Goal: Task Accomplishment & Management: Use online tool/utility

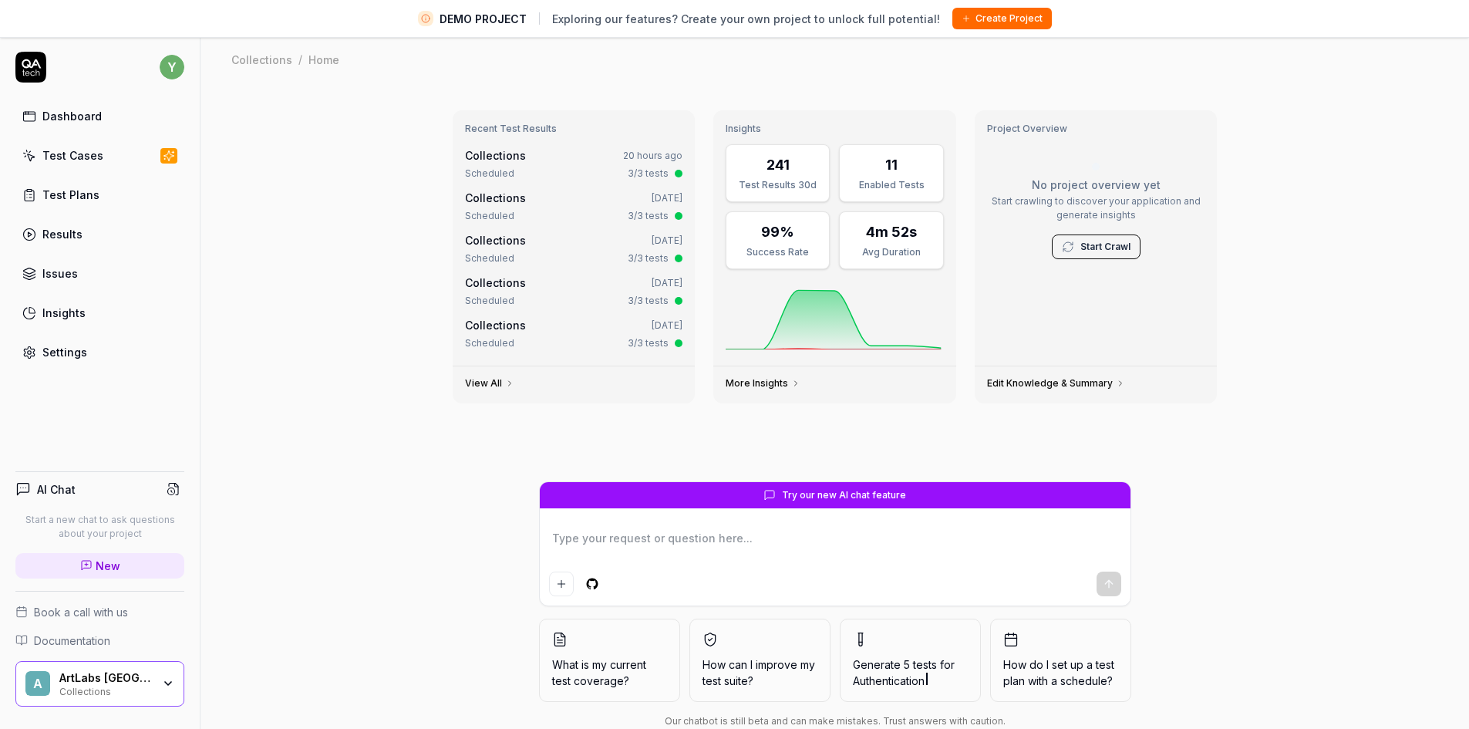
click at [167, 693] on div "A ArtLabs Europe Collections" at bounding box center [99, 684] width 169 height 46
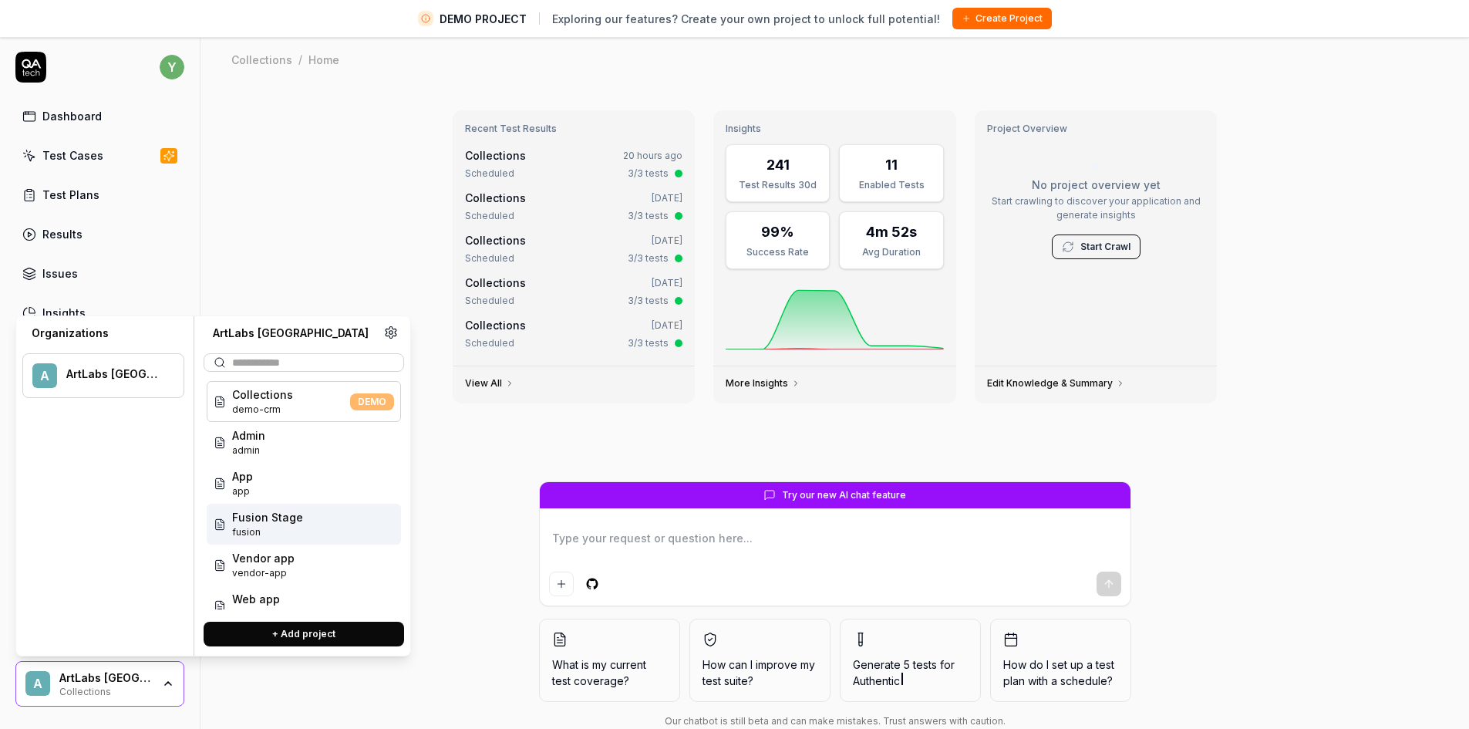
click at [276, 522] on span "Fusion Stage" at bounding box center [267, 517] width 71 height 16
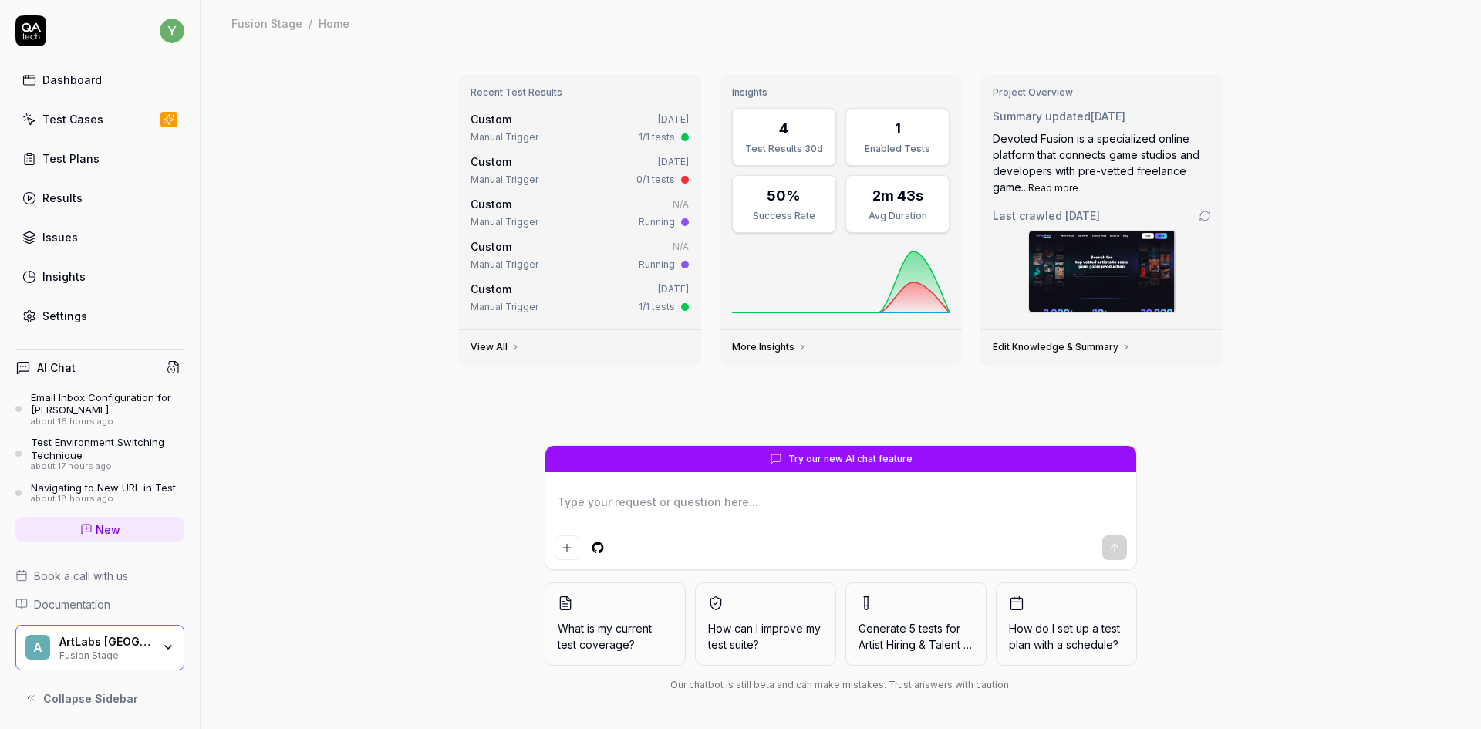
type textarea "*"
click at [72, 324] on link "Settings" at bounding box center [99, 316] width 169 height 30
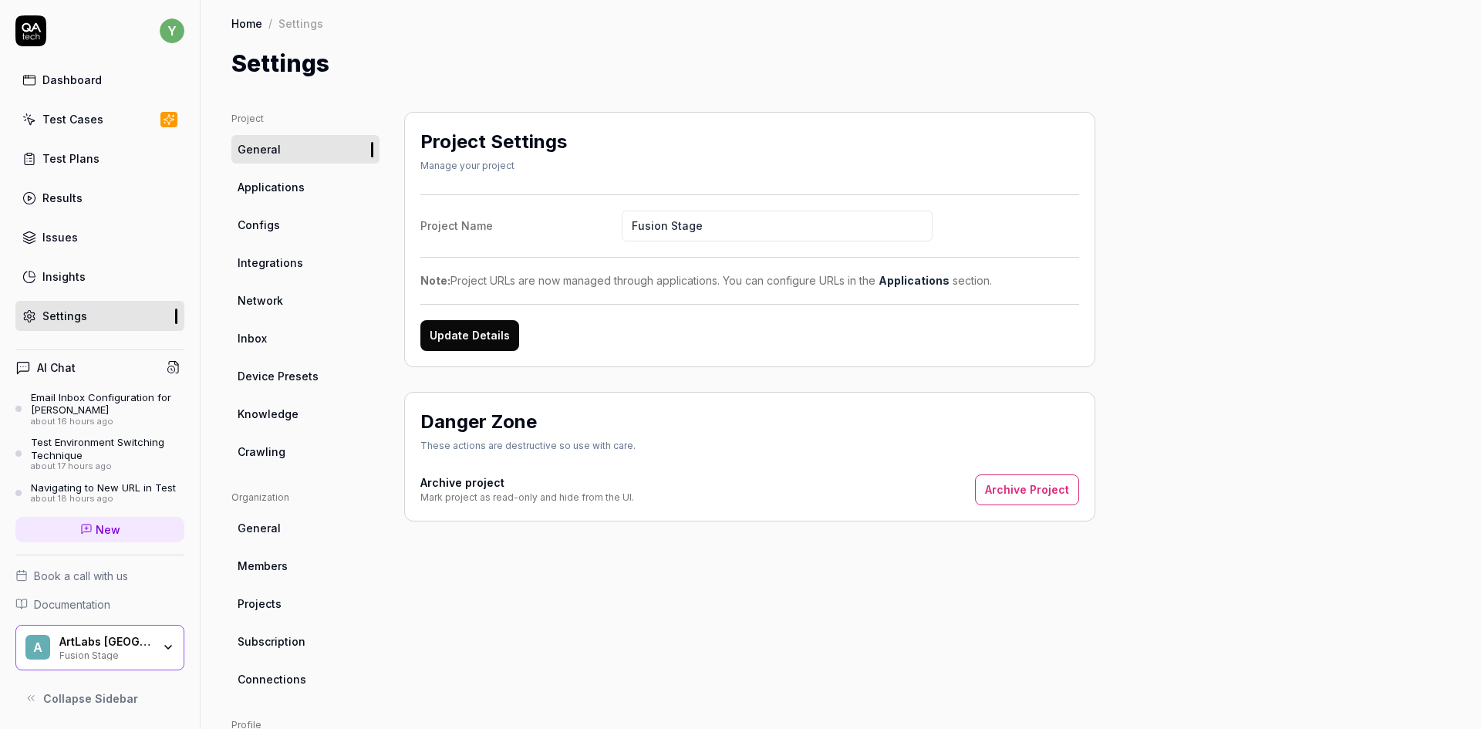
click at [246, 337] on span "Inbox" at bounding box center [251, 338] width 29 height 16
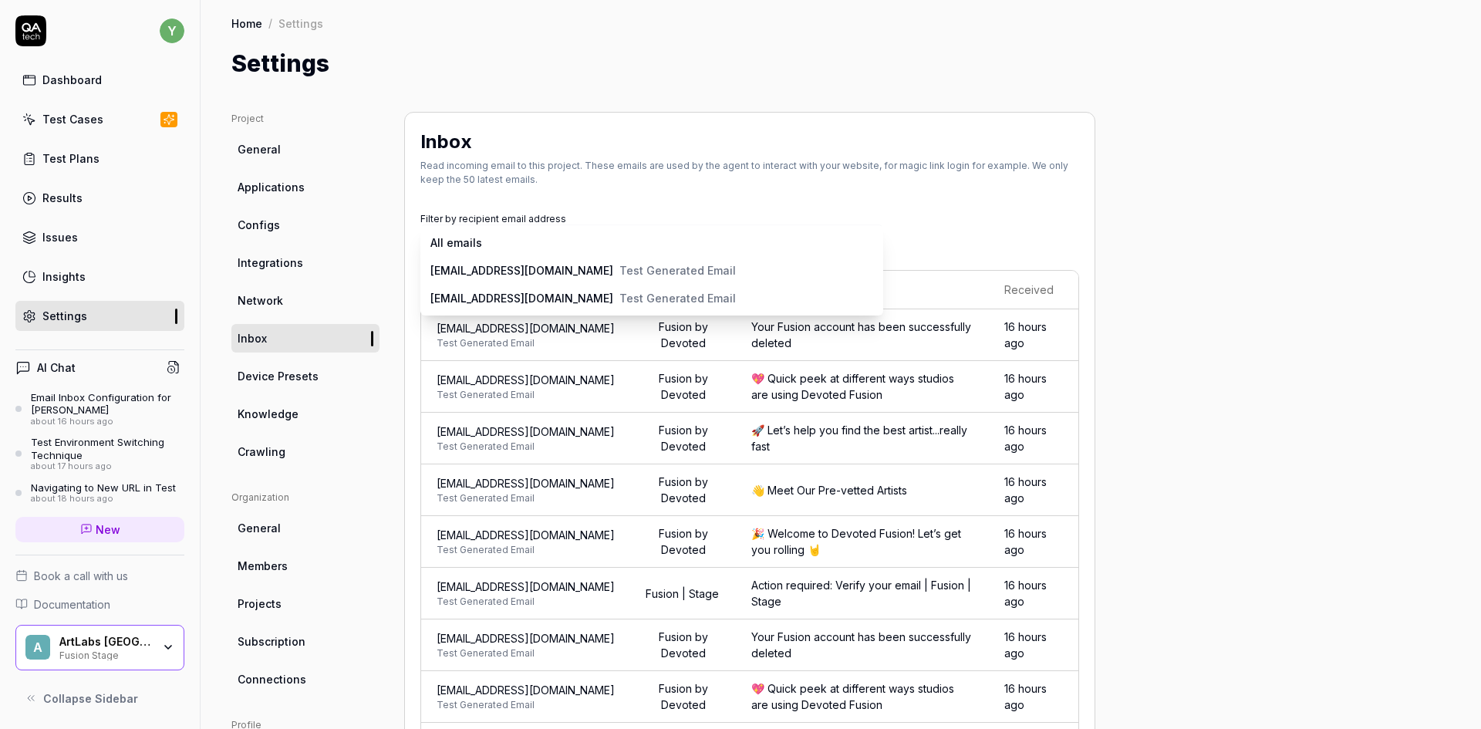
click at [500, 236] on body "y Dashboard Test Cases Test Plans Results Issues Insights Settings AI Chat Emai…" at bounding box center [740, 364] width 1481 height 729
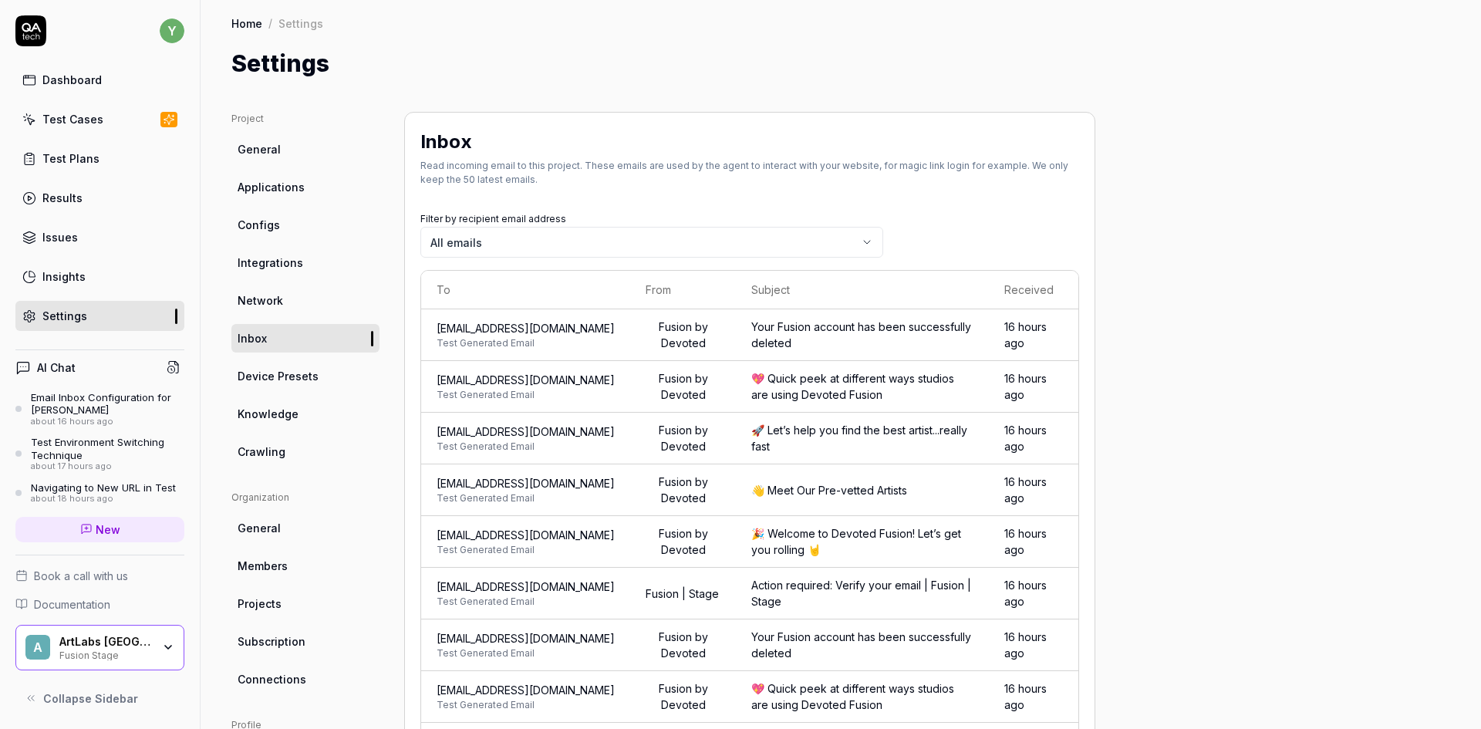
click at [43, 699] on span "Collapse Sidebar" at bounding box center [90, 698] width 95 height 16
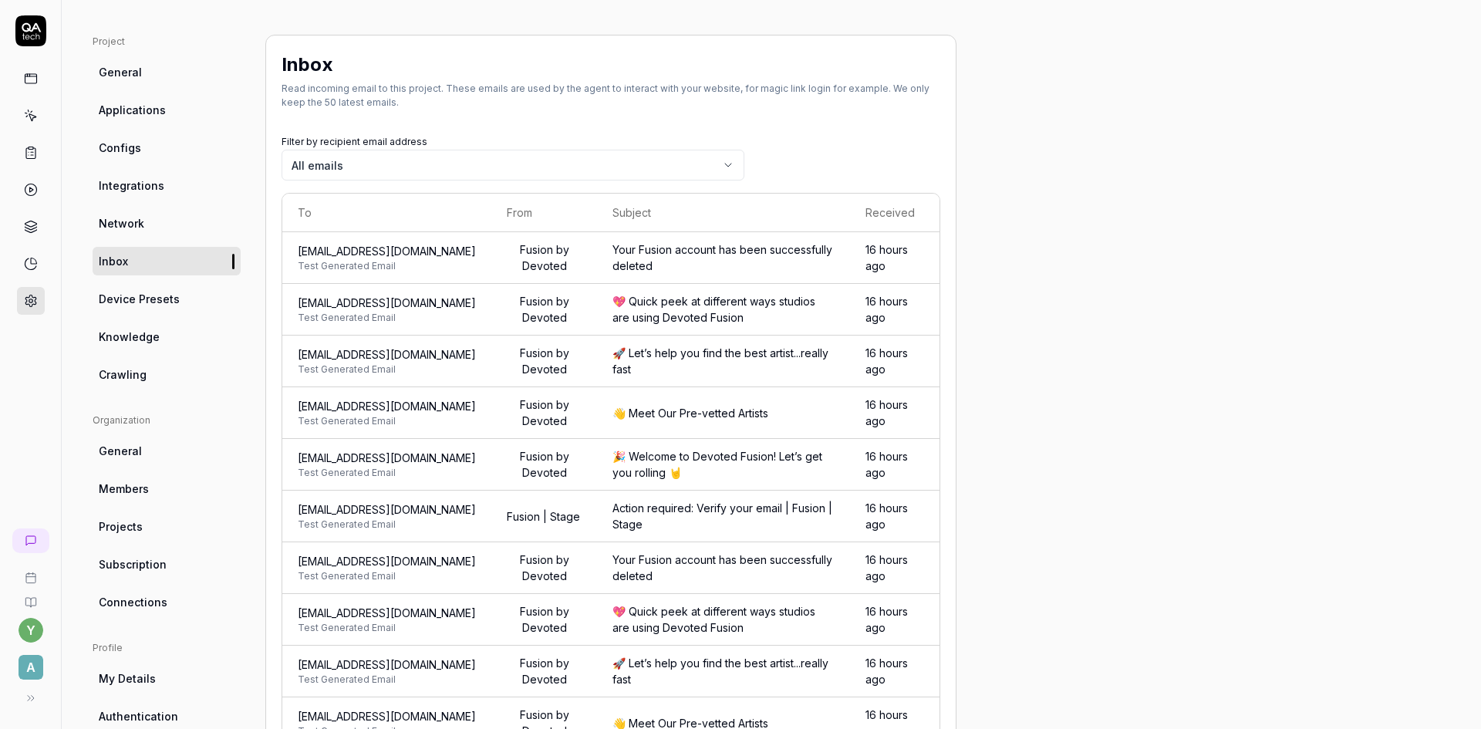
scroll to position [154, 0]
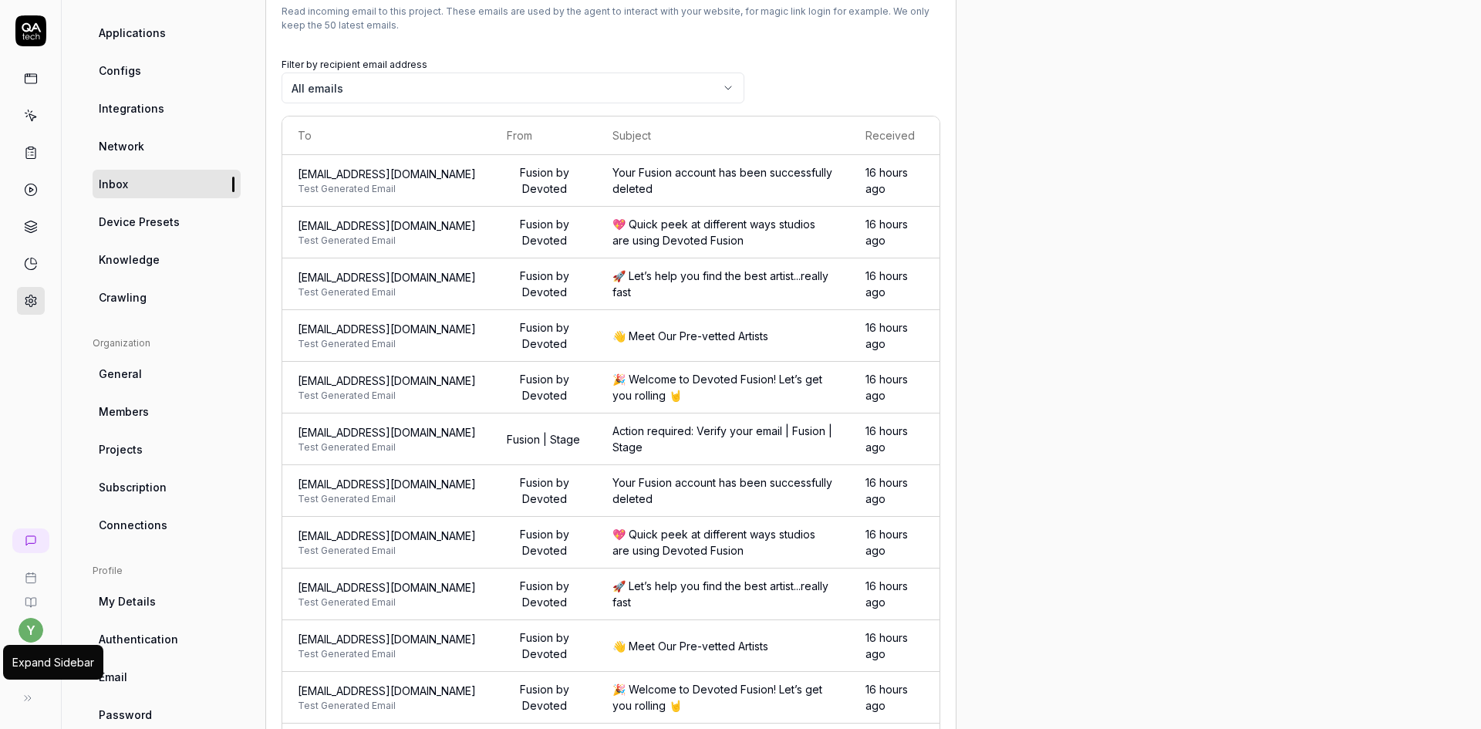
click at [29, 697] on icon at bounding box center [28, 698] width 12 height 12
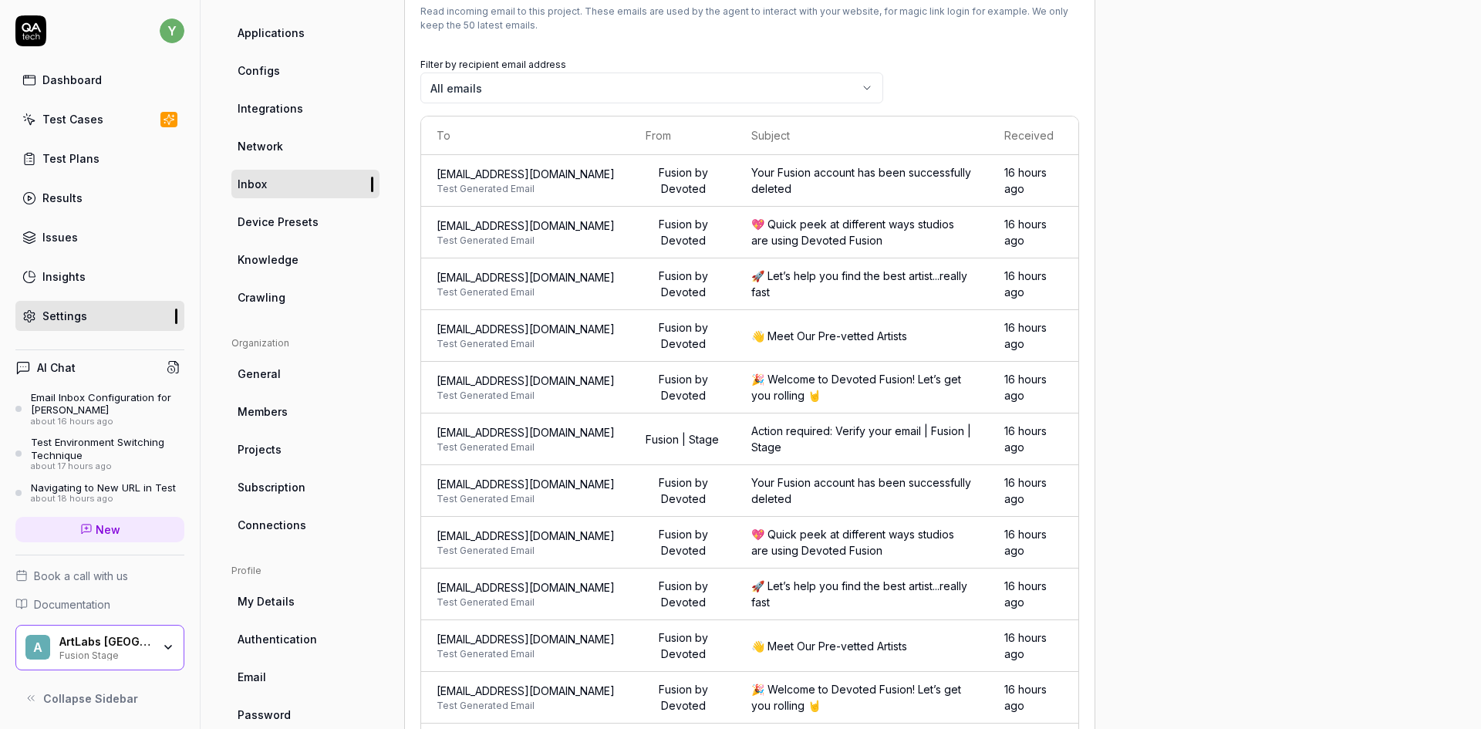
click at [96, 537] on span "New" at bounding box center [108, 529] width 25 height 16
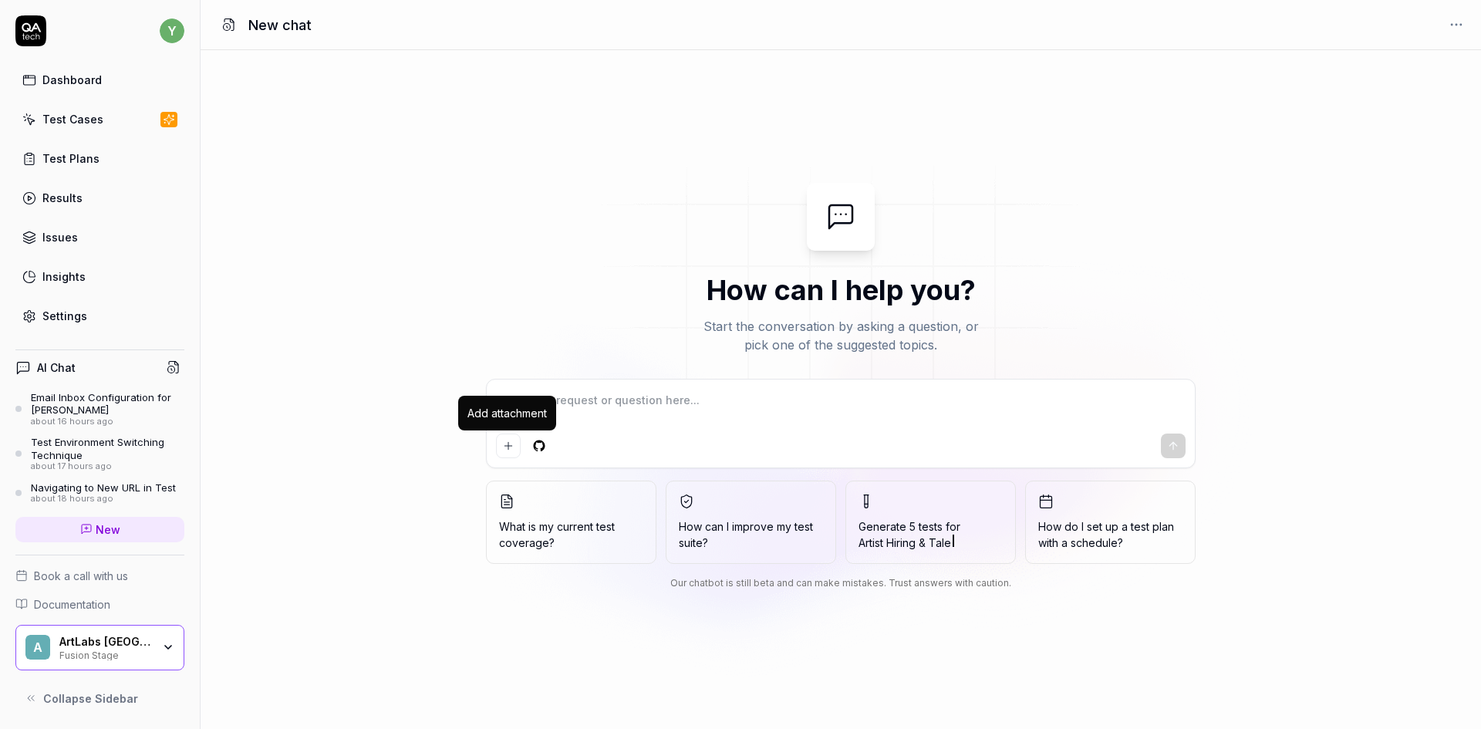
type textarea "*"
click at [506, 446] on icon "Add attachment" at bounding box center [508, 446] width 12 height 12
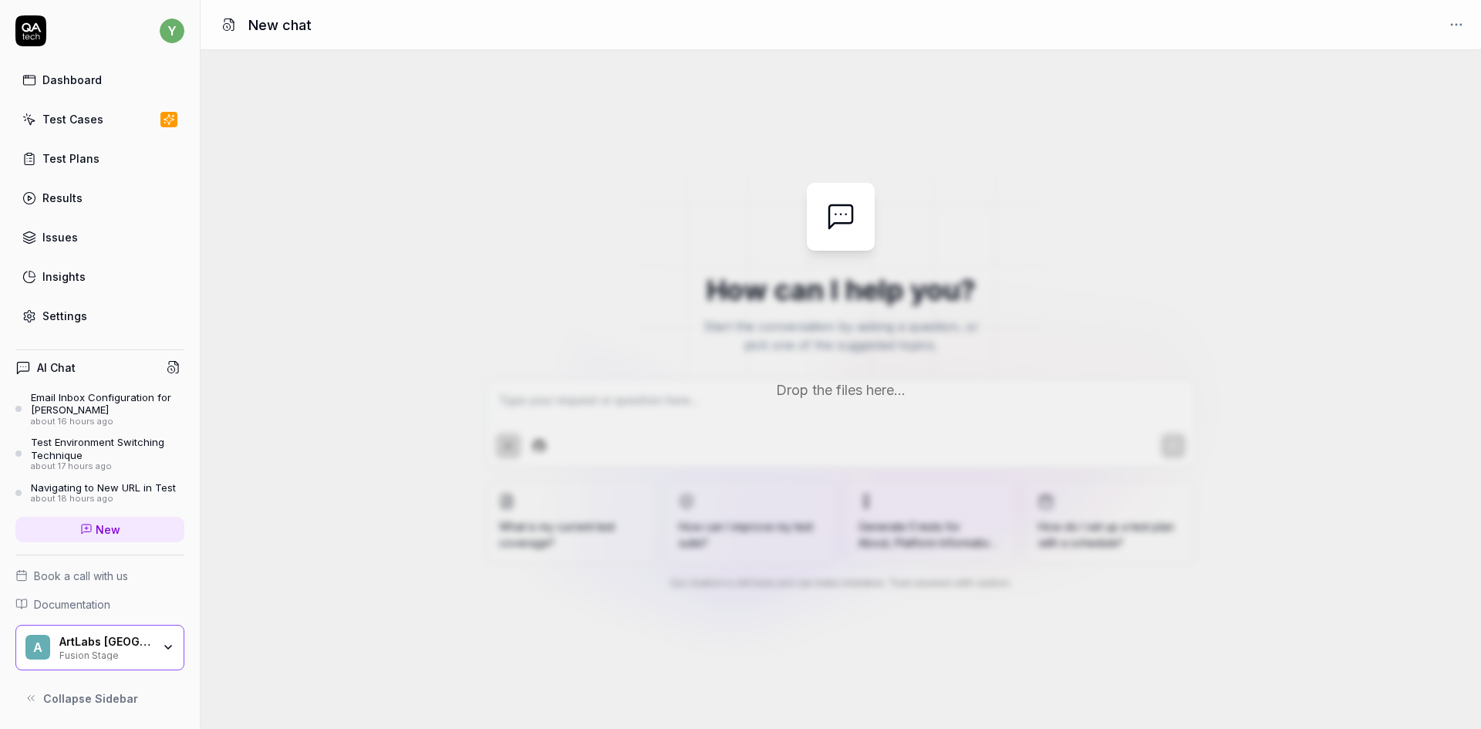
type textarea "*"
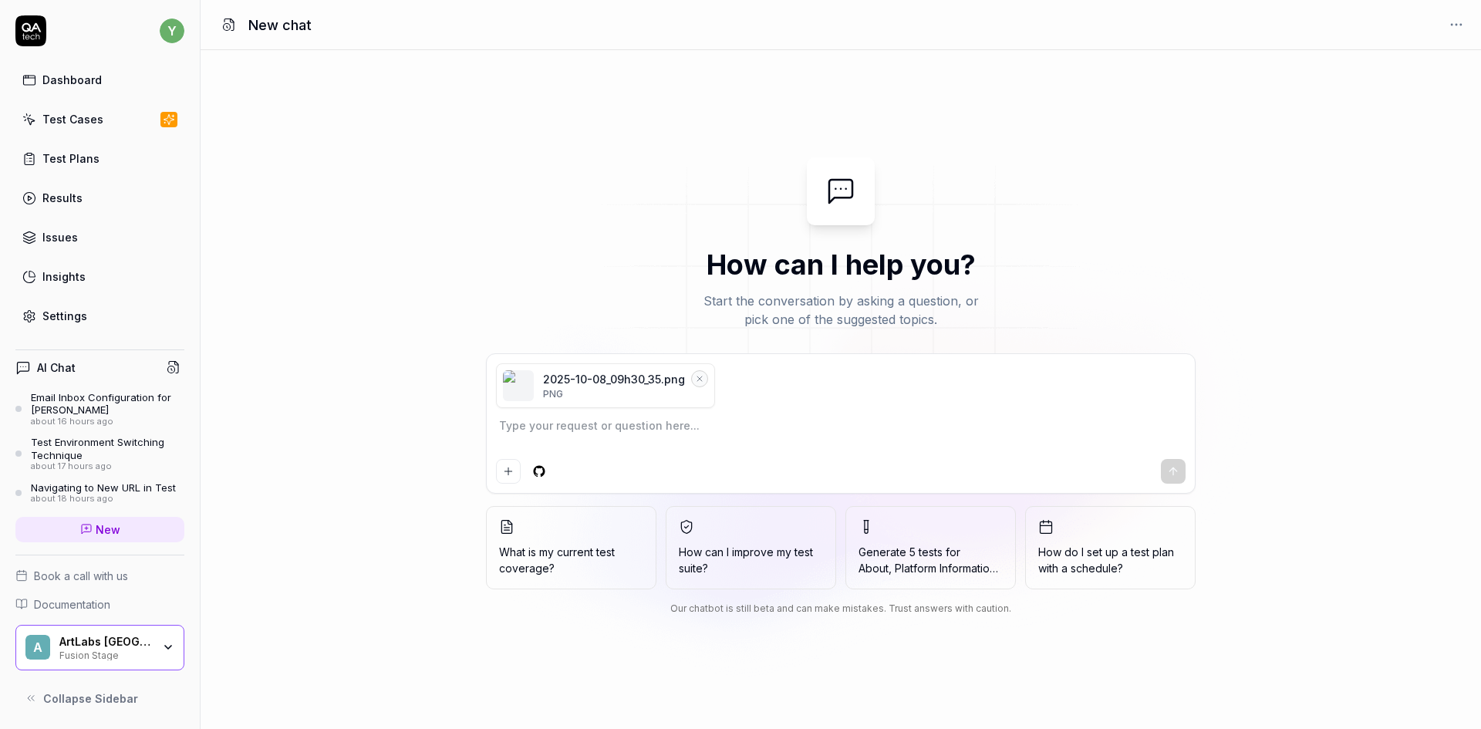
click at [662, 425] on textarea at bounding box center [840, 433] width 689 height 39
type textarea "H"
type textarea "*"
type textarea "Ho"
type textarea "*"
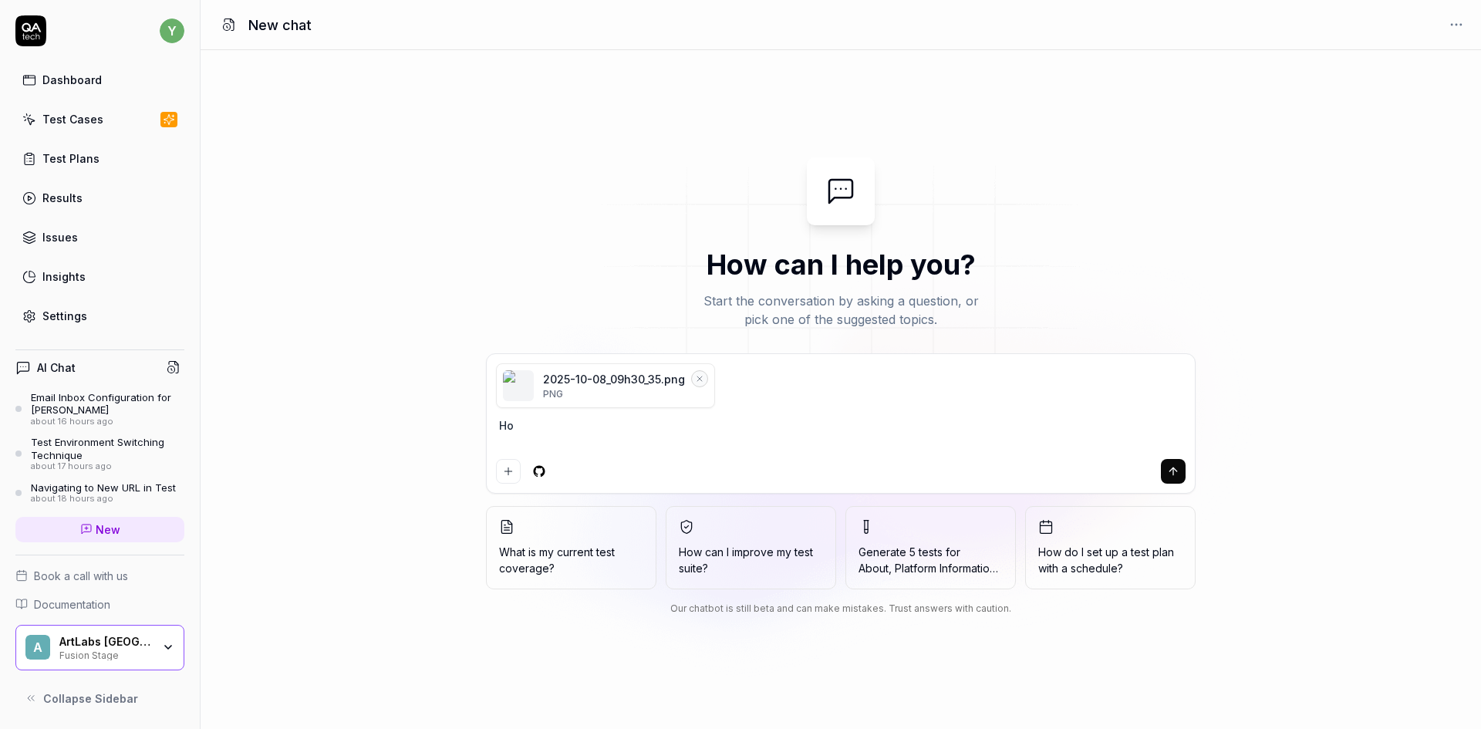
type textarea "Ho"
type textarea "*"
type textarea "Ho"
type textarea "*"
type textarea "How"
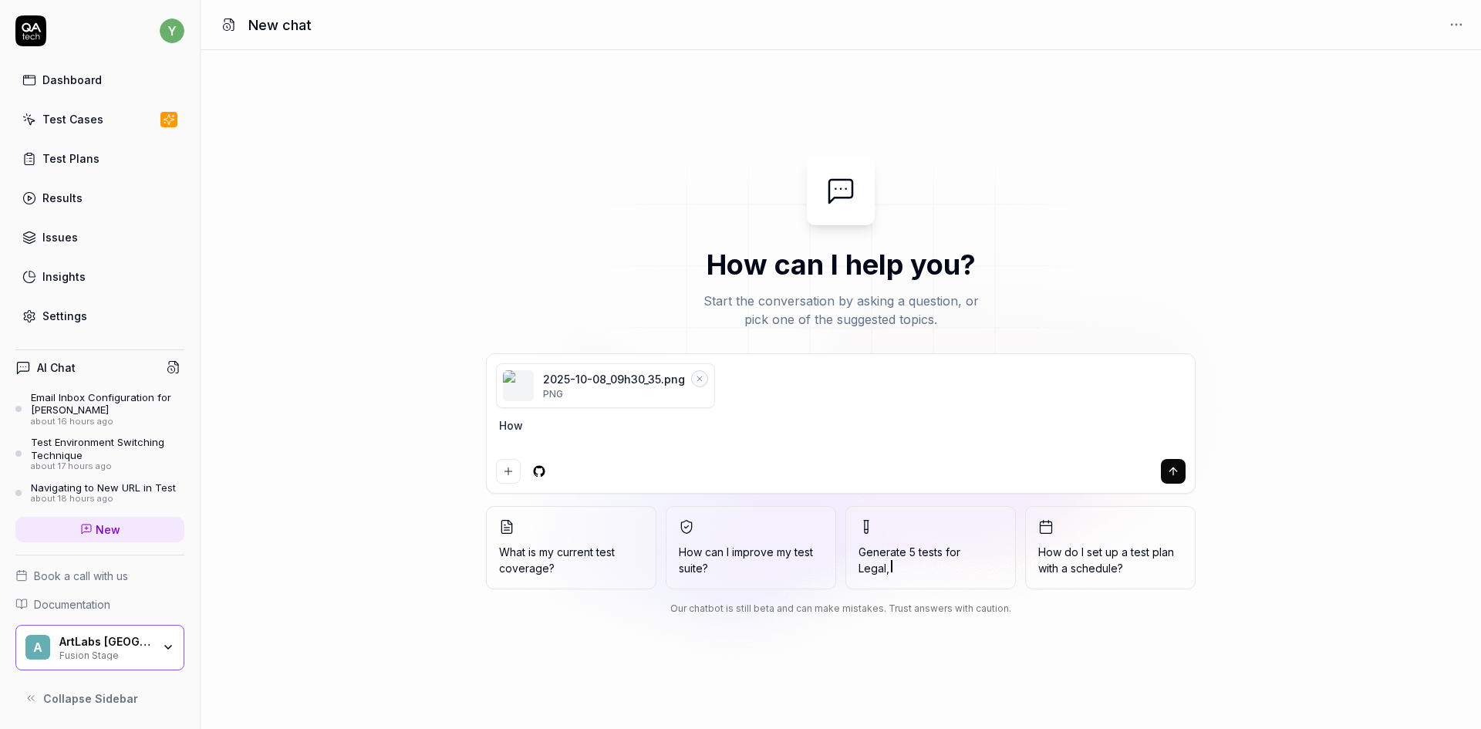
type textarea "*"
type textarea "How c"
type textarea "*"
type textarea "How ca"
type textarea "*"
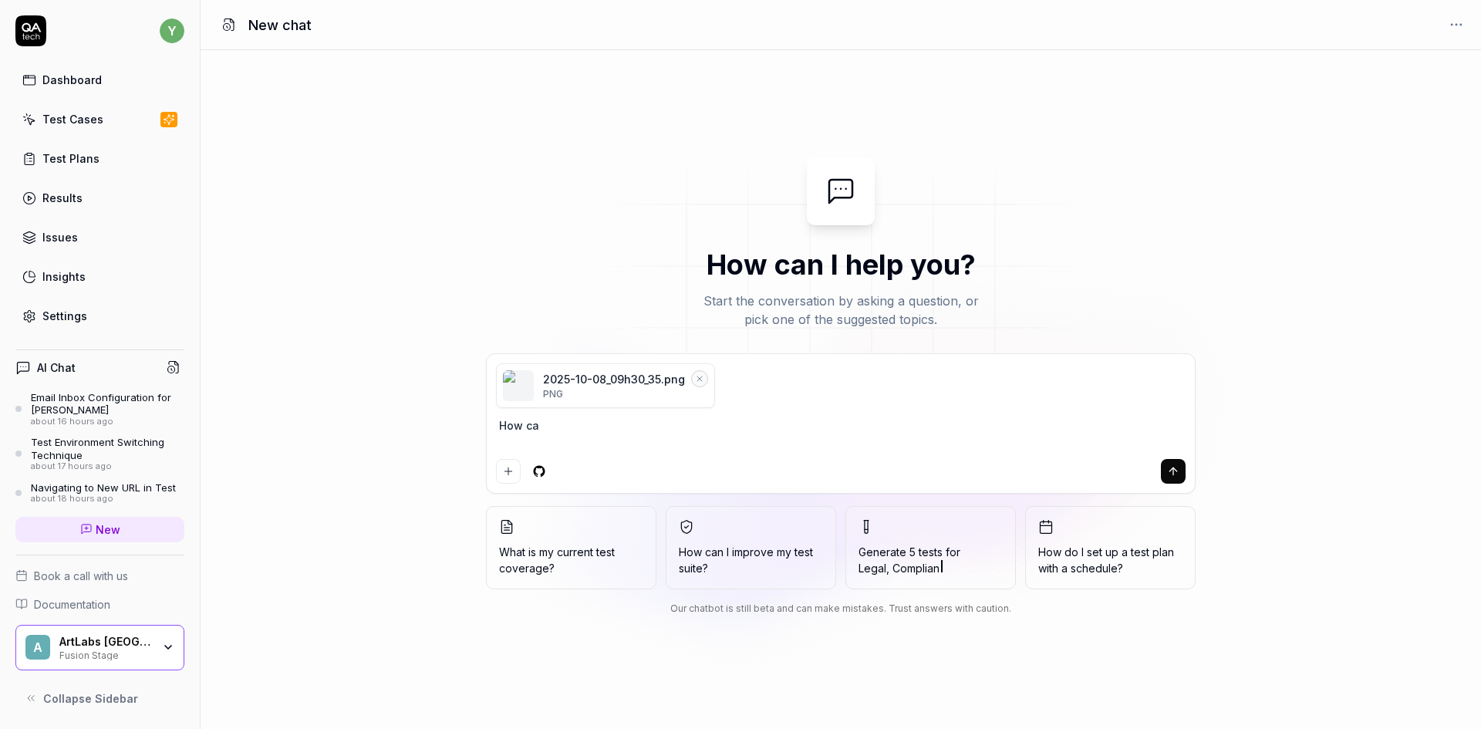
type textarea "How can"
type textarea "*"
type textarea "How can"
type textarea "*"
type textarea "How can I"
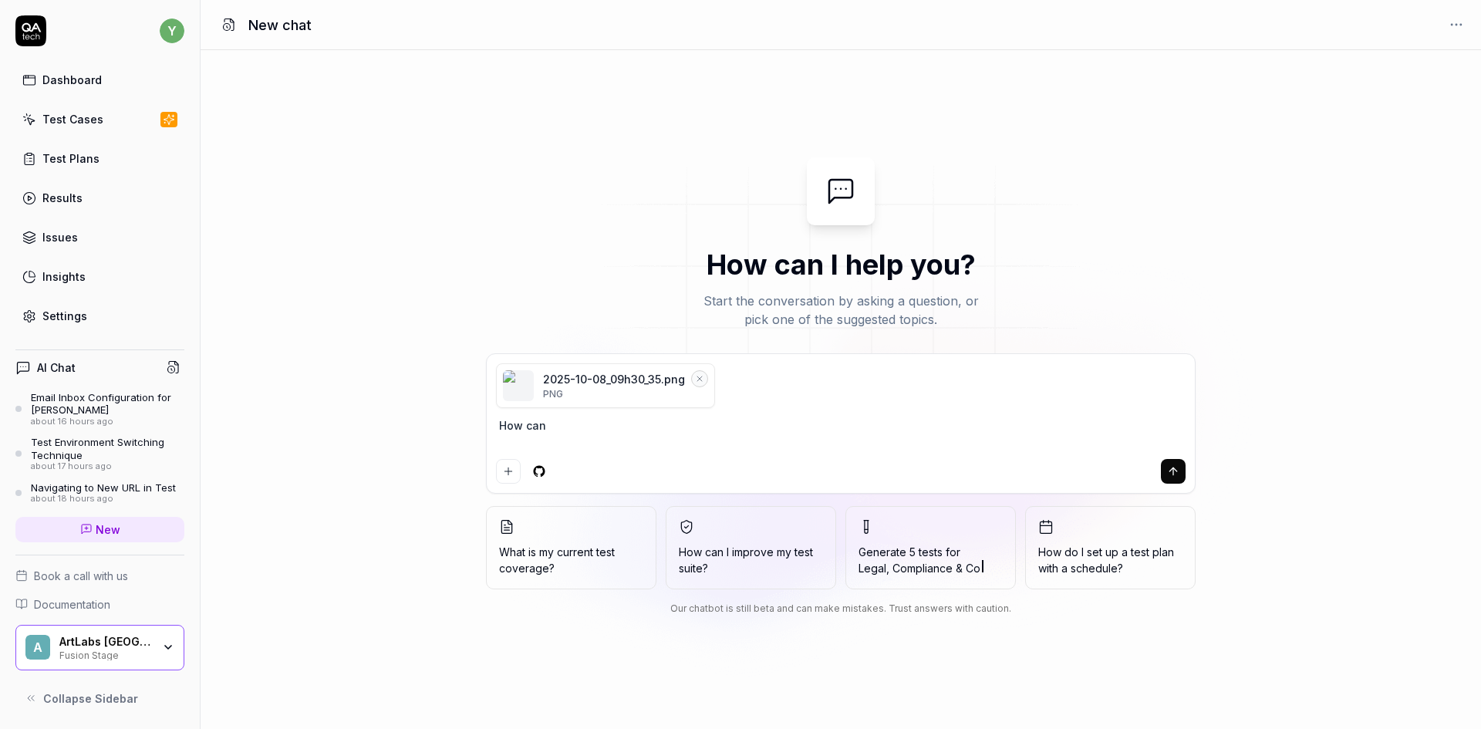
type textarea "*"
type textarea "How can I"
type textarea "*"
type textarea "How can I s"
type textarea "*"
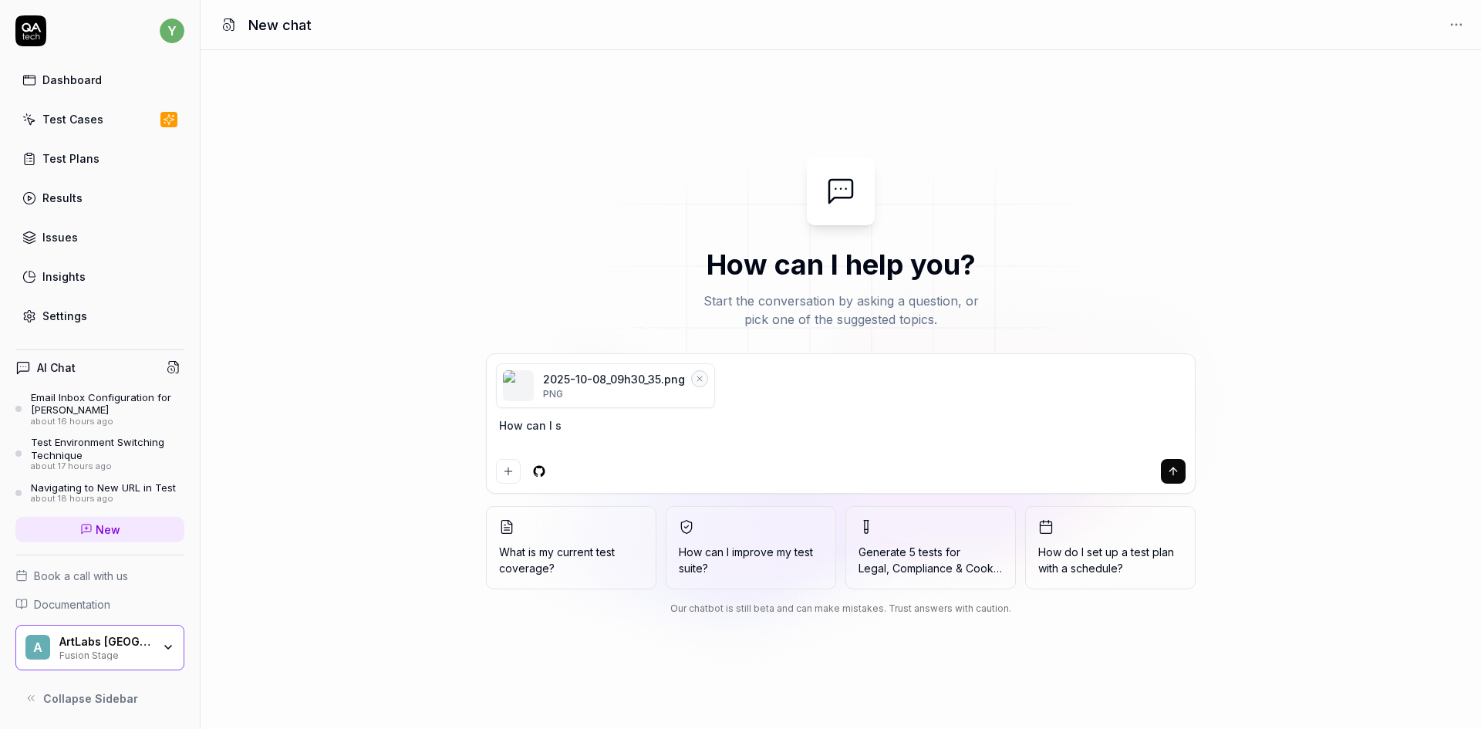
type textarea "How can I se"
type textarea "*"
type textarea "How can I see"
type textarea "*"
type textarea "How can I see"
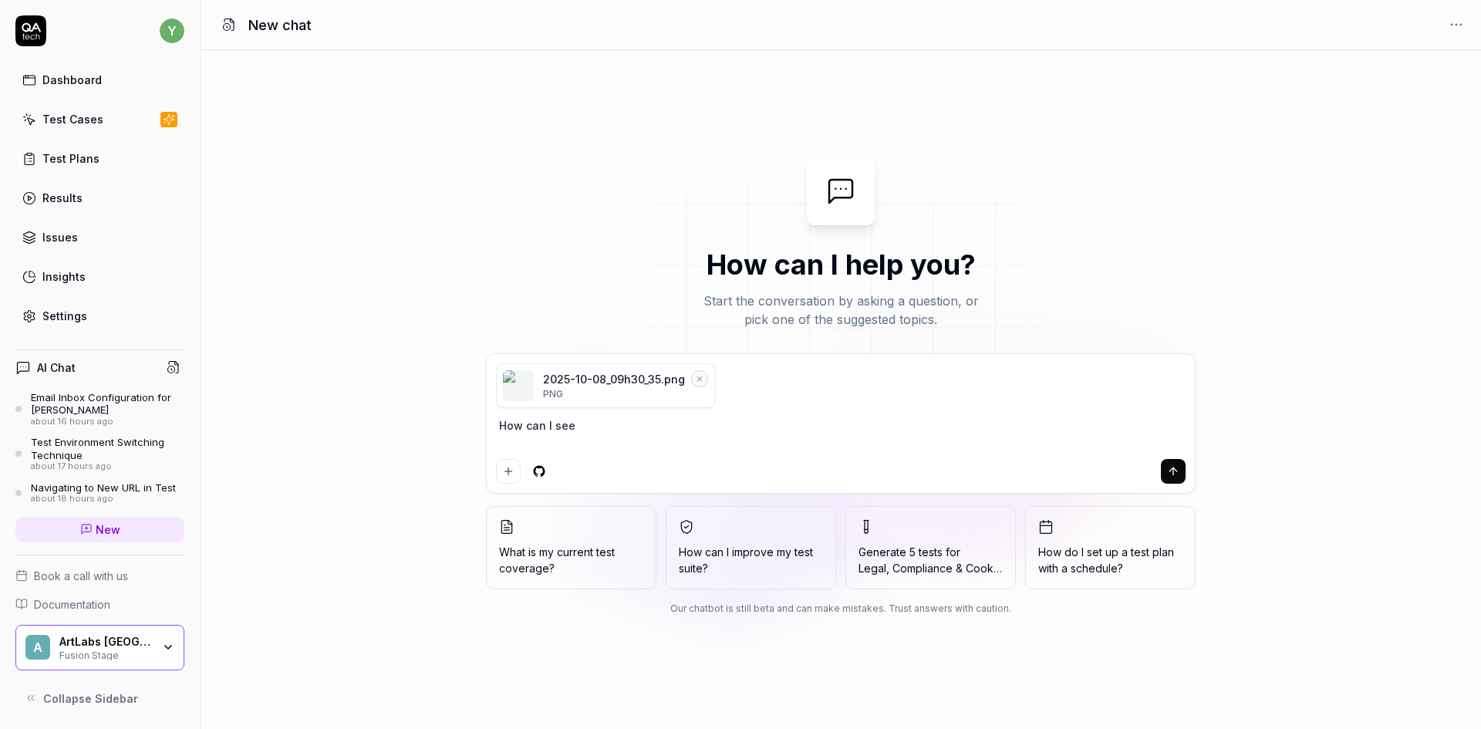
type textarea "*"
type textarea "How can I see m"
type textarea "*"
type textarea "How can I see my"
type textarea "*"
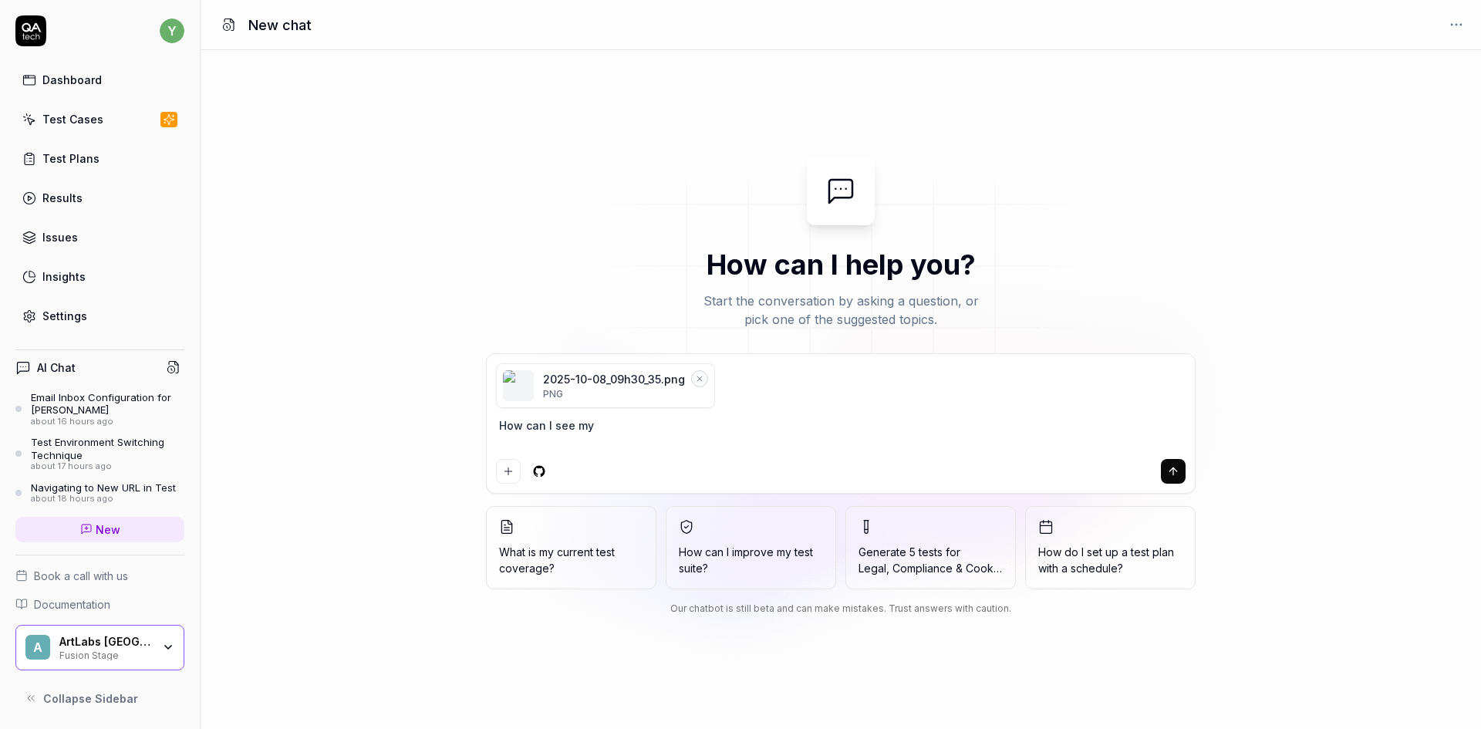
type textarea "How can I see my"
type textarea "*"
type textarea "How can I see my e"
type textarea "*"
type textarea "How can I see my em"
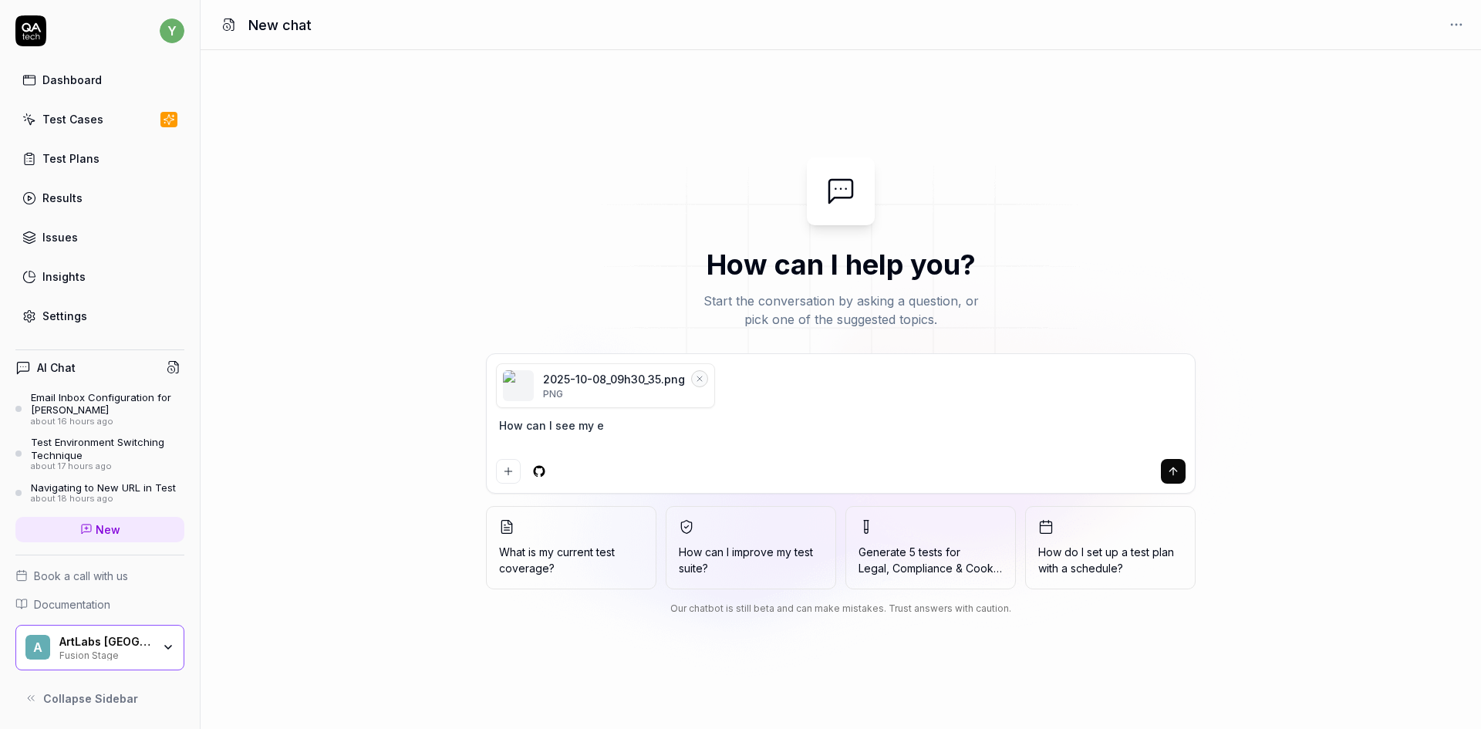
type textarea "*"
type textarea "How can I see my ema"
type textarea "*"
type textarea "How can I see my emai"
type textarea "*"
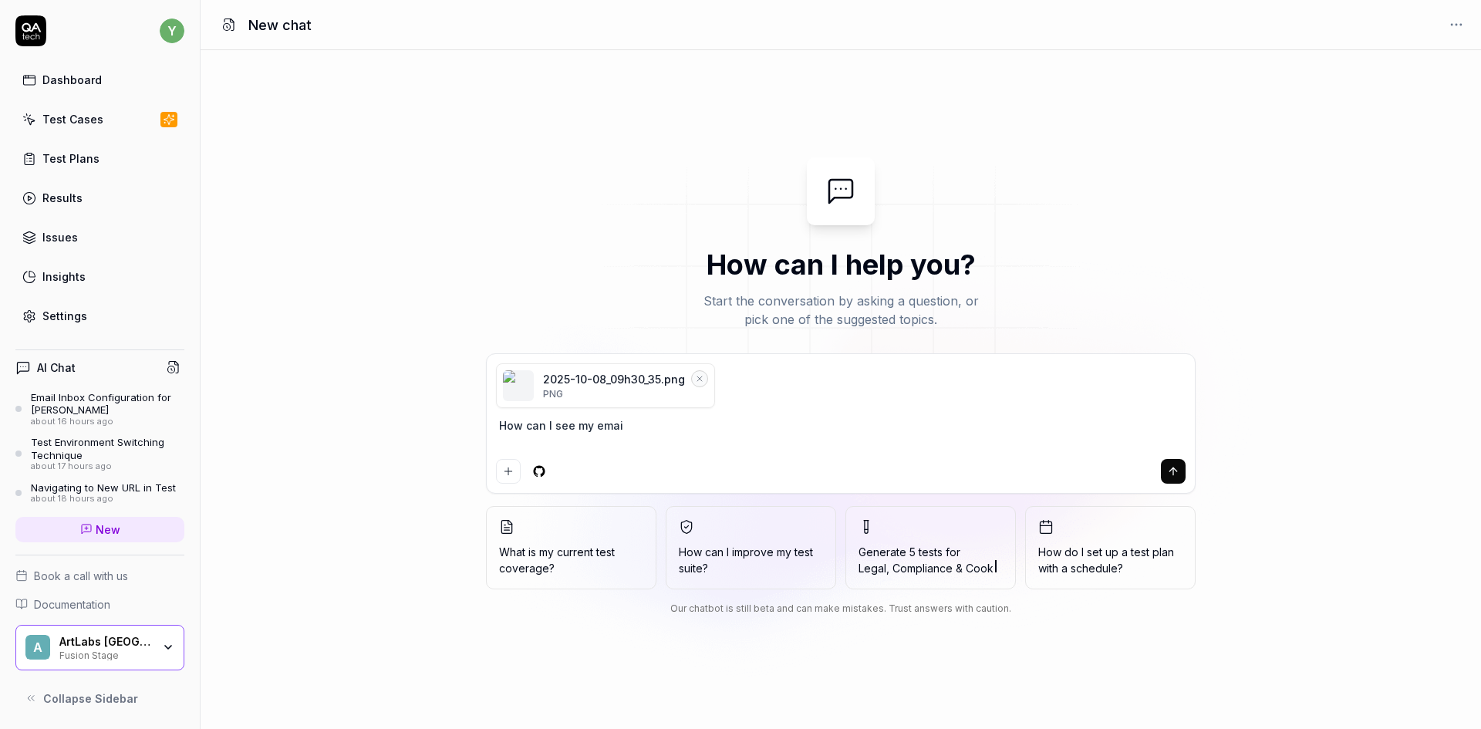
type textarea "How can I see my email"
type textarea "*"
type textarea "How can I see my email"
type textarea "*"
type textarea "How can I see my email i"
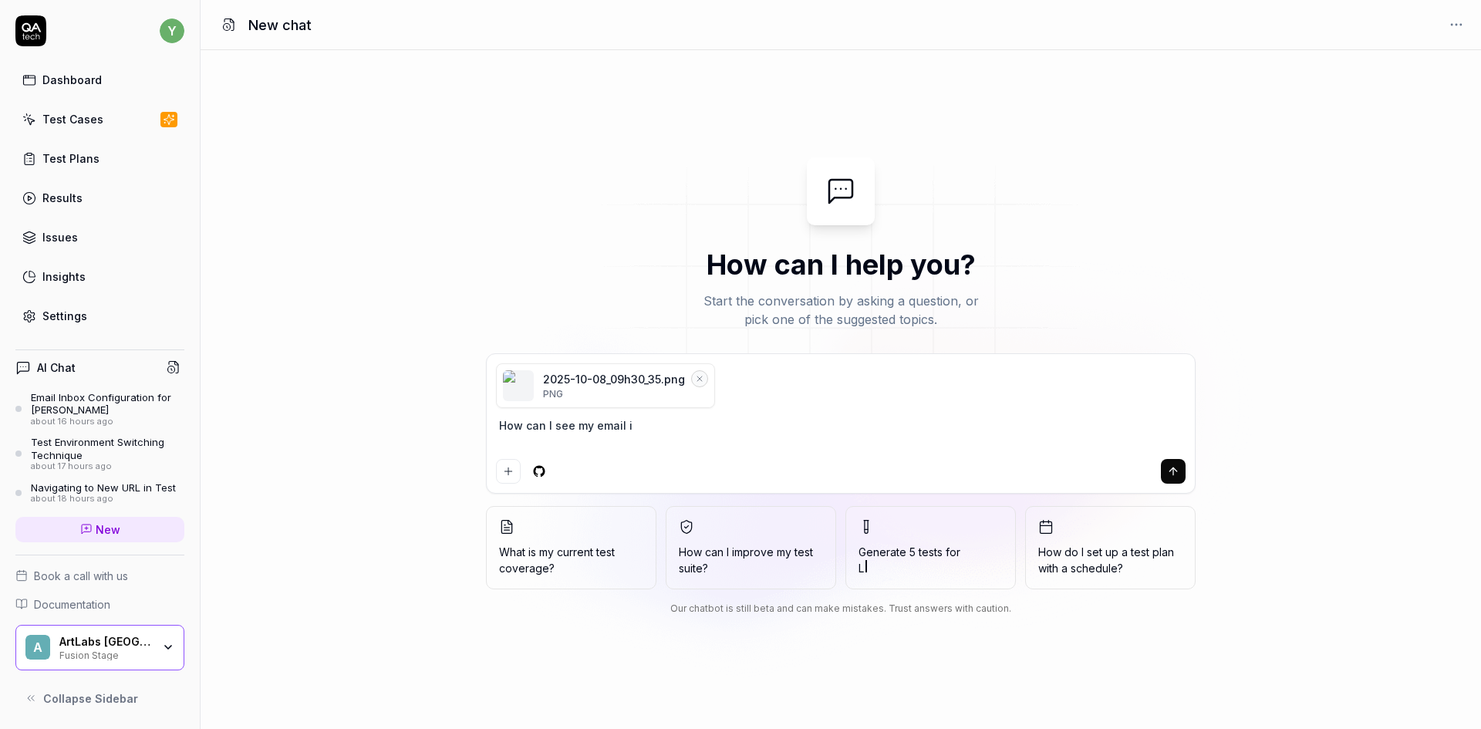
type textarea "*"
type textarea "How can I see my email in"
type textarea "*"
type textarea "How can I see my email in"
type textarea "*"
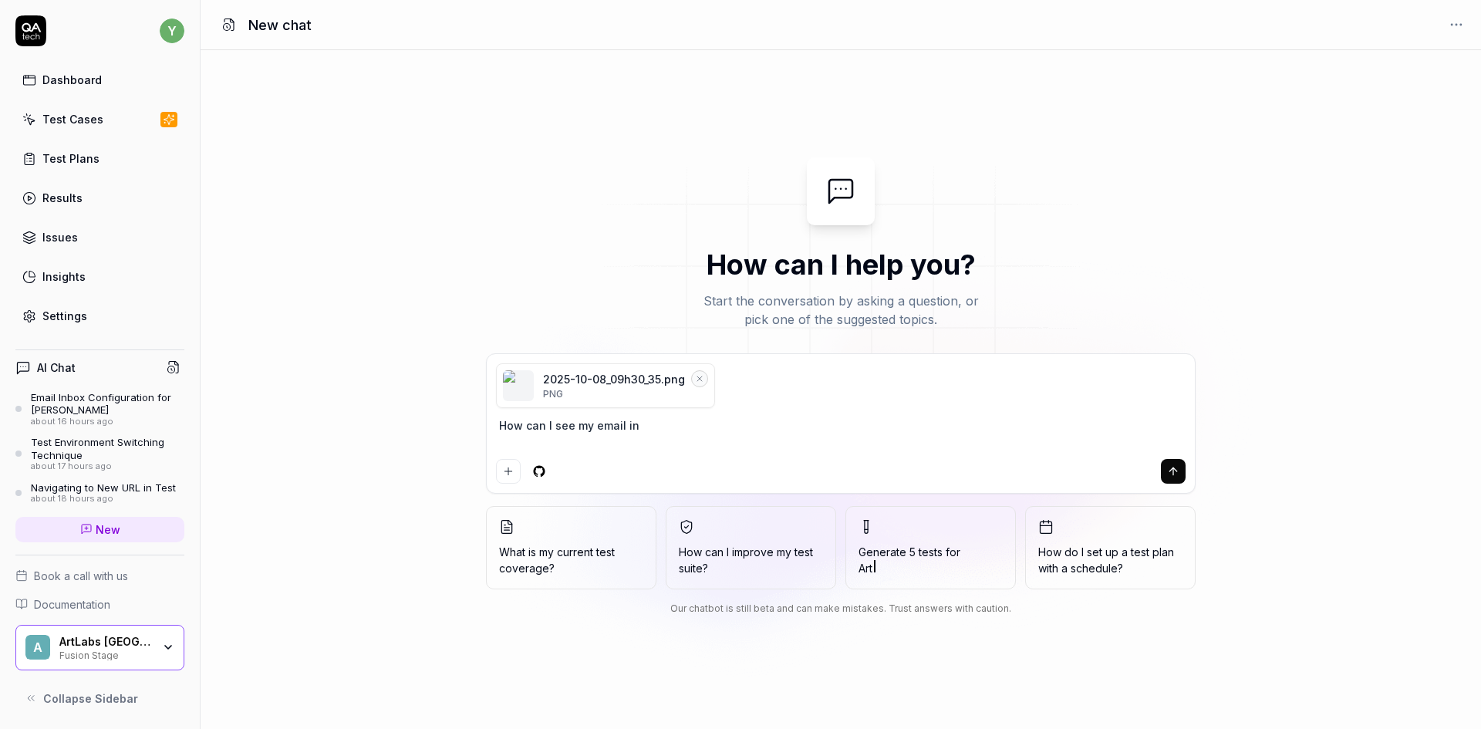
type textarea "How can I see my email in t"
type textarea "*"
type textarea "How can I see my email in th"
type textarea "*"
type textarea "How can I see my email in thi"
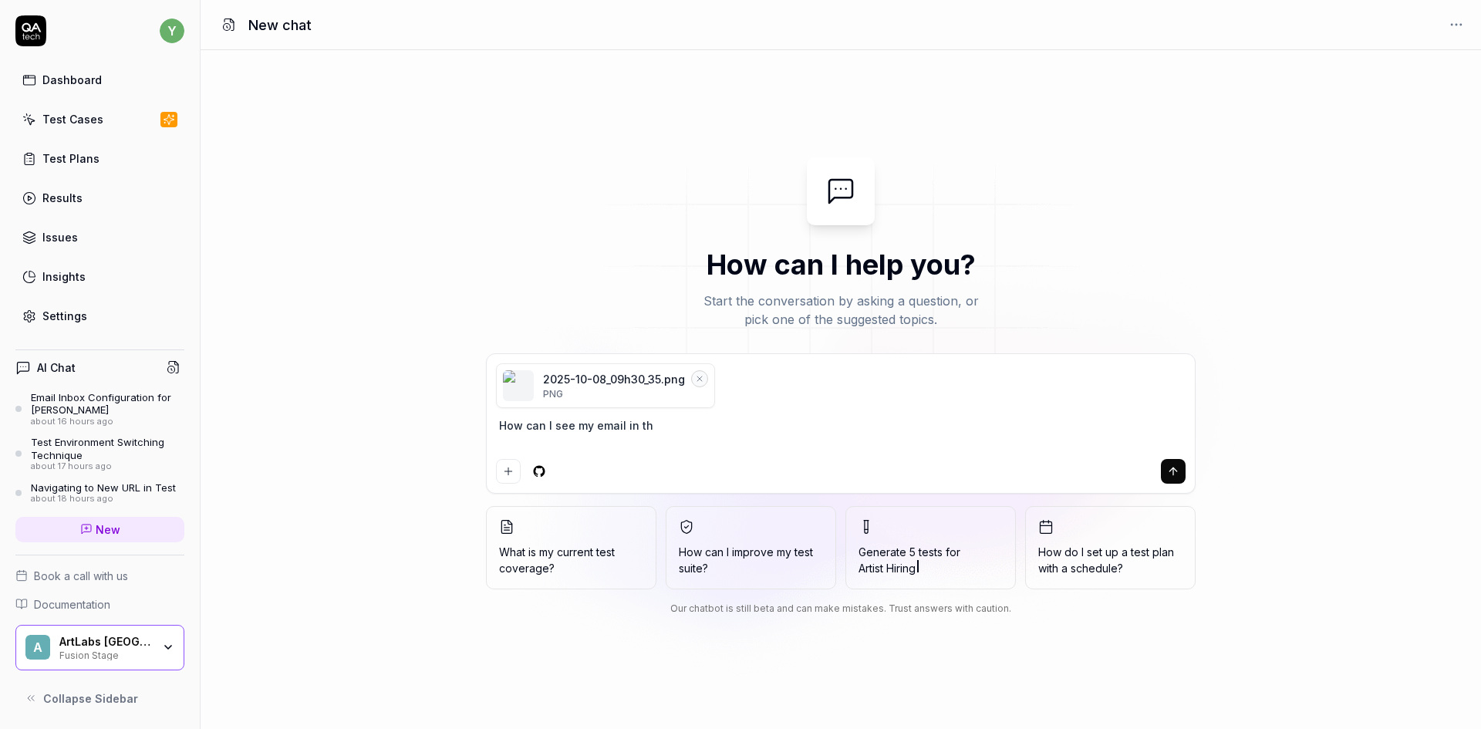
type textarea "*"
type textarea "How can I see my email in this"
type textarea "*"
type textarea "How can I see my email in this"
type textarea "*"
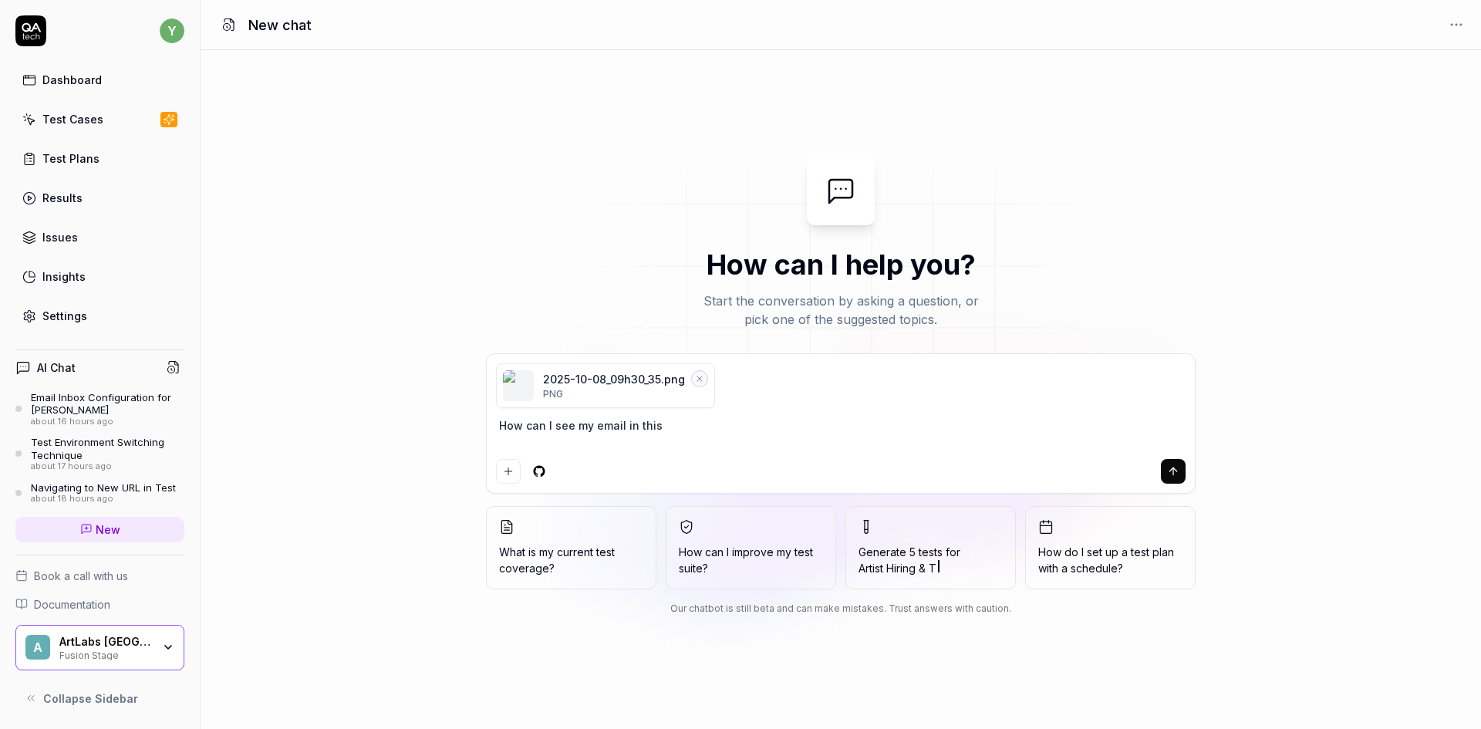
type textarea "How can I see my email in this d"
type textarea "*"
type textarea "How can I see my email in this dr"
type textarea "*"
type textarea "How can I see my email in this dro"
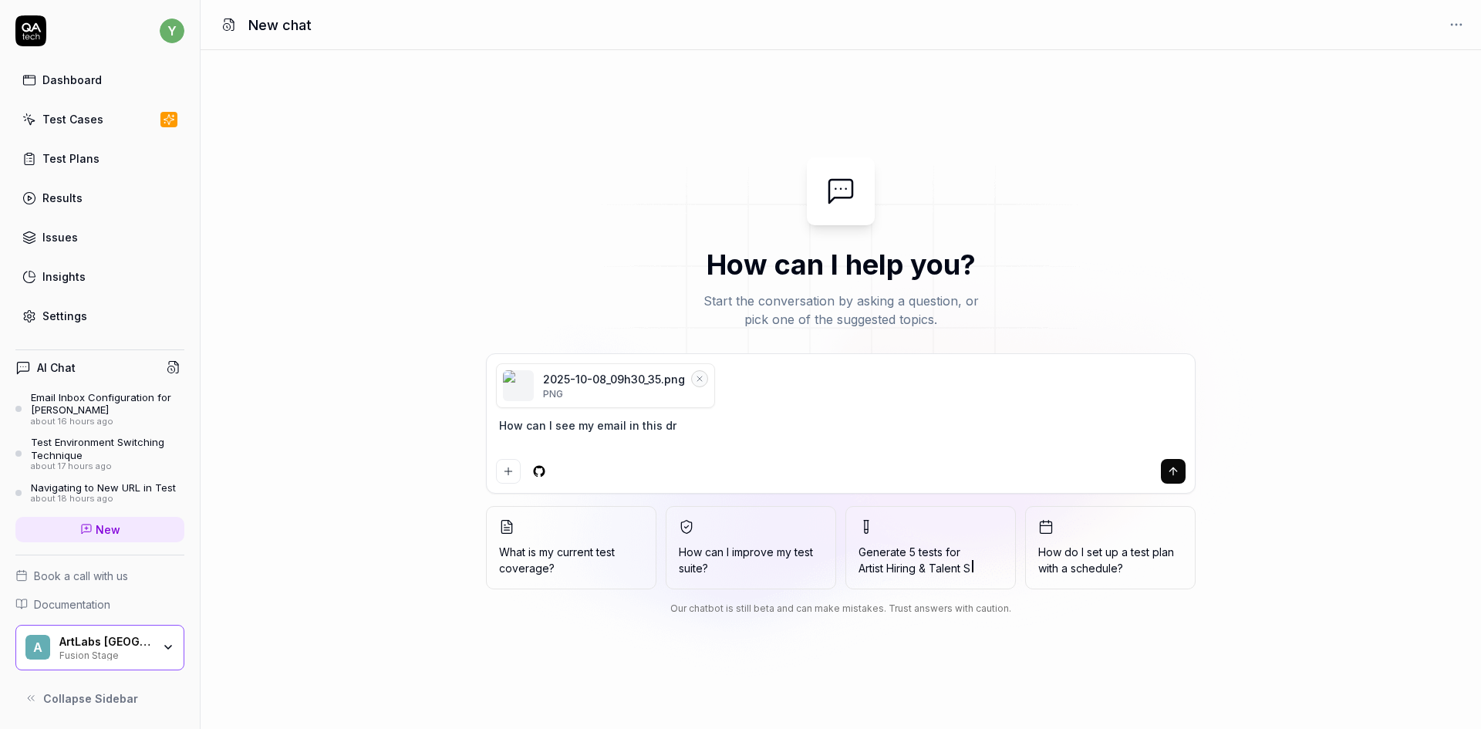
type textarea "*"
type textarea "How can I see my email in this drop"
type textarea "*"
type textarea "How can I see my email in this drop-"
type textarea "*"
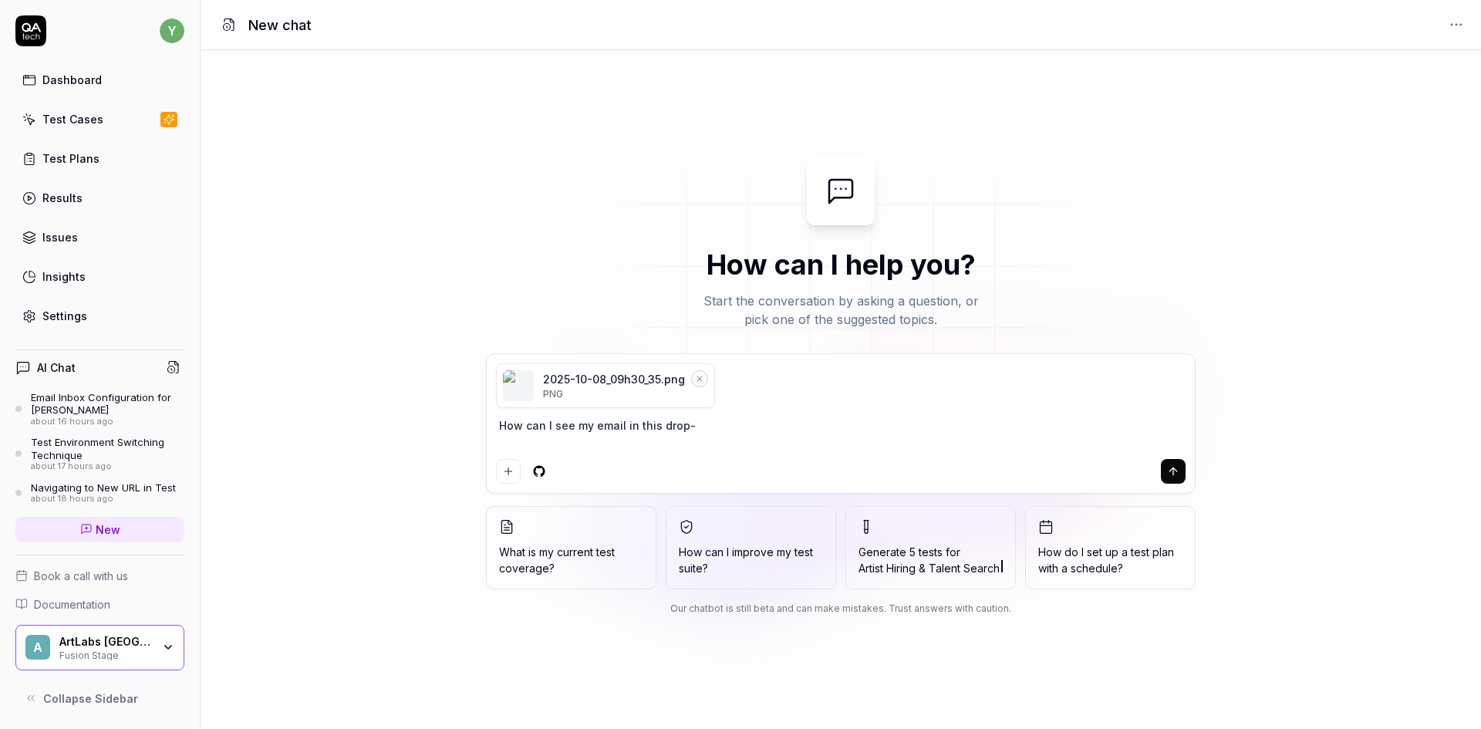
type textarea "How can I see my email in this drop-d"
type textarea "*"
type textarea "How can I see my email in this drop-do"
type textarea "*"
type textarea "How can I see my email in this drop-dow"
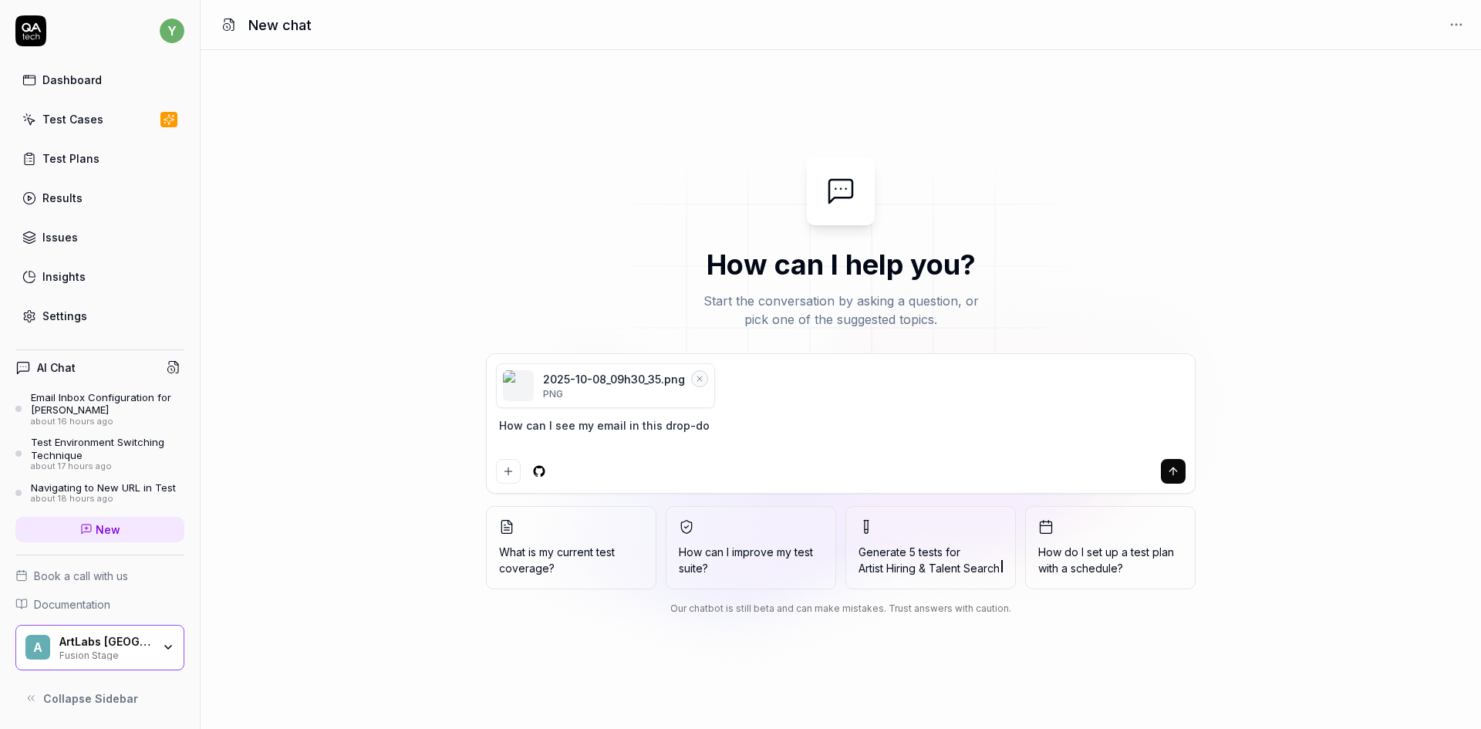
type textarea "*"
type textarea "How can I see my email in this drop-down"
type textarea "*"
type textarea "How can I see my email in this drop-down?"
type textarea "*"
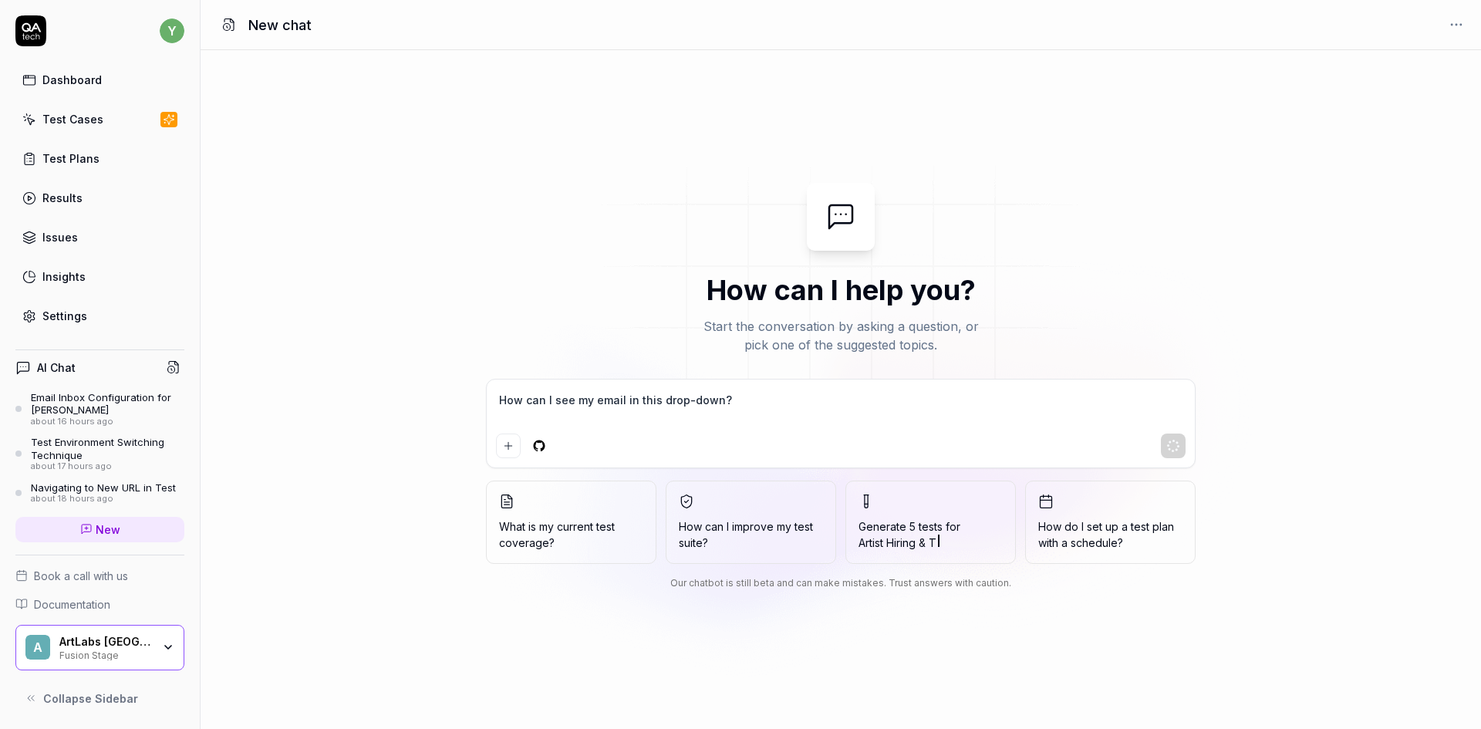
type textarea "How can I see my email in this drop-down?"
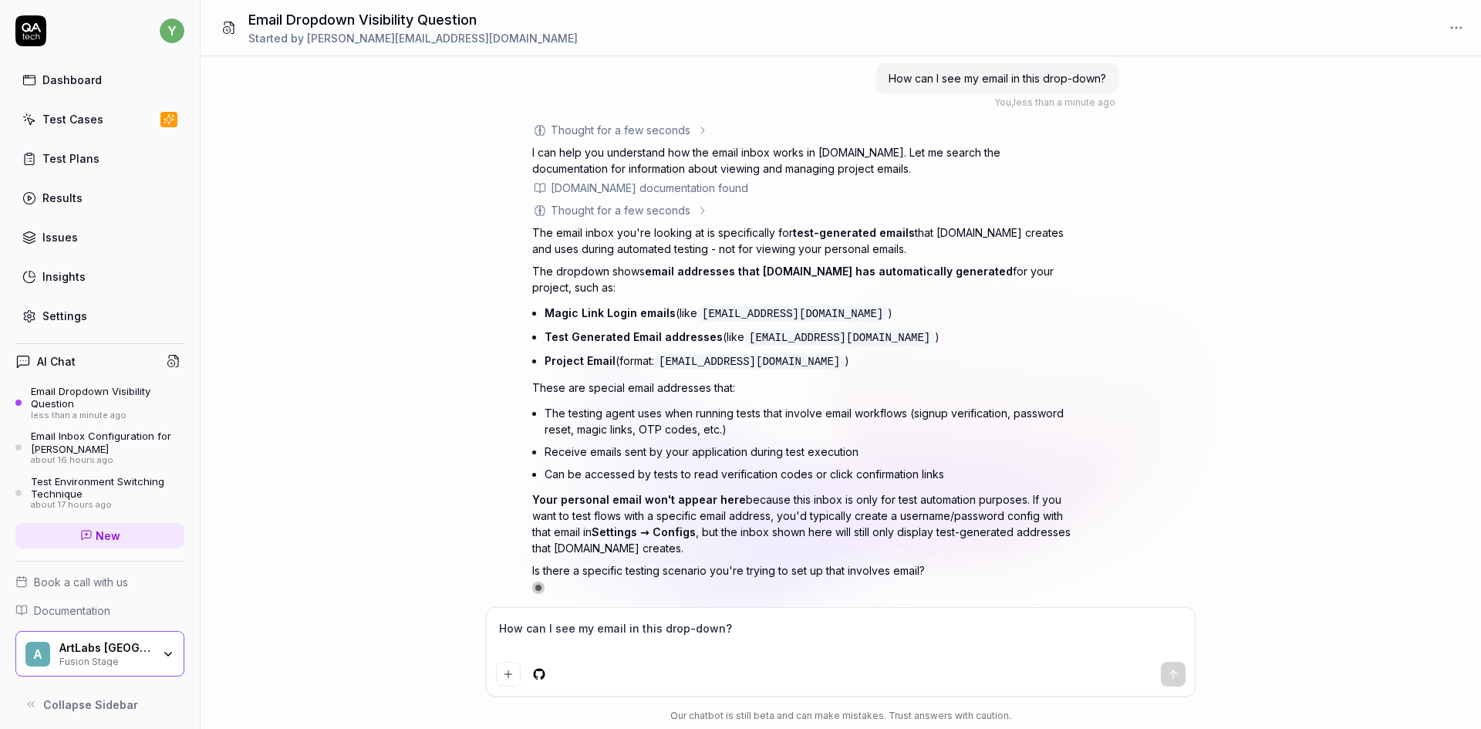
scroll to position [65, 0]
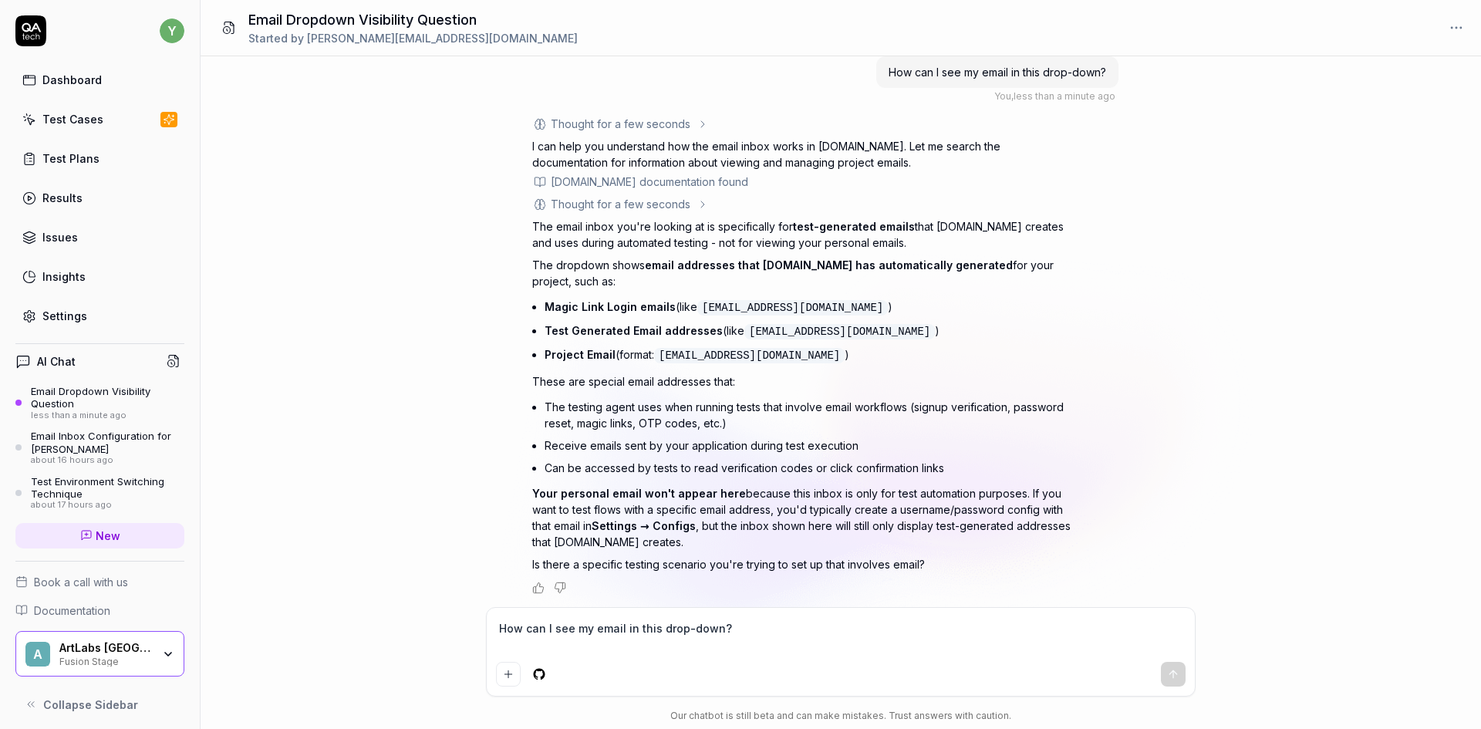
type textarea "*"
click at [681, 633] on textarea "How can I see my email in this drop-down?" at bounding box center [840, 636] width 689 height 39
type textarea "V"
type textarea "*"
type textarea "Ve"
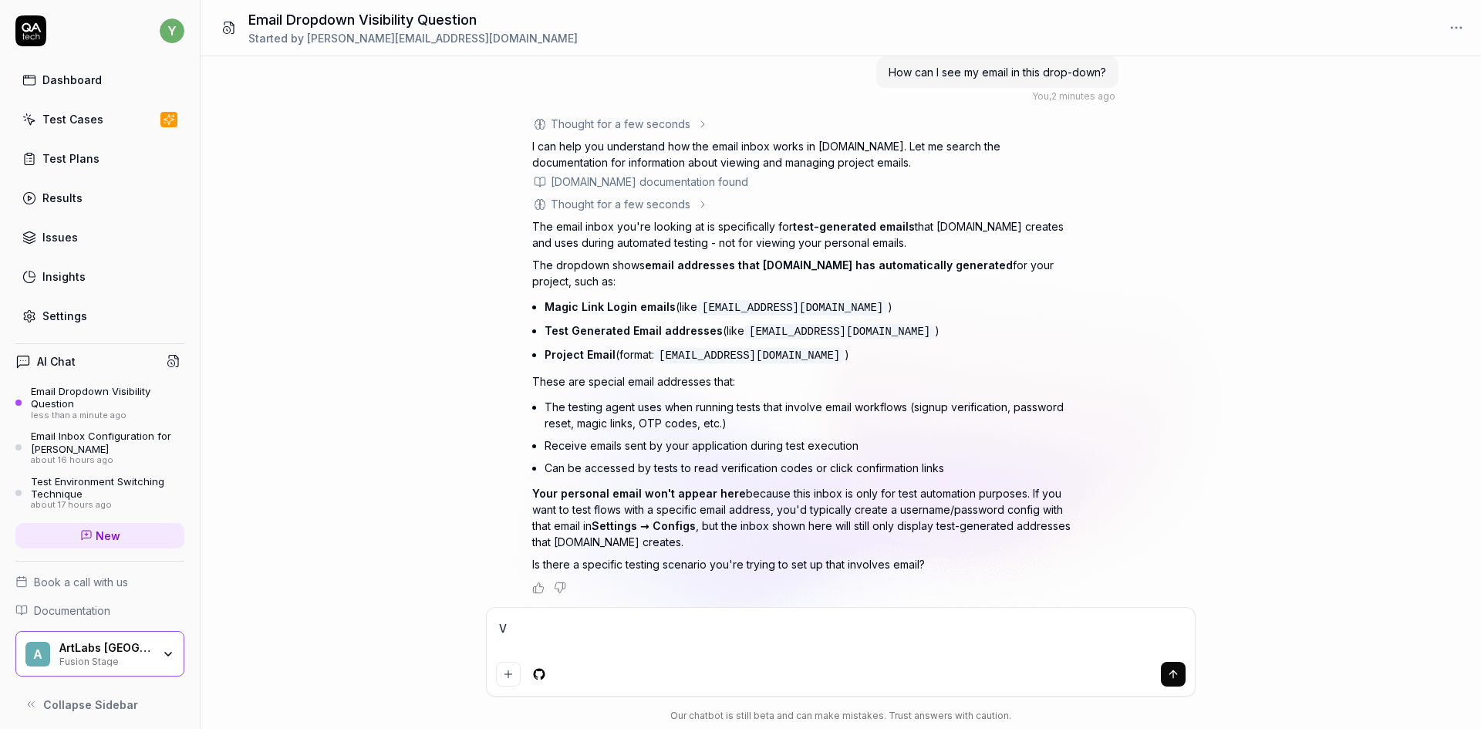
type textarea "*"
type textarea "Ver"
type textarea "*"
type textarea "Veri"
type textarea "*"
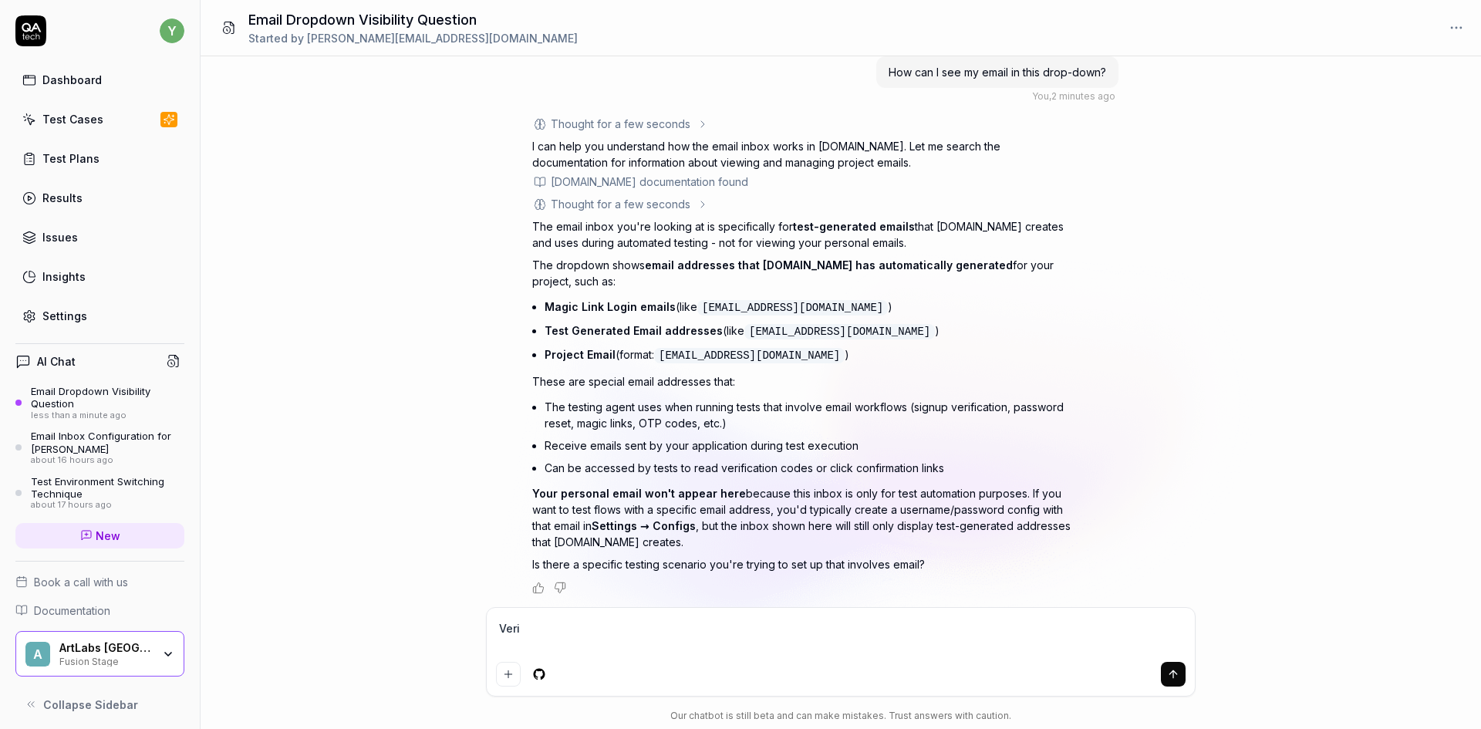
type textarea "Verif"
type textarea "*"
type textarea "Verifi"
type textarea "*"
type textarea "Verifiv"
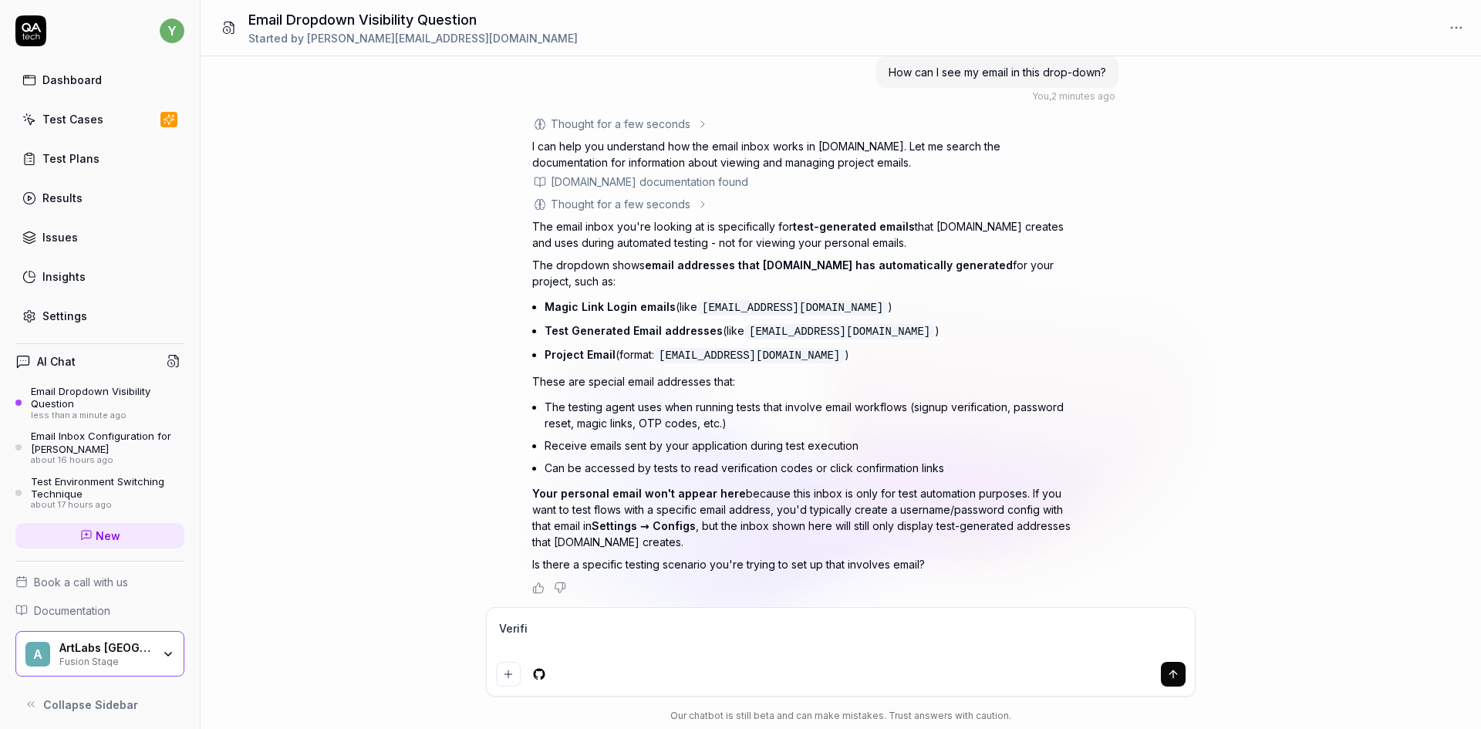
type textarea "*"
type textarea "Verifi"
type textarea "*"
type textarea "Verific"
type textarea "*"
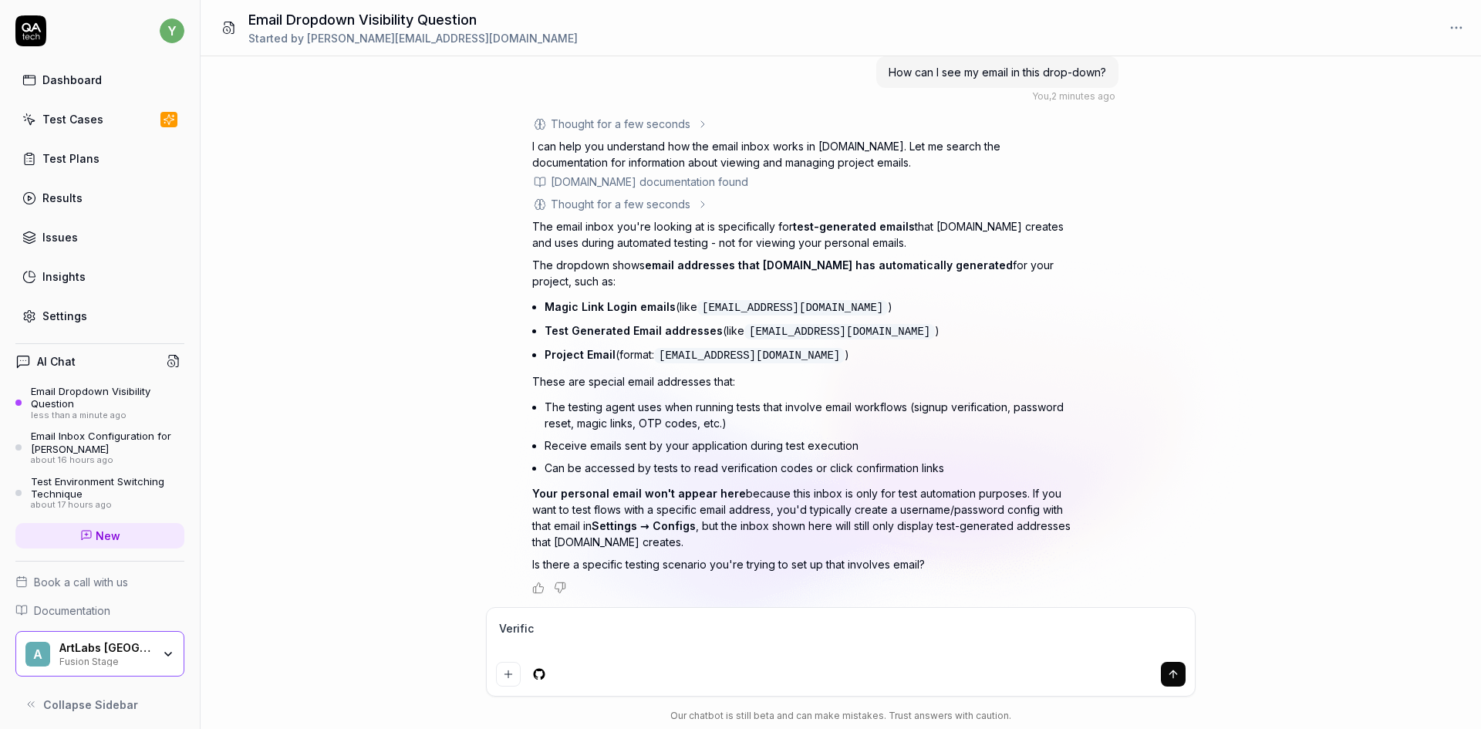
type textarea "Verifica"
type textarea "*"
type textarea "Verificat"
type textarea "*"
type textarea "Verificati"
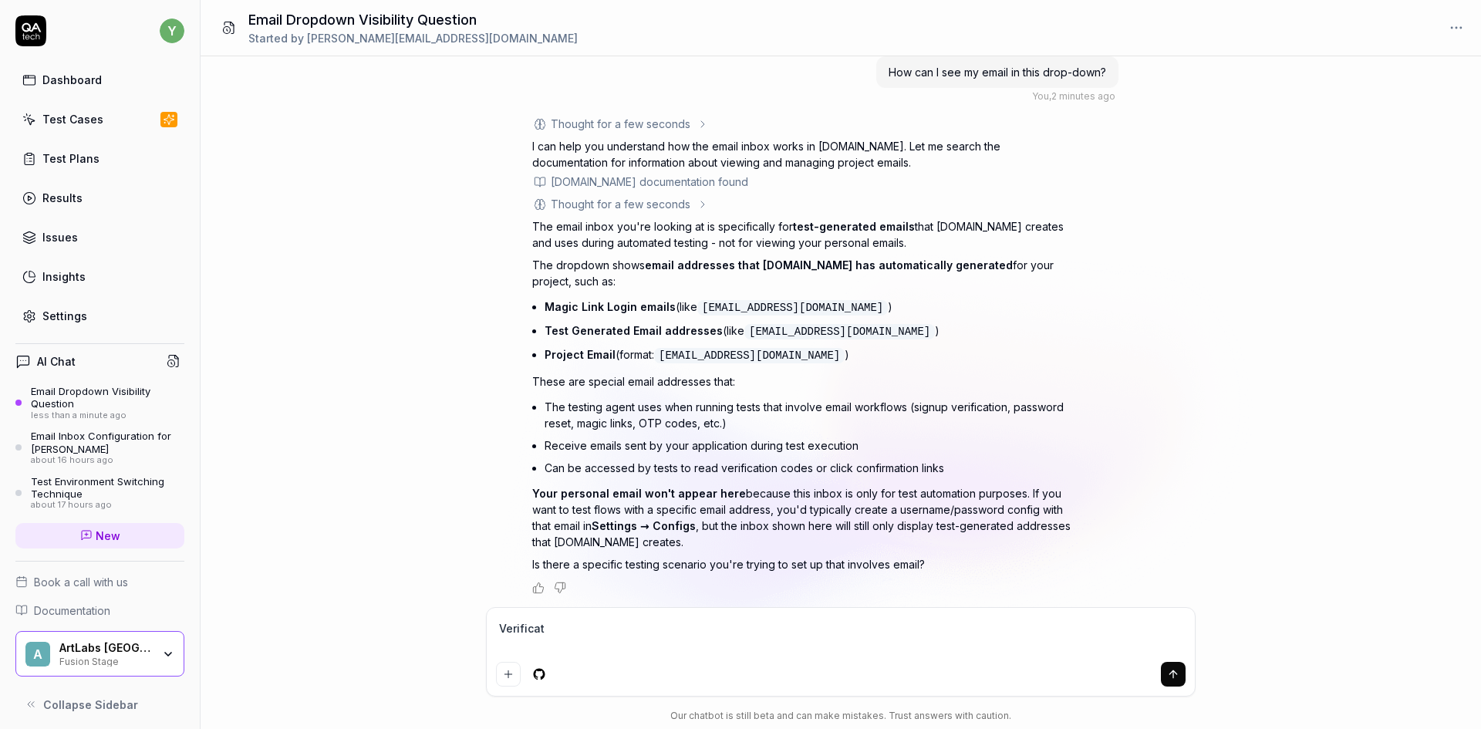
type textarea "*"
type textarea "Verificatio"
type textarea "*"
type textarea "Verification"
type textarea "*"
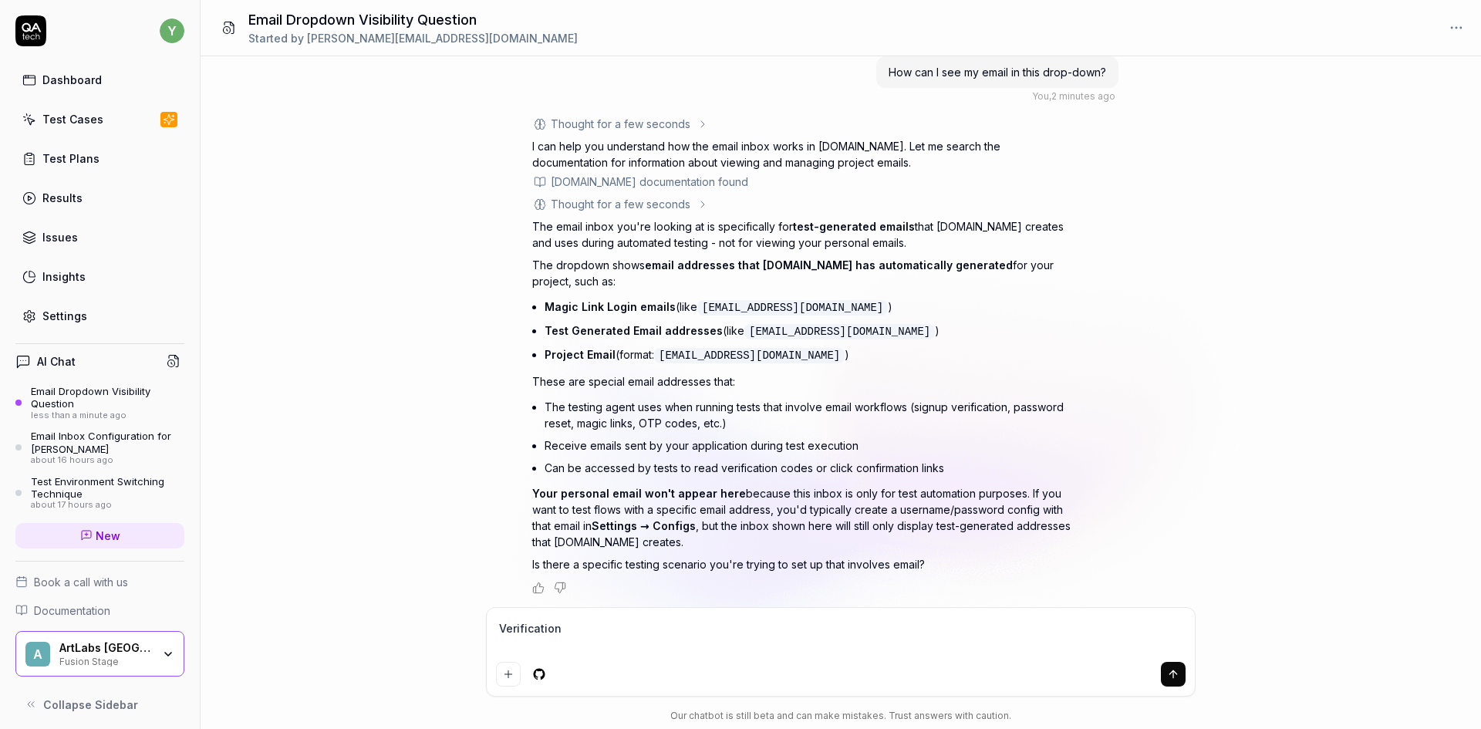
type textarea "Verification"
type textarea "*"
type textarea "Verification c"
type textarea "*"
type textarea "Verification co"
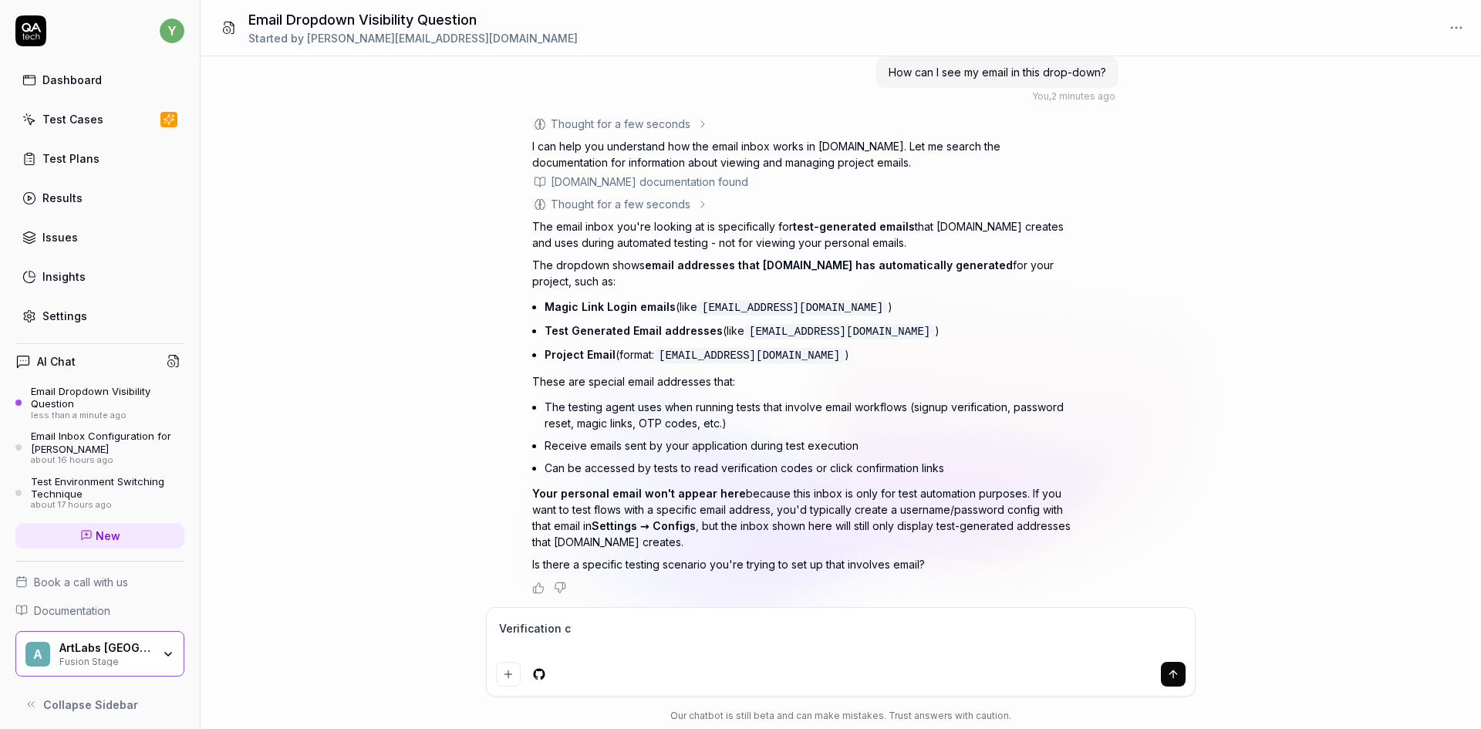
type textarea "*"
type textarea "Verification cod"
type textarea "*"
type textarea "Verification code"
type textarea "*"
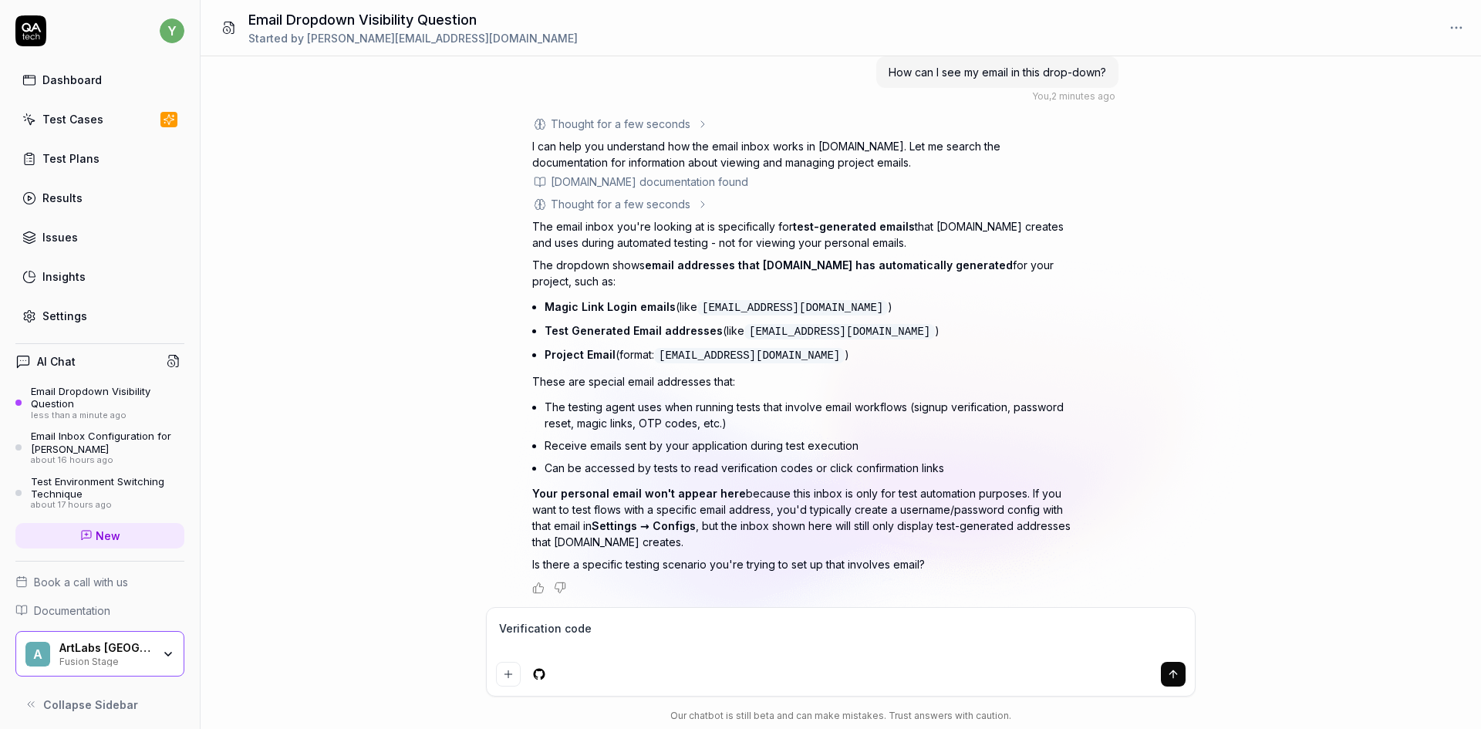
type textarea "Verification code"
type textarea "*"
type textarea "Verification code i"
type textarea "*"
type textarea "Verification code is"
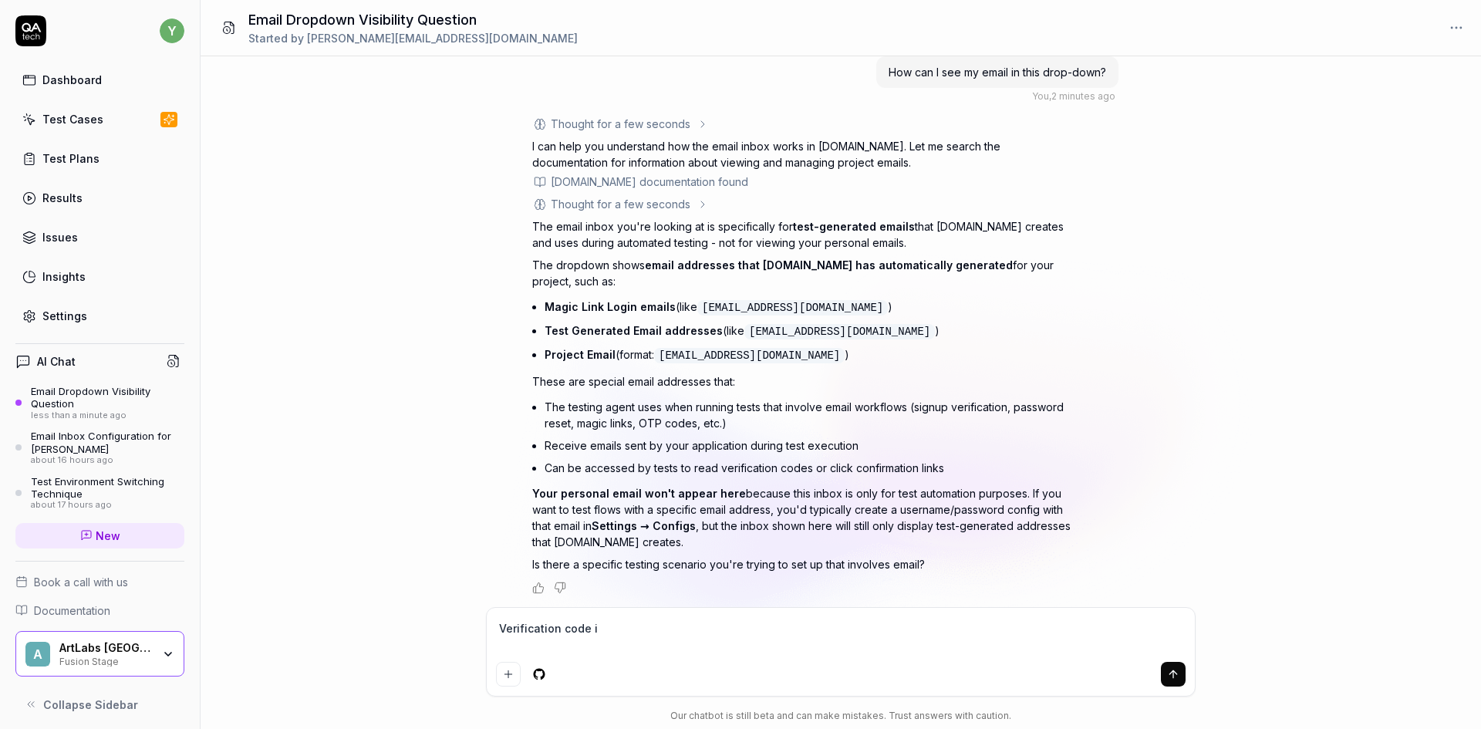
type textarea "*"
type textarea "Verification code is"
type textarea "*"
type textarea "Verification code is s"
type textarea "*"
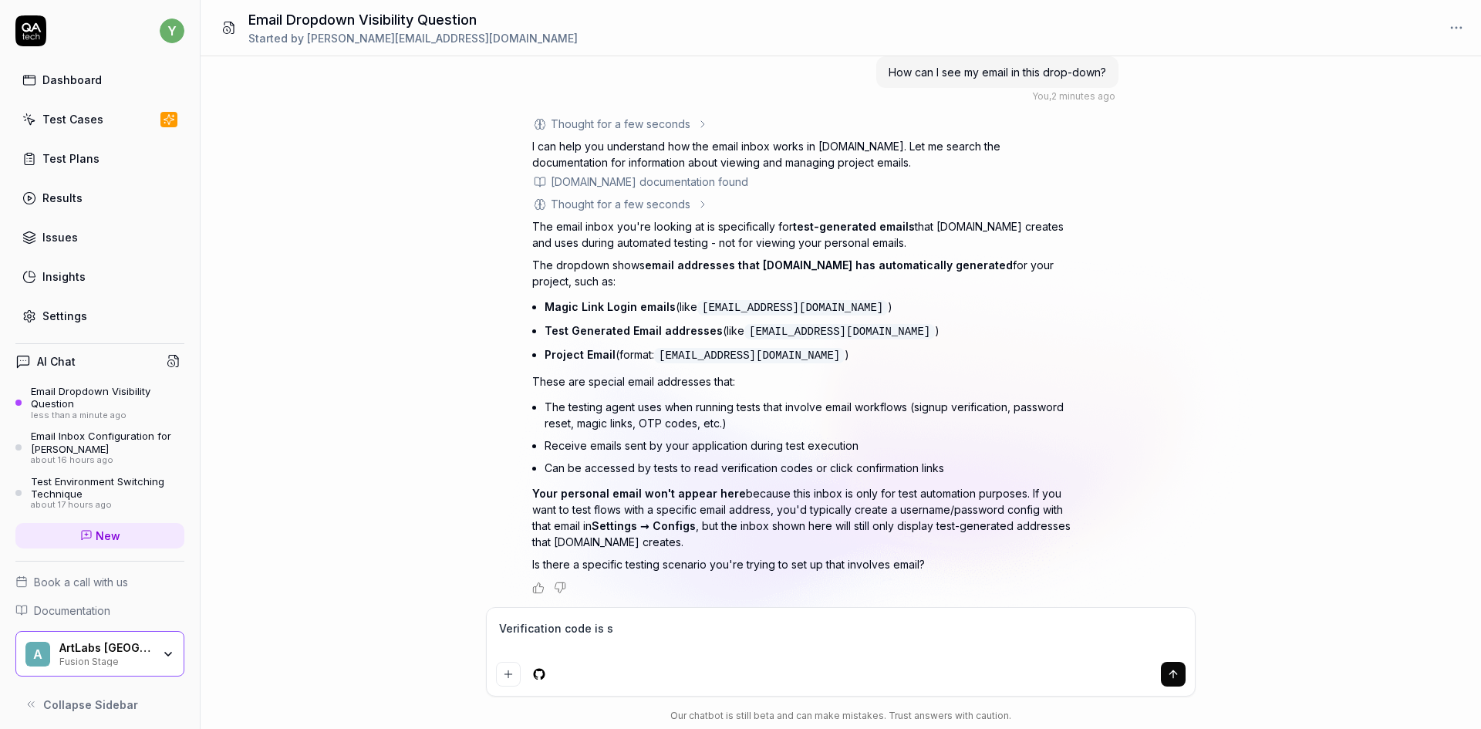
type textarea "Verification code is se"
type textarea "*"
type textarea "Verification code is sen"
type textarea "*"
type textarea "Verification code is sent"
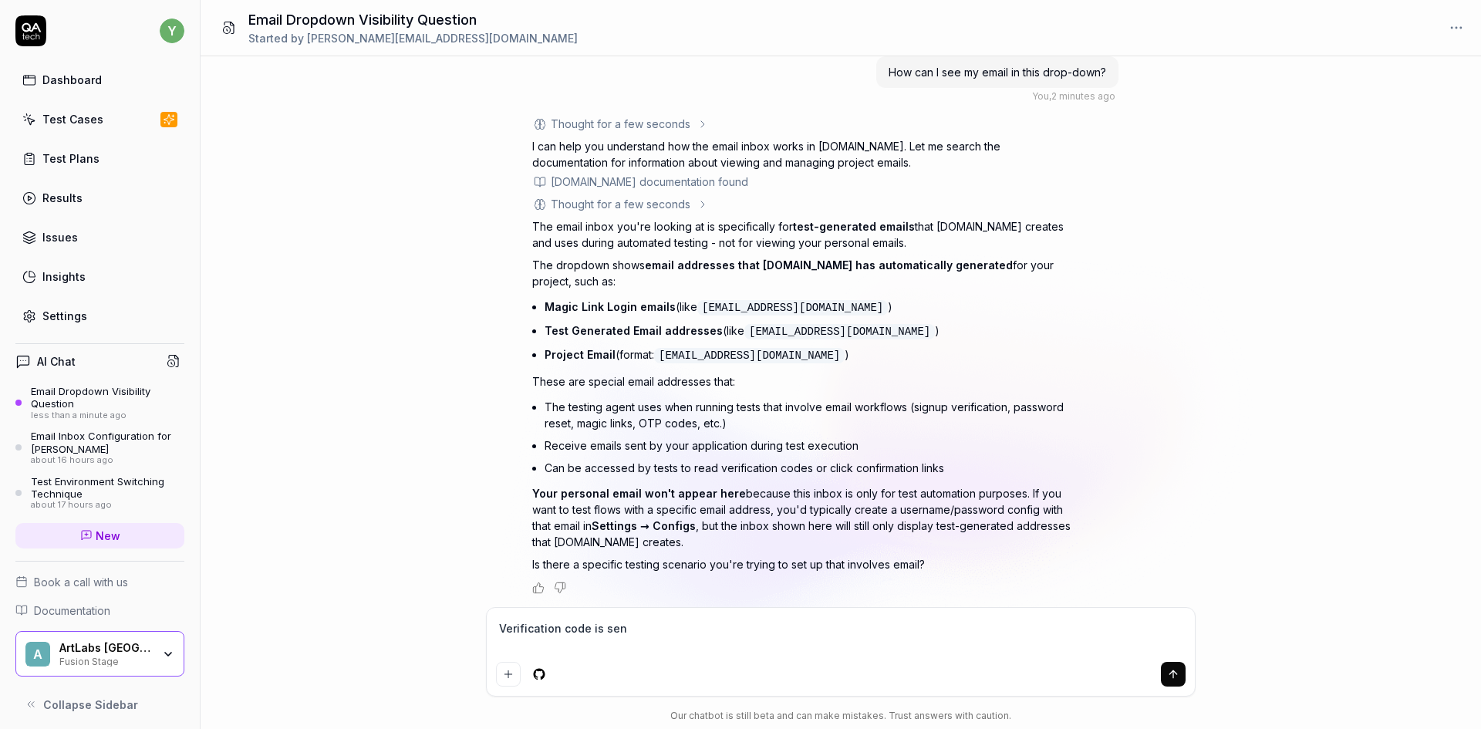
type textarea "*"
type textarea "Verification code is sent"
type textarea "*"
type textarea "Verification code is sent t"
type textarea "*"
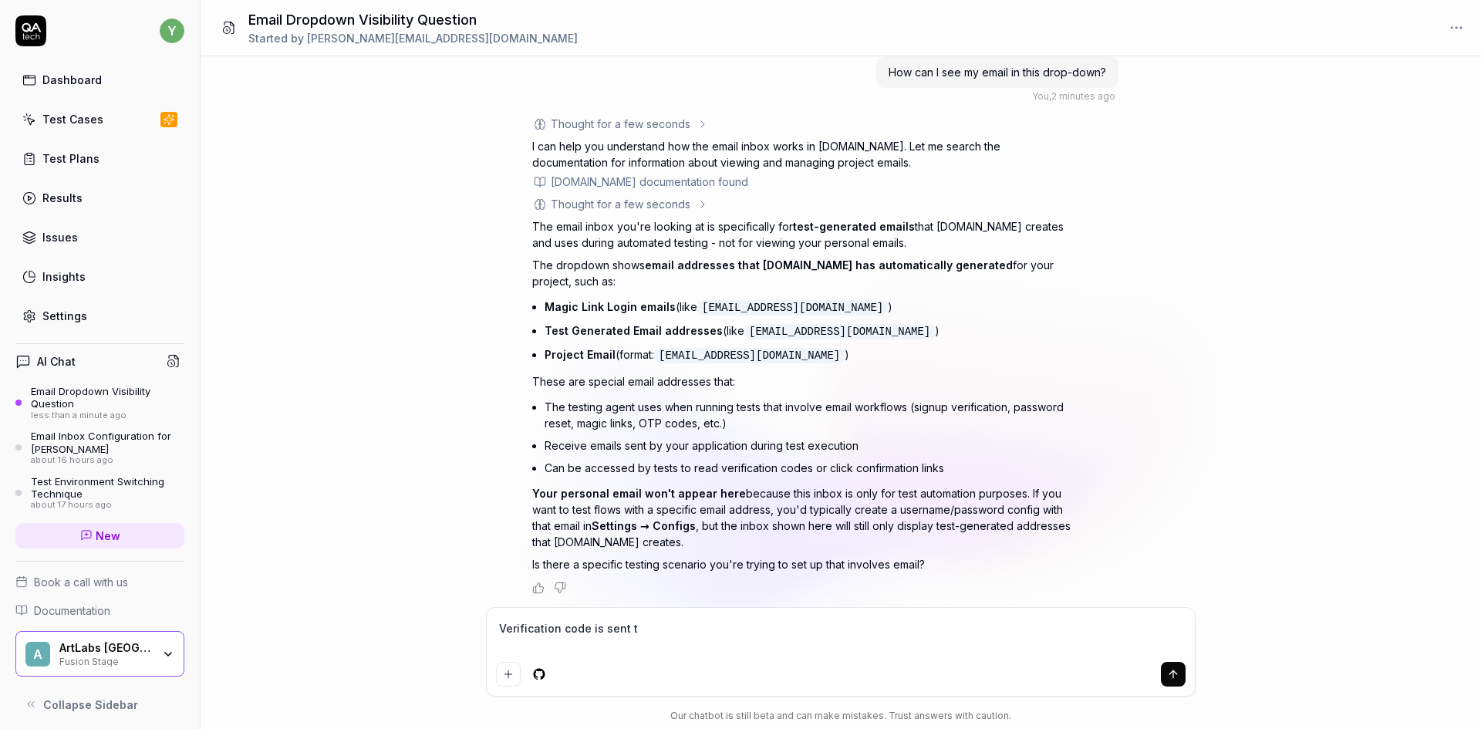
type textarea "Verification code is sent to"
type textarea "*"
type textarea "Verification code is sent to"
type textarea "*"
type textarea "Verification code is sent to e"
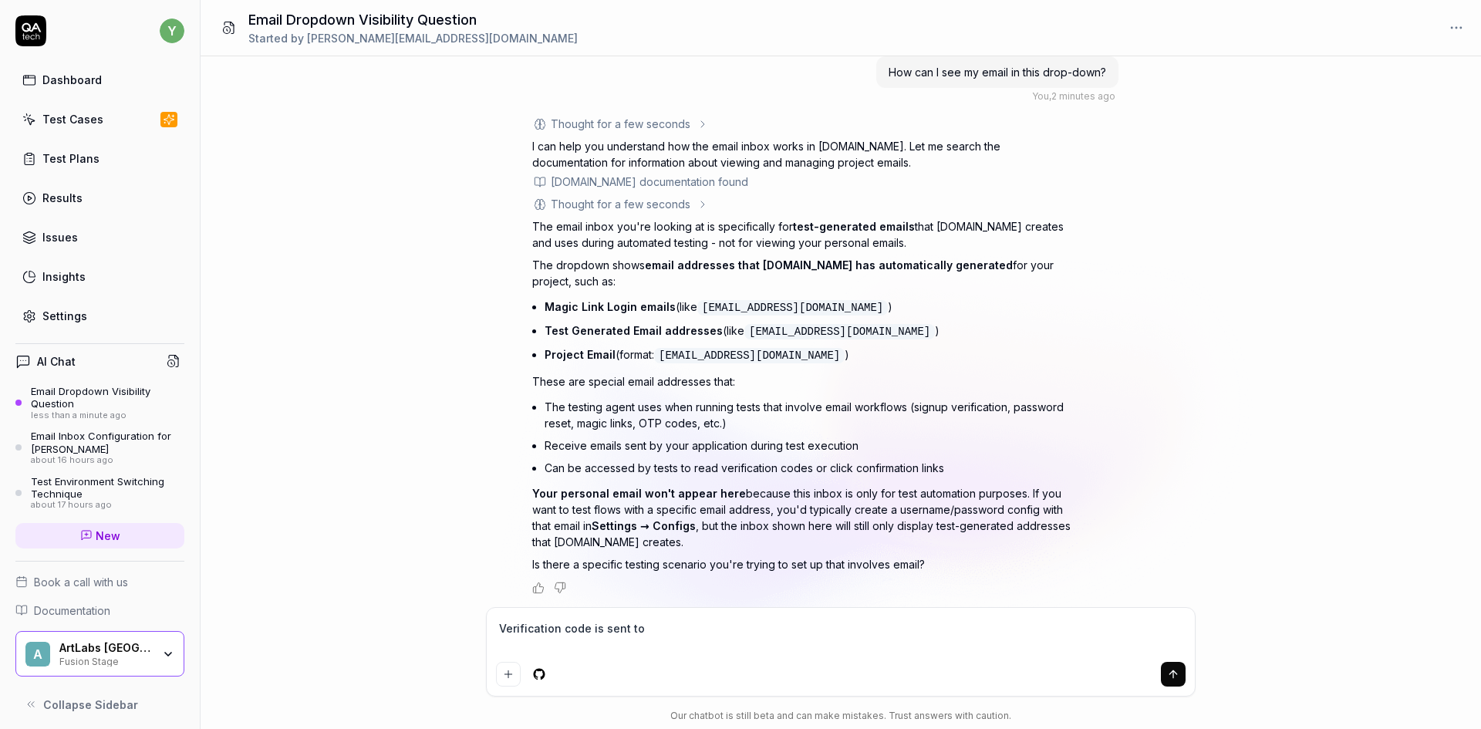
type textarea "*"
type textarea "Verification code is sent to em"
type textarea "*"
type textarea "Verification code is sent to ema"
type textarea "*"
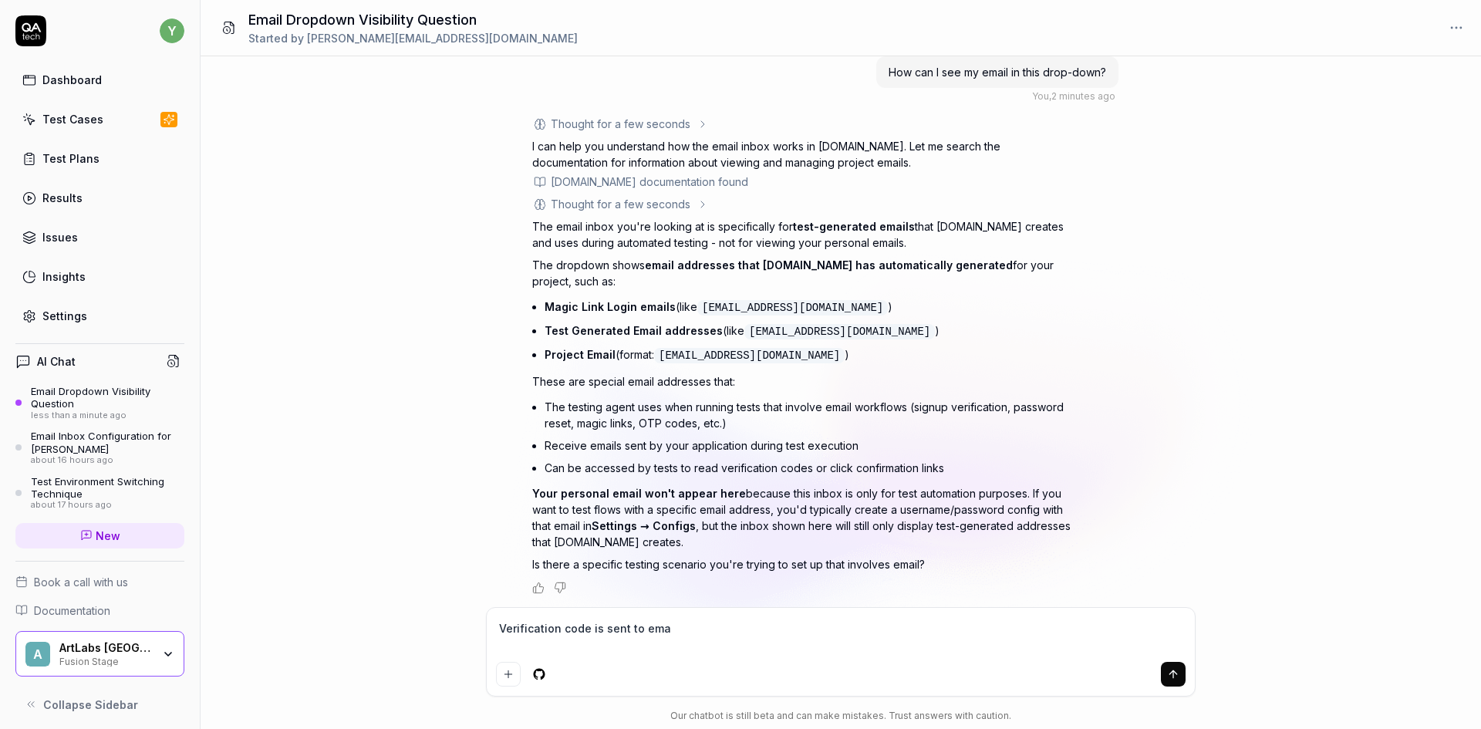
type textarea "Verification code is sent to emai"
type textarea "*"
type textarea "Verification code is sent to email"
type textarea "*"
type textarea "Verification code is sent to email"
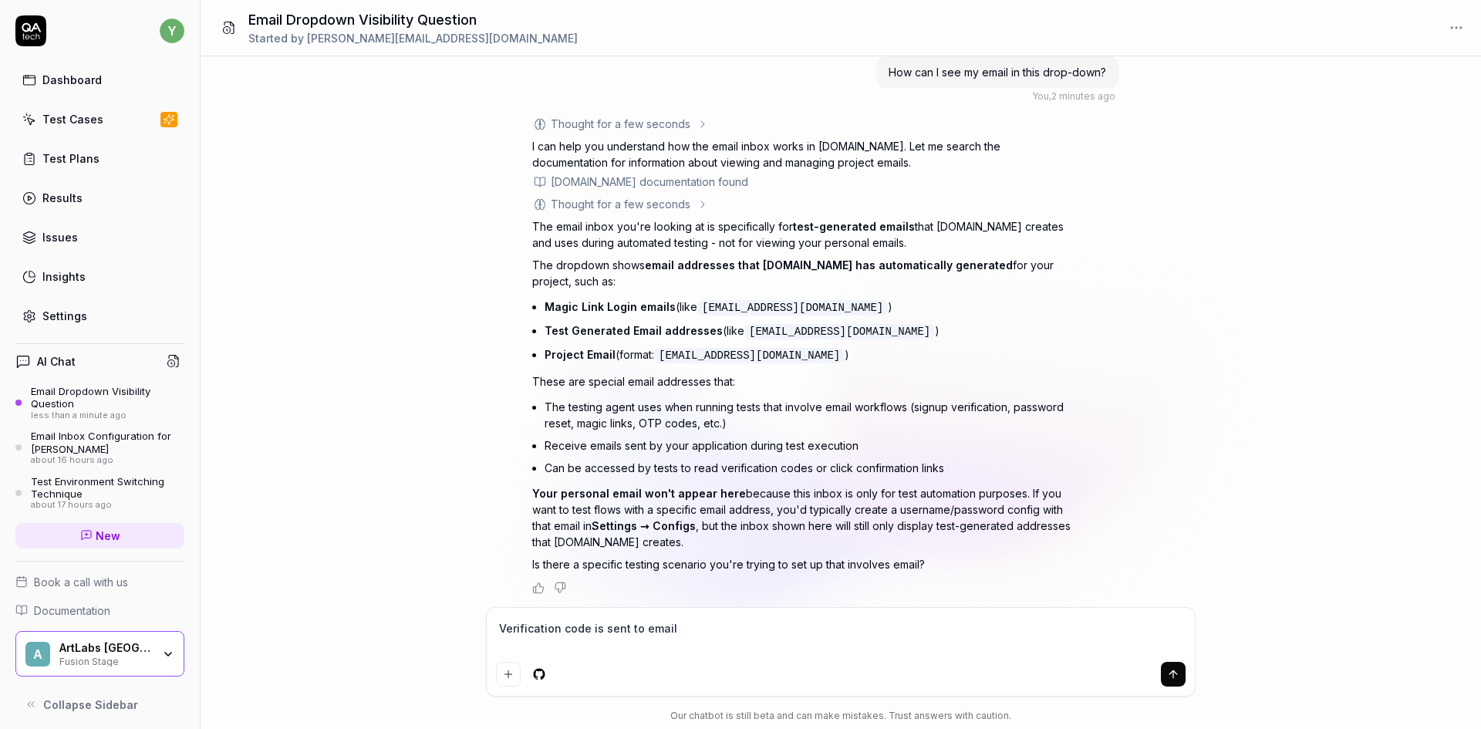
type textarea "*"
type textarea "Verification code is sent to email"
click at [366, 680] on div "2025-10-08_09h30_35.png PNG How can I see my email in this drop-down? You , 2 m…" at bounding box center [840, 392] width 1280 height 672
click at [685, 622] on textarea at bounding box center [840, 636] width 689 height 39
click at [731, 631] on textarea at bounding box center [840, 636] width 689 height 39
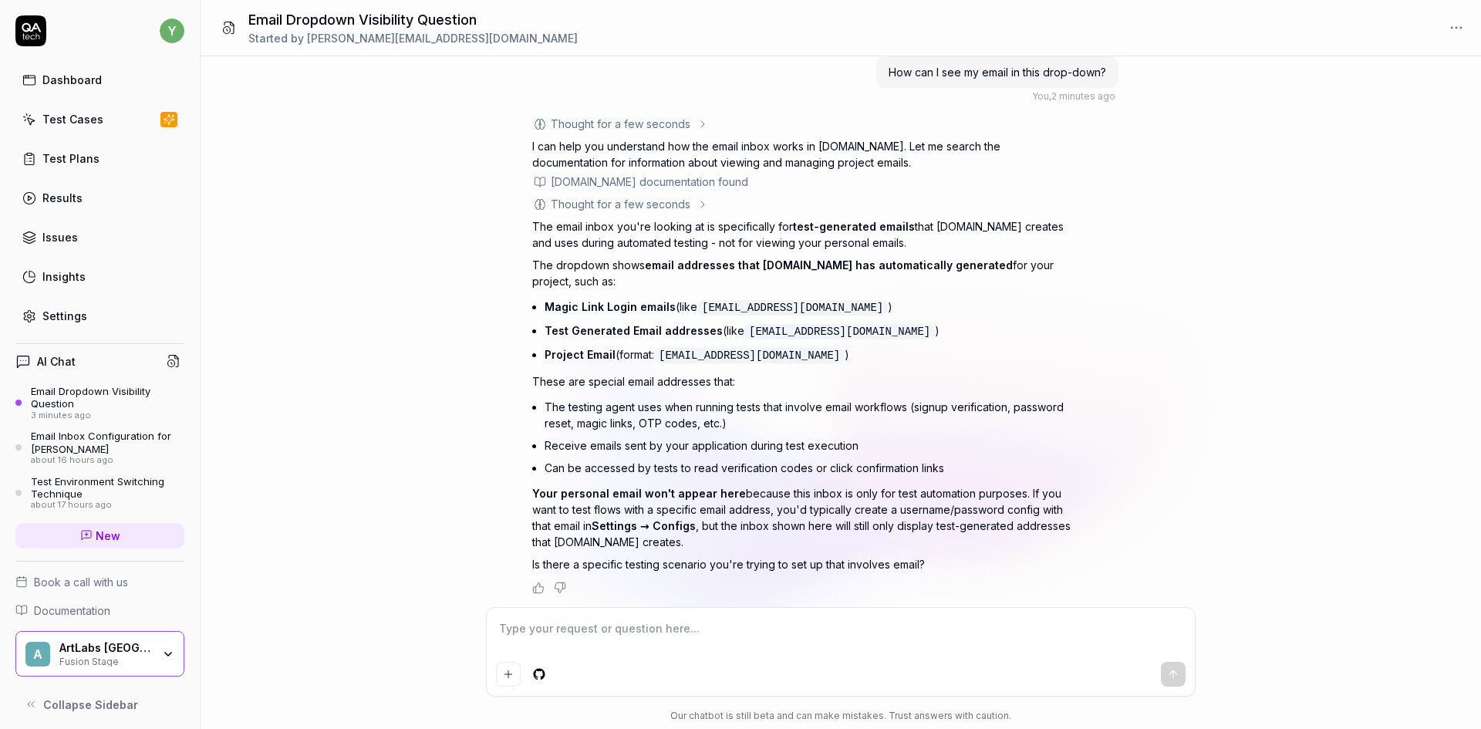
type textarea "*"
type textarea "T"
type textarea "*"
type textarea "Th"
type textarea "*"
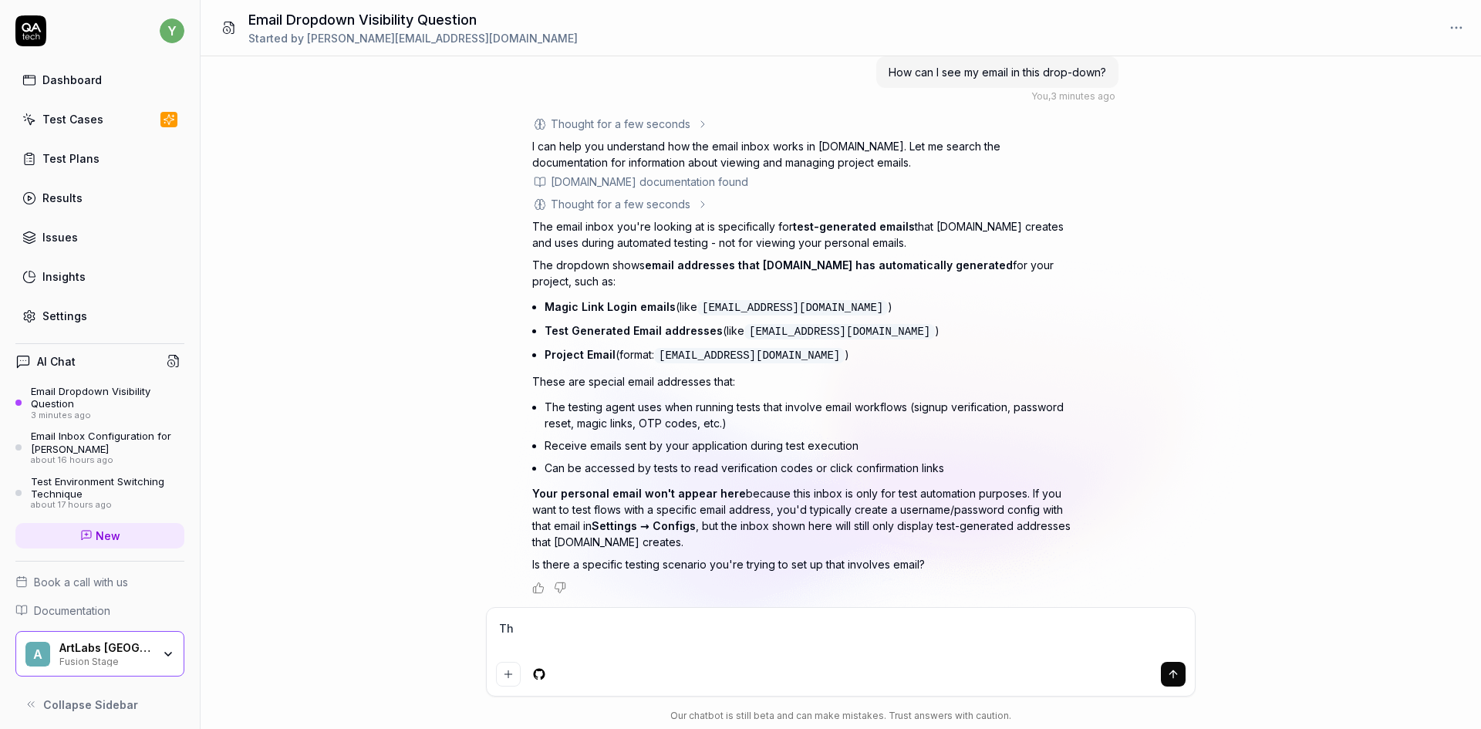
type textarea "The"
type textarea "*"
type textarea "The"
type textarea "*"
type textarea "The c"
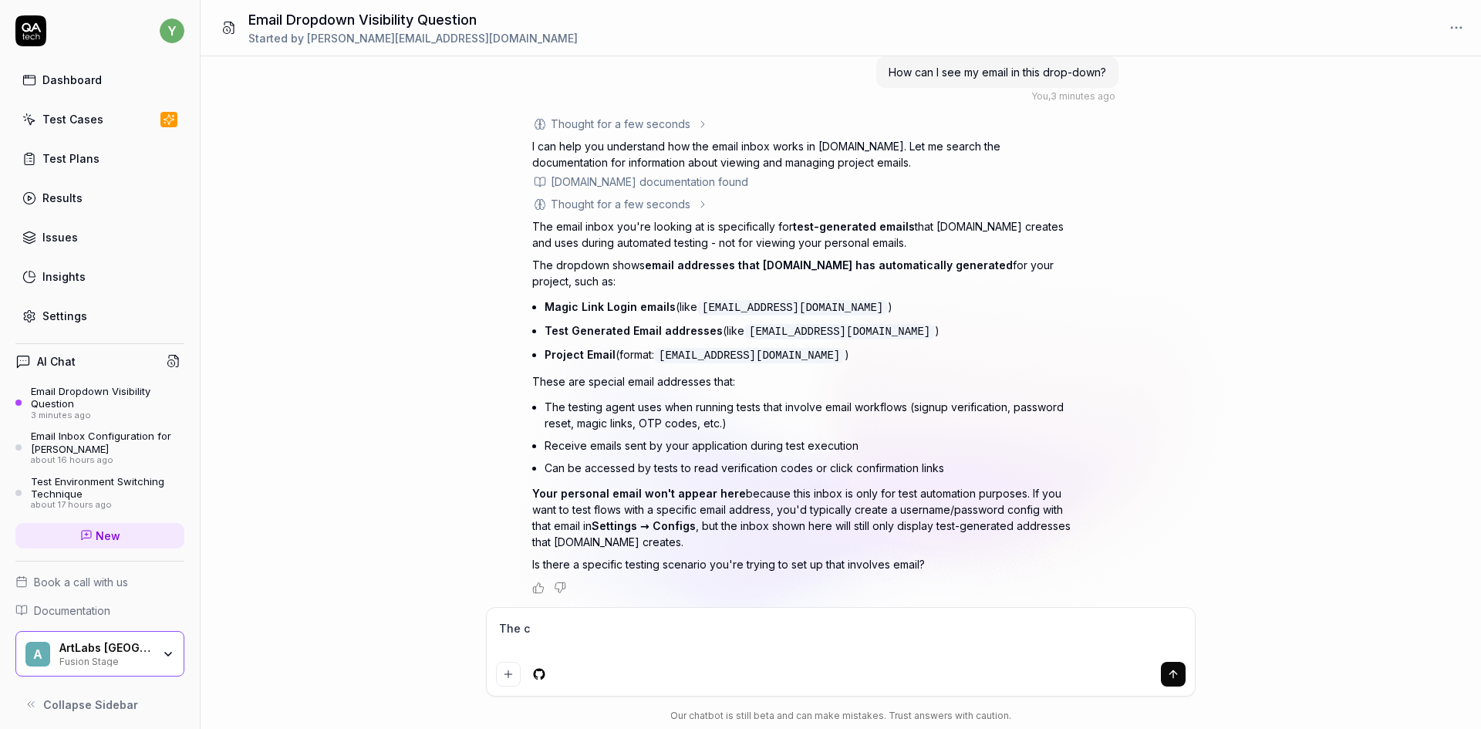
type textarea "*"
type textarea "The co"
type textarea "*"
type textarea "The cod"
type textarea "*"
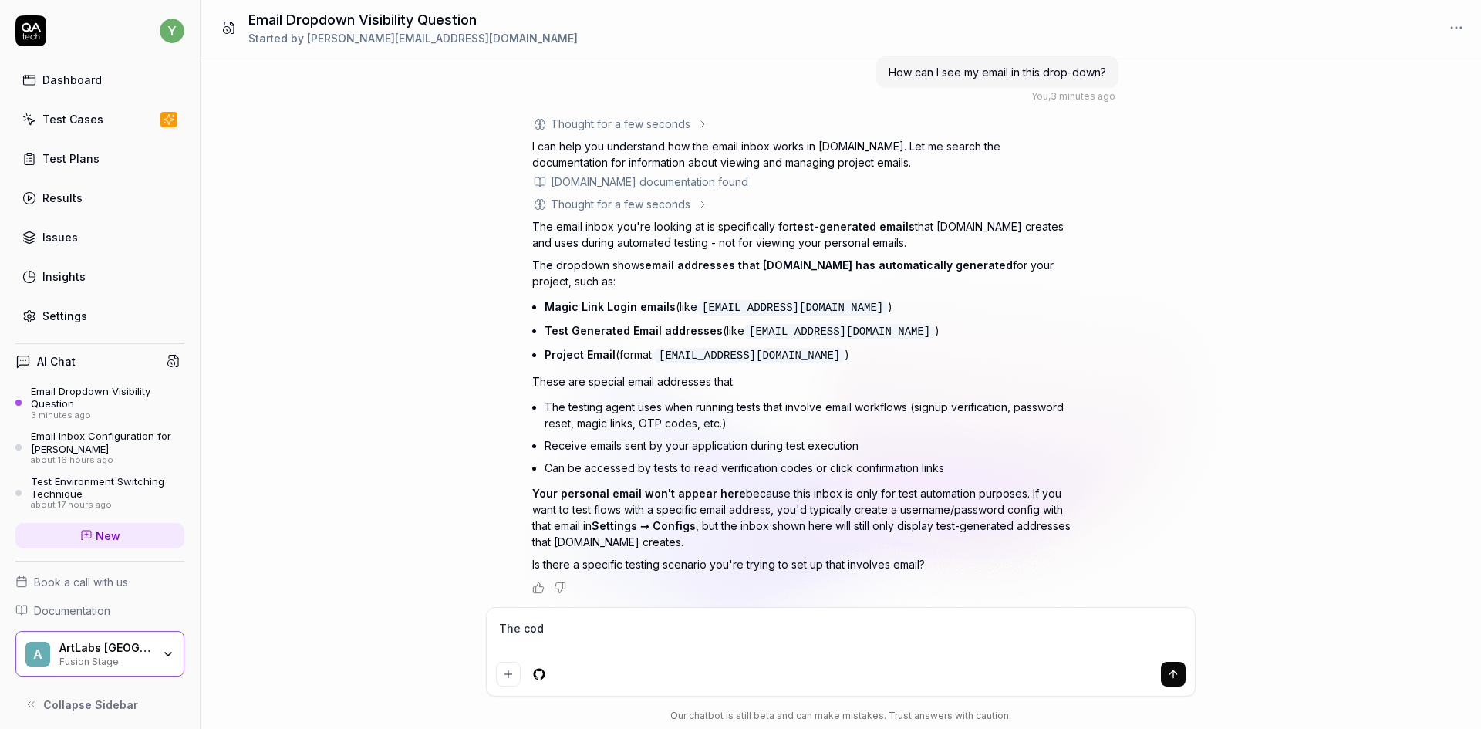
type textarea "The code"
type textarea "*"
type textarea "The code"
type textarea "*"
type textarea "The code v"
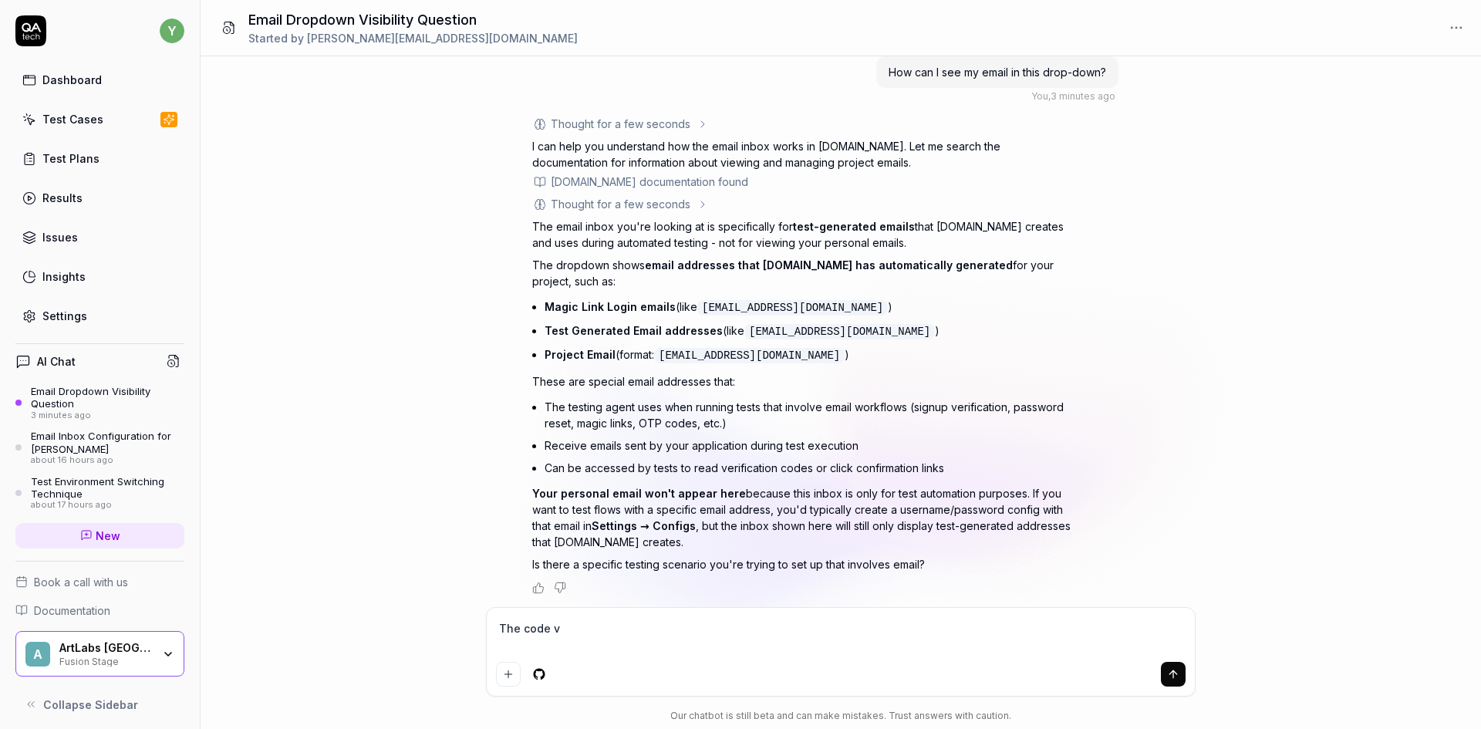
type textarea "*"
type textarea "The code"
type textarea "*"
type textarea "The code"
type textarea "*"
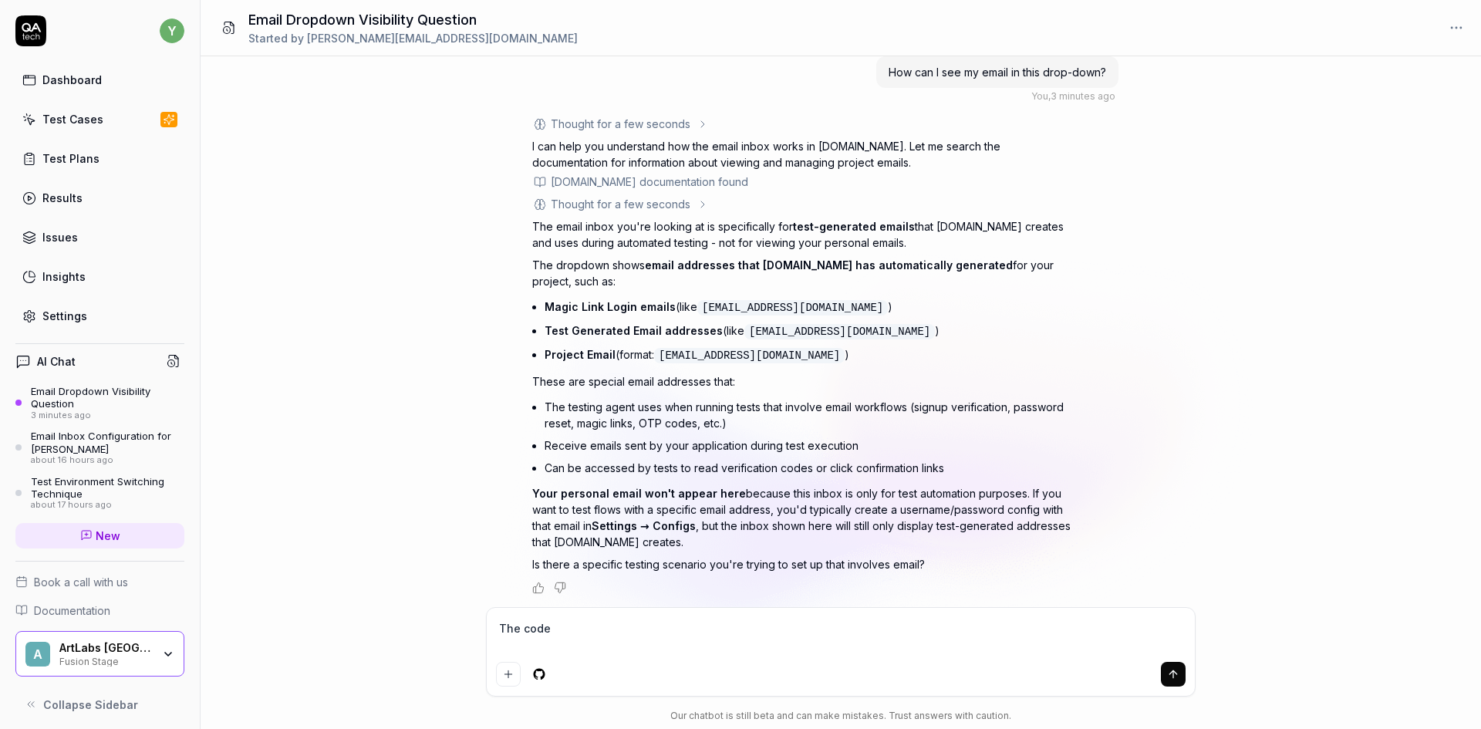
type textarea "The cod"
type textarea "*"
type textarea "The co"
type textarea "*"
type textarea "The c"
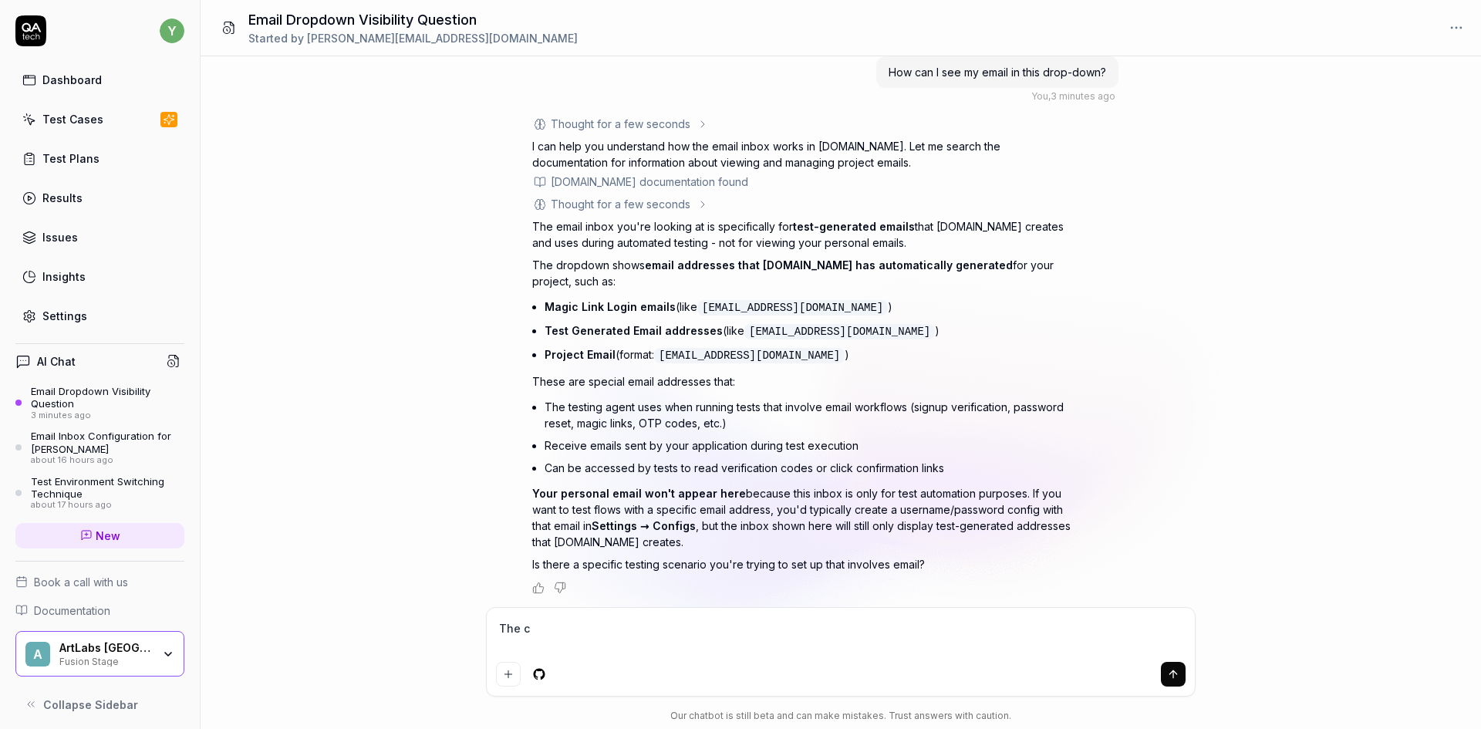
type textarea "*"
type textarea "The"
type textarea "*"
type textarea "The v"
type textarea "*"
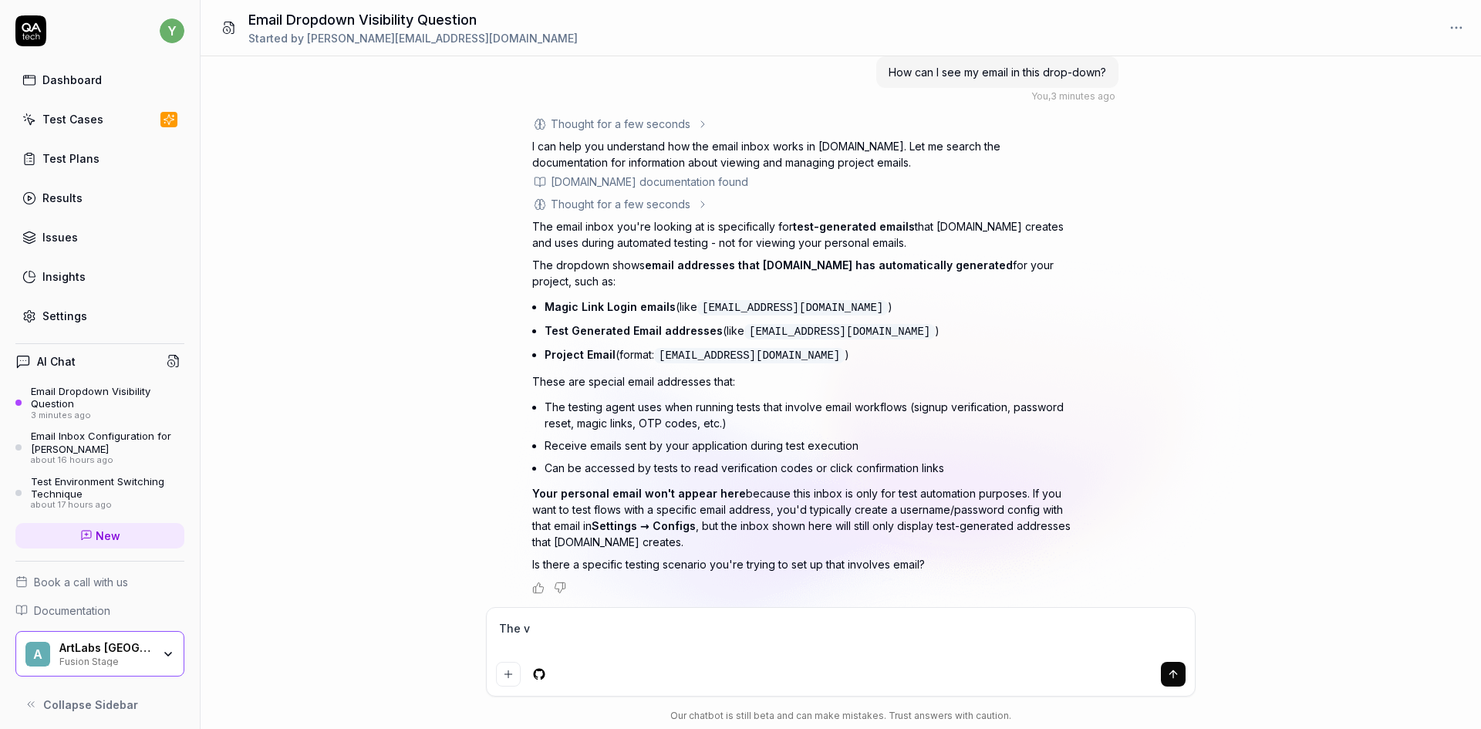
type textarea "The ve"
paste textarea "aqastorm555@gmail.com"
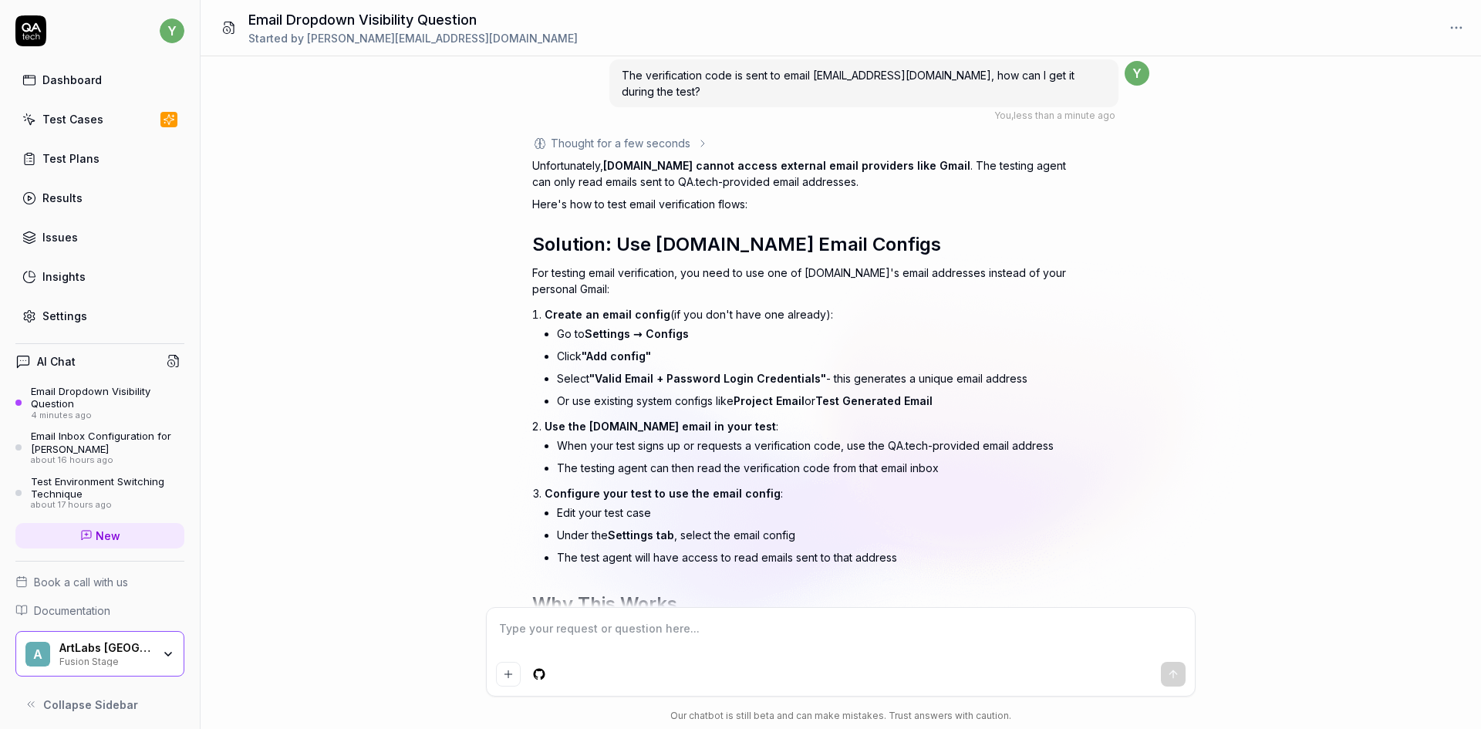
scroll to position [578, 0]
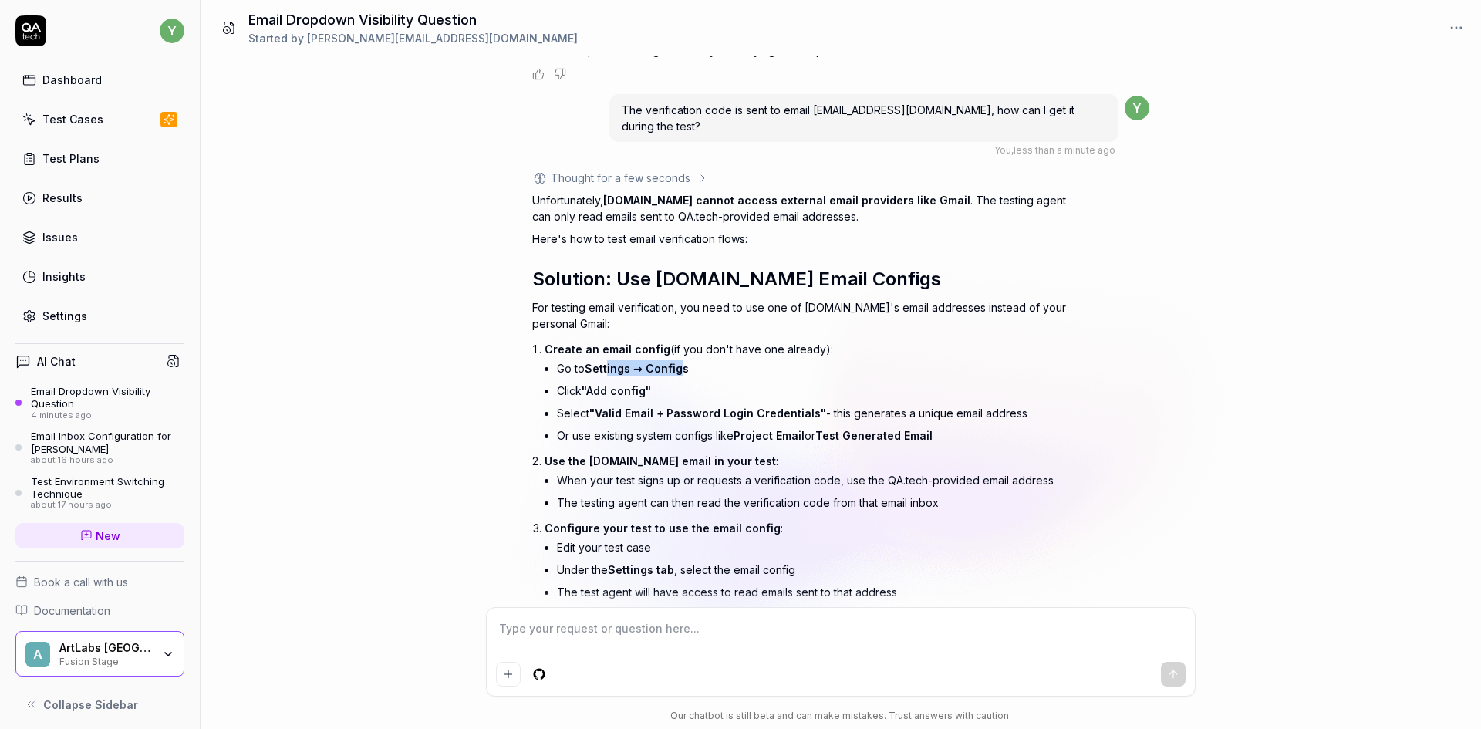
drag, startPoint x: 608, startPoint y: 359, endPoint x: 680, endPoint y: 363, distance: 71.8
click at [680, 363] on span "Settings → Configs" at bounding box center [636, 368] width 104 height 13
drag, startPoint x: 609, startPoint y: 386, endPoint x: 632, endPoint y: 386, distance: 23.1
click at [632, 386] on span ""Add config"" at bounding box center [615, 390] width 69 height 13
drag, startPoint x: 611, startPoint y: 409, endPoint x: 715, endPoint y: 411, distance: 104.1
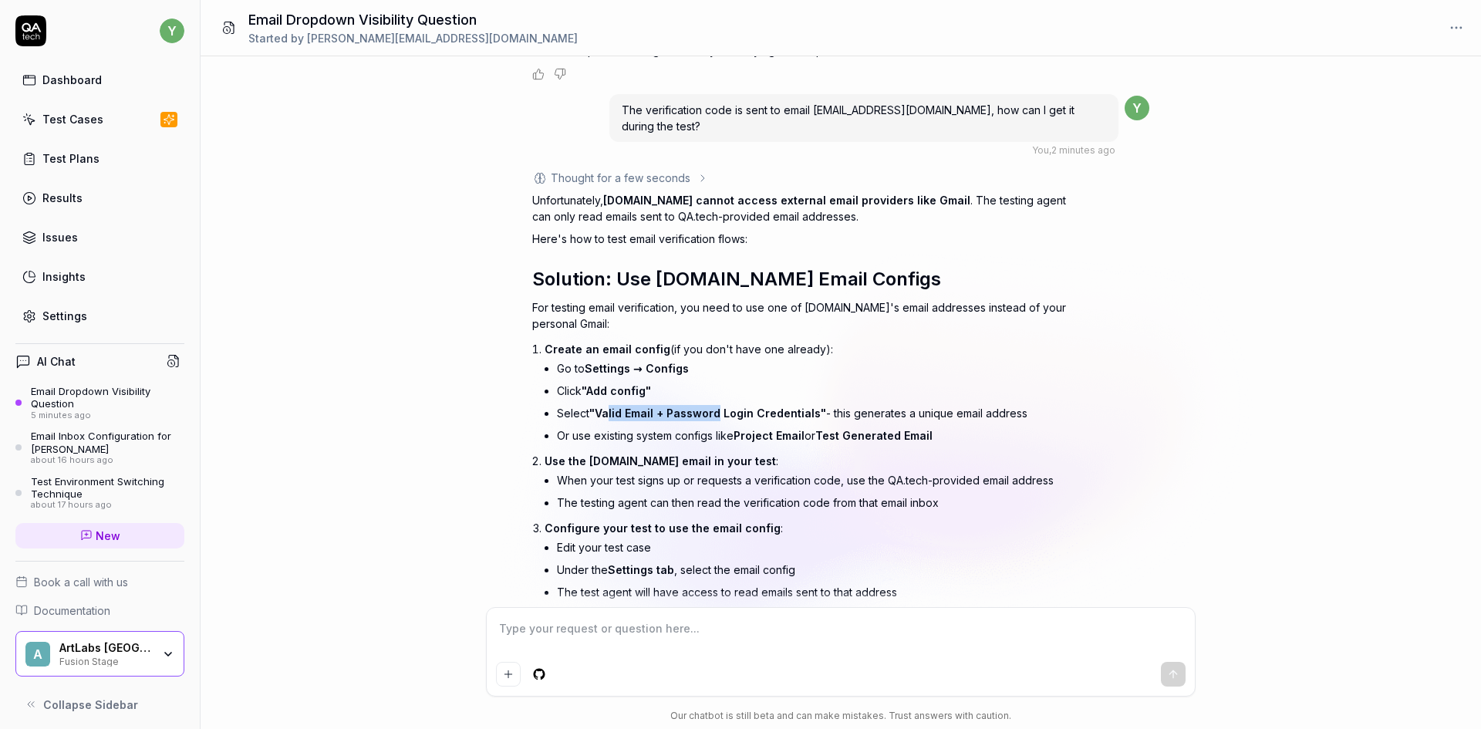
click at [715, 411] on span ""Valid Email + Password Login Credentials"" at bounding box center [707, 412] width 237 height 13
drag, startPoint x: 757, startPoint y: 431, endPoint x: 767, endPoint y: 432, distance: 10.1
click at [767, 432] on span "Project Email" at bounding box center [768, 435] width 71 height 13
click at [78, 126] on div "Test Cases" at bounding box center [72, 119] width 61 height 16
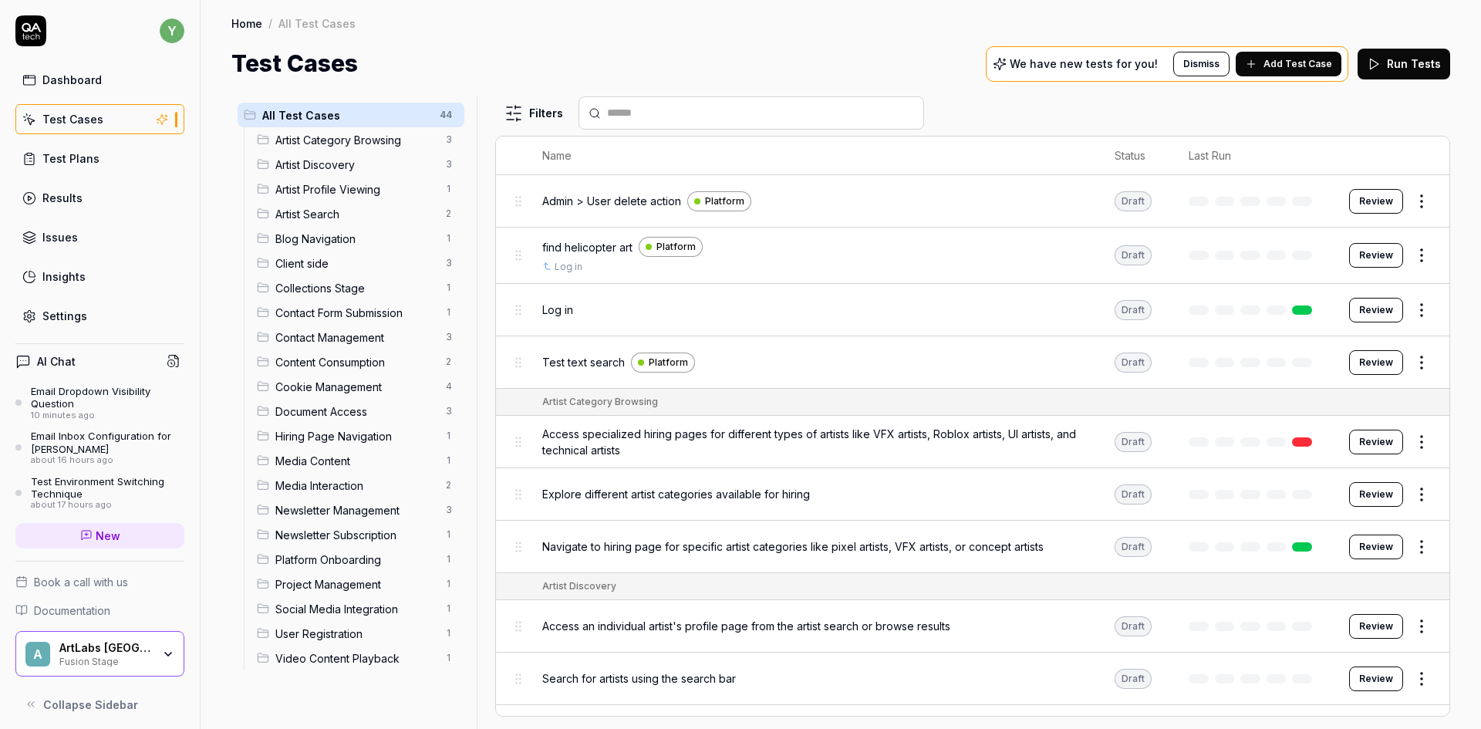
click at [307, 264] on span "Client side" at bounding box center [355, 263] width 161 height 16
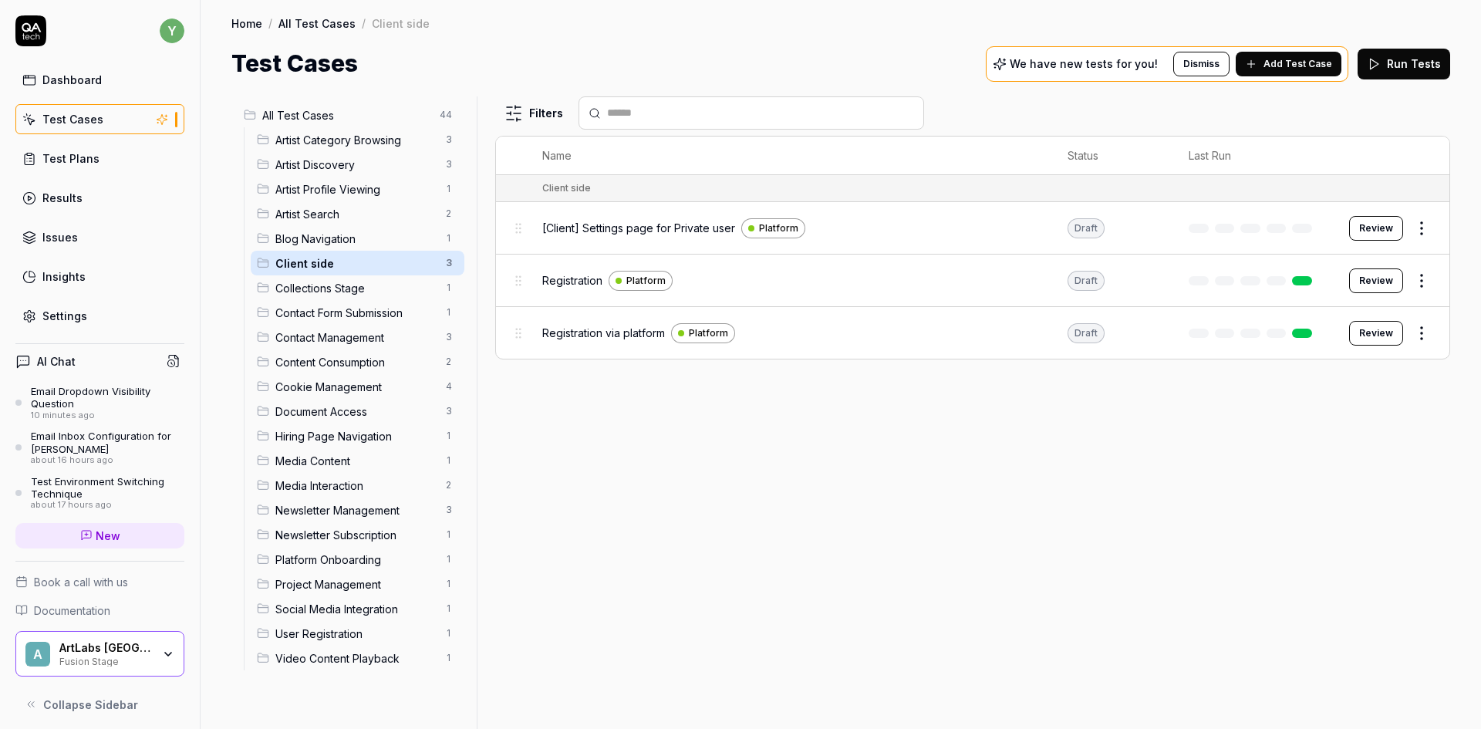
click at [575, 288] on span "Registration" at bounding box center [572, 280] width 60 height 16
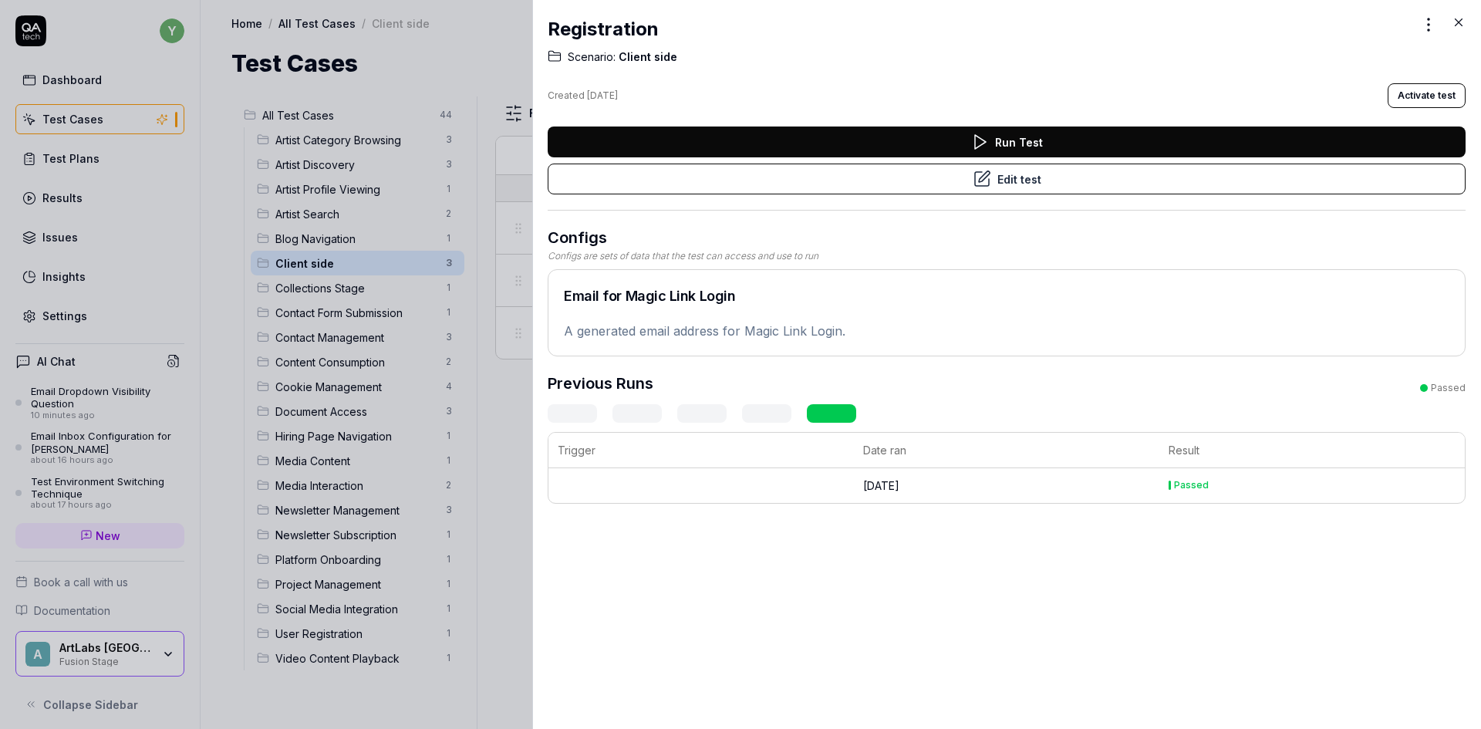
click at [1004, 177] on button "Edit test" at bounding box center [1006, 178] width 918 height 31
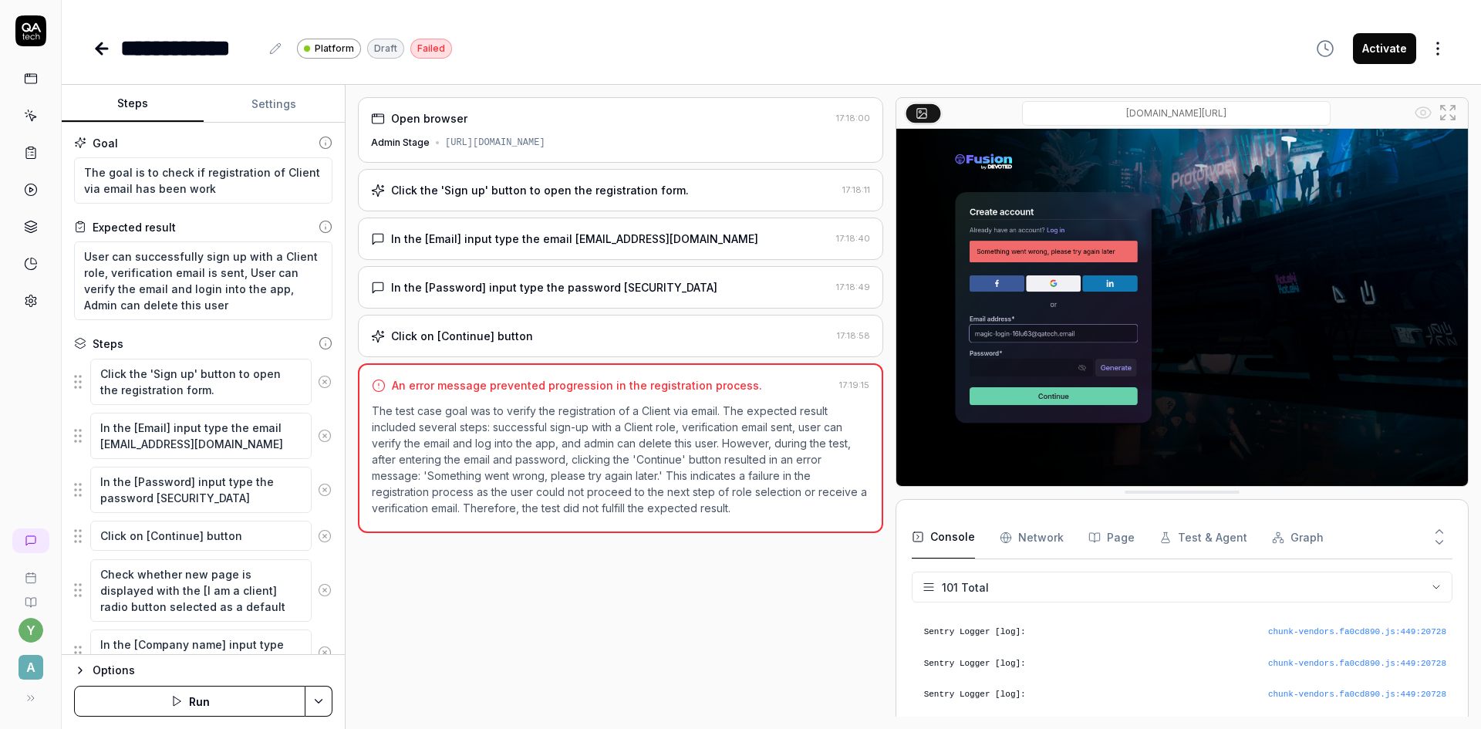
scroll to position [3055, 0]
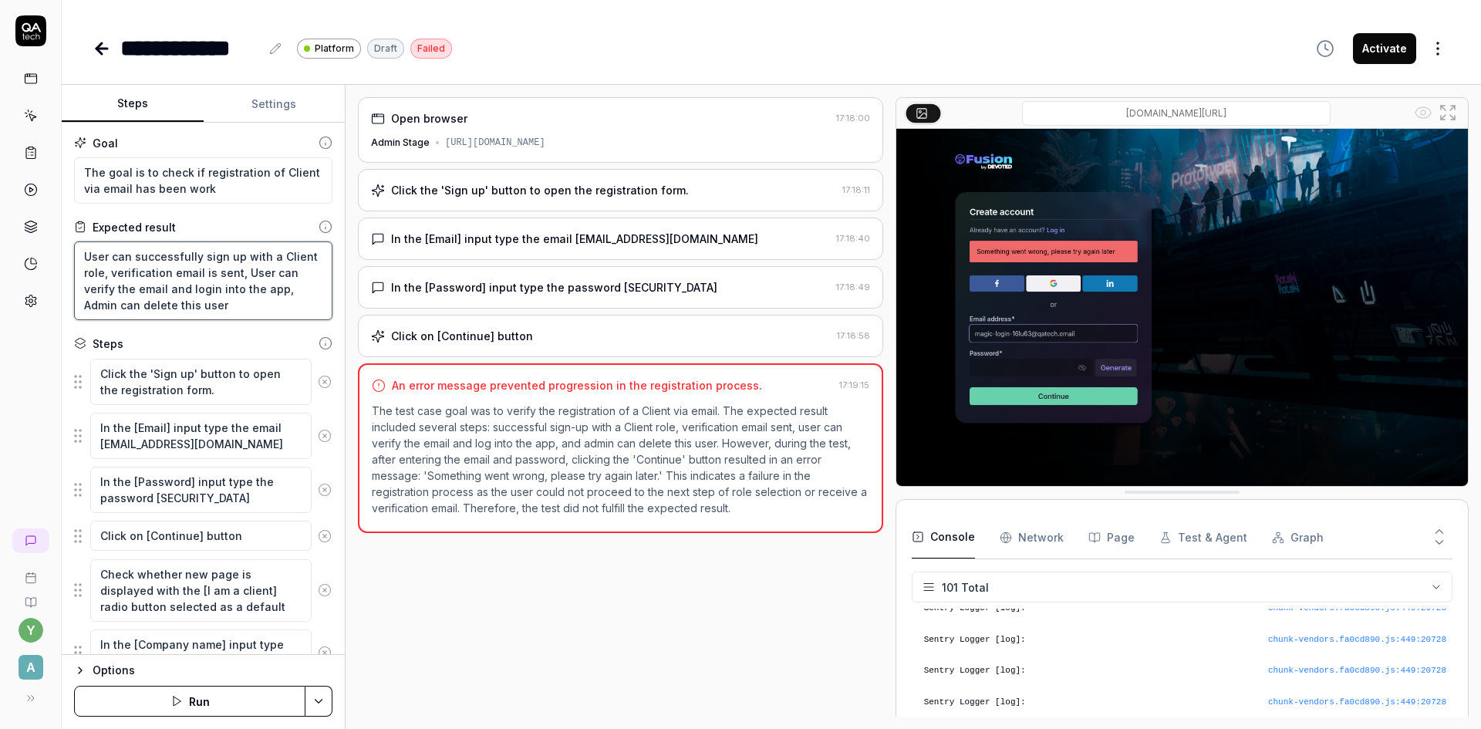
click at [231, 277] on textarea "User can successfully sign up with a Client role, verification email is sent, U…" at bounding box center [203, 280] width 258 height 79
click at [241, 392] on textarea "Click the 'Sign up' button to open the registration form." at bounding box center [200, 382] width 221 height 46
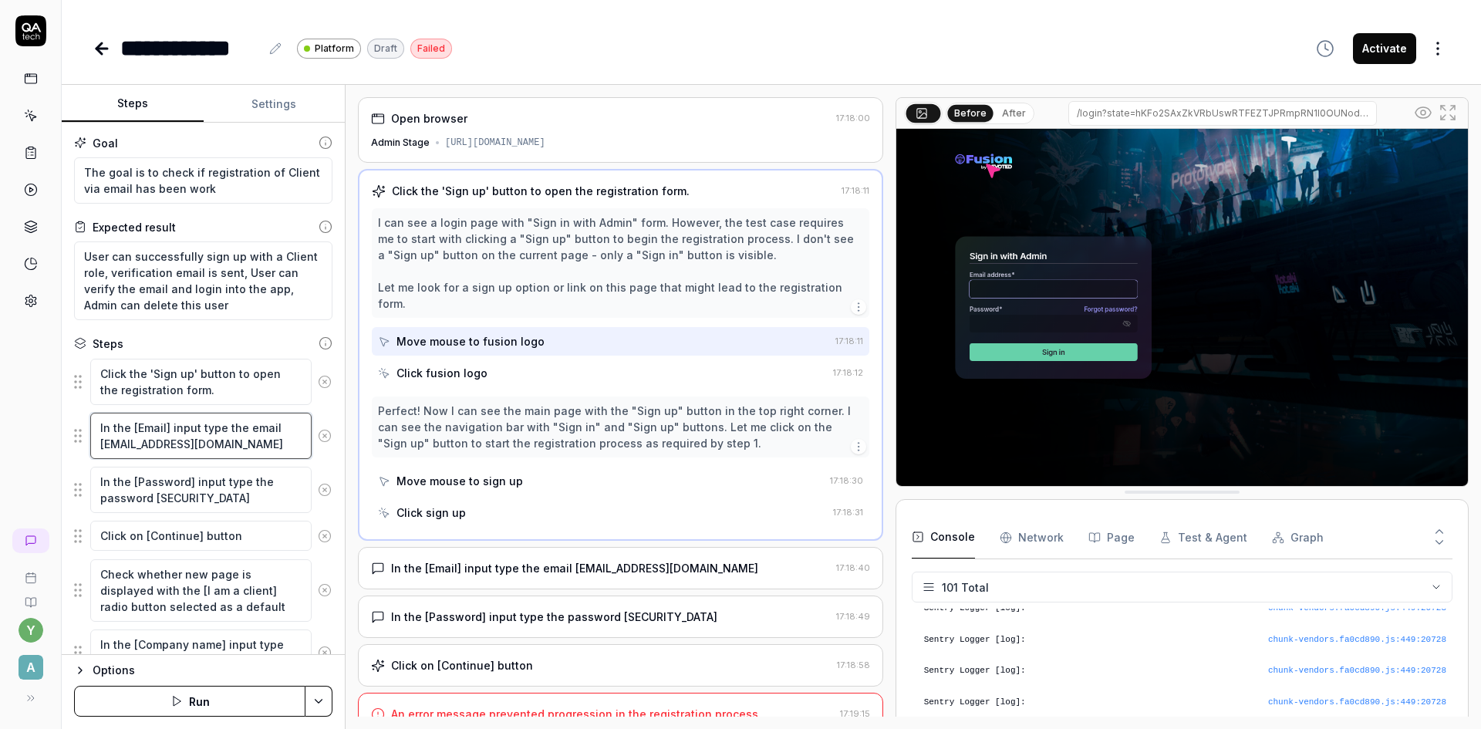
click at [207, 424] on textarea "In the [Email] input type the email magic-login-16lu63@qatech.email" at bounding box center [200, 436] width 221 height 46
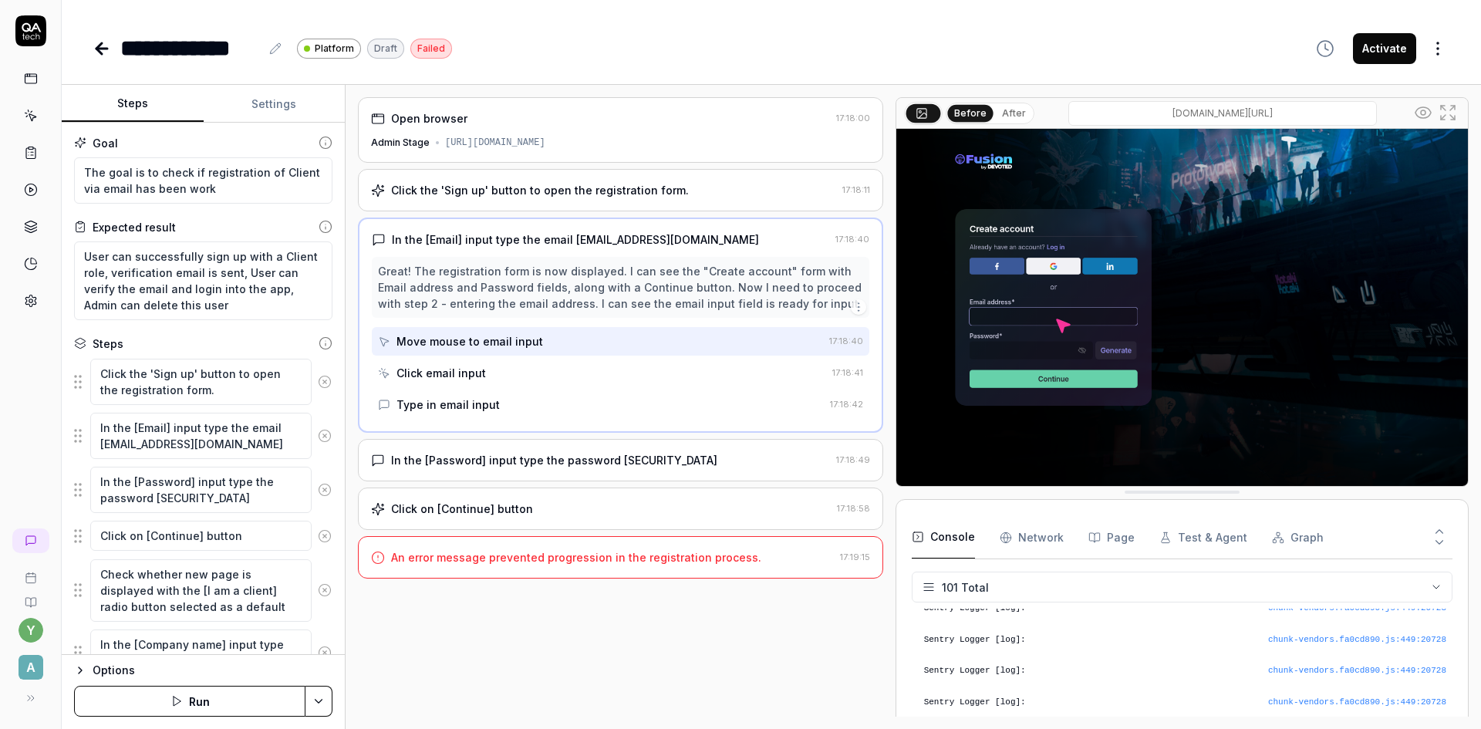
click at [270, 106] on button "Settings" at bounding box center [275, 104] width 142 height 37
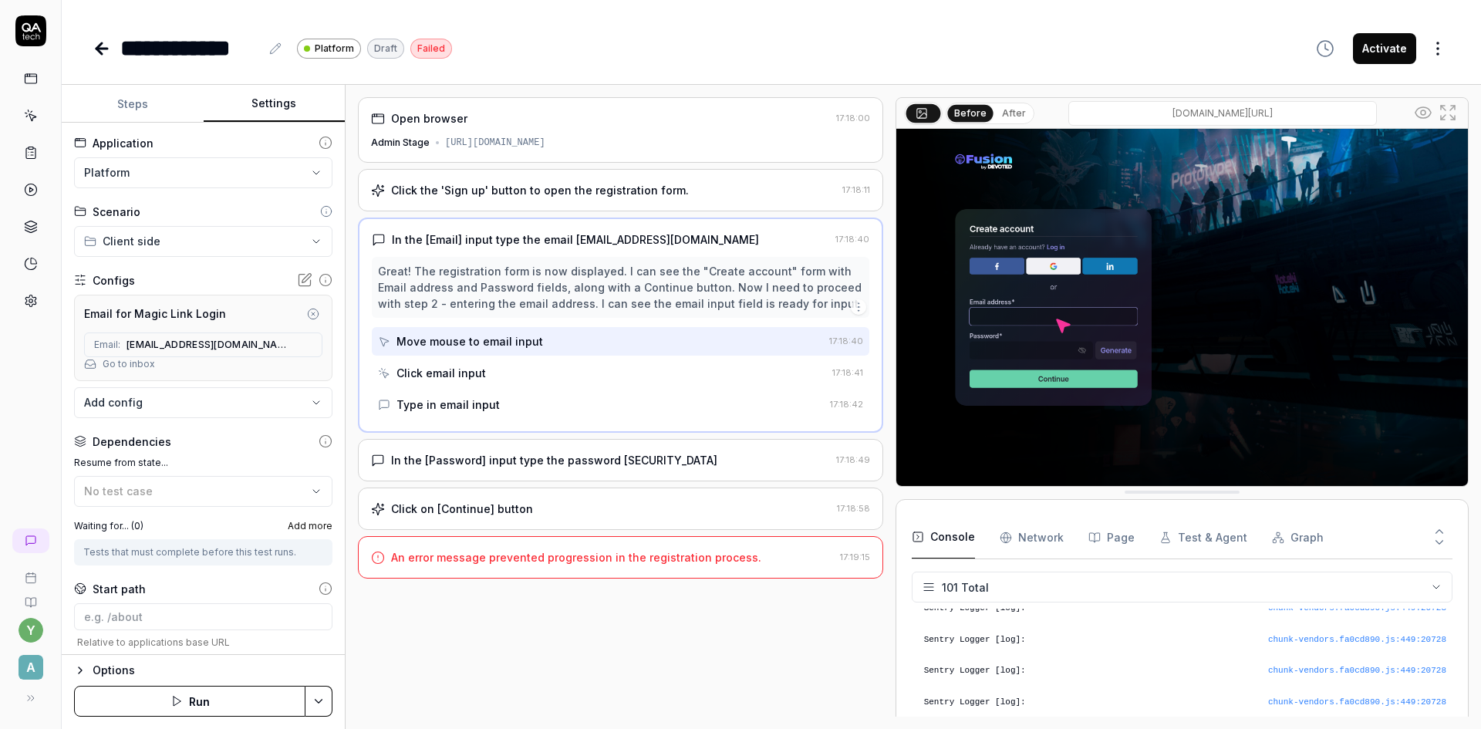
click at [307, 317] on icon "button" at bounding box center [313, 314] width 12 height 12
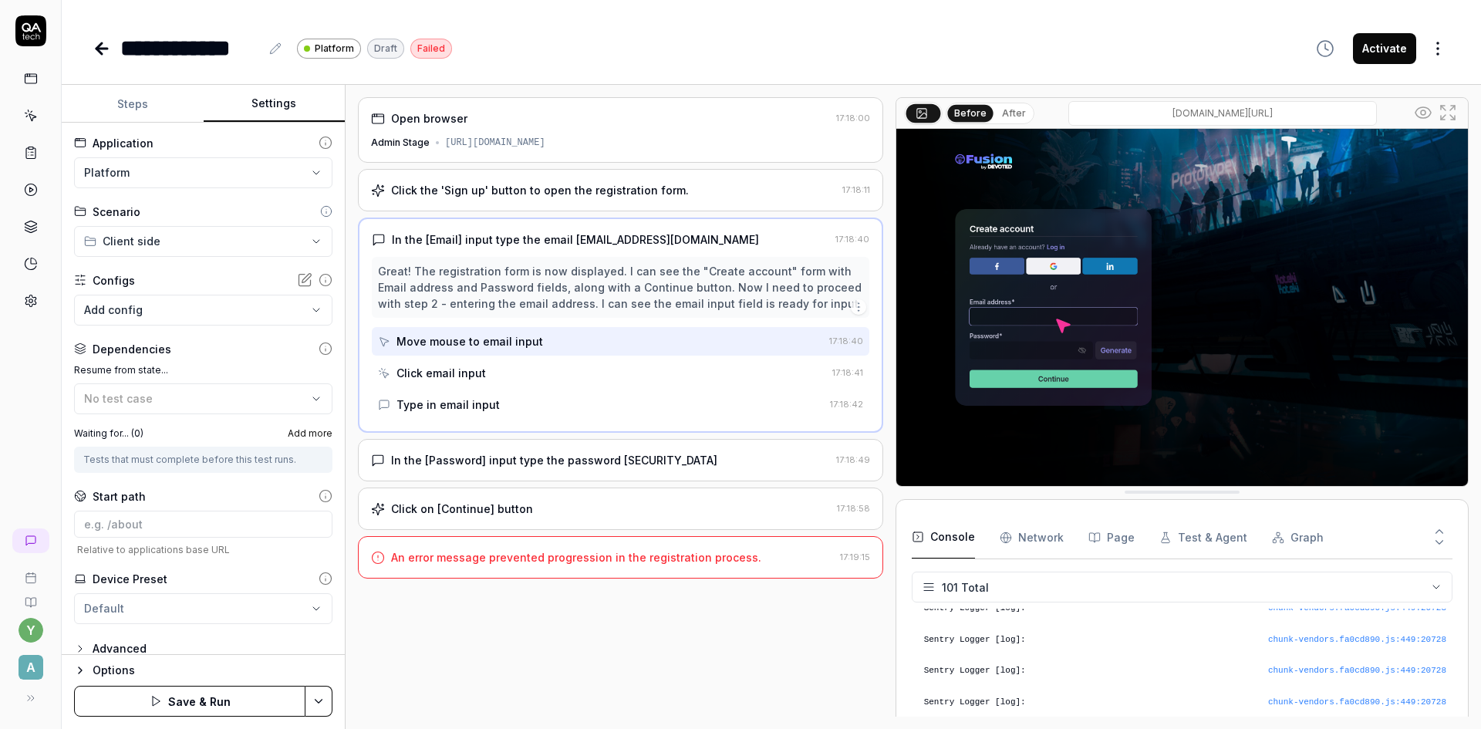
click at [167, 313] on body "**********" at bounding box center [740, 364] width 1481 height 729
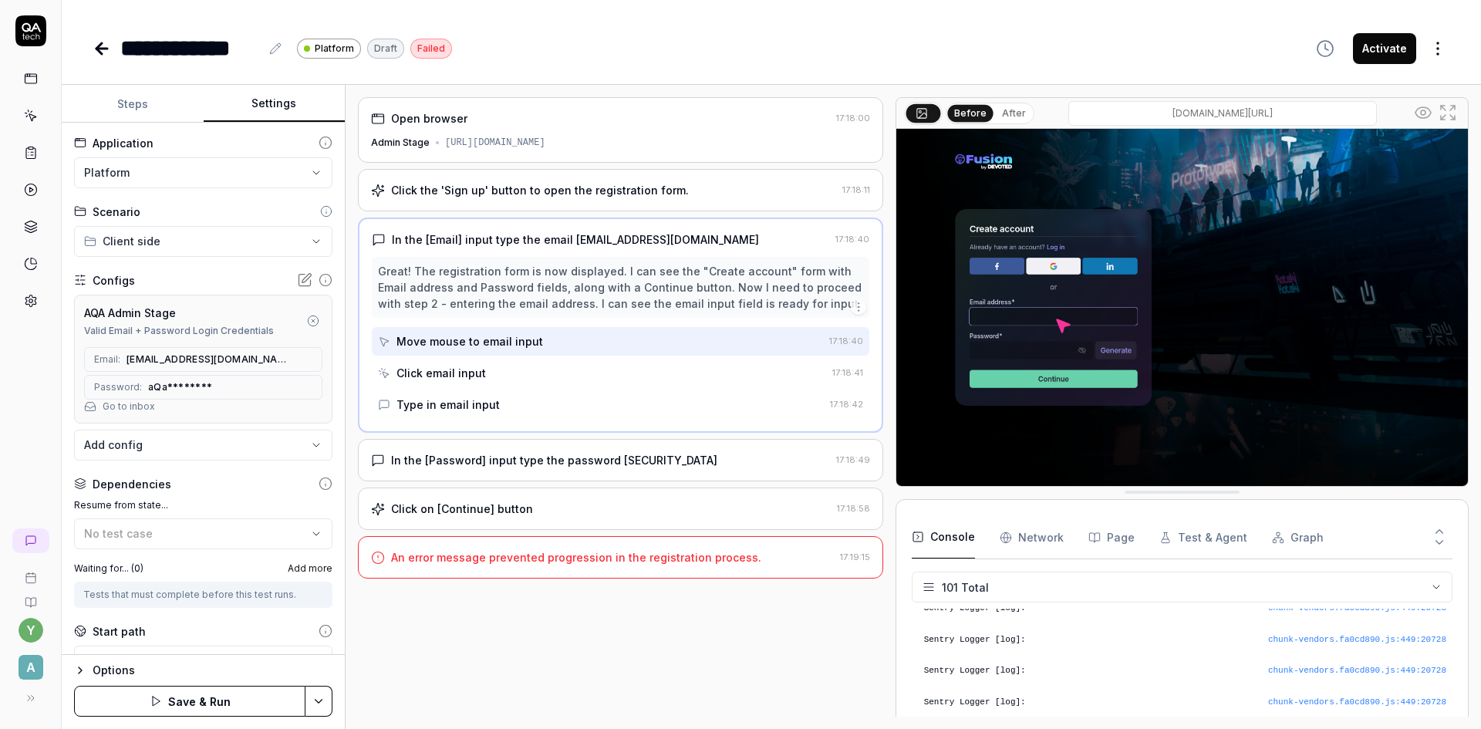
click at [310, 701] on html "**********" at bounding box center [740, 364] width 1481 height 729
click at [234, 595] on div "Save" at bounding box center [241, 594] width 197 height 34
click at [137, 111] on button "Steps" at bounding box center [133, 104] width 142 height 37
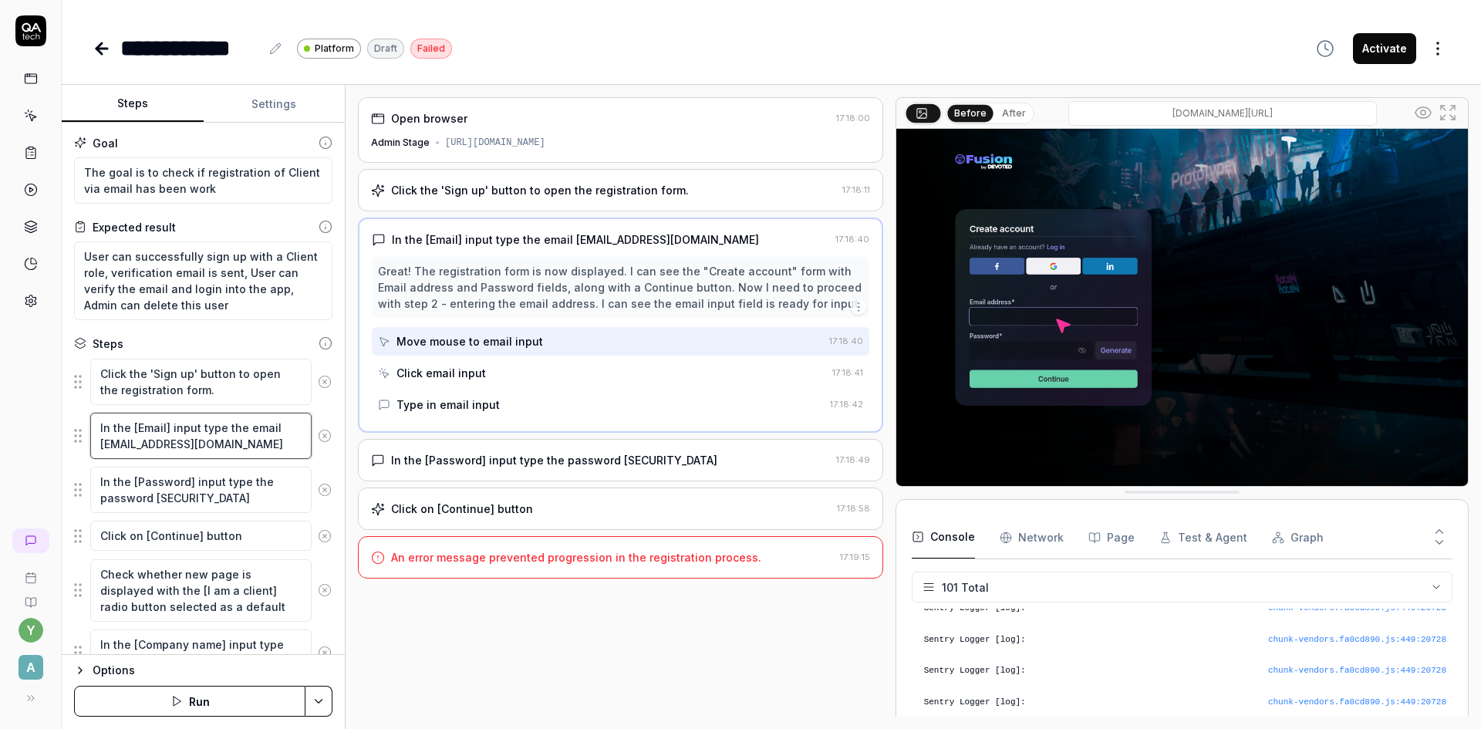
drag, startPoint x: 278, startPoint y: 445, endPoint x: 95, endPoint y: 452, distance: 183.7
click at [95, 452] on textarea "In the [Email] input type the email magic-login-16lu63@qatech.email" at bounding box center [200, 436] width 221 height 46
paste textarea "guardian3847-gree"
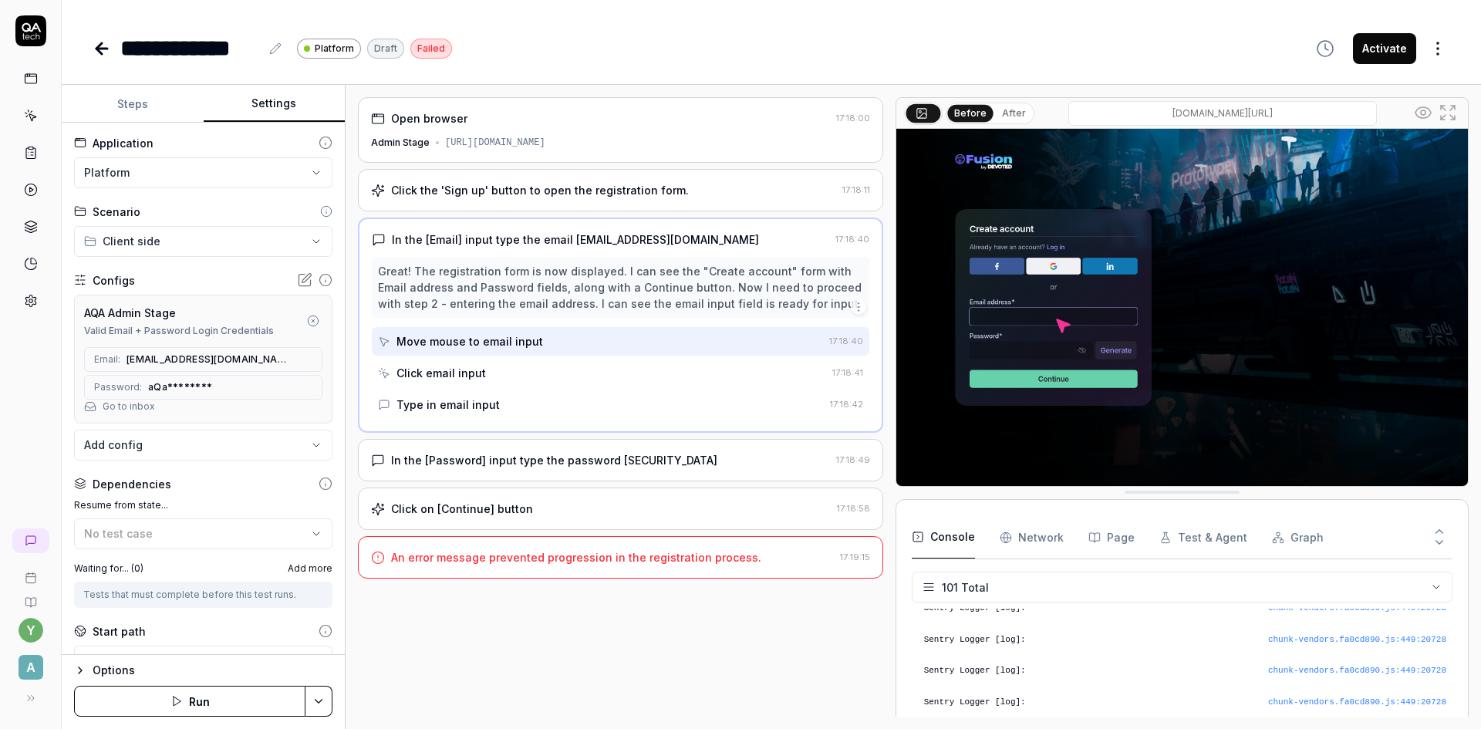
click at [287, 103] on button "Settings" at bounding box center [275, 104] width 142 height 37
click at [307, 320] on icon "button" at bounding box center [313, 321] width 12 height 12
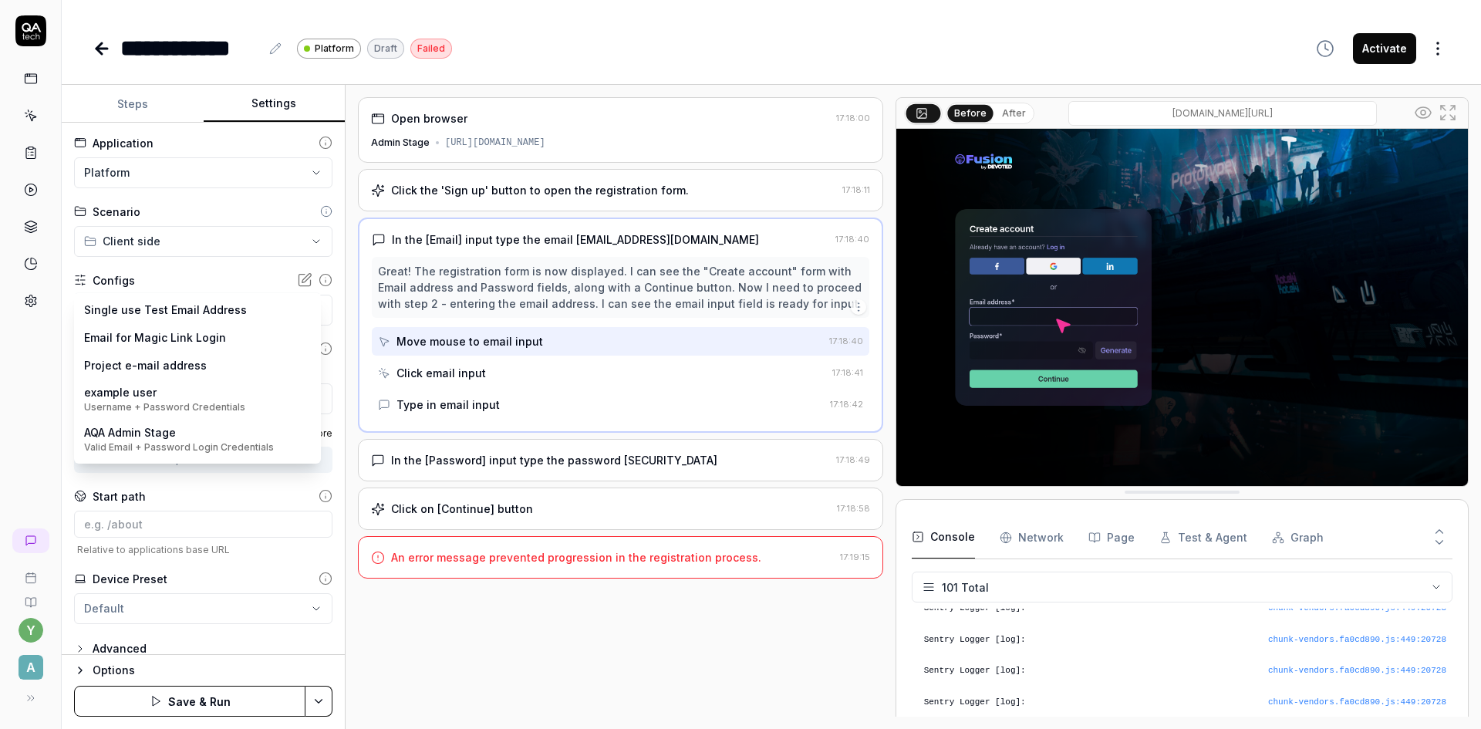
click at [209, 315] on body "**********" at bounding box center [740, 364] width 1481 height 729
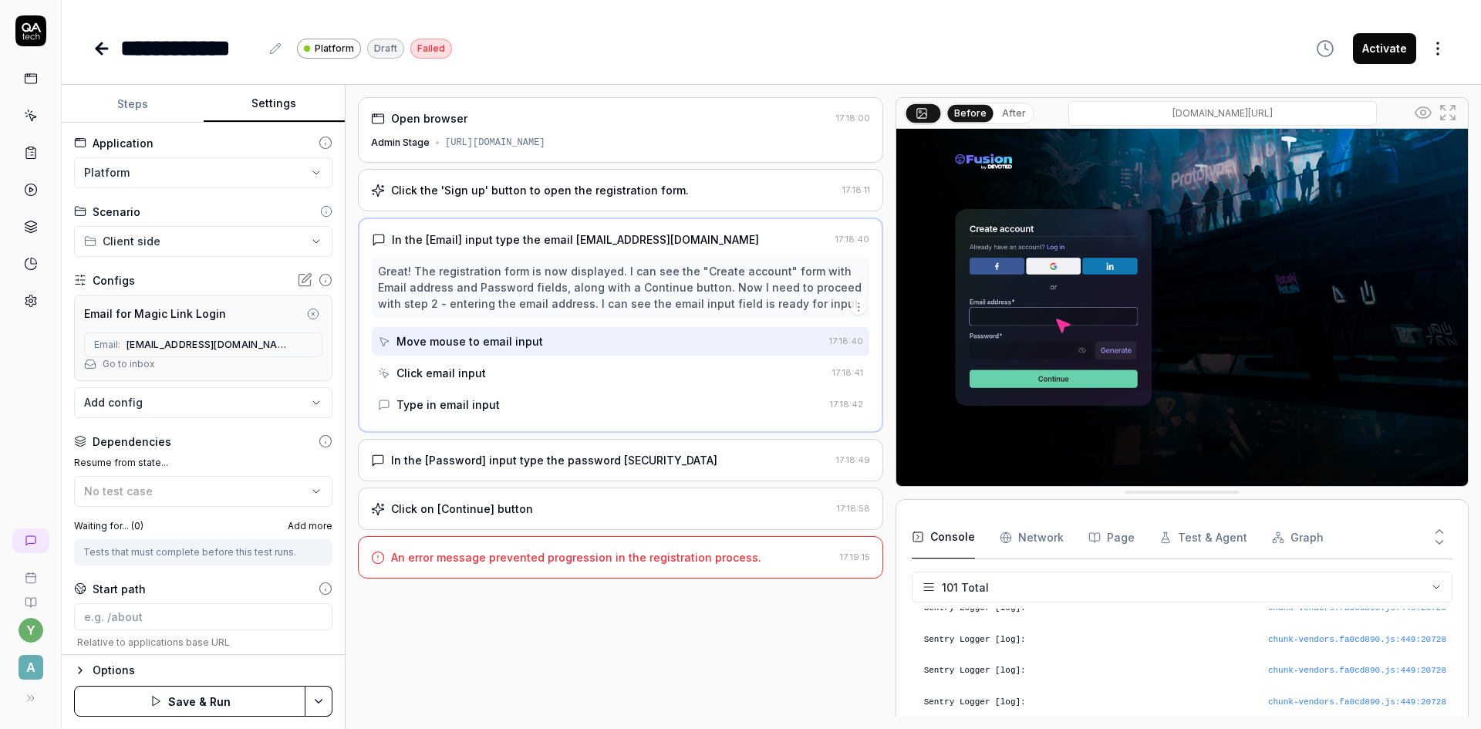
click at [312, 697] on html "**********" at bounding box center [740, 364] width 1481 height 729
click at [234, 599] on div "Save" at bounding box center [241, 594] width 197 height 34
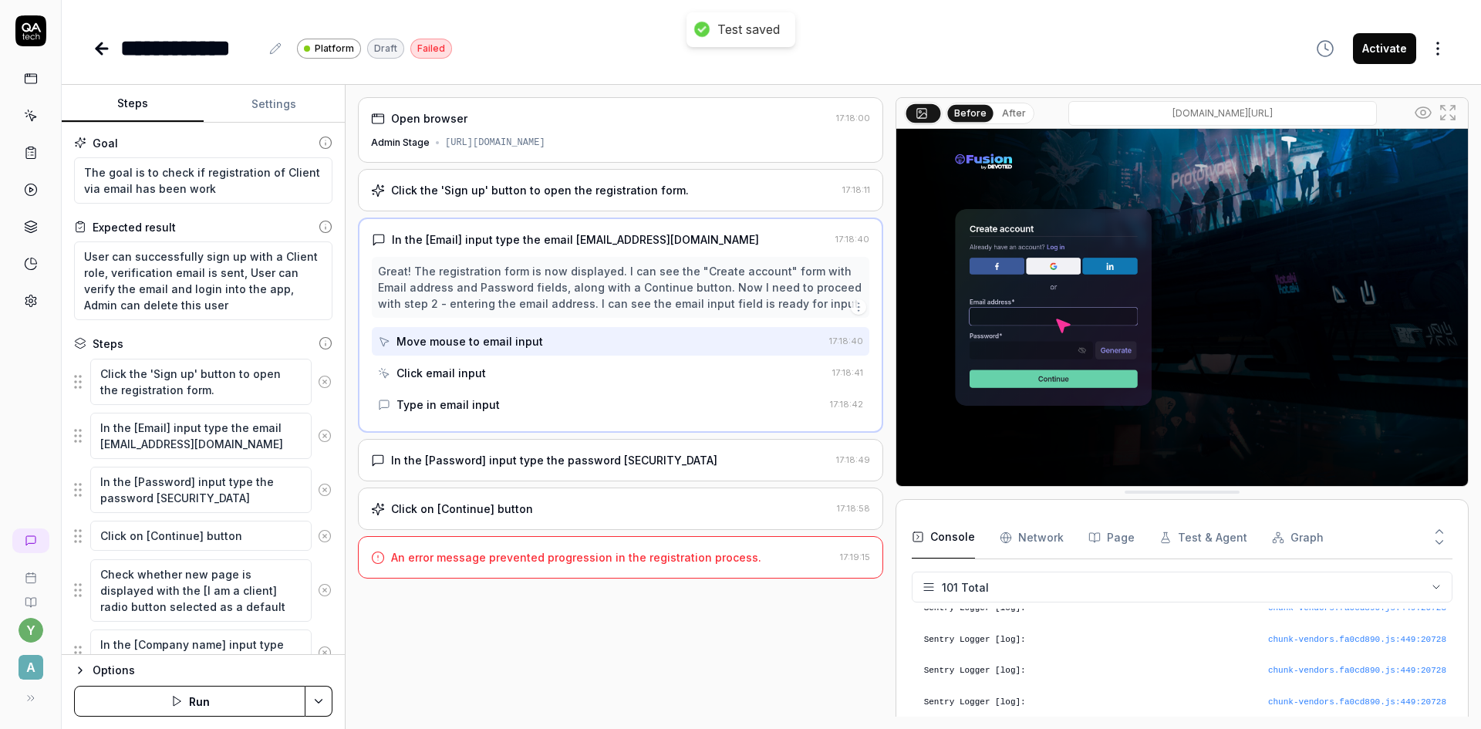
click at [138, 105] on button "Steps" at bounding box center [133, 104] width 142 height 37
click at [95, 43] on icon at bounding box center [102, 48] width 19 height 19
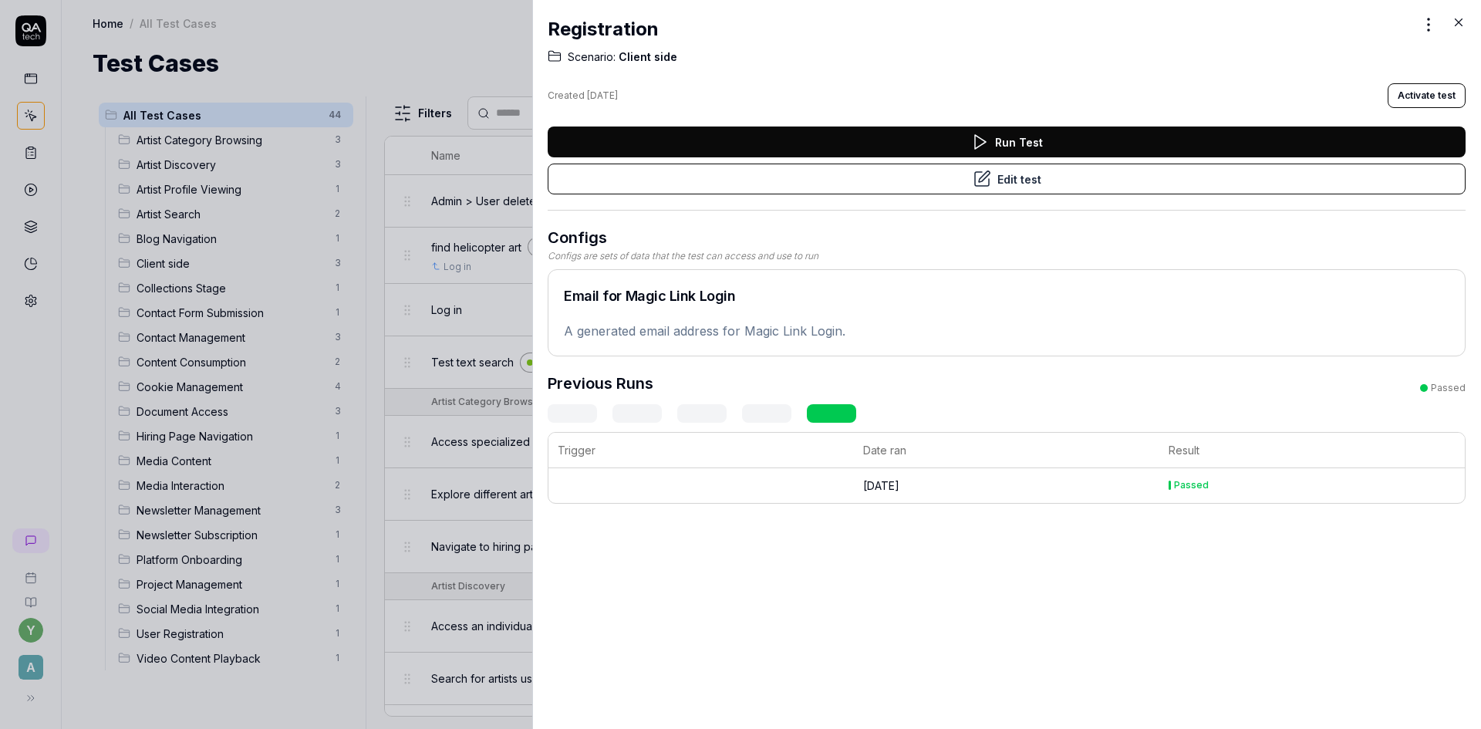
click at [1457, 19] on icon at bounding box center [1458, 22] width 14 height 14
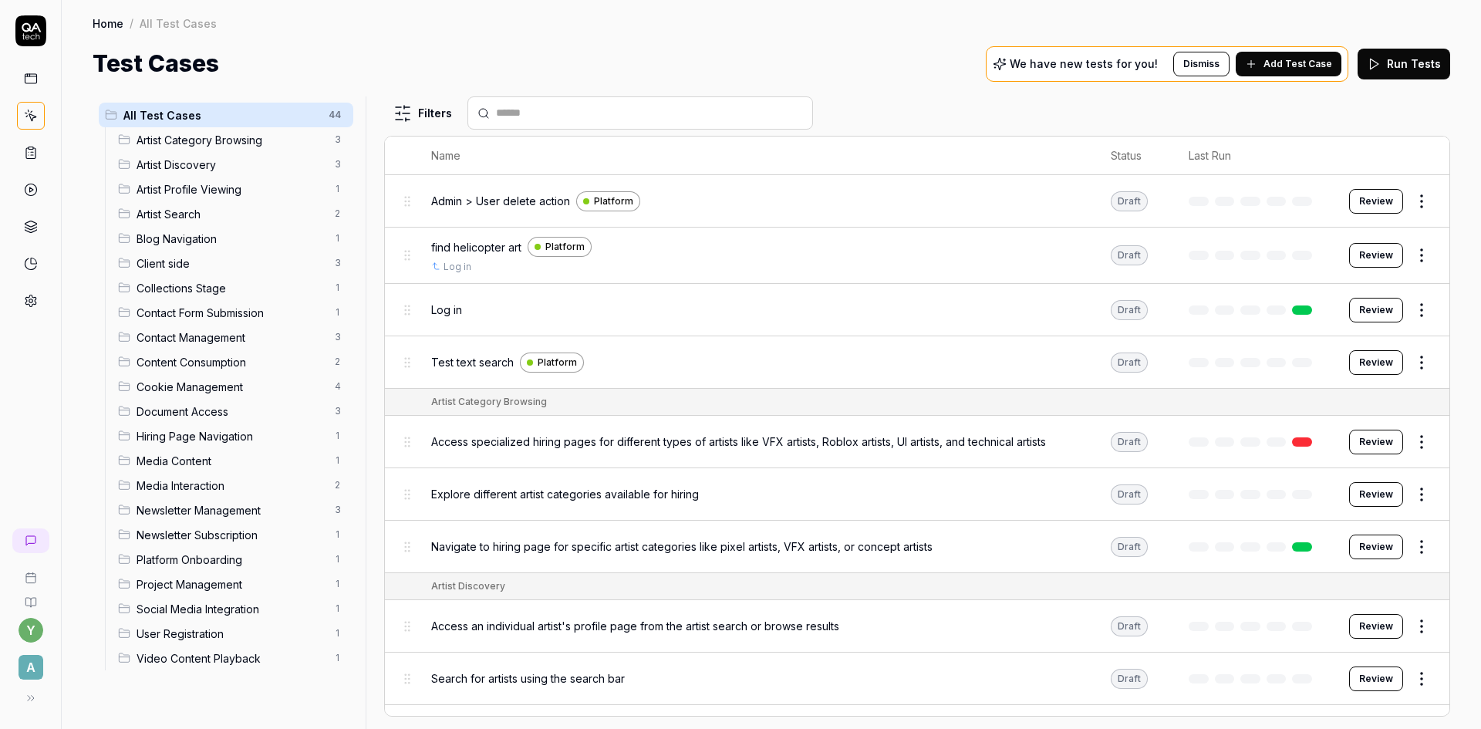
click at [516, 200] on span "Admin > User delete action" at bounding box center [500, 201] width 139 height 16
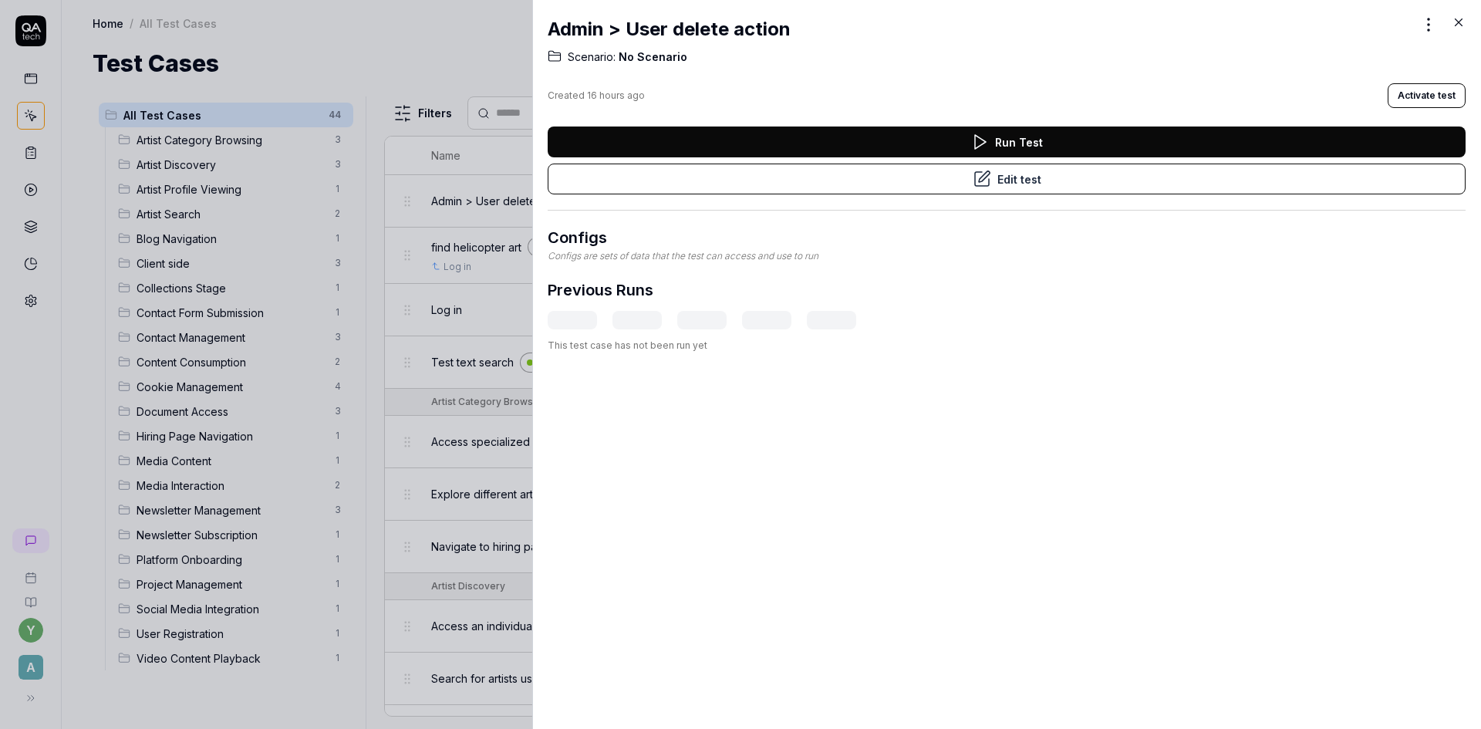
click at [1016, 173] on button "Edit test" at bounding box center [1006, 178] width 918 height 31
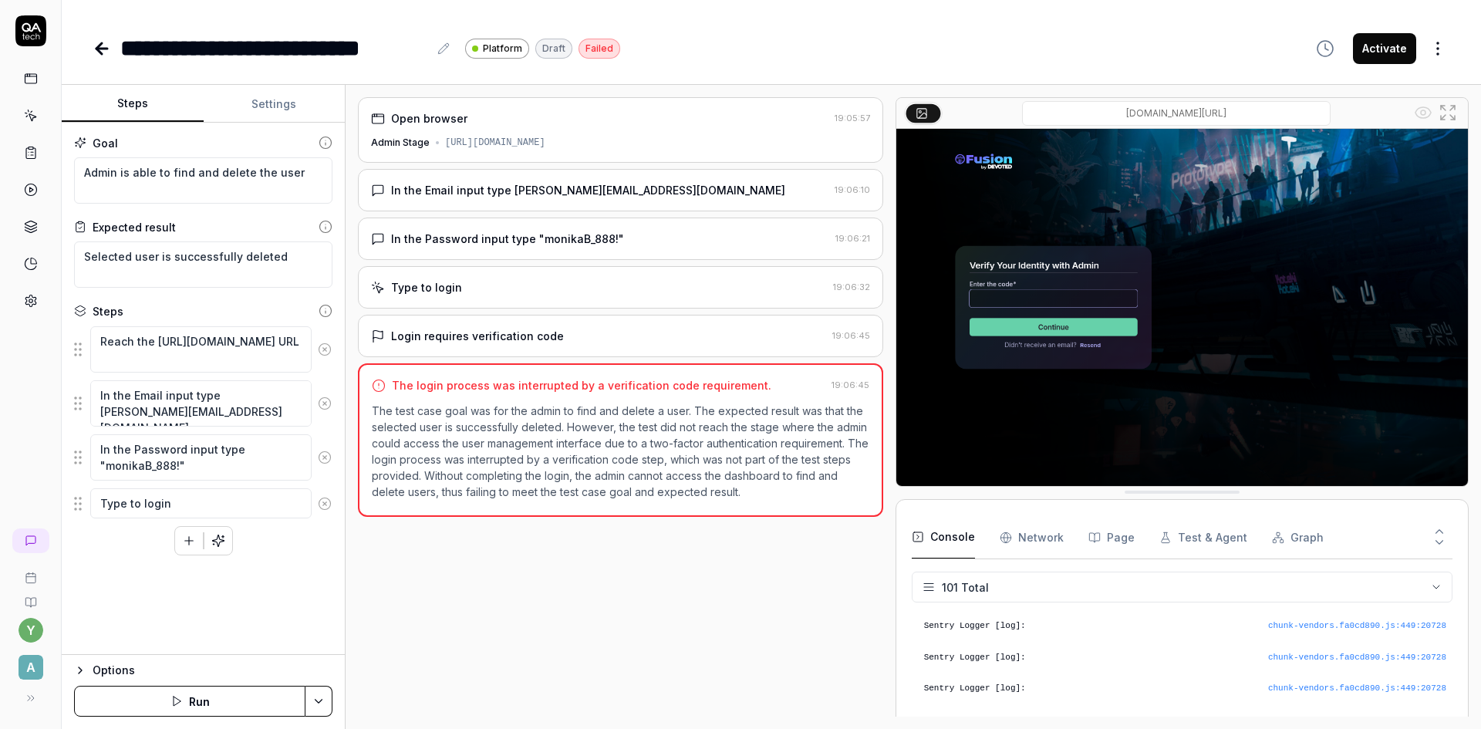
scroll to position [3055, 0]
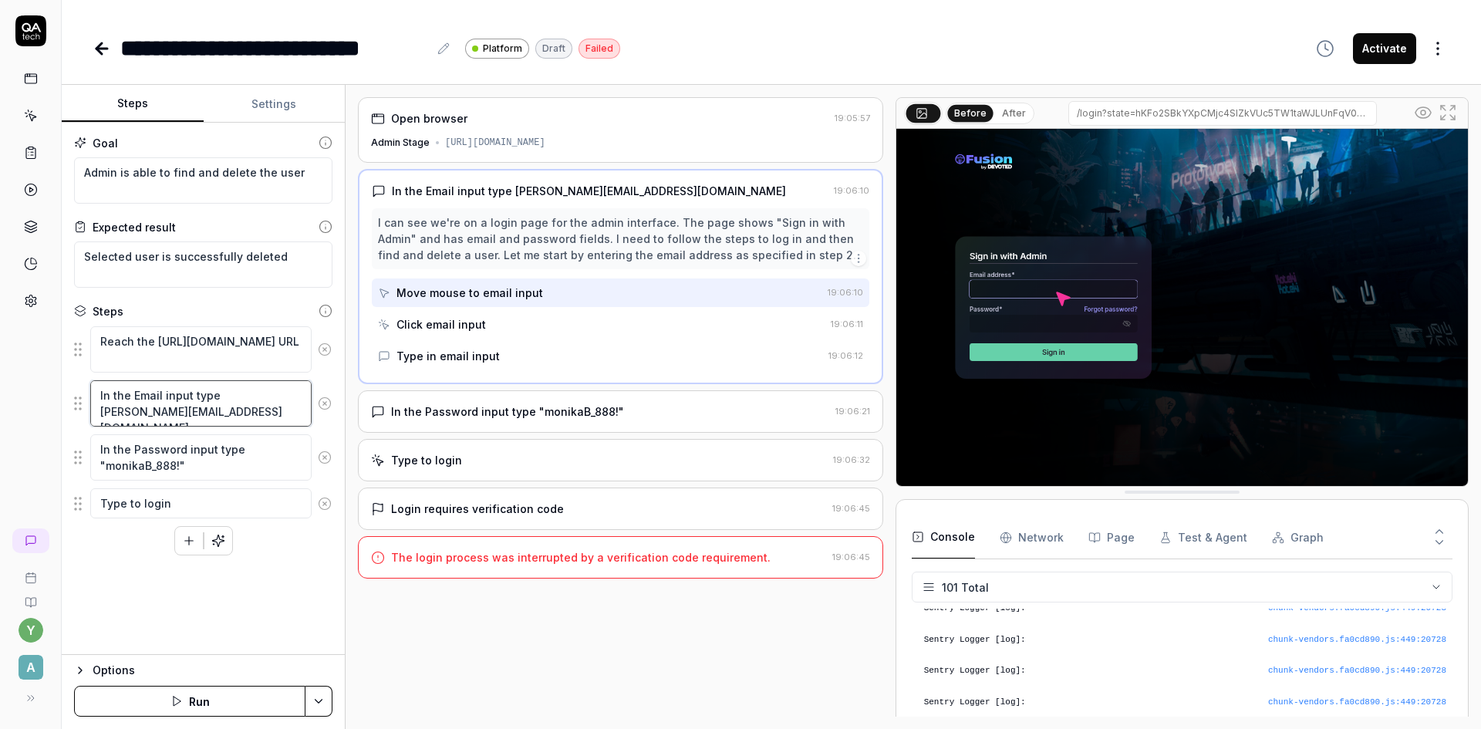
drag, startPoint x: 288, startPoint y: 413, endPoint x: 99, endPoint y: 413, distance: 189.7
click at [99, 413] on textarea "In the Email input type y.ivashchenko@artlabseurope.com" at bounding box center [200, 403] width 221 height 46
paste textarea "guardian3847-green-16lu63@qatech.email"
click at [212, 667] on div "Options" at bounding box center [213, 670] width 240 height 19
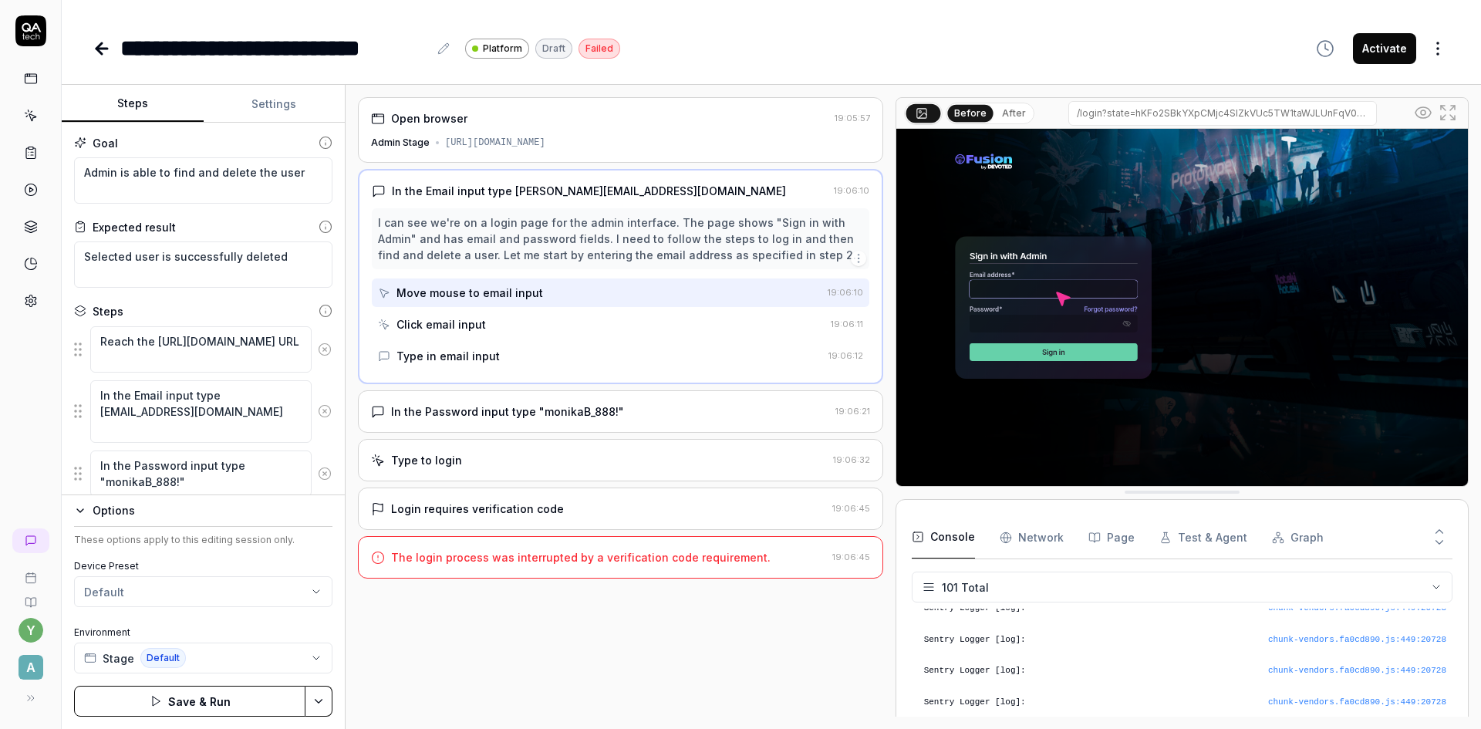
click at [52, 458] on div "y A" at bounding box center [31, 364] width 62 height 729
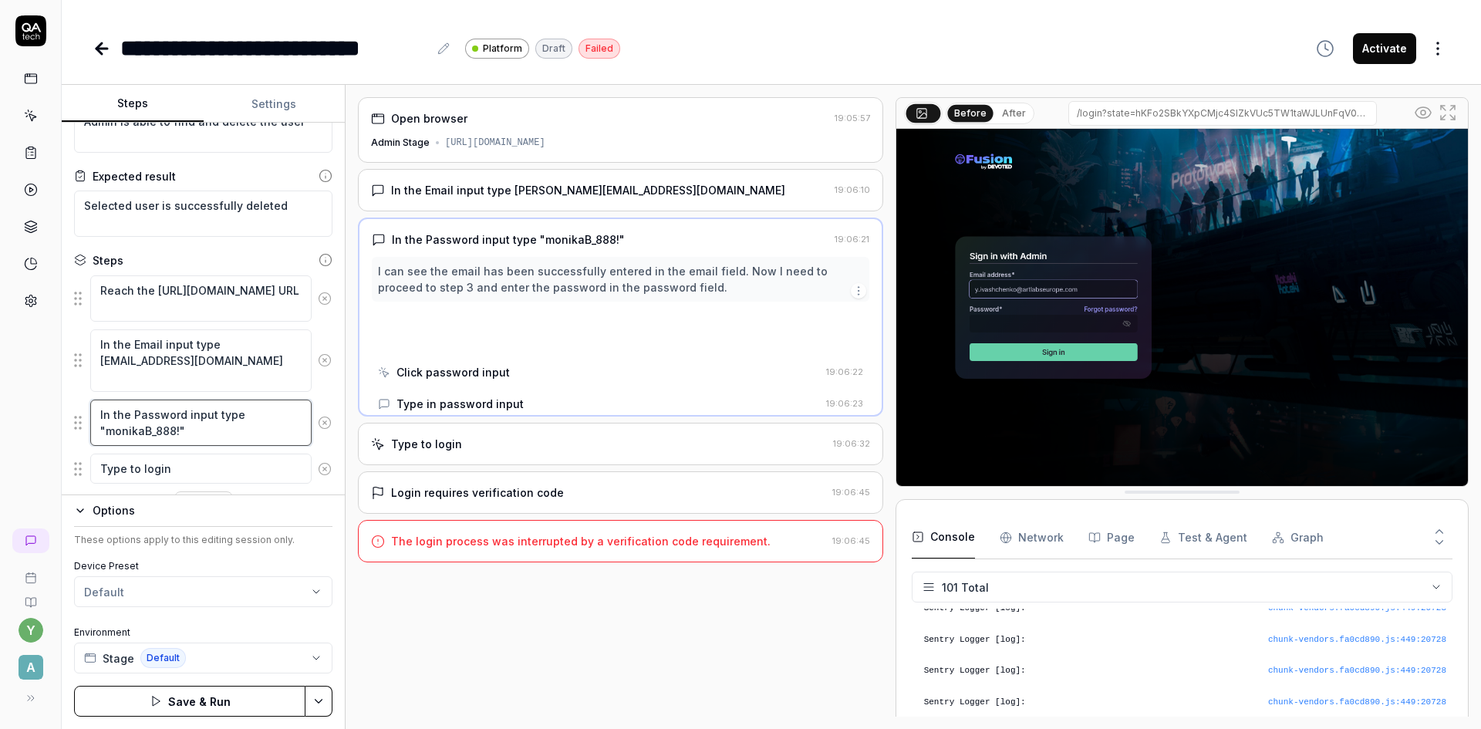
scroll to position [89, 0]
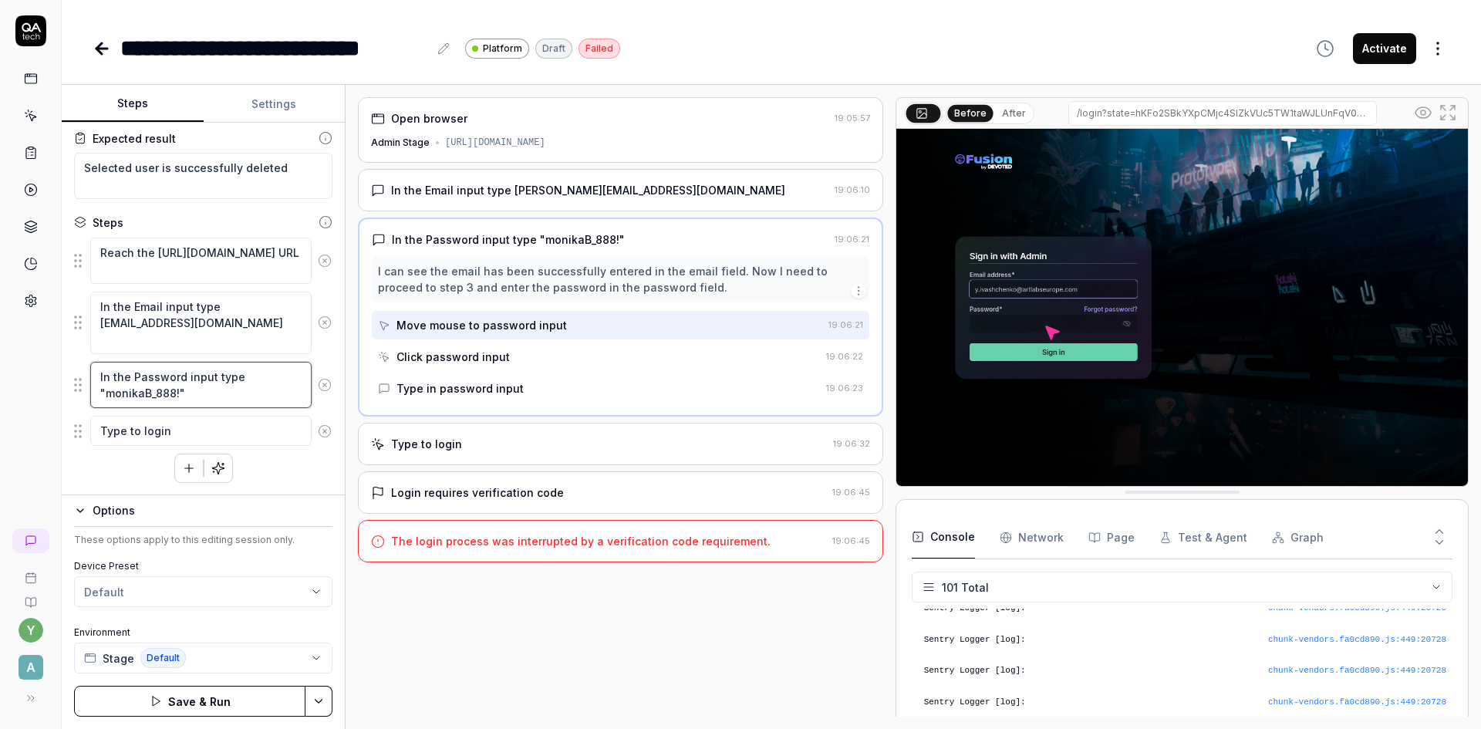
drag, startPoint x: 178, startPoint y: 483, endPoint x: 103, endPoint y: 409, distance: 104.7
click at [103, 409] on fieldset "Reach the https://admin-stage.artlighter.com/ URL In the Email input type guard…" at bounding box center [203, 342] width 258 height 211
paste textarea "7TkKN:rCfEx,7S_^"
click at [223, 398] on textarea "In the Password input type "7TkKN:rCfEx,7S_^"" at bounding box center [200, 385] width 221 height 46
click at [107, 389] on textarea "In the Password input type "7TkKN:rCfEx,7S_^" at bounding box center [200, 385] width 221 height 46
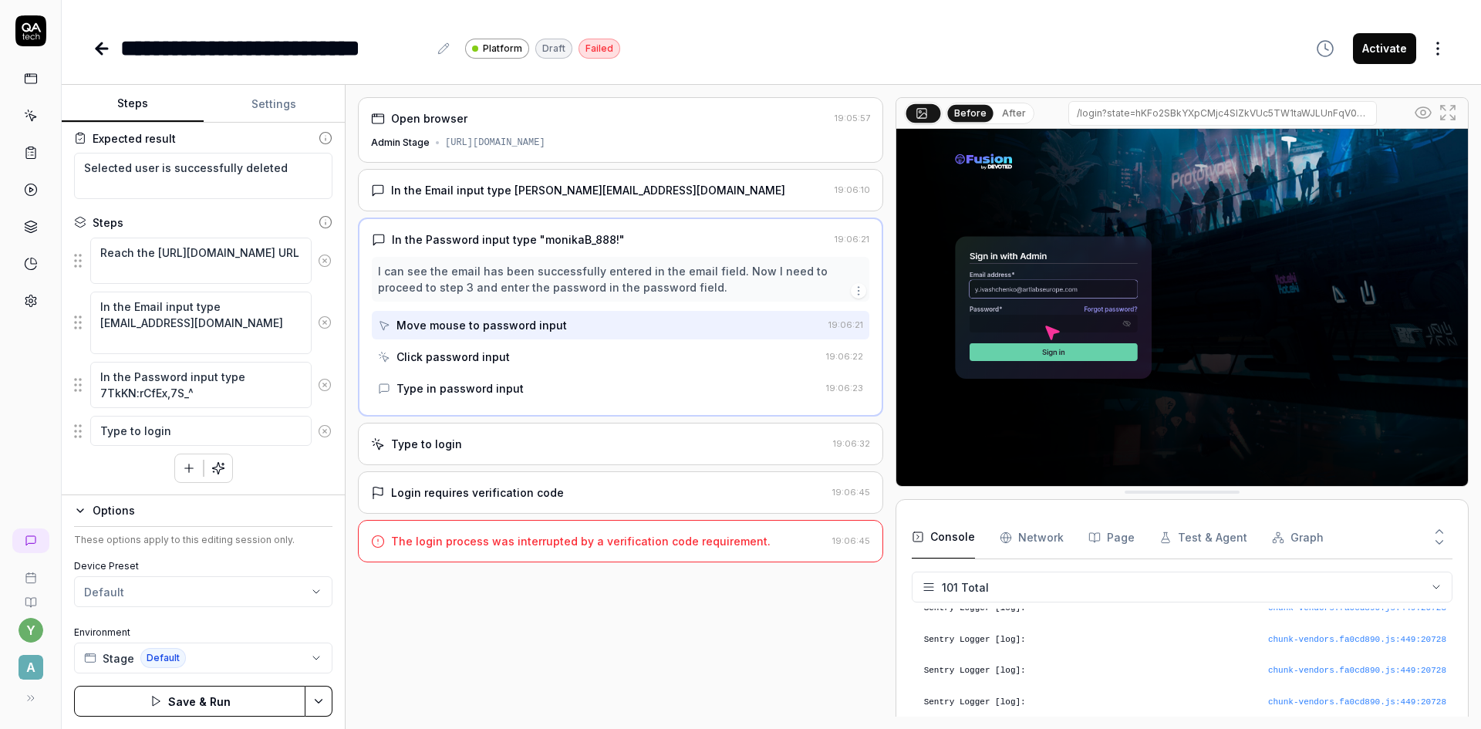
click at [224, 699] on button "Save & Run" at bounding box center [189, 701] width 231 height 31
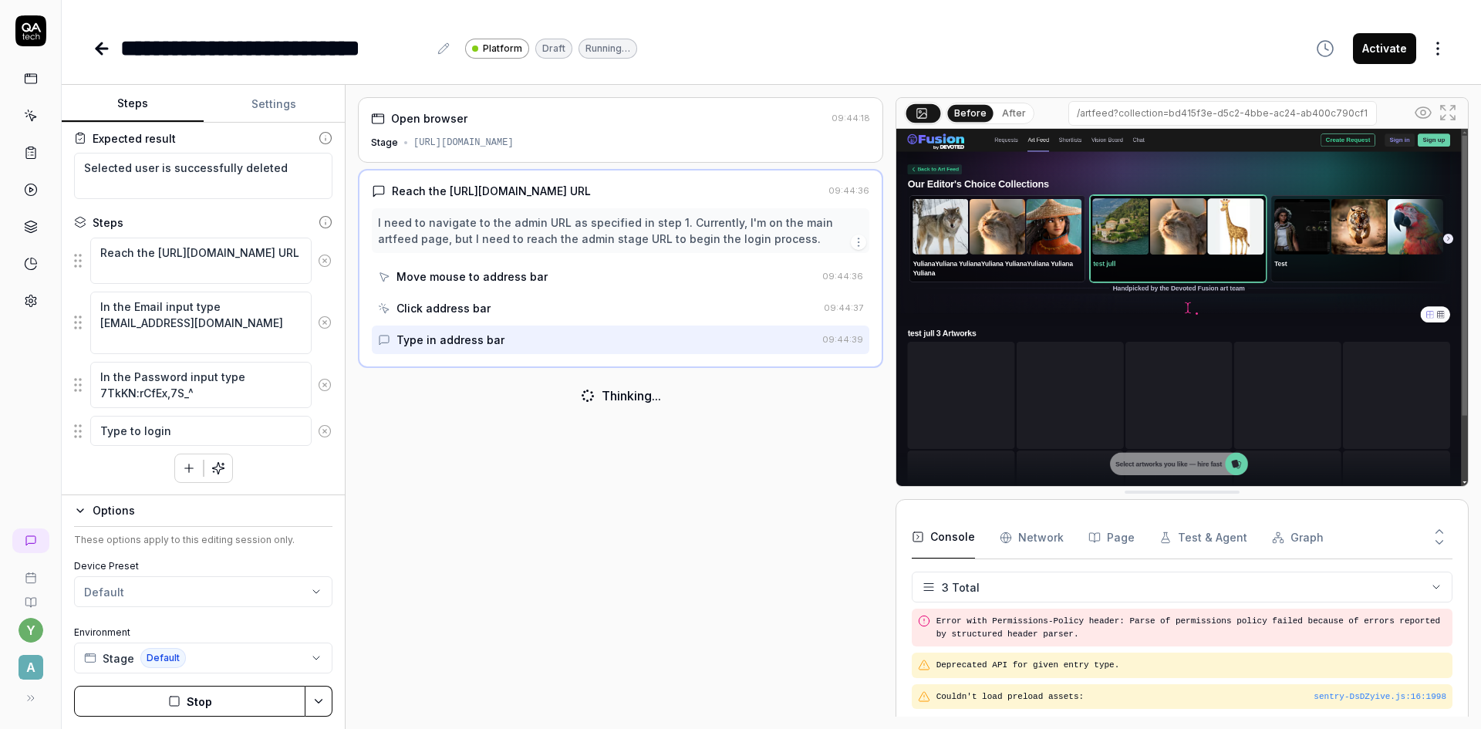
scroll to position [26, 0]
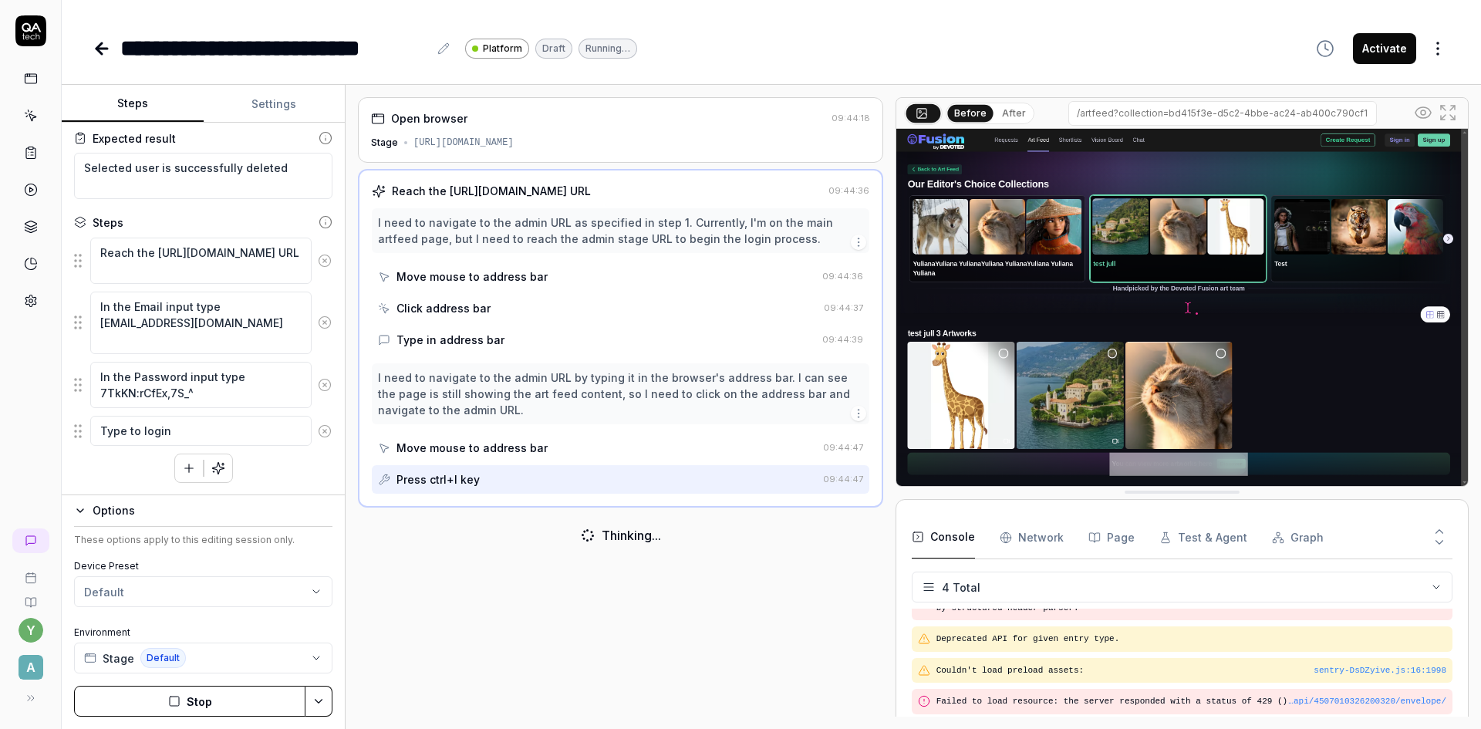
click at [201, 697] on button "Stop" at bounding box center [189, 701] width 231 height 31
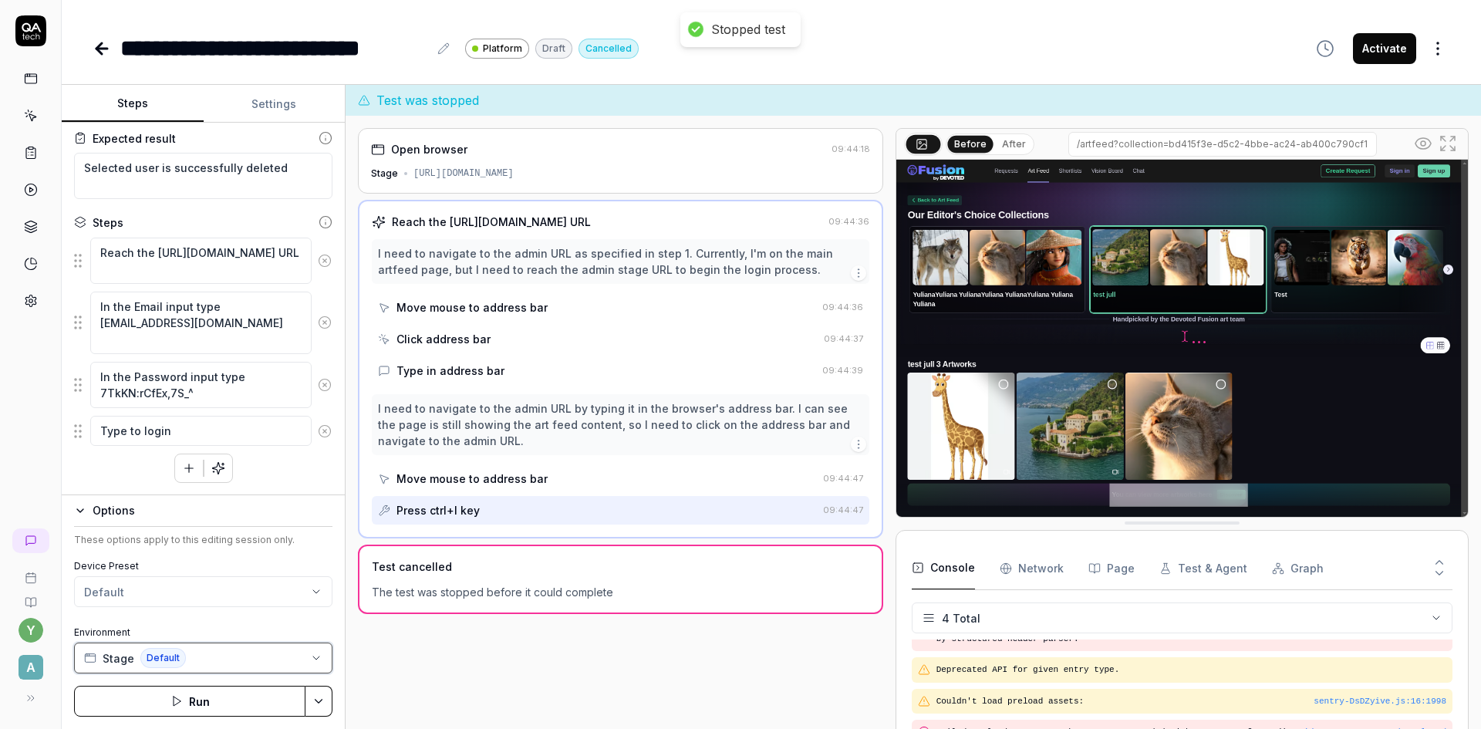
click at [204, 653] on button "Stage Default" at bounding box center [203, 657] width 258 height 31
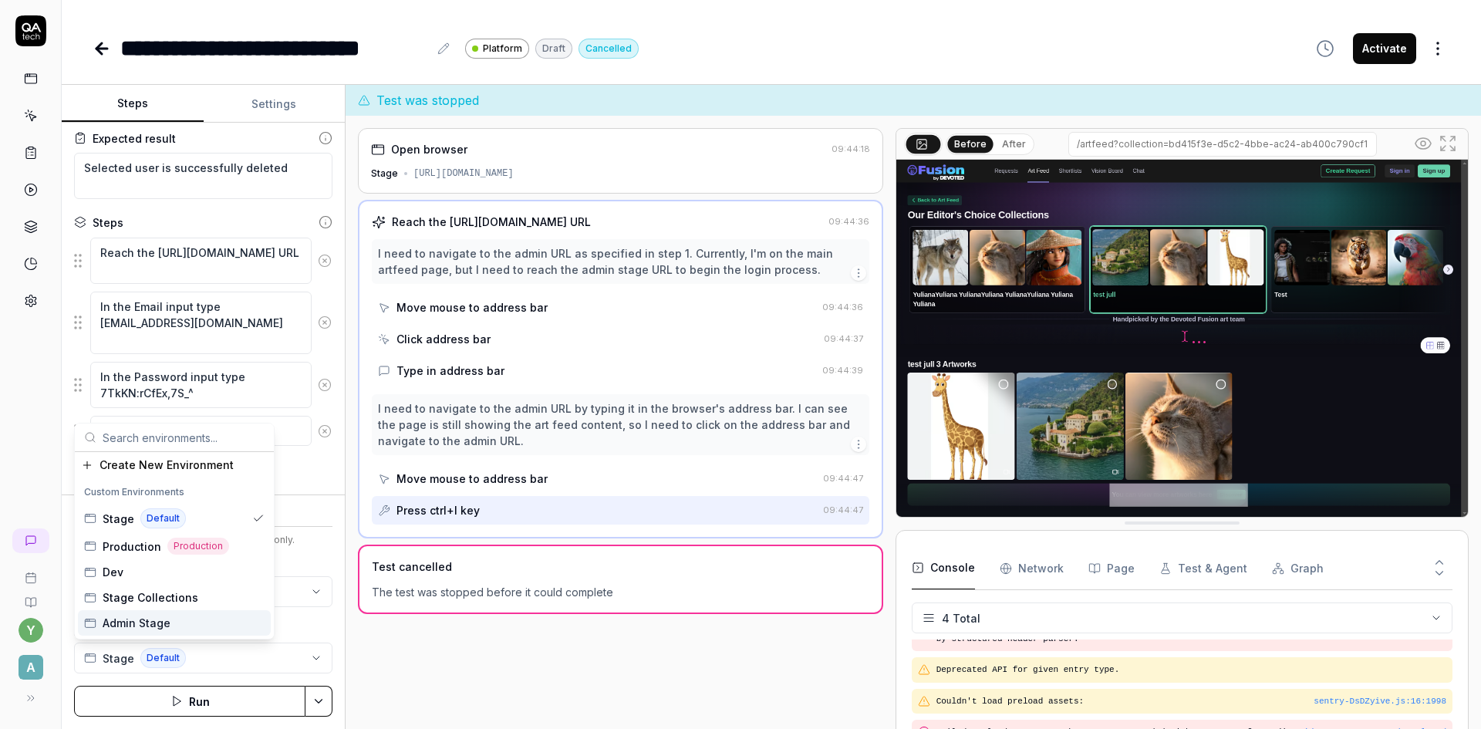
click at [153, 622] on span "Admin Stage" at bounding box center [137, 623] width 68 height 16
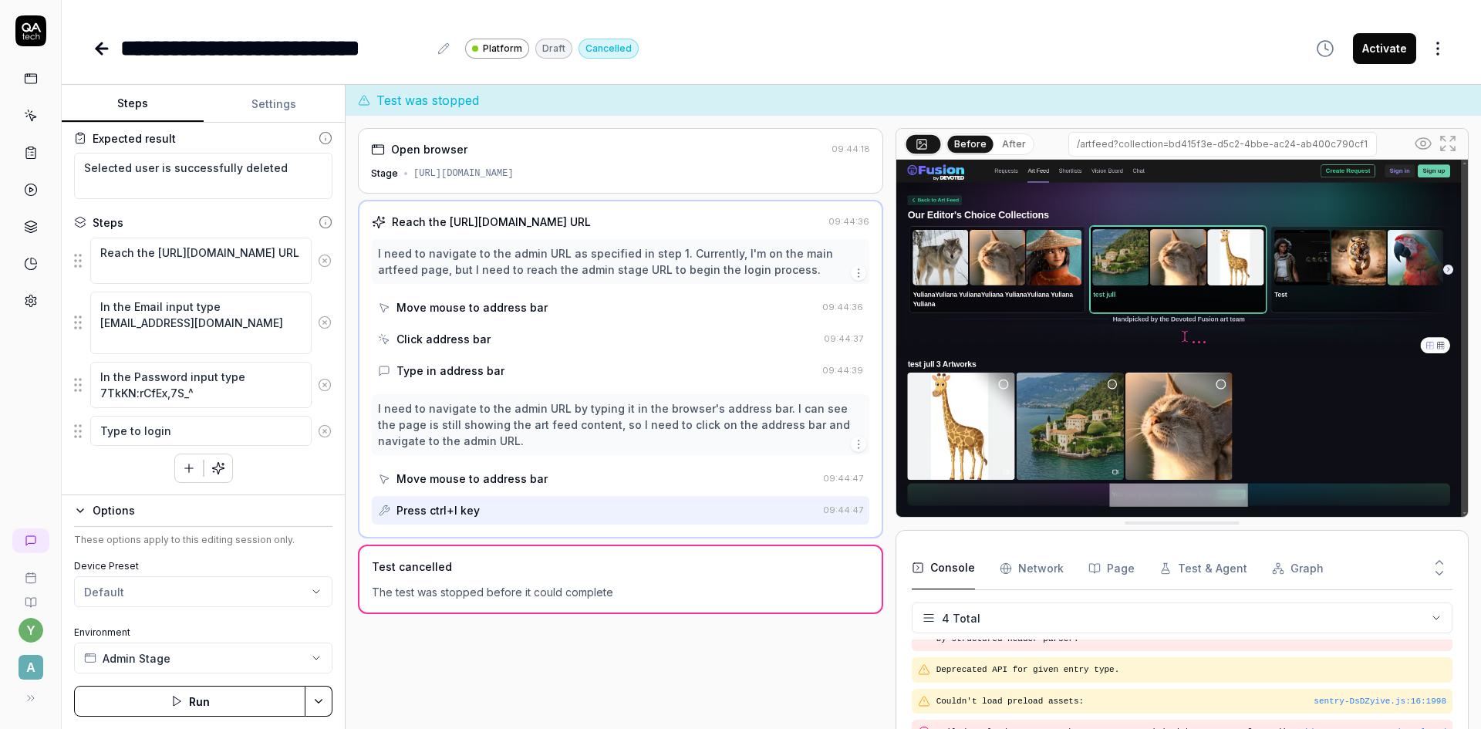
click at [203, 707] on button "Run" at bounding box center [189, 701] width 231 height 31
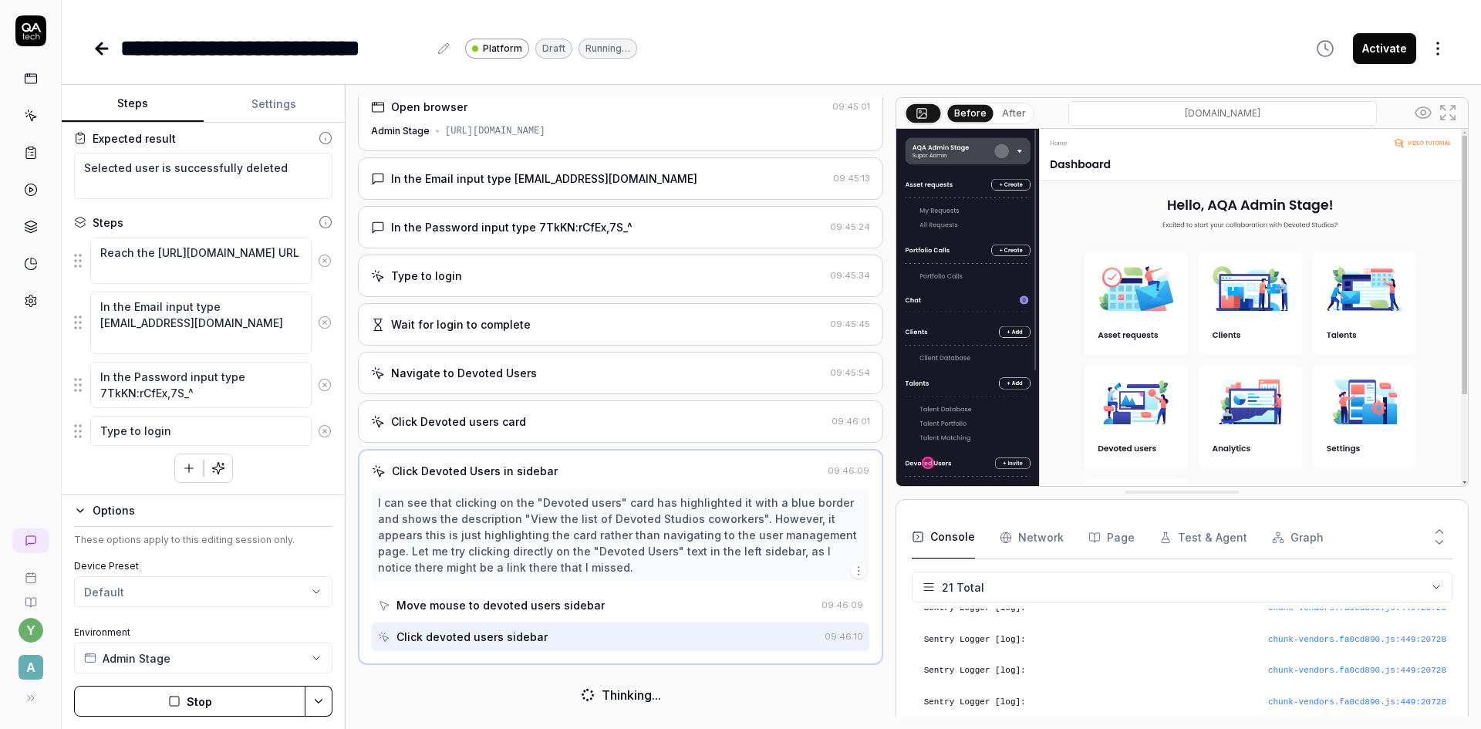
scroll to position [9, 0]
click at [214, 655] on button "Admin Stage" at bounding box center [203, 657] width 258 height 31
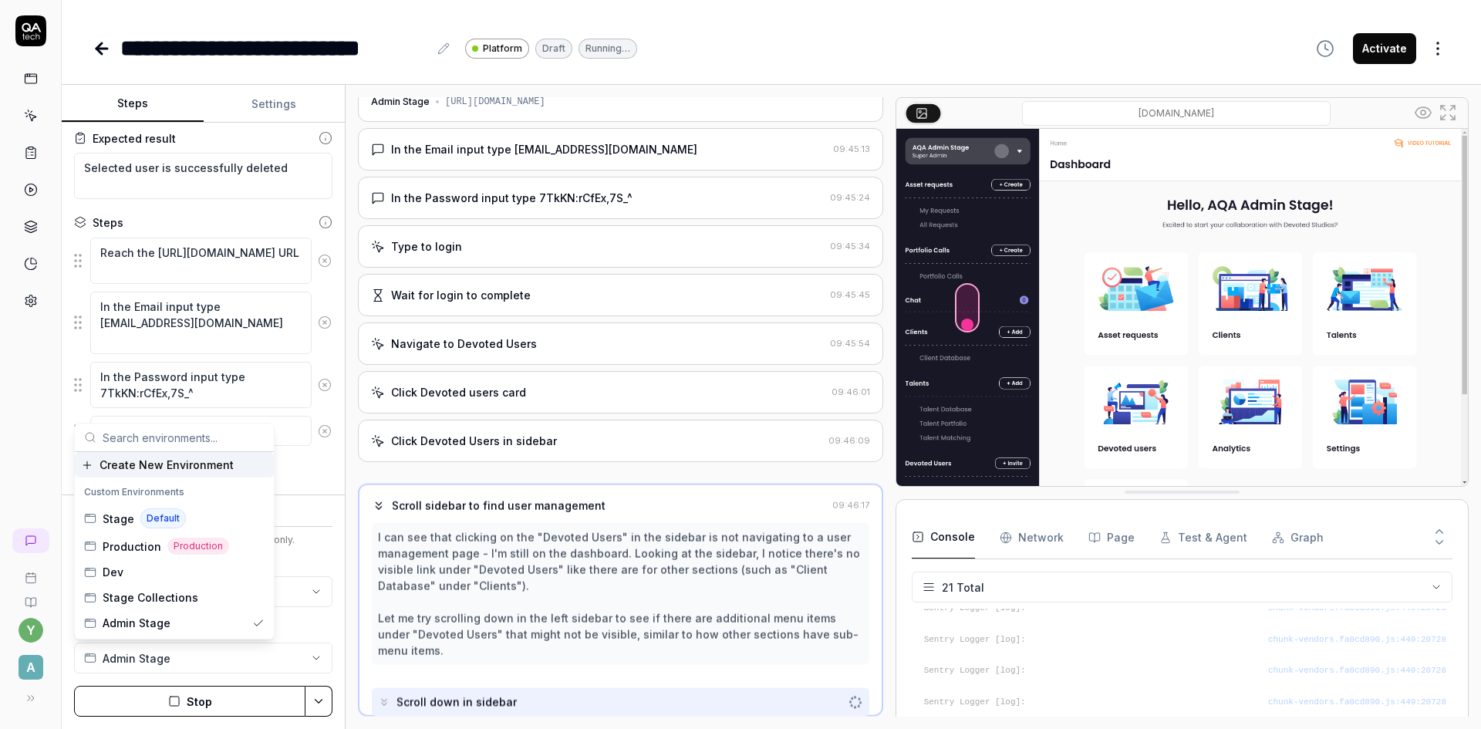
click at [118, 487] on div "Custom Environments" at bounding box center [174, 491] width 193 height 23
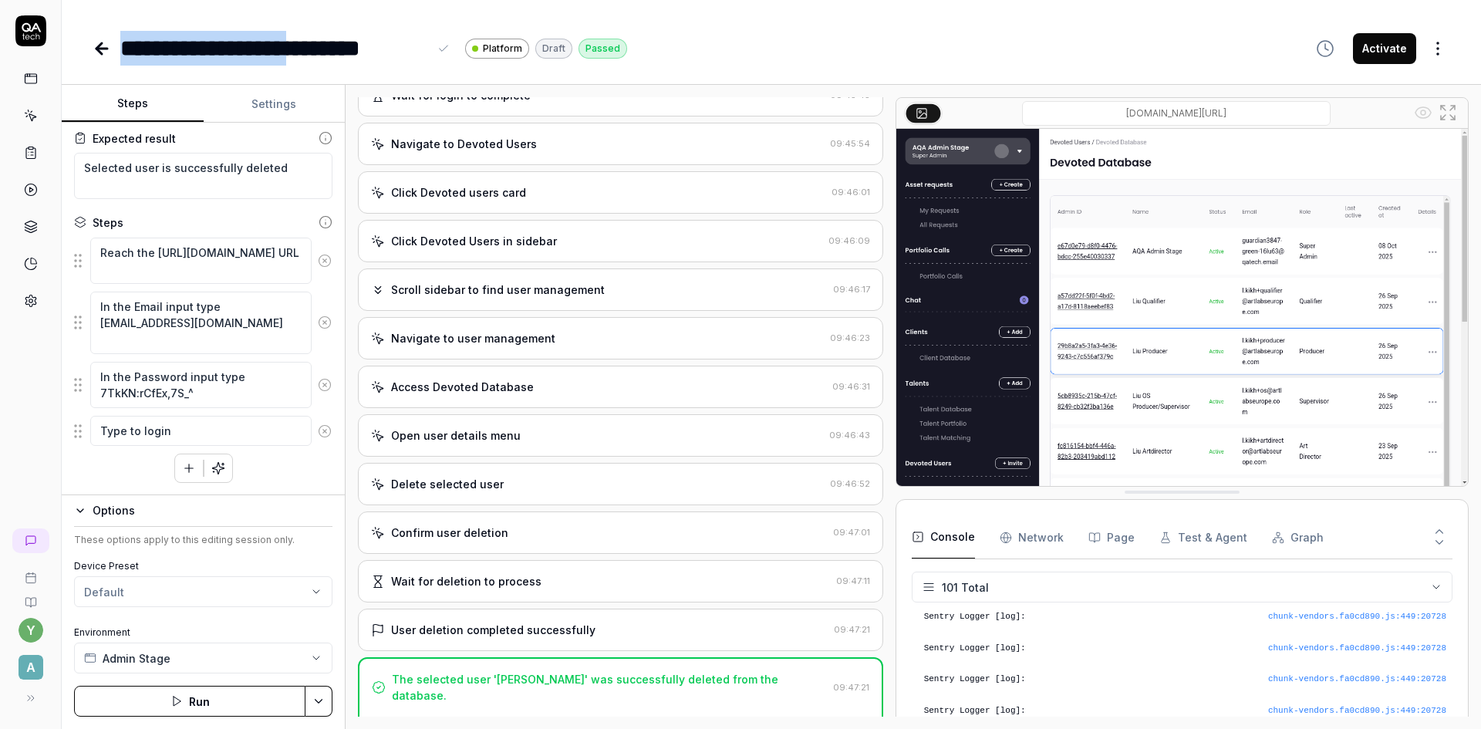
scroll to position [3055, 0]
drag, startPoint x: 118, startPoint y: 59, endPoint x: 425, endPoint y: 67, distance: 307.0
click at [425, 67] on div "**********" at bounding box center [771, 364] width 1419 height 729
copy div "**********"
click at [105, 39] on icon at bounding box center [102, 48] width 19 height 19
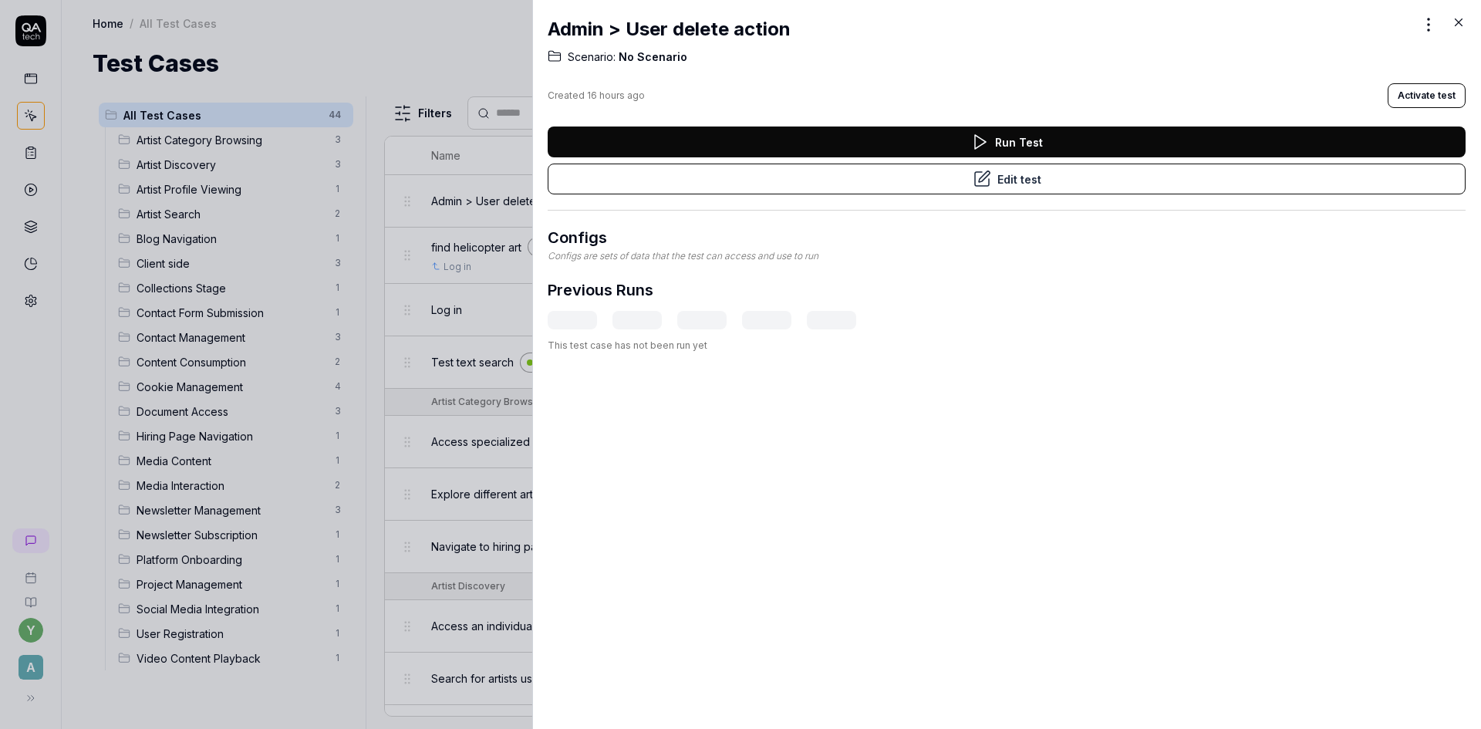
click at [1456, 20] on icon at bounding box center [1458, 22] width 7 height 7
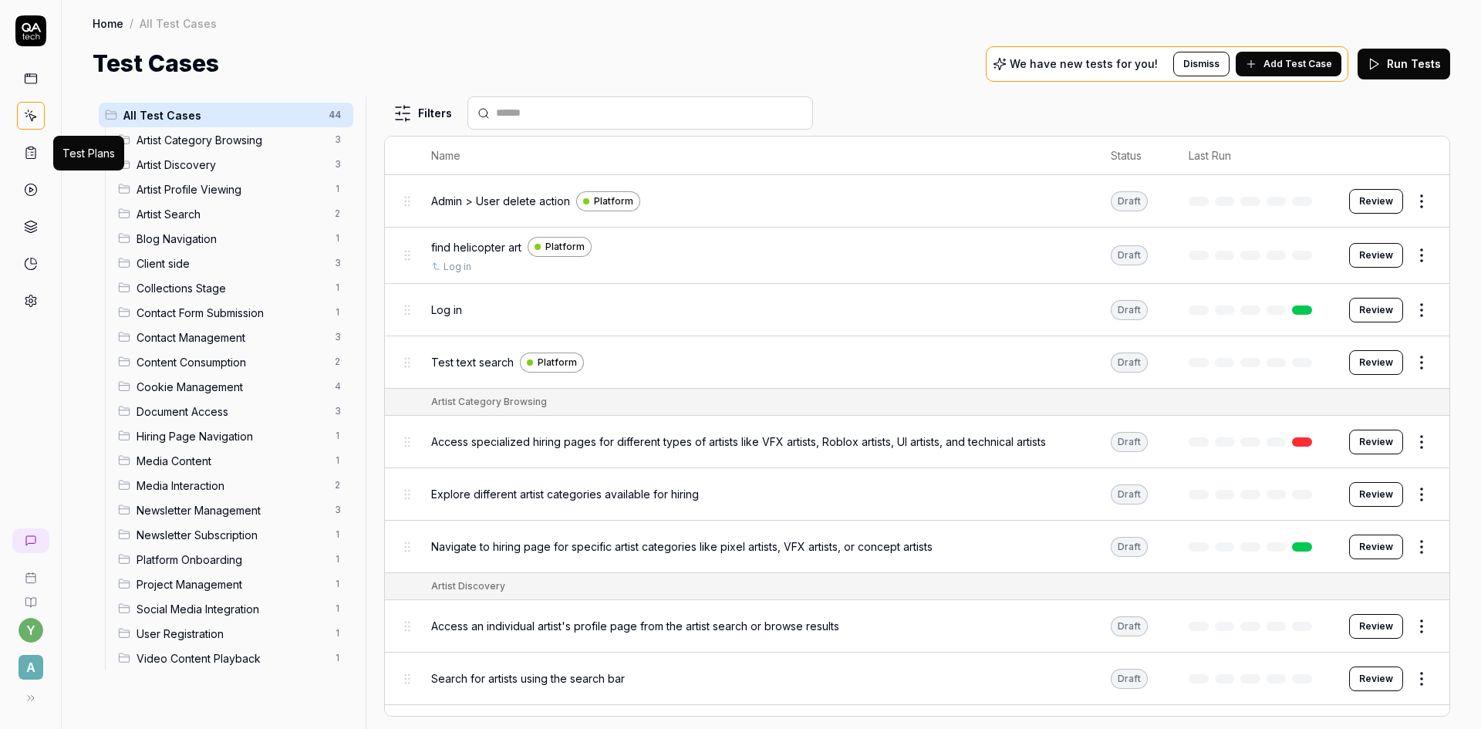
click at [29, 150] on icon at bounding box center [31, 153] width 14 height 14
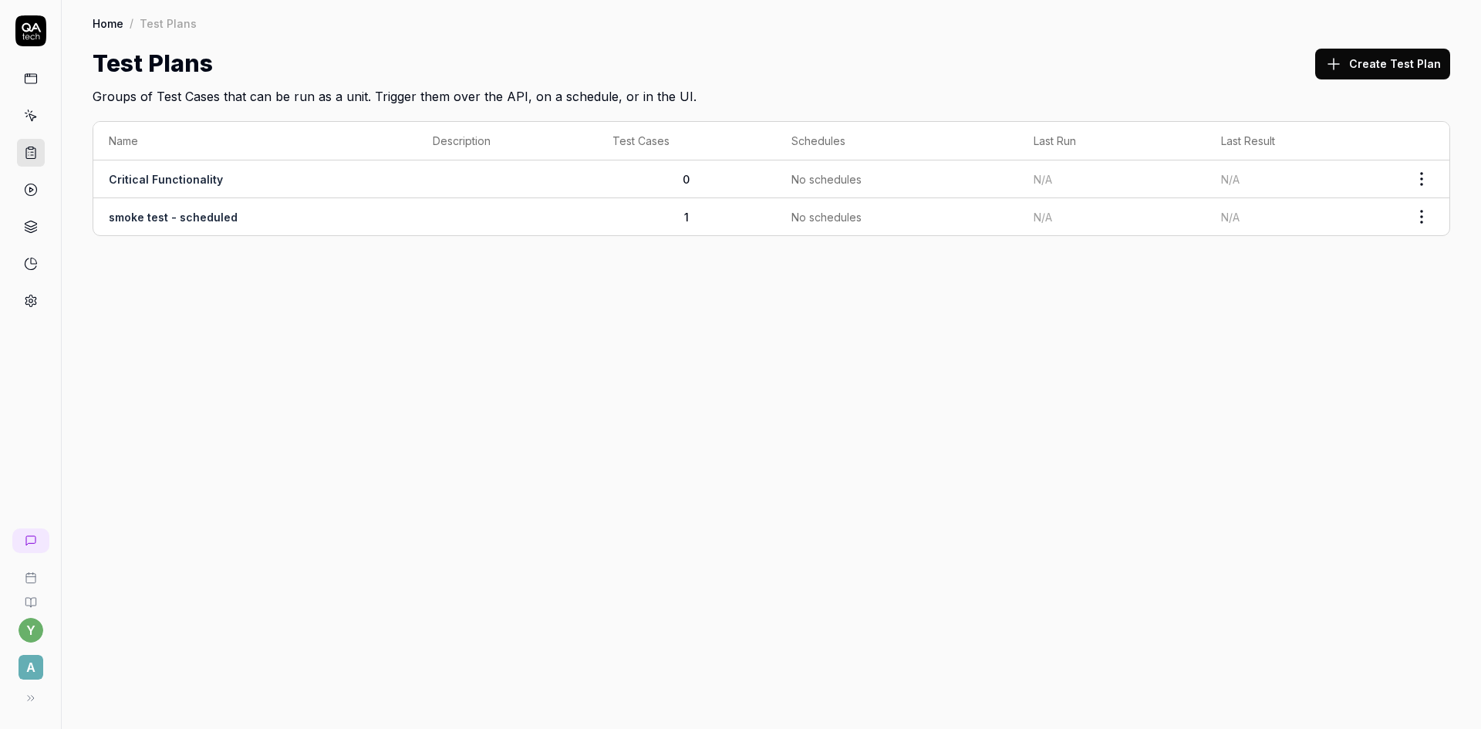
click at [170, 219] on link "smoke test - scheduled" at bounding box center [173, 217] width 129 height 13
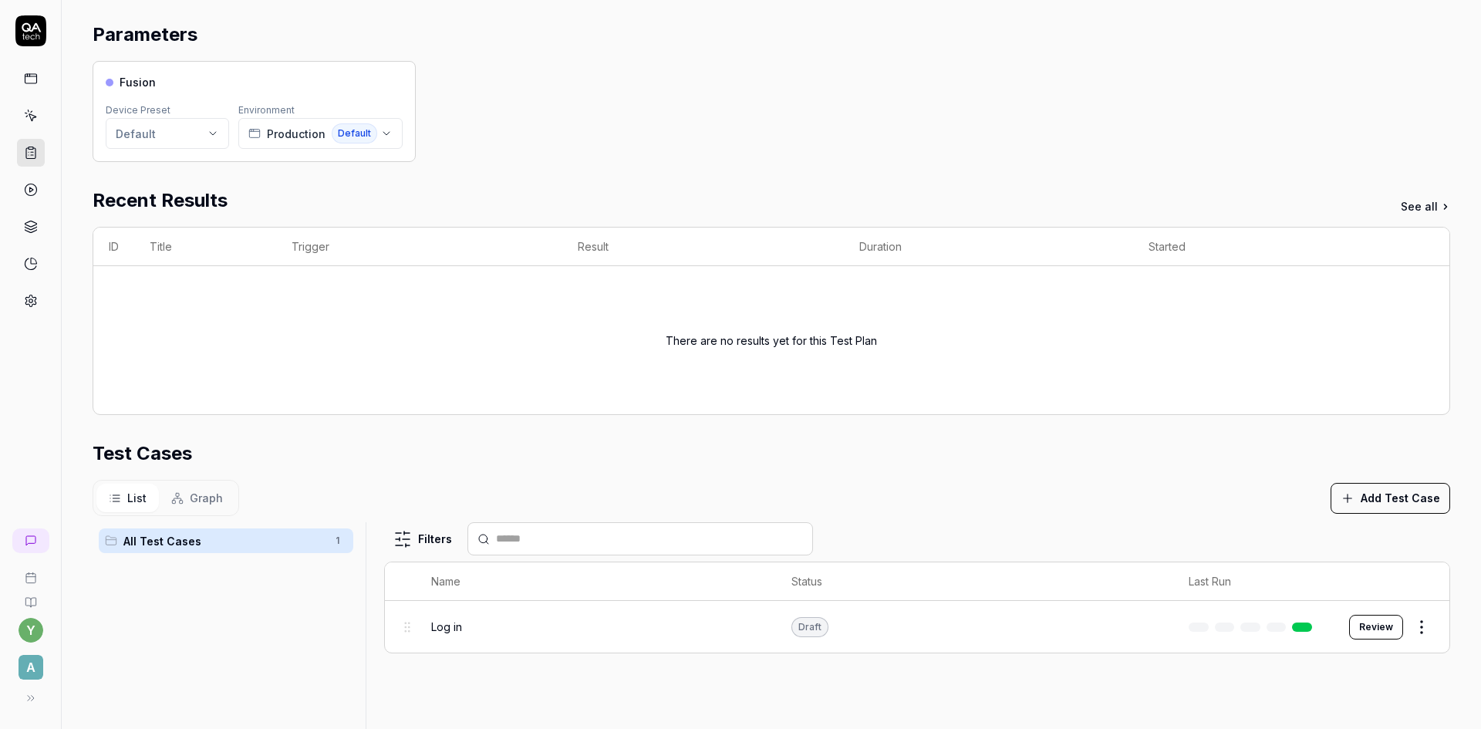
scroll to position [308, 0]
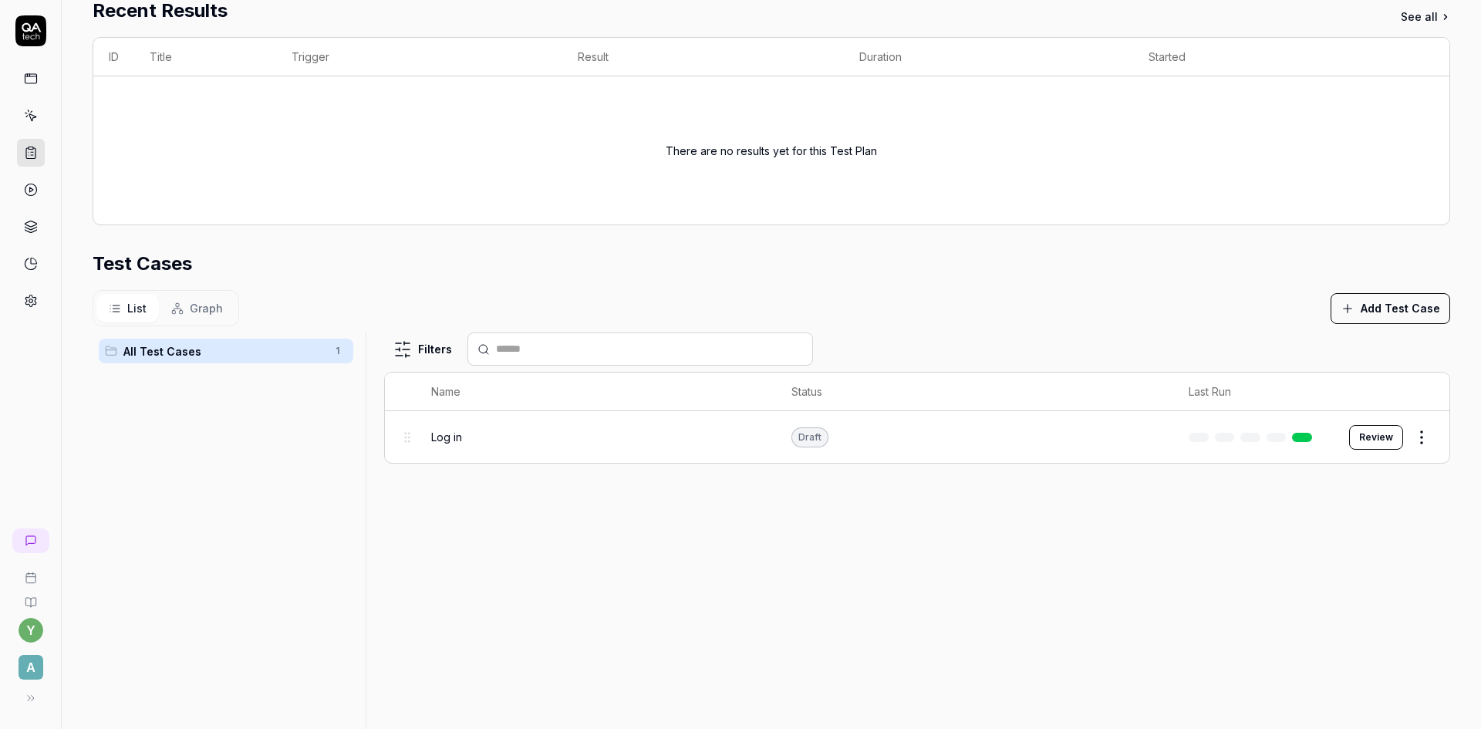
click at [1414, 440] on html "**********" at bounding box center [740, 364] width 1481 height 729
click at [1322, 510] on html "**********" at bounding box center [740, 364] width 1481 height 729
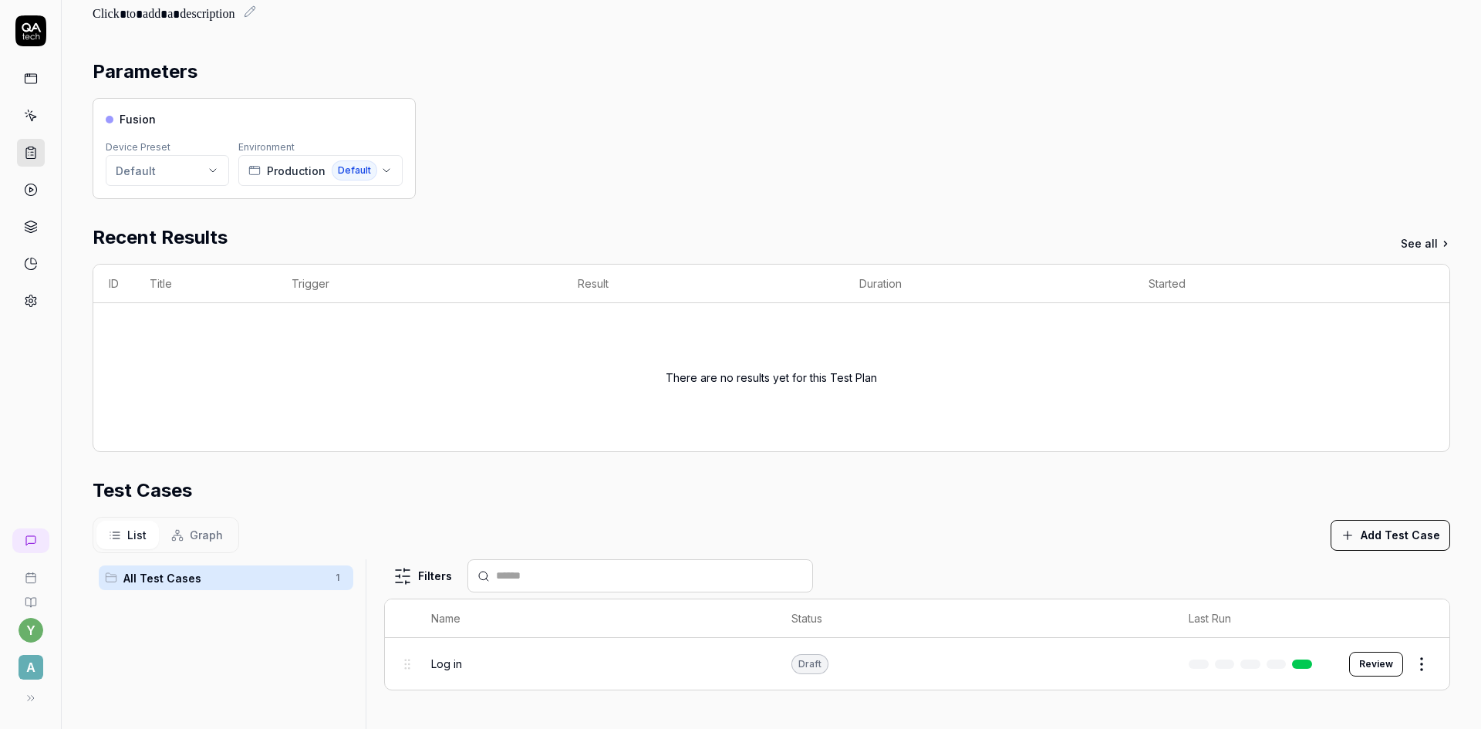
scroll to position [77, 0]
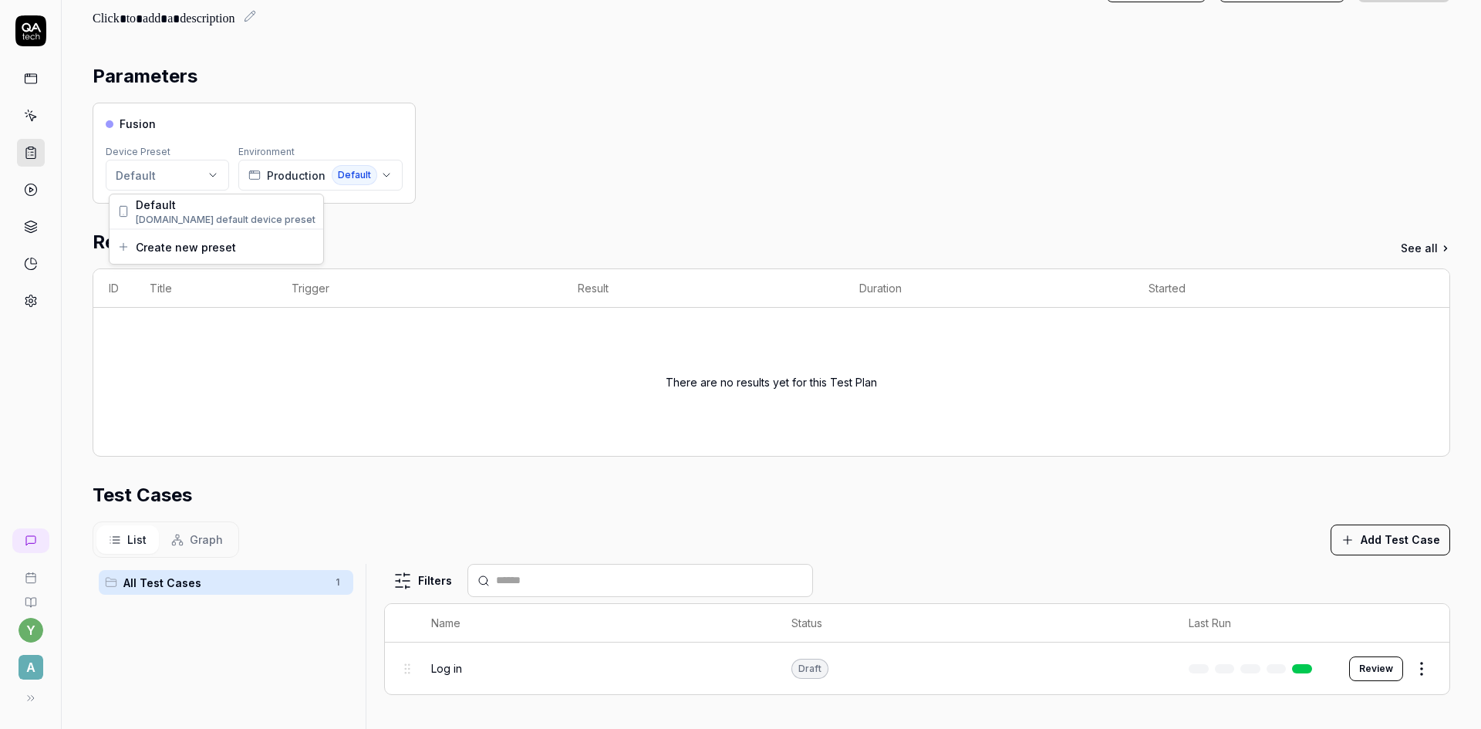
click at [187, 168] on html "**********" at bounding box center [740, 364] width 1481 height 729
click at [379, 216] on html "**********" at bounding box center [740, 364] width 1481 height 729
click at [388, 183] on button "Production Default" at bounding box center [320, 175] width 164 height 31
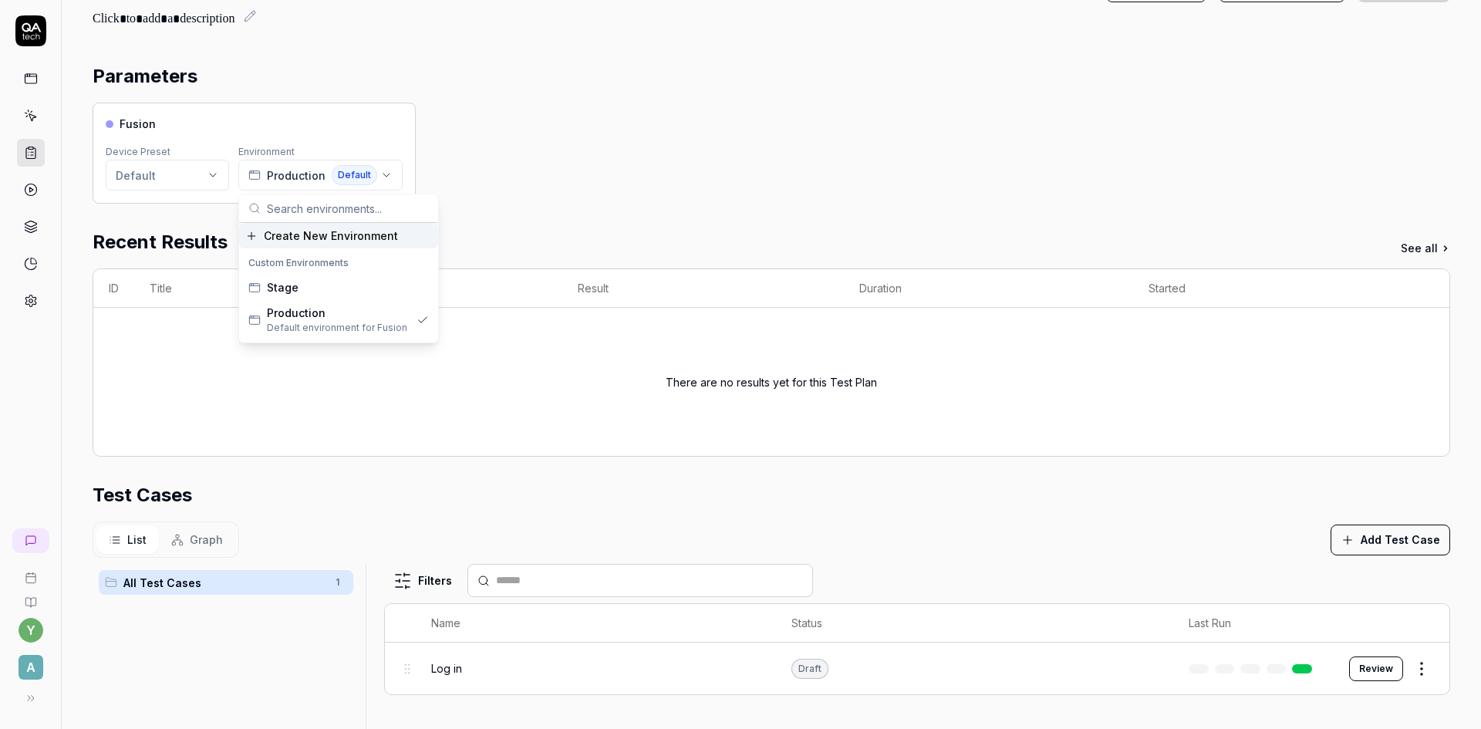
click at [544, 129] on div "Fusion Device Preset Default Environment Production Default" at bounding box center [771, 153] width 1357 height 101
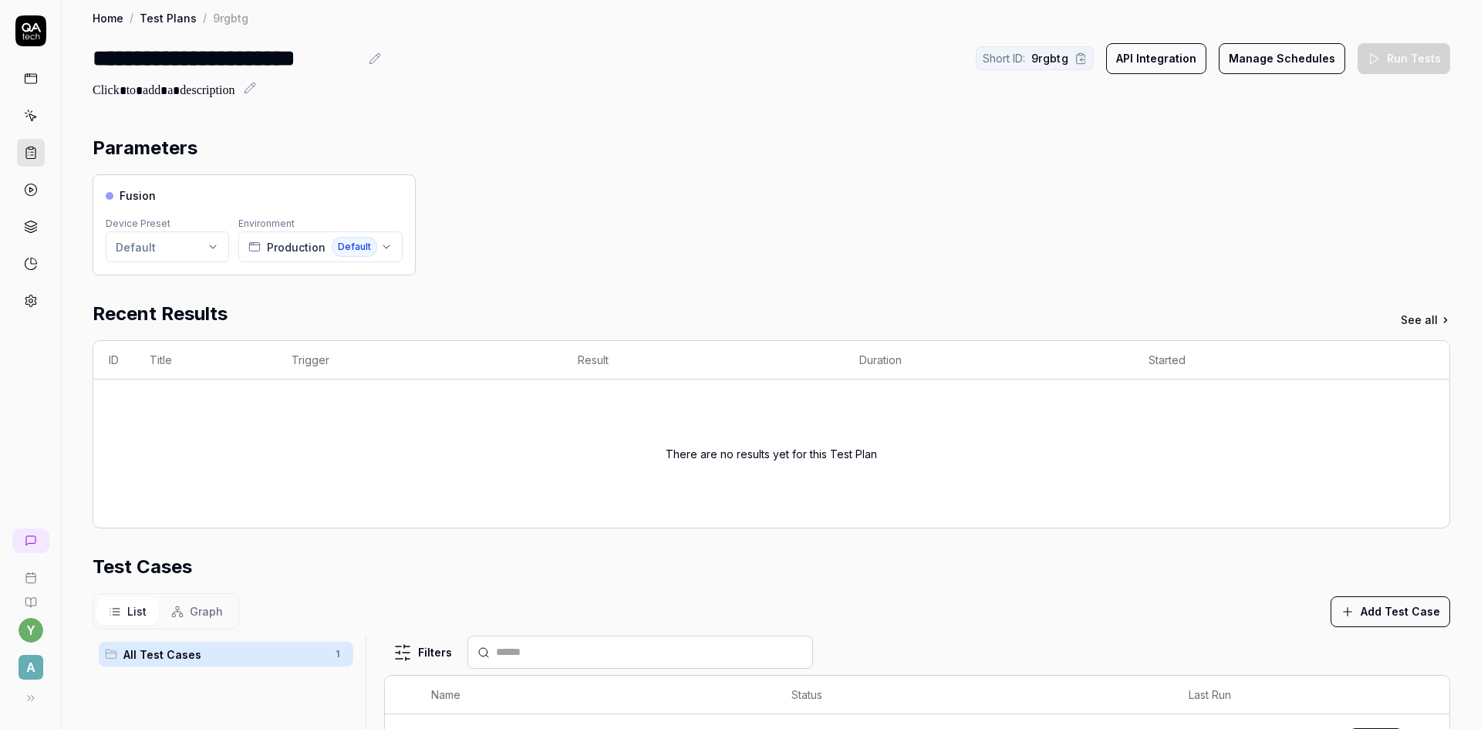
scroll to position [0, 0]
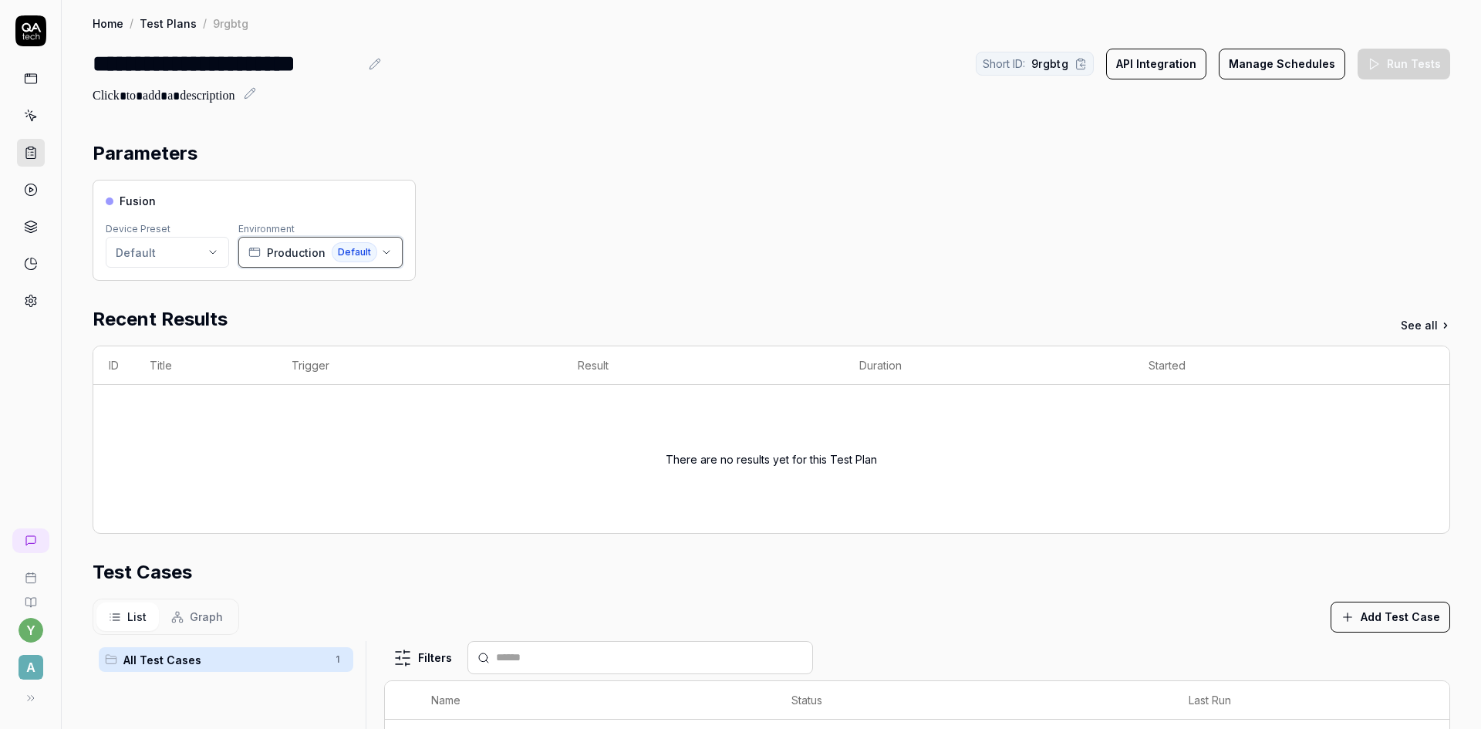
click at [387, 252] on icon "button" at bounding box center [386, 252] width 12 height 12
click at [300, 363] on div "Stage" at bounding box center [338, 364] width 193 height 25
click at [316, 250] on button "Stage" at bounding box center [299, 252] width 123 height 31
click at [495, 233] on div "Fusion Device Preset Default Environment Stage" at bounding box center [771, 230] width 1357 height 101
click at [313, 250] on button "Stage" at bounding box center [299, 252] width 123 height 31
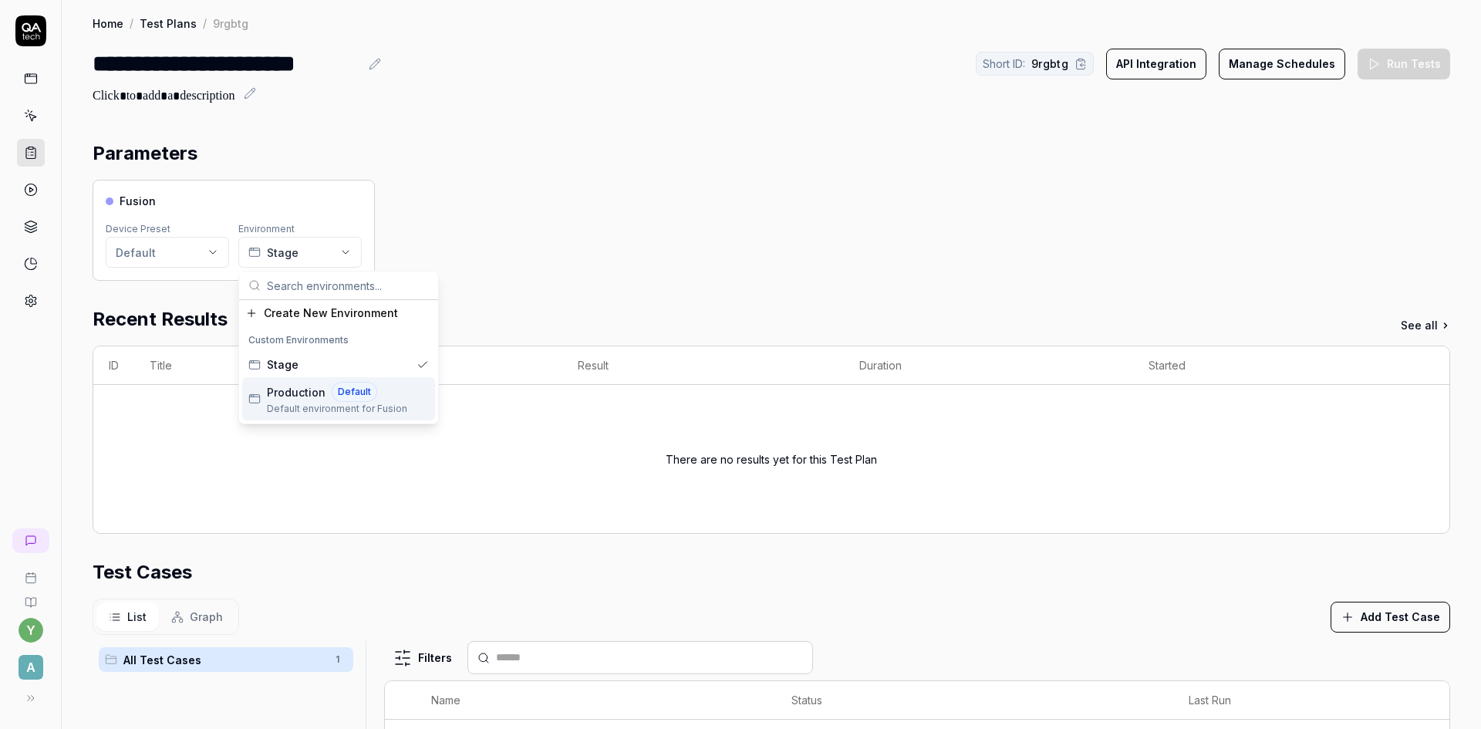
click at [306, 396] on span "Production" at bounding box center [296, 392] width 59 height 16
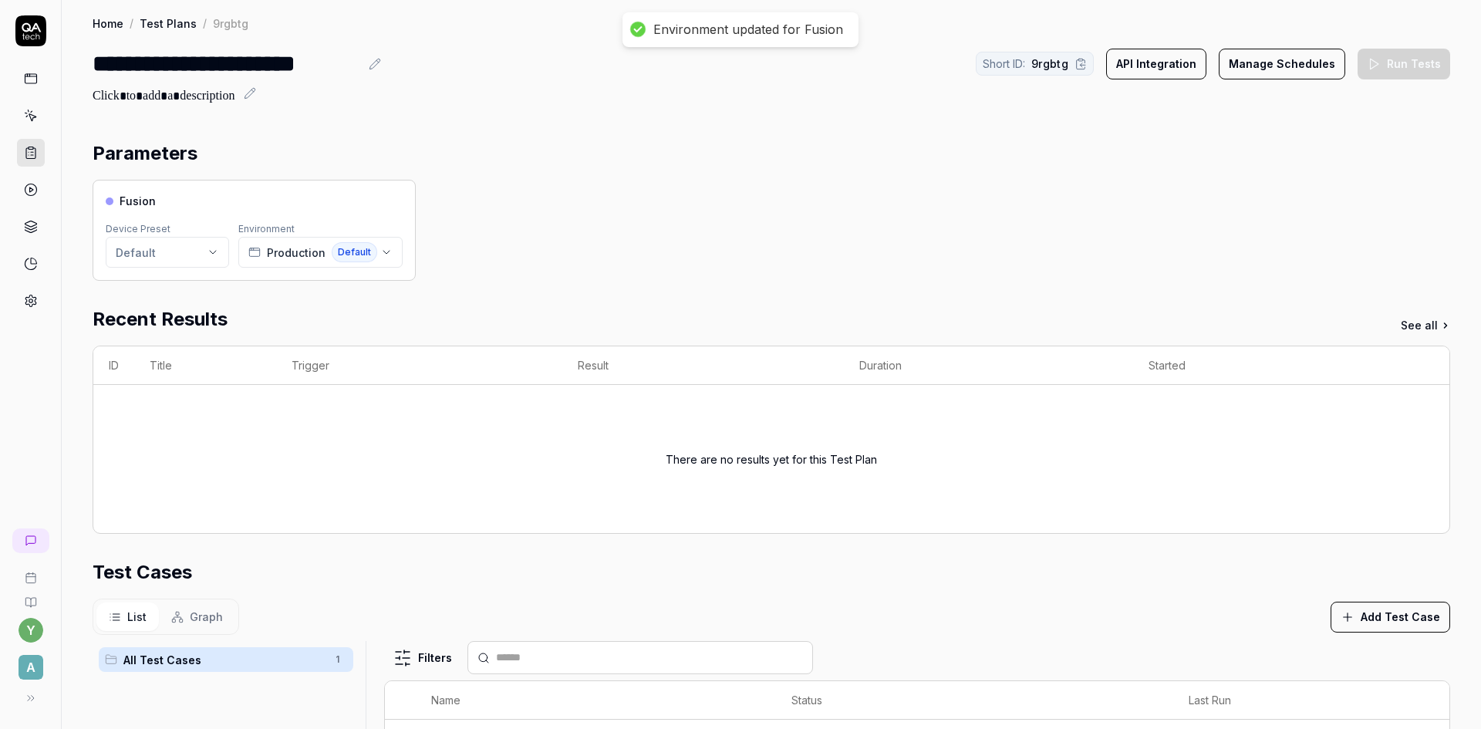
click at [520, 239] on div "Fusion Device Preset Default Environment Production Default" at bounding box center [771, 230] width 1357 height 101
click at [32, 148] on icon at bounding box center [31, 153] width 14 height 14
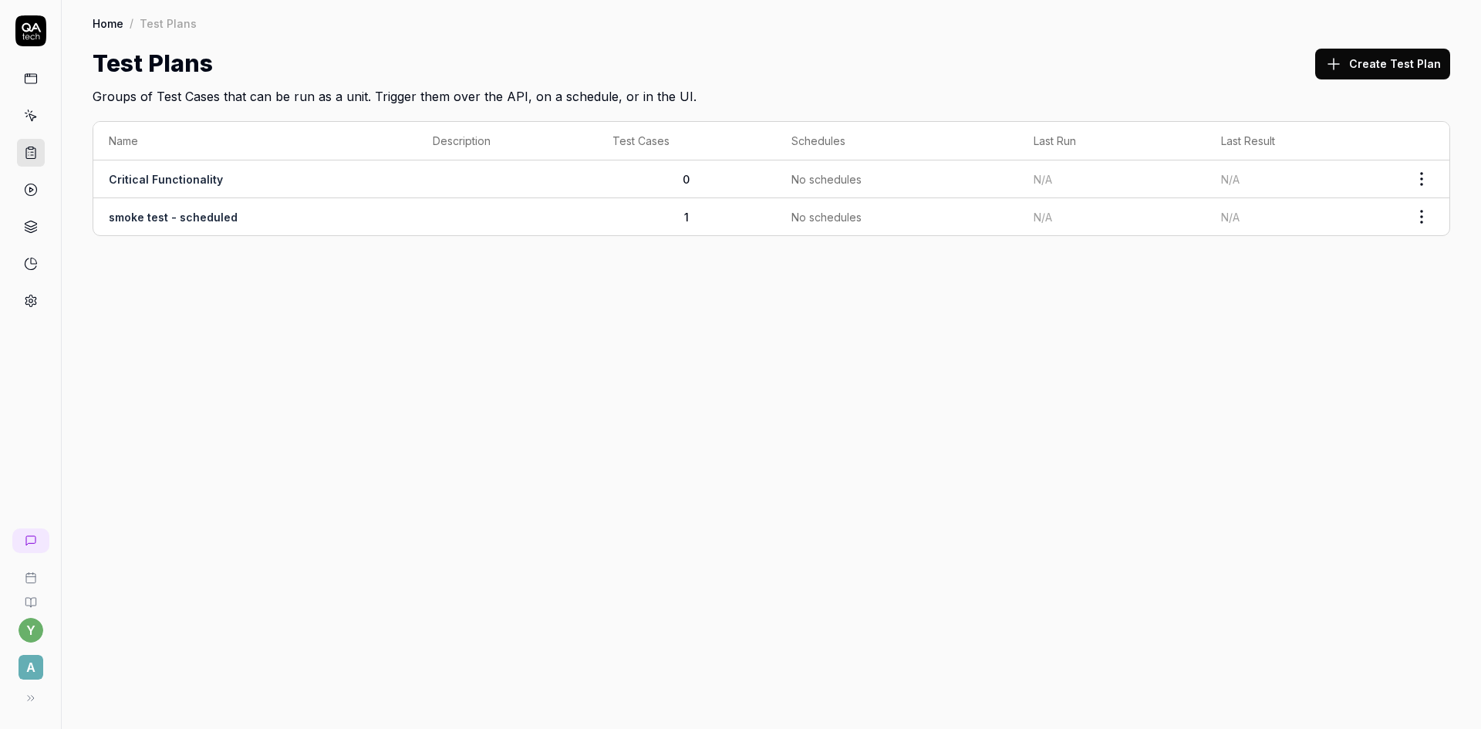
click at [29, 696] on icon at bounding box center [31, 698] width 12 height 12
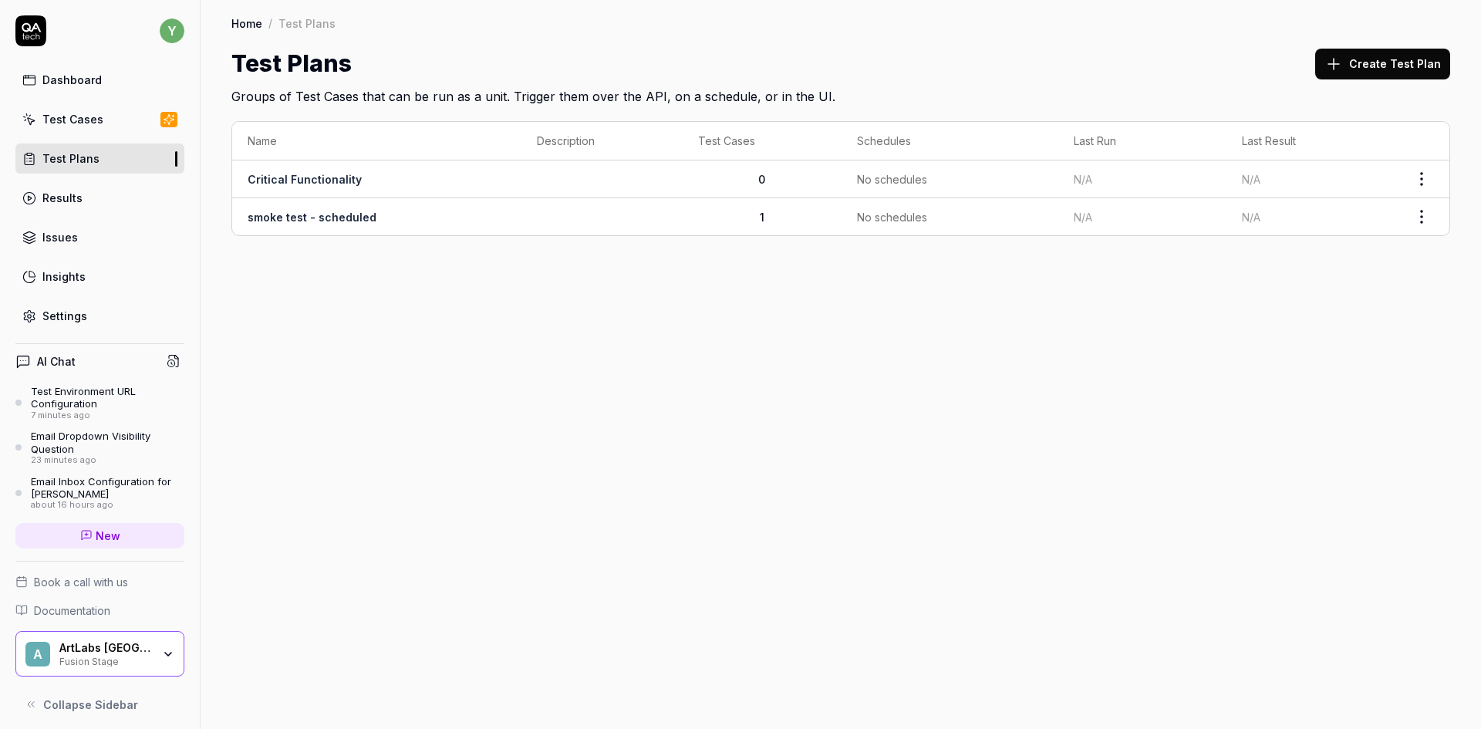
click at [1409, 59] on button "Create Test Plan" at bounding box center [1382, 64] width 135 height 31
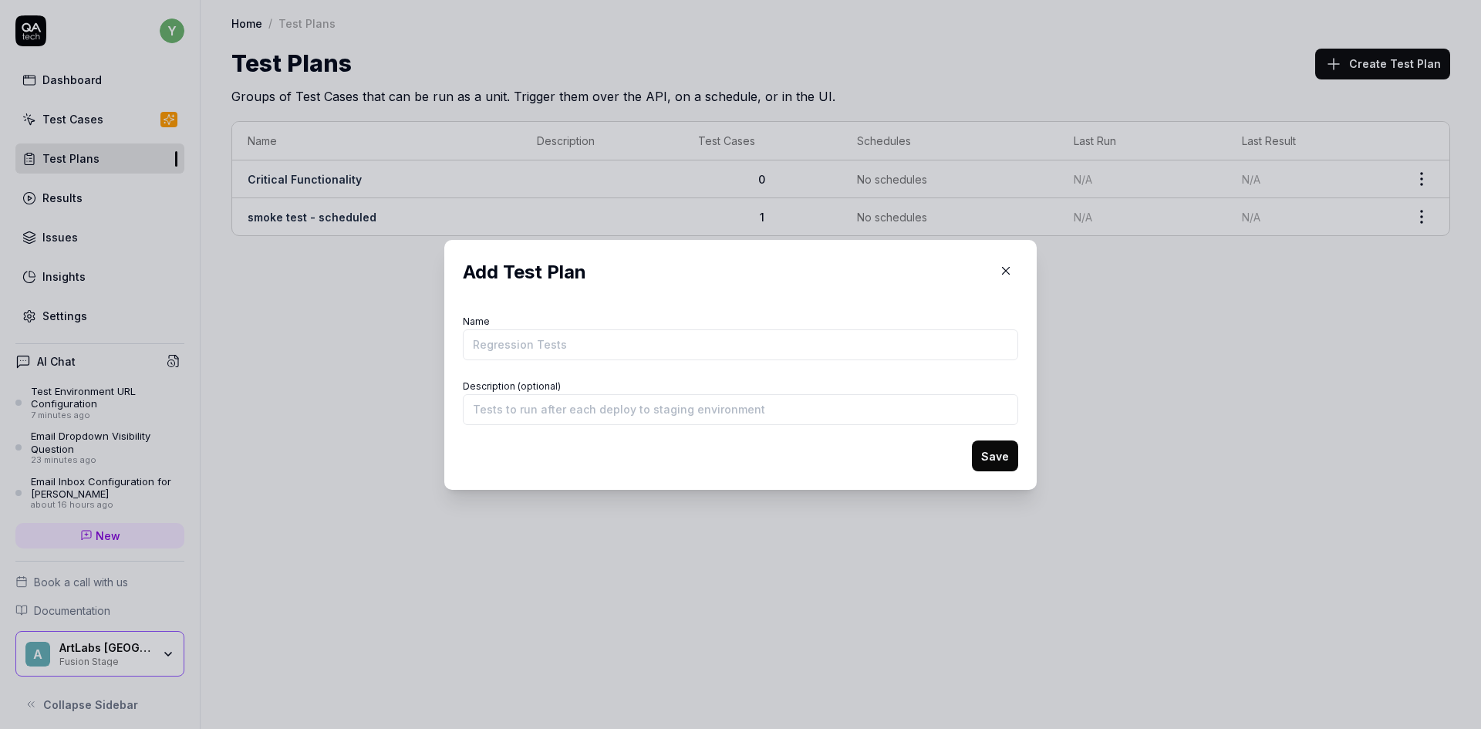
click at [642, 343] on input "Name" at bounding box center [740, 344] width 555 height 31
click at [602, 373] on form "Name Admin Stage Tests Description (optional) Save" at bounding box center [740, 391] width 555 height 160
click at [999, 460] on button "Save" at bounding box center [995, 455] width 46 height 31
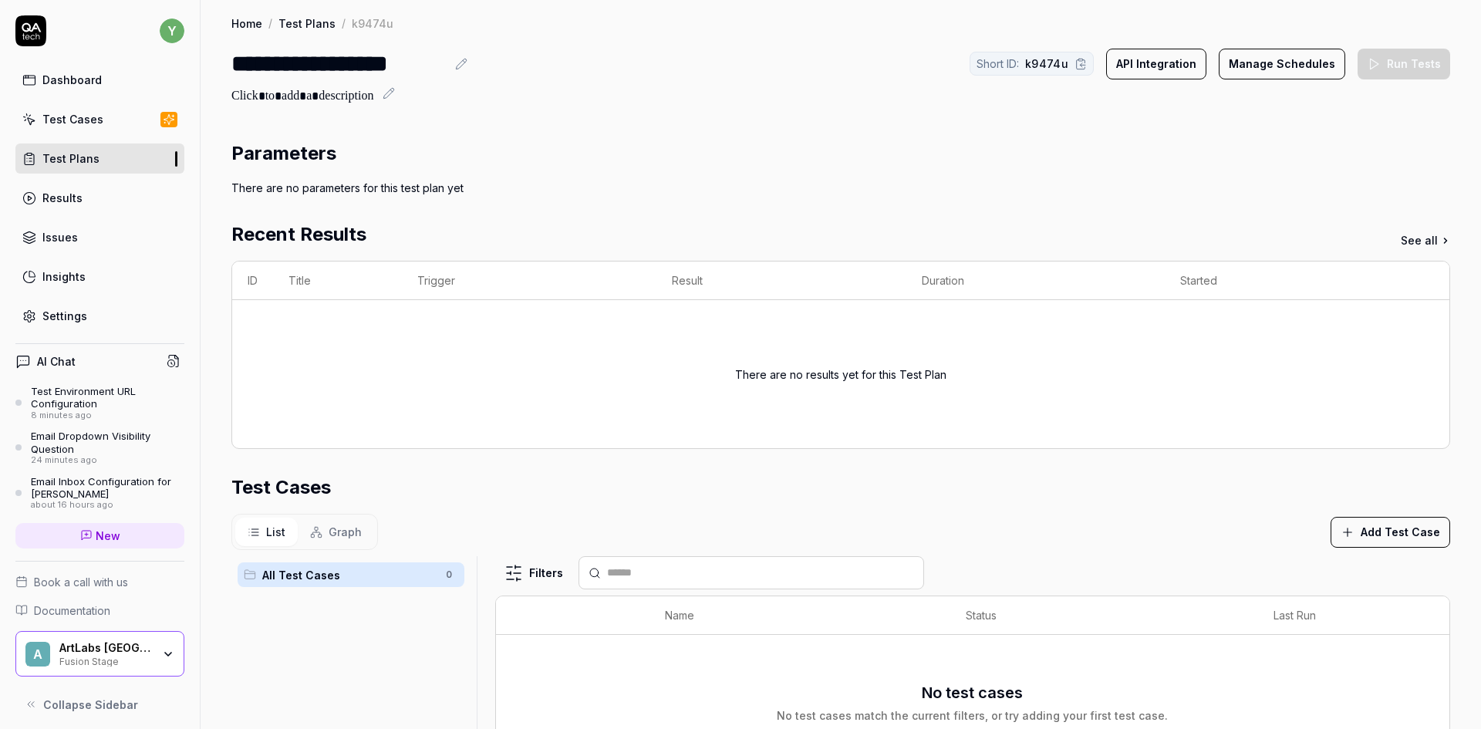
click at [1354, 531] on button "Add Test Case" at bounding box center [1390, 532] width 120 height 31
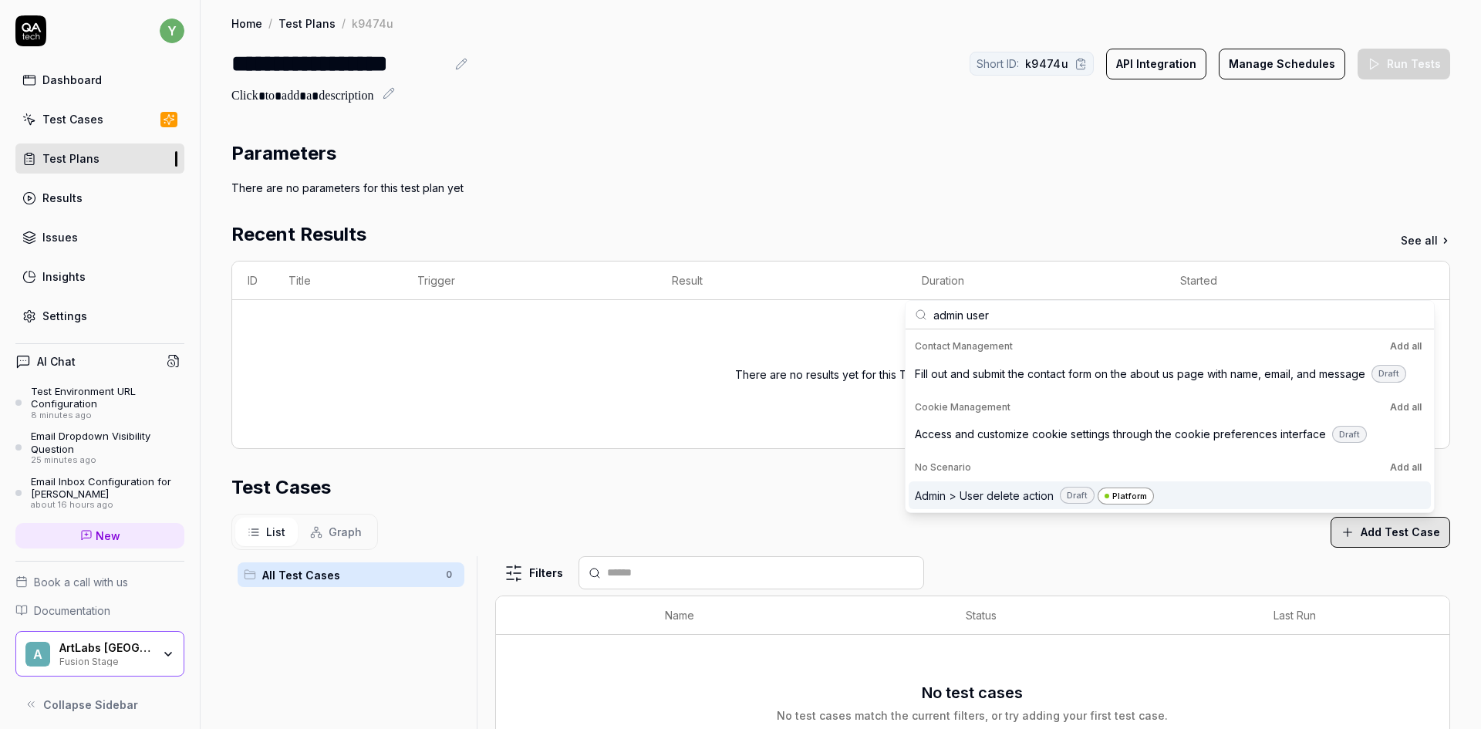
click at [972, 492] on span "Admin > User delete action" at bounding box center [984, 495] width 139 height 16
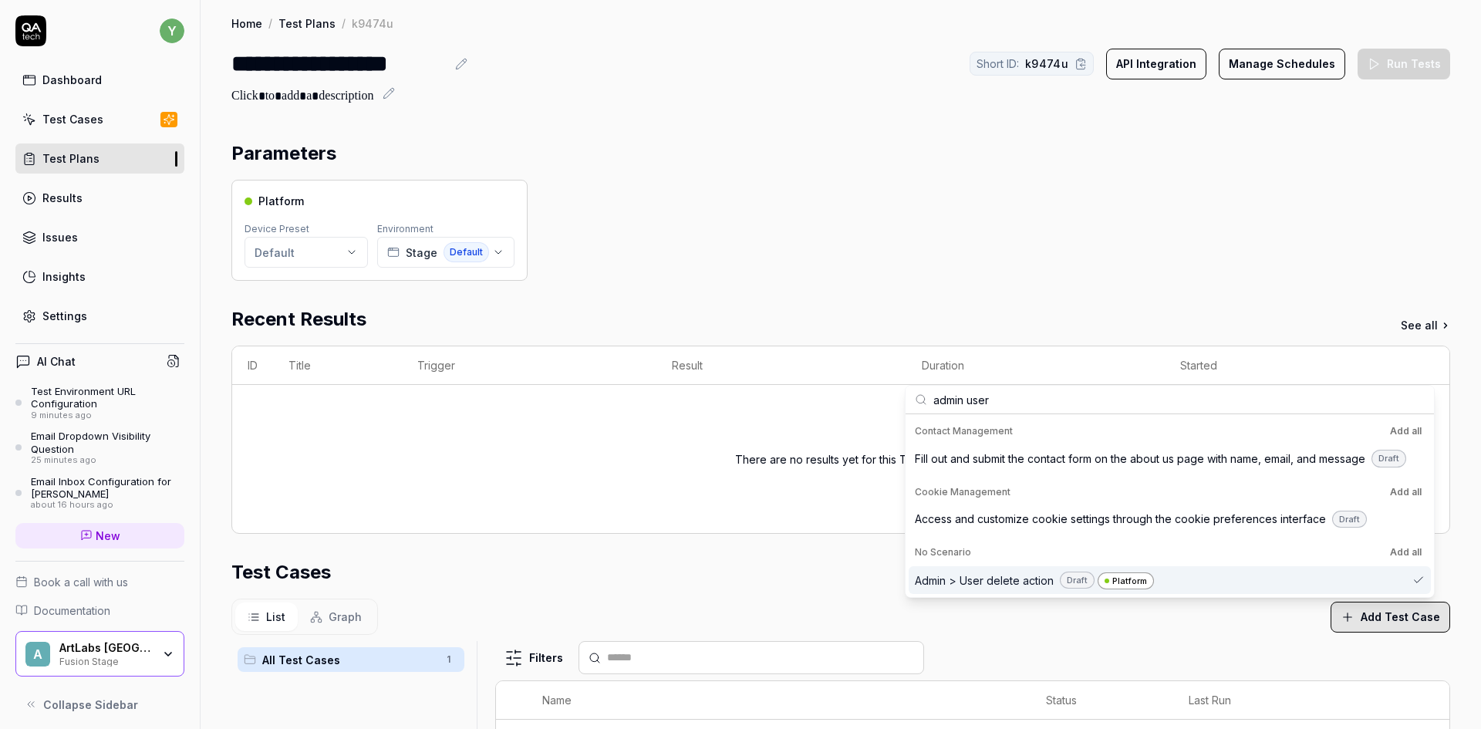
click at [629, 460] on div "There are no results yet for this Test Plan" at bounding box center [841, 458] width 1186 height 111
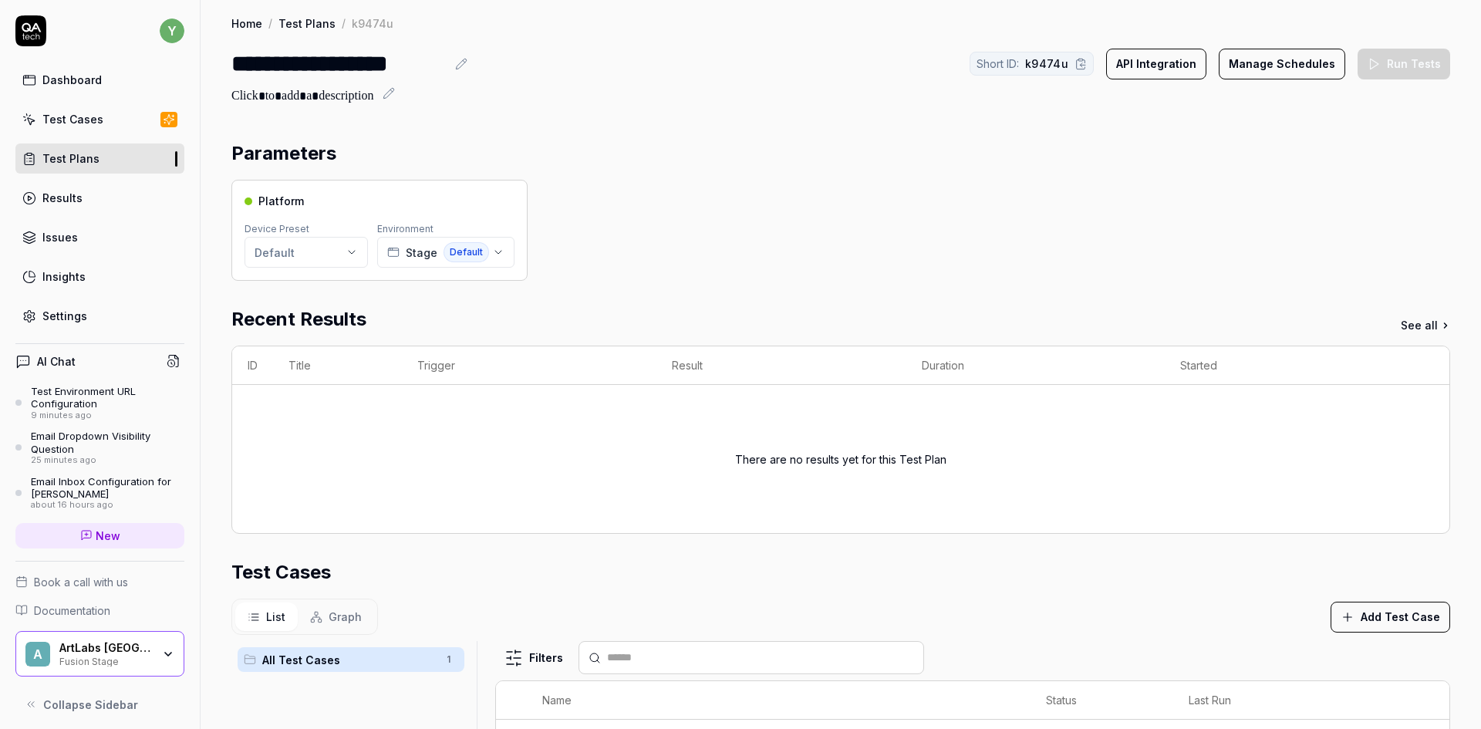
click at [315, 258] on html "**********" at bounding box center [740, 364] width 1481 height 729
click at [595, 269] on html "**********" at bounding box center [740, 364] width 1481 height 729
click at [423, 258] on span "Stage" at bounding box center [422, 252] width 32 height 16
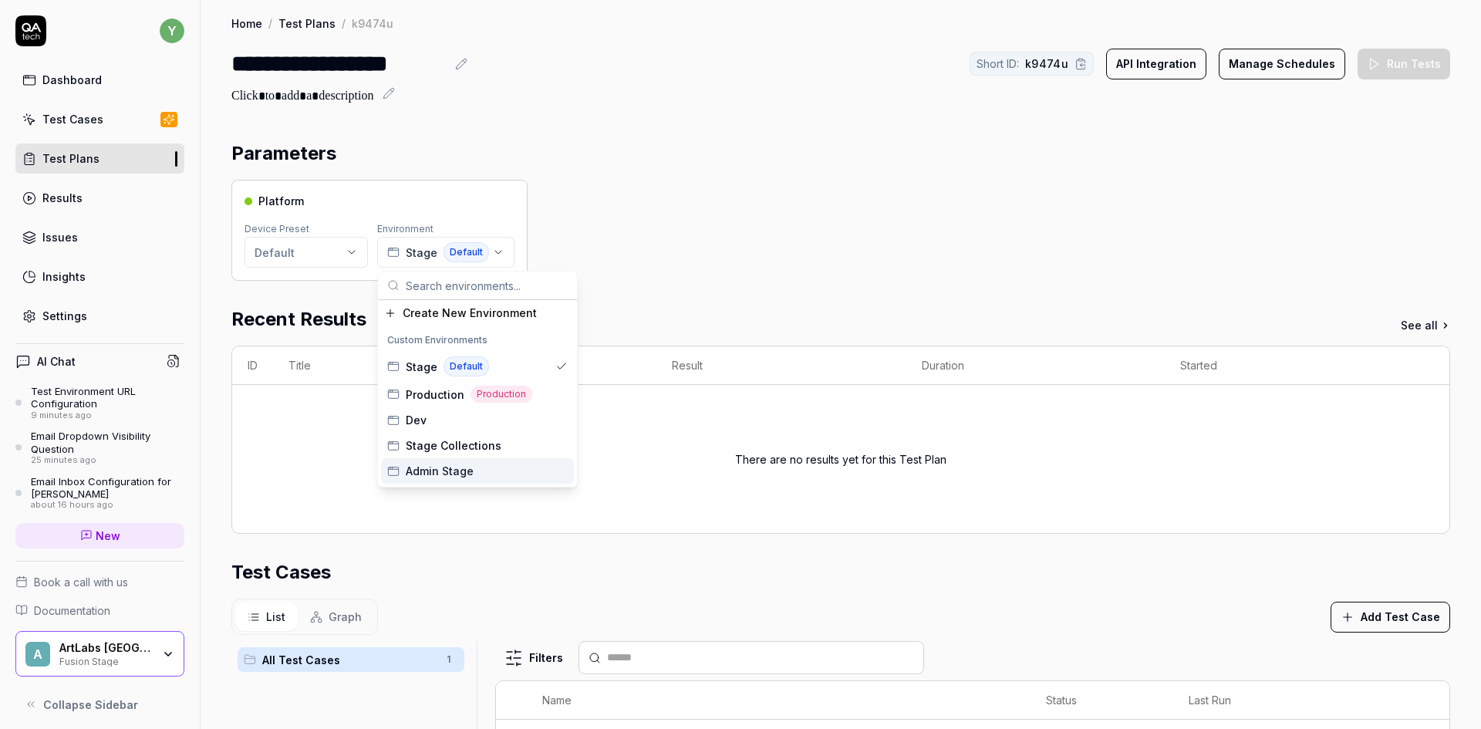
click at [452, 471] on span "Admin Stage" at bounding box center [440, 471] width 68 height 16
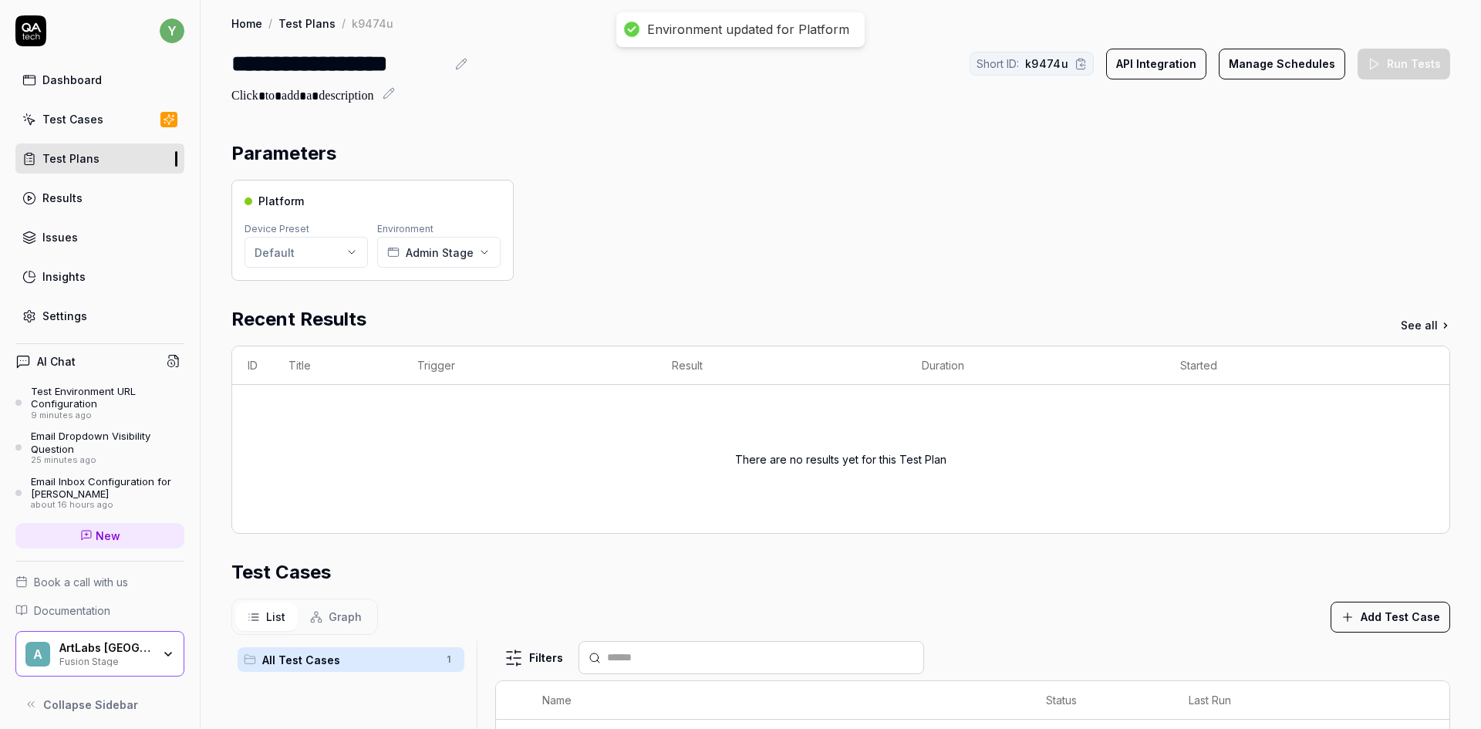
click at [638, 194] on div "Platform Device Preset Default Environment Admin Stage" at bounding box center [840, 230] width 1218 height 101
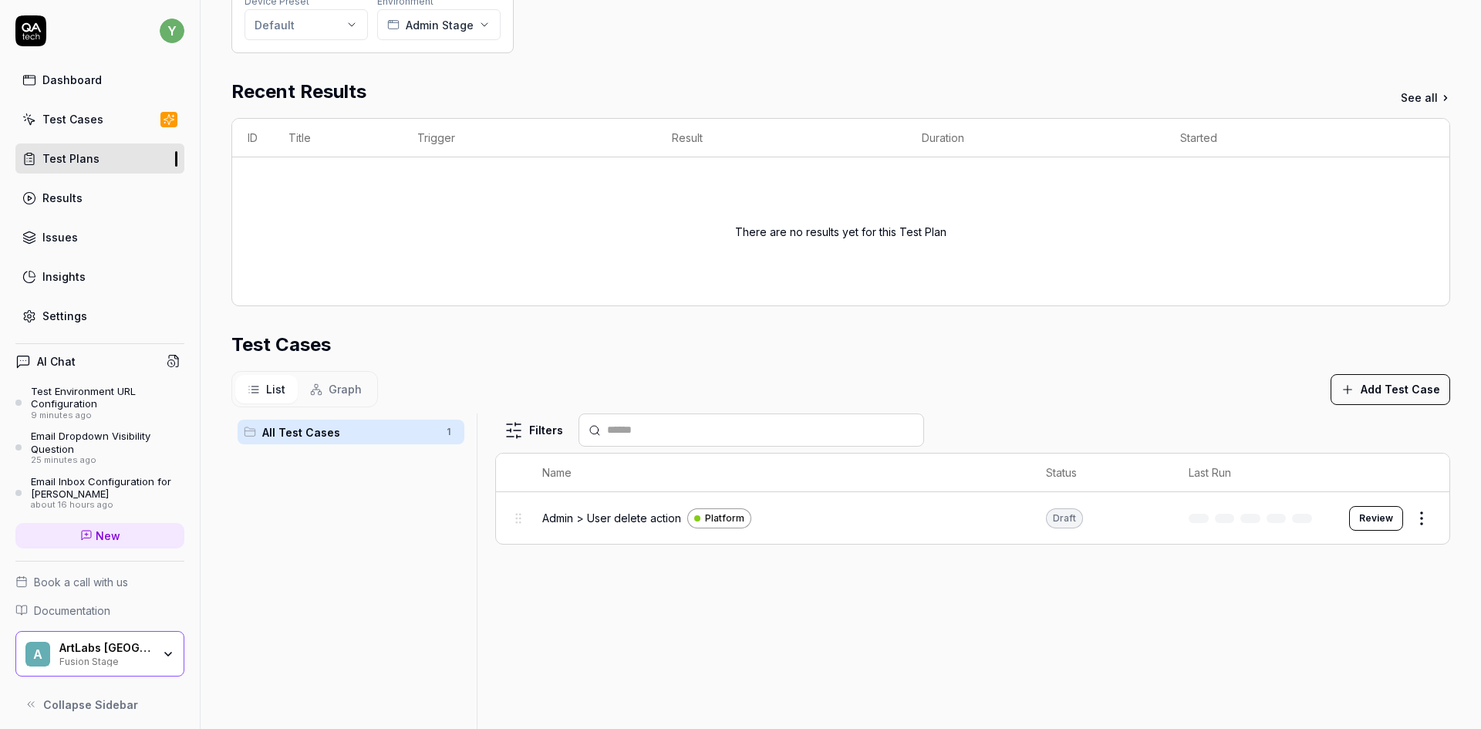
scroll to position [231, 0]
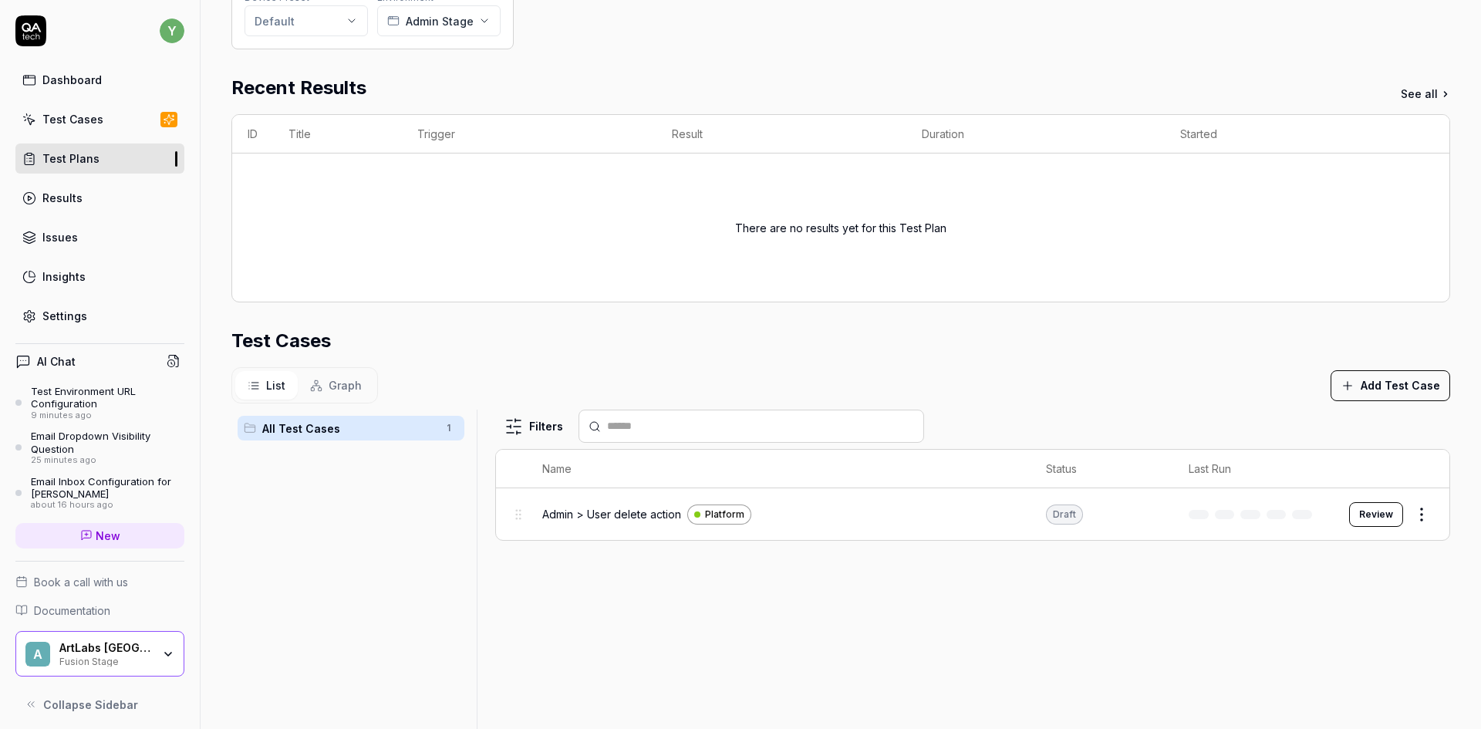
click at [383, 557] on div "All Test Cases 1" at bounding box center [350, 610] width 239 height 402
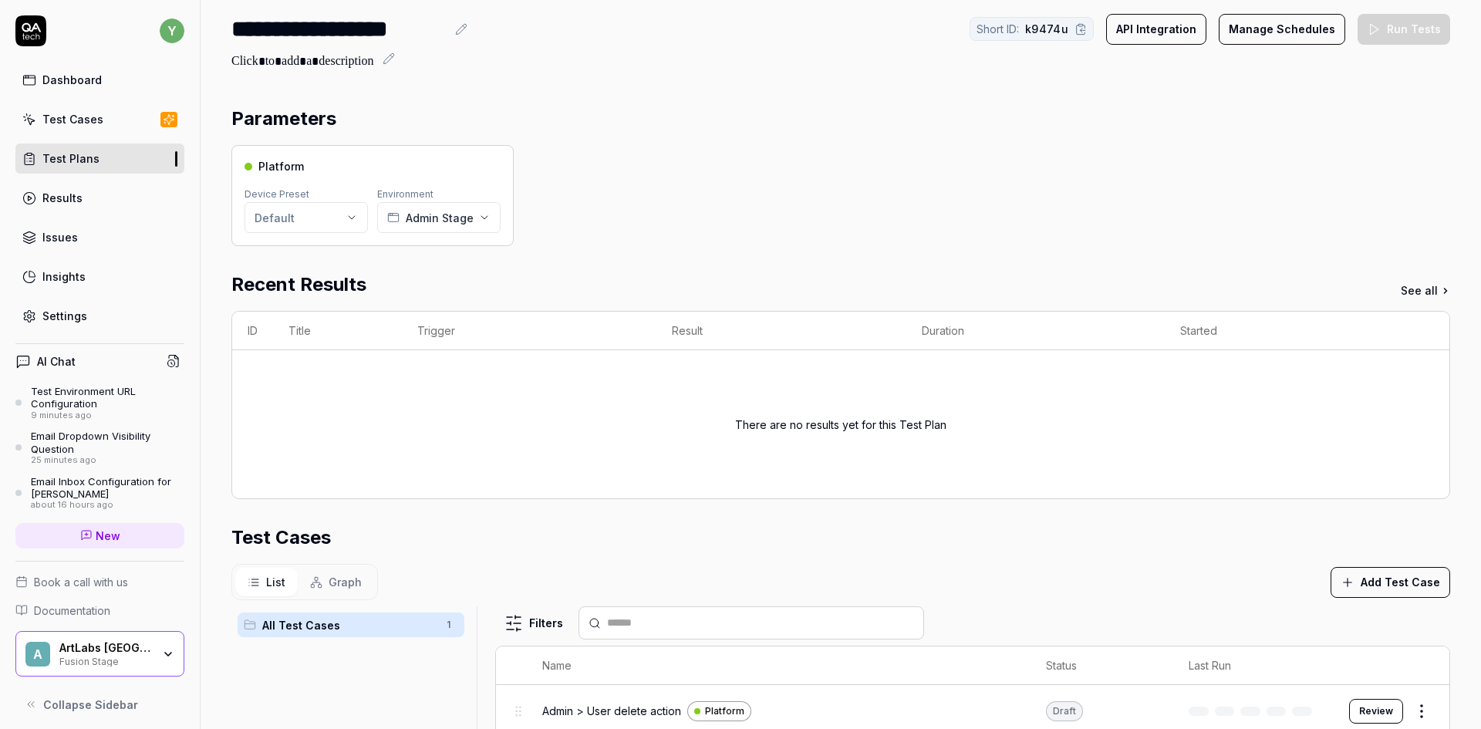
scroll to position [0, 0]
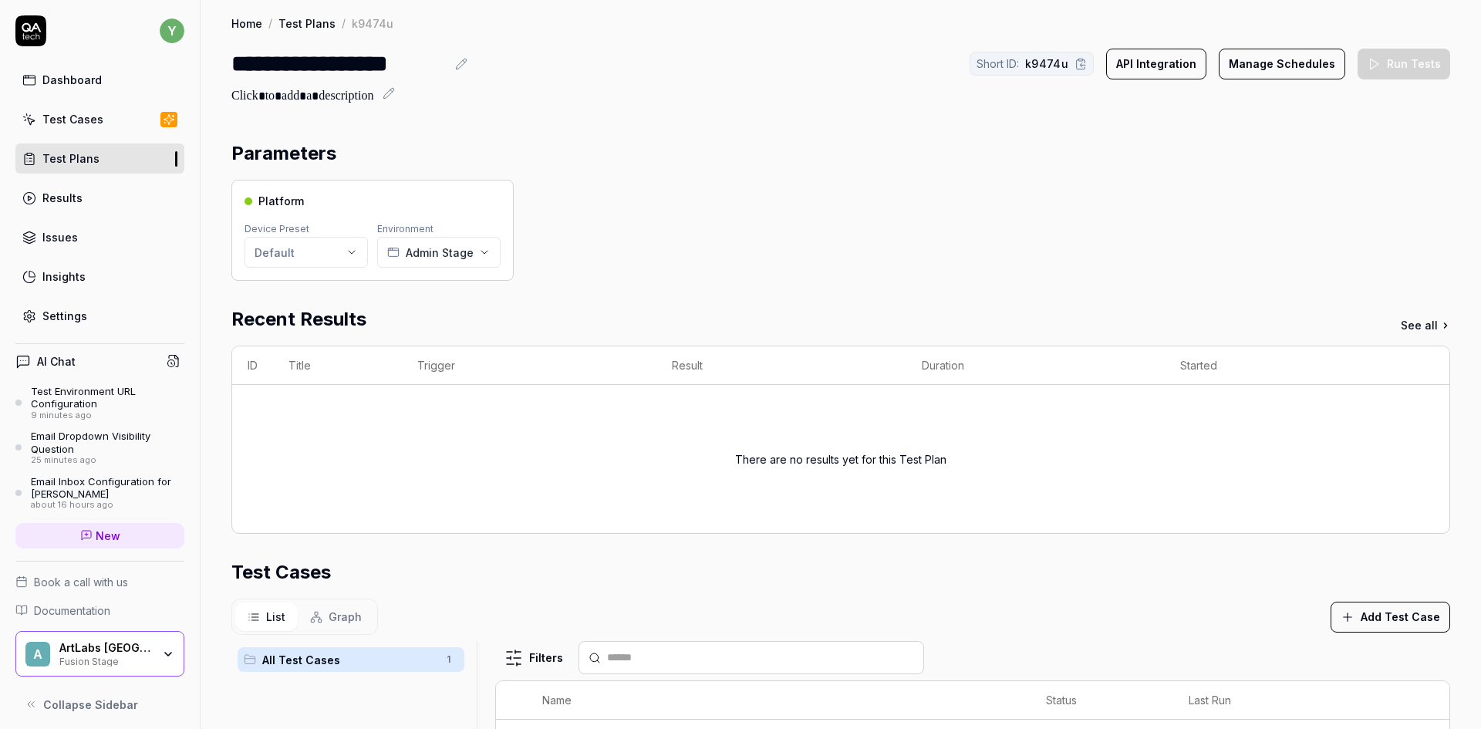
click at [316, 24] on link "Test Plans" at bounding box center [306, 22] width 57 height 15
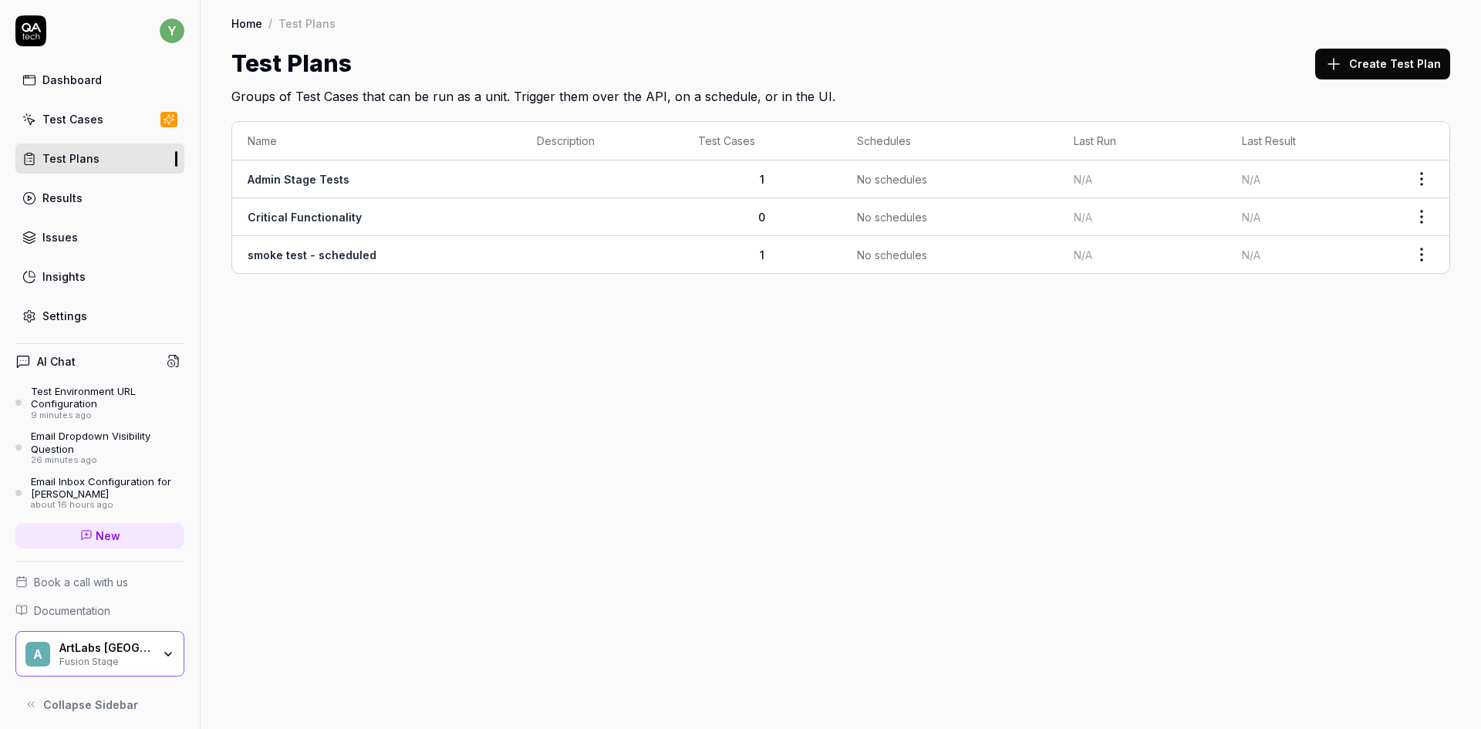
scroll to position [6, 0]
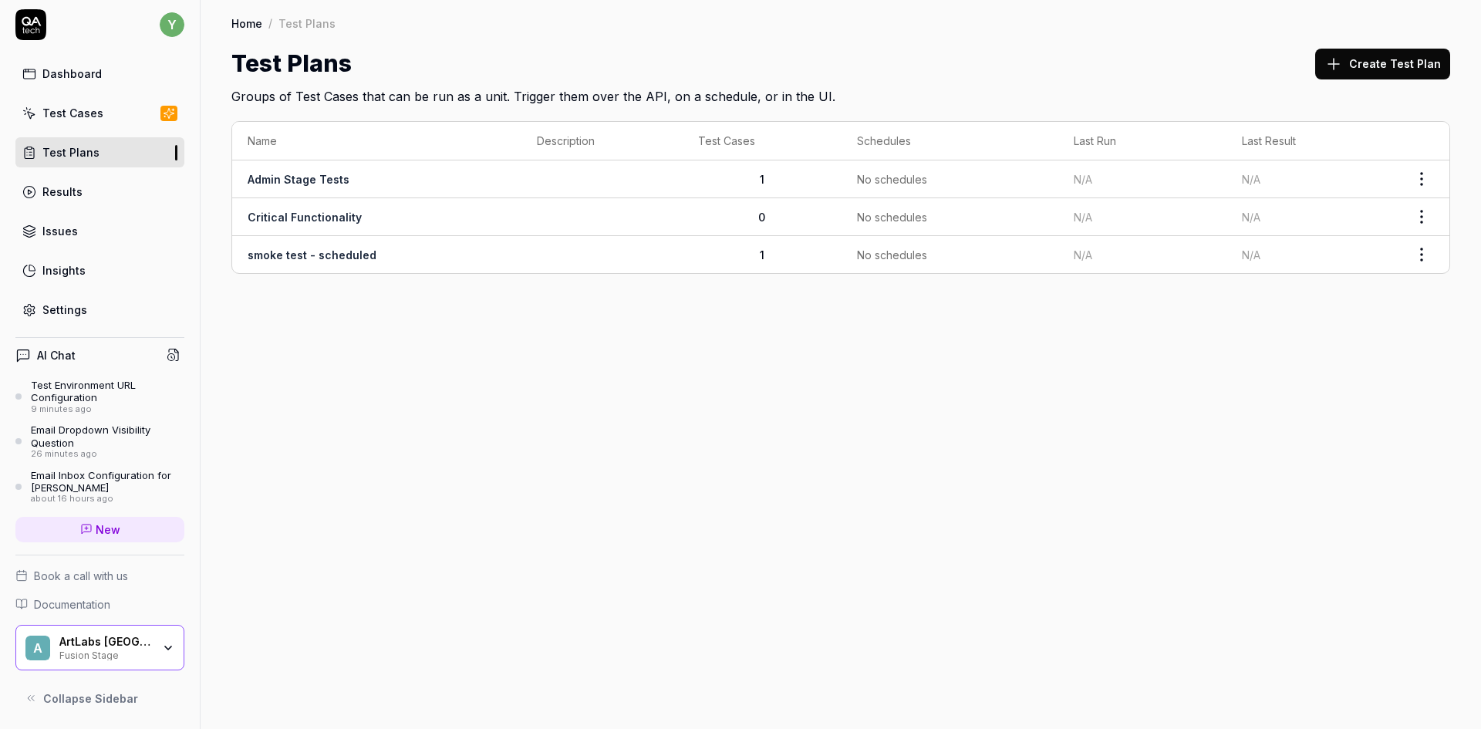
click at [72, 112] on div "Test Cases" at bounding box center [72, 113] width 61 height 16
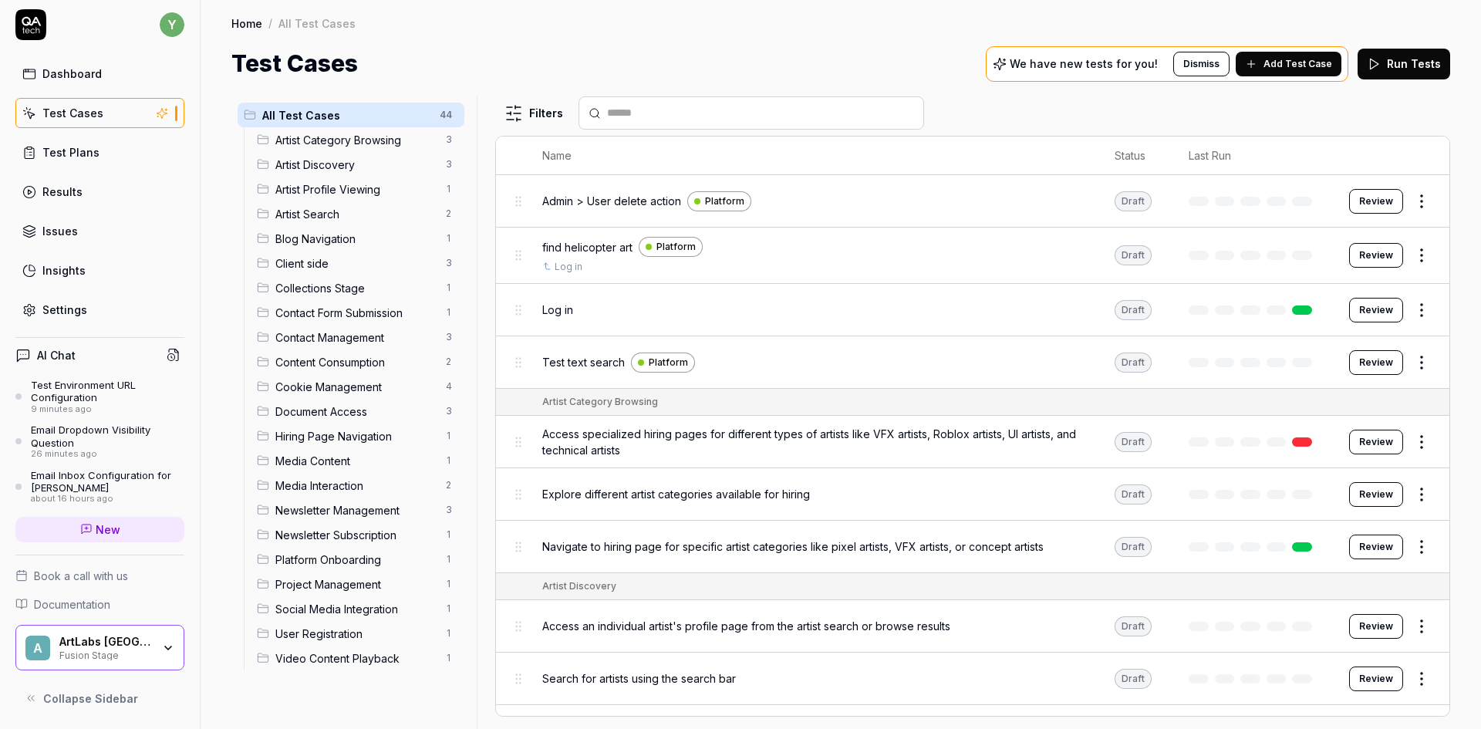
click at [605, 198] on span "Admin > User delete action" at bounding box center [611, 201] width 139 height 16
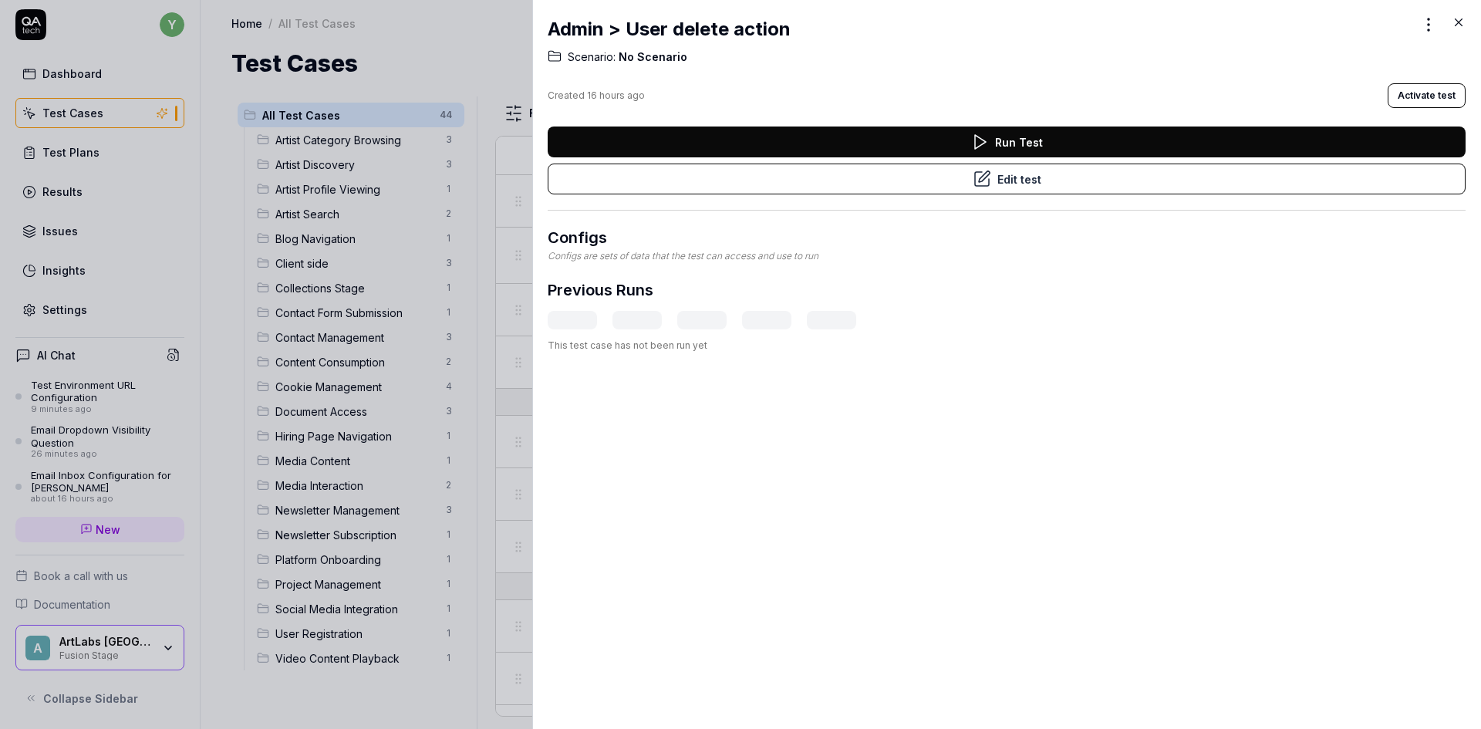
click at [1027, 179] on button "Edit test" at bounding box center [1006, 178] width 918 height 31
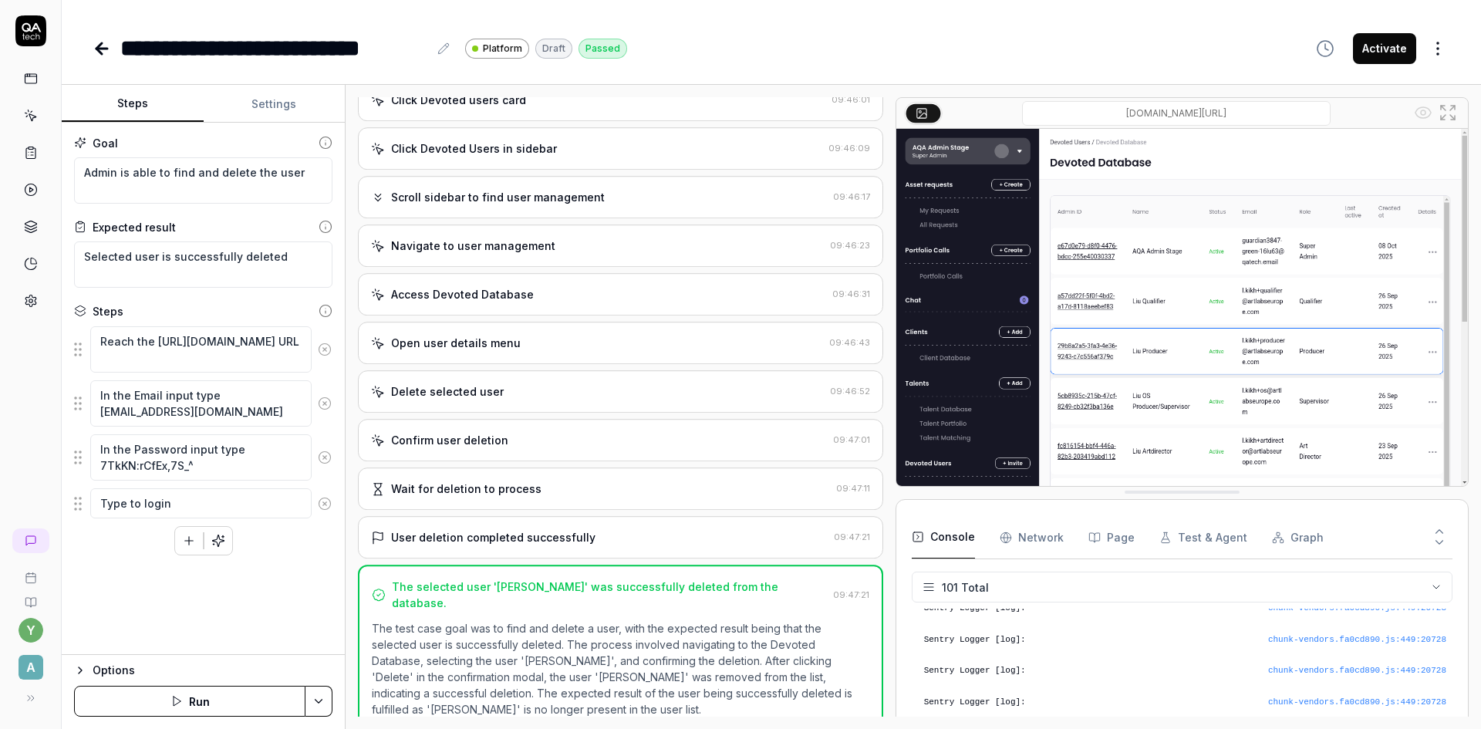
scroll to position [335, 0]
click at [184, 674] on div "Options" at bounding box center [213, 670] width 240 height 19
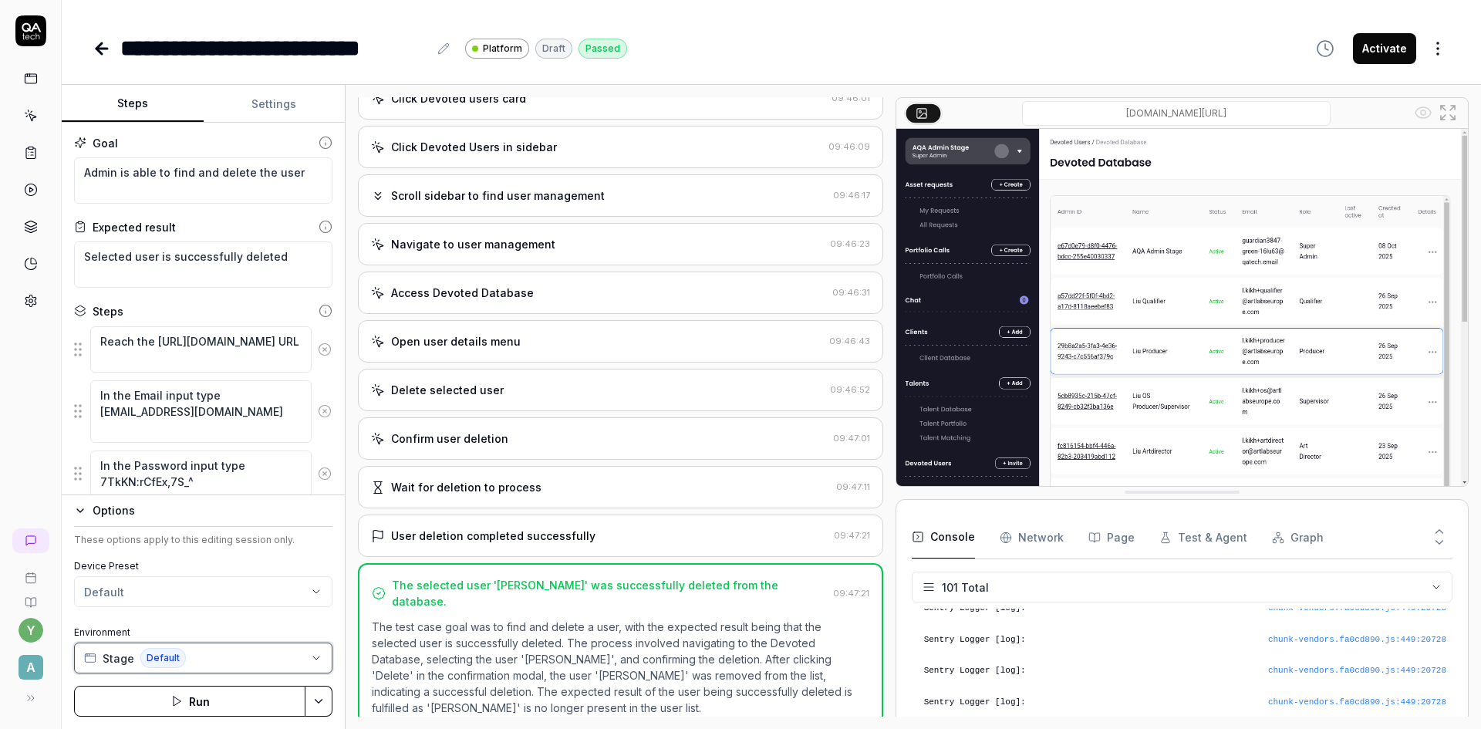
click at [253, 656] on button "Stage Default" at bounding box center [203, 657] width 258 height 31
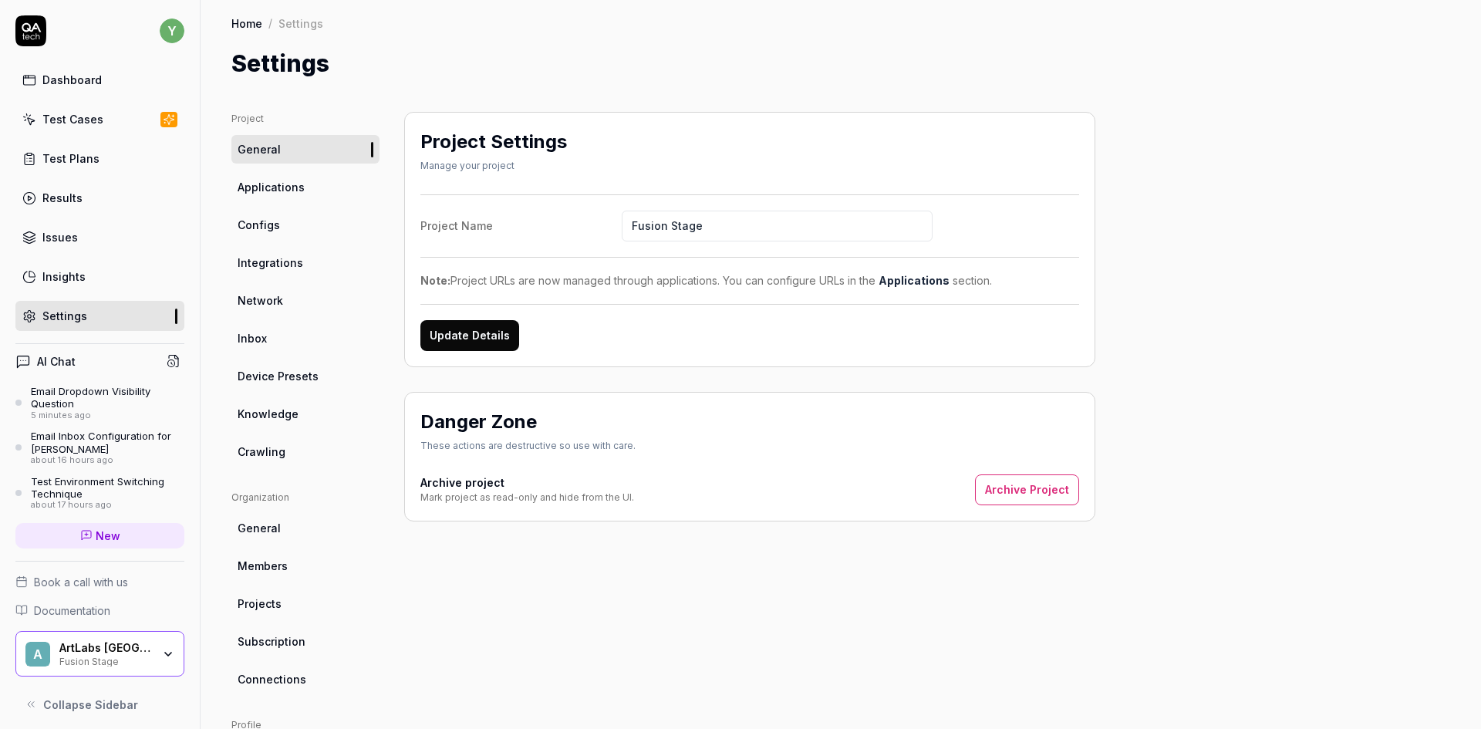
click at [271, 221] on span "Configs" at bounding box center [258, 225] width 42 height 16
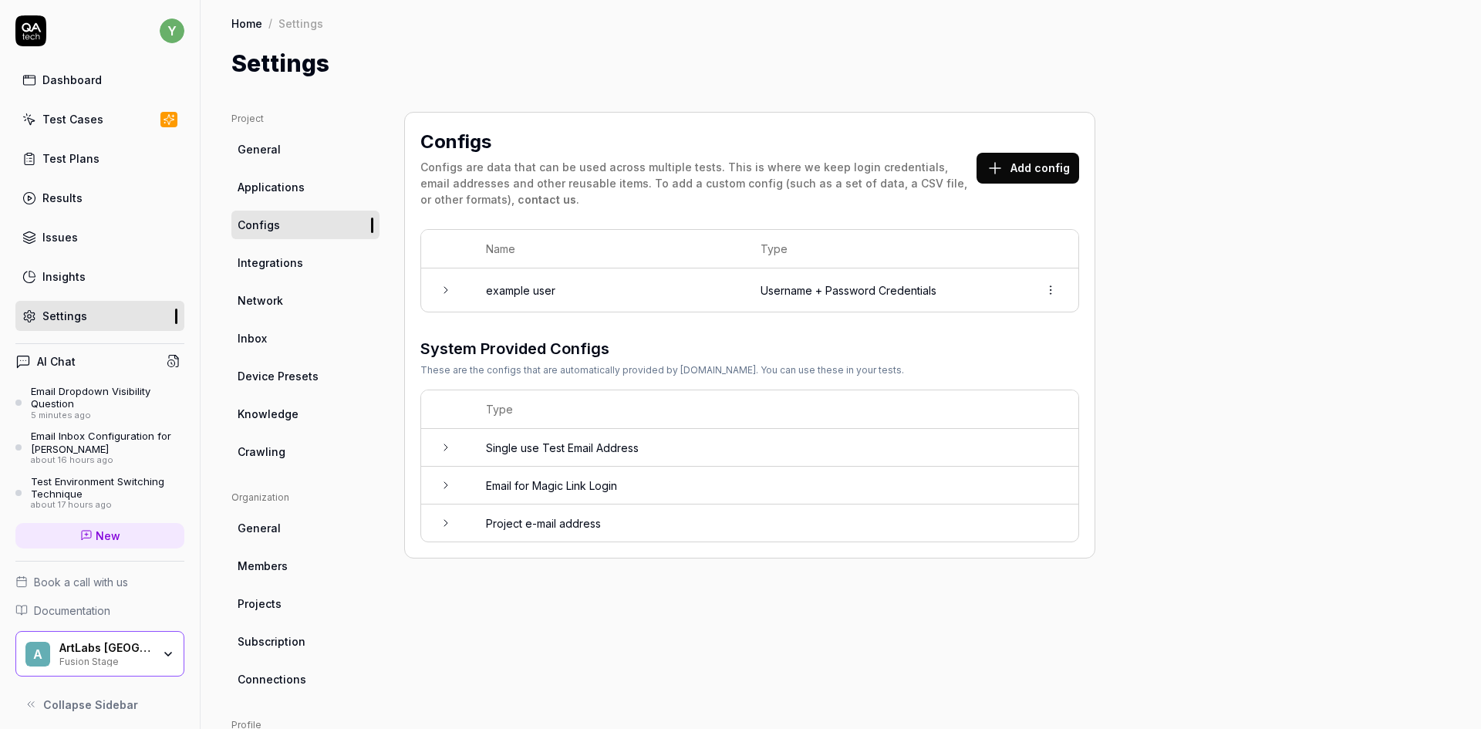
click at [1024, 175] on button "Add config" at bounding box center [1027, 168] width 103 height 31
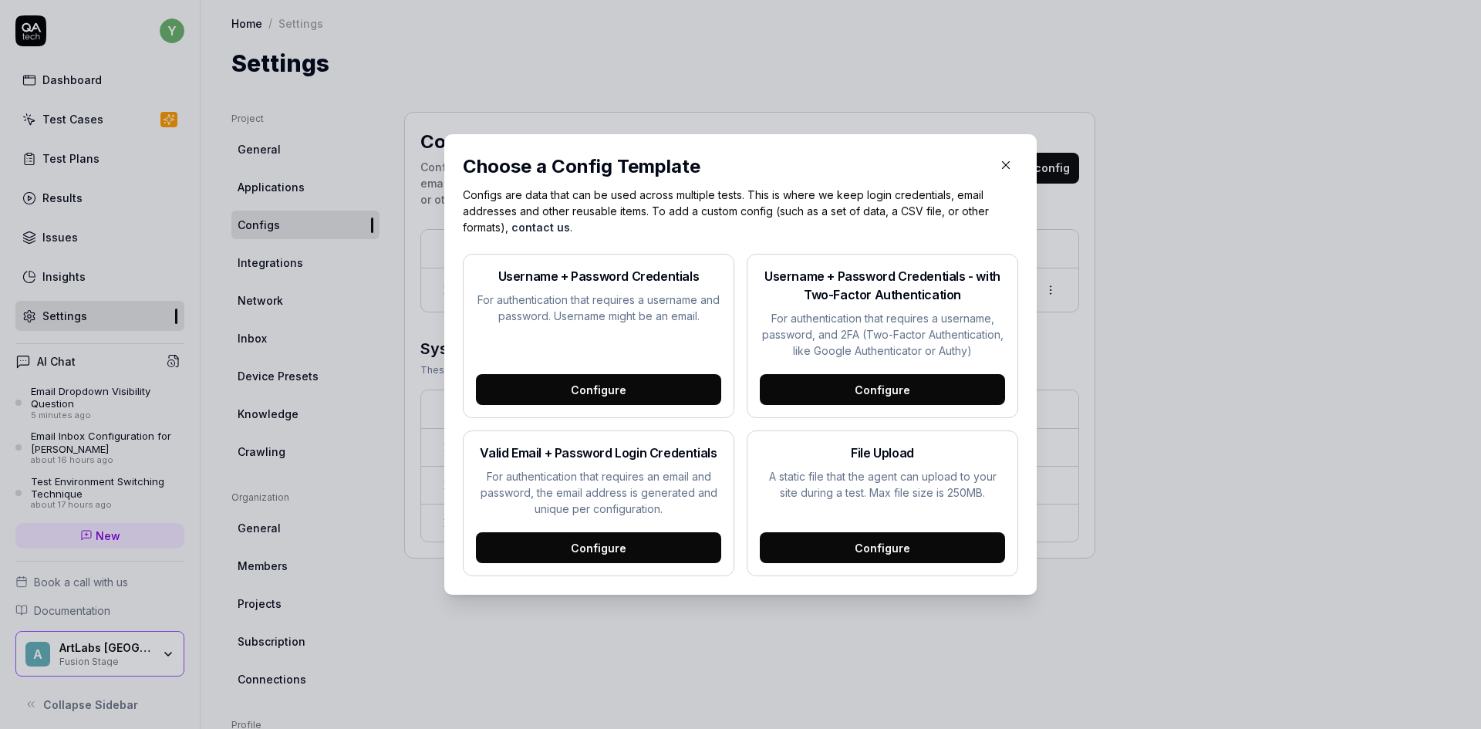
click at [585, 557] on div "Configure" at bounding box center [598, 547] width 245 height 31
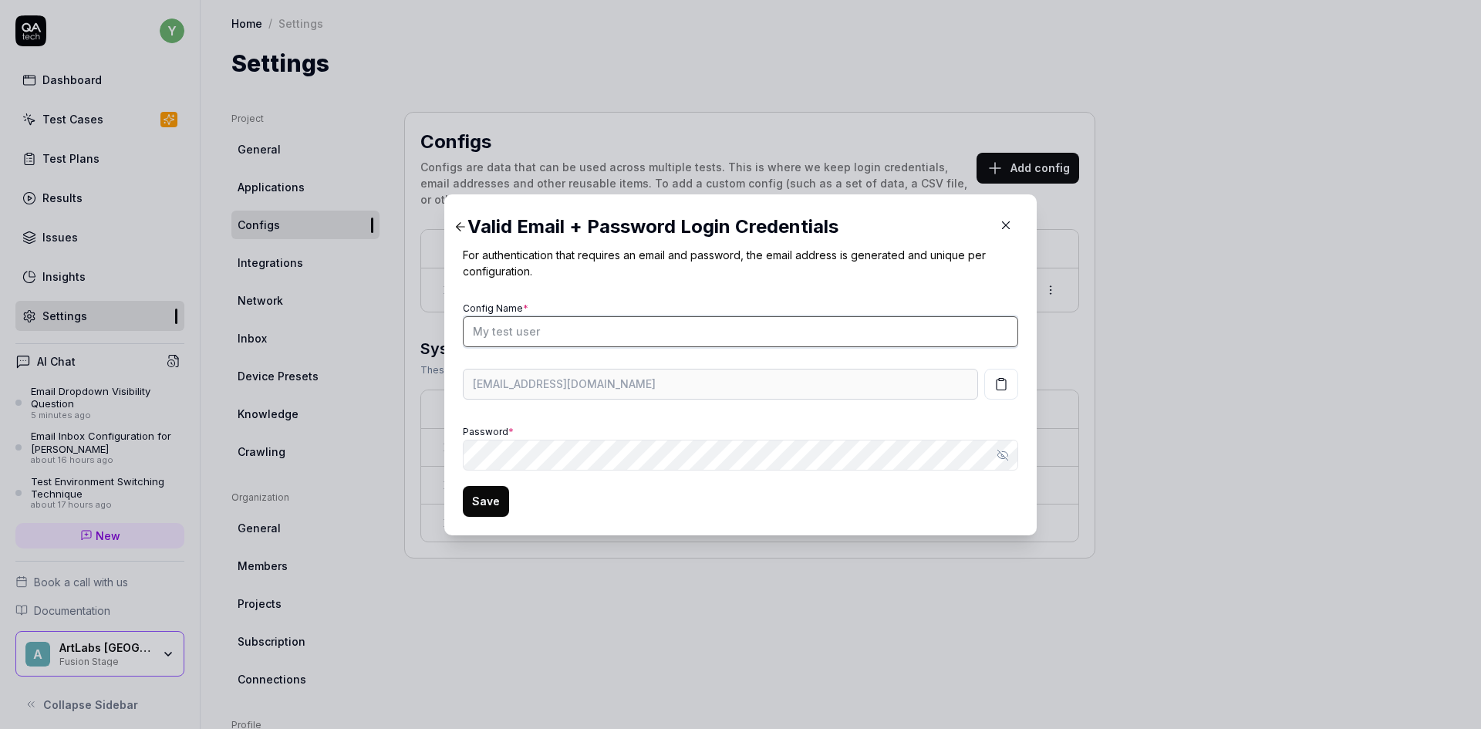
click at [554, 332] on input "Config Name *" at bounding box center [740, 331] width 555 height 31
click at [724, 426] on div "Password * Show password" at bounding box center [740, 445] width 555 height 49
click at [564, 338] on input "Config Name *" at bounding box center [740, 331] width 555 height 31
type input "Admin Stage"
click at [467, 493] on button "Save" at bounding box center [486, 501] width 46 height 31
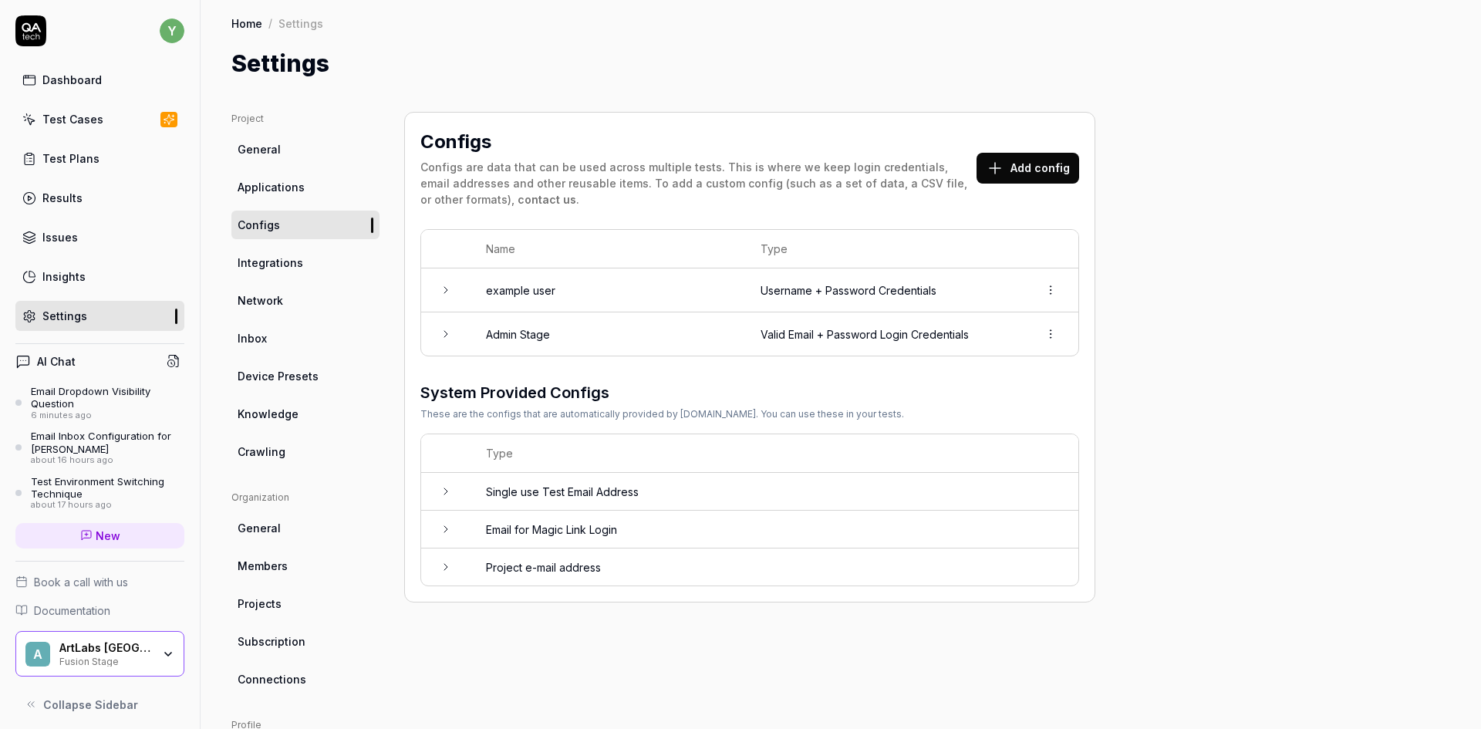
click at [441, 338] on icon at bounding box center [446, 334] width 12 height 12
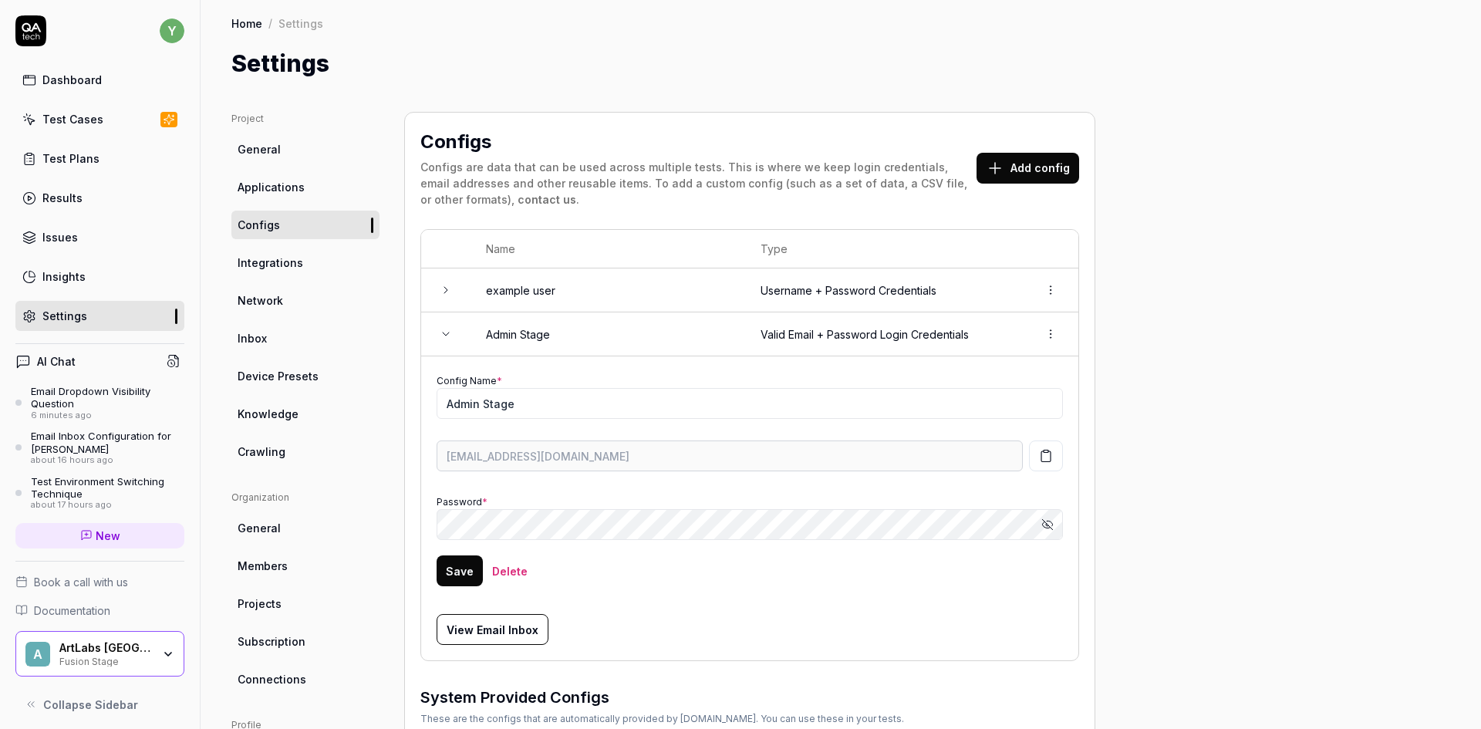
click at [441, 338] on icon at bounding box center [446, 334] width 12 height 12
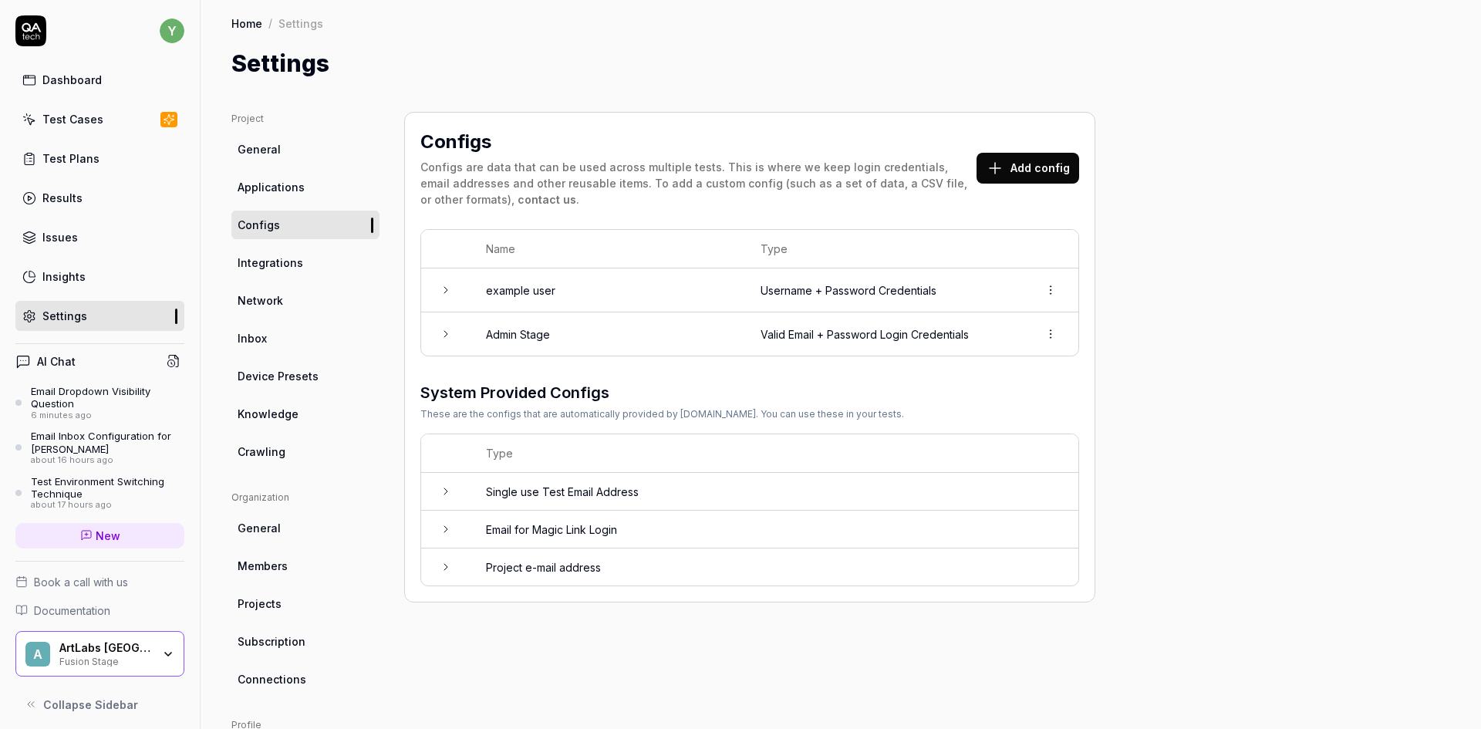
click at [1050, 327] on html "y Dashboard Test Cases Test Plans Results Issues Insights Settings AI Chat Emai…" at bounding box center [740, 364] width 1481 height 729
click at [982, 369] on span "Options" at bounding box center [968, 367] width 44 height 16
click at [496, 334] on td "Admin Stage" at bounding box center [607, 333] width 275 height 43
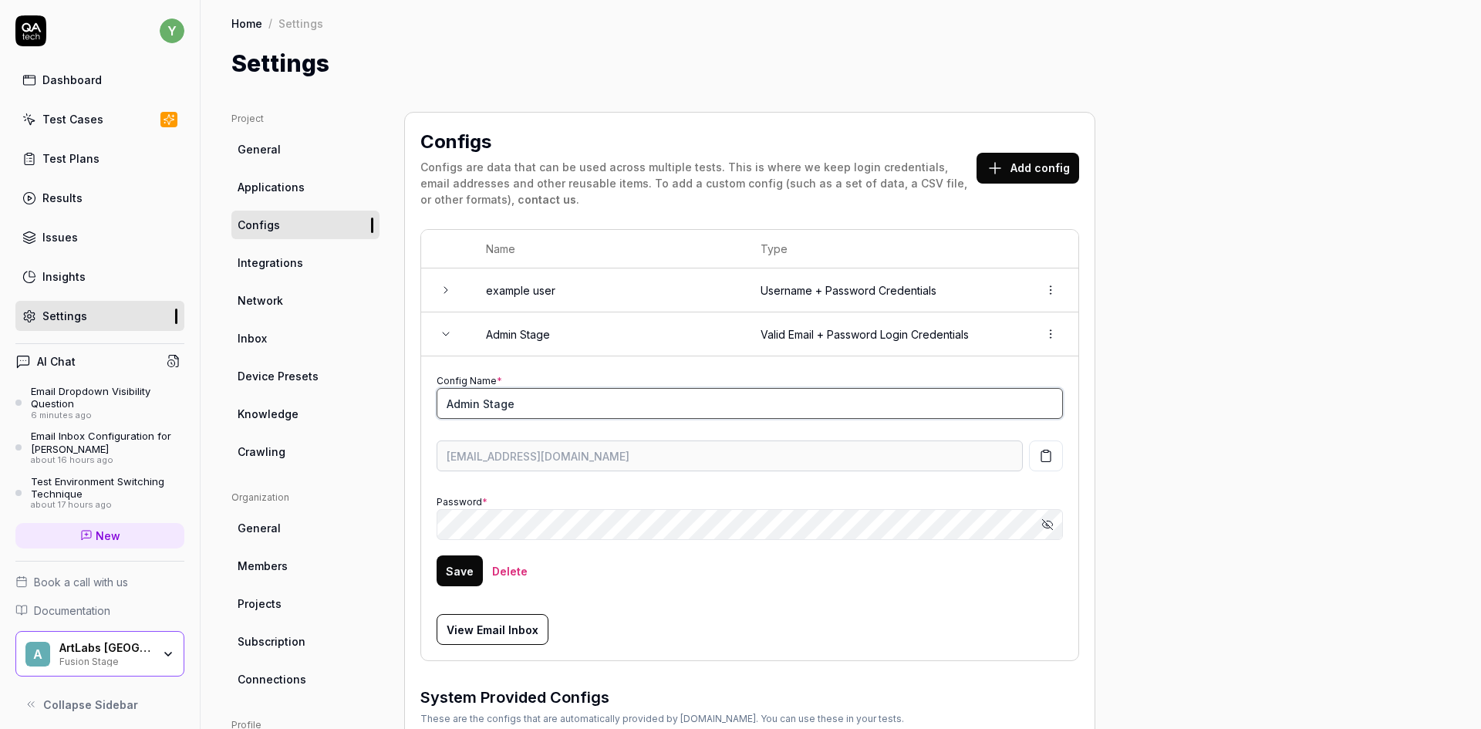
click at [447, 401] on input "Admin Stage" at bounding box center [749, 403] width 626 height 31
type input "AQA Admin Stage"
click at [451, 577] on button "Save" at bounding box center [459, 570] width 46 height 31
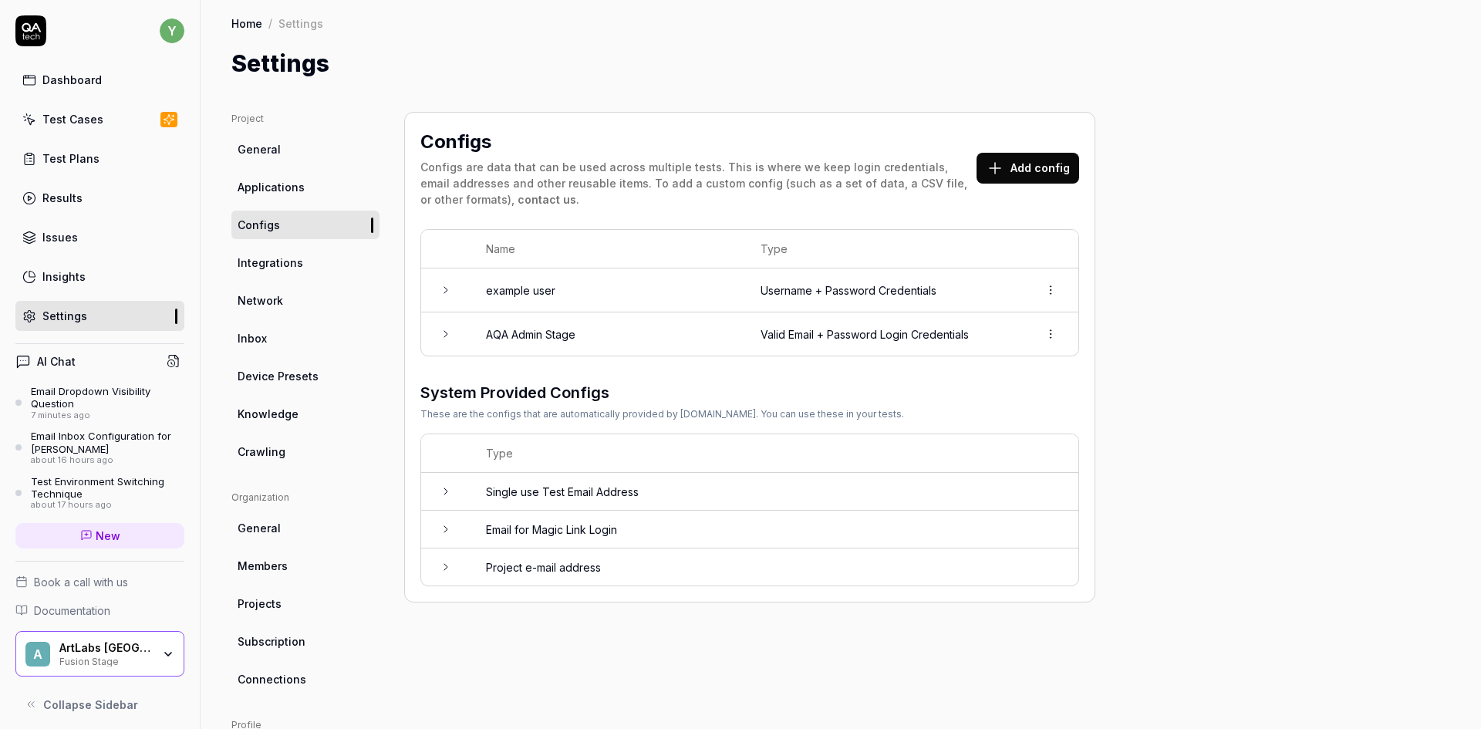
click at [261, 341] on span "Inbox" at bounding box center [251, 338] width 29 height 16
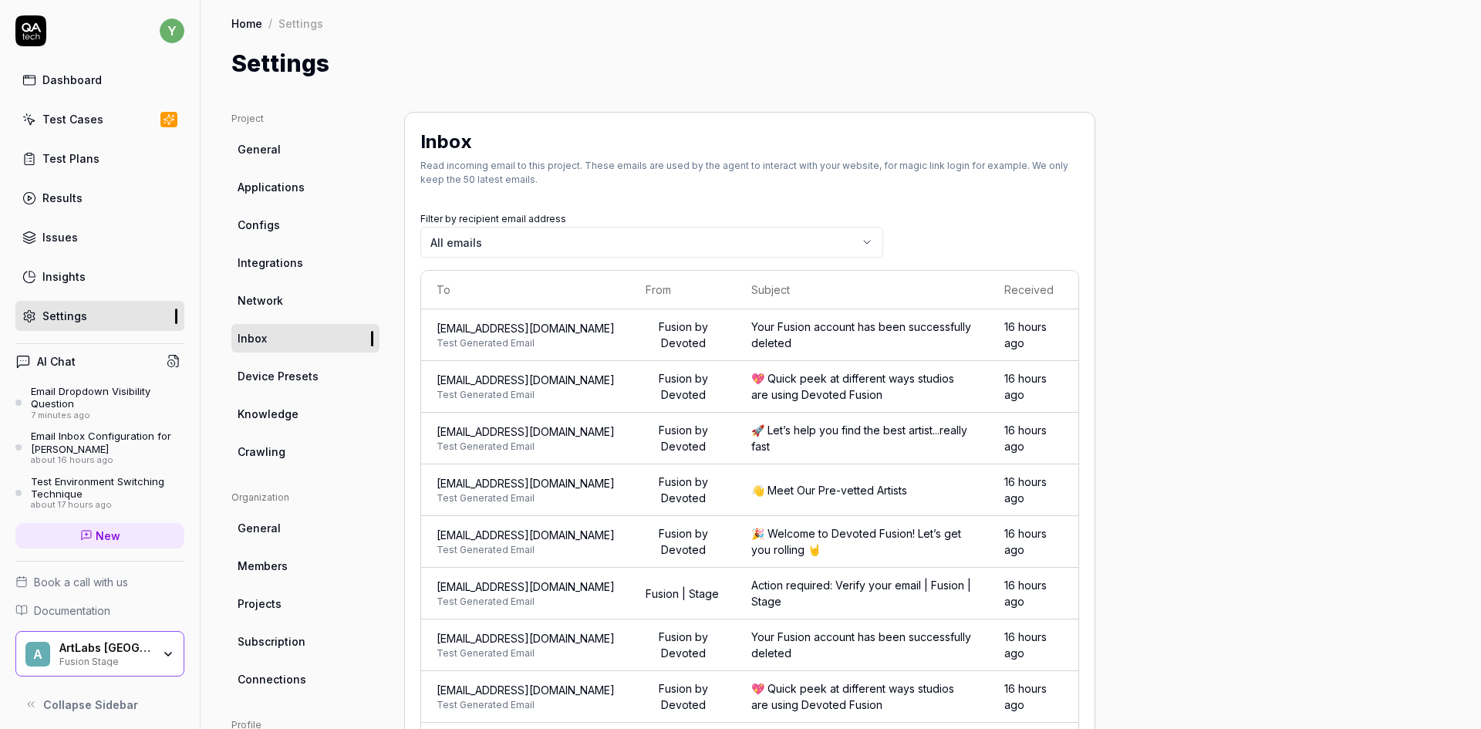
click at [534, 278] on th "To" at bounding box center [525, 290] width 209 height 39
click at [512, 241] on body "y Dashboard Test Cases Test Plans Results Issues Insights Settings AI Chat Emai…" at bounding box center [740, 364] width 1481 height 729
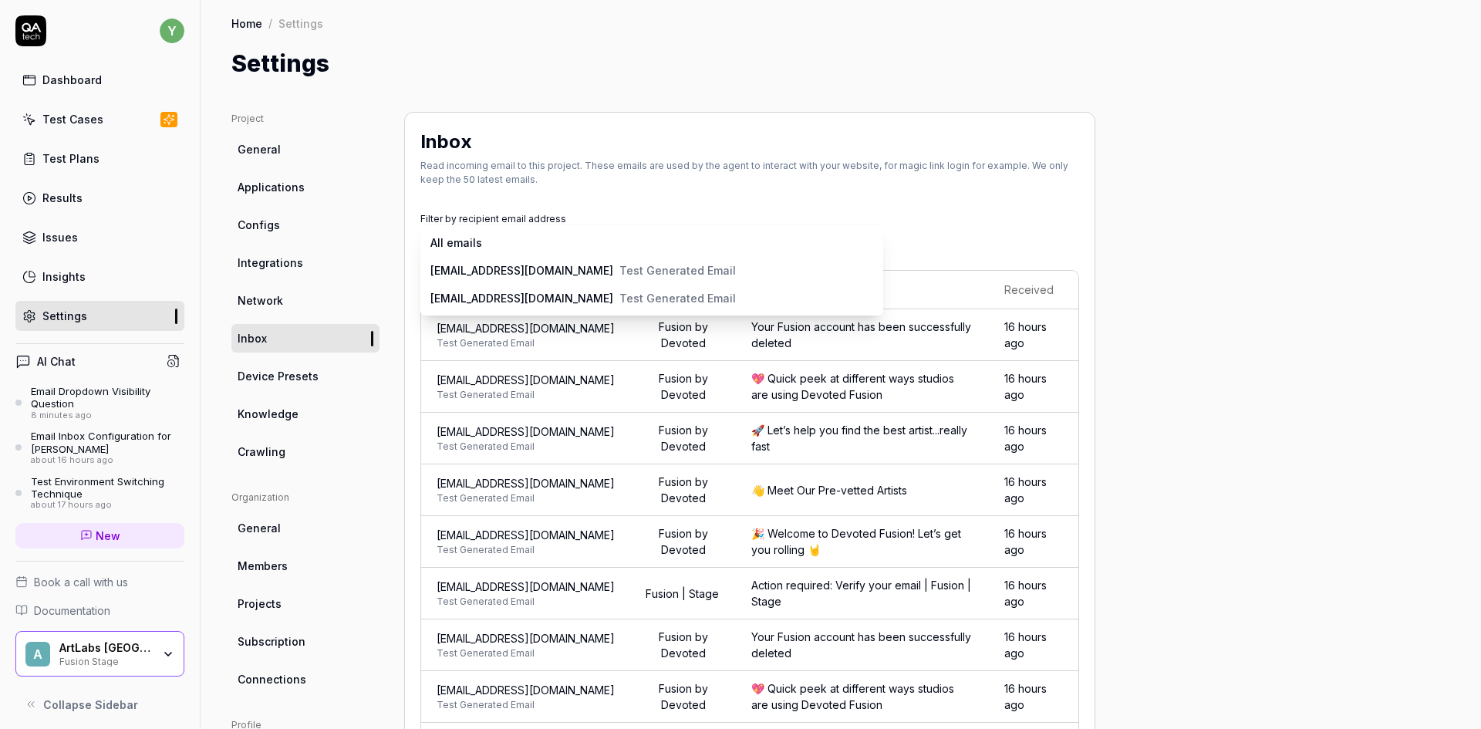
click at [500, 252] on body "y Dashboard Test Cases Test Plans Results Issues Insights Settings AI Chat Emai…" at bounding box center [740, 364] width 1481 height 729
click at [264, 227] on html "y Dashboard Test Cases Test Plans Results Issues Insights Settings AI Chat Emai…" at bounding box center [740, 364] width 1481 height 729
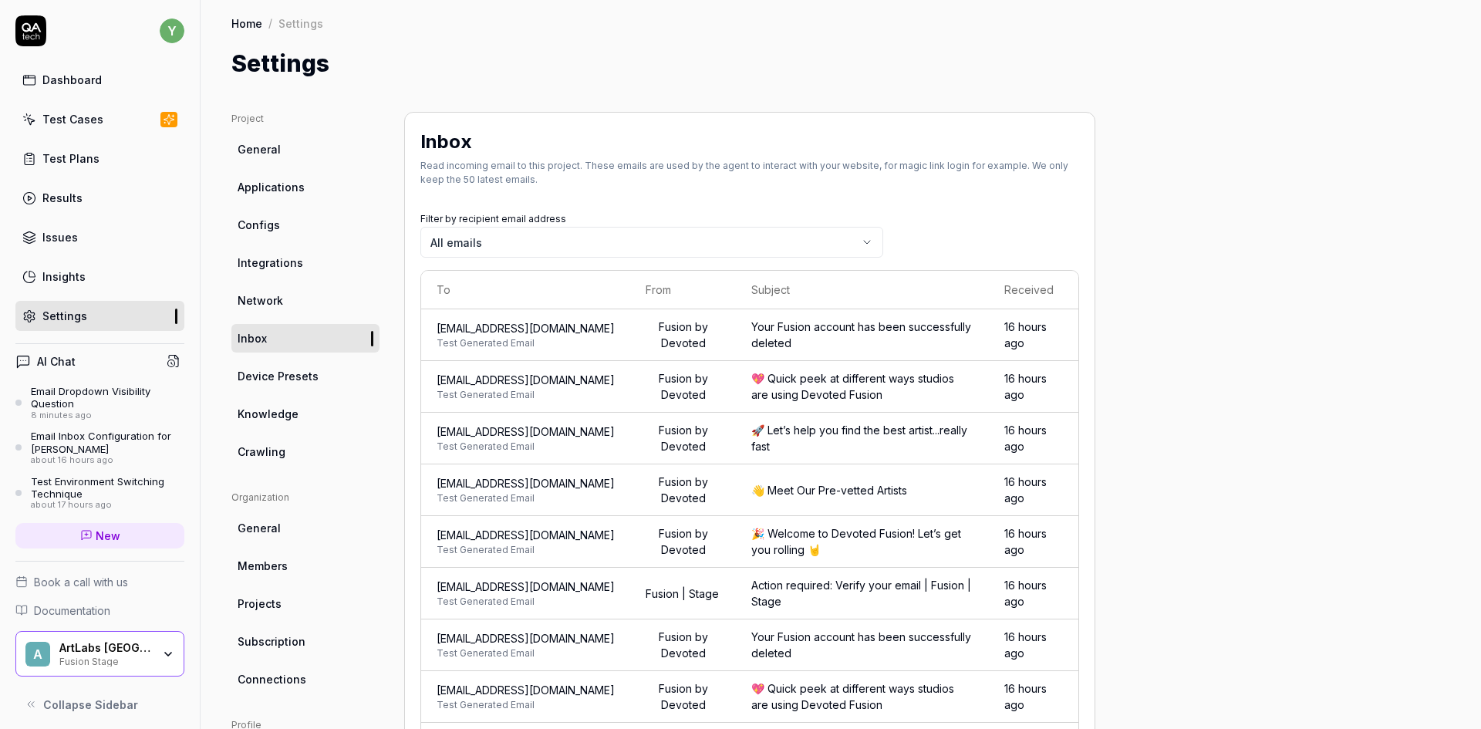
click at [268, 220] on span "Configs" at bounding box center [258, 225] width 42 height 16
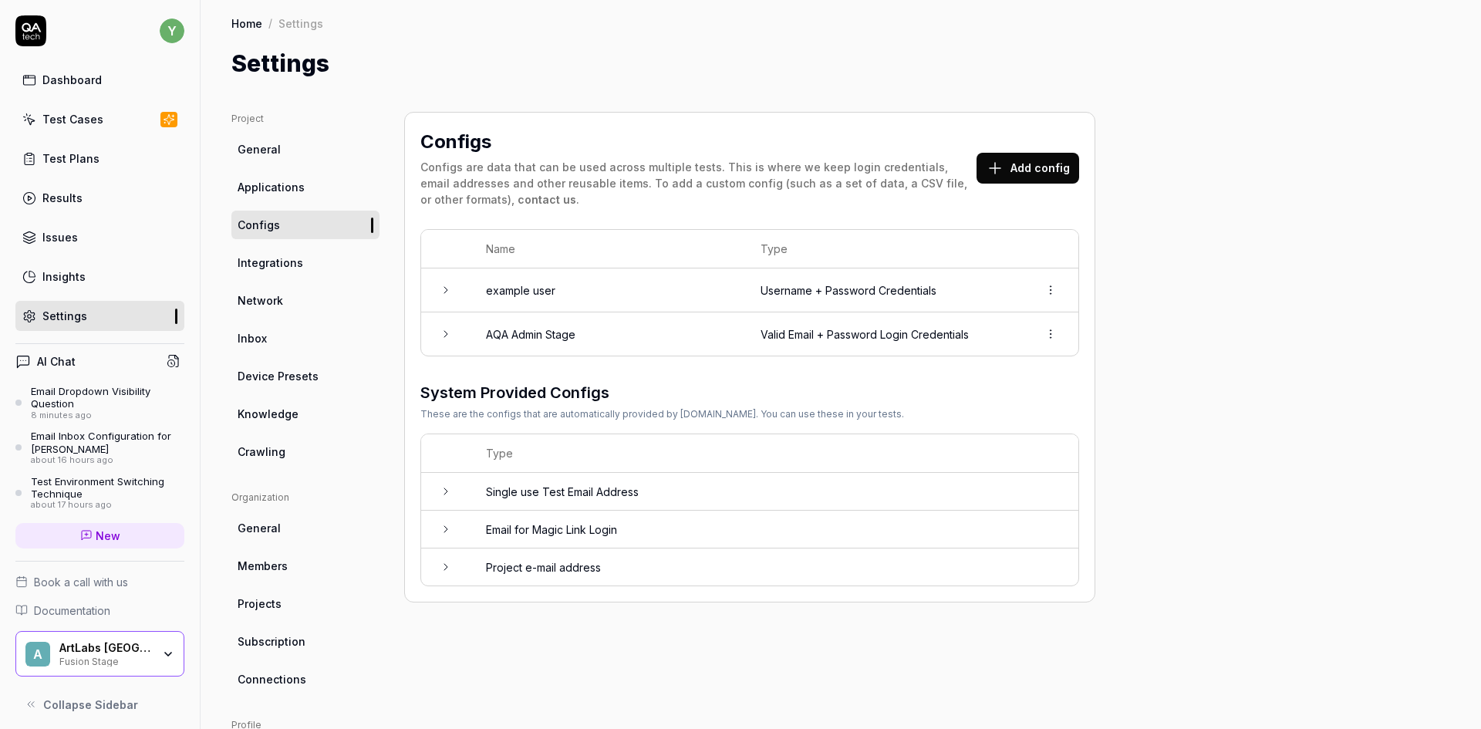
click at [448, 335] on icon at bounding box center [446, 334] width 12 height 12
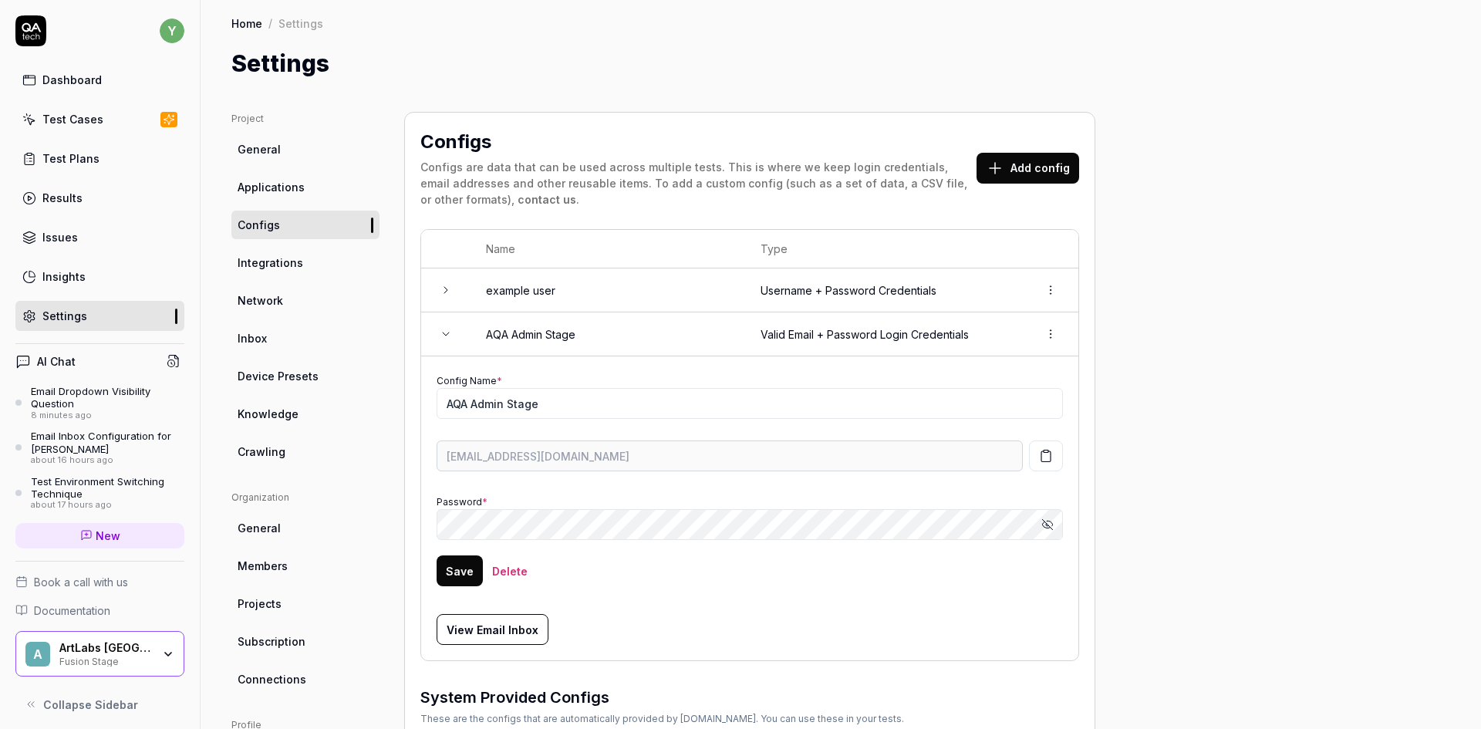
click at [435, 449] on td "Config Name * AQA Admin Stage guardian3847-green-16lu63@qatech.email Password *…" at bounding box center [749, 508] width 657 height 304
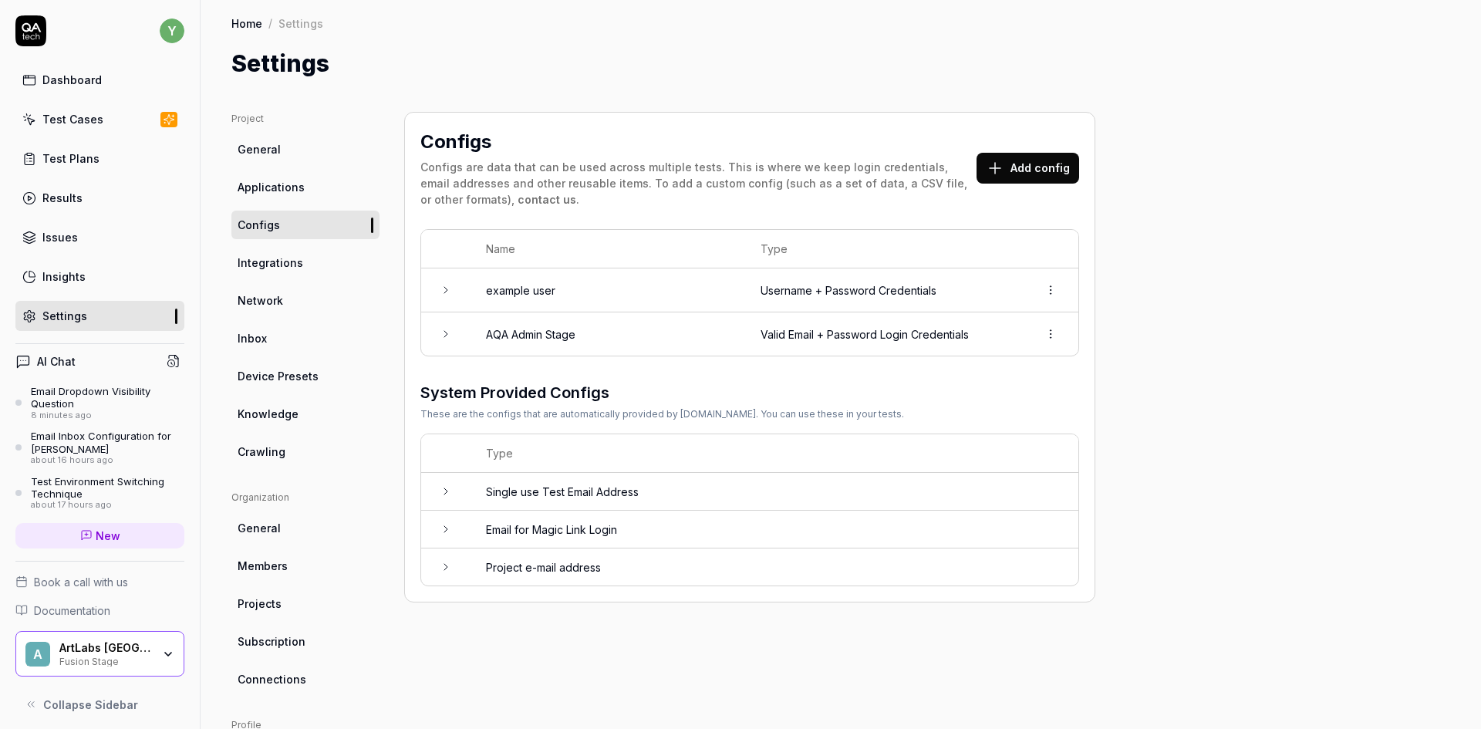
click at [255, 343] on span "Inbox" at bounding box center [251, 338] width 29 height 16
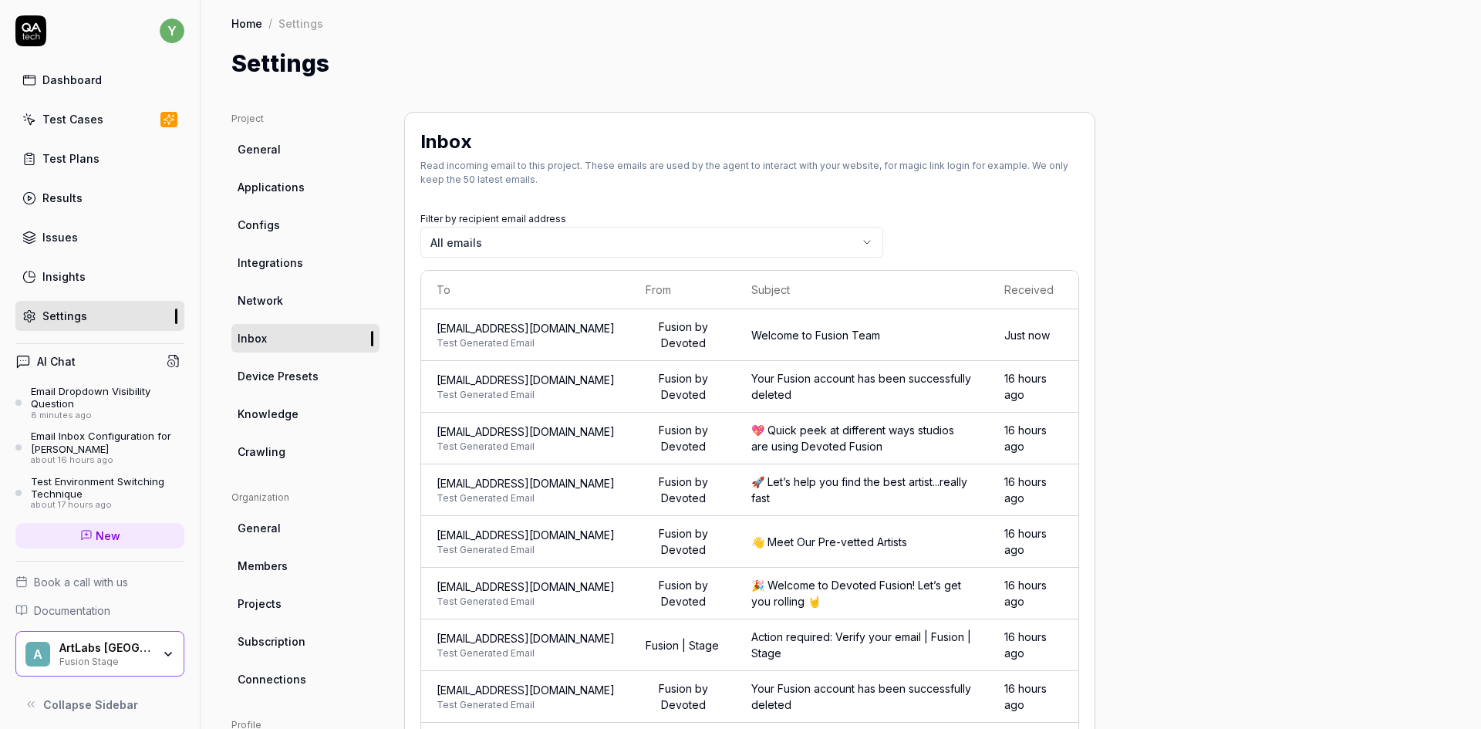
click at [520, 278] on th "To" at bounding box center [525, 290] width 209 height 39
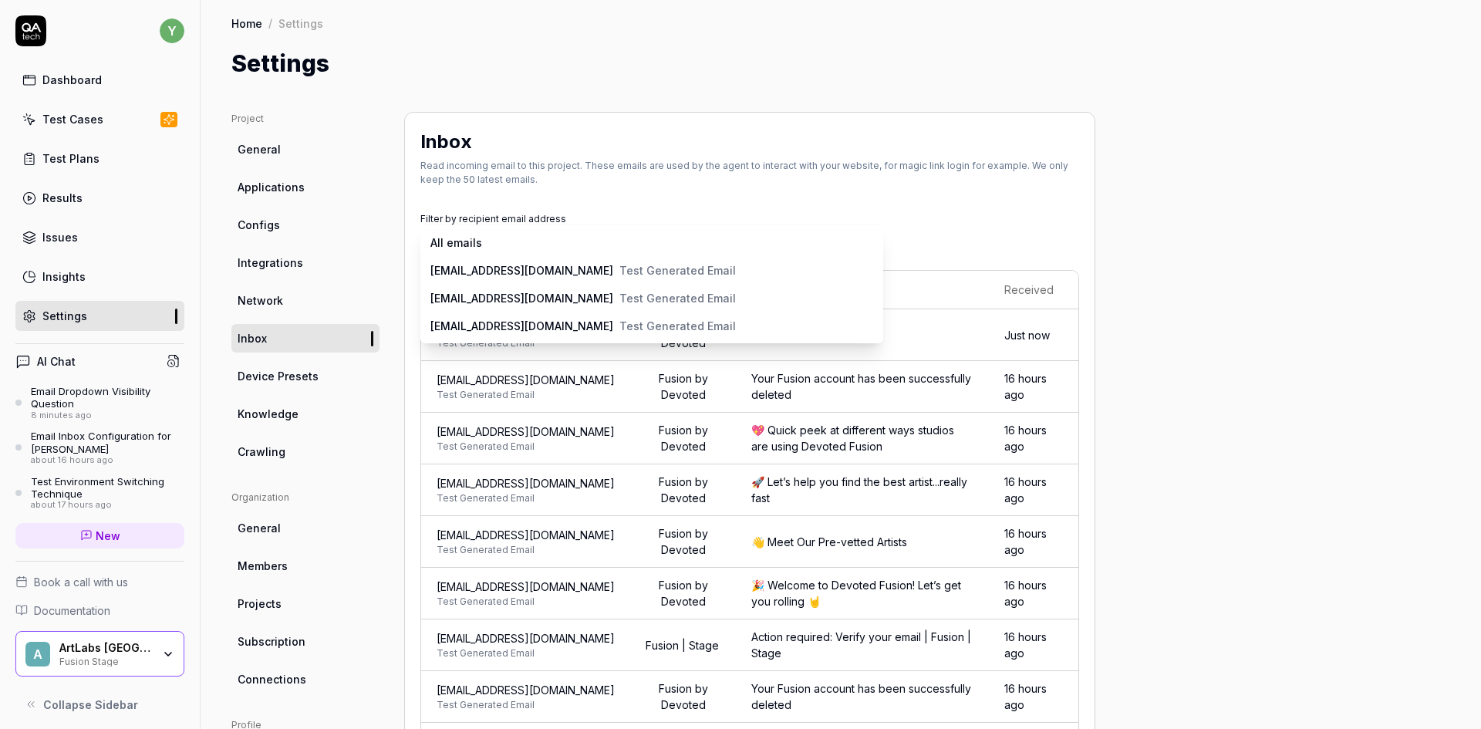
click at [512, 242] on body "y Dashboard Test Cases Test Plans Results Issues Insights Settings AI Chat Emai…" at bounding box center [740, 364] width 1481 height 729
click at [588, 190] on html "y Dashboard Test Cases Test Plans Results Issues Insights Settings AI Chat Emai…" at bounding box center [740, 364] width 1481 height 729
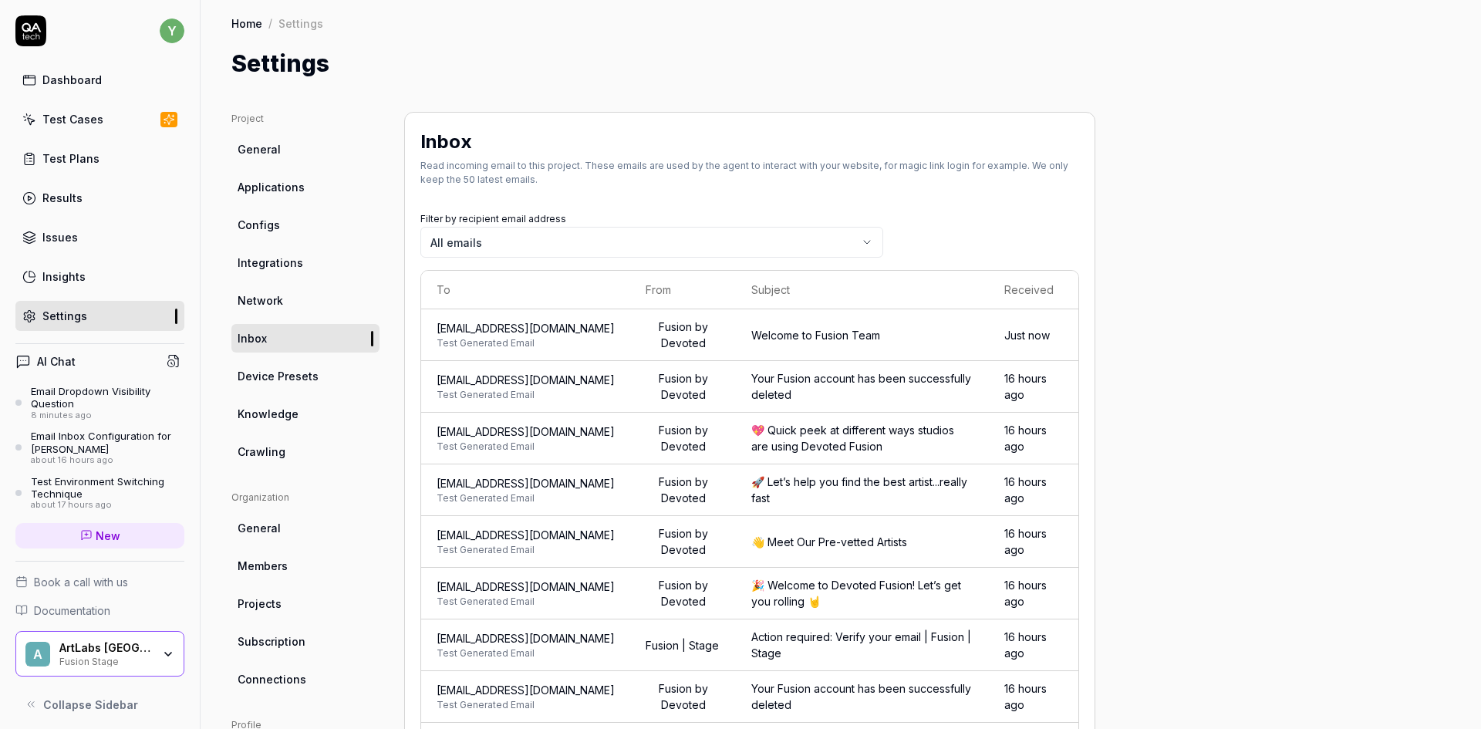
click at [553, 339] on span "Test Generated Email" at bounding box center [525, 343] width 178 height 14
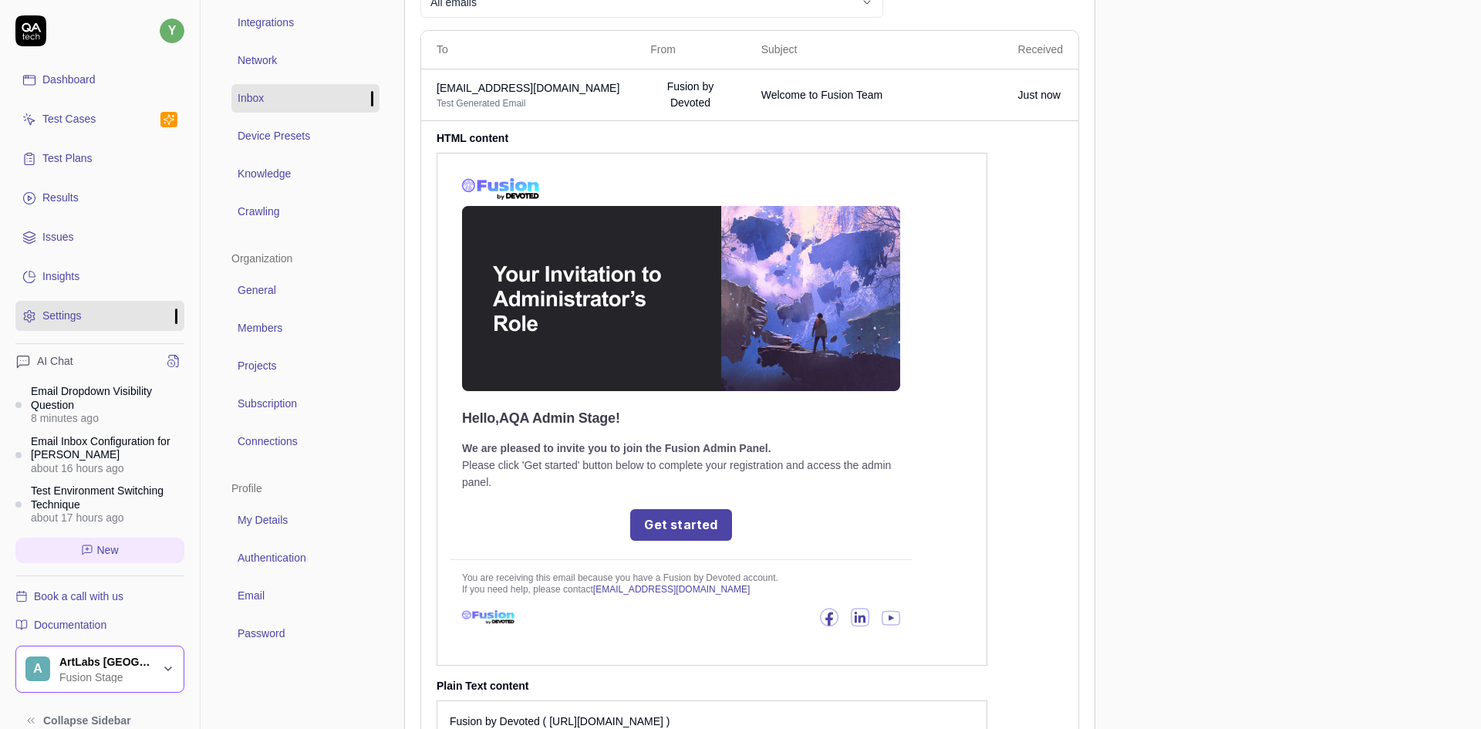
scroll to position [386, 0]
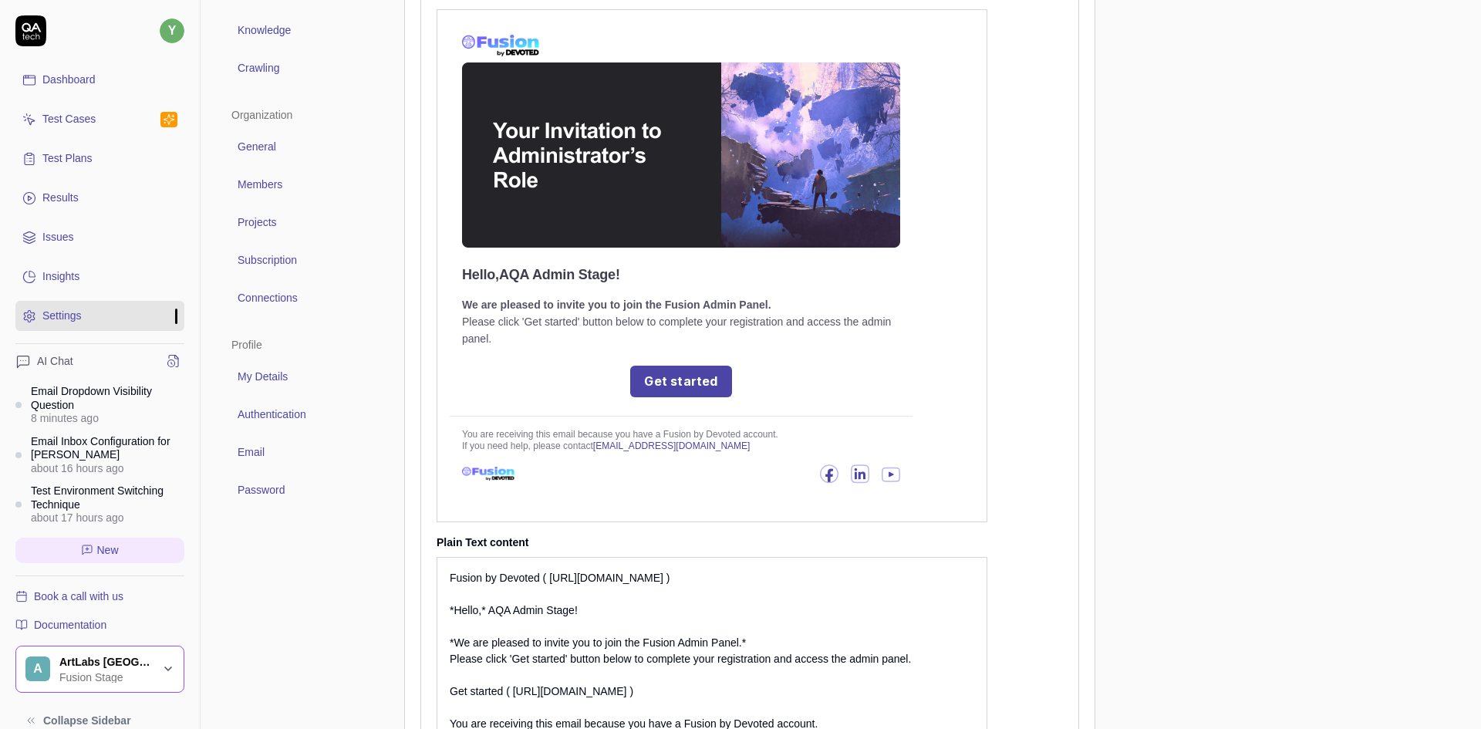
click at [672, 375] on link "Get started" at bounding box center [680, 382] width 101 height 32
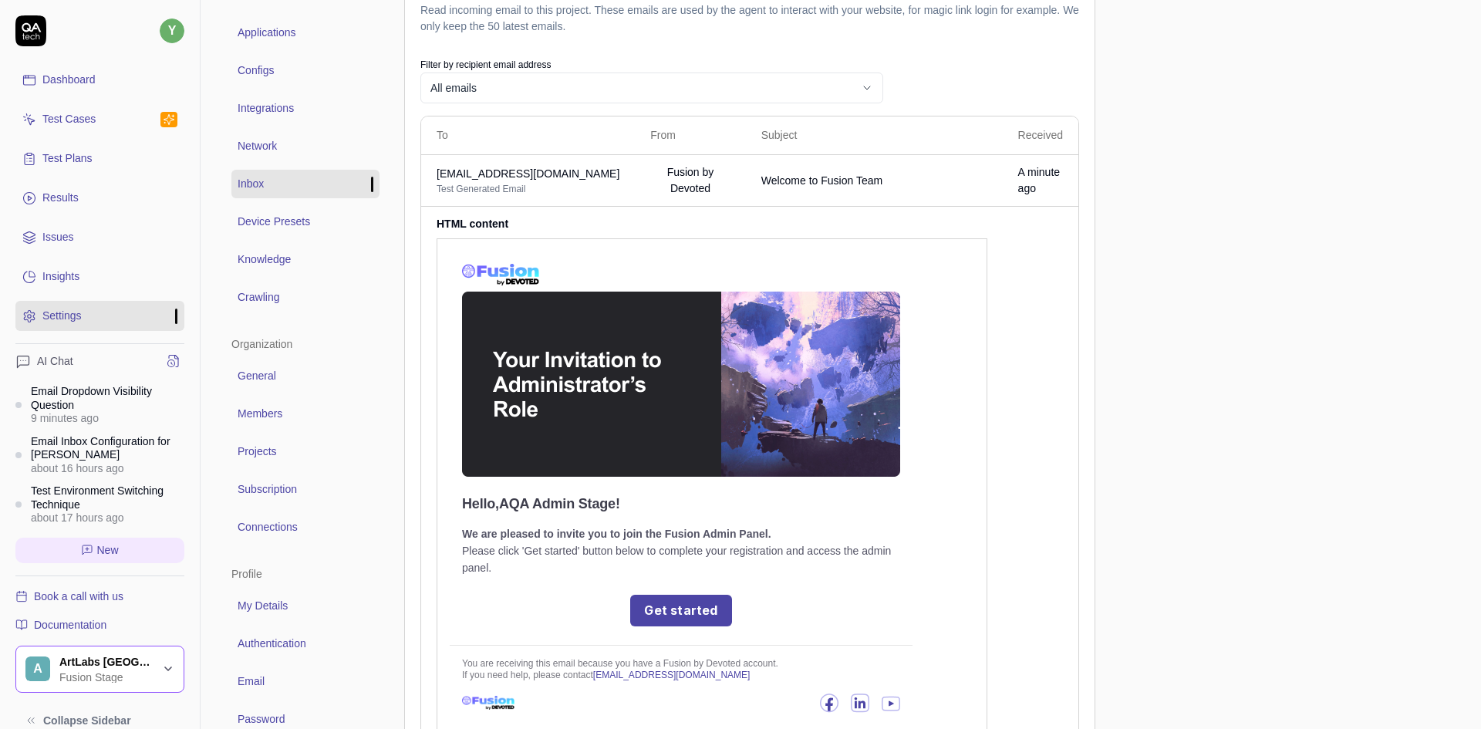
scroll to position [154, 0]
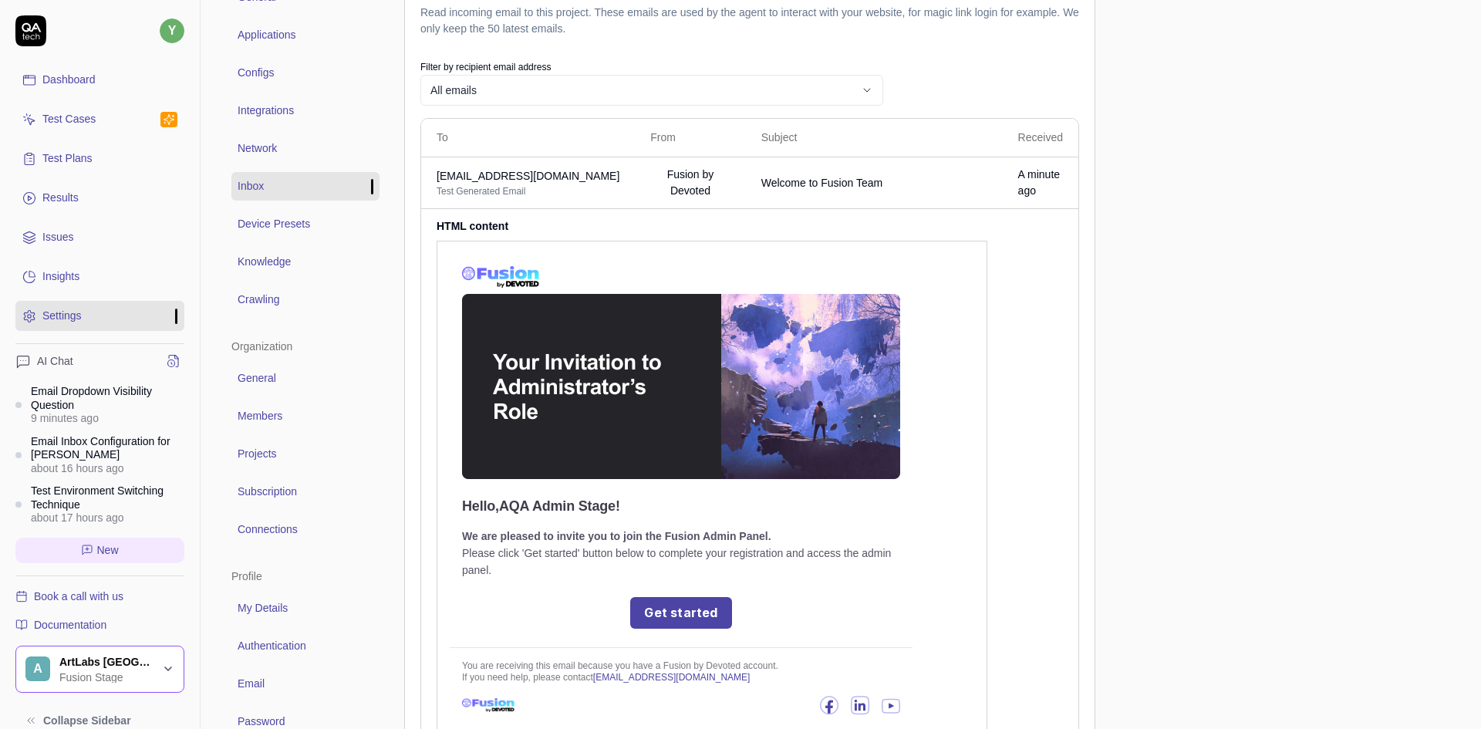
drag, startPoint x: 646, startPoint y: 179, endPoint x: 434, endPoint y: 179, distance: 212.1
click at [434, 179] on td "[EMAIL_ADDRESS][DOMAIN_NAME] Test Generated Email" at bounding box center [528, 183] width 214 height 52
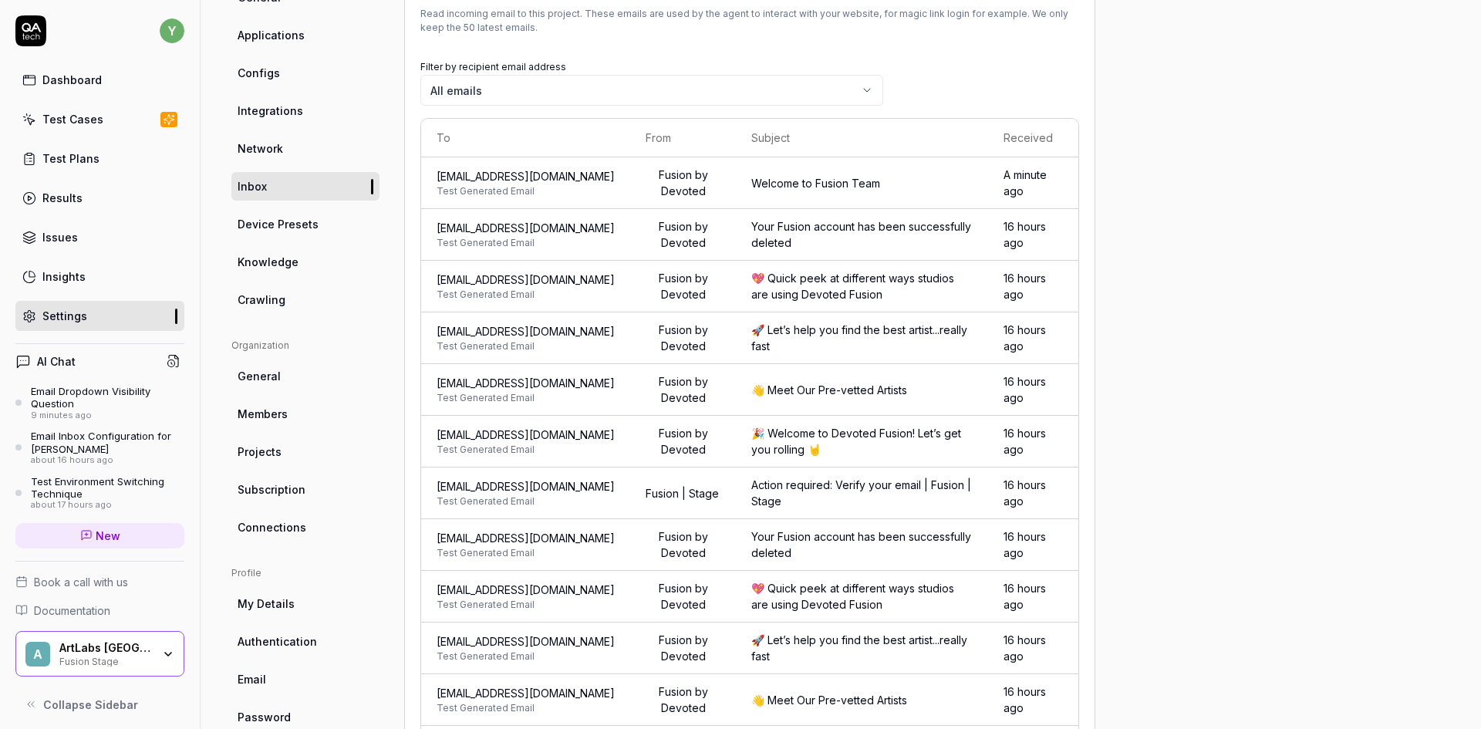
copy span "[EMAIL_ADDRESS][DOMAIN_NAME]"
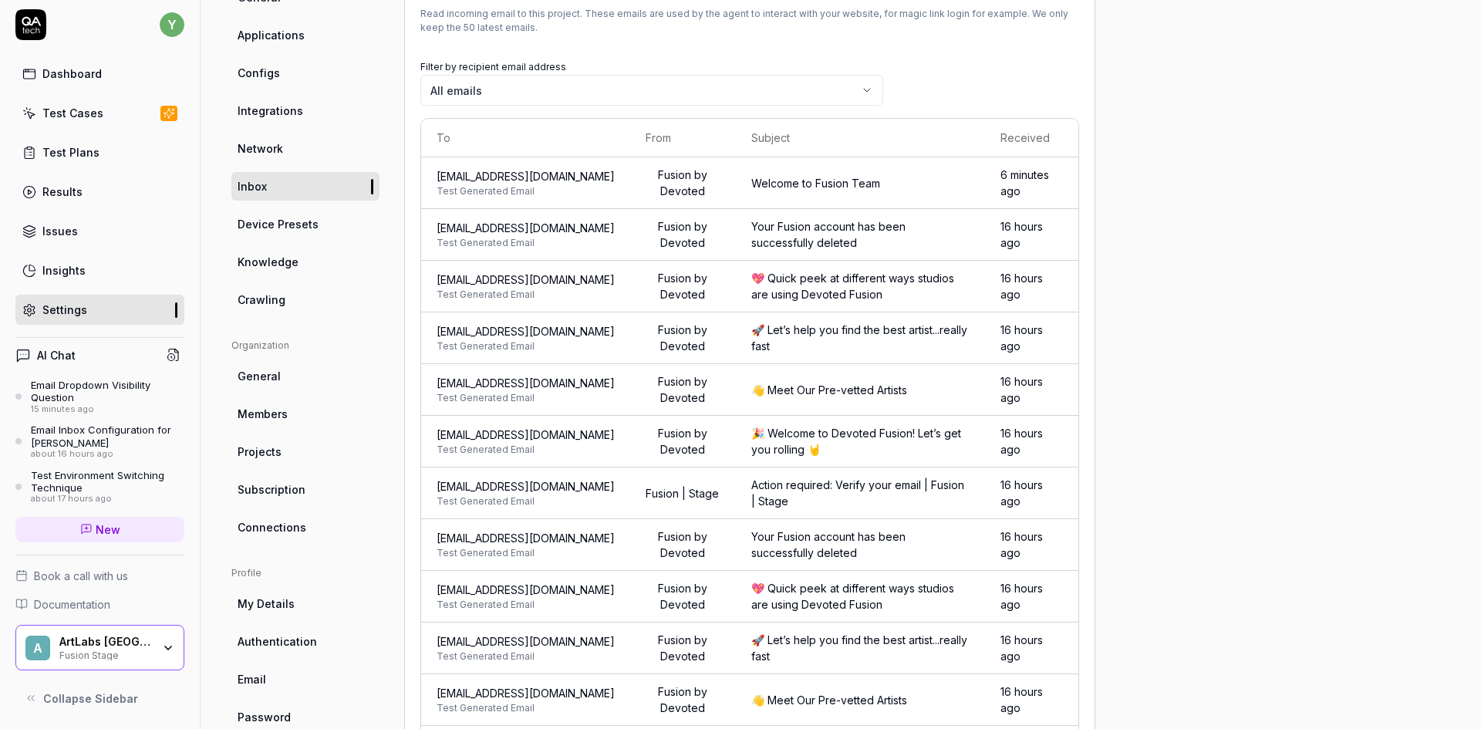
click at [98, 534] on span "New" at bounding box center [108, 529] width 25 height 16
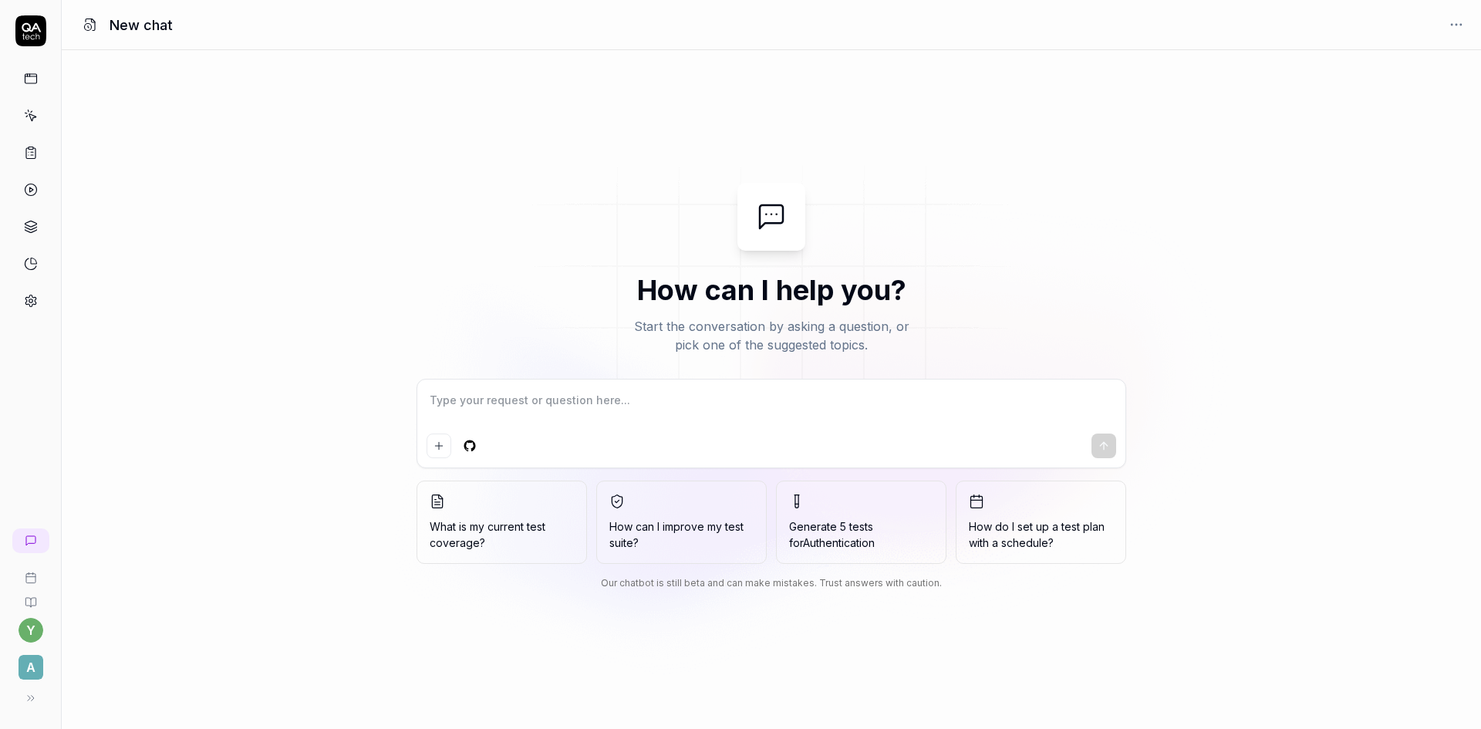
click at [516, 396] on textarea at bounding box center [770, 408] width 689 height 39
type textarea "*"
type textarea "h"
type textarea "*"
type textarea "ho"
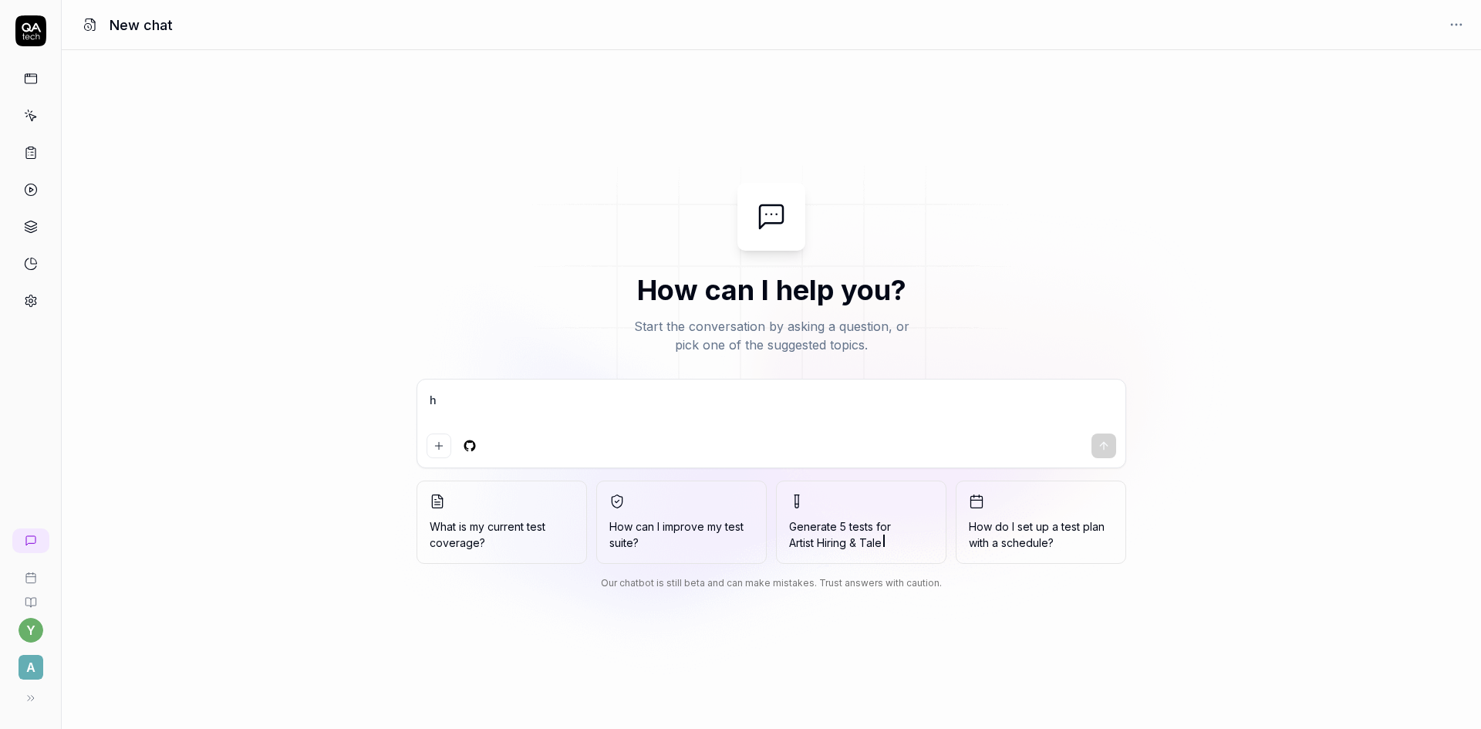
type textarea "*"
type textarea "how"
type textarea "*"
type textarea "how"
type textarea "*"
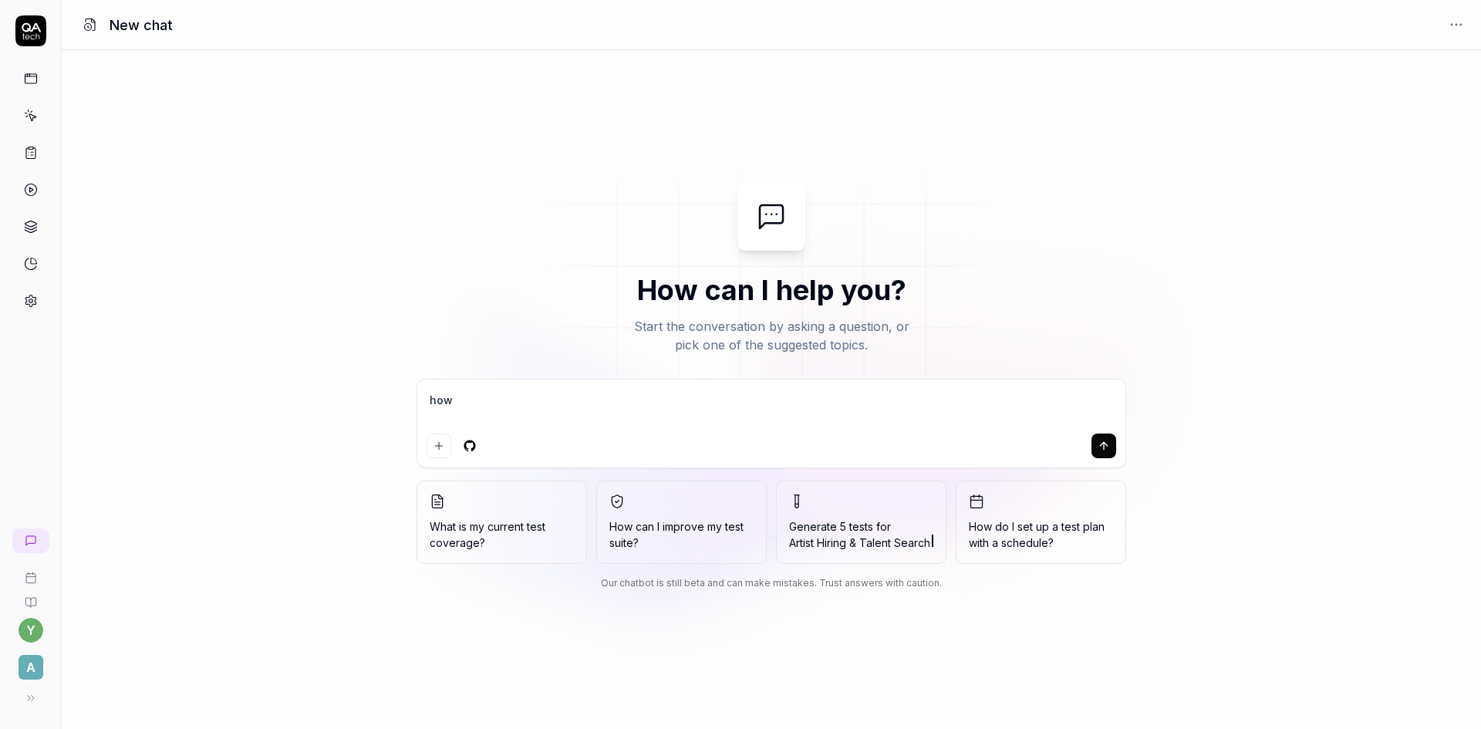
type textarea "how c"
type textarea "*"
type textarea "how ca"
type textarea "*"
type textarea "how can"
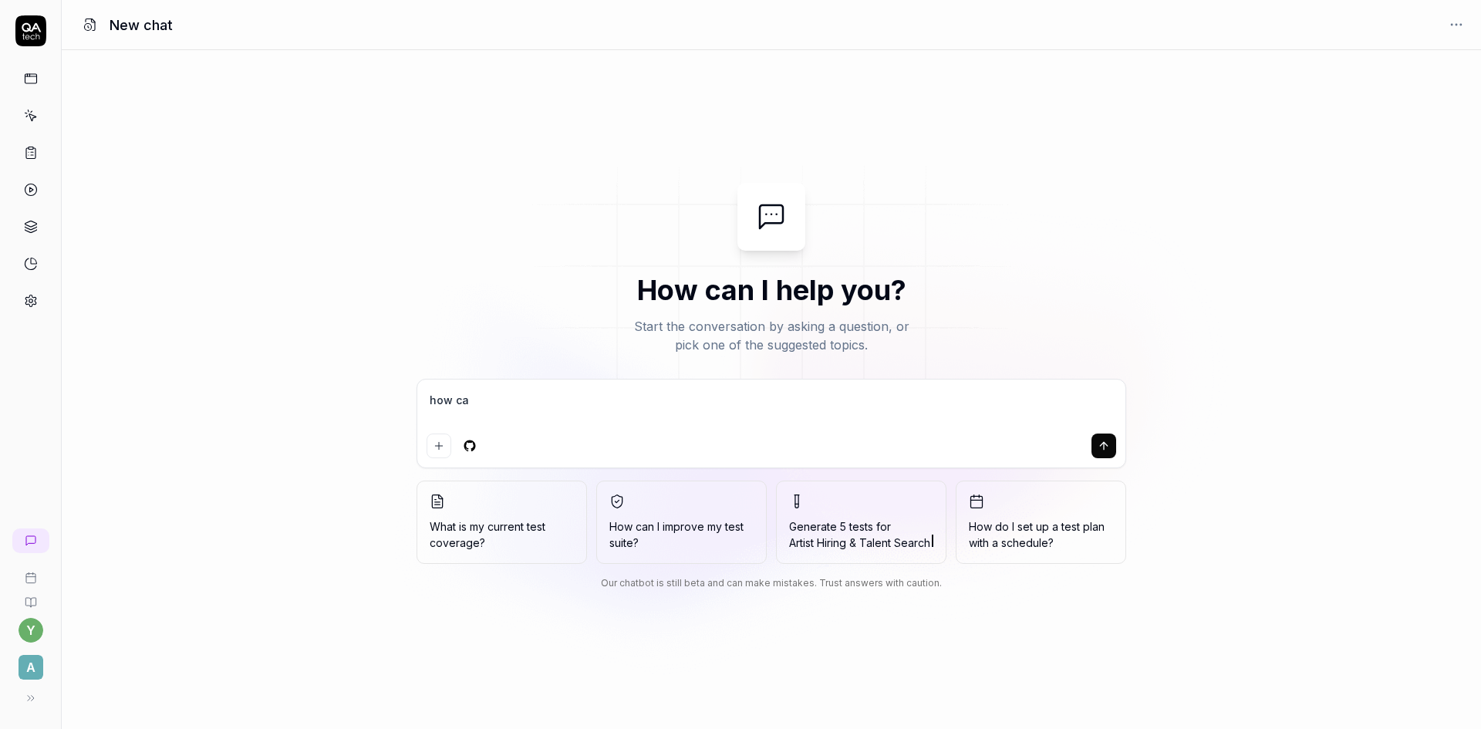
type textarea "*"
type textarea "how can"
type textarea "*"
type textarea "how can I"
type textarea "*"
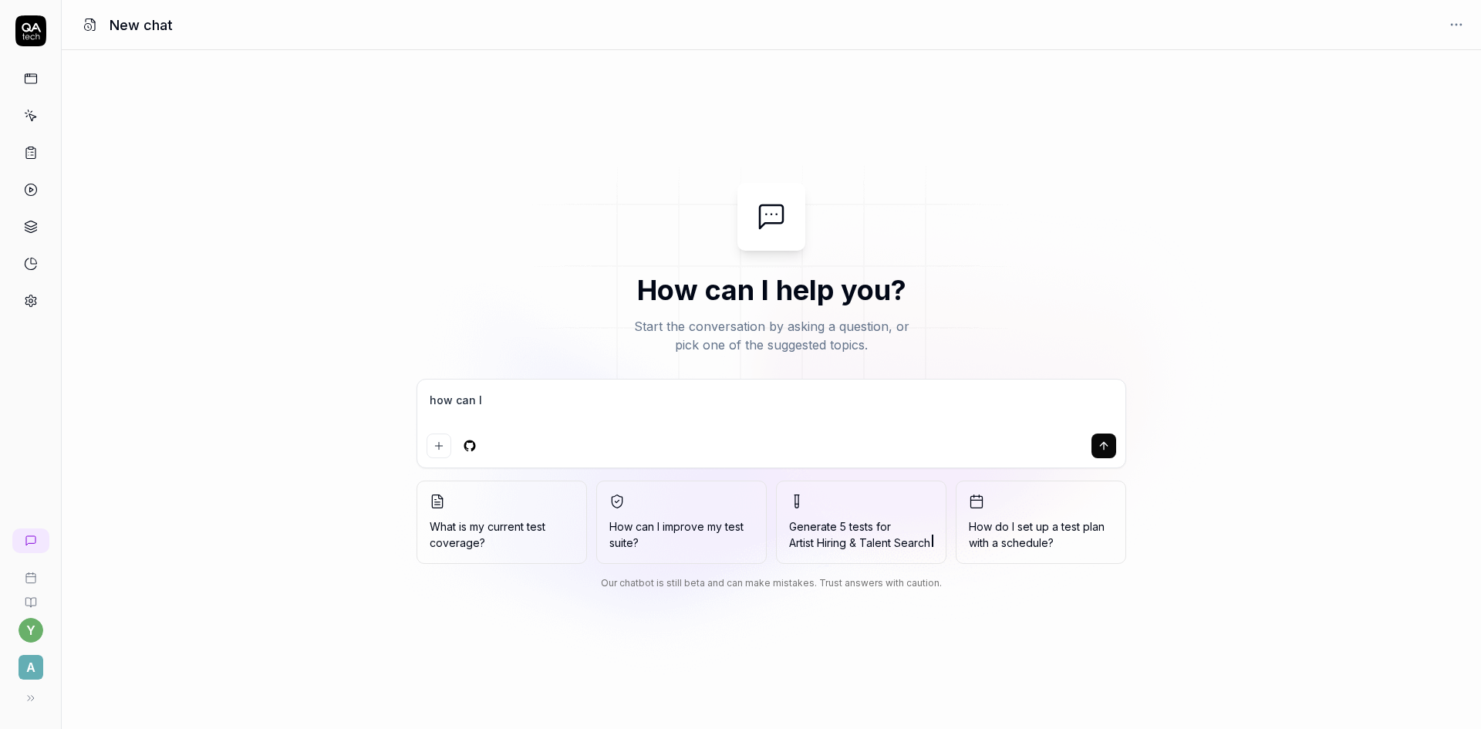
type textarea "how can I"
type textarea "*"
type textarea "how can I c"
type textarea "*"
type textarea "how can I ch"
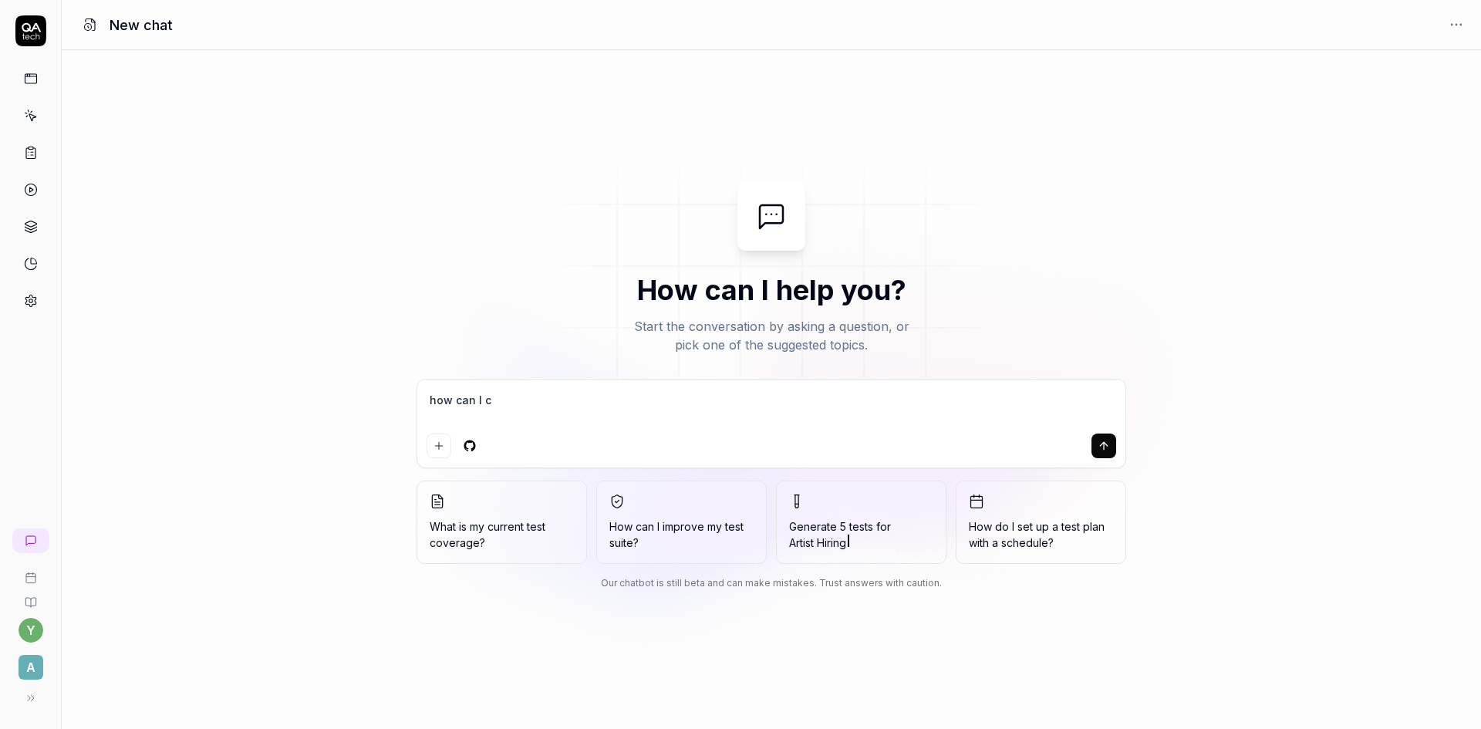
type textarea "*"
type textarea "how can I cha"
type textarea "*"
type textarea "how can I chan"
type textarea "*"
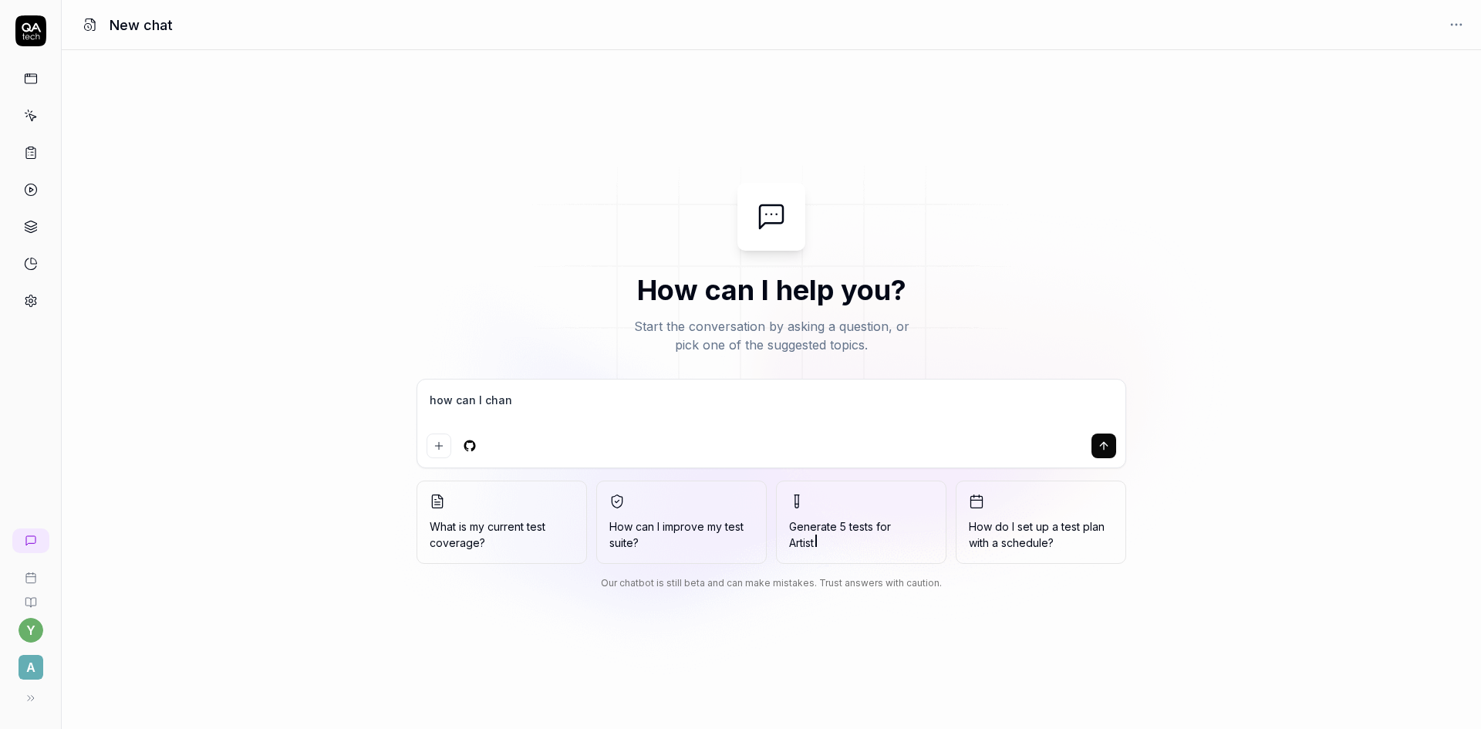
type textarea "how can I chang"
type textarea "*"
type textarea "how can I change"
type textarea "*"
type textarea "how can I change"
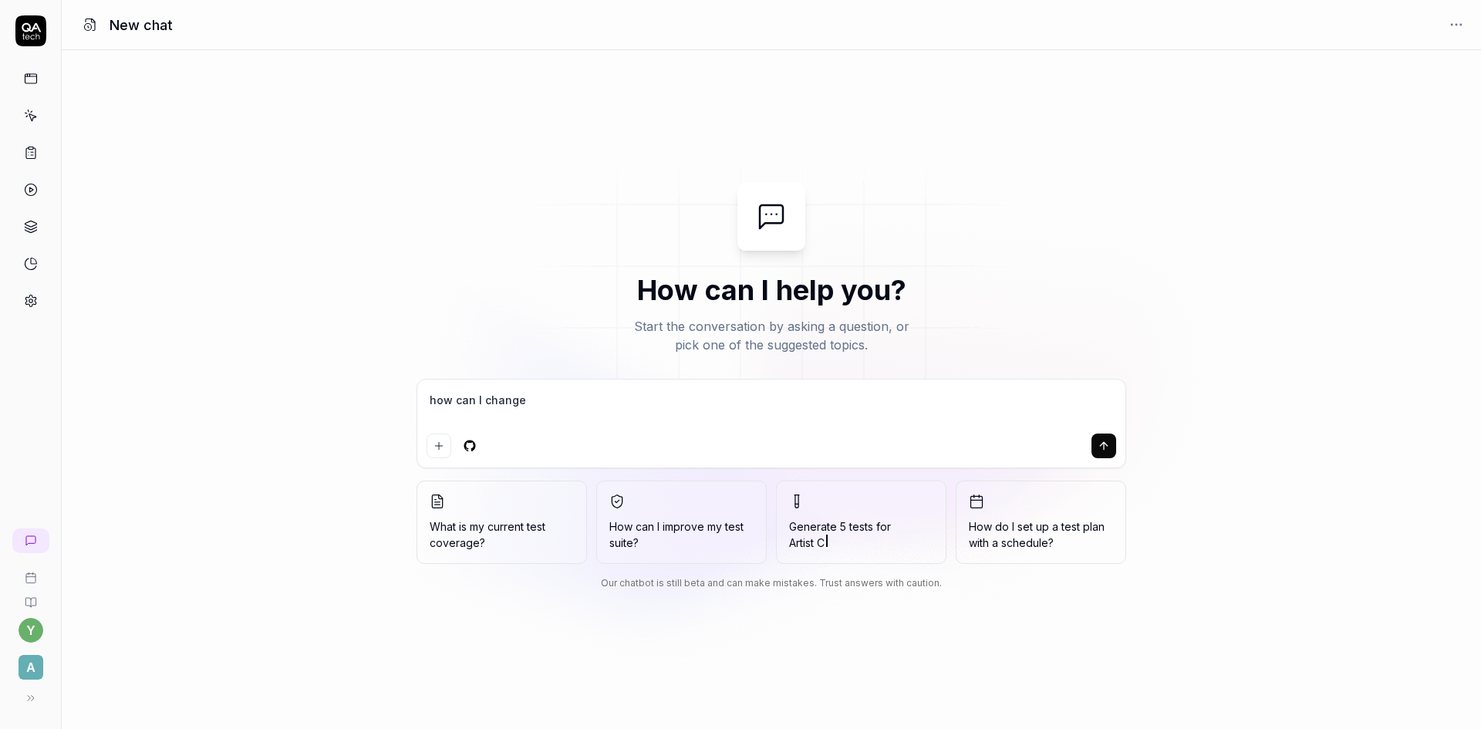
type textarea "*"
type textarea "how can I change t"
type textarea "*"
type textarea "how can I change th"
type textarea "*"
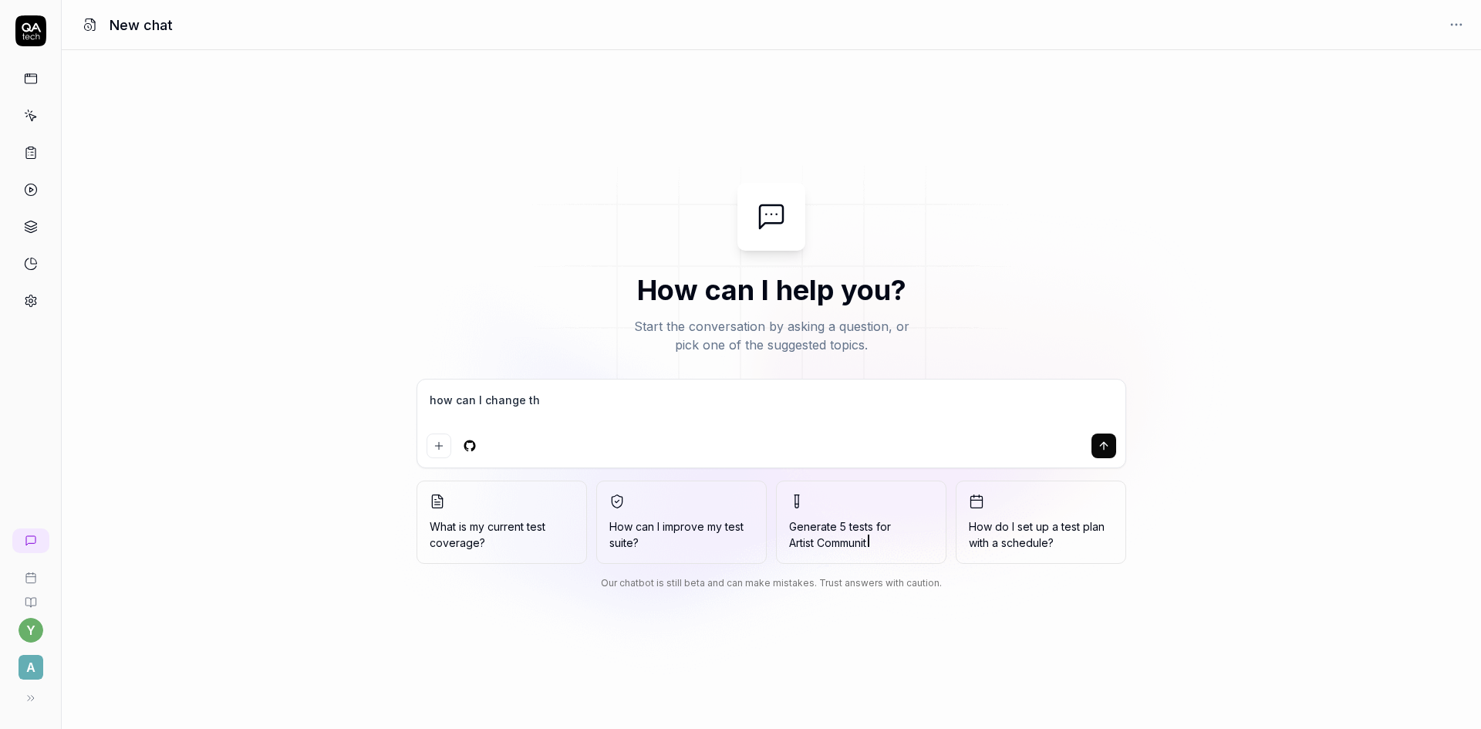
type textarea "how can I change the"
type textarea "*"
type textarea "how can I change the"
type textarea "*"
type textarea "how can I change the e"
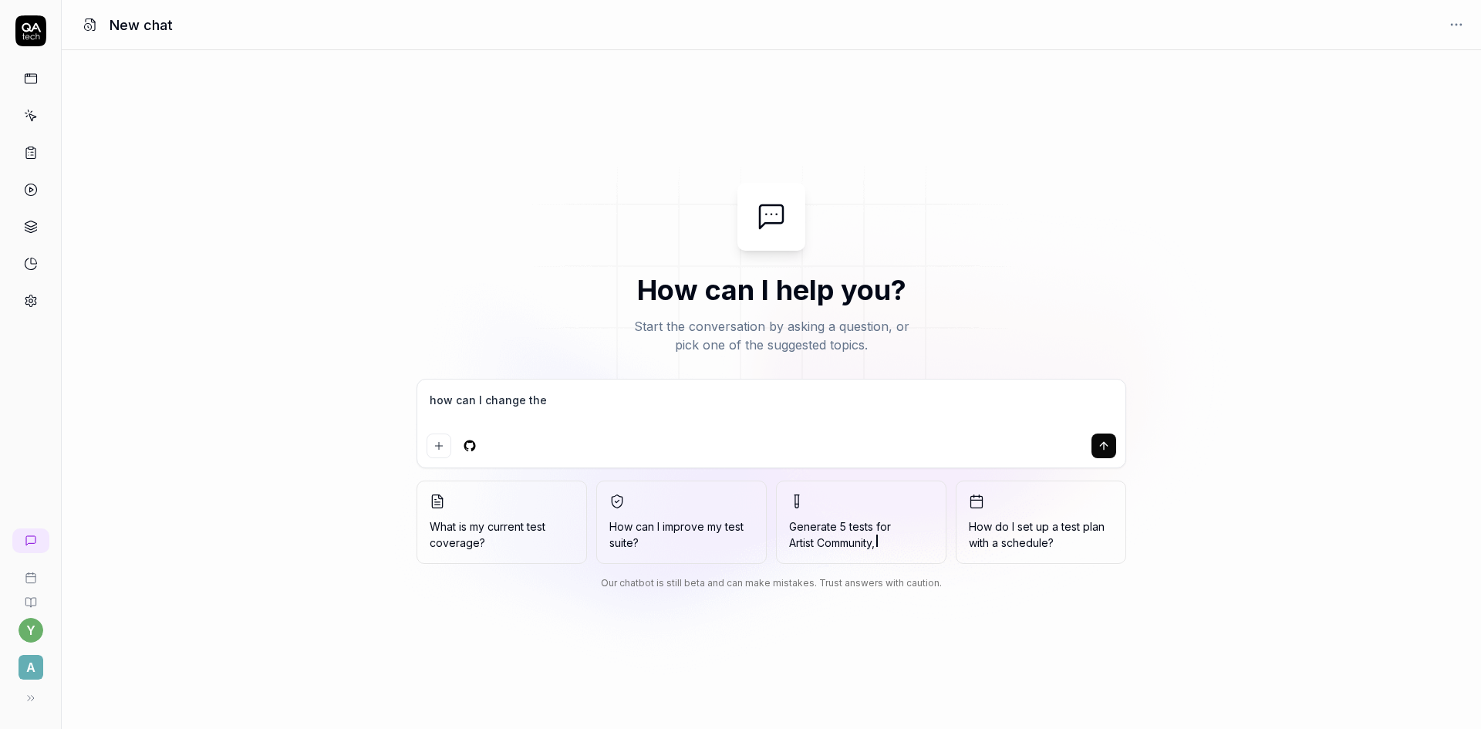
type textarea "*"
type textarea "how can I change the en"
type textarea "*"
type textarea "how can I change the env"
type textarea "*"
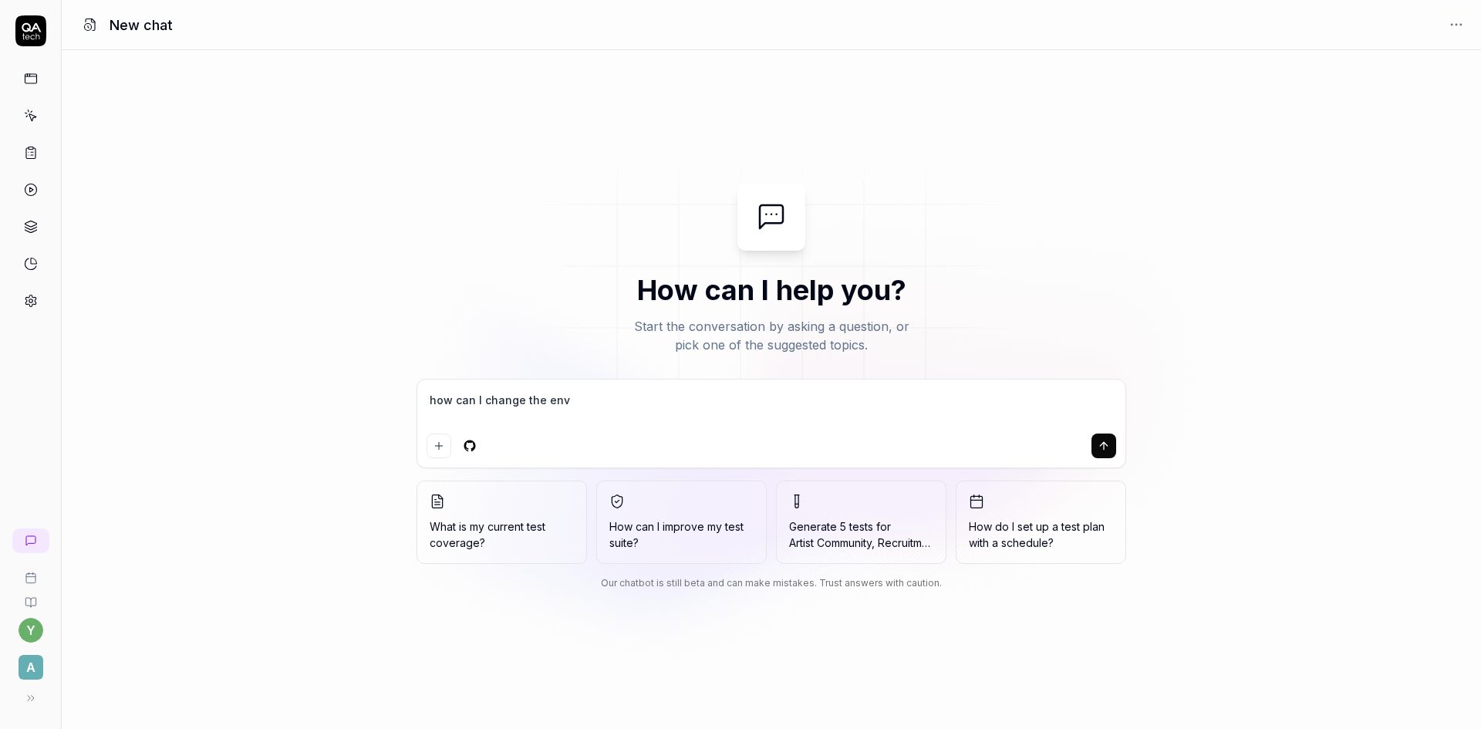
type textarea "how can I change the envi"
type textarea "*"
type textarea "how can I change the envir"
type textarea "*"
type textarea "how can I change the enviro"
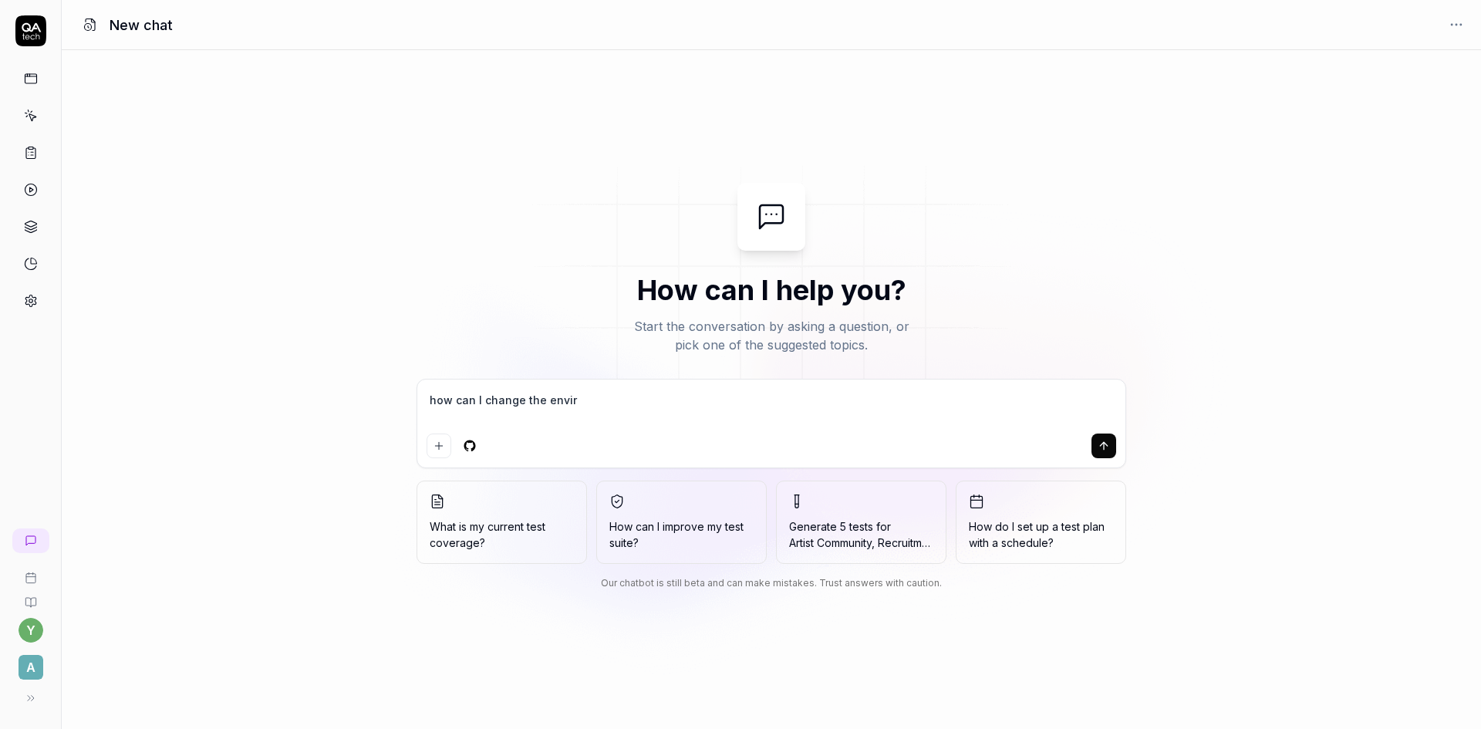
type textarea "*"
type textarea "how can I change the environ"
type textarea "*"
type textarea "how can I change the environm"
type textarea "*"
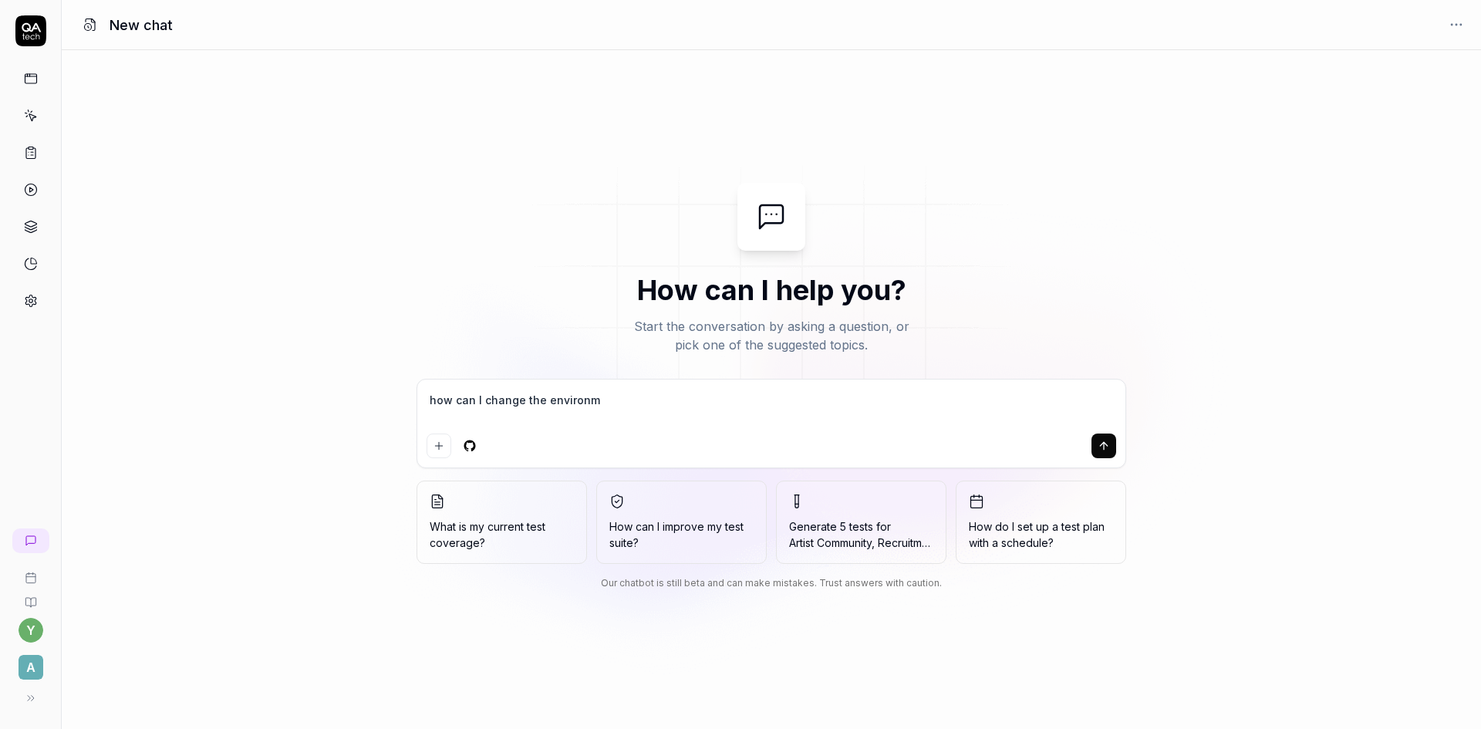
type textarea "how can I change the environme"
type textarea "*"
type textarea "how can I change the environmen"
type textarea "*"
type textarea "how can I change the environment"
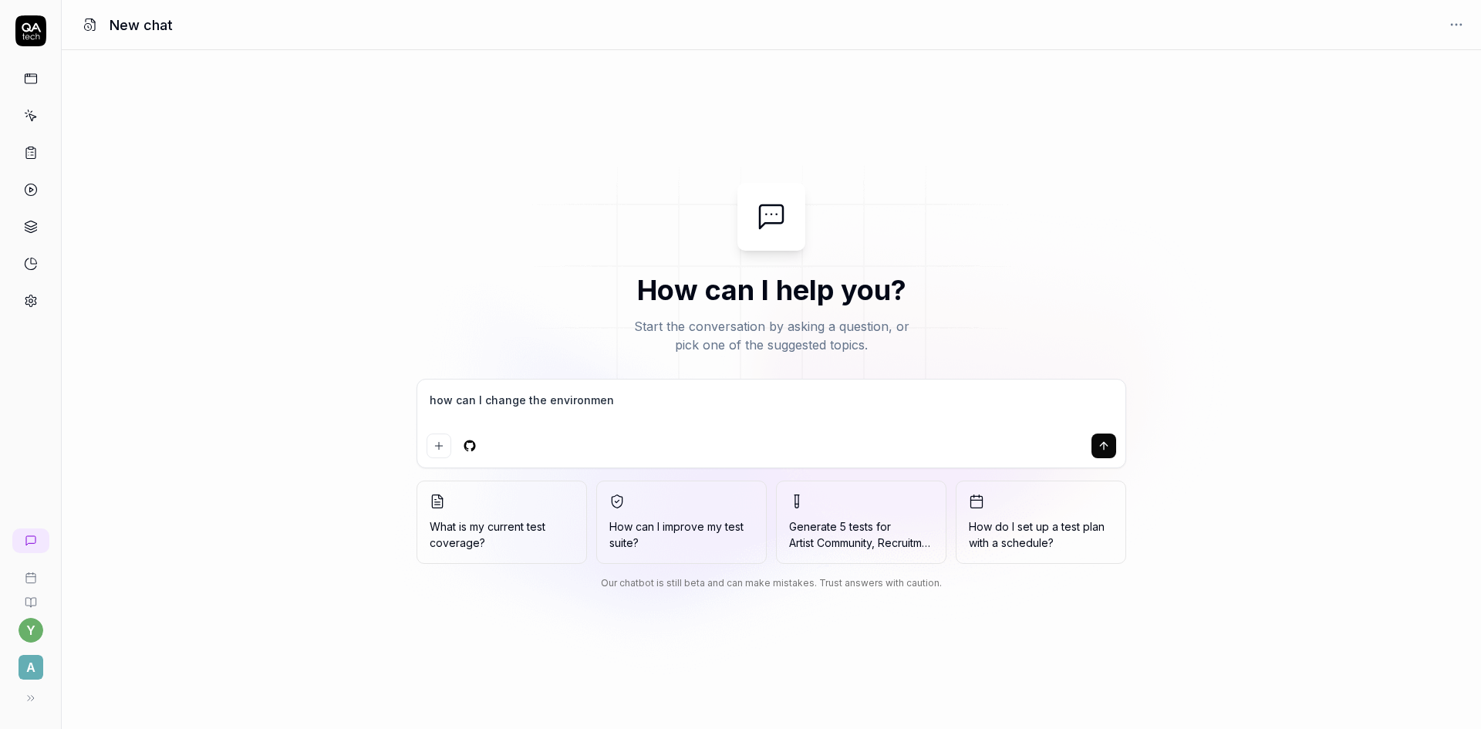
type textarea "*"
type textarea "how can I change the environment"
type textarea "*"
type textarea "how can I change the environment o"
type textarea "*"
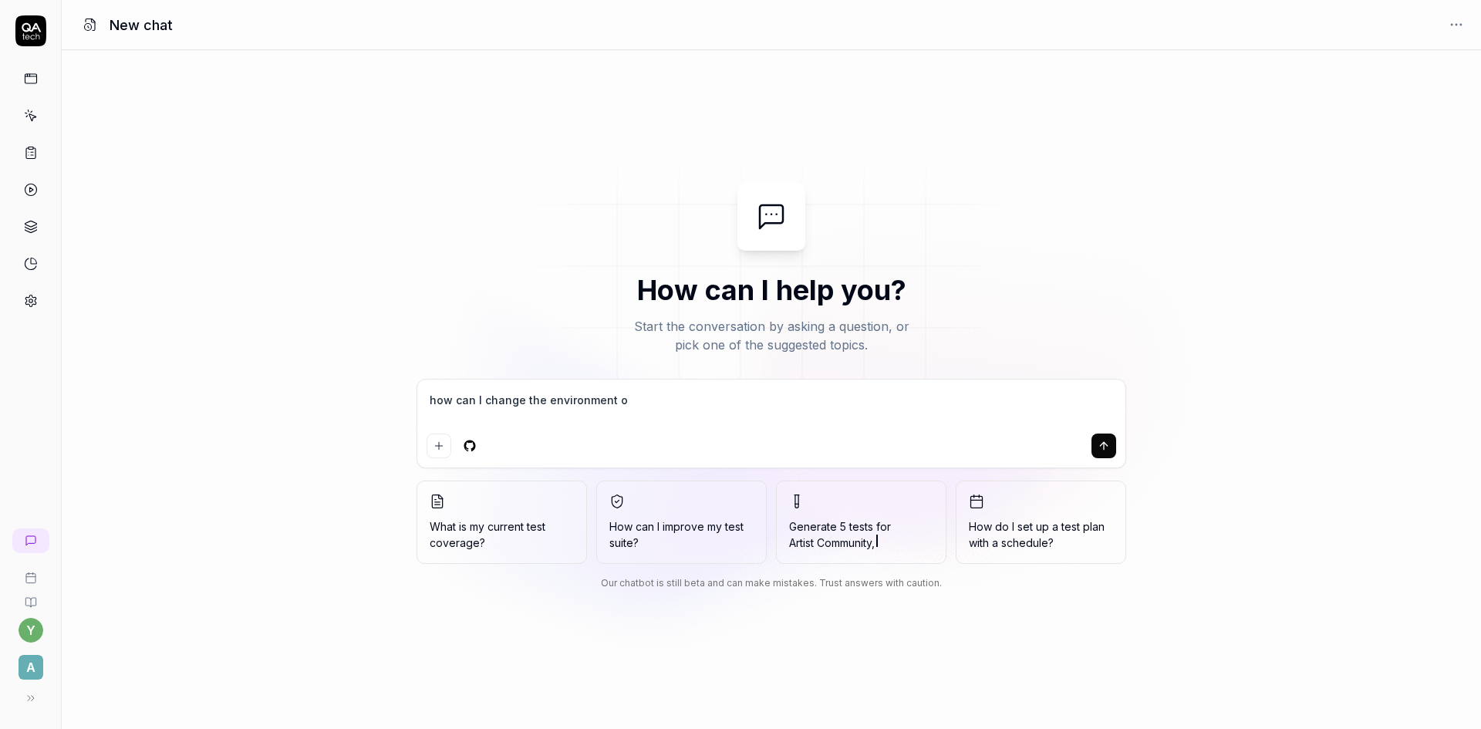
type textarea "how can I change the environment"
type textarea "*"
type textarea "how can I change the environment i"
type textarea "*"
type textarea "how can I change the environment in"
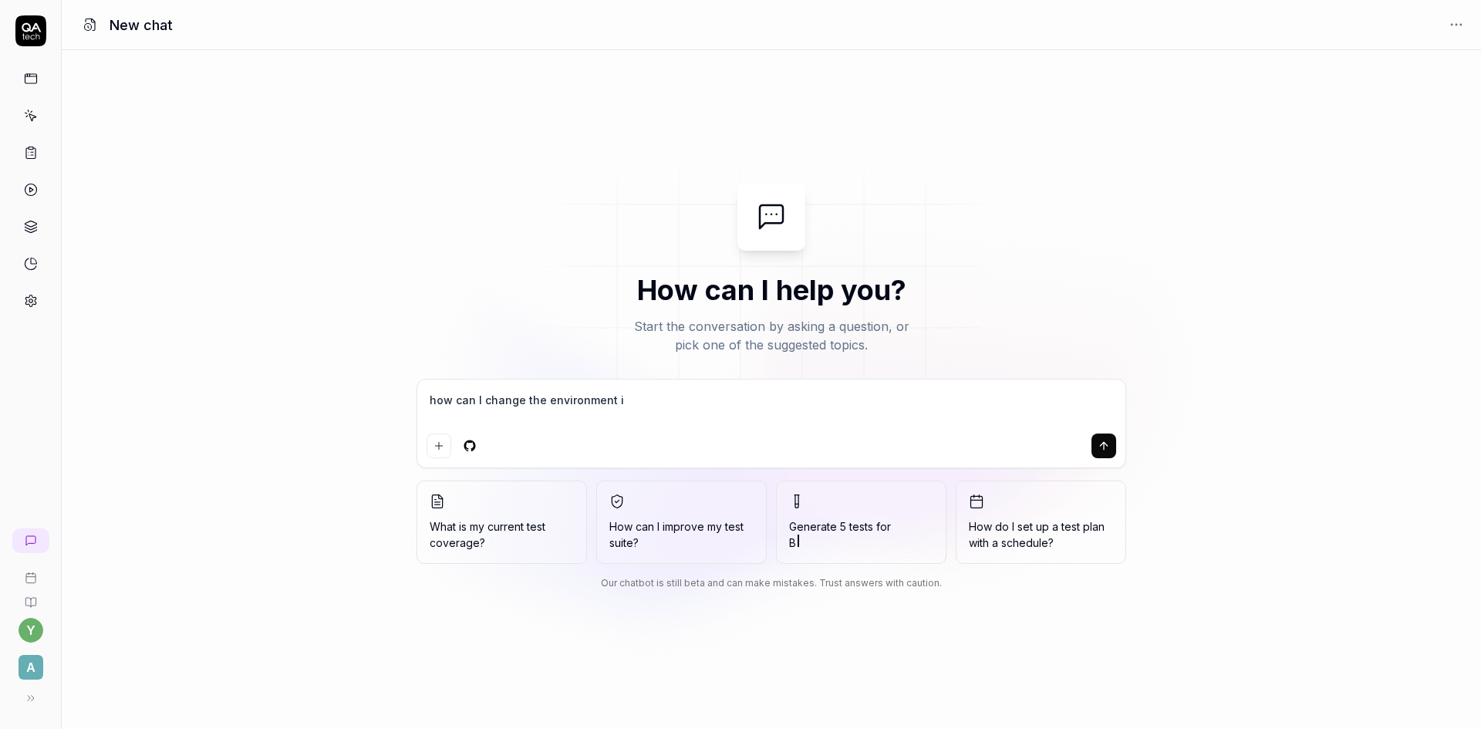
type textarea "*"
type textarea "how can I change the environment in"
type textarea "*"
type textarea "how can I change the environment in s"
type textarea "*"
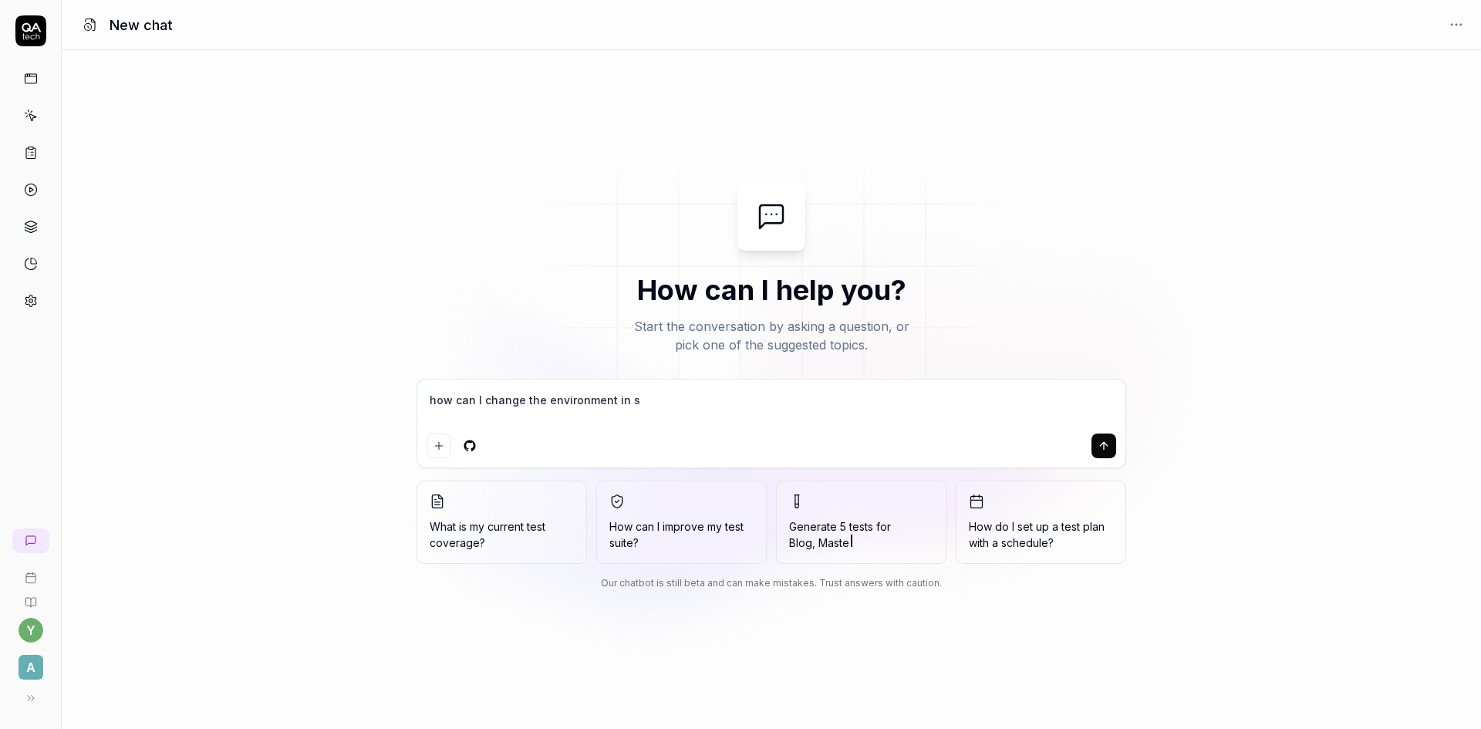
type textarea "how can I change the environment in sp"
type textarea "*"
type textarea "how can I change the environment in spe"
type textarea "*"
type textarea "how can I change the environment in spec"
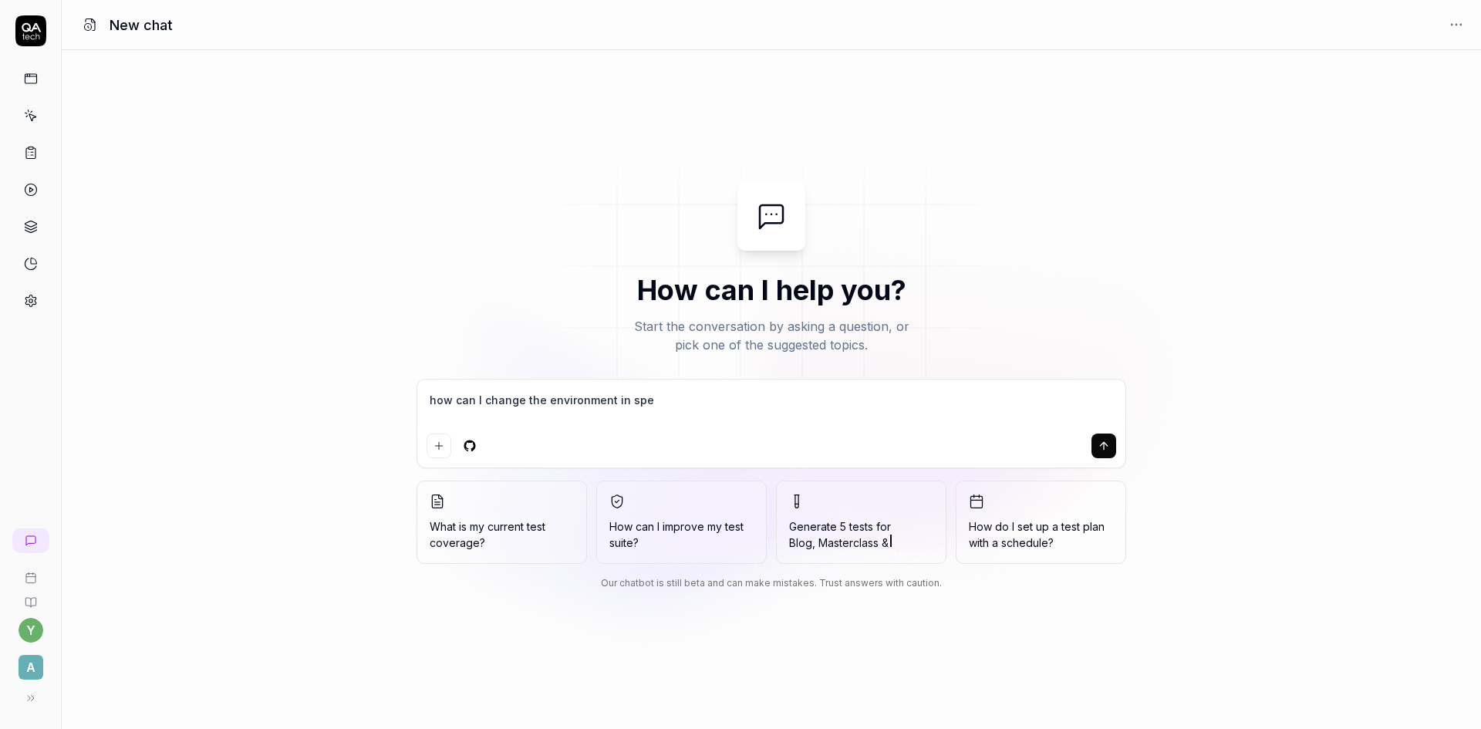
type textarea "*"
type textarea "how can I change the environment in speci"
type textarea "*"
type textarea "how can I change the environment in specif"
type textarea "*"
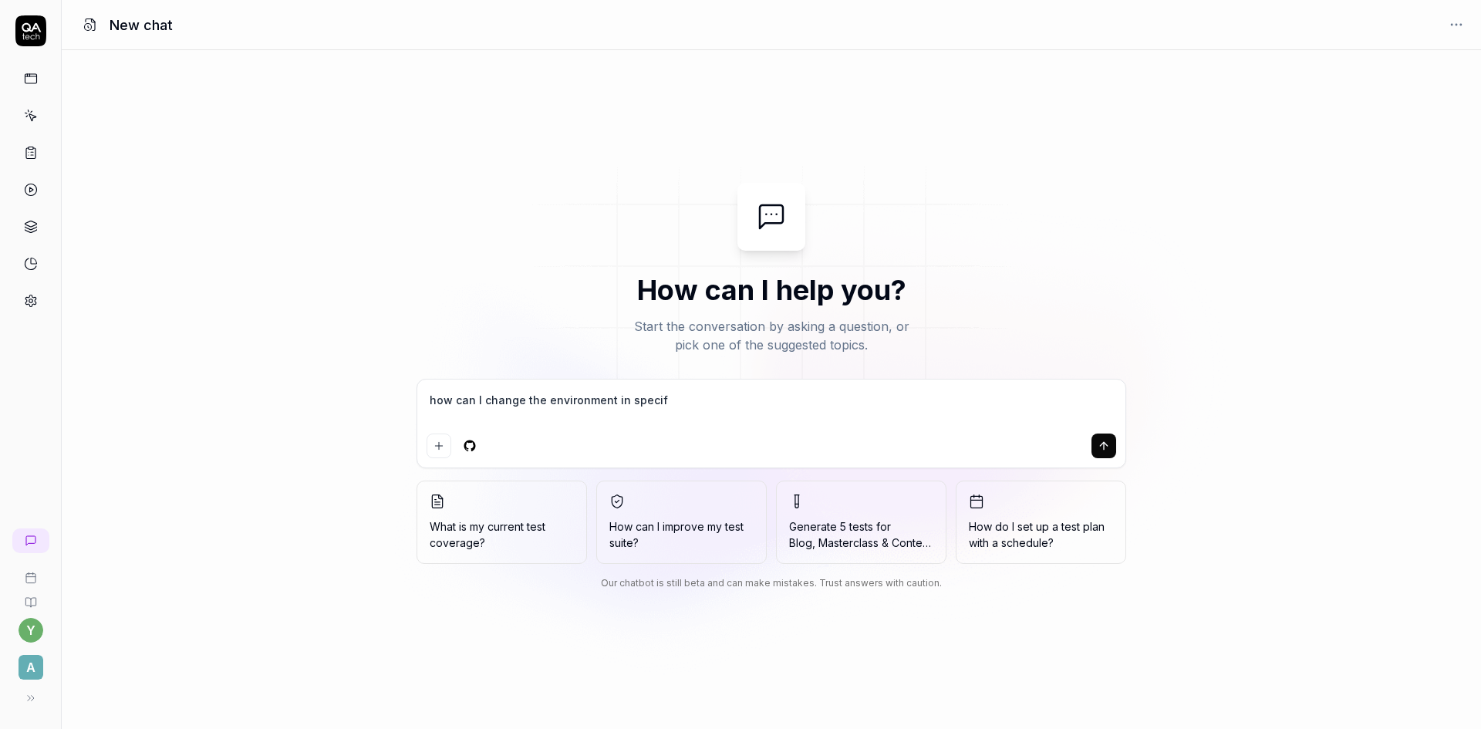
type textarea "how can I change the environment in specifi"
type textarea "*"
type textarea "how can I change the environment in specific"
type textarea "*"
type textarea "how can I change the environment in specific"
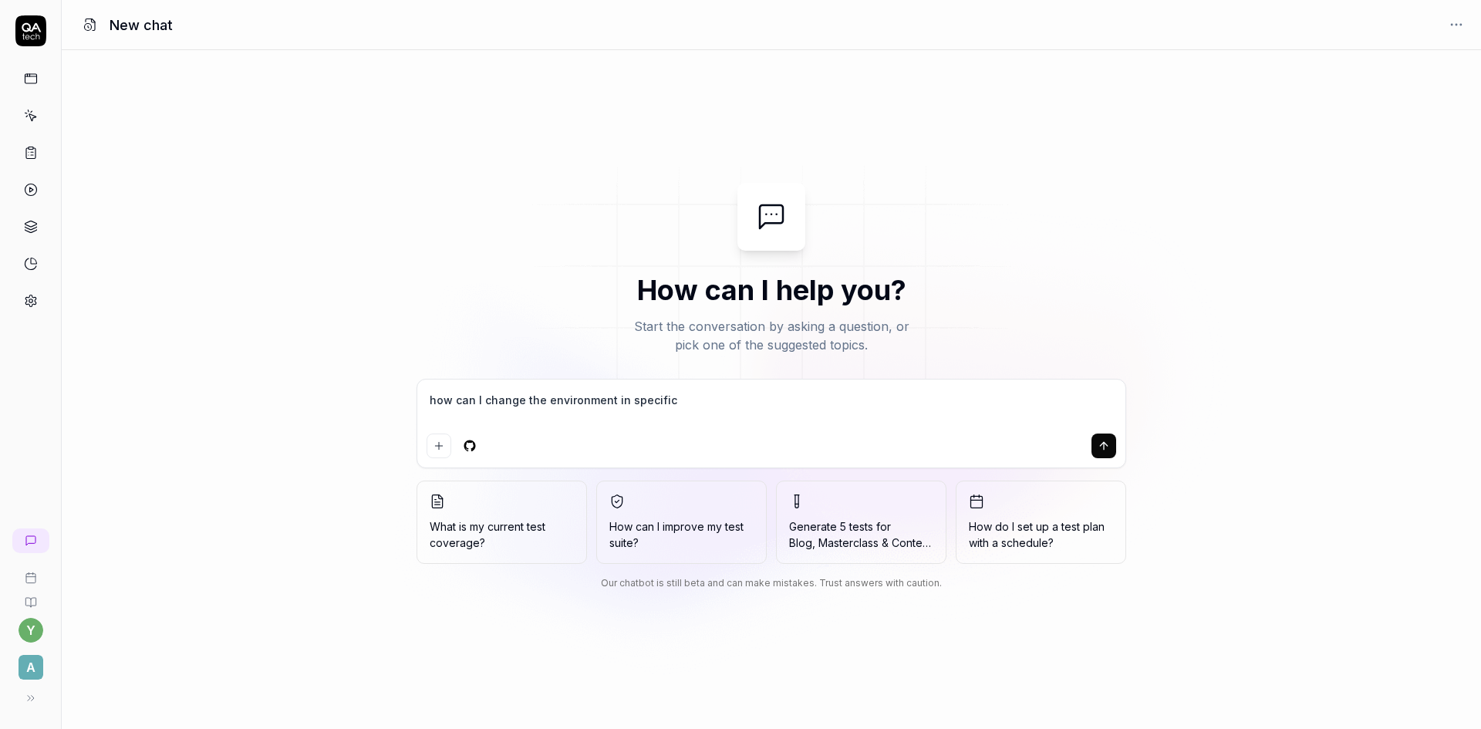
type textarea "*"
type textarea "how can I change the environment in specific t"
type textarea "*"
type textarea "how can I change the environment in specific te"
type textarea "*"
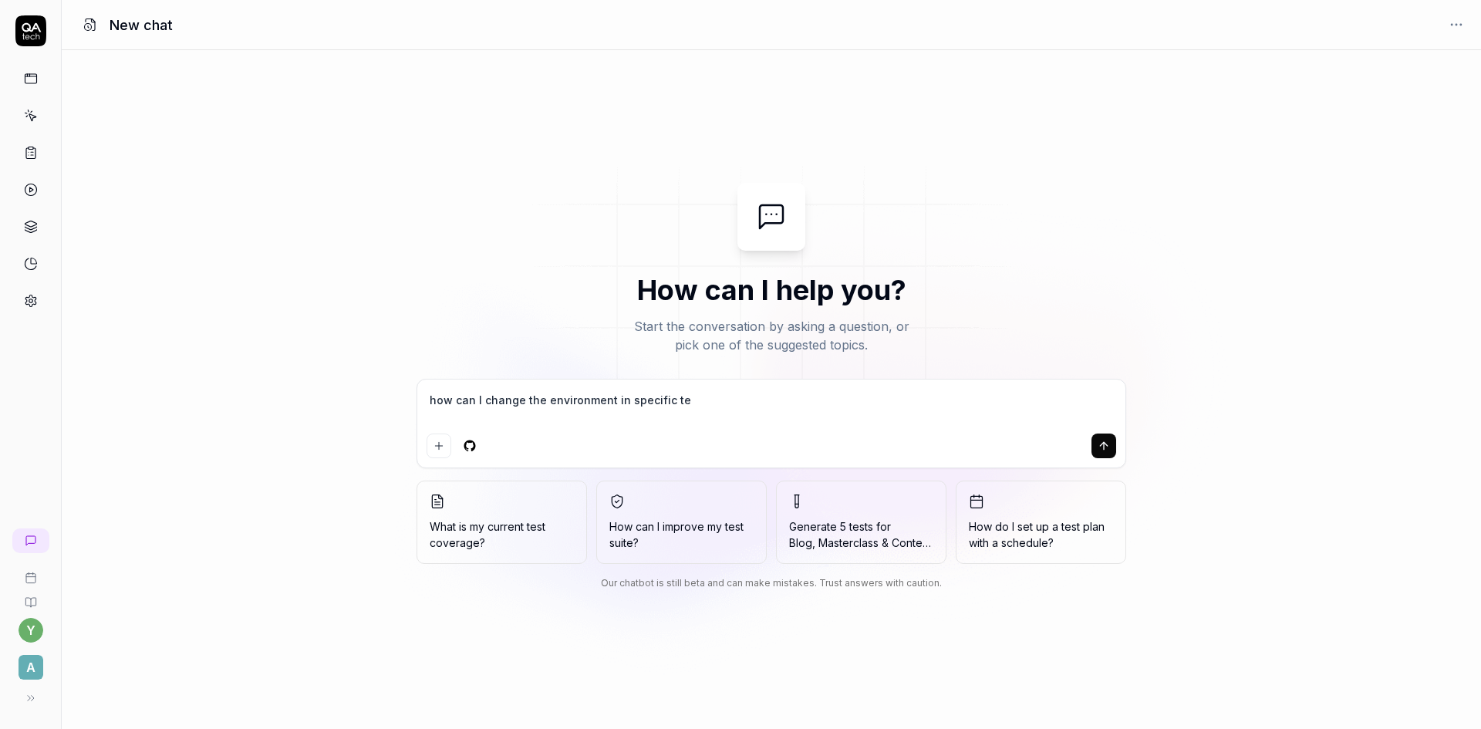
type textarea "how can I change the environment in specific tes"
type textarea "*"
type textarea "how can I change the environment in specific test"
type textarea "*"
type textarea "how can I change the environment in specific test."
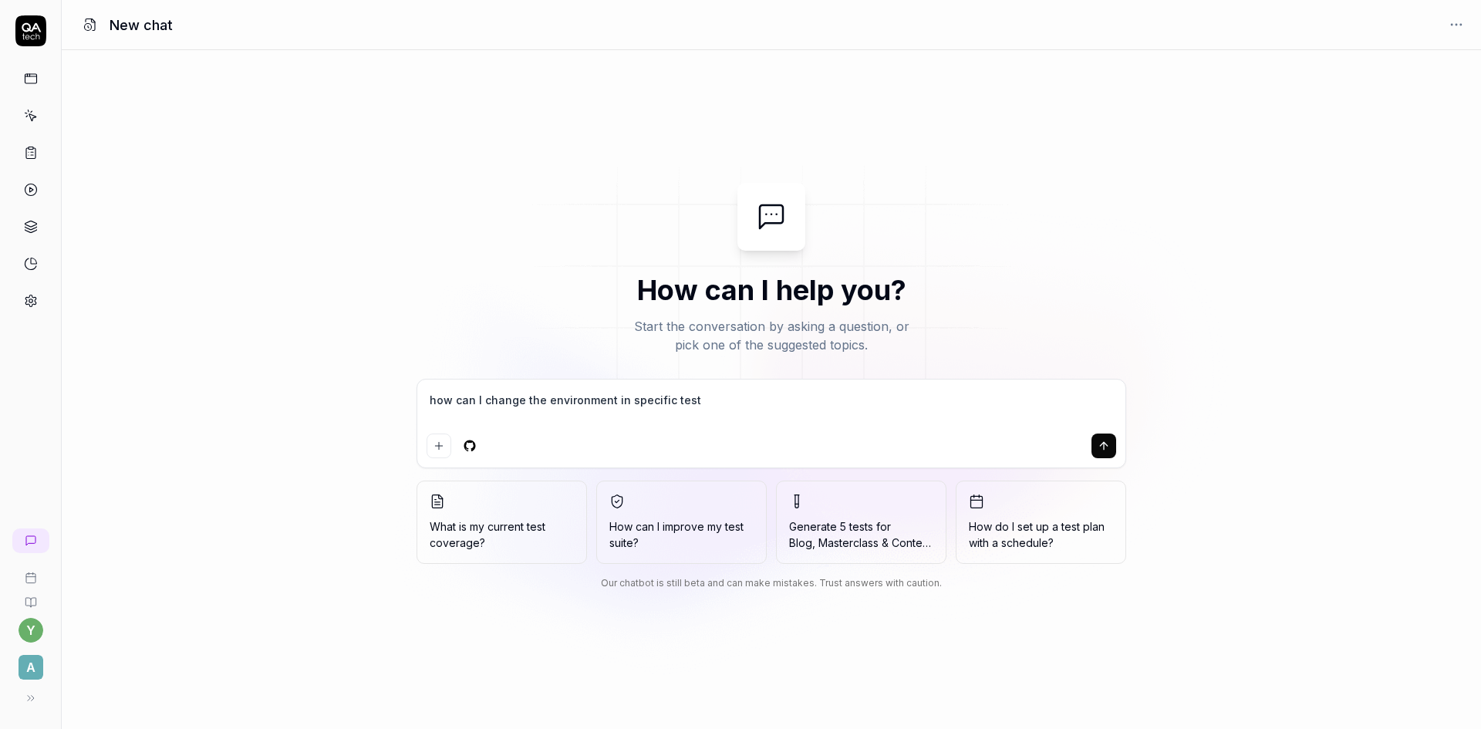
type textarea "*"
type textarea "how can I change the environment in specific test"
type textarea "*"
type textarea "how can I change the environment in specific test?"
type textarea "*"
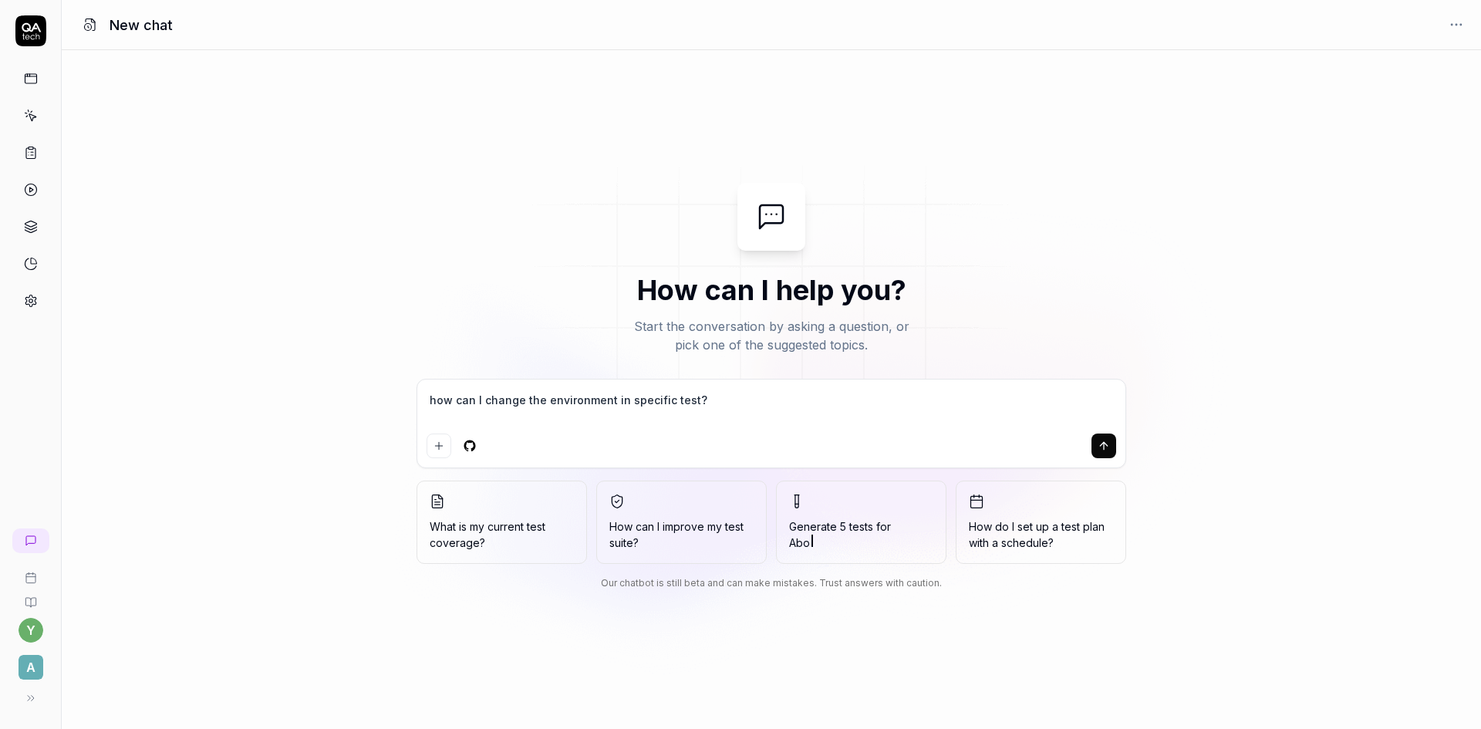
type textarea "how can I change the environment in specific test?"
type textarea "*"
type textarea "how can I change the environment in specific test? T"
type textarea "*"
type textarea "how can I change the environment in specific test? Th"
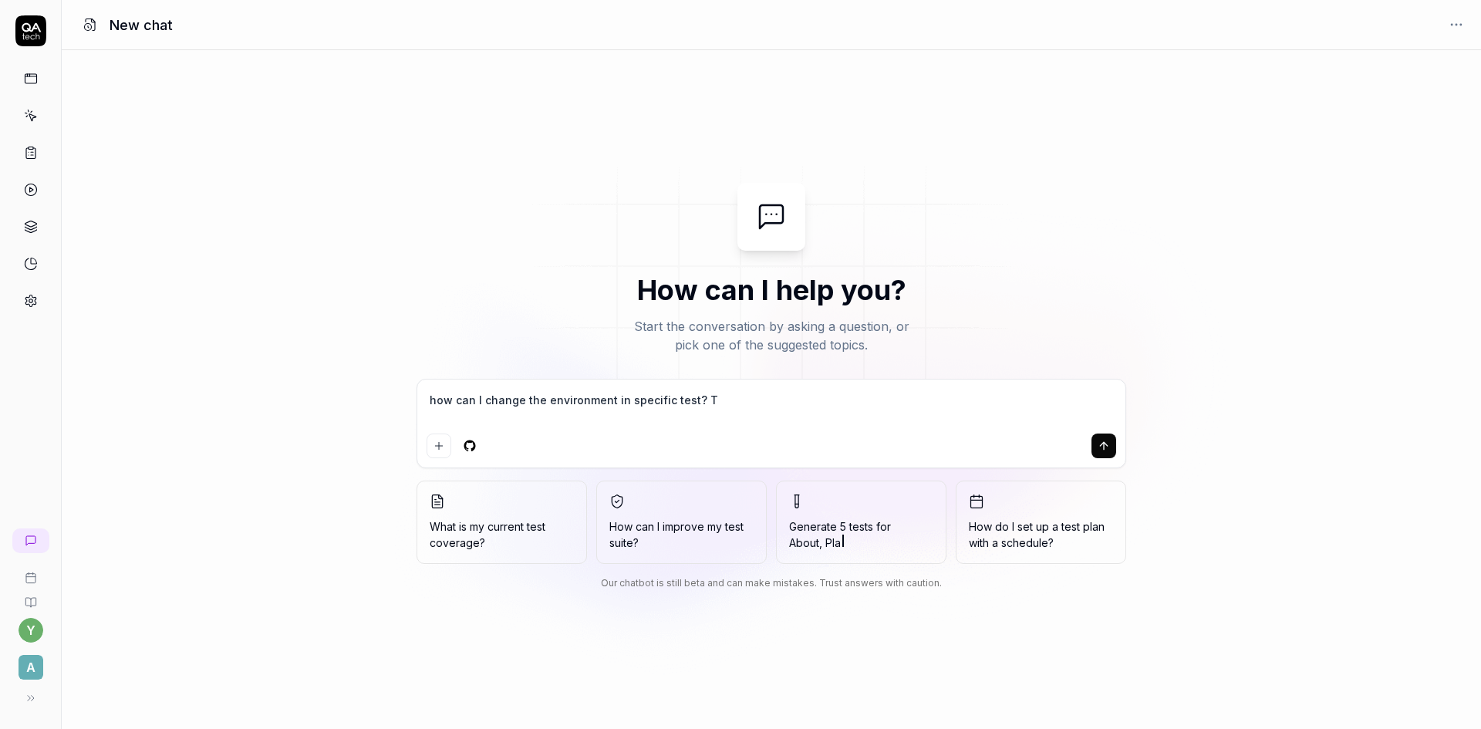
type textarea "*"
type textarea "how can I change the environment in specific test? The"
type textarea "*"
type textarea "how can I change the environment in specific test? The"
type textarea "*"
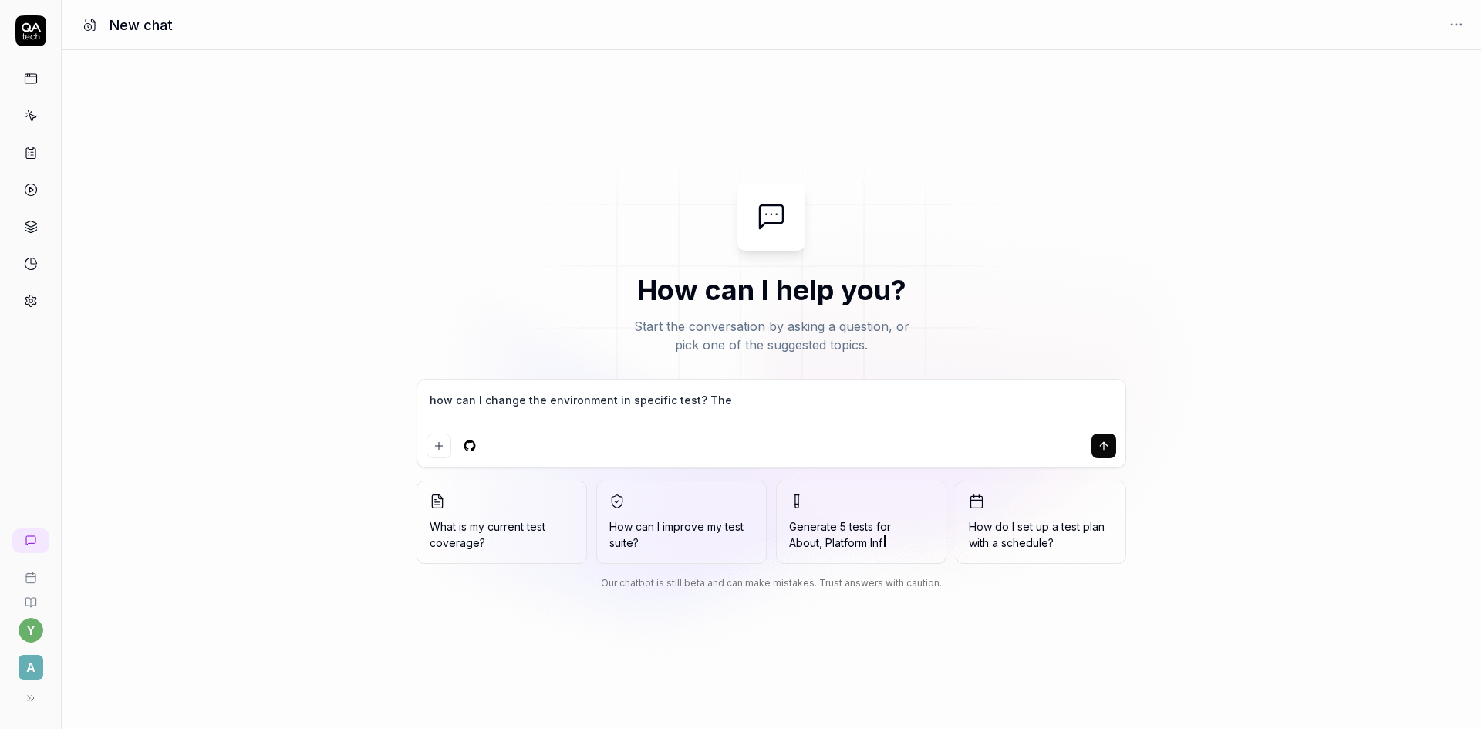
type textarea "how can I change the environment in specific test? The p"
type textarea "*"
type textarea "how can I change the environment in specific test? The pr"
type textarea "*"
type textarea "how can I change the environment in specific test? The pro"
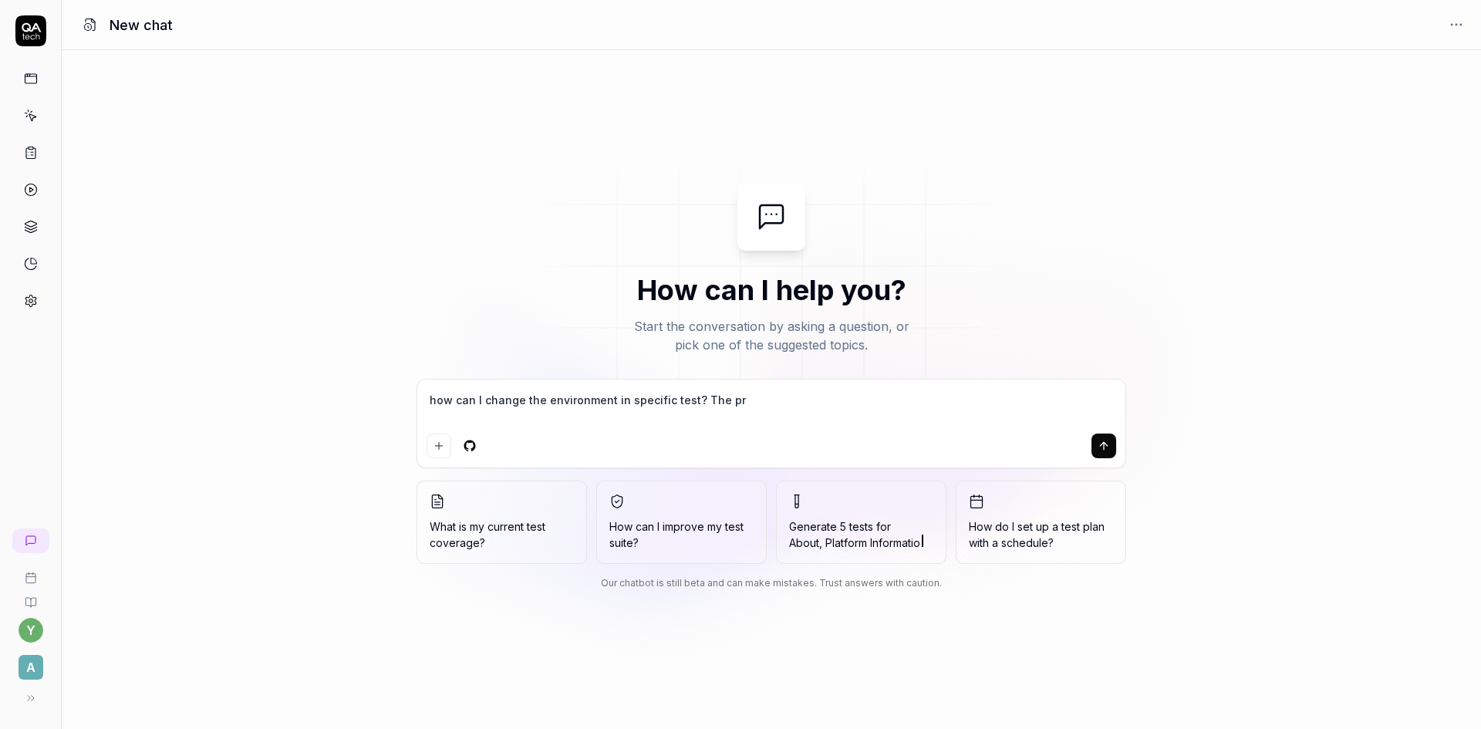
type textarea "*"
type textarea "how can I change the environment in specific test? The prob"
type textarea "*"
type textarea "how can I change the environment in specific test? The probl"
type textarea "*"
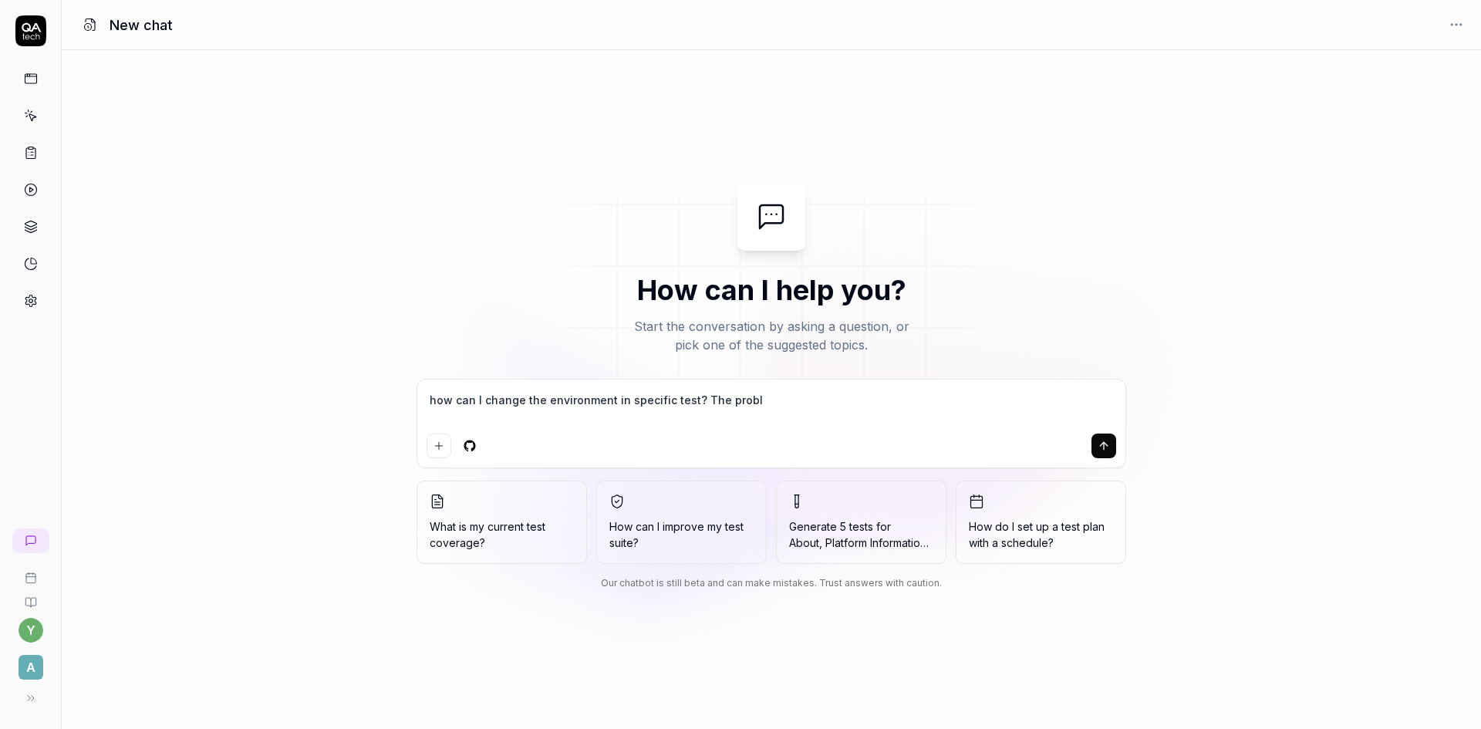
type textarea "how can I change the environment in specific test? The proble"
type textarea "*"
type textarea "how can I change the environment in specific test? The problem"
type textarea "*"
type textarea "how can I change the environment in specific test? The problem"
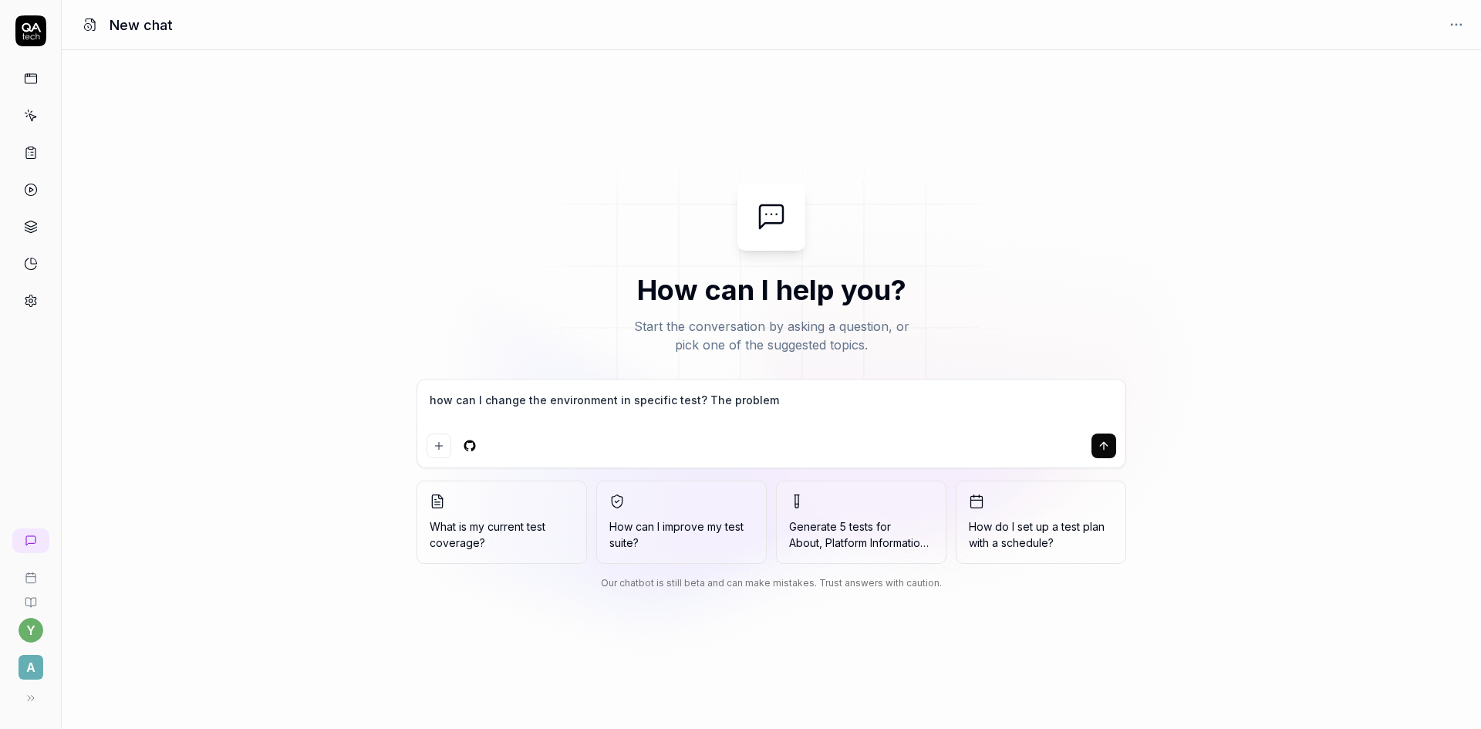
type textarea "*"
type textarea "how can I change the environment in specific test? The problem i"
type textarea "*"
type textarea "how can I change the environment in specific test? The problem is"
type textarea "*"
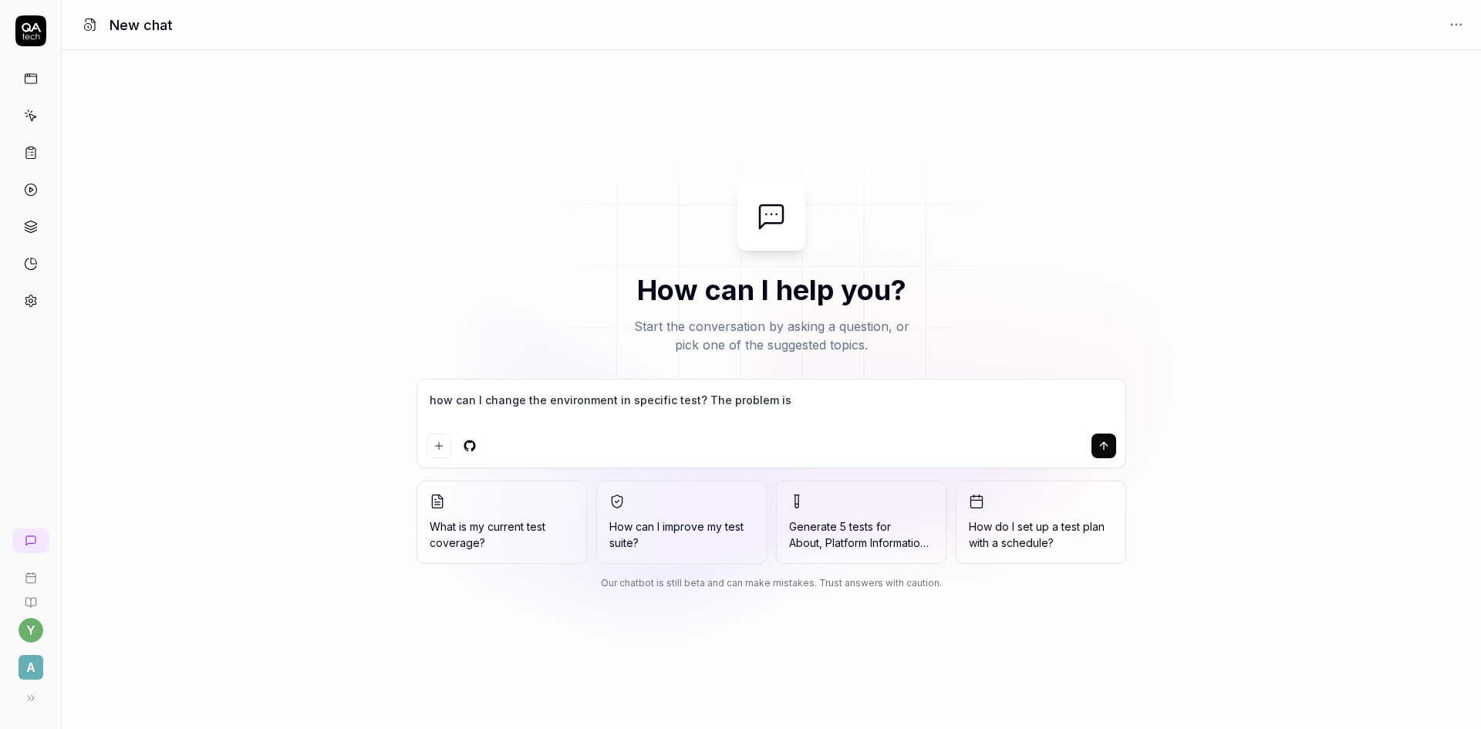
type textarea "how can I change the environment in specific test? The problem is"
type textarea "*"
type textarea "how can I change the environment in specific test? The problem is t"
type textarea "*"
type textarea "how can I change the environment in specific test? The problem is th"
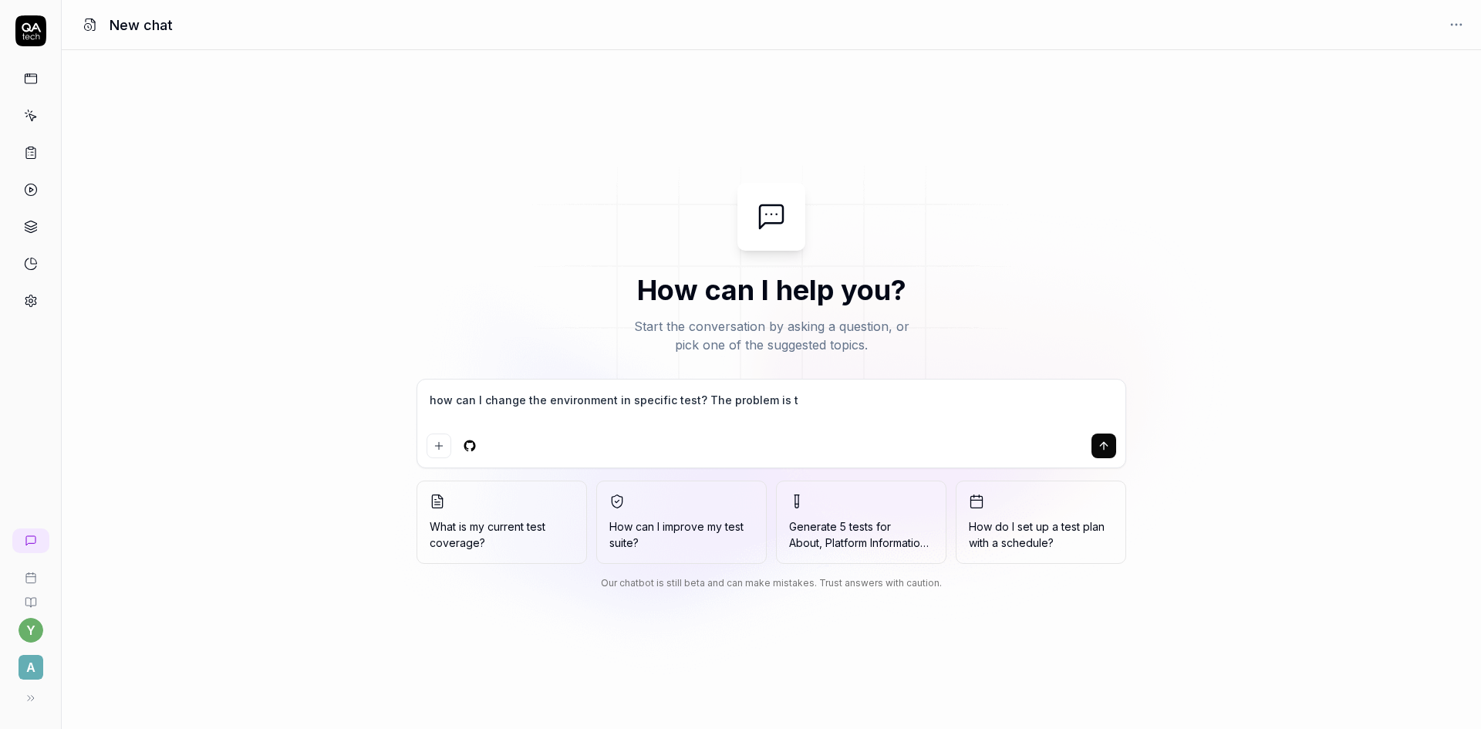
type textarea "*"
type textarea "how can I change the environment in specific test? The problem is tha"
type textarea "*"
type textarea "how can I change the environment in specific test? The problem is that"
type textarea "*"
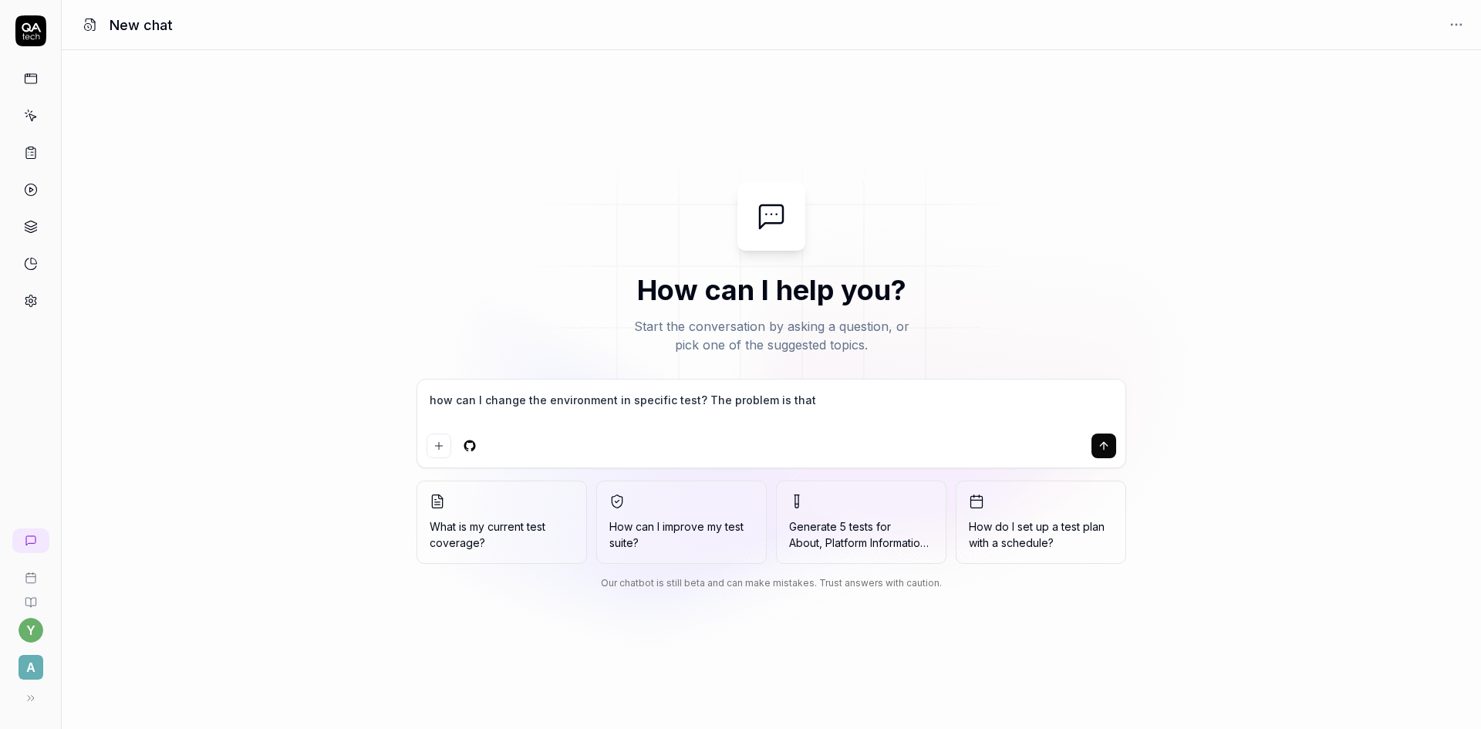
type textarea "how can I change the environment in specific test? The problem is that"
type textarea "*"
type textarea "how can I change the environment in specific test? The problem is that a"
type textarea "*"
type textarea "how can I change the environment in specific test? The problem is that al"
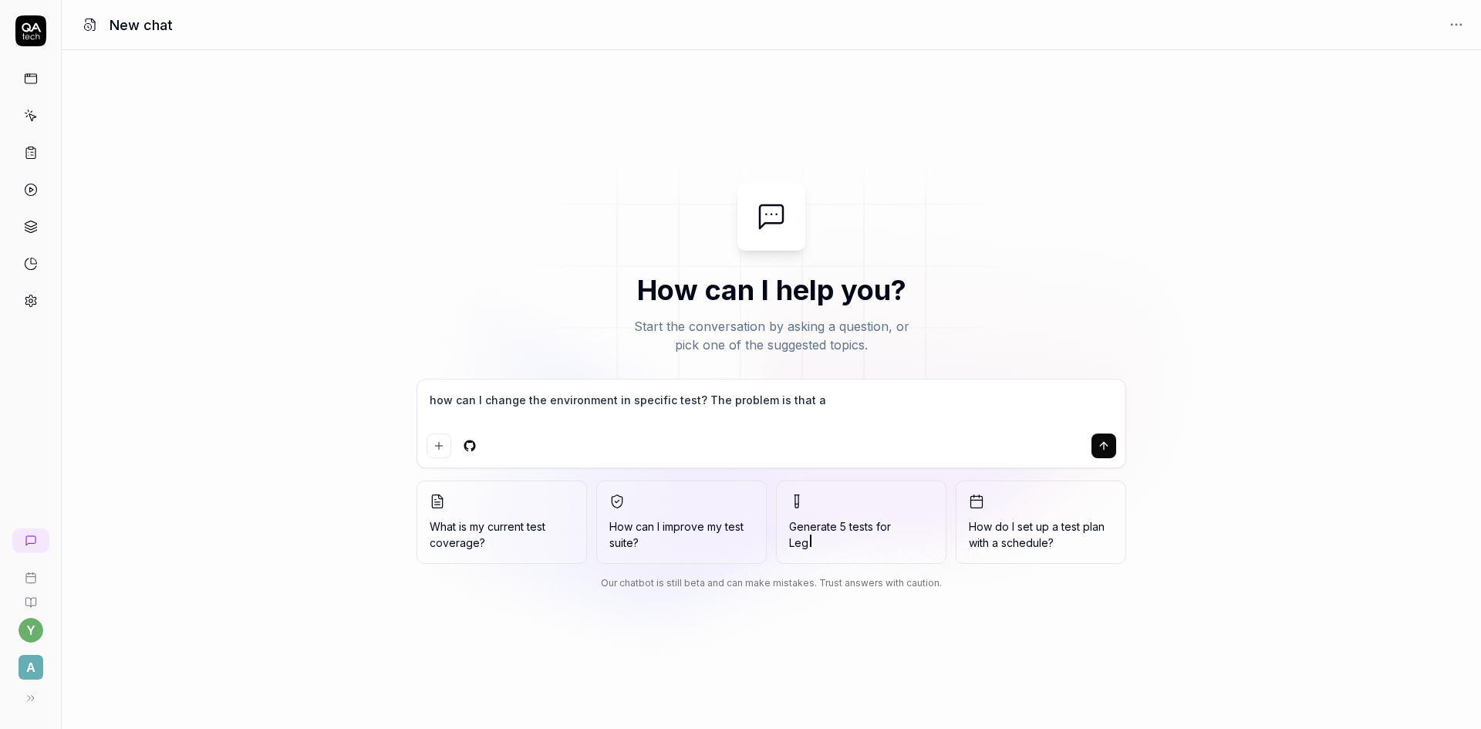
type textarea "*"
type textarea "how can I change the environment in specific test? The problem is that all"
type textarea "*"
type textarea "how can I change the environment in specific test? The problem is that all"
type textarea "*"
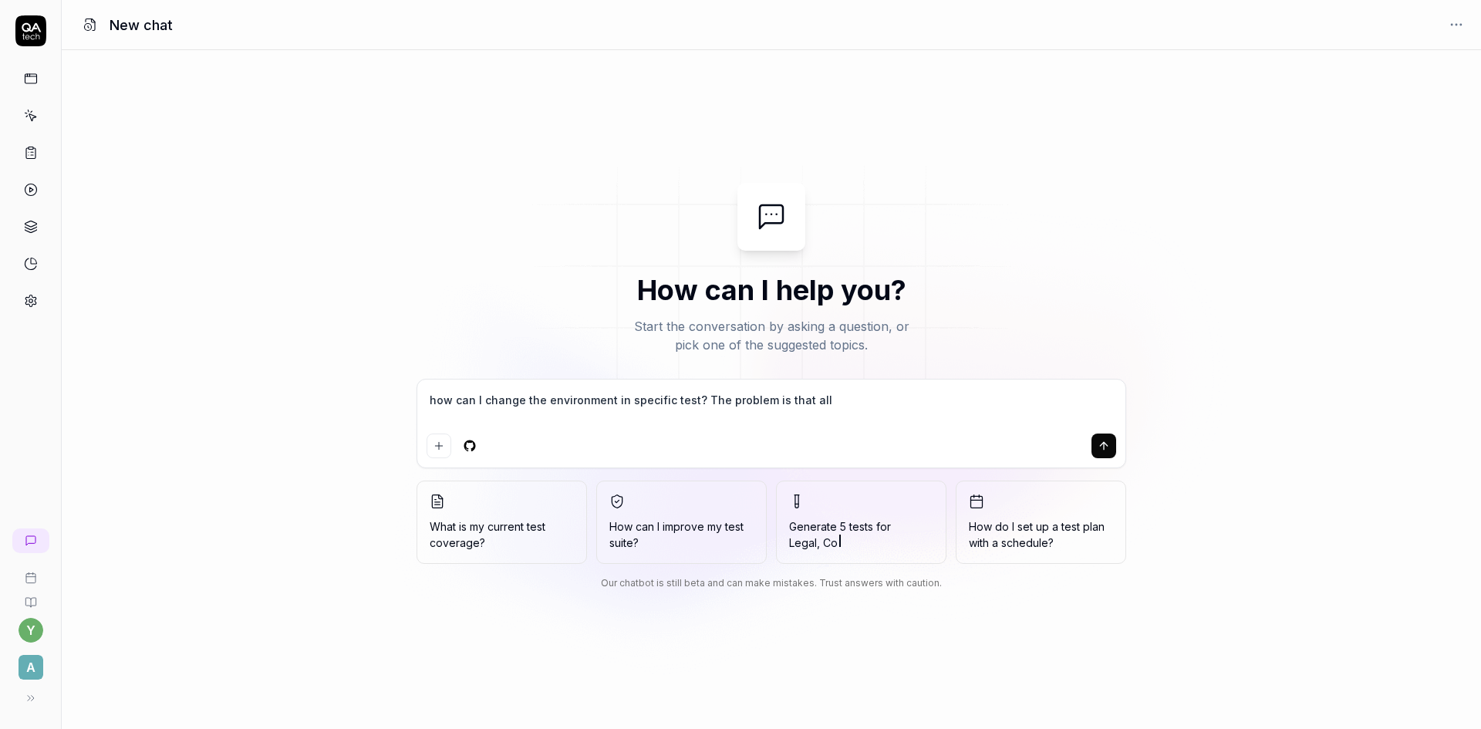
type textarea "how can I change the environment in specific test? The problem is that all t"
type textarea "*"
type textarea "how can I change the environment in specific test? The problem is that all th"
type textarea "*"
type textarea "how can I change the environment in specific test? The problem is that all the"
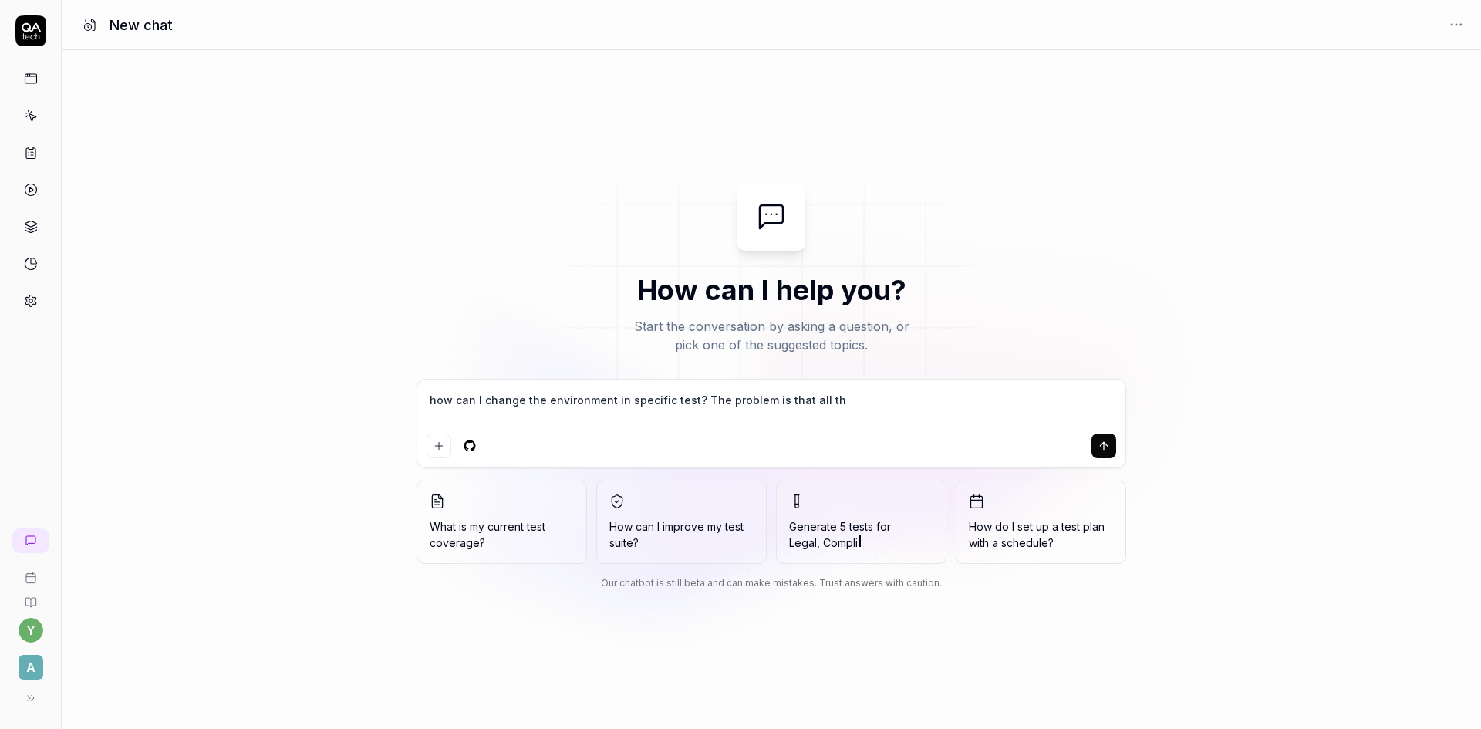
type textarea "*"
type textarea "how can I change the environment in specific test? The problem is that all the"
type textarea "*"
type textarea "how can I change the environment in specific test? The problem is that all the t"
type textarea "*"
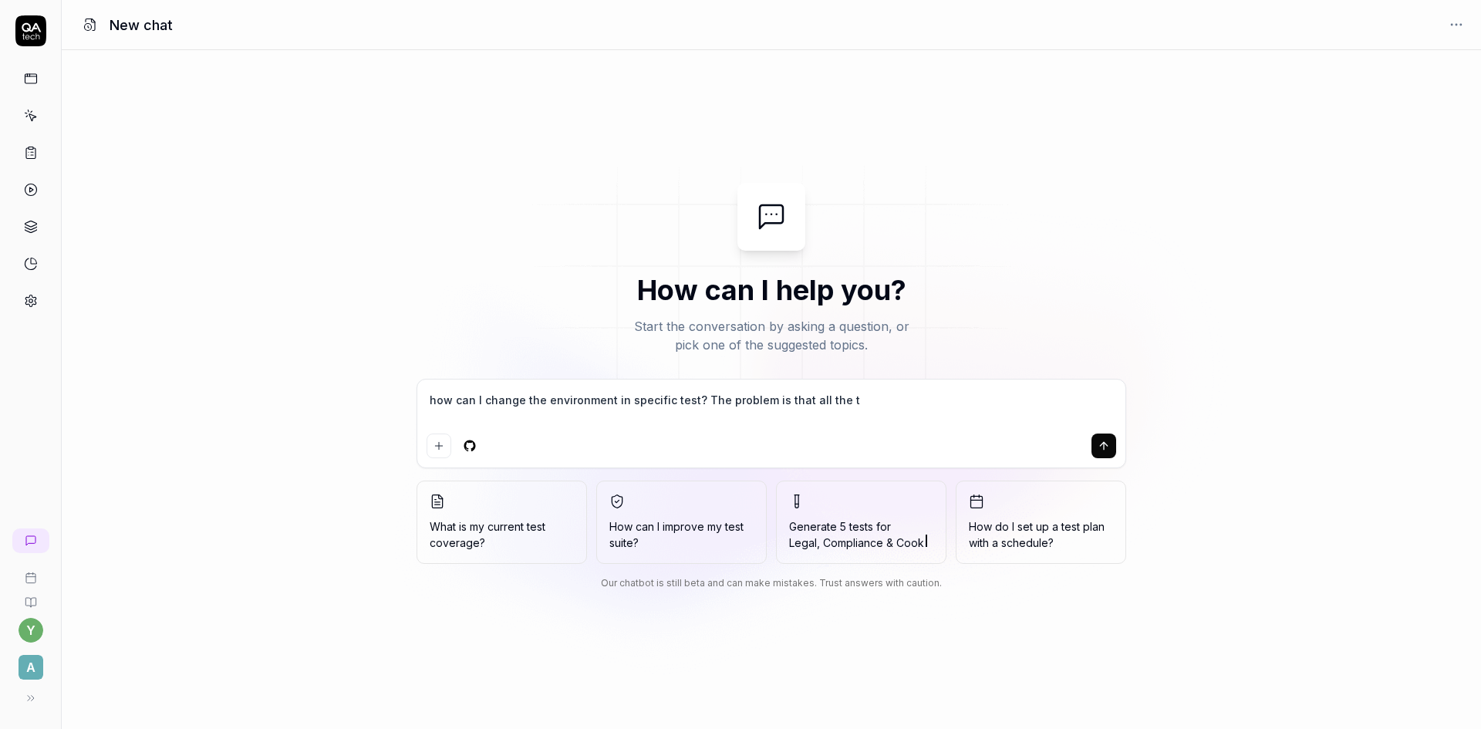
type textarea "how can I change the environment in specific test? The problem is that all the"
type textarea "*"
type textarea "how can I change the environment in specific test? The problem is that all the"
type textarea "*"
type textarea "how can I change the environment in specific test? The problem is that all th"
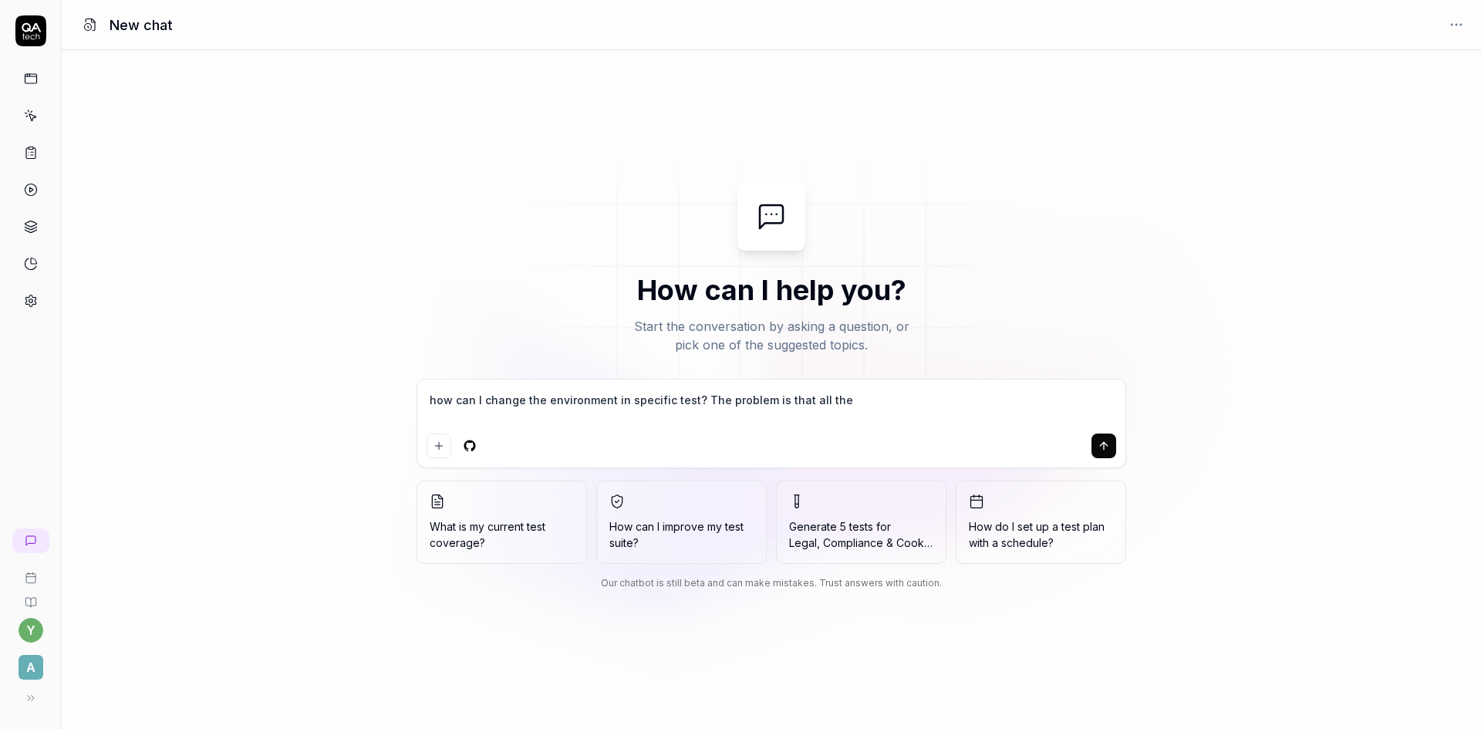
type textarea "*"
type textarea "how can I change the environment in specific test? The problem is that all t"
type textarea "*"
type textarea "how can I change the environment in specific test? The problem is that all"
type textarea "*"
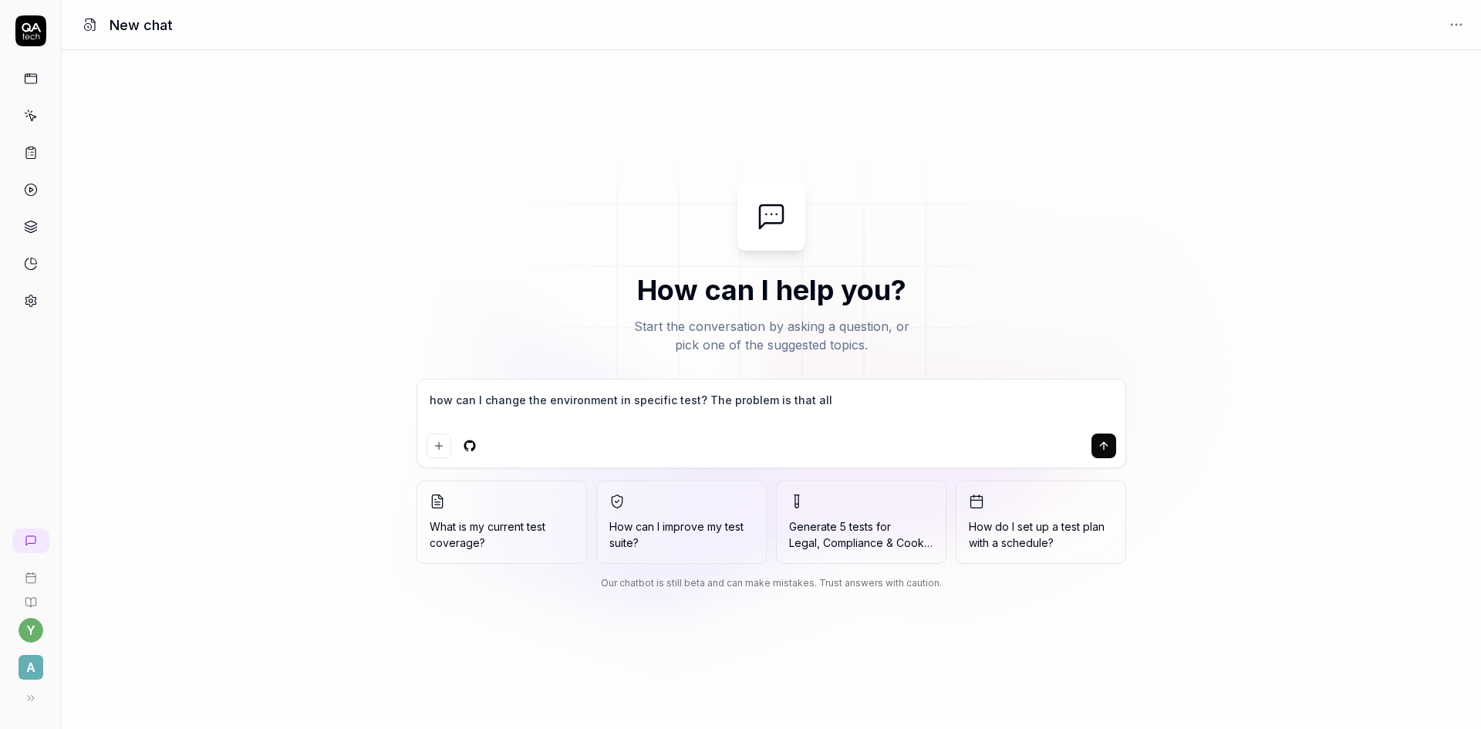
type textarea "how can I change the environment in specific test? The problem is that all"
type textarea "*"
type textarea "how can I change the environment in specific test? The problem is that al"
type textarea "*"
type textarea "how can I change the environment in specific test? The problem is that a"
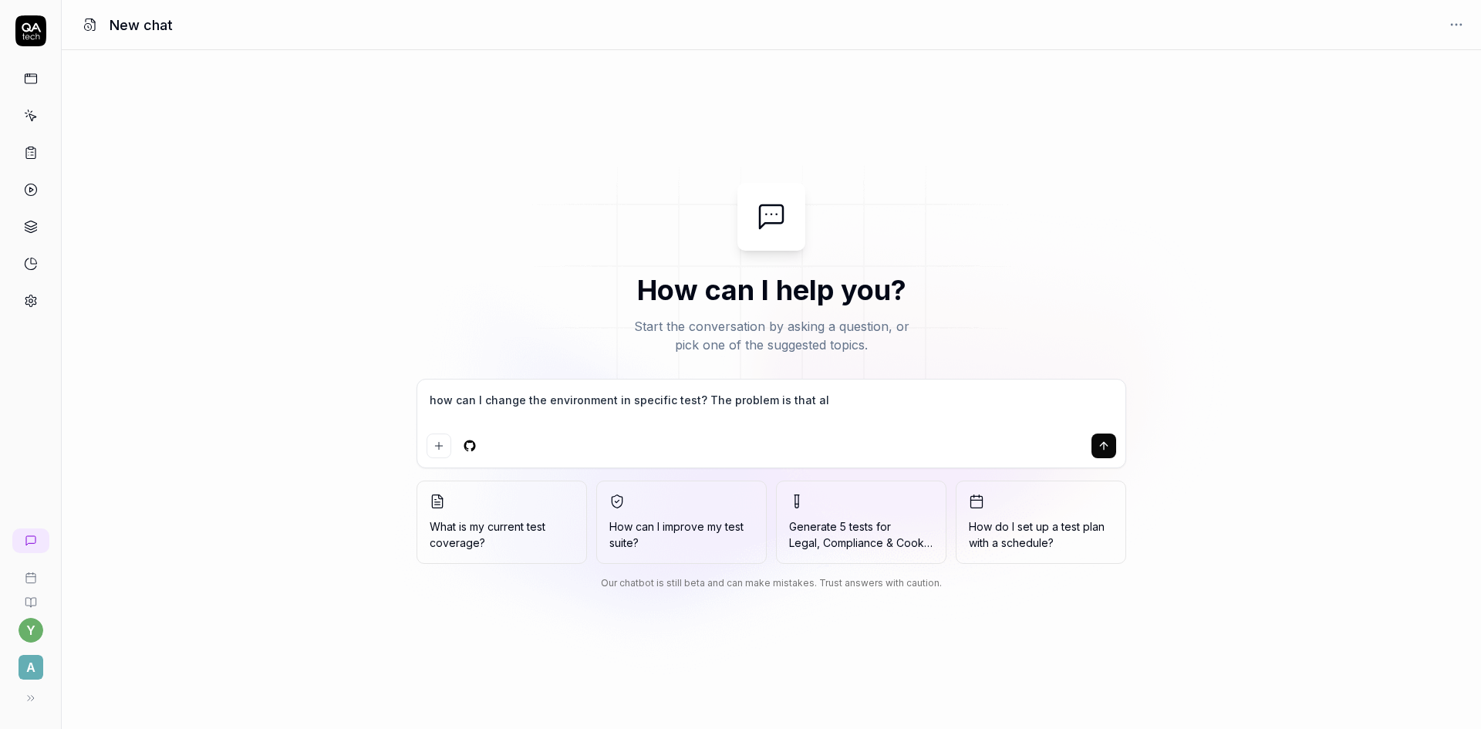
type textarea "*"
type textarea "how can I change the environment in specific test? The problem is that"
type textarea "*"
type textarea "how can I change the environment in specific test? The problem is that t"
type textarea "*"
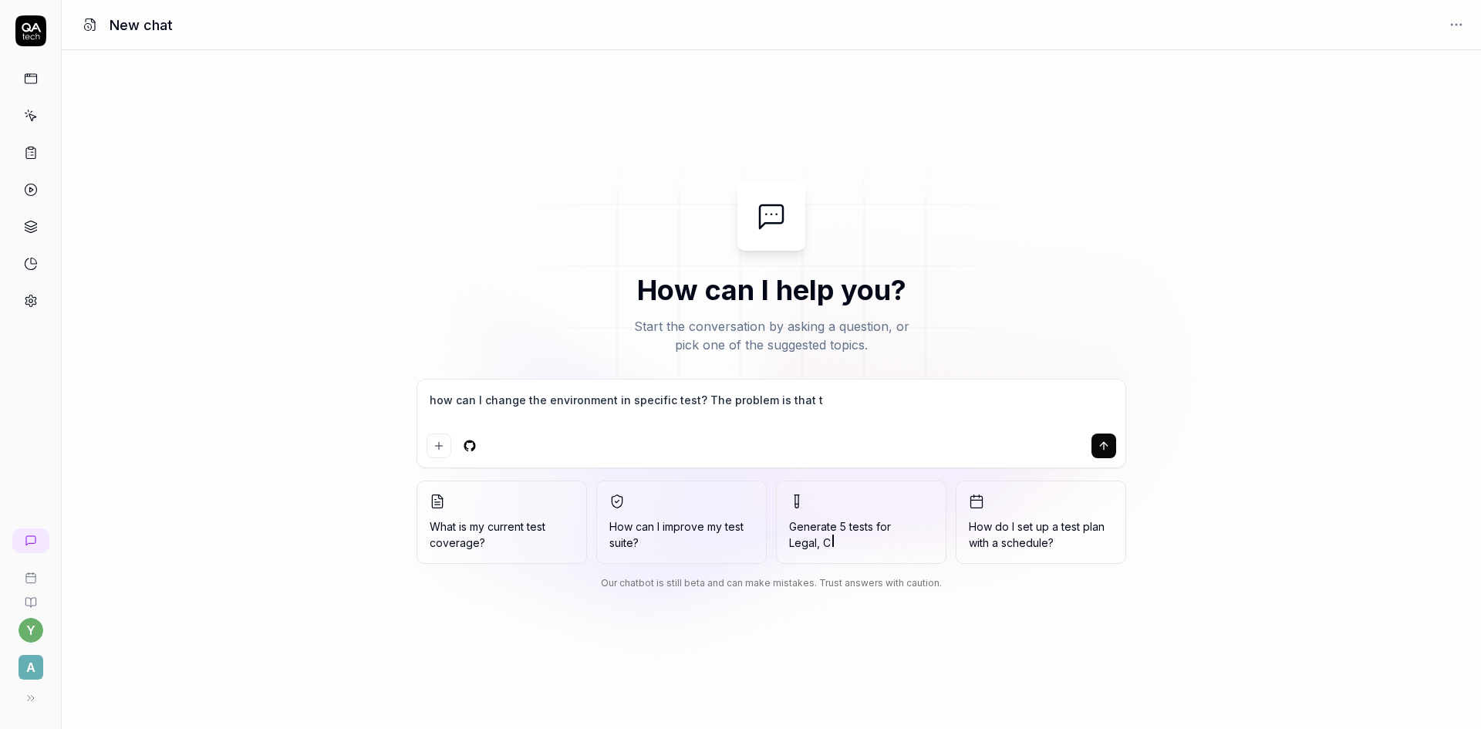
type textarea "how can I change the environment in specific test? The problem is that th"
type textarea "*"
type textarea "how can I change the environment in specific test? The problem is that the"
type textarea "*"
type textarea "how can I change the environment in specific test? The problem is that ther"
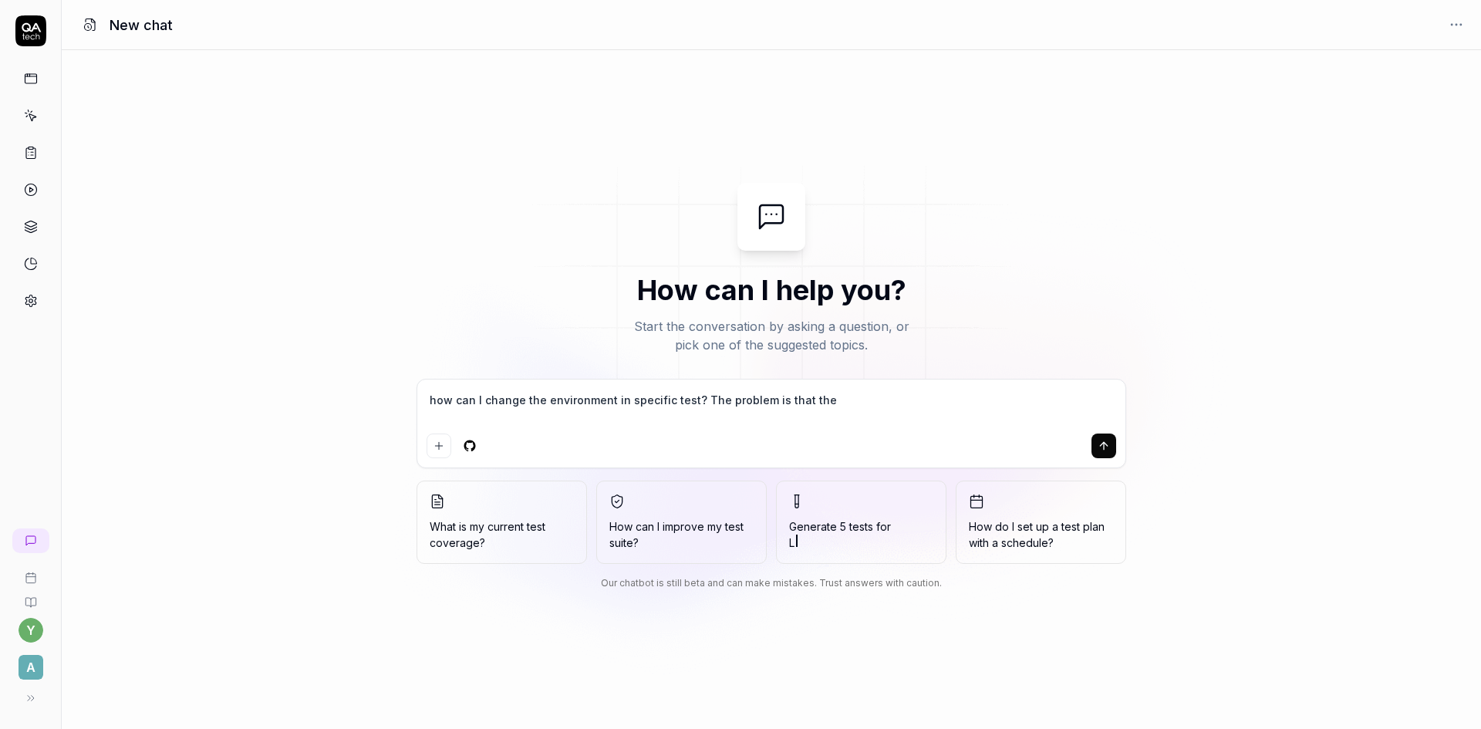
type textarea "*"
type textarea "how can I change the environment in specific test? The problem is that there"
type textarea "*"
type textarea "how can I change the environment in specific test? The problem is that there"
type textarea "*"
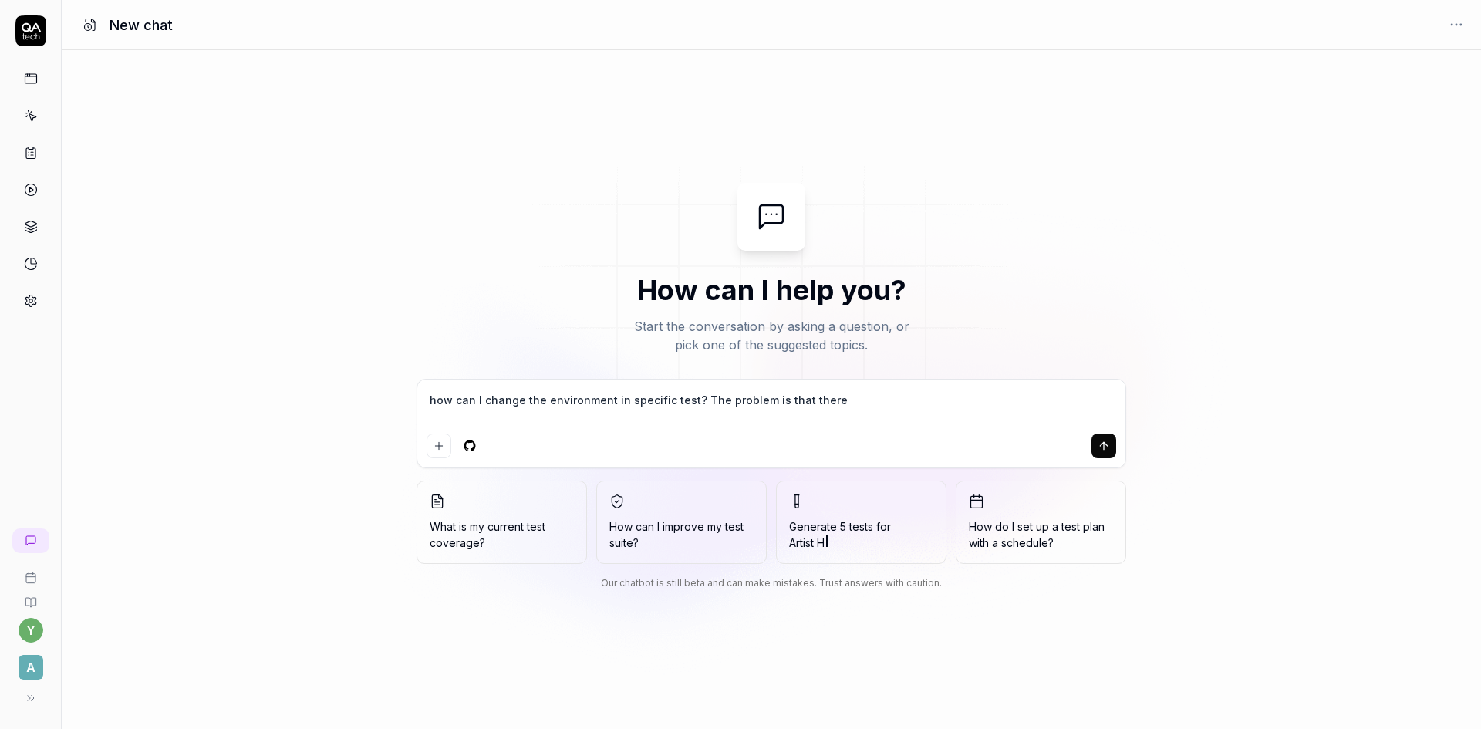
type textarea "how can I change the environment in specific test? The problem is that there i"
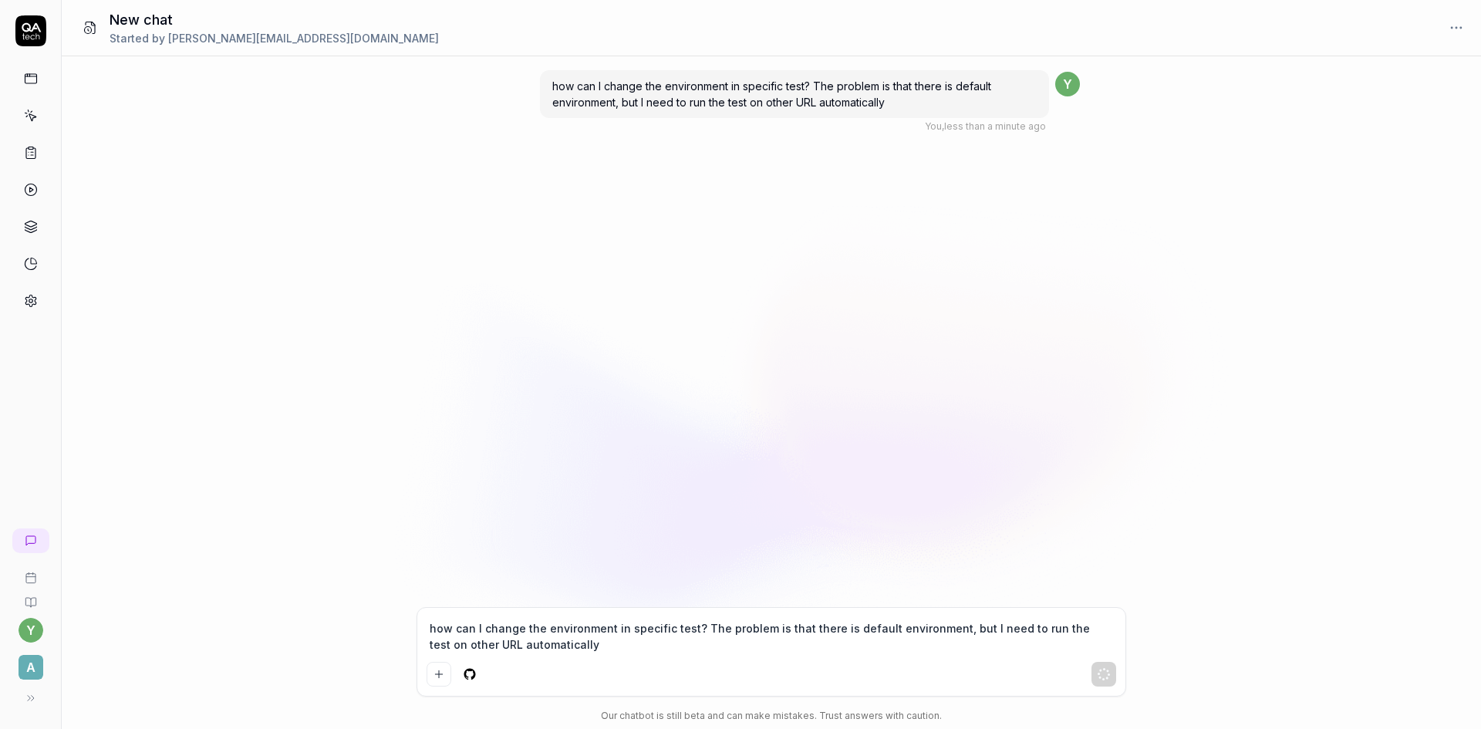
click at [622, 630] on textarea "how can I change the environment in specific test? The problem is that there is…" at bounding box center [770, 636] width 689 height 39
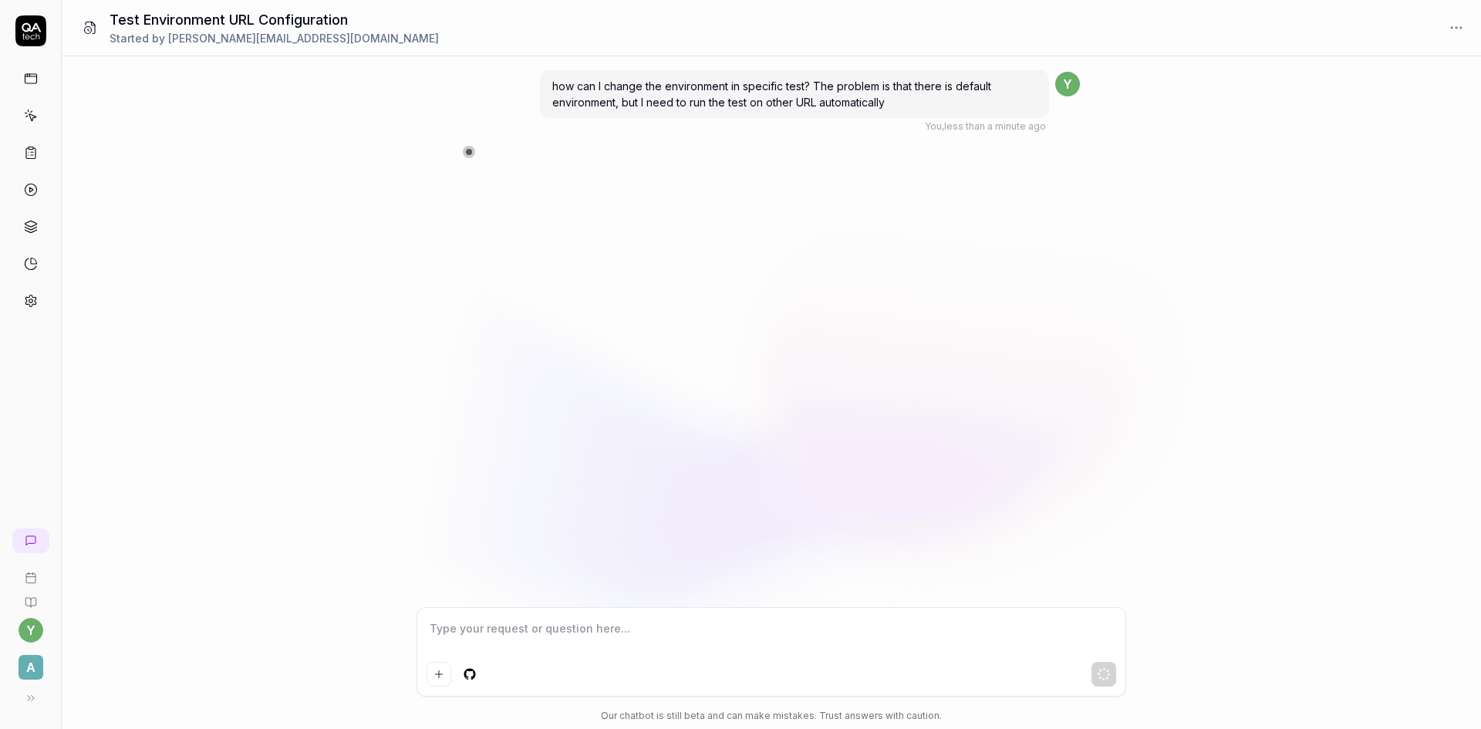
click at [563, 624] on textarea at bounding box center [770, 636] width 689 height 39
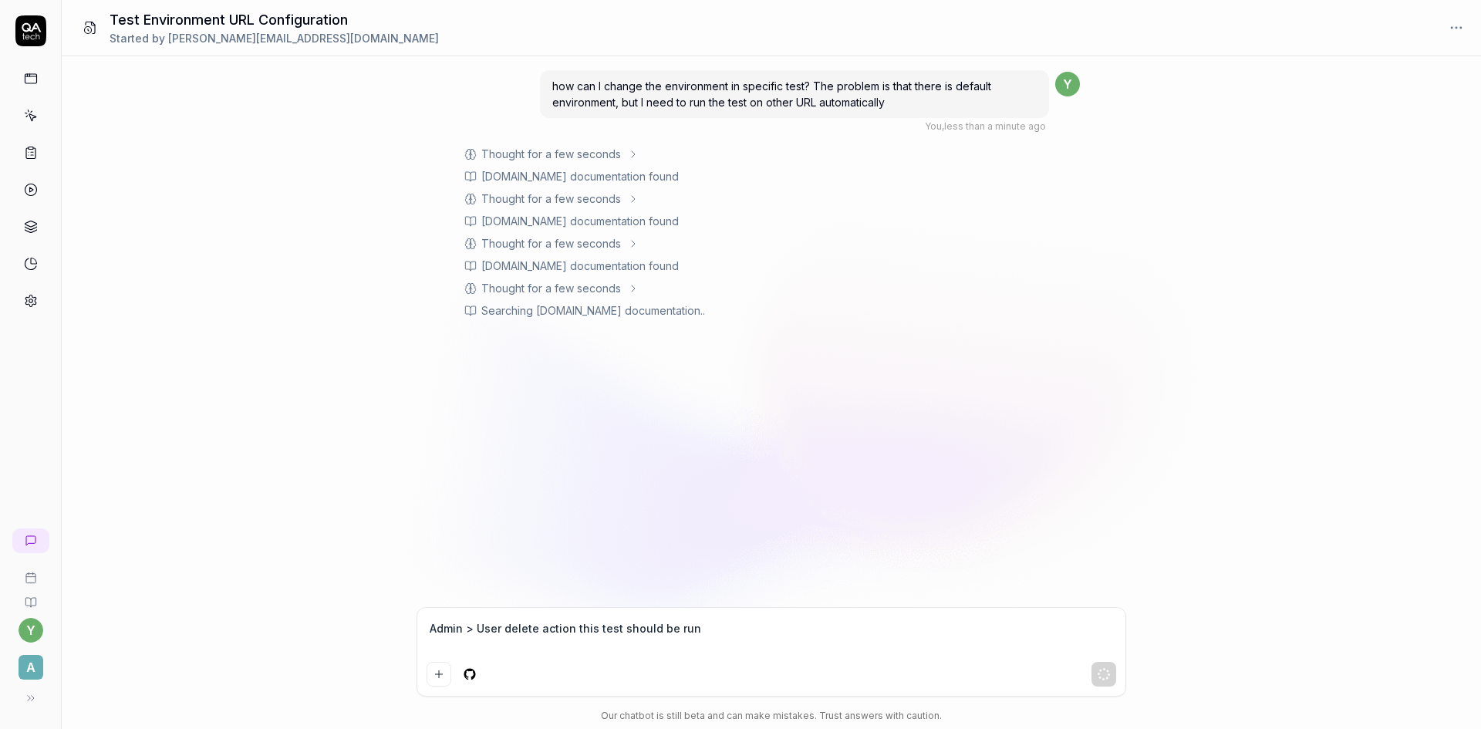
click at [709, 634] on textarea "Admin > User delete action this test should be run" at bounding box center [770, 636] width 689 height 39
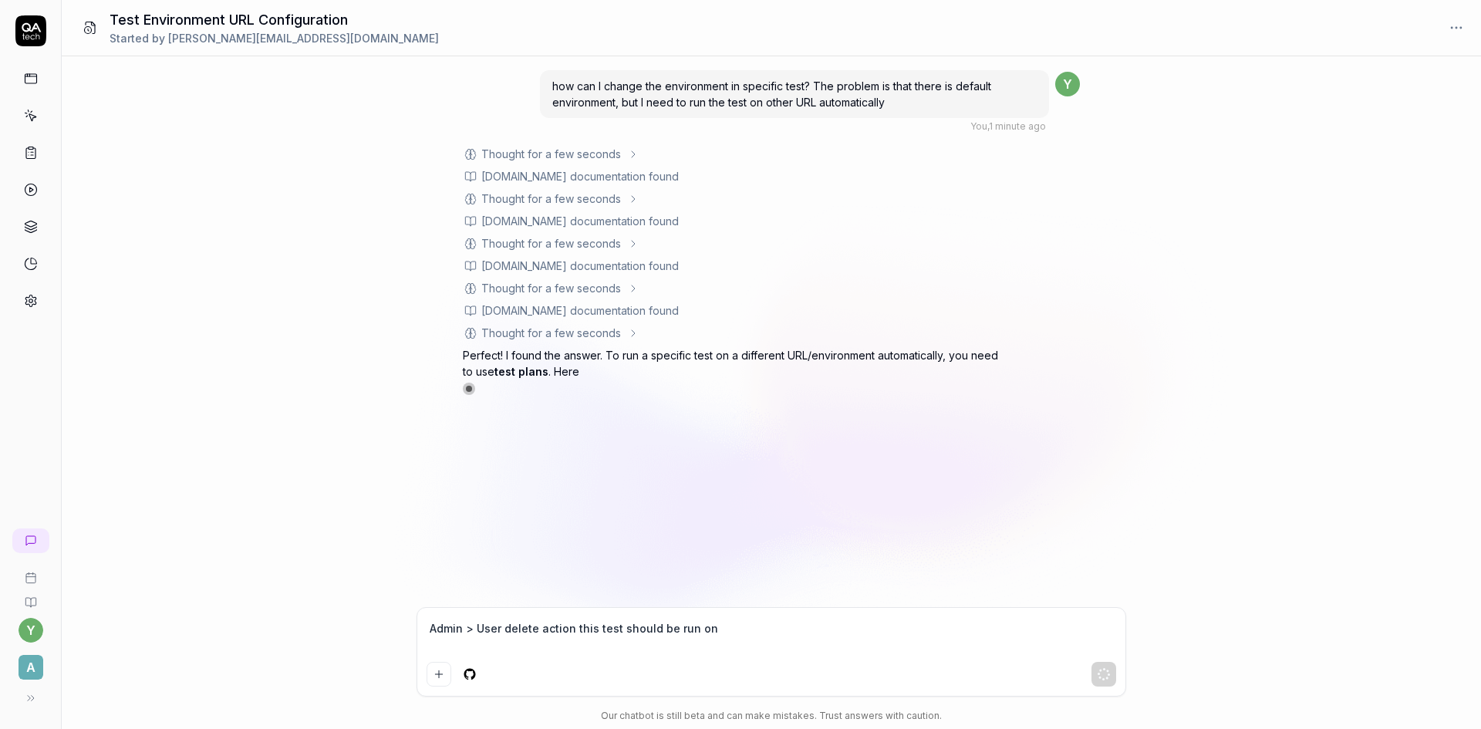
paste textarea "[URL][DOMAIN_NAME]"
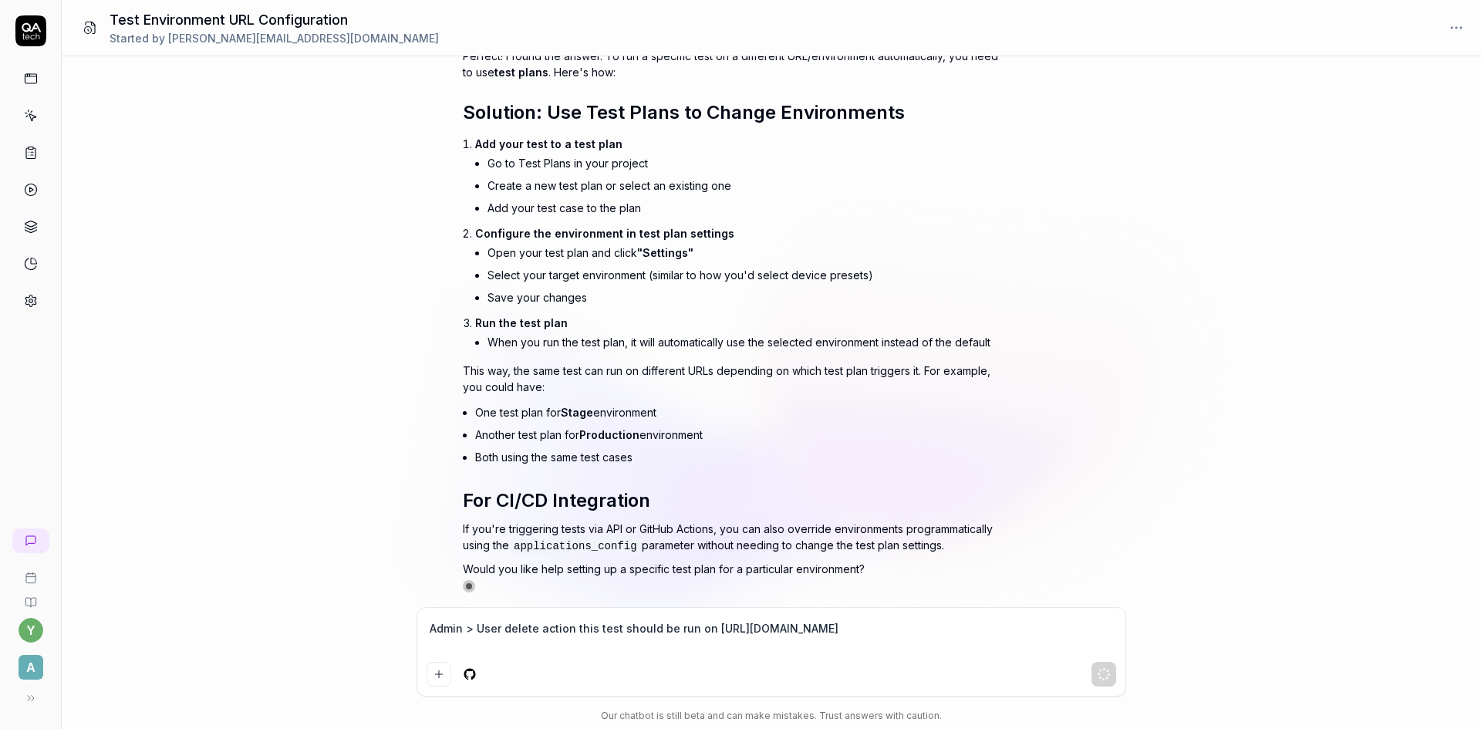
scroll to position [305, 0]
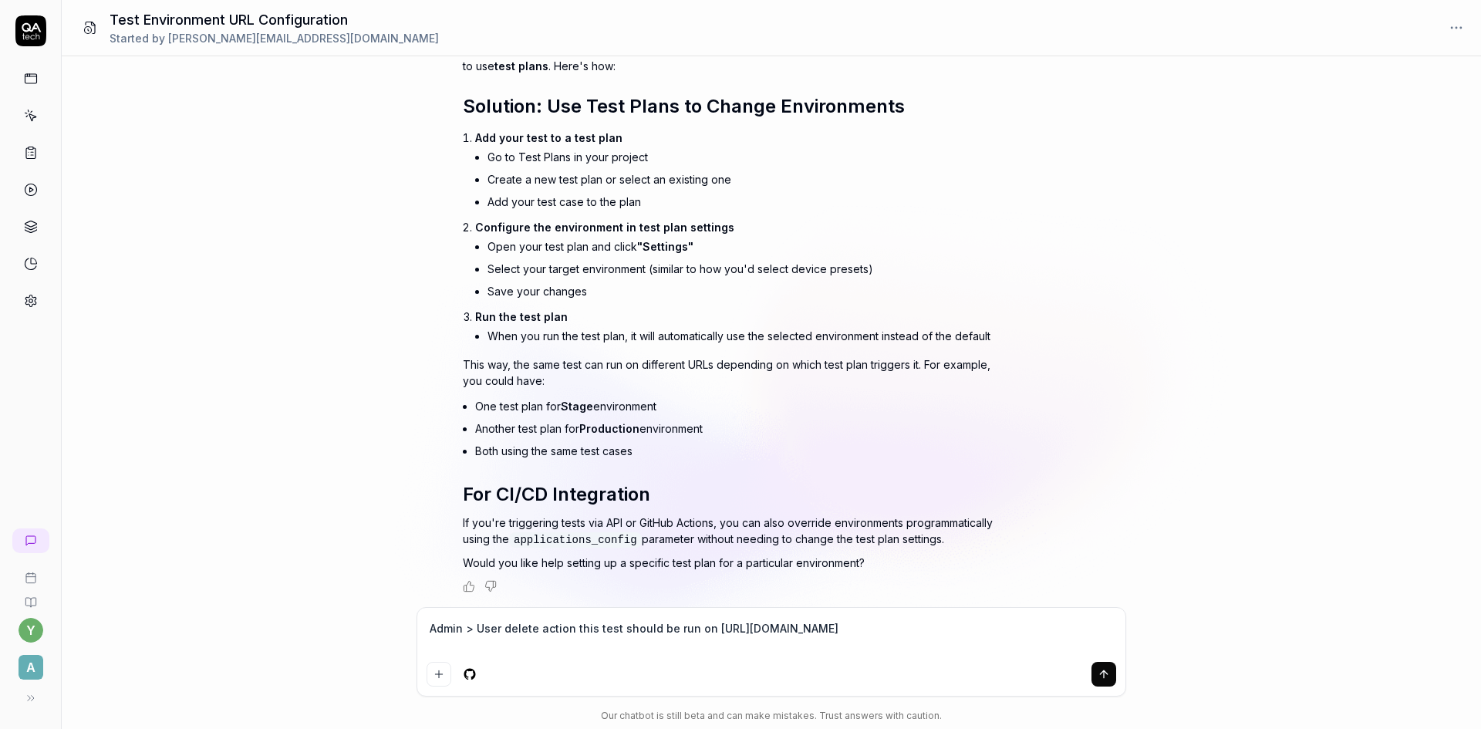
click at [1096, 668] on button "submit" at bounding box center [1103, 674] width 25 height 25
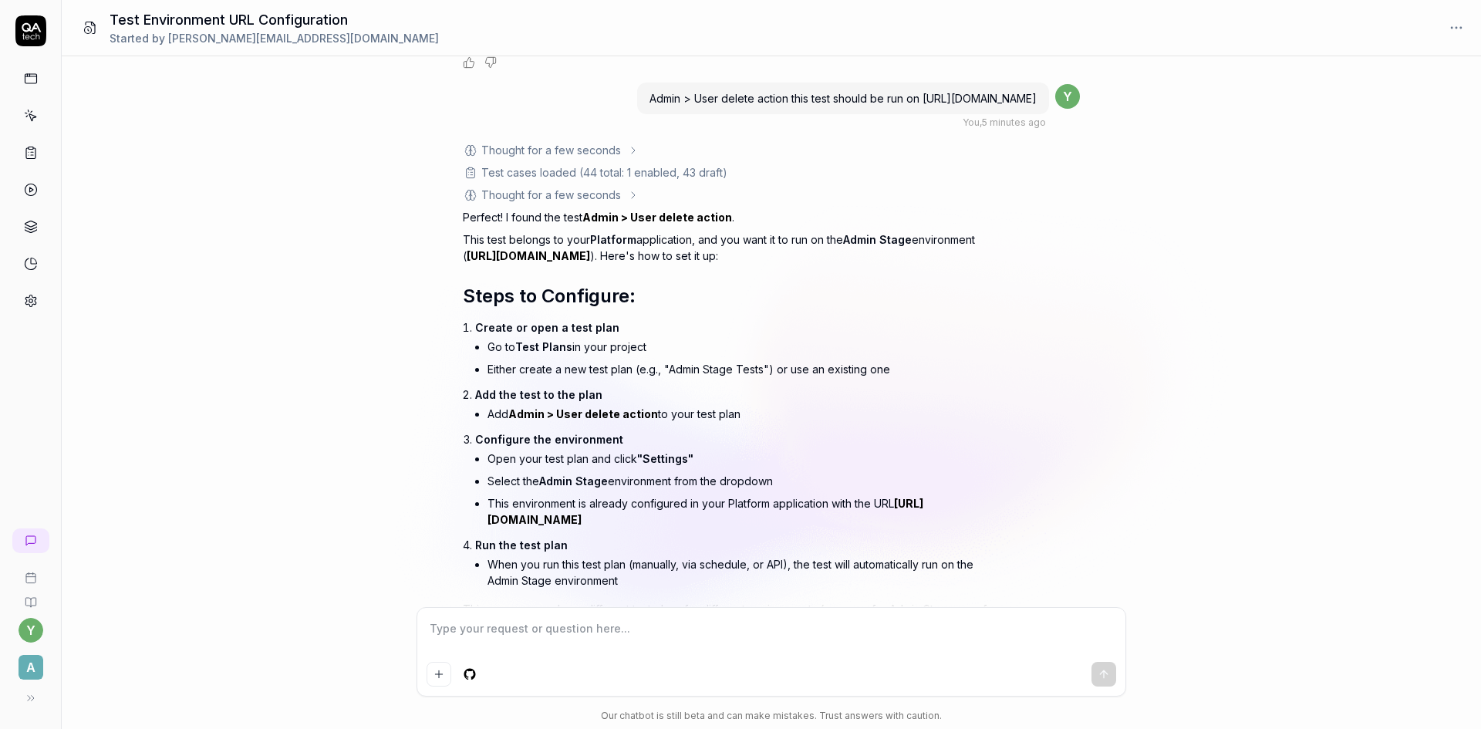
scroll to position [914, 0]
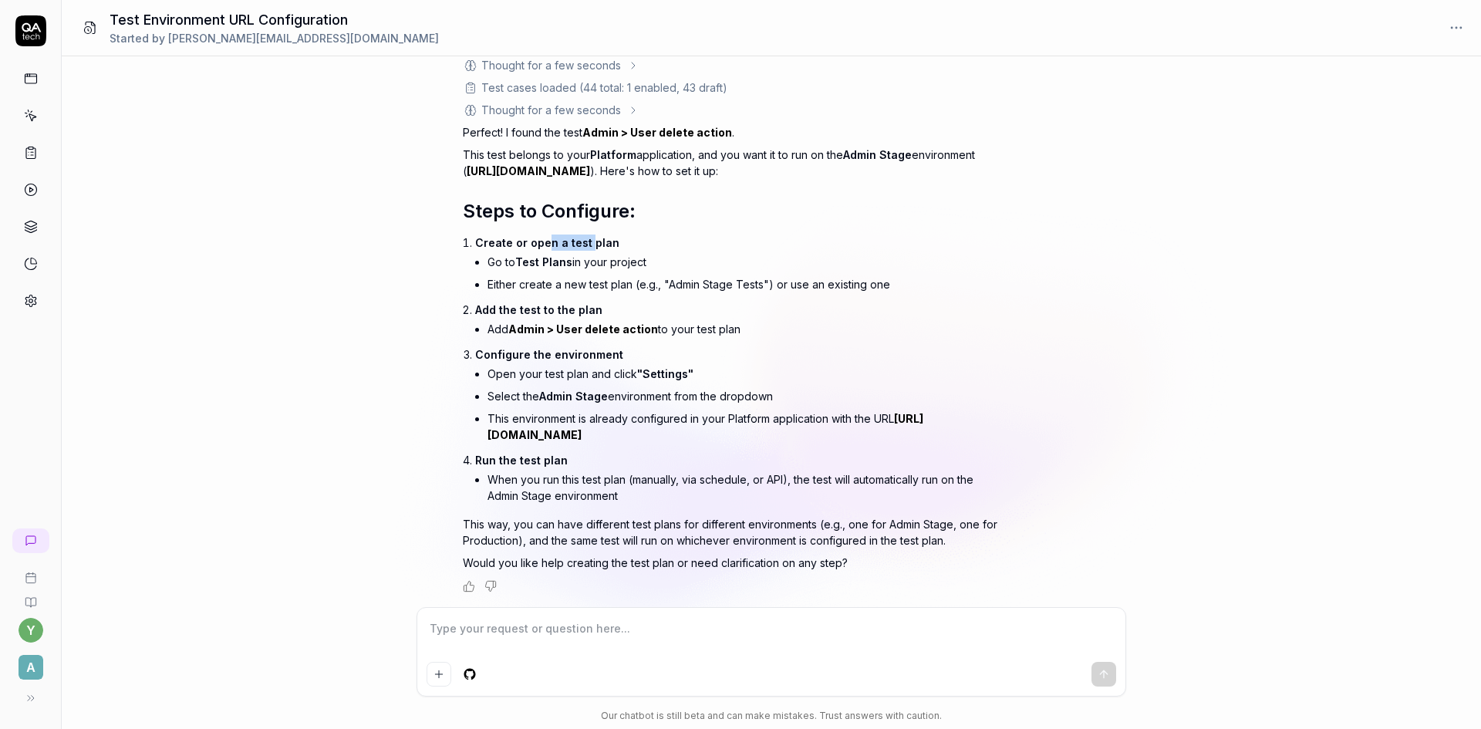
drag, startPoint x: 544, startPoint y: 239, endPoint x: 588, endPoint y: 237, distance: 43.2
click at [588, 237] on span "Create or open a test plan" at bounding box center [547, 242] width 144 height 13
drag, startPoint x: 552, startPoint y: 266, endPoint x: 637, endPoint y: 261, distance: 84.9
click at [637, 261] on li "Go to Test Plans in your project" at bounding box center [744, 262] width 515 height 22
drag, startPoint x: 690, startPoint y: 283, endPoint x: 740, endPoint y: 282, distance: 50.1
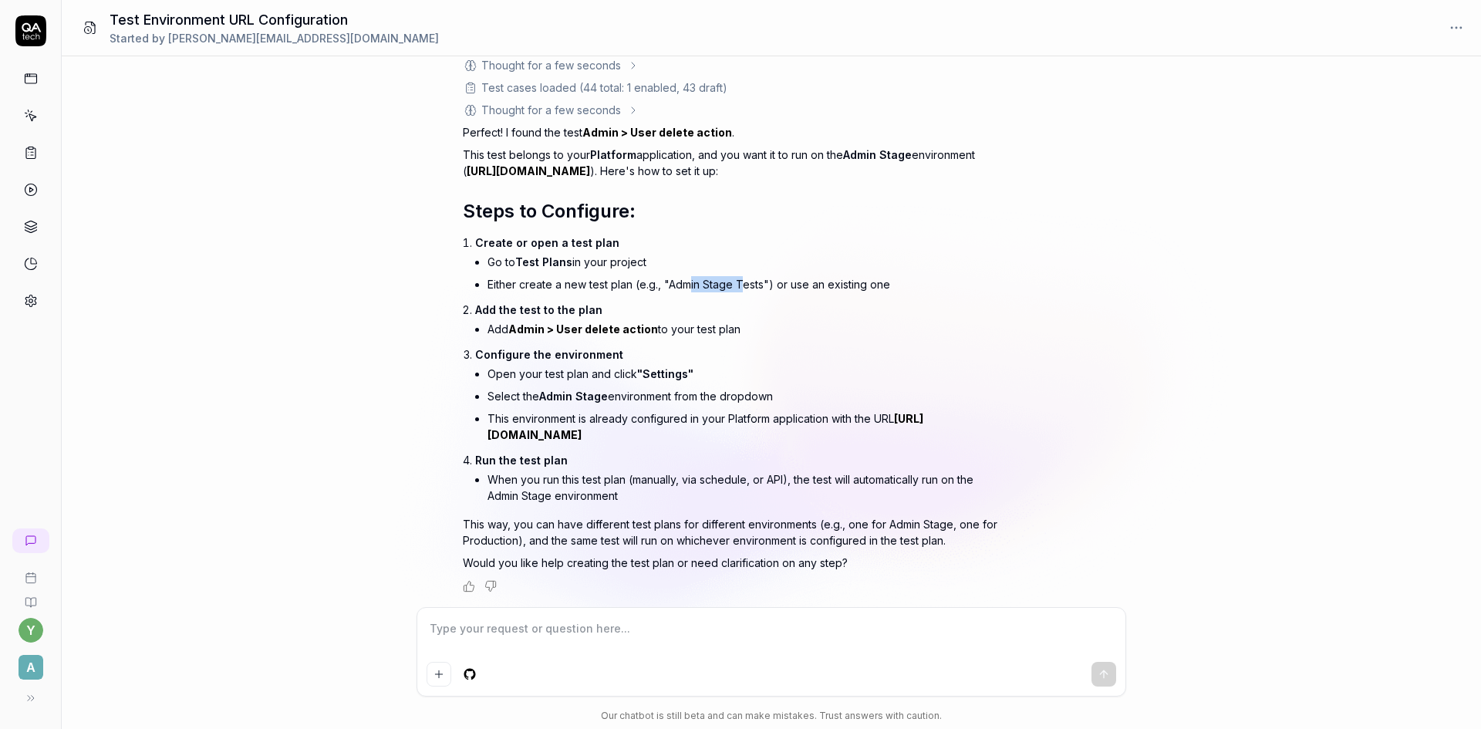
click at [740, 282] on li "Either create a new test plan (e.g., "Admin Stage Tests") or use an existing one" at bounding box center [744, 284] width 515 height 22
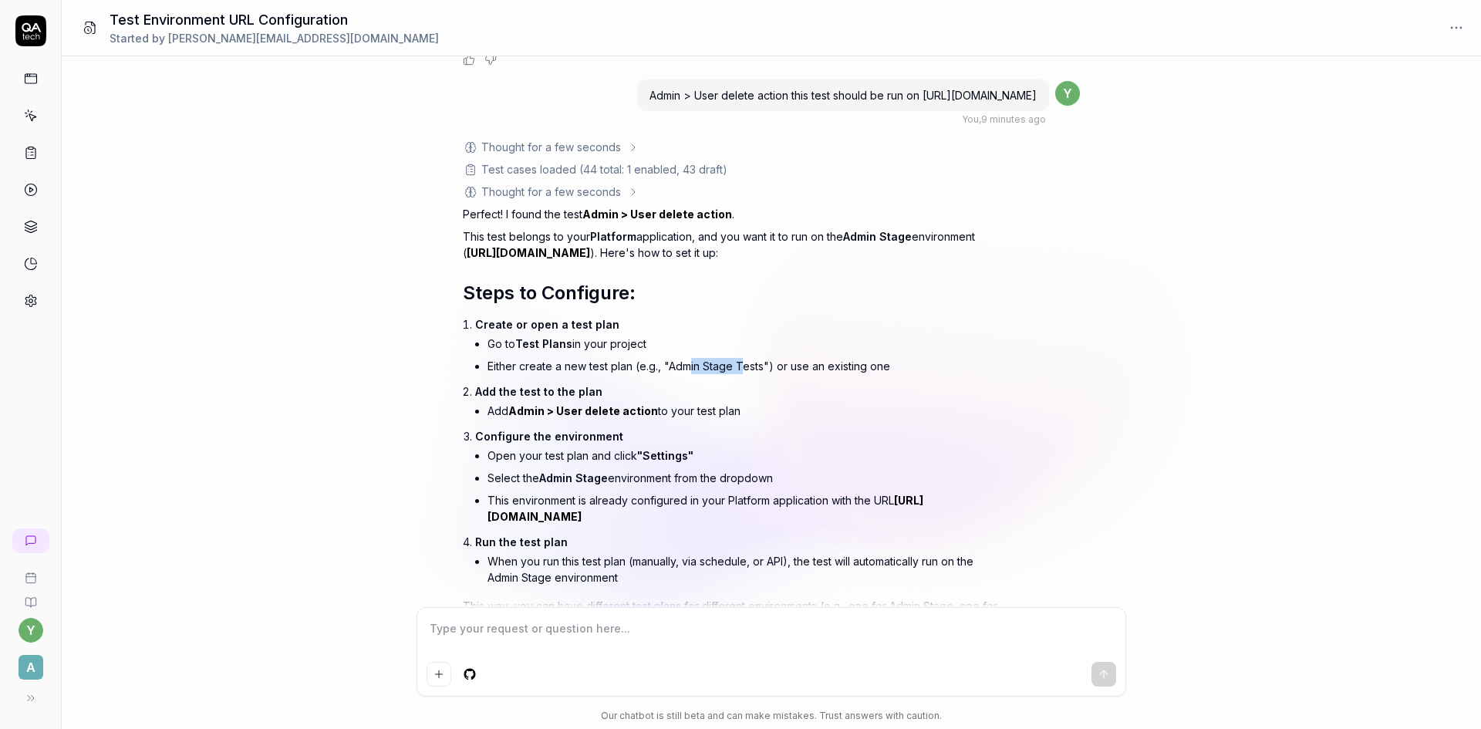
scroll to position [837, 0]
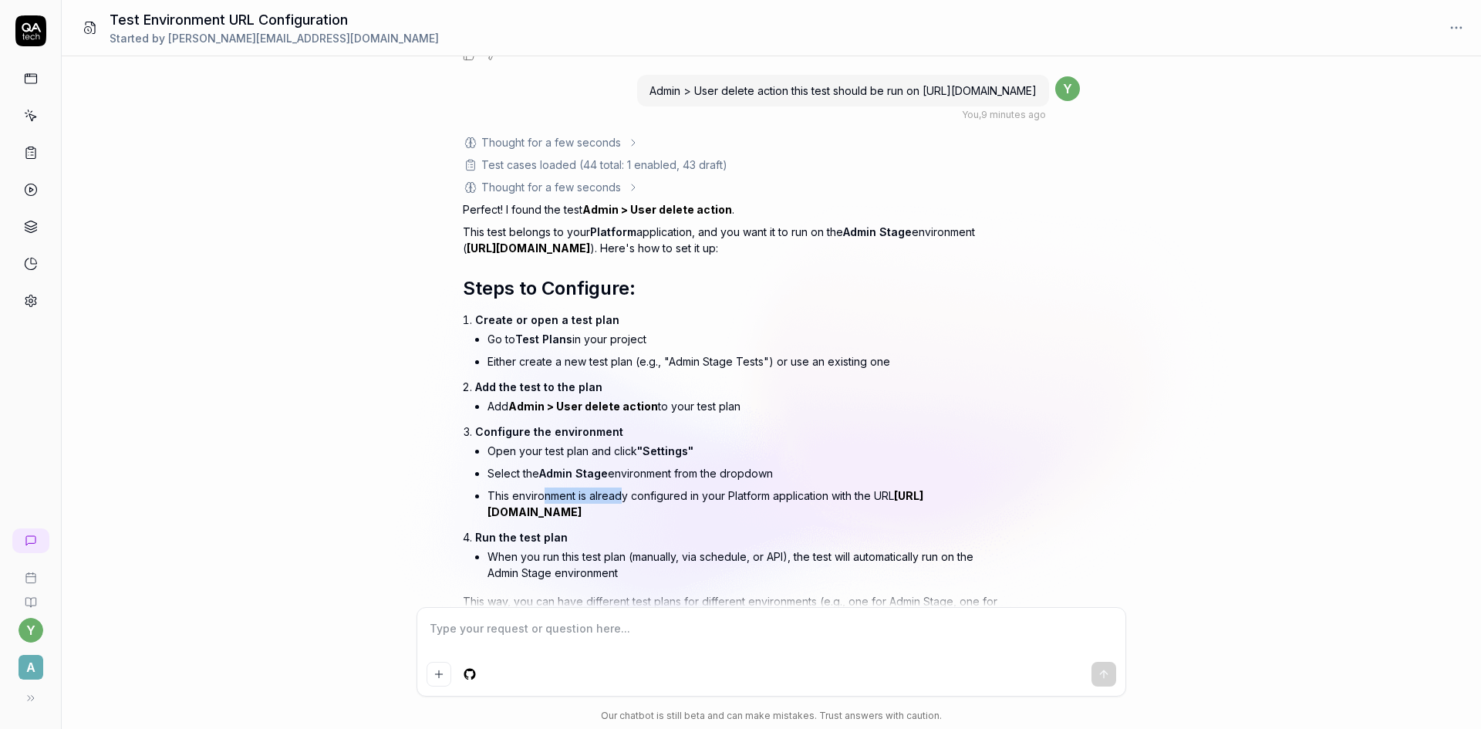
drag, startPoint x: 541, startPoint y: 497, endPoint x: 625, endPoint y: 495, distance: 83.3
click at [625, 495] on li "This environment is already configured in your Platform application with the UR…" at bounding box center [744, 503] width 515 height 39
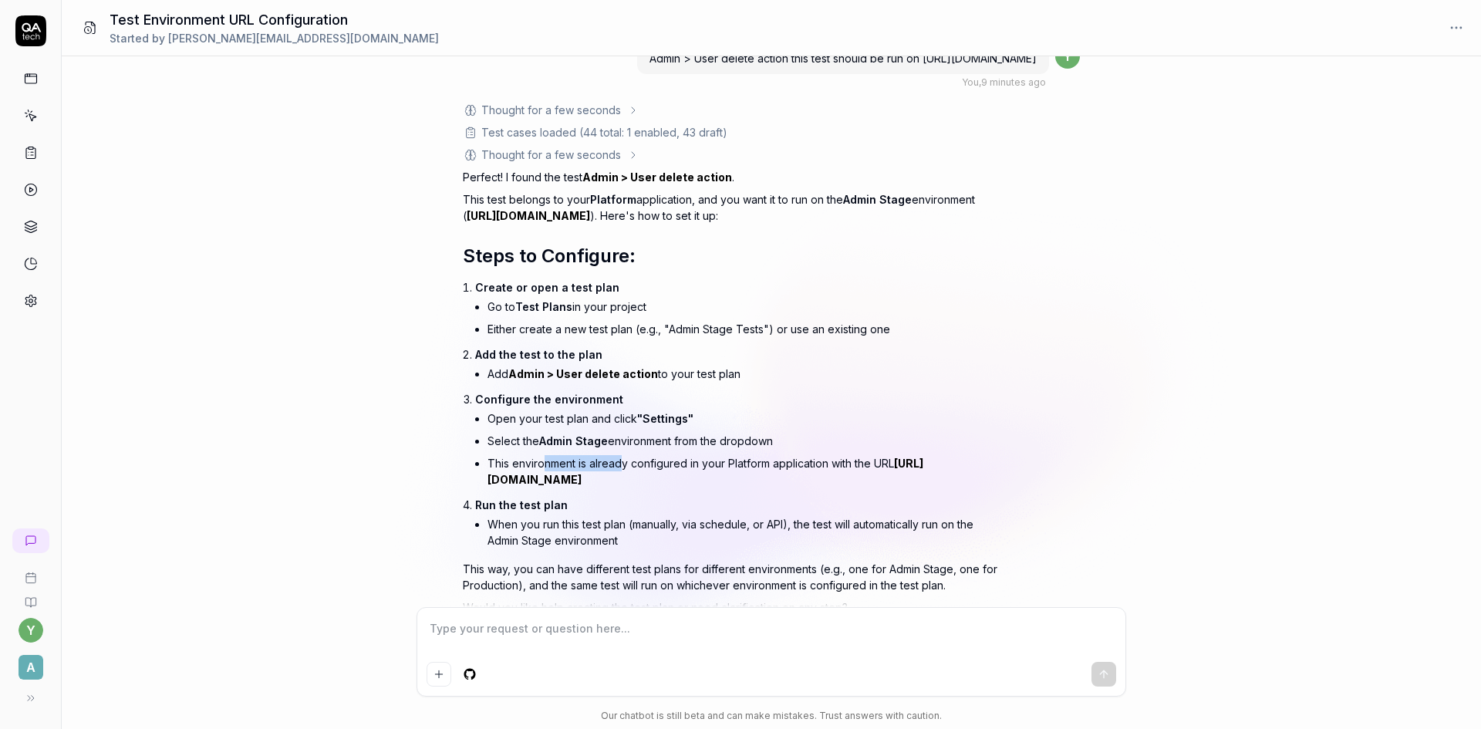
scroll to position [914, 0]
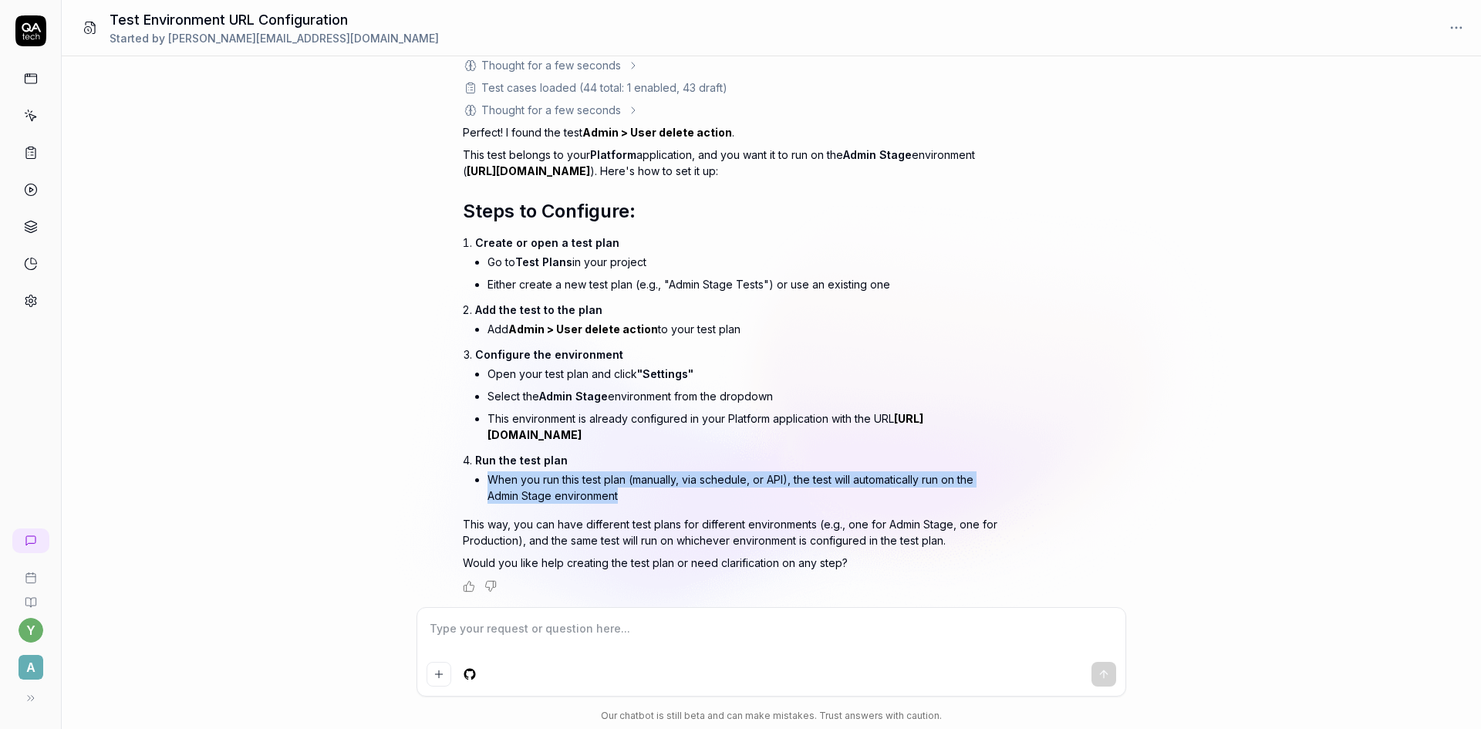
drag, startPoint x: 632, startPoint y: 496, endPoint x: 492, endPoint y: 476, distance: 141.8
click at [492, 476] on li "When you run this test plan (manually, via schedule, or API), the test will aut…" at bounding box center [744, 487] width 515 height 39
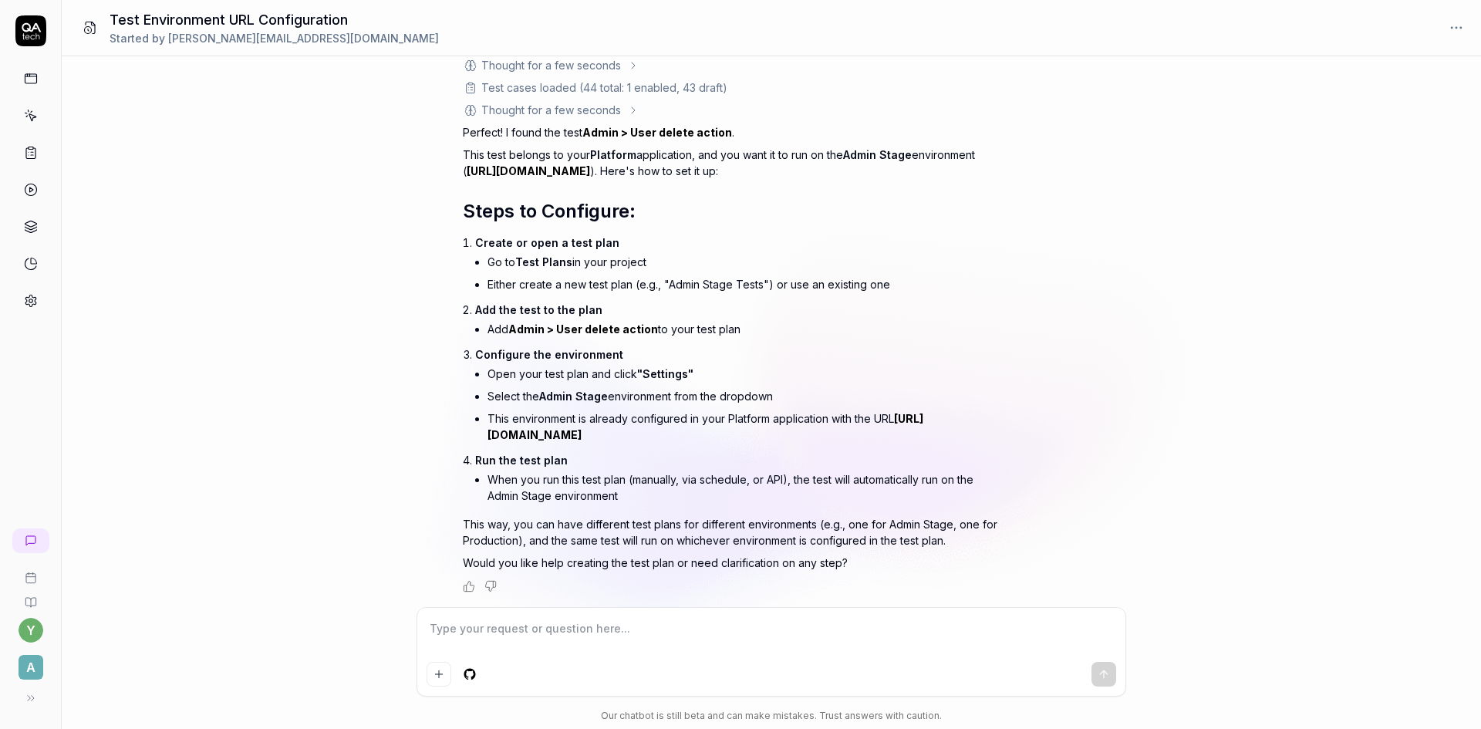
click at [547, 632] on textarea at bounding box center [770, 636] width 689 height 39
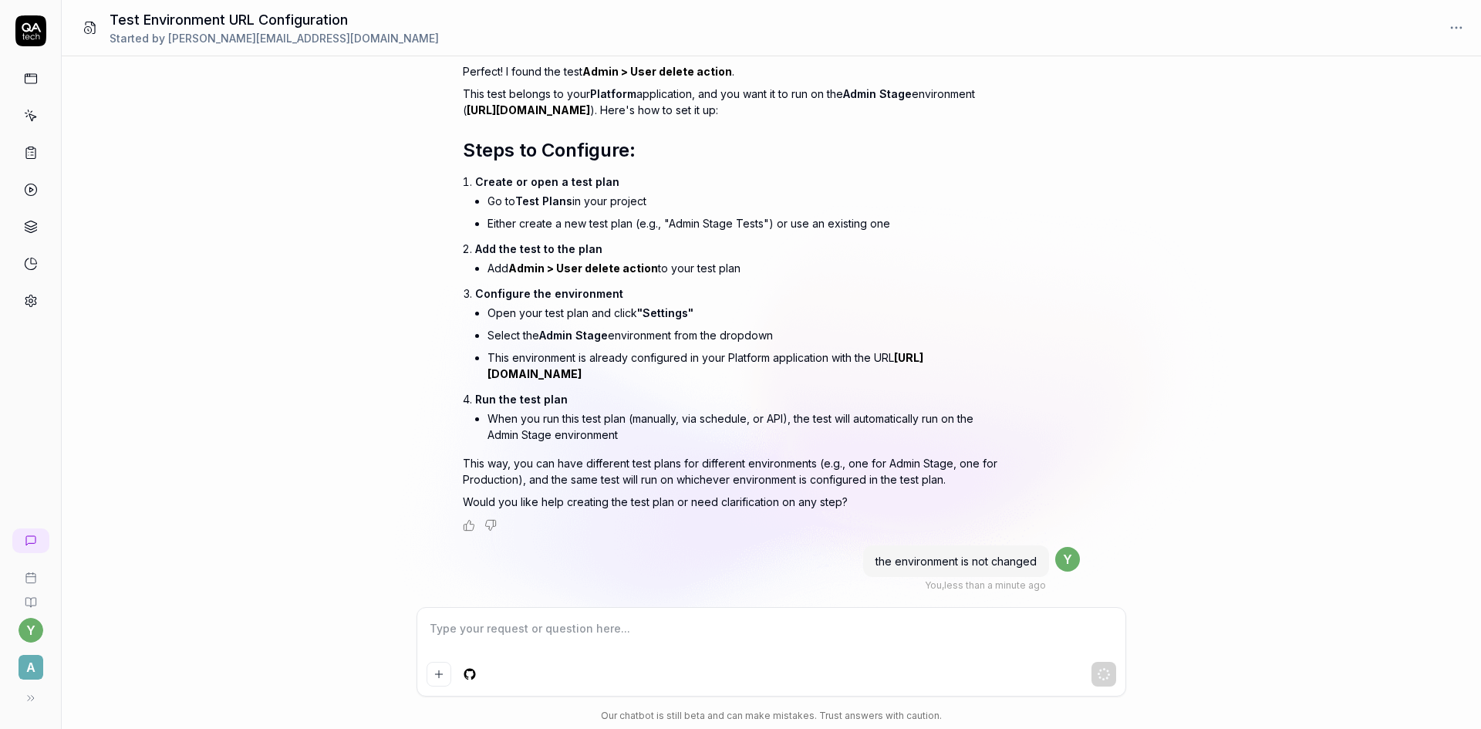
click at [629, 648] on textarea at bounding box center [770, 636] width 689 height 39
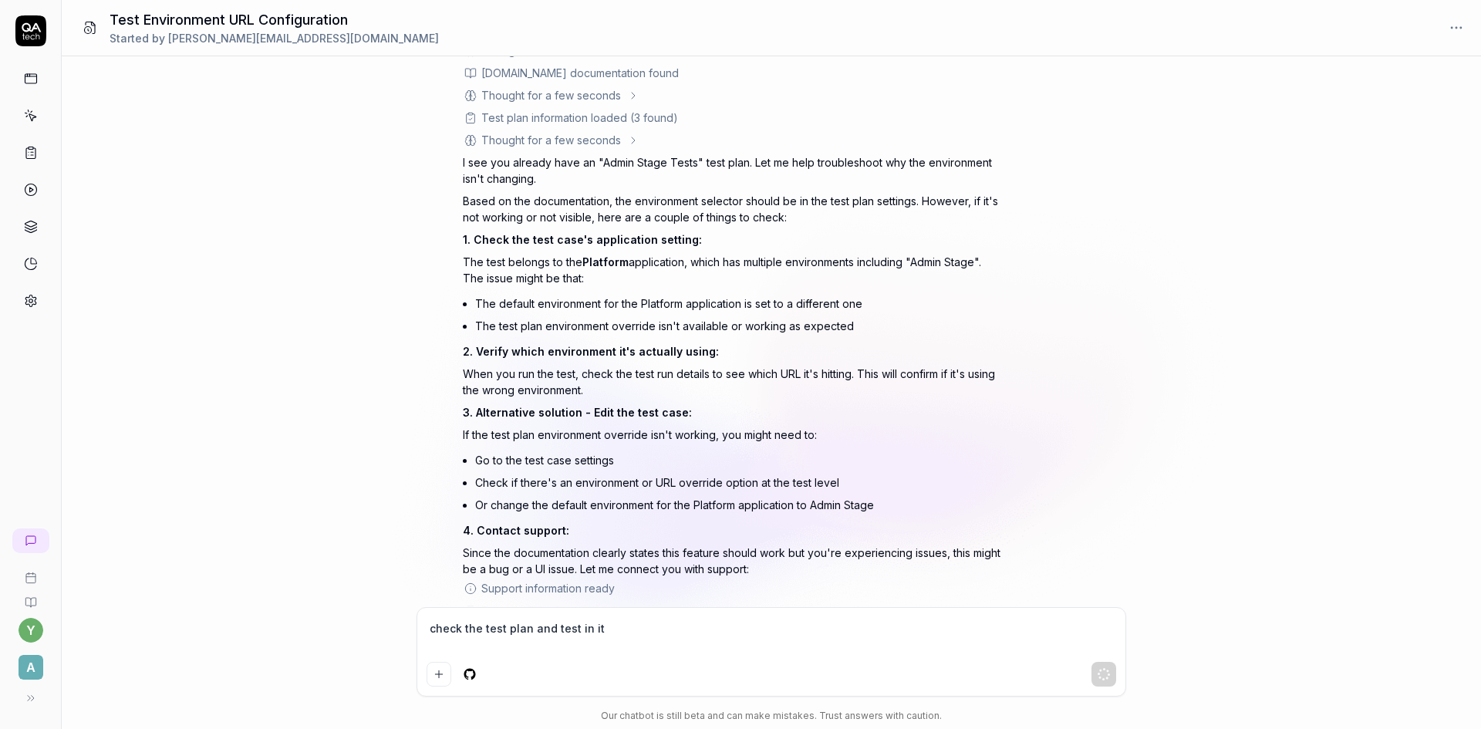
scroll to position [1521, 0]
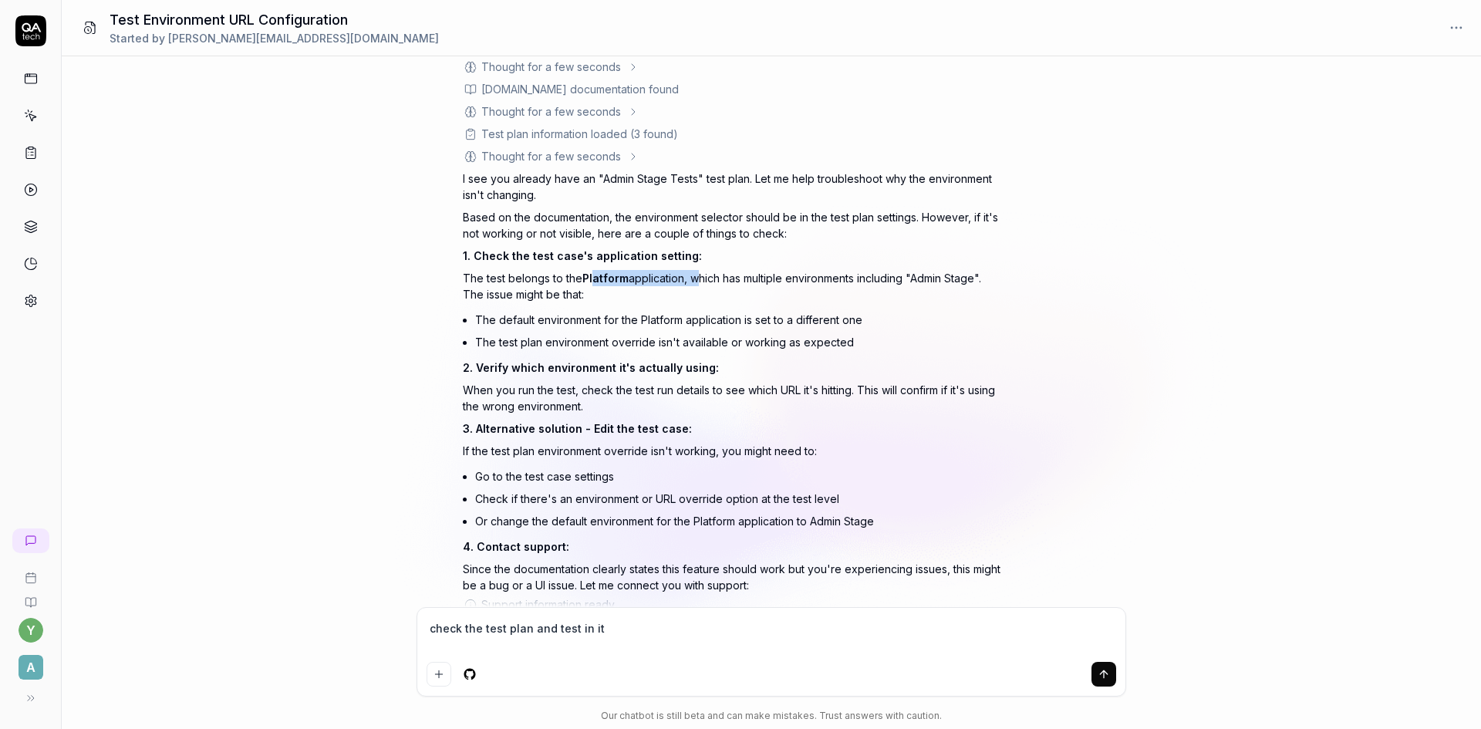
drag, startPoint x: 596, startPoint y: 279, endPoint x: 691, endPoint y: 275, distance: 94.9
click at [691, 275] on p "The test belongs to the Platform application, which has multiple environments i…" at bounding box center [733, 286] width 540 height 32
drag, startPoint x: 742, startPoint y: 276, endPoint x: 891, endPoint y: 282, distance: 149.0
click at [891, 282] on p "The test belongs to the Platform application, which has multiple environments i…" at bounding box center [733, 286] width 540 height 32
drag, startPoint x: 545, startPoint y: 287, endPoint x: 571, endPoint y: 288, distance: 25.5
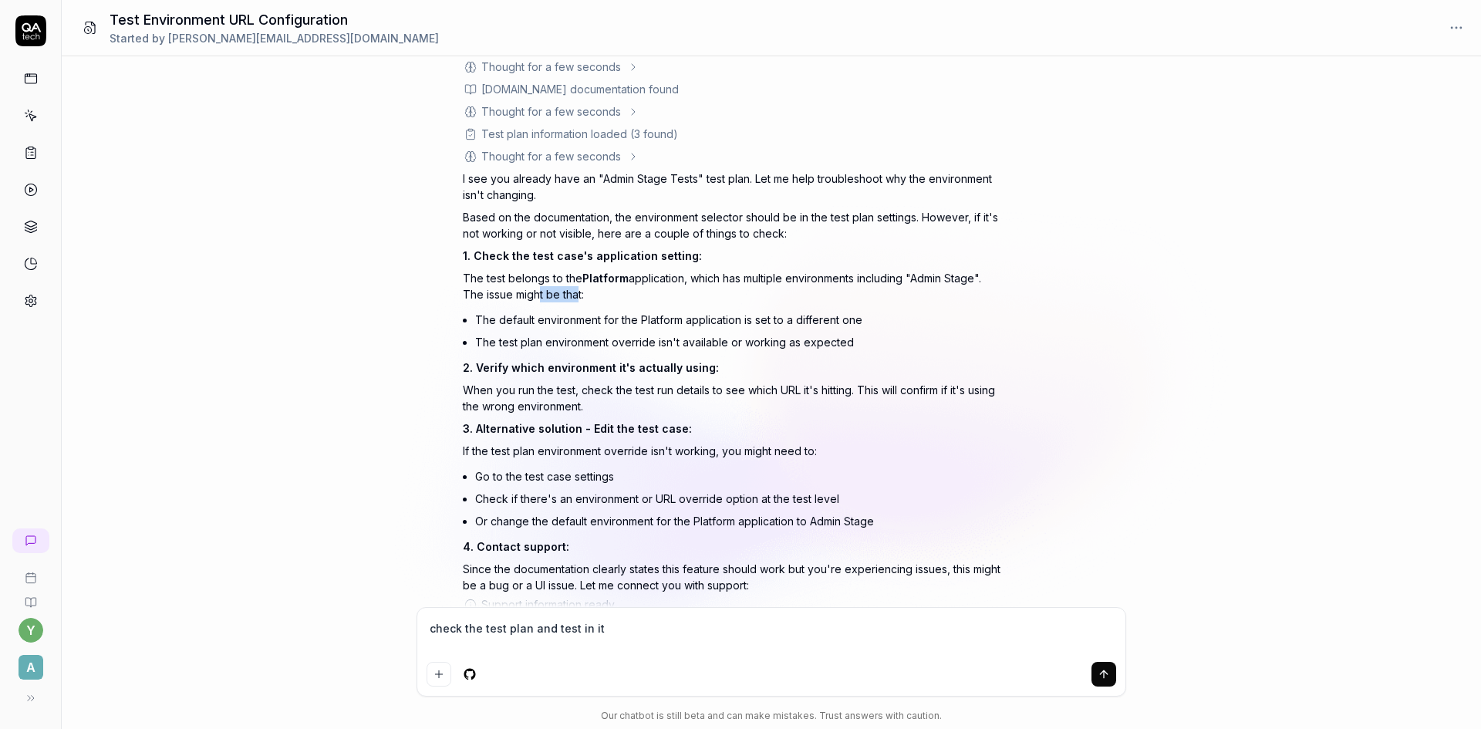
click at [571, 288] on p "The test belongs to the Platform application, which has multiple environments i…" at bounding box center [733, 286] width 540 height 32
drag, startPoint x: 759, startPoint y: 319, endPoint x: 864, endPoint y: 314, distance: 105.8
click at [864, 314] on li "The default environment for the Platform application is set to a different one" at bounding box center [738, 319] width 527 height 22
drag, startPoint x: 518, startPoint y: 341, endPoint x: 800, endPoint y: 342, distance: 281.5
click at [800, 342] on li "The test plan environment override isn't available or working as expected" at bounding box center [738, 342] width 527 height 22
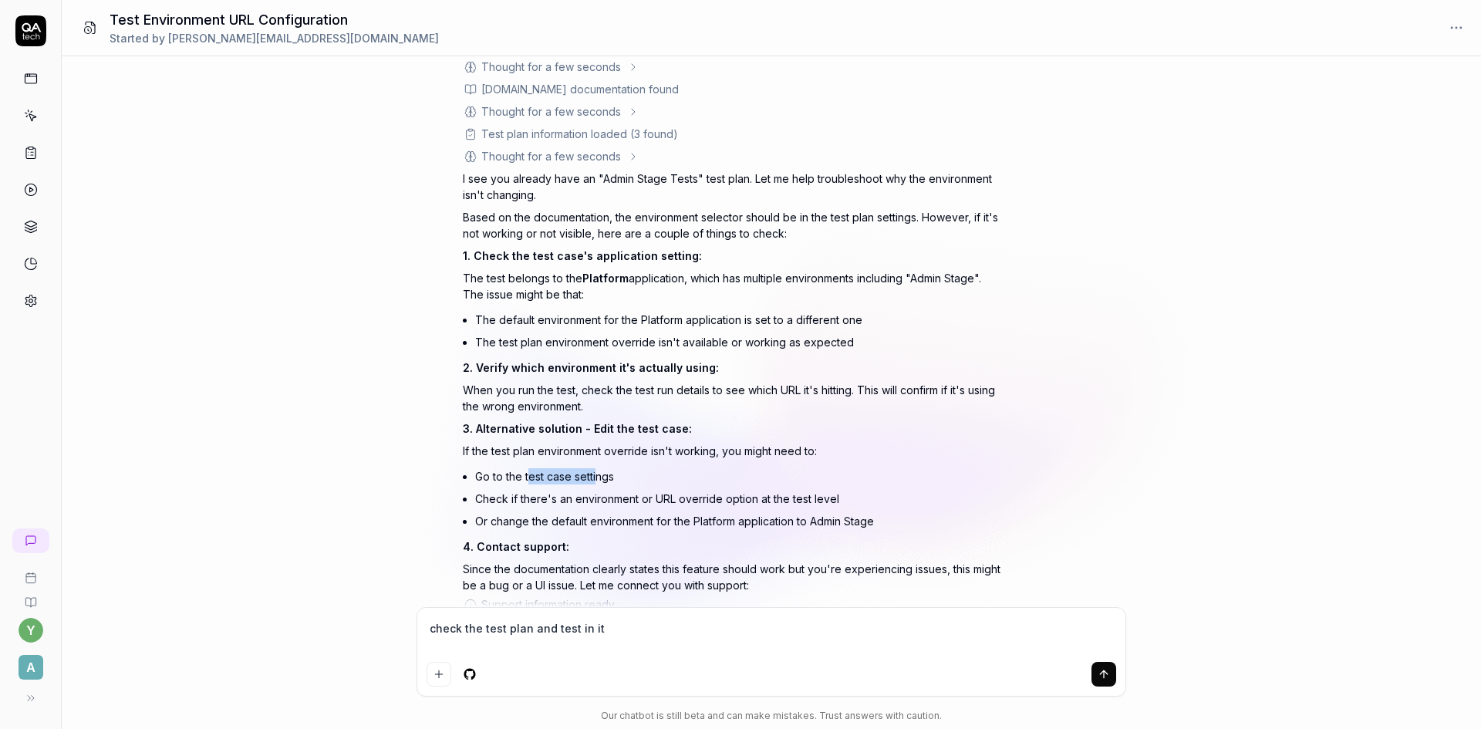
drag, startPoint x: 529, startPoint y: 472, endPoint x: 595, endPoint y: 473, distance: 66.3
click at [595, 473] on li "Go to the test case settings" at bounding box center [738, 476] width 527 height 22
drag, startPoint x: 585, startPoint y: 499, endPoint x: 820, endPoint y: 499, distance: 234.4
click at [820, 499] on li "Check if there's an environment or URL override option at the test level" at bounding box center [738, 498] width 527 height 22
drag, startPoint x: 547, startPoint y: 521, endPoint x: 719, endPoint y: 516, distance: 172.8
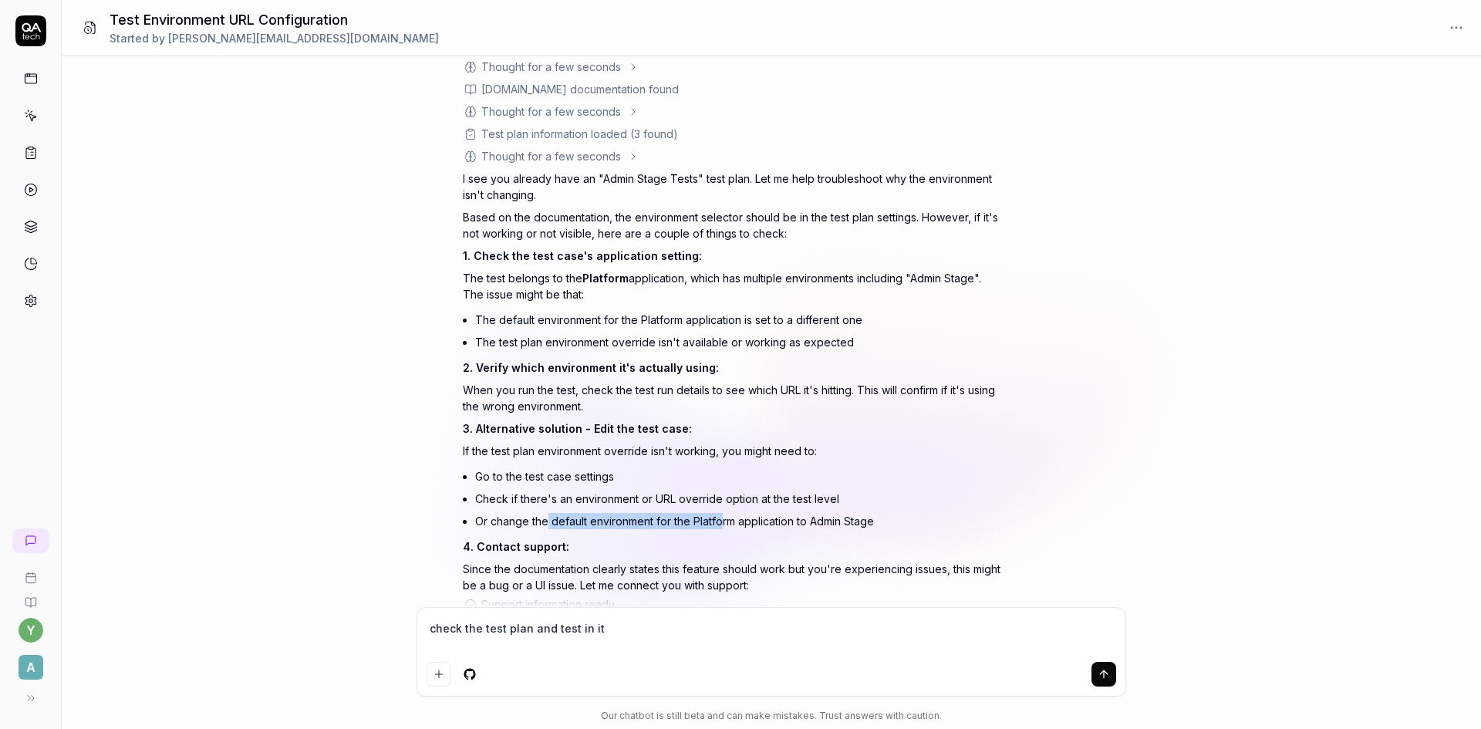
click at [719, 516] on li "Or change the default environment for the Platform application to Admin Stage" at bounding box center [738, 521] width 527 height 22
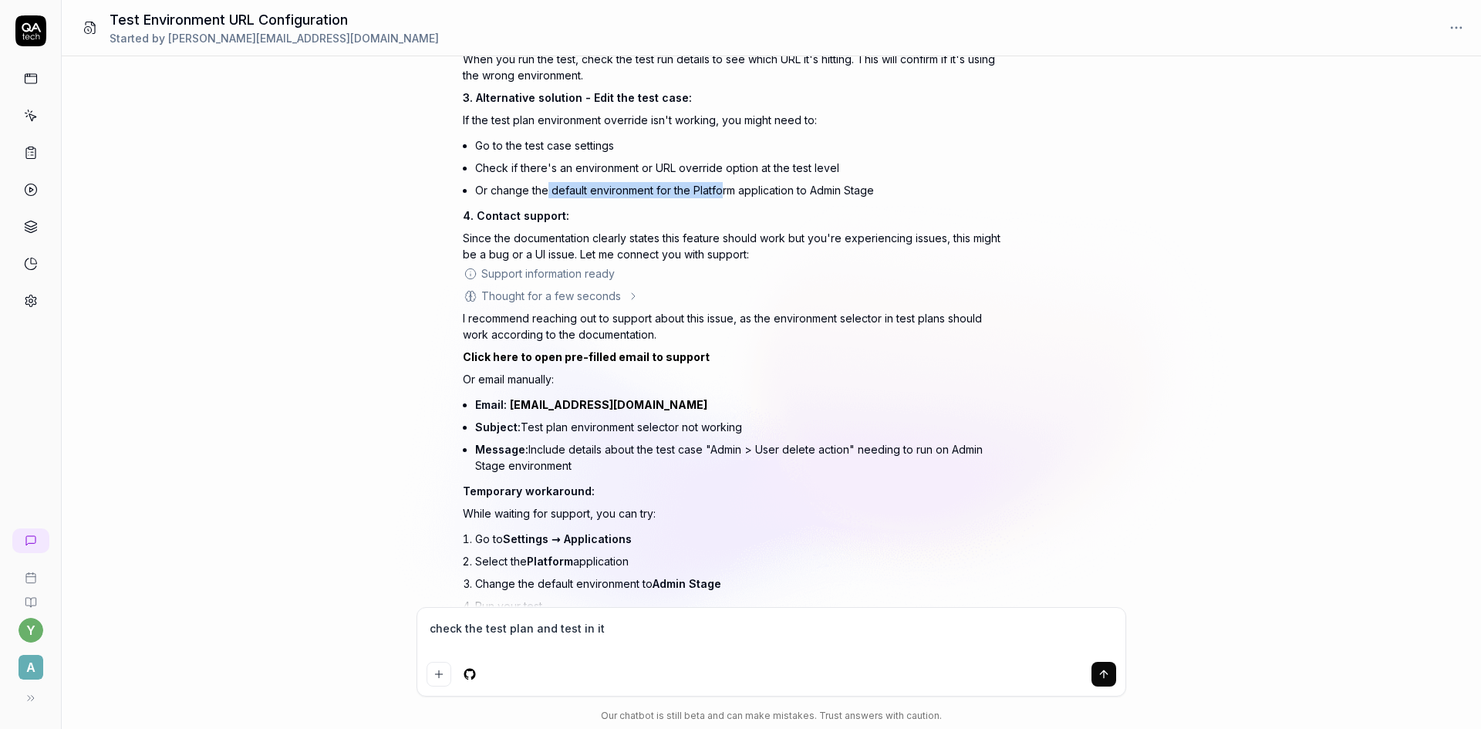
scroll to position [1920, 0]
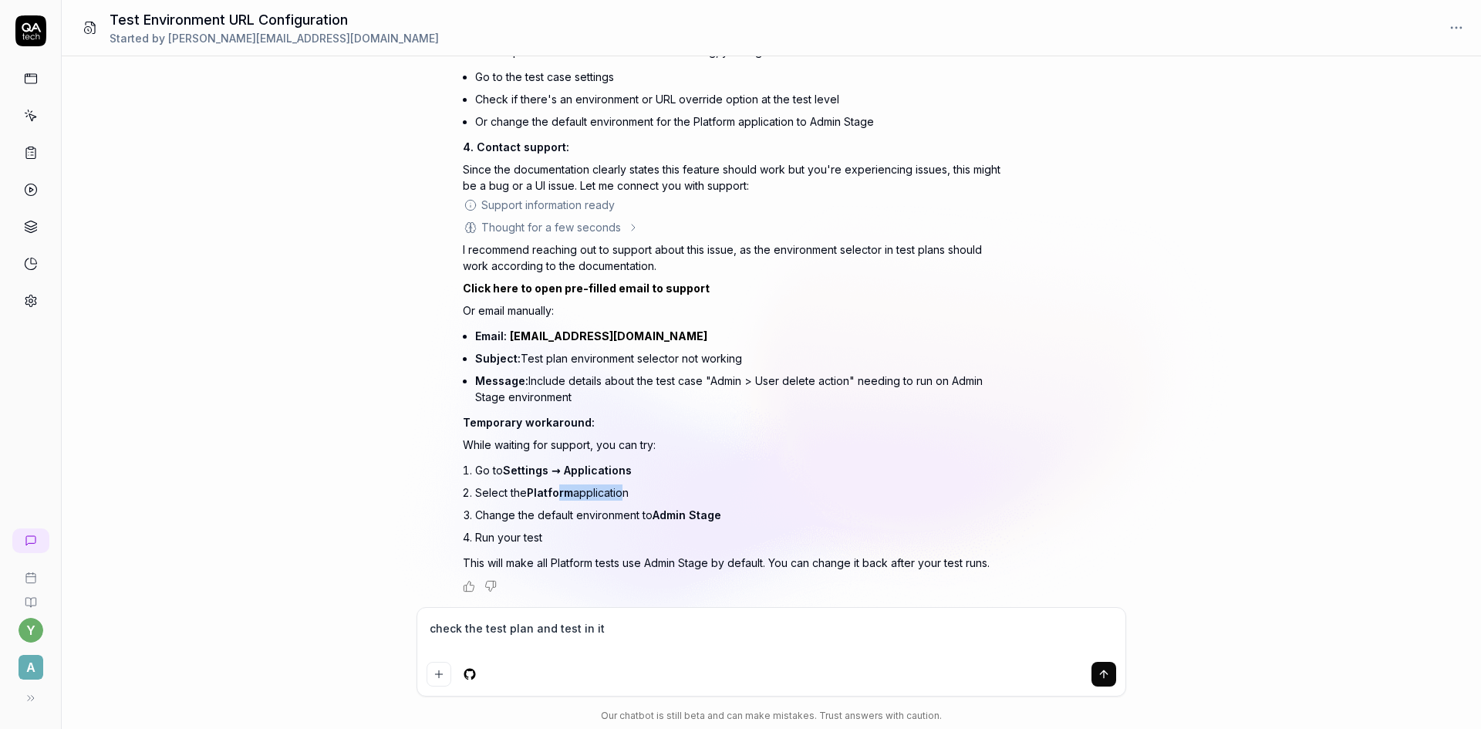
drag, startPoint x: 558, startPoint y: 487, endPoint x: 622, endPoint y: 485, distance: 64.8
click at [622, 485] on li "Select the Platform application" at bounding box center [738, 492] width 527 height 22
drag, startPoint x: 628, startPoint y: 629, endPoint x: 408, endPoint y: 621, distance: 219.9
click at [408, 621] on div "how can I change the environment in specific test? The problem is that there is…" at bounding box center [771, 392] width 1419 height 672
click at [542, 288] on link "Click here to open pre-filled email to support" at bounding box center [586, 287] width 247 height 13
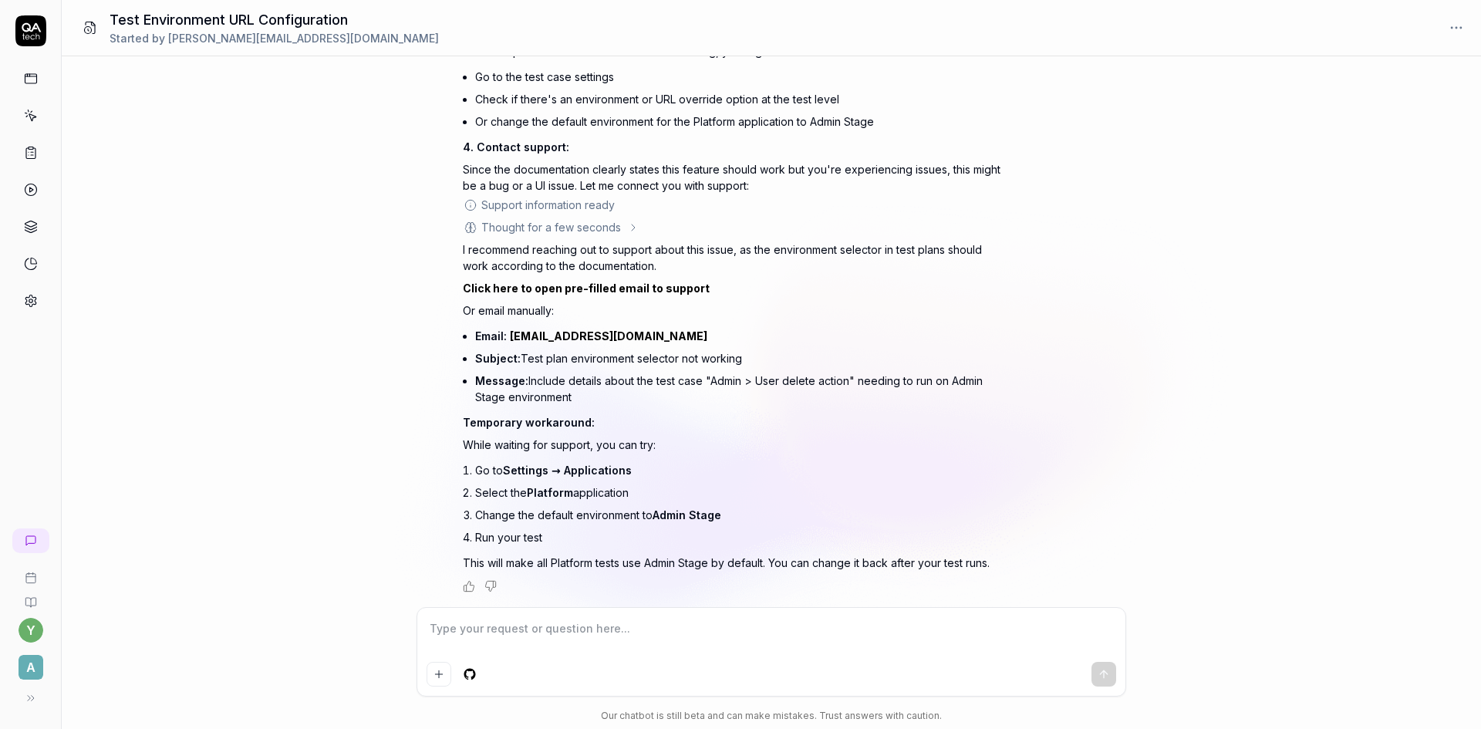
click at [32, 113] on icon at bounding box center [31, 116] width 14 height 14
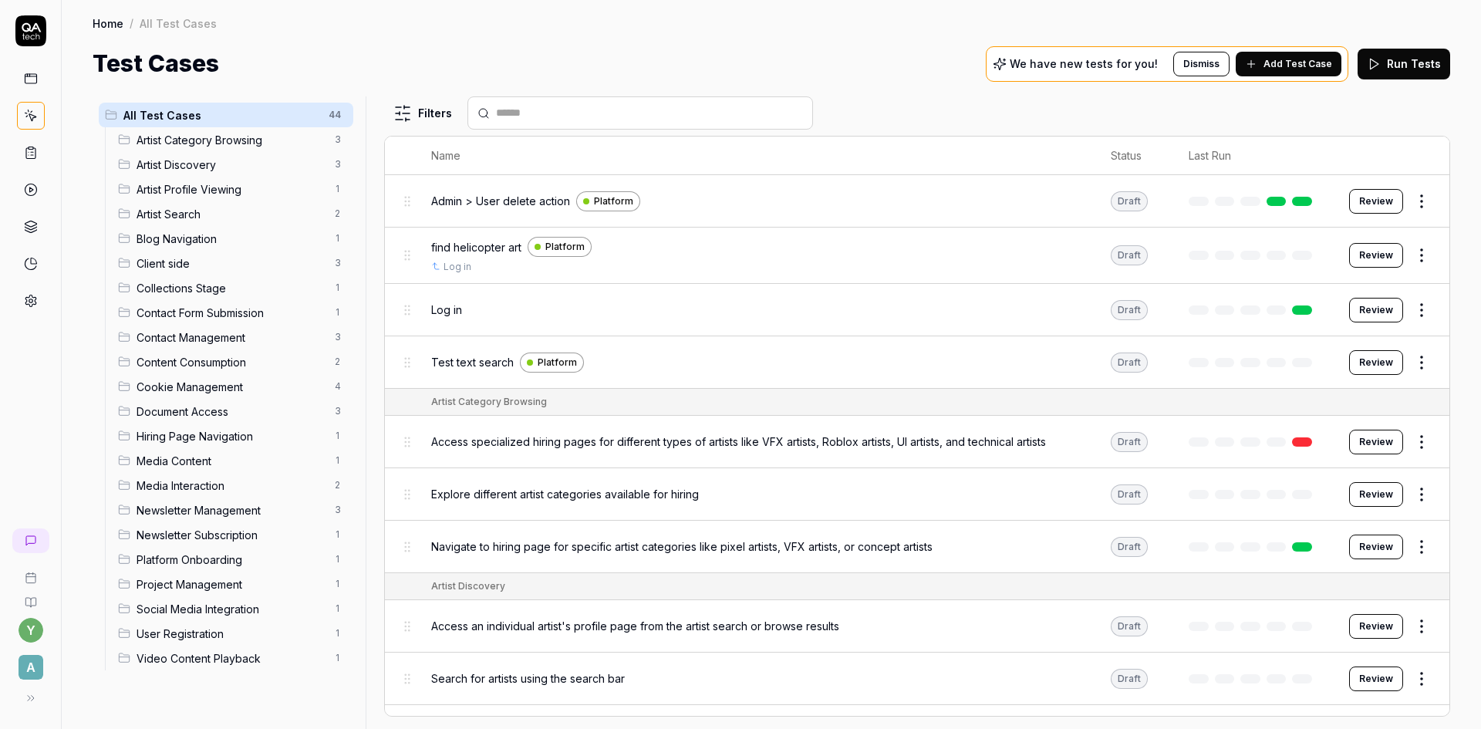
click at [161, 260] on span "Client side" at bounding box center [230, 263] width 189 height 16
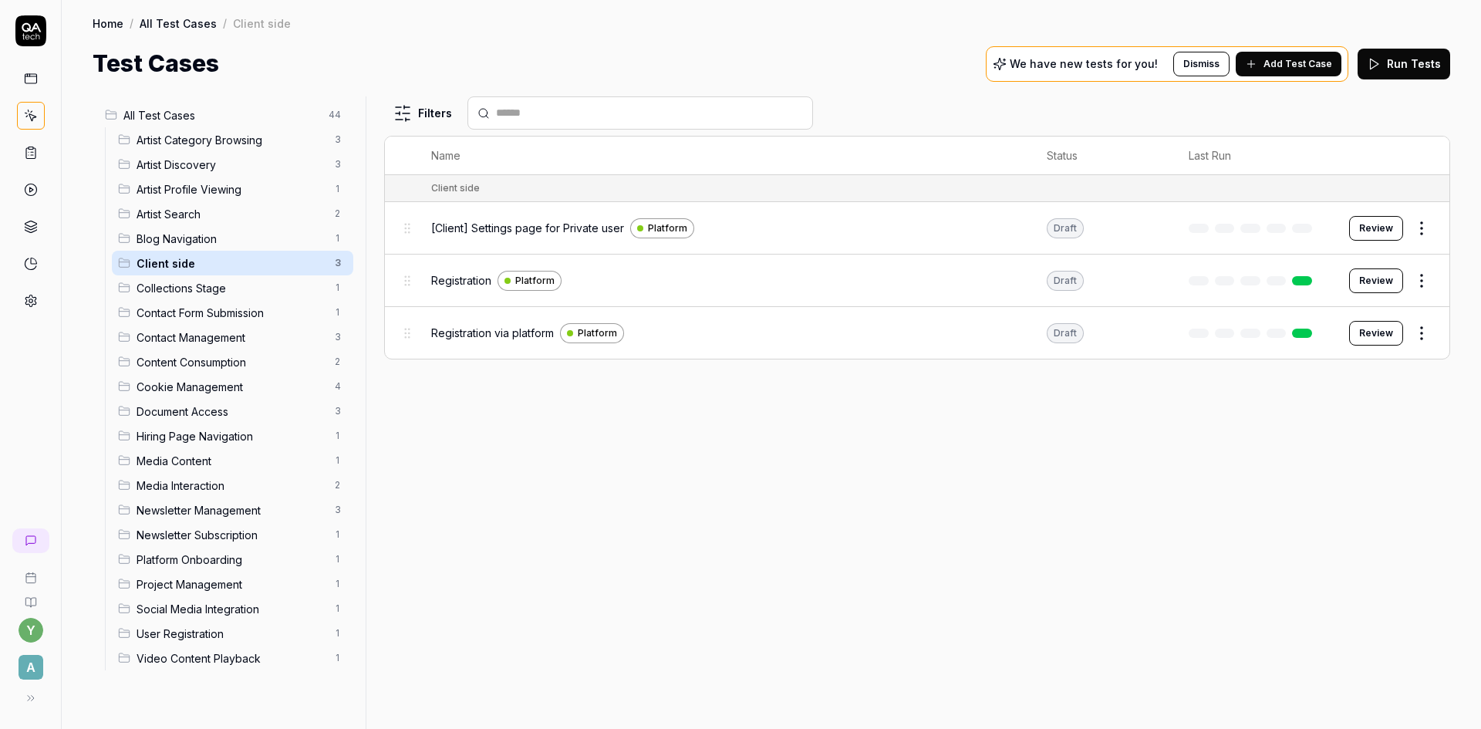
click at [525, 230] on span "[Client] Settings page for Private user" at bounding box center [527, 228] width 193 height 16
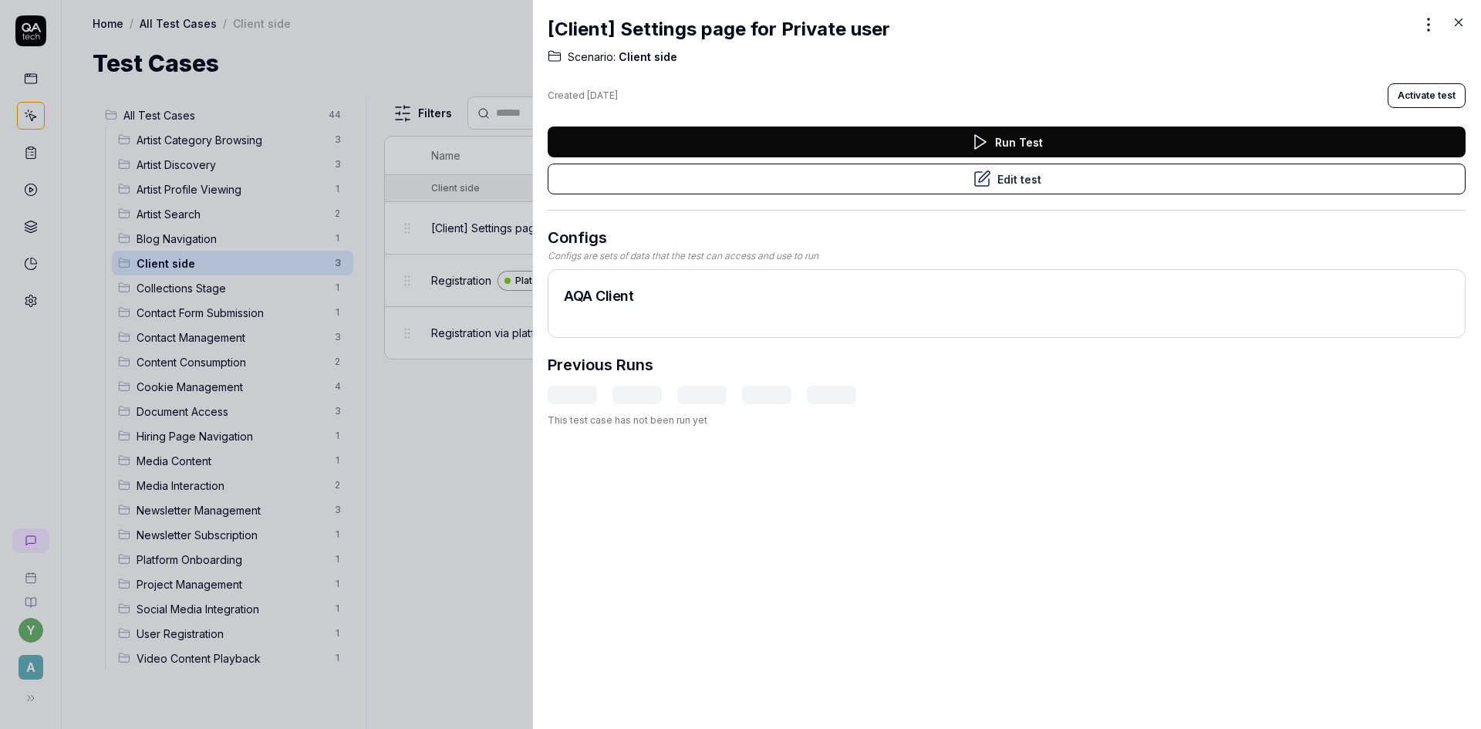
click at [1458, 22] on icon at bounding box center [1458, 22] width 7 height 7
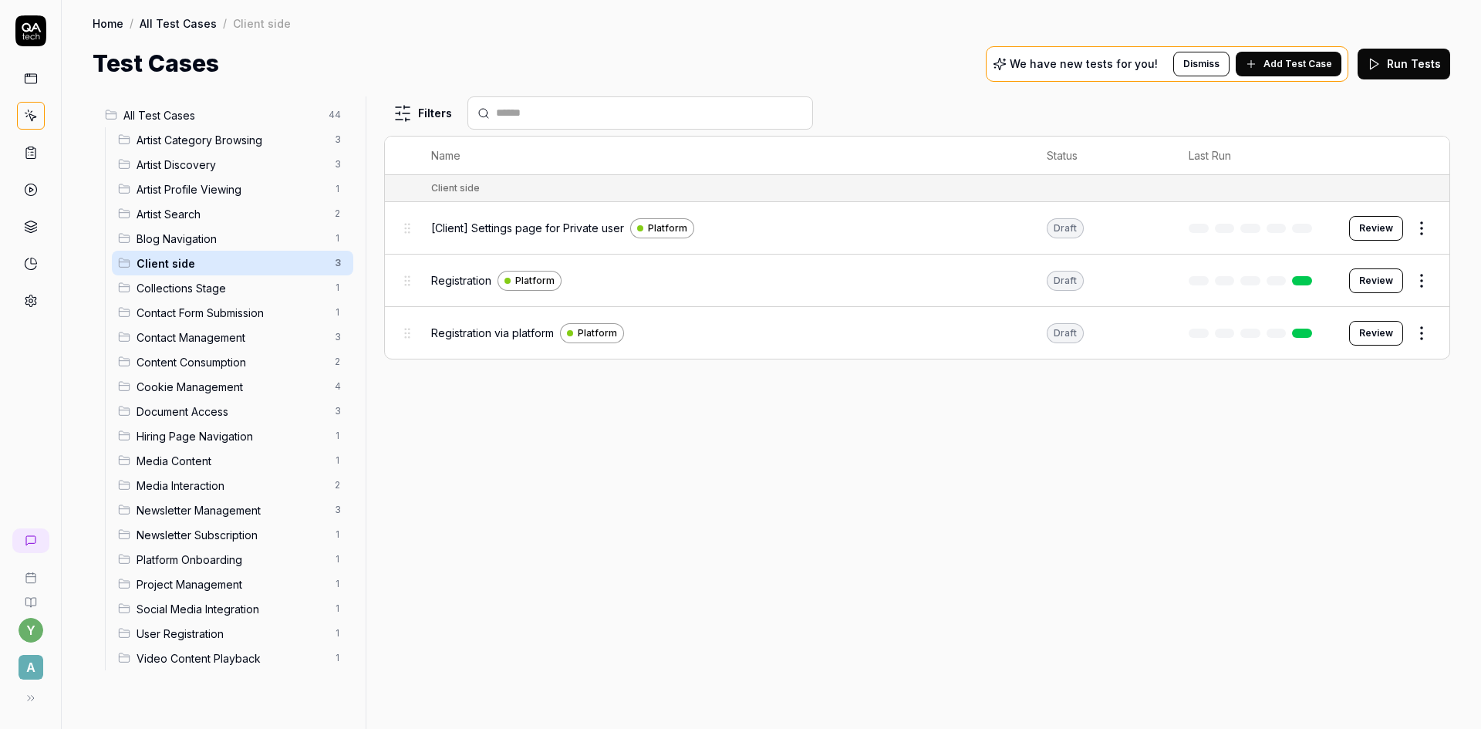
click at [459, 279] on span "Registration" at bounding box center [461, 280] width 60 height 16
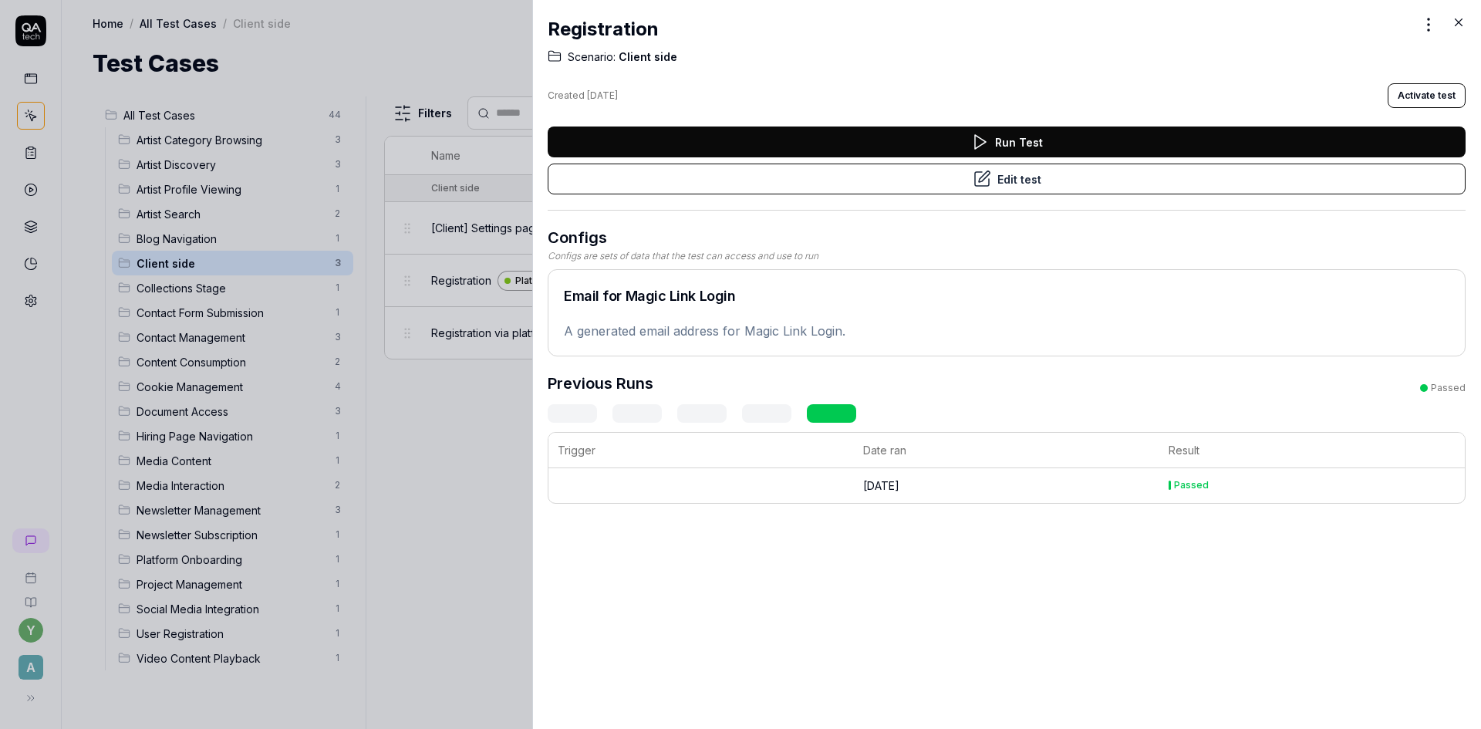
click at [999, 172] on button "Edit test" at bounding box center [1006, 178] width 918 height 31
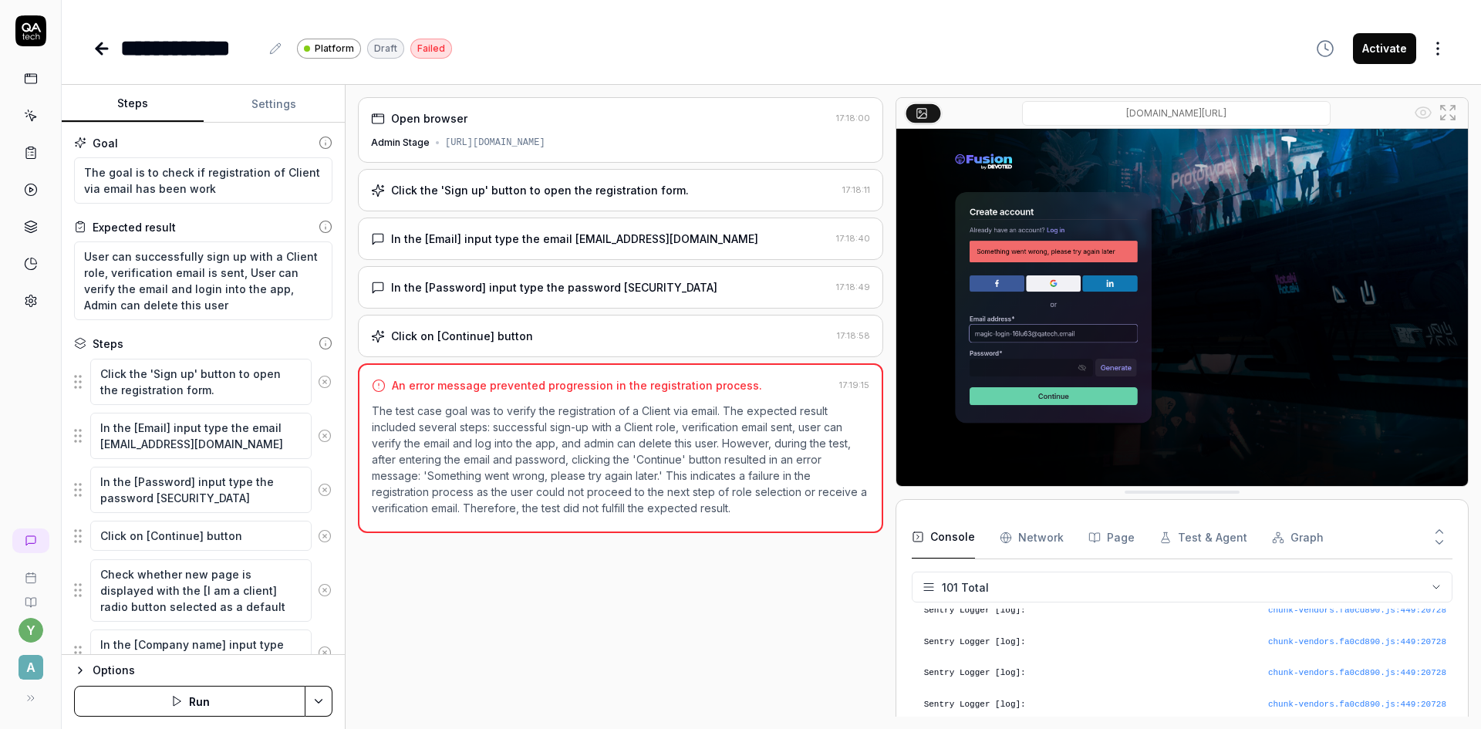
scroll to position [3055, 0]
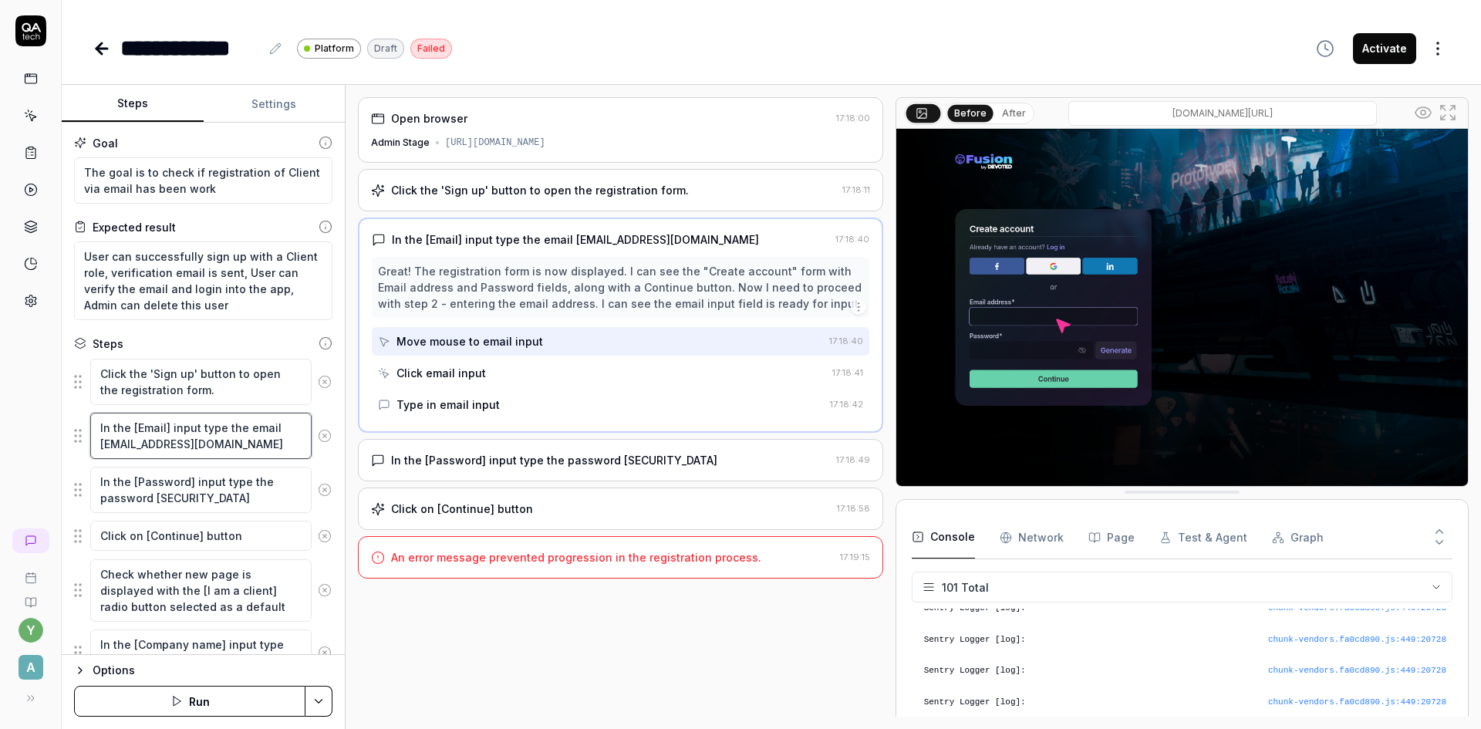
drag, startPoint x: 278, startPoint y: 446, endPoint x: 102, endPoint y: 444, distance: 176.6
click at [102, 444] on textarea "In the [Email] input type the email magic-login-16lu63@qatech.email" at bounding box center [200, 436] width 221 height 46
click at [231, 705] on button "Run" at bounding box center [189, 701] width 231 height 31
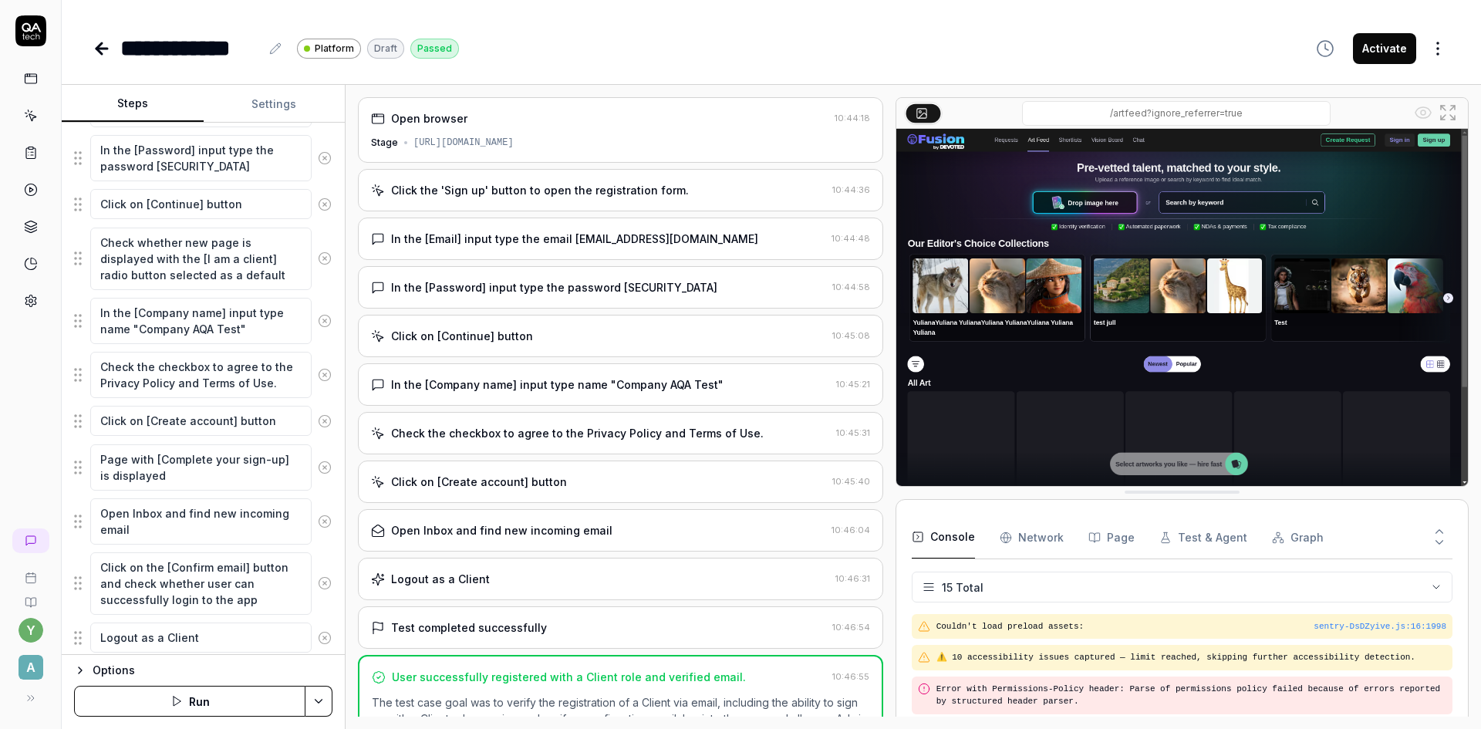
scroll to position [379, 0]
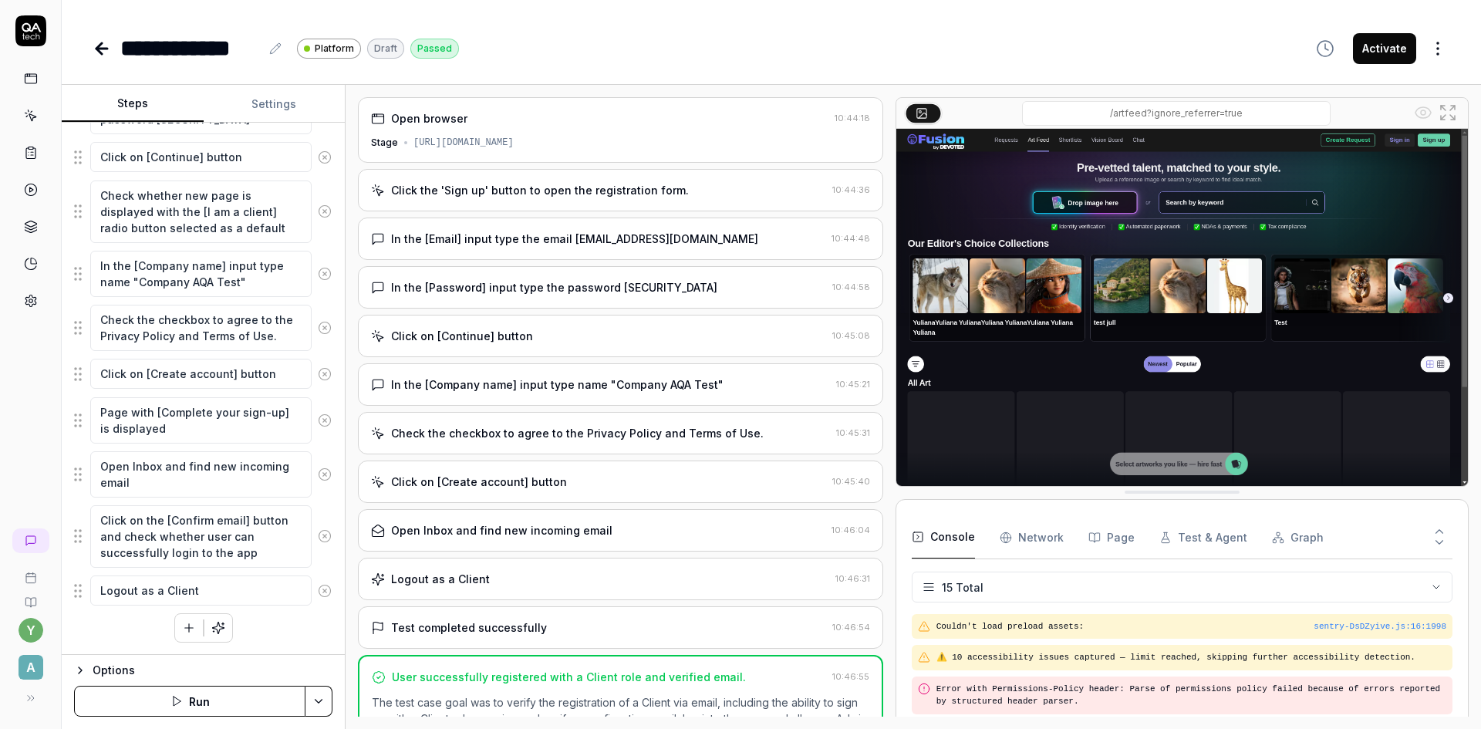
click at [102, 45] on icon at bounding box center [102, 48] width 19 height 19
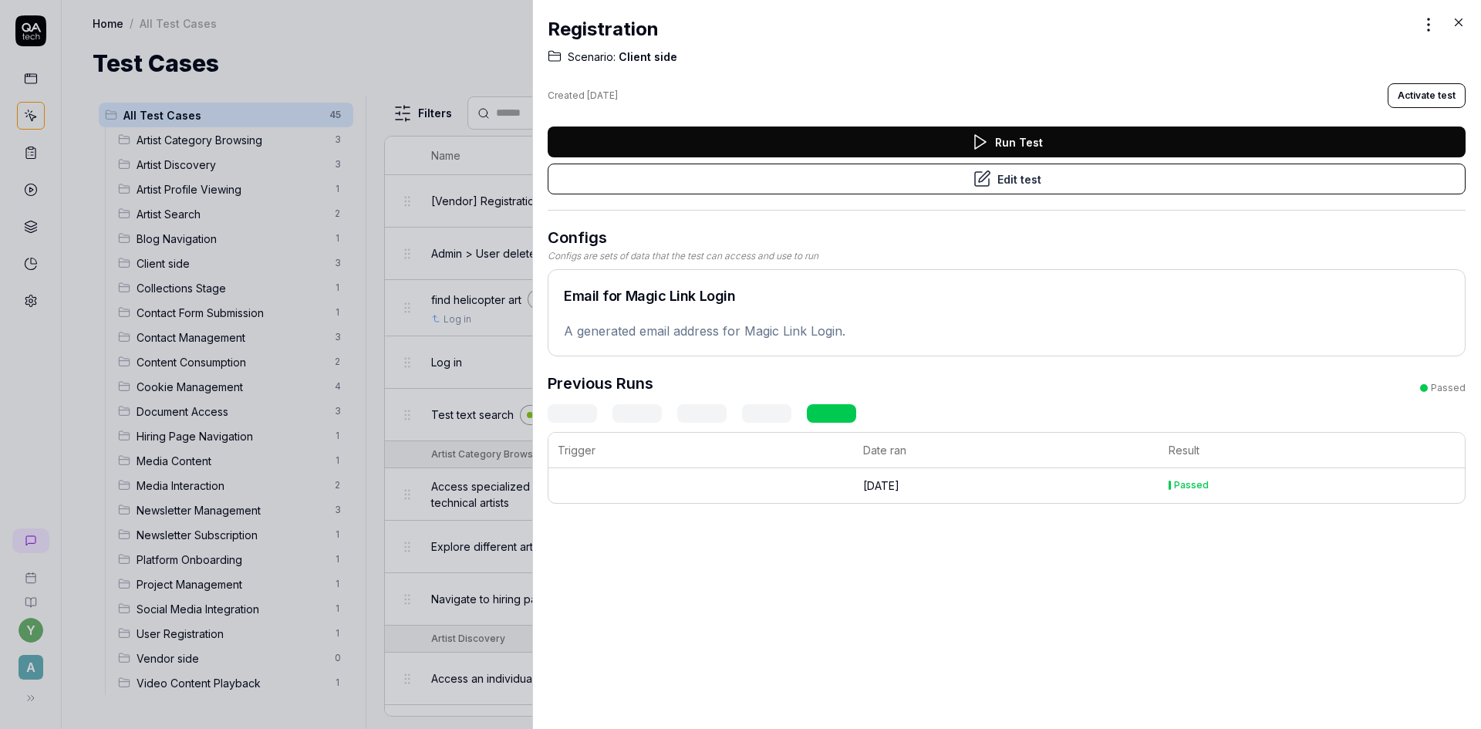
click at [1460, 18] on icon at bounding box center [1458, 22] width 14 height 14
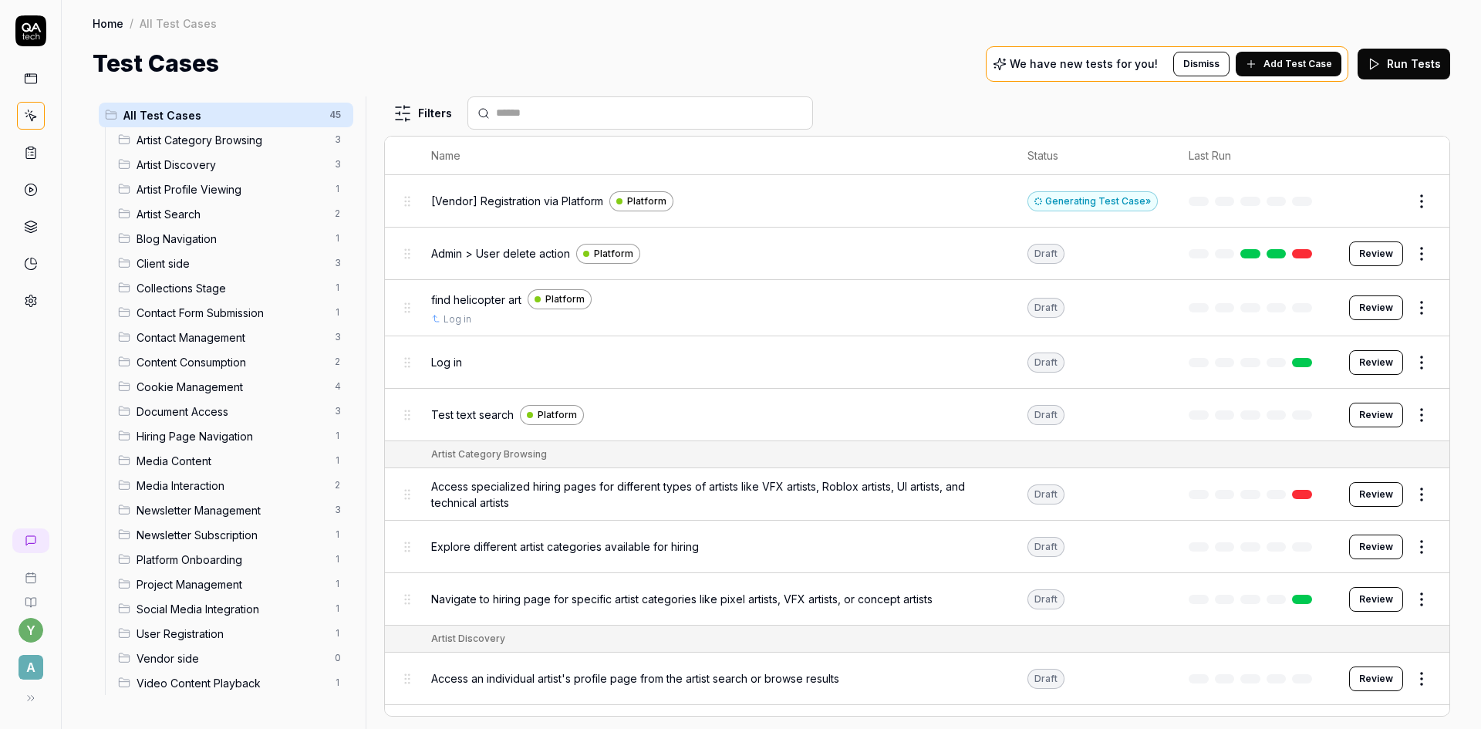
click at [485, 245] on span "Admin > User delete action" at bounding box center [500, 253] width 139 height 16
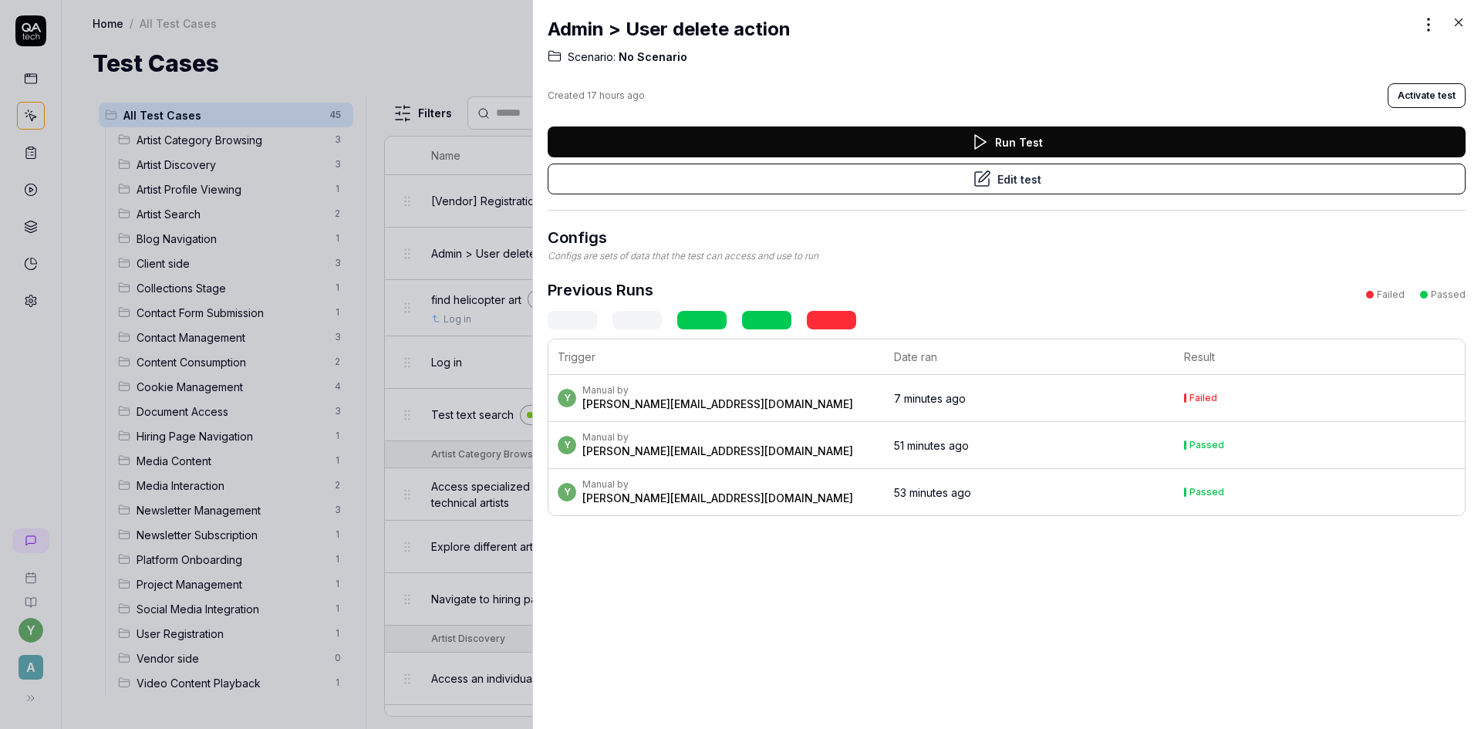
click at [1440, 96] on button "Activate test" at bounding box center [1426, 95] width 78 height 25
click at [1412, 96] on button "Activate test" at bounding box center [1426, 95] width 78 height 25
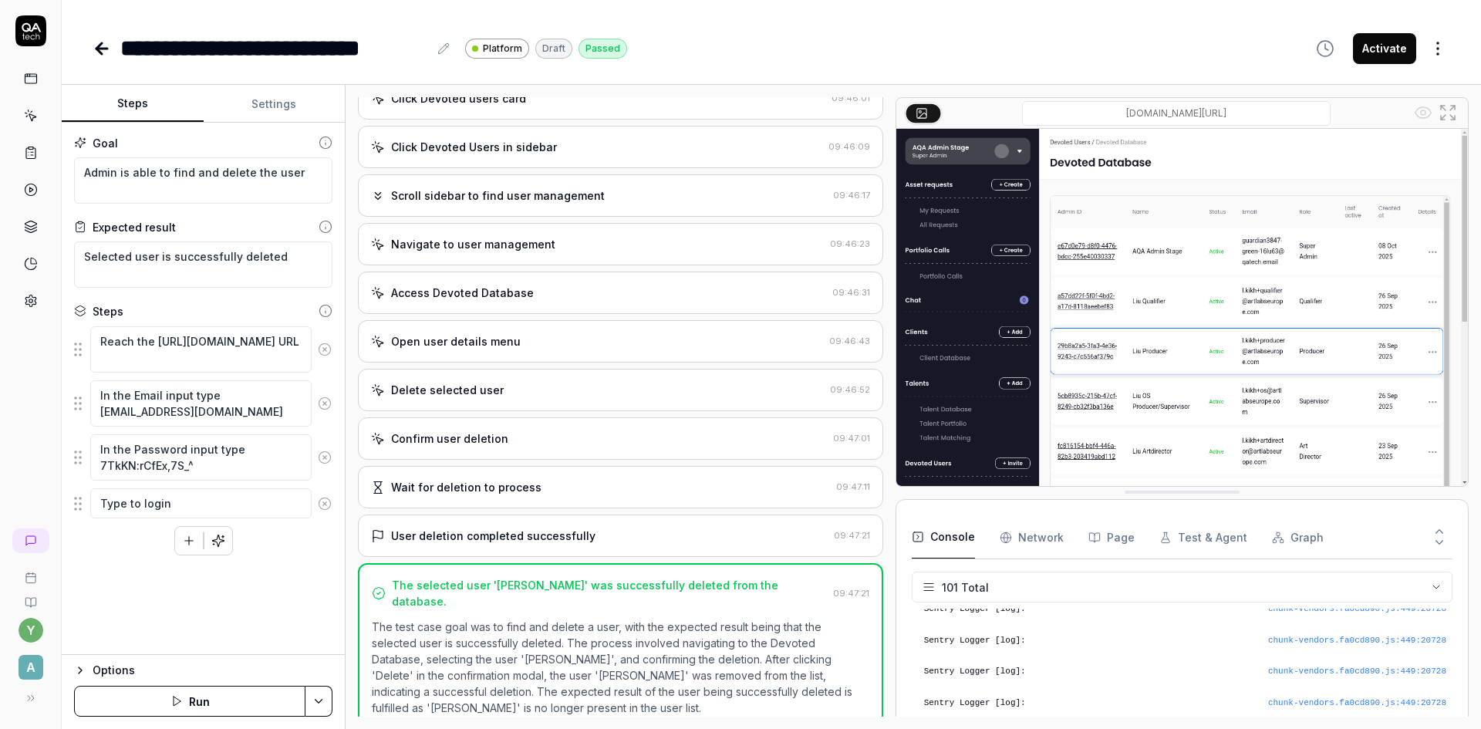
scroll to position [3055, 0]
click at [130, 663] on div "Options" at bounding box center [213, 670] width 240 height 19
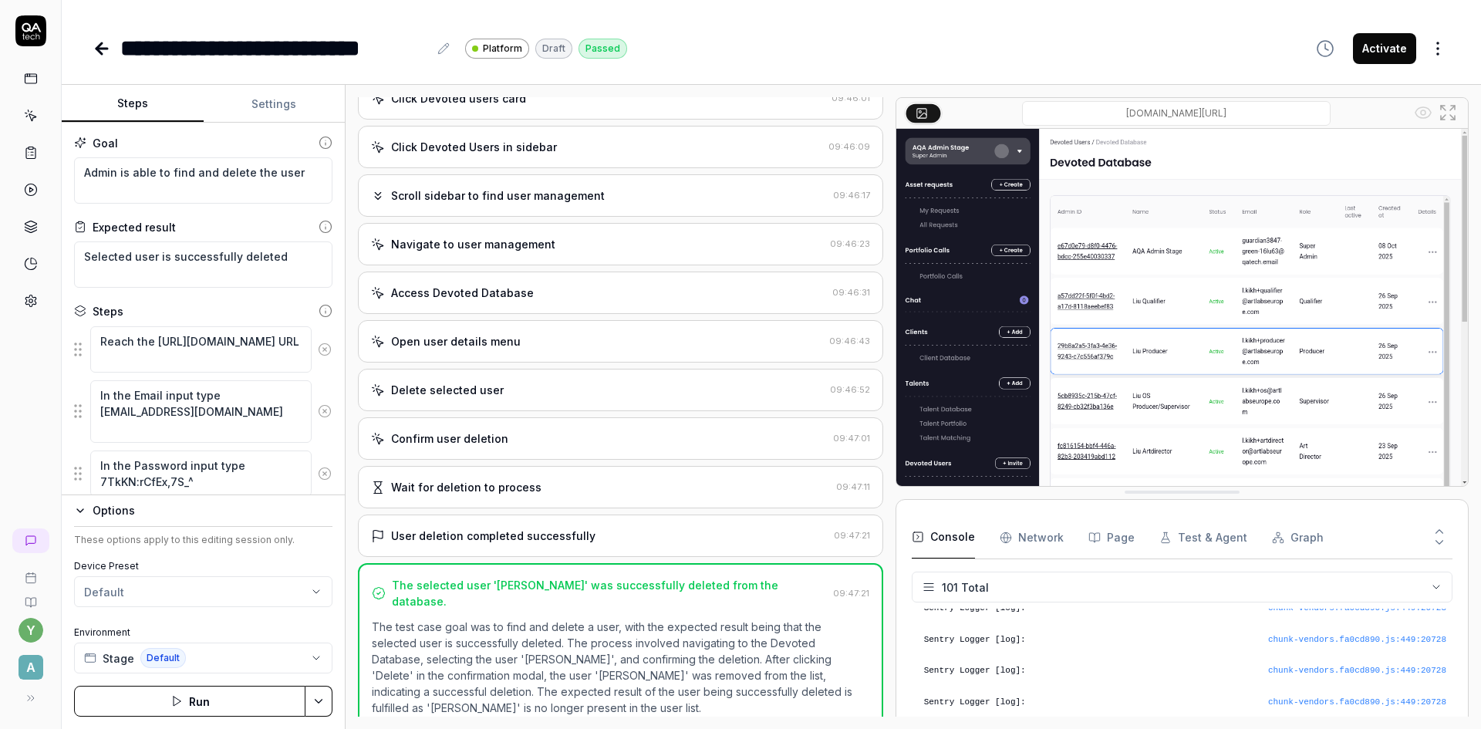
click at [101, 49] on icon at bounding box center [101, 49] width 11 height 0
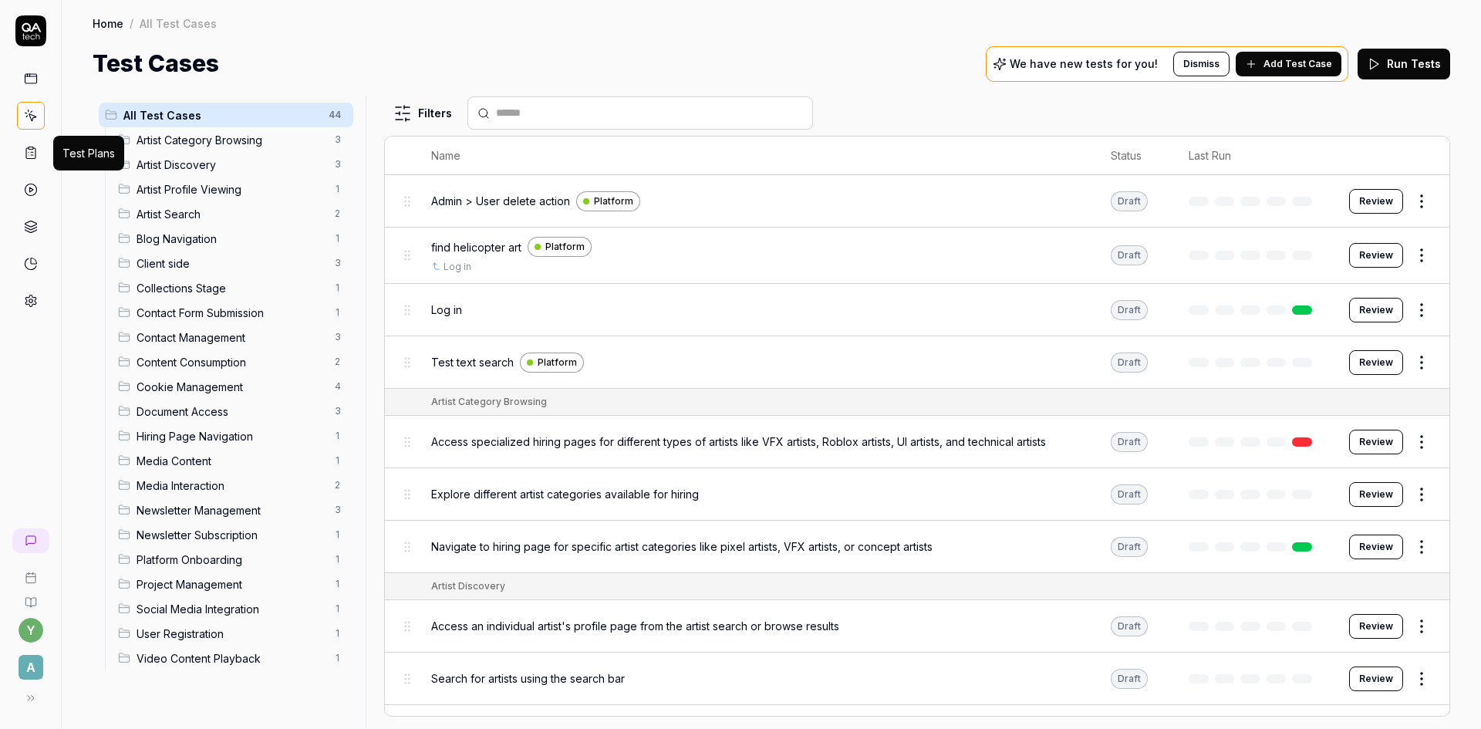
click at [30, 153] on icon at bounding box center [31, 153] width 14 height 14
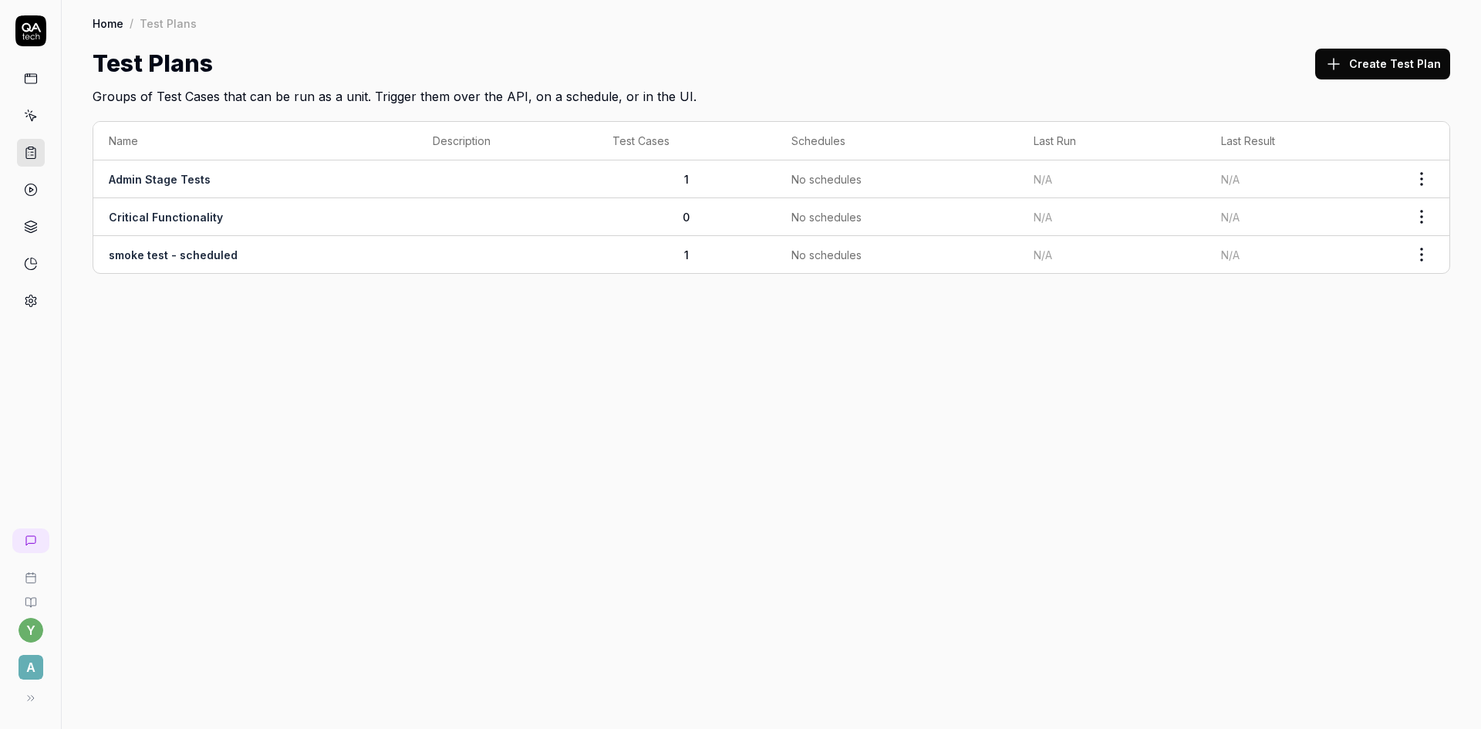
click at [163, 178] on link "Admin Stage Tests" at bounding box center [160, 179] width 102 height 13
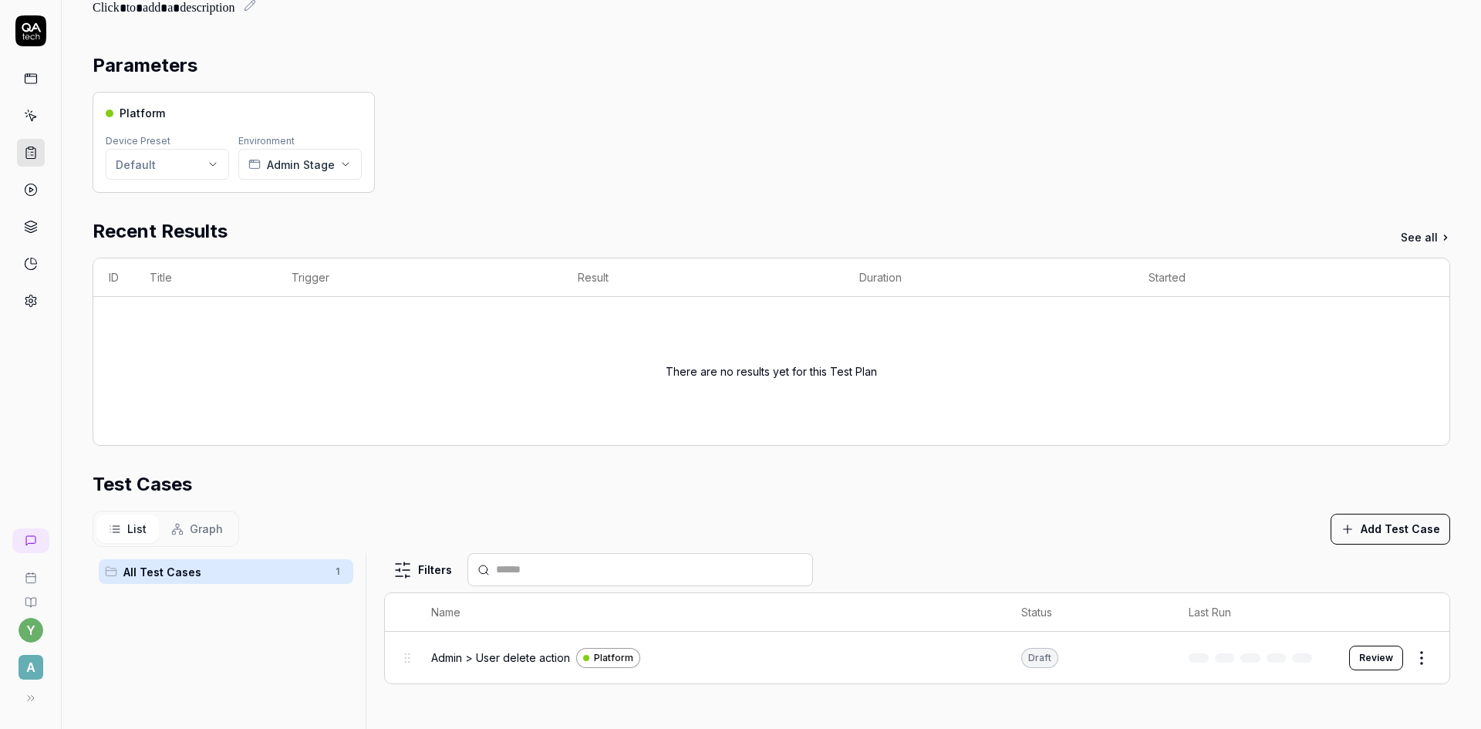
scroll to position [55, 0]
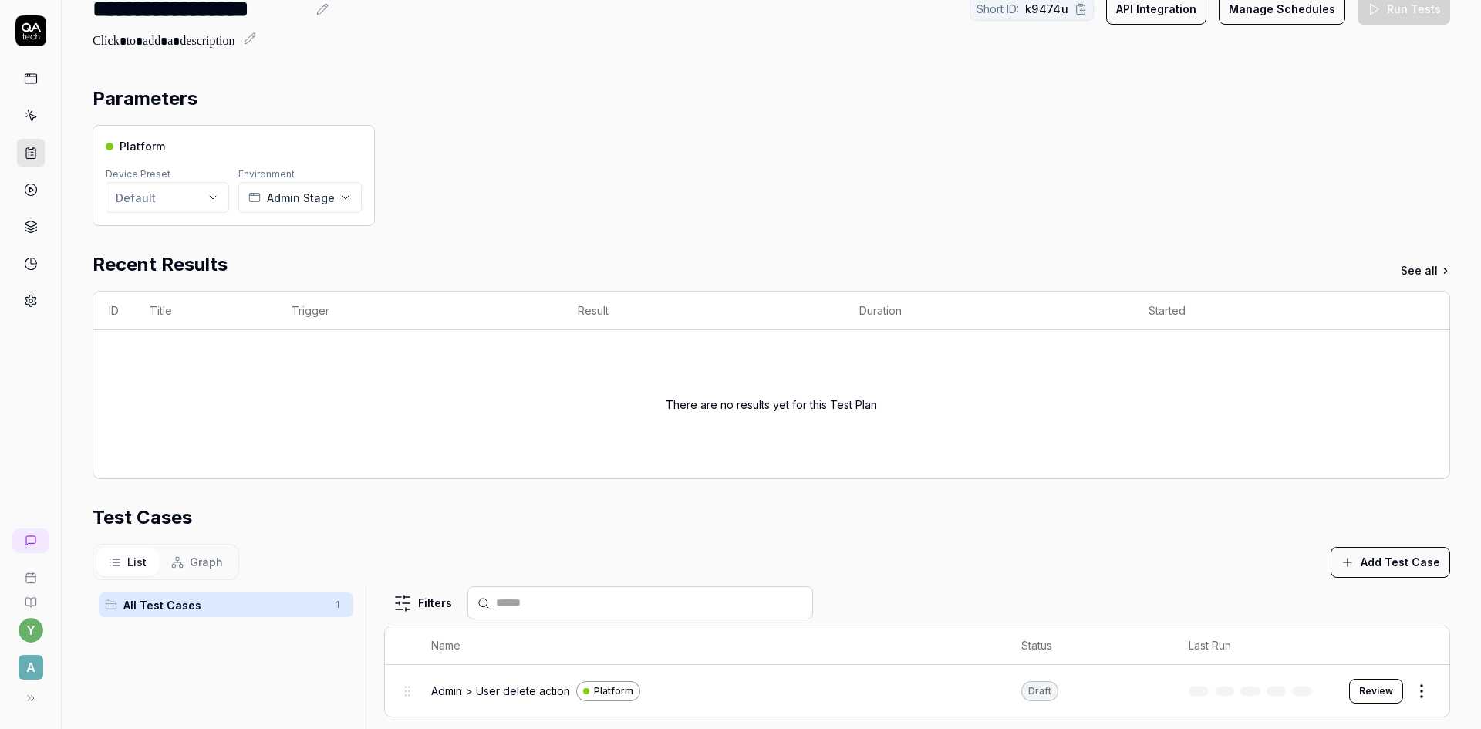
click at [511, 198] on div "Platform Device Preset Default Environment Admin Stage" at bounding box center [771, 175] width 1357 height 101
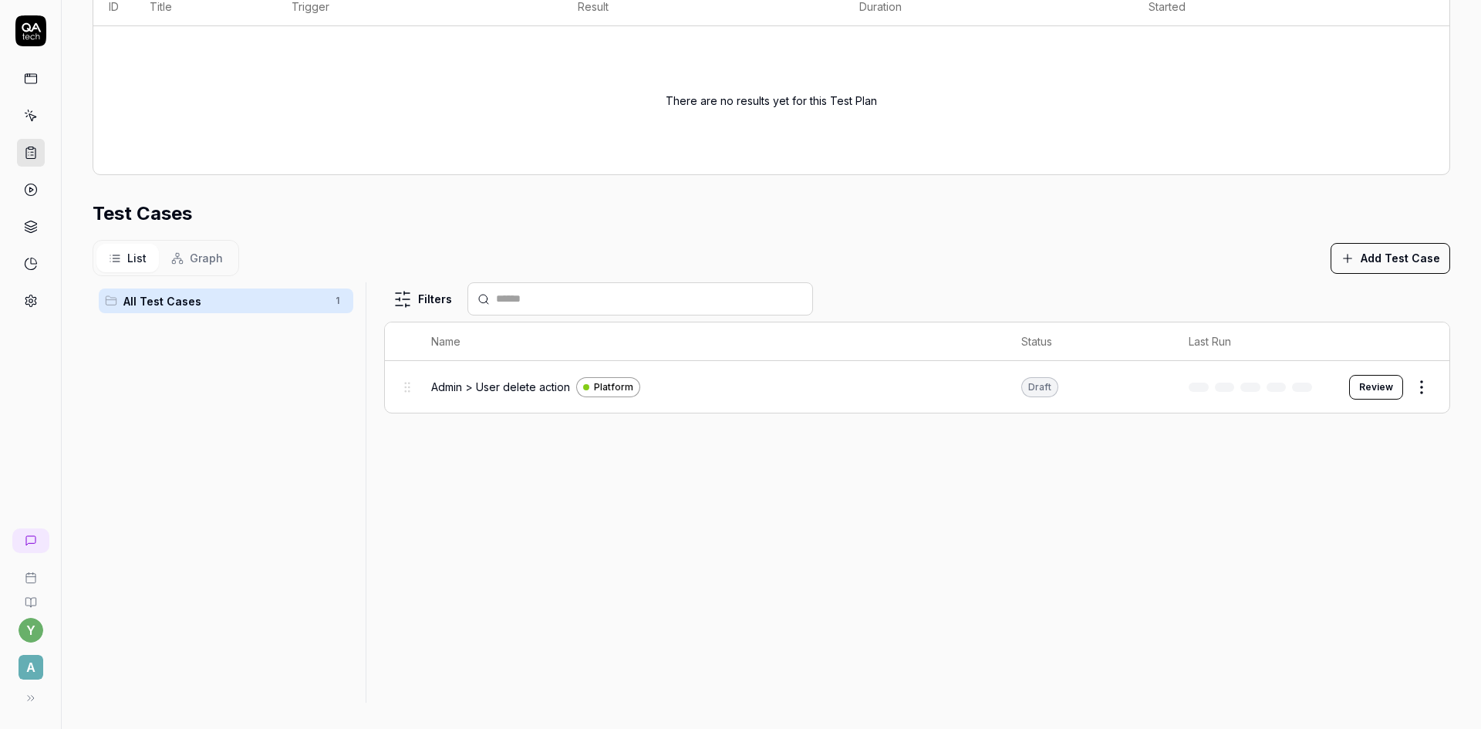
scroll to position [363, 0]
click at [1366, 381] on button "Review" at bounding box center [1376, 382] width 54 height 25
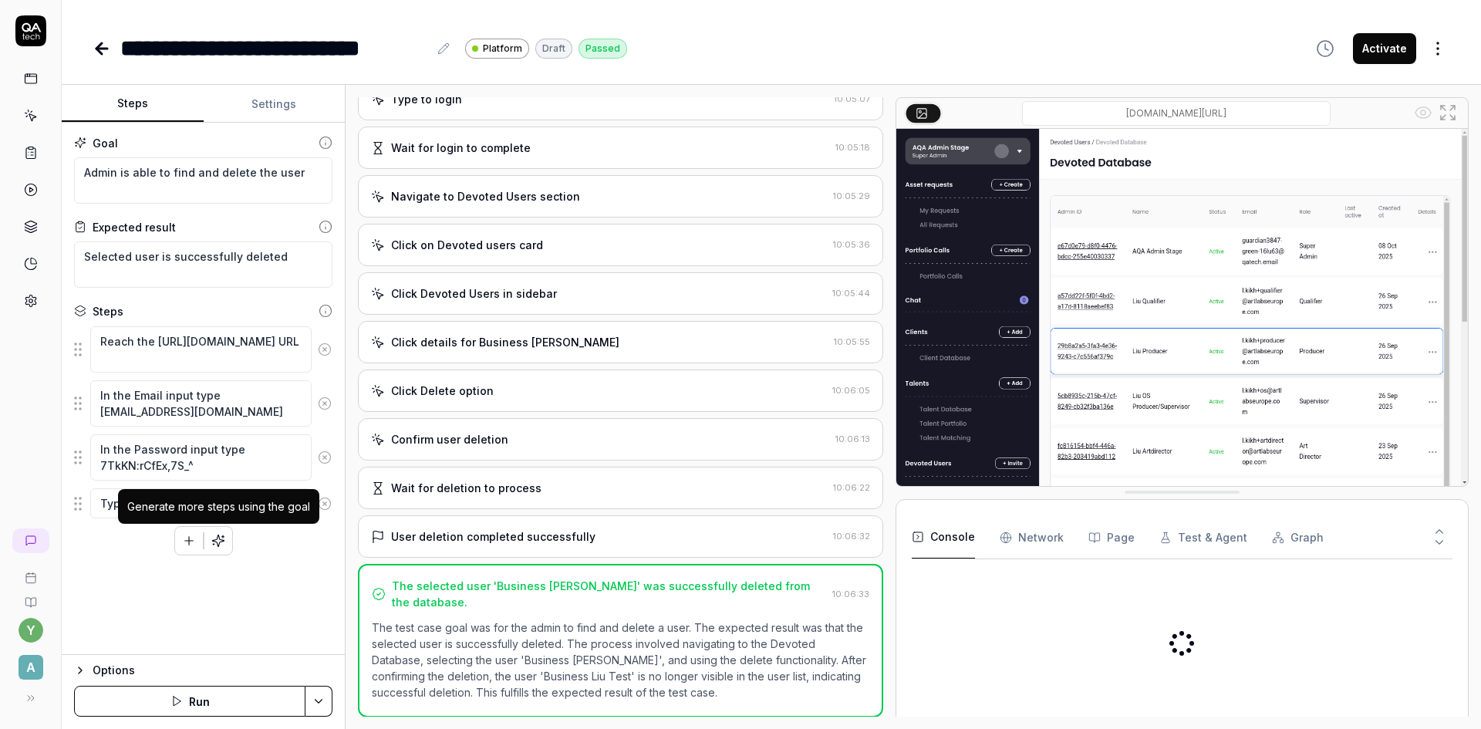
scroll to position [189, 0]
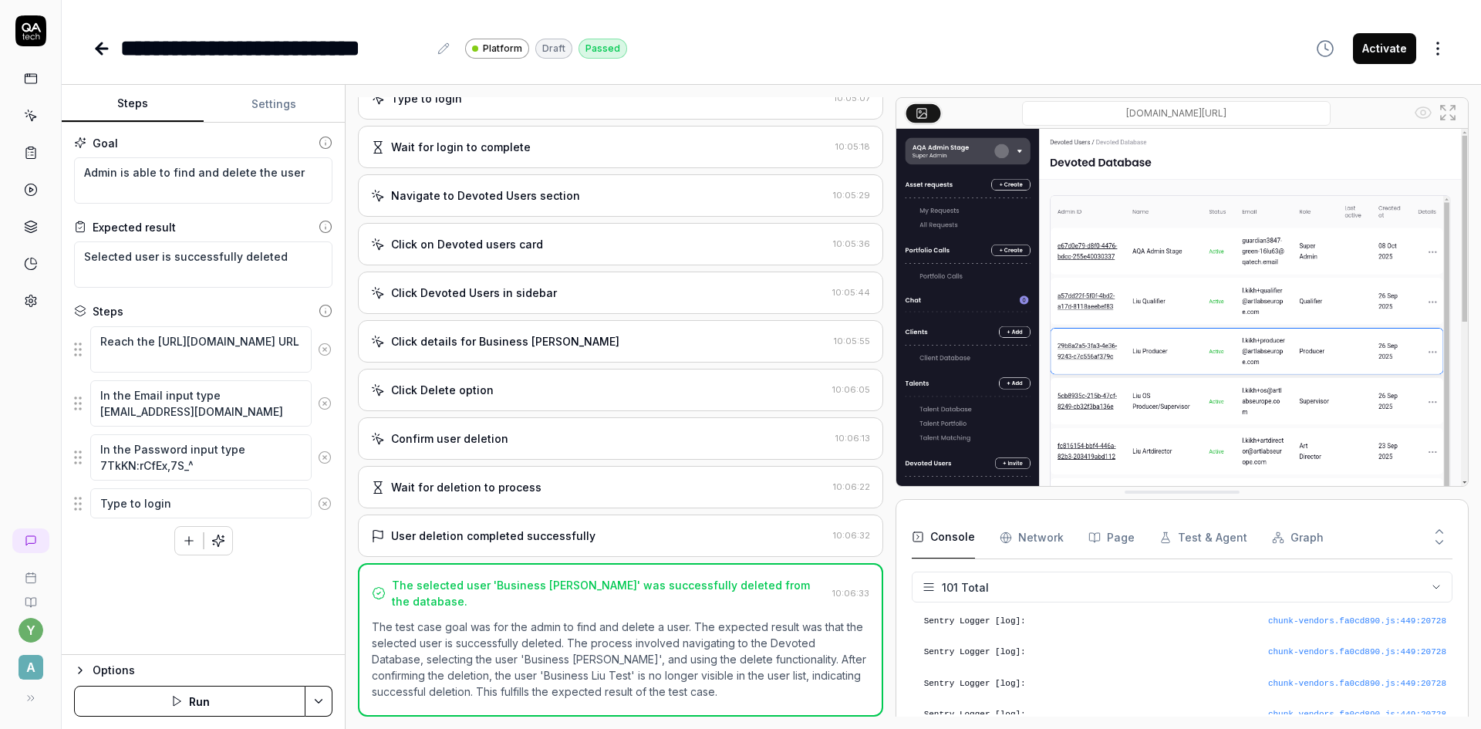
click at [133, 664] on div "Options" at bounding box center [213, 670] width 240 height 19
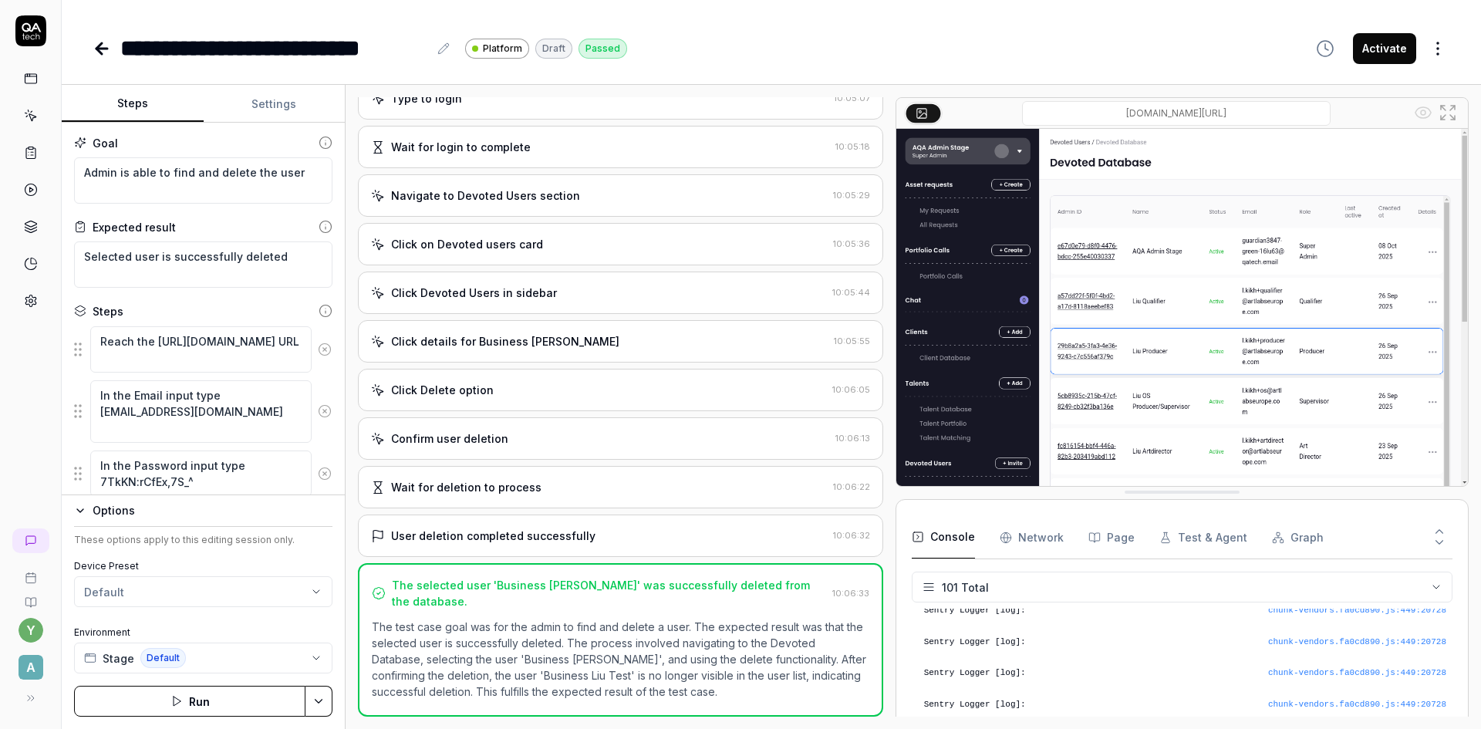
scroll to position [3055, 0]
click at [187, 665] on button "Stage Default" at bounding box center [203, 657] width 258 height 31
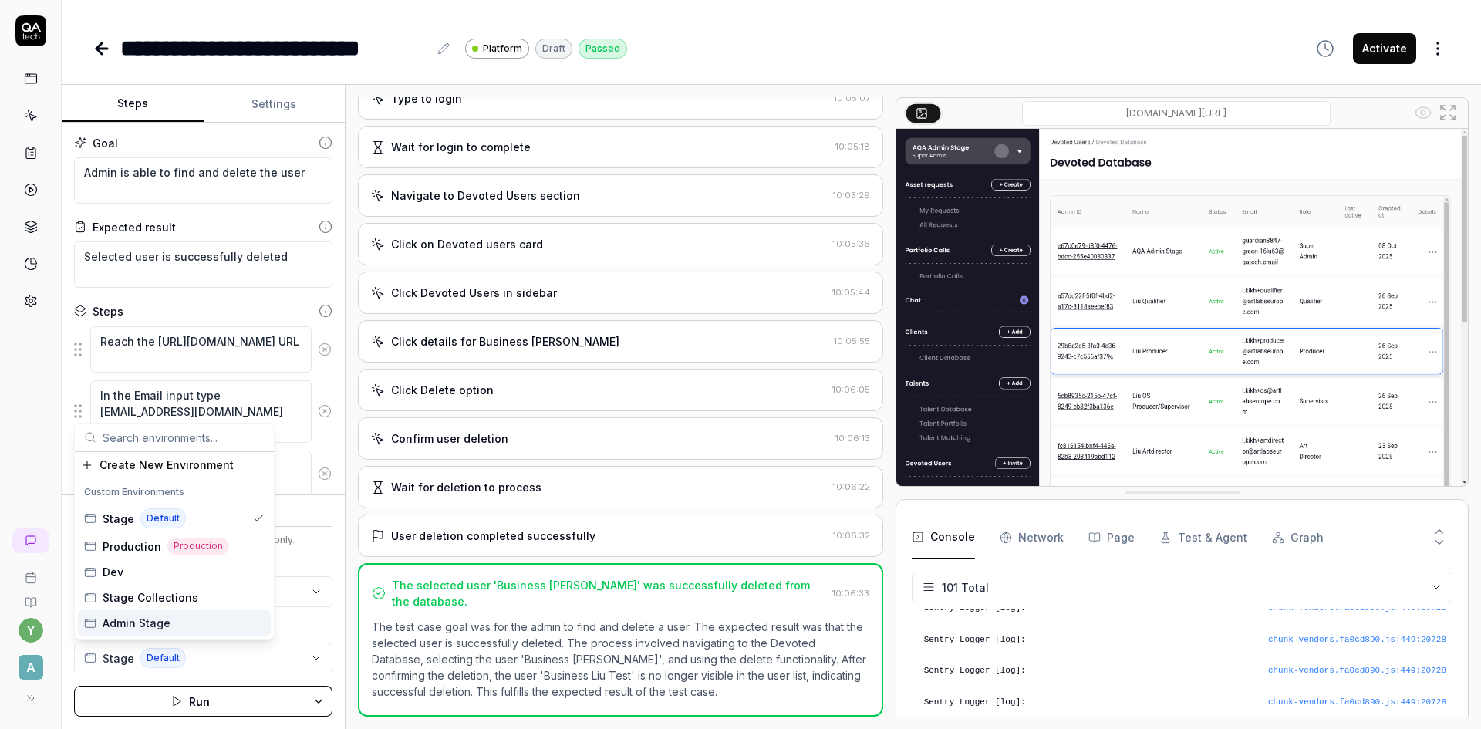
click at [176, 622] on div "Admin Stage" at bounding box center [174, 622] width 193 height 25
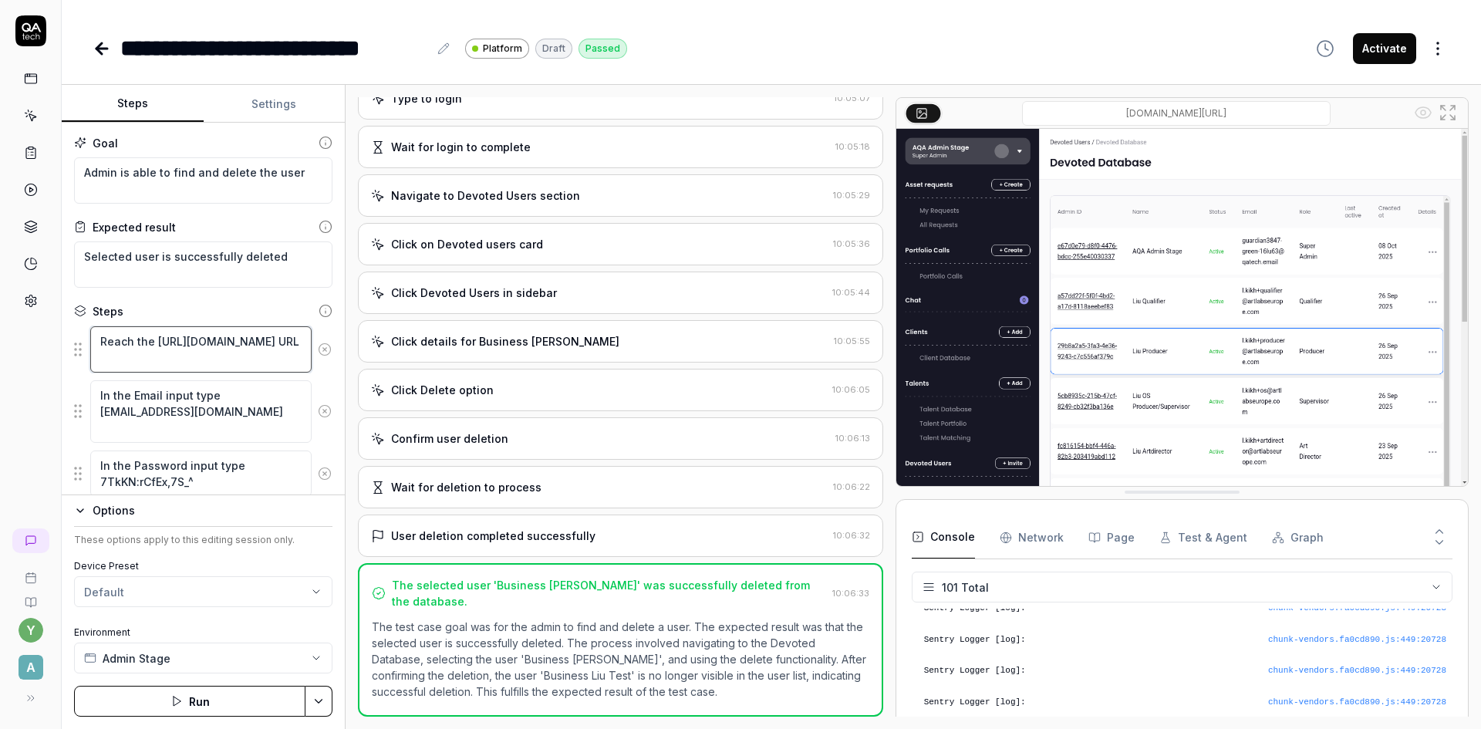
drag, startPoint x: 234, startPoint y: 359, endPoint x: 87, endPoint y: 337, distance: 149.0
click at [87, 337] on div "Reach the https://admin-stage.artlighter.com/ URL" at bounding box center [203, 349] width 258 height 48
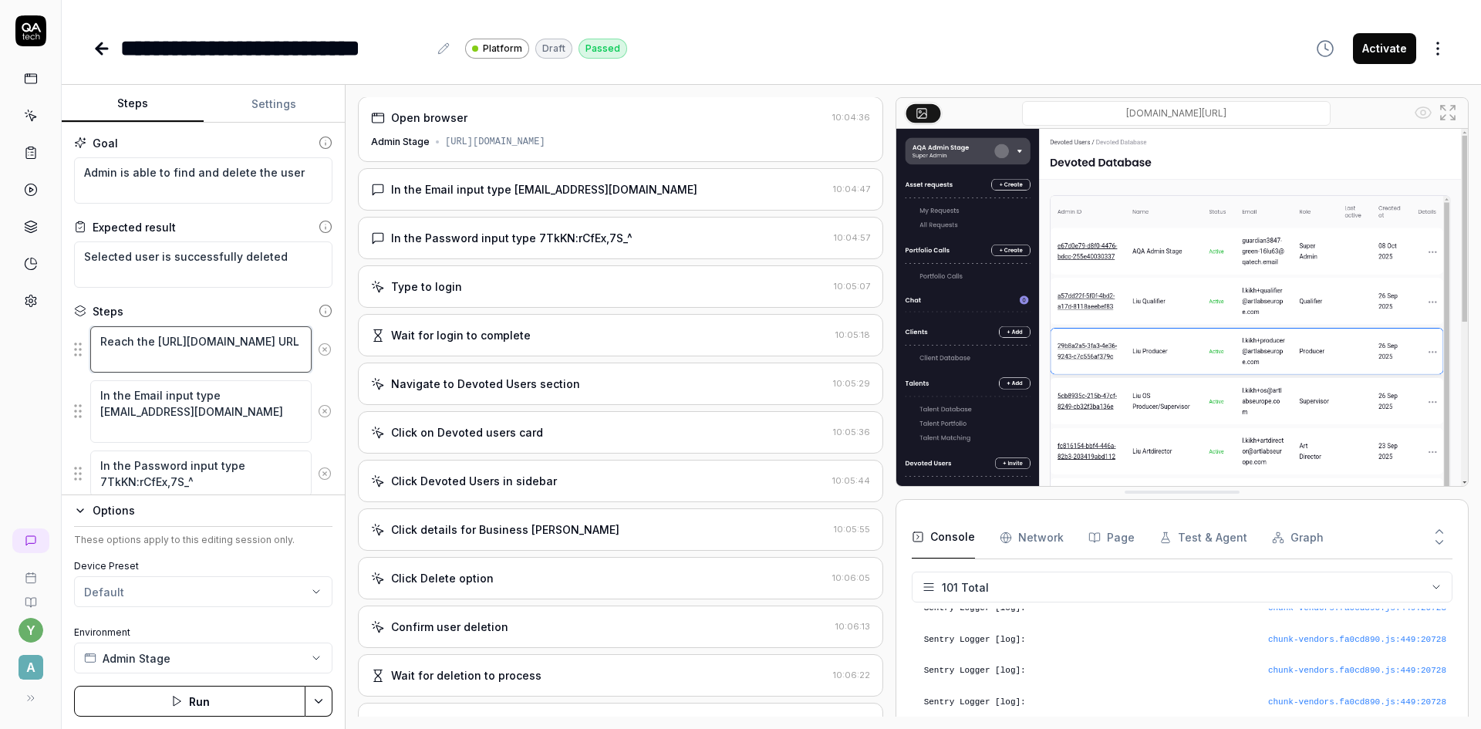
scroll to position [0, 0]
click at [1369, 52] on button "Activate" at bounding box center [1384, 48] width 63 height 31
type textarea "*"
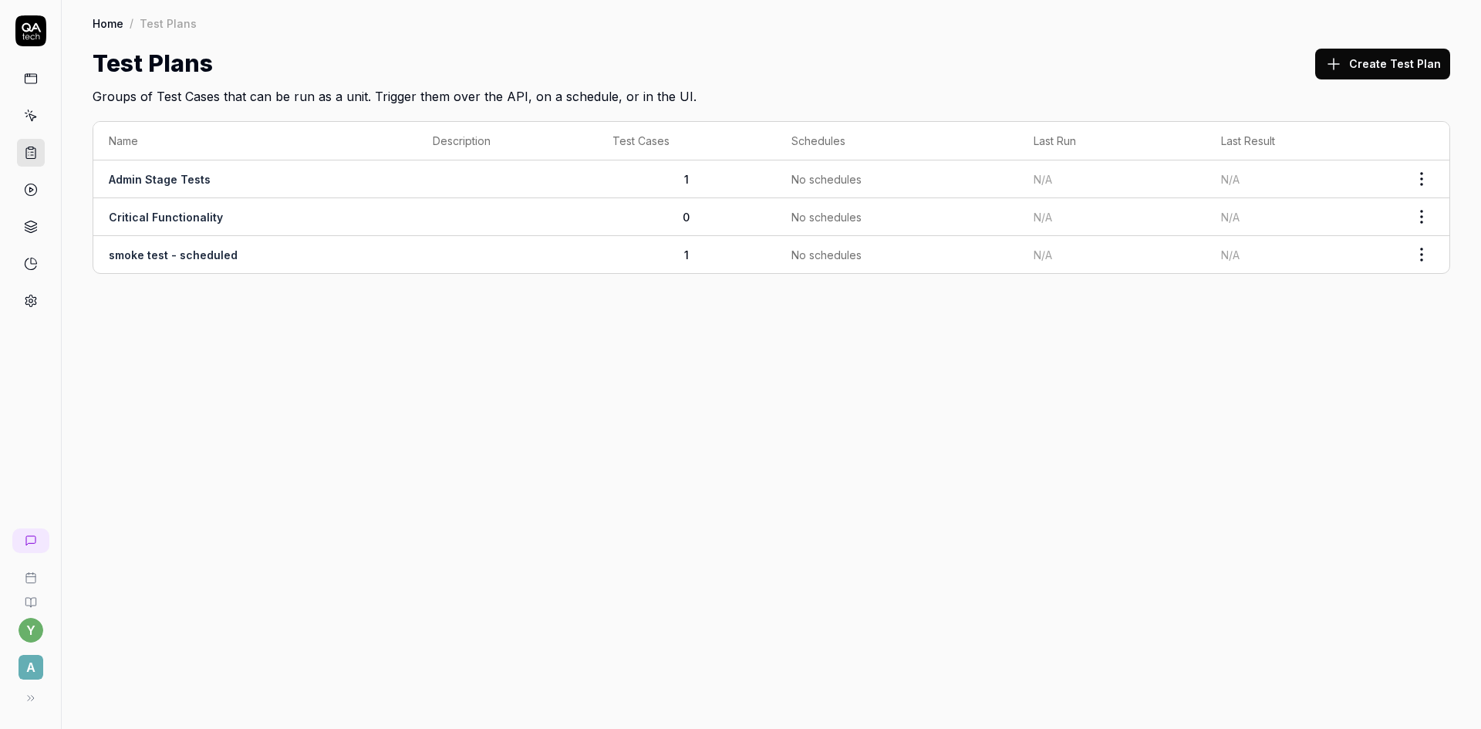
click at [179, 179] on link "Admin Stage Tests" at bounding box center [160, 179] width 102 height 13
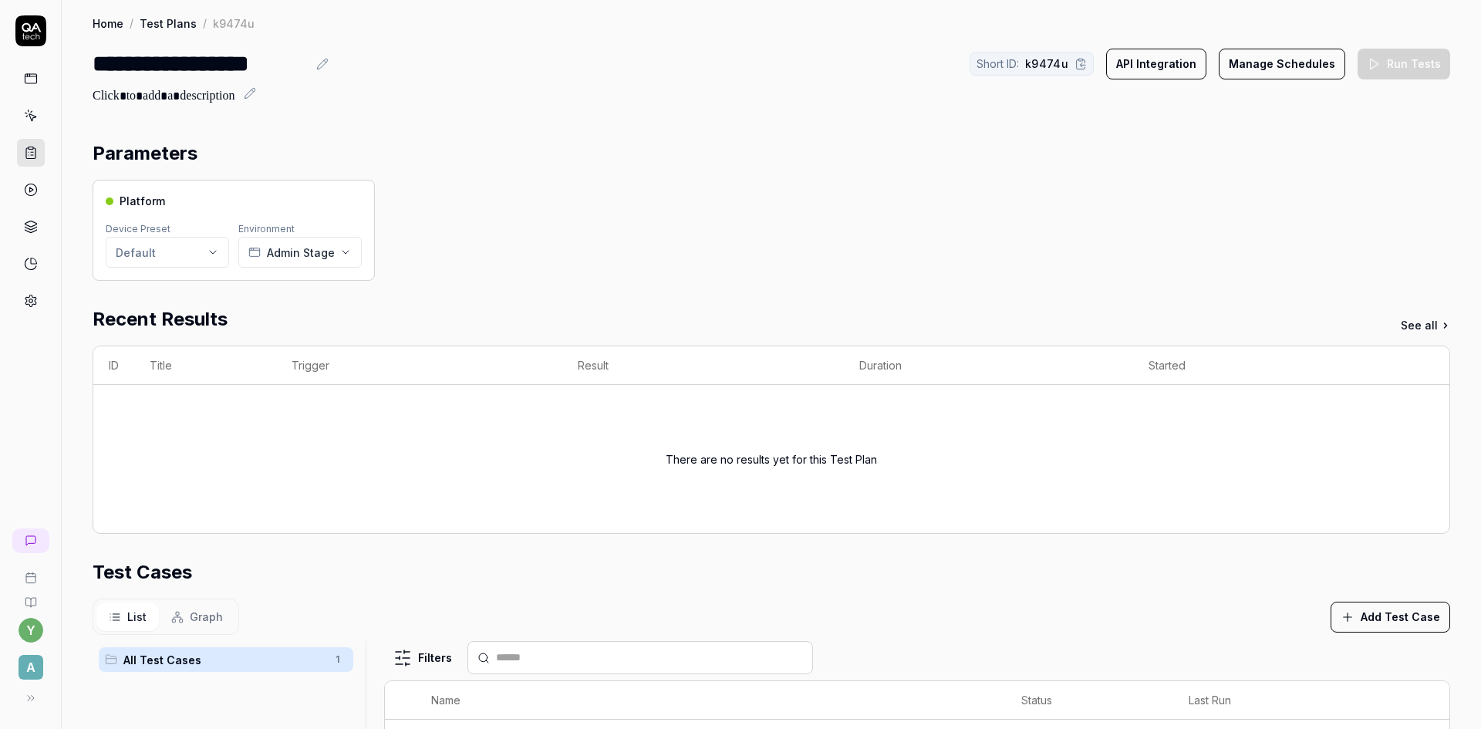
click at [198, 256] on html "**********" at bounding box center [740, 364] width 1481 height 729
click at [467, 248] on html "**********" at bounding box center [740, 364] width 1481 height 729
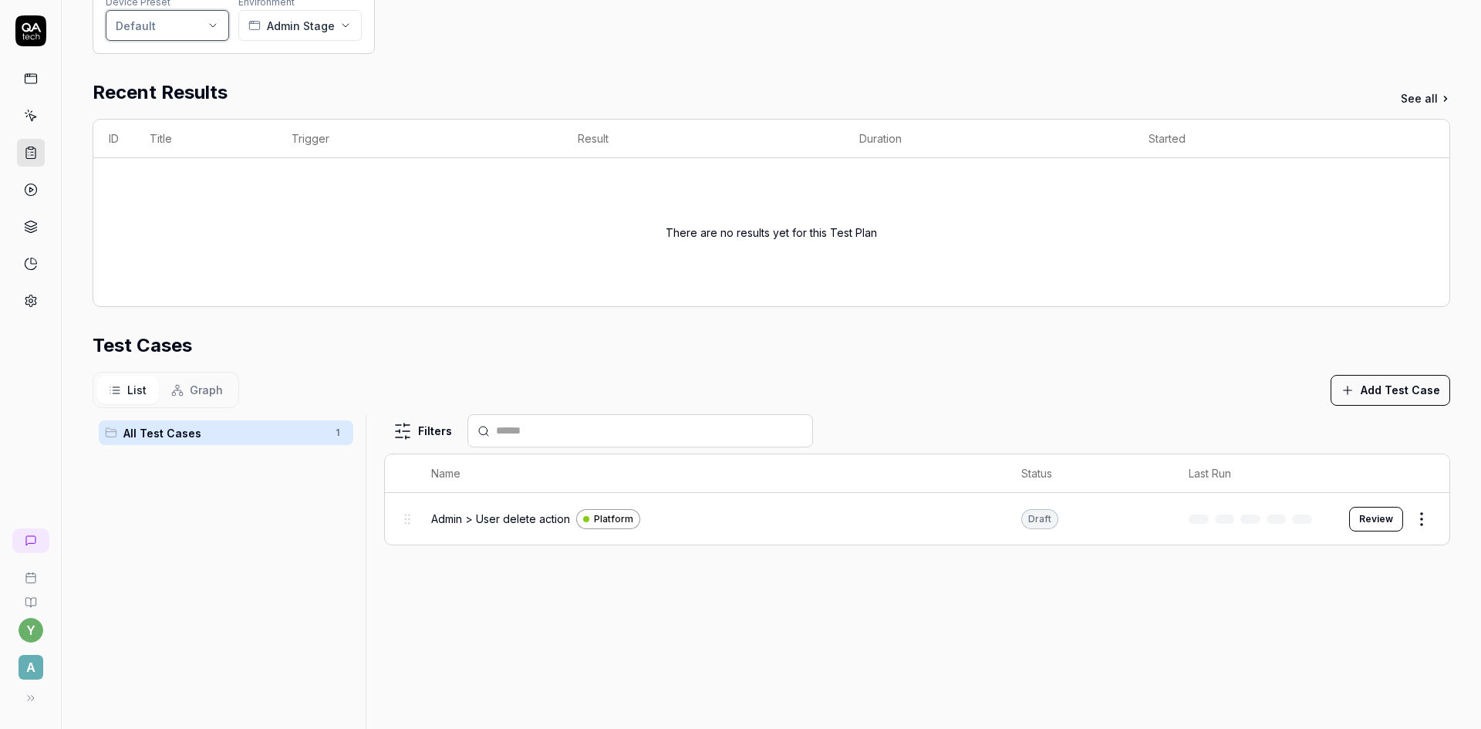
scroll to position [231, 0]
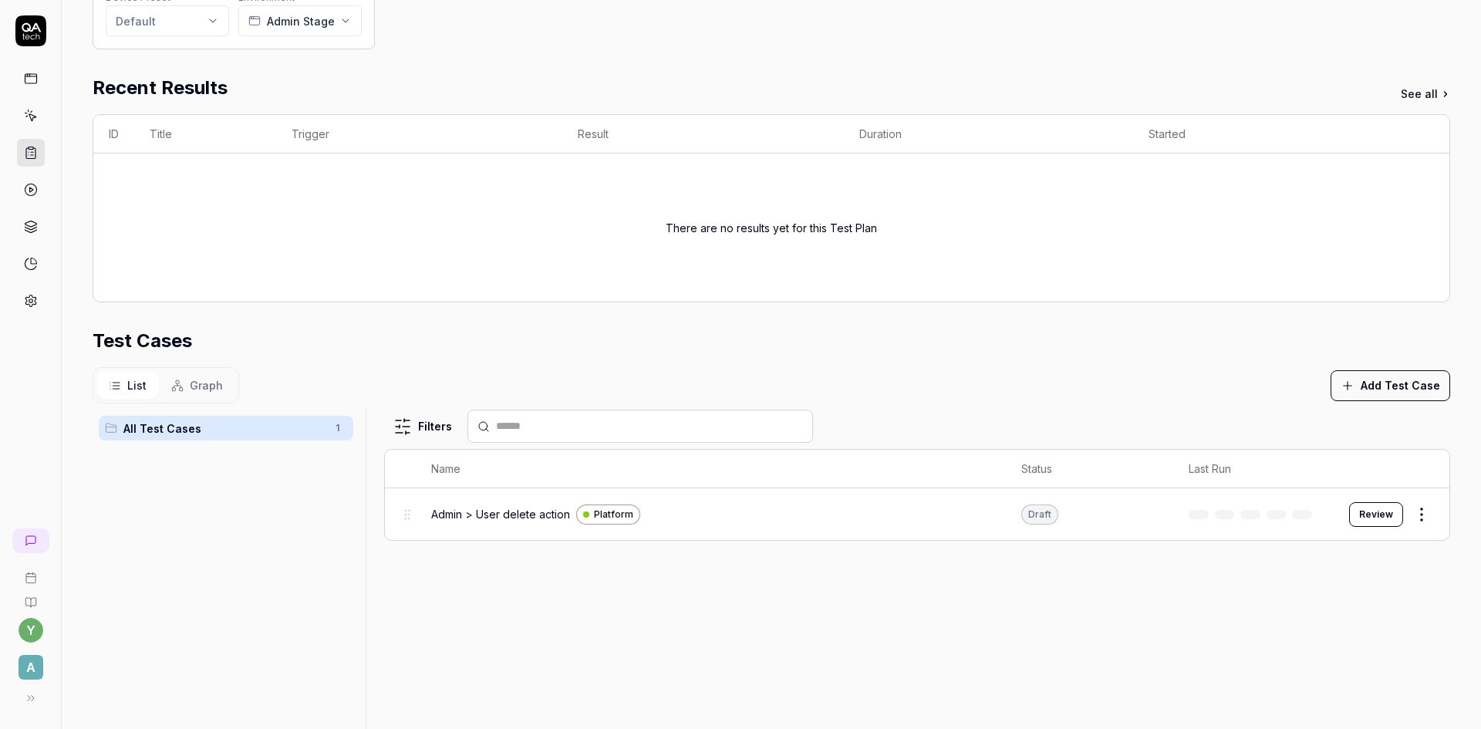
click at [1354, 517] on button "Review" at bounding box center [1376, 514] width 54 height 25
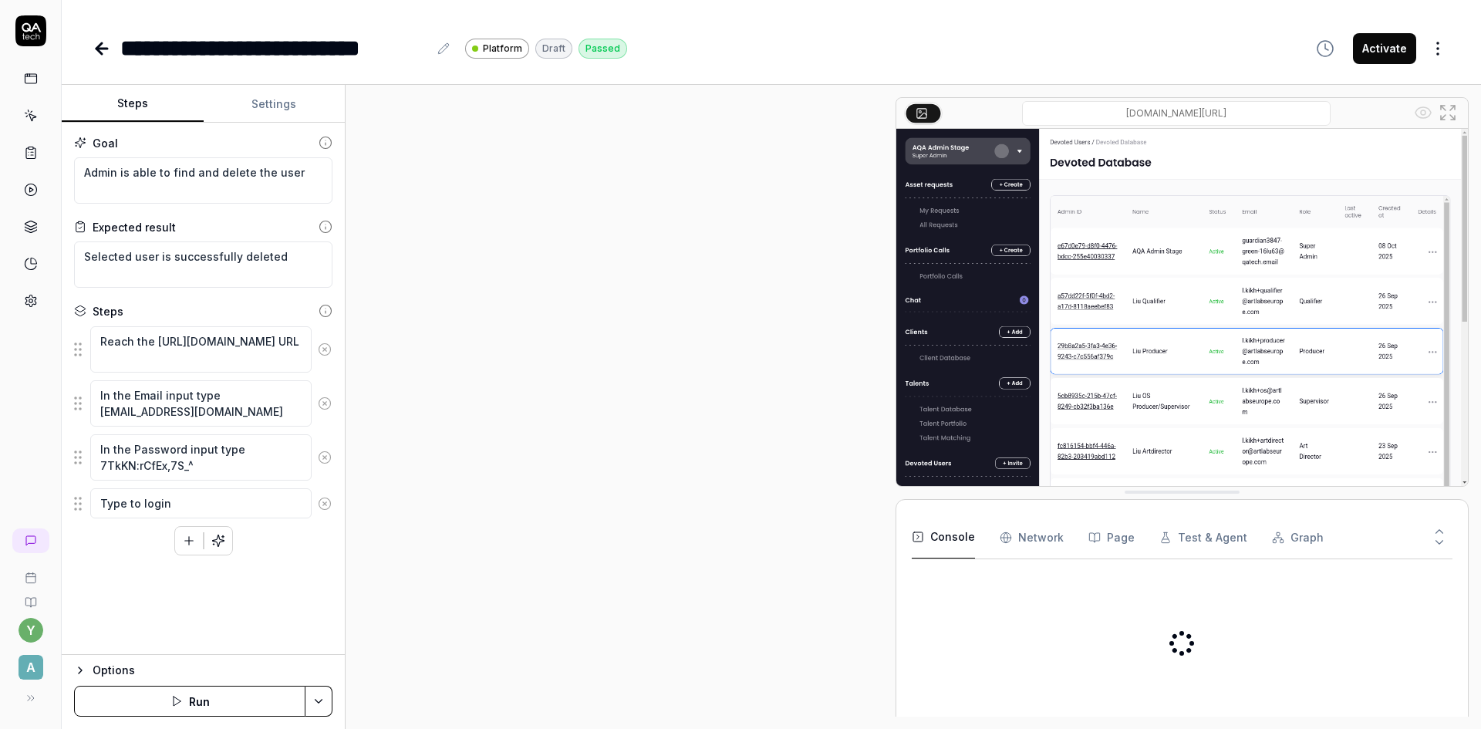
scroll to position [335, 0]
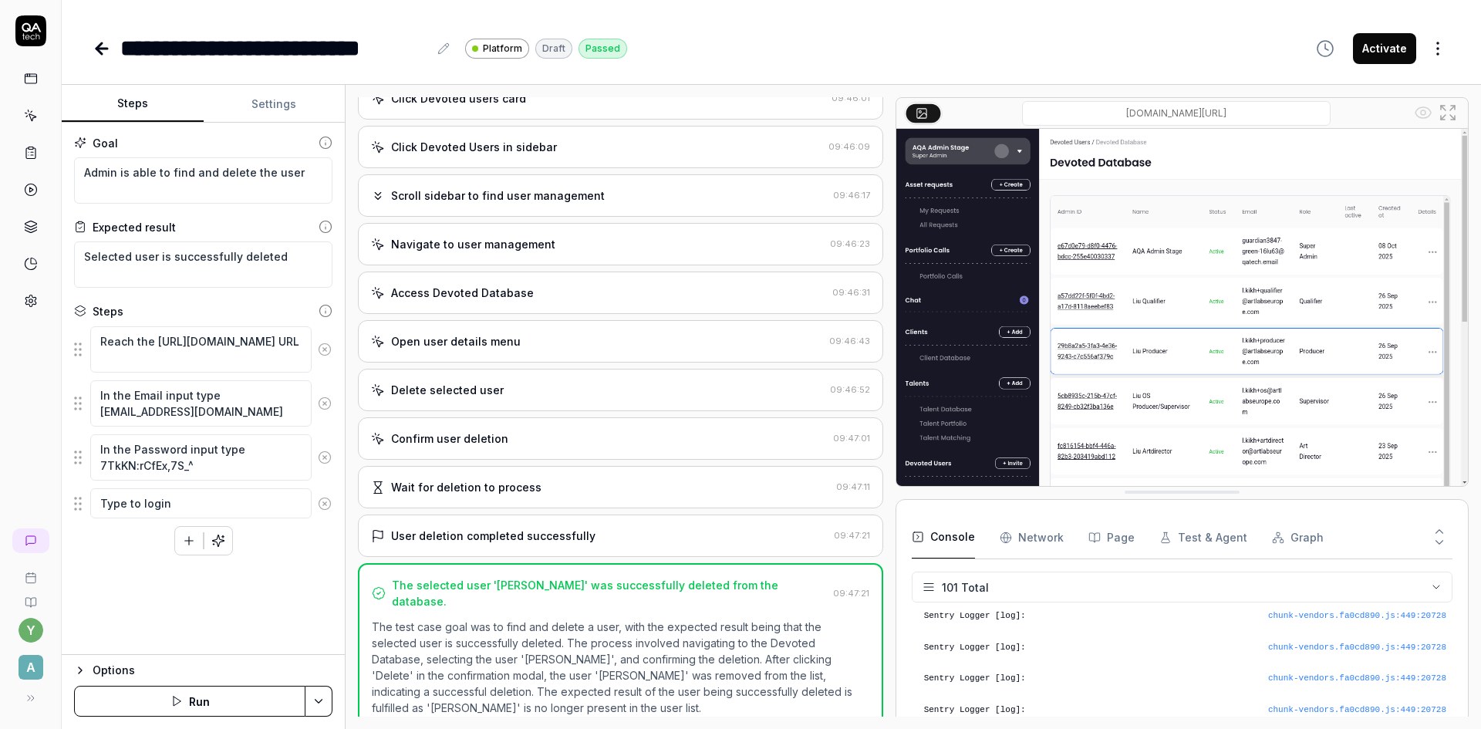
click at [157, 664] on div "Options" at bounding box center [213, 670] width 240 height 19
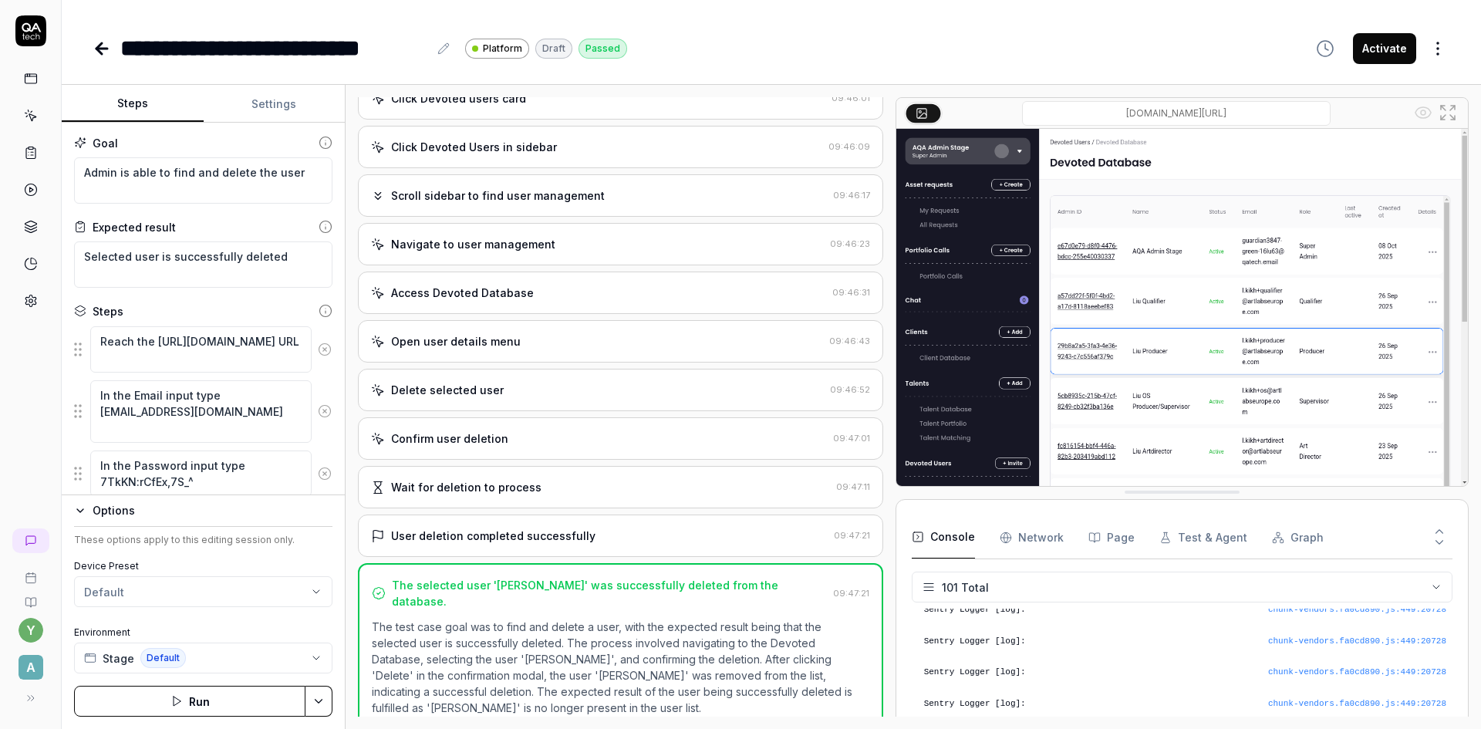
scroll to position [3055, 0]
click at [148, 703] on button "Run" at bounding box center [189, 701] width 231 height 31
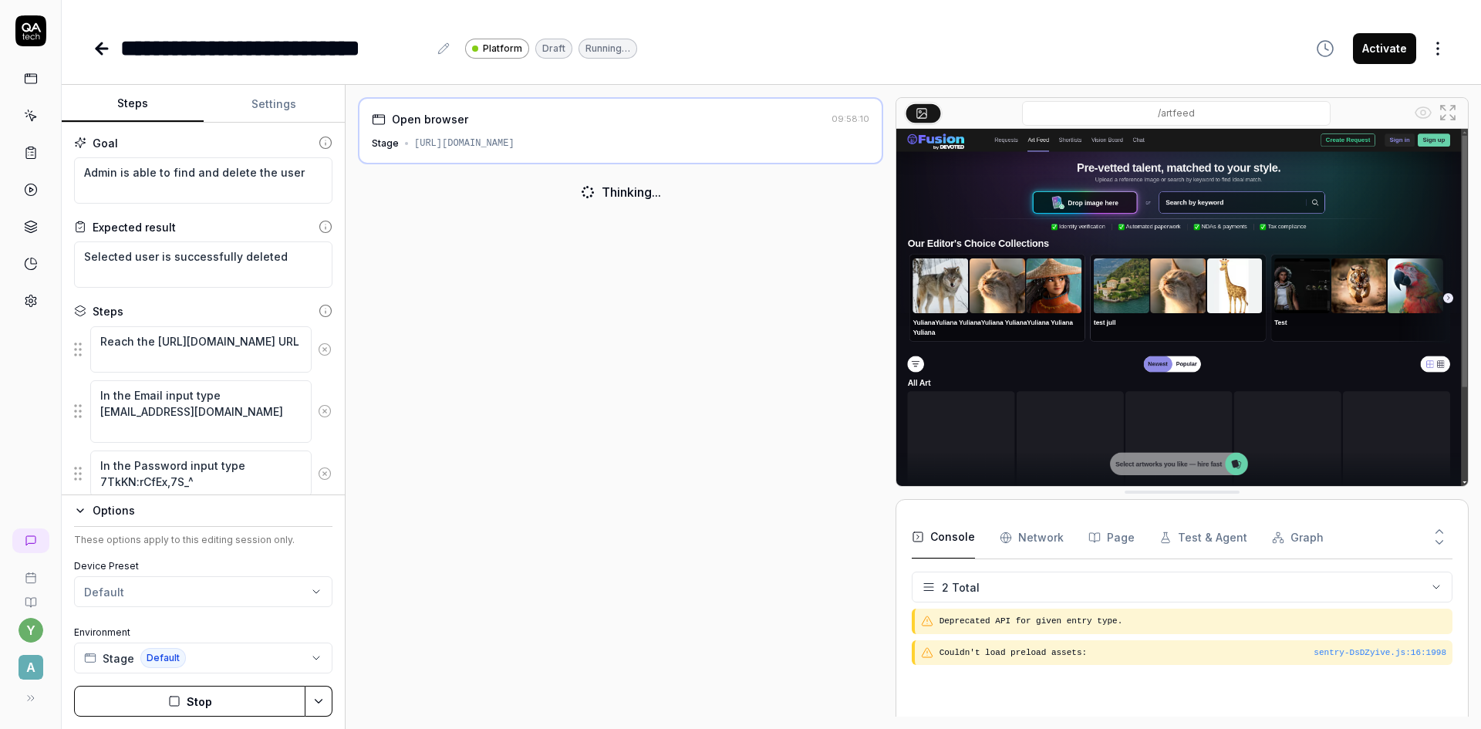
click at [207, 702] on button "Stop" at bounding box center [189, 701] width 231 height 31
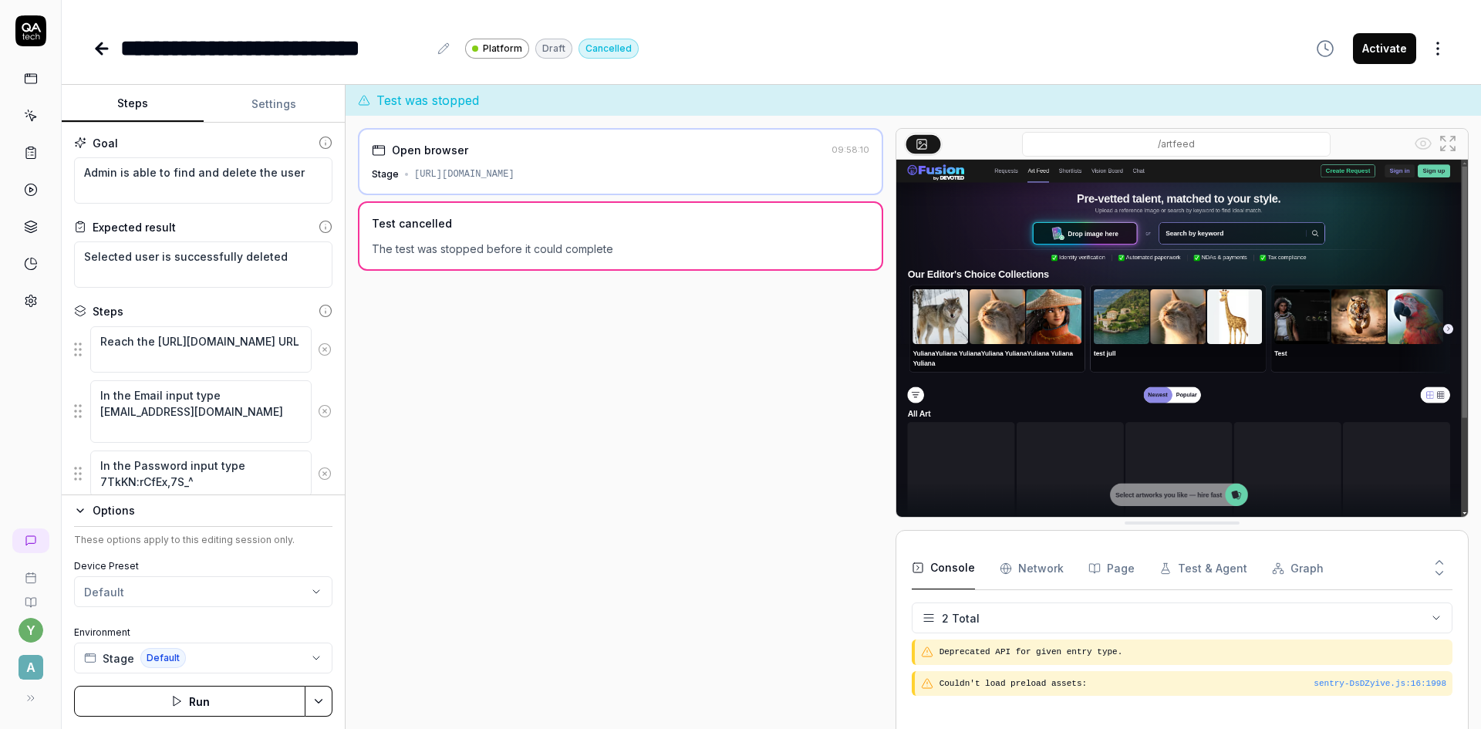
click at [99, 50] on icon at bounding box center [98, 48] width 5 height 11
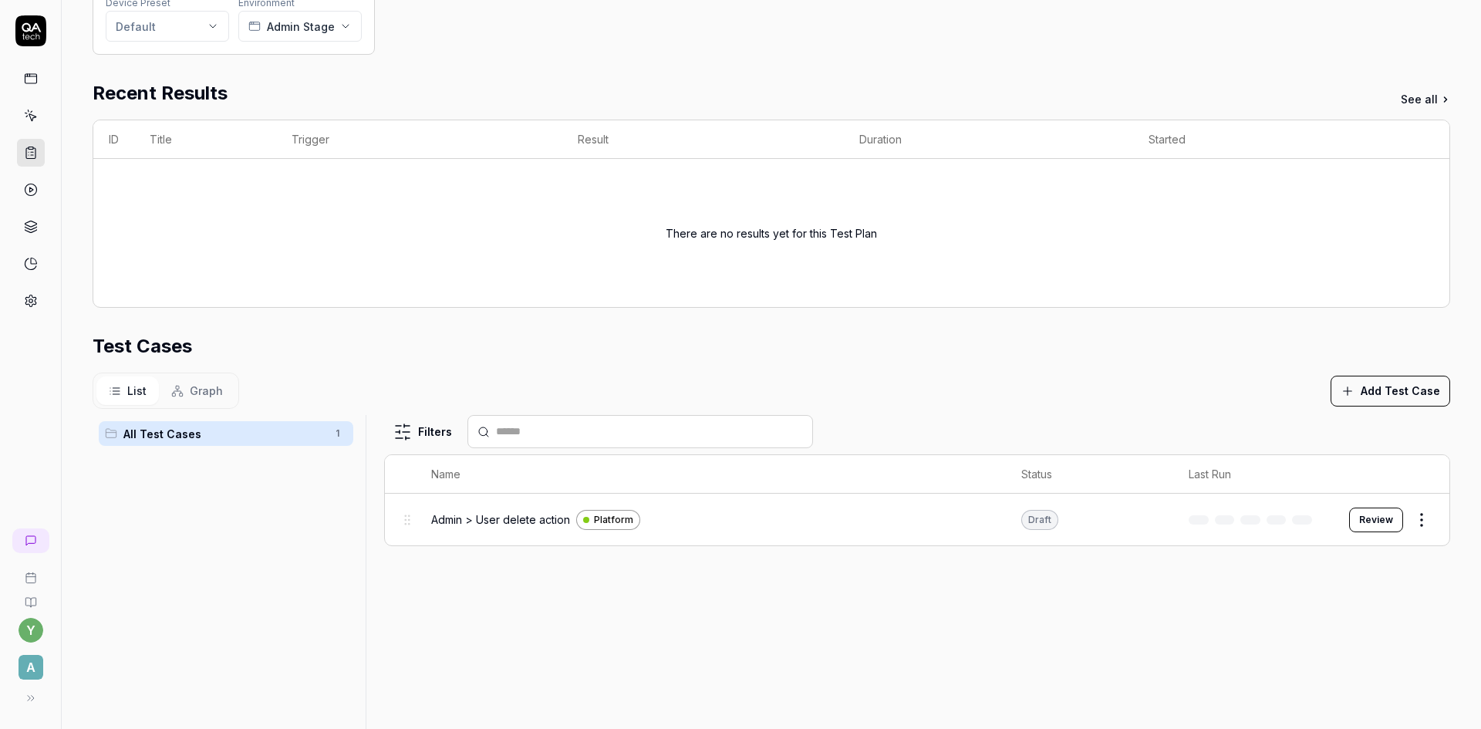
scroll to position [231, 0]
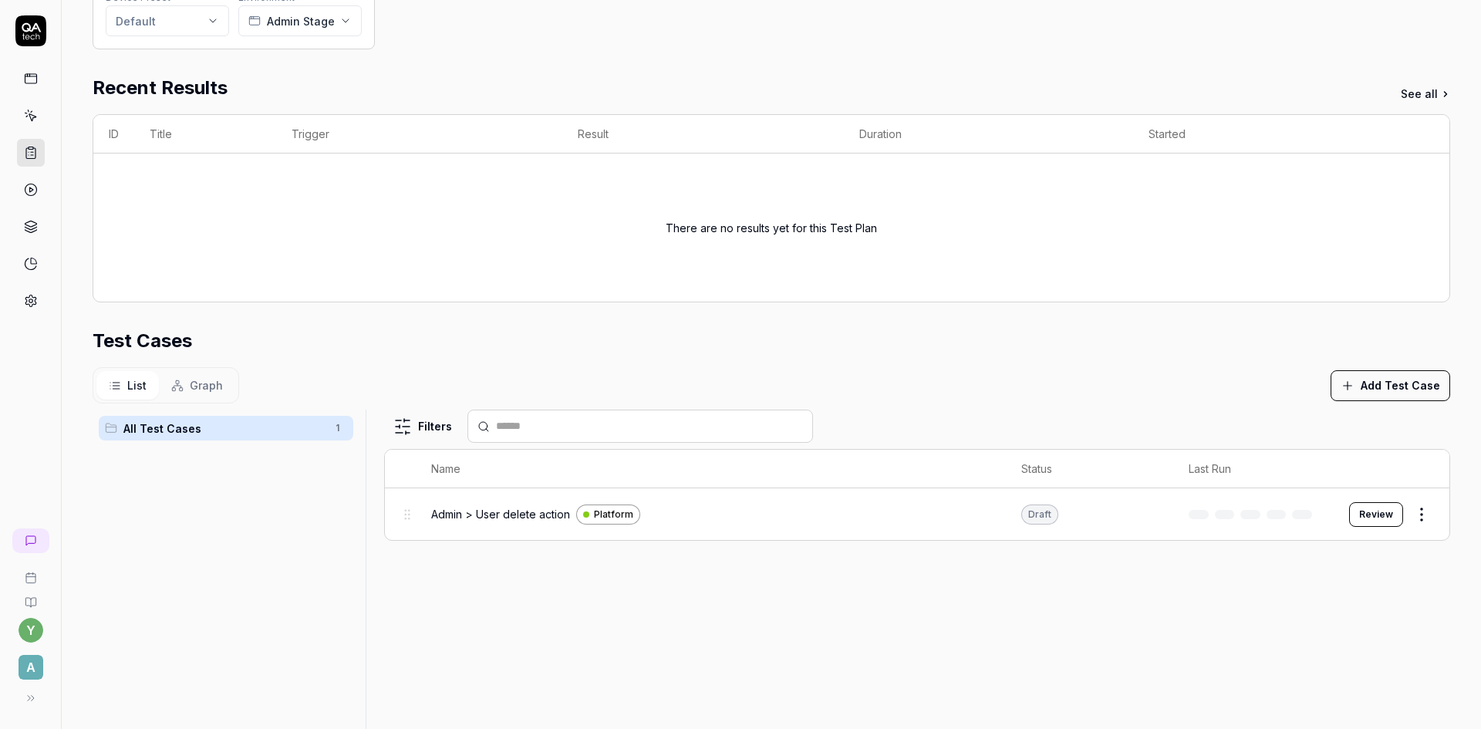
click at [512, 507] on span "Admin > User delete action" at bounding box center [500, 514] width 139 height 16
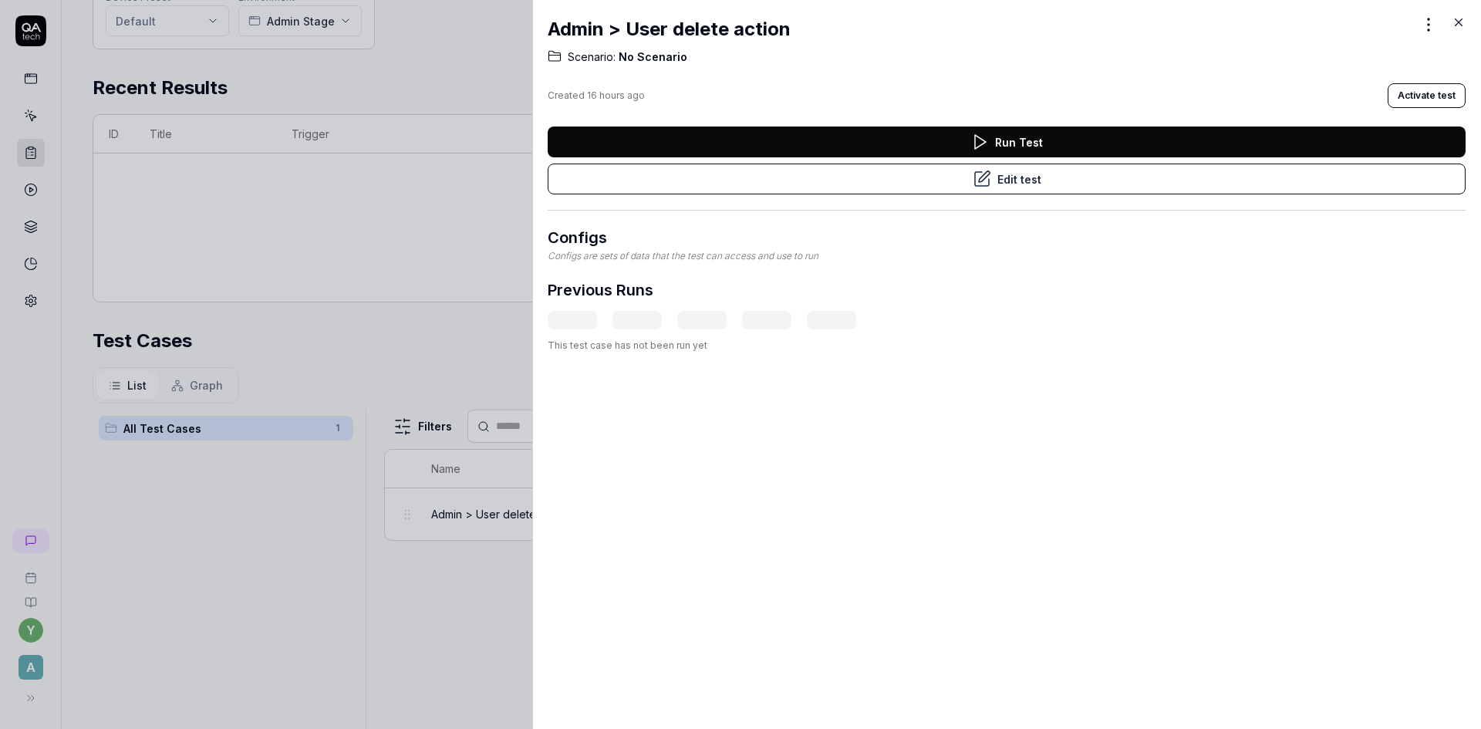
click at [1006, 181] on button "Edit test" at bounding box center [1006, 178] width 918 height 31
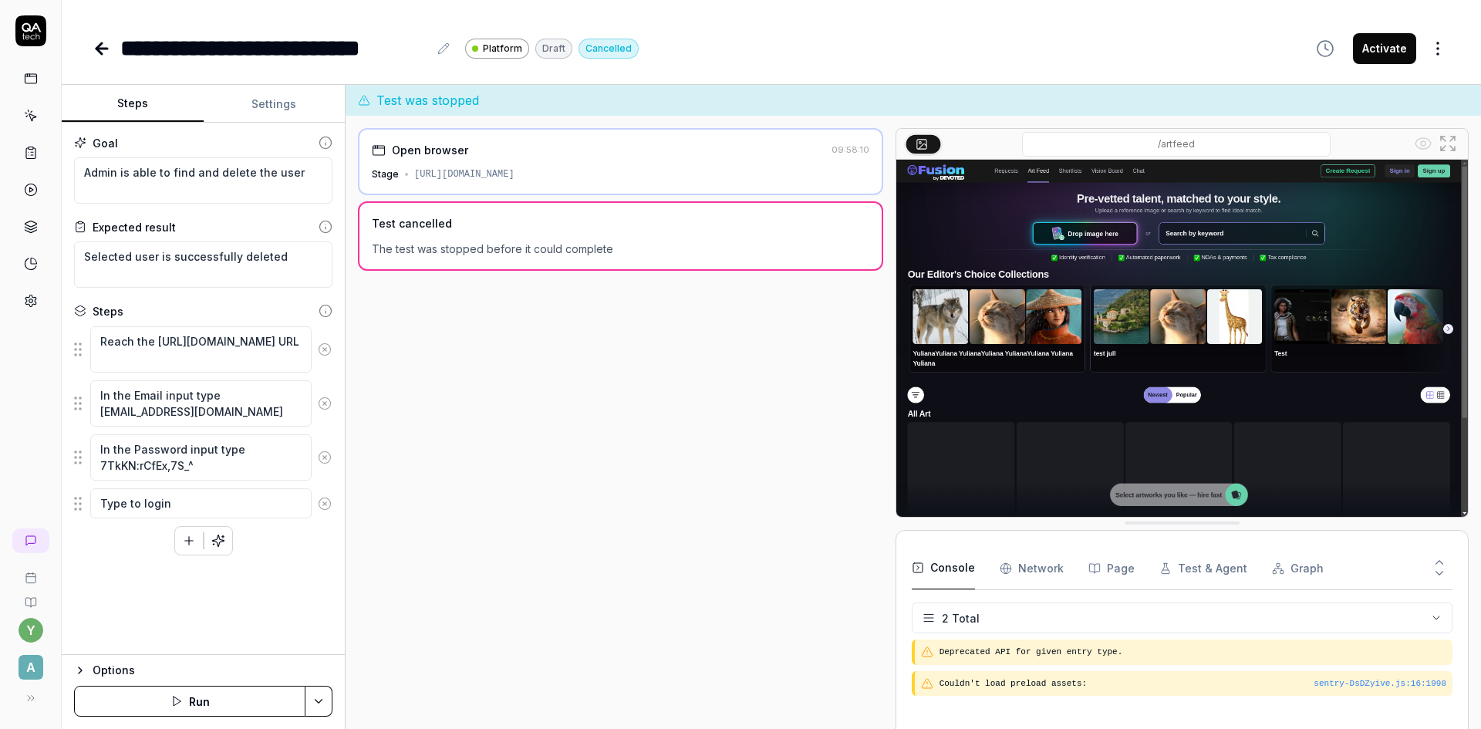
scroll to position [70, 0]
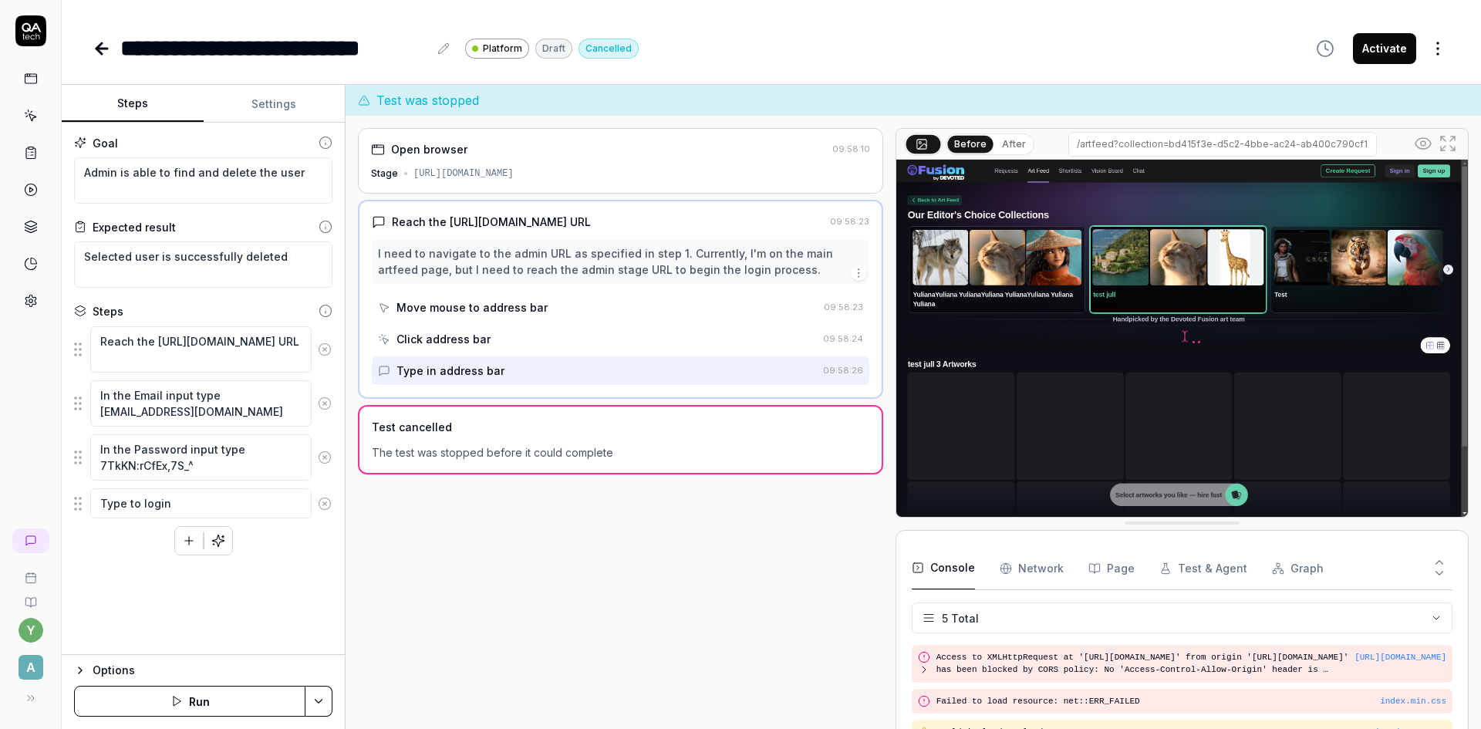
click at [128, 670] on div "Options" at bounding box center [213, 670] width 240 height 19
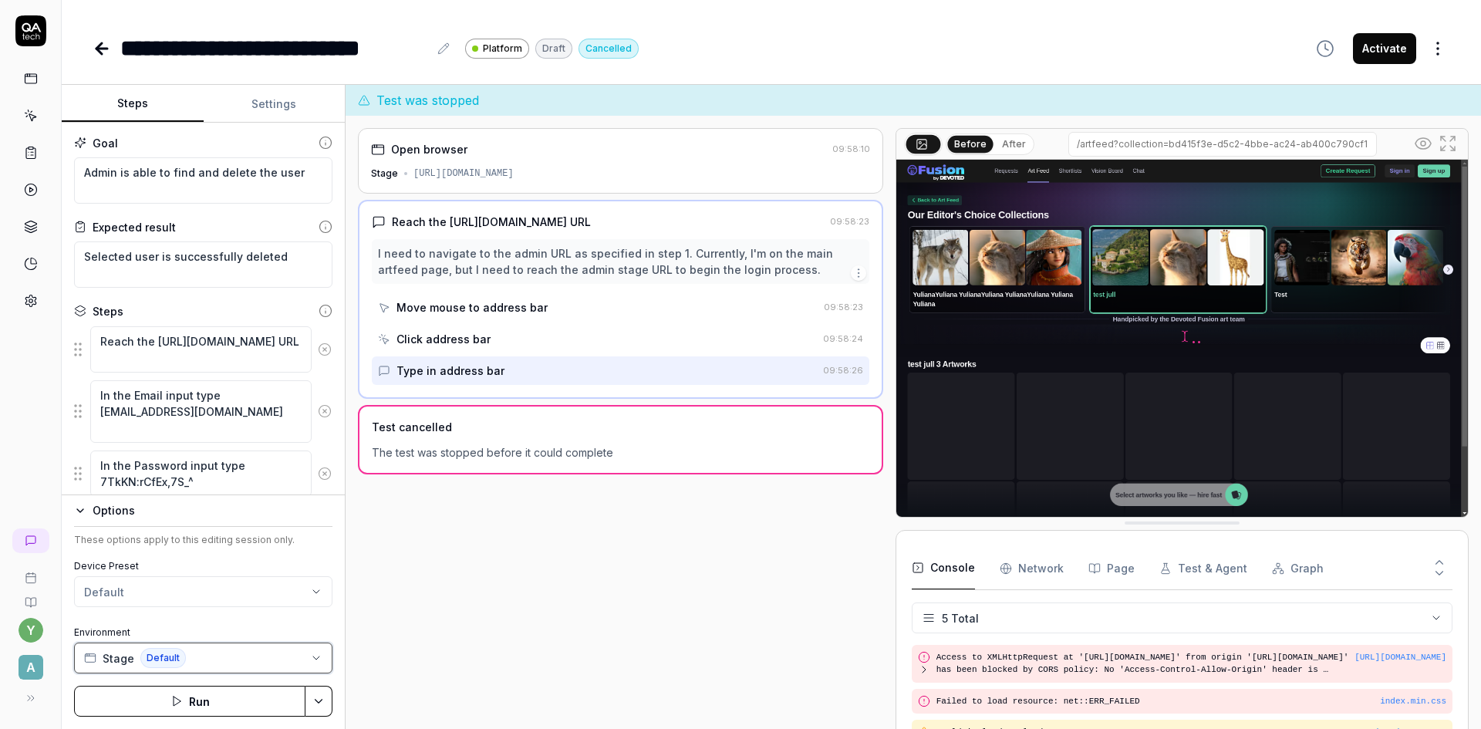
click at [194, 654] on button "Stage Default" at bounding box center [203, 657] width 258 height 31
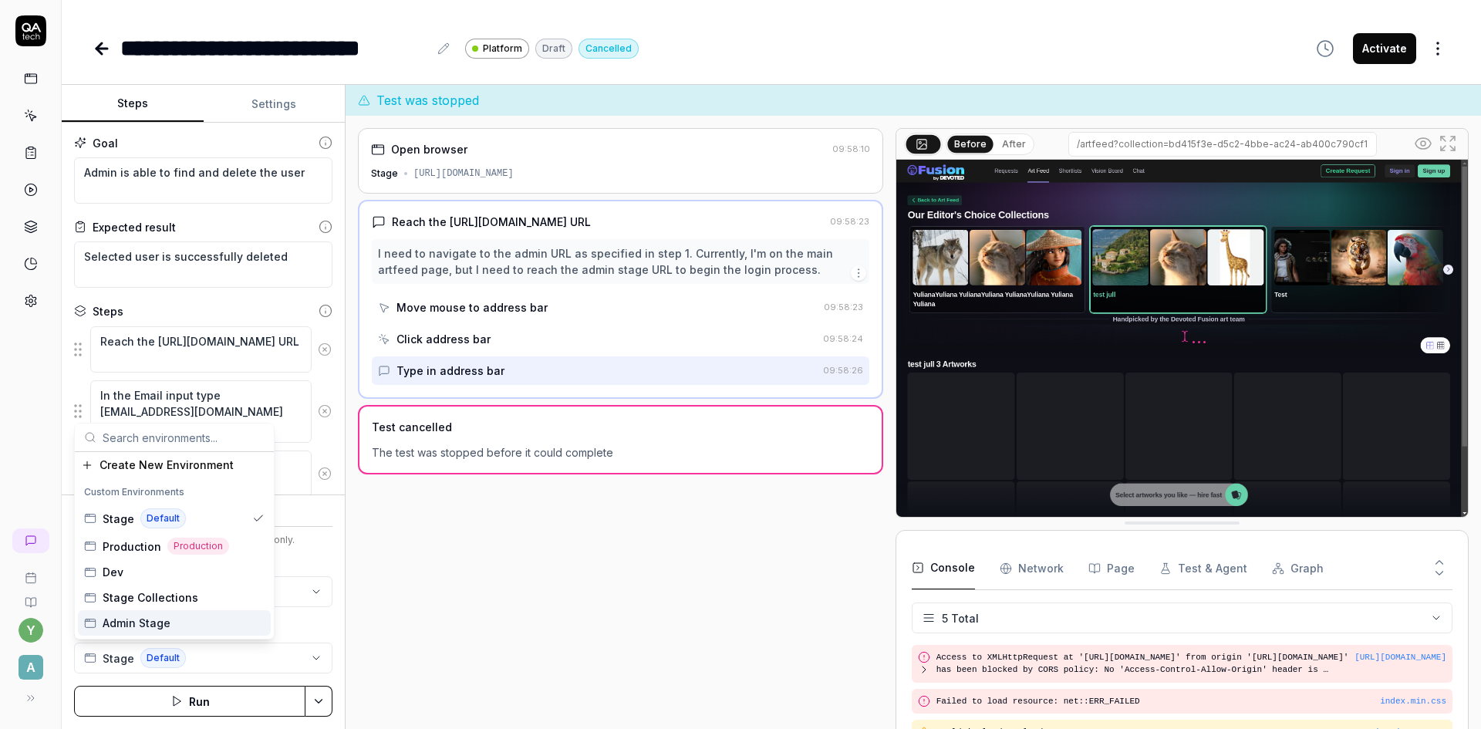
click at [175, 620] on div "Admin Stage" at bounding box center [174, 622] width 193 height 25
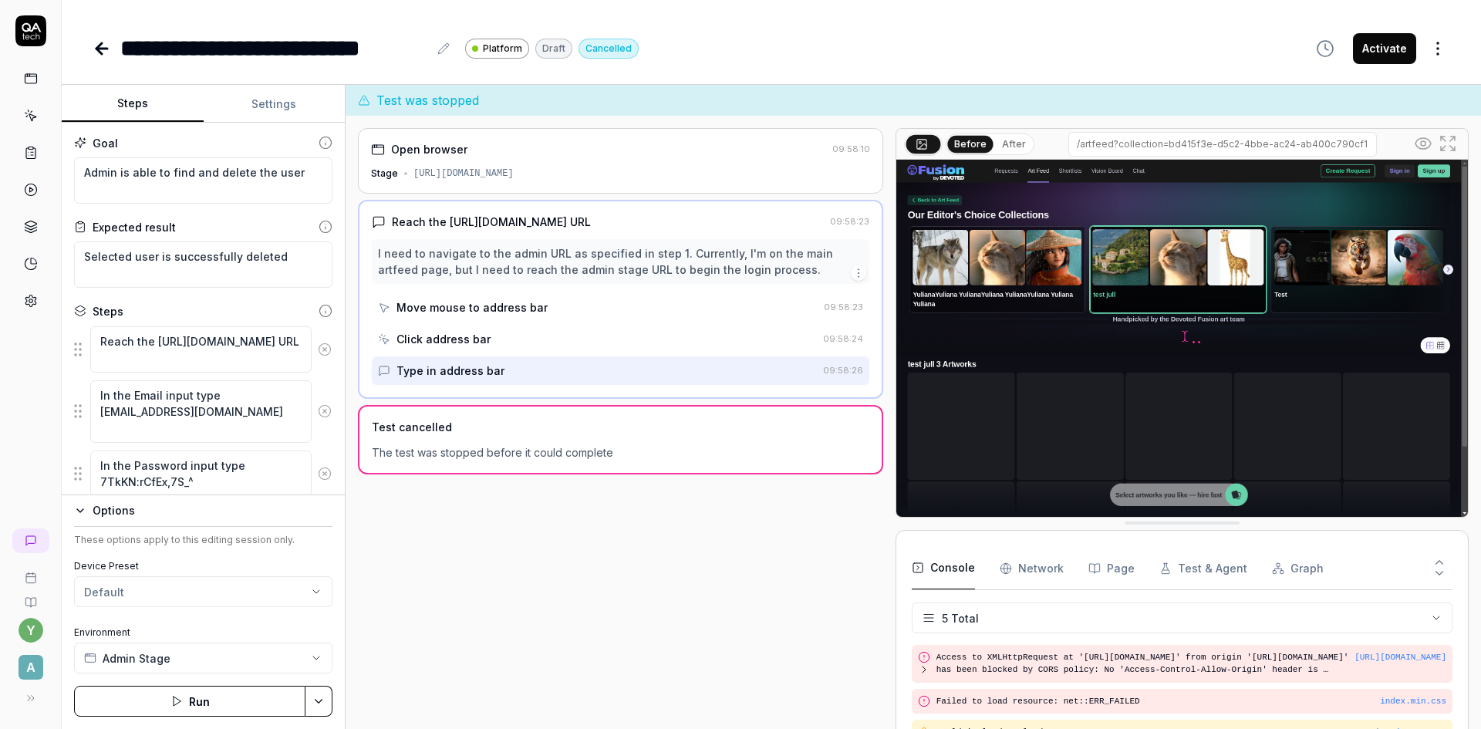
click at [268, 107] on button "Settings" at bounding box center [275, 104] width 142 height 37
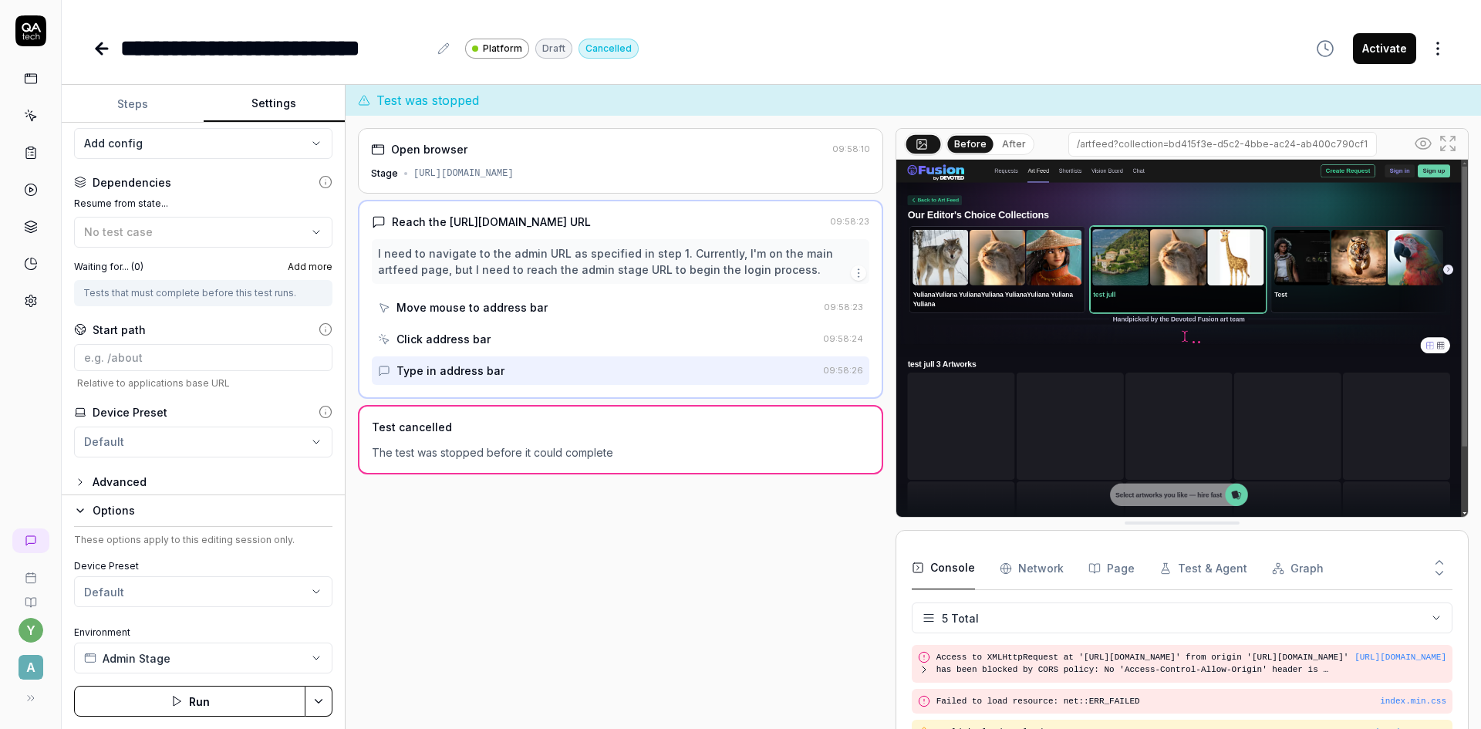
scroll to position [175, 0]
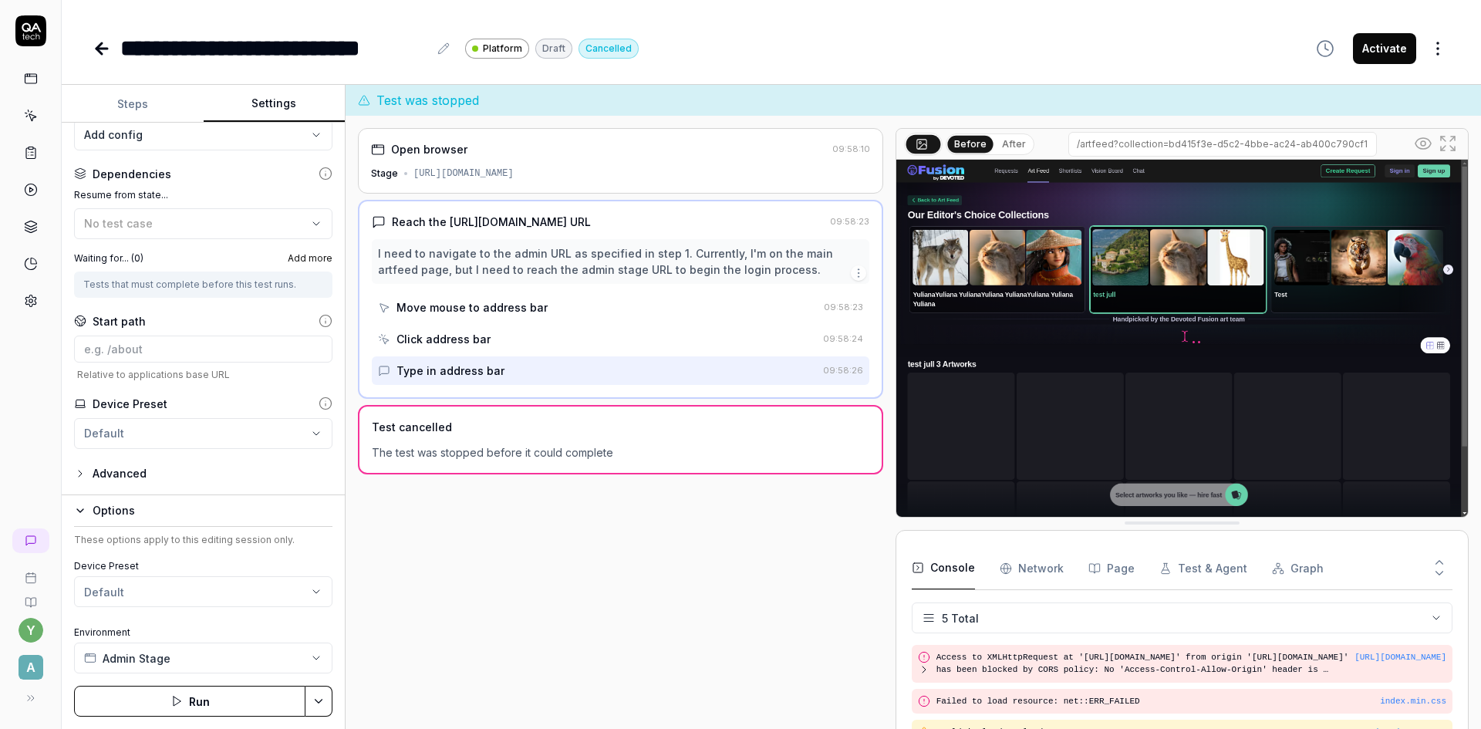
click at [430, 643] on div "Open browser 09:58:10 Stage https://app-stage.artlighter.com Reach the https://…" at bounding box center [620, 437] width 525 height 619
click at [158, 591] on html "**********" at bounding box center [740, 364] width 1481 height 729
click at [153, 670] on span "Create new preset" at bounding box center [154, 663] width 100 height 16
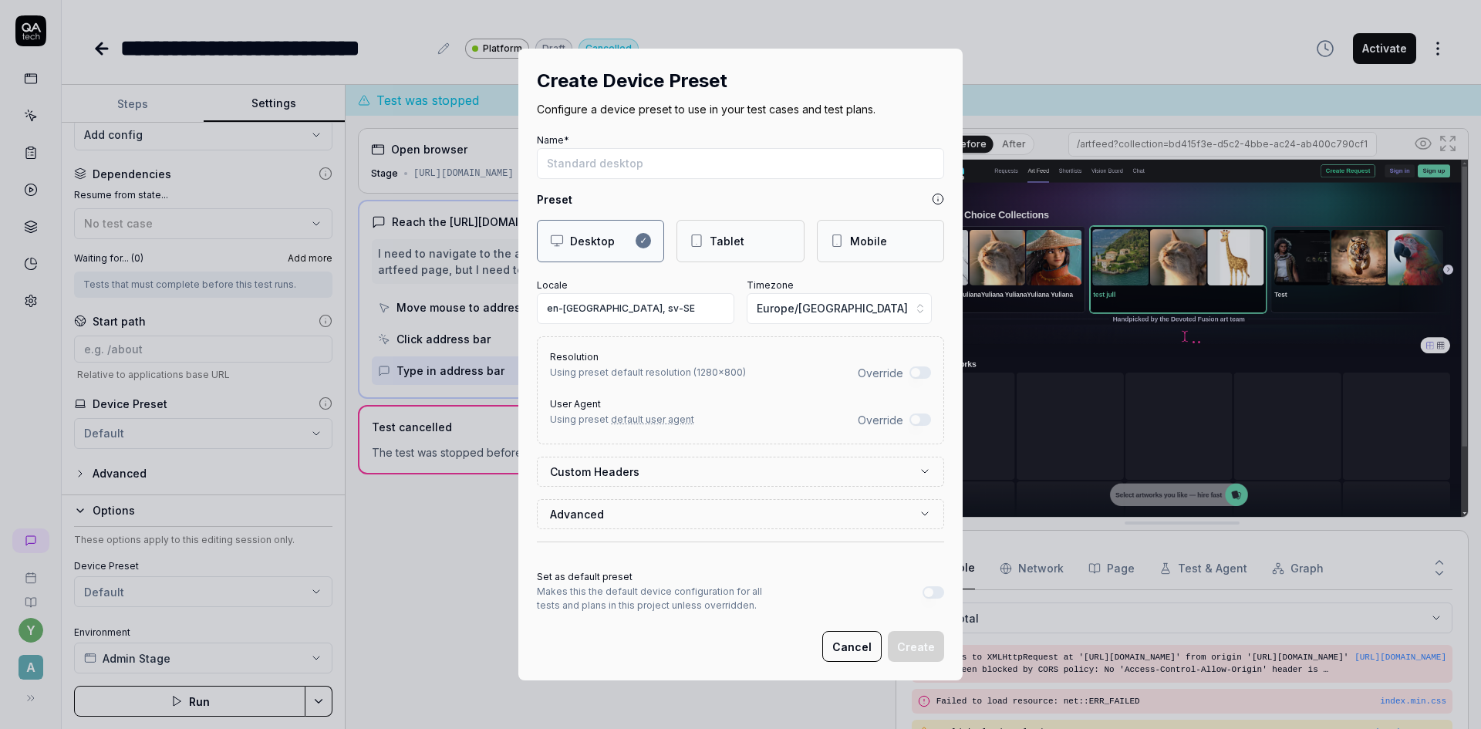
click at [857, 647] on button "Cancel" at bounding box center [851, 646] width 59 height 31
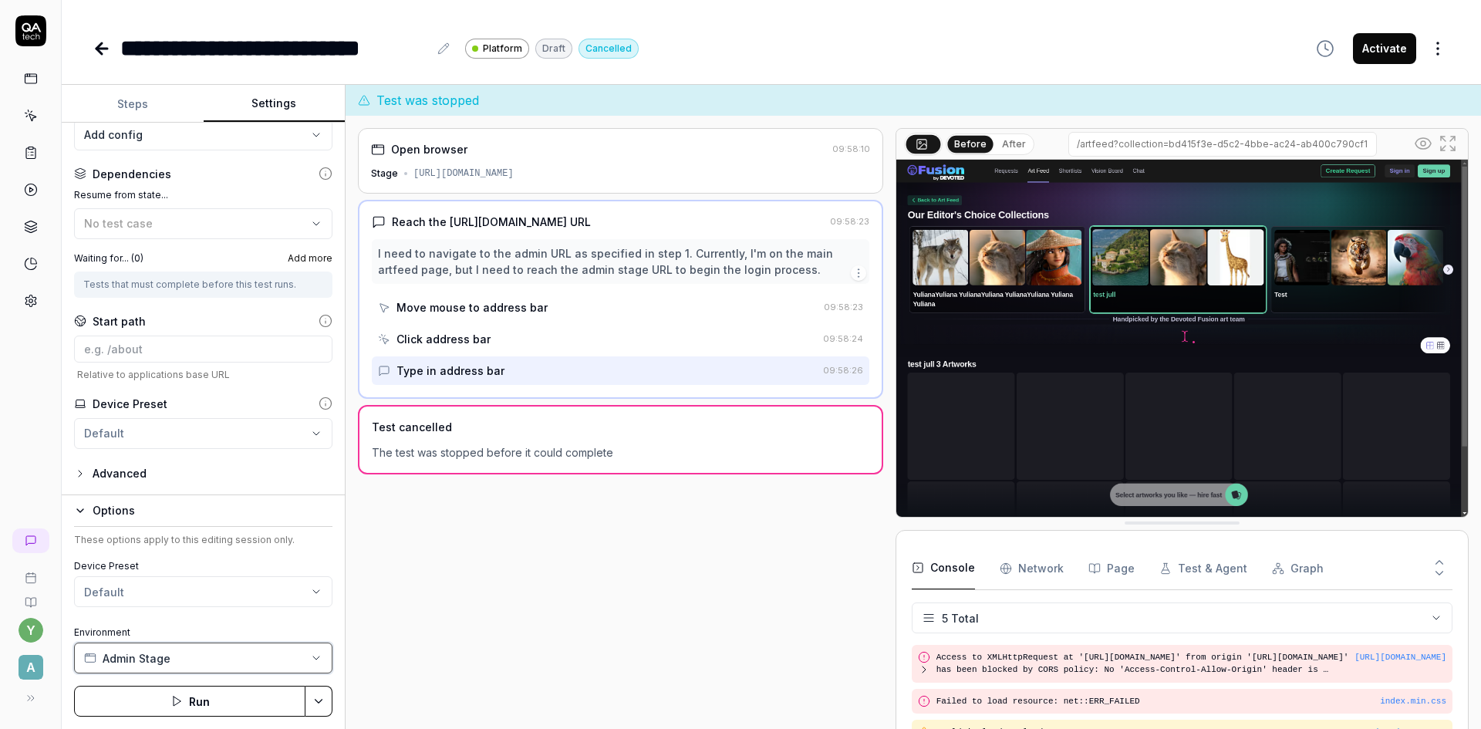
click at [201, 653] on button "Admin Stage" at bounding box center [203, 657] width 258 height 31
click at [460, 671] on div "Open browser 09:58:10 Stage https://app-stage.artlighter.com Reach the https://…" at bounding box center [620, 437] width 525 height 619
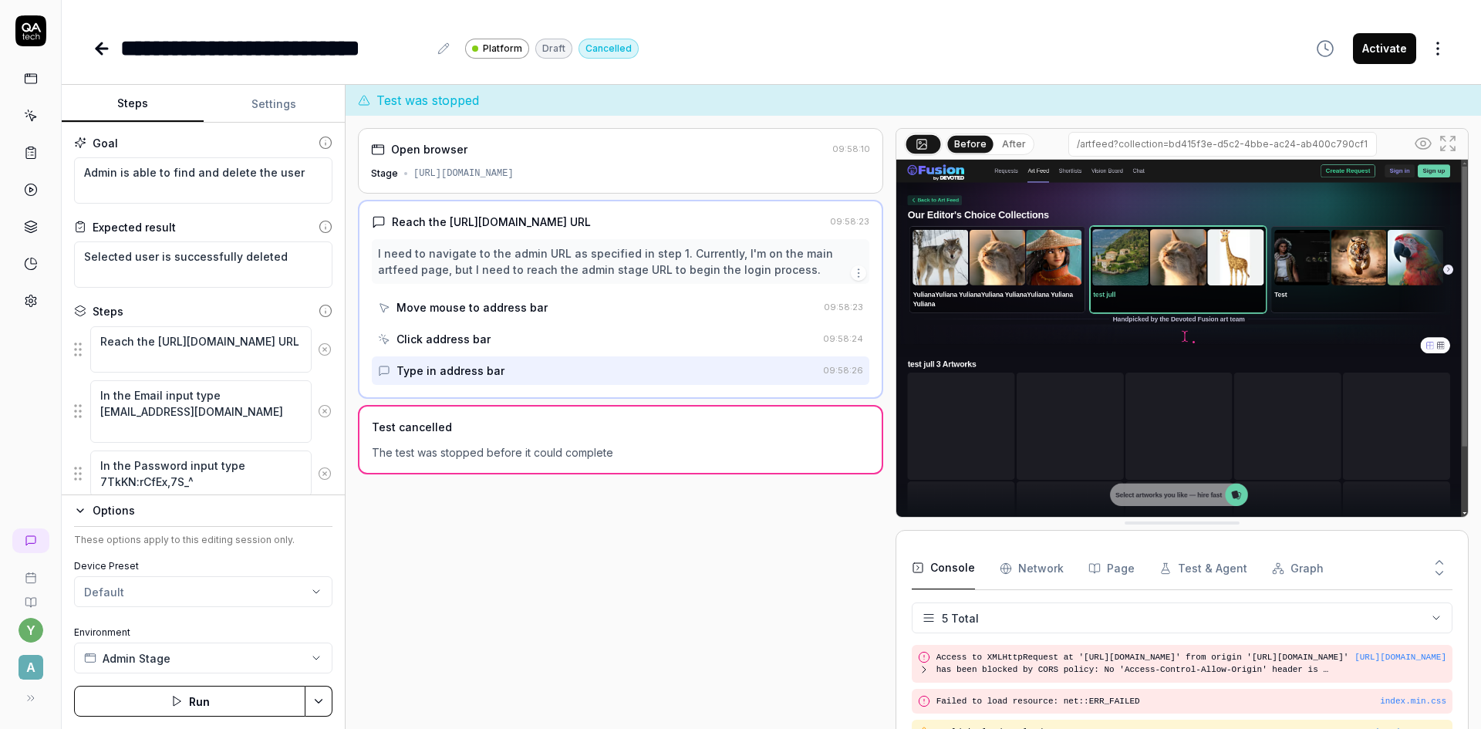
click at [130, 101] on button "Steps" at bounding box center [133, 104] width 142 height 37
click at [236, 701] on button "Run" at bounding box center [189, 701] width 231 height 31
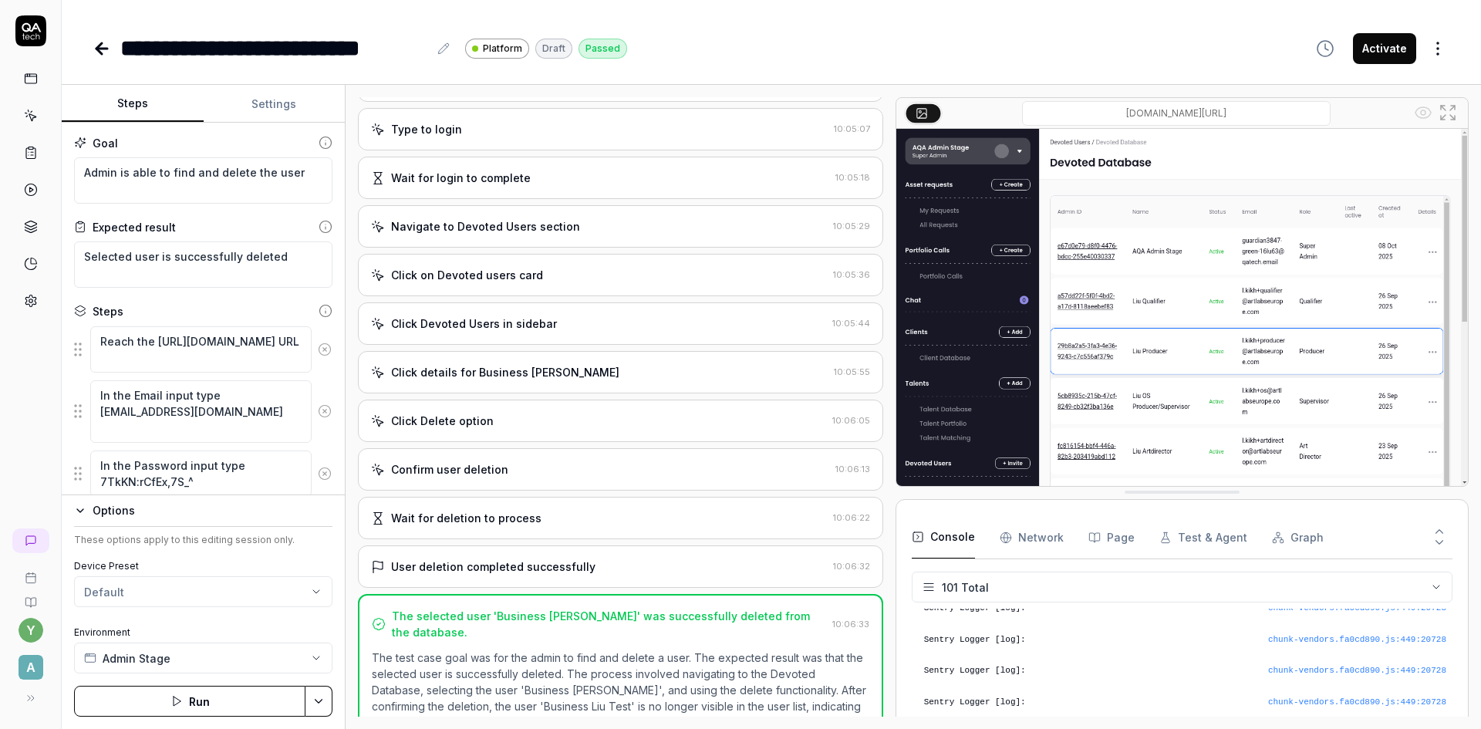
scroll to position [12, 0]
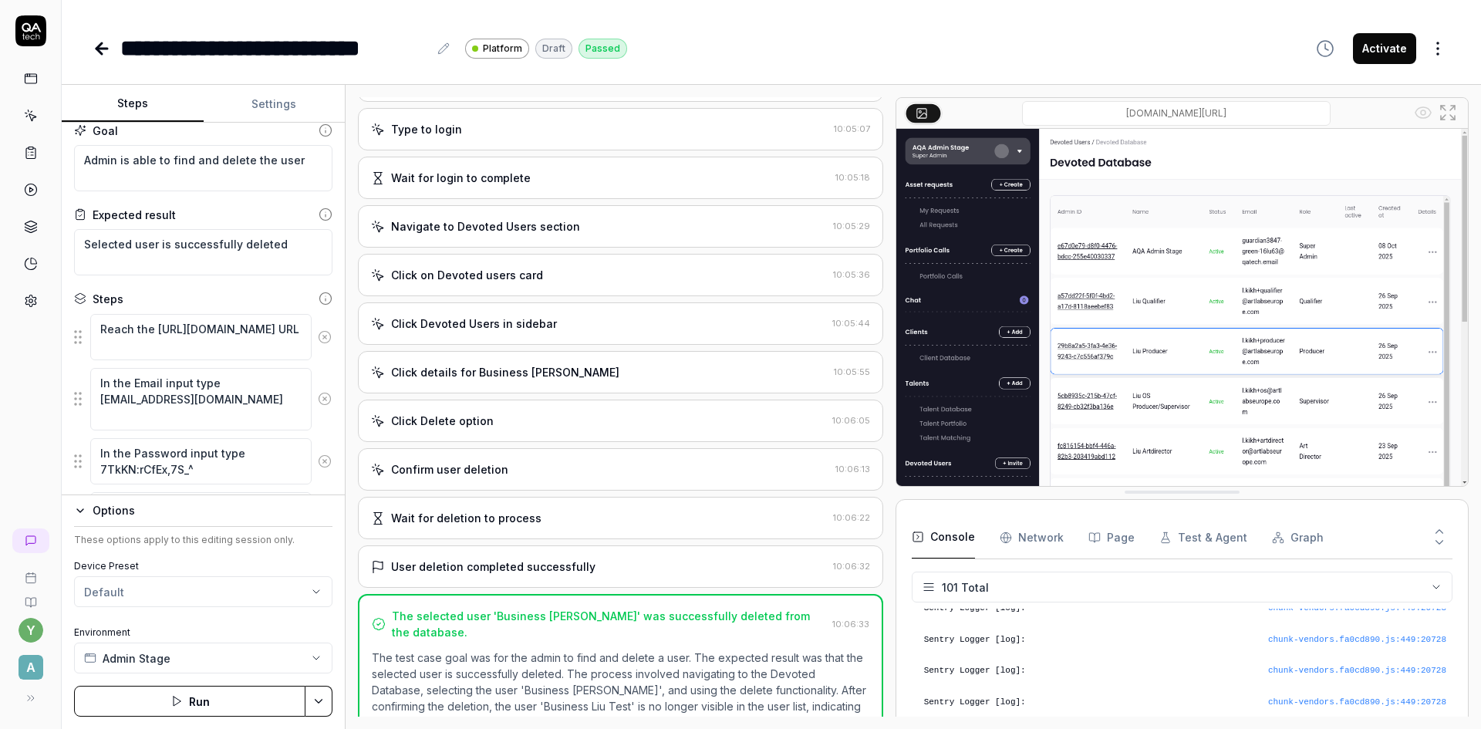
click at [279, 100] on button "Settings" at bounding box center [275, 104] width 142 height 37
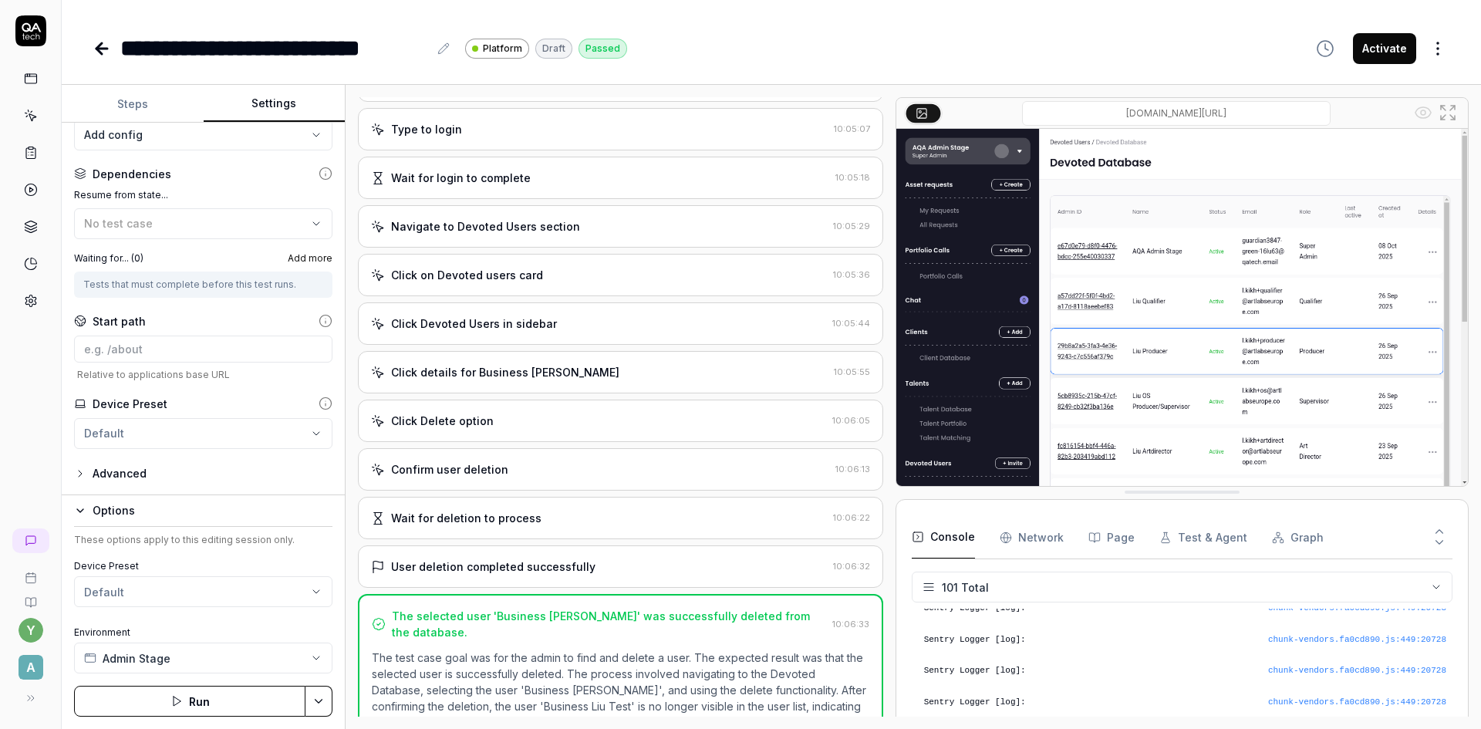
click at [134, 104] on button "Steps" at bounding box center [133, 104] width 142 height 37
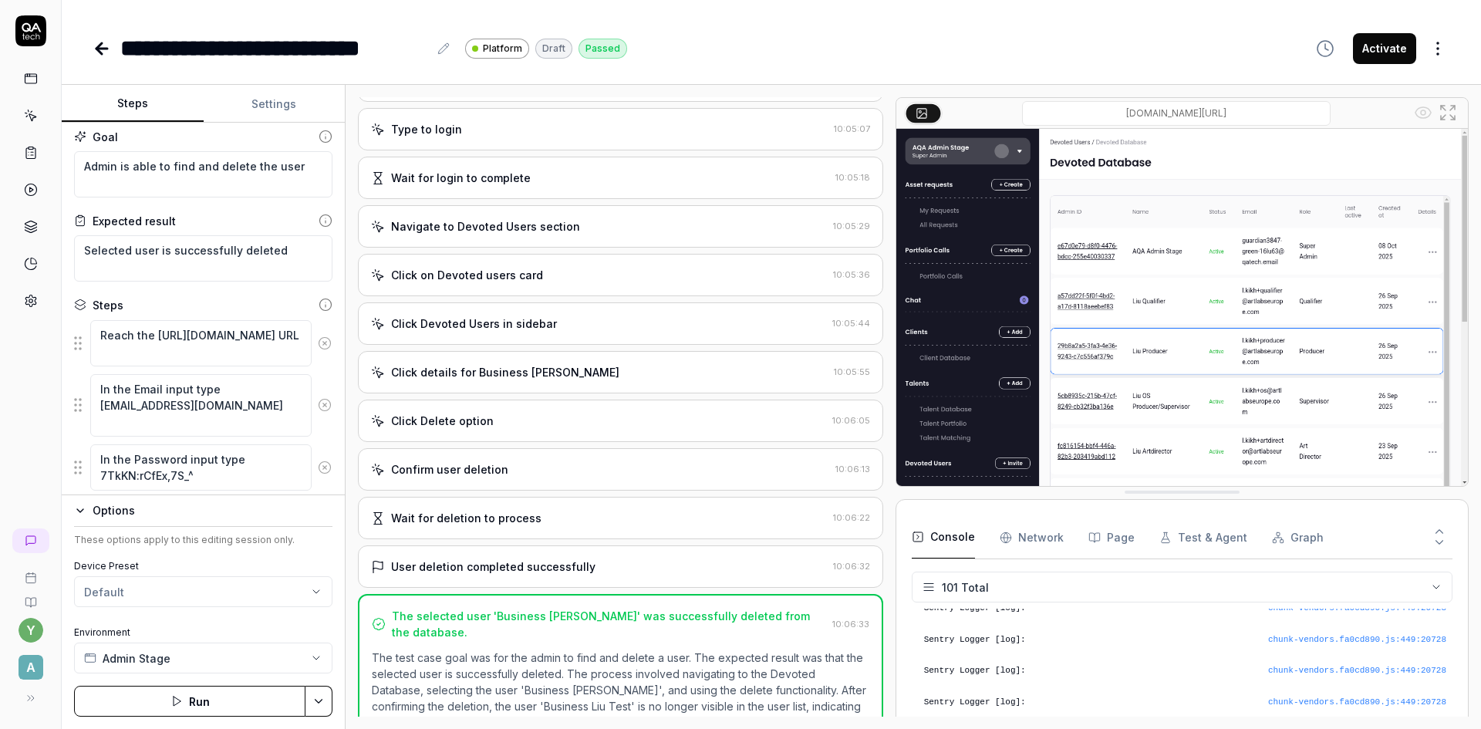
scroll to position [0, 0]
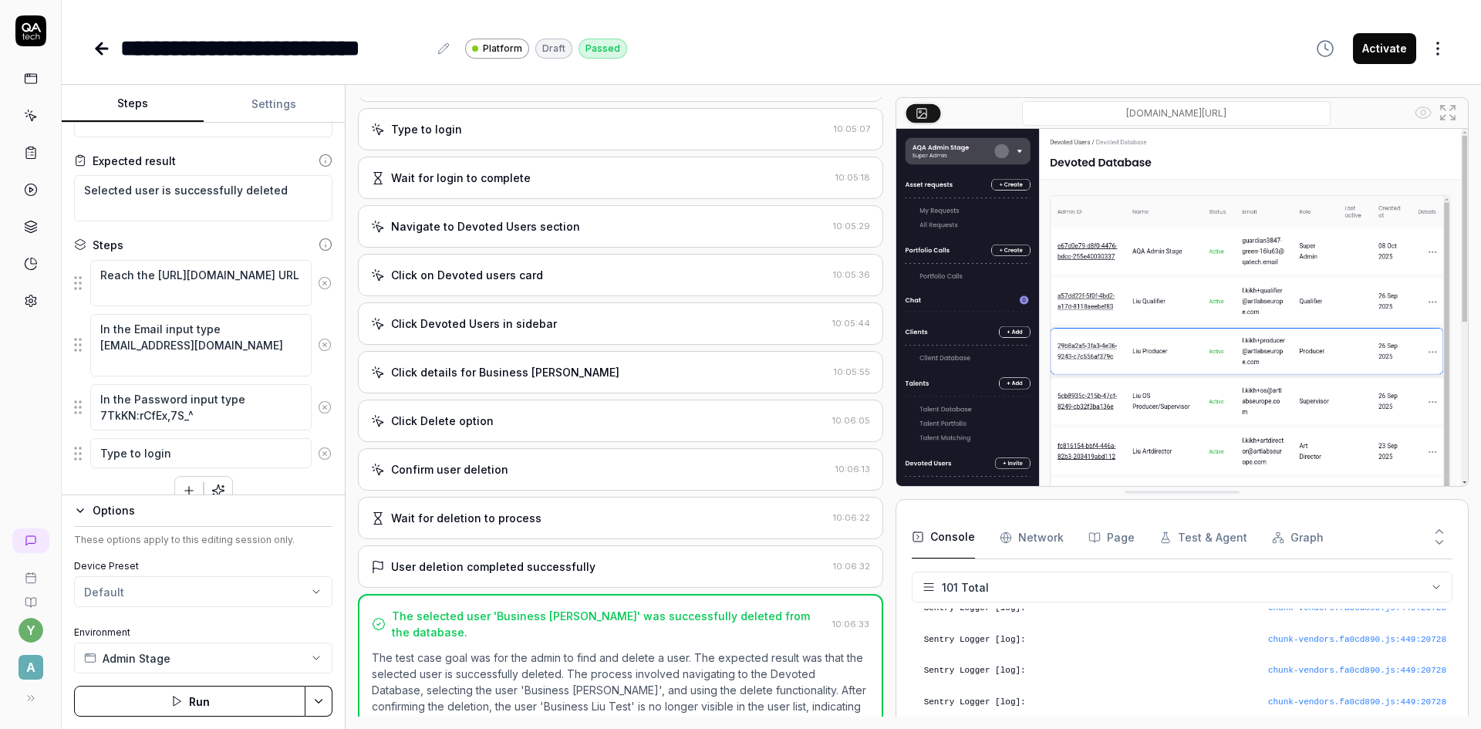
type textarea "*"
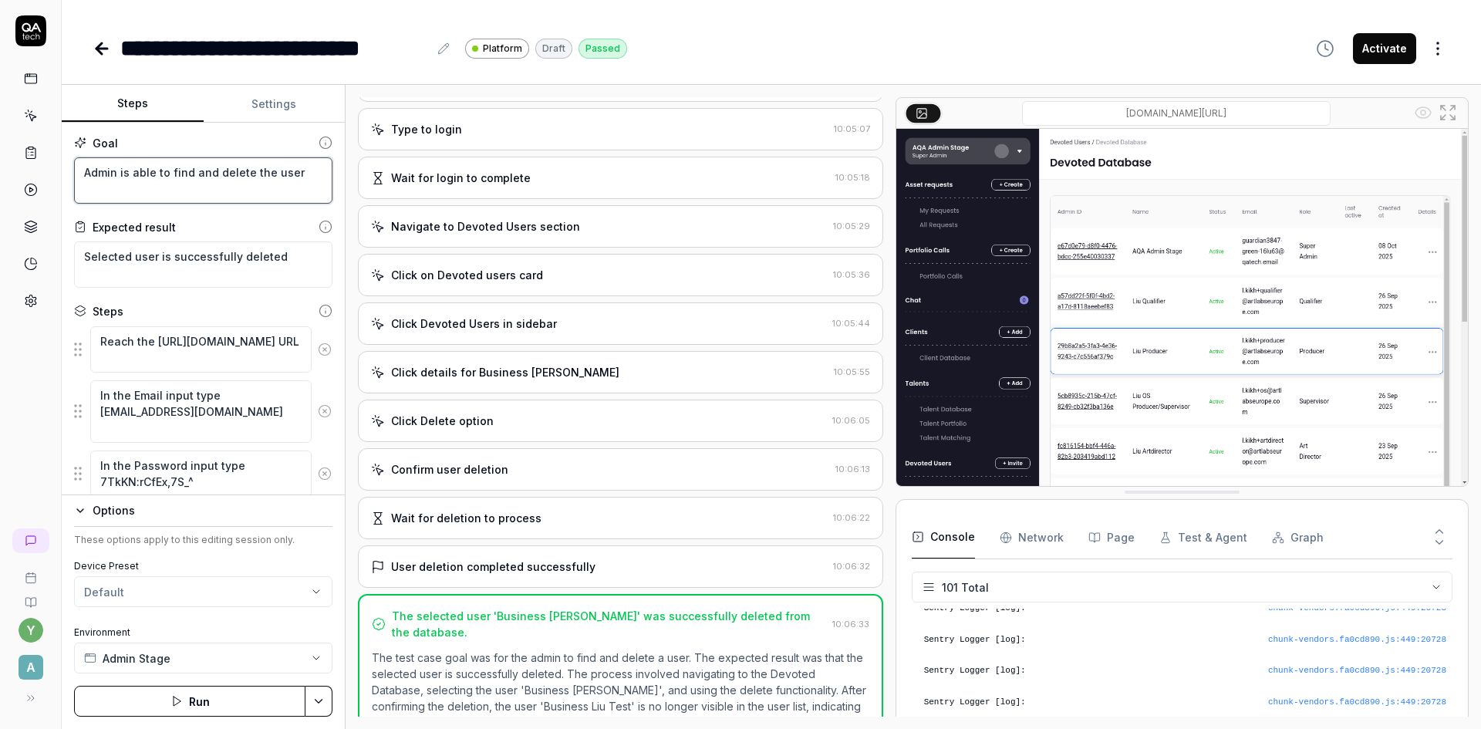
drag, startPoint x: 203, startPoint y: 174, endPoint x: 287, endPoint y: 180, distance: 84.3
click at [287, 180] on textarea "Admin is able to find and delete the user" at bounding box center [203, 180] width 258 height 46
click at [281, 194] on textarea "Admin is able to find and delete the user" at bounding box center [203, 180] width 258 height 46
click at [298, 185] on textarea "Admin is able to find and delete the user" at bounding box center [203, 180] width 258 height 46
drag, startPoint x: 299, startPoint y: 176, endPoint x: 167, endPoint y: 170, distance: 132.0
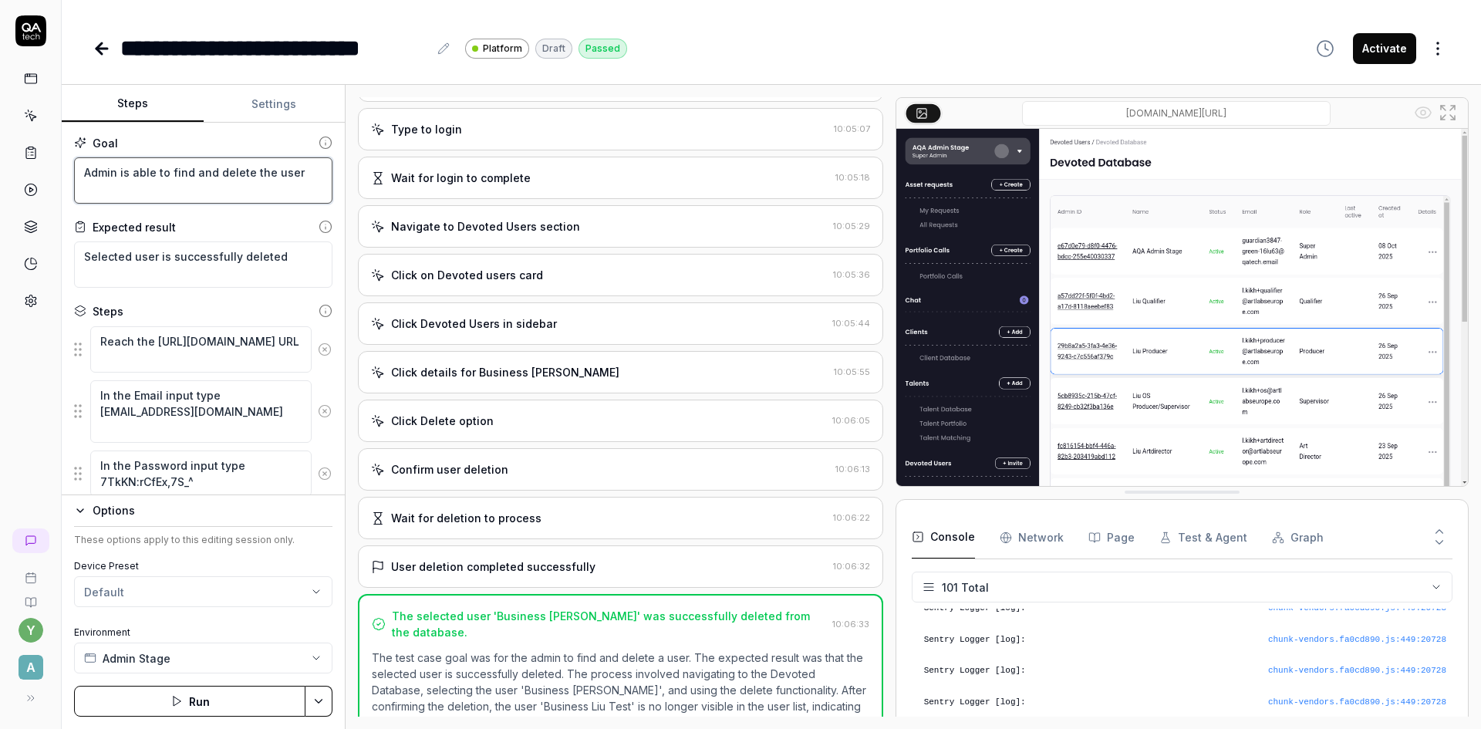
click at [167, 170] on textarea "Admin is able to find and delete the user" at bounding box center [203, 180] width 258 height 46
type textarea "Admin is able to"
type textarea "*"
type textarea "Admin is able to"
type textarea "*"
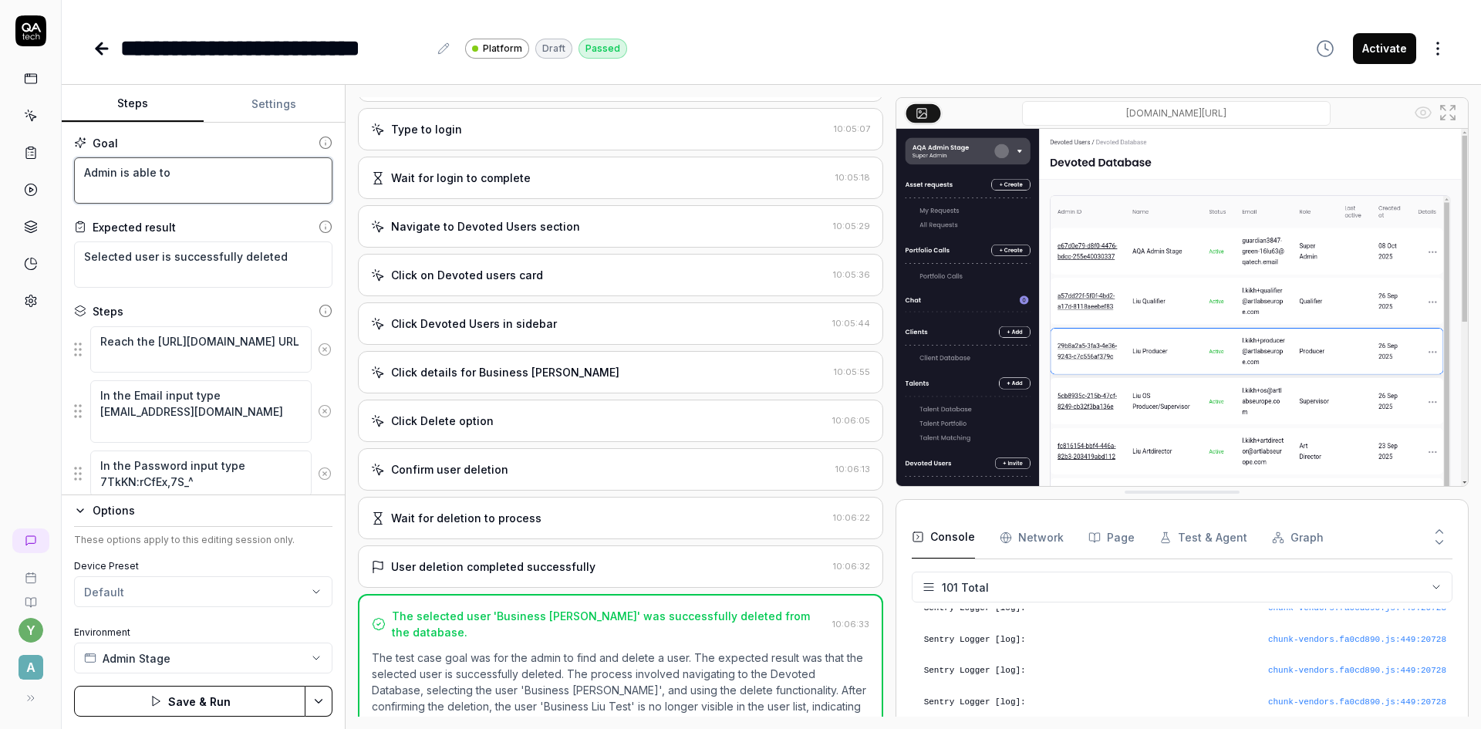
type textarea "Admin is able to l"
type textarea "*"
type textarea "Admin is able to lo"
type textarea "*"
type textarea "Admin is able to log"
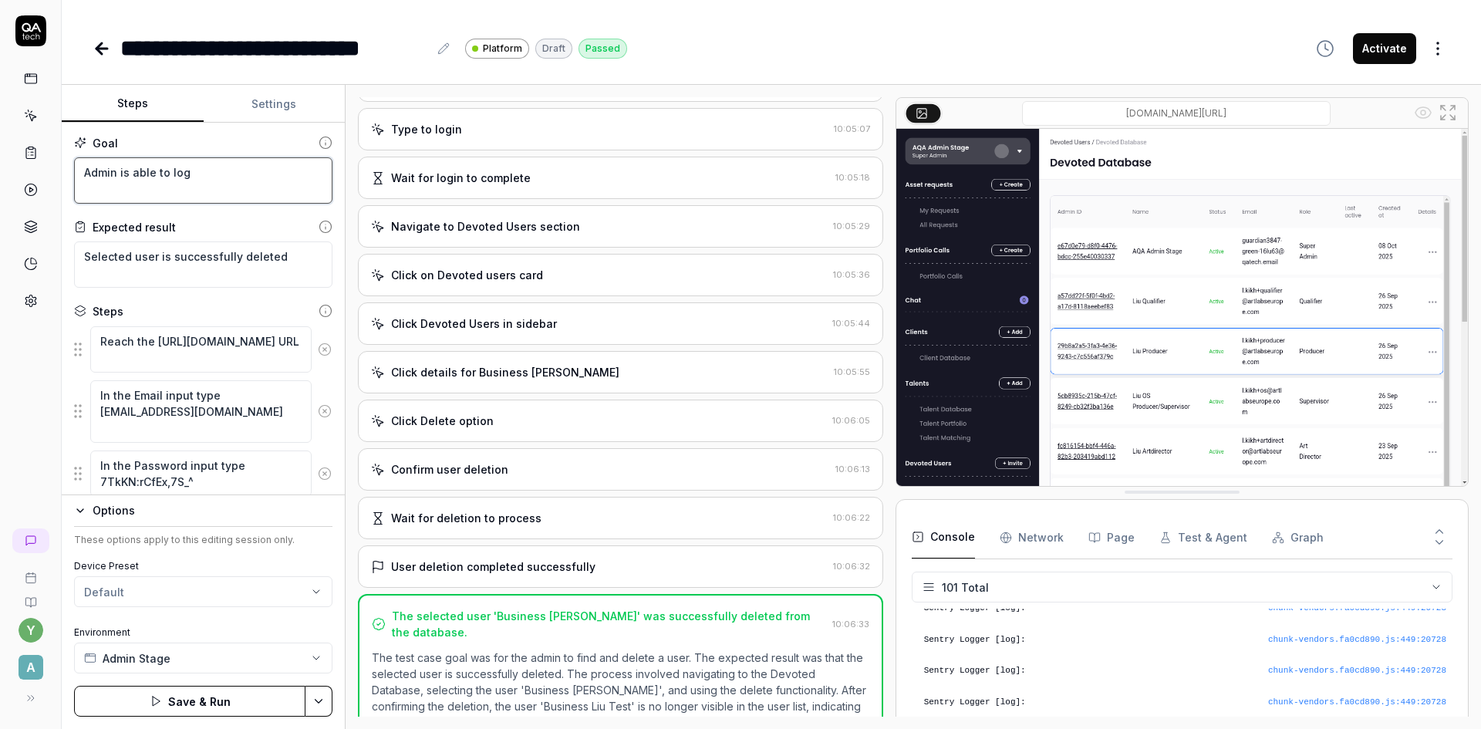
type textarea "*"
type textarea "Admin is able to logi"
type textarea "*"
type textarea "Admin is able to login"
click at [33, 376] on div "y A" at bounding box center [31, 364] width 62 height 729
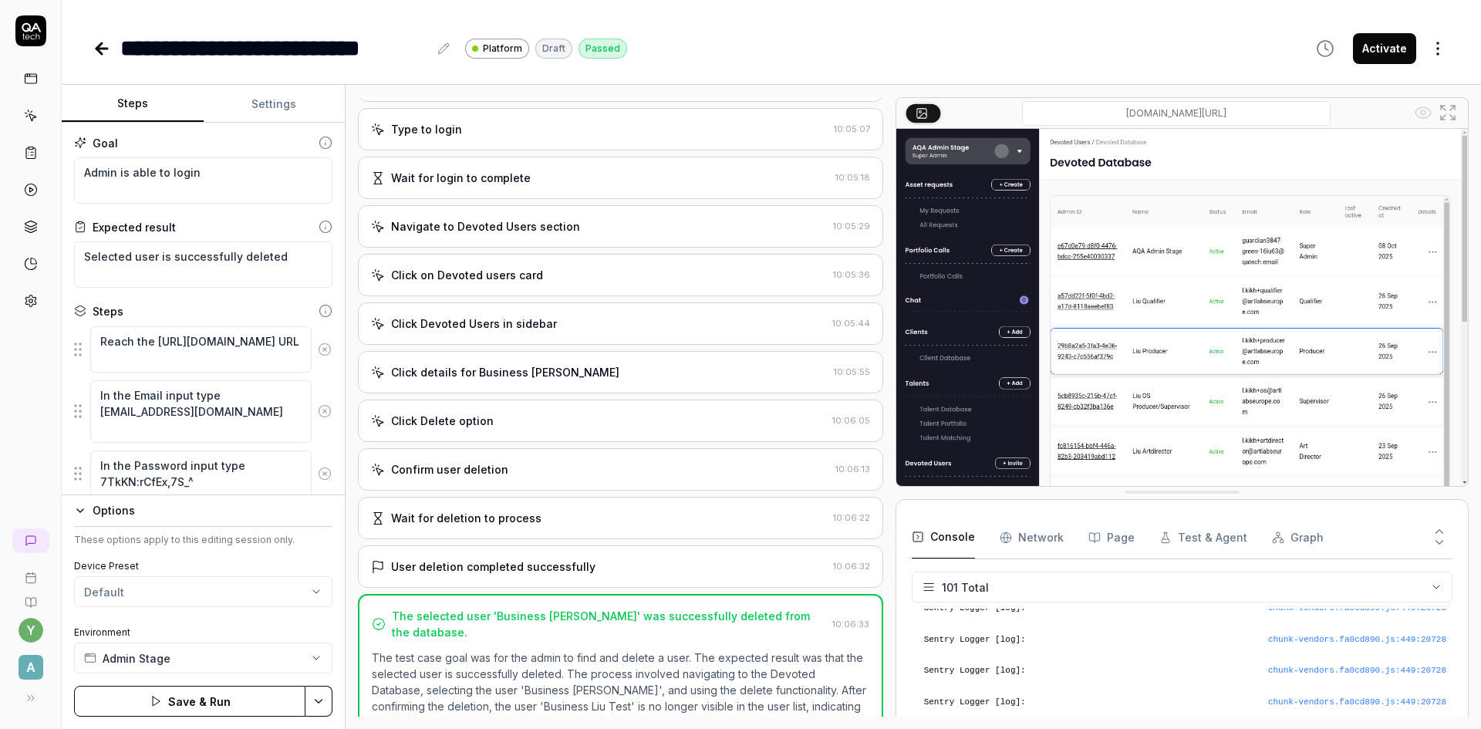
click at [316, 704] on html "**********" at bounding box center [740, 364] width 1481 height 729
click at [223, 588] on div "Save" at bounding box center [241, 594] width 197 height 34
type textarea "*"
drag, startPoint x: 282, startPoint y: 258, endPoint x: 52, endPoint y: 268, distance: 230.0
click at [52, 268] on div "**********" at bounding box center [740, 364] width 1481 height 729
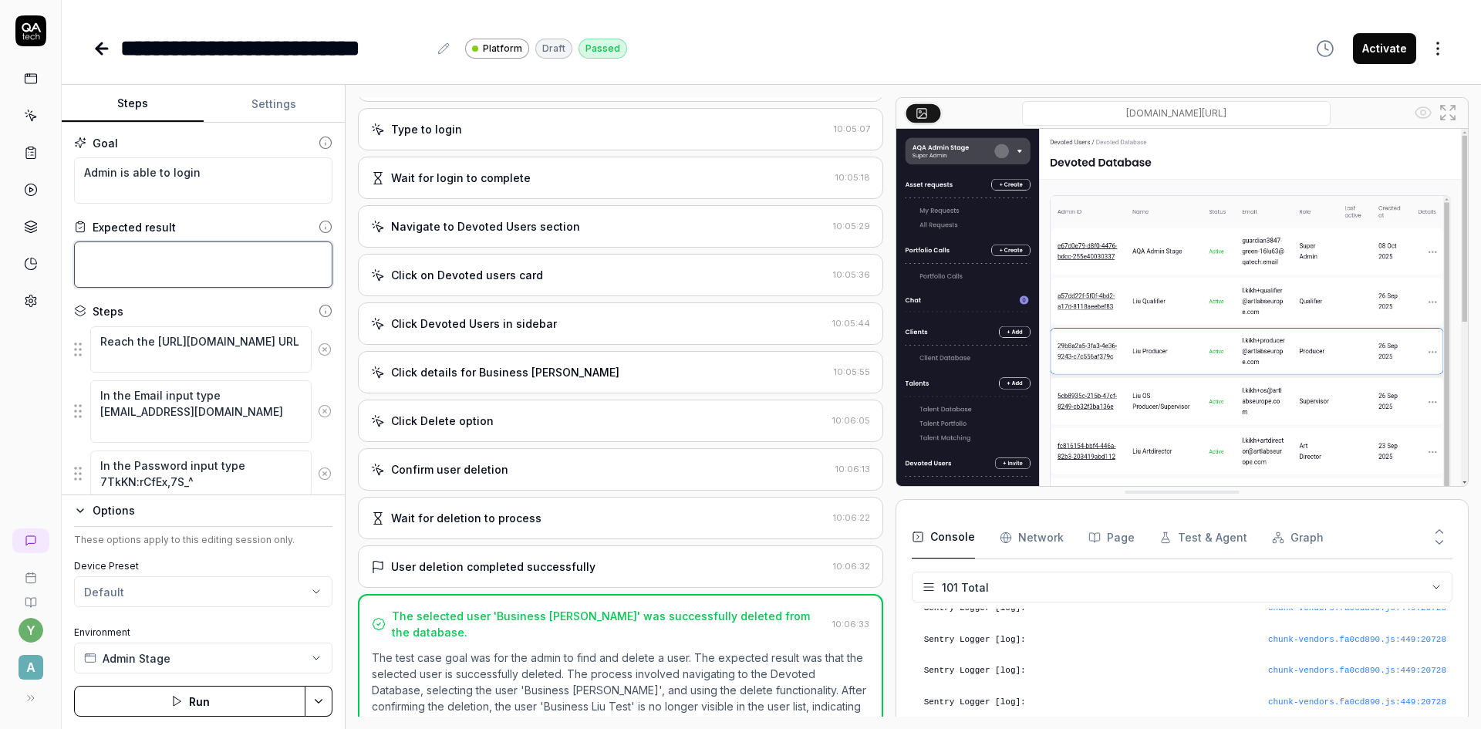
type textarea "*"
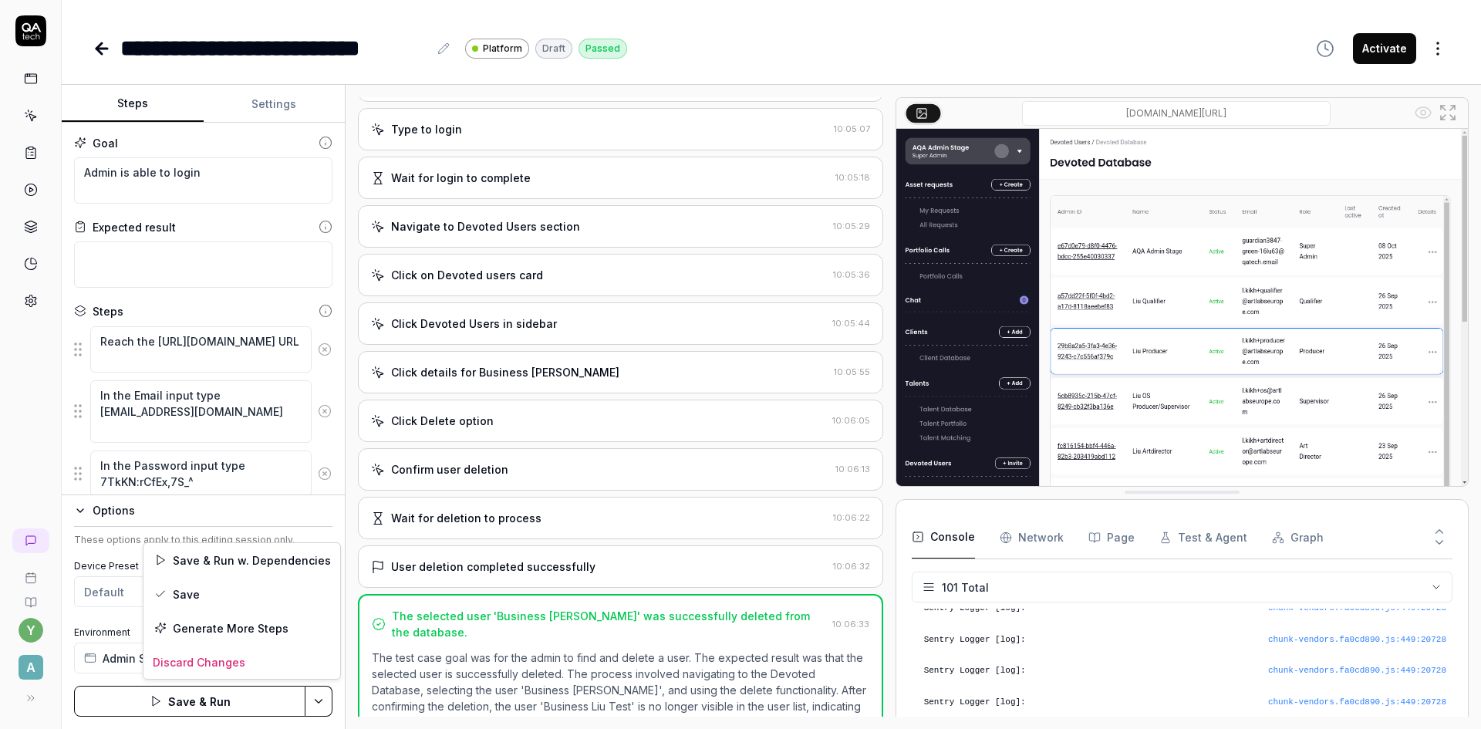
click at [315, 709] on html "**********" at bounding box center [740, 364] width 1481 height 729
click at [260, 597] on div "Save" at bounding box center [241, 594] width 197 height 34
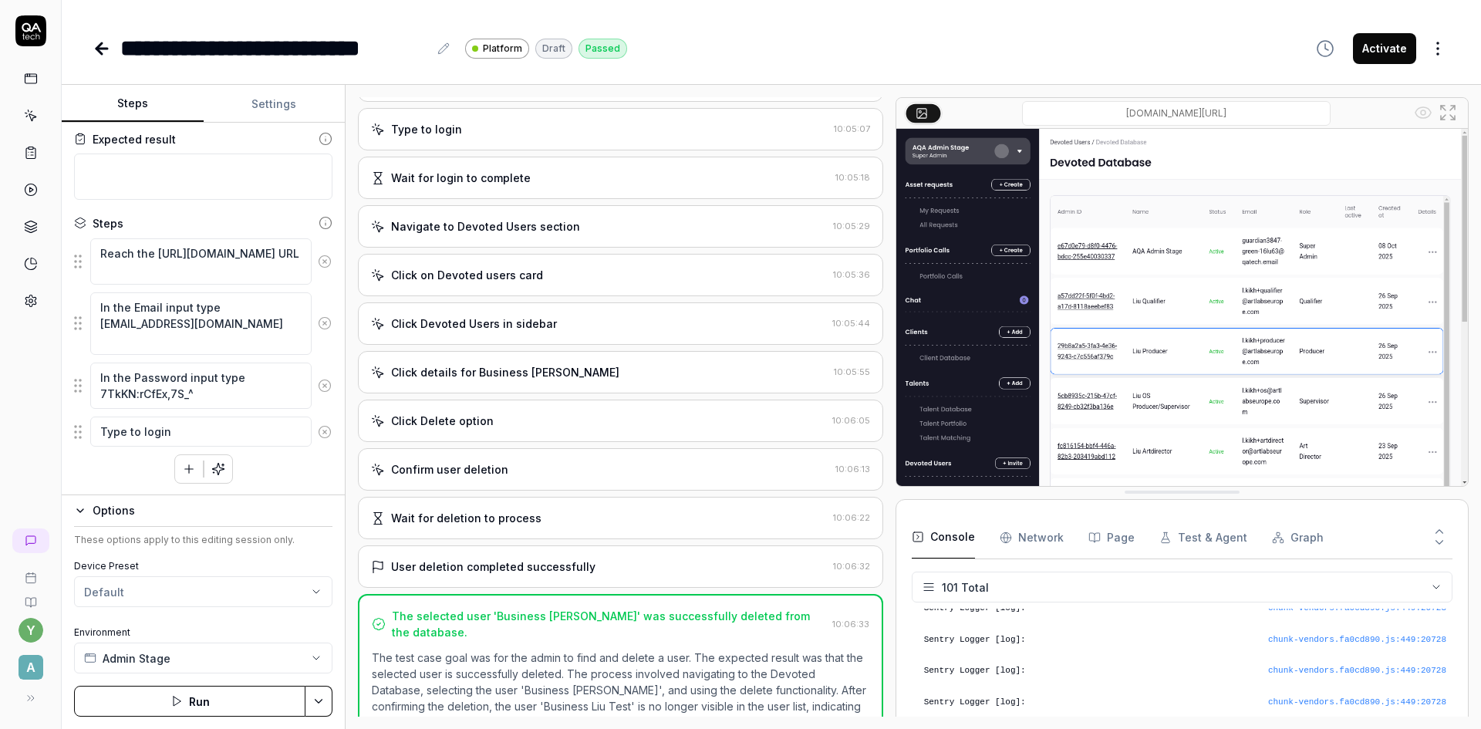
scroll to position [89, 0]
click at [186, 655] on button "Admin Stage" at bounding box center [203, 657] width 258 height 31
click at [22, 394] on div "y A" at bounding box center [31, 364] width 62 height 729
click at [167, 650] on span "Admin Stage" at bounding box center [137, 658] width 68 height 16
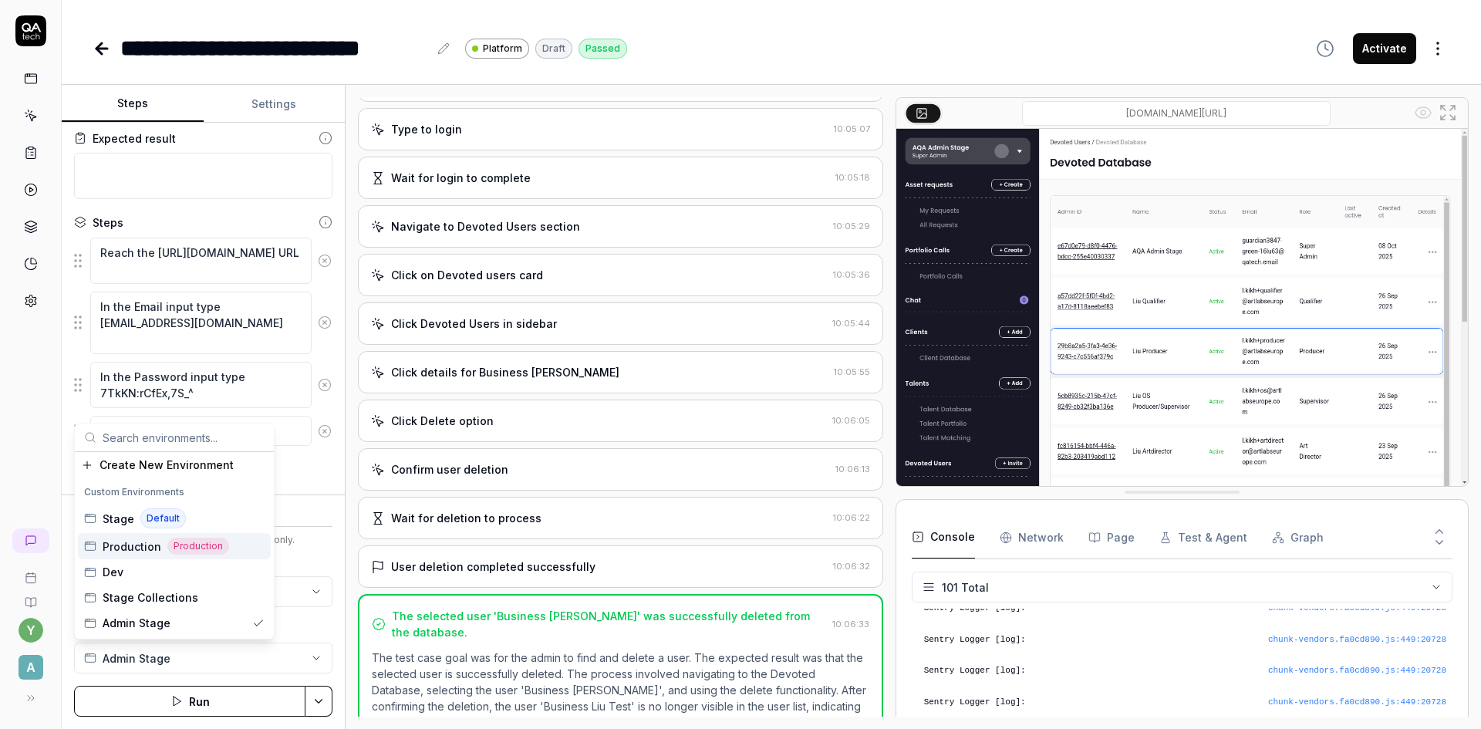
click at [15, 483] on div "y A" at bounding box center [31, 364] width 62 height 729
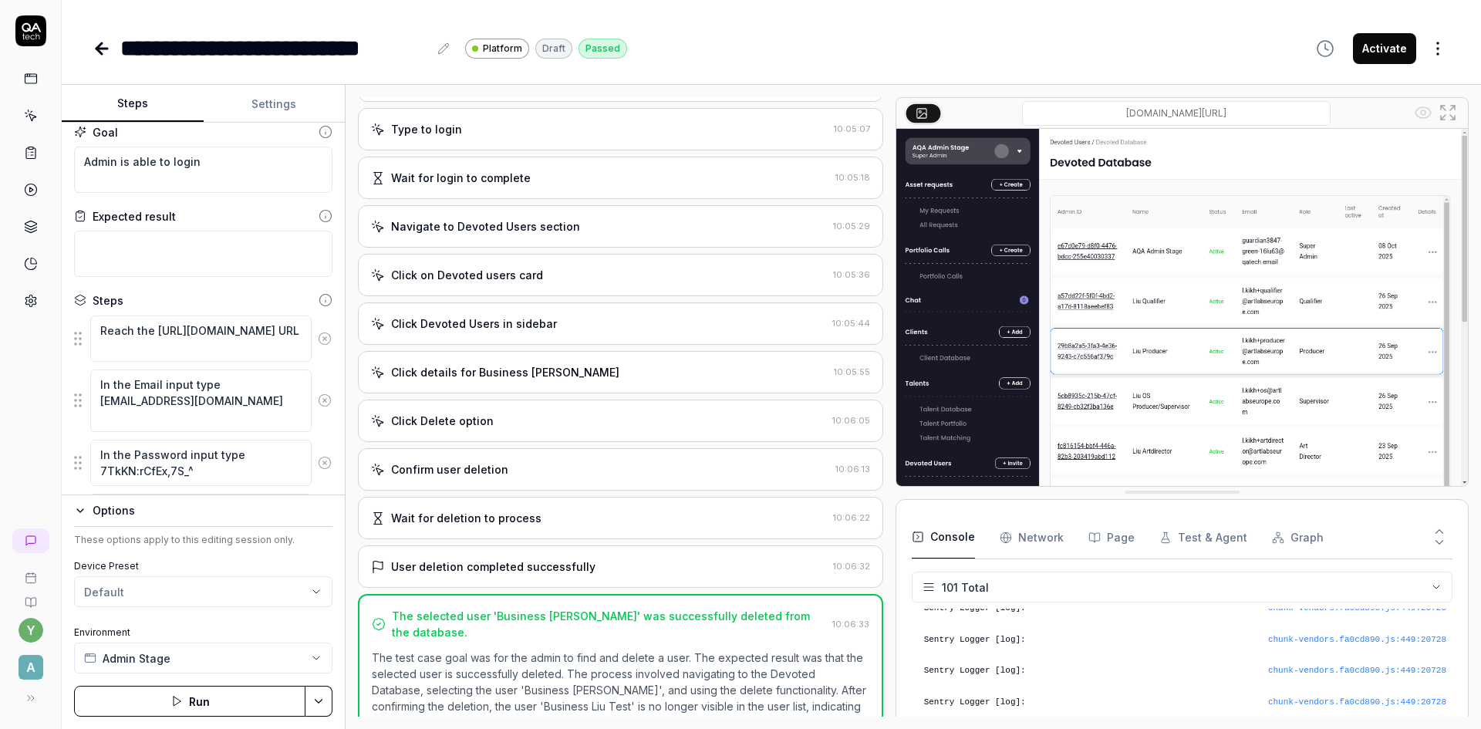
scroll to position [0, 0]
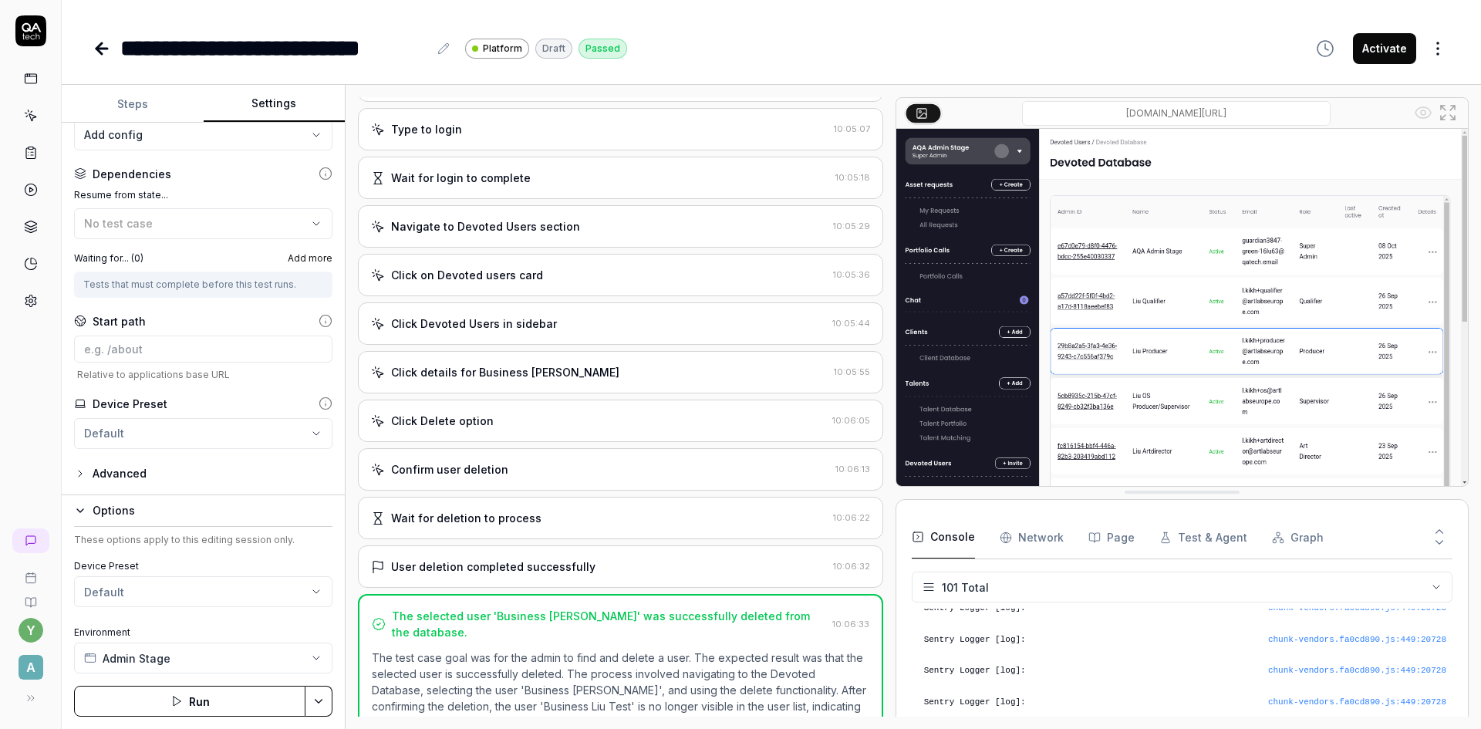
click at [257, 103] on button "Settings" at bounding box center [275, 104] width 142 height 37
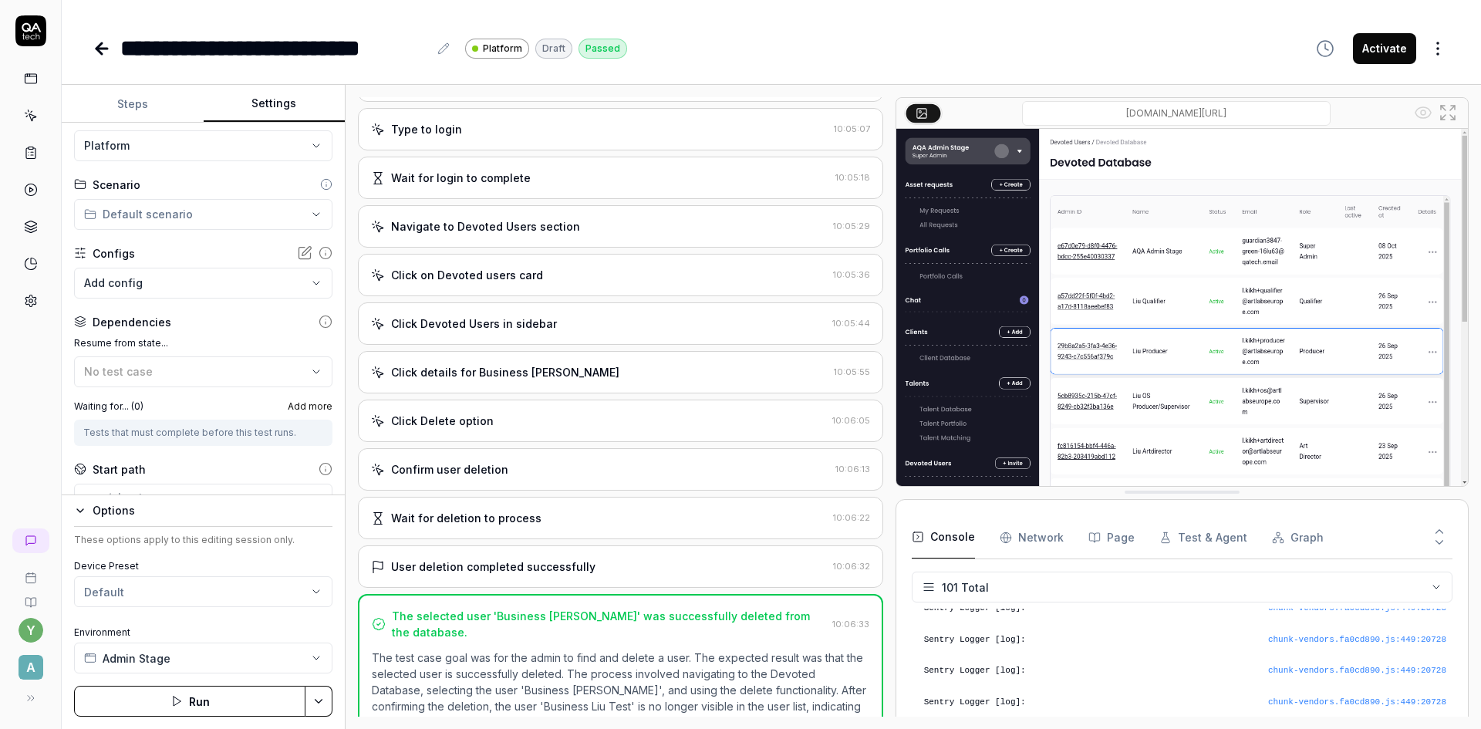
scroll to position [21, 0]
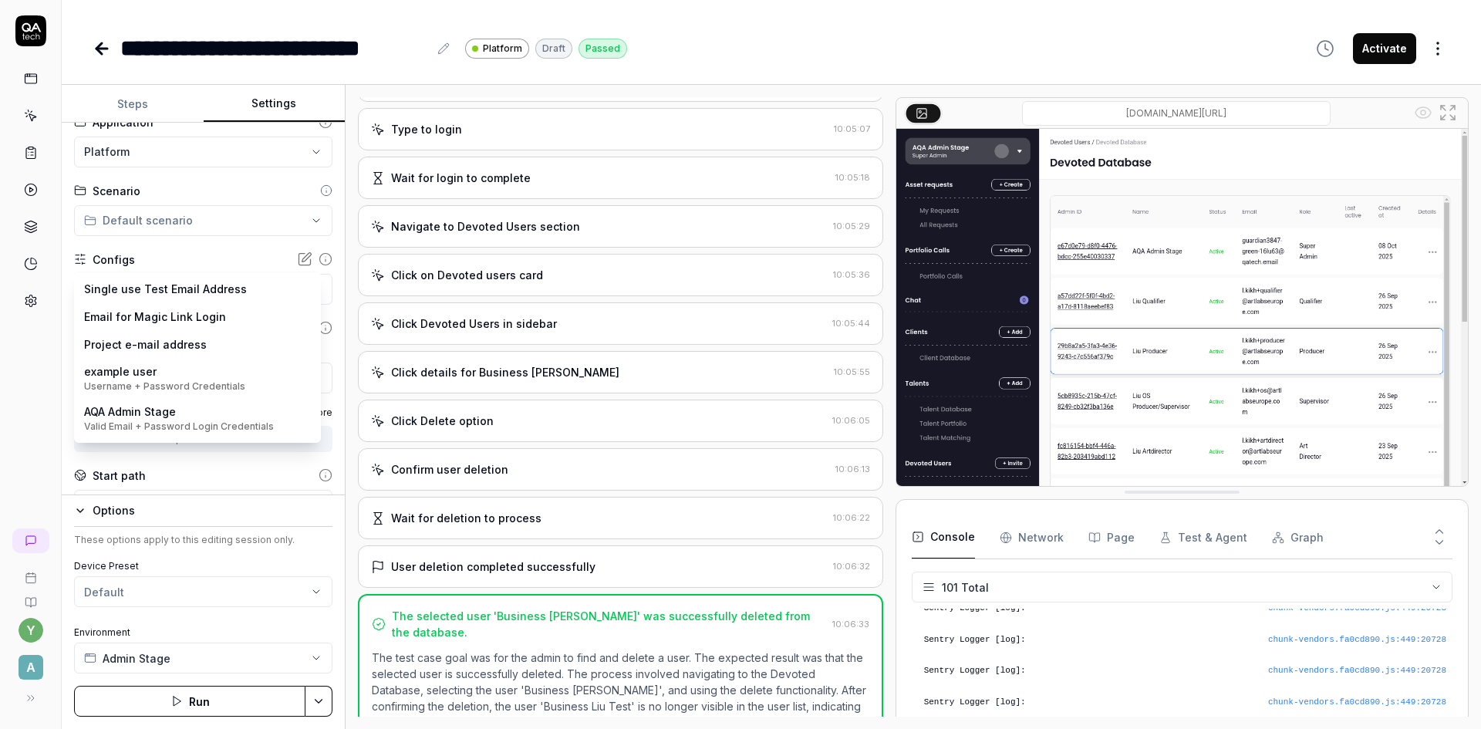
click at [198, 291] on body "**********" at bounding box center [740, 364] width 1481 height 729
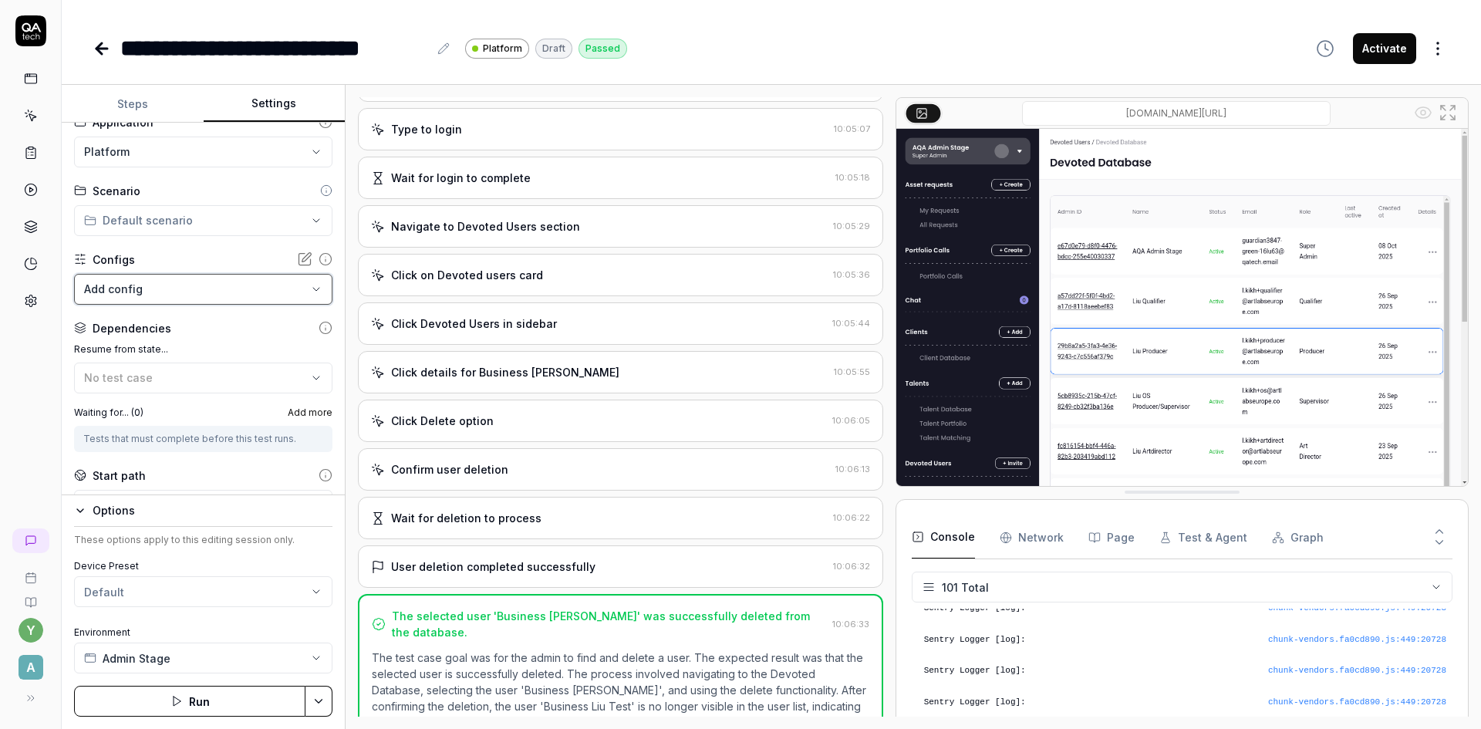
drag, startPoint x: 44, startPoint y: 322, endPoint x: 43, endPoint y: 196, distance: 125.7
click at [44, 321] on html "**********" at bounding box center [740, 364] width 1481 height 729
click at [237, 703] on button "Run" at bounding box center [189, 701] width 231 height 31
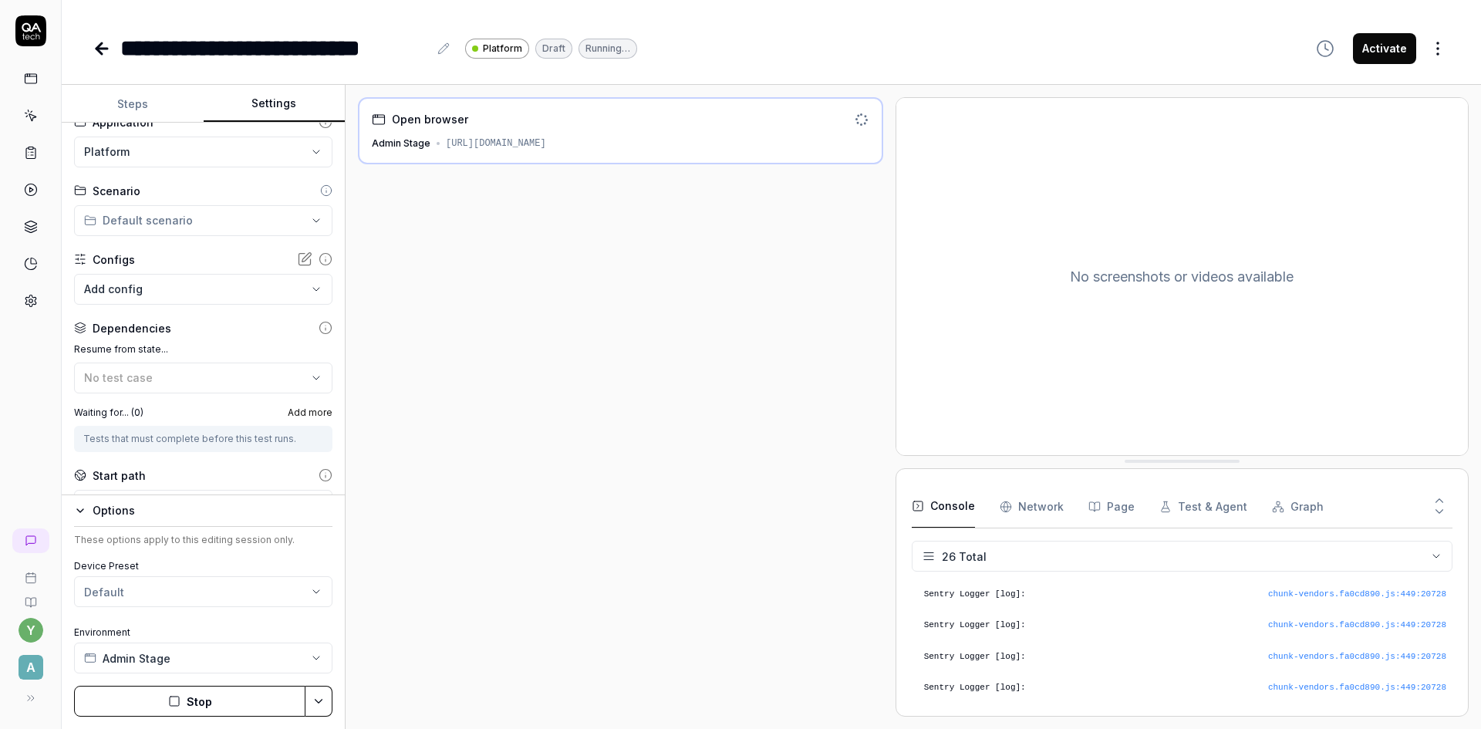
scroll to position [727, 0]
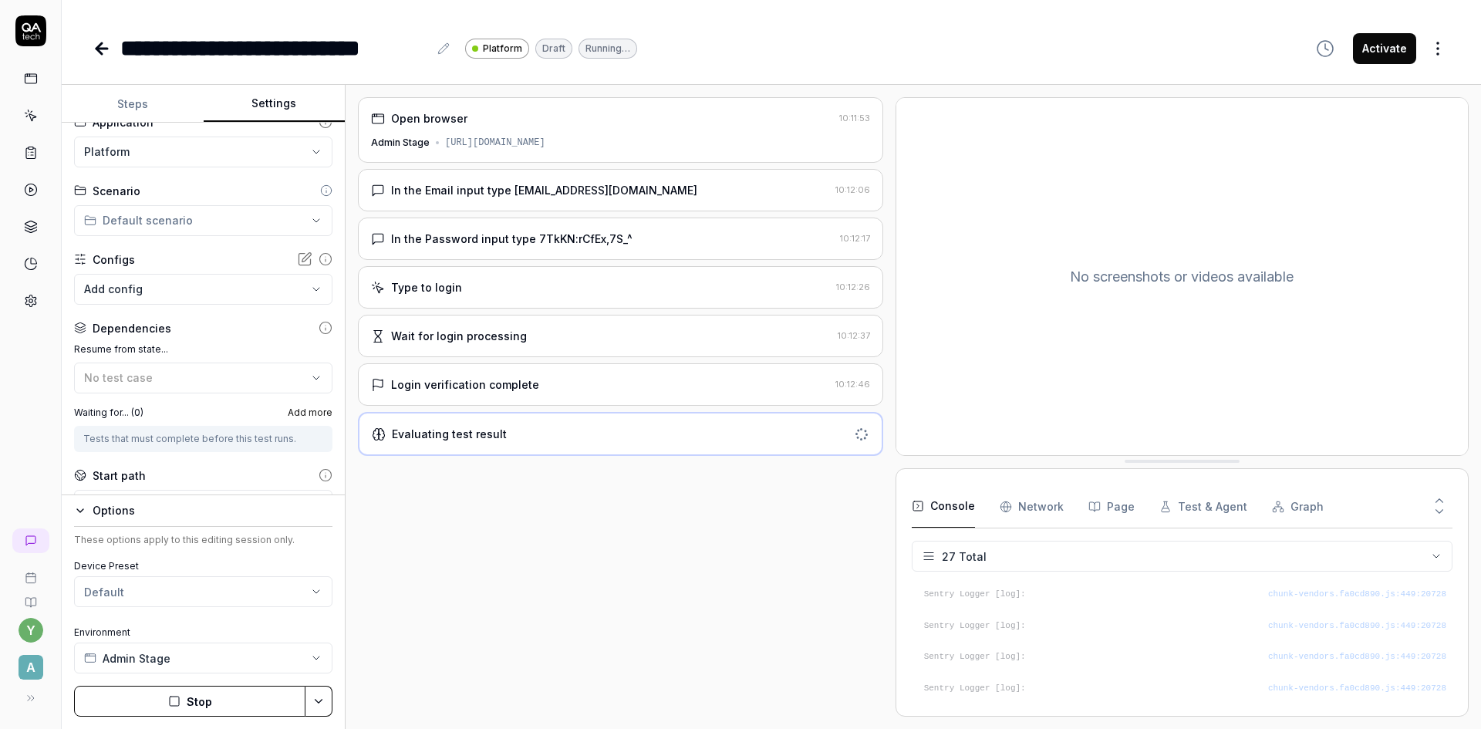
click at [535, 387] on div "Login verification complete" at bounding box center [600, 384] width 458 height 16
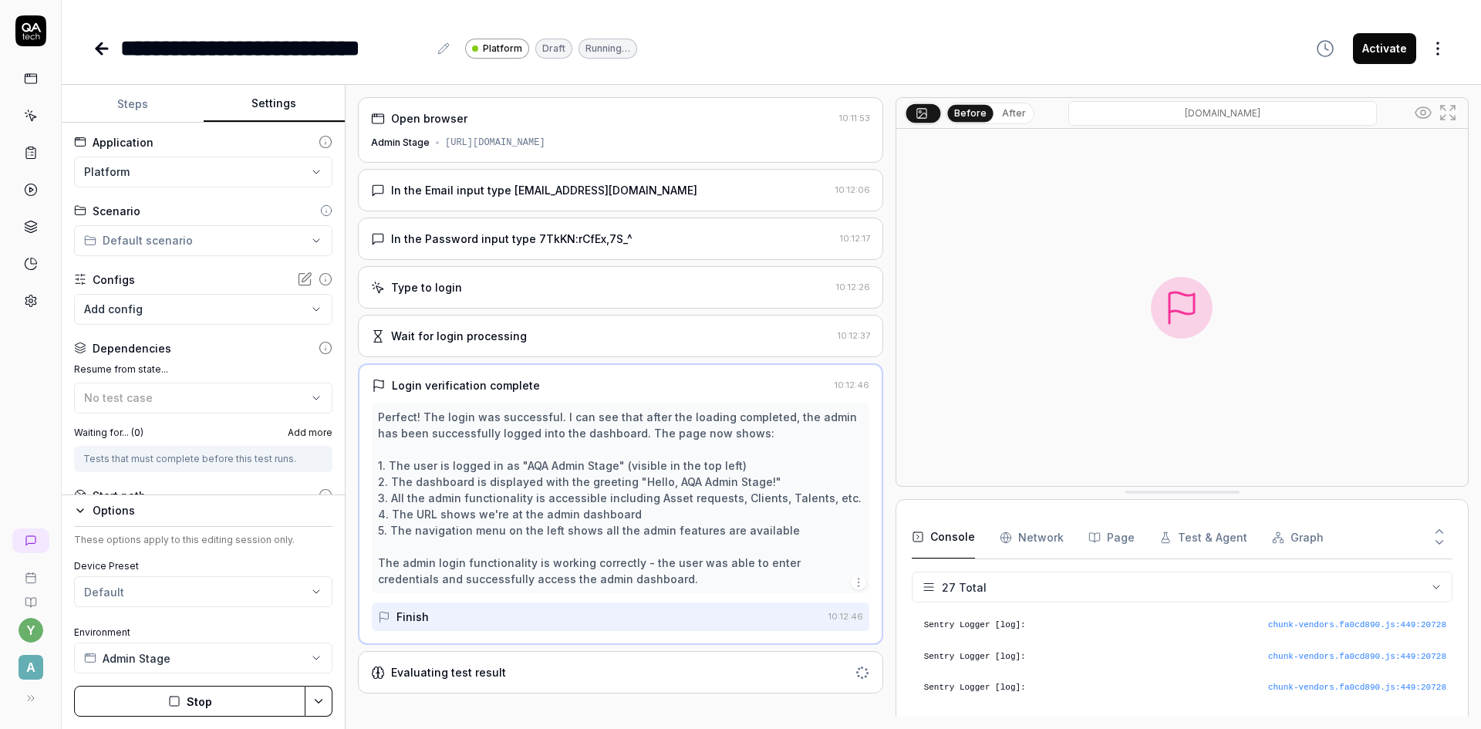
scroll to position [0, 0]
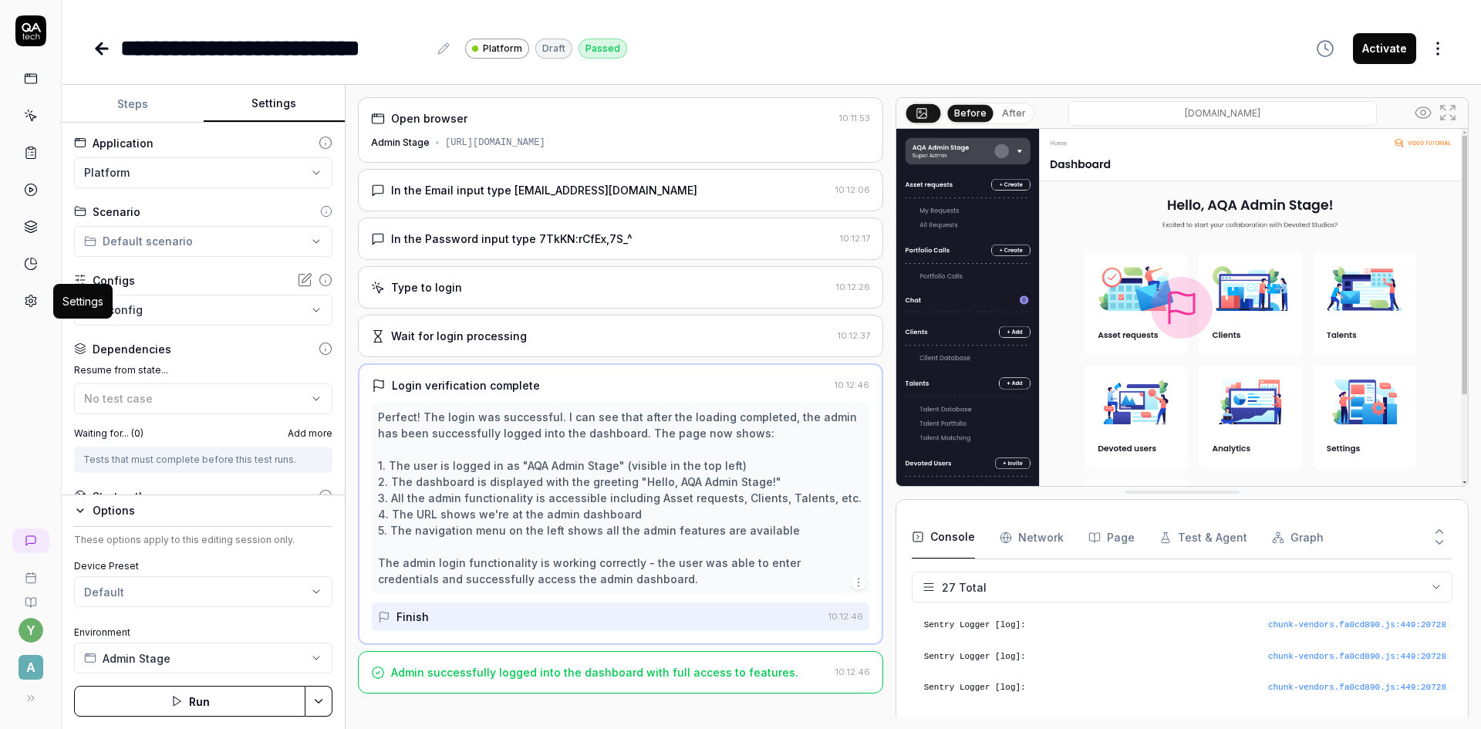
click at [35, 304] on icon at bounding box center [30, 301] width 11 height 12
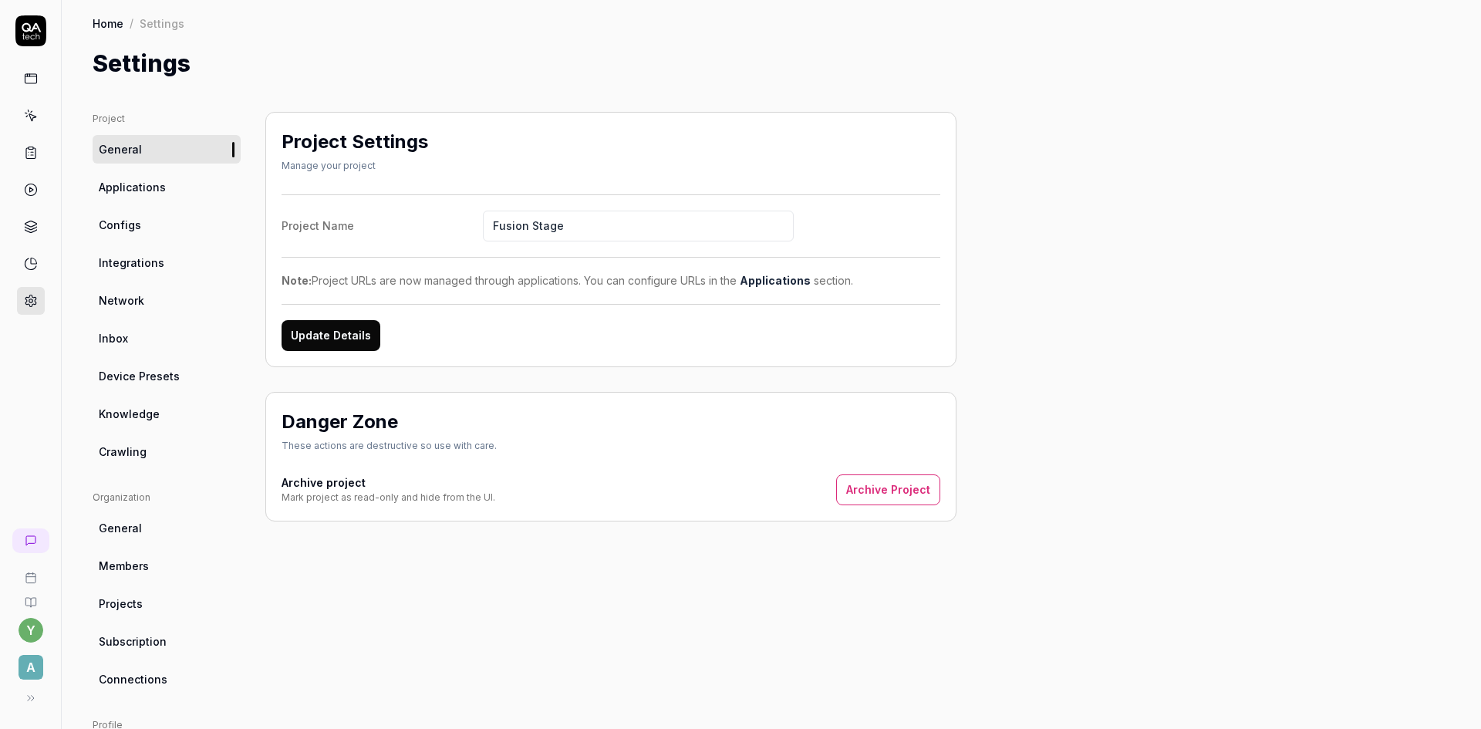
click at [103, 335] on span "Inbox" at bounding box center [113, 338] width 29 height 16
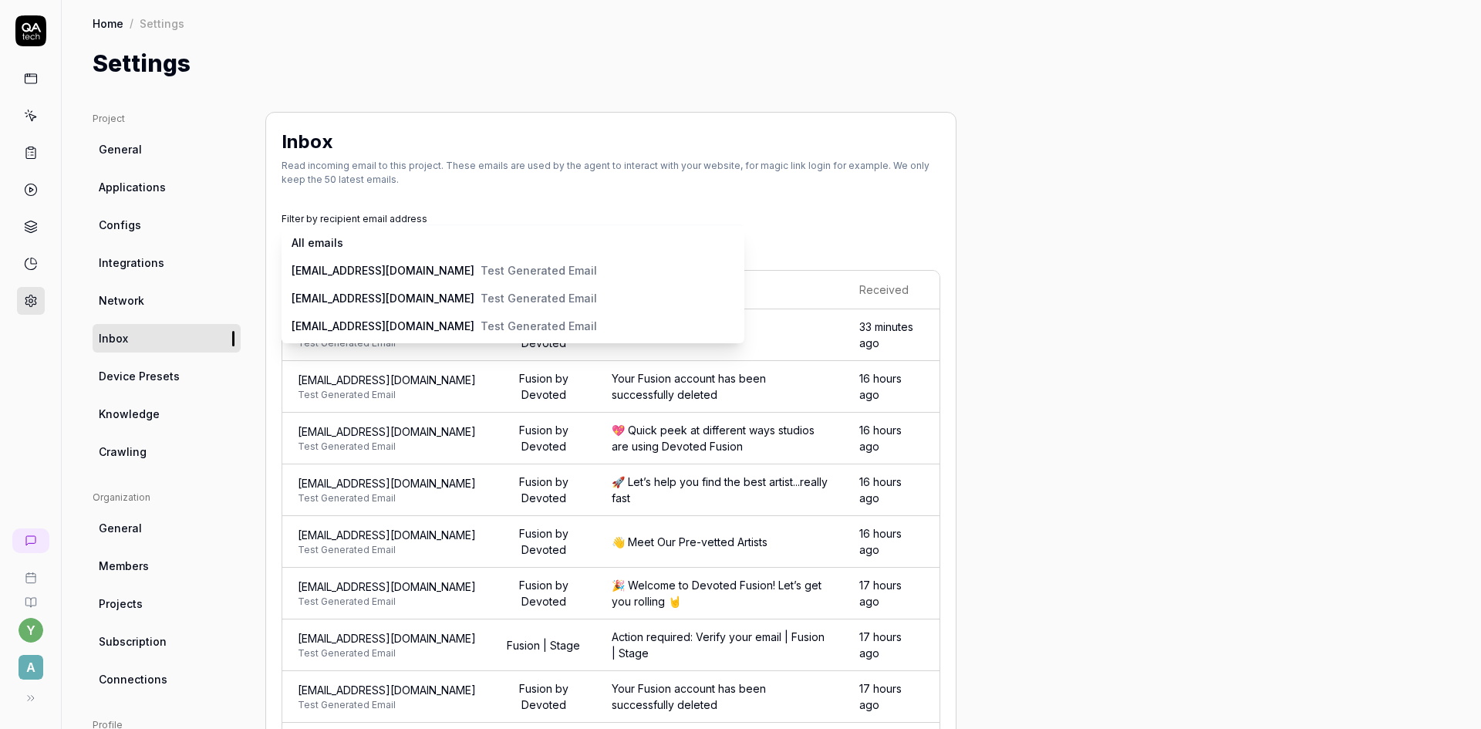
click at [387, 246] on body "y A Home / Settings Home / Settings Settings Project General Applications Confi…" at bounding box center [740, 364] width 1481 height 729
click at [489, 192] on html "y A Home / Settings Home / Settings Settings Project General Applications Confi…" at bounding box center [740, 364] width 1481 height 729
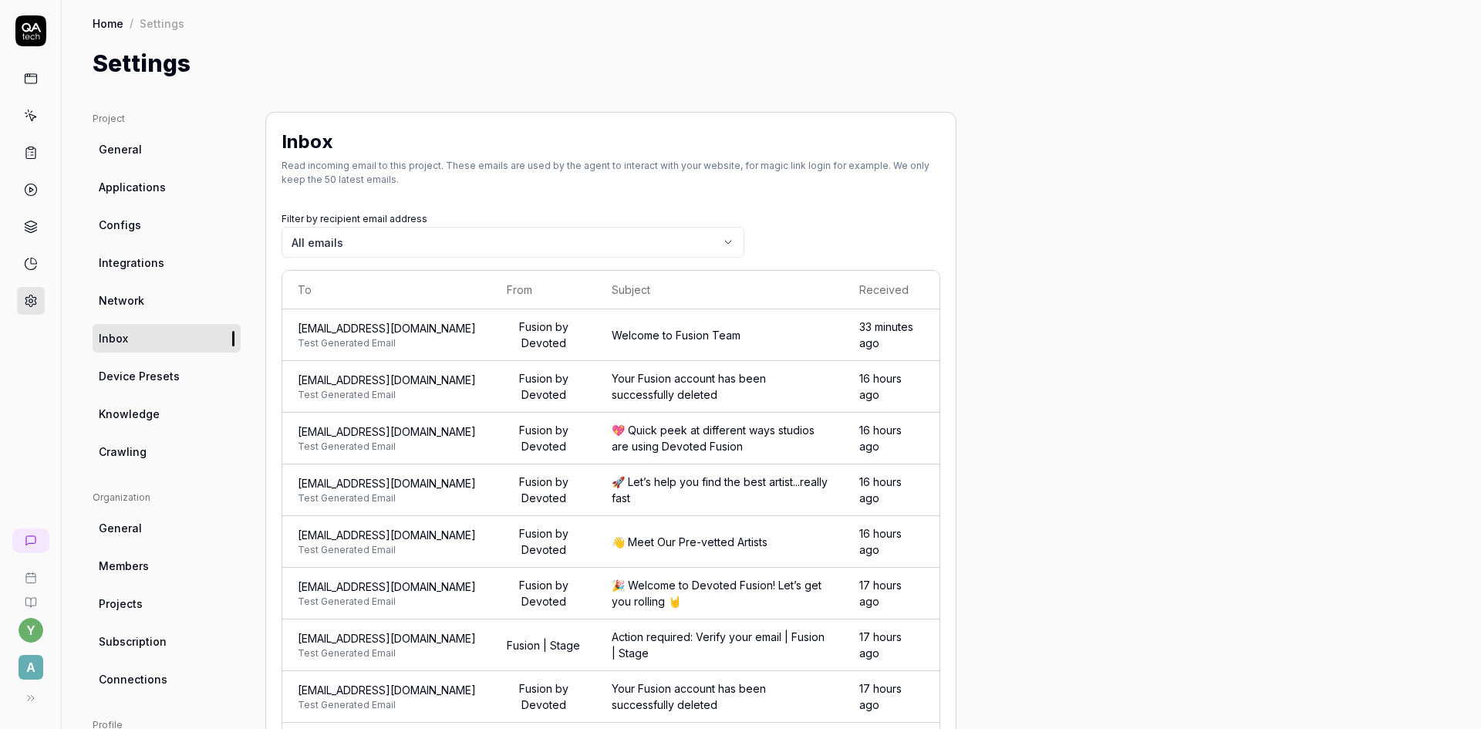
click at [390, 243] on body "y A Home / Settings Home / Settings Settings Project General Applications Confi…" at bounding box center [740, 364] width 1481 height 729
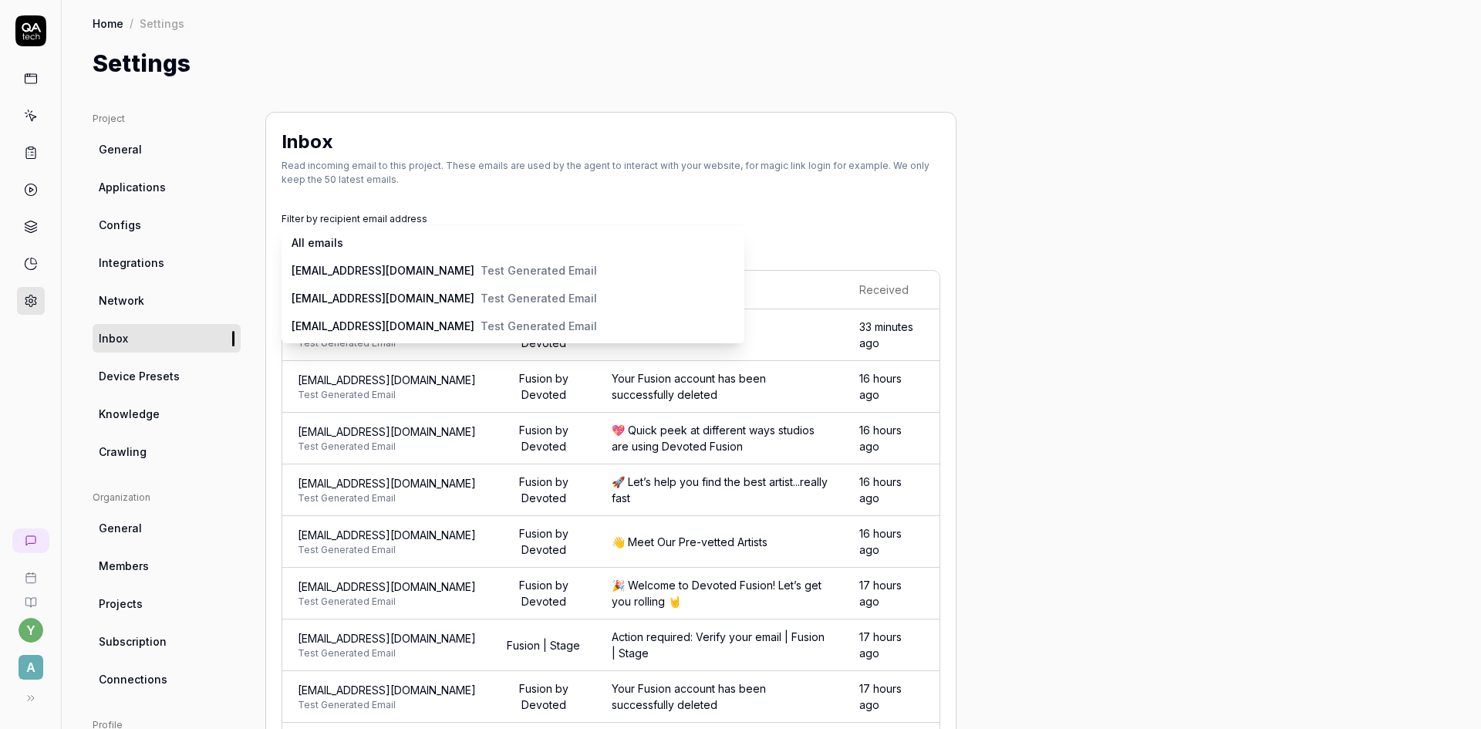
drag, startPoint x: 289, startPoint y: 303, endPoint x: 458, endPoint y: 304, distance: 168.9
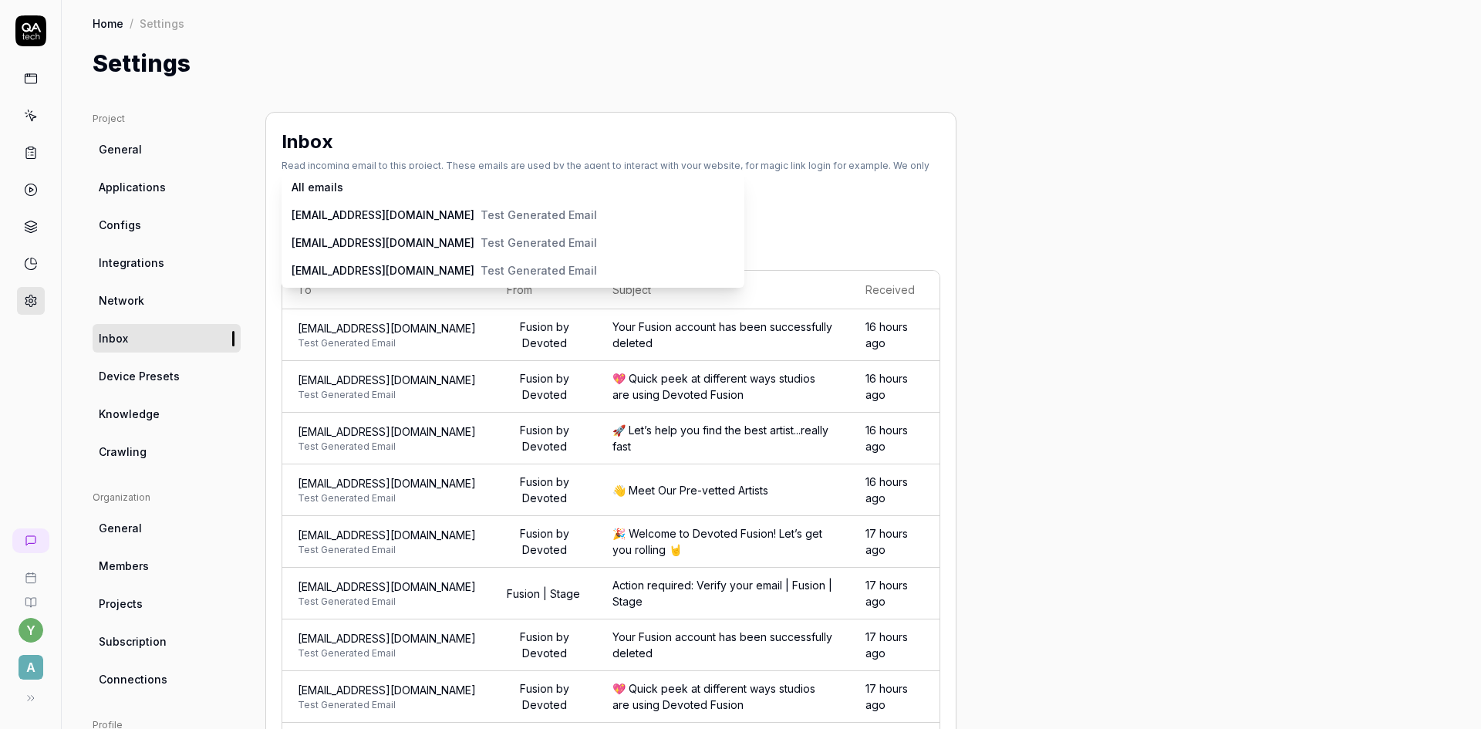
click at [423, 238] on body "y A Home / Settings Home / Settings Settings Project General Applications Confi…" at bounding box center [740, 364] width 1481 height 729
drag, startPoint x: 288, startPoint y: 254, endPoint x: 429, endPoint y: 248, distance: 141.2
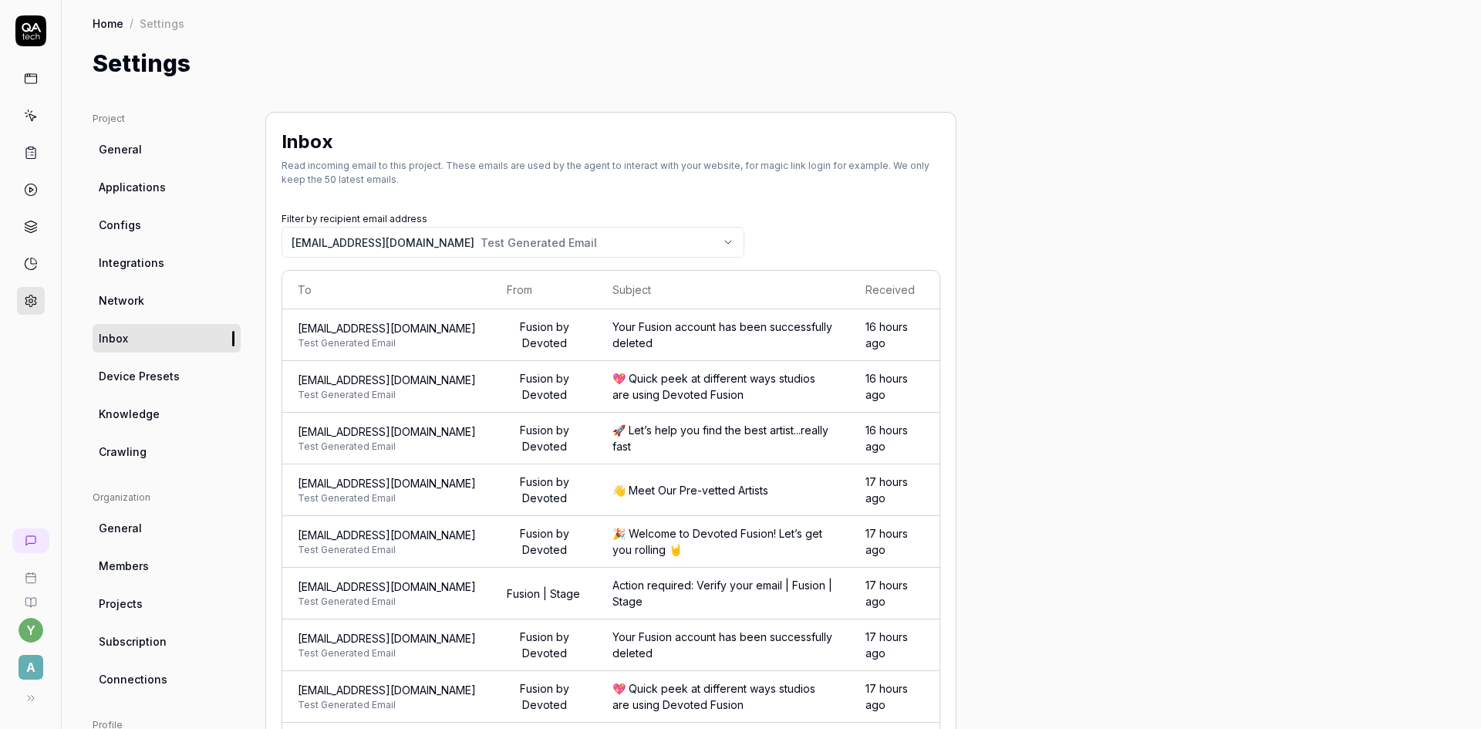
click at [120, 222] on span "Configs" at bounding box center [120, 225] width 42 height 16
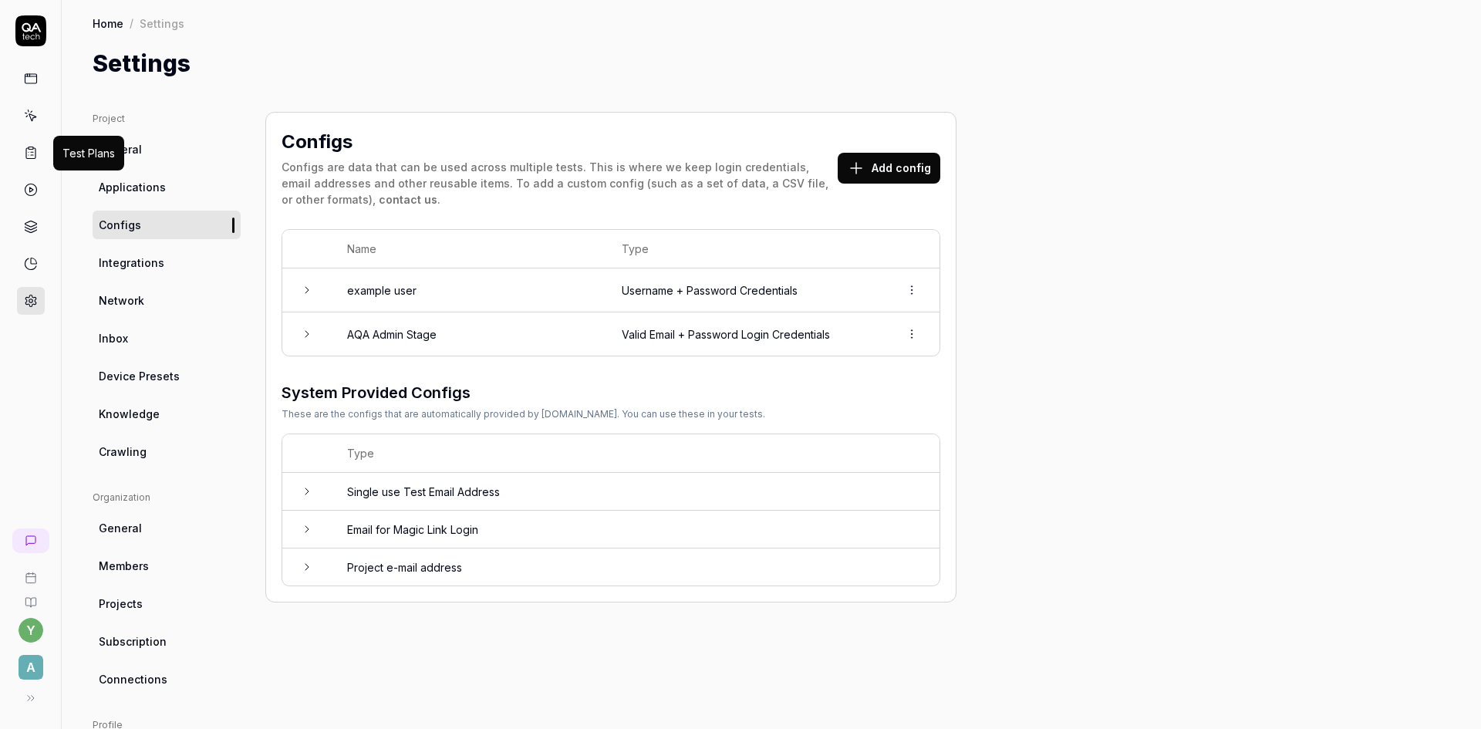
click at [33, 150] on icon at bounding box center [31, 153] width 14 height 14
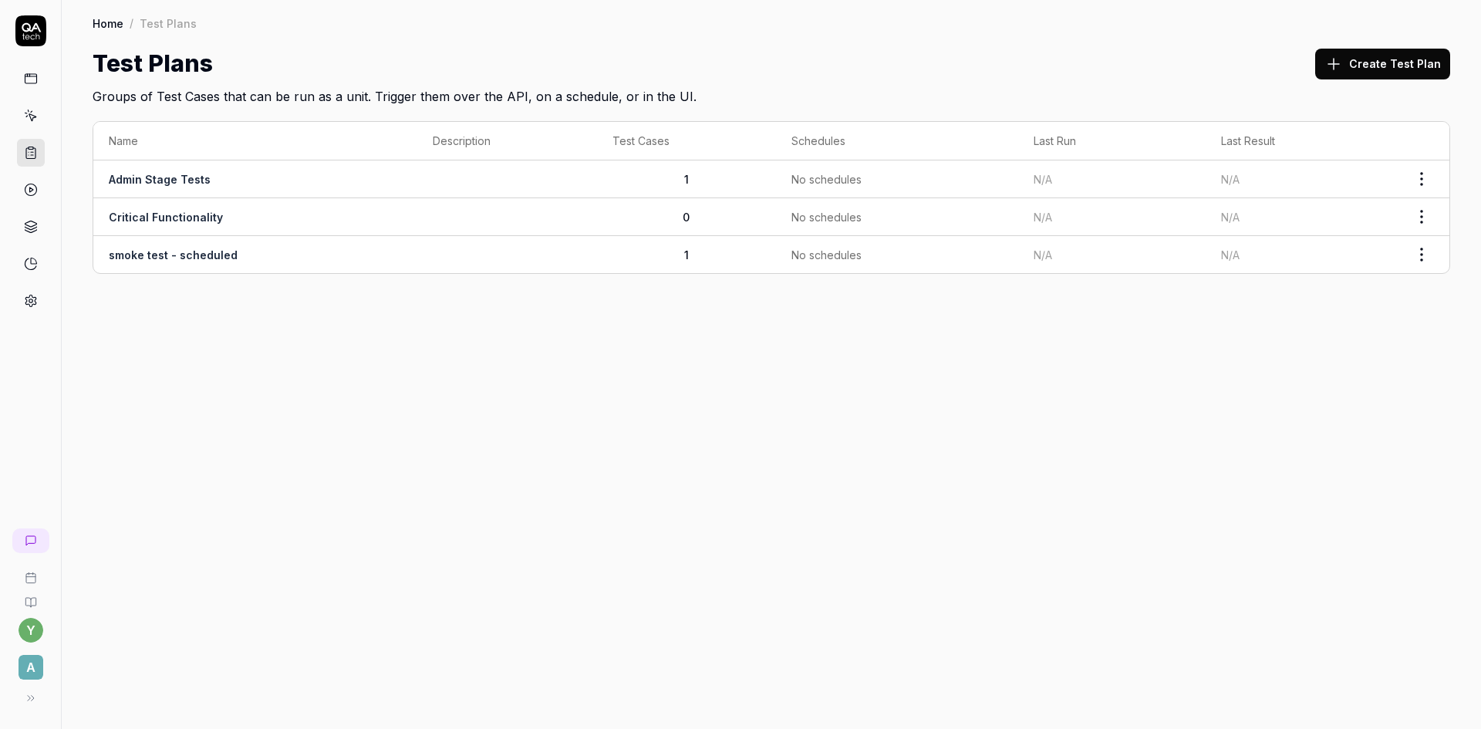
click at [200, 180] on link "Admin Stage Tests" at bounding box center [160, 179] width 102 height 13
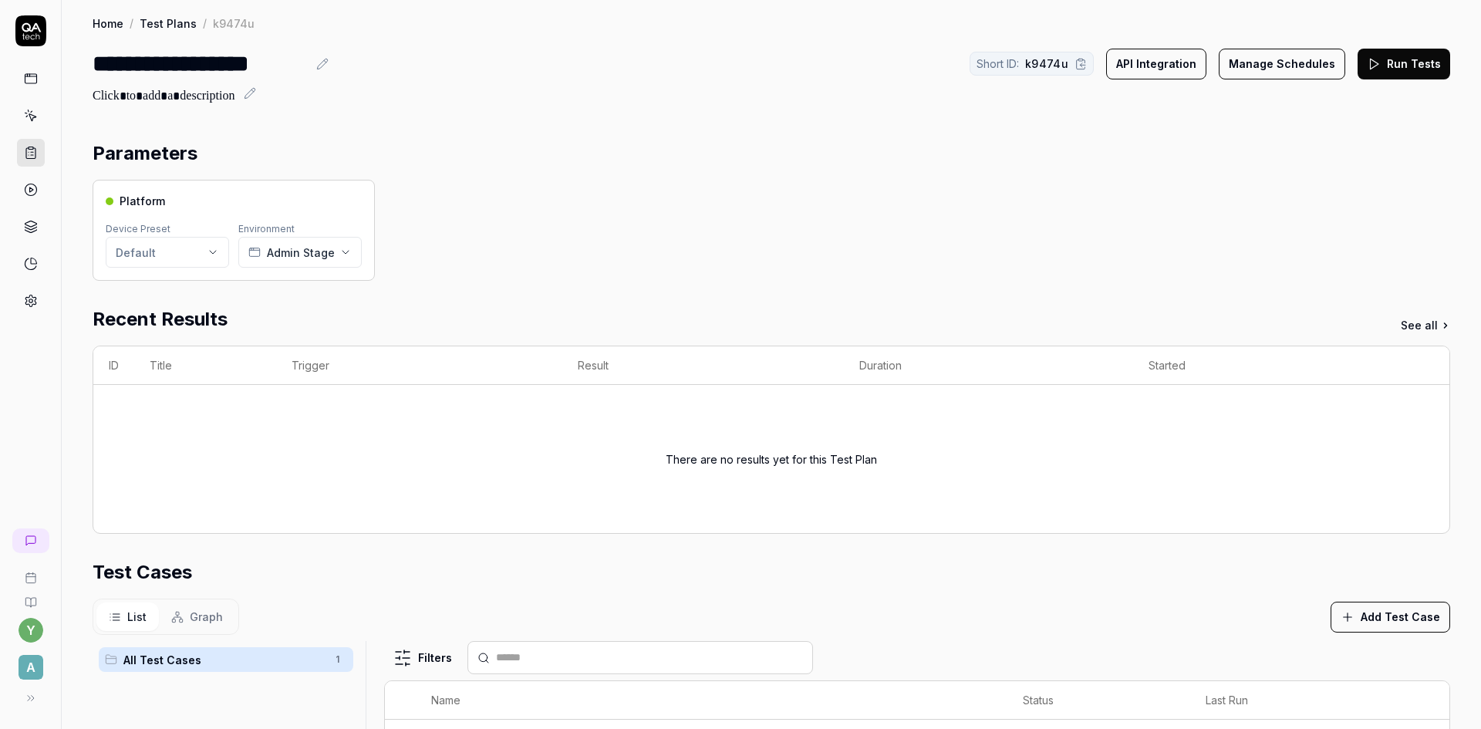
click at [1404, 72] on button "Run Tests" at bounding box center [1403, 64] width 93 height 31
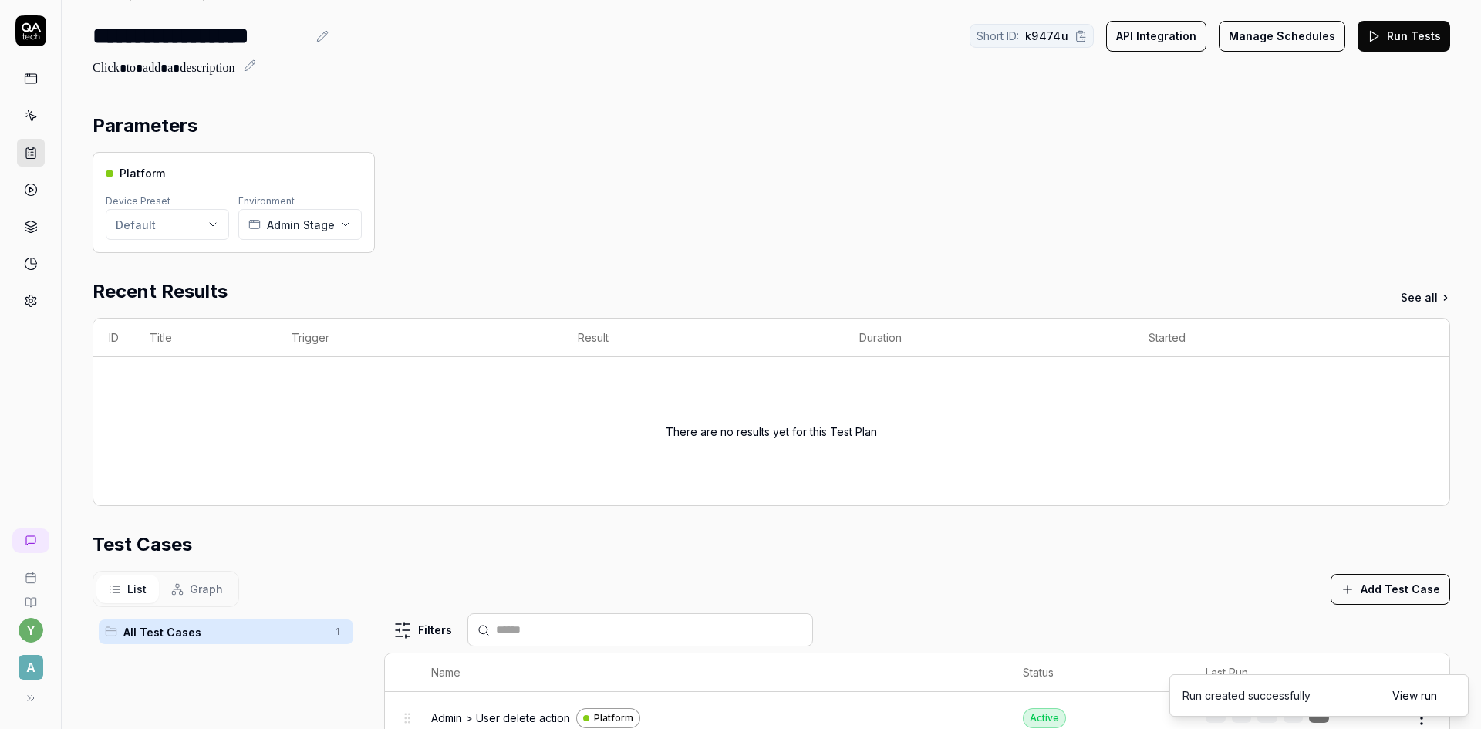
scroll to position [77, 0]
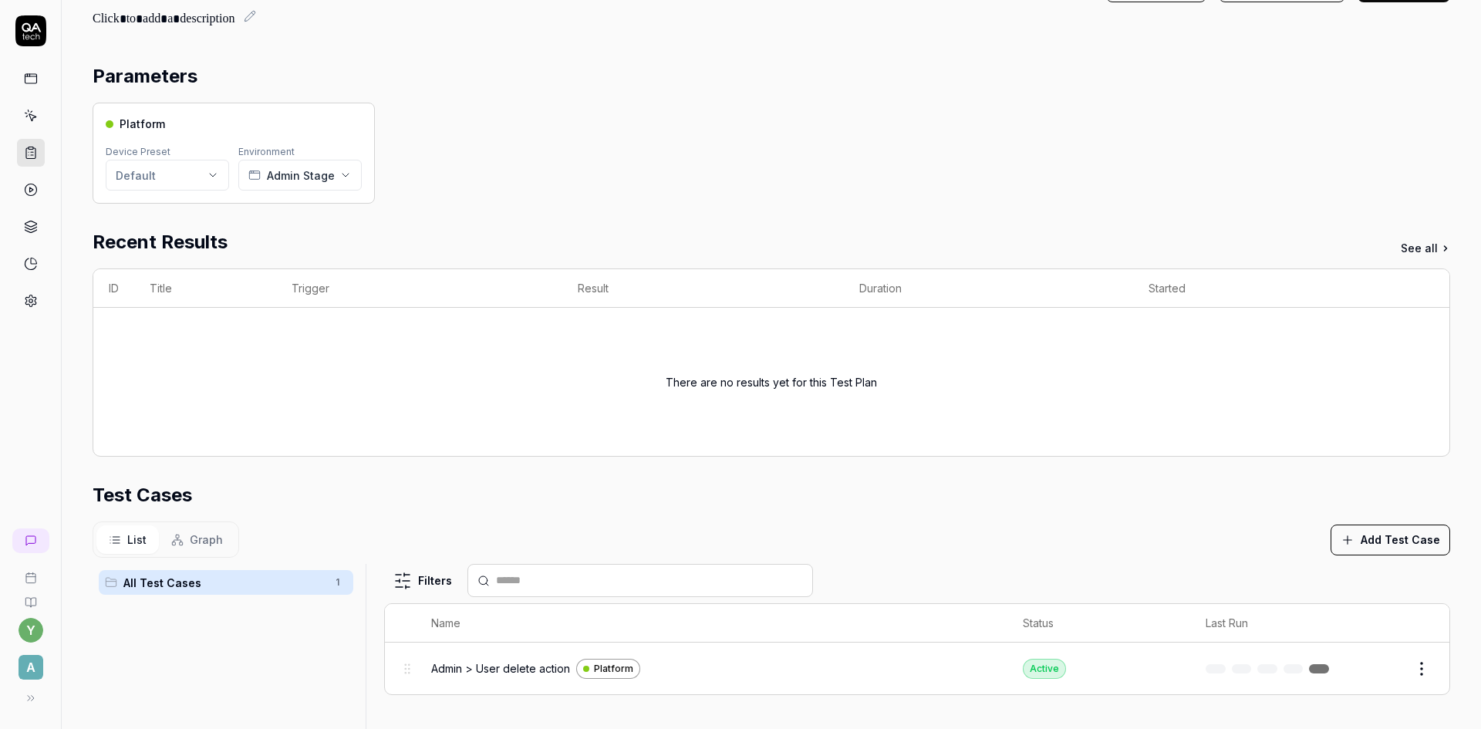
click at [1384, 672] on button "Edit" at bounding box center [1384, 668] width 37 height 25
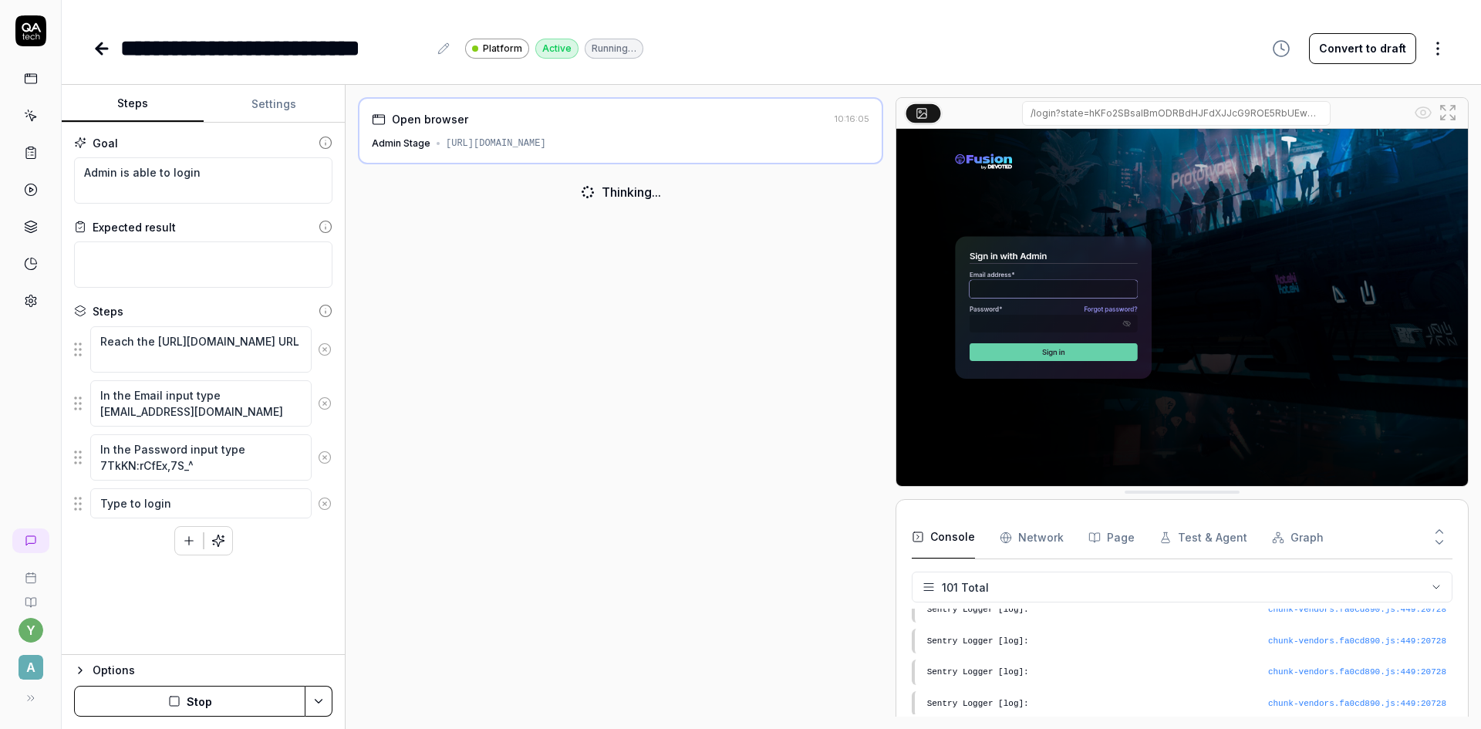
scroll to position [3055, 0]
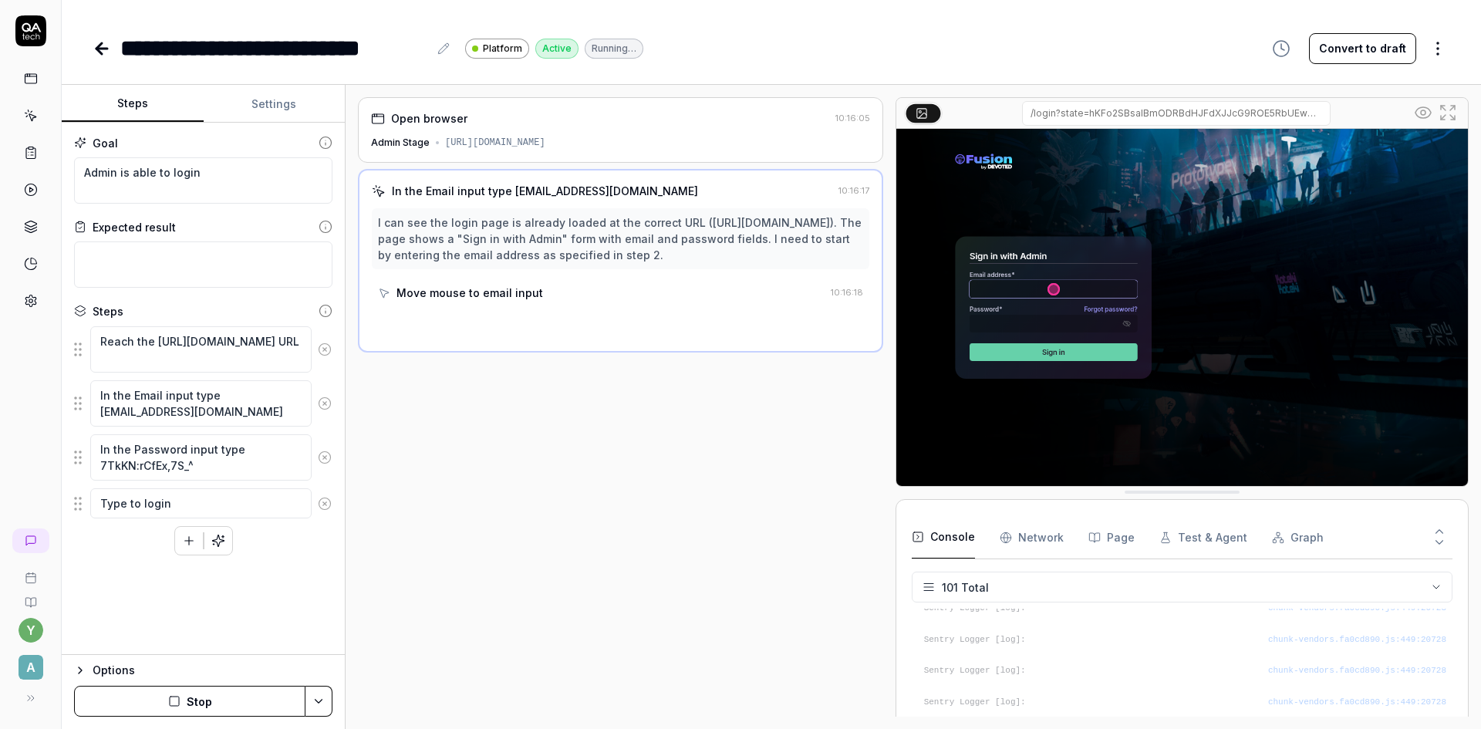
click at [170, 669] on div "Options" at bounding box center [213, 670] width 240 height 19
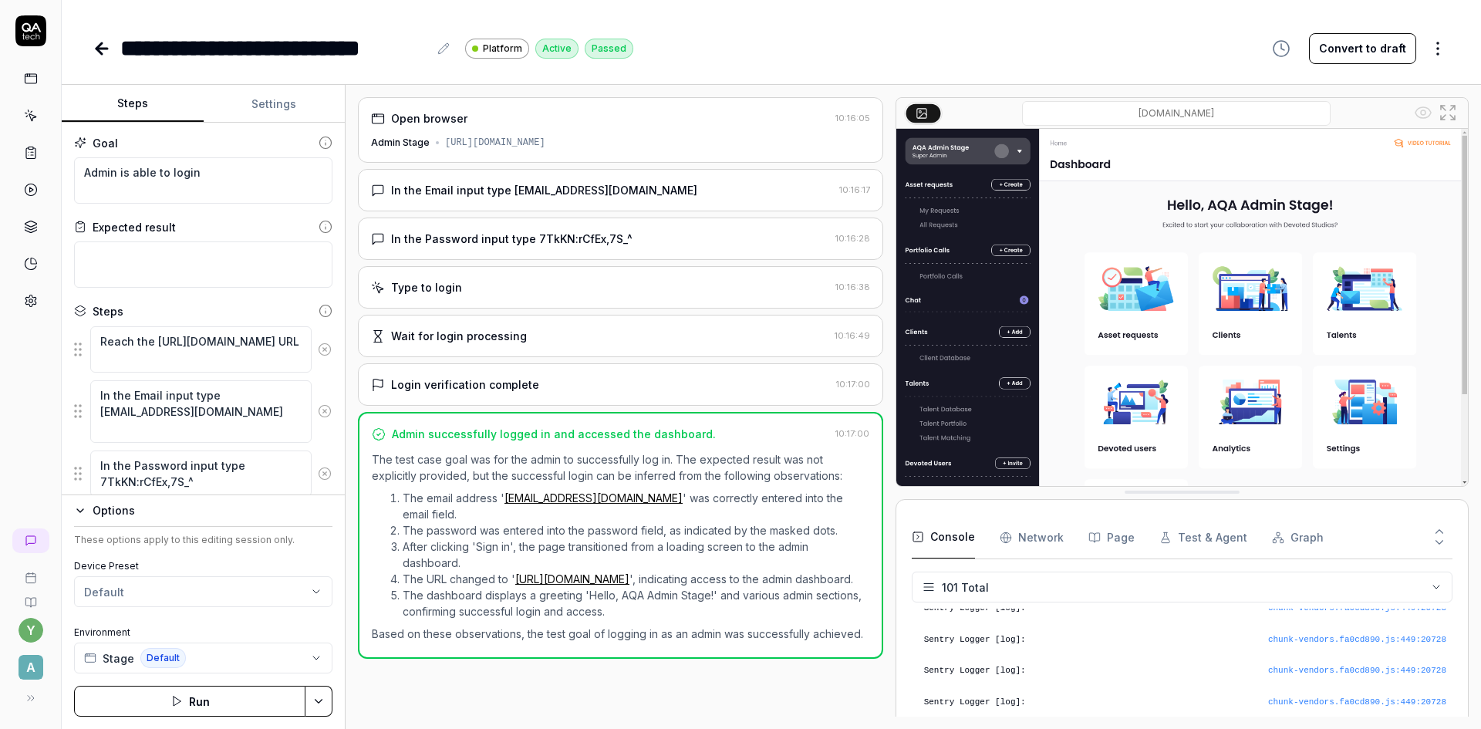
type textarea "*"
click at [106, 45] on icon at bounding box center [102, 48] width 19 height 19
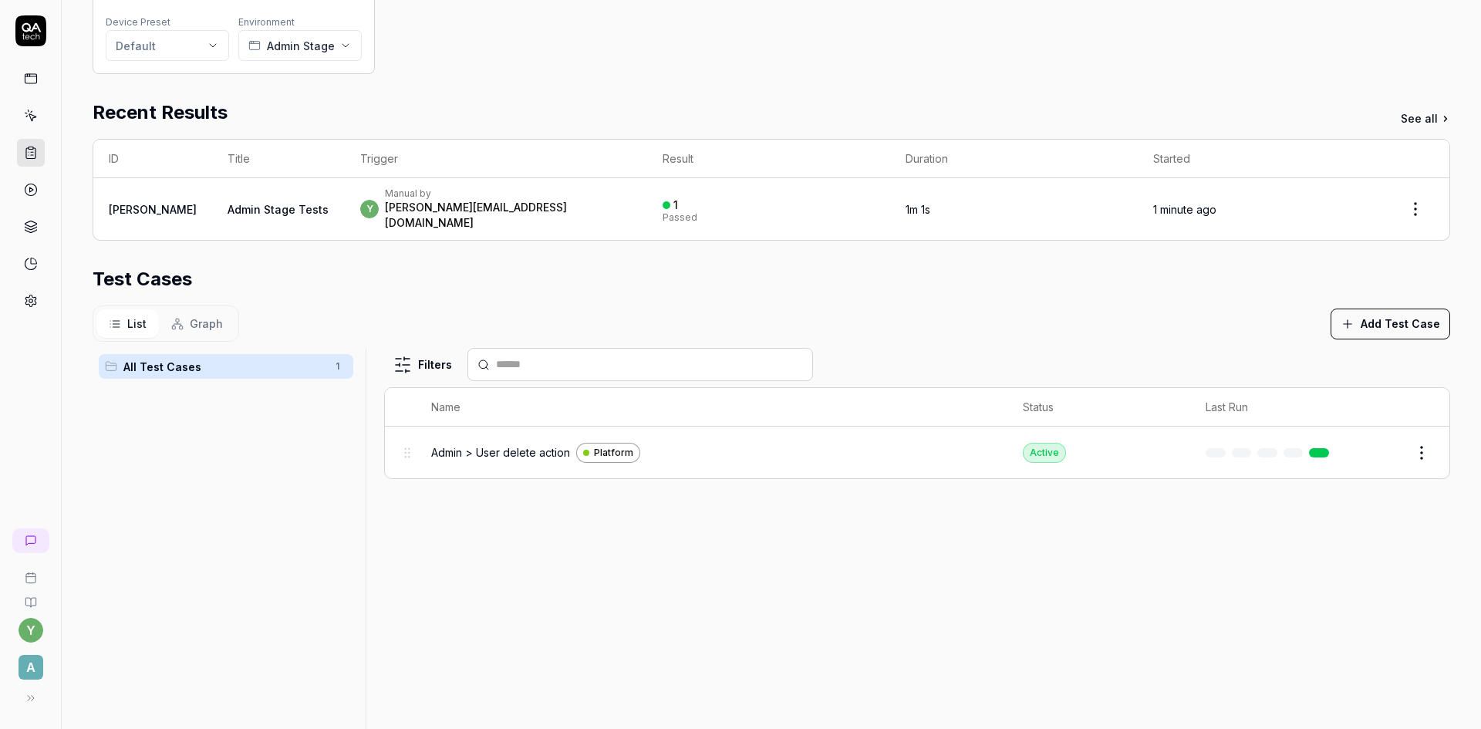
scroll to position [231, 0]
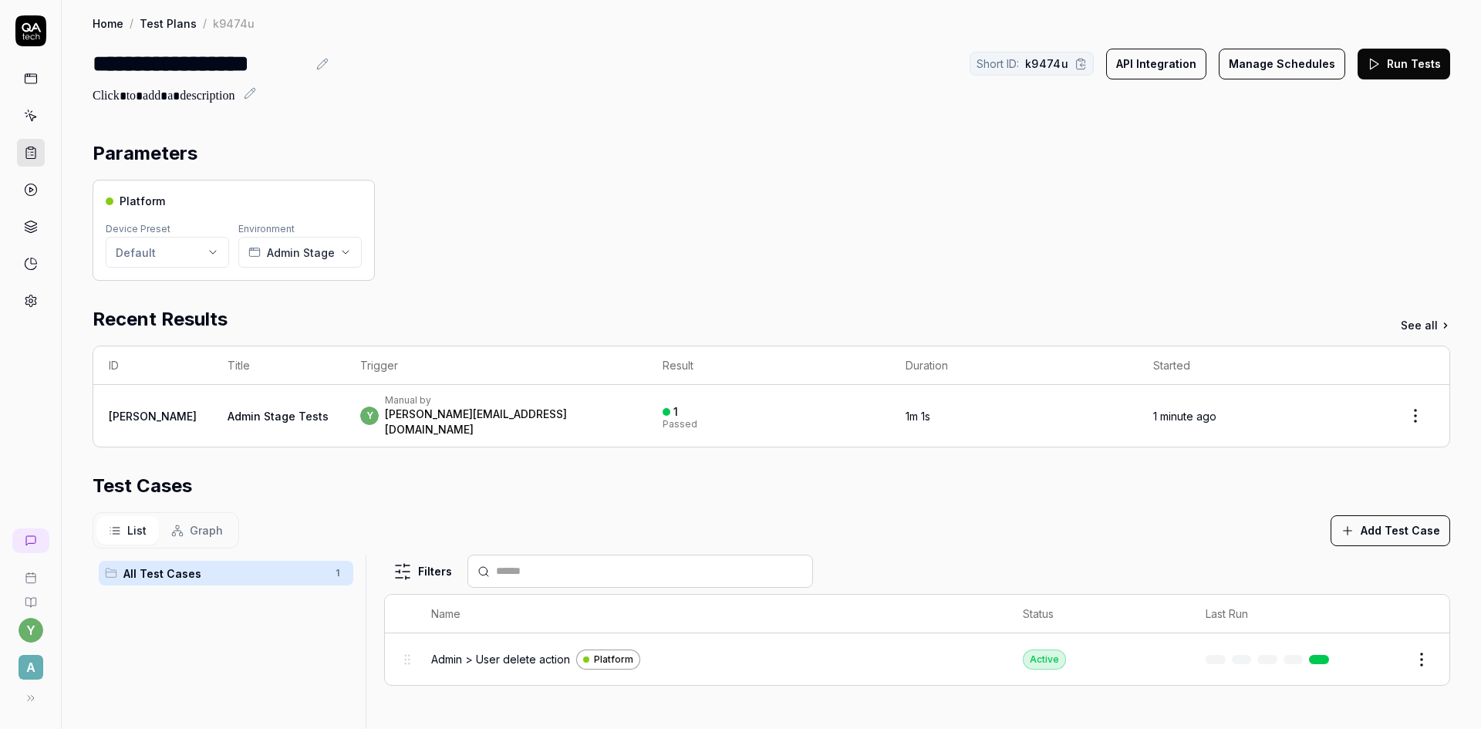
click at [1392, 70] on button "Run Tests" at bounding box center [1403, 64] width 93 height 31
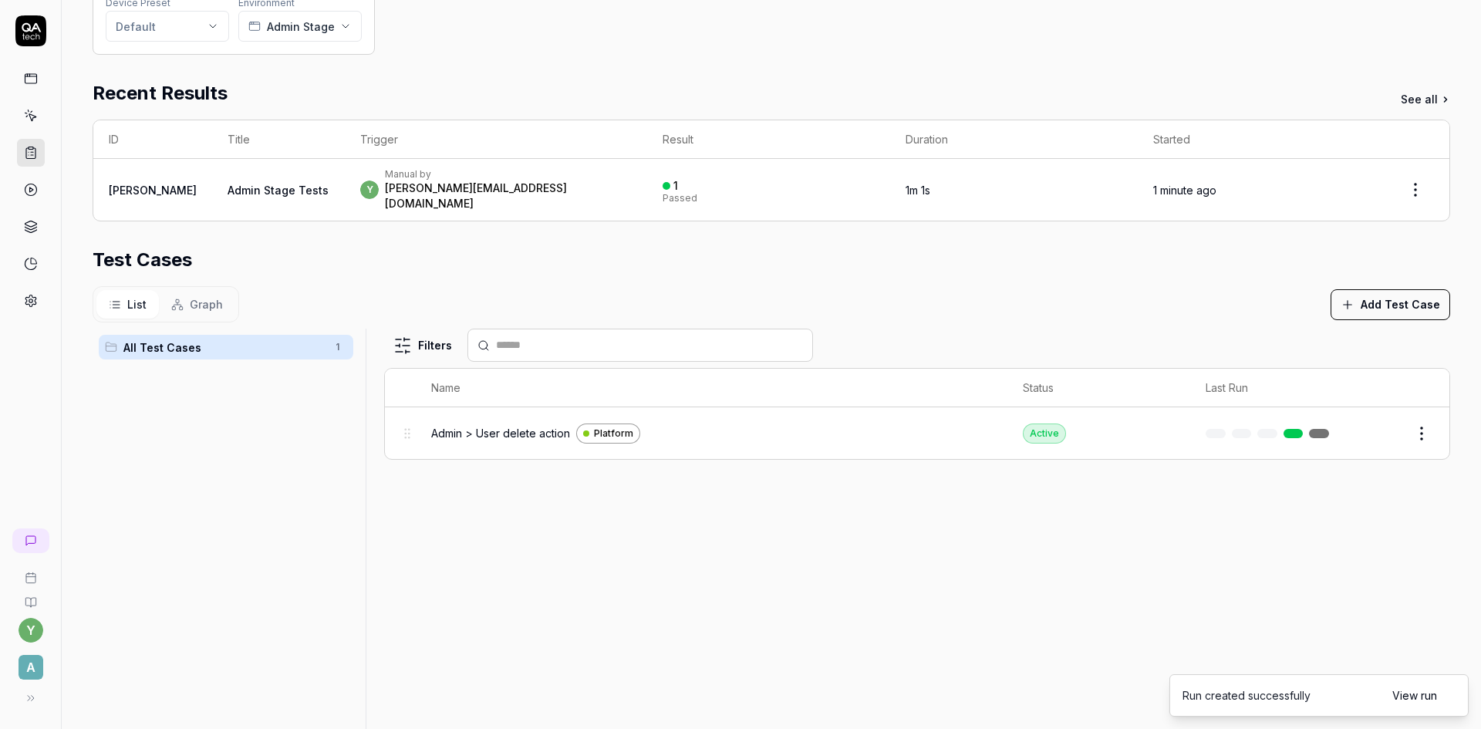
scroll to position [231, 0]
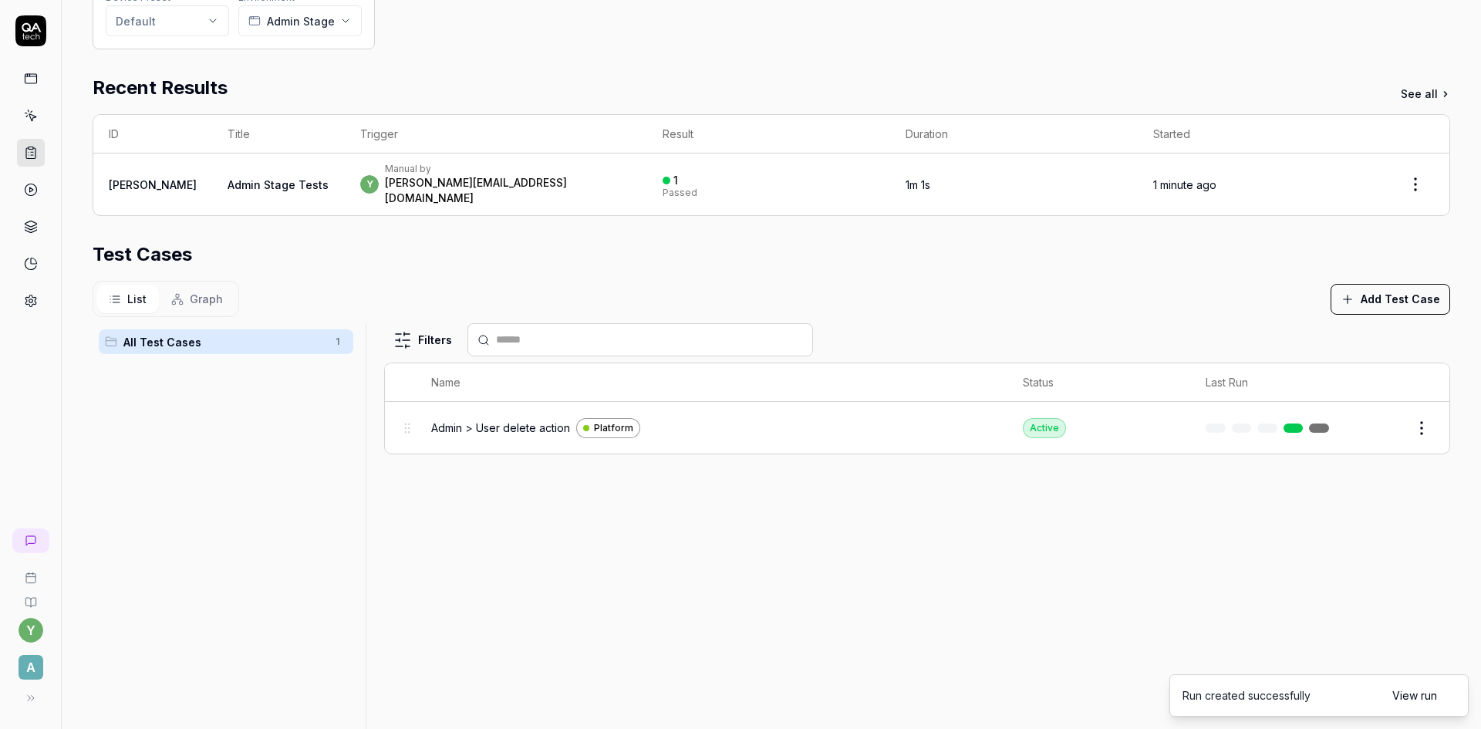
click at [1403, 695] on link "View run" at bounding box center [1414, 695] width 45 height 16
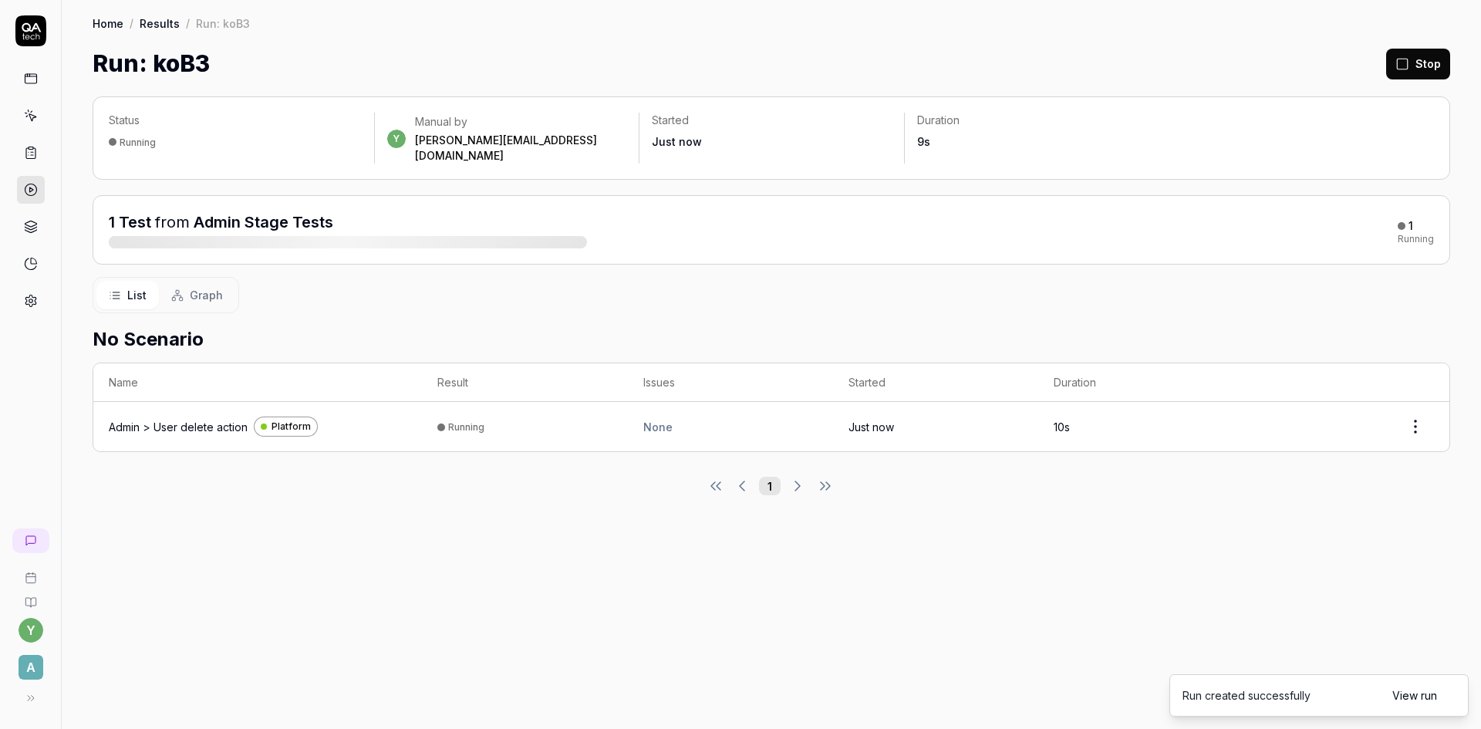
click at [207, 419] on div "Admin > User delete action" at bounding box center [178, 427] width 139 height 16
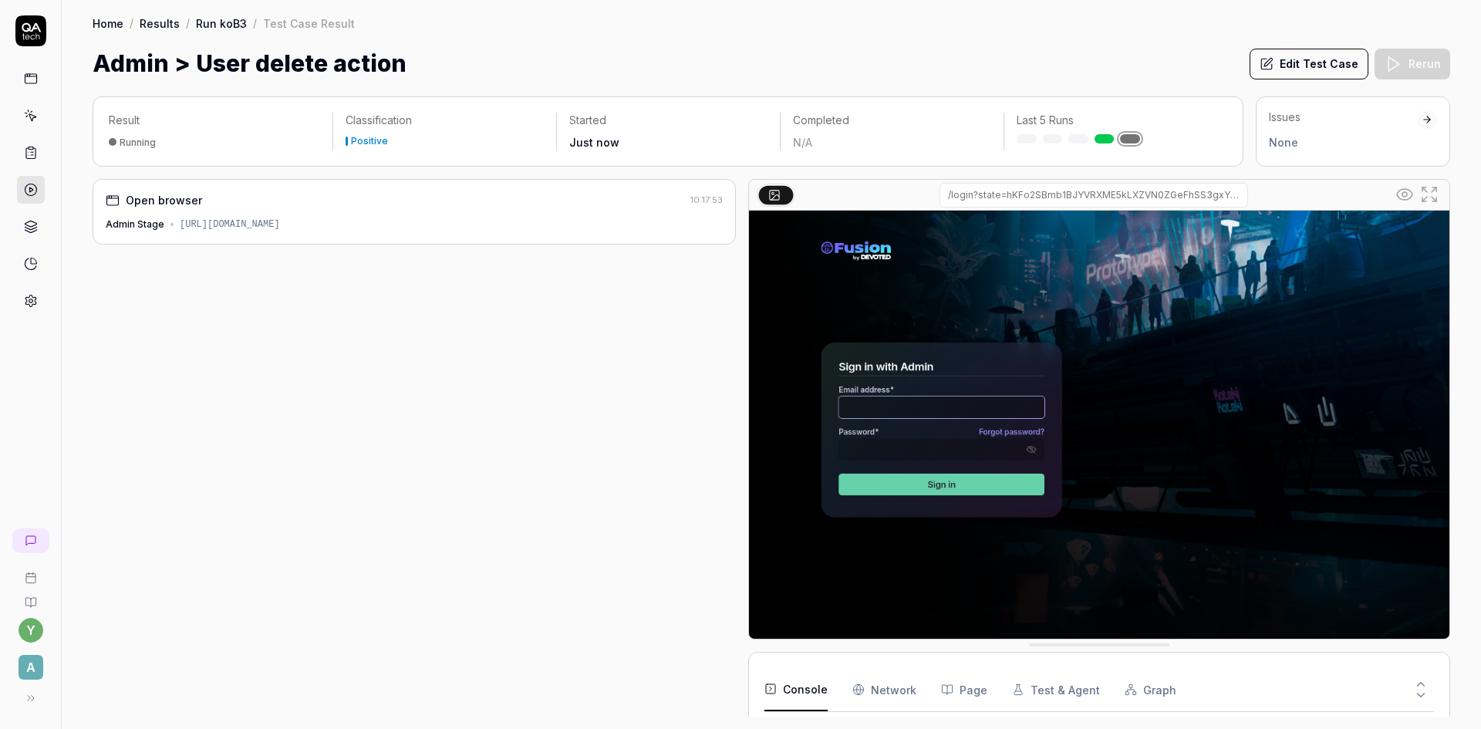
scroll to position [3043, 0]
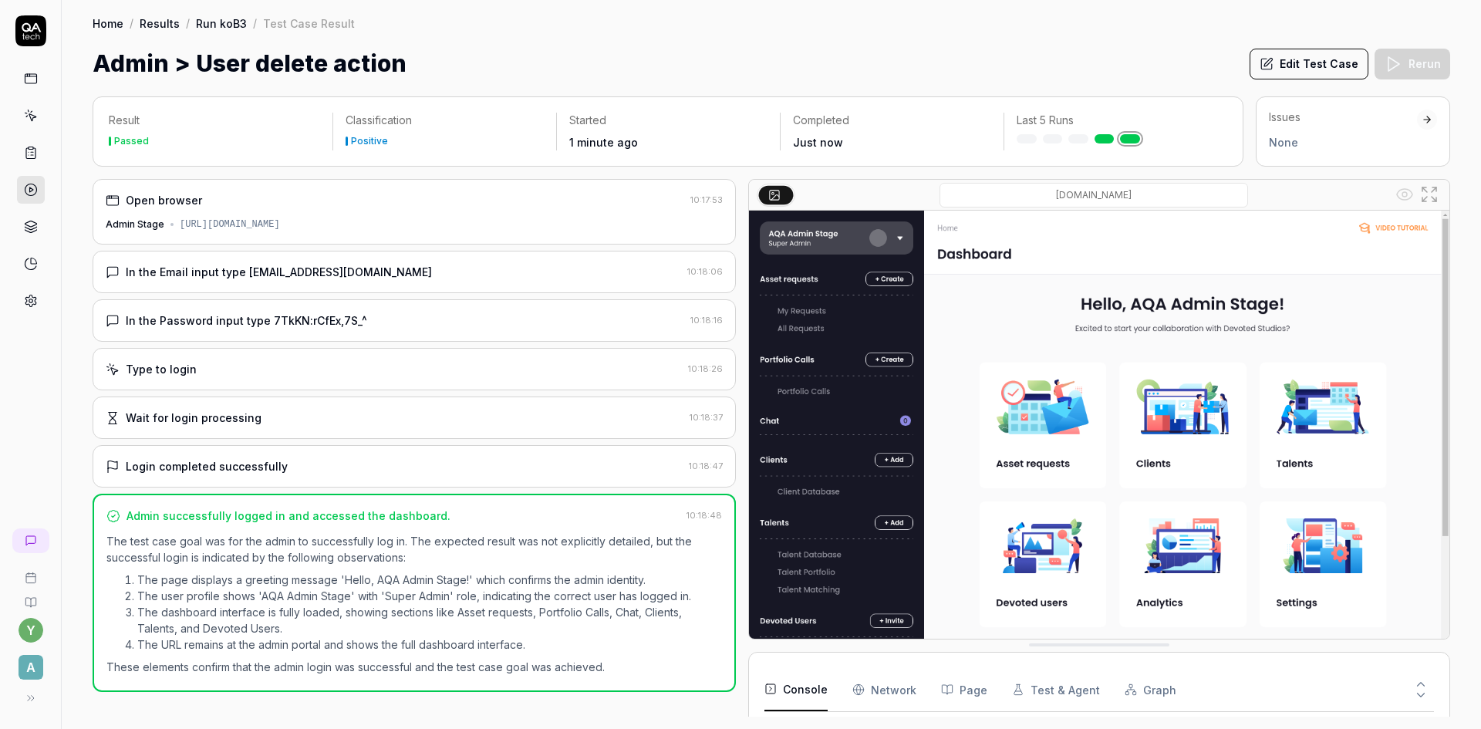
click at [213, 25] on link "Run koB3" at bounding box center [221, 22] width 51 height 15
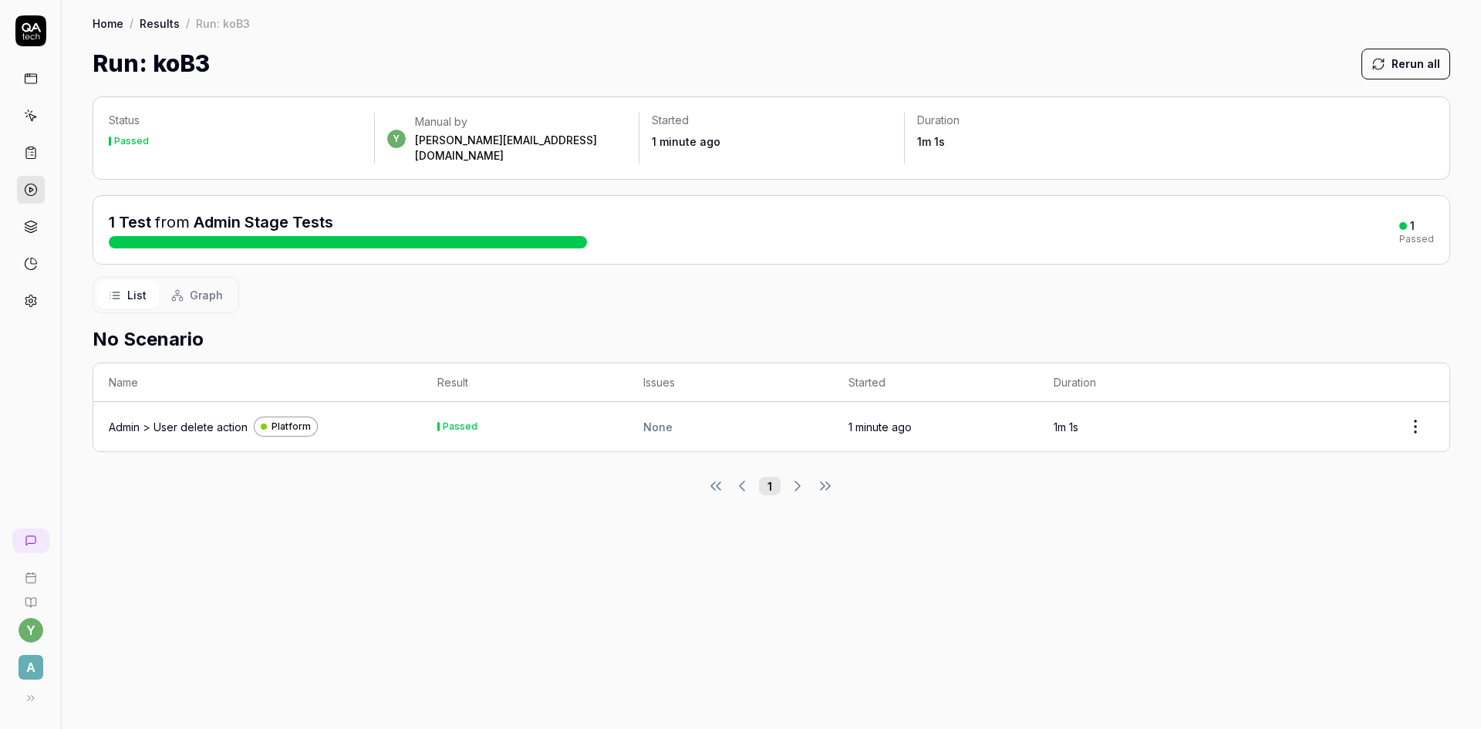
click at [200, 419] on div "Admin > User delete action" at bounding box center [178, 427] width 139 height 16
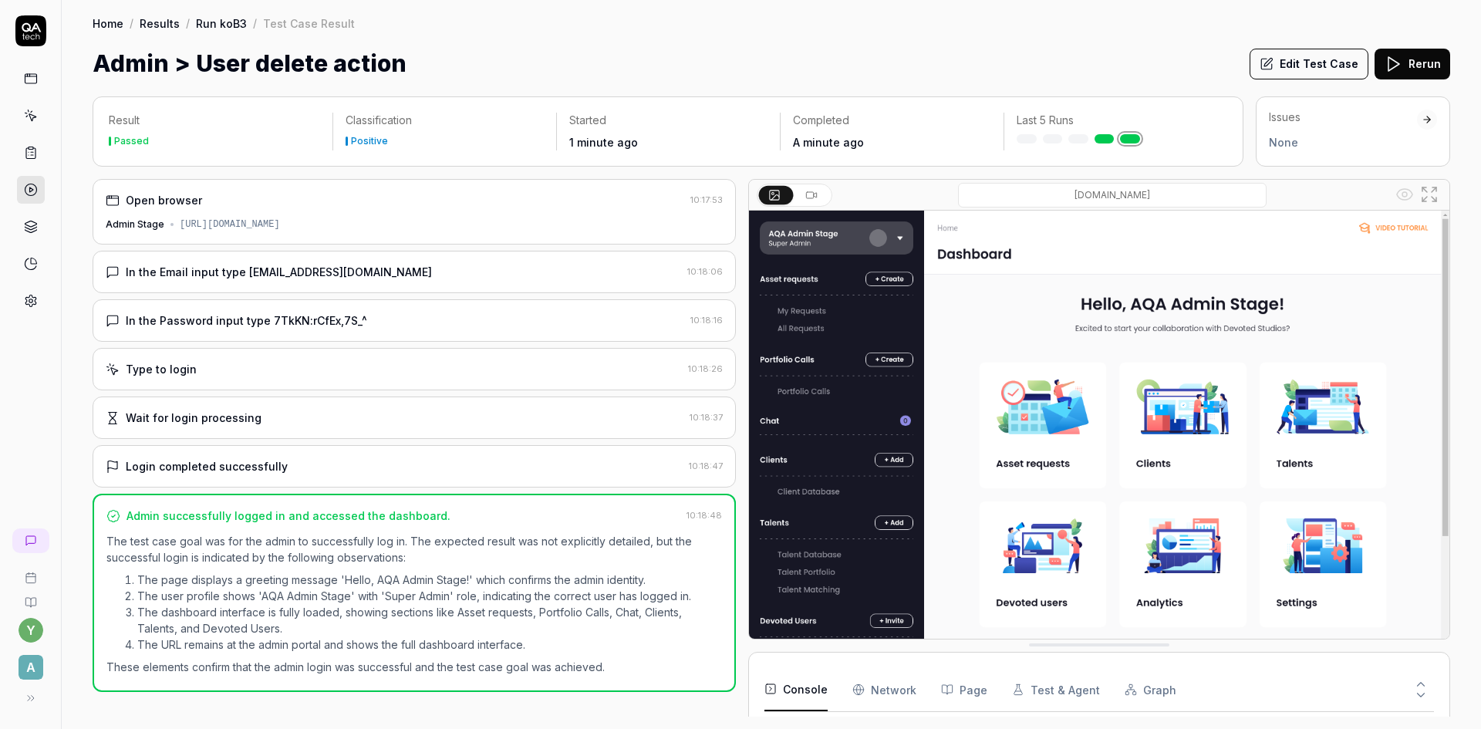
scroll to position [2, 0]
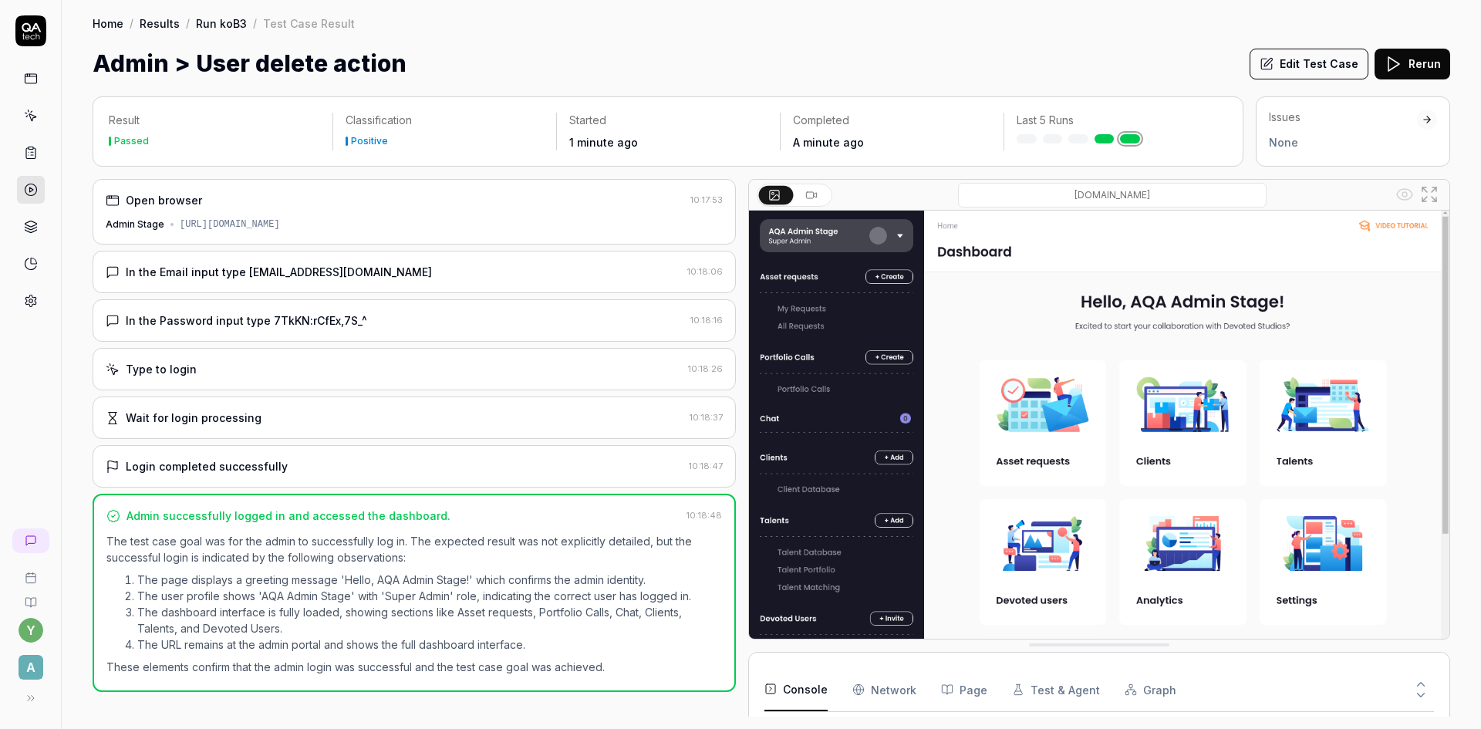
click at [156, 29] on link "Results" at bounding box center [160, 22] width 40 height 15
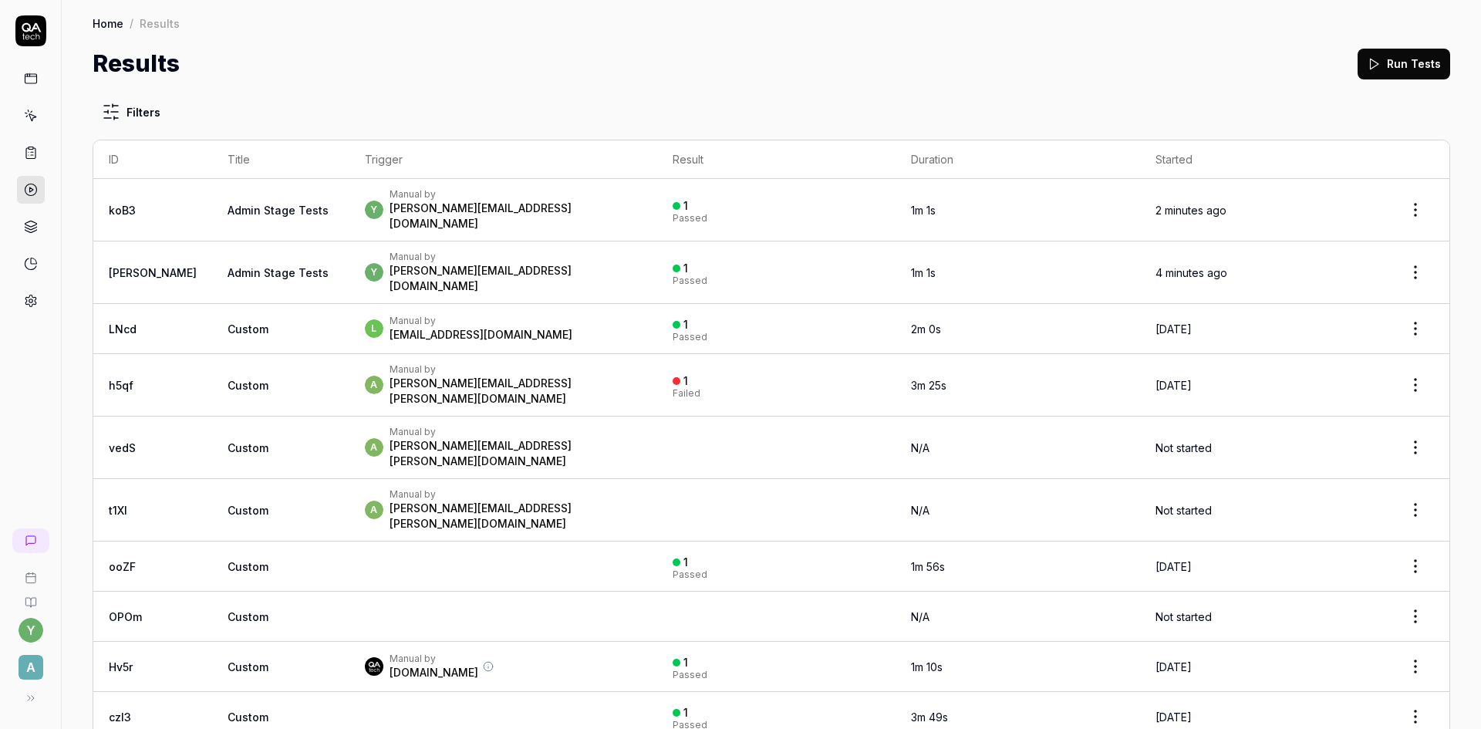
click at [227, 204] on link "Admin Stage Tests" at bounding box center [277, 210] width 101 height 13
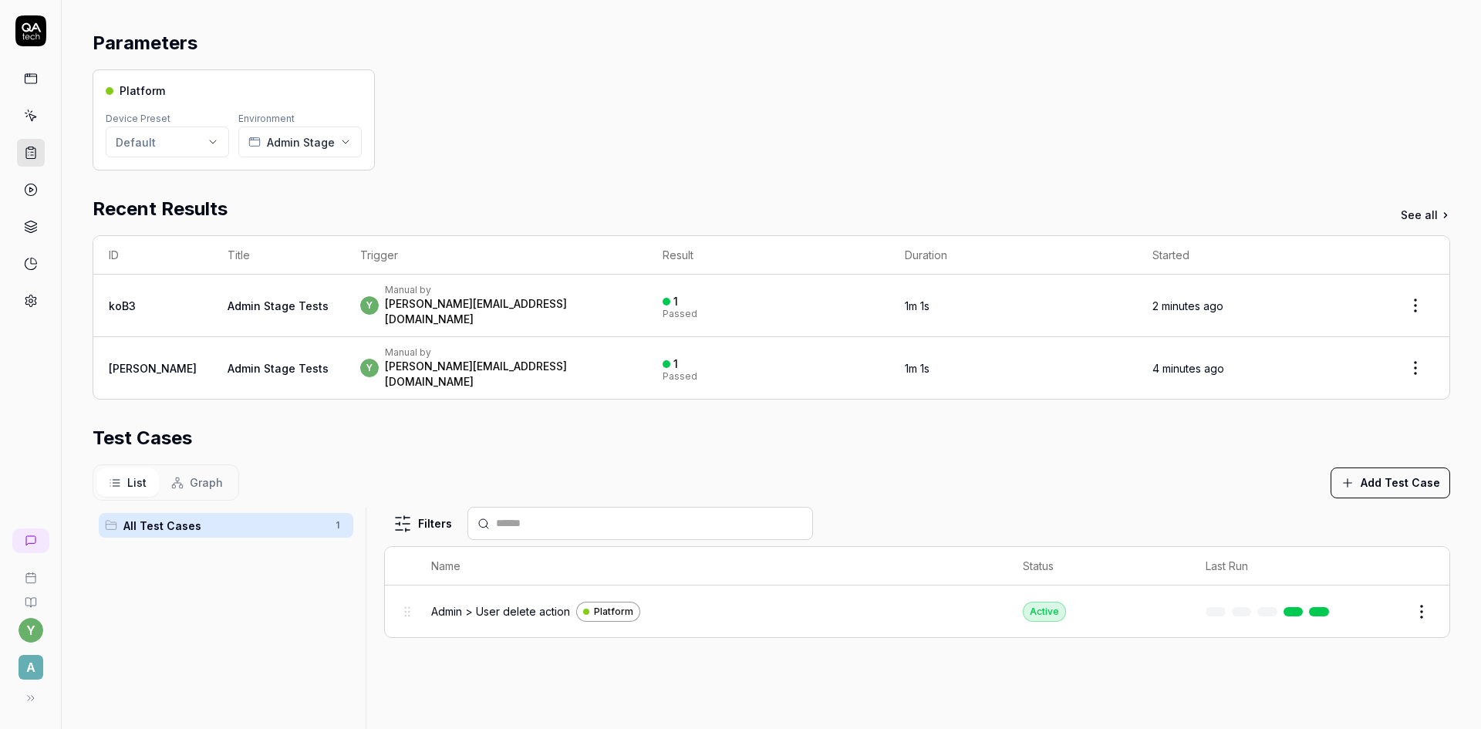
scroll to position [77, 0]
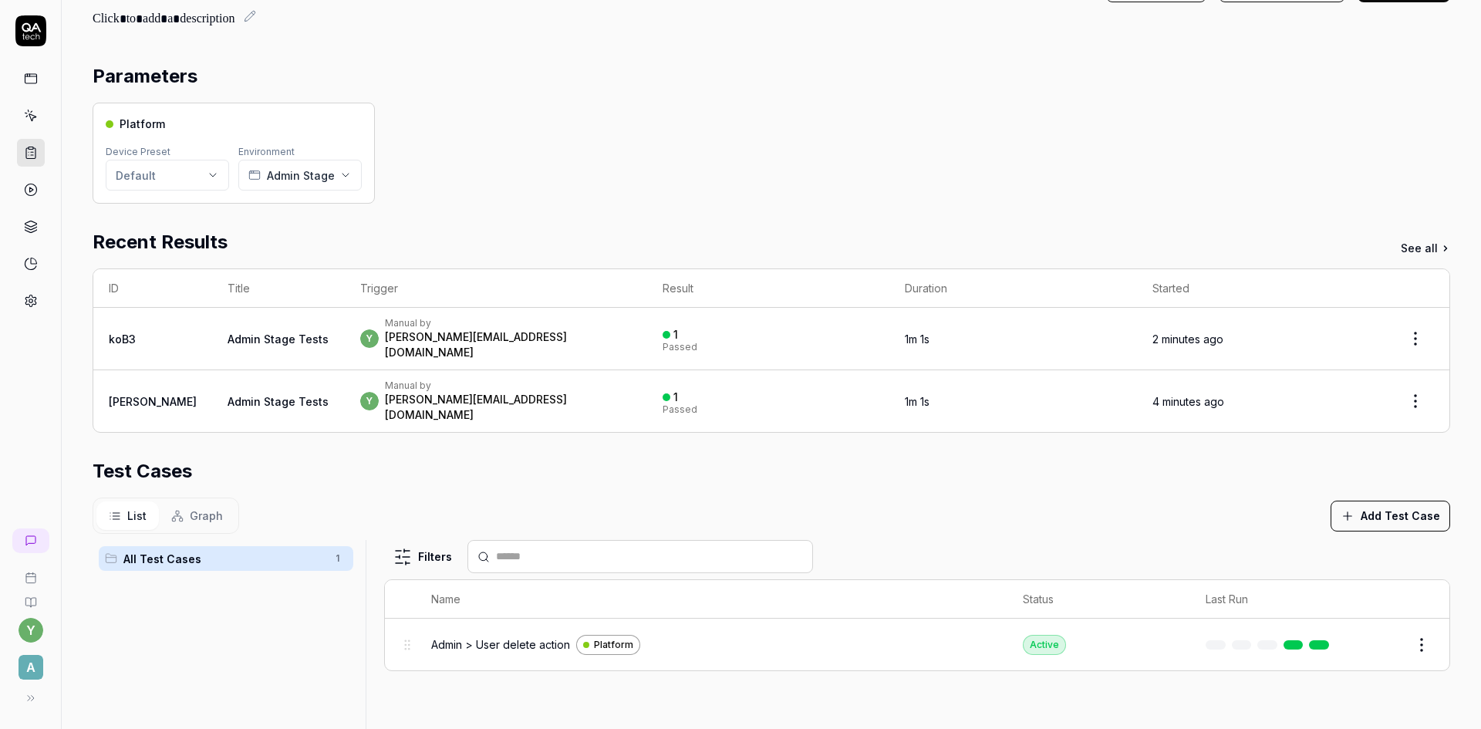
click at [518, 636] on span "Admin > User delete action" at bounding box center [500, 644] width 139 height 16
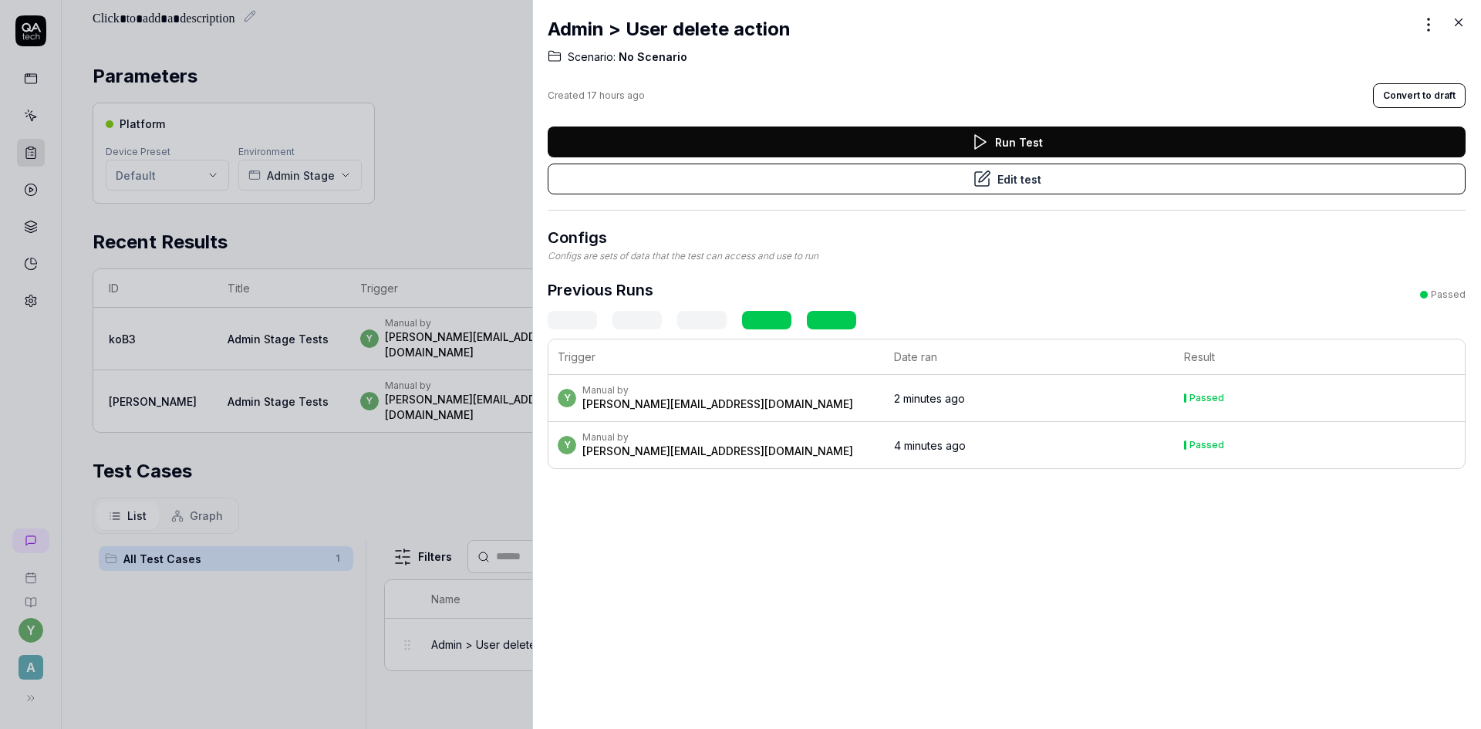
click at [972, 182] on icon at bounding box center [981, 179] width 19 height 19
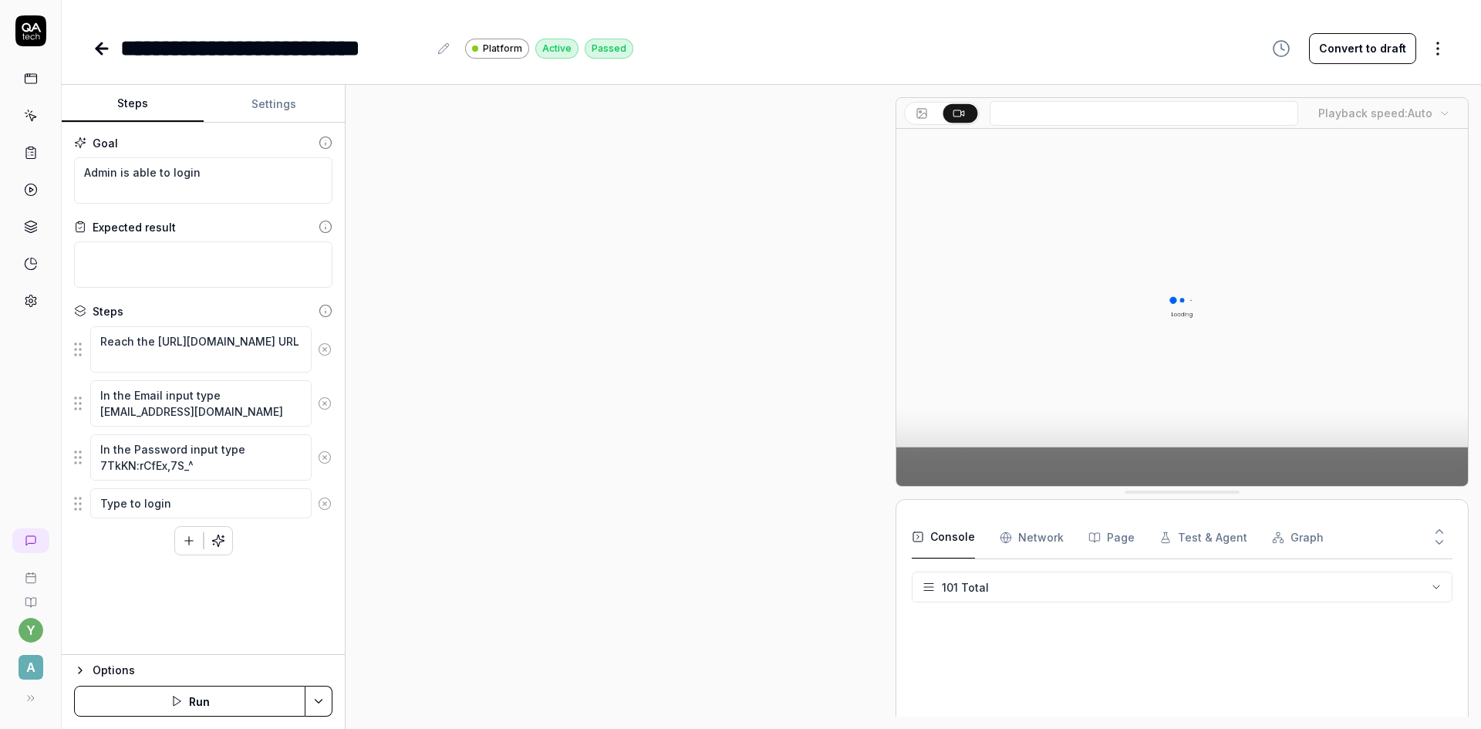
scroll to position [3055, 0]
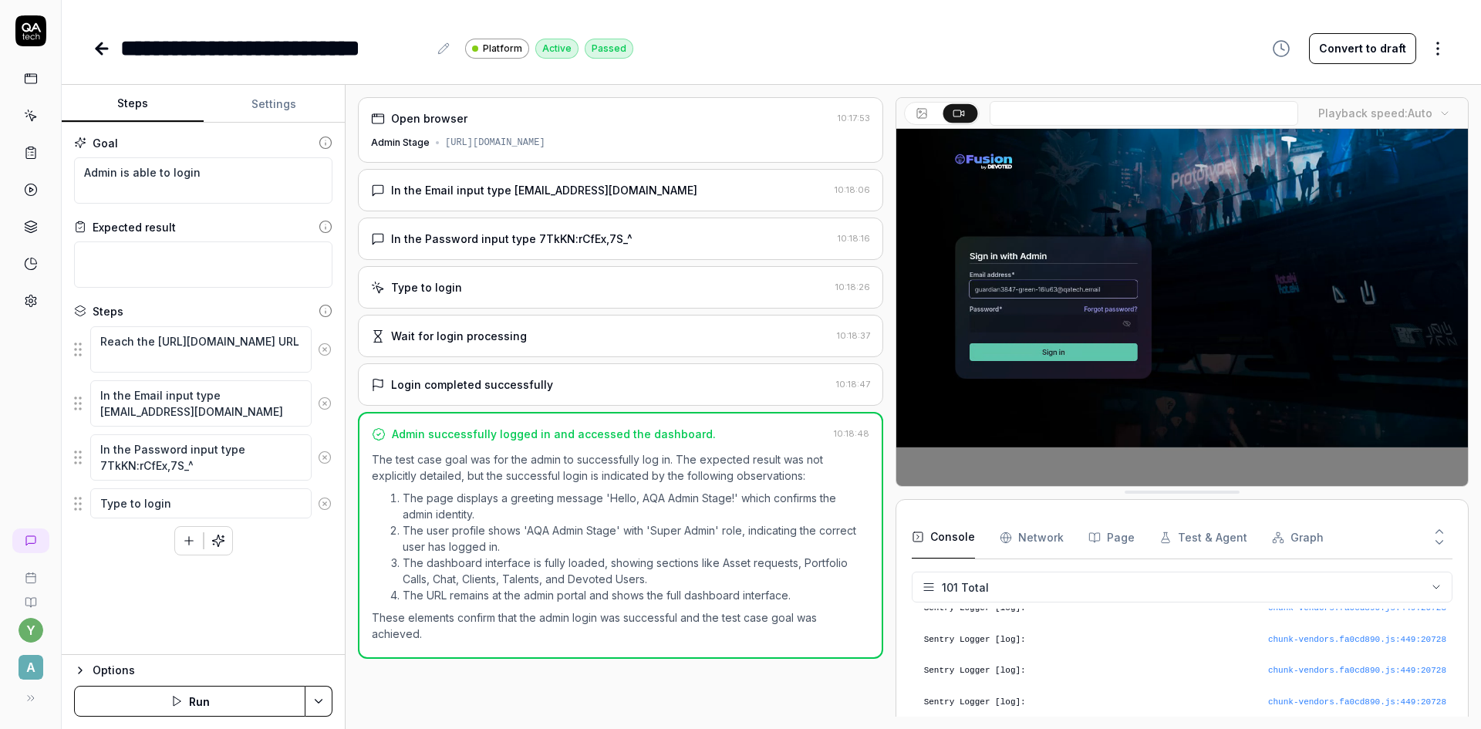
click at [1358, 51] on button "Convert to draft" at bounding box center [1362, 48] width 107 height 31
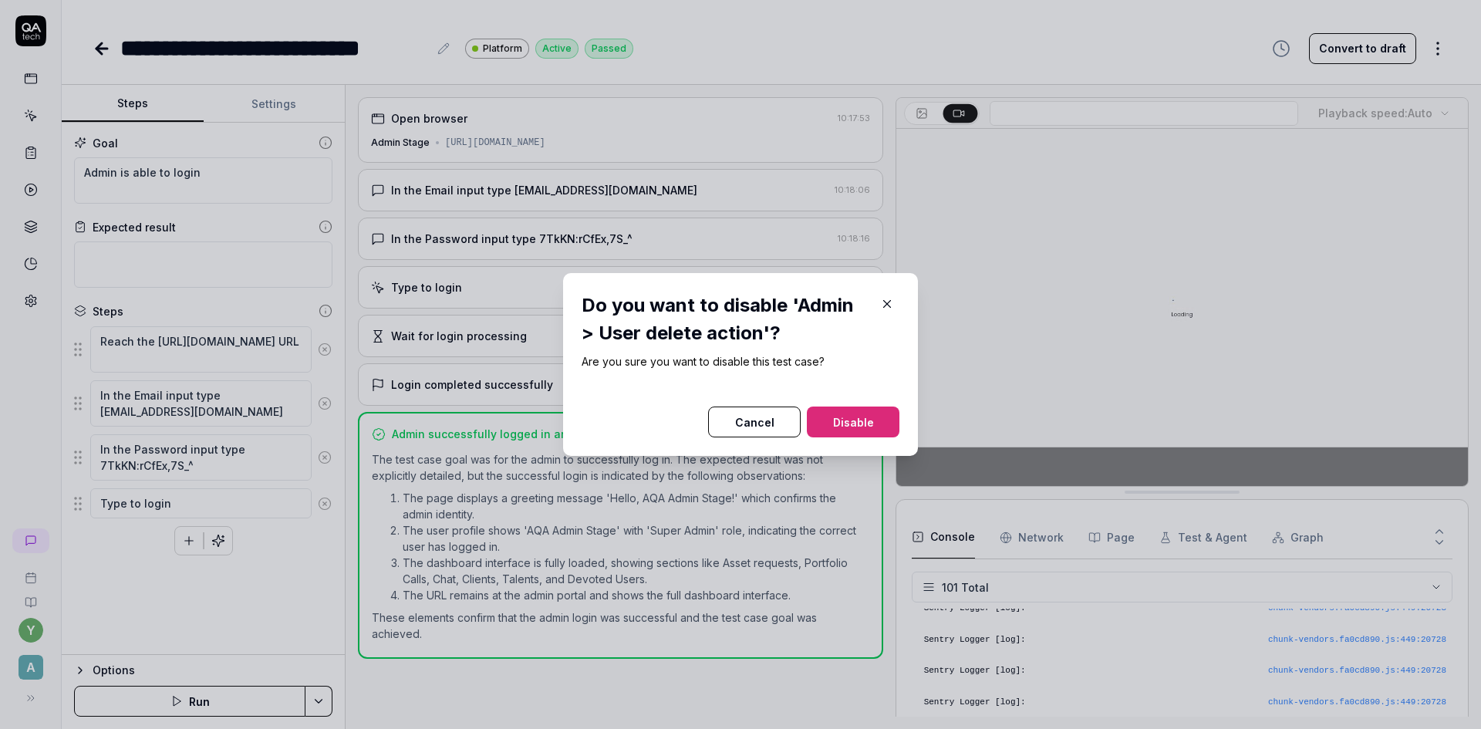
click at [841, 407] on button "Disable" at bounding box center [853, 421] width 93 height 31
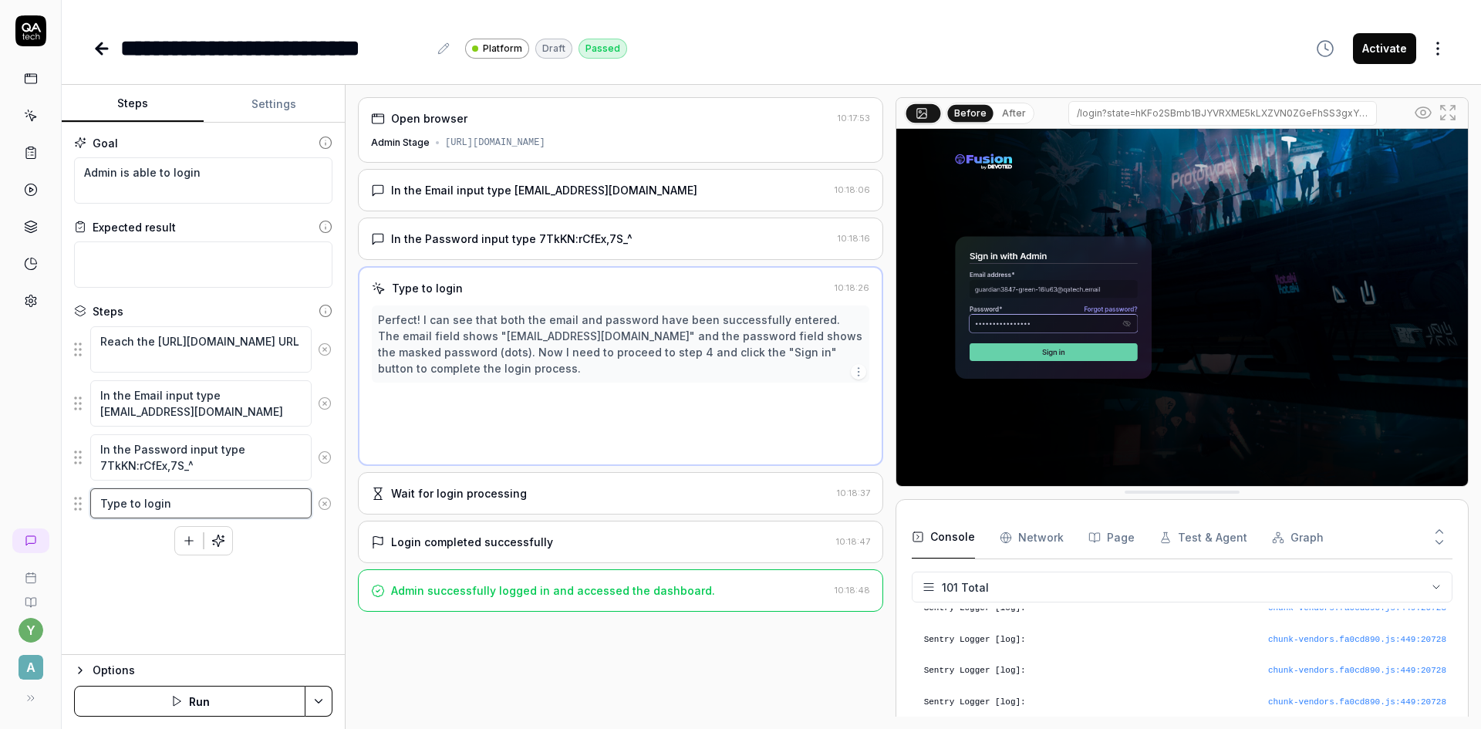
click at [191, 507] on textarea "Type to login" at bounding box center [200, 503] width 221 height 30
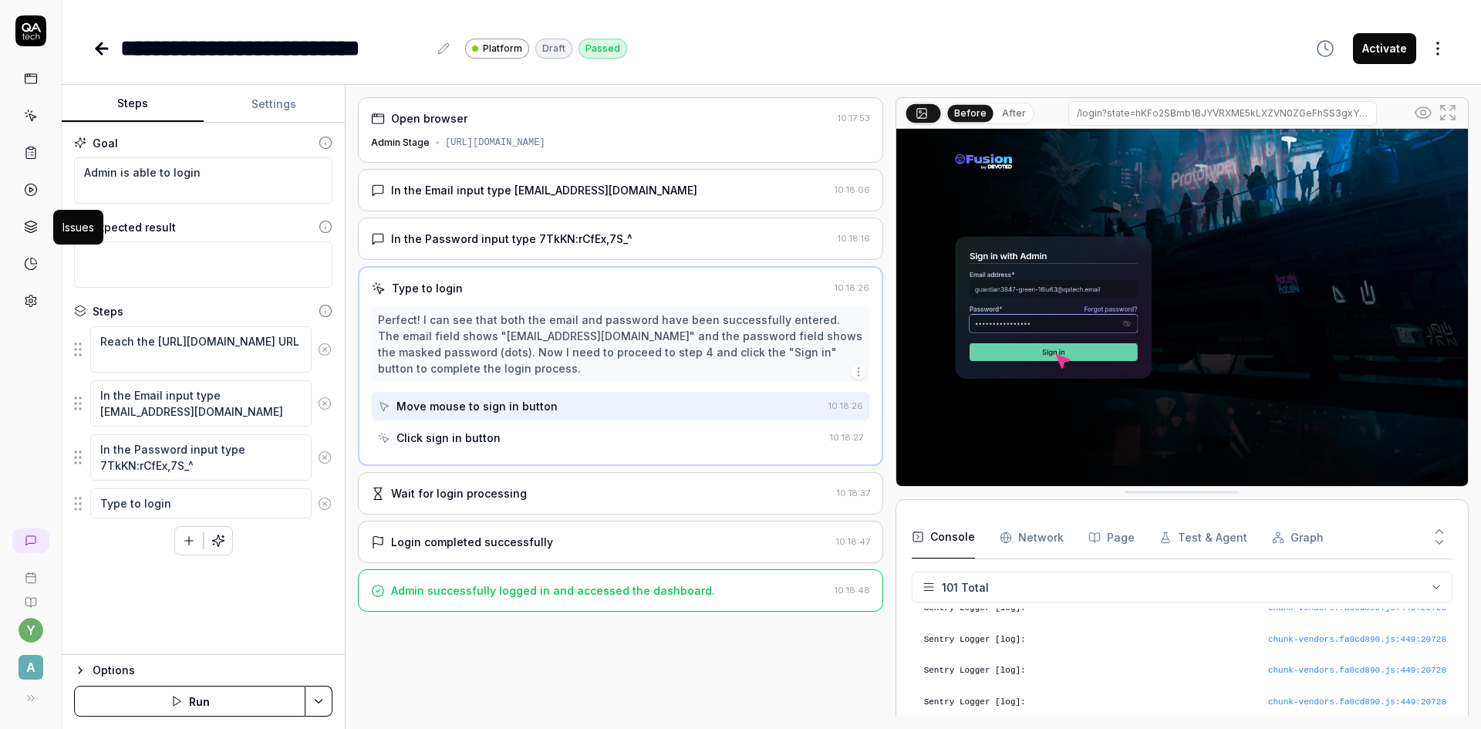
type textarea "*"
click at [34, 224] on icon at bounding box center [31, 227] width 14 height 14
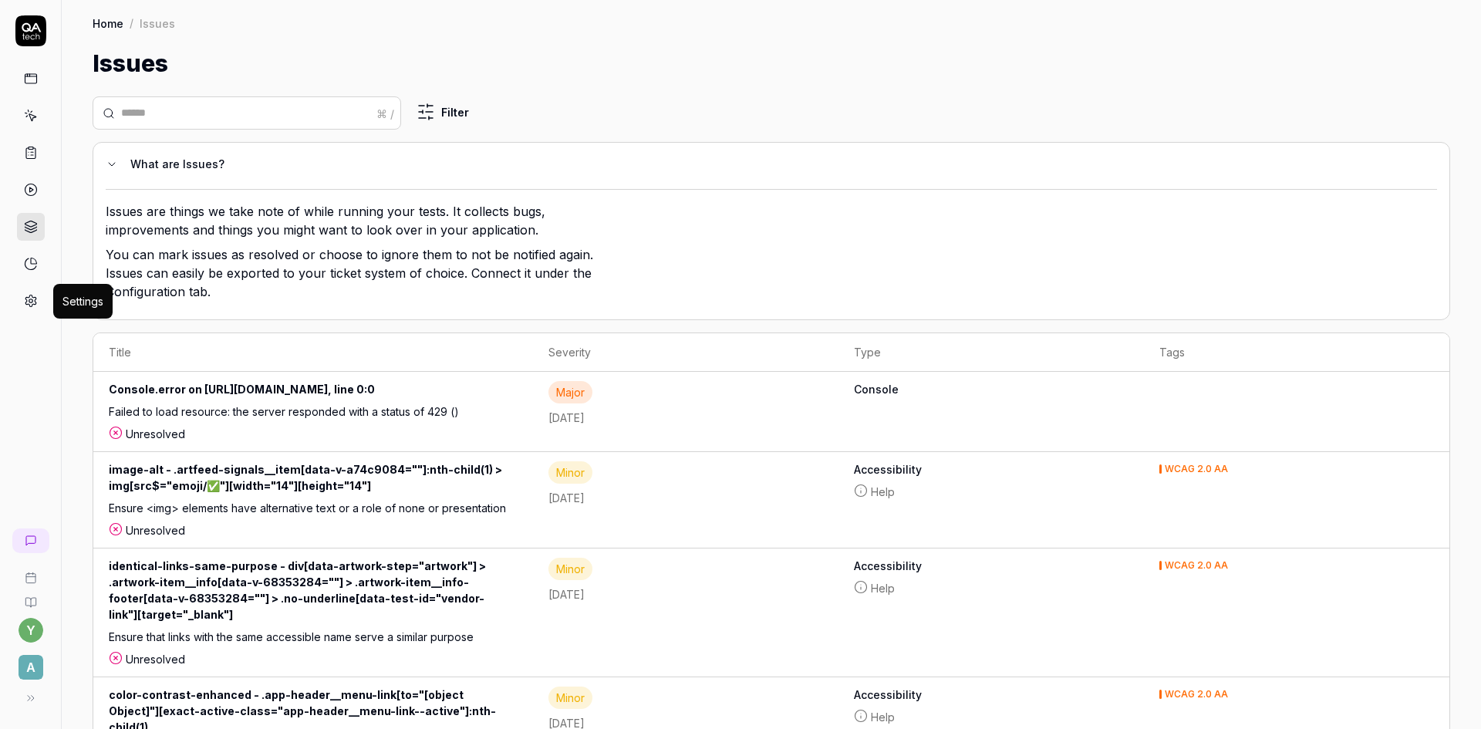
click at [28, 302] on icon at bounding box center [31, 301] width 14 height 14
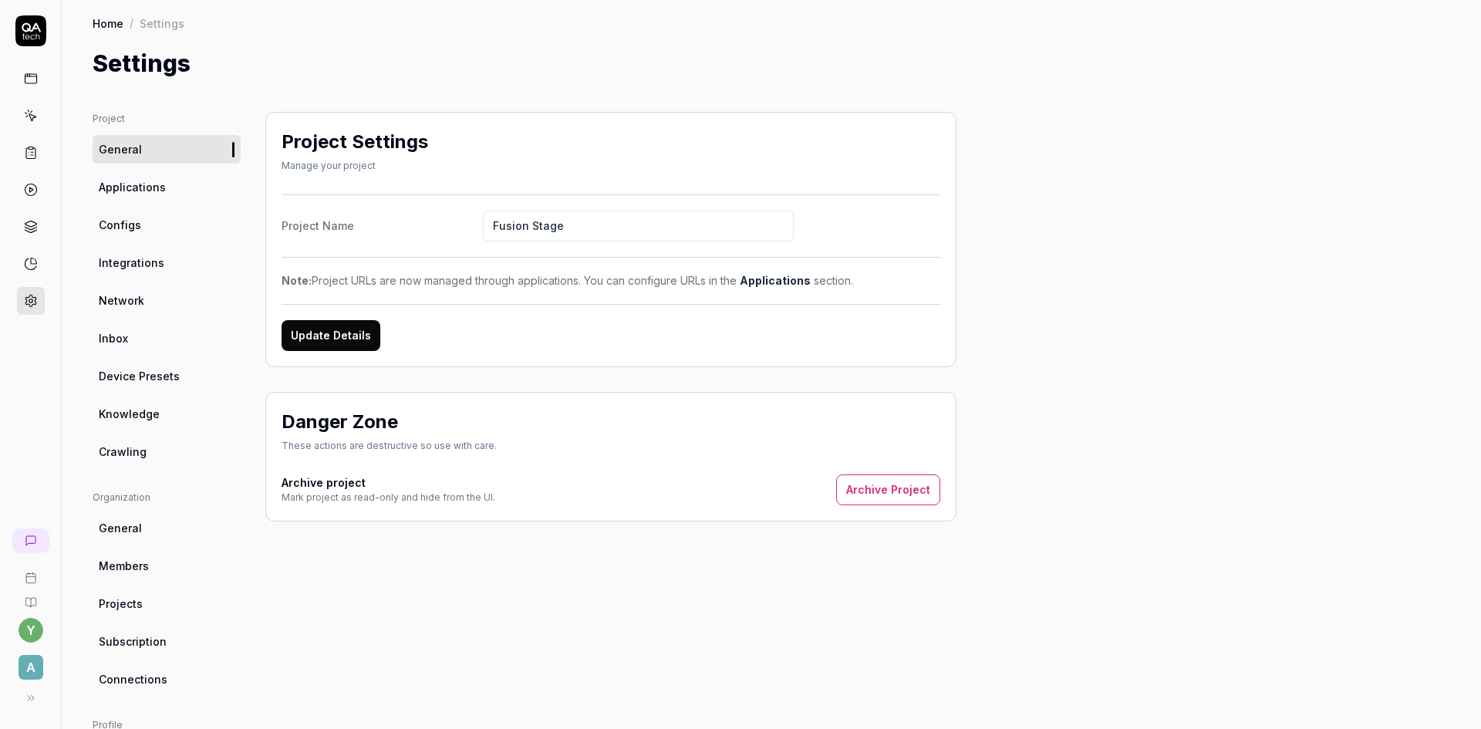
click at [133, 226] on span "Configs" at bounding box center [120, 225] width 42 height 16
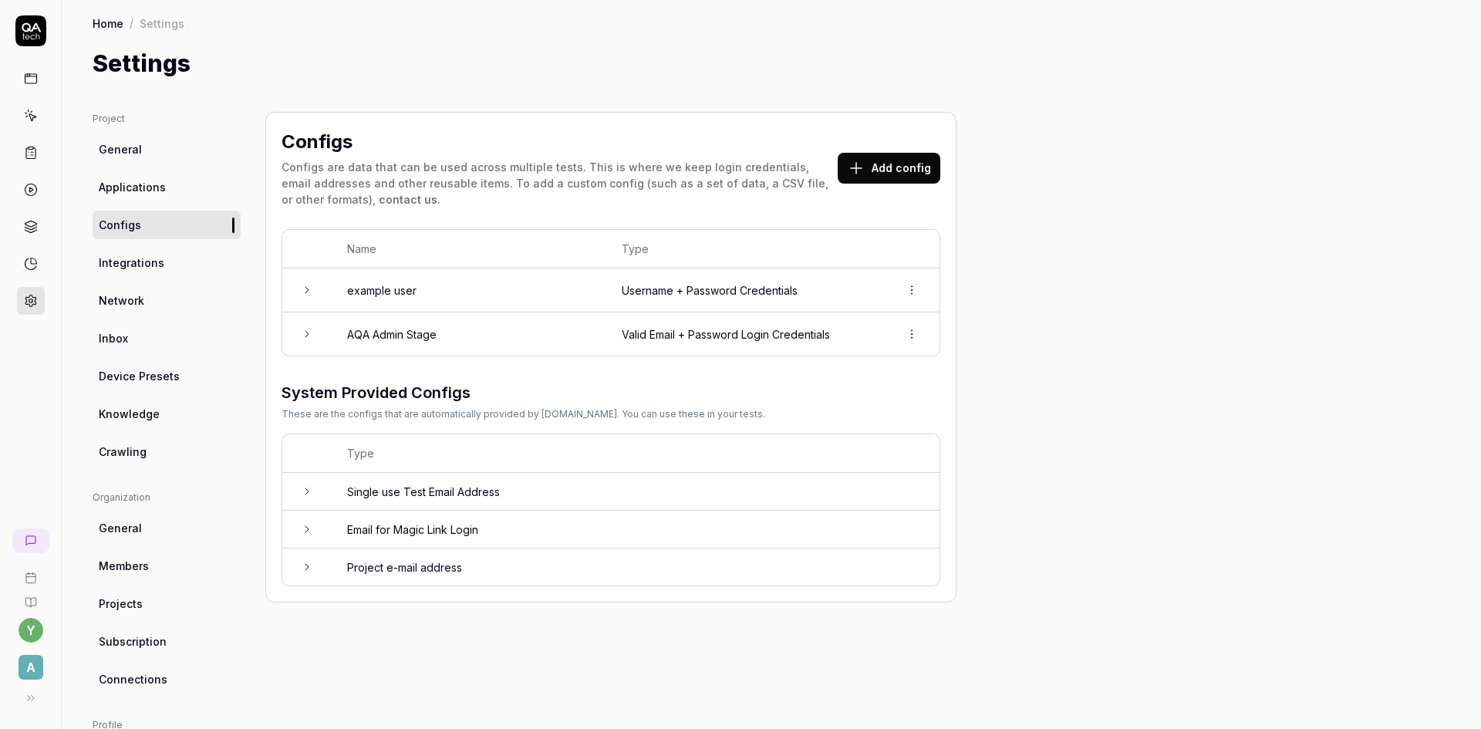
click at [907, 173] on button "Add config" at bounding box center [888, 168] width 103 height 31
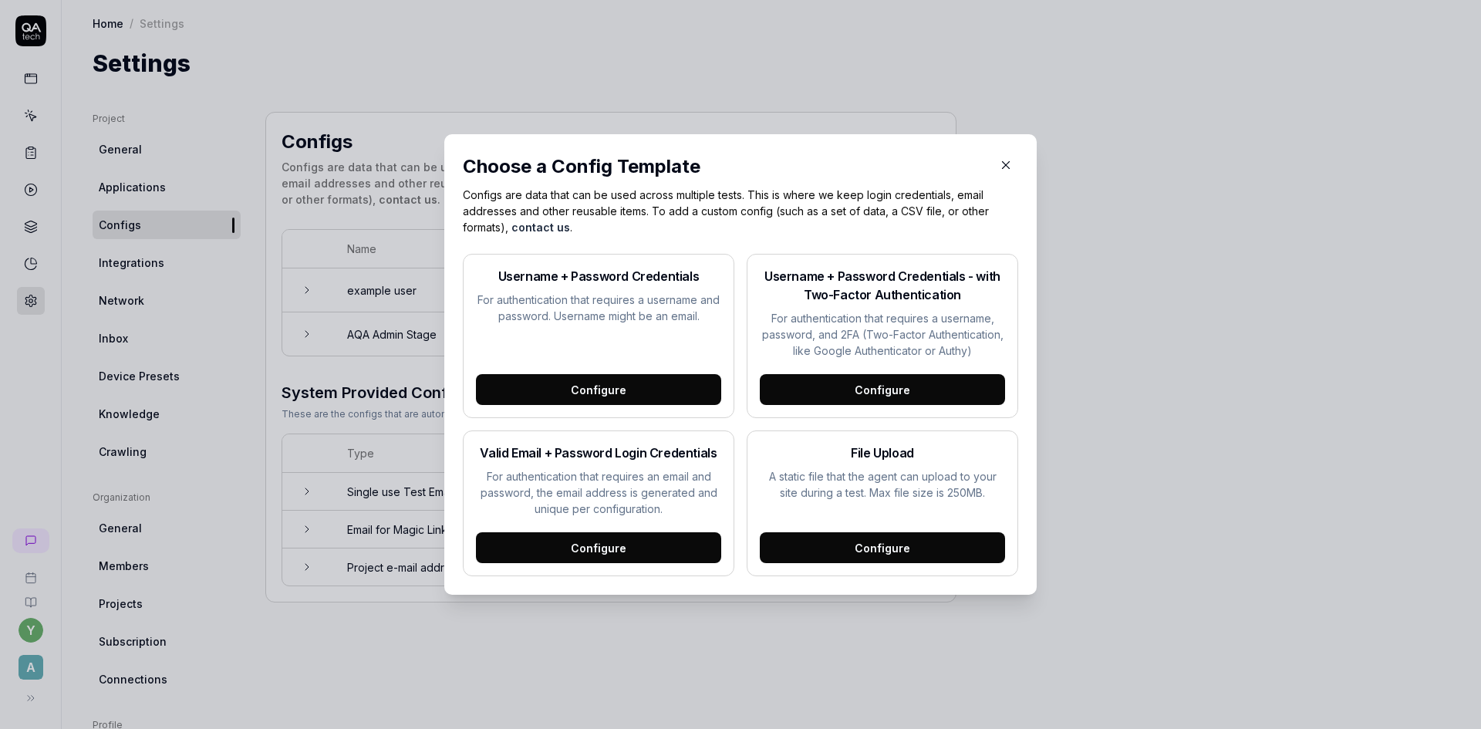
click at [602, 553] on div "Configure" at bounding box center [598, 547] width 245 height 31
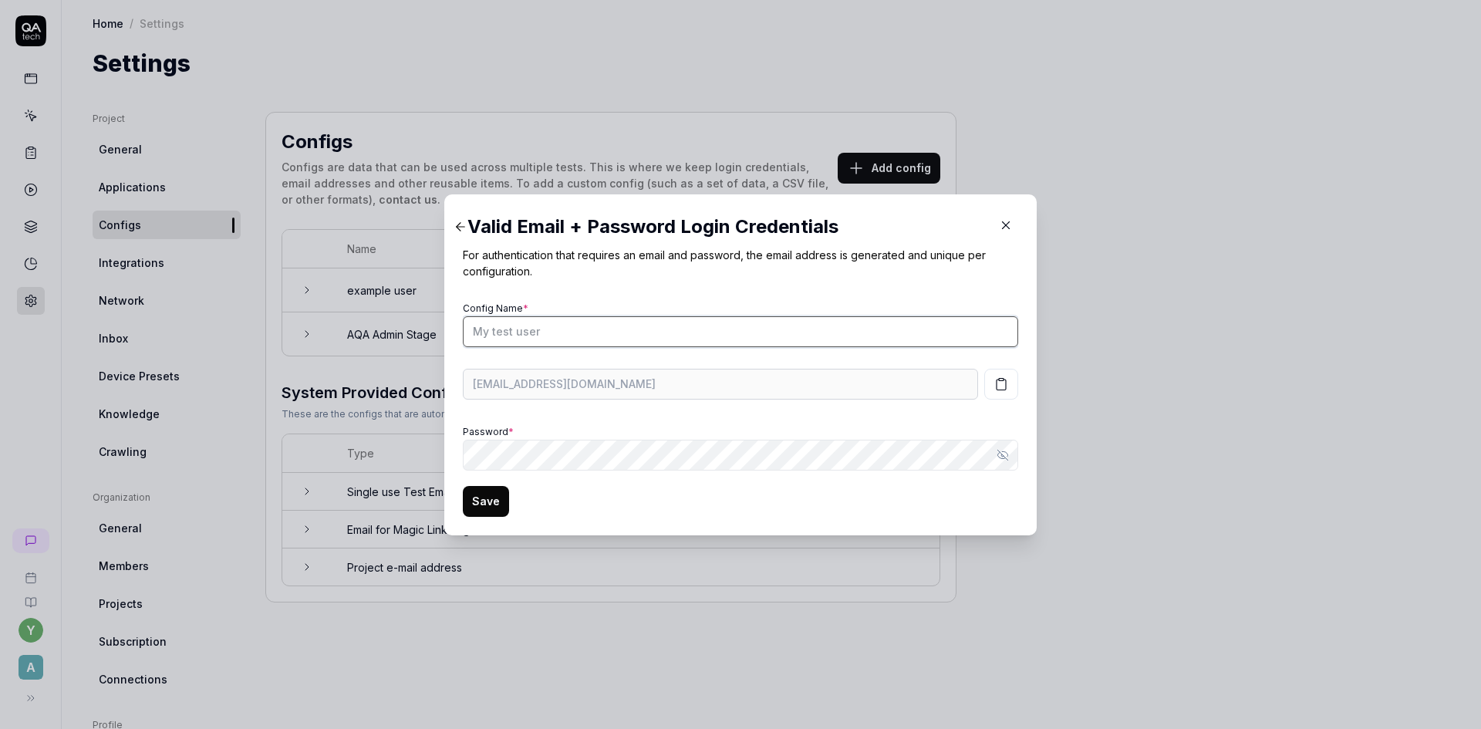
click at [568, 332] on input "Config Name *" at bounding box center [740, 331] width 555 height 31
type input "AQA Client"
click at [476, 507] on button "Save" at bounding box center [486, 501] width 46 height 31
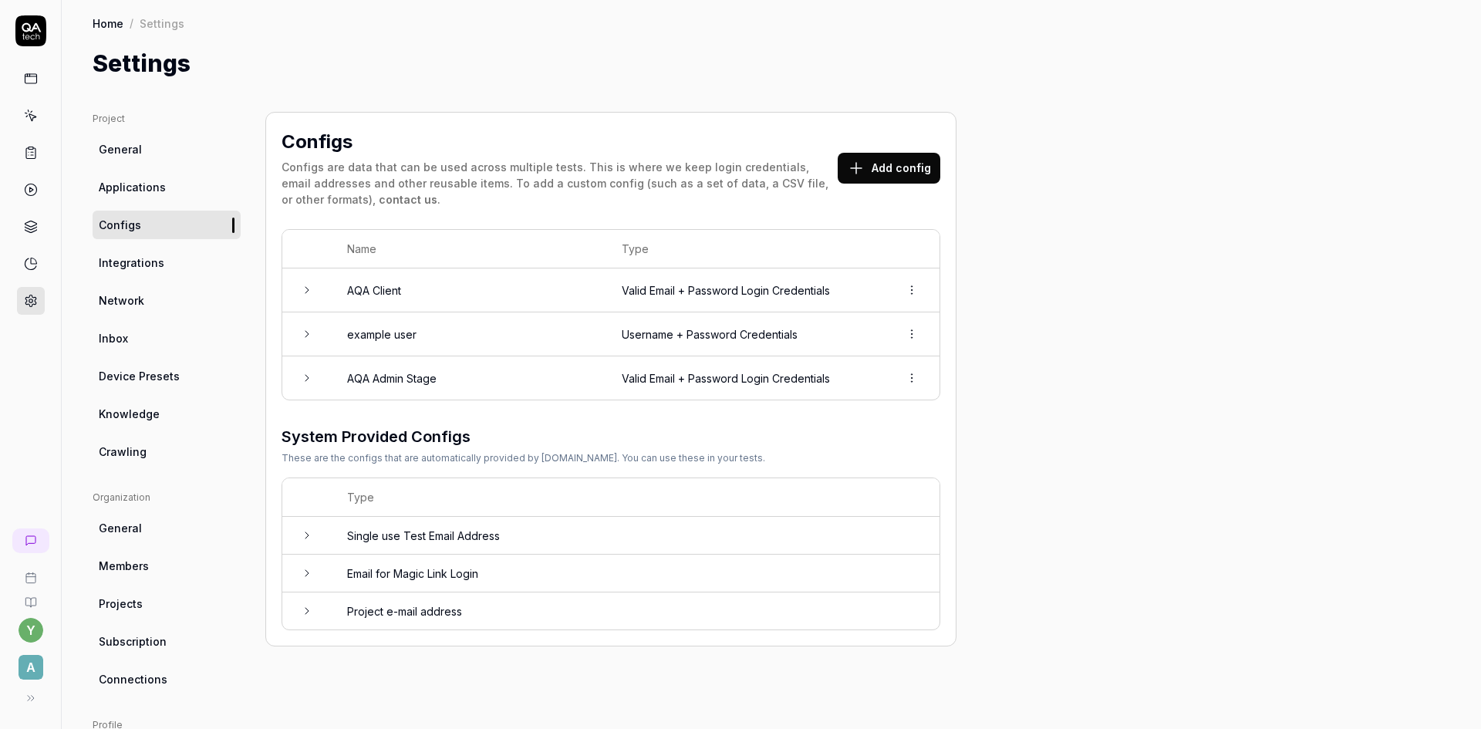
click at [305, 381] on icon at bounding box center [306, 378] width 3 height 6
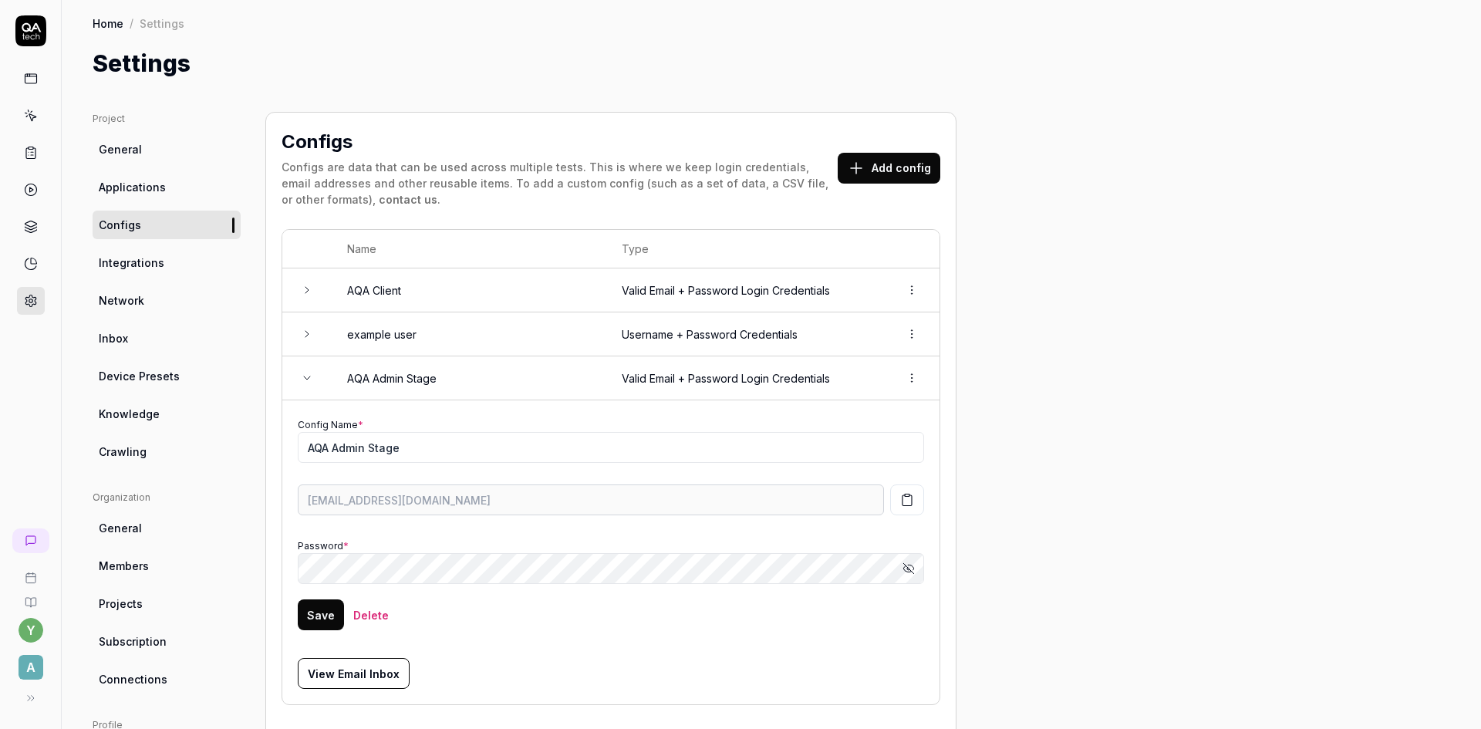
click at [305, 382] on icon at bounding box center [307, 378] width 12 height 12
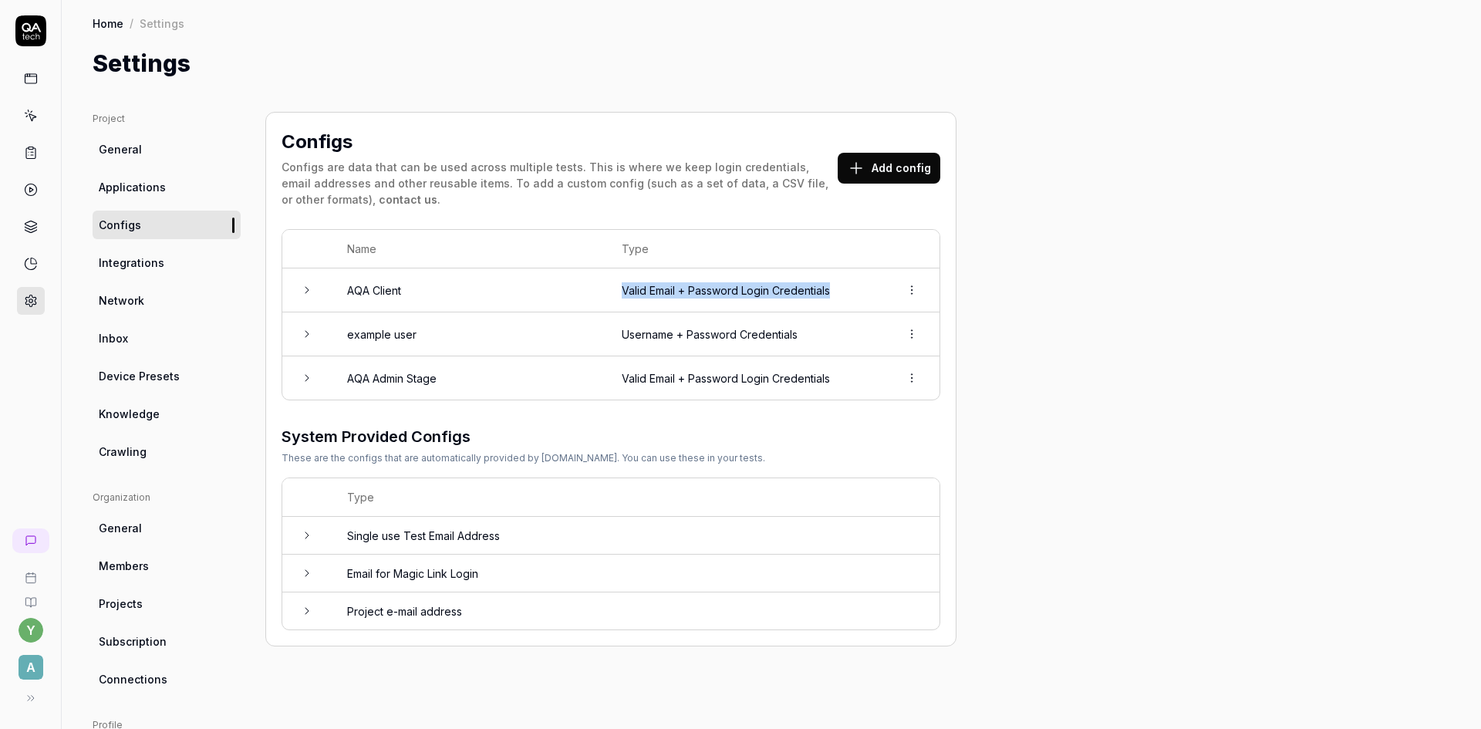
drag, startPoint x: 617, startPoint y: 296, endPoint x: 830, endPoint y: 297, distance: 213.6
click at [830, 297] on td "Valid Email + Password Login Credentials" at bounding box center [745, 290] width 278 height 44
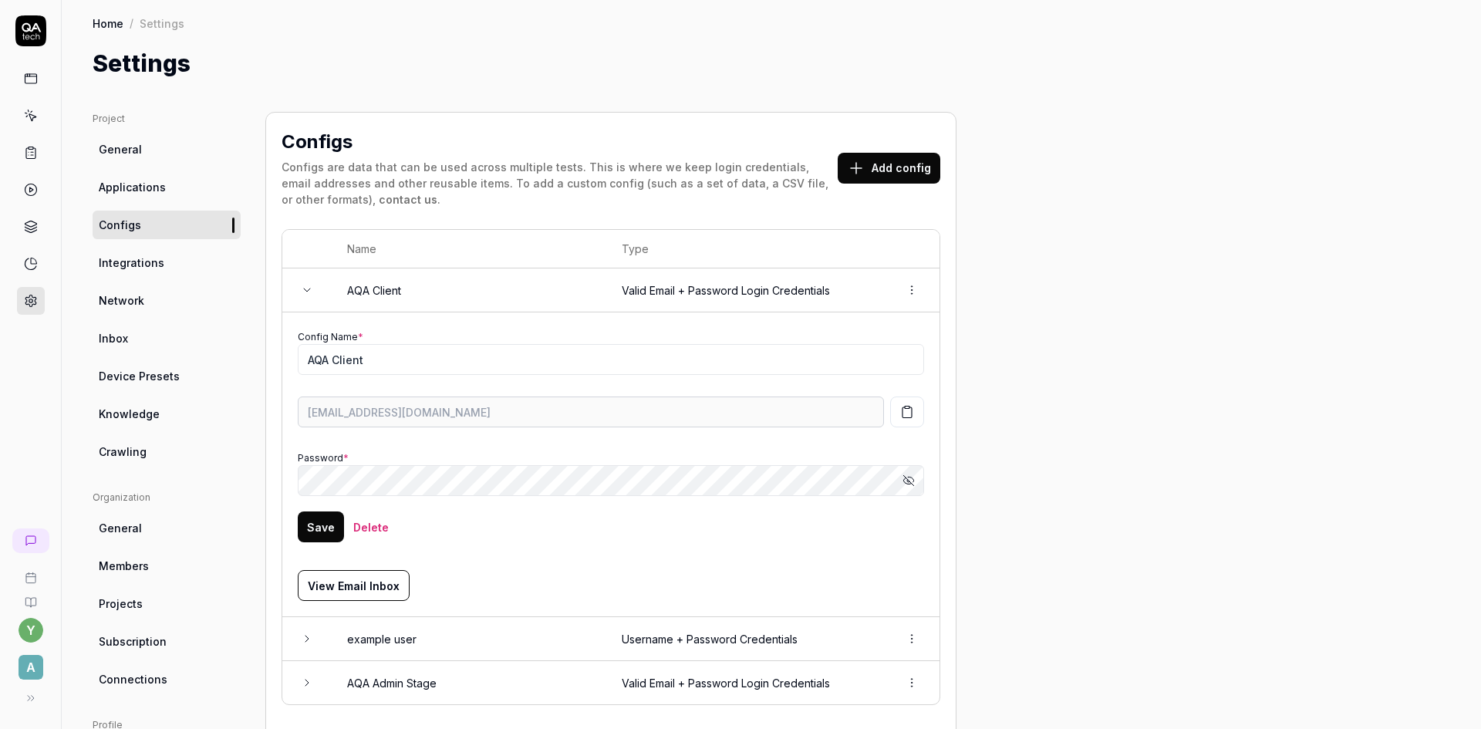
click at [114, 338] on span "Inbox" at bounding box center [113, 338] width 29 height 16
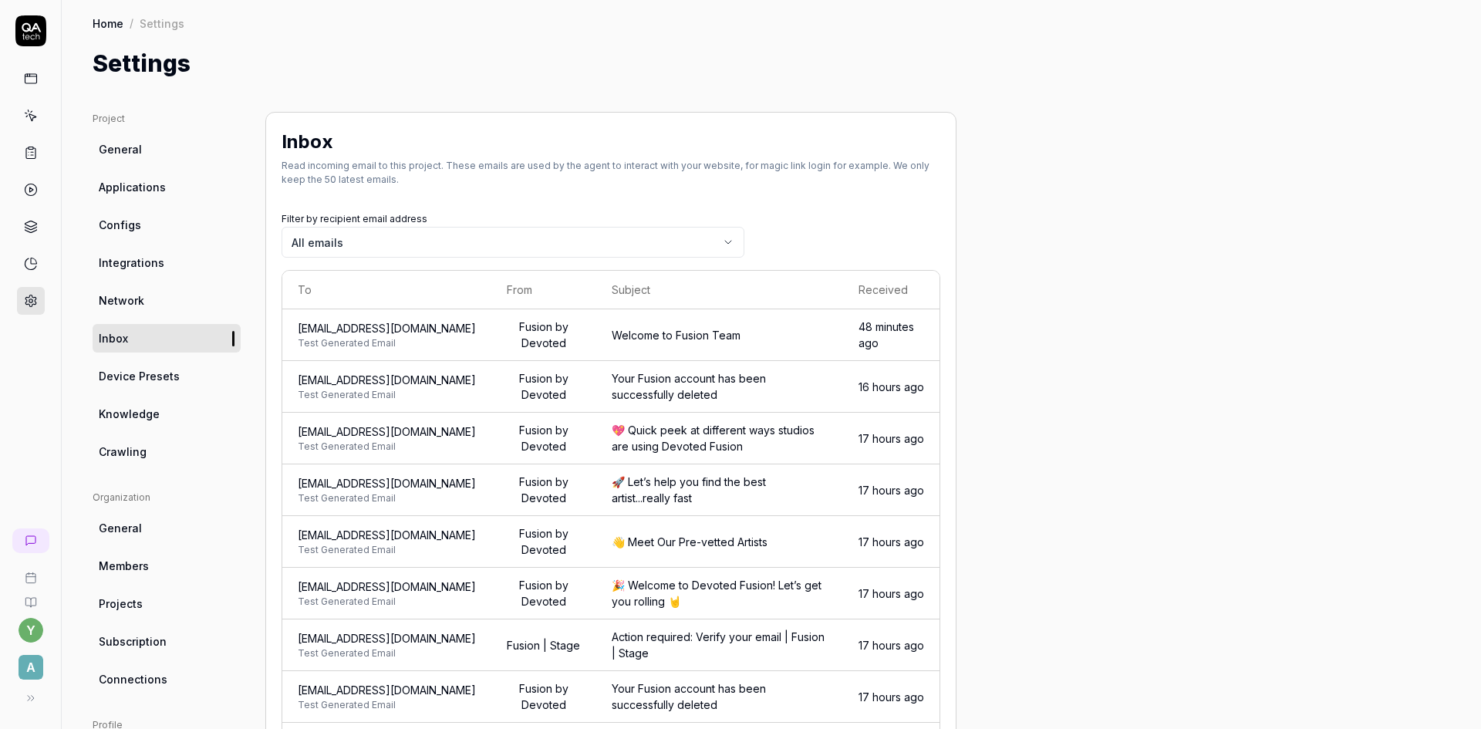
click at [421, 337] on span "Test Generated Email" at bounding box center [387, 343] width 178 height 14
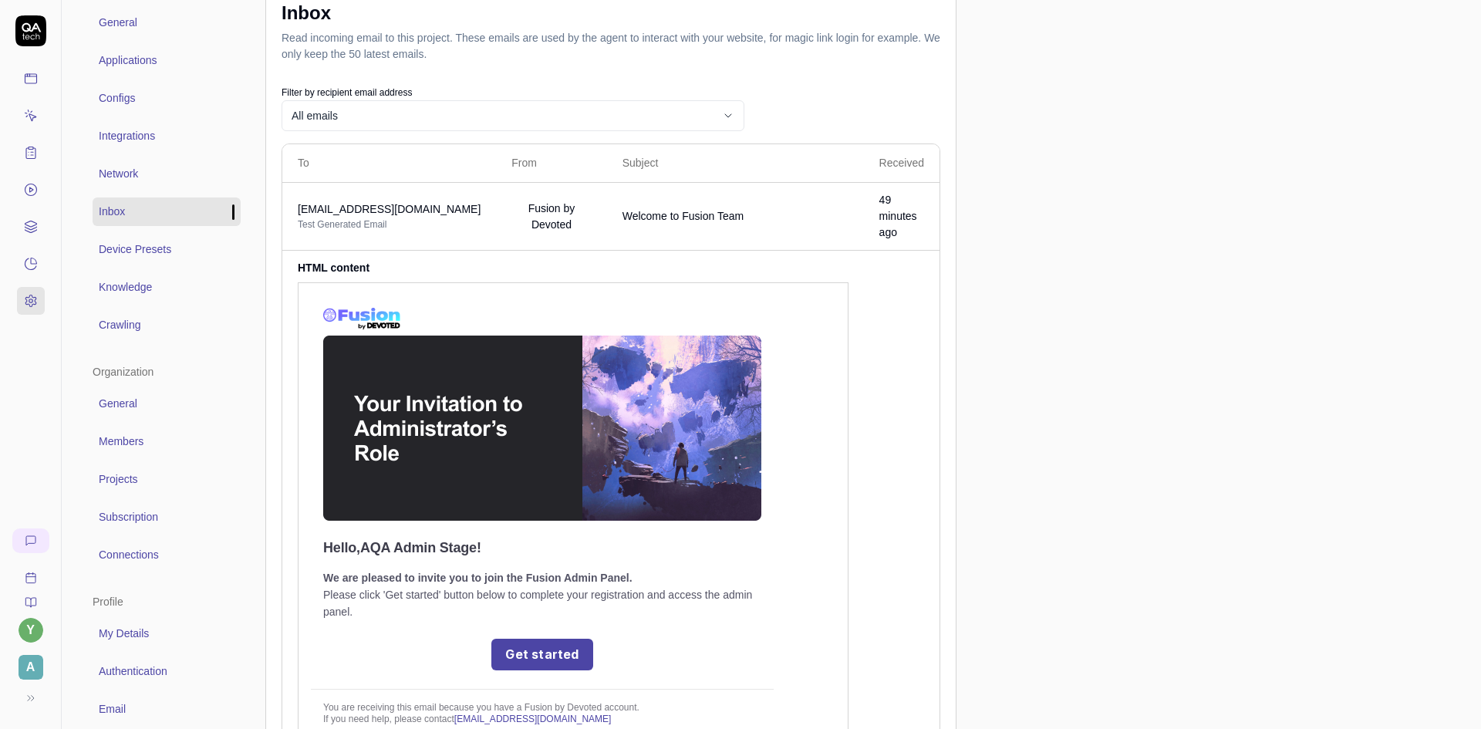
scroll to position [77, 0]
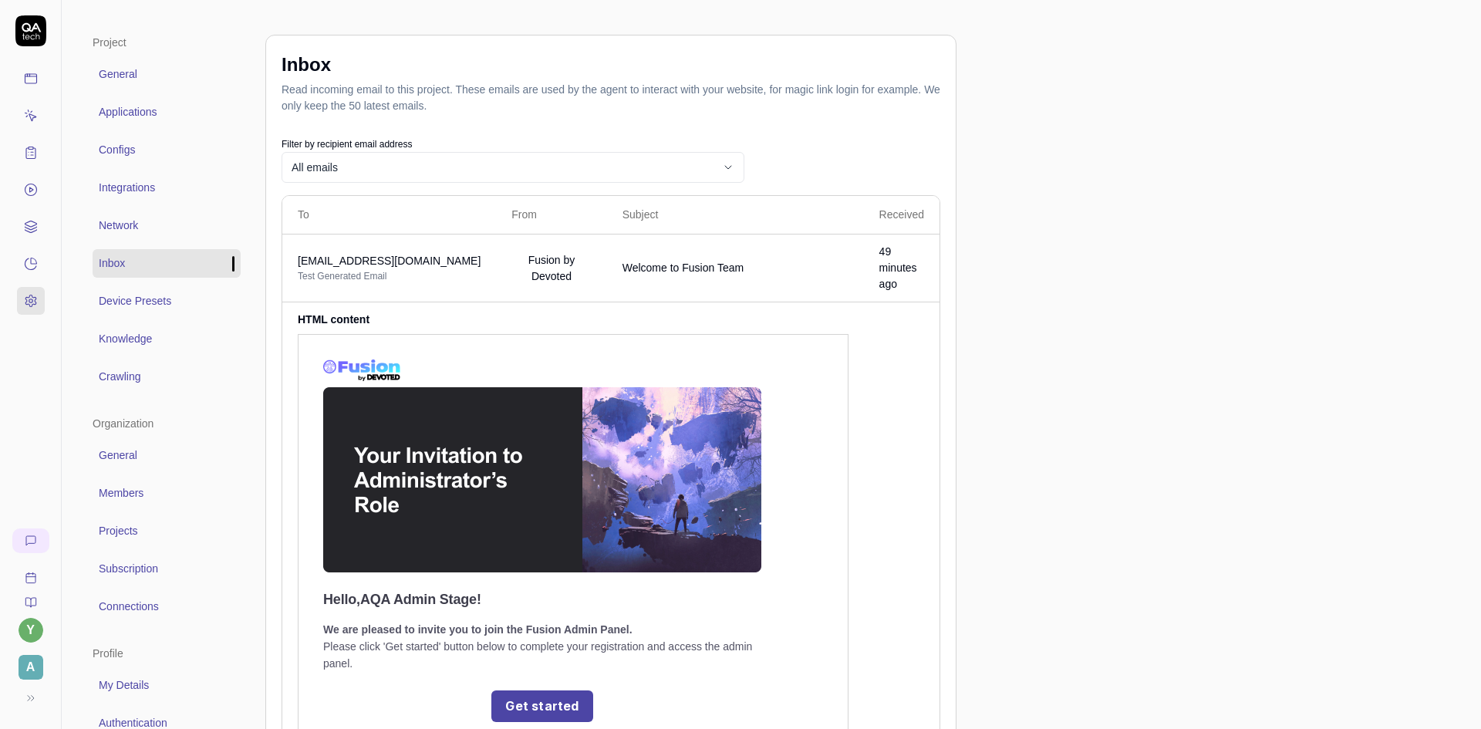
click at [113, 264] on span "Inbox" at bounding box center [112, 263] width 26 height 16
click at [117, 144] on span "Configs" at bounding box center [117, 150] width 36 height 16
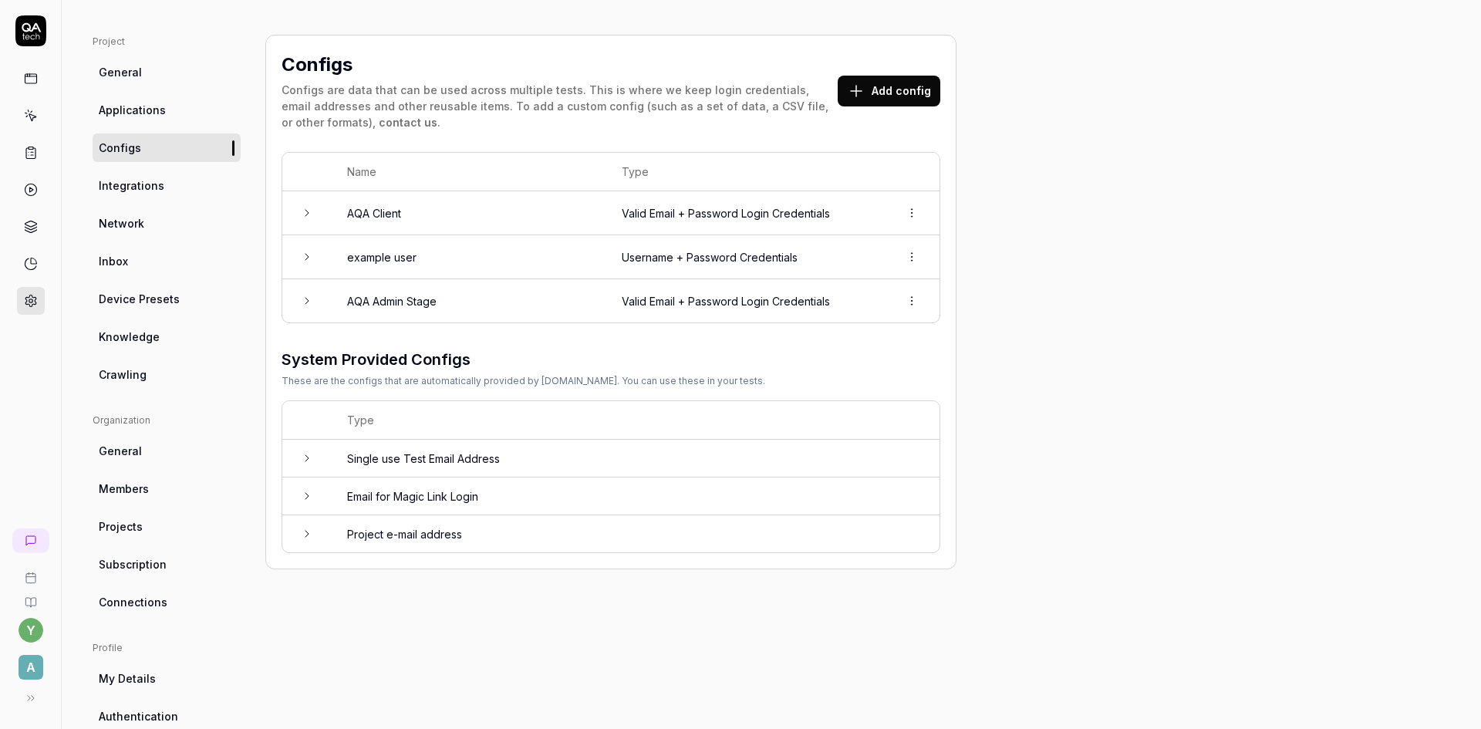
click at [391, 212] on td "AQA Client" at bounding box center [469, 213] width 275 height 44
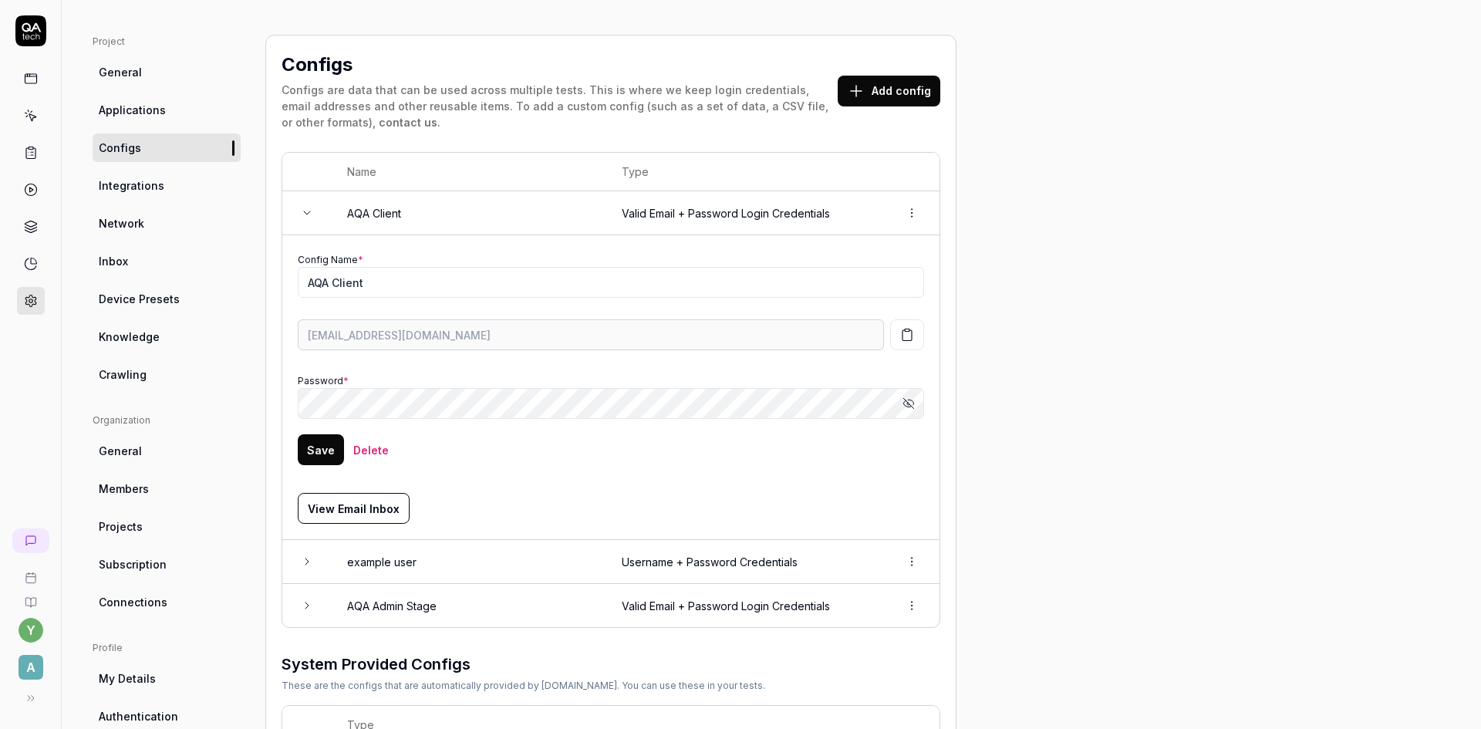
click at [905, 405] on icon "button" at bounding box center [908, 403] width 12 height 12
click at [287, 332] on td "Config Name * AQA Client [EMAIL_ADDRESS][DOMAIN_NAME] Password * Hide password …" at bounding box center [610, 387] width 657 height 305
click at [306, 215] on icon at bounding box center [307, 213] width 12 height 12
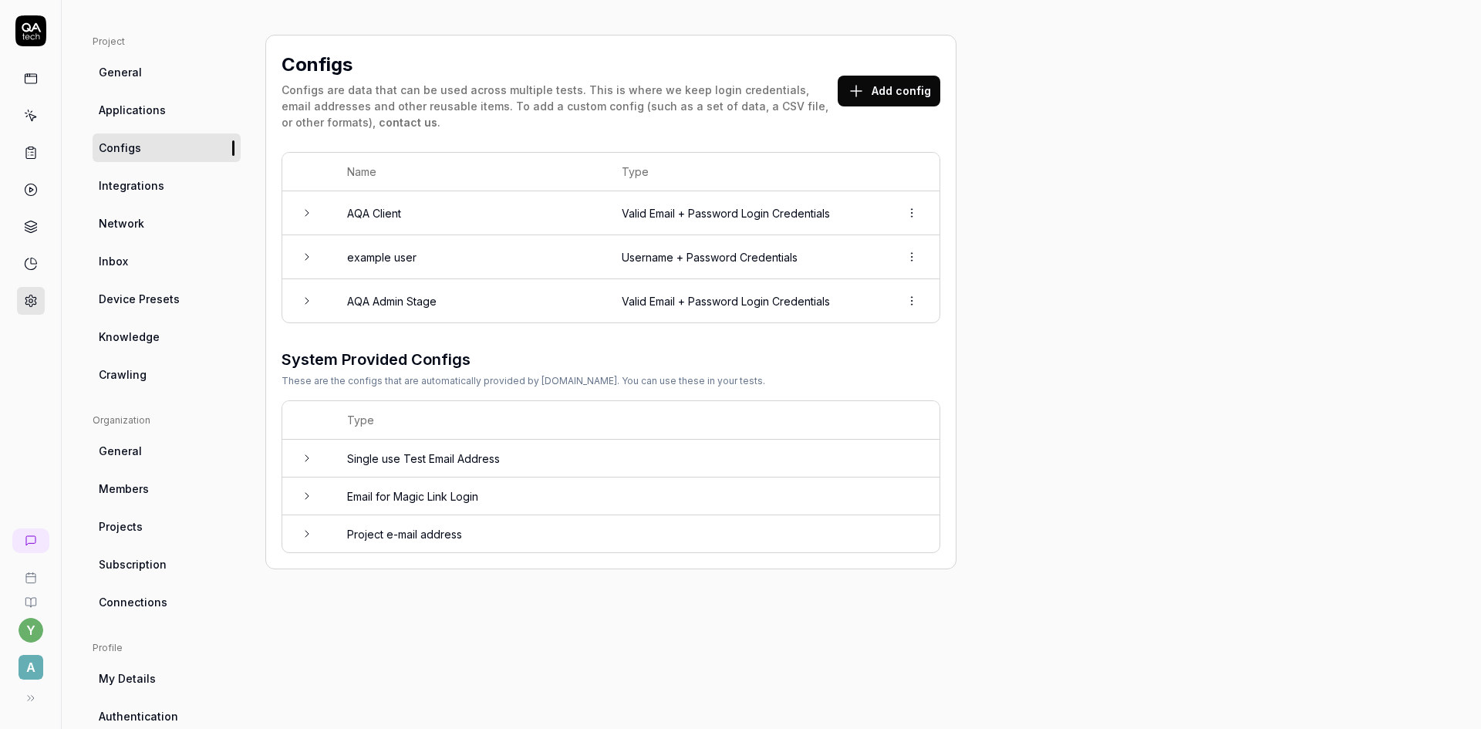
click at [306, 215] on icon at bounding box center [306, 213] width 3 height 6
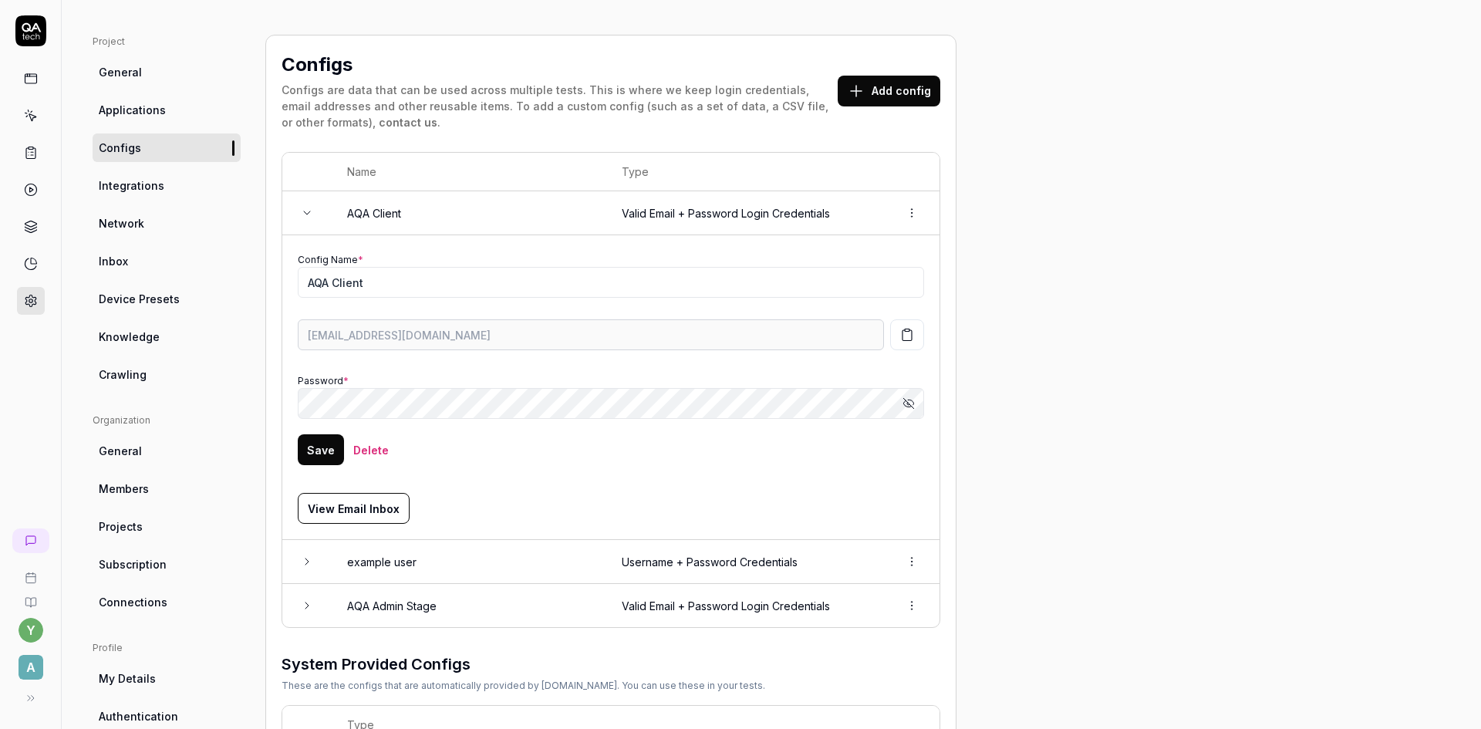
click at [914, 406] on icon "button" at bounding box center [908, 403] width 12 height 12
click at [994, 366] on div "Project General Applications Configs Integrations Network Inbox Device Presets …" at bounding box center [771, 454] width 1357 height 839
click at [892, 96] on button "Add config" at bounding box center [888, 91] width 103 height 31
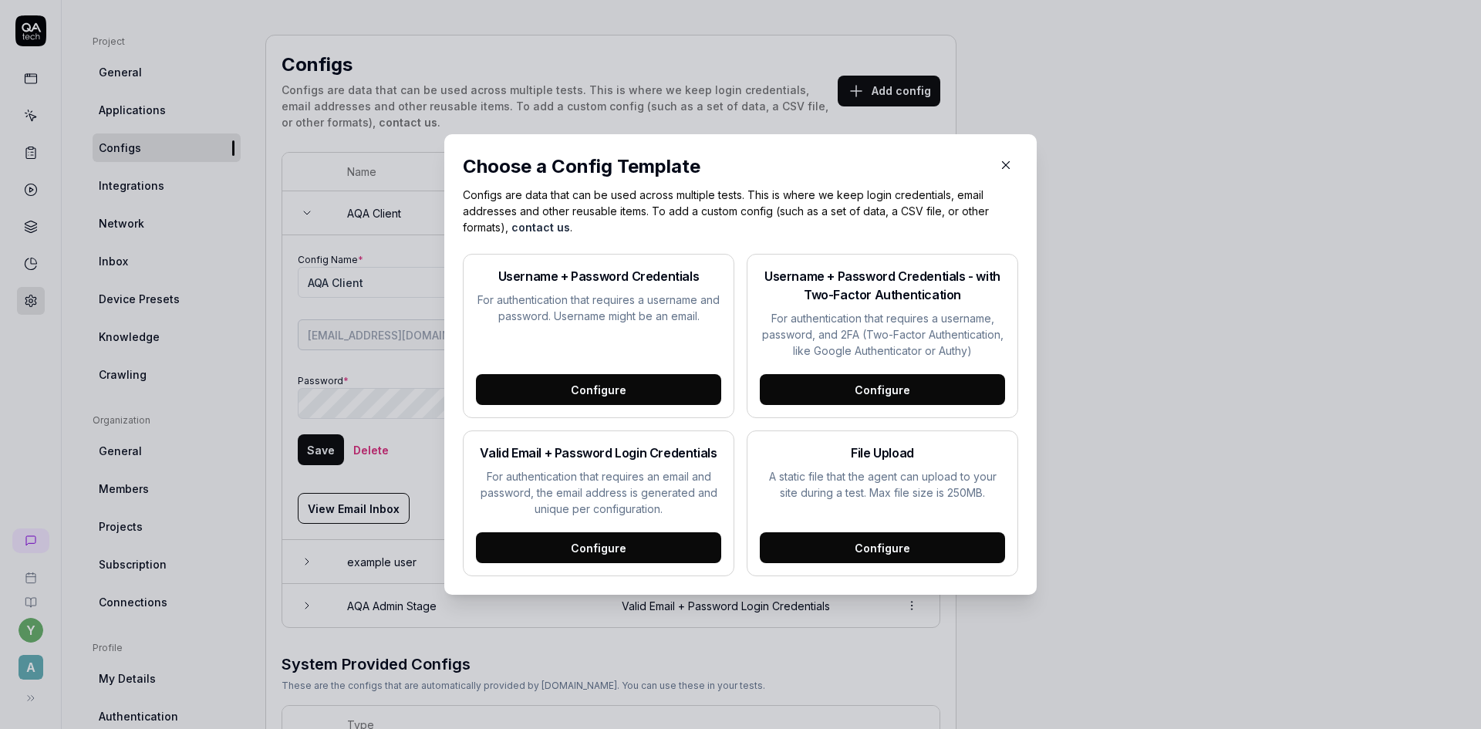
click at [1001, 161] on icon "button" at bounding box center [1006, 165] width 14 height 14
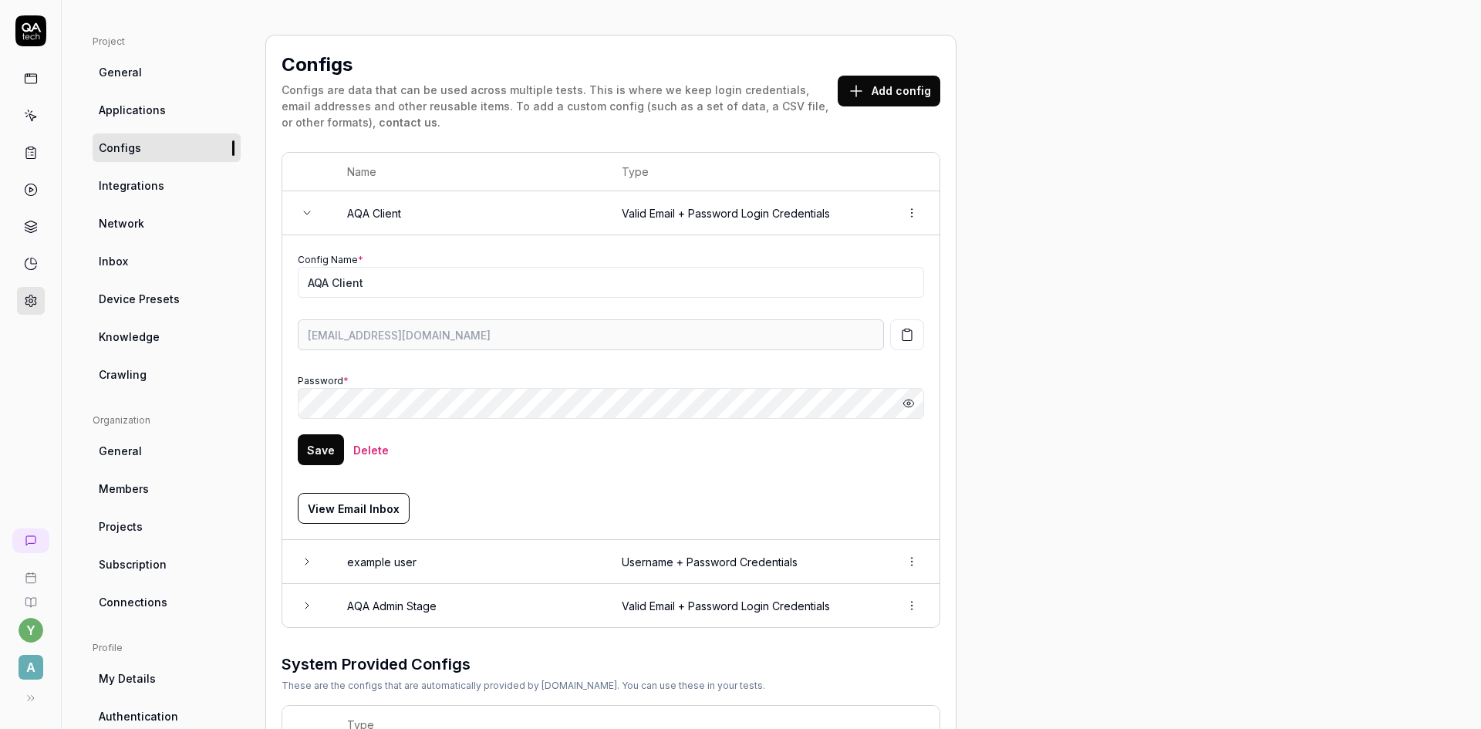
click at [290, 333] on td "Config Name * AQA Client [EMAIL_ADDRESS][DOMAIN_NAME] Password * Hide password …" at bounding box center [610, 387] width 657 height 305
click at [109, 264] on span "Inbox" at bounding box center [113, 261] width 29 height 16
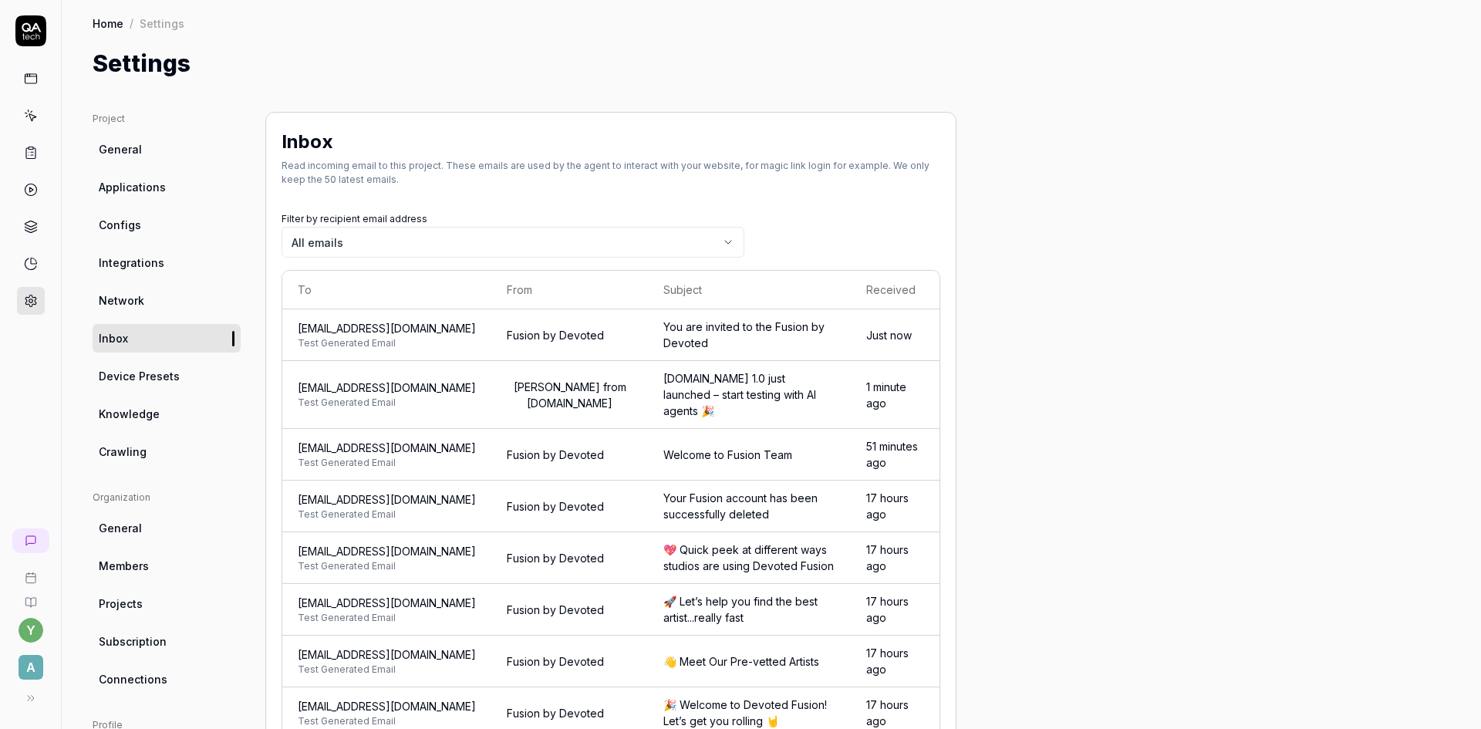
click at [452, 328] on span "[EMAIL_ADDRESS][DOMAIN_NAME]" at bounding box center [387, 328] width 178 height 16
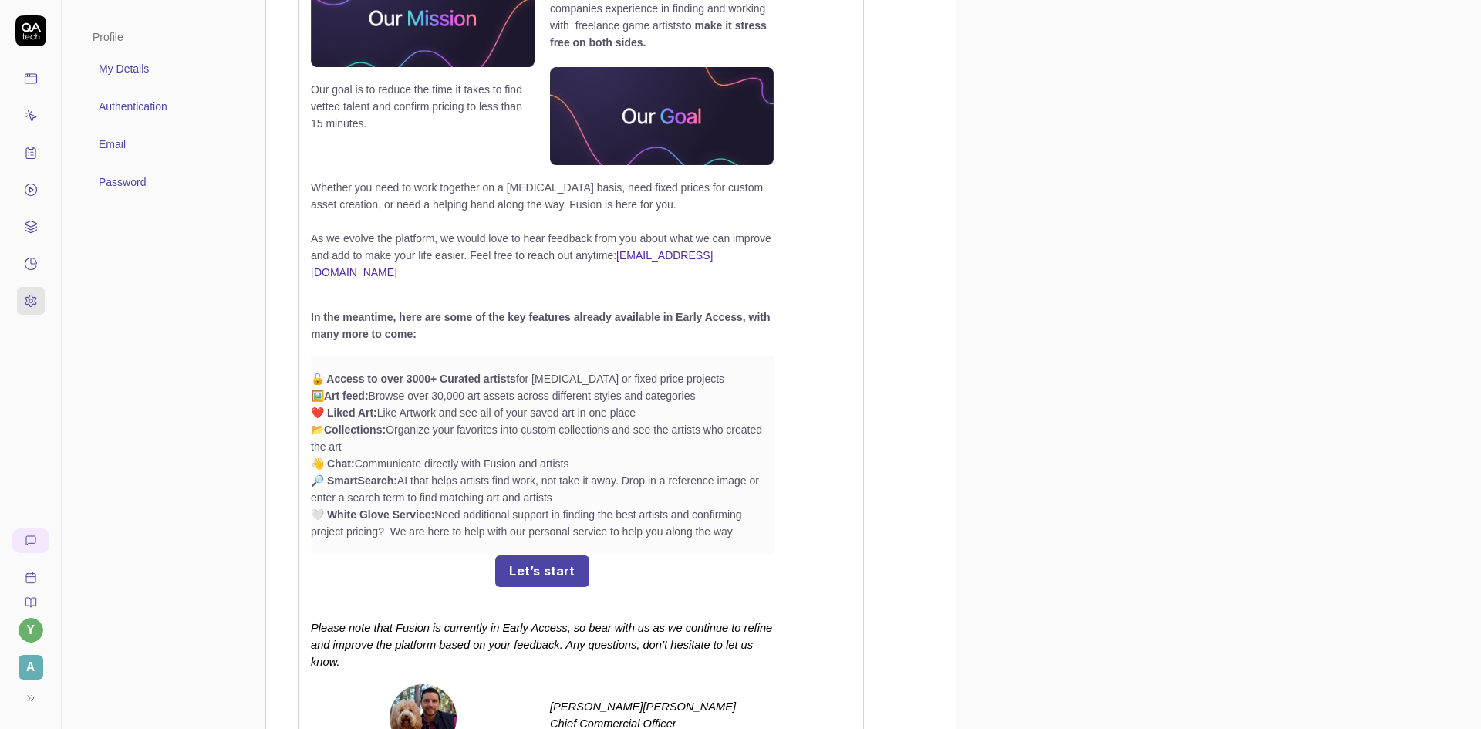
scroll to position [694, 0]
click at [530, 554] on link "Let’s start" at bounding box center [541, 570] width 93 height 32
click at [31, 121] on icon at bounding box center [31, 116] width 14 height 14
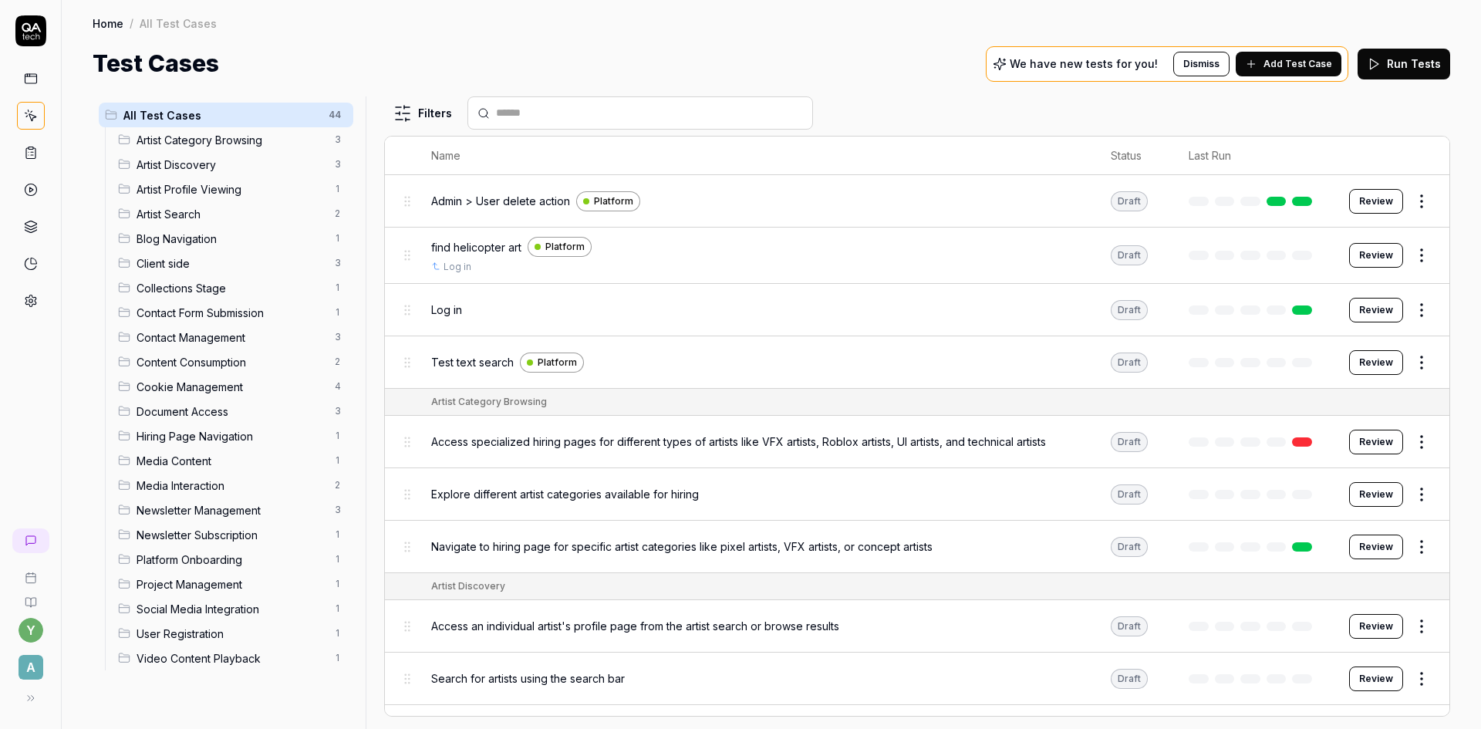
click at [29, 298] on icon at bounding box center [31, 301] width 14 height 14
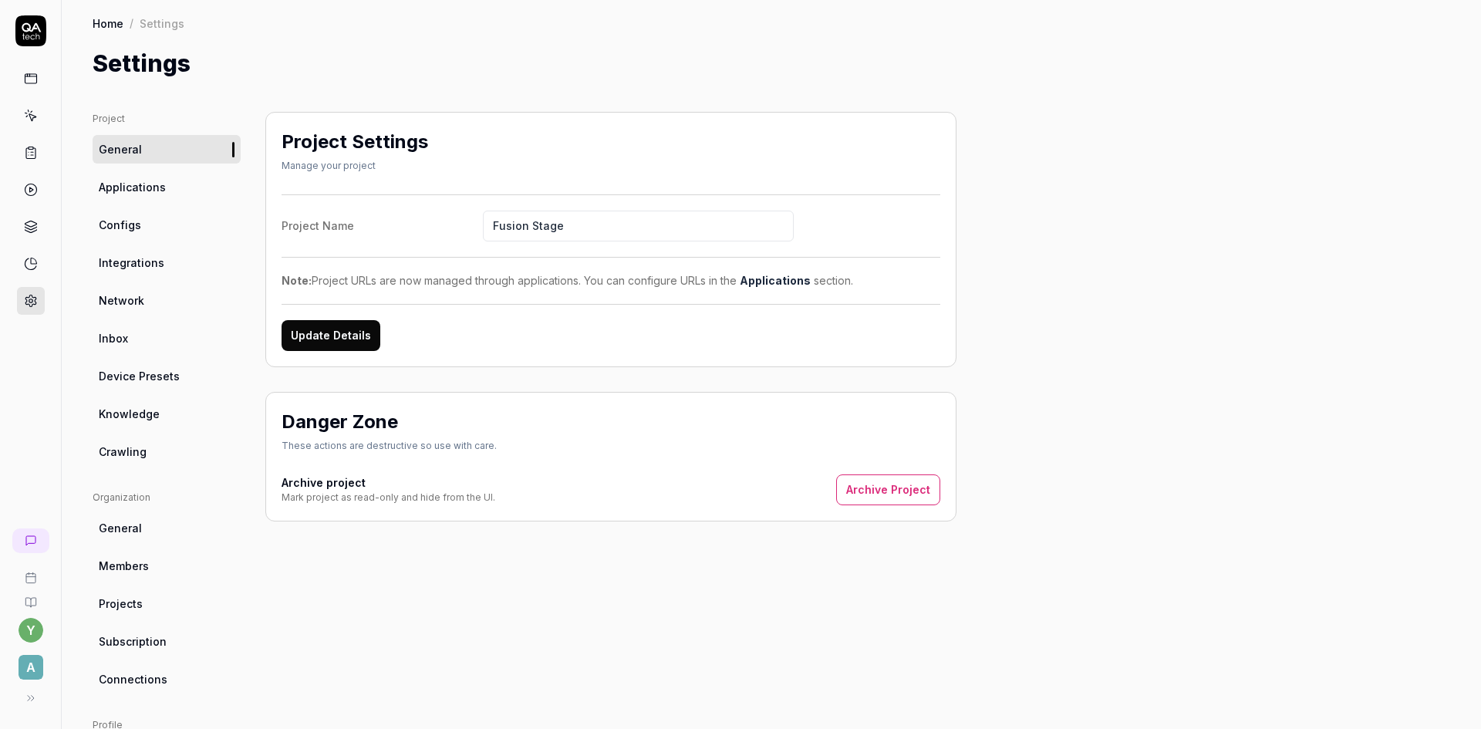
click at [119, 223] on span "Configs" at bounding box center [120, 225] width 42 height 16
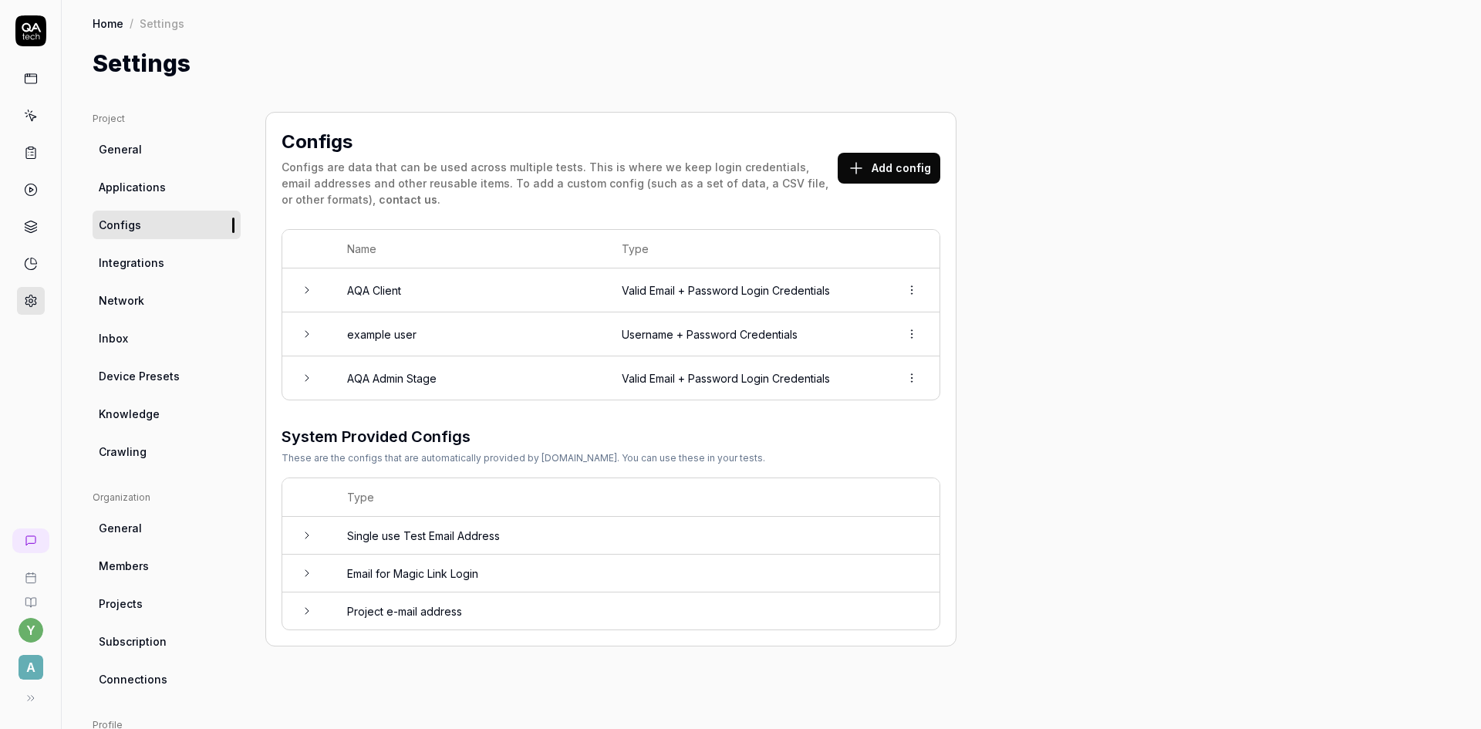
click at [917, 288] on html "y A Home / Settings Home / Settings Settings Project General Applications Confi…" at bounding box center [740, 364] width 1481 height 729
click at [376, 291] on html "y A Home / Settings Home / Settings Settings Project General Applications Confi…" at bounding box center [740, 364] width 1481 height 729
click at [372, 291] on td "AQA Client" at bounding box center [469, 290] width 275 height 44
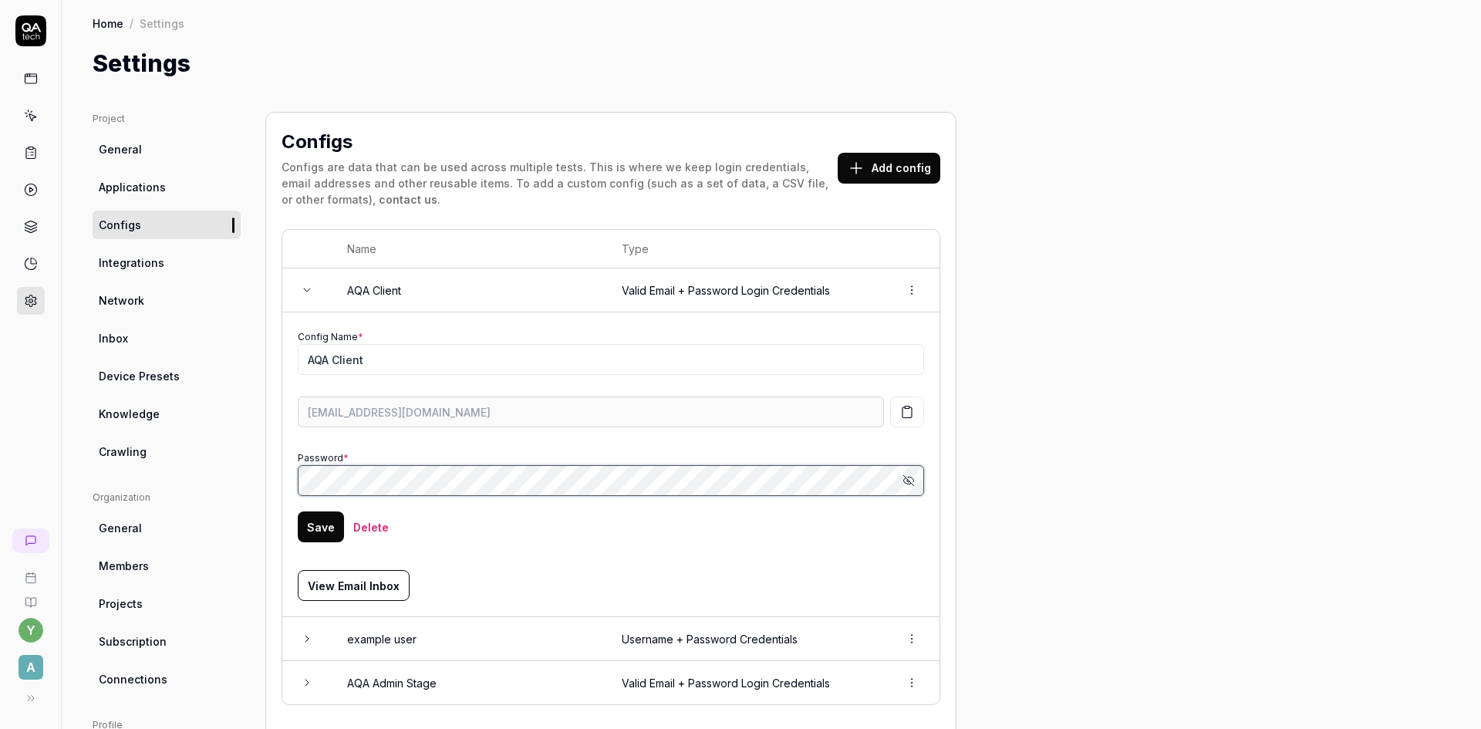
click at [191, 473] on div "Project General Applications Configs Integrations Network Inbox Device Presets …" at bounding box center [771, 531] width 1357 height 839
click at [907, 476] on icon "button" at bounding box center [908, 480] width 12 height 12
click at [314, 526] on button "Save" at bounding box center [321, 526] width 46 height 31
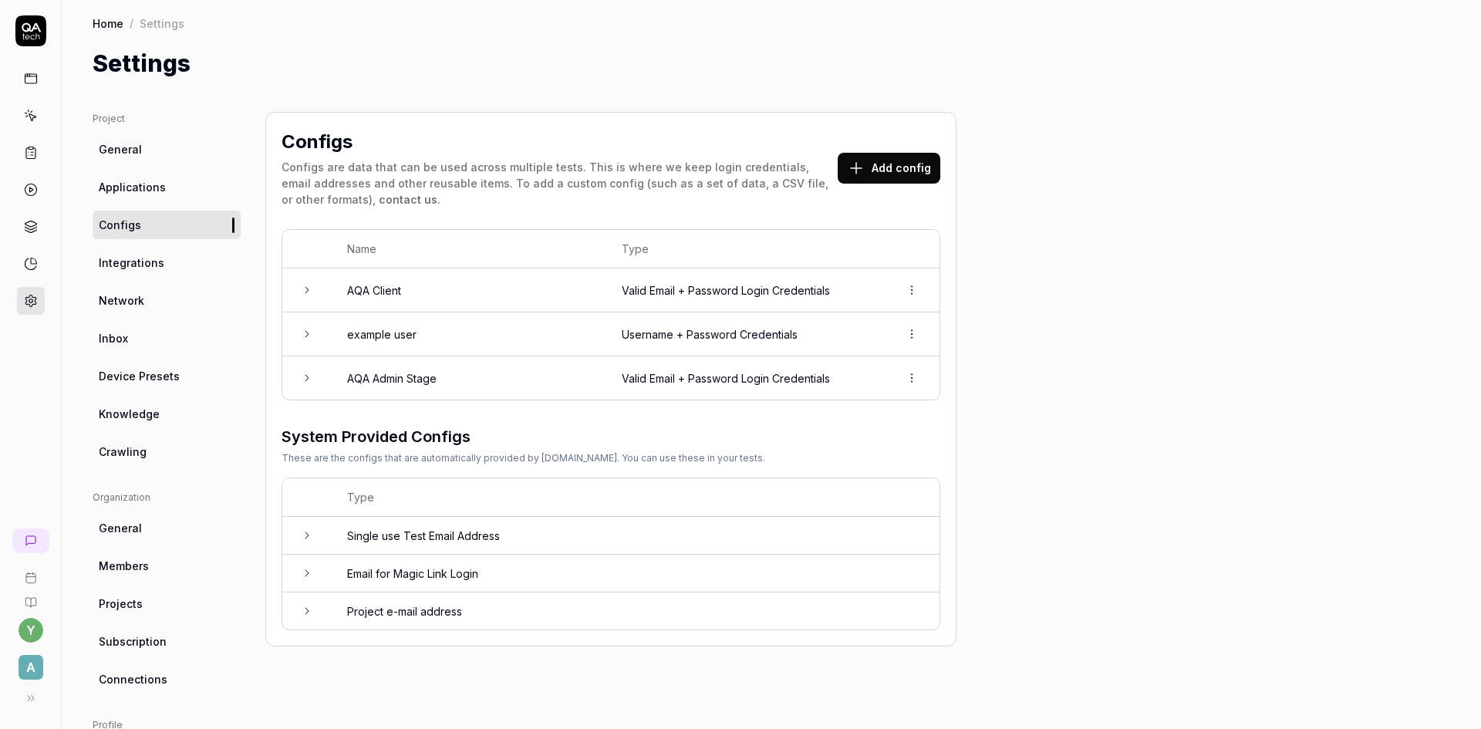
click at [376, 288] on td "AQA Client" at bounding box center [469, 290] width 275 height 44
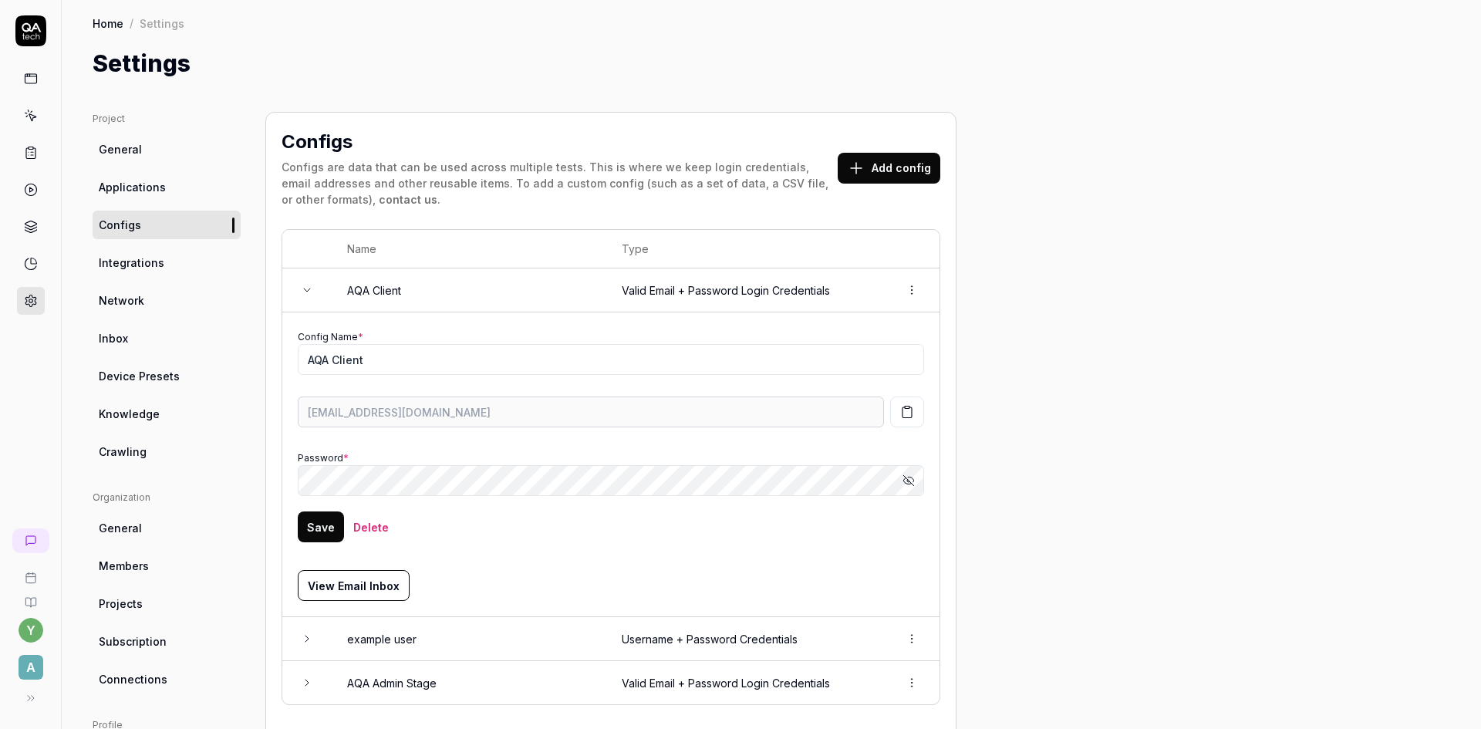
click at [908, 482] on icon "button" at bounding box center [908, 481] width 2 height 2
click at [272, 480] on div "Configs Configs are data that can be used across multiple tests. This is where …" at bounding box center [610, 531] width 691 height 839
click at [1078, 245] on div "Project General Applications Configs Integrations Network Inbox Device Presets …" at bounding box center [771, 531] width 1357 height 839
click at [881, 175] on button "Add config" at bounding box center [888, 168] width 103 height 31
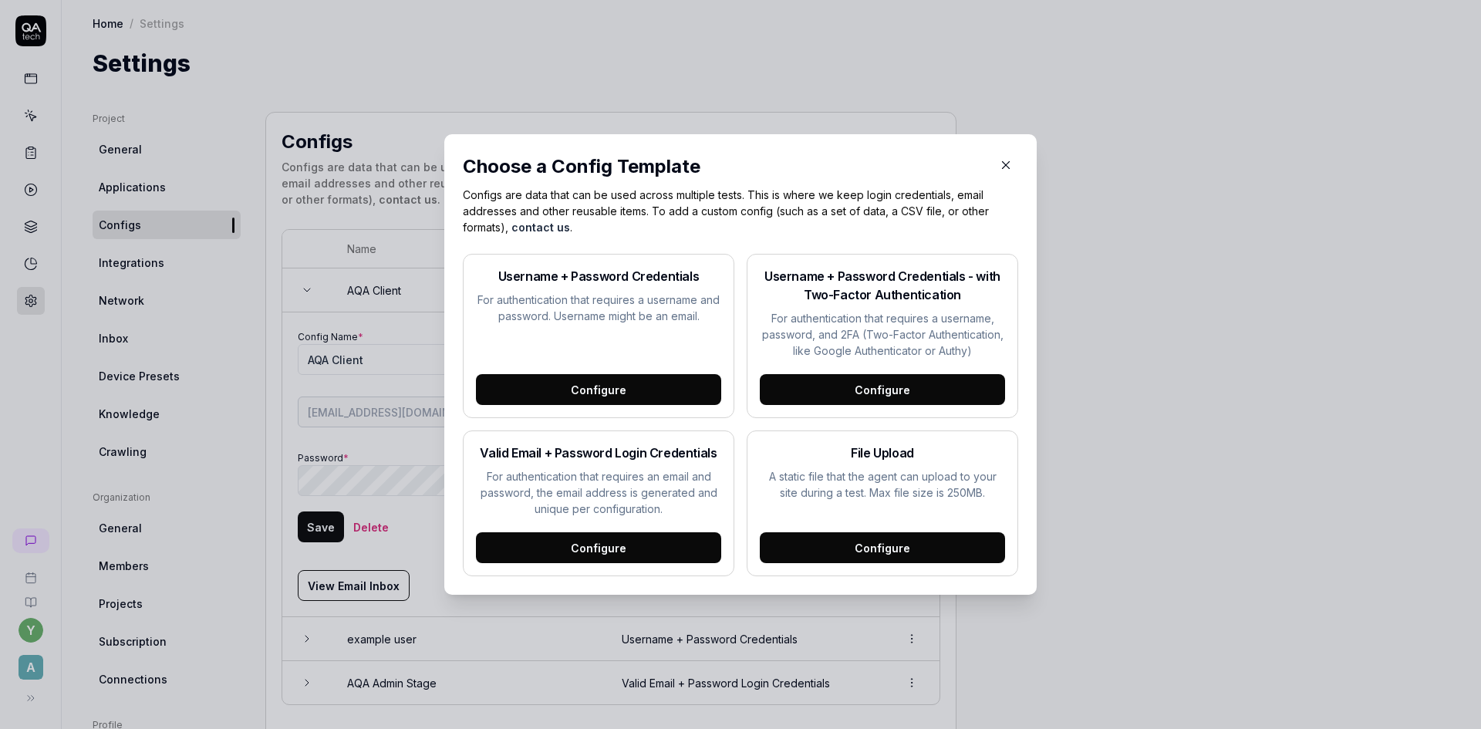
click at [581, 558] on div "Configure" at bounding box center [598, 547] width 245 height 31
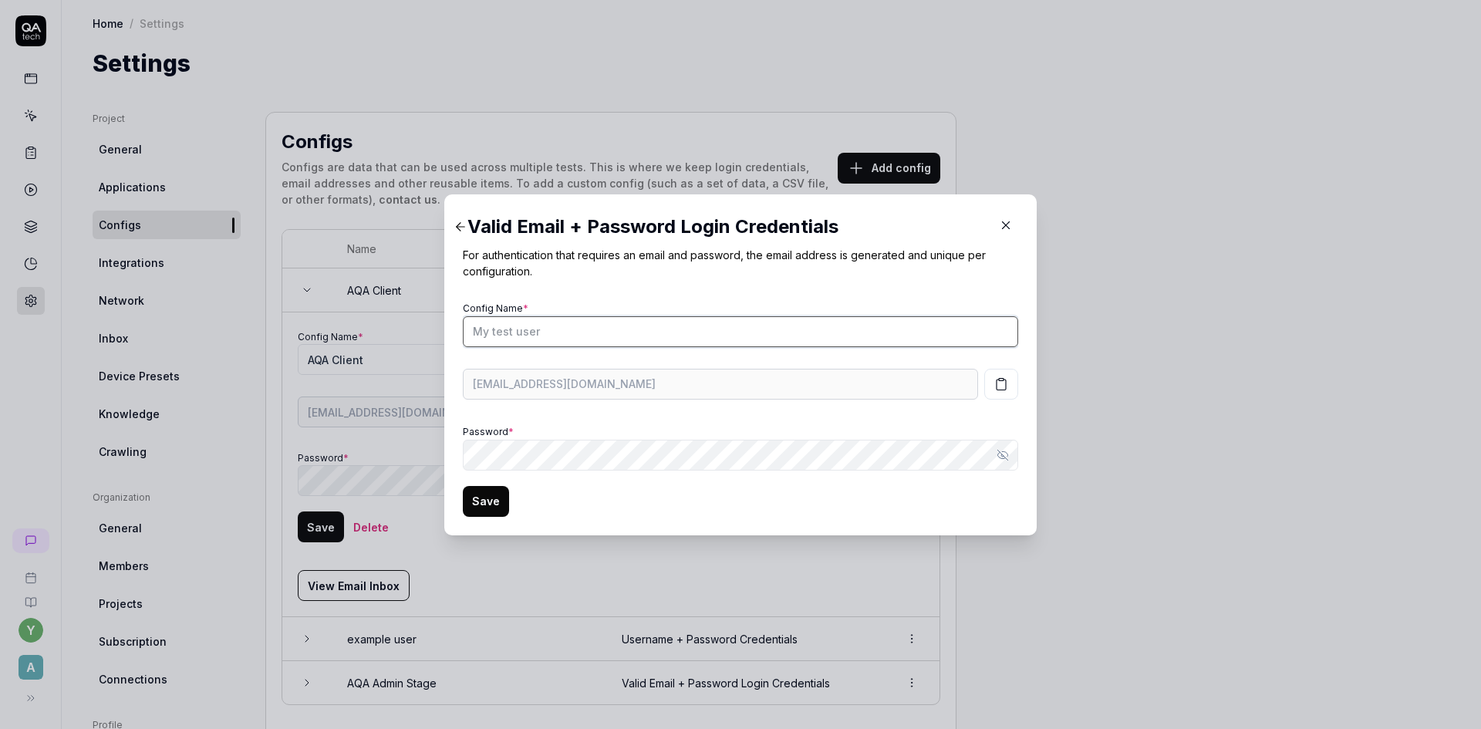
click at [534, 324] on input "Config Name *" at bounding box center [740, 331] width 555 height 31
type input "AQA Vendor"
click at [536, 470] on form "Config Name * AQA Vendor [EMAIL_ADDRESS][DOMAIN_NAME] Password * Show password …" at bounding box center [740, 407] width 555 height 219
click at [996, 460] on icon "button" at bounding box center [1002, 455] width 12 height 12
click at [464, 500] on button "Save" at bounding box center [486, 501] width 46 height 31
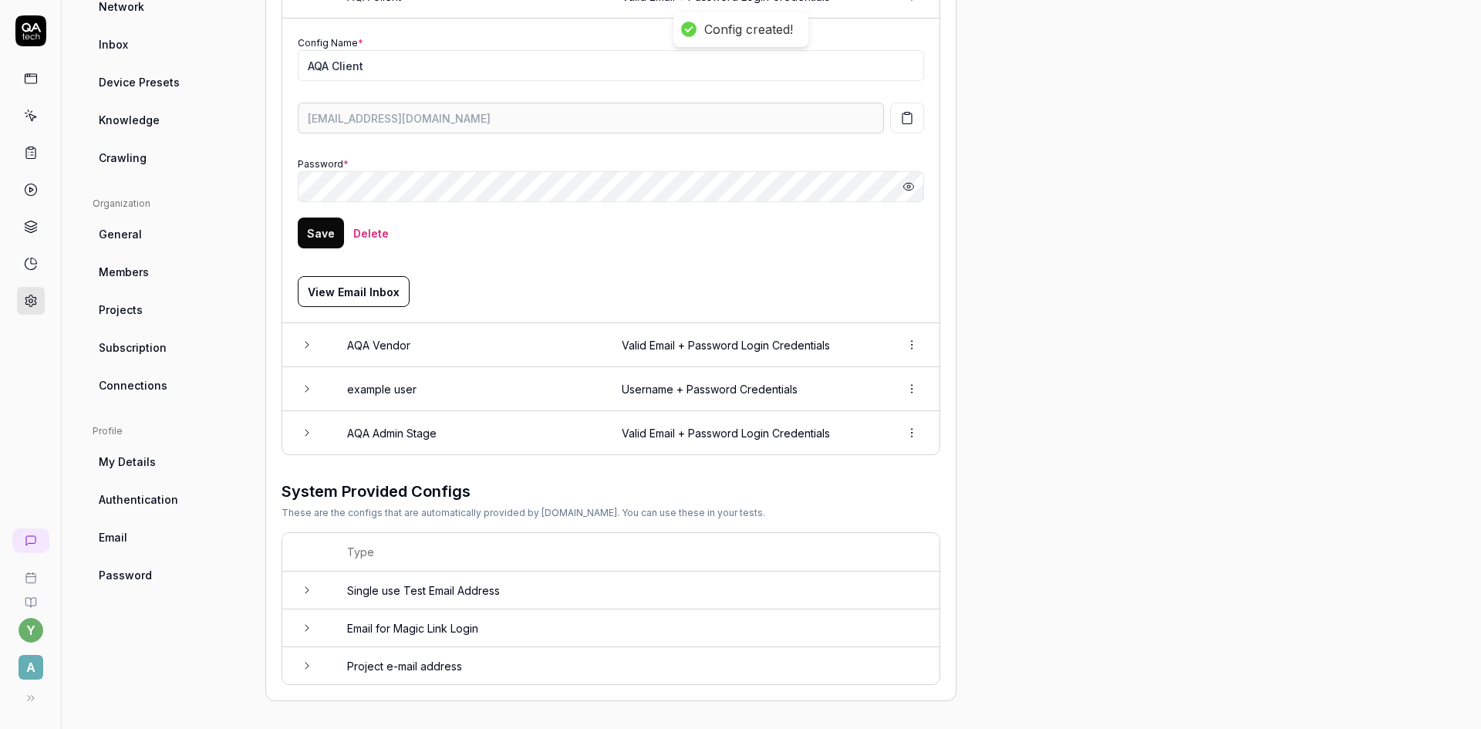
scroll to position [297, 0]
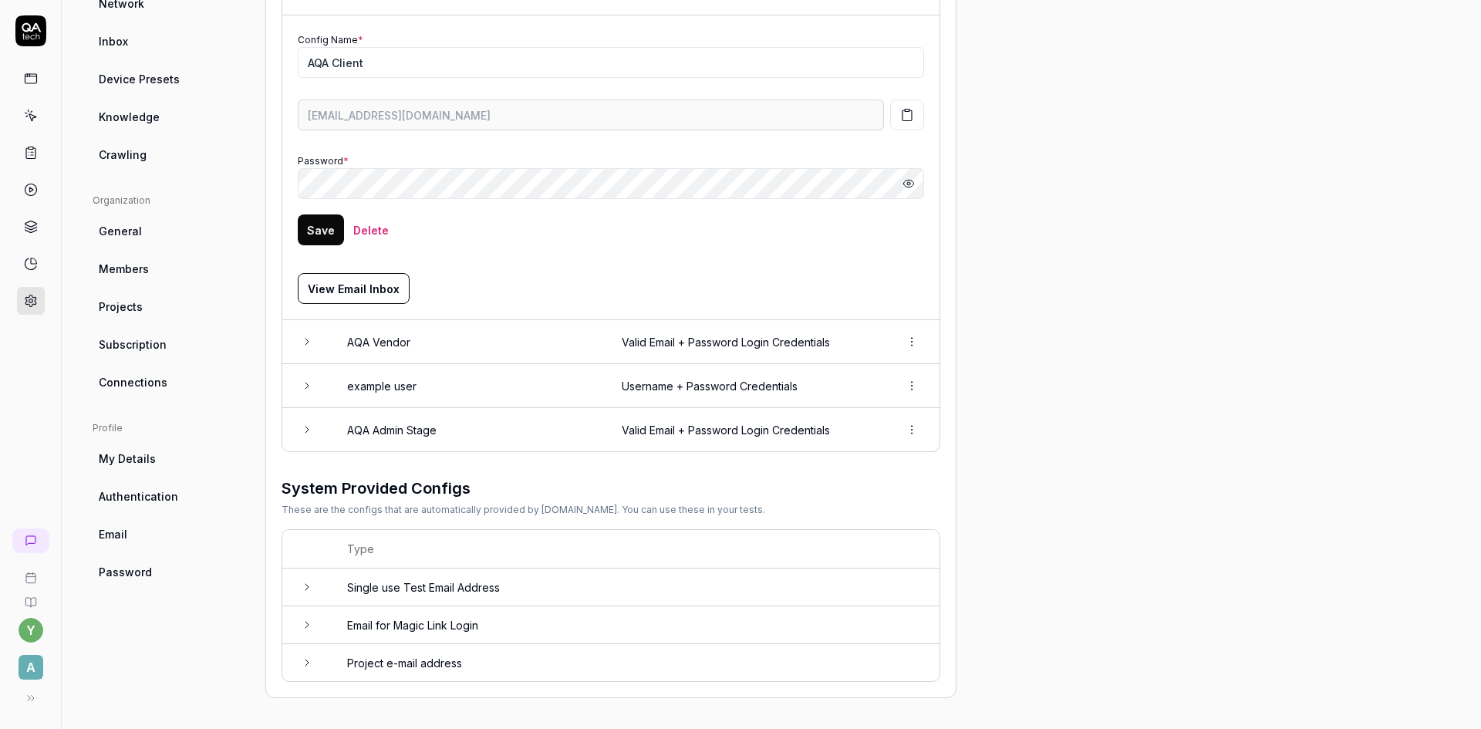
click at [313, 341] on td at bounding box center [306, 342] width 49 height 44
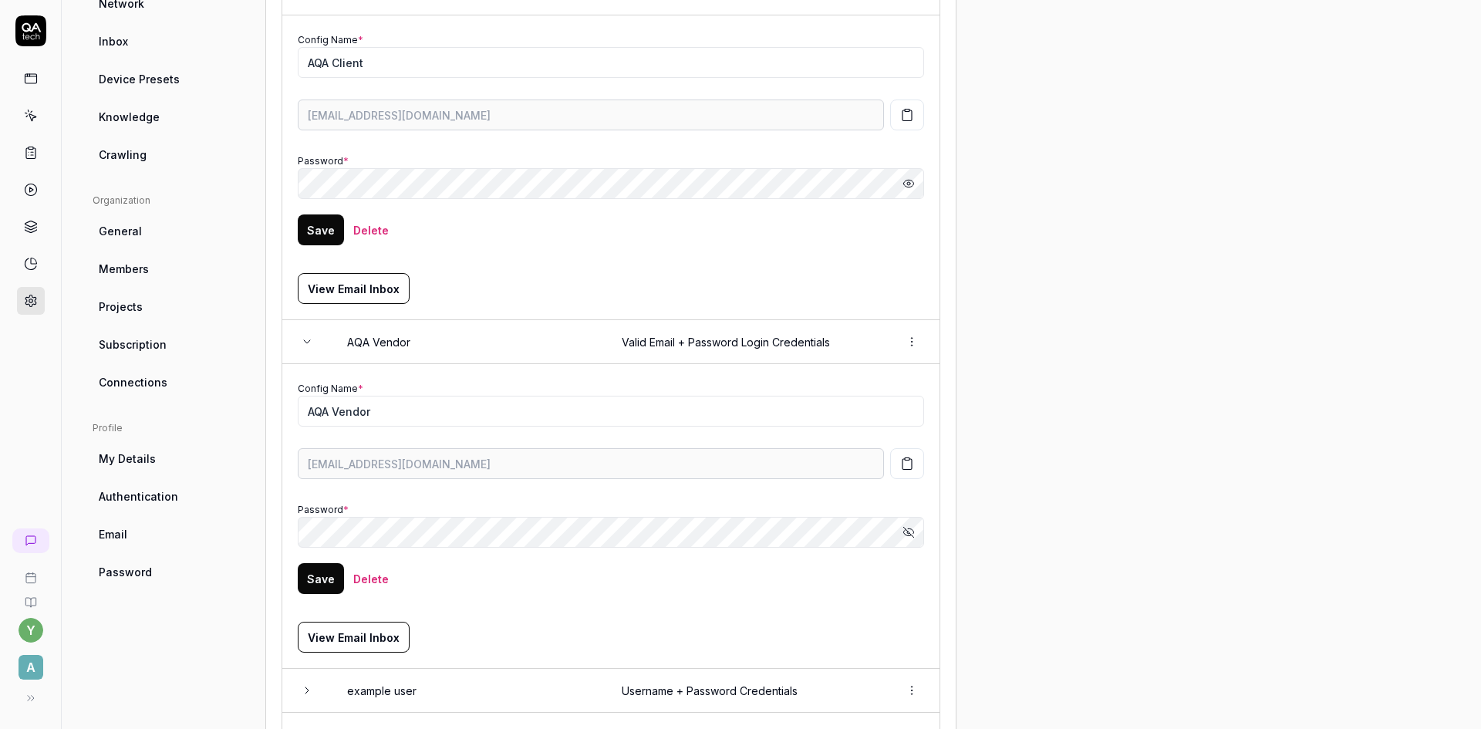
click at [297, 461] on td "Config Name * AQA Vendor [EMAIL_ADDRESS][DOMAIN_NAME] Password * Show password …" at bounding box center [610, 516] width 657 height 305
click at [31, 116] on icon at bounding box center [31, 116] width 14 height 14
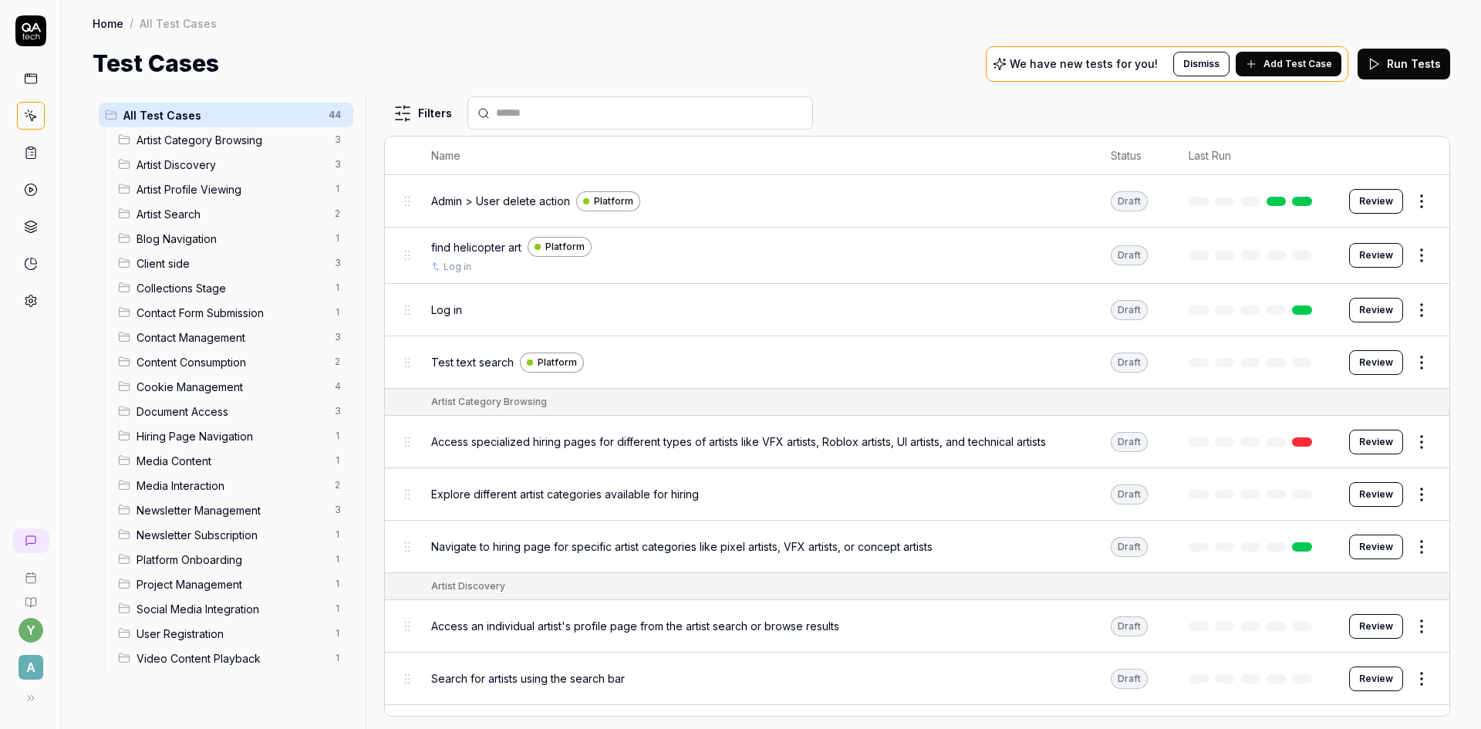
click at [37, 291] on link at bounding box center [31, 301] width 28 height 28
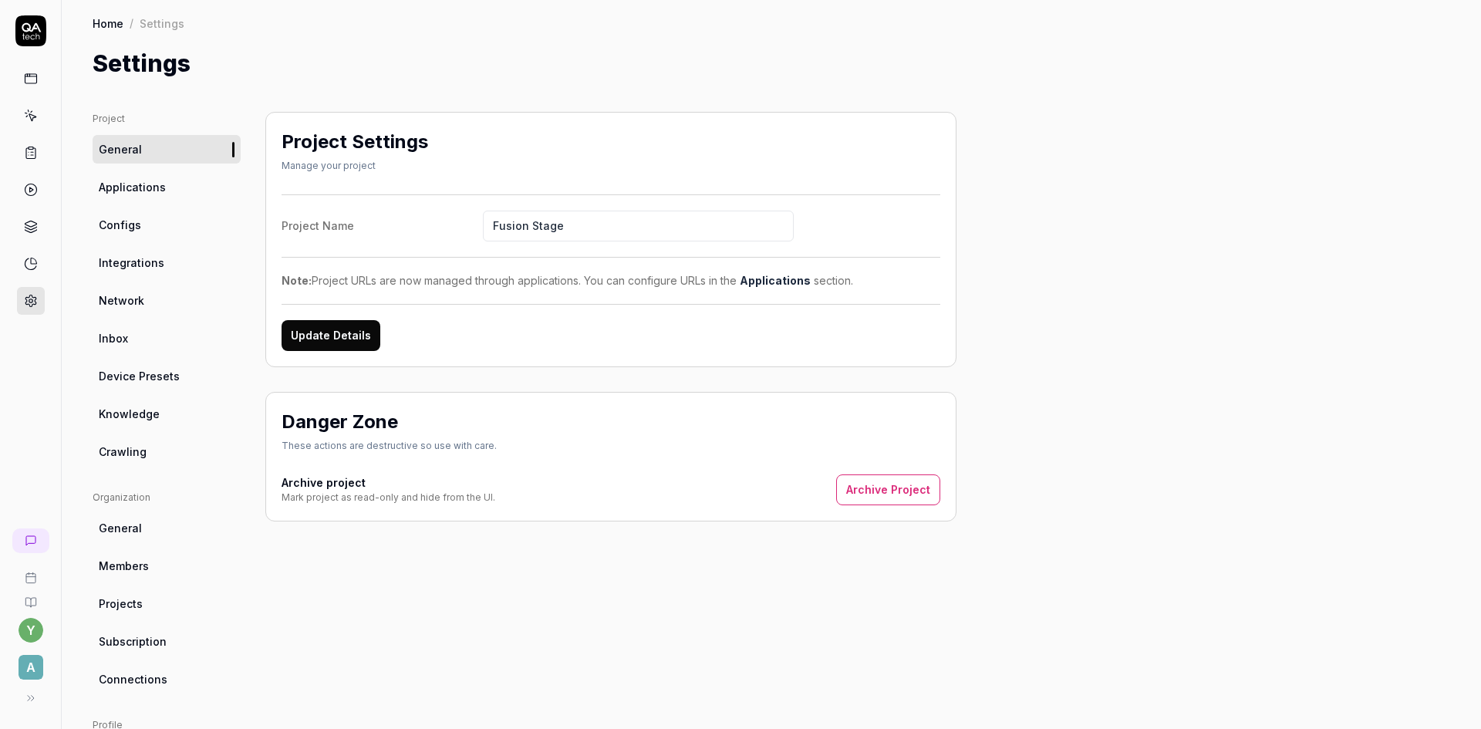
click at [108, 341] on span "Inbox" at bounding box center [113, 338] width 29 height 16
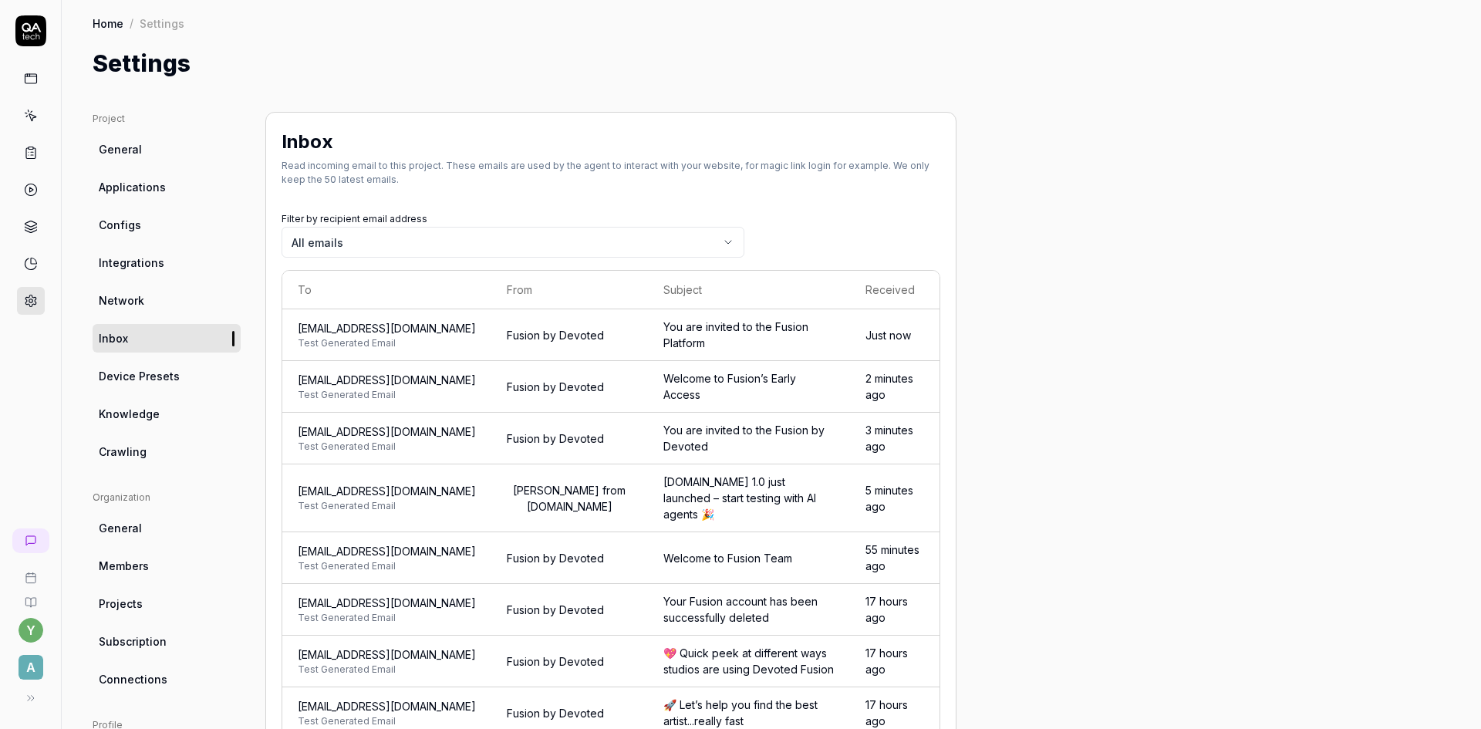
click at [355, 339] on span "Test Generated Email" at bounding box center [387, 343] width 178 height 14
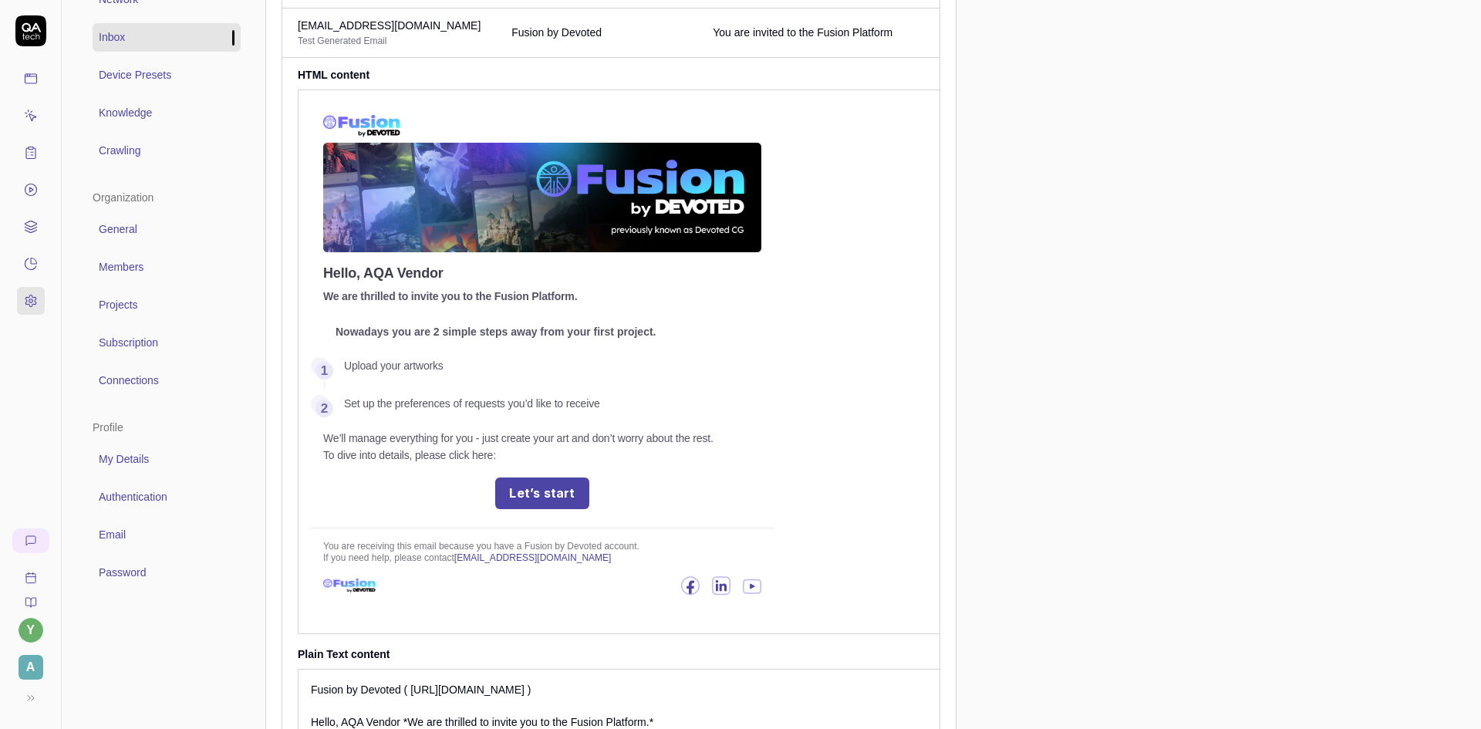
scroll to position [308, 0]
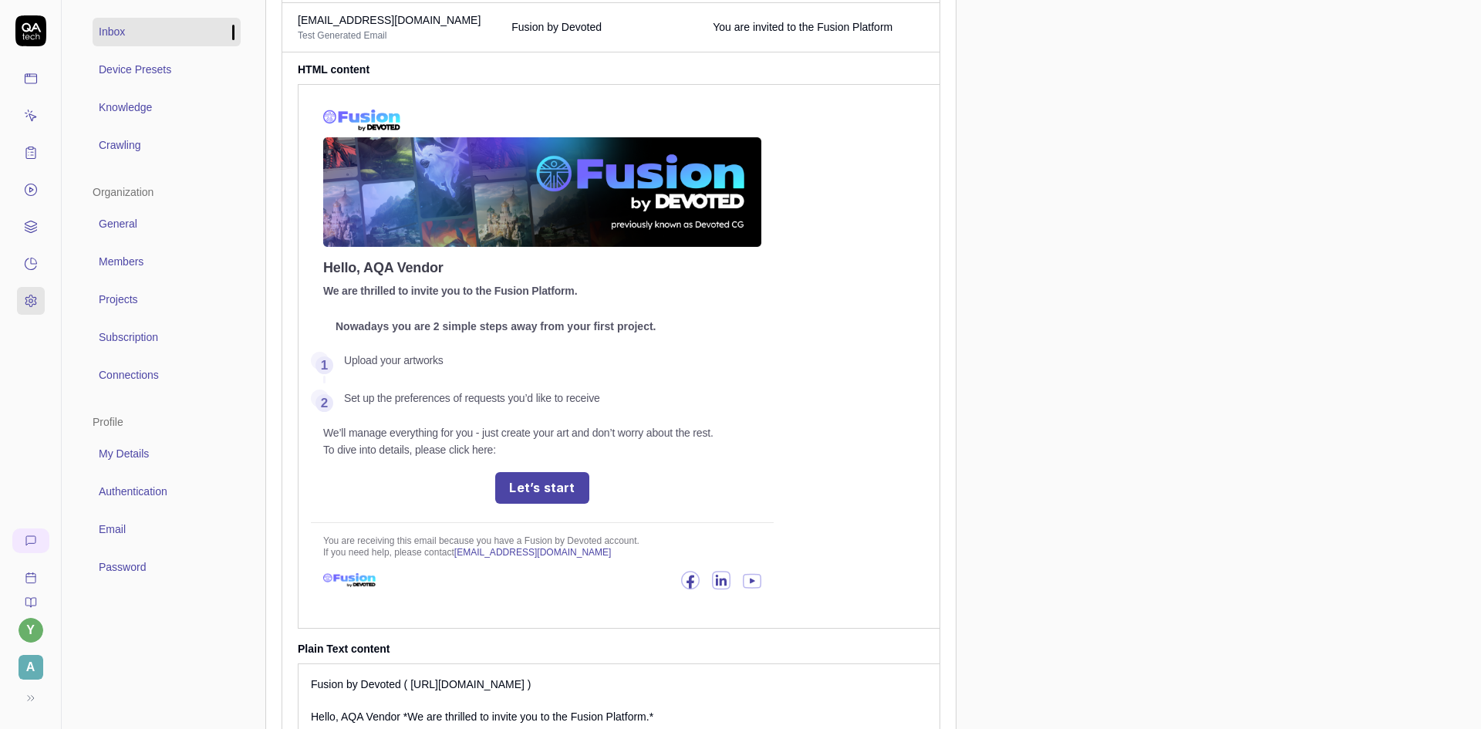
click at [544, 487] on link "Let’s start" at bounding box center [541, 488] width 93 height 32
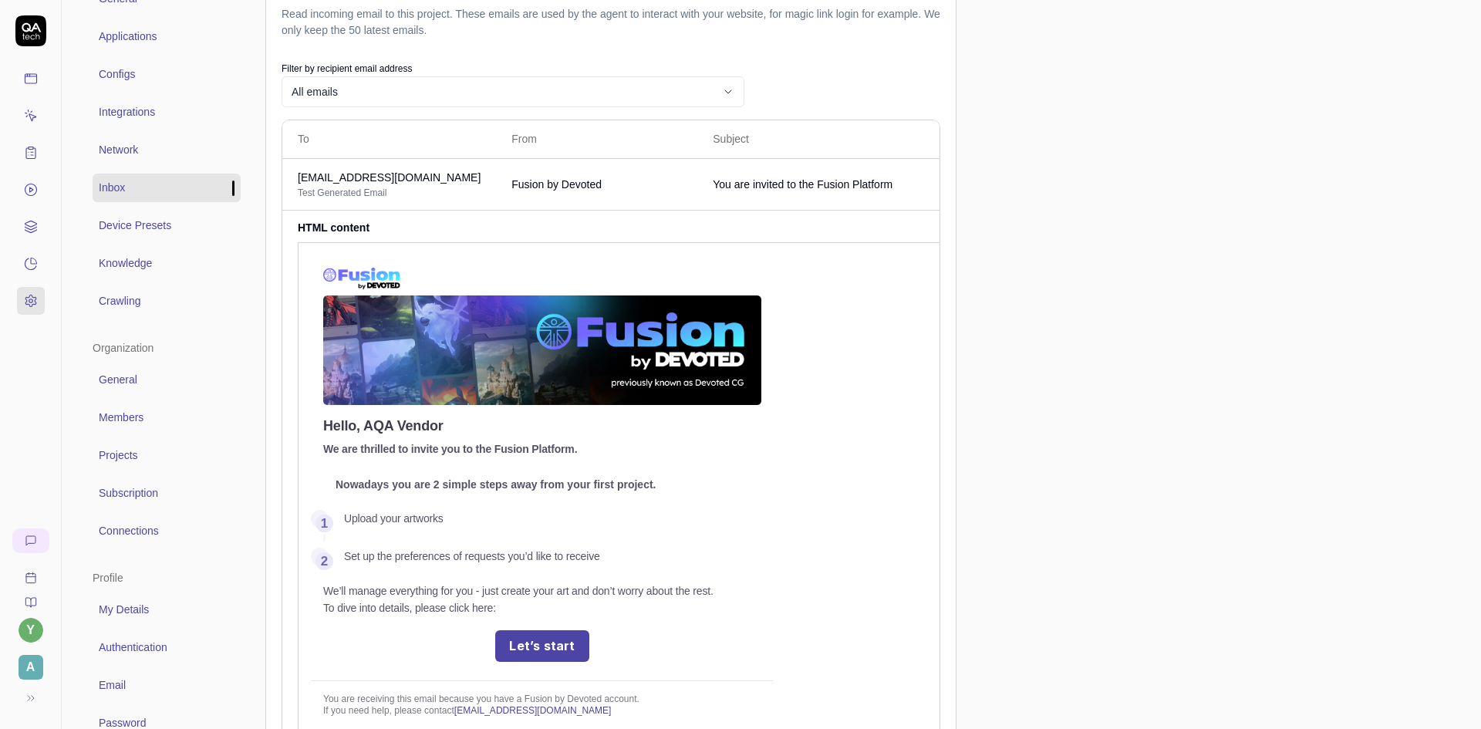
scroll to position [0, 0]
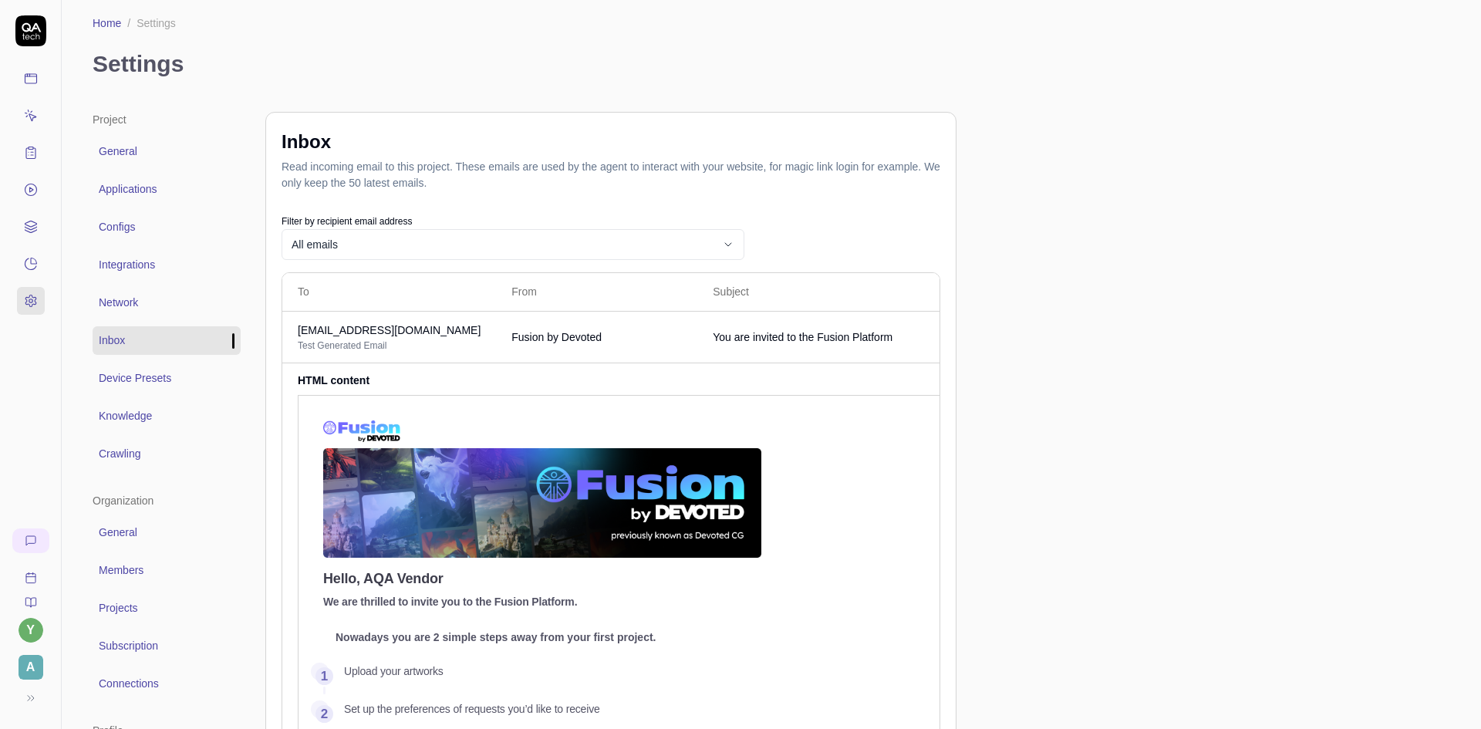
click at [123, 226] on span "Configs" at bounding box center [117, 227] width 36 height 16
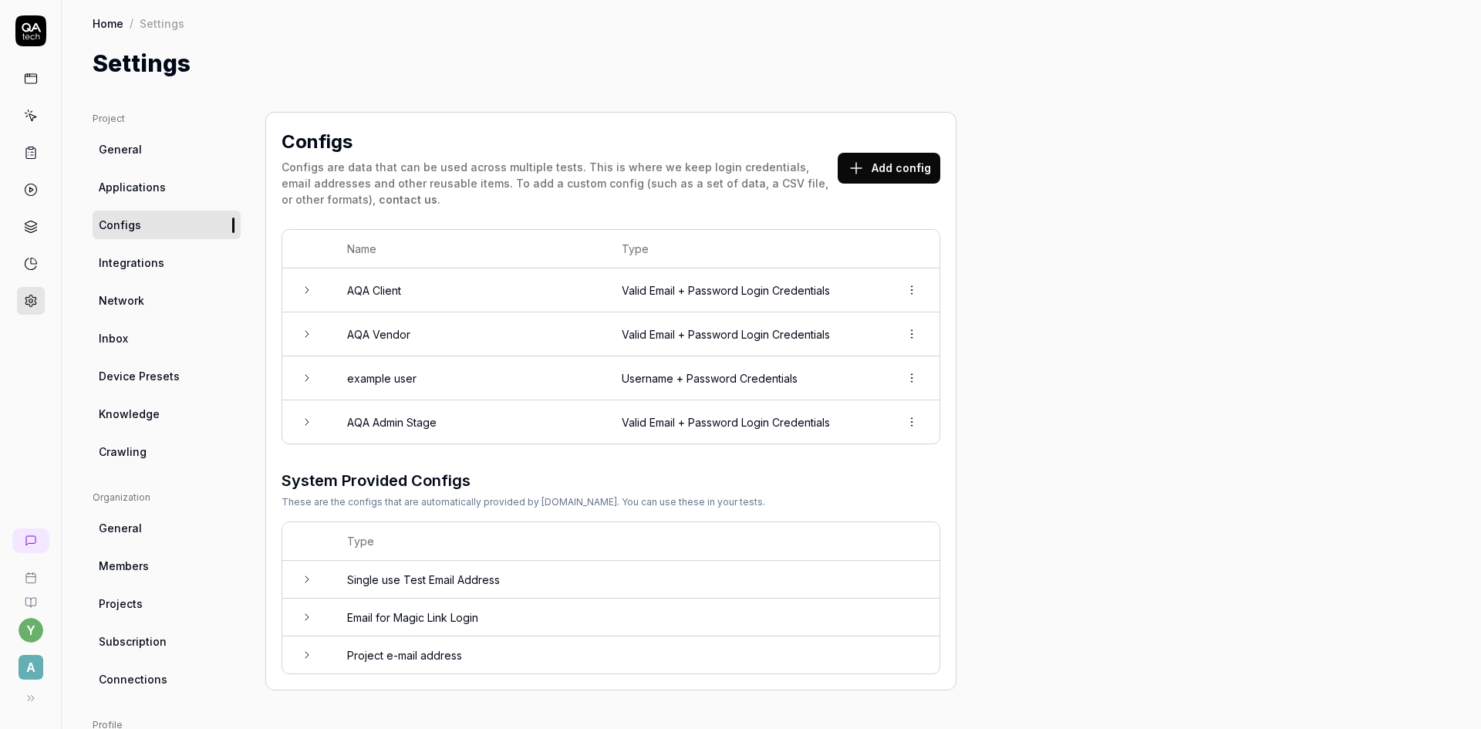
click at [305, 332] on icon at bounding box center [307, 334] width 12 height 12
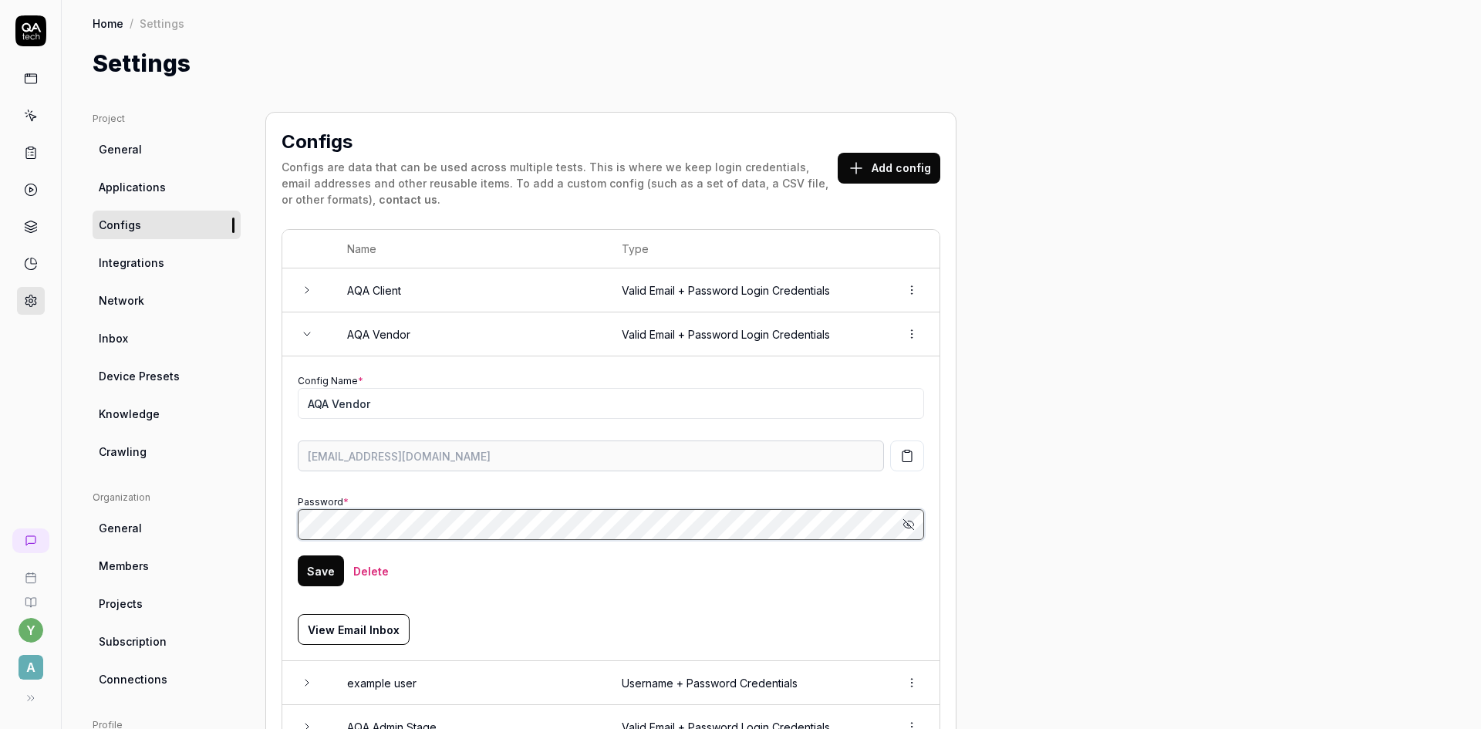
click at [261, 513] on div "Project General Applications Configs Integrations Network Inbox Device Presets …" at bounding box center [771, 553] width 1357 height 883
click at [313, 578] on button "Save" at bounding box center [321, 570] width 46 height 31
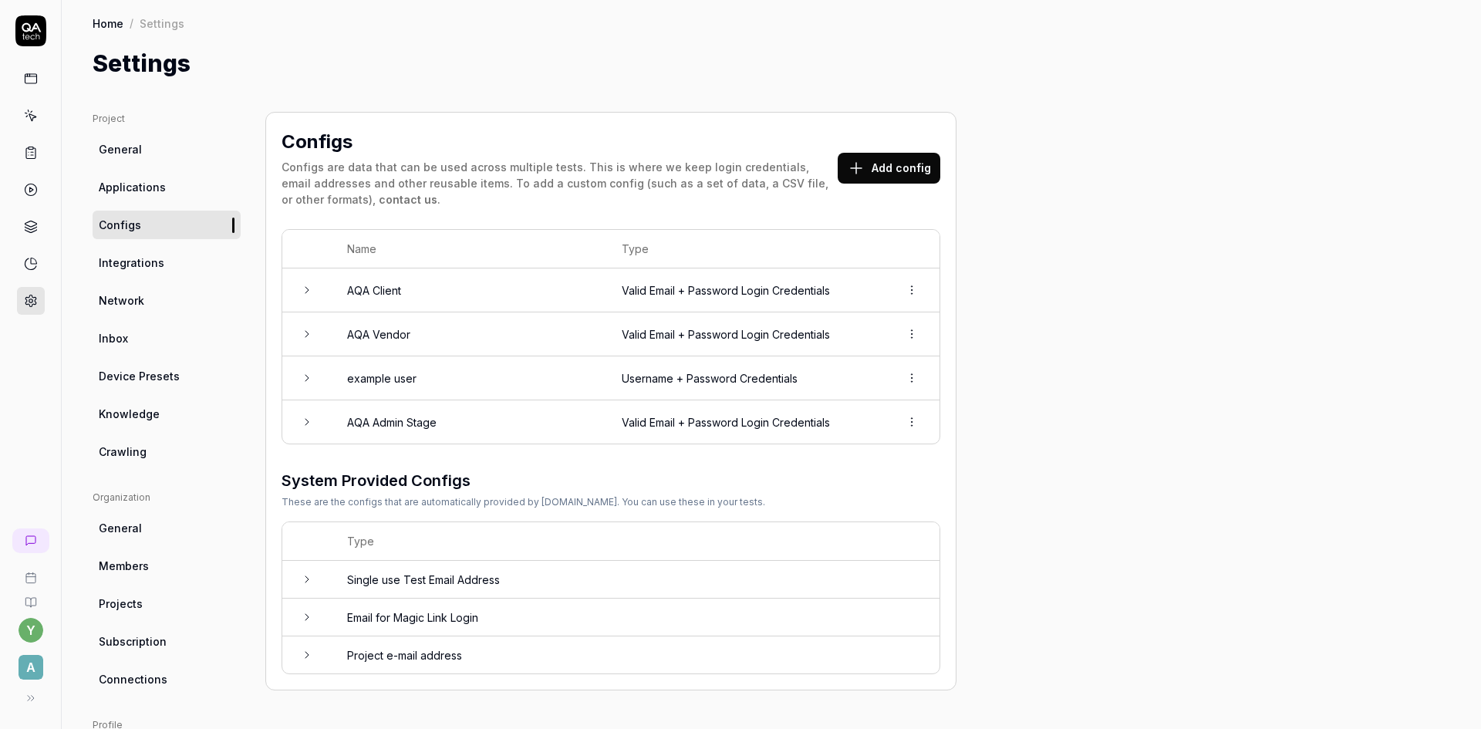
click at [305, 335] on icon at bounding box center [307, 334] width 12 height 12
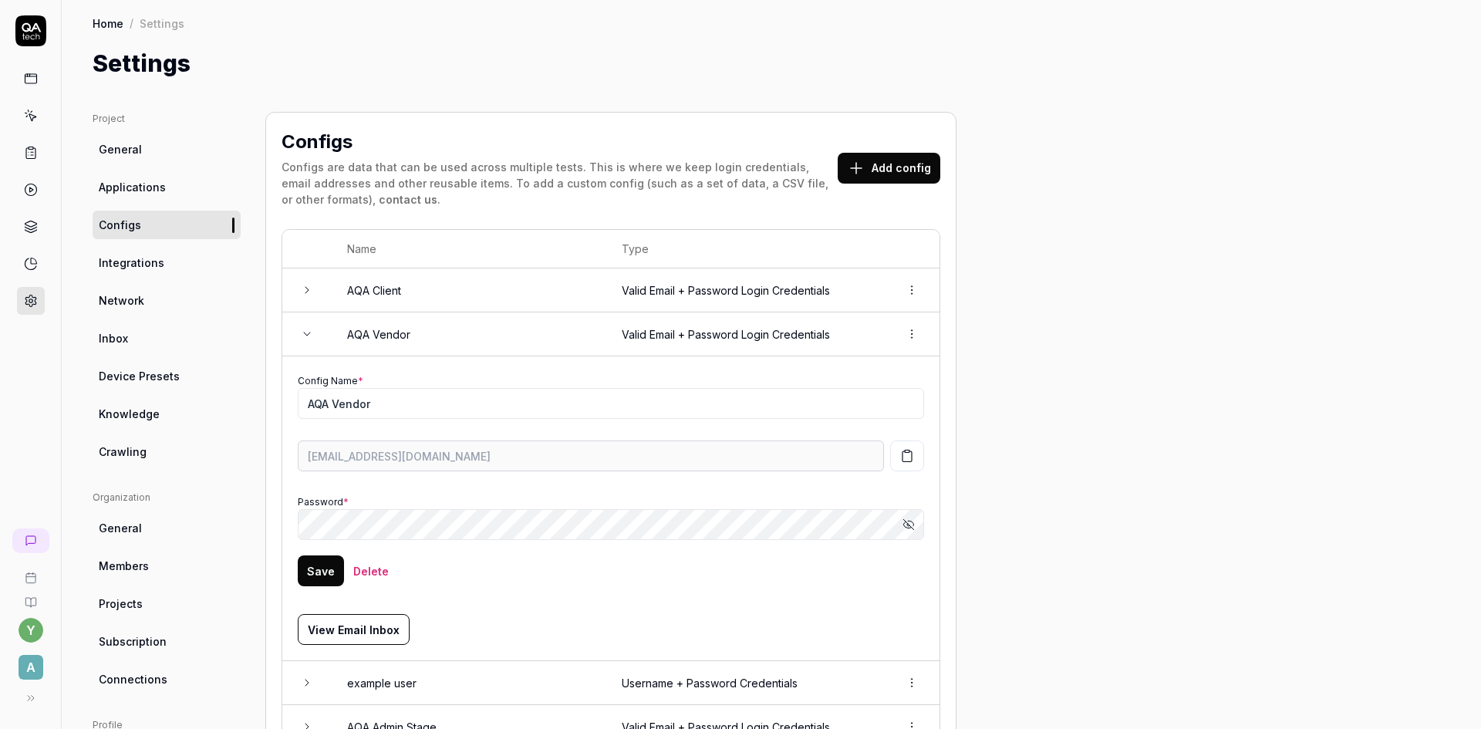
click at [239, 467] on div "Project General Applications Configs Integrations Network Inbox Device Presets …" at bounding box center [771, 553] width 1357 height 883
click at [29, 153] on icon at bounding box center [31, 153] width 14 height 14
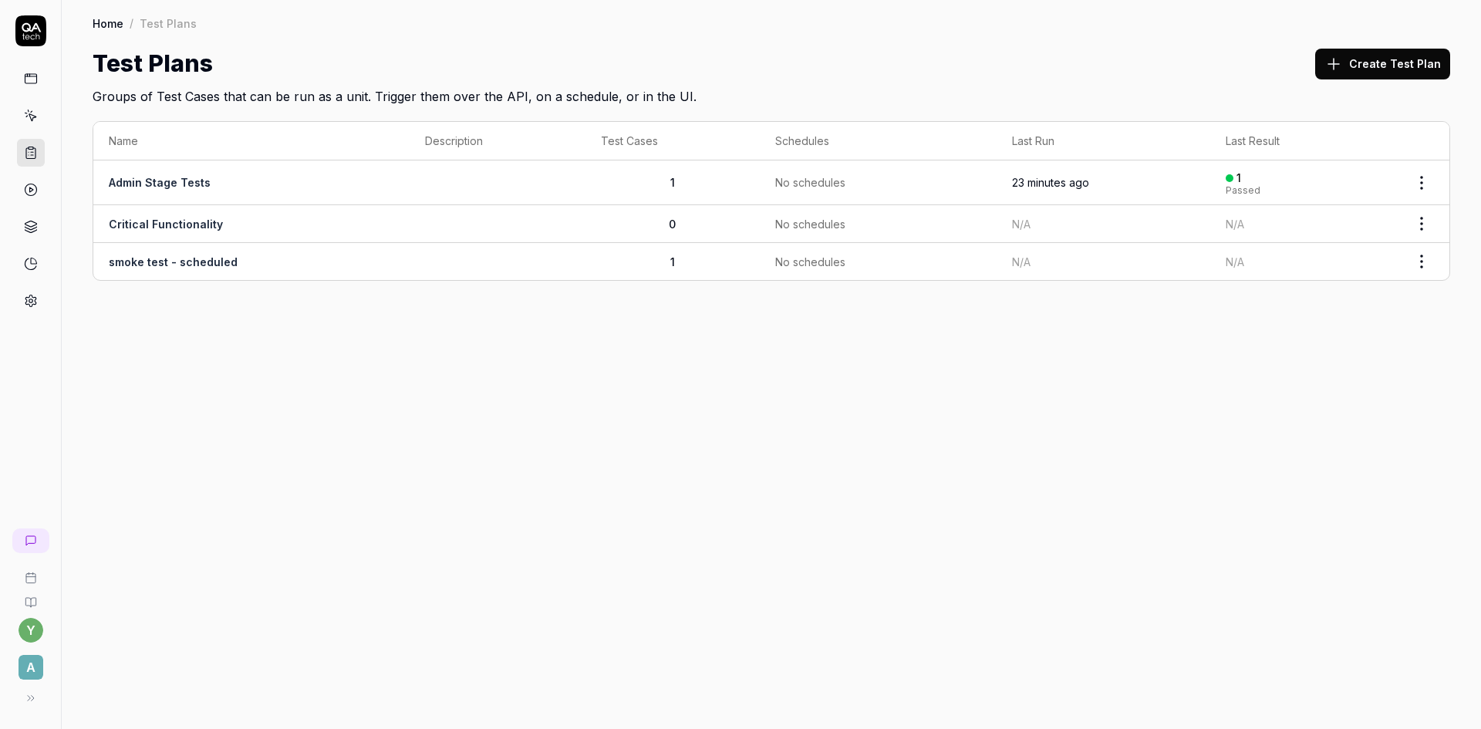
click at [140, 181] on link "Admin Stage Tests" at bounding box center [160, 182] width 102 height 13
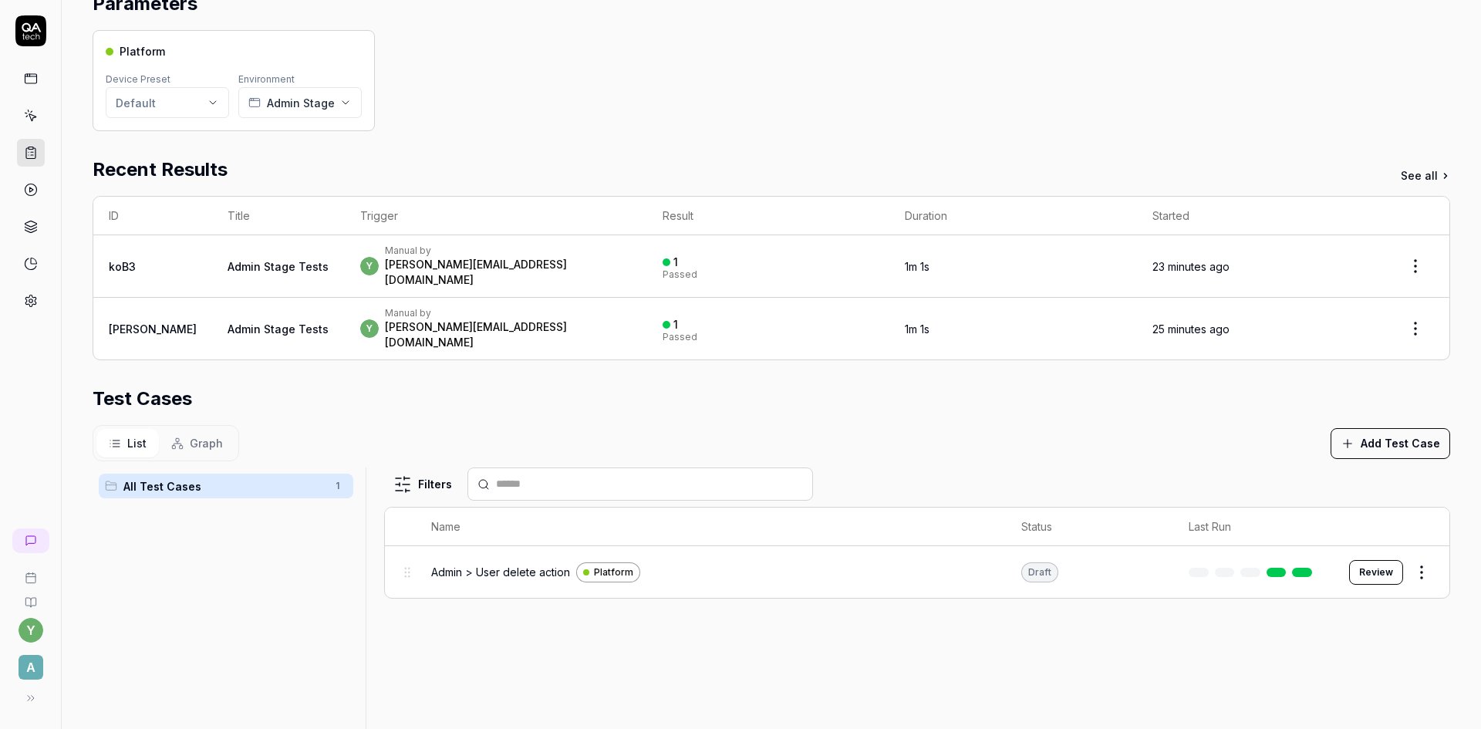
scroll to position [154, 0]
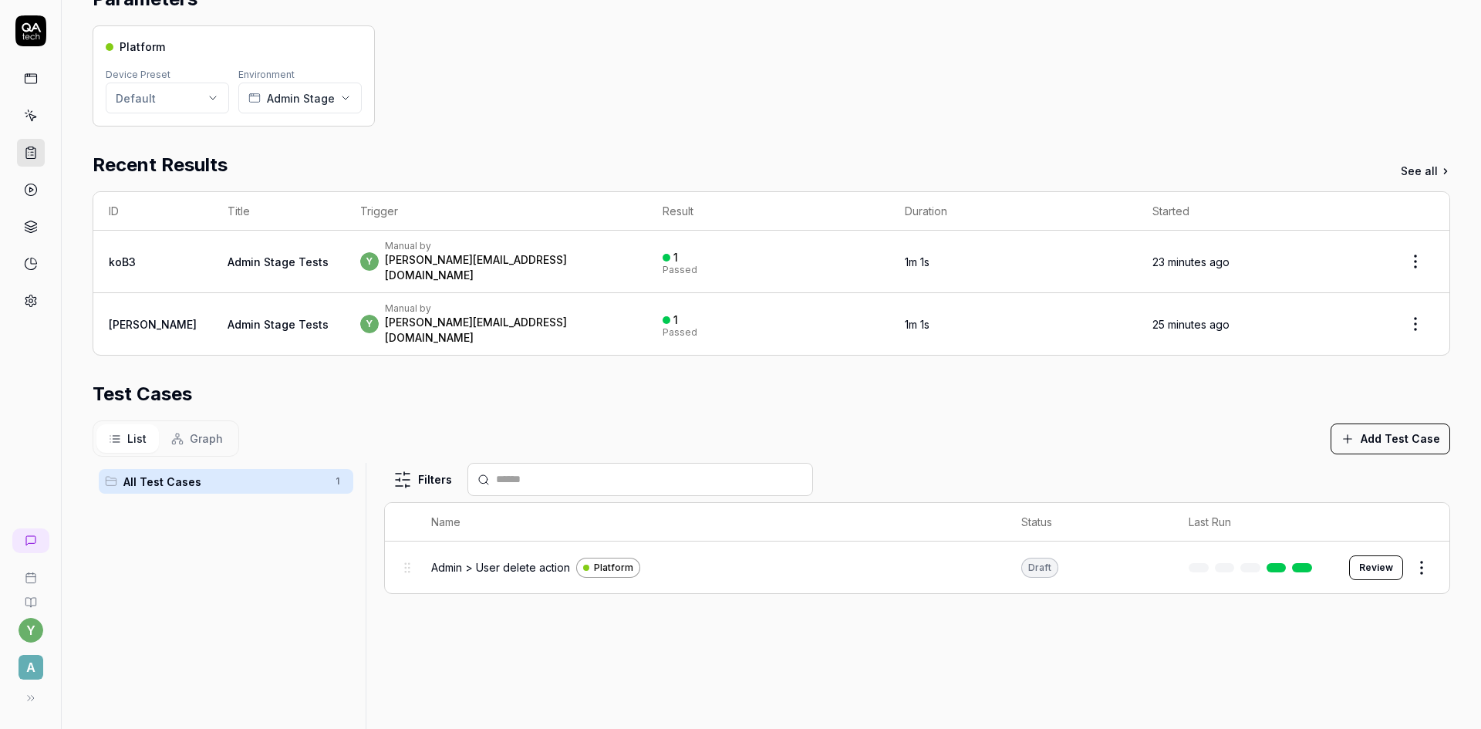
click at [466, 559] on span "Admin > User delete action" at bounding box center [500, 567] width 139 height 16
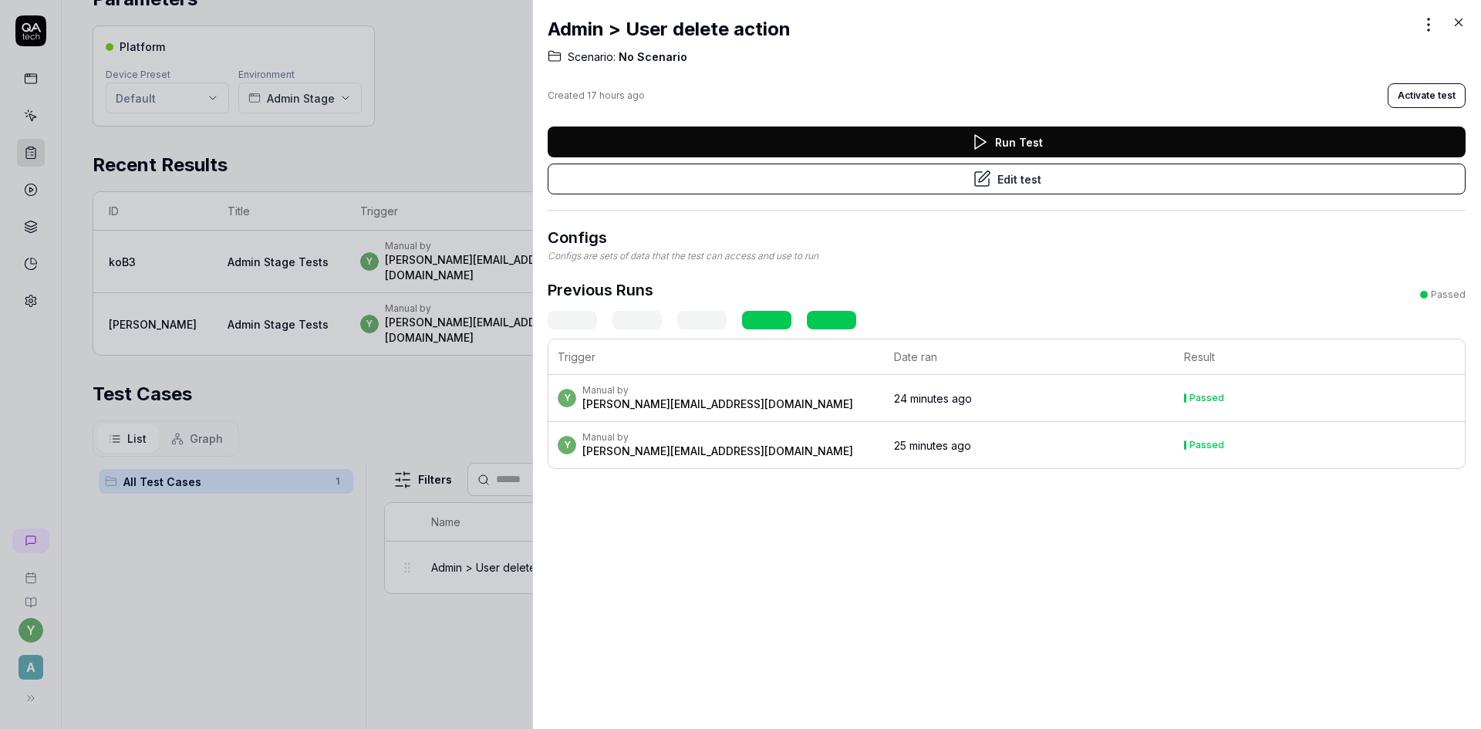
click at [1080, 183] on button "Edit test" at bounding box center [1006, 178] width 918 height 31
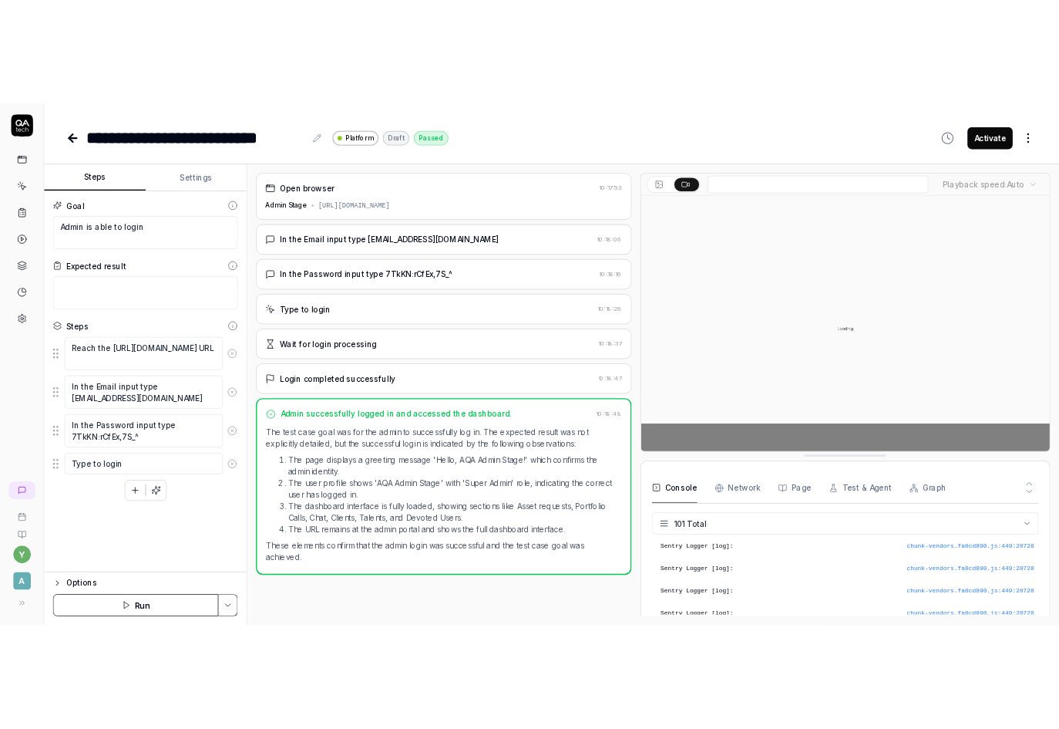
scroll to position [3055, 0]
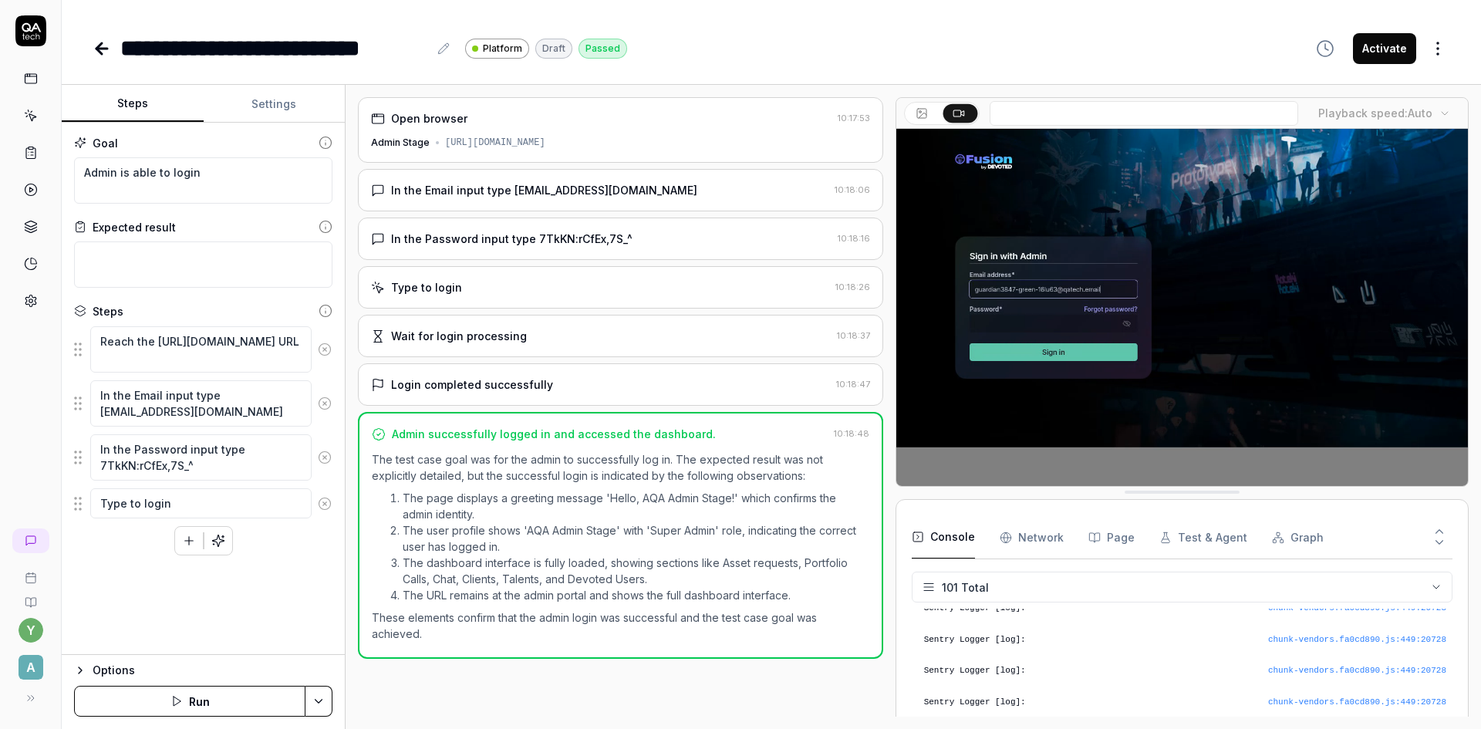
click at [182, 540] on icon "button" at bounding box center [189, 541] width 14 height 14
type textarea "*"
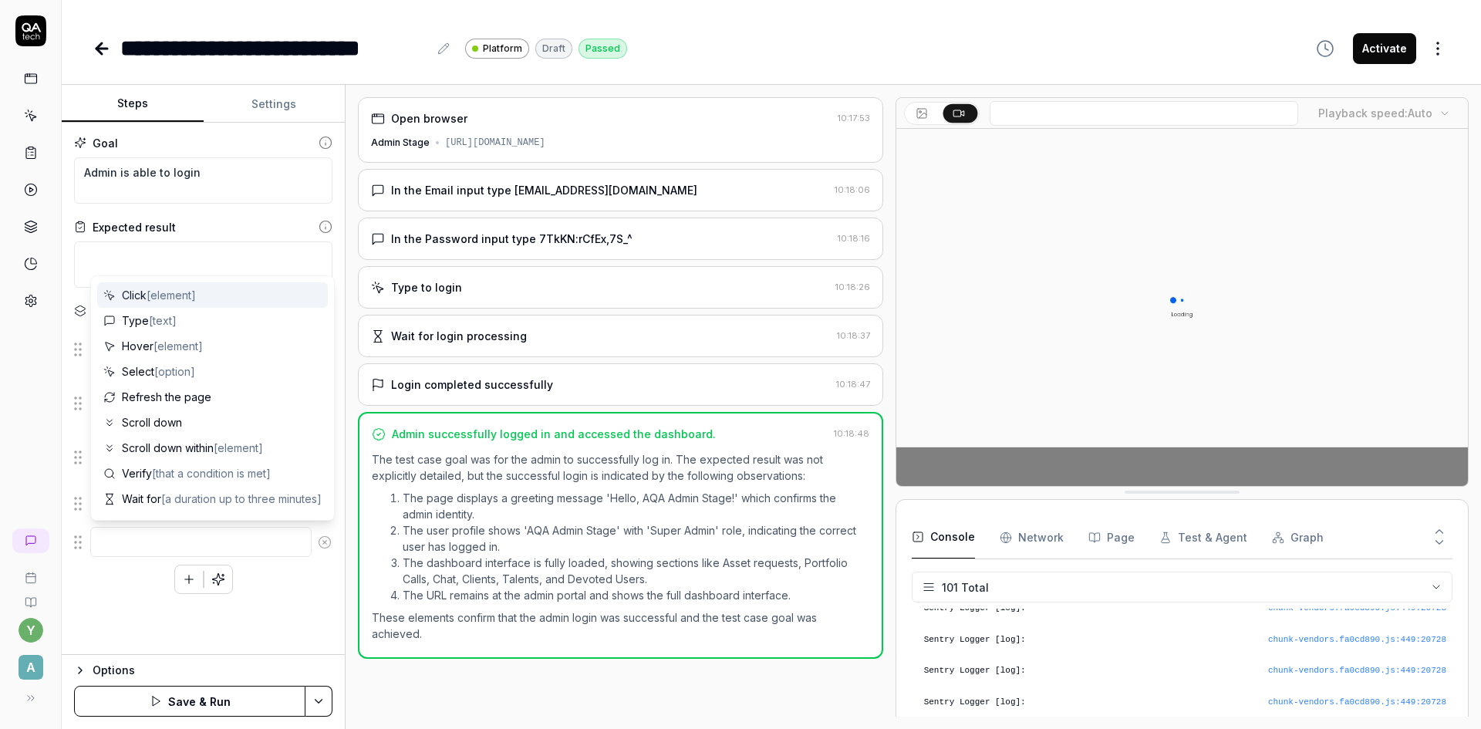
click at [167, 541] on textarea at bounding box center [200, 542] width 221 height 30
type textarea "[PERSON_NAME]"
type textarea "*"
type textarea "Ку"
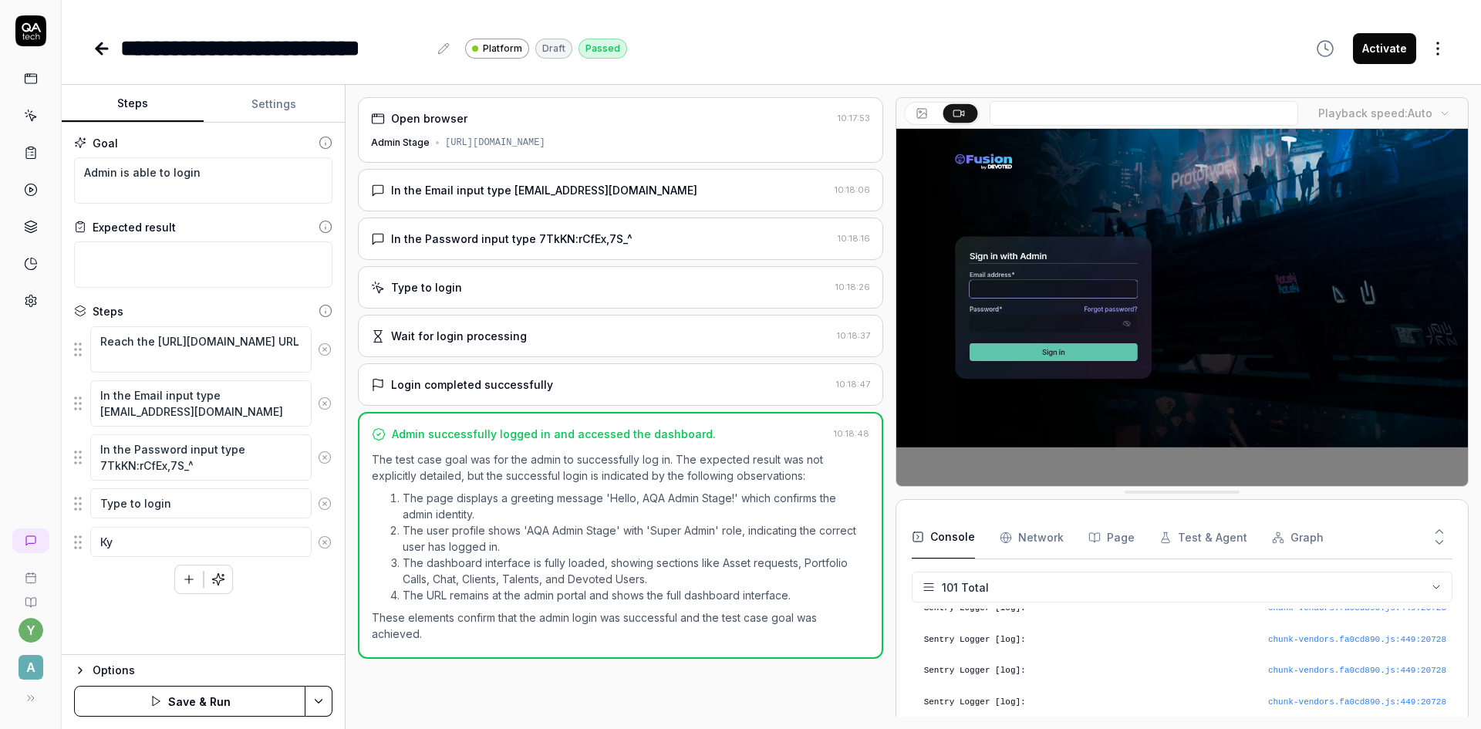
type textarea "*"
type textarea "Куф"
type textarea "*"
type textarea "Ку"
type textarea "*"
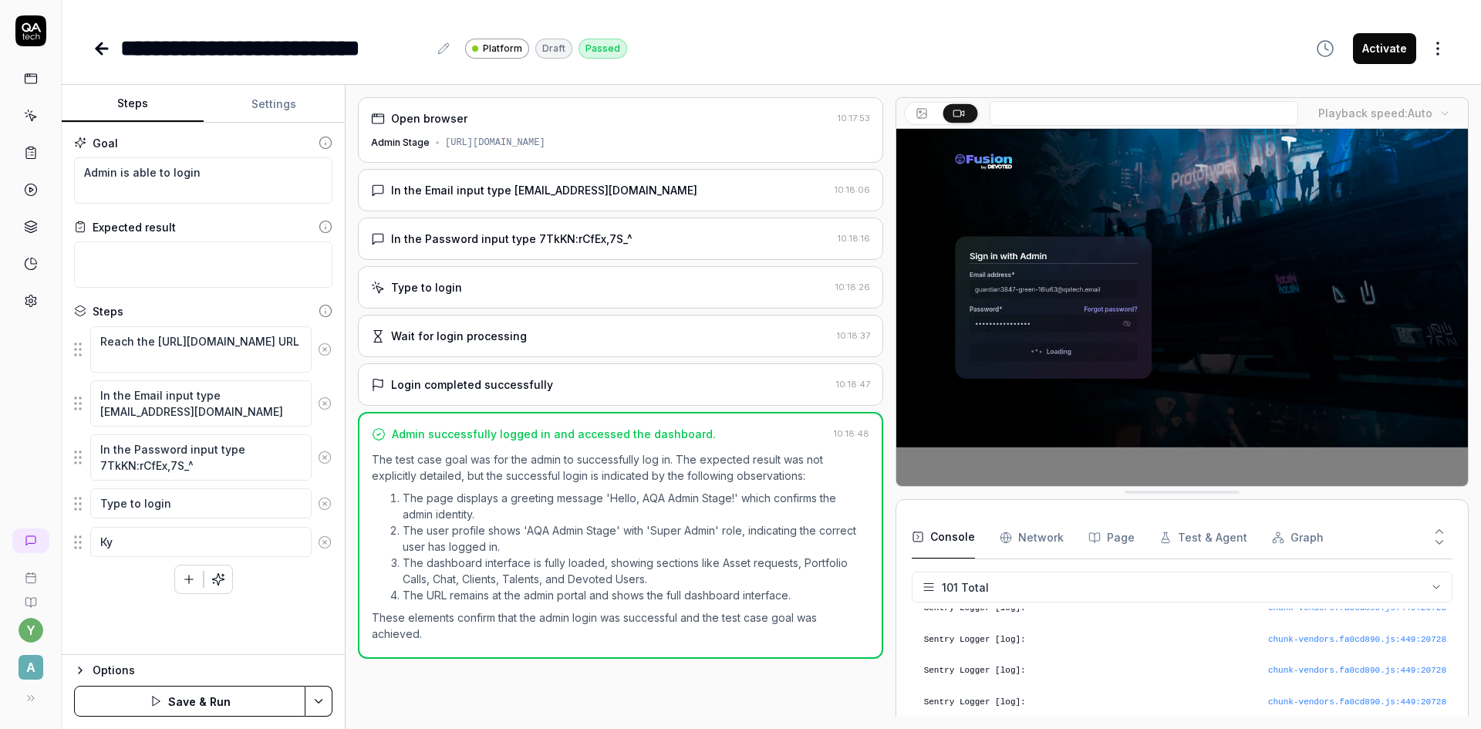
type textarea "[PERSON_NAME]"
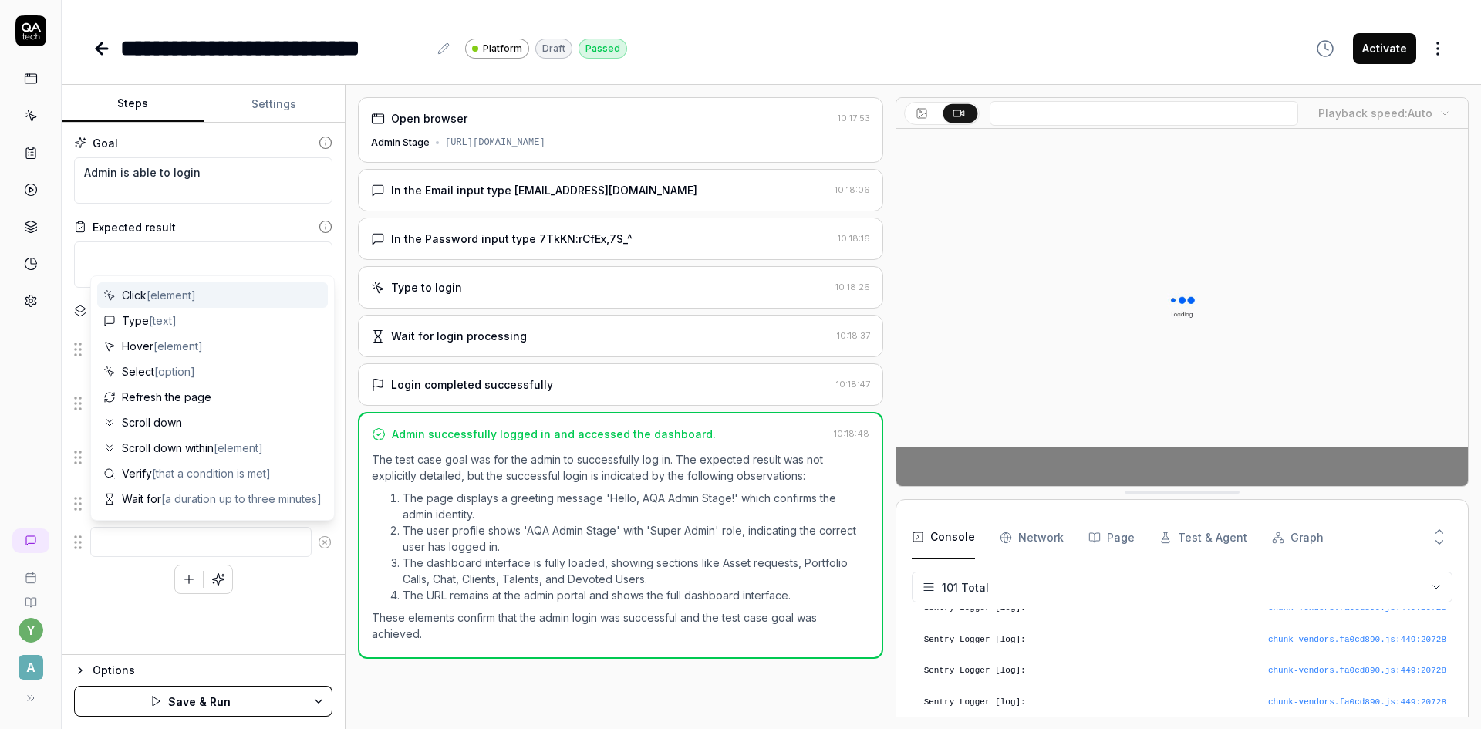
type textarea "*"
type textarea "R"
type textarea "*"
type textarea "Re"
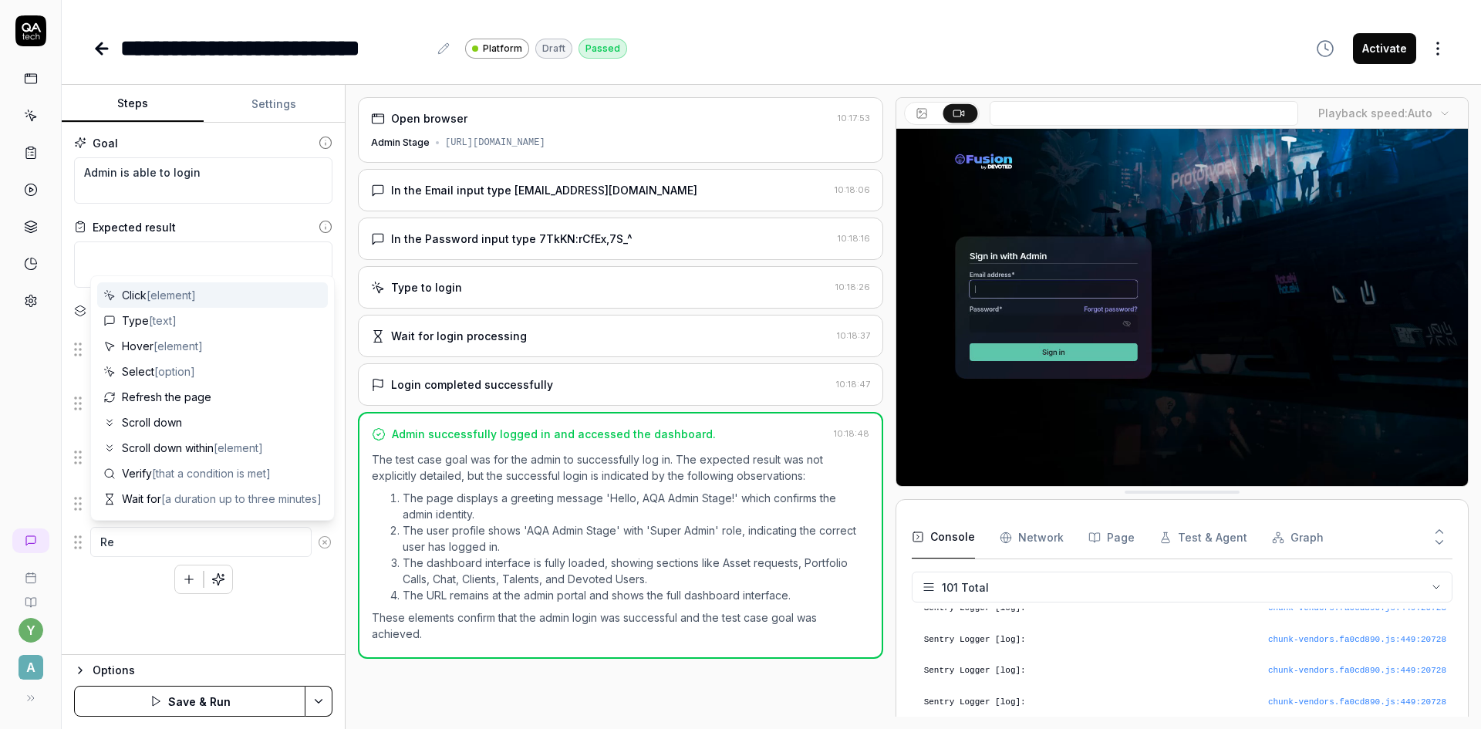
type textarea "*"
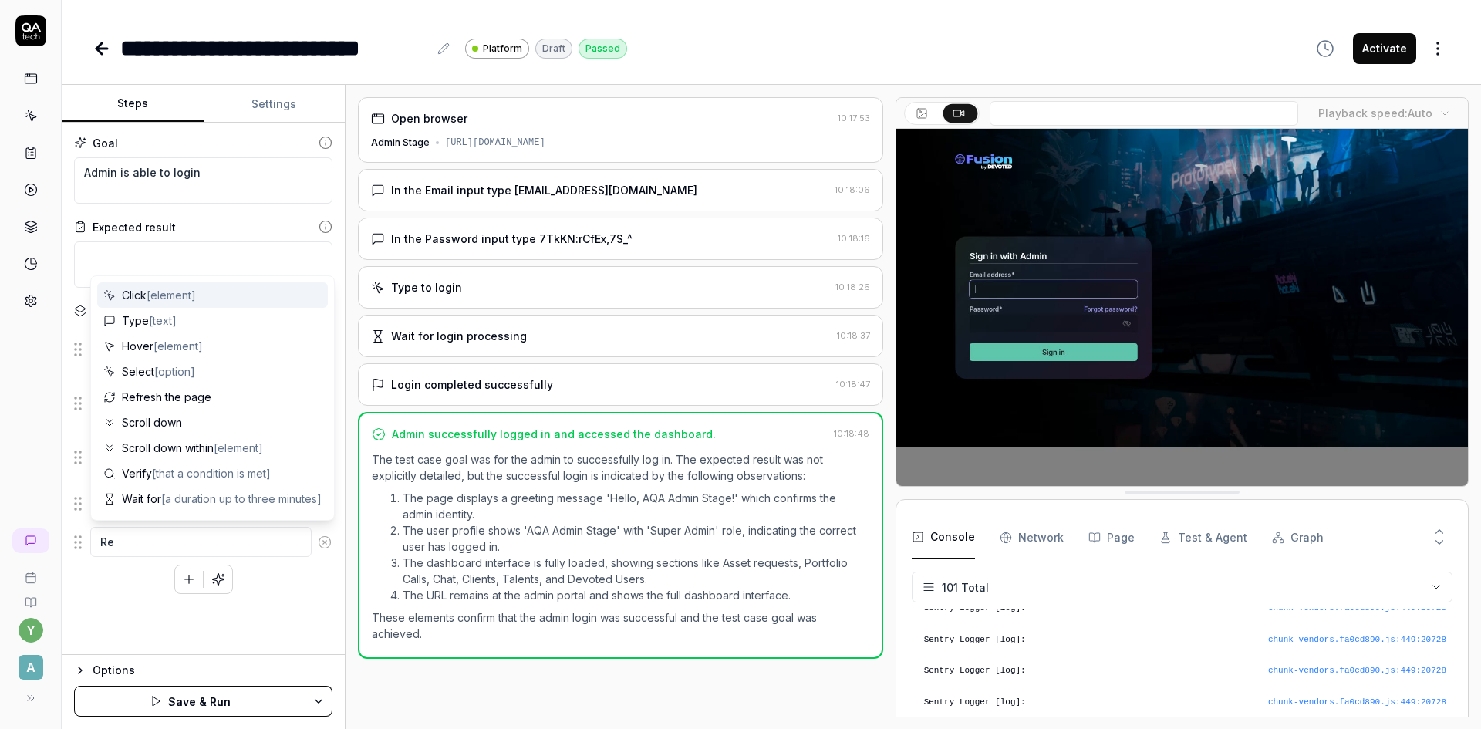
type textarea "Rea"
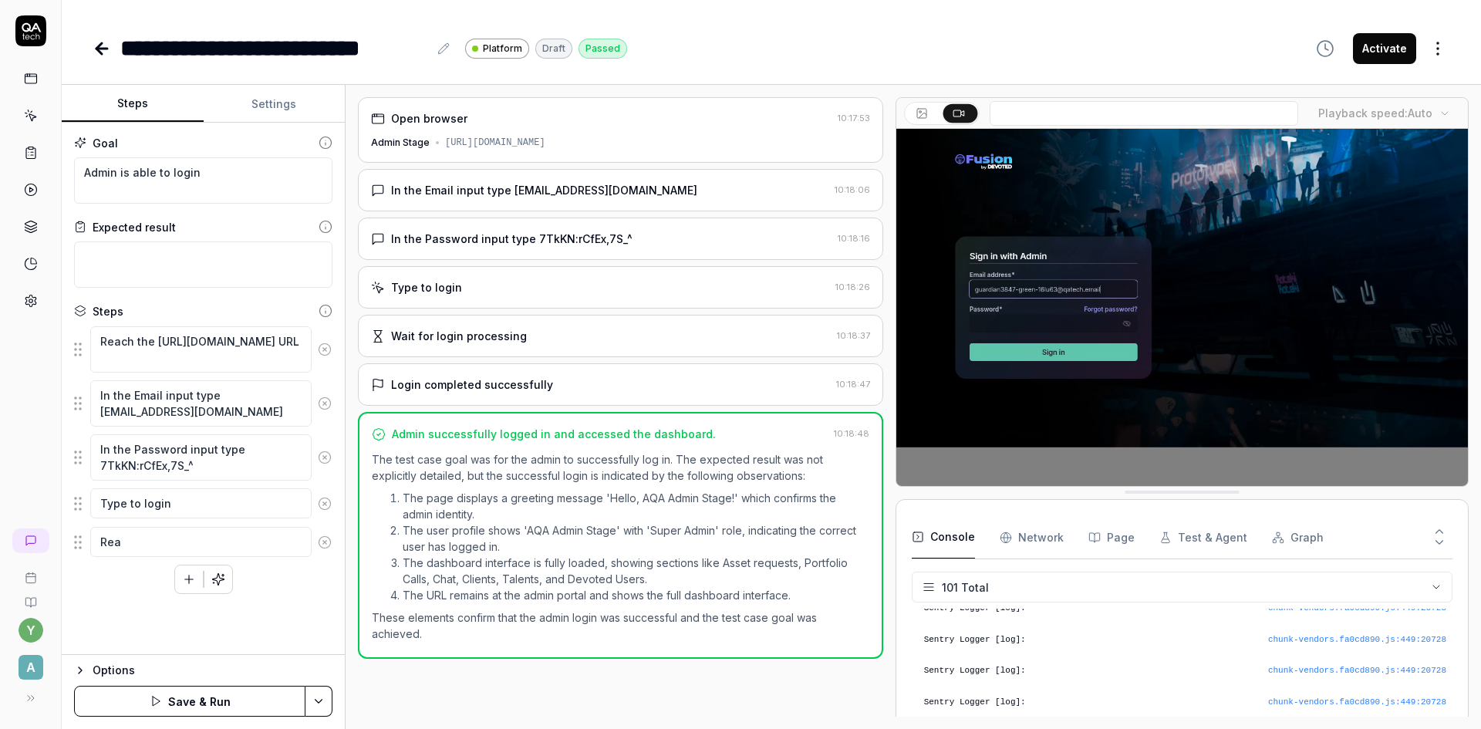
type textarea "*"
type textarea "Reac"
type textarea "*"
type textarea "Reach"
type textarea "*"
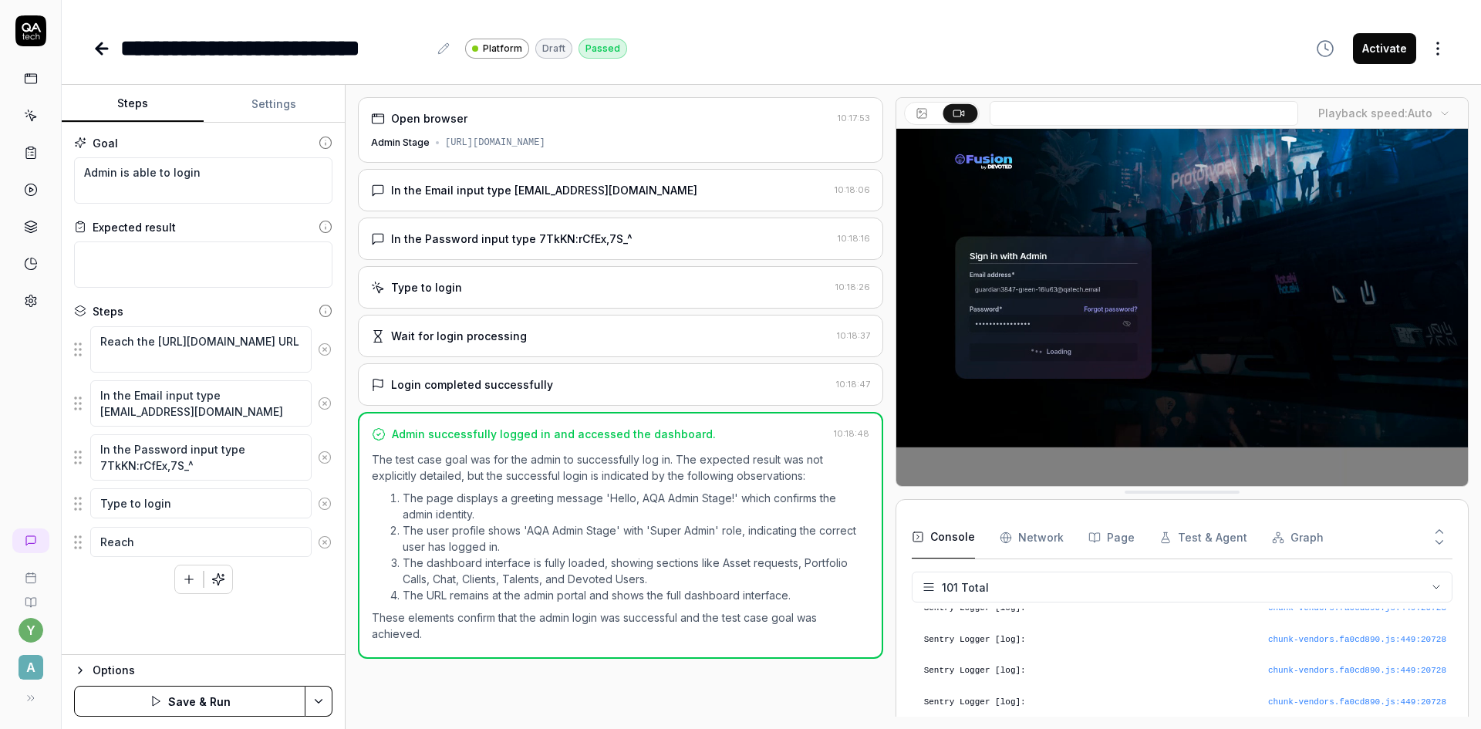
type textarea "Reach"
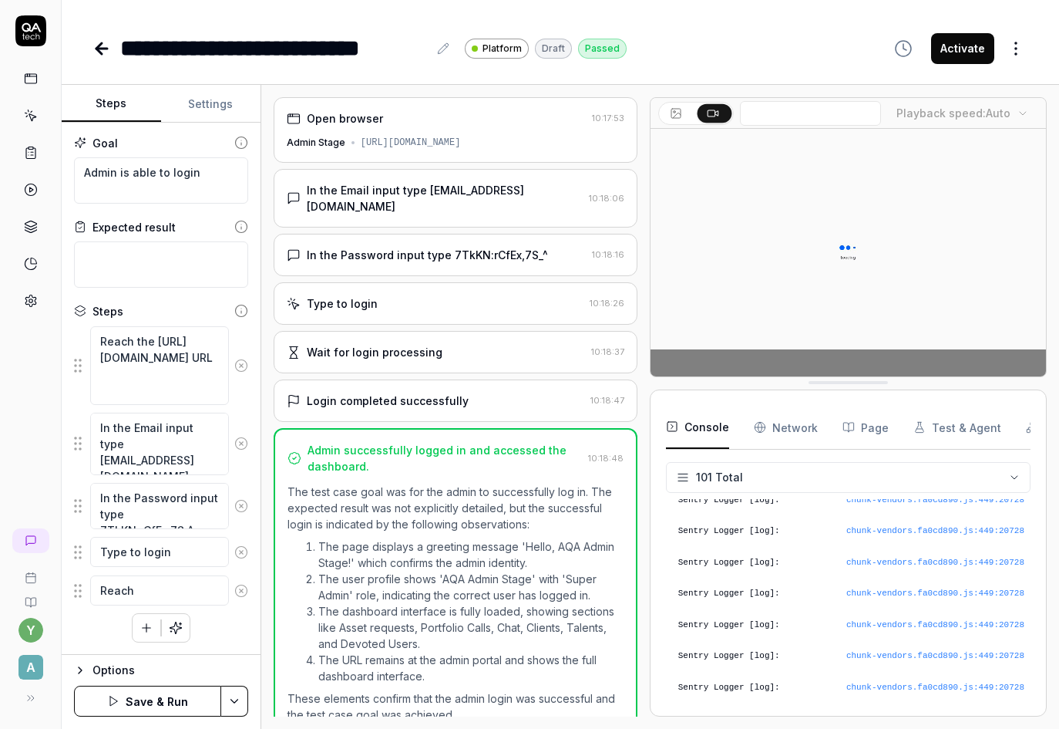
scroll to position [2984, 0]
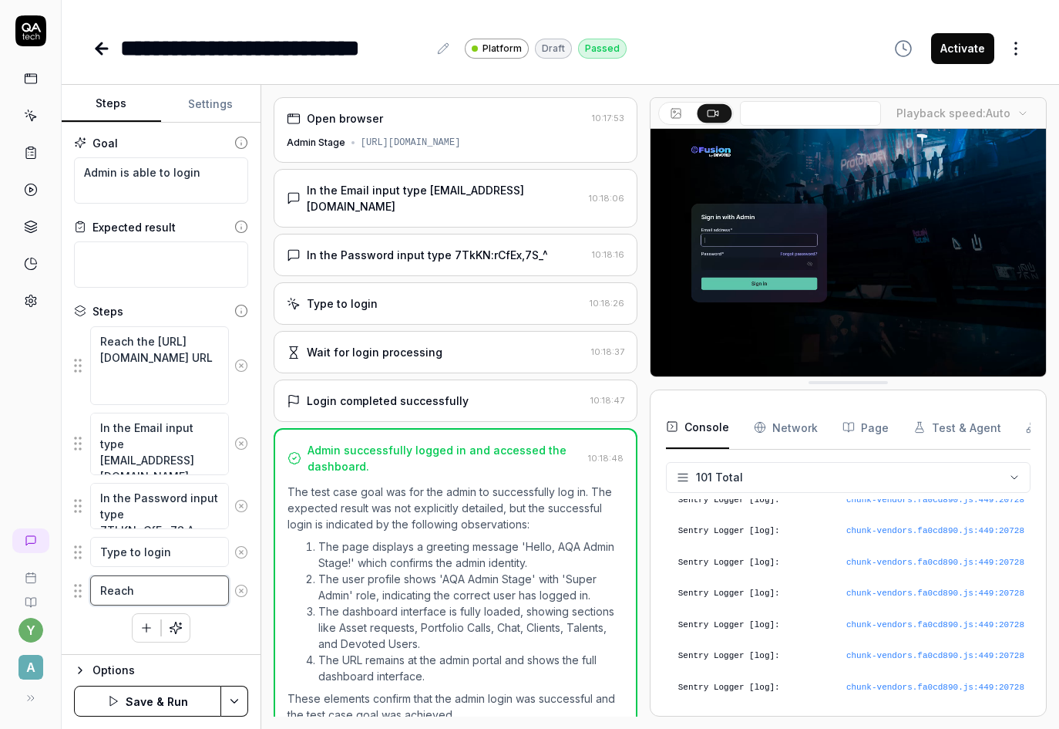
click at [166, 587] on textarea "Reach" at bounding box center [159, 590] width 139 height 30
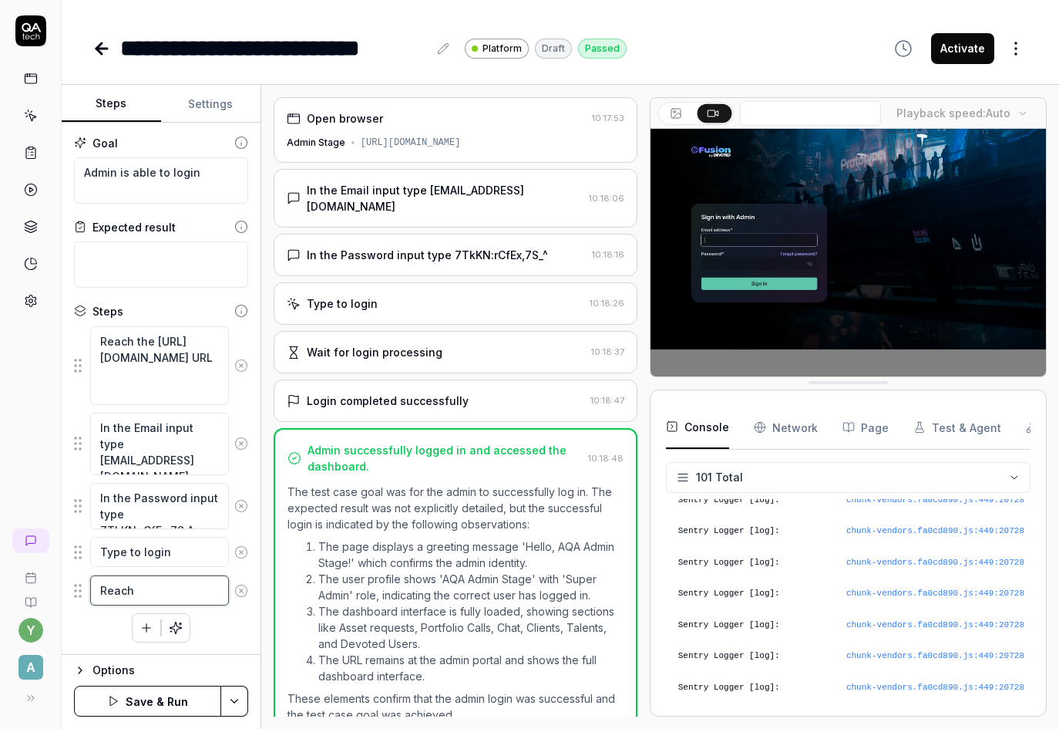
type textarea "*"
type textarea "Reach C"
type textarea "*"
type textarea "Reach Cl"
type textarea "*"
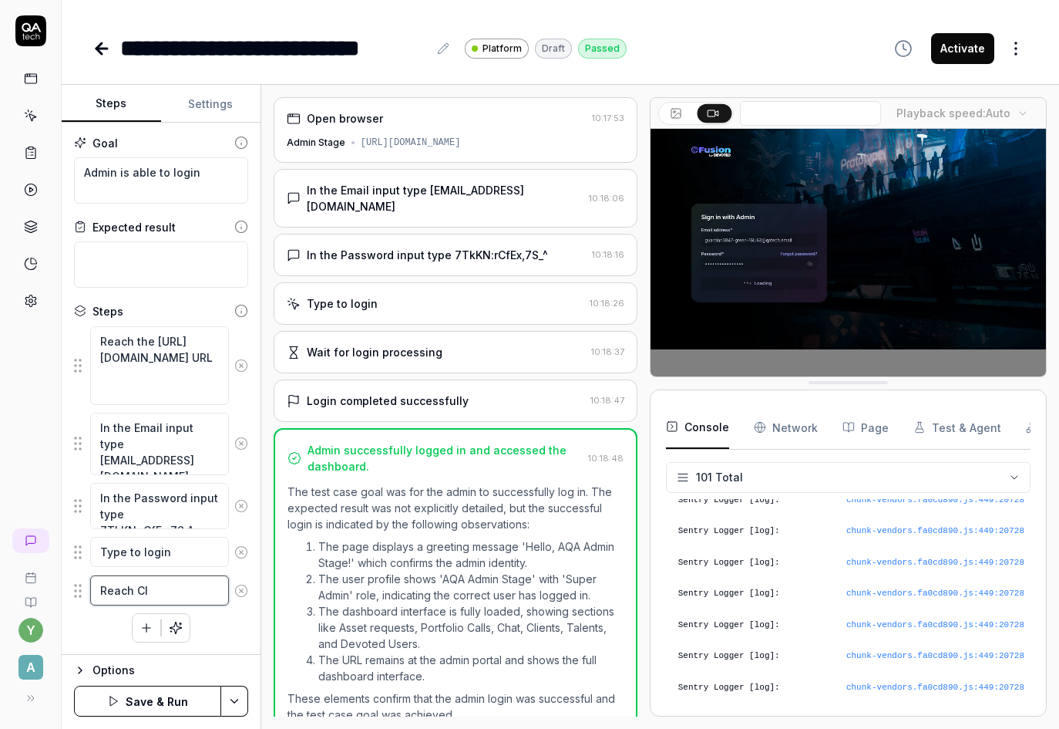
type textarea "Reach Cli"
type textarea "*"
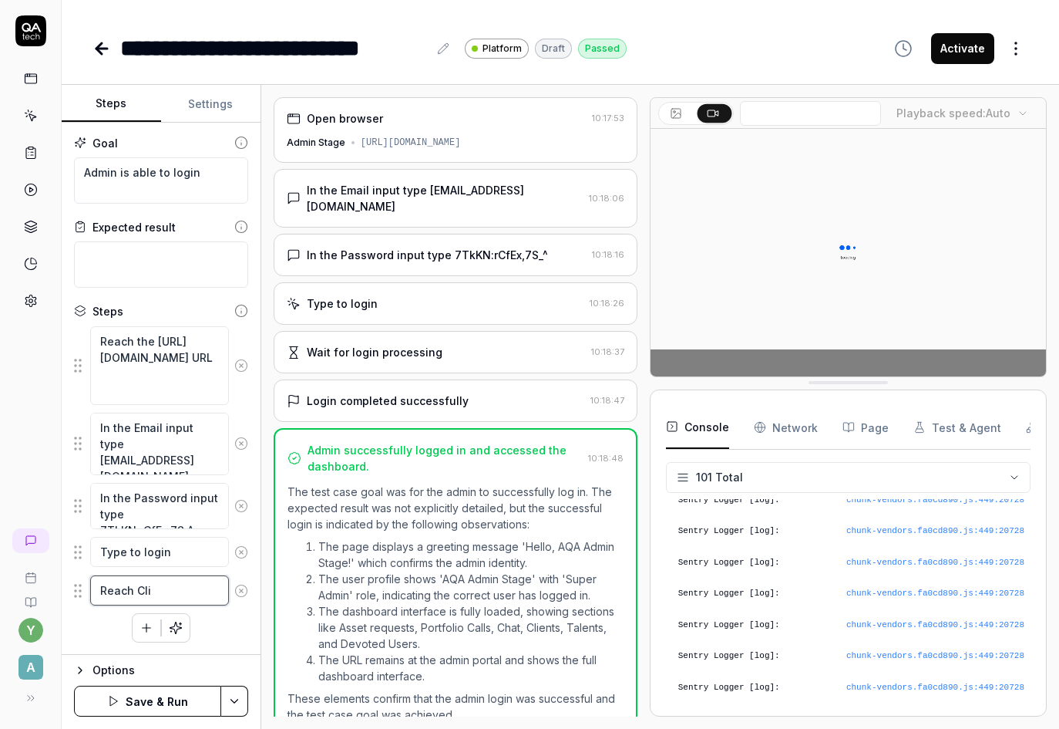
type textarea "Reach Clie"
type textarea "*"
type textarea "Reach Clien"
type textarea "*"
type textarea "Reach Client"
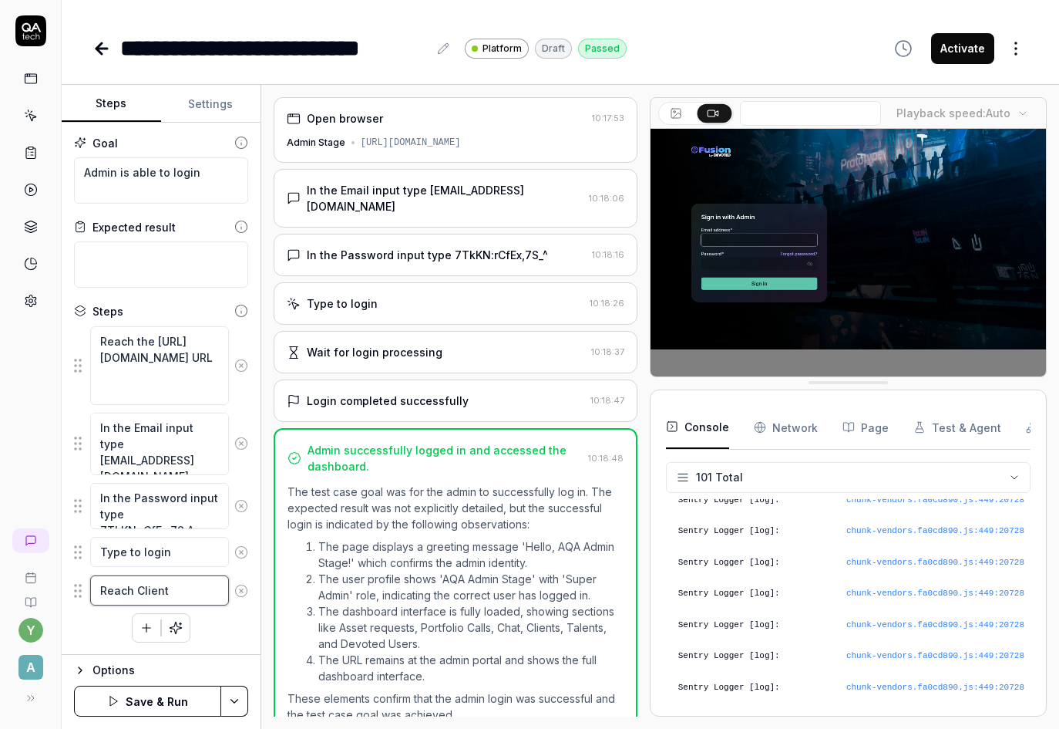
type textarea "*"
type textarea "Reach Clients"
type textarea "*"
type textarea "Reach Clients"
type textarea "*"
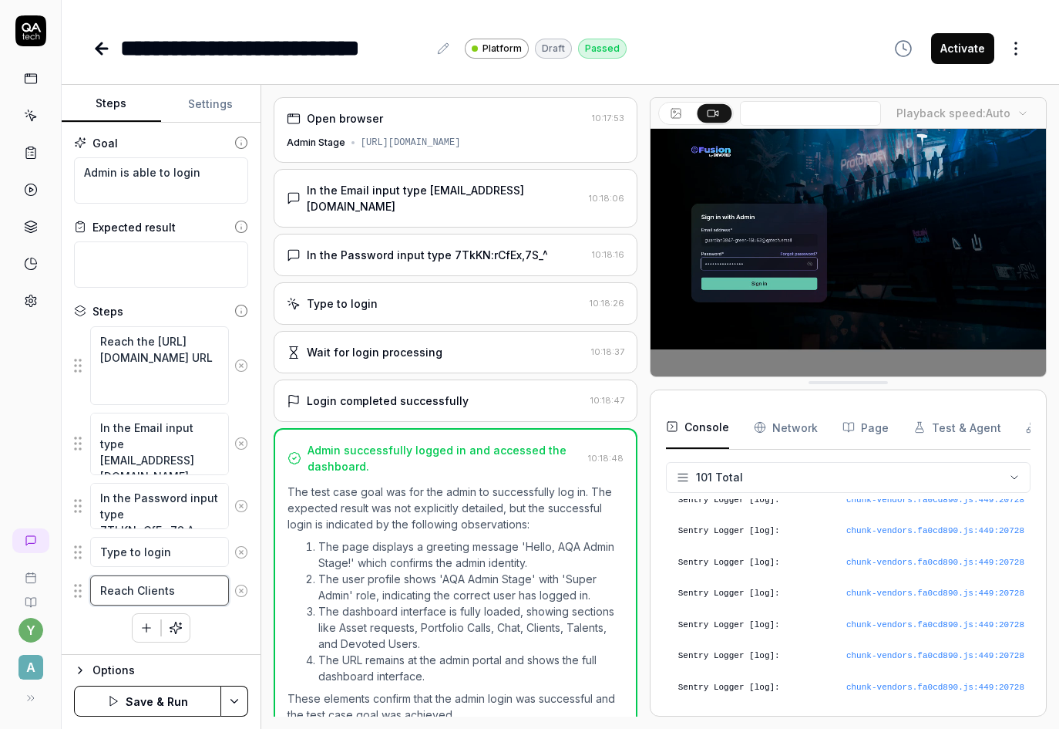
type textarea "Reach Clients a"
type textarea "*"
type textarea "Reach Clients an"
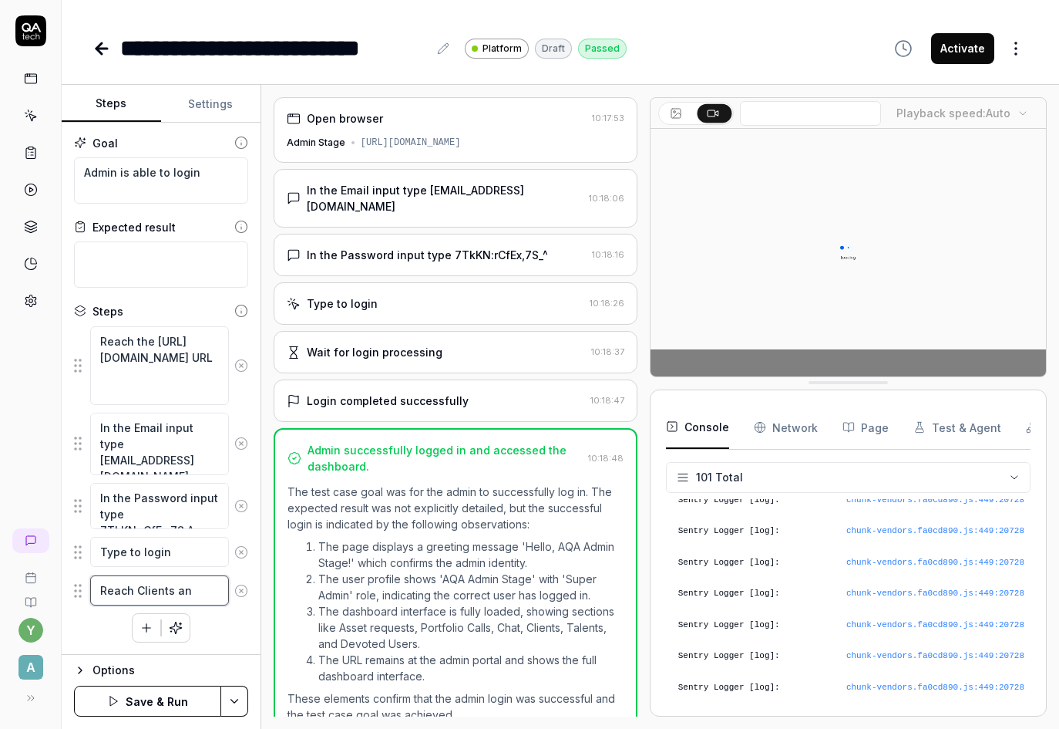
type textarea "*"
type textarea "Reach Clients and"
type textarea "*"
type textarea "Reach Clients and"
type textarea "*"
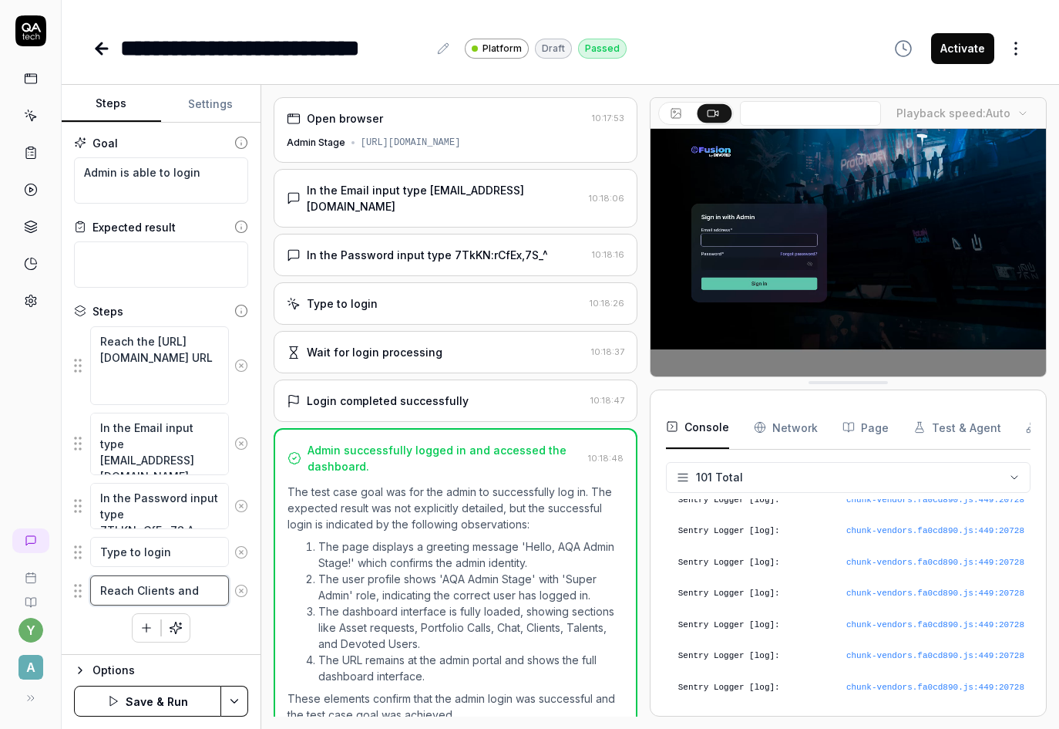
type textarea "Reach Clients and f"
type textarea "*"
type textarea "Reach Clients and fi"
type textarea "*"
type textarea "Reach Clients and fin"
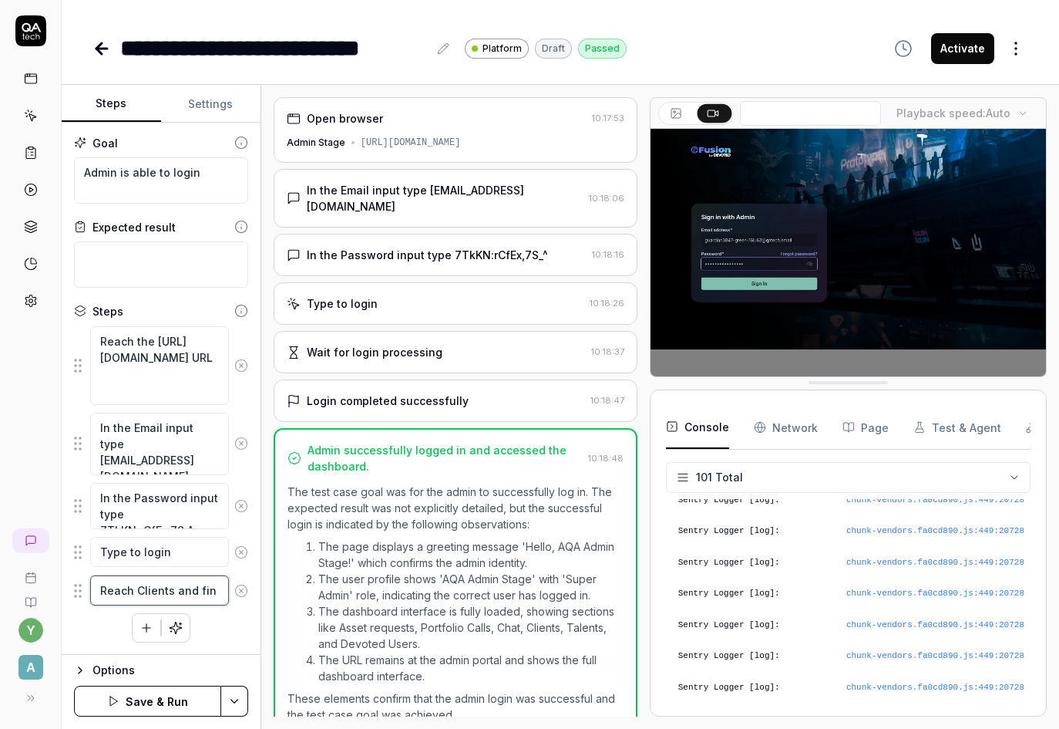
type textarea "*"
type textarea "Reach Clients and find"
type textarea "*"
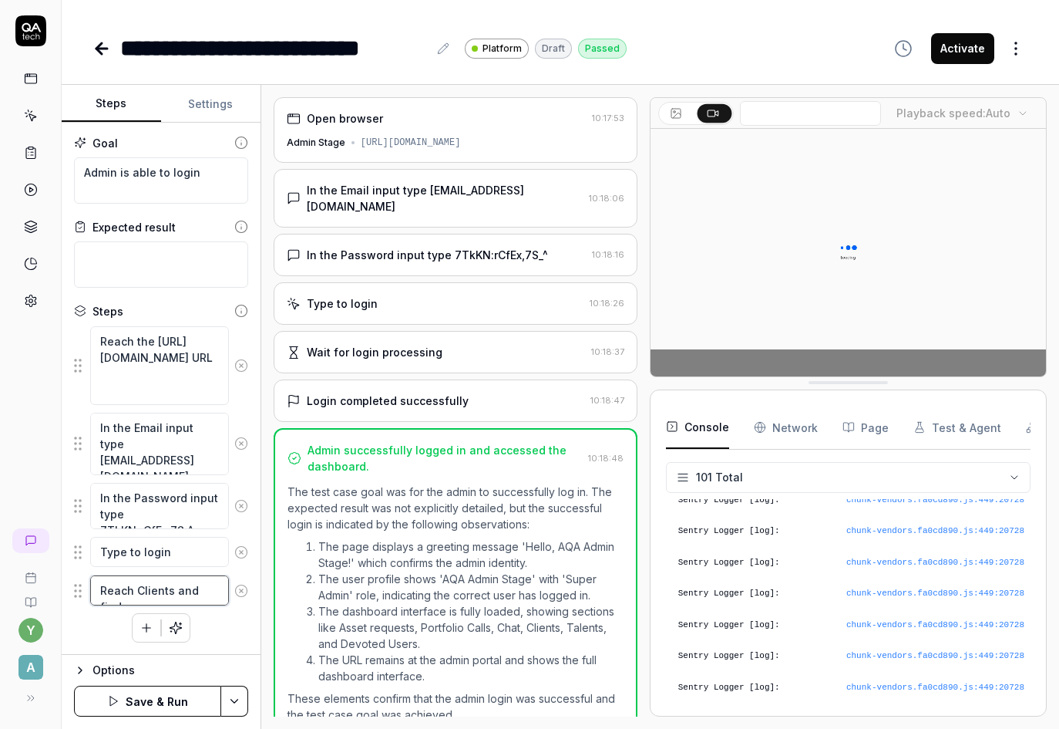
type textarea "Reach Clients and find"
type textarea "*"
type textarea "Reach Clients and find n"
type textarea "*"
type textarea "Reach Clients and find ne"
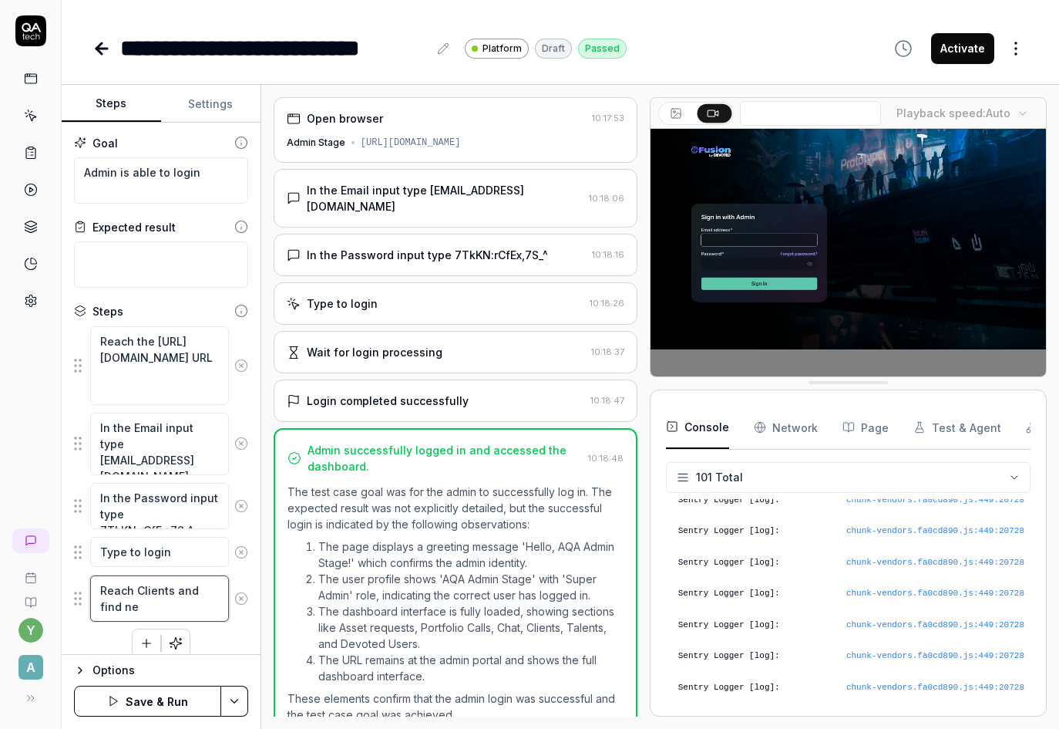
type textarea "*"
type textarea "Reach Clients and find new"
type textarea "*"
type textarea "Reach Clients and find new"
type textarea "*"
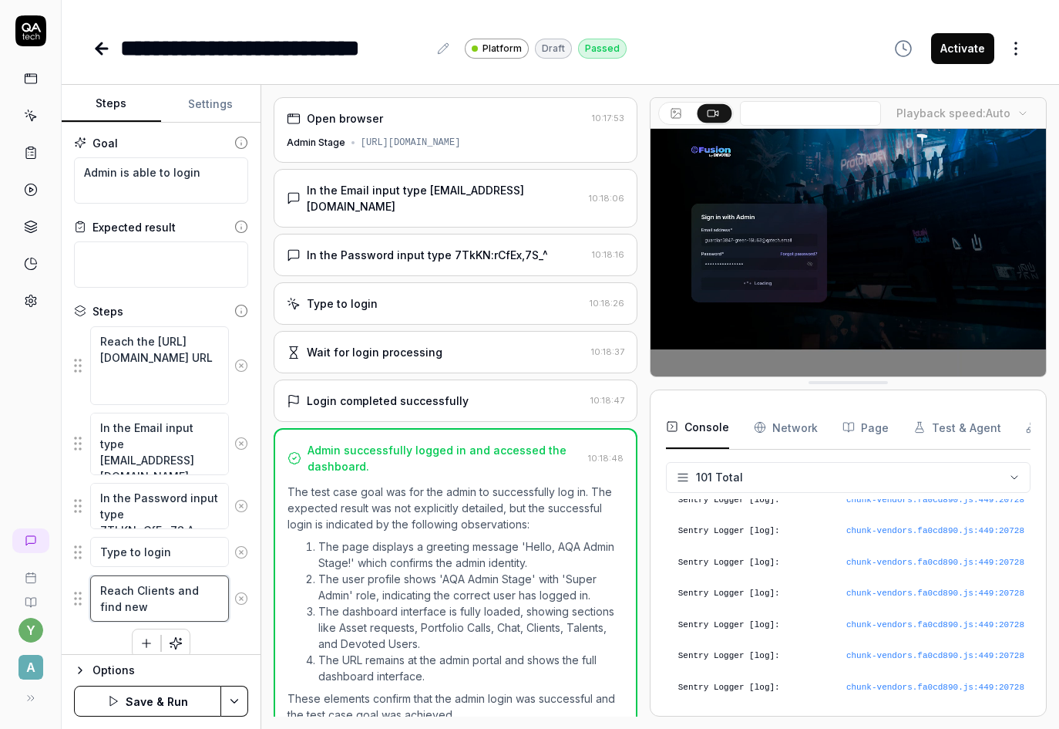
type textarea "Reach Clients and find new C"
type textarea "*"
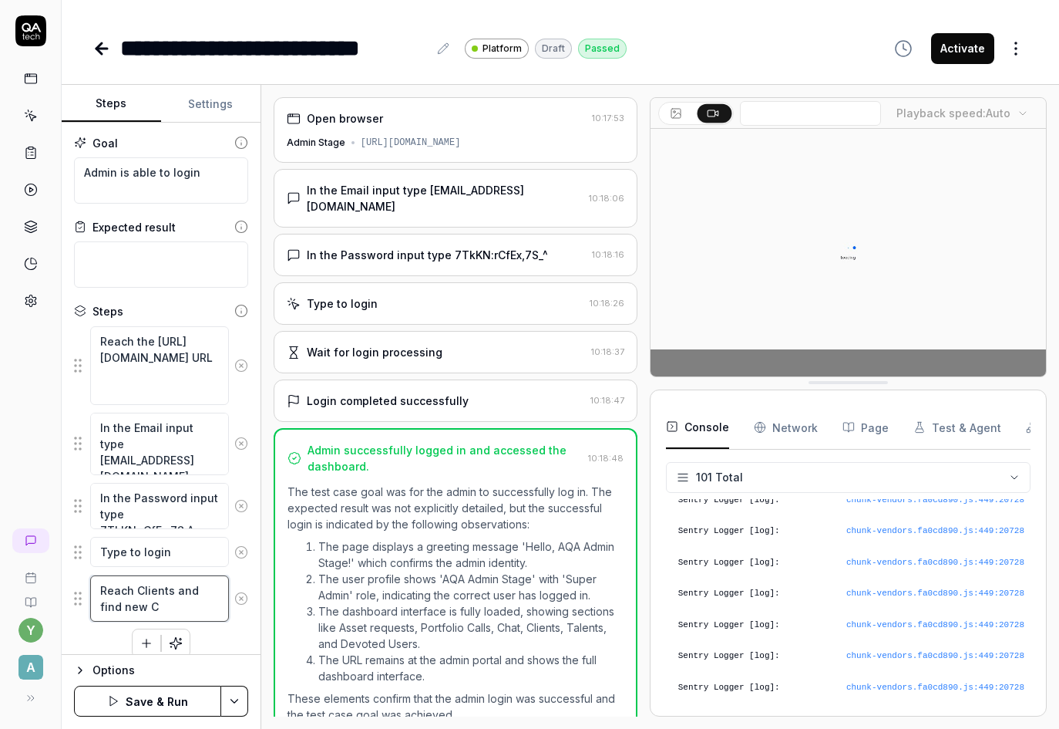
type textarea "Reach Clients and find new Cl"
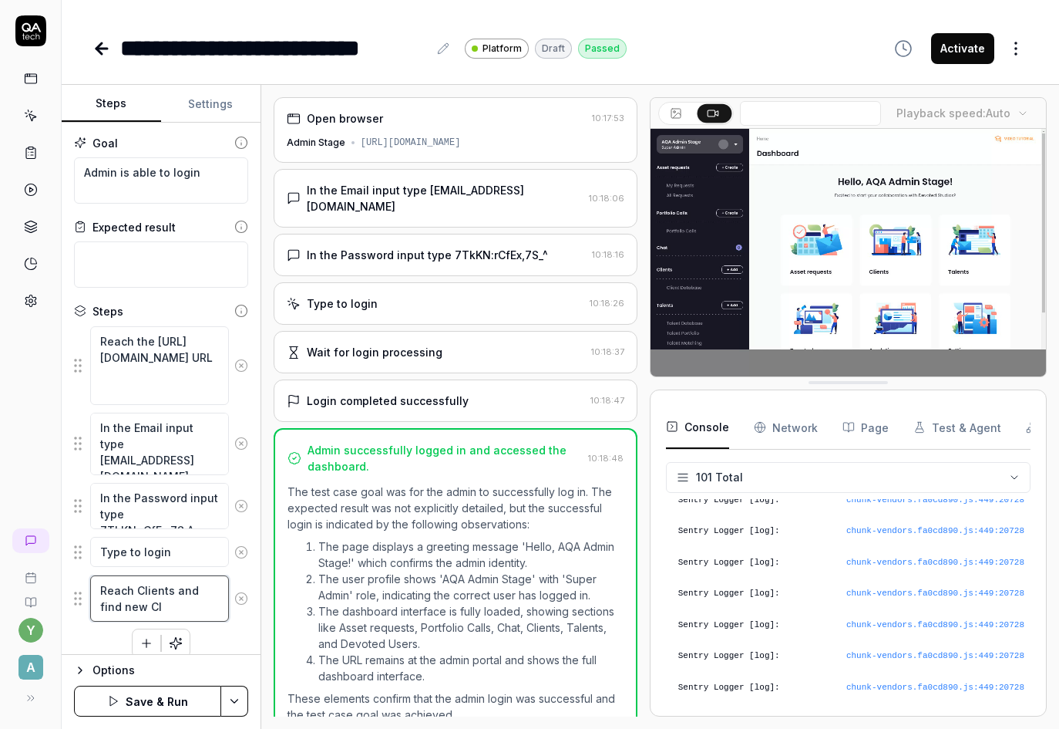
type textarea "*"
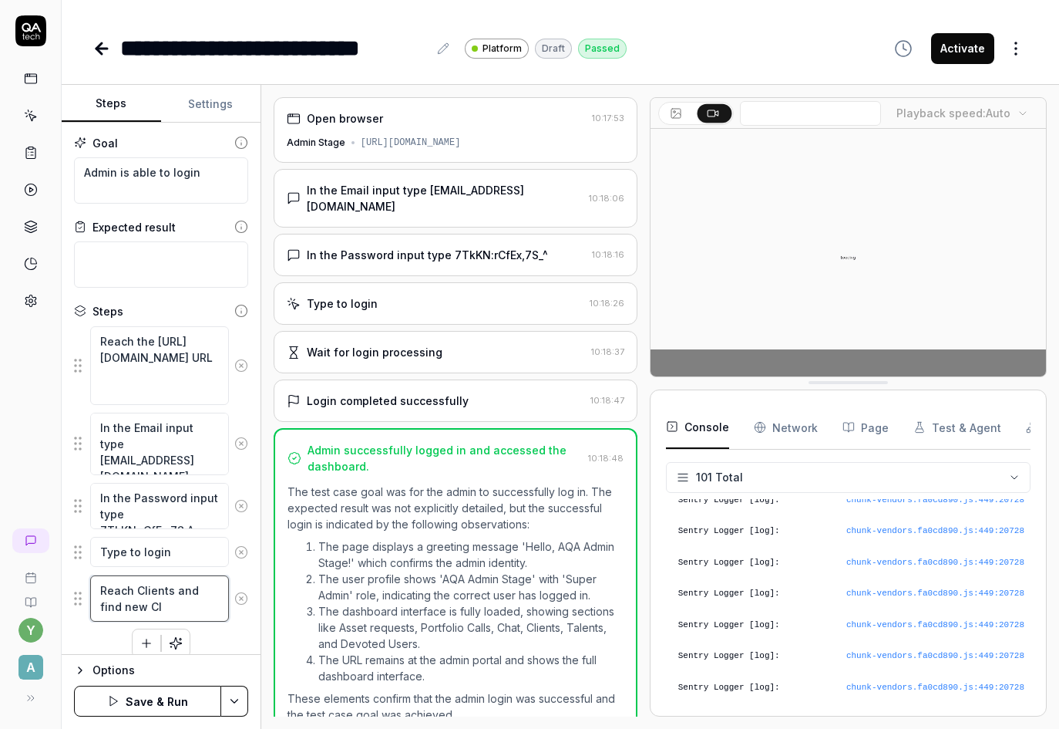
type textarea "Reach Clients and find new Cli"
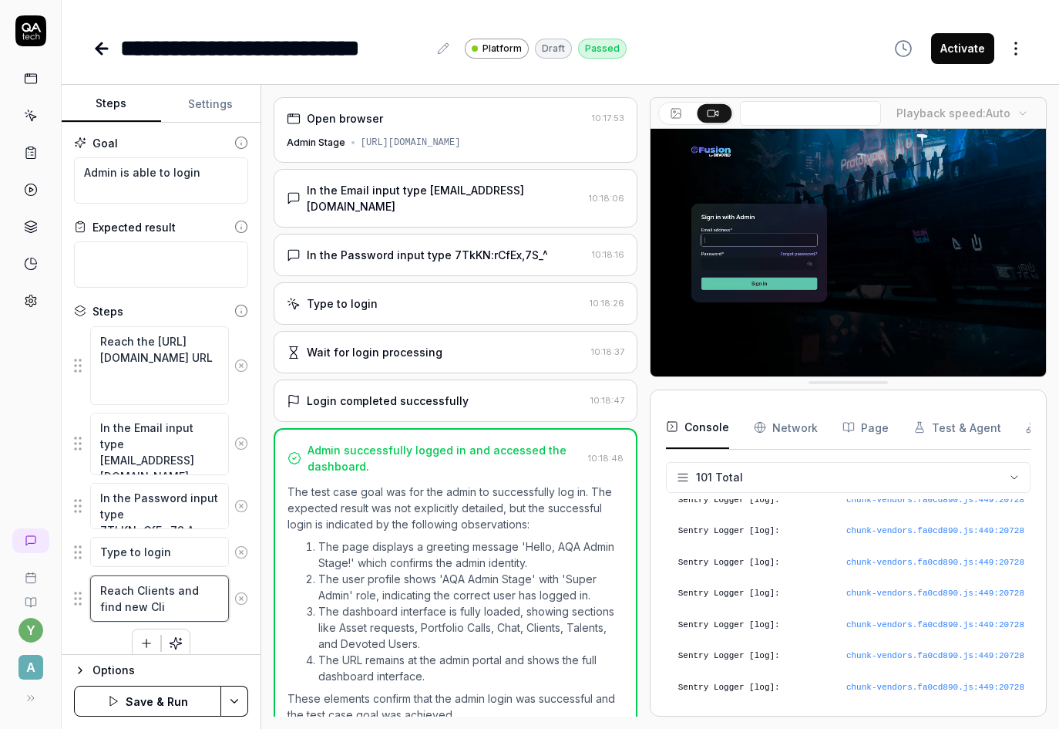
type textarea "*"
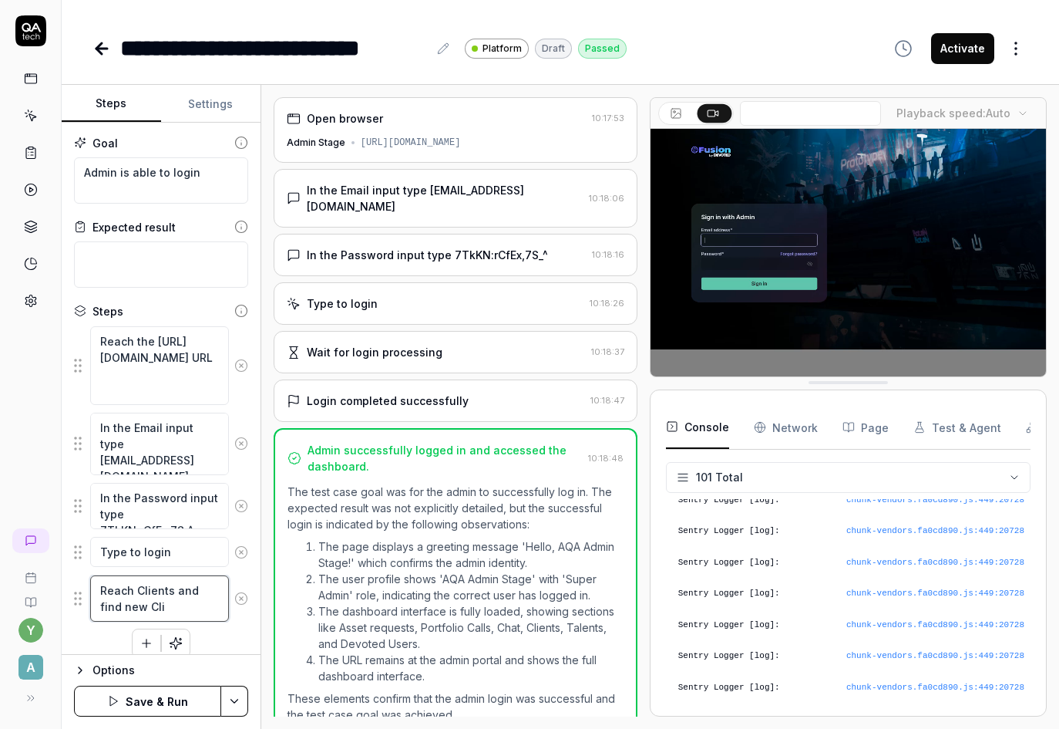
type textarea "Reach Clients and find new Clie"
type textarea "*"
type textarea "Reach Clients and find new Clien"
type textarea "*"
type textarea "Reach Clients and find new Client"
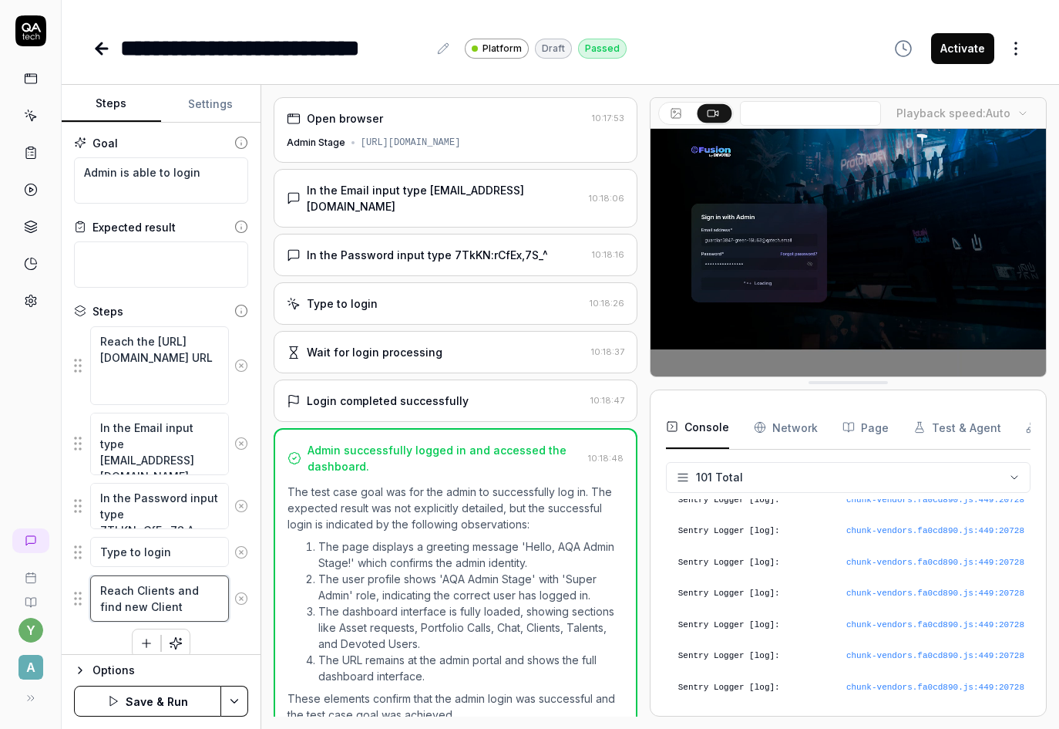
type textarea "*"
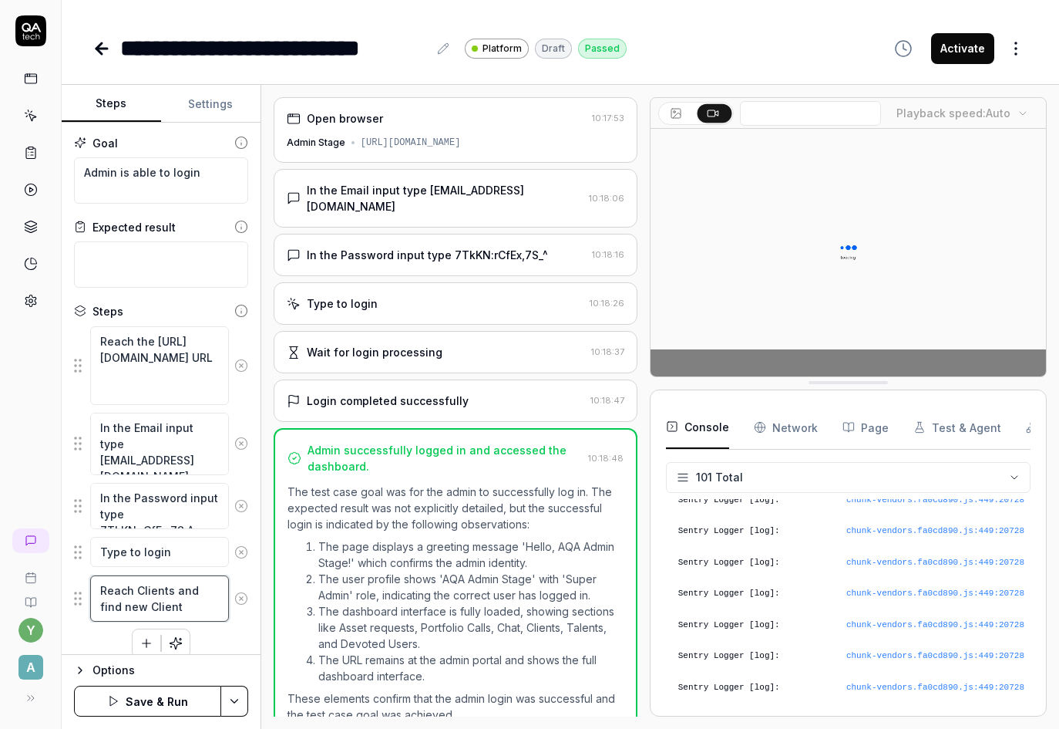
type textarea "Reach Clients and find new Client"
type textarea "*"
type textarea "Reach Clients and find new Client a"
type textarea "*"
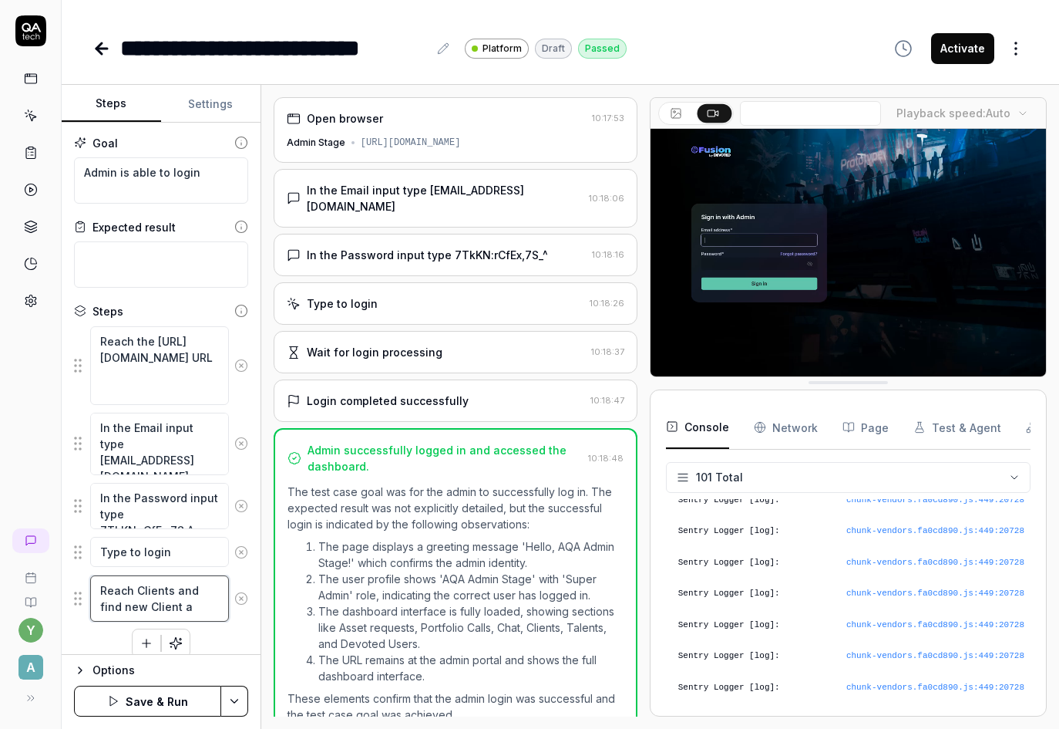
type textarea "Reach Clients and find new Client at"
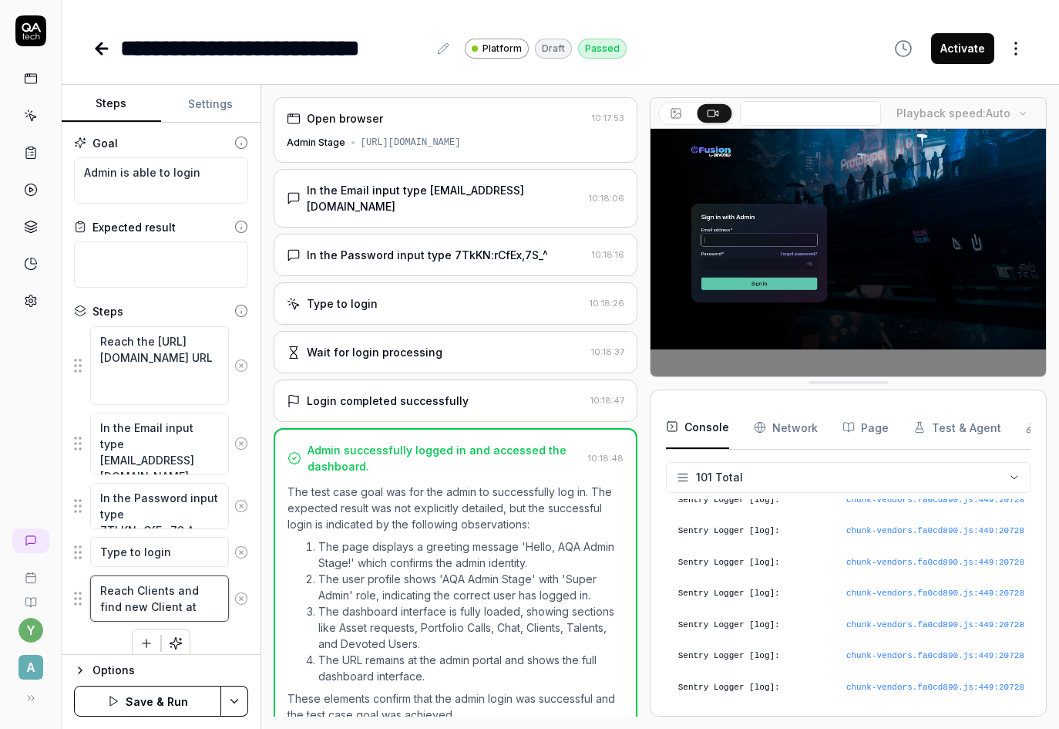
type textarea "*"
type textarea "Reach Clients and find new Client at"
type textarea "*"
type textarea "Reach Clients and find new Client at t"
type textarea "*"
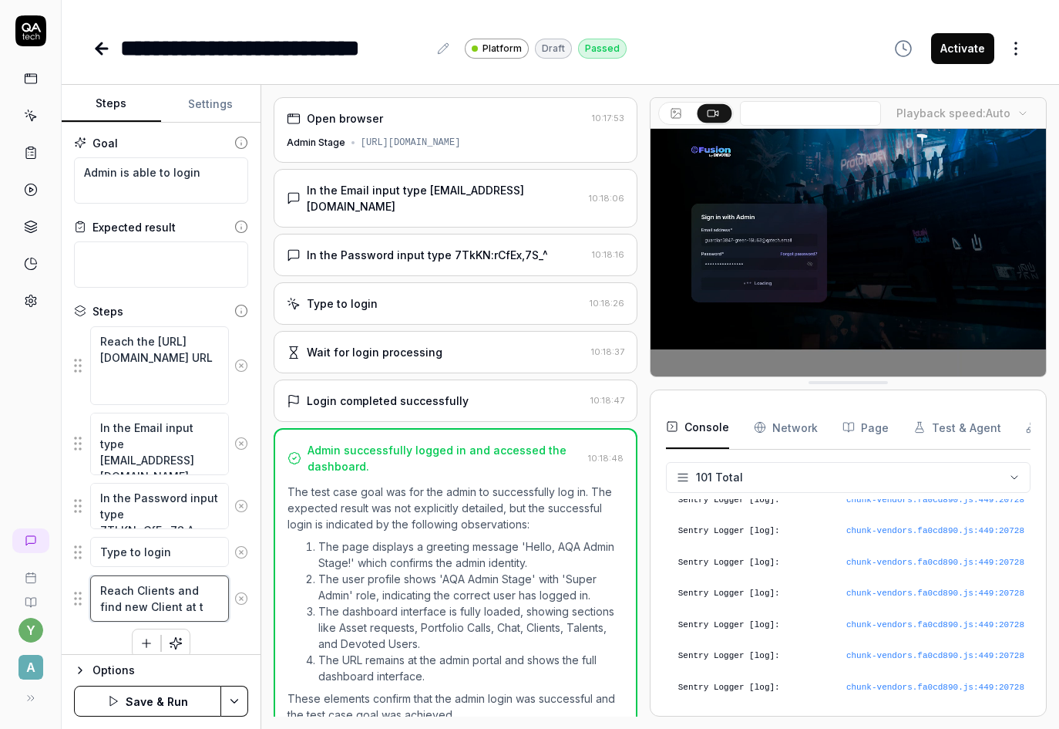
type textarea "Reach Clients and find new Client at th"
type textarea "*"
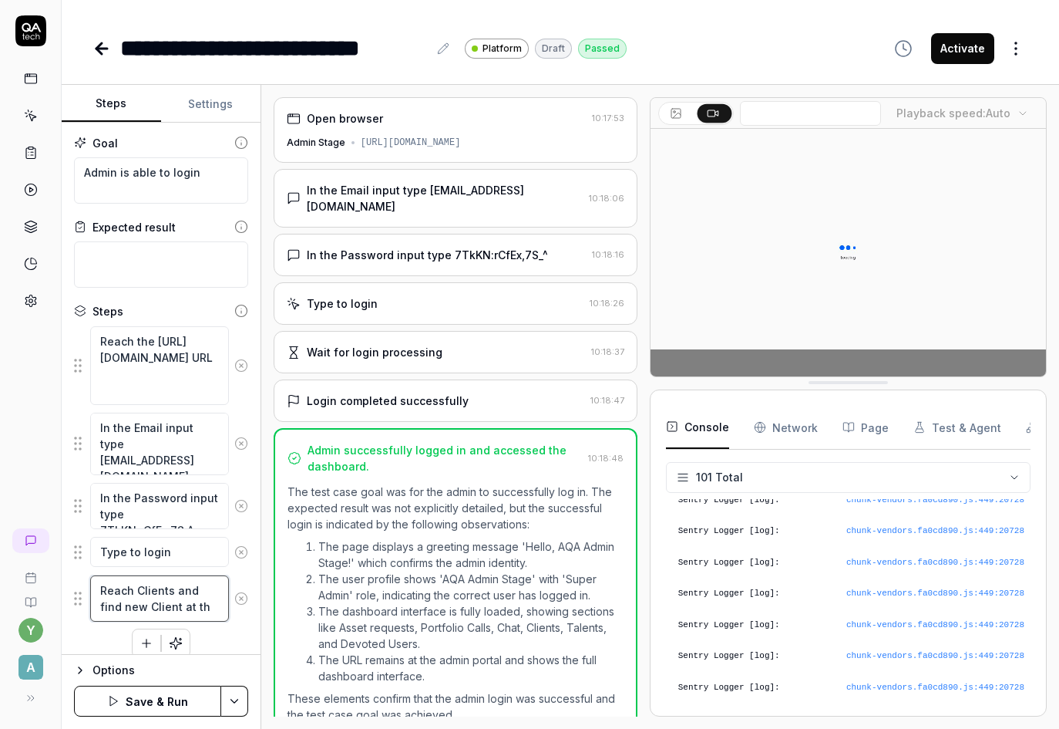
type textarea "Reach Clients and find new Client at the"
type textarea "*"
type textarea "Reach Clients and find new Client at the"
type textarea "*"
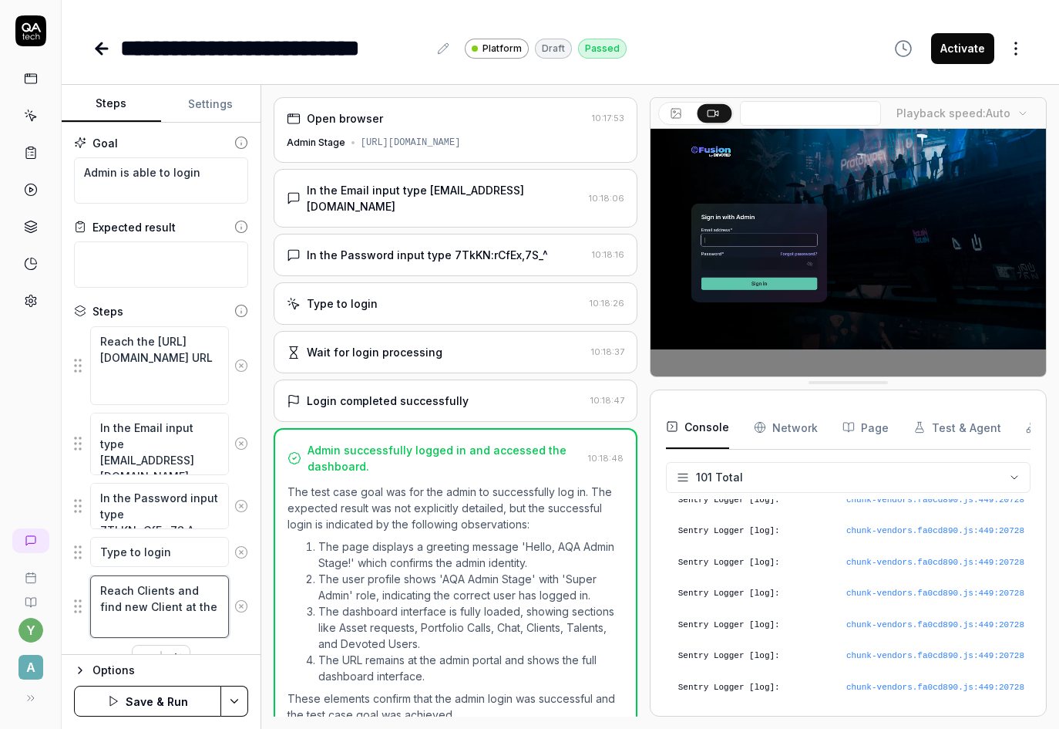
type textarea "Reach Clients and find new Client at the t"
type textarea "*"
type textarea "Reach Clients and find new Client at the to"
type textarea "*"
type textarea "Reach Clients and find new Client at the top"
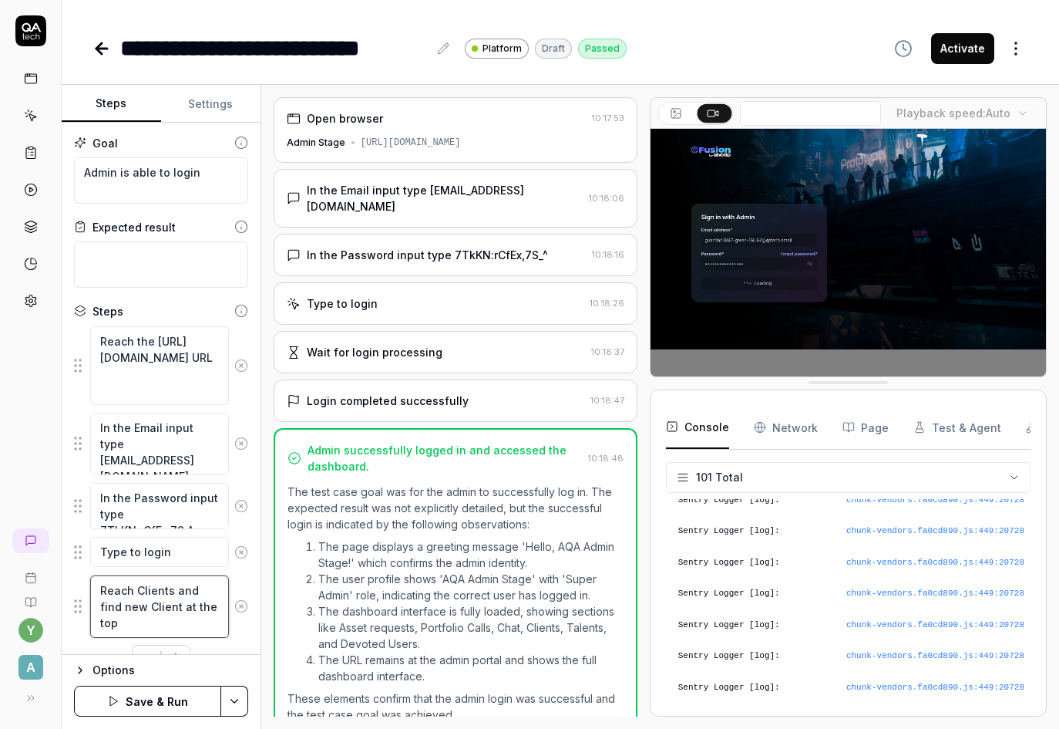
type textarea "*"
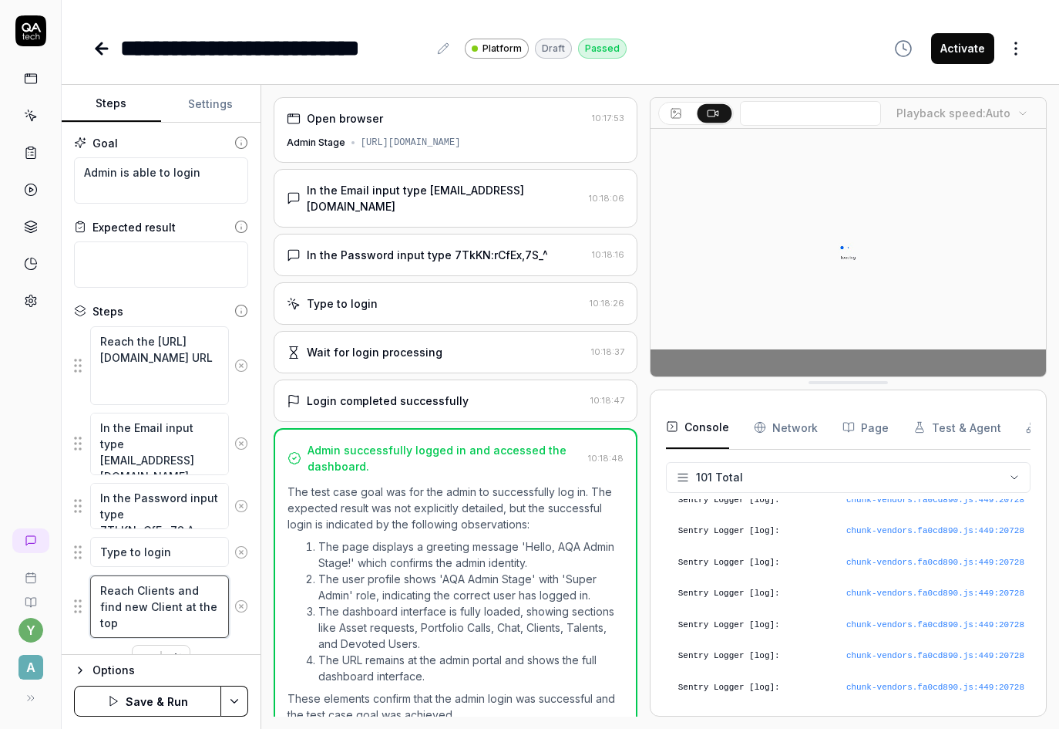
type textarea "Reach Clients and find new Client at the top"
type textarea "*"
type textarea "Reach Clients and find new Client at the top w"
type textarea "*"
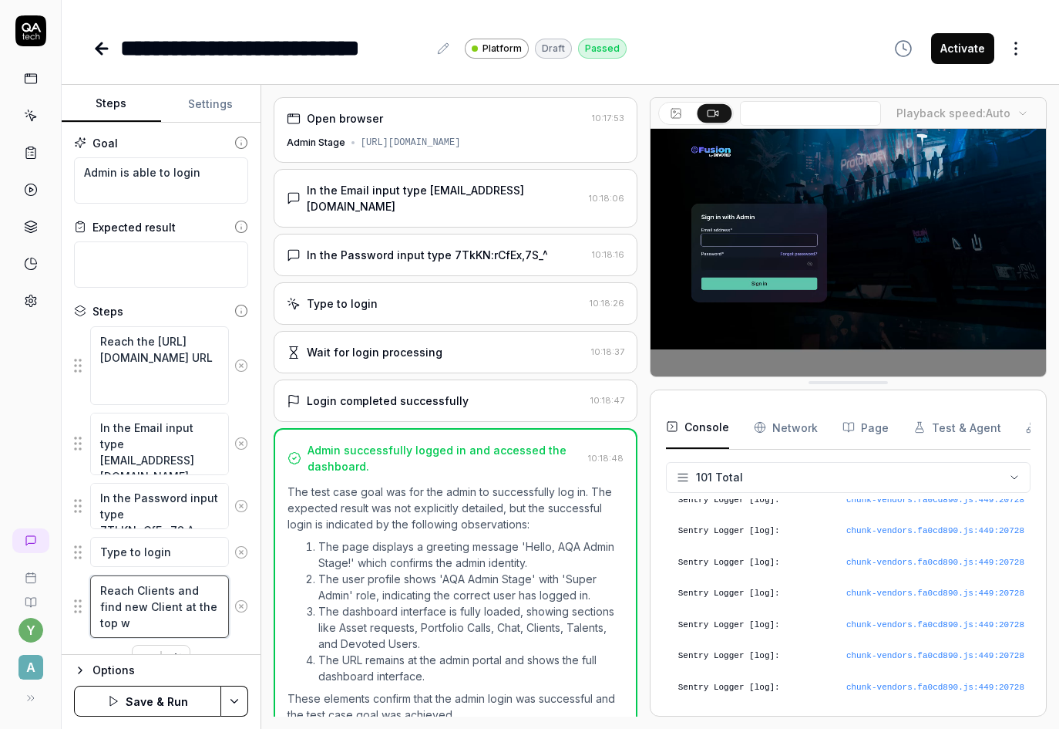
type textarea "Reach Clients and find new Client at the top wi"
type textarea "*"
type textarea "Reach Clients and find new Client at the top wit"
type textarea "*"
type textarea "Reach Clients and find new Client at the top with"
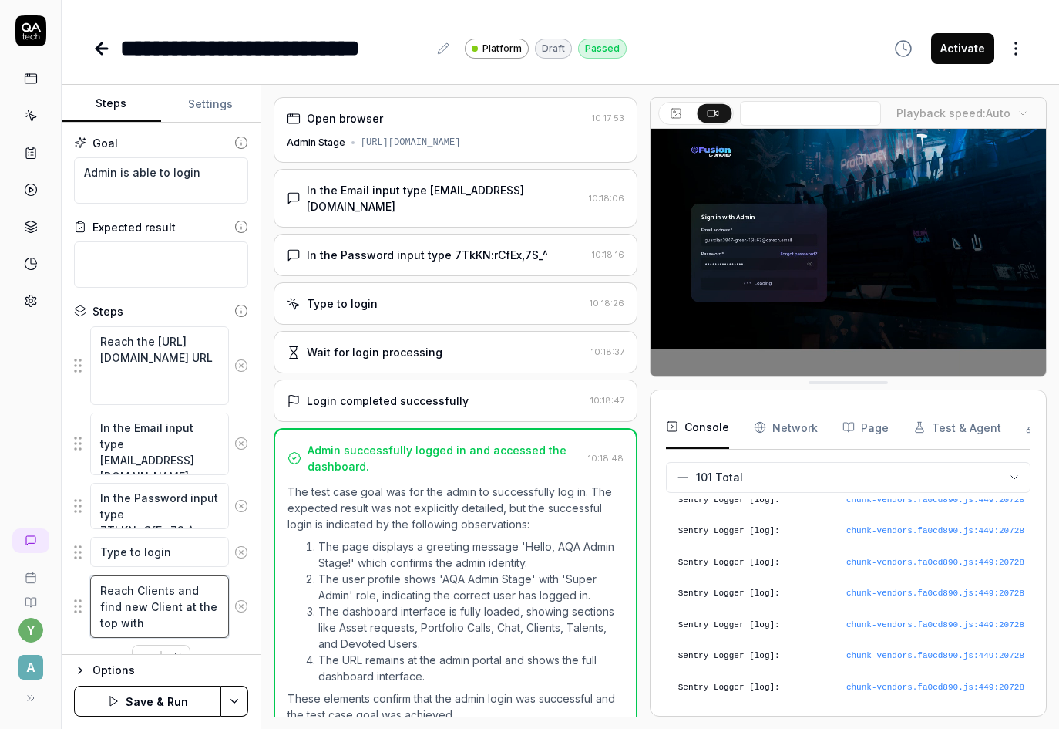
type textarea "*"
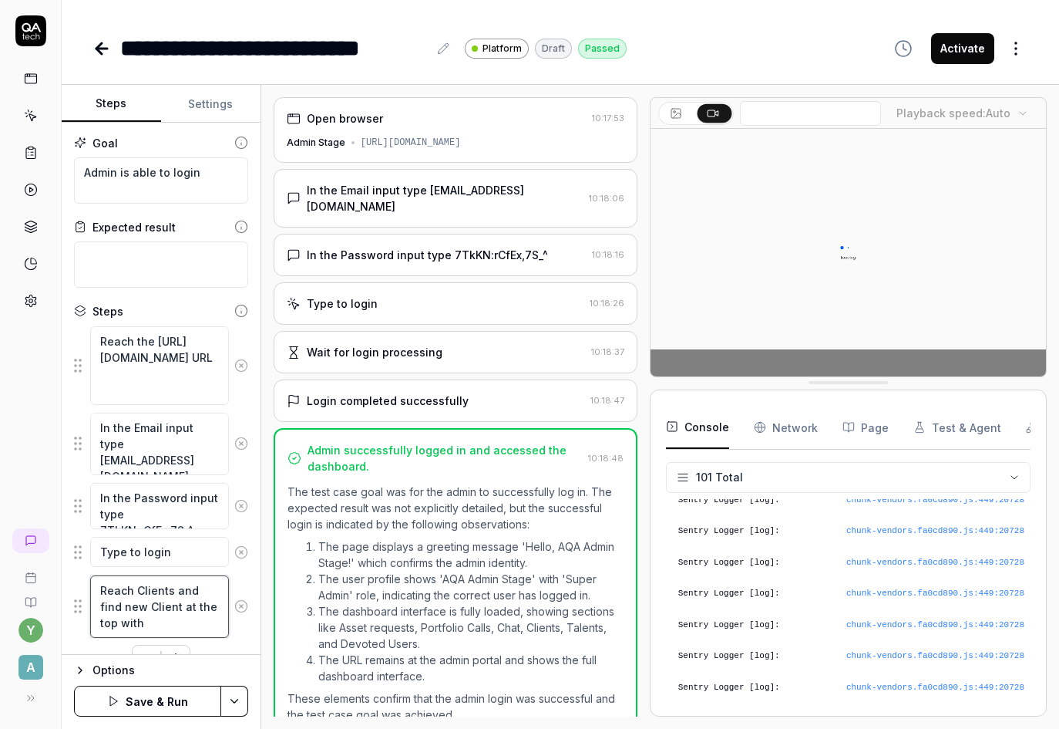
type textarea "Reach Clients and find new Client at the top with e"
type textarea "*"
type textarea "Reach Clients and find new Client at the top with em"
type textarea "*"
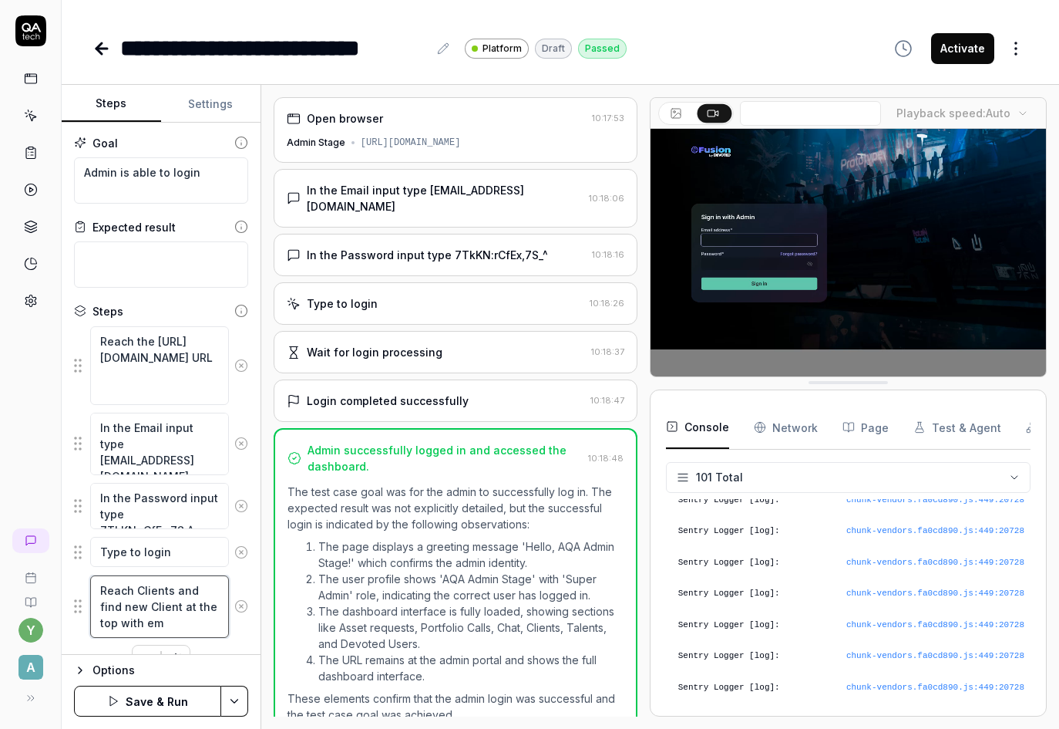
type textarea "Reach Clients and find new Client at the top with ema"
type textarea "*"
type textarea "Reach Clients and find new Client at the top with emai"
type textarea "*"
type textarea "Reach Clients and find new Client at the top with email"
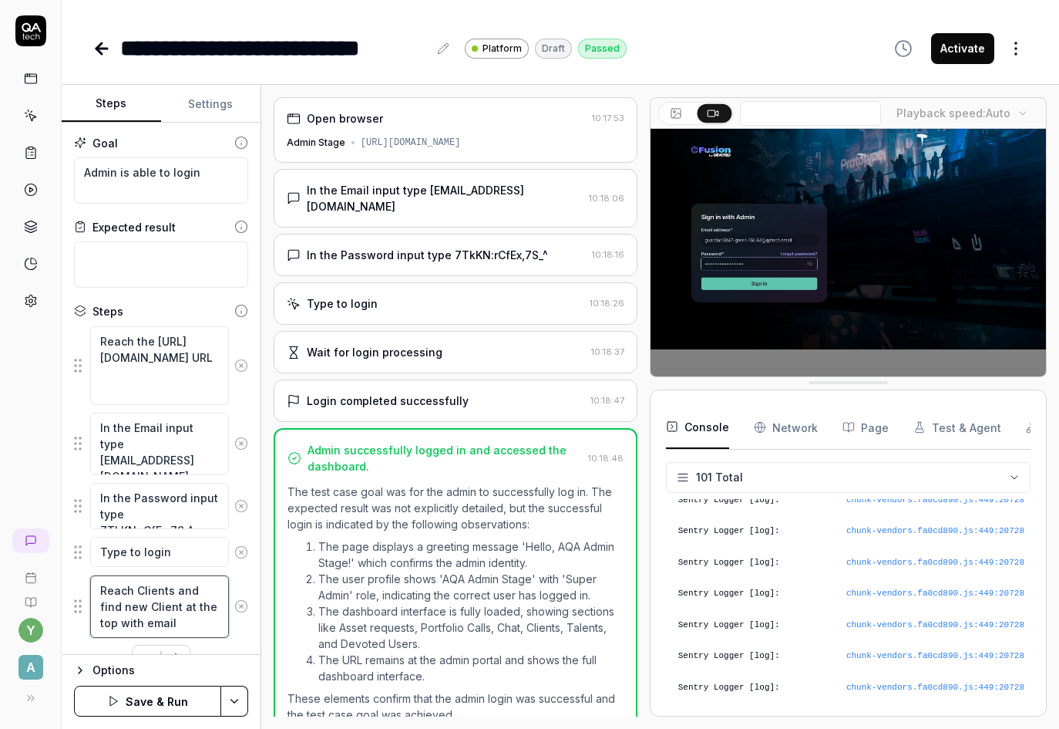
type textarea "*"
type textarea "Reach Clients and find new Client at the top with email"
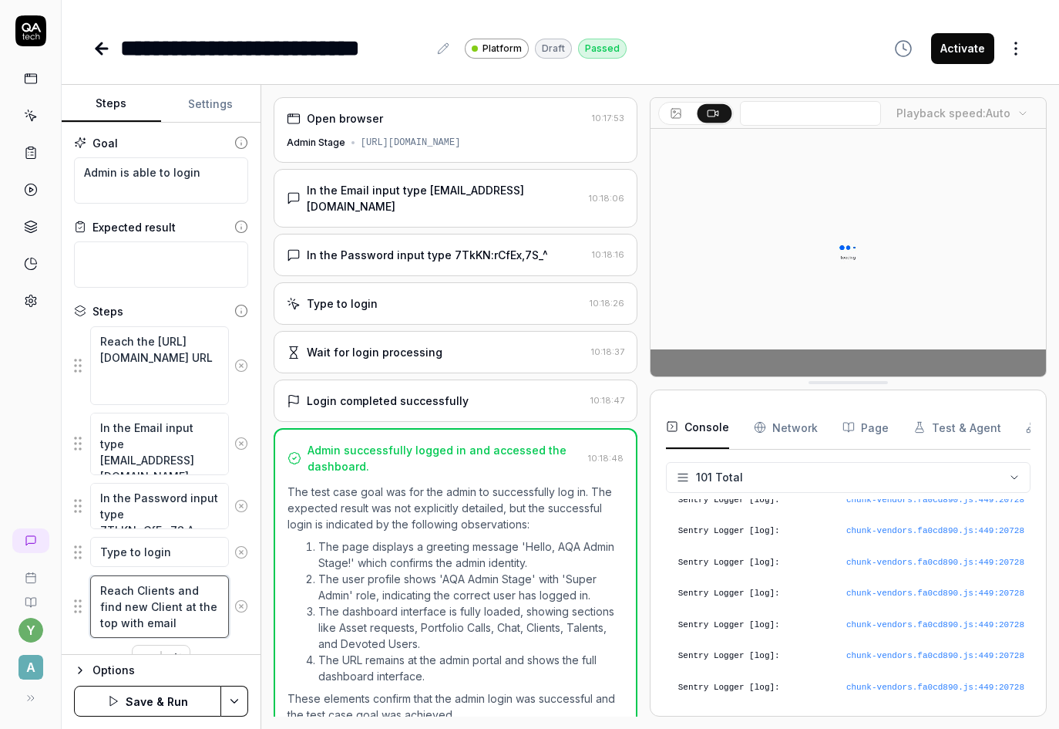
click at [173, 588] on textarea "Reach Clients and find new Client at the top with email" at bounding box center [159, 606] width 139 height 62
type textarea "*"
type textarea "Reach Clients oand find new Client at the top with email"
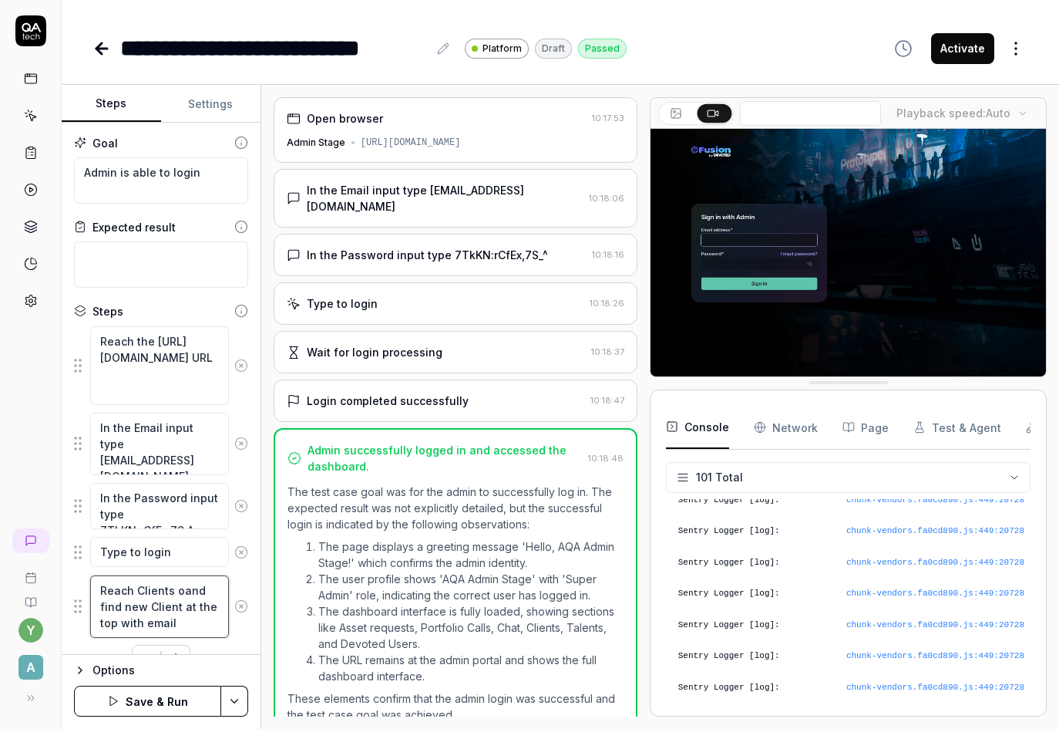
type textarea "*"
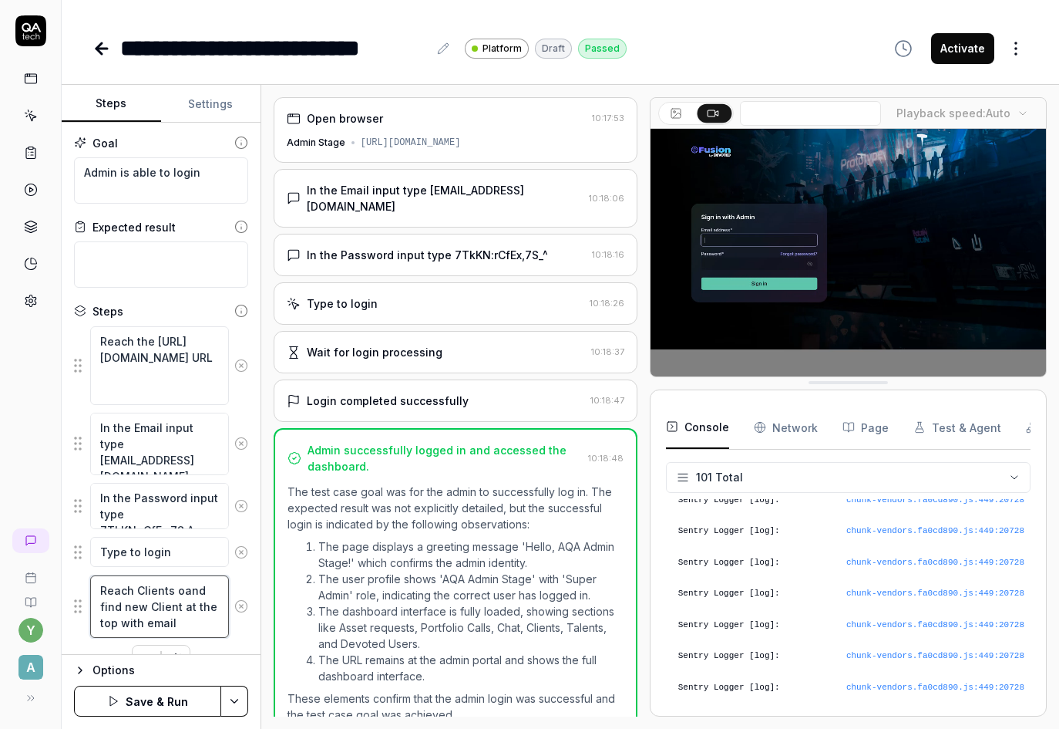
type textarea "Reach Clients orand find new Client at the top with email"
type textarea "*"
type textarea "Reach Clients or and find new Client at the top with email"
type textarea "*"
type textarea "Reach Clients or Vand find new Client at the top with email"
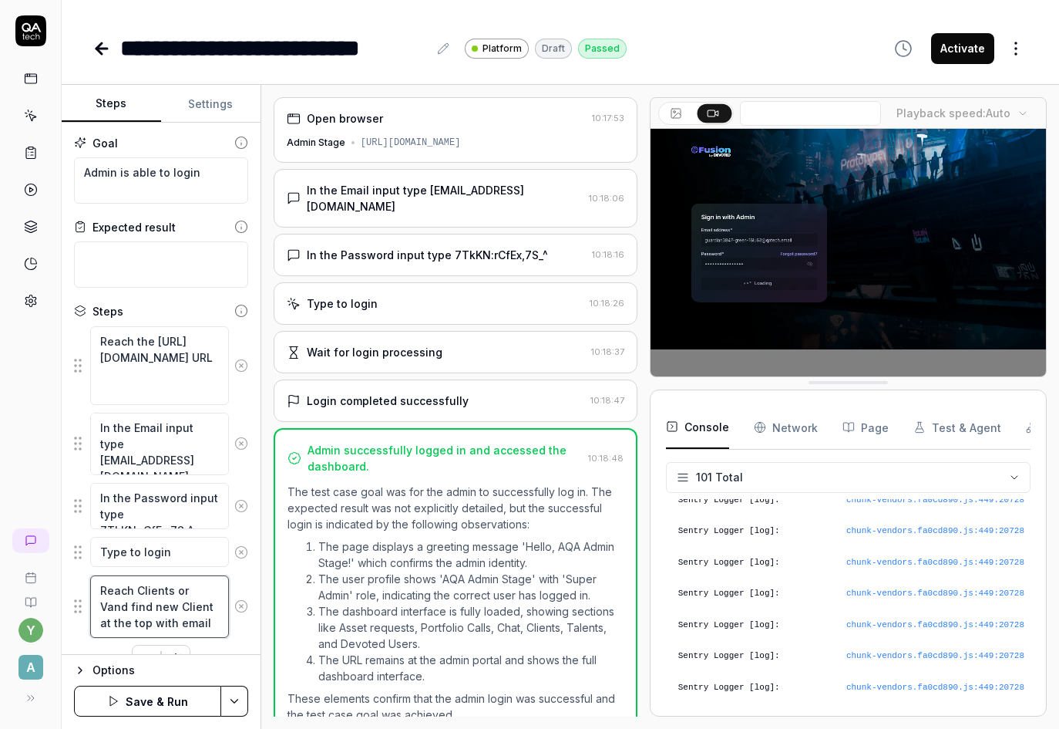
type textarea "*"
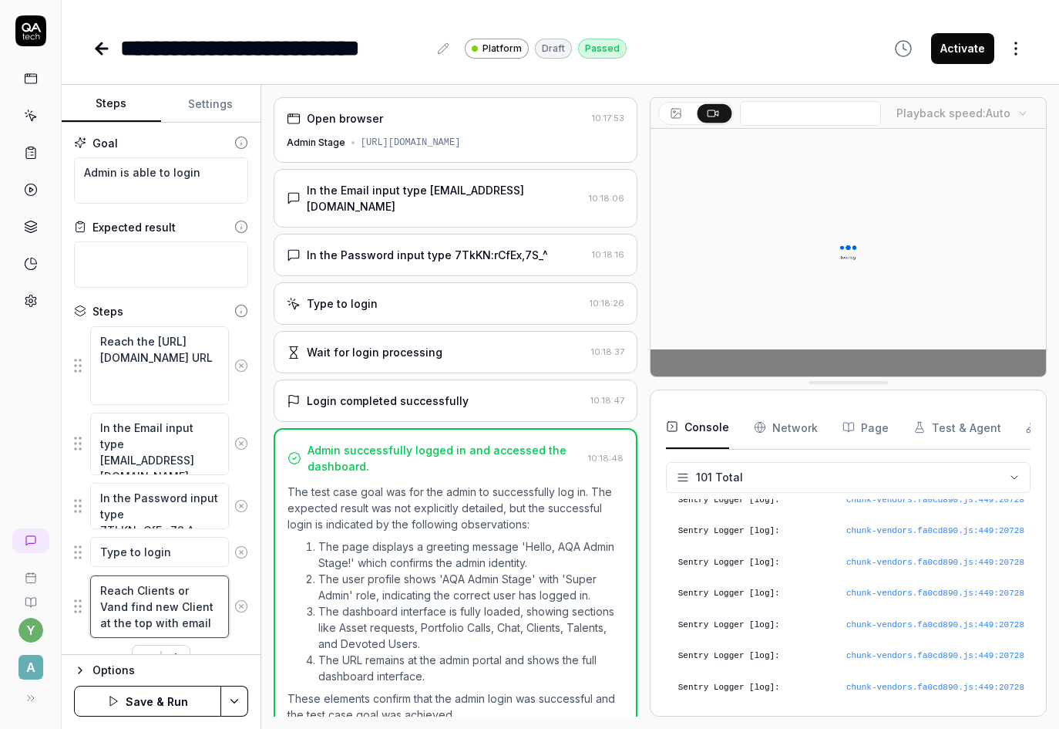
type textarea "Reach Clients or Veand find new Client at the top with email"
type textarea "*"
type textarea "Reach Clients or Venand find new Client at the top with email"
type textarea "*"
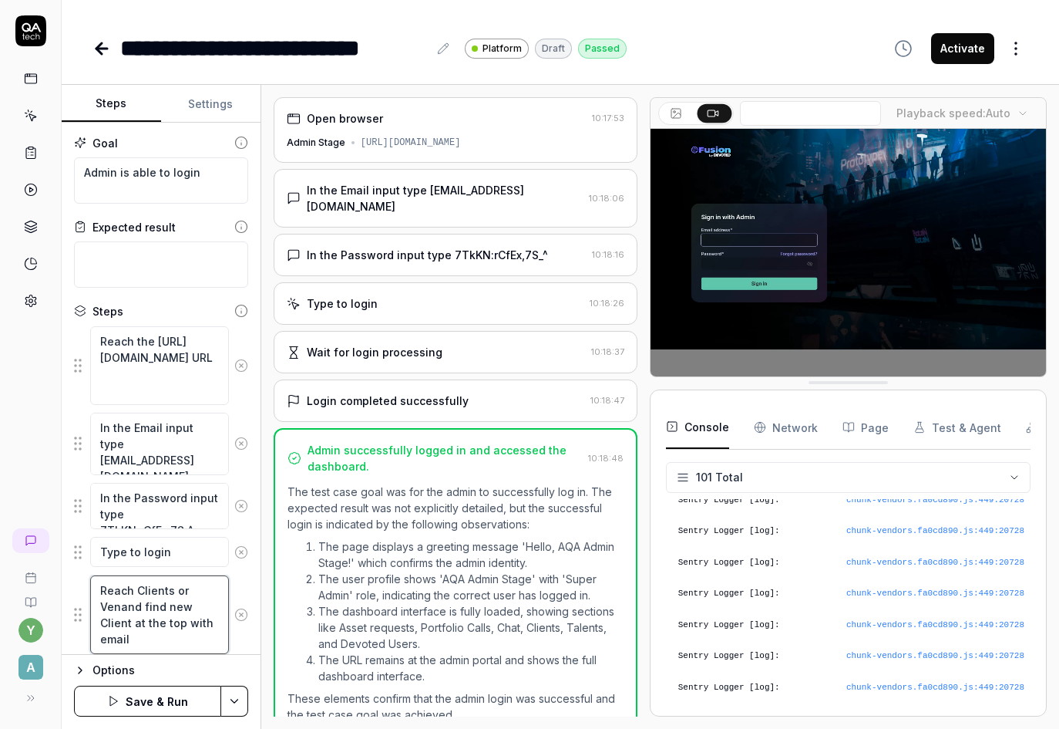
type textarea "Reach Clients or Vendand find new Client at the top with email"
type textarea "*"
type textarea "Reach Clients or Vendoand find new Client at the top with email"
type textarea "*"
type textarea "Reach Clients or Vendorand find new Client at the top with email"
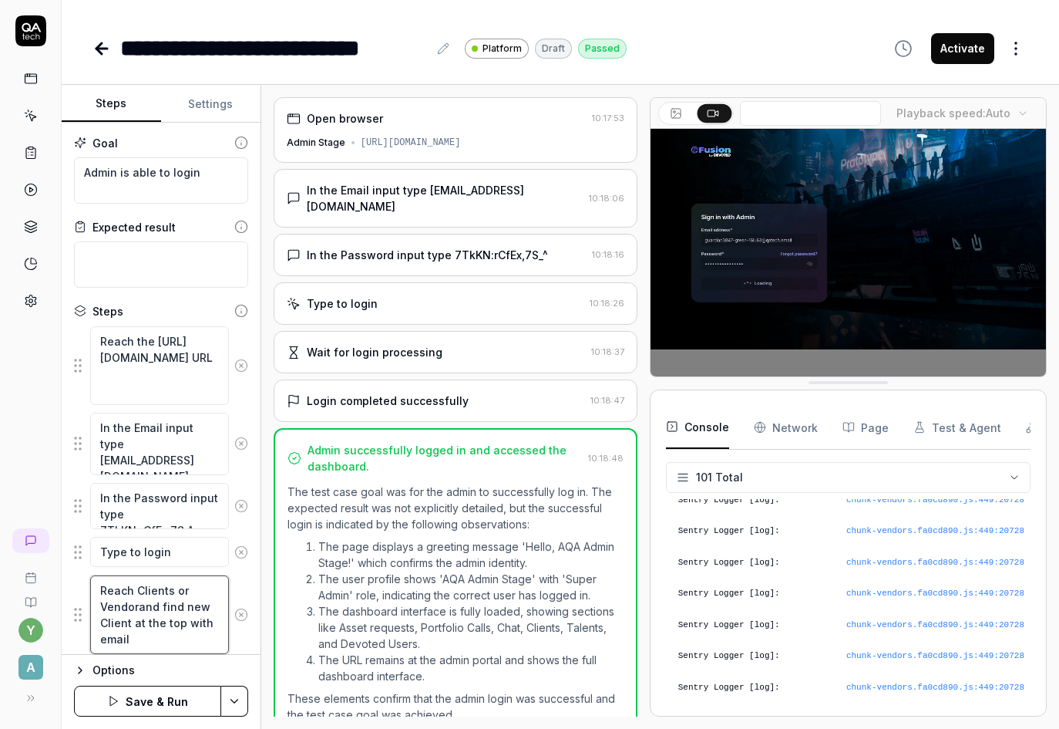
type textarea "*"
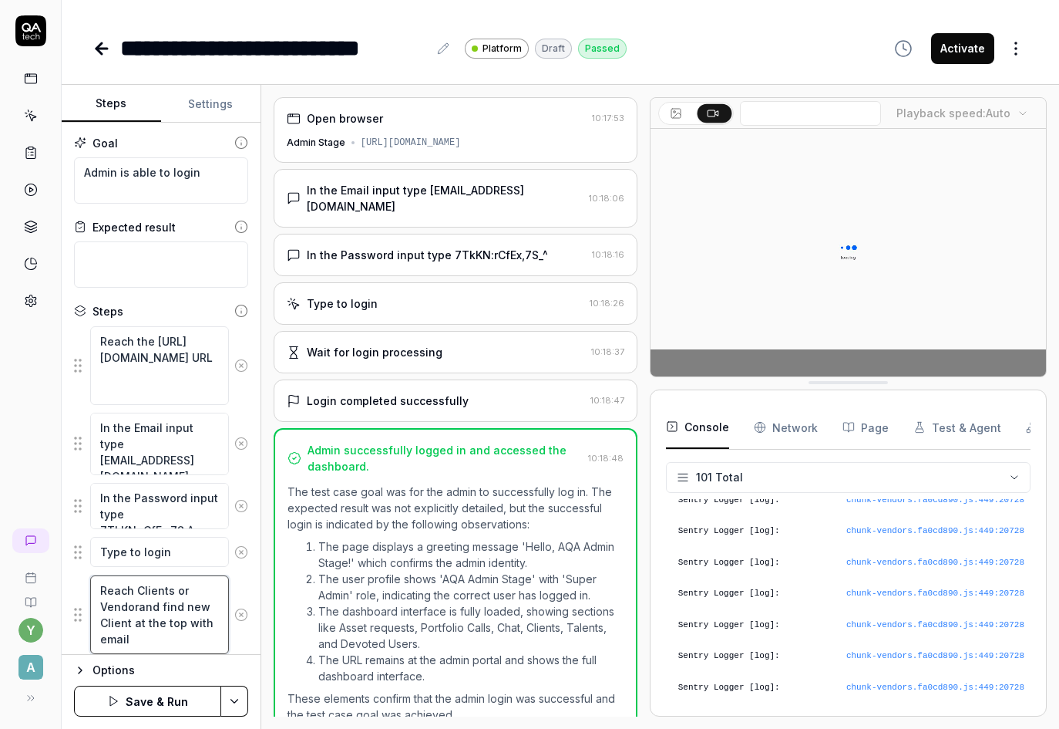
type textarea "Reach Clients or Vendor and find new Client at the top with email"
type textarea "*"
type textarea "Reach Clients or Vendorand find new Client at the top with email"
type textarea "*"
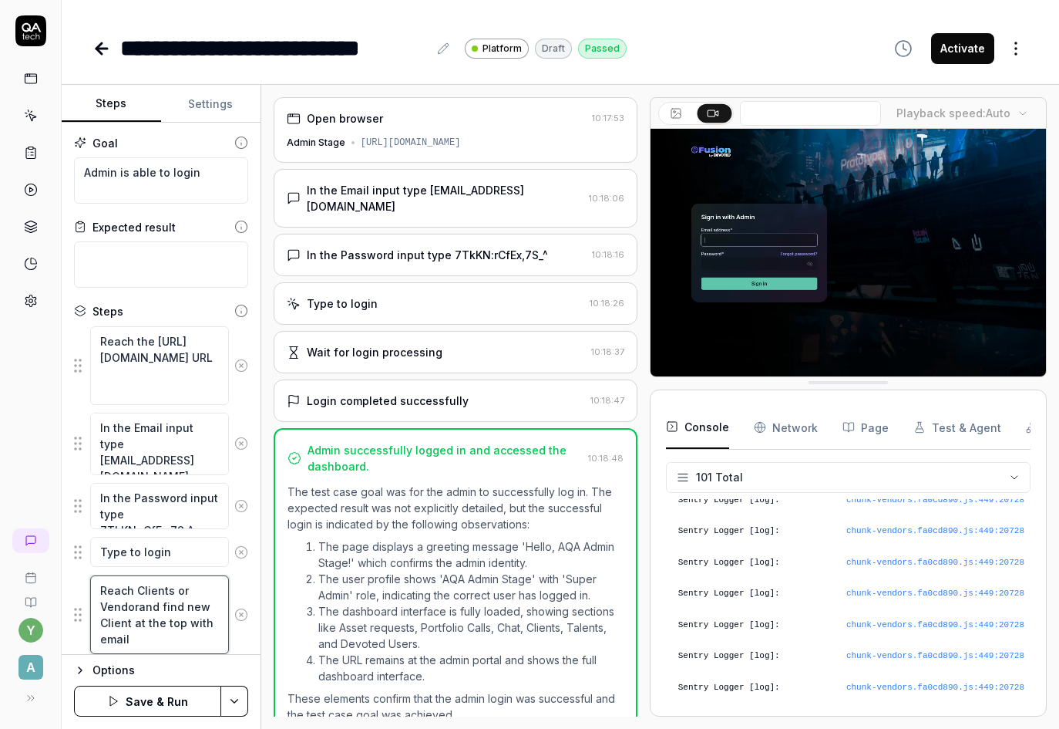
type textarea "Reach Clients or Vendorsand find new Client at the top with email"
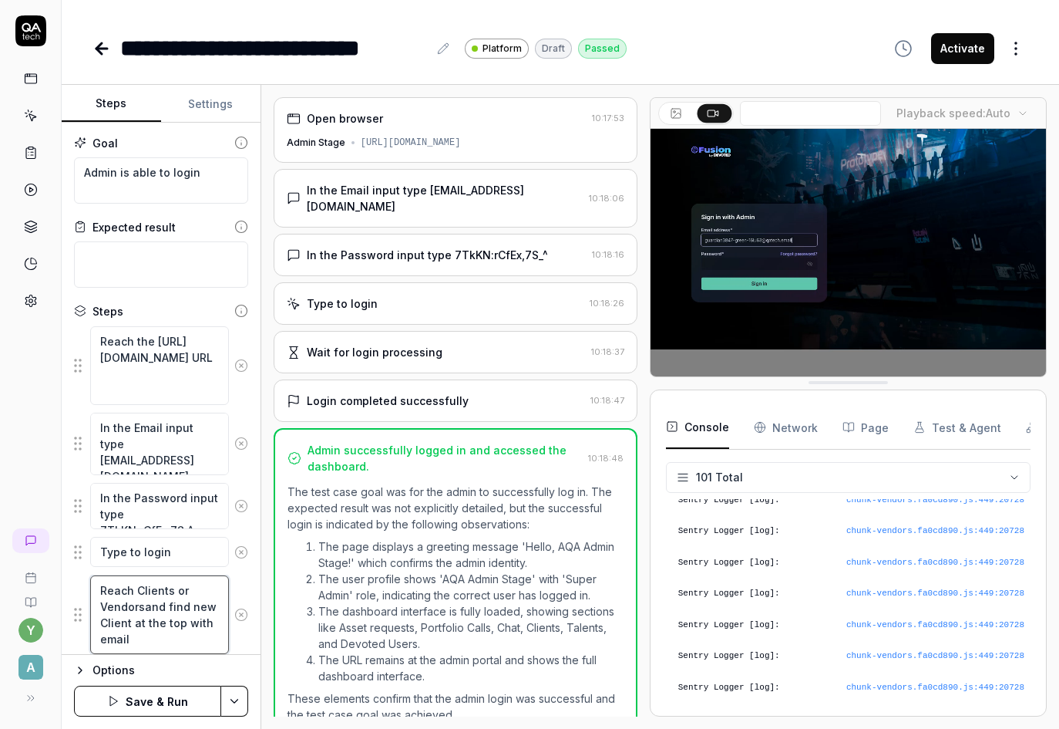
type textarea "*"
type textarea "Reach Clients or Vendors and find new Client at the top with email"
type textarea "*"
type textarea "Reach Clients or Vendors tand find new Client at the top with email"
type textarea "*"
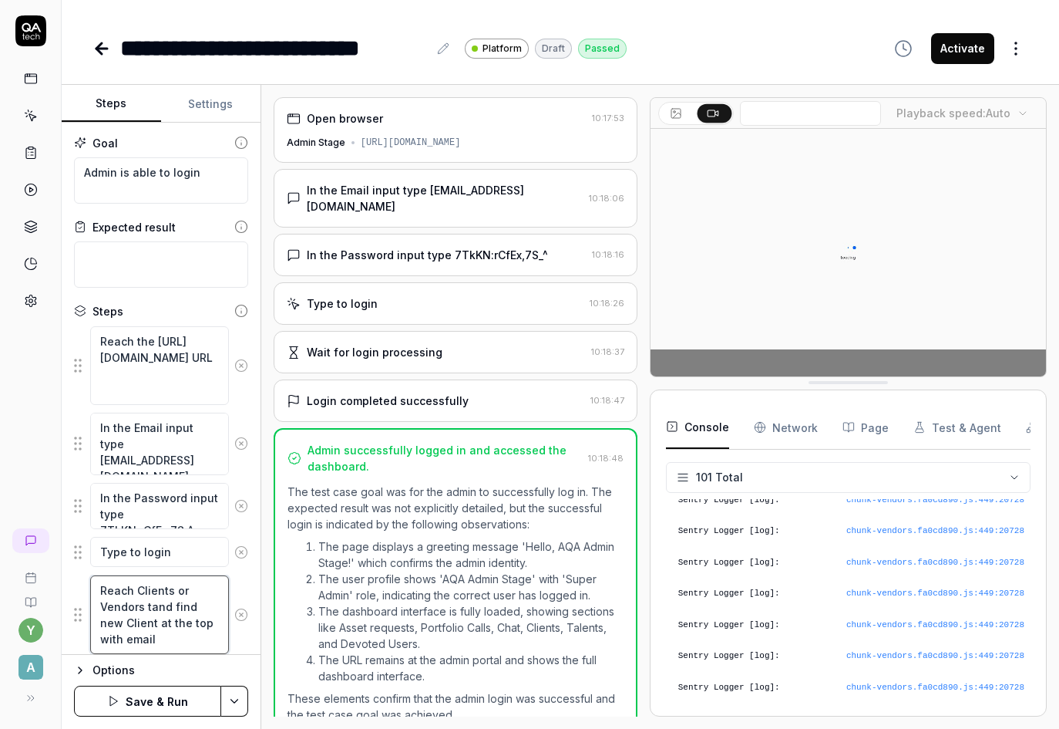
type textarea "Reach Clients or Vendors taand find new Client at the top with email"
type textarea "*"
type textarea "Reach Clients or Vendors taband find new Client at the top with email"
type textarea "*"
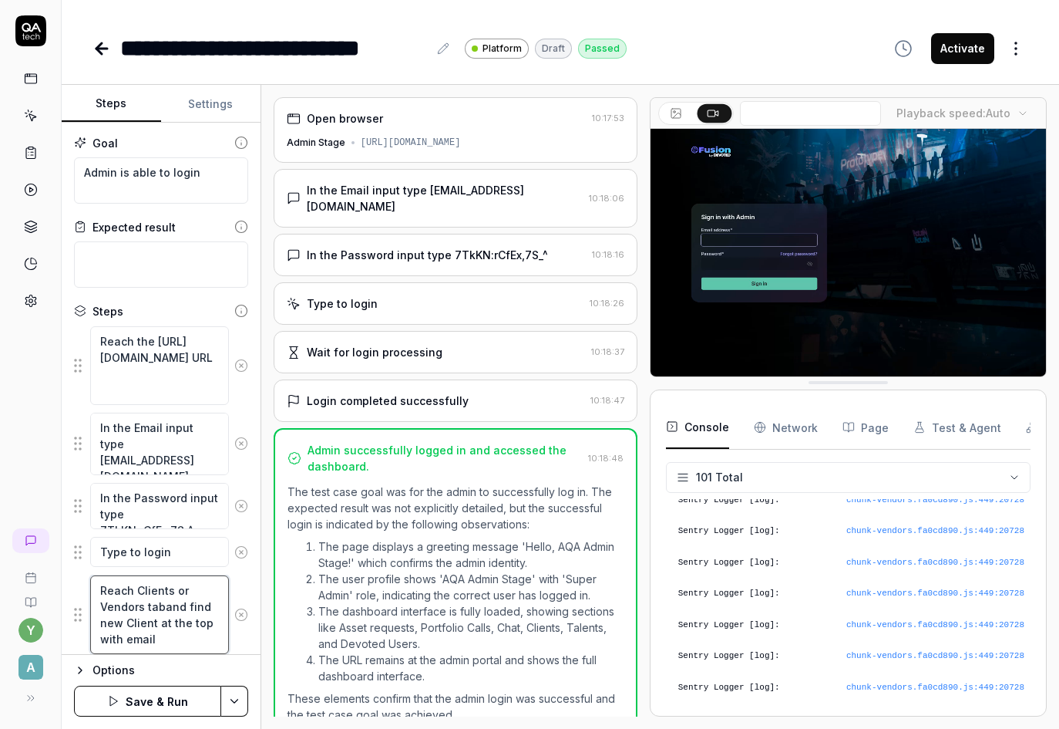
type textarea "Reach Clients or Vendors tabland find new Client at the top with email"
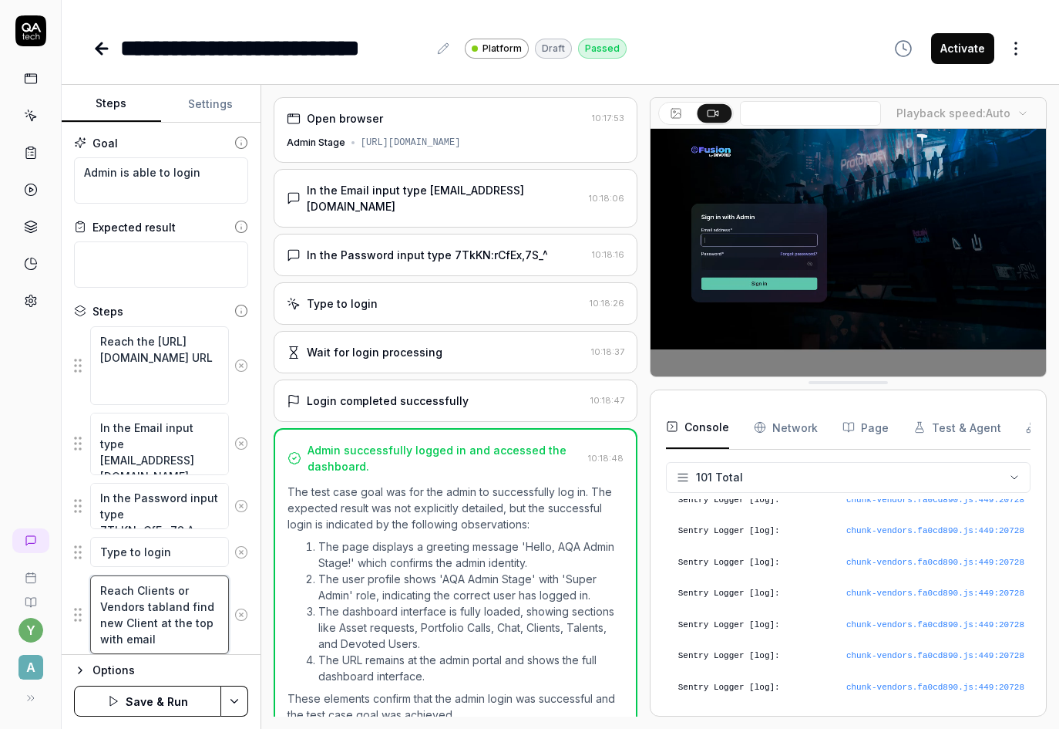
type textarea "*"
type textarea "Reach Clients or Vendors tableand find new Client at the top with email"
type textarea "*"
type textarea "Reach Clients or Vendors tablesand find new Client at the top with email"
type textarea "*"
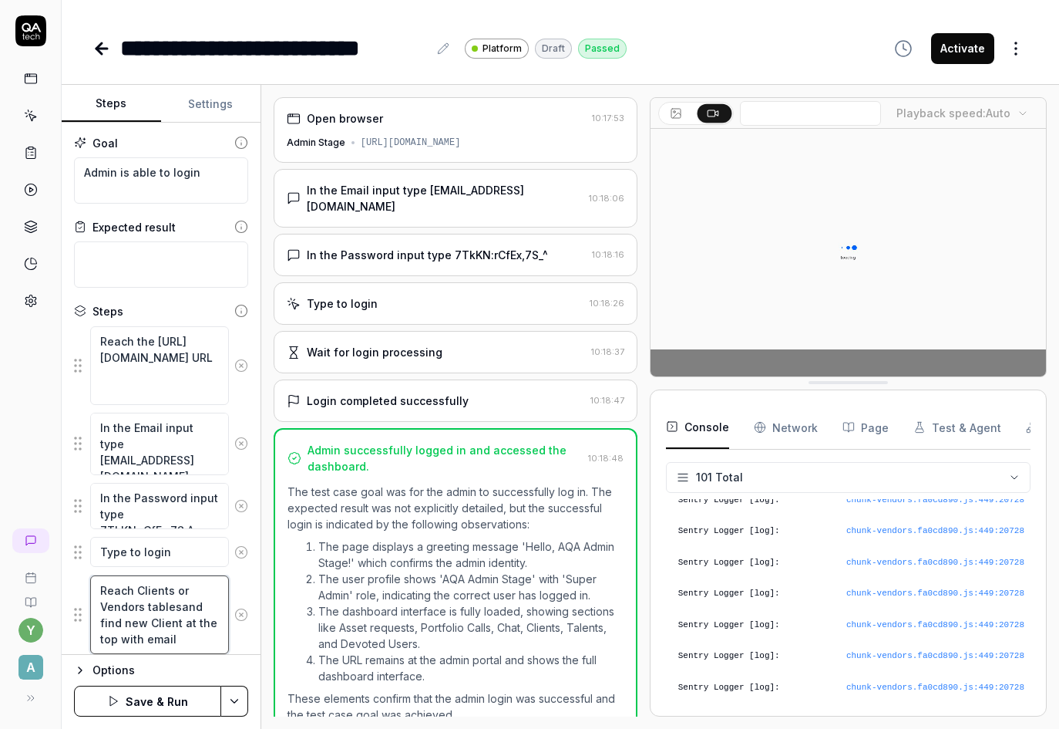
type textarea "Reach Clients or Vendors tables and find new Client at the top with email"
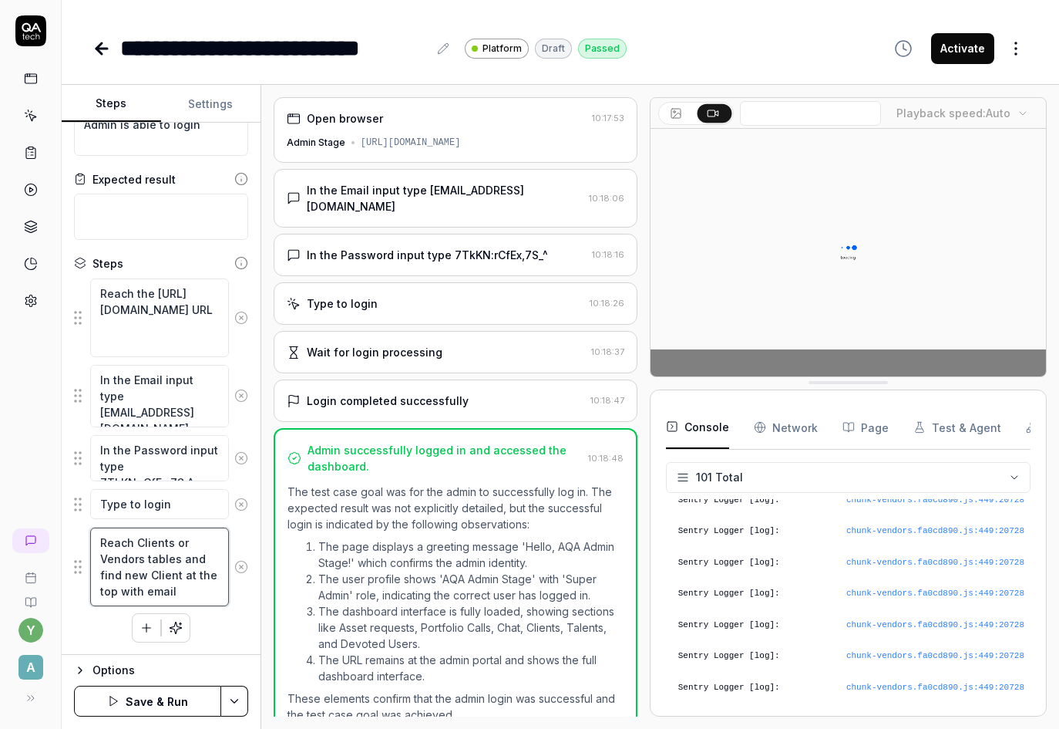
drag, startPoint x: 147, startPoint y: 627, endPoint x: 215, endPoint y: 642, distance: 69.4
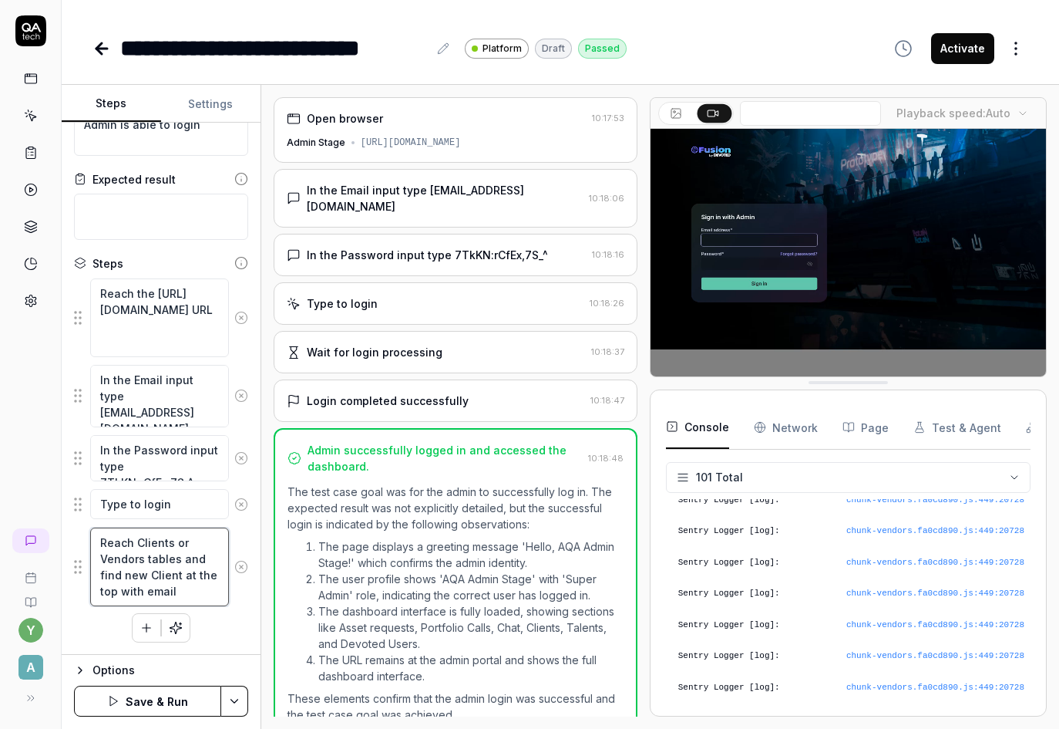
click at [215, 642] on div "Reach the https://admin-stage.artlighter.com/ URL In the Email input type guard…" at bounding box center [161, 460] width 174 height 365
type textarea "*"
type textarea "Reach Clients or Vendors tables and find new u"
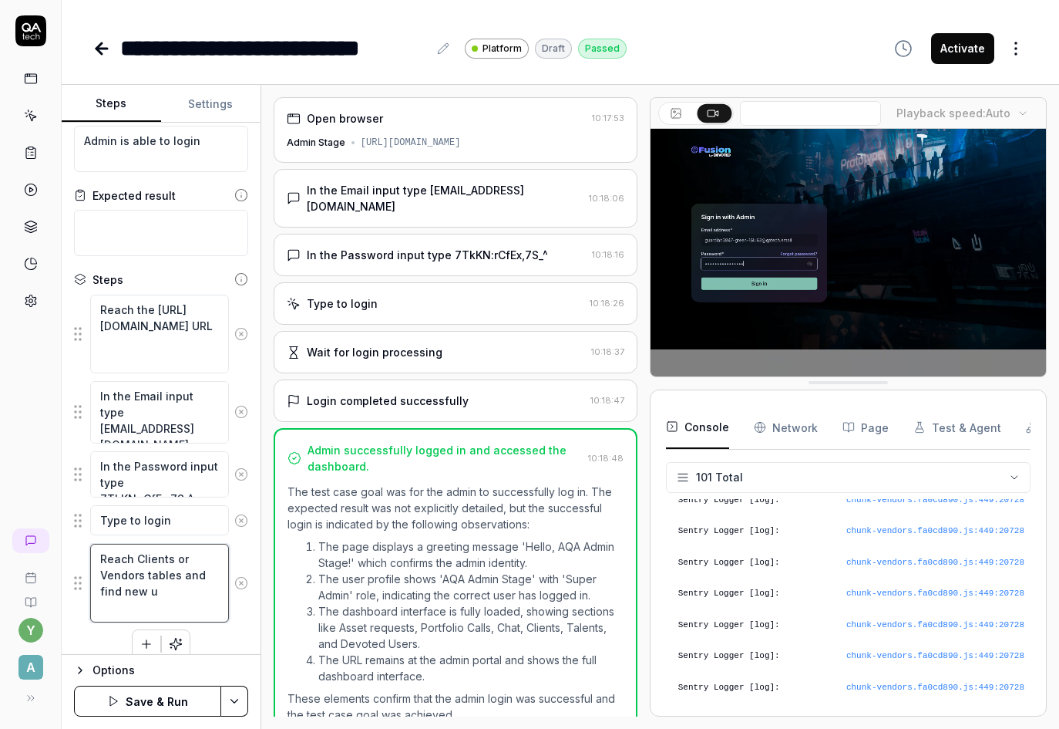
type textarea "*"
type textarea "Reach Clients or Vendors tables and find new us"
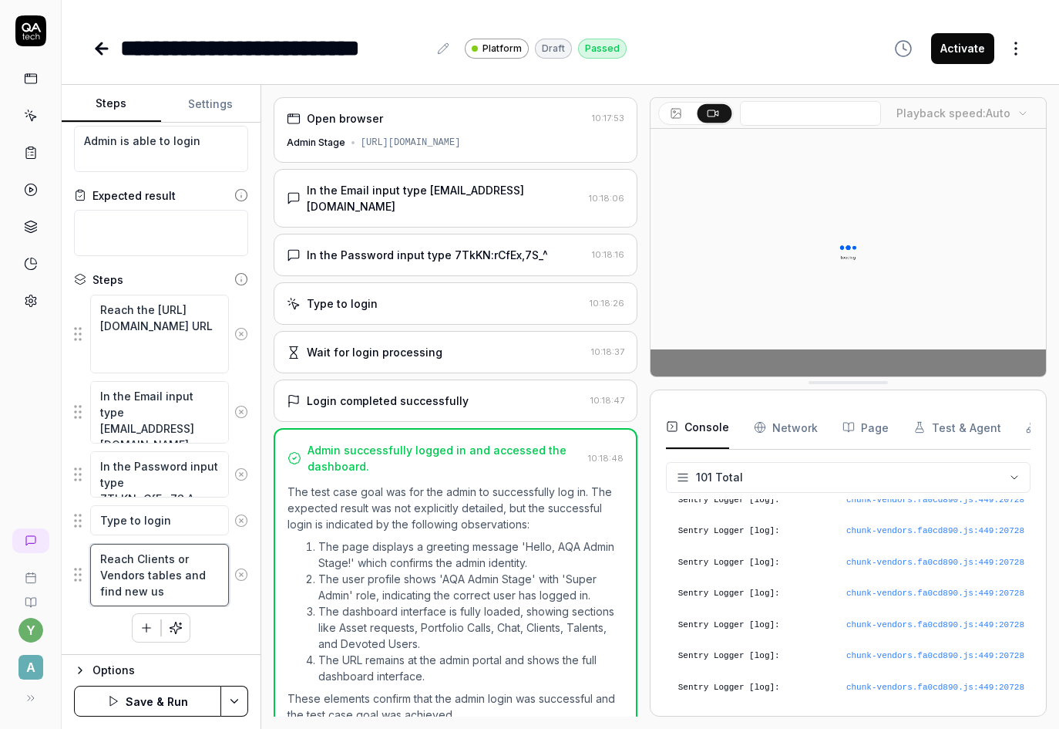
type textarea "*"
type textarea "Reach Clients or Vendors tables and find new use"
type textarea "*"
type textarea "Reach Clients or Vendors tables and find new user"
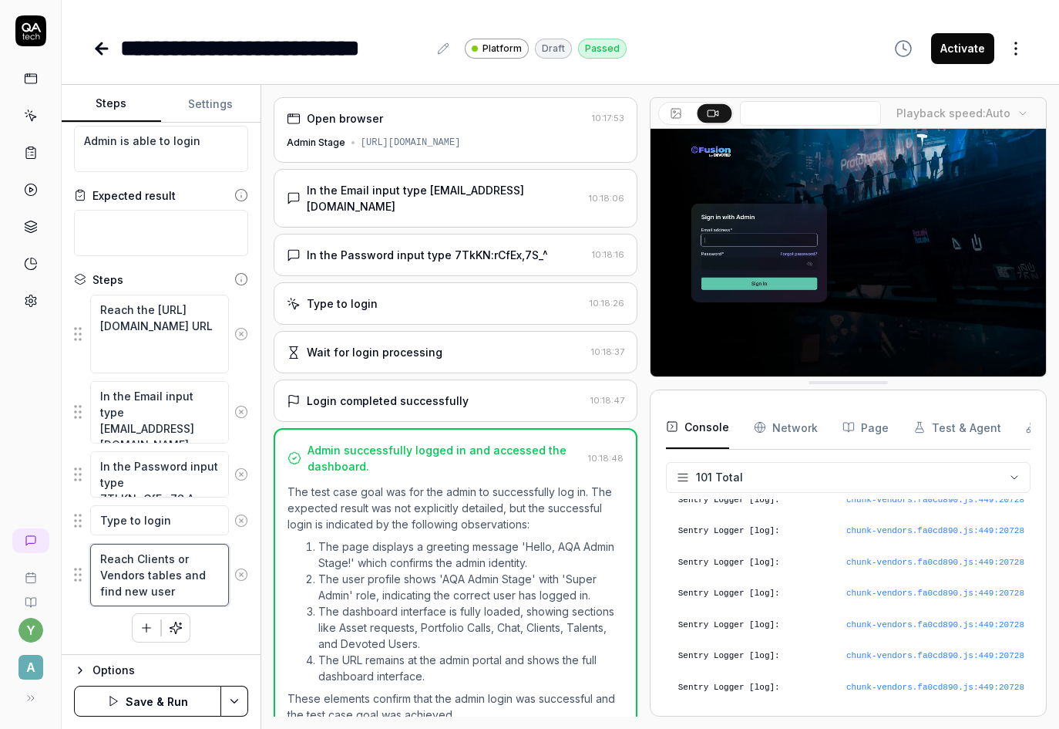
type textarea "*"
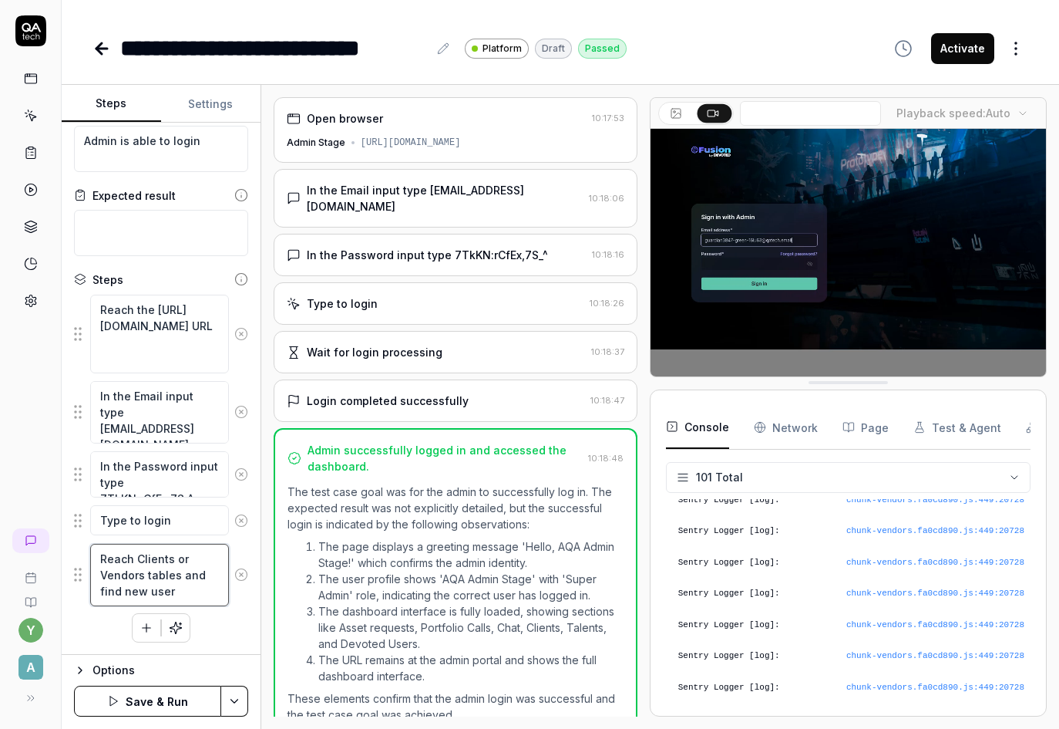
type textarea "Reach Clients or Vendors tables and find new user"
click at [115, 671] on div "Options" at bounding box center [171, 670] width 156 height 19
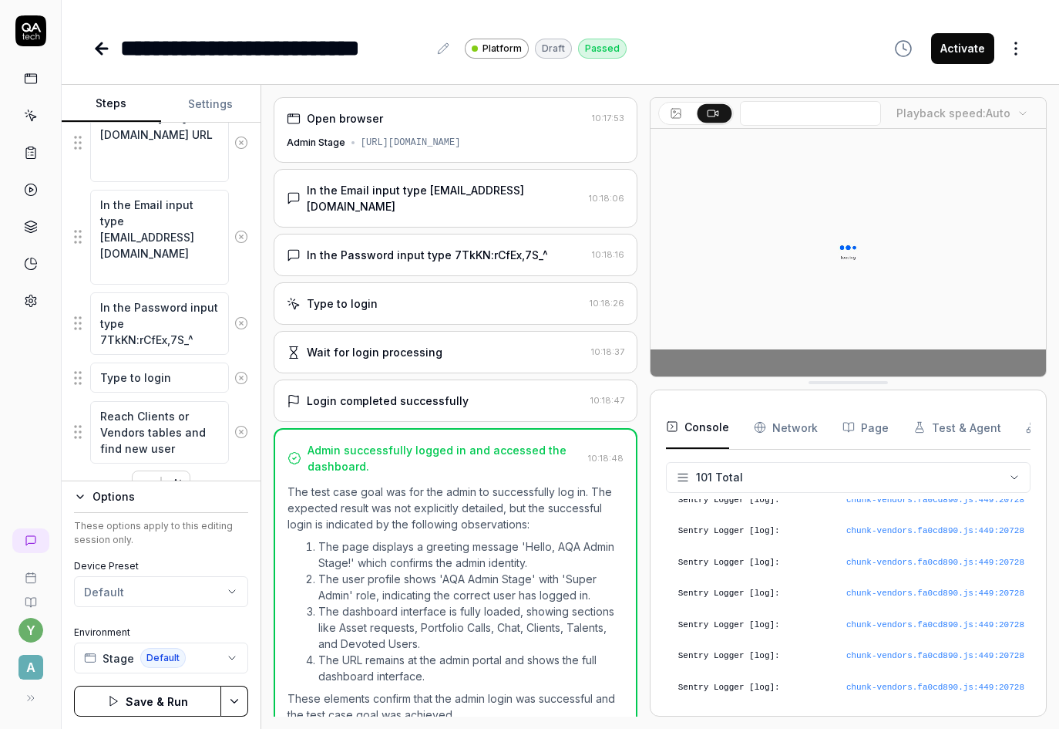
scroll to position [254, 0]
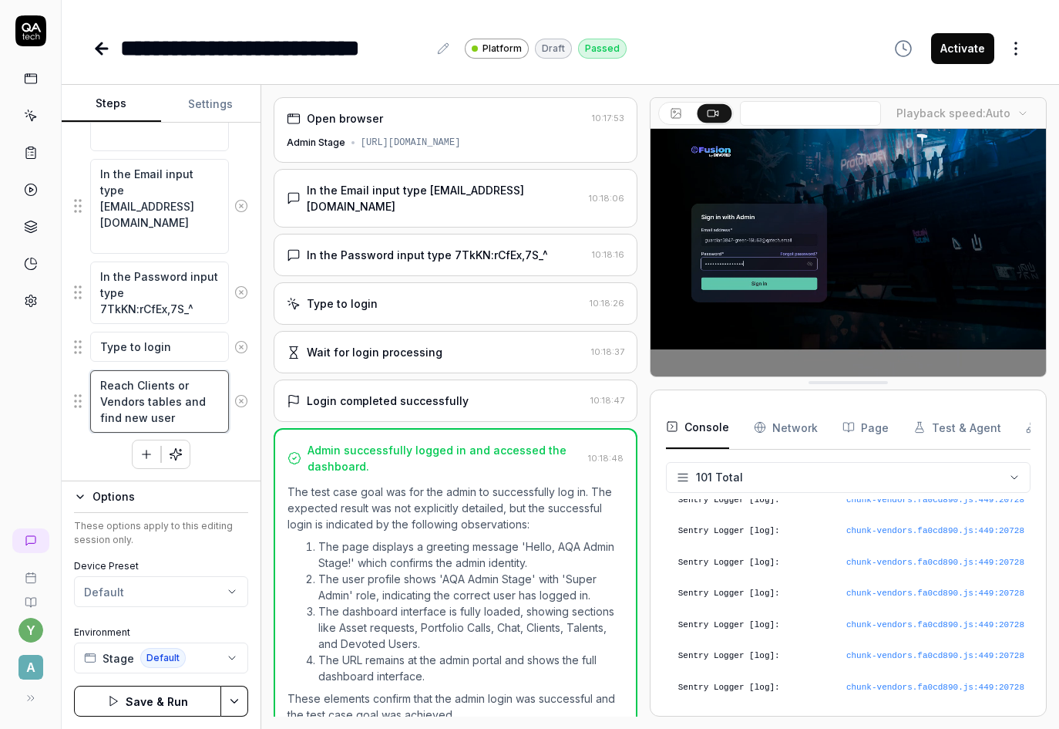
click at [184, 417] on textarea "Reach Clients or Vendors tables and find new user" at bounding box center [159, 401] width 139 height 62
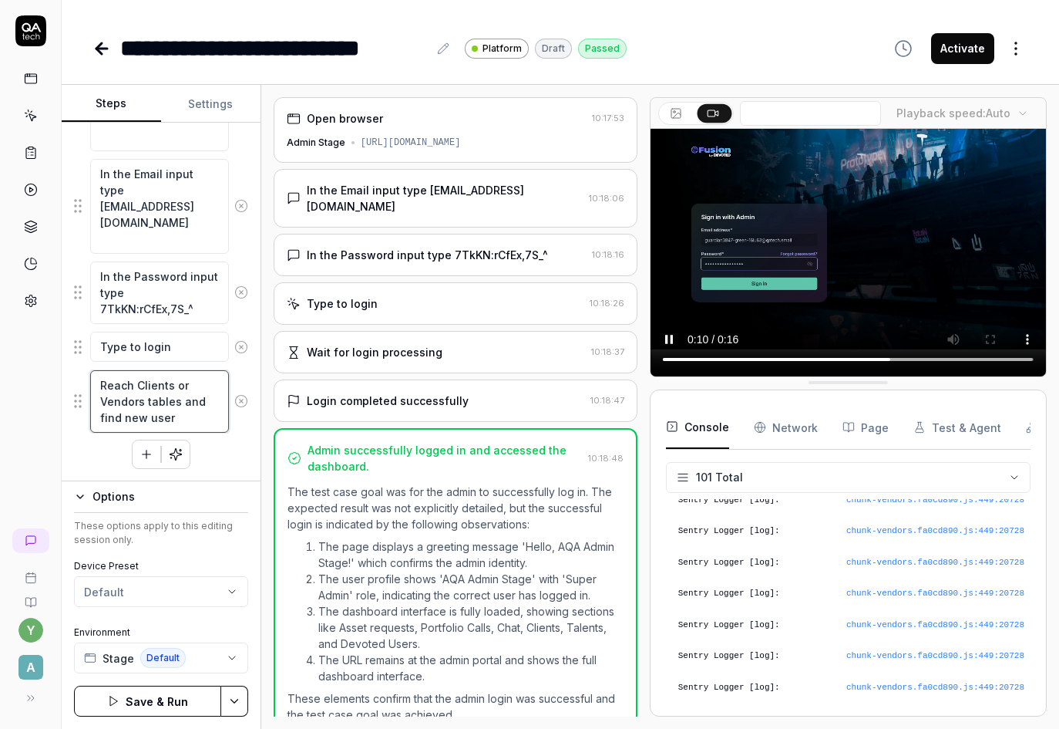
paste textarea "[EMAIL_ADDRESS][DOMAIN_NAME]"
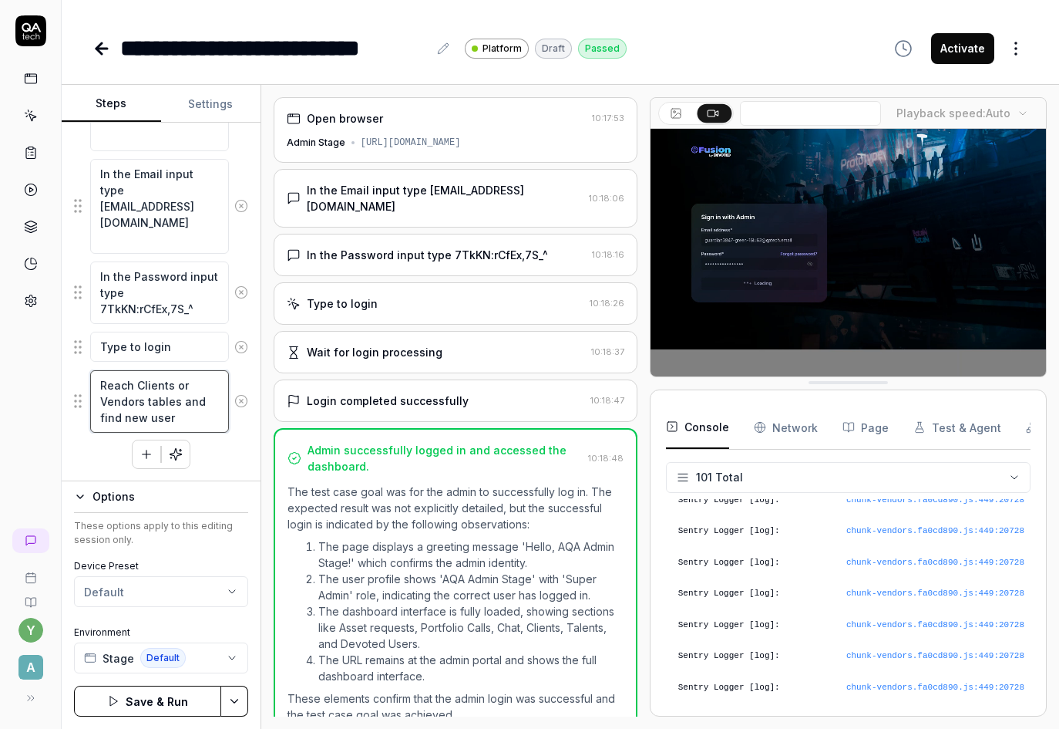
type textarea "*"
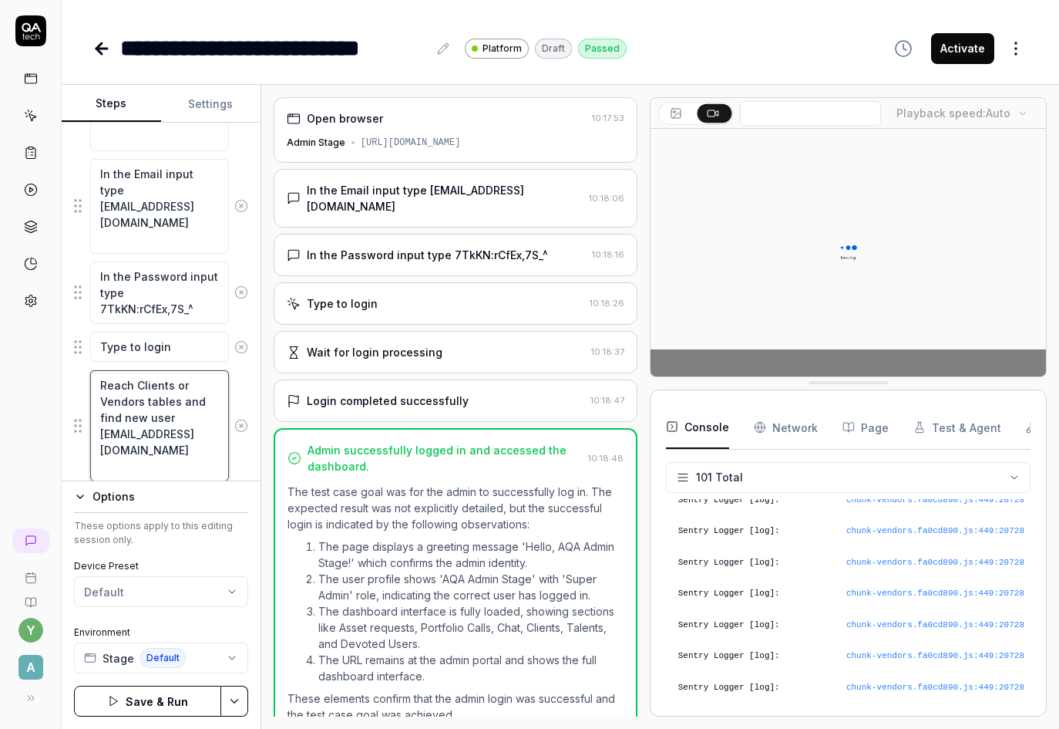
type textarea "Reach Clients or Vendors tables and find new user [EMAIL_ADDRESS][DOMAIN_NAME]"
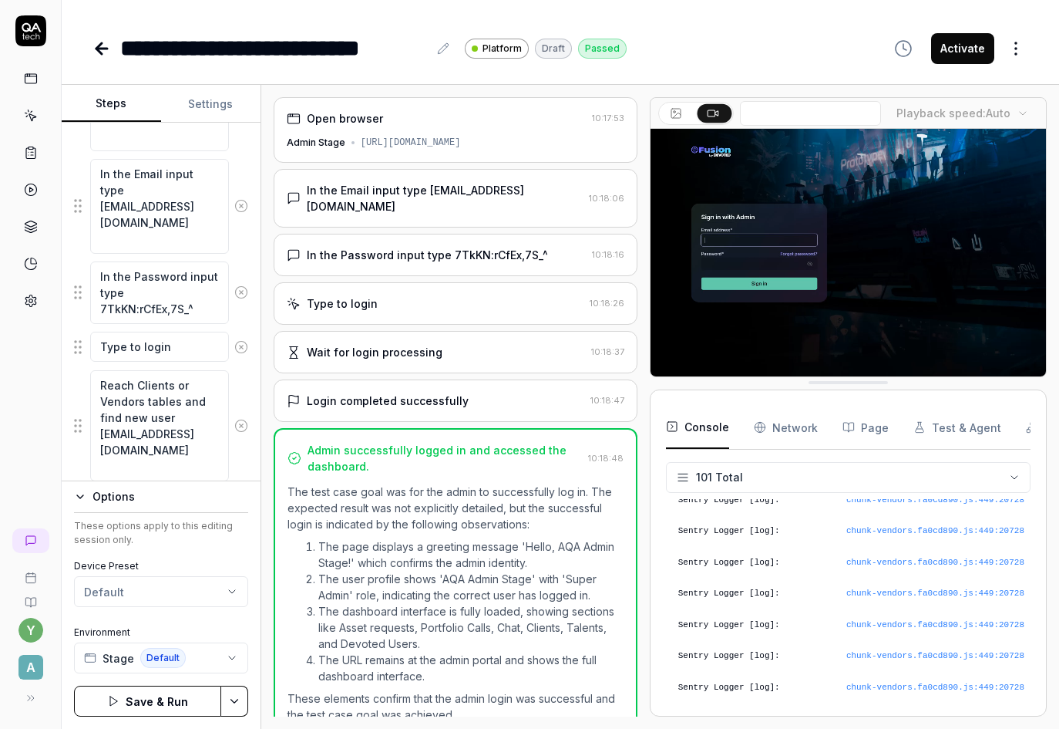
click at [235, 699] on html "**********" at bounding box center [529, 364] width 1059 height 729
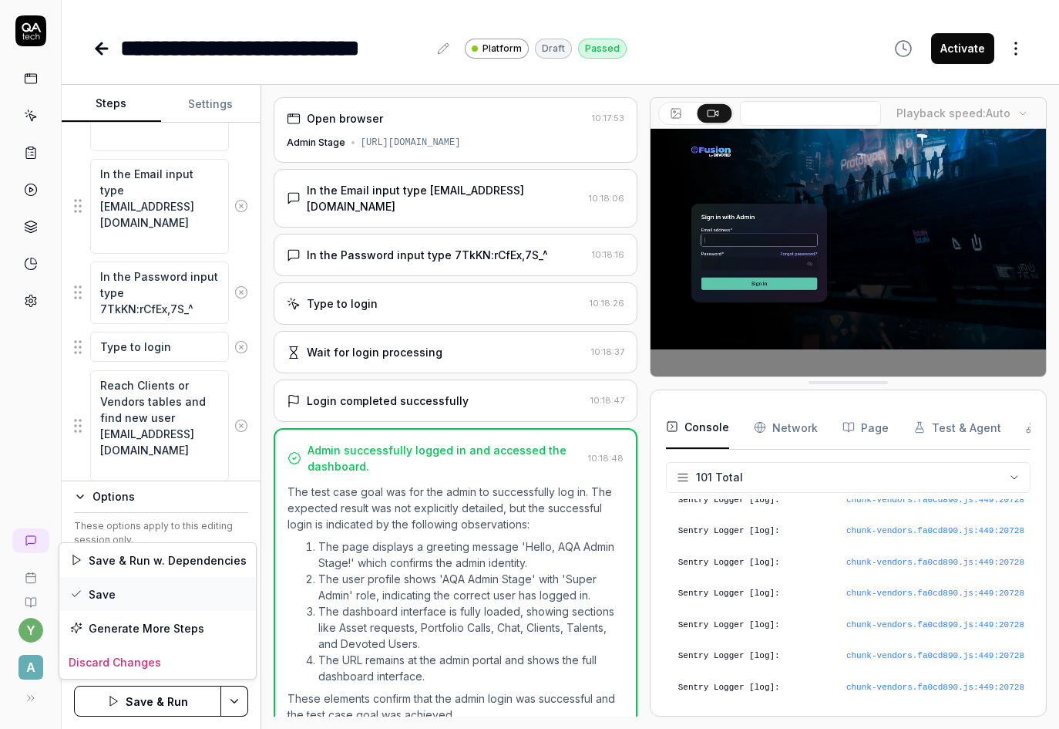
click at [97, 592] on div "Save" at bounding box center [157, 594] width 197 height 34
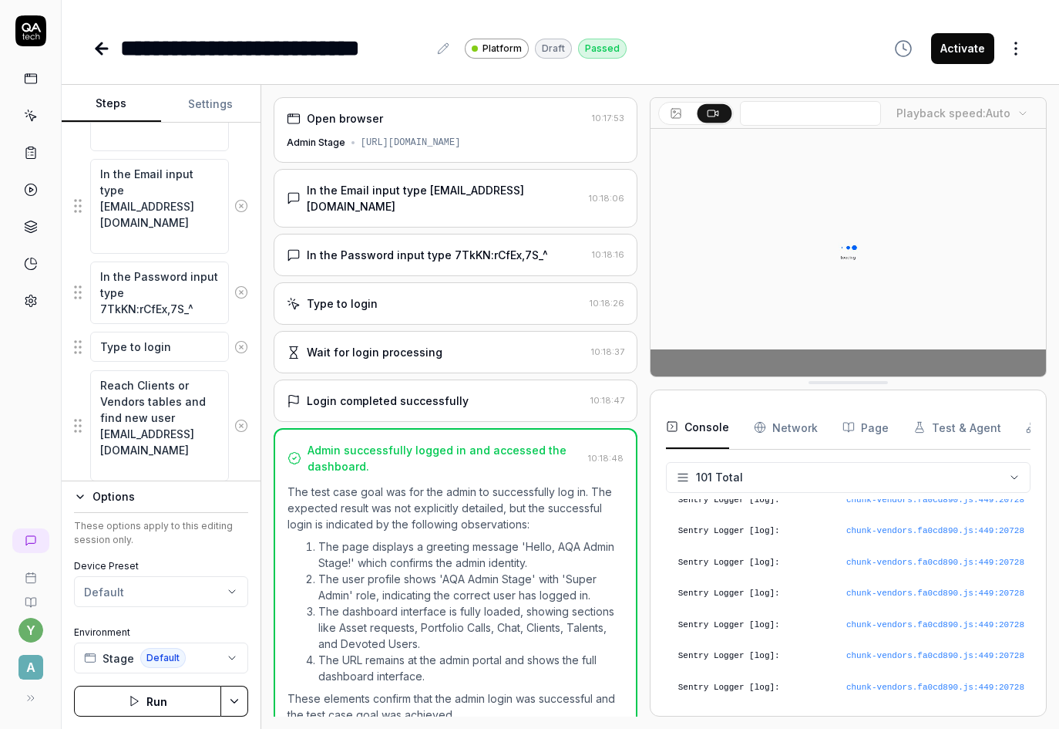
click at [133, 696] on icon "button" at bounding box center [134, 701] width 12 height 12
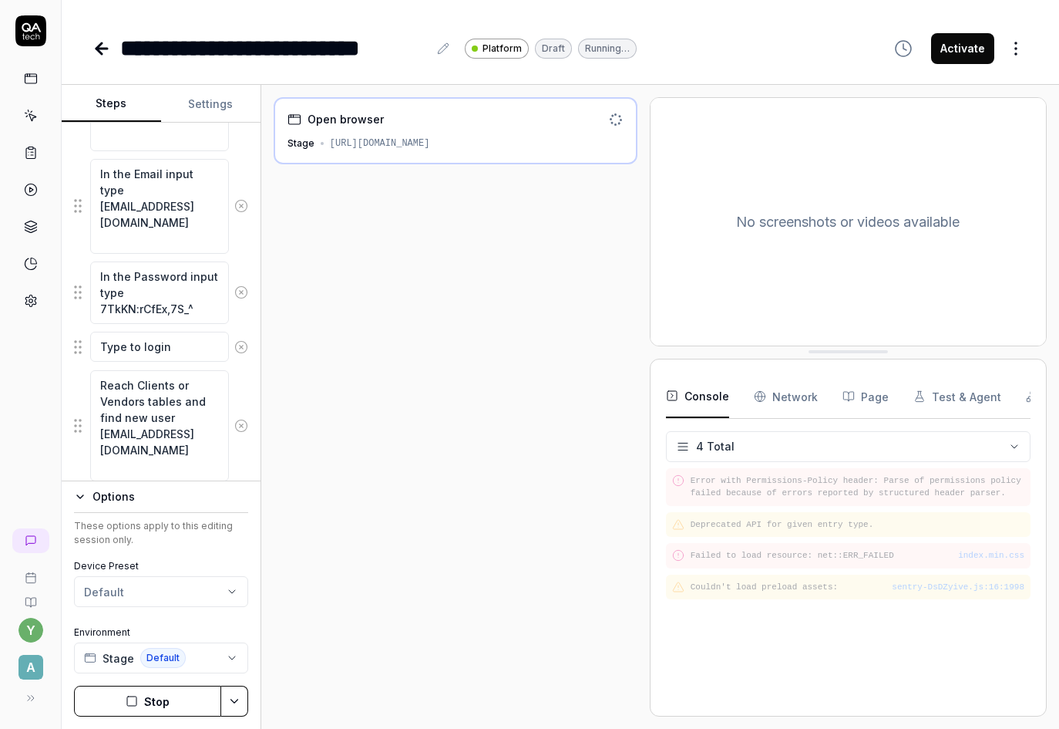
click at [174, 700] on button "Stop" at bounding box center [147, 701] width 147 height 31
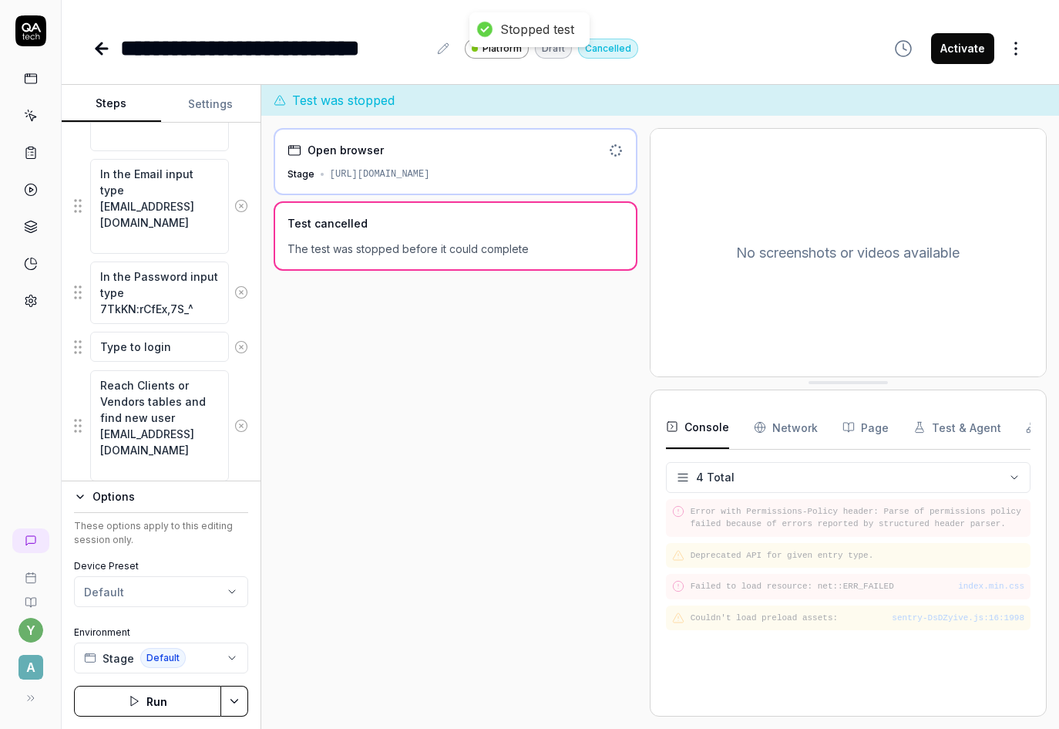
click at [107, 49] on icon at bounding box center [101, 49] width 11 height 0
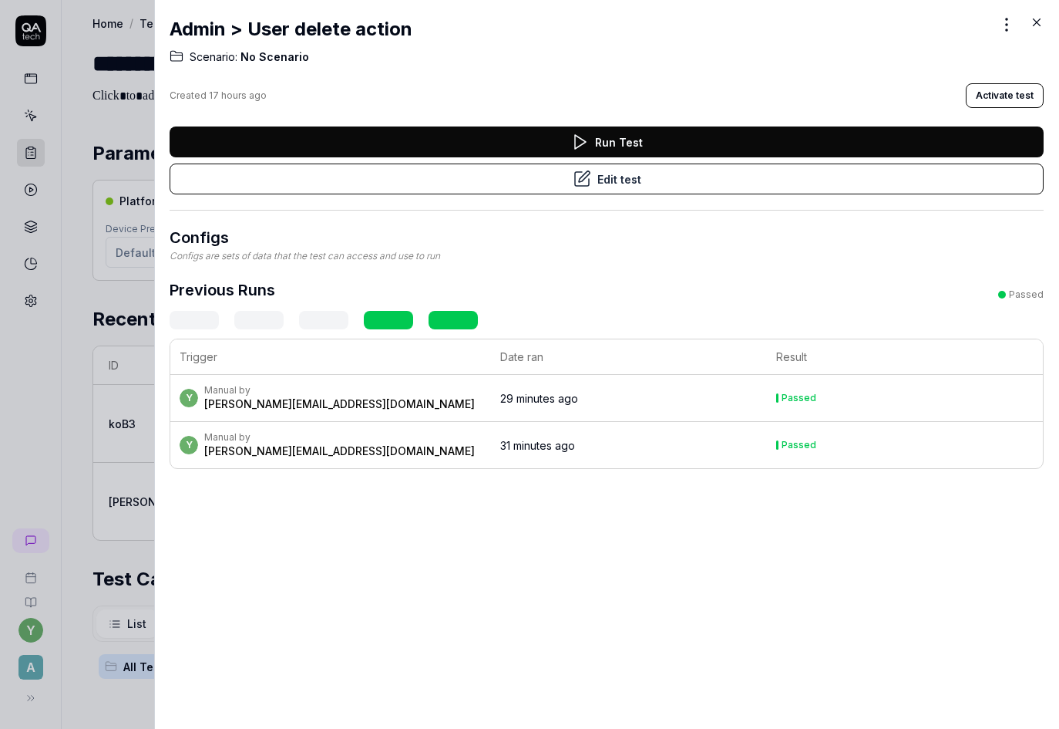
click at [1035, 21] on icon at bounding box center [1037, 22] width 14 height 14
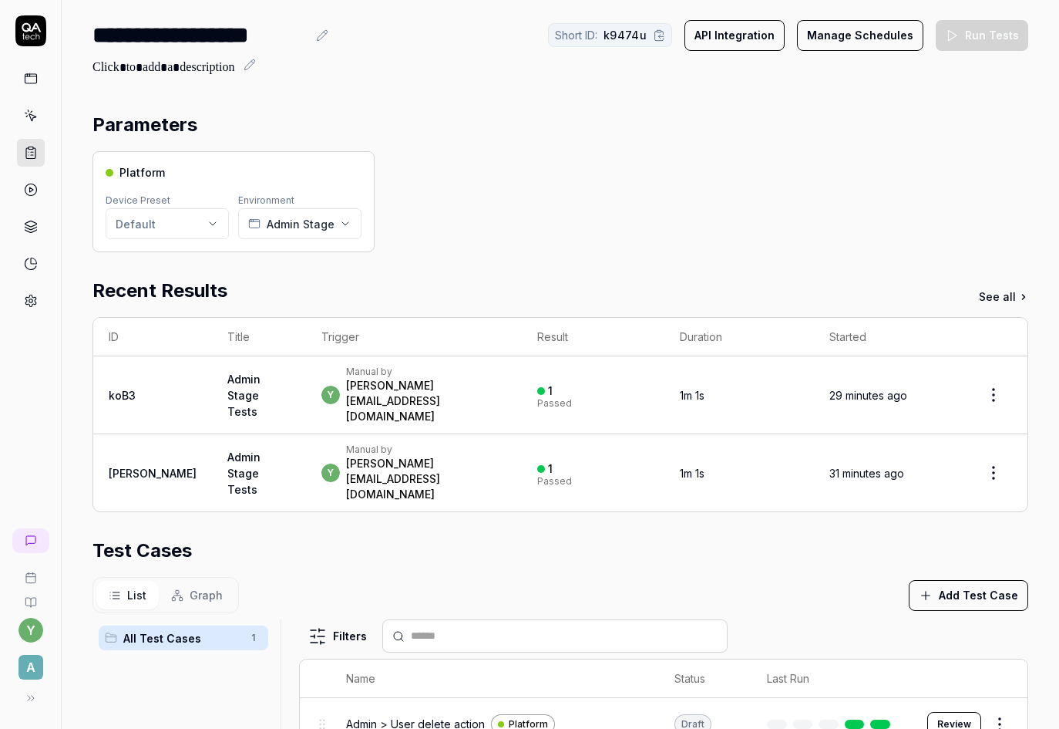
scroll to position [77, 0]
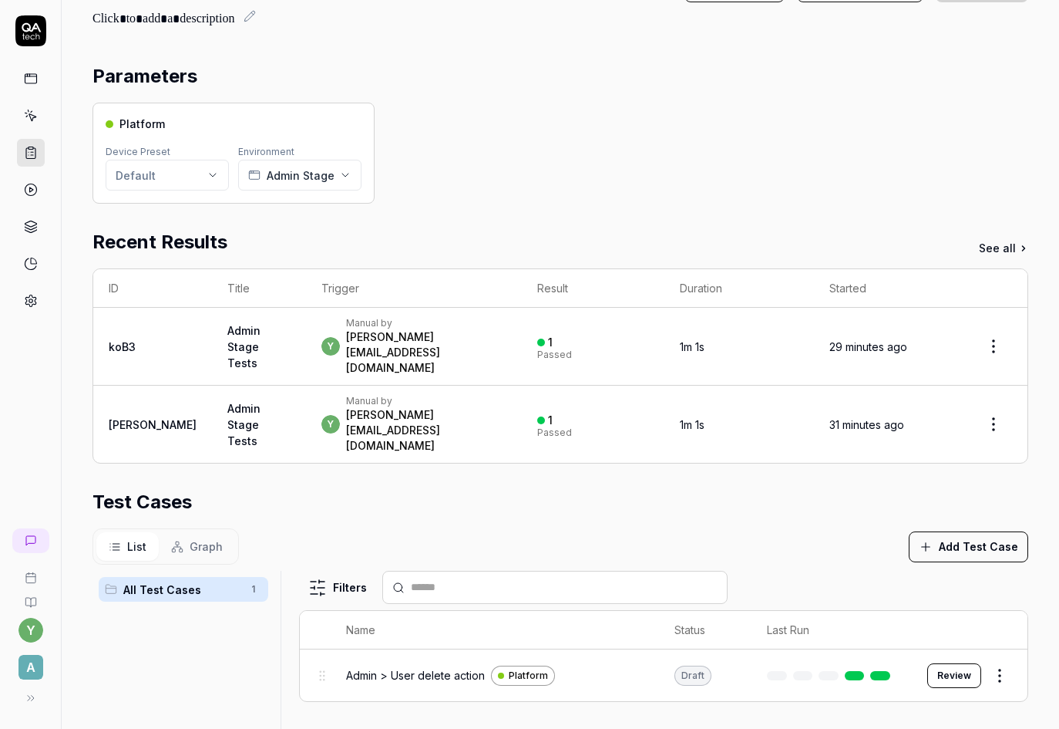
click at [426, 667] on span "Admin > User delete action" at bounding box center [415, 675] width 139 height 16
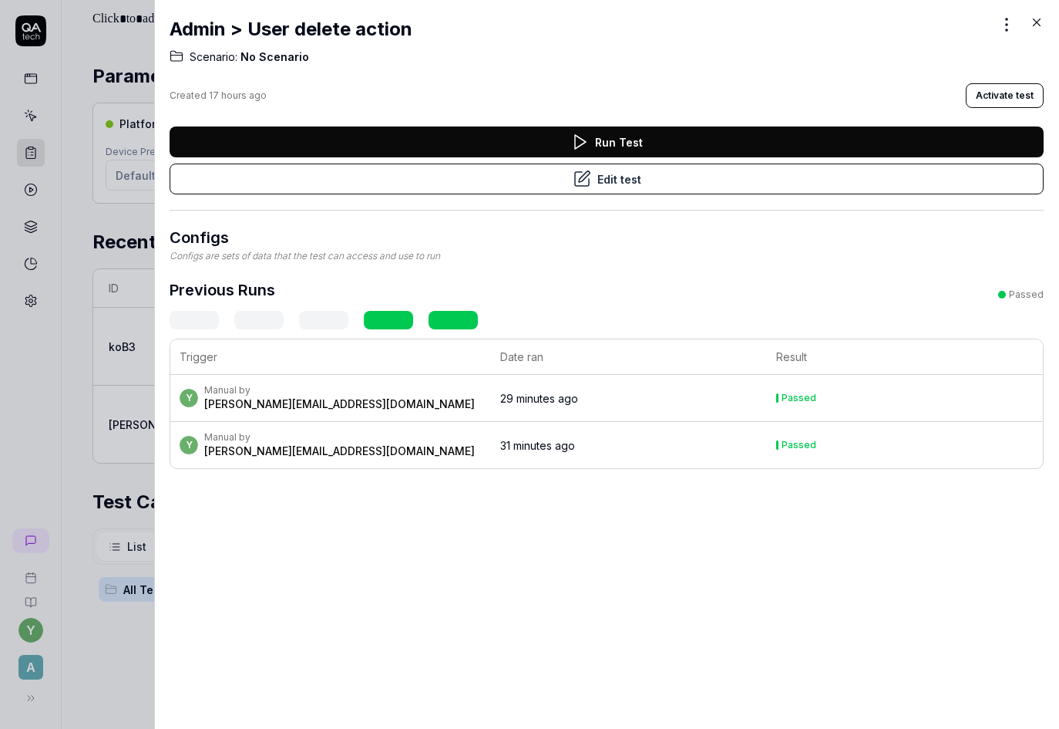
click at [560, 177] on button "Edit test" at bounding box center [607, 178] width 874 height 31
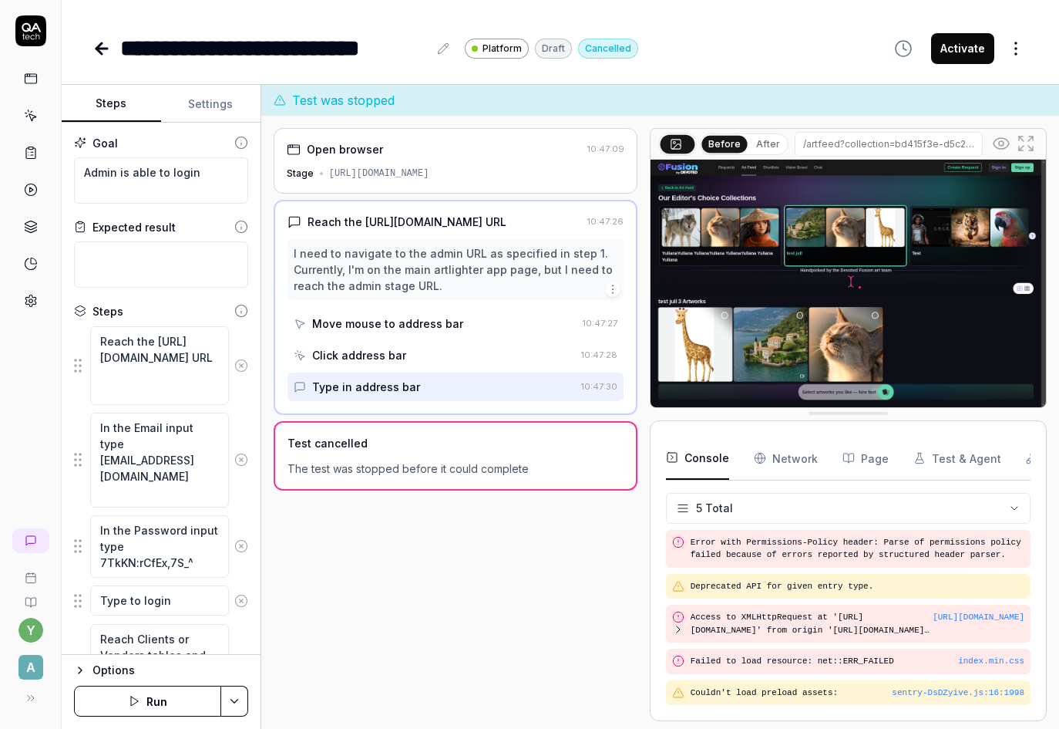
scroll to position [16, 0]
click at [150, 672] on div "Options" at bounding box center [171, 670] width 156 height 19
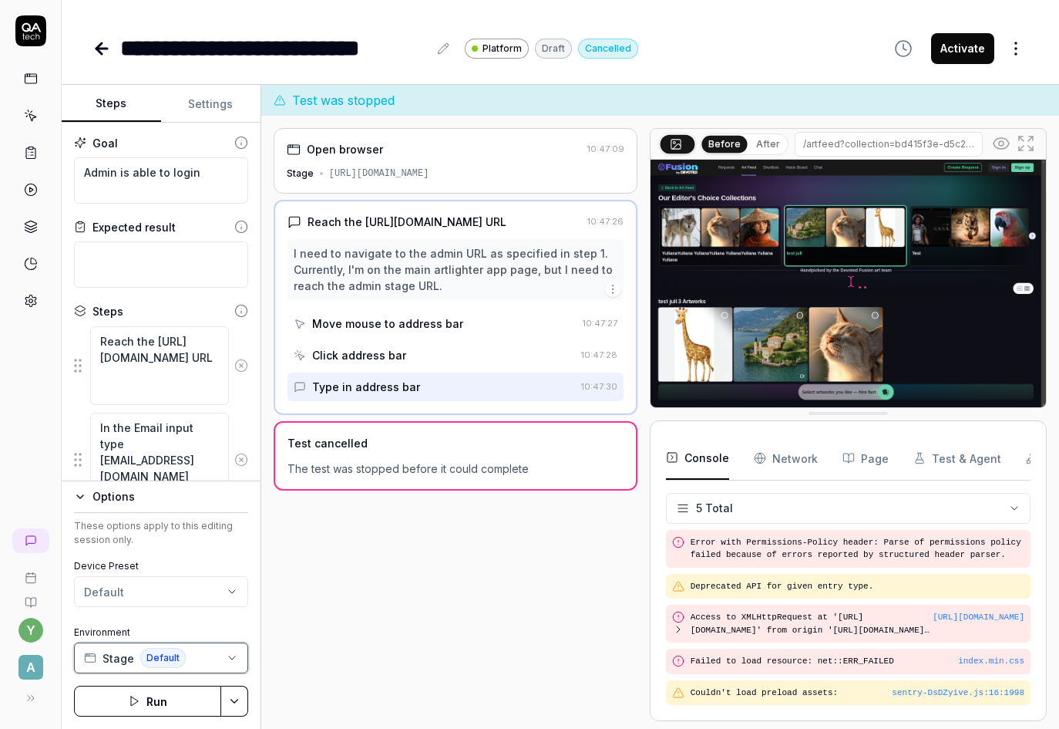
click at [185, 658] on button "Stage Default" at bounding box center [161, 657] width 174 height 31
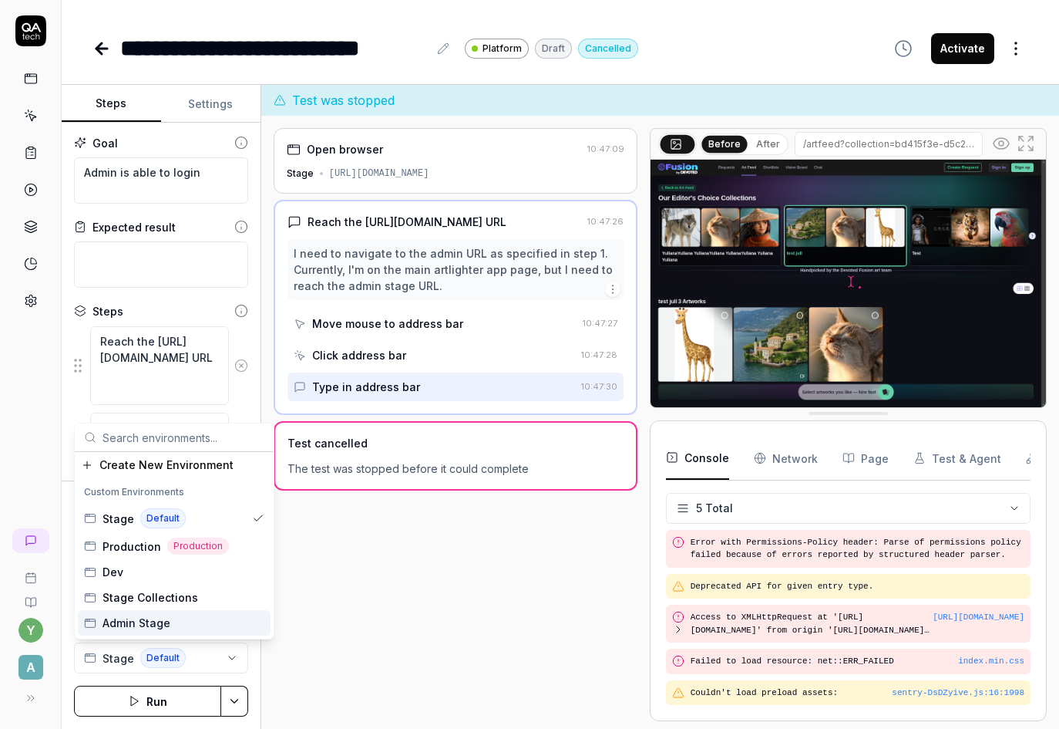
click at [162, 624] on span "Admin Stage" at bounding box center [137, 623] width 68 height 16
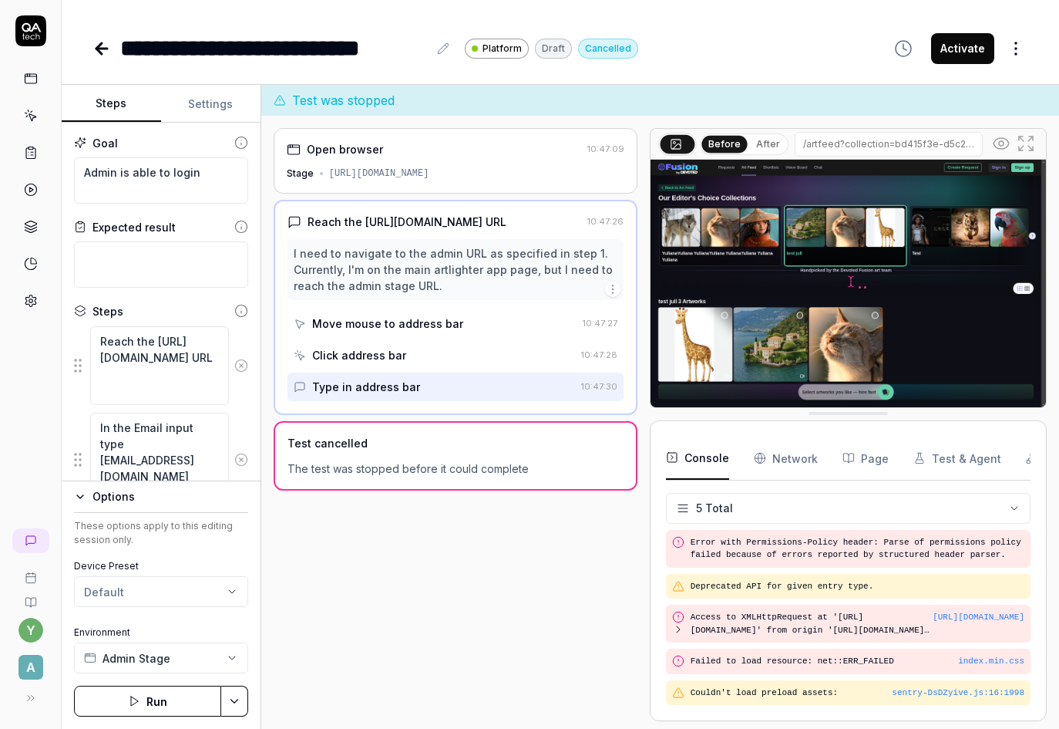
click at [162, 707] on button "Run" at bounding box center [147, 701] width 147 height 31
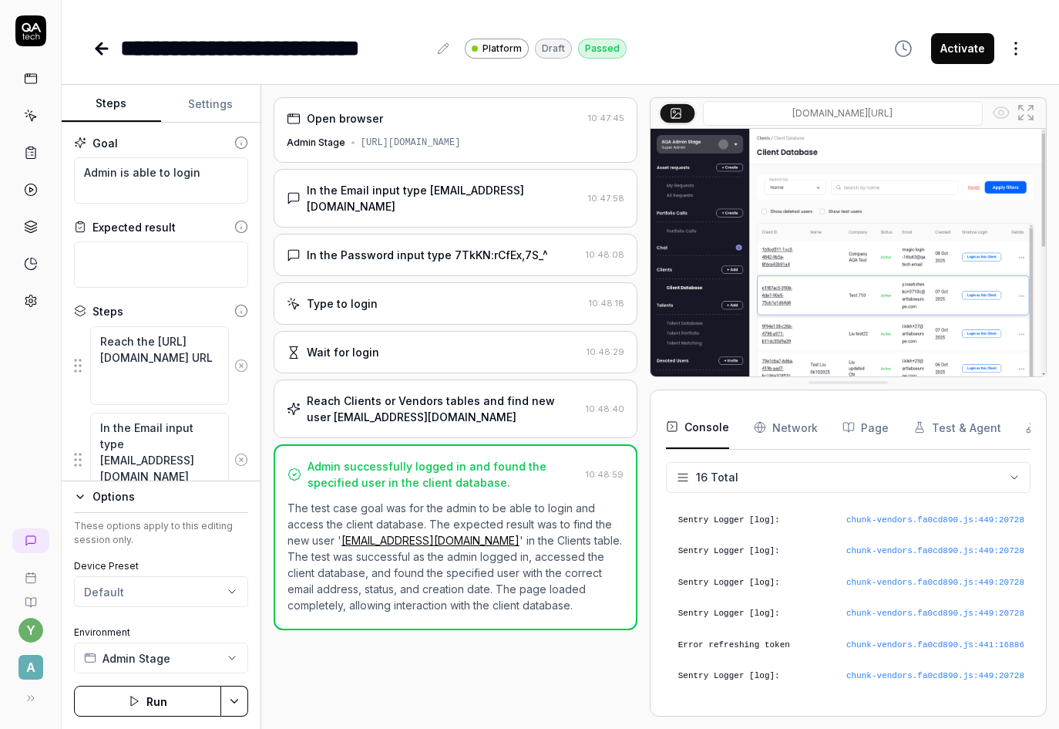
click at [105, 46] on icon at bounding box center [102, 48] width 19 height 19
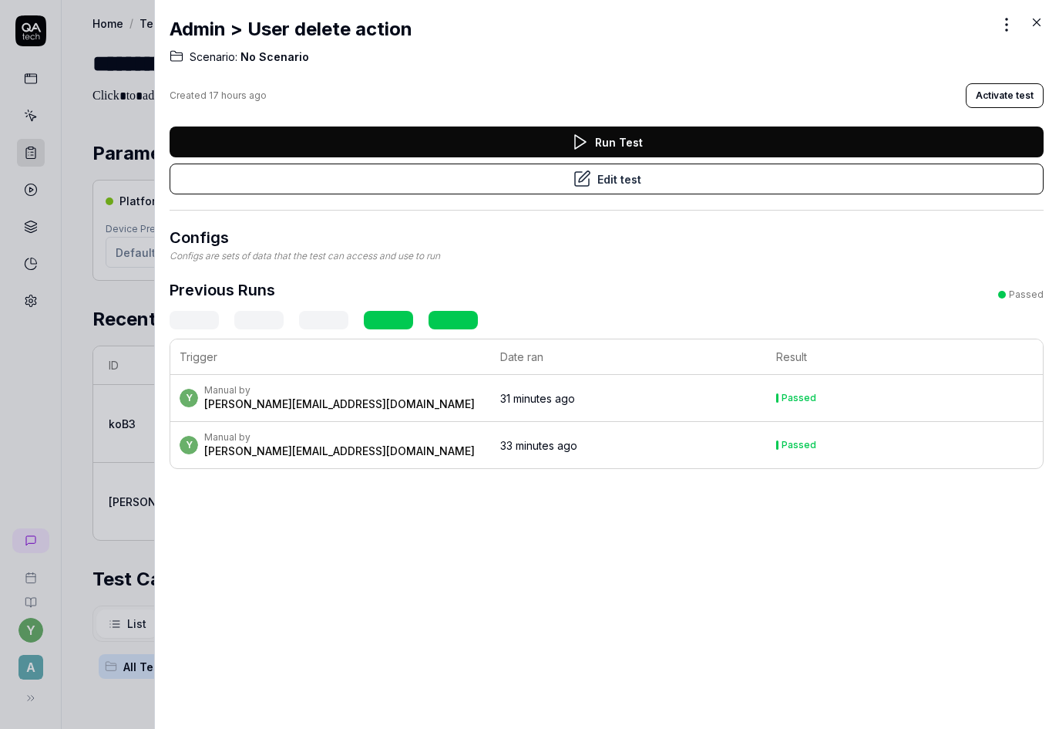
click at [1035, 24] on icon at bounding box center [1037, 22] width 14 height 14
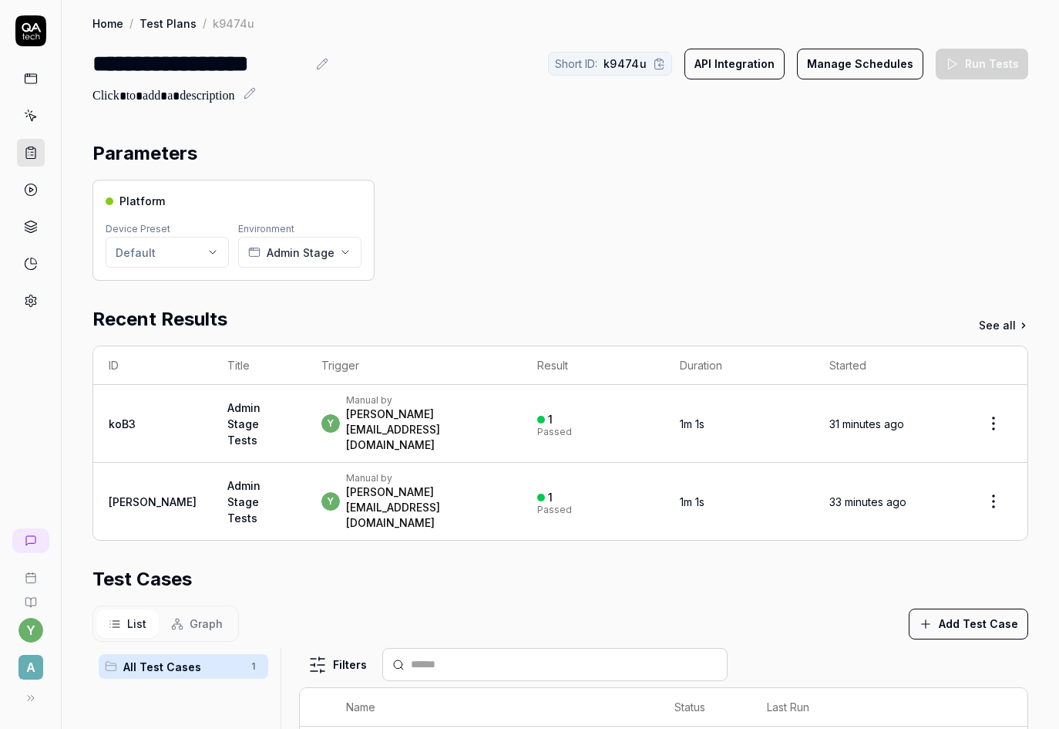
click at [106, 26] on link "Home" at bounding box center [108, 22] width 31 height 15
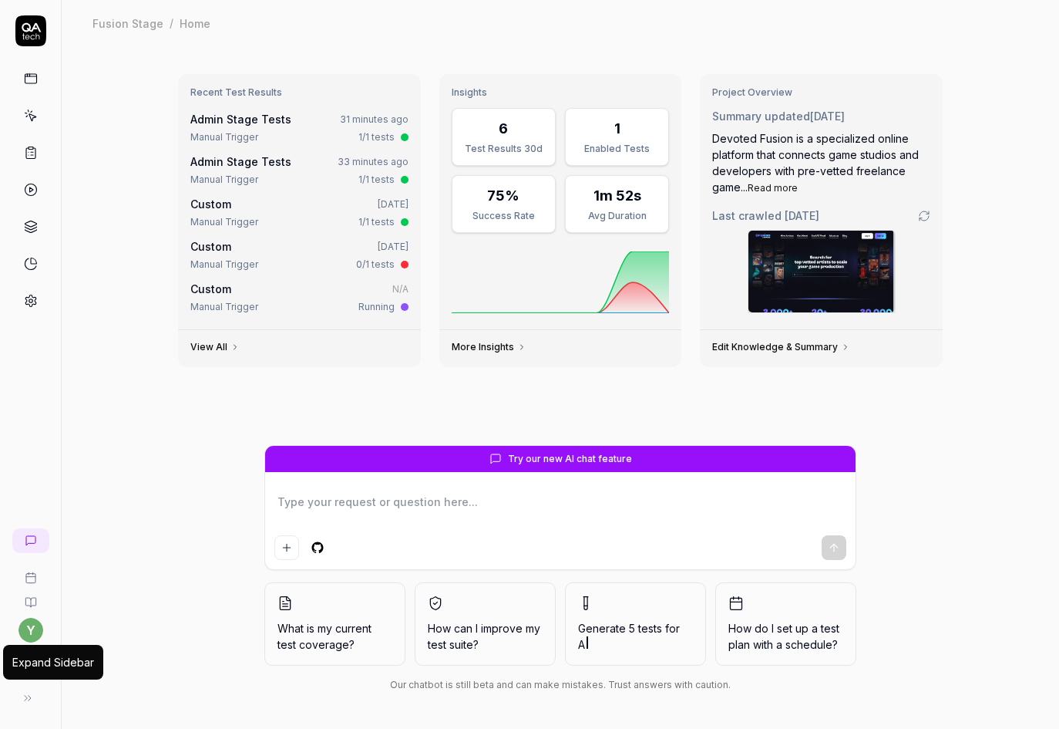
click at [29, 696] on icon at bounding box center [28, 698] width 12 height 12
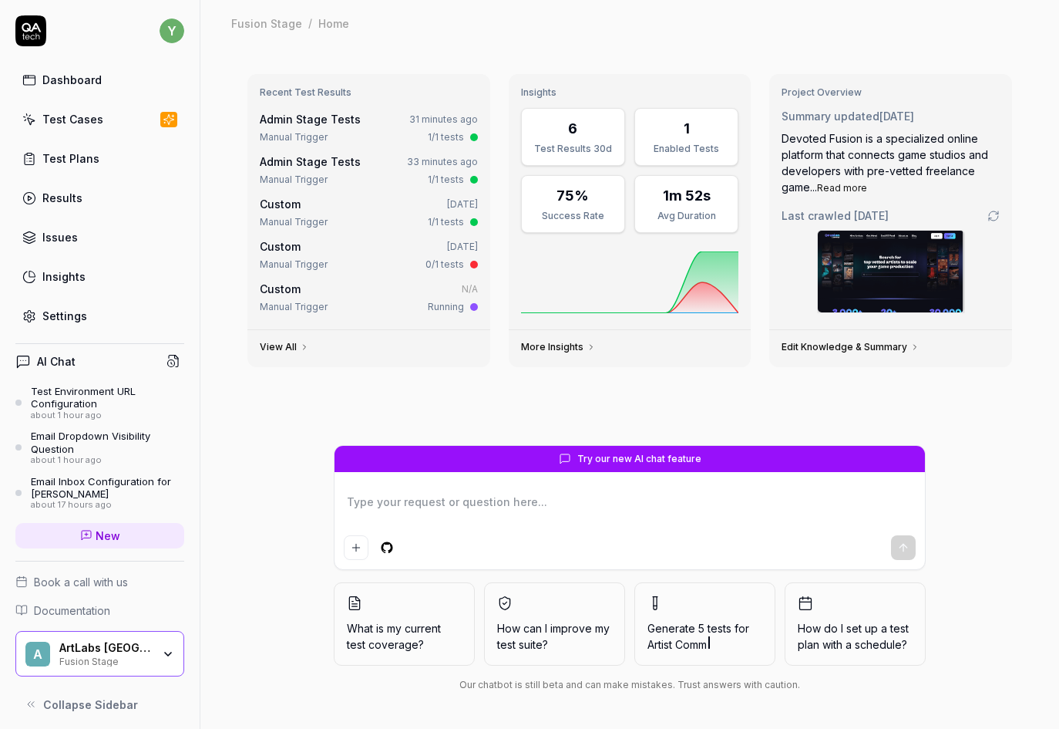
click at [133, 661] on div "Fusion Stage" at bounding box center [105, 660] width 93 height 12
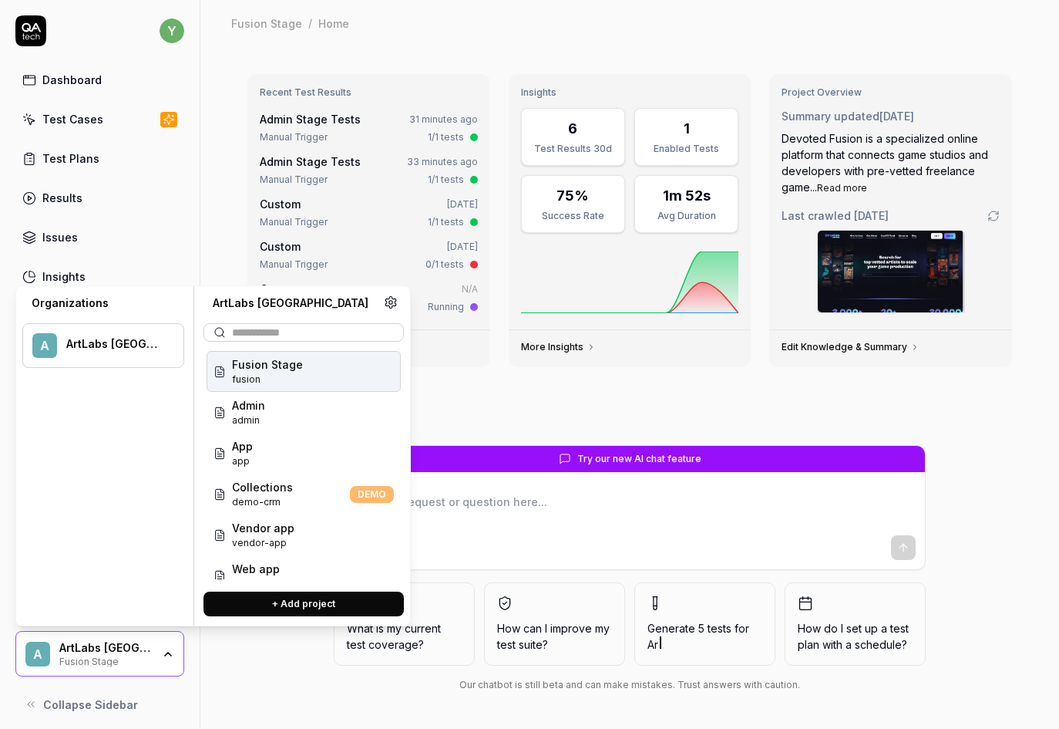
click at [321, 374] on div "Fusion Stage fusion" at bounding box center [304, 371] width 194 height 41
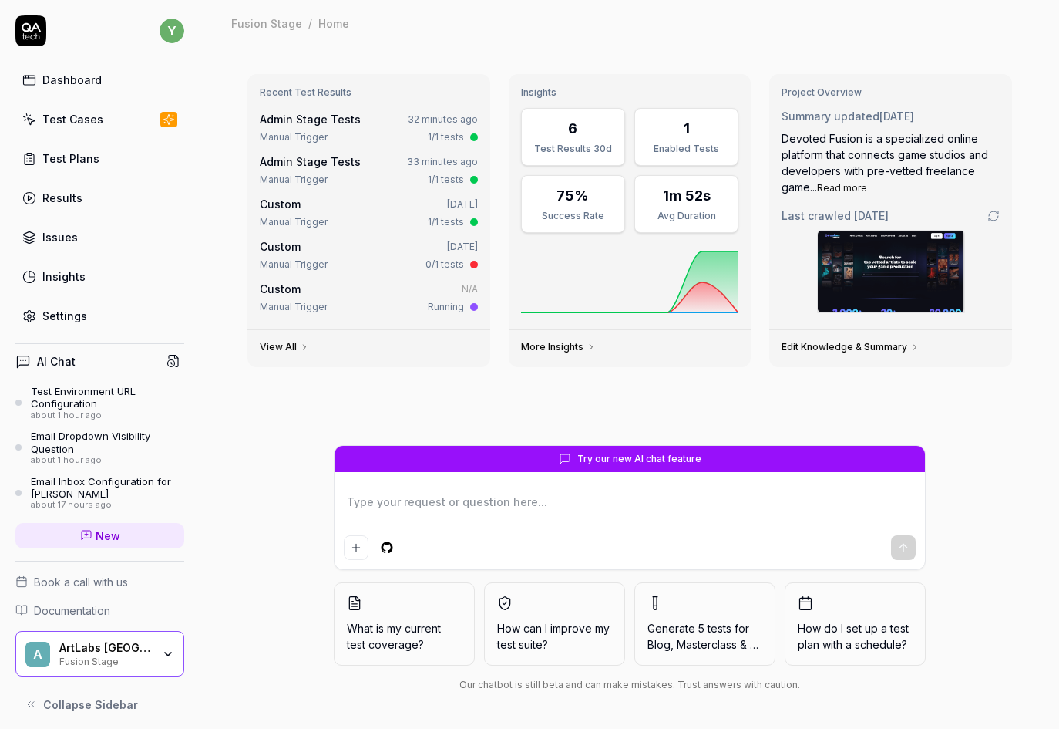
click at [70, 85] on div "Dashboard" at bounding box center [71, 80] width 59 height 16
click at [64, 316] on div "Settings" at bounding box center [64, 316] width 45 height 16
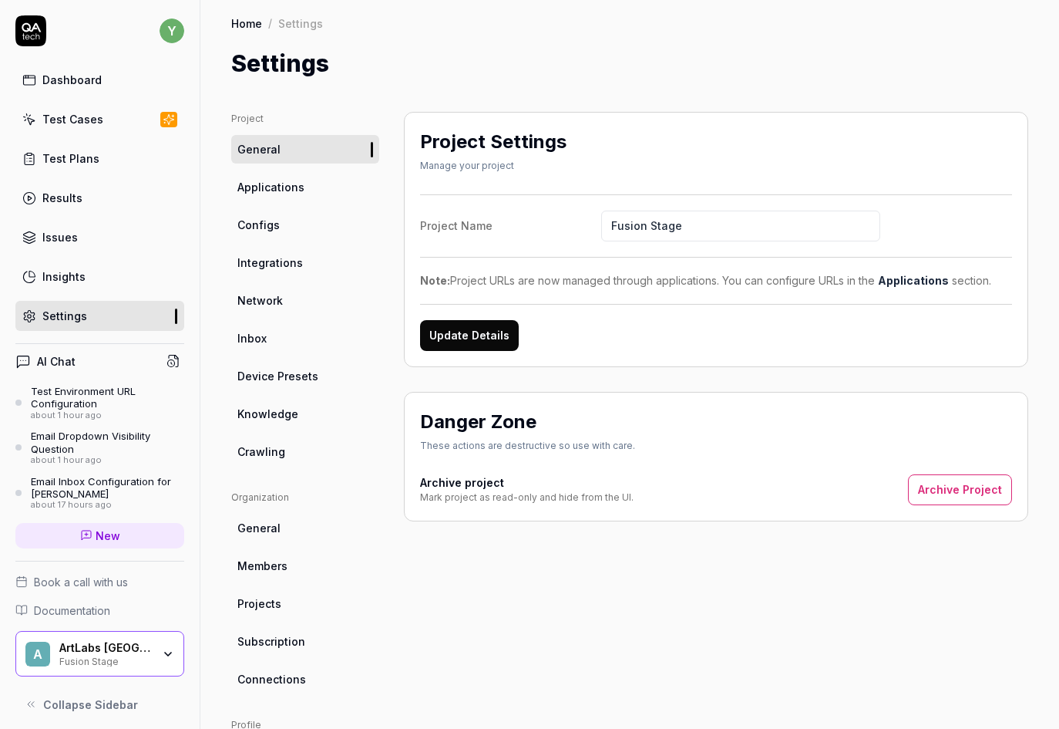
click at [271, 188] on span "Applications" at bounding box center [270, 187] width 67 height 16
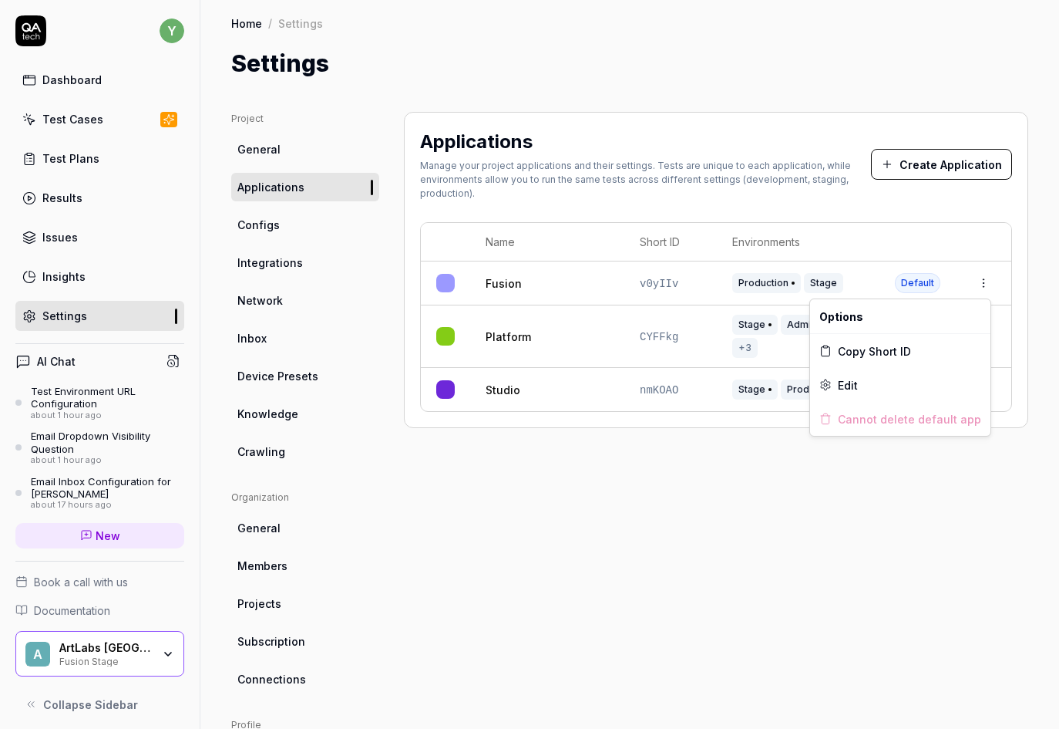
click at [975, 286] on html "y Dashboard Test Cases Test Plans Results Issues Insights Settings AI Chat Test…" at bounding box center [529, 364] width 1059 height 729
click at [903, 465] on html "y Dashboard Test Cases Test Plans Results Issues Insights Settings AI Chat Test…" at bounding box center [529, 364] width 1059 height 729
click at [748, 346] on button "+3" at bounding box center [745, 348] width 25 height 20
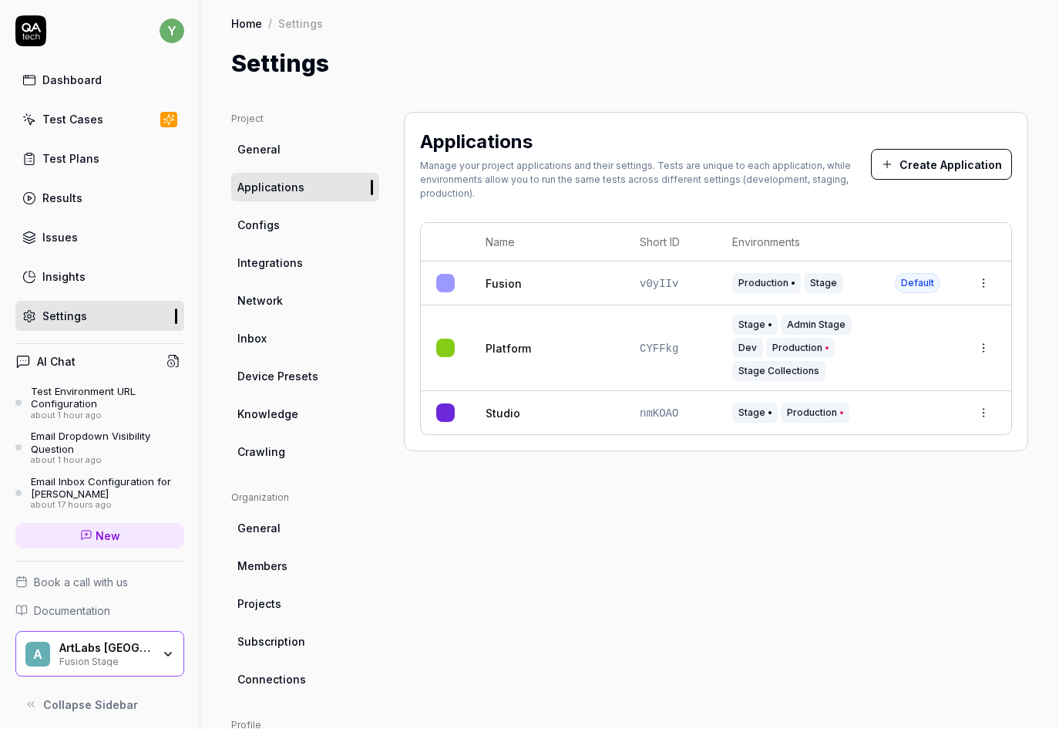
click at [143, 665] on div "ArtLabs Europe Fusion Stage" at bounding box center [110, 654] width 103 height 26
click at [561, 591] on div "Applications Manage your project applications and their settings. Tests are uni…" at bounding box center [716, 497] width 625 height 771
click at [97, 113] on div "Test Cases" at bounding box center [72, 119] width 61 height 16
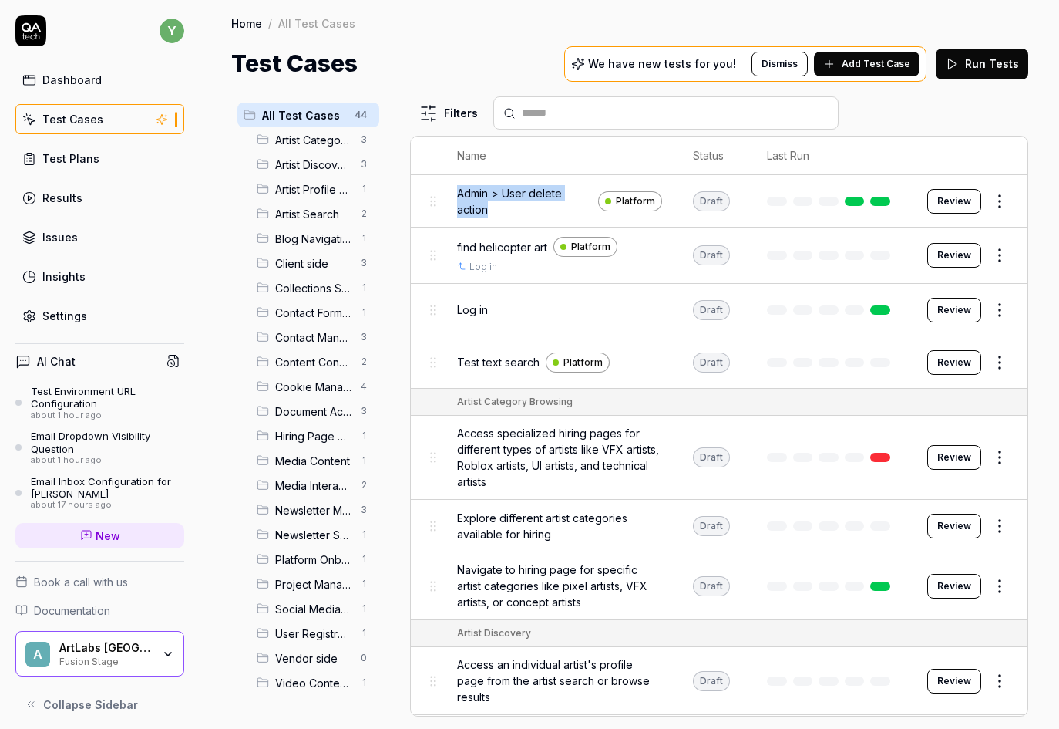
drag, startPoint x: 500, startPoint y: 217, endPoint x: 456, endPoint y: 195, distance: 50.0
click at [456, 195] on td "Admin > User delete action Platform" at bounding box center [560, 201] width 236 height 52
copy span "Admin > User delete action"
drag, startPoint x: 943, startPoint y: 204, endPoint x: 934, endPoint y: 210, distance: 11.1
click at [943, 203] on button "Review" at bounding box center [955, 201] width 54 height 25
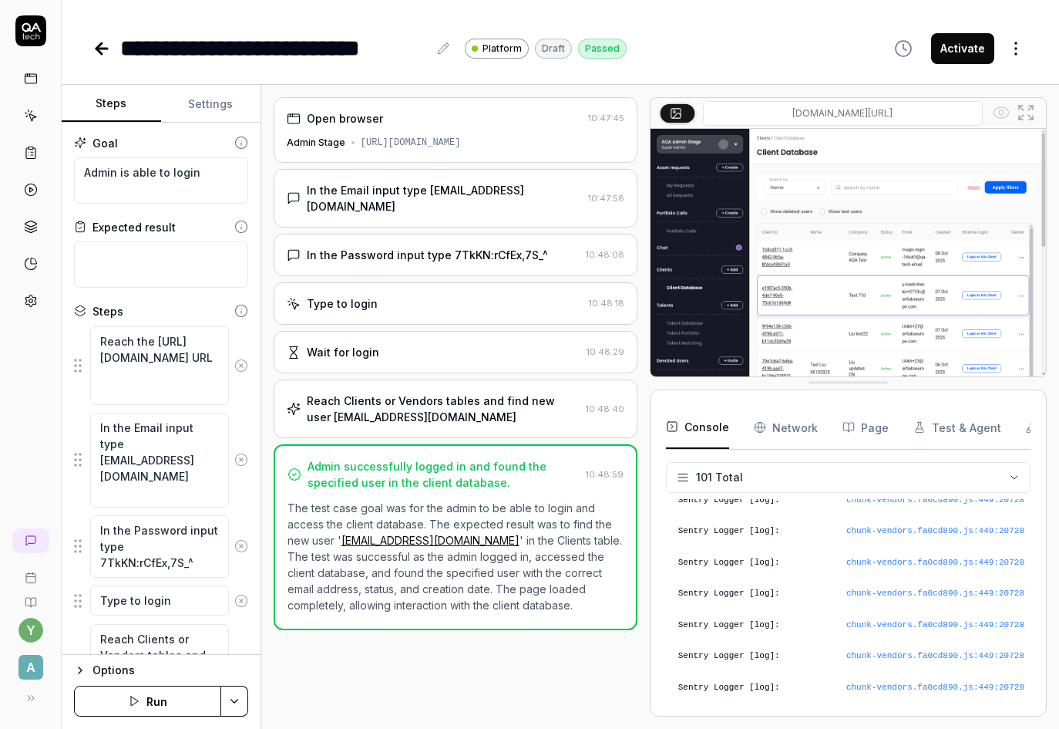
scroll to position [2983, 0]
click at [172, 669] on div "Options" at bounding box center [171, 670] width 156 height 19
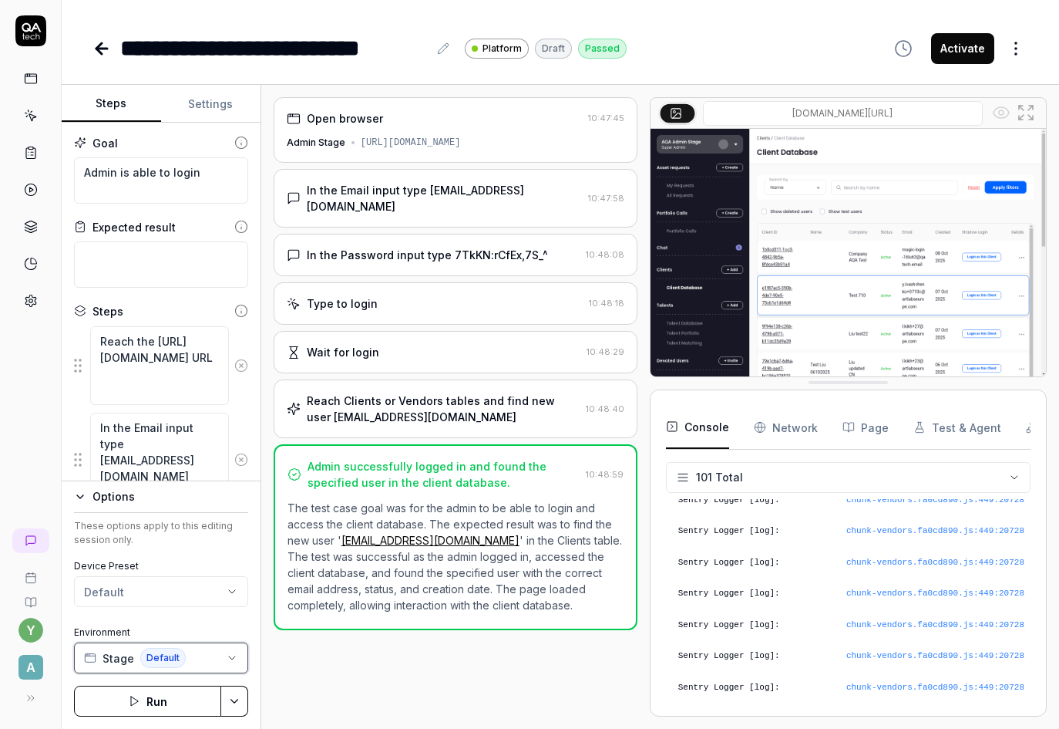
click at [207, 660] on button "Stage Default" at bounding box center [161, 657] width 174 height 31
drag, startPoint x: 514, startPoint y: 147, endPoint x: 354, endPoint y: 144, distance: 160.4
click at [354, 144] on div "Admin Stage https://admin-stage.artlighter.com/" at bounding box center [456, 143] width 338 height 14
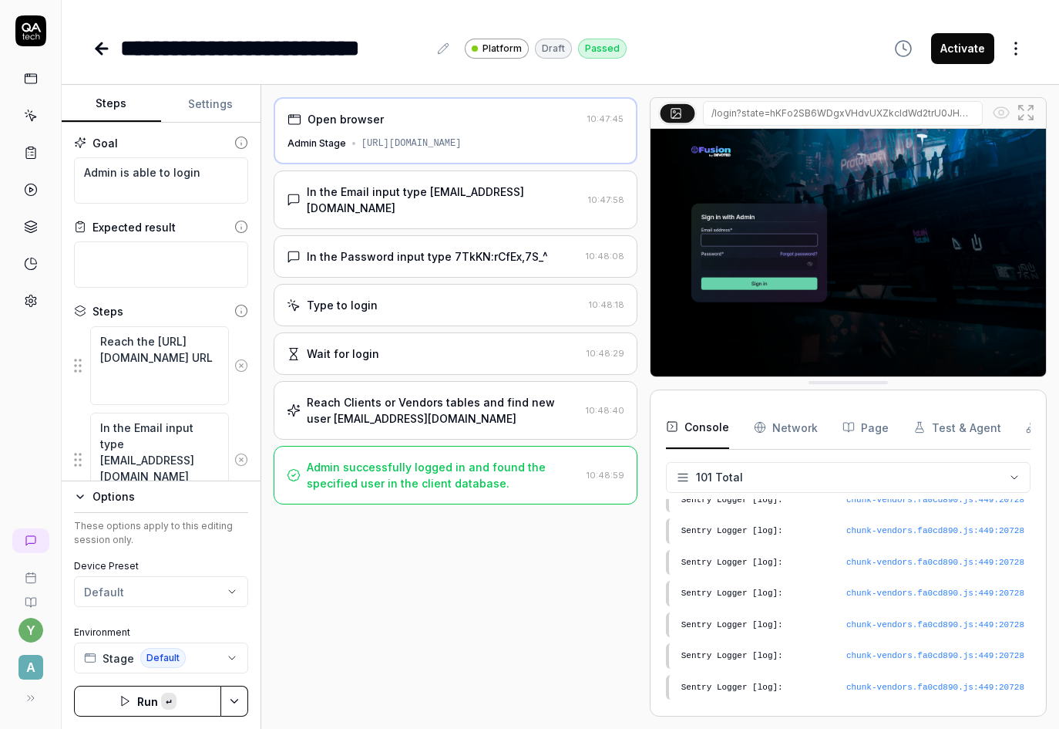
copy div "[URL][DOMAIN_NAME]"
click at [29, 147] on rect at bounding box center [31, 148] width 5 height 2
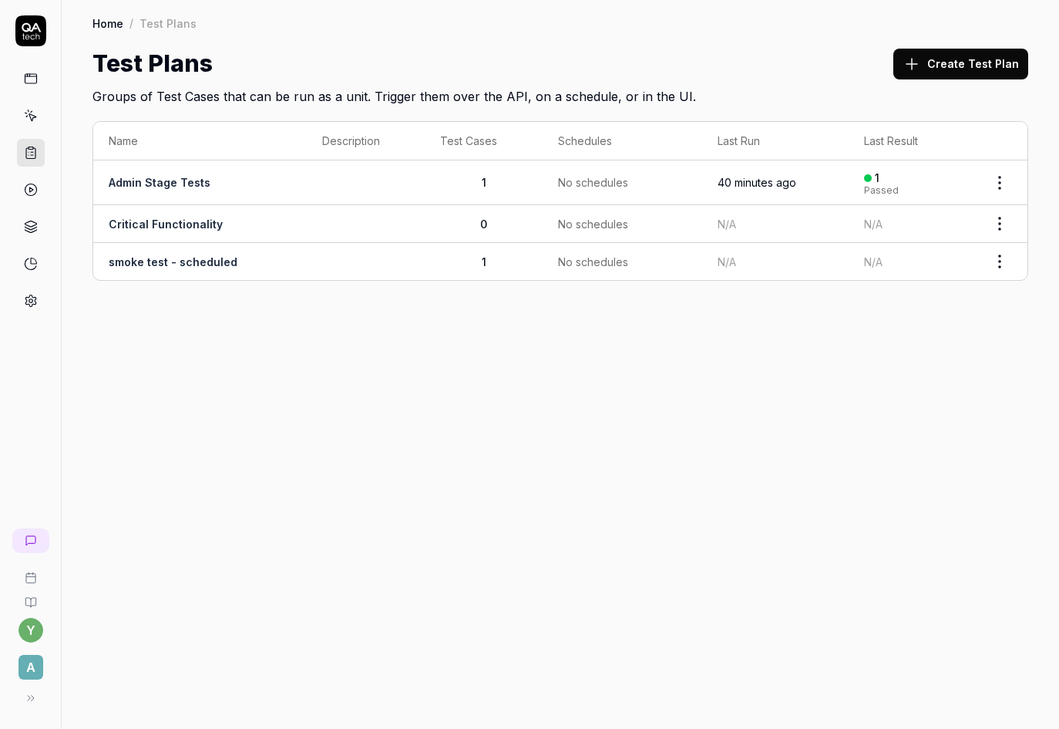
click at [172, 182] on link "Admin Stage Tests" at bounding box center [160, 182] width 102 height 13
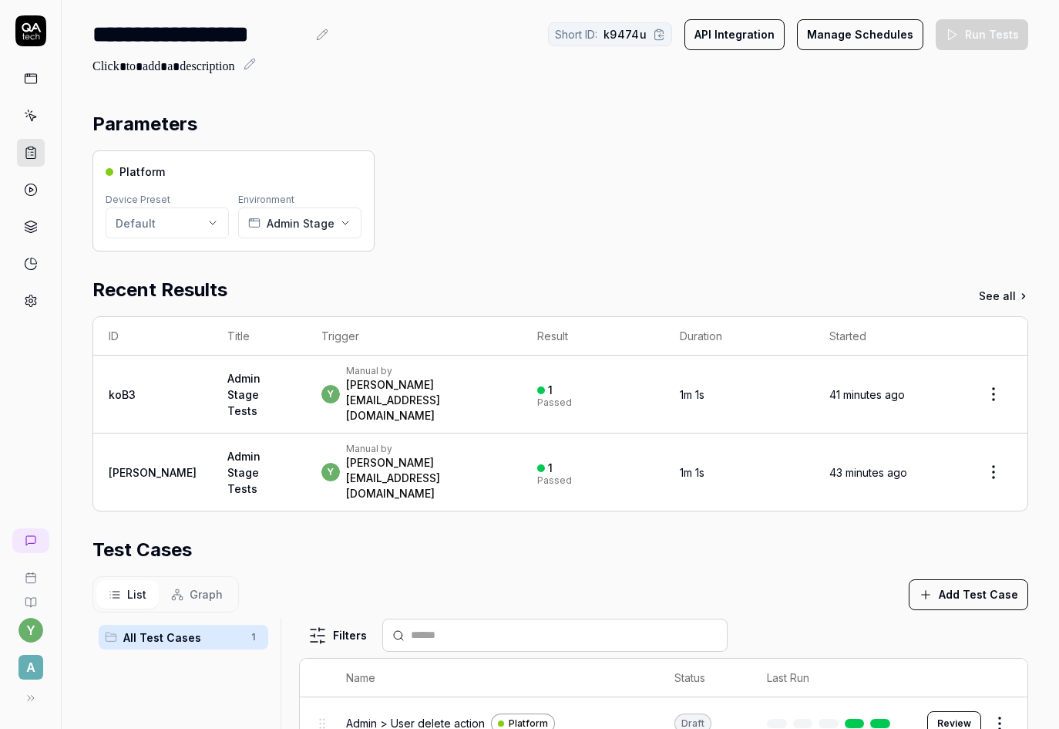
scroll to position [77, 0]
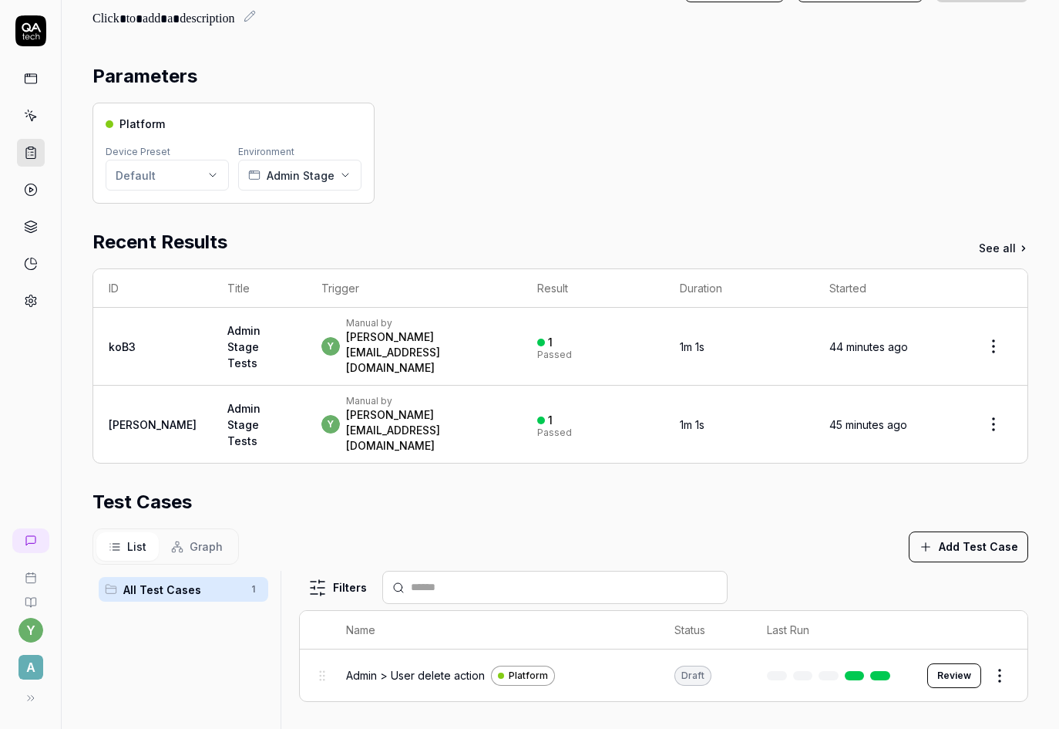
click at [434, 667] on span "Admin > User delete action" at bounding box center [415, 675] width 139 height 16
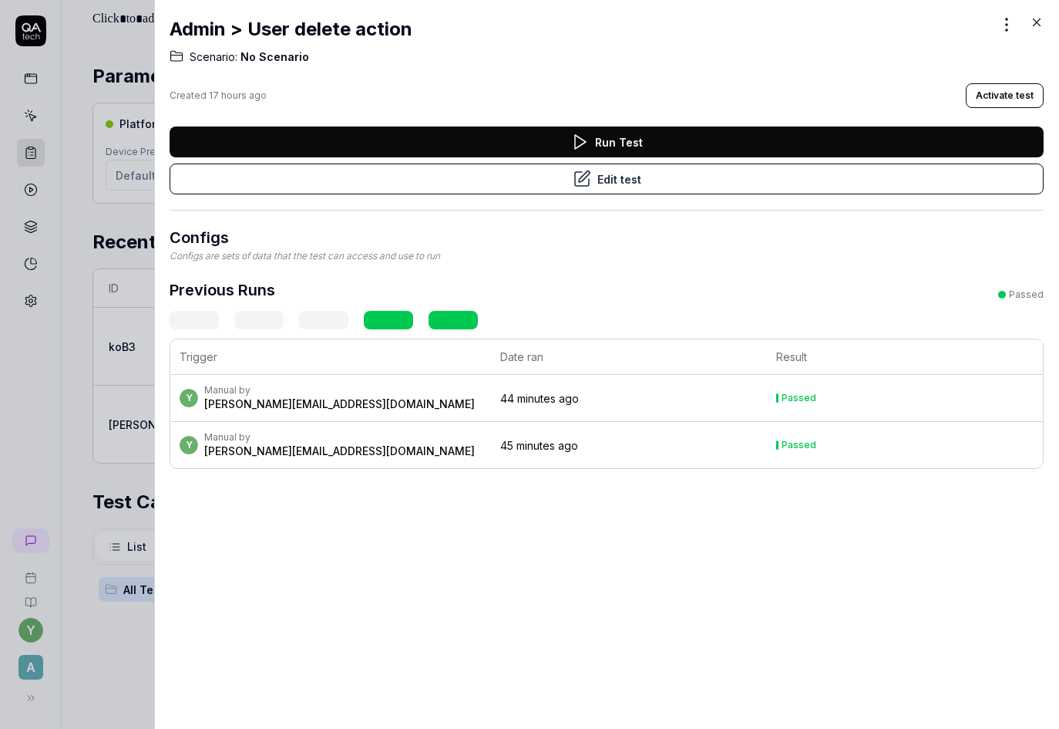
click at [622, 147] on button "Run Test" at bounding box center [607, 141] width 874 height 31
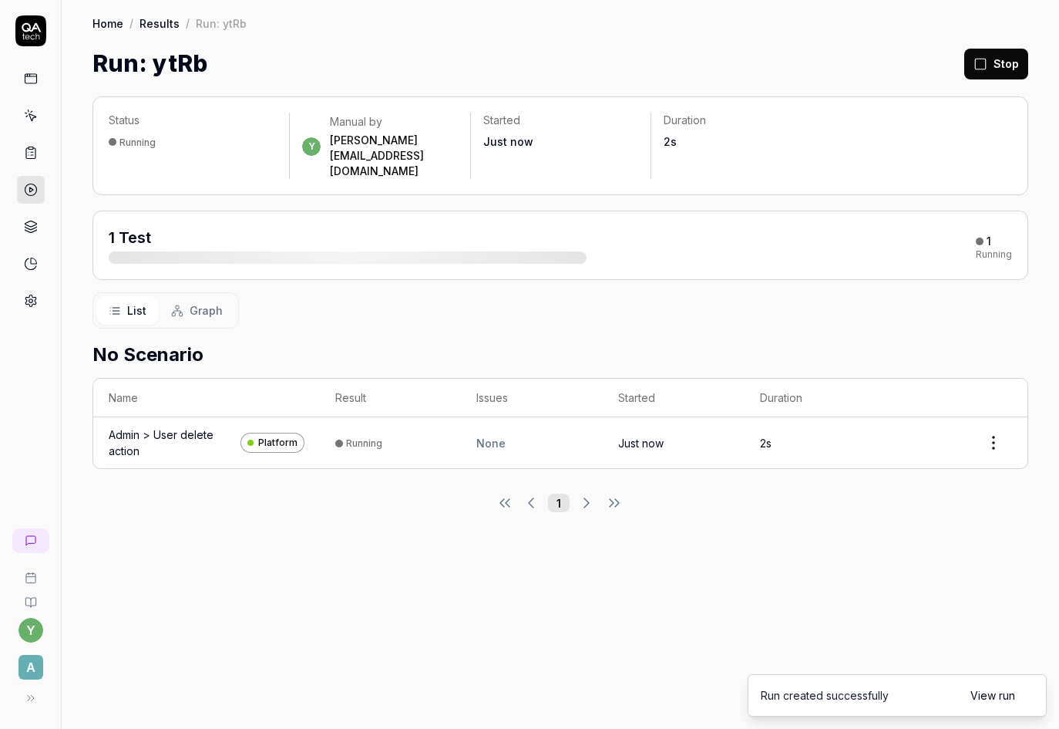
click at [985, 696] on link "View run" at bounding box center [993, 695] width 45 height 16
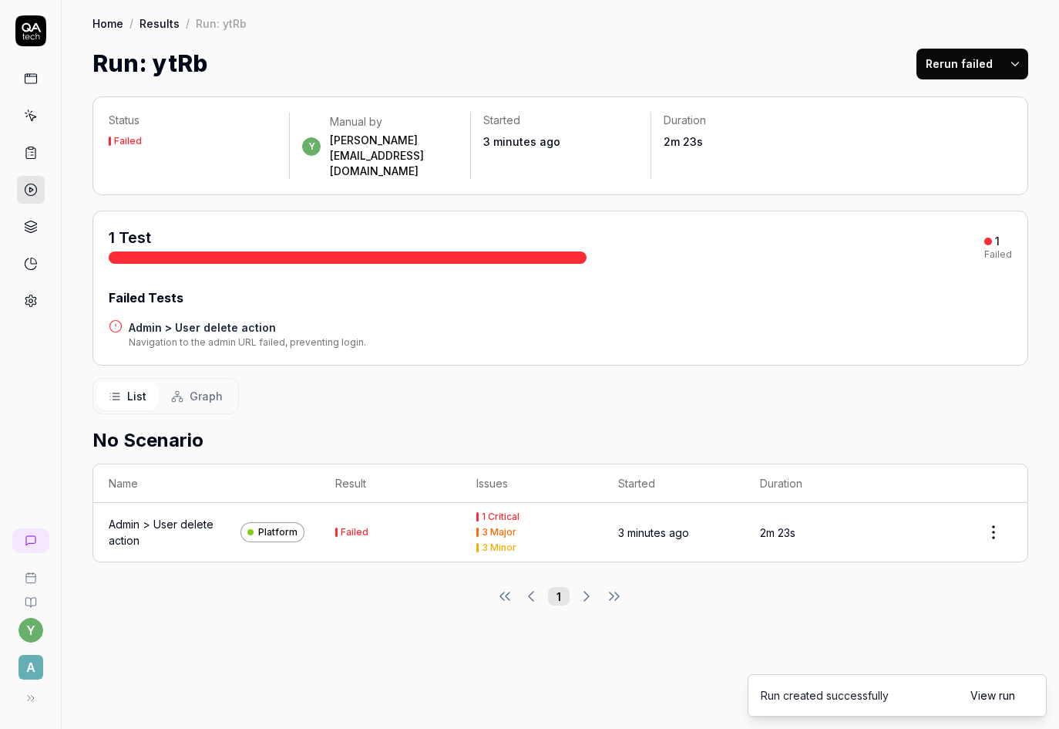
click at [190, 516] on div "Admin > User delete action" at bounding box center [172, 532] width 126 height 32
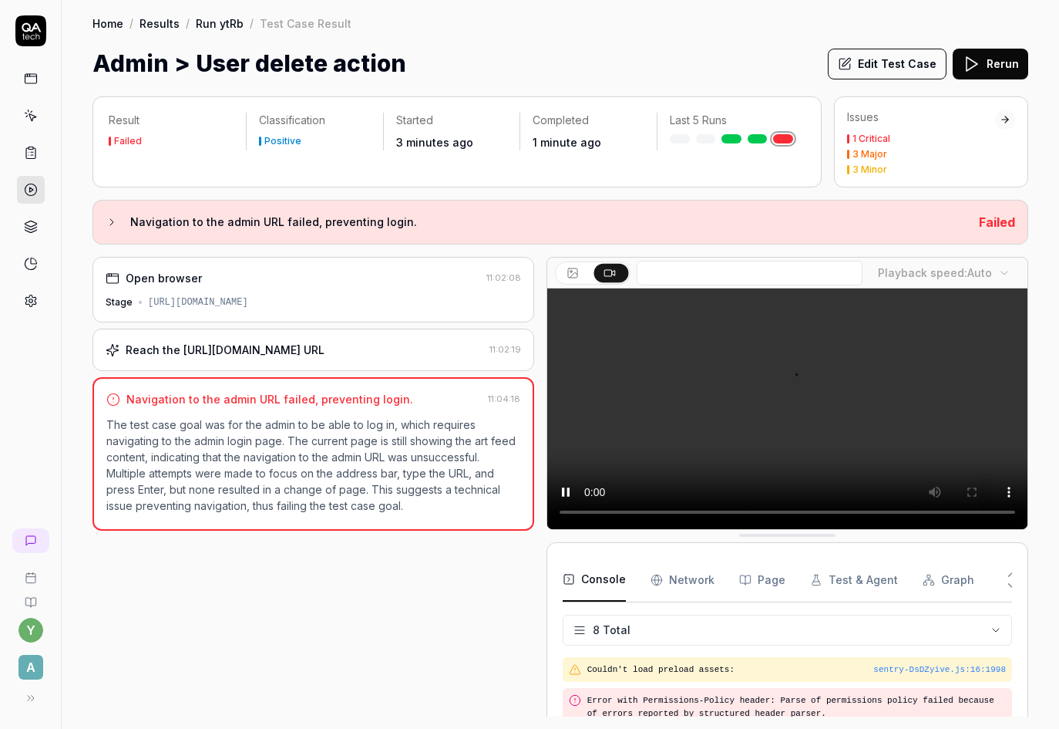
scroll to position [200, 0]
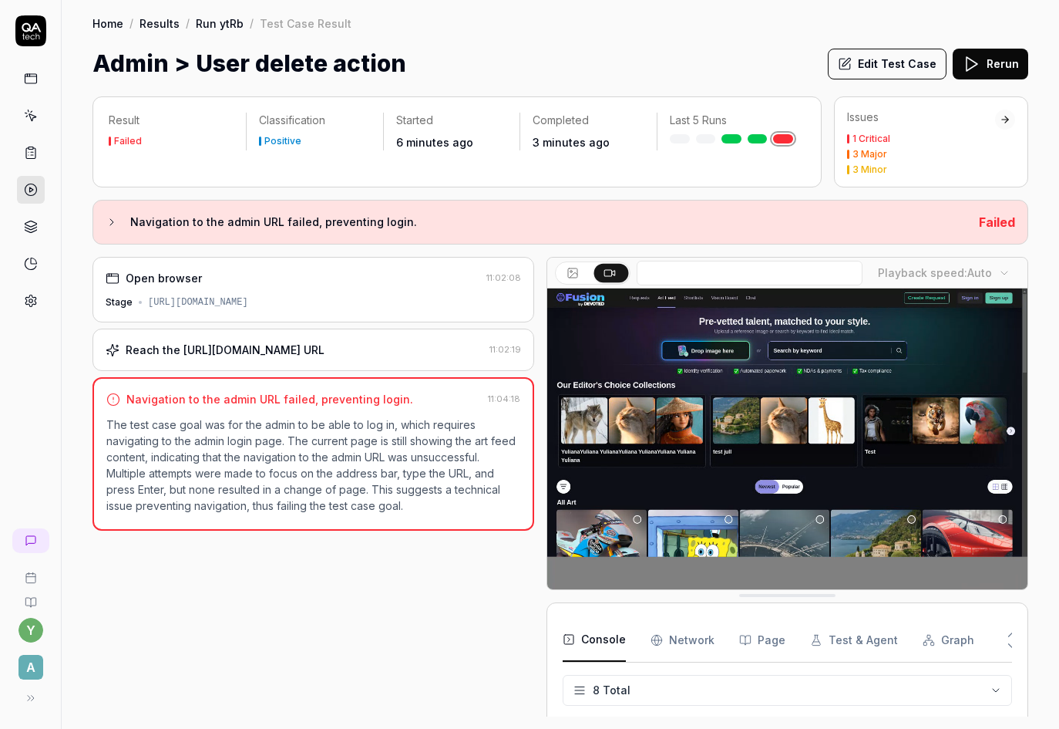
click at [156, 19] on link "Results" at bounding box center [160, 22] width 40 height 15
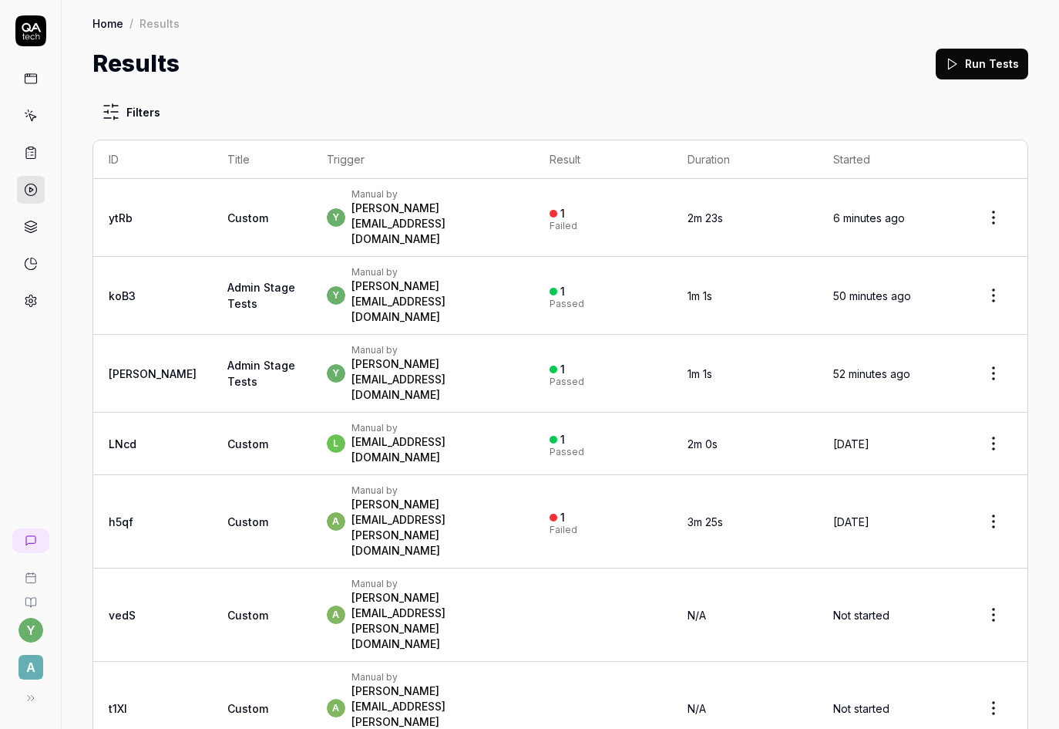
click at [109, 16] on link "Home" at bounding box center [108, 22] width 31 height 15
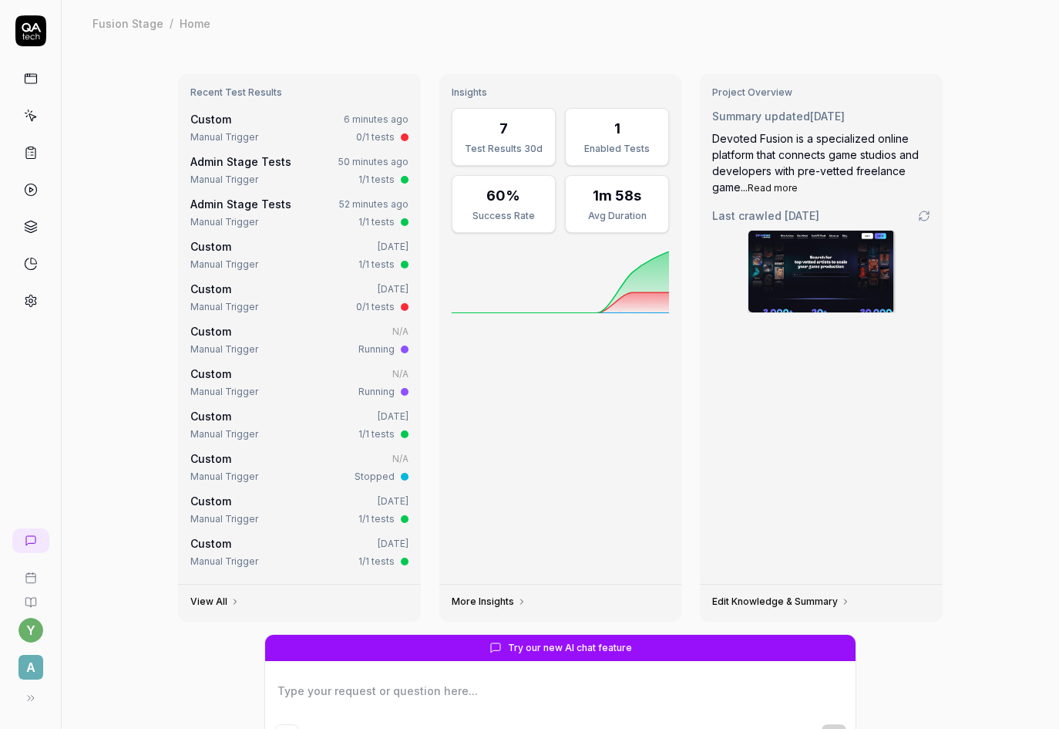
click at [25, 150] on icon at bounding box center [31, 153] width 14 height 14
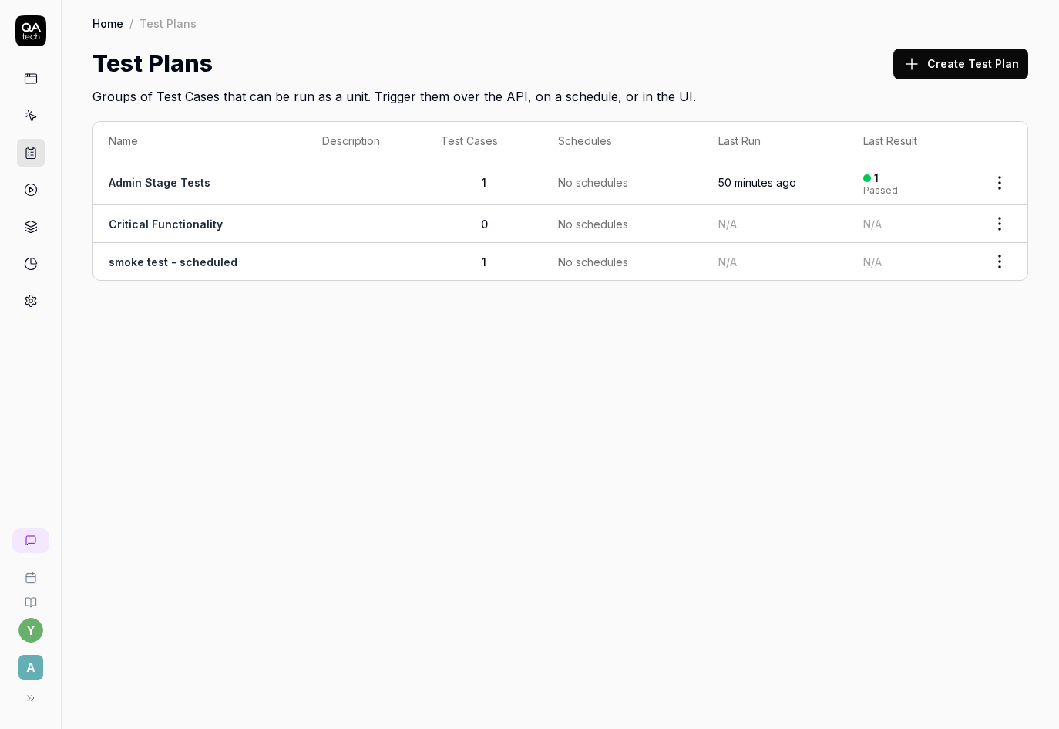
click at [160, 181] on link "Admin Stage Tests" at bounding box center [160, 182] width 102 height 13
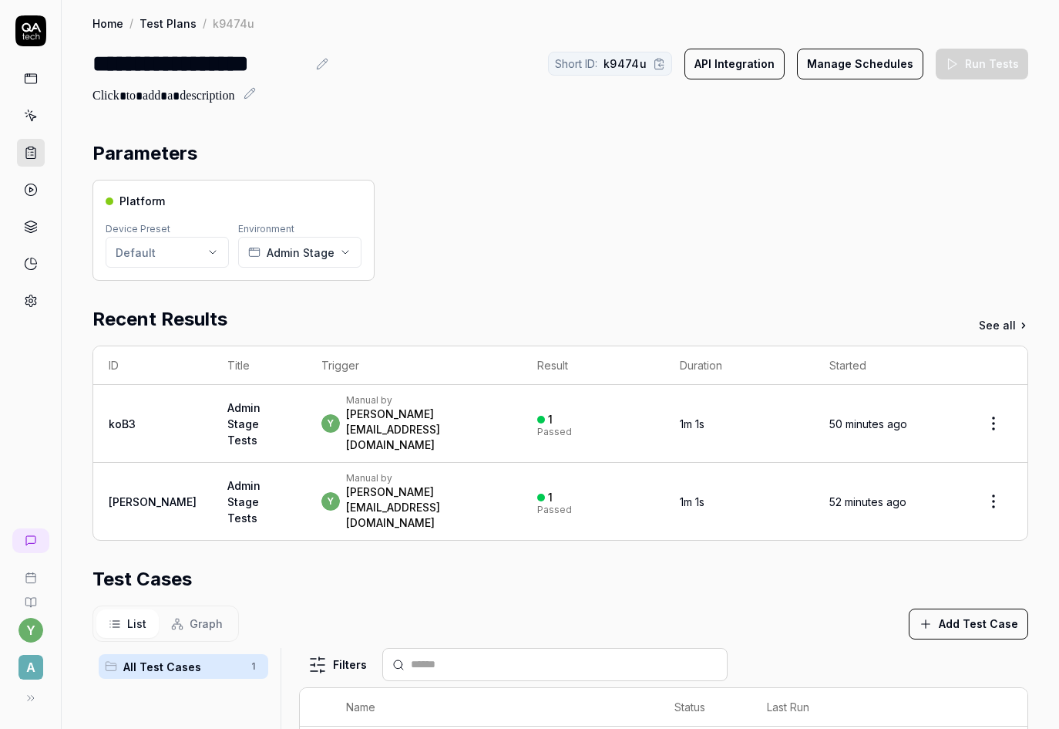
click at [200, 253] on html "**********" at bounding box center [529, 364] width 1059 height 729
click at [517, 241] on html "**********" at bounding box center [529, 364] width 1059 height 729
click at [336, 254] on button "Admin Stage" at bounding box center [299, 252] width 123 height 31
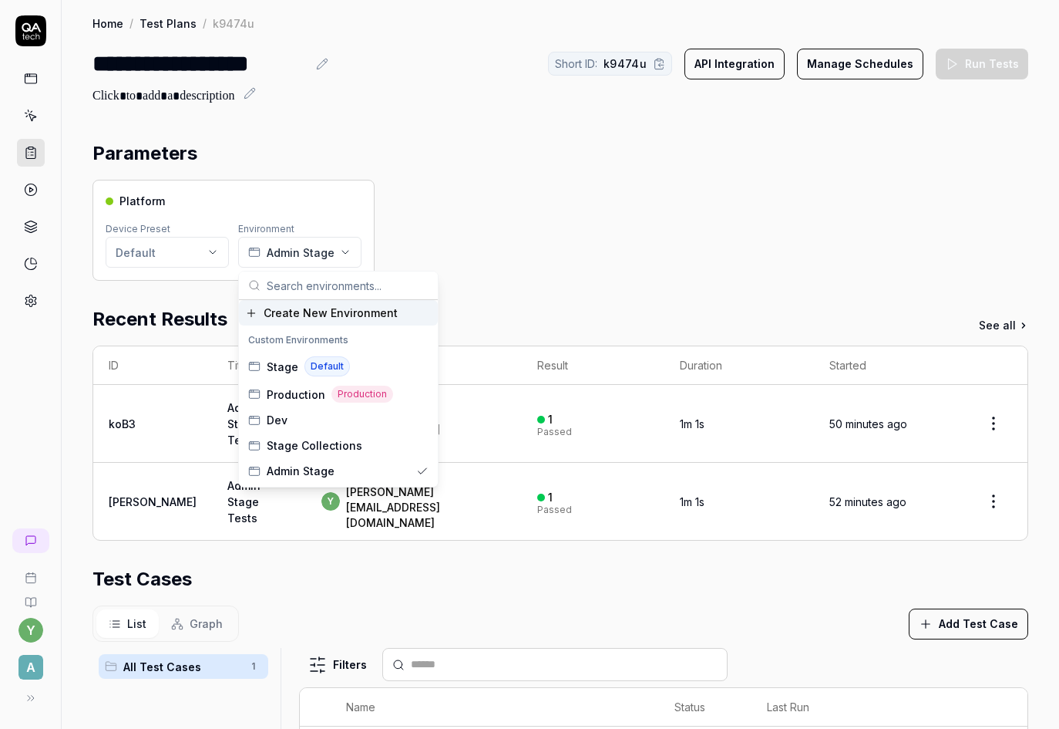
click at [516, 255] on div "Platform Device Preset Default Environment Admin Stage" at bounding box center [561, 230] width 936 height 101
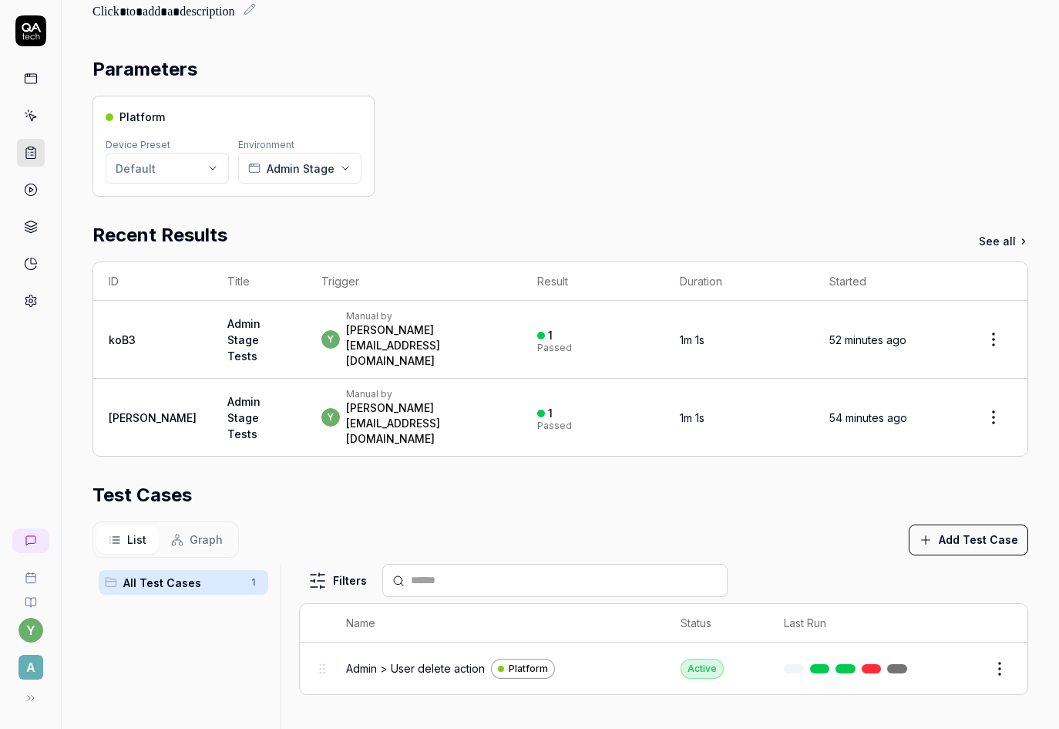
scroll to position [154, 0]
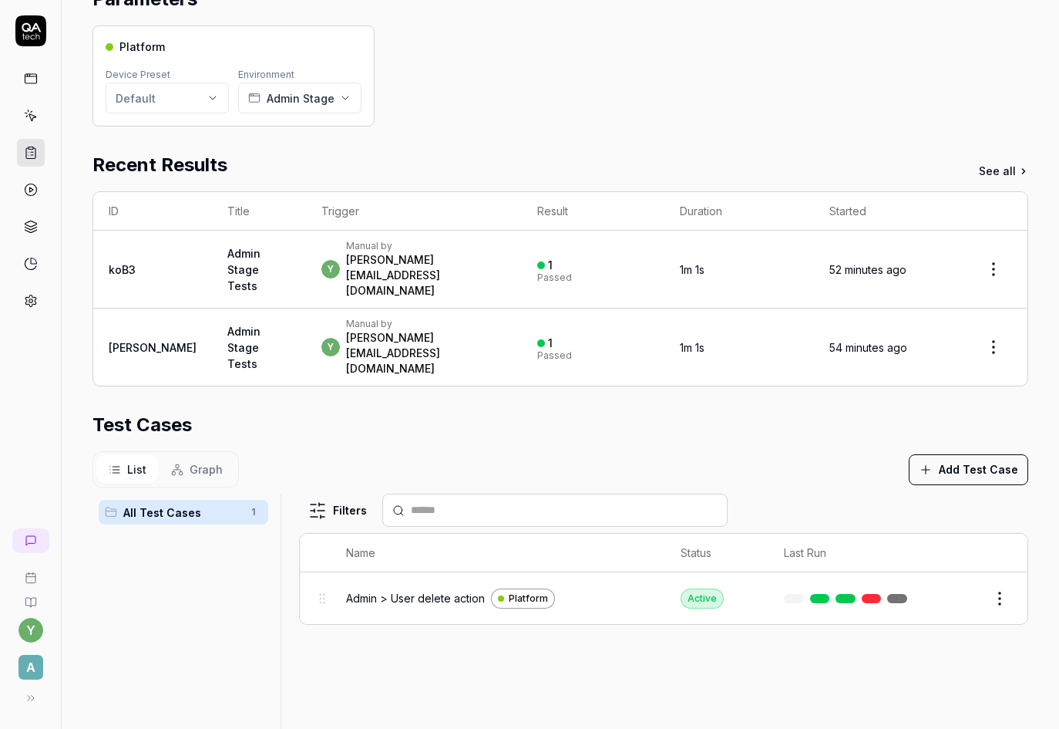
click at [453, 590] on span "Admin > User delete action" at bounding box center [415, 598] width 139 height 16
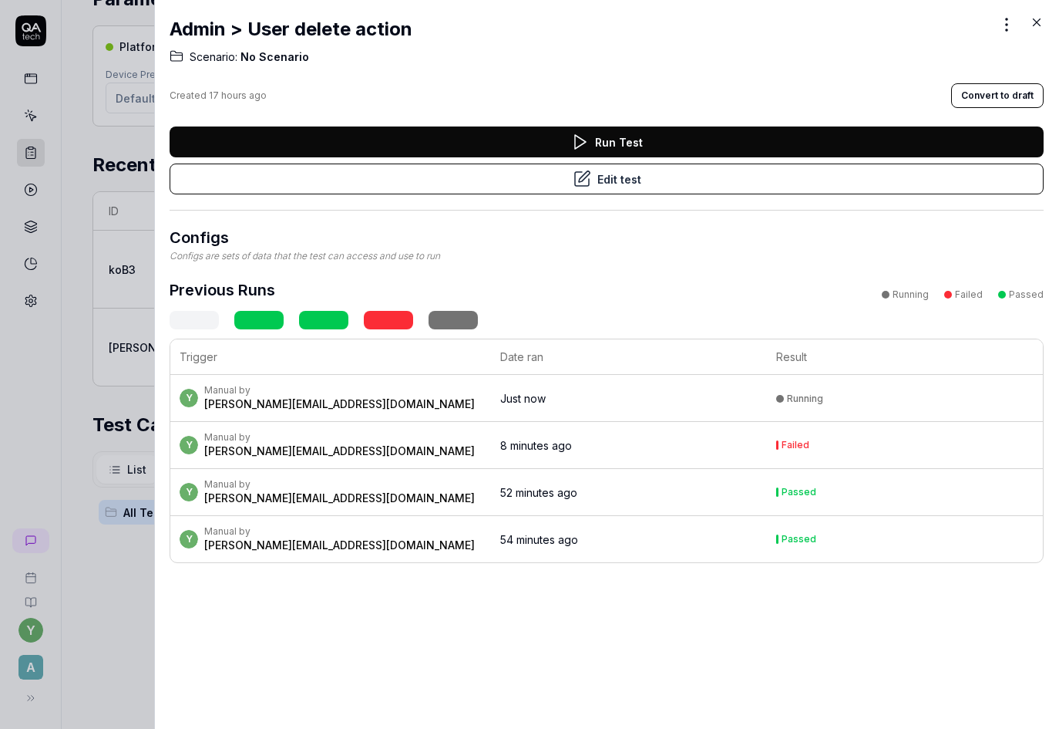
drag, startPoint x: 619, startPoint y: 178, endPoint x: 627, endPoint y: 209, distance: 31.8
click at [619, 178] on button "Edit test" at bounding box center [607, 178] width 874 height 31
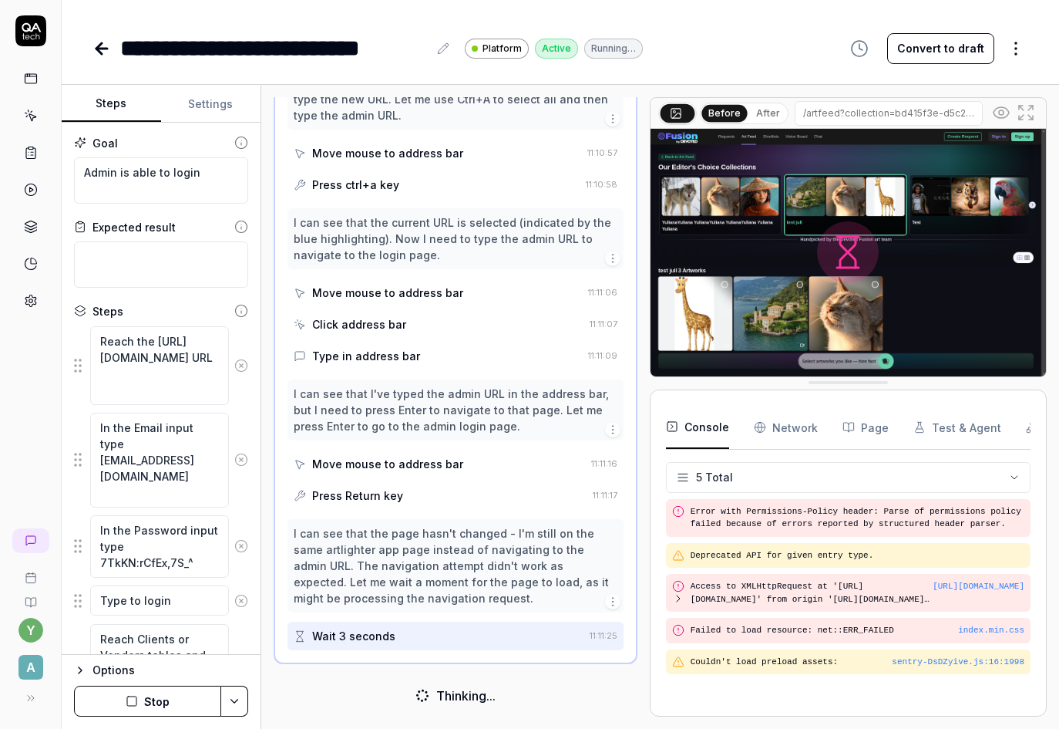
scroll to position [447, 0]
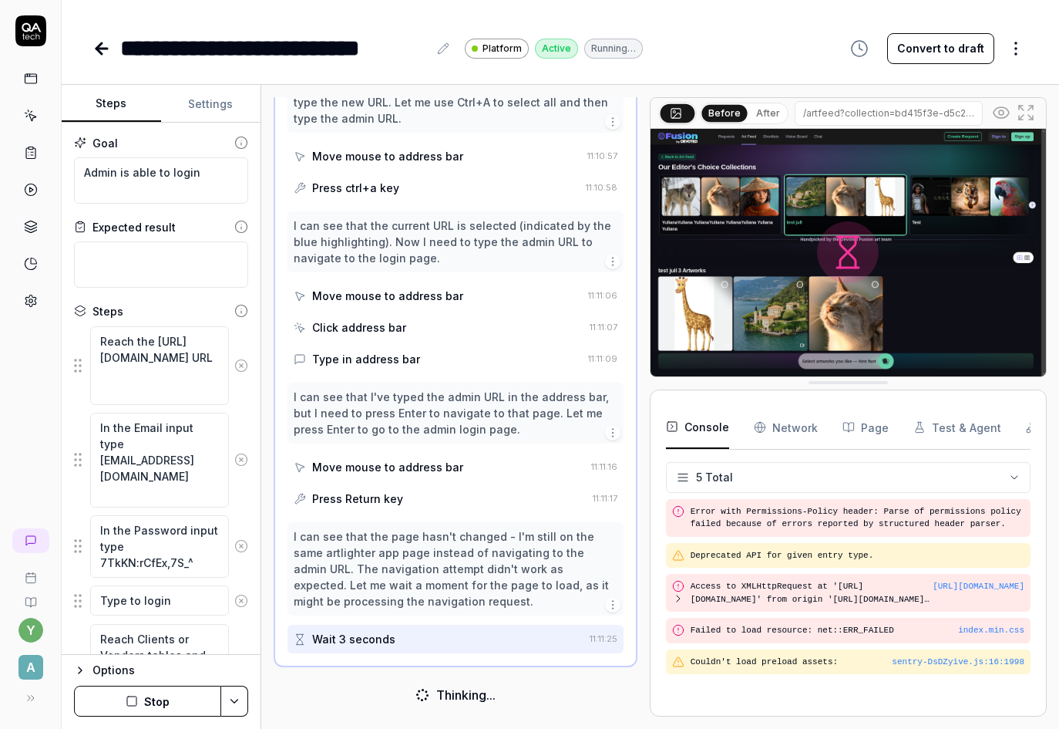
click at [153, 701] on button "Stop" at bounding box center [147, 701] width 147 height 31
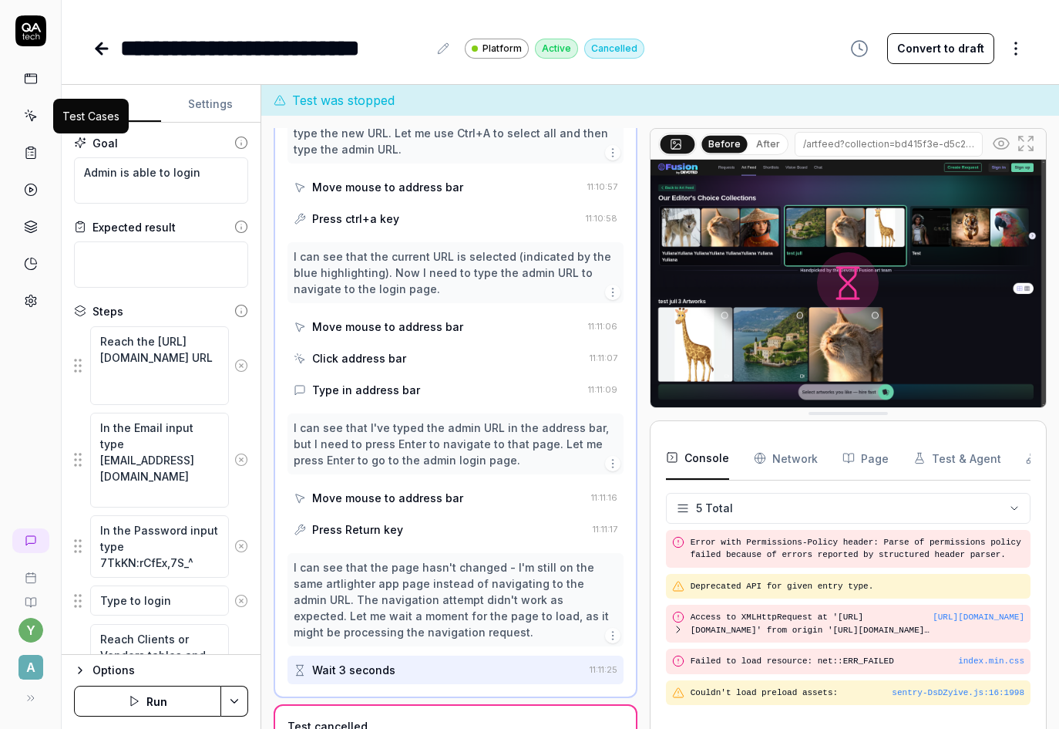
scroll to position [13, 0]
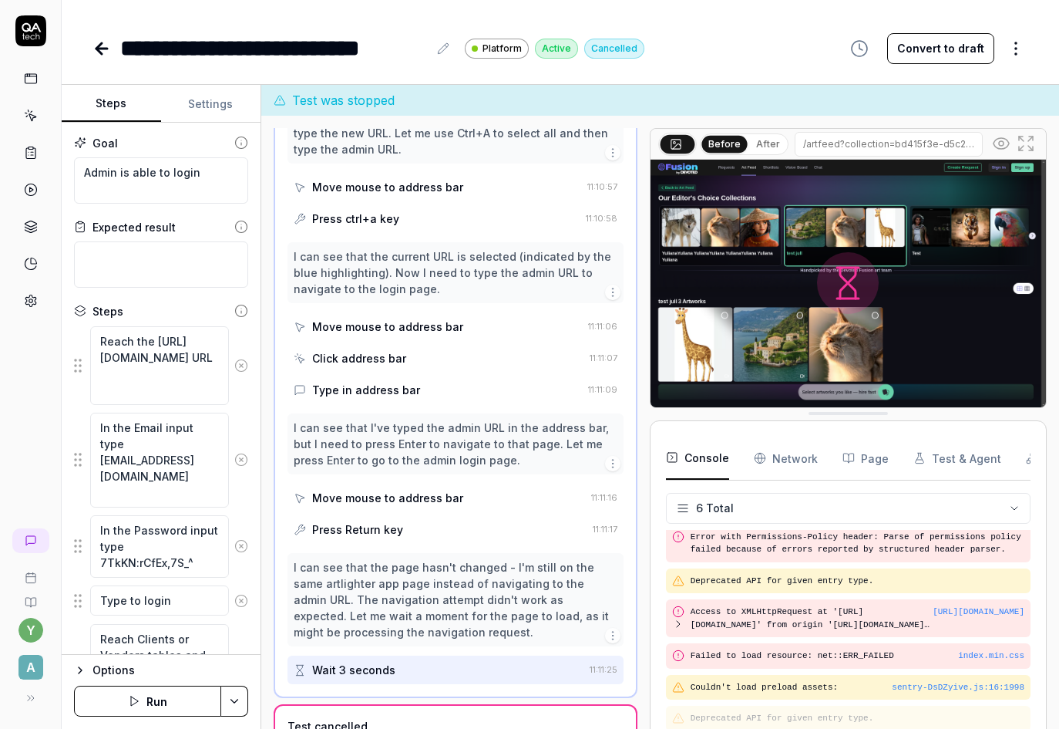
click at [30, 151] on icon at bounding box center [31, 153] width 14 height 14
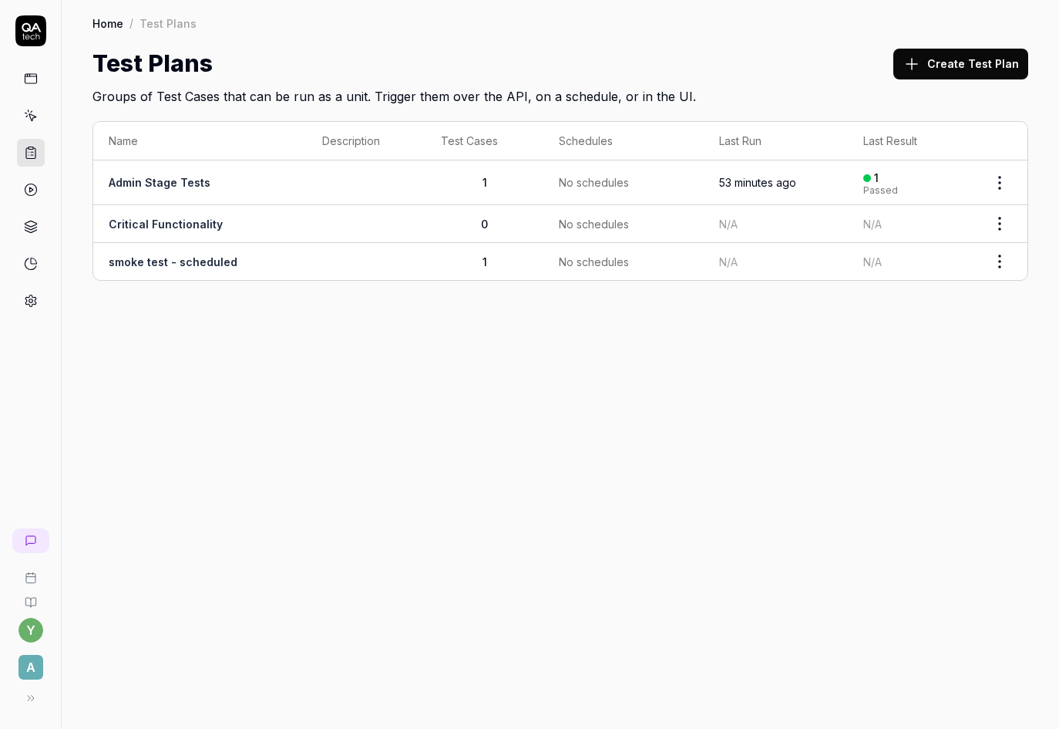
click at [173, 184] on link "Admin Stage Tests" at bounding box center [160, 182] width 102 height 13
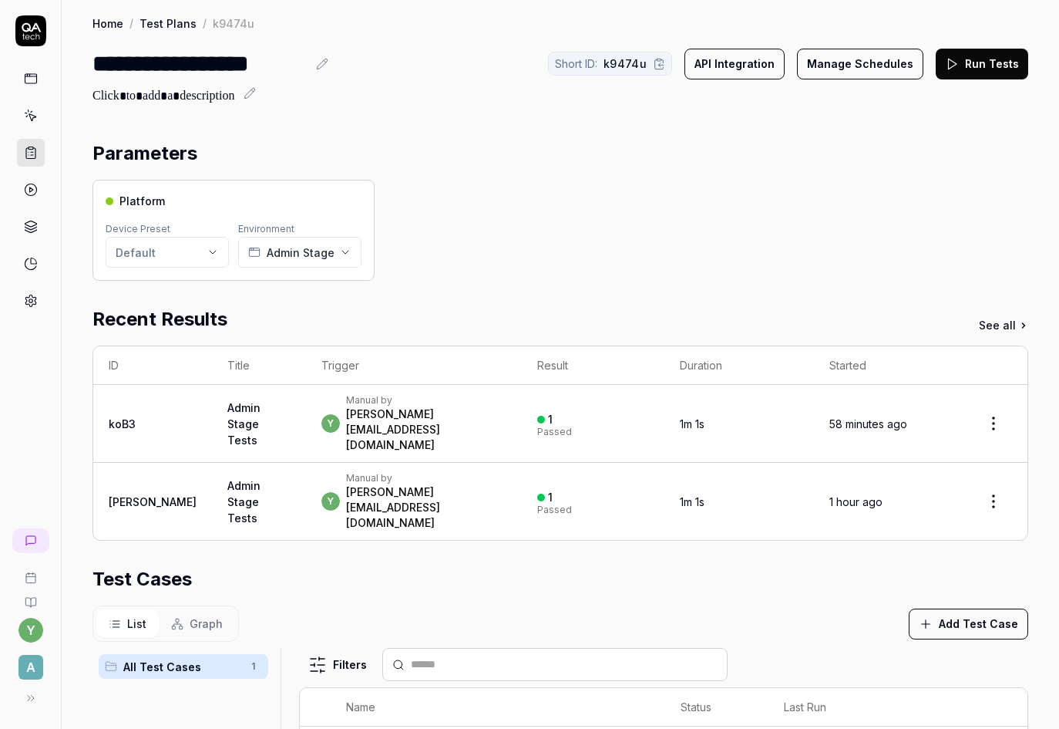
click at [963, 70] on button "Run Tests" at bounding box center [982, 64] width 93 height 31
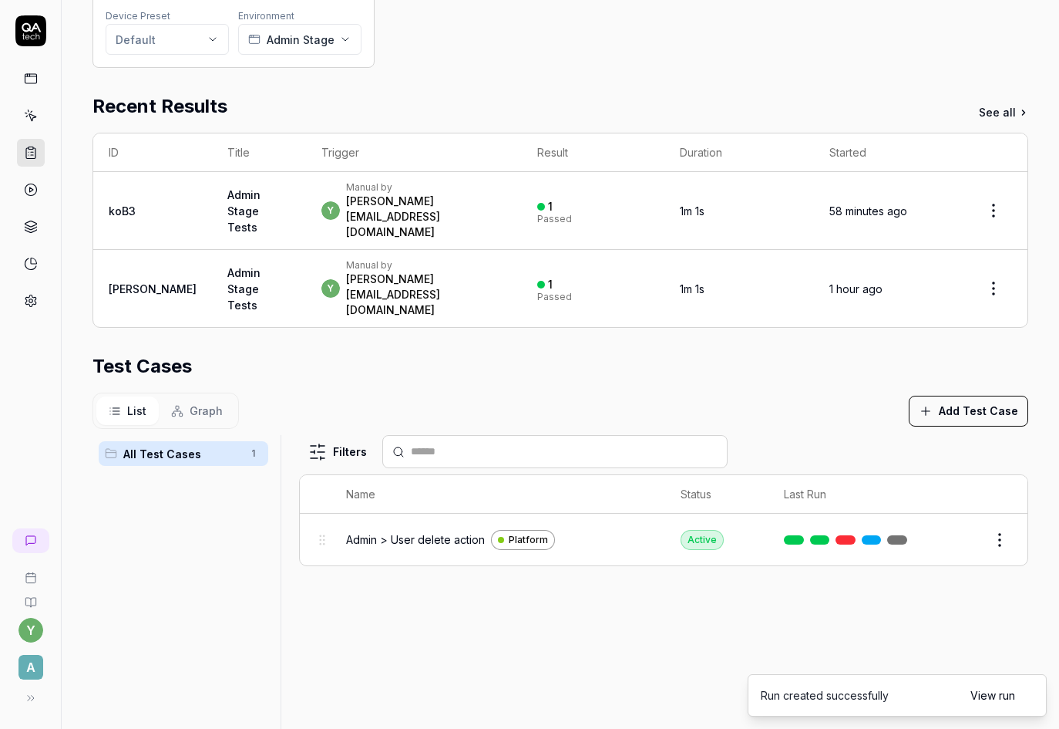
scroll to position [231, 0]
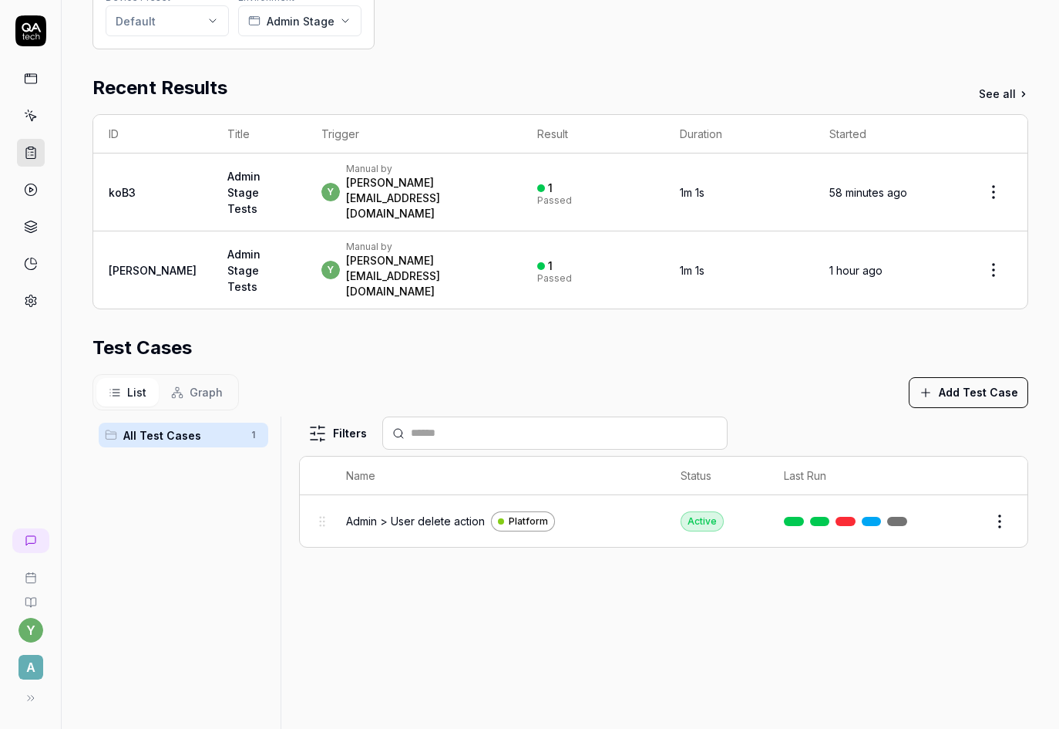
click at [460, 513] on span "Admin > User delete action" at bounding box center [415, 521] width 139 height 16
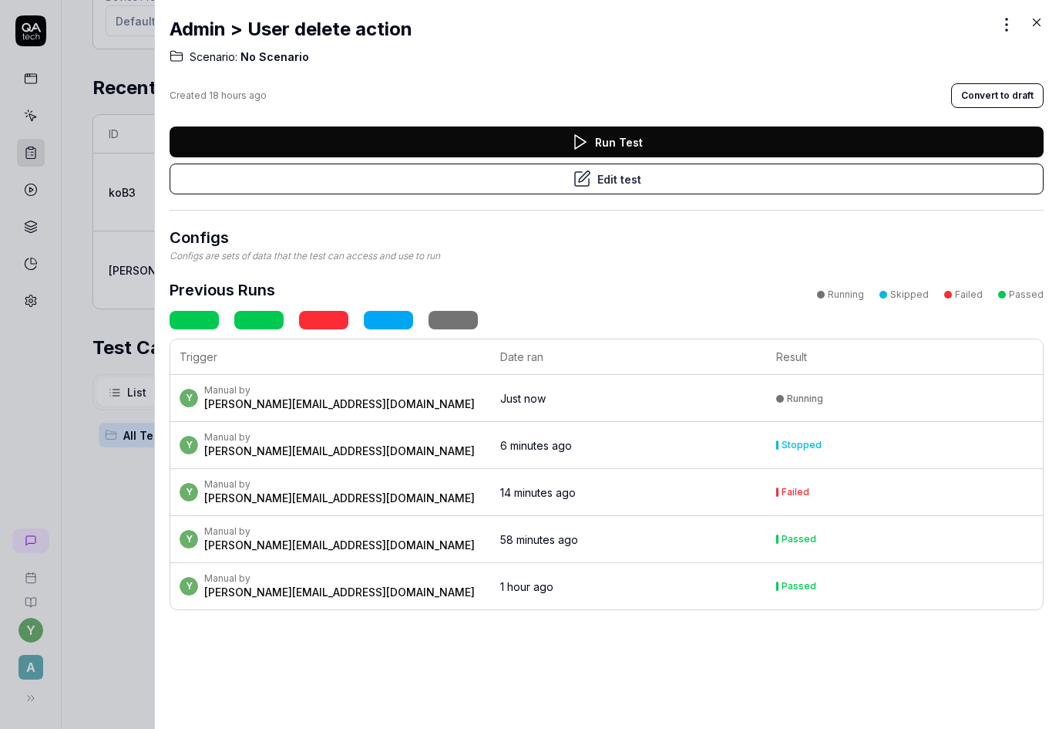
click at [322, 406] on div "[PERSON_NAME][EMAIL_ADDRESS][DOMAIN_NAME]" at bounding box center [339, 403] width 271 height 15
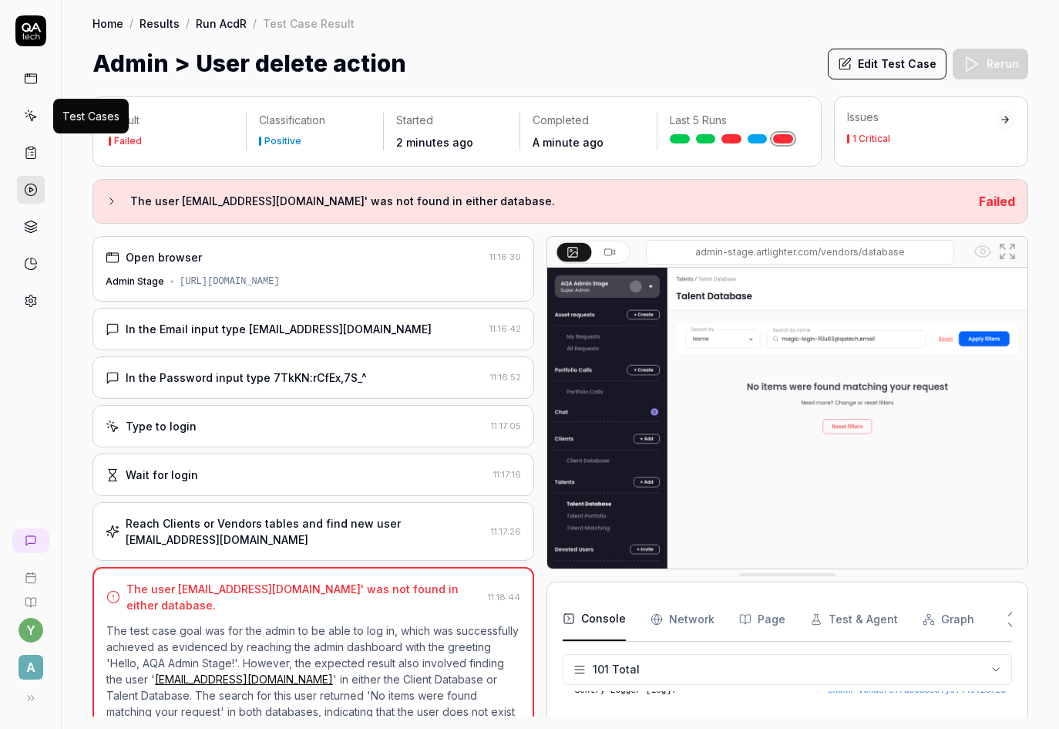
click at [25, 116] on icon at bounding box center [31, 116] width 14 height 14
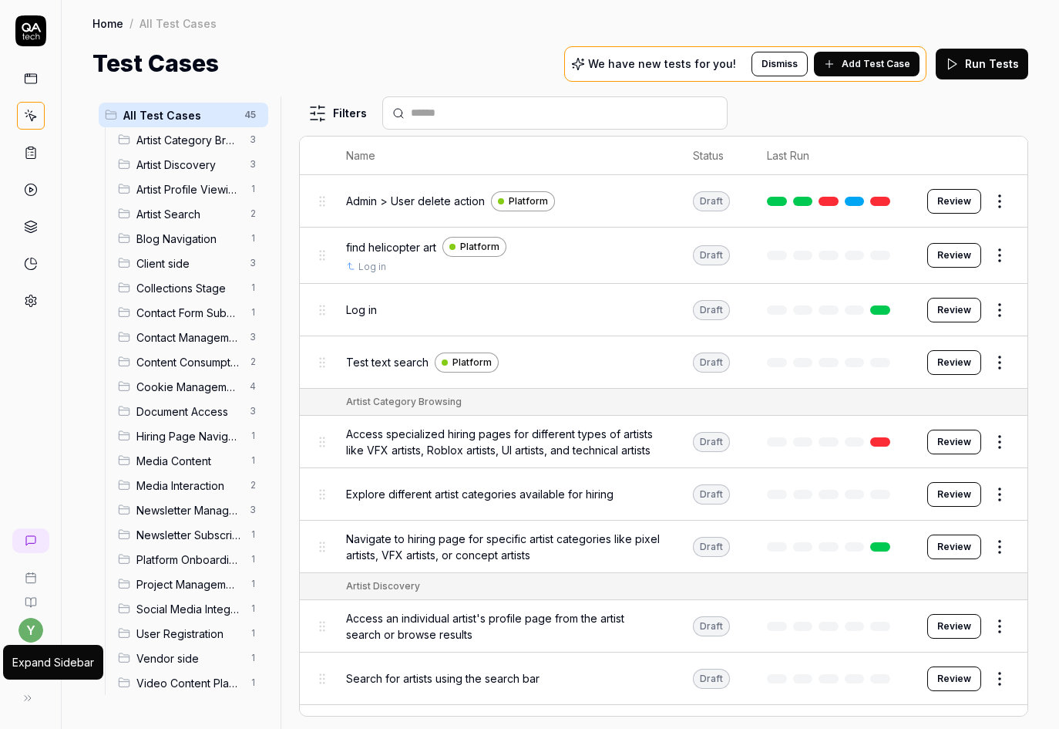
click at [36, 689] on button at bounding box center [27, 697] width 31 height 31
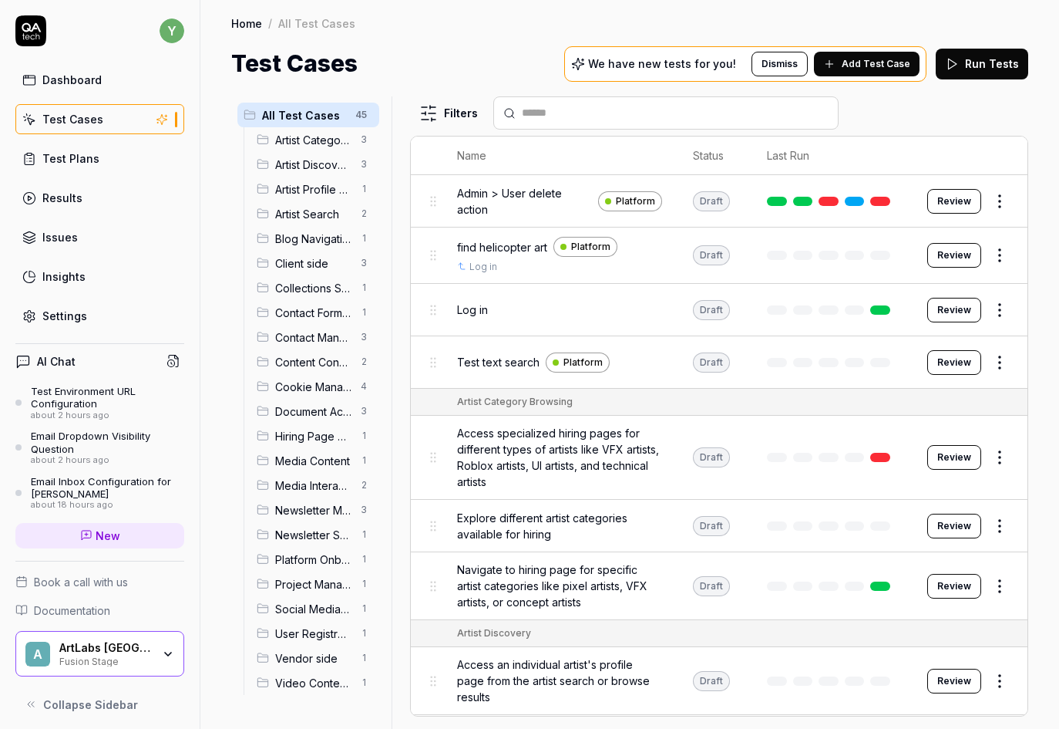
click at [148, 661] on div "ArtLabs Europe Fusion Stage" at bounding box center [110, 654] width 103 height 26
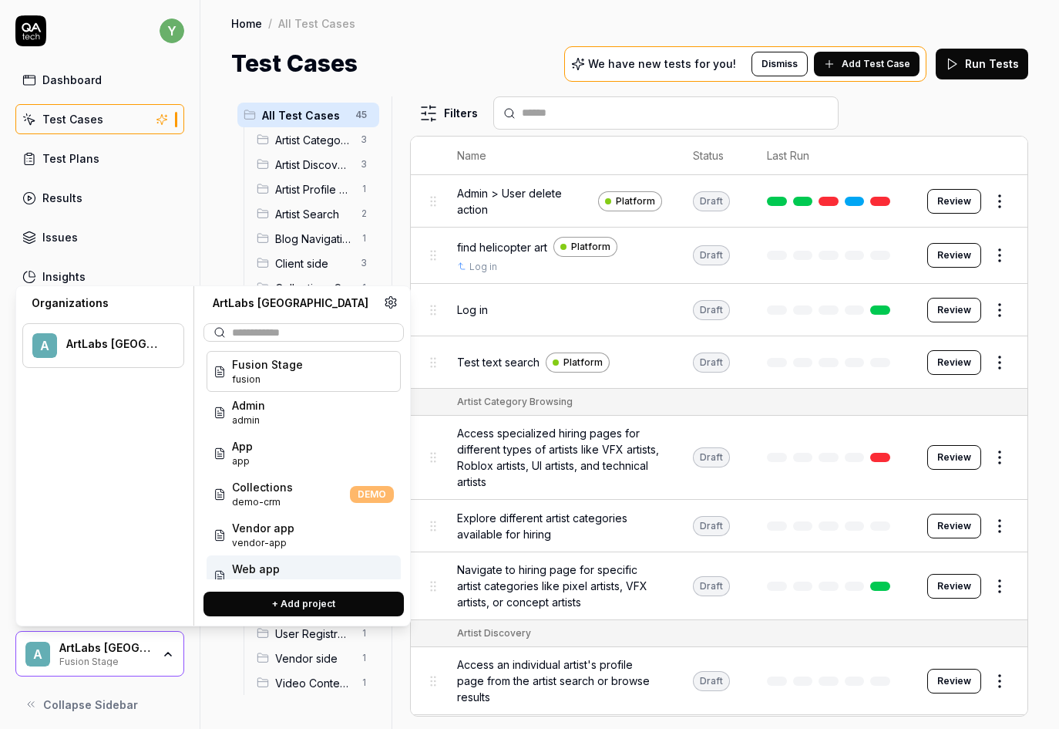
click at [271, 574] on span "Web app" at bounding box center [256, 569] width 48 height 16
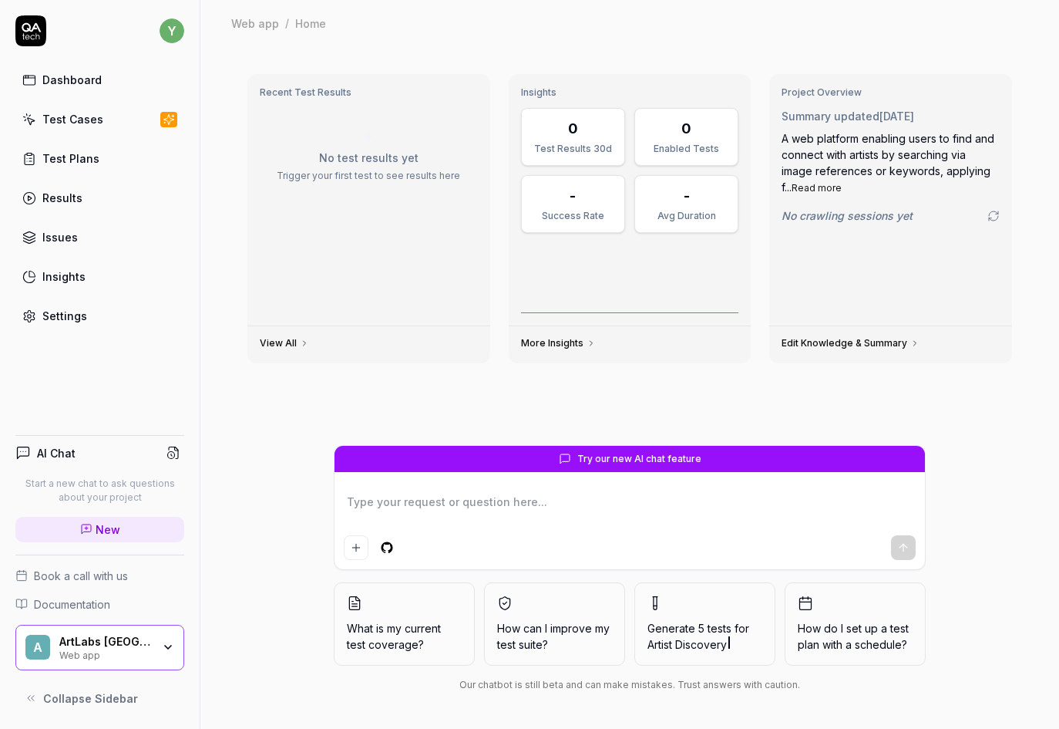
click at [77, 117] on div "Test Cases" at bounding box center [72, 119] width 61 height 16
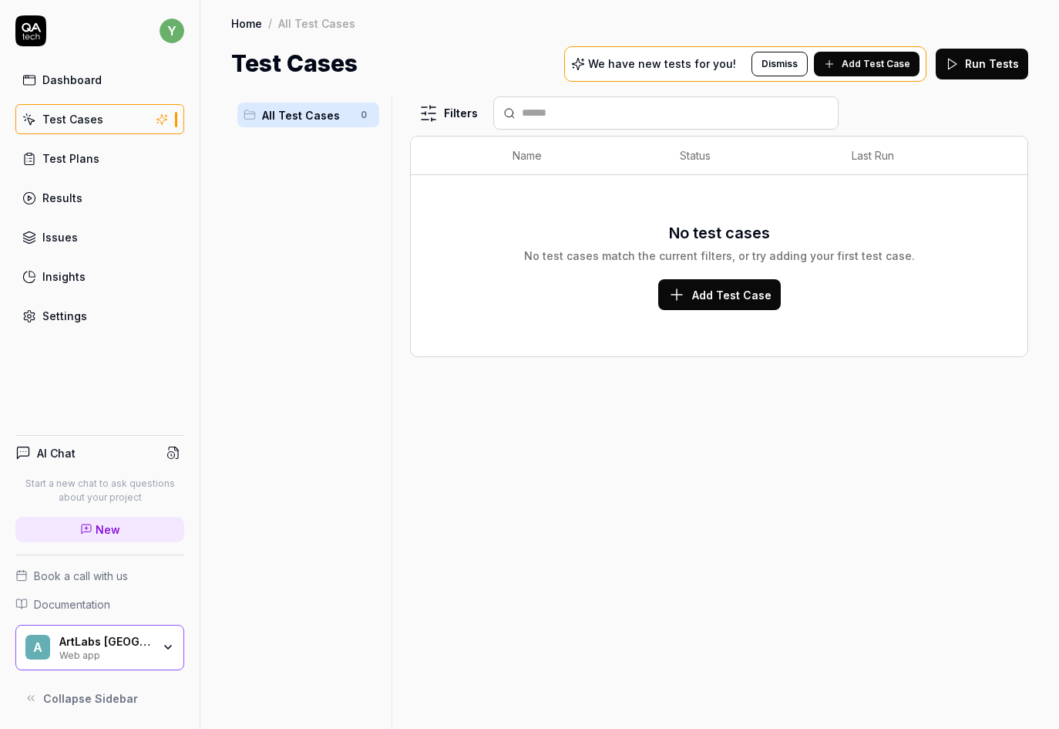
click at [66, 83] on div "Dashboard" at bounding box center [71, 80] width 59 height 16
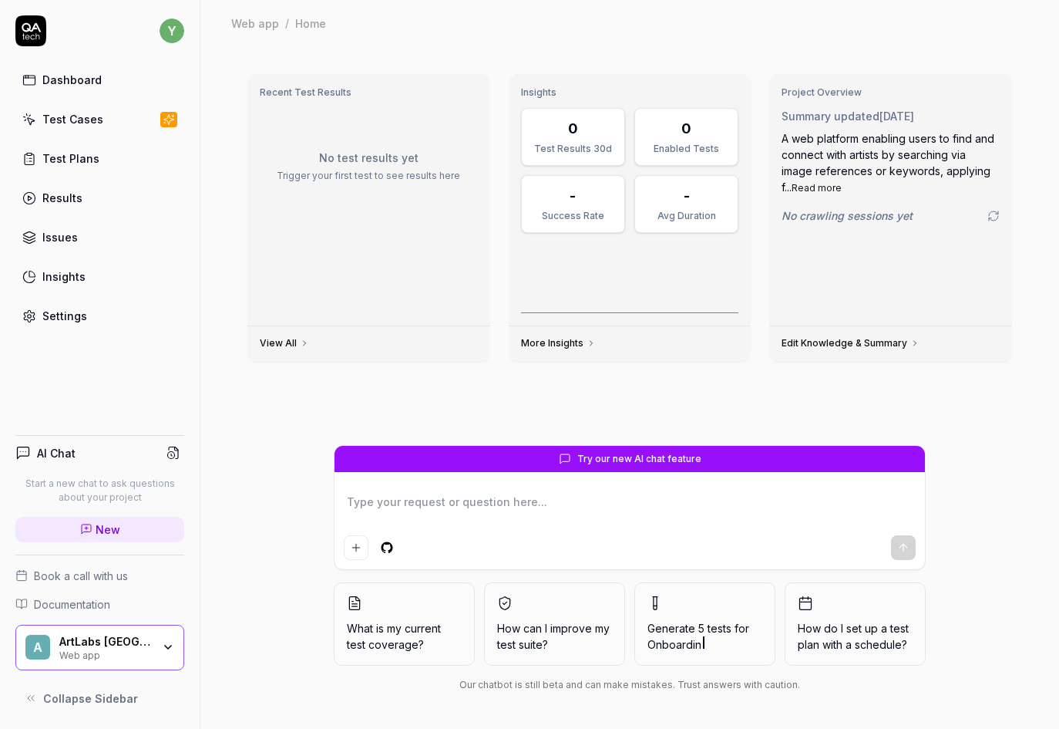
type textarea "*"
click at [56, 312] on div "Settings" at bounding box center [64, 316] width 45 height 16
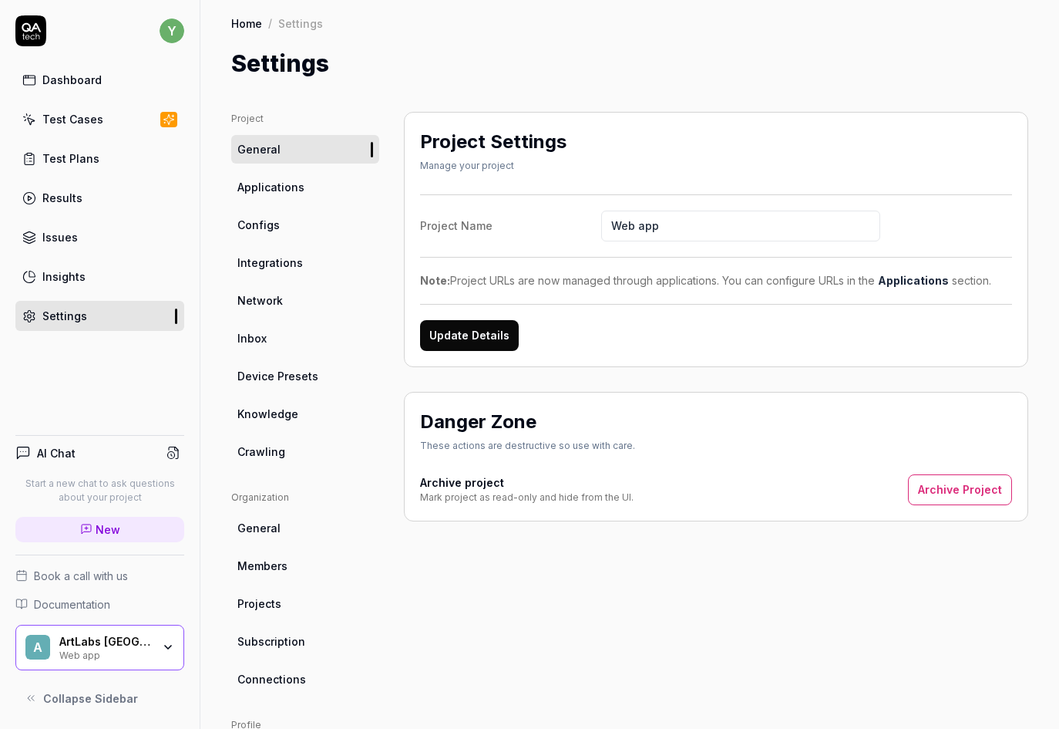
click at [955, 496] on button "Archive Project" at bounding box center [960, 489] width 104 height 31
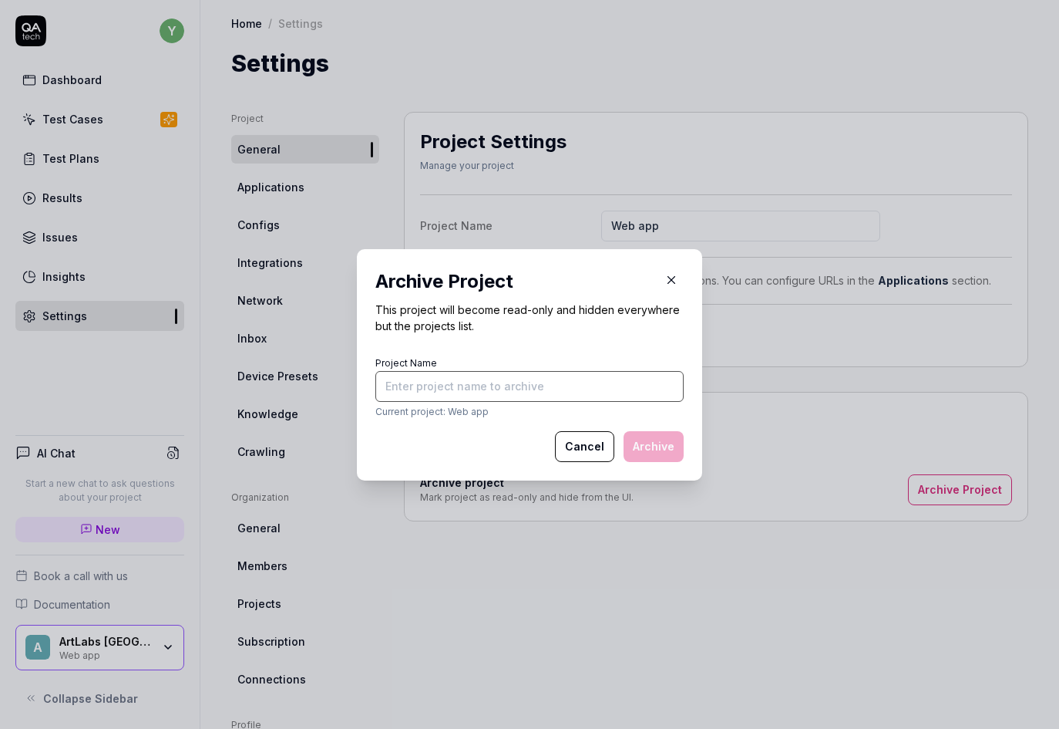
click at [486, 386] on input "Project Name" at bounding box center [530, 386] width 308 height 31
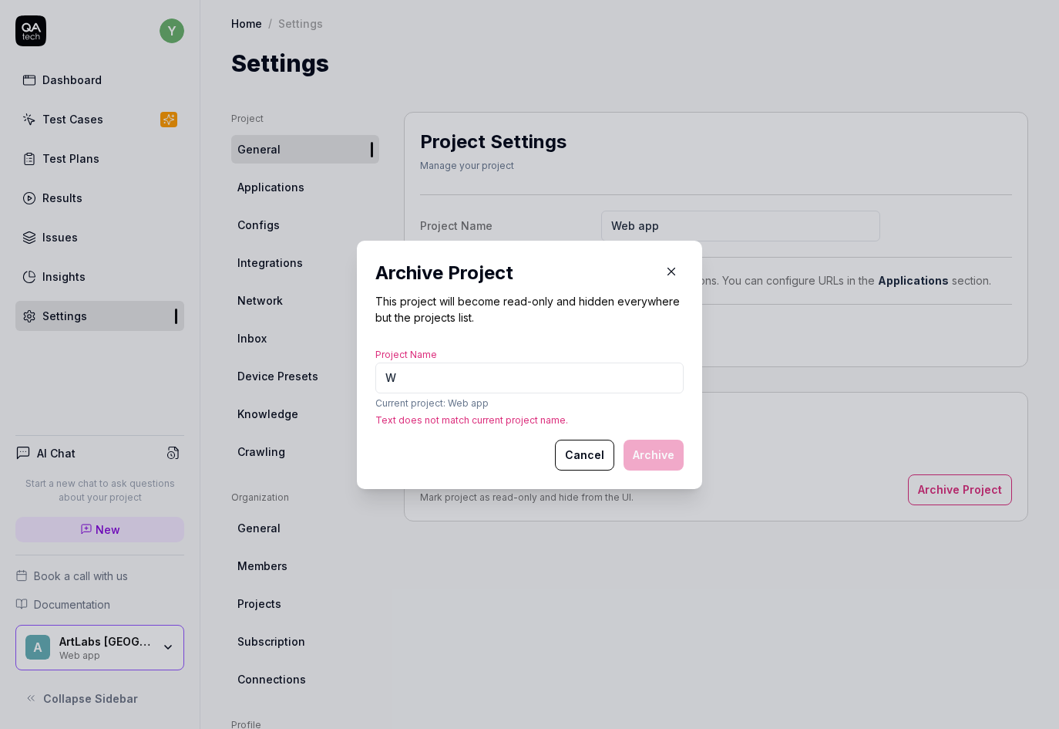
click at [473, 404] on p "Current project: Web app" at bounding box center [530, 403] width 308 height 14
click at [423, 391] on input "W" at bounding box center [530, 377] width 308 height 31
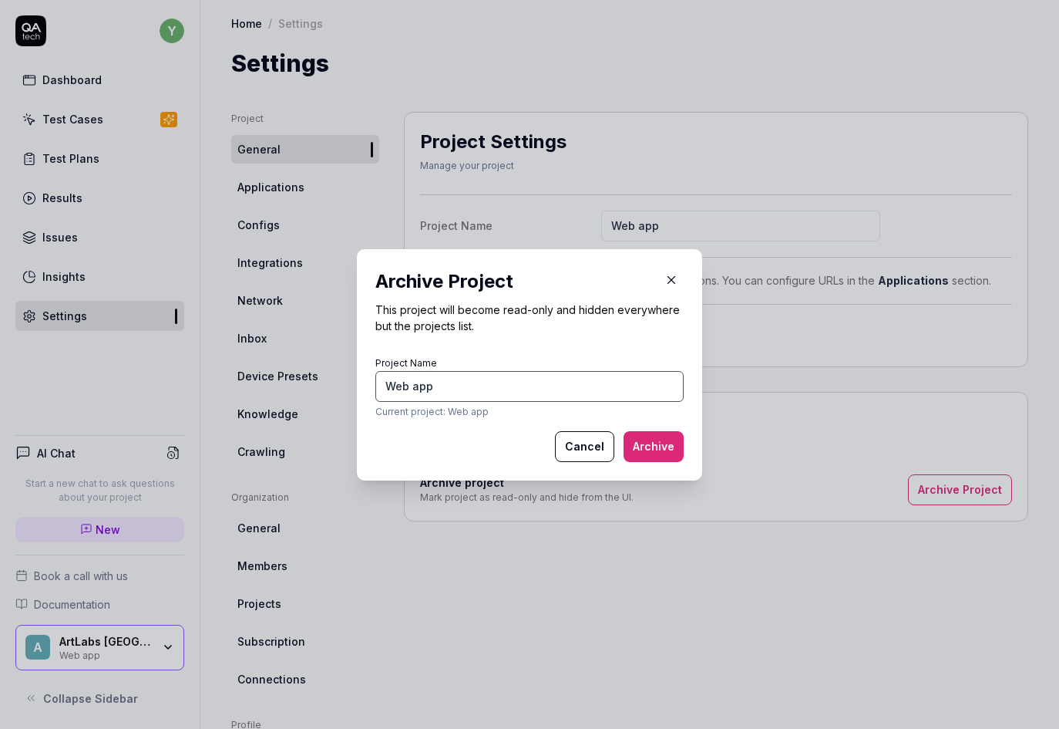
type input "Web app"
click at [656, 447] on button "Archive" at bounding box center [654, 446] width 60 height 31
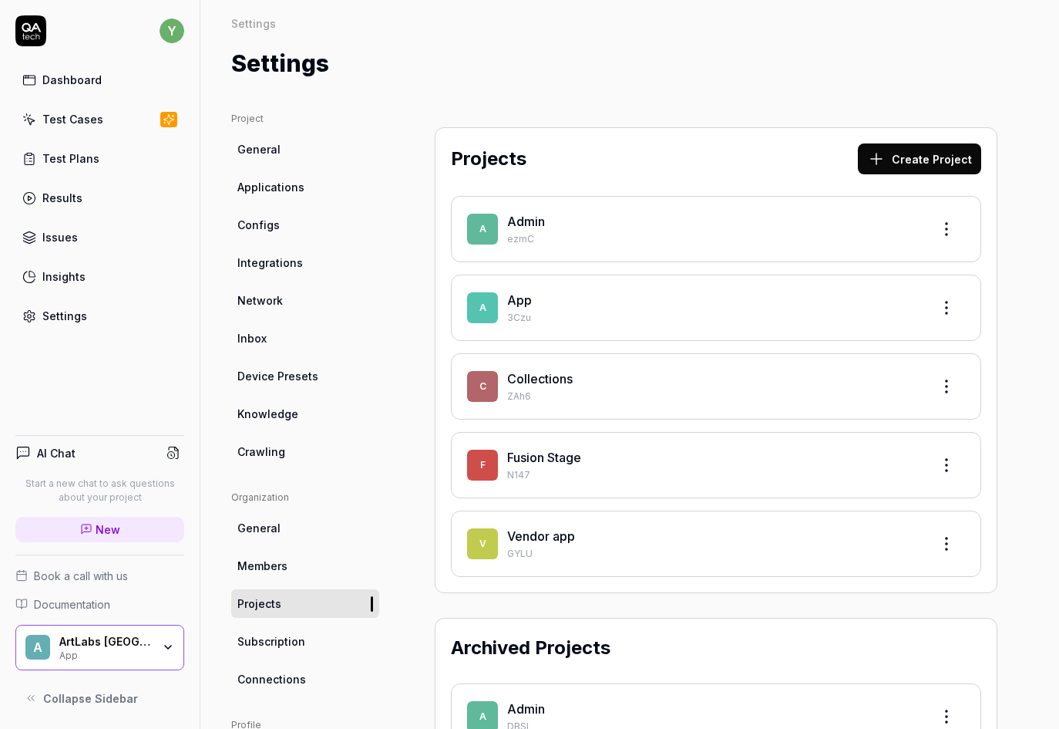
click at [156, 648] on div "ArtLabs Europe App" at bounding box center [110, 648] width 103 height 26
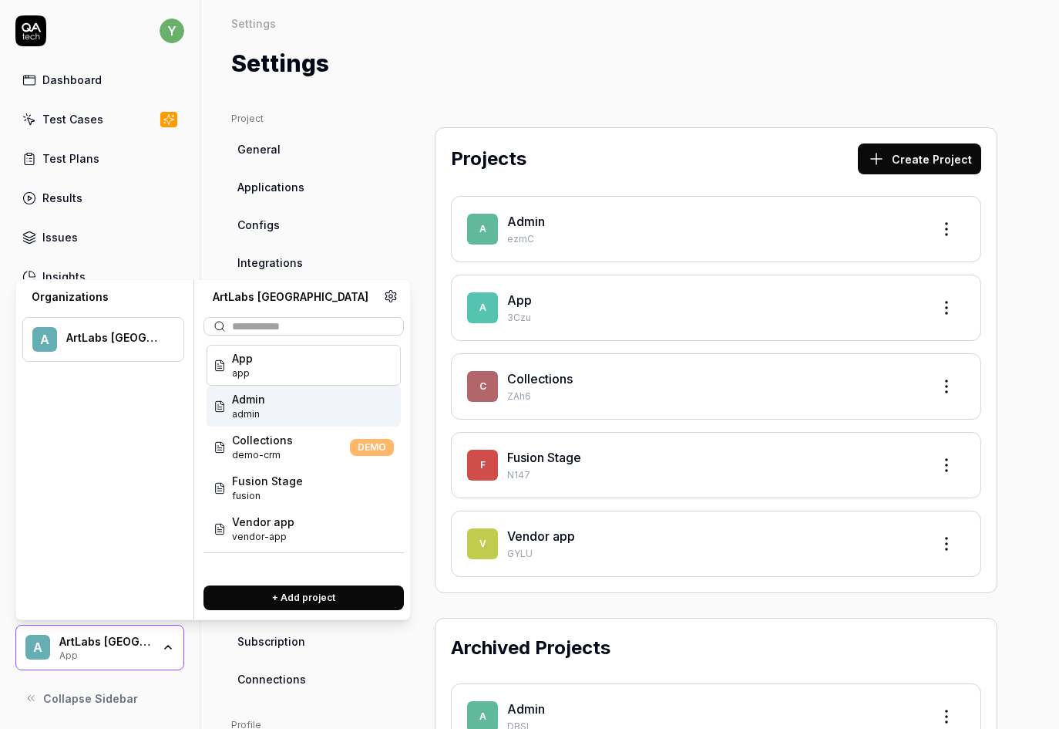
click at [276, 402] on div "Admin admin" at bounding box center [304, 406] width 194 height 41
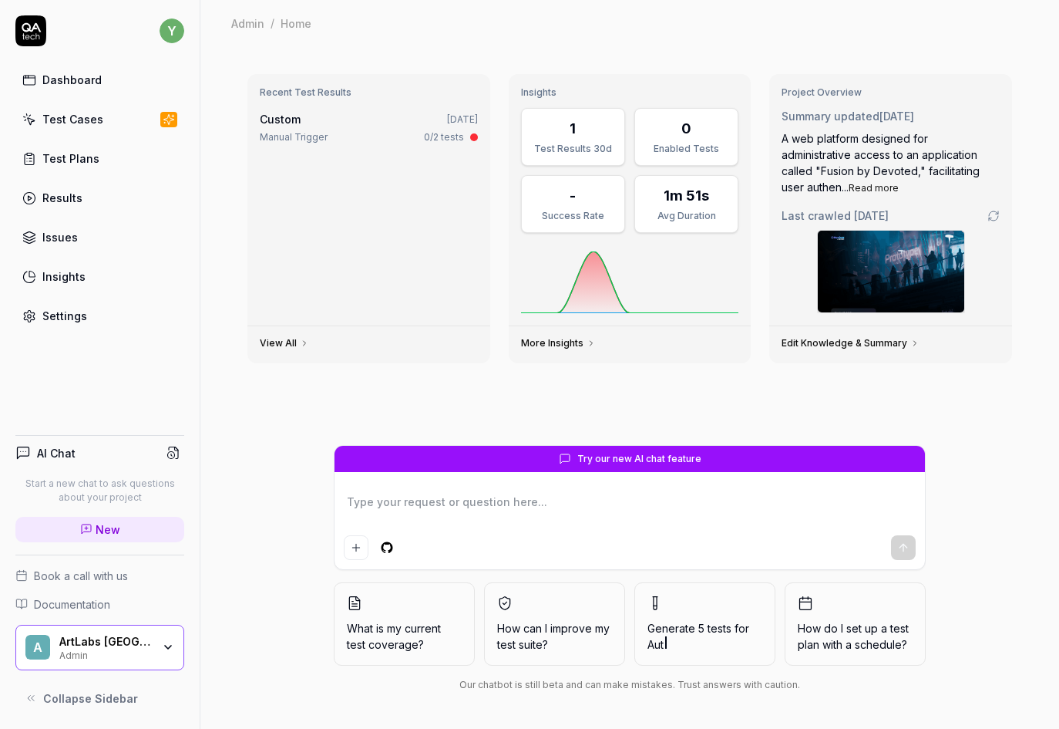
click at [58, 320] on div "Settings" at bounding box center [64, 316] width 45 height 16
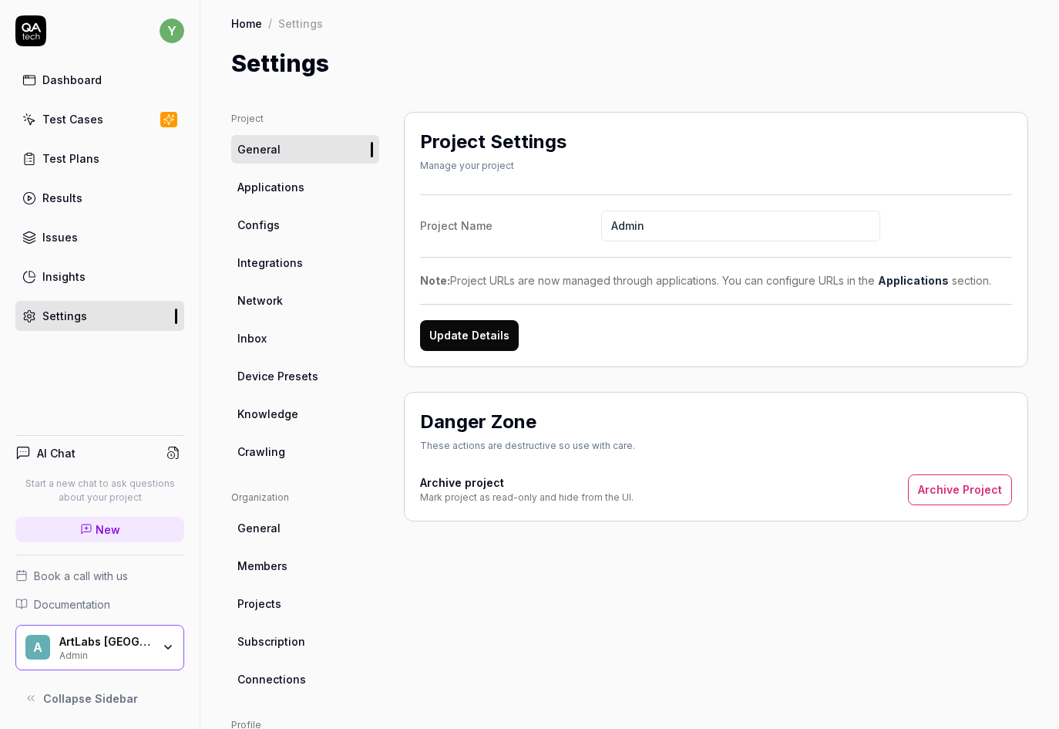
click at [247, 224] on span "Configs" at bounding box center [258, 225] width 42 height 16
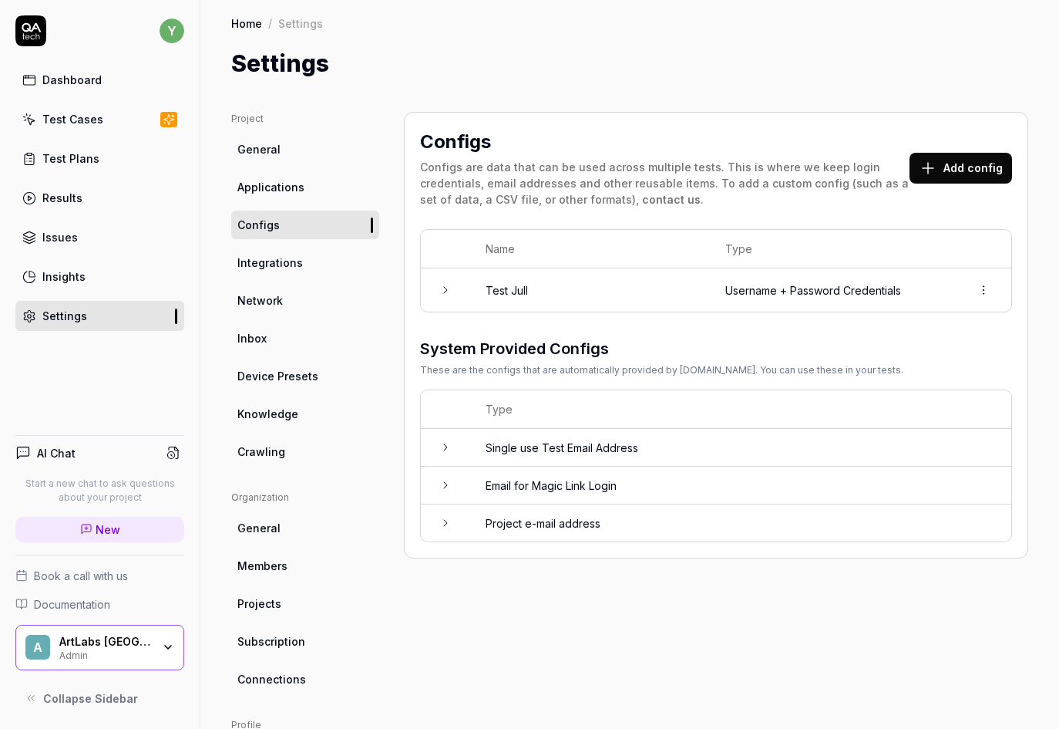
click at [450, 294] on icon at bounding box center [446, 290] width 12 height 12
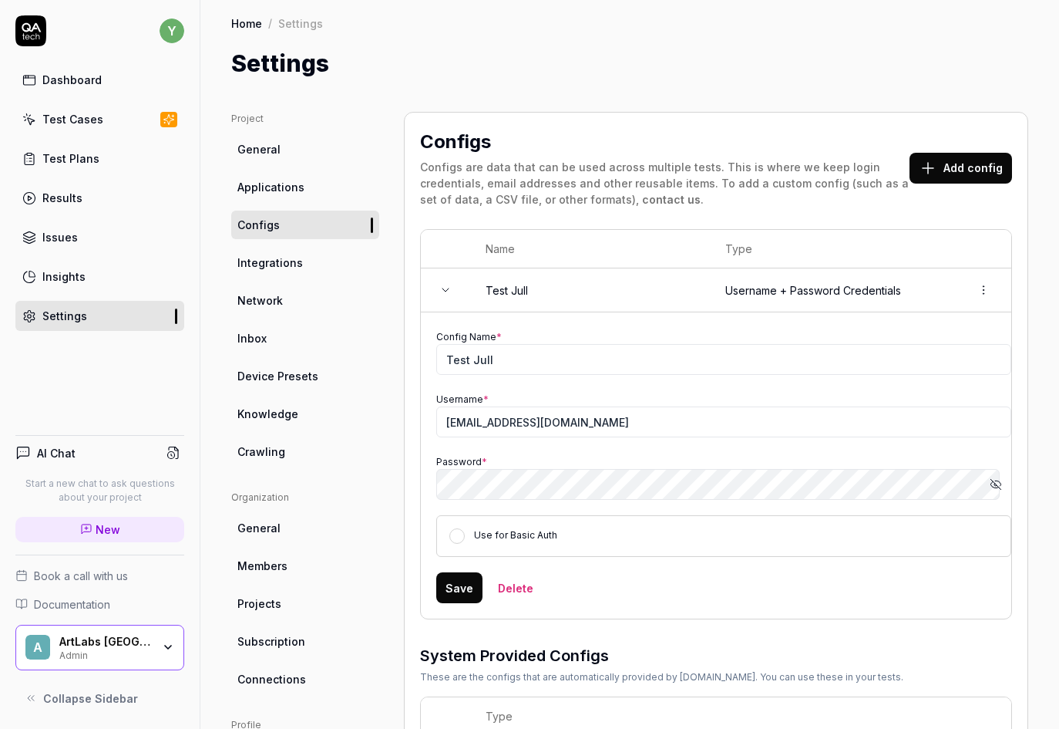
click at [450, 291] on icon at bounding box center [446, 290] width 12 height 12
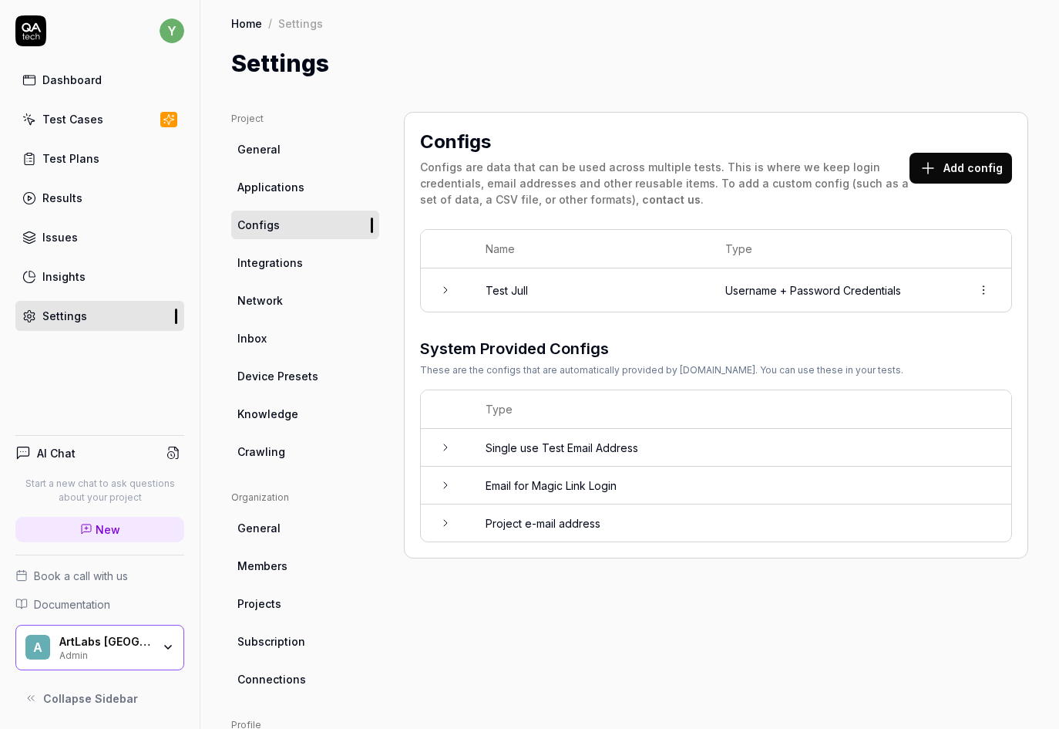
click at [80, 114] on div "Test Cases" at bounding box center [72, 119] width 61 height 16
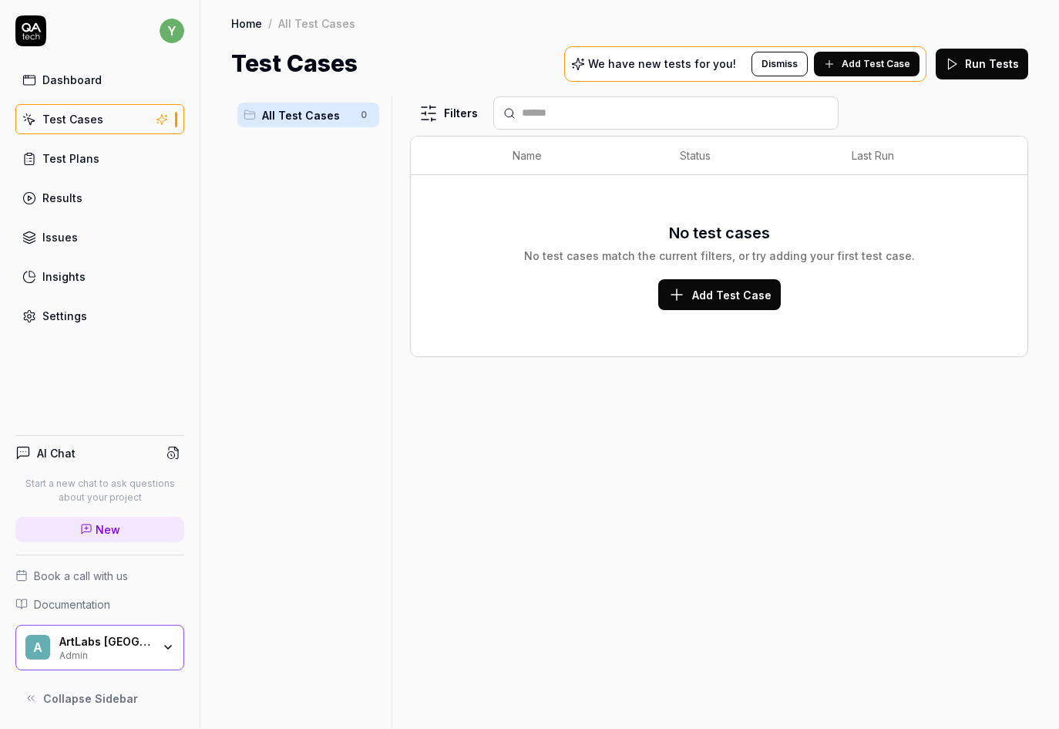
click at [161, 649] on div "ArtLabs Europe Admin" at bounding box center [110, 648] width 103 height 26
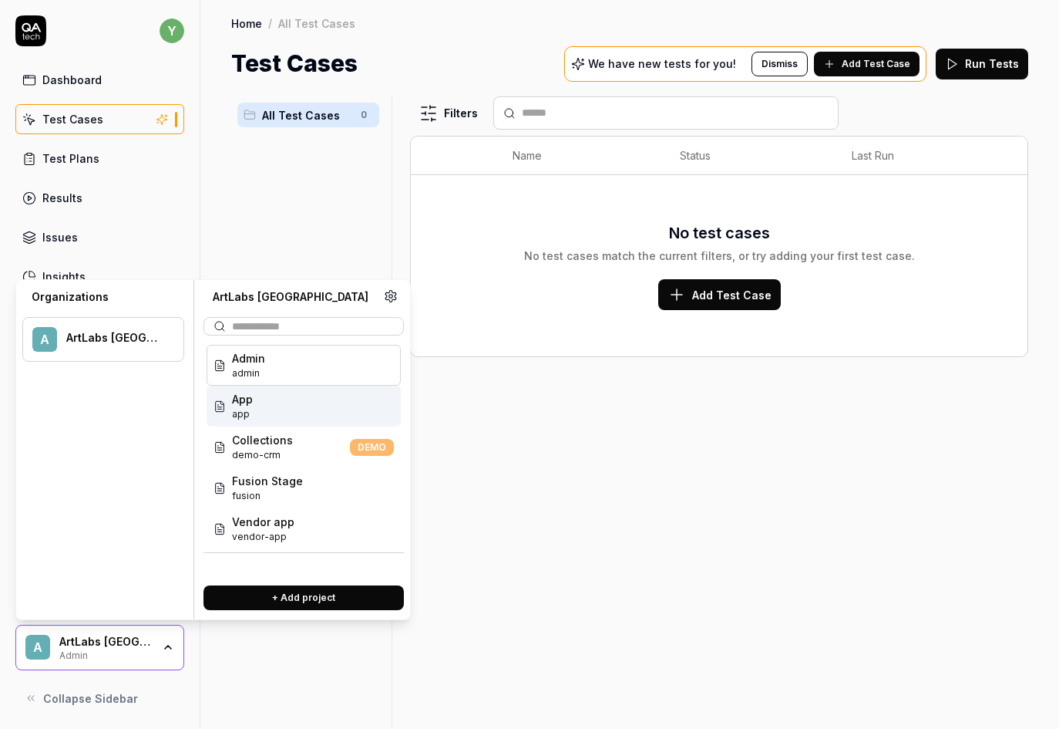
click at [291, 409] on div "App app" at bounding box center [304, 406] width 194 height 41
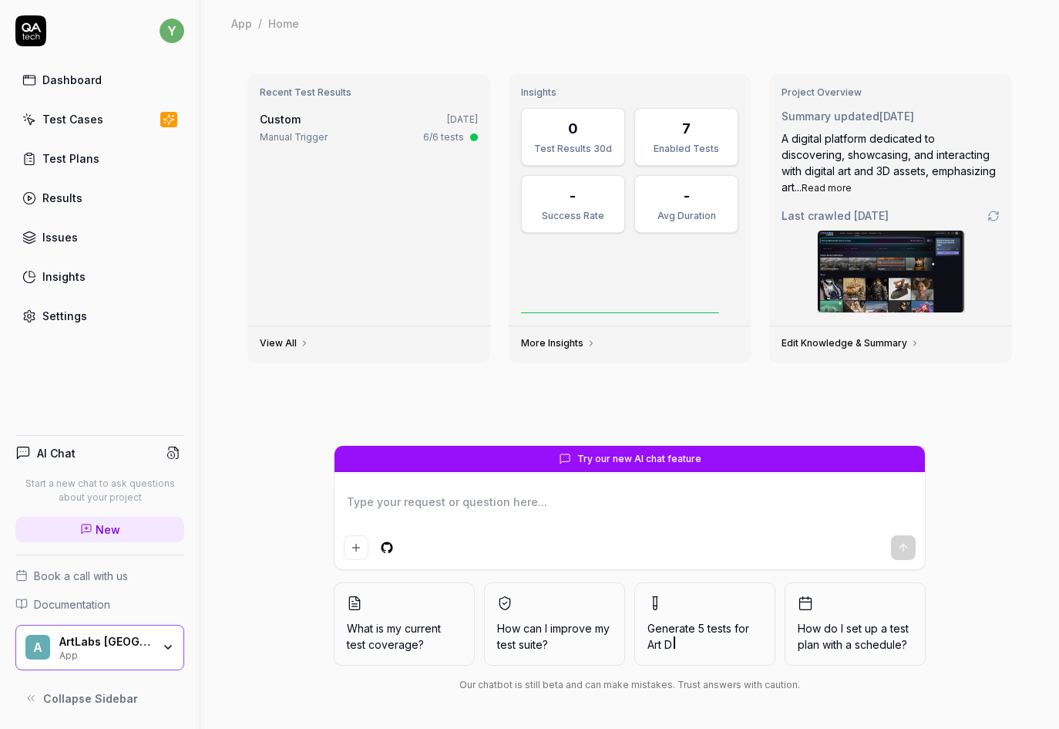
click at [89, 123] on div "Test Cases" at bounding box center [72, 119] width 61 height 16
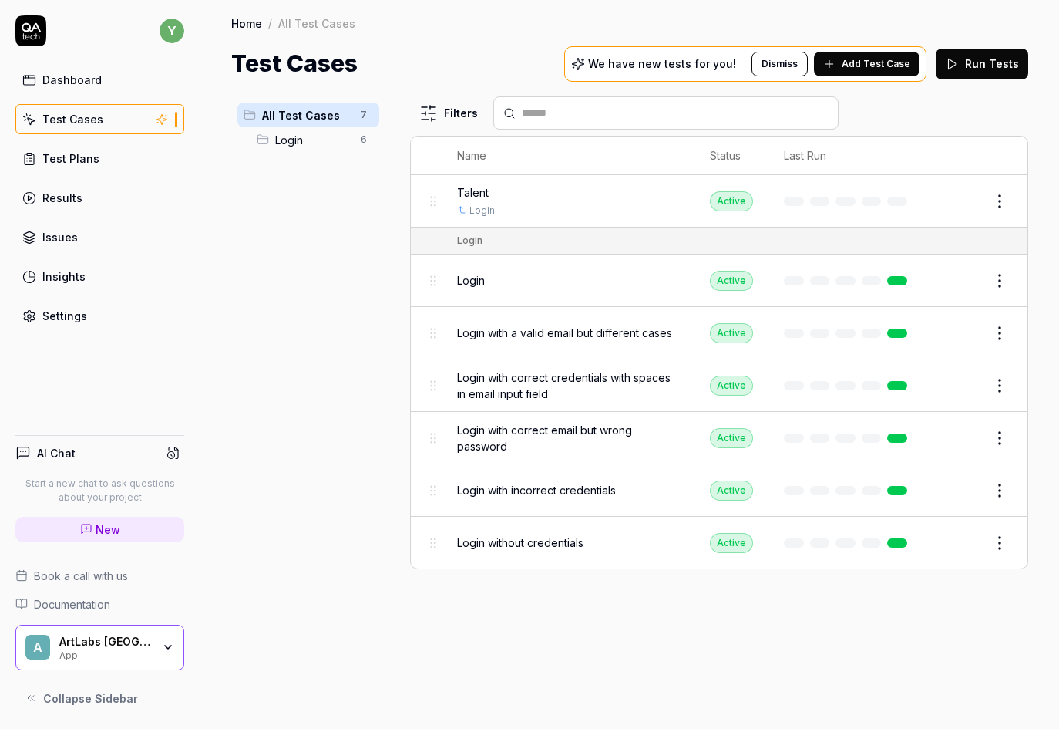
click at [504, 333] on span "Login with a valid email but different cases" at bounding box center [564, 333] width 215 height 16
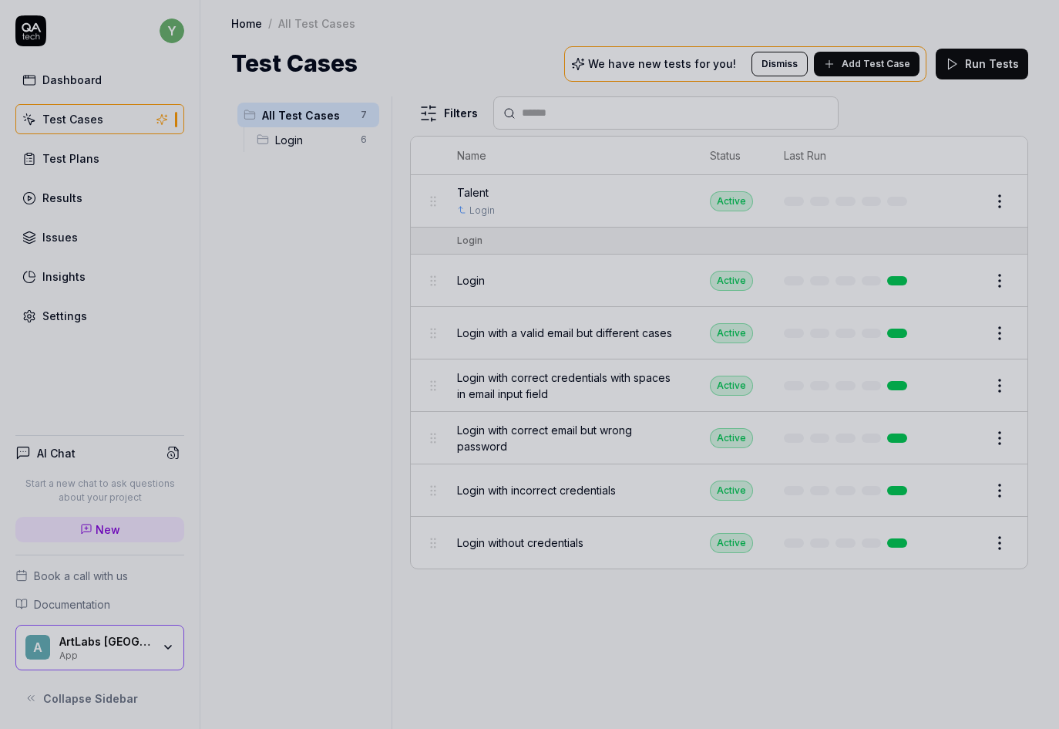
click at [71, 120] on div at bounding box center [529, 364] width 1059 height 729
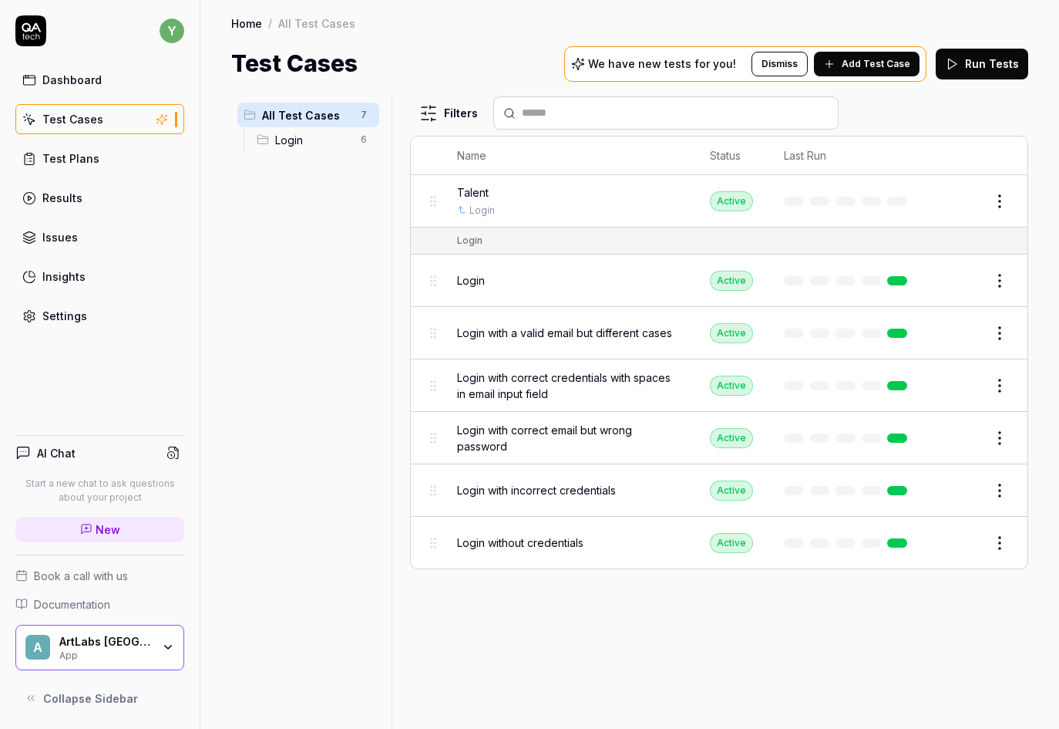
click at [570, 432] on span "Login with correct email but wrong password" at bounding box center [568, 438] width 222 height 32
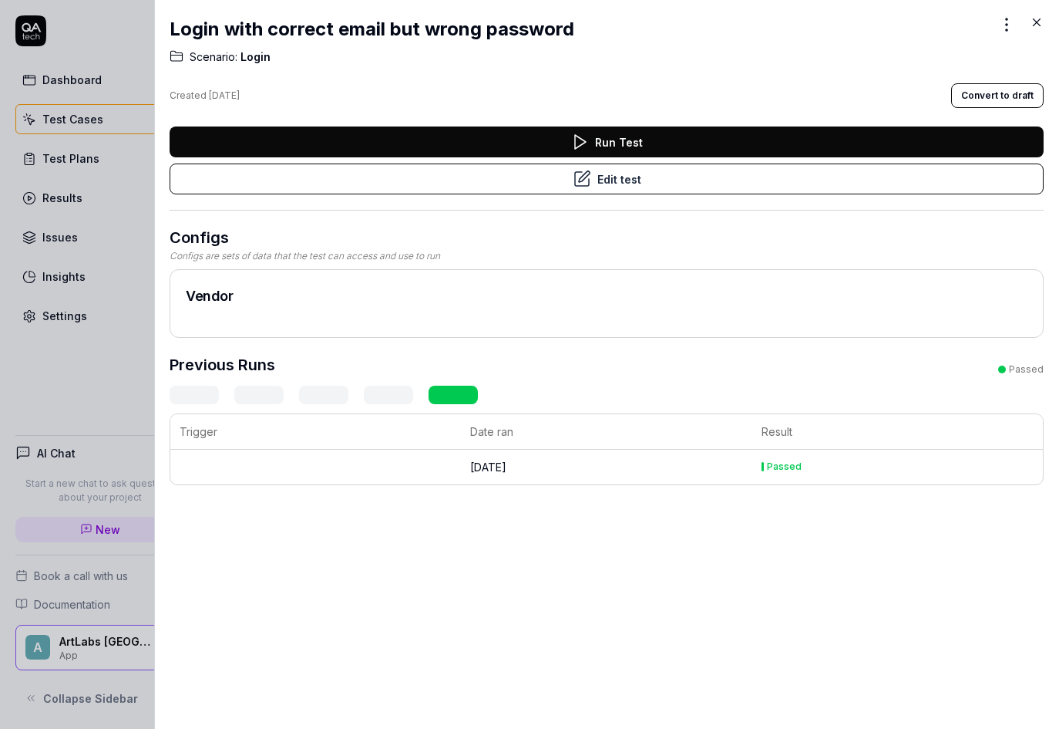
click at [603, 180] on button "Edit test" at bounding box center [607, 178] width 874 height 31
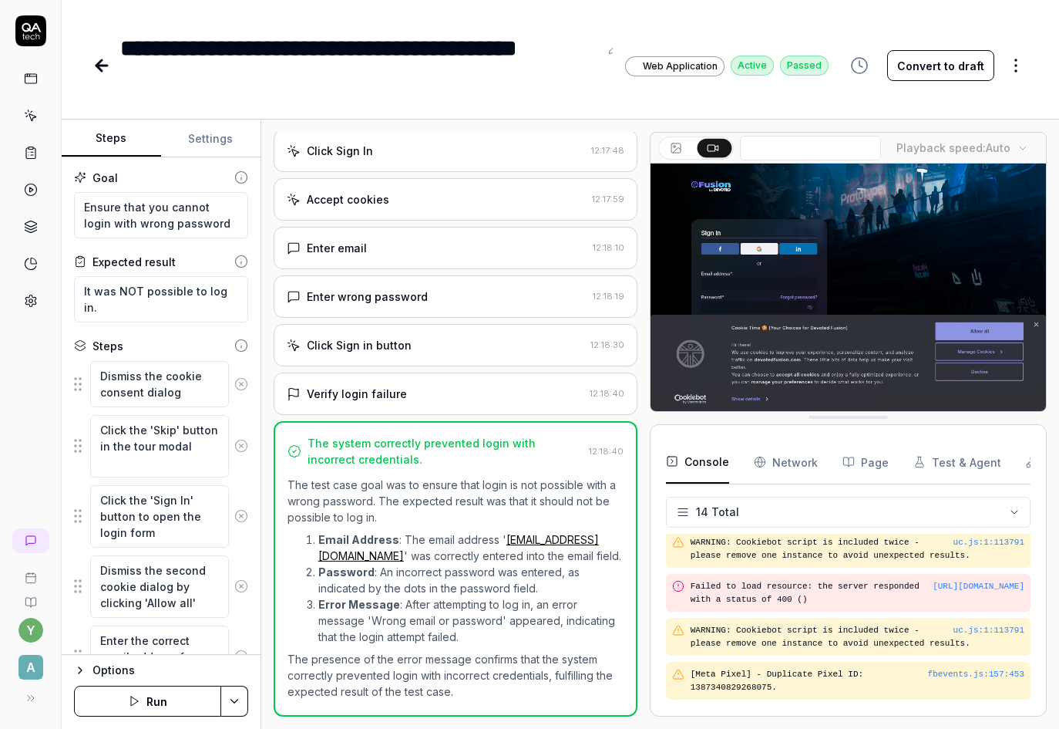
click at [30, 115] on icon at bounding box center [31, 116] width 14 height 14
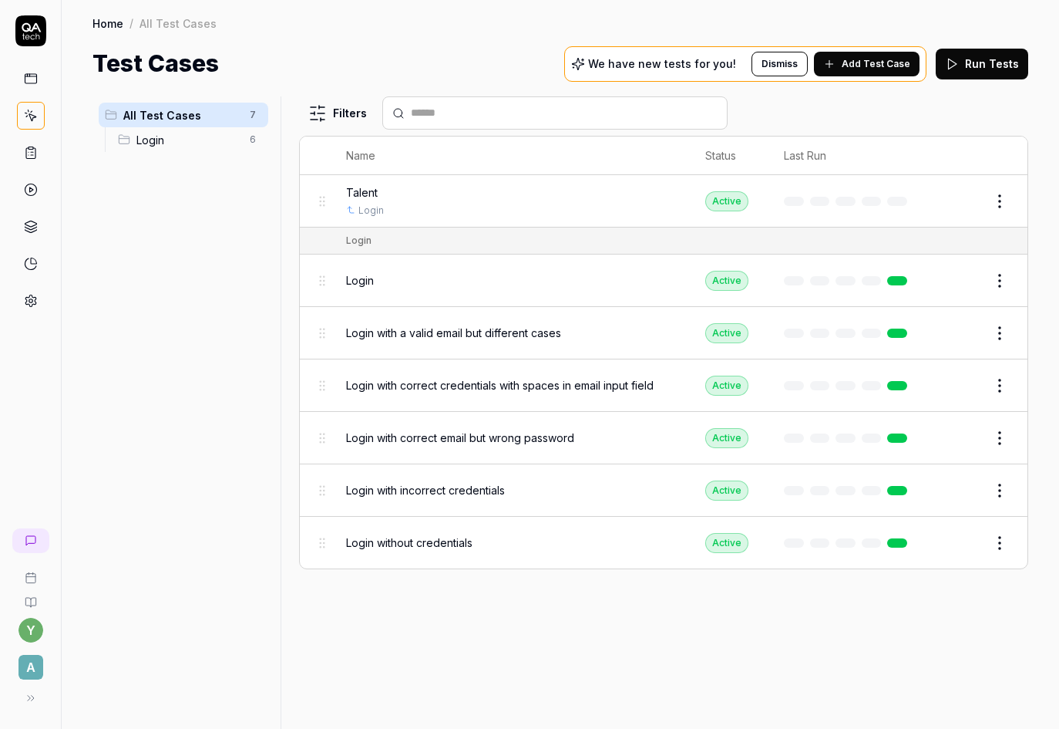
click at [34, 156] on icon at bounding box center [31, 153] width 14 height 14
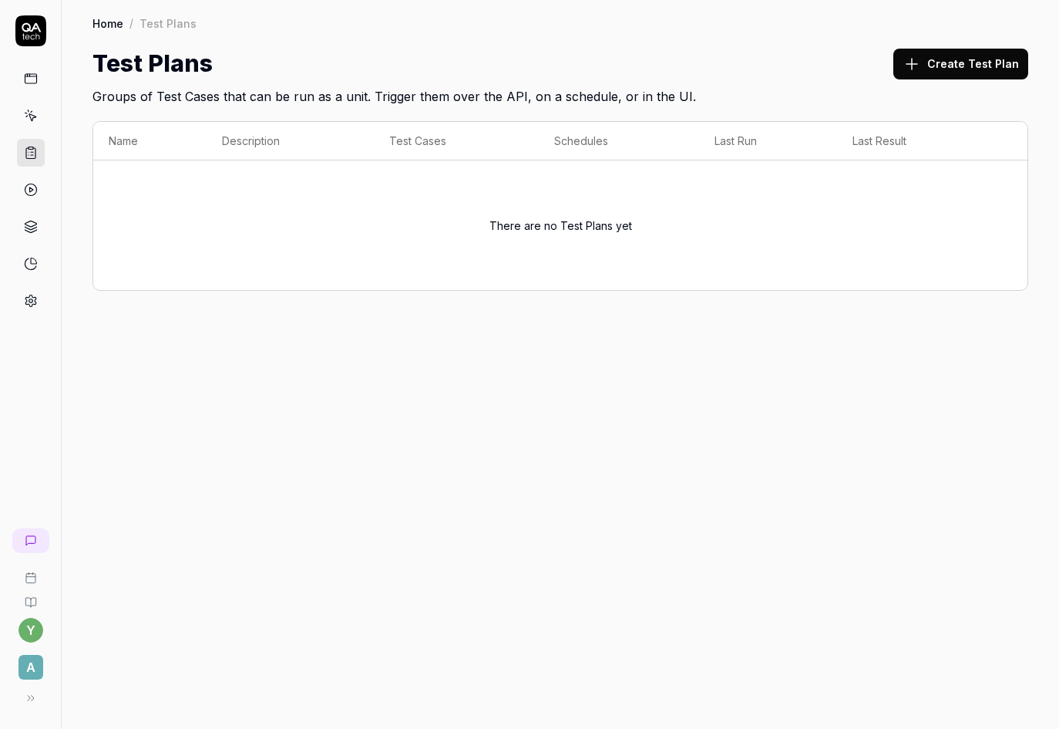
click at [29, 117] on icon at bounding box center [31, 116] width 14 height 14
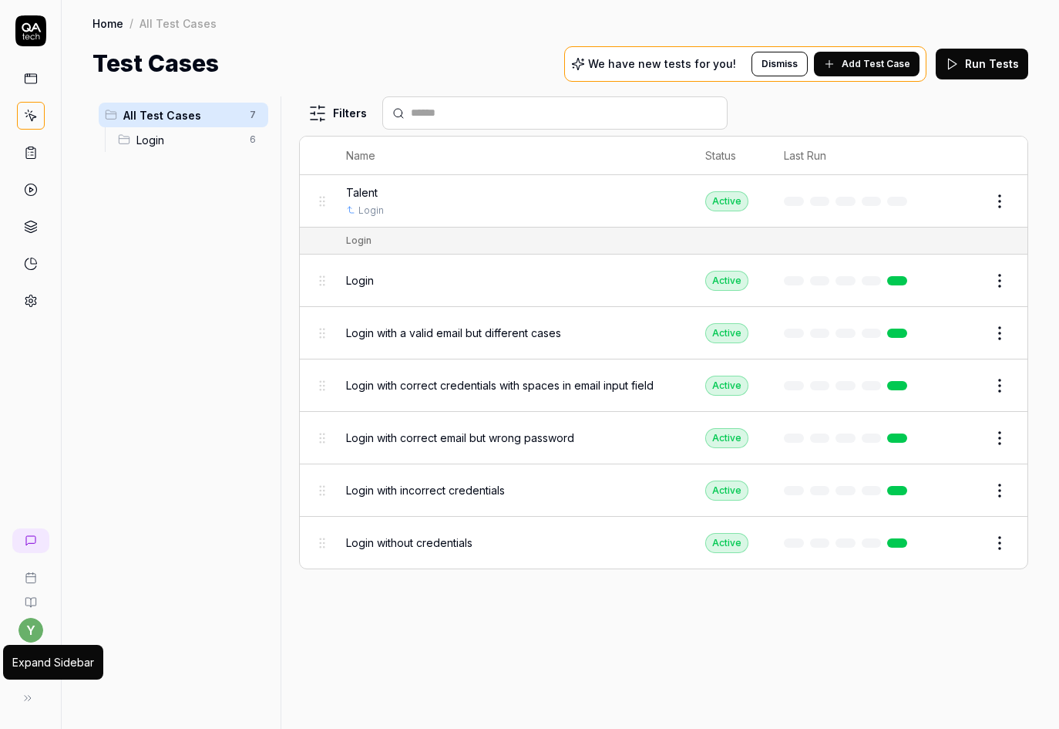
click at [36, 695] on button at bounding box center [27, 697] width 31 height 31
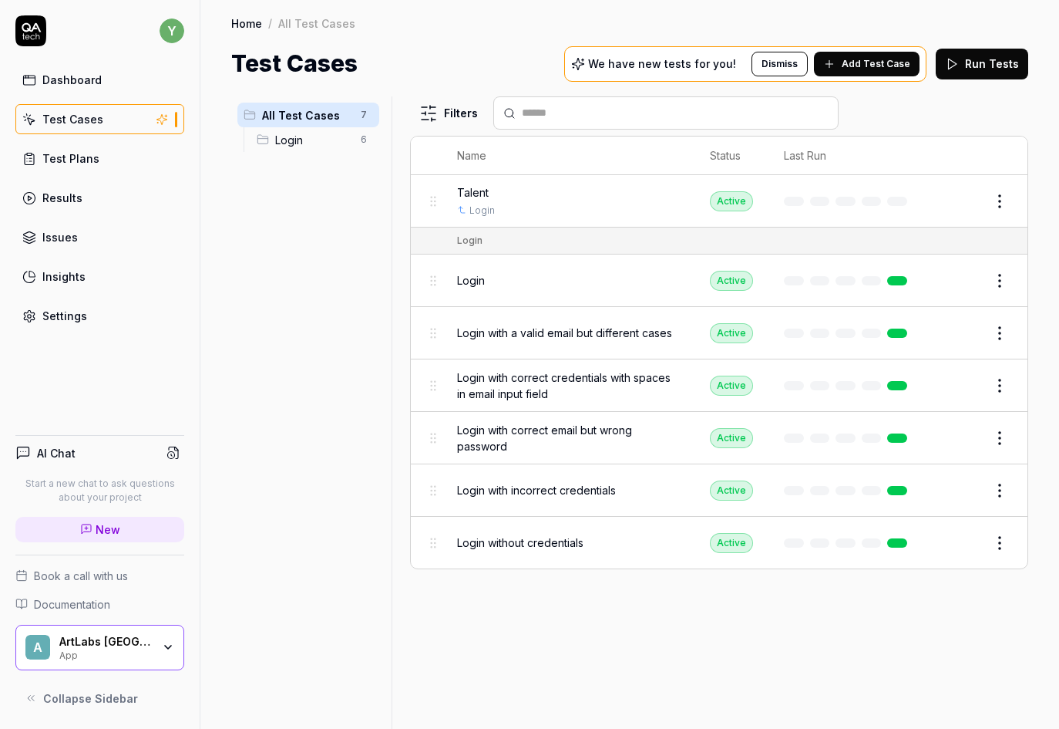
click at [129, 661] on div "A ArtLabs Europe App" at bounding box center [99, 648] width 169 height 46
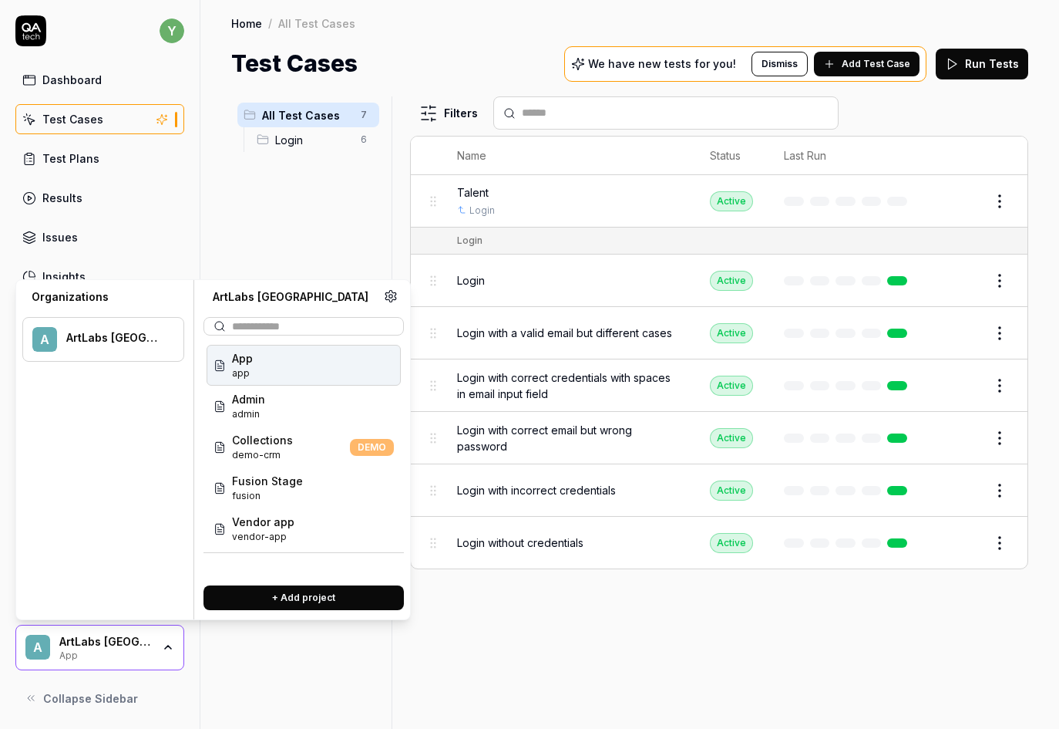
click at [288, 369] on div "App app" at bounding box center [304, 365] width 194 height 41
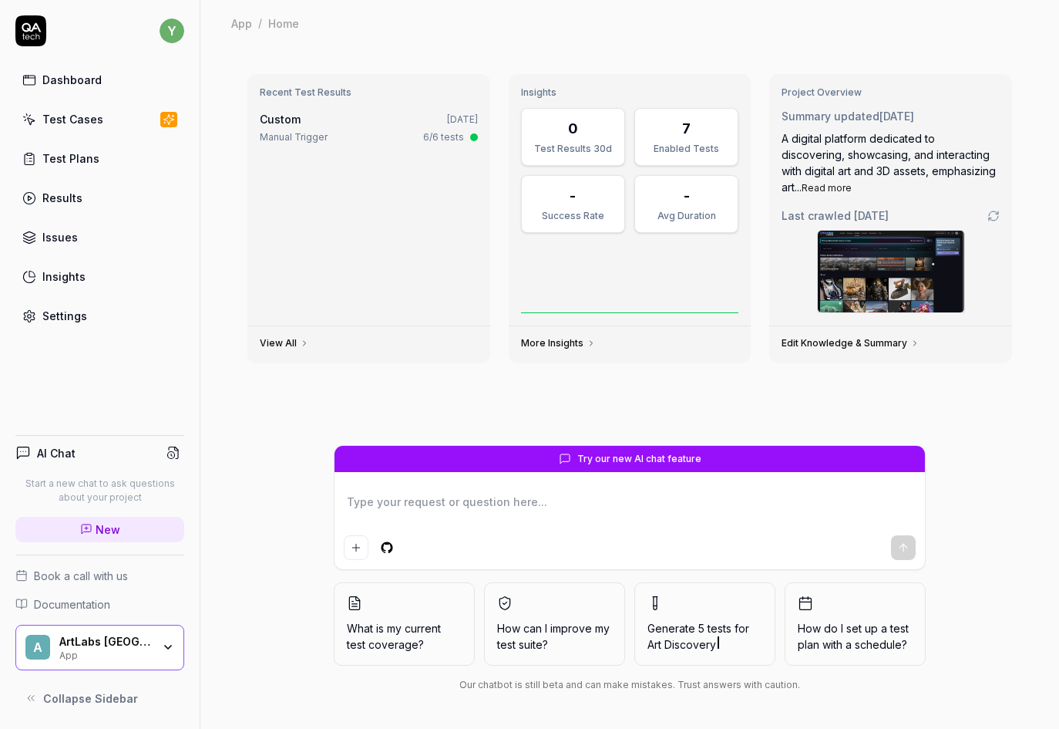
click at [70, 117] on div "Test Cases" at bounding box center [72, 119] width 61 height 16
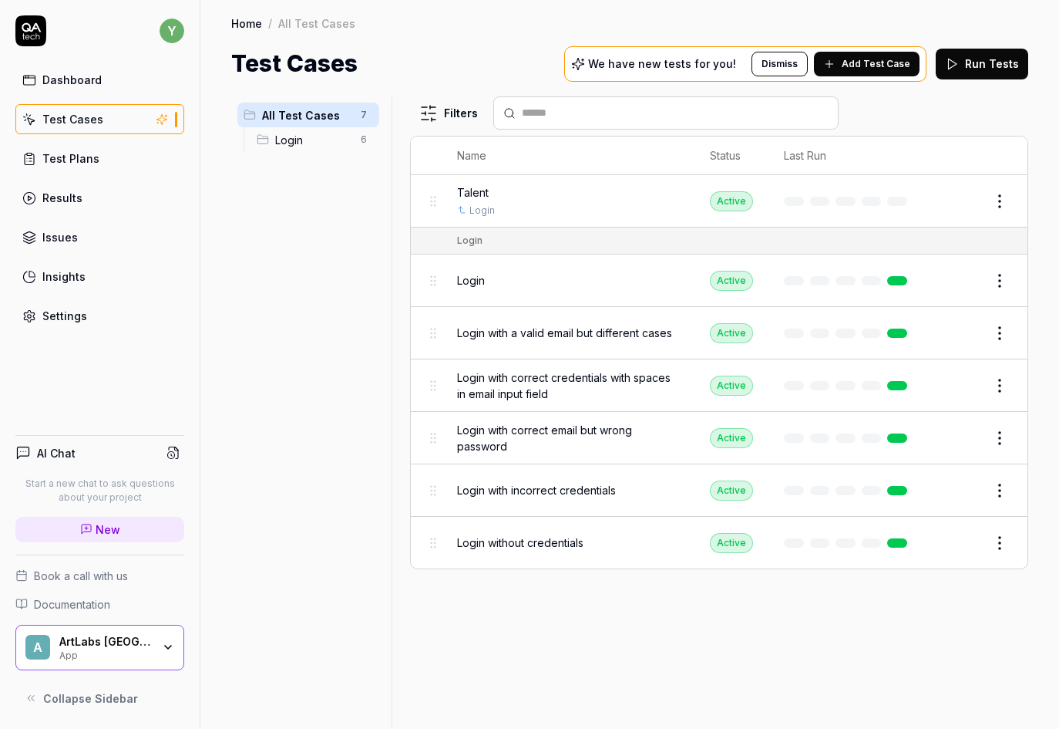
click at [146, 648] on div "App" at bounding box center [105, 654] width 93 height 12
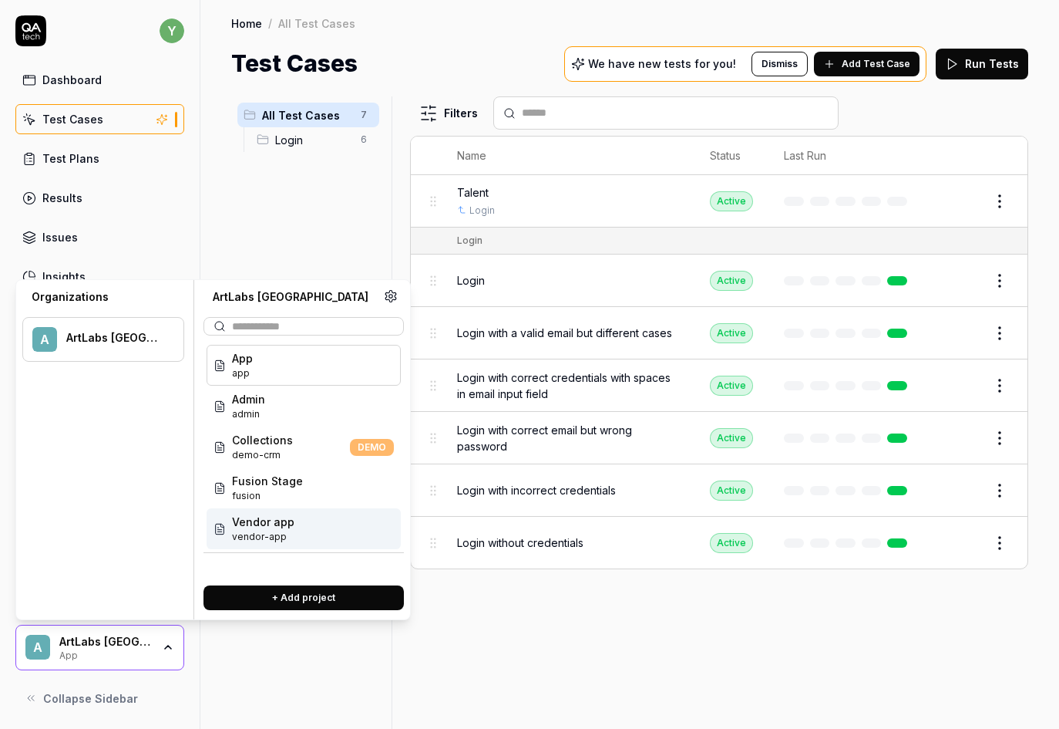
click at [302, 531] on div "Vendor app vendor-app" at bounding box center [304, 528] width 194 height 41
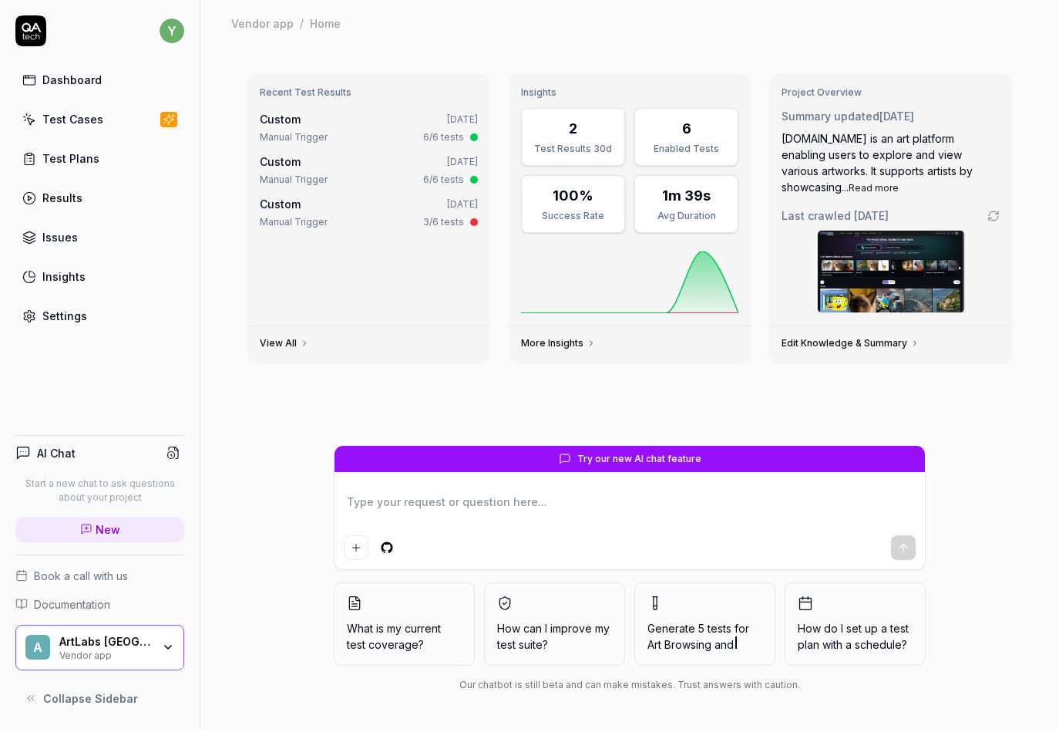
click at [77, 125] on div "Test Cases" at bounding box center [72, 119] width 61 height 16
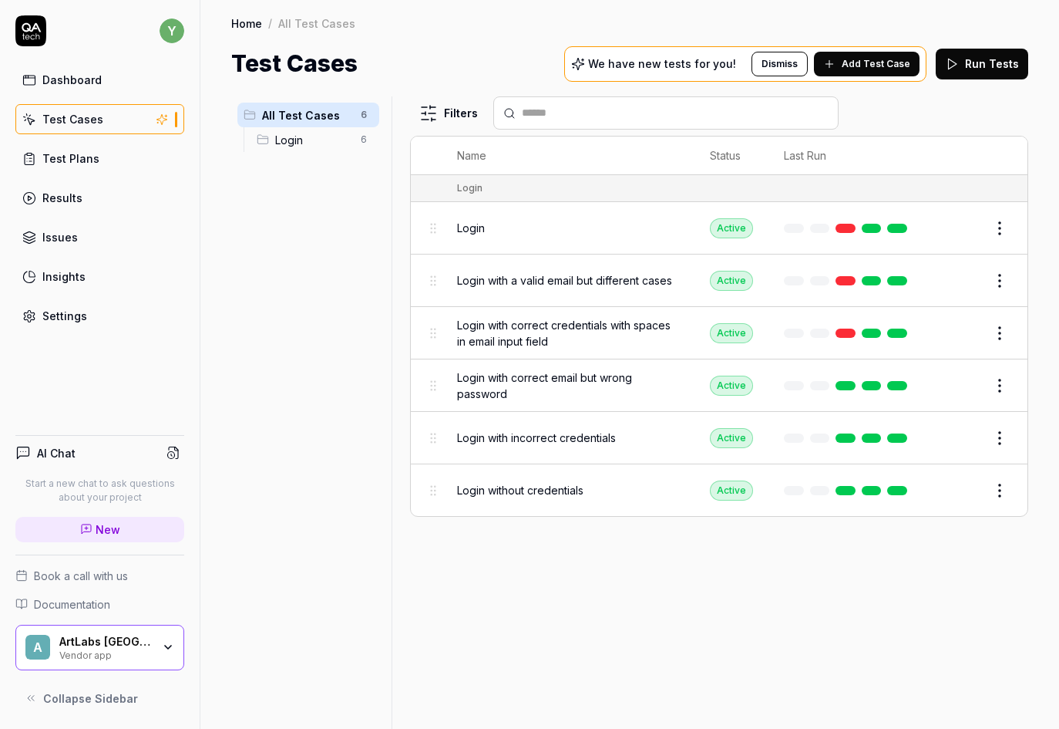
click at [177, 649] on div "A ArtLabs Europe Vendor app" at bounding box center [99, 648] width 169 height 46
click at [512, 648] on div "Filters Name Status Last Run Login Login Active Edit Login with a valid email b…" at bounding box center [719, 412] width 618 height 632
click at [56, 72] on div "Dashboard" at bounding box center [71, 80] width 59 height 16
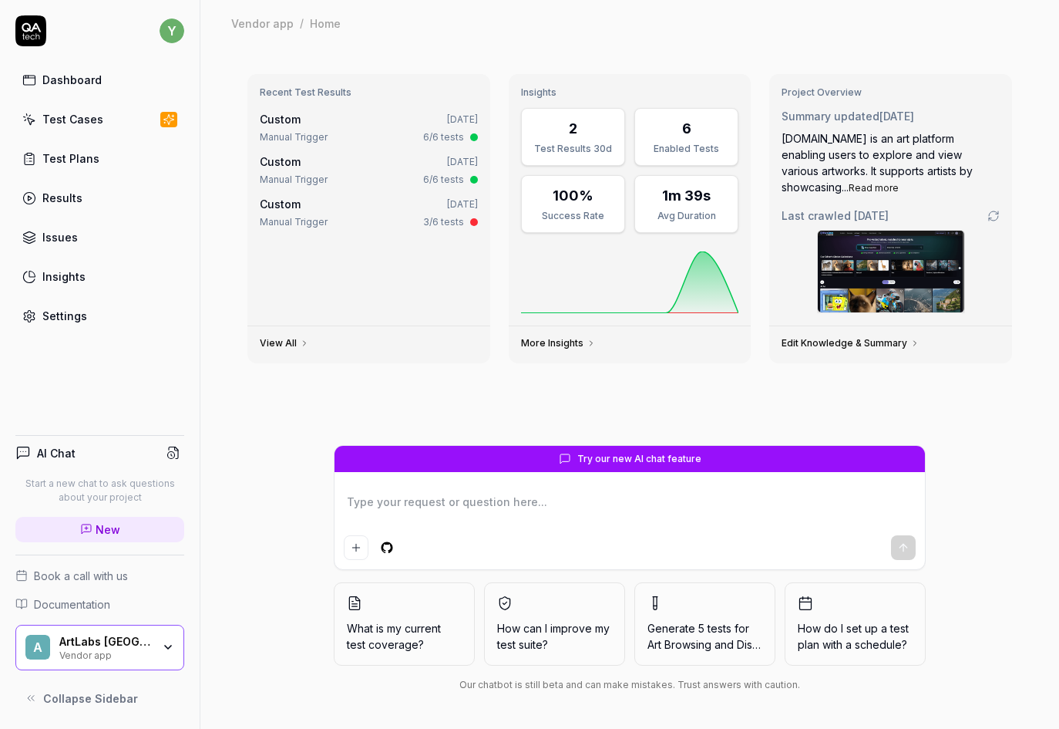
click at [72, 322] on div "Settings" at bounding box center [64, 316] width 45 height 16
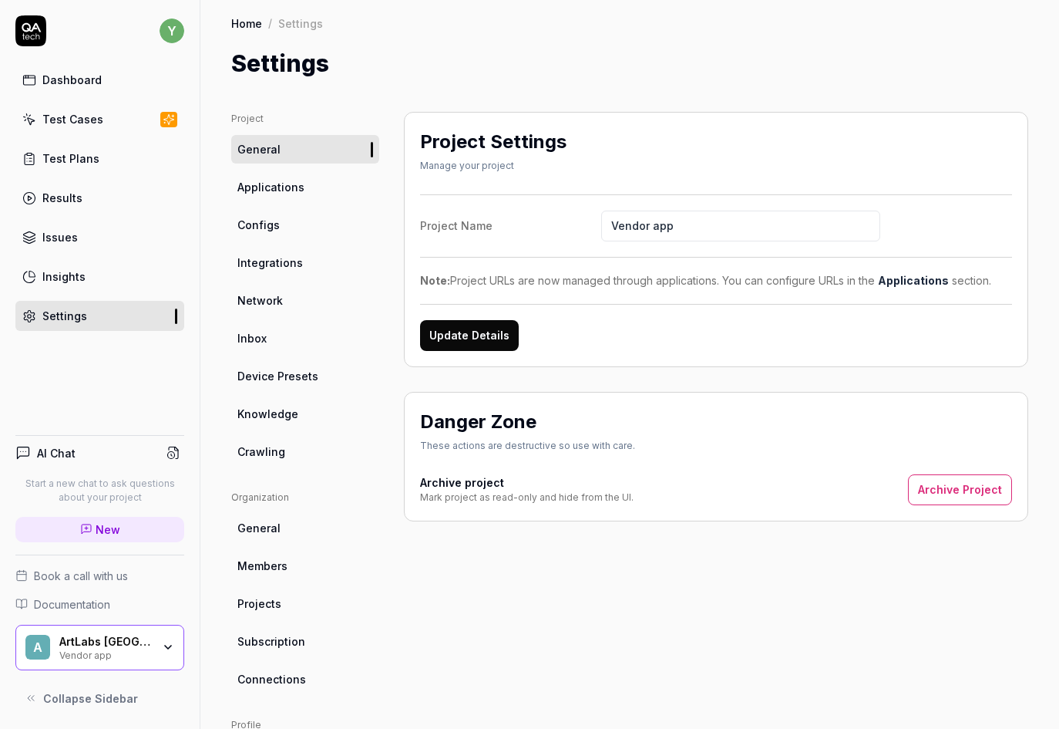
click at [258, 183] on span "Applications" at bounding box center [270, 187] width 67 height 16
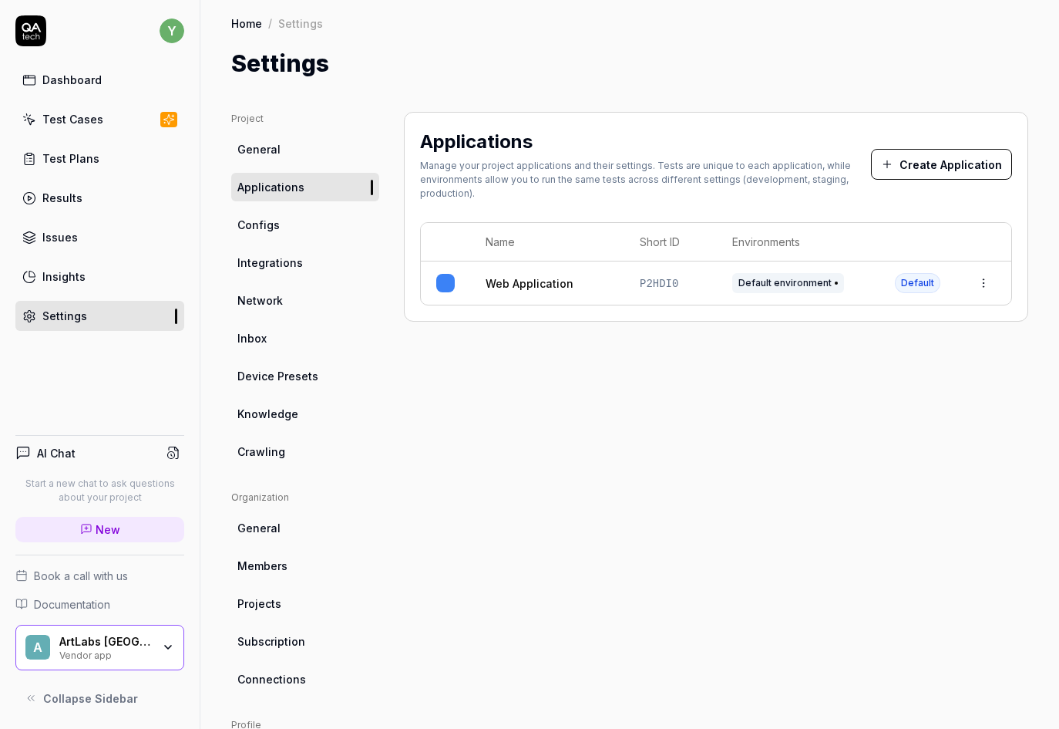
click at [169, 649] on icon "button" at bounding box center [168, 647] width 12 height 12
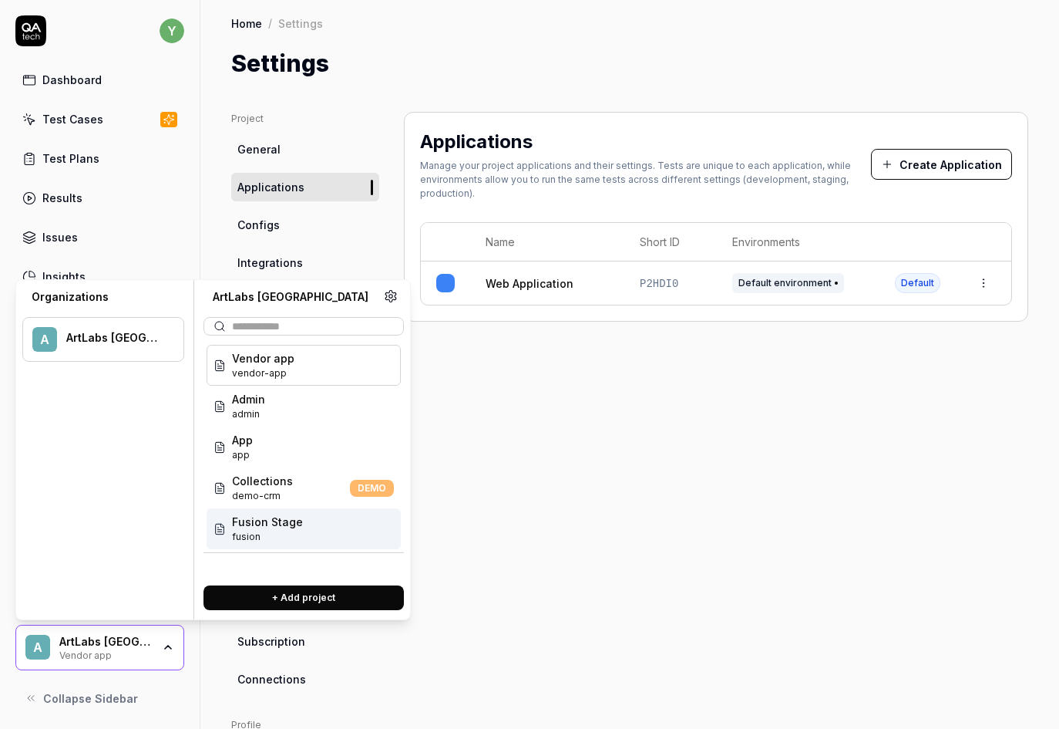
click at [270, 528] on span "Fusion Stage" at bounding box center [267, 522] width 71 height 16
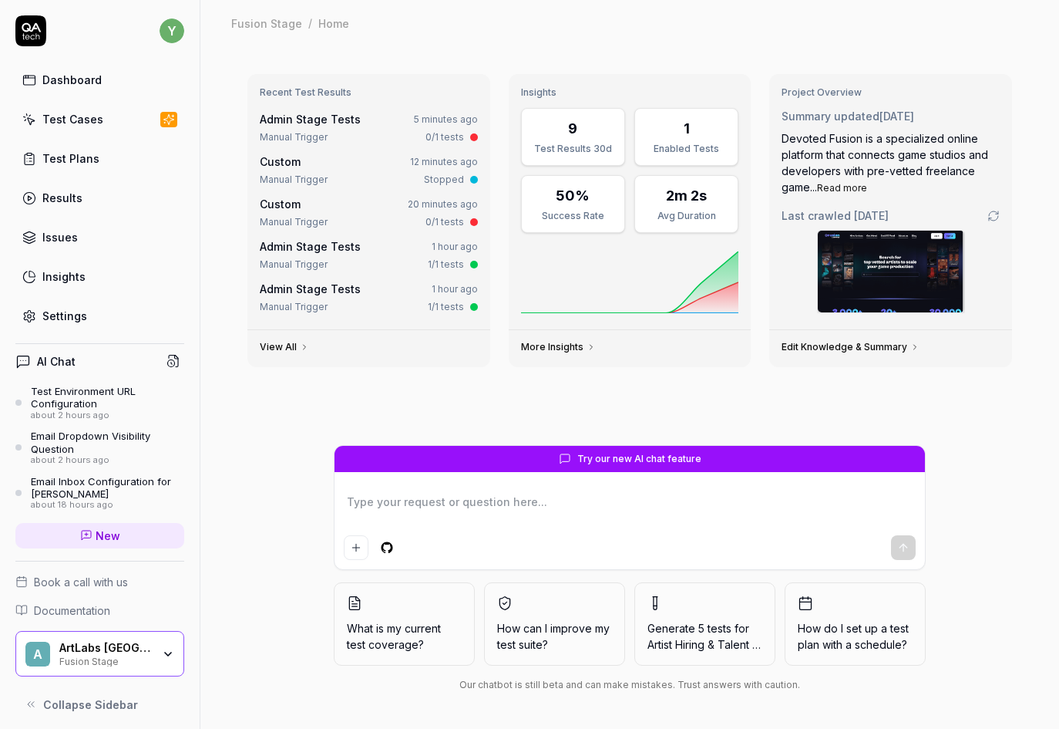
type textarea "*"
click at [63, 308] on div "Settings" at bounding box center [64, 316] width 45 height 16
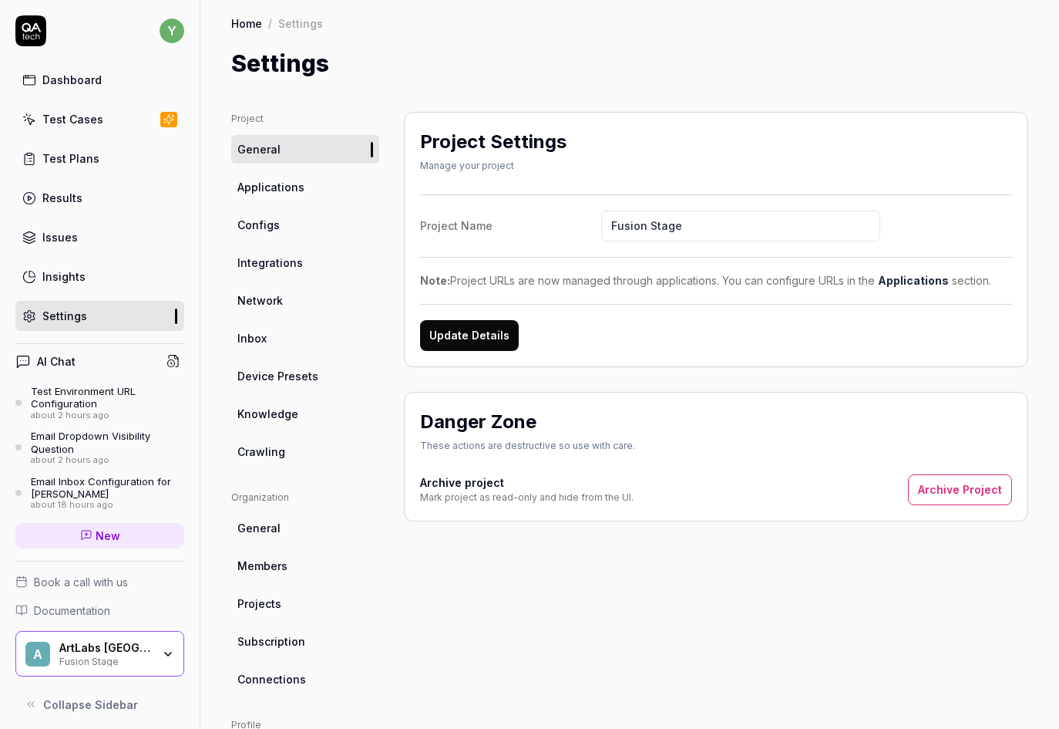
click at [265, 186] on span "Applications" at bounding box center [270, 187] width 67 height 16
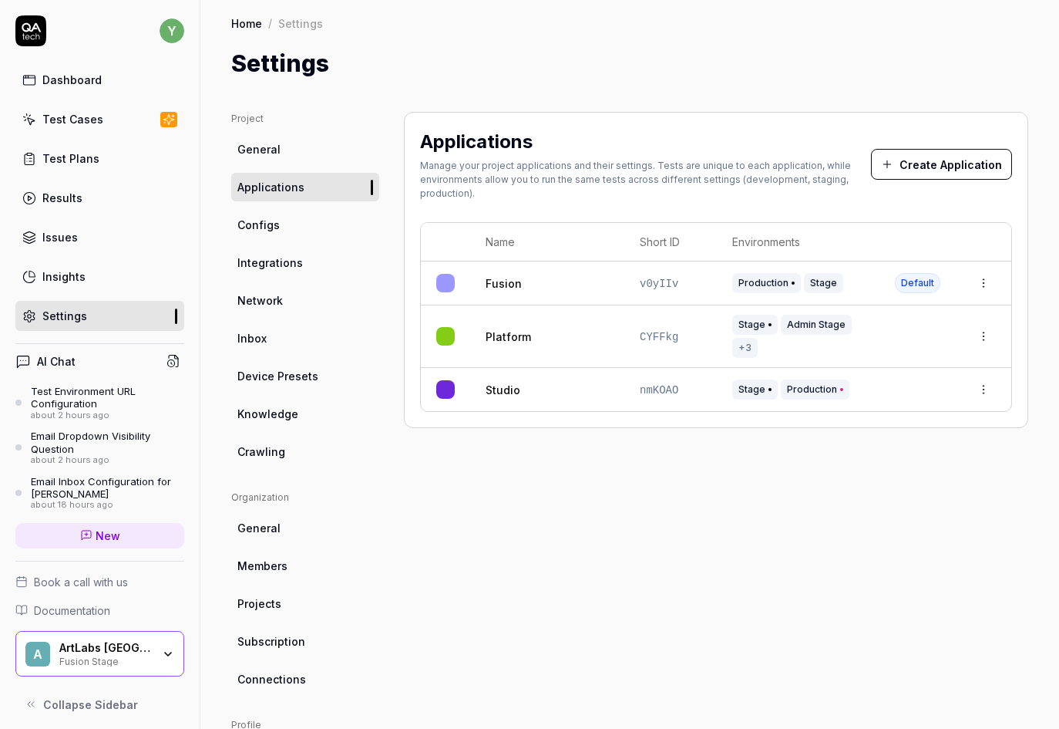
click at [972, 337] on html "y Dashboard Test Cases Test Plans Results Issues Insights Settings AI Chat Test…" at bounding box center [529, 364] width 1059 height 729
click at [923, 167] on html "y Dashboard Test Cases Test Plans Results Issues Insights Settings AI Chat Test…" at bounding box center [529, 364] width 1059 height 729
click at [929, 169] on button "Create Application" at bounding box center [941, 164] width 141 height 31
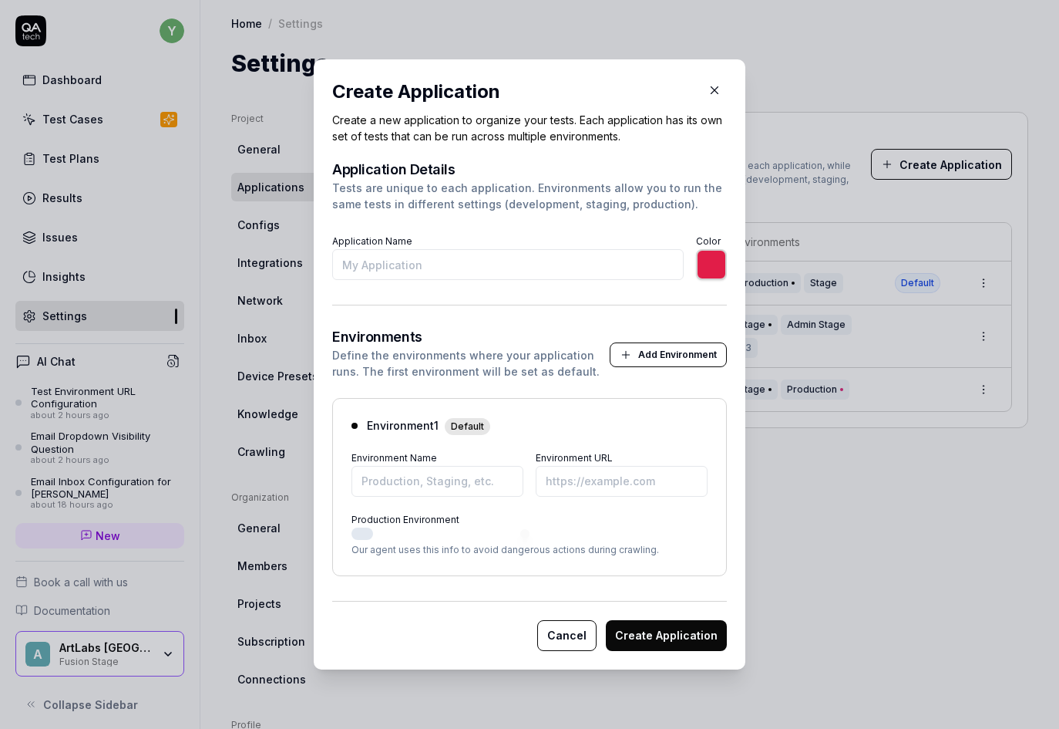
click at [502, 264] on input "Application Name" at bounding box center [508, 264] width 352 height 31
type input "A"
type input "*******"
type input "Admin Stage"
click at [480, 485] on input "Environment Name" at bounding box center [438, 481] width 172 height 31
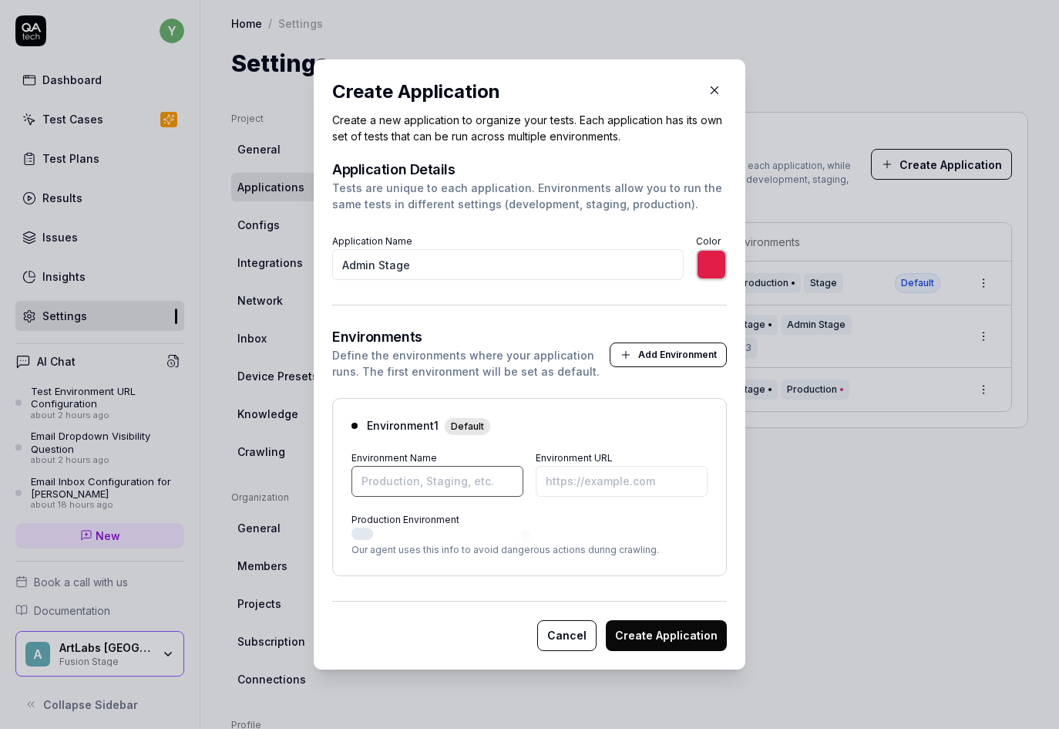
type input "*******"
type input "Admin Stage"
click at [585, 488] on input "Environment URL" at bounding box center [622, 481] width 172 height 31
paste input "https://admin-stage.artlighter.com/"
type input "*******"
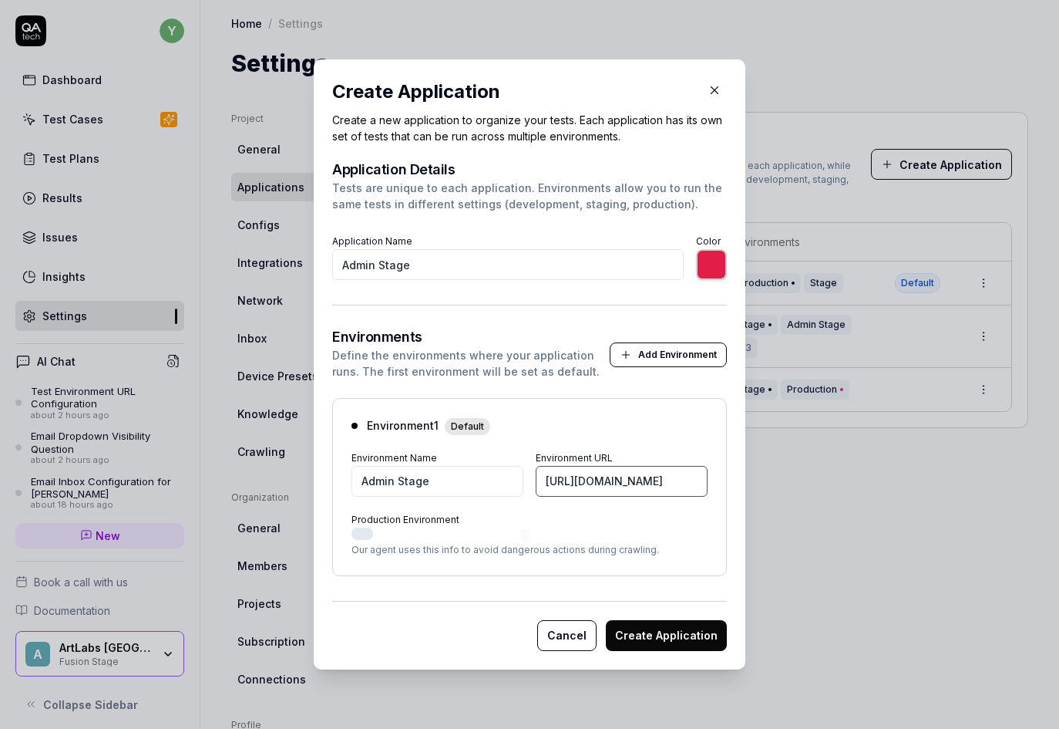
scroll to position [0, 30]
type input "https://admin-stage.artlighter.com/"
click at [669, 638] on button "Create Application" at bounding box center [666, 635] width 121 height 31
type input "*******"
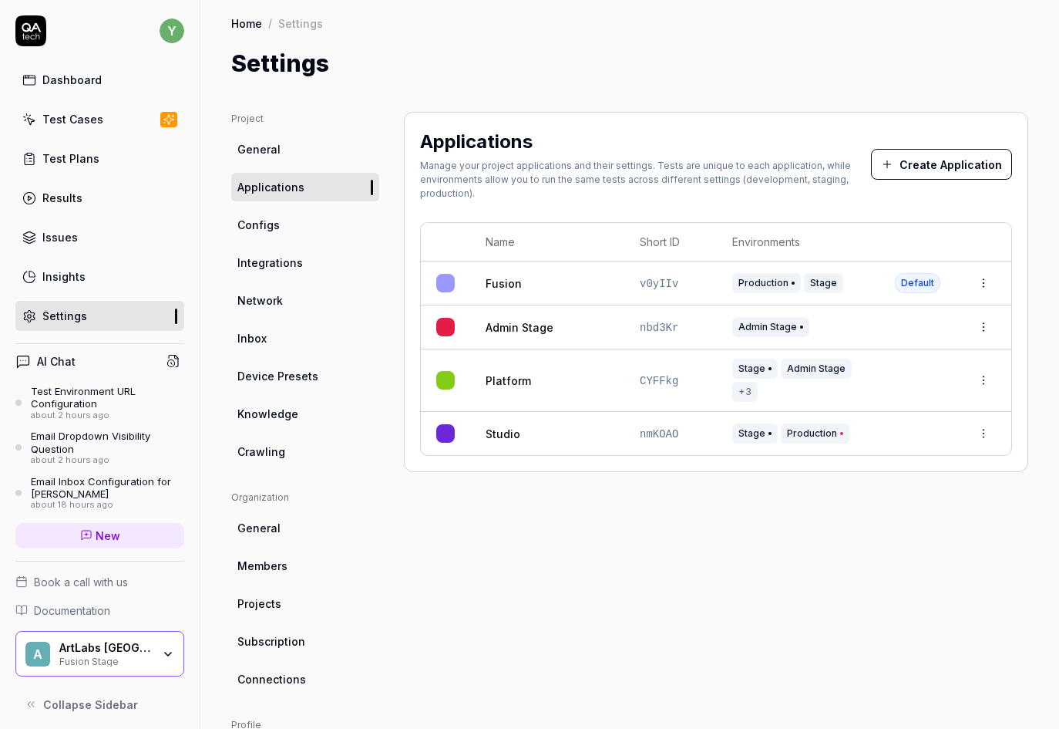
click at [516, 379] on link "Platform" at bounding box center [508, 380] width 45 height 16
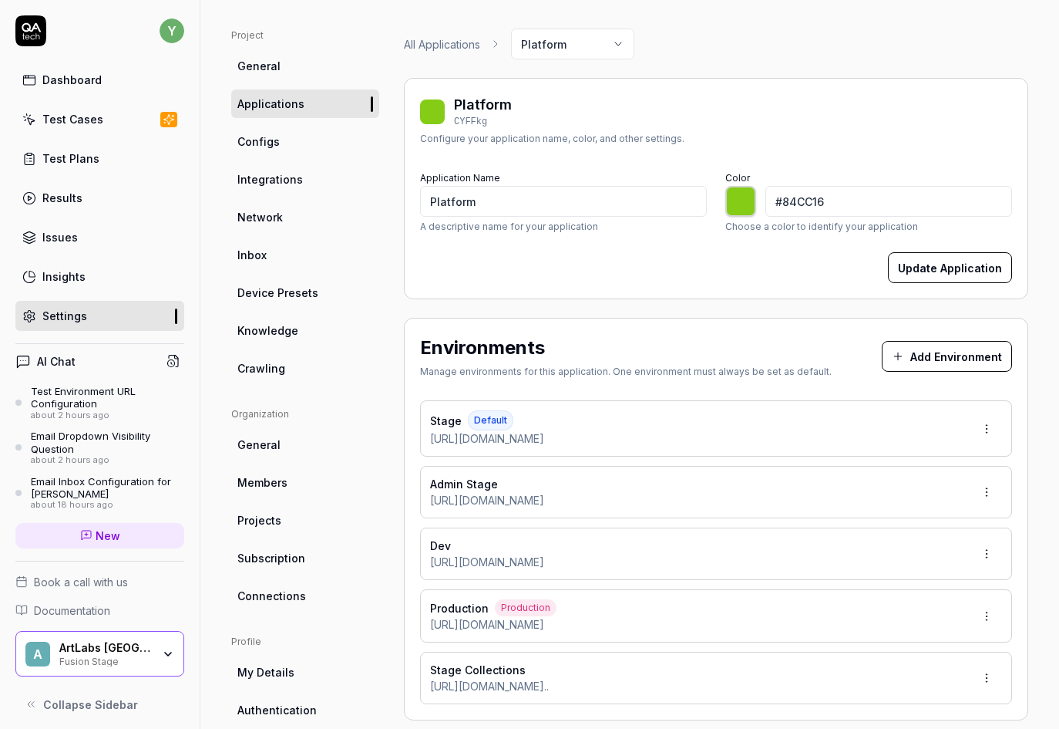
scroll to position [154, 0]
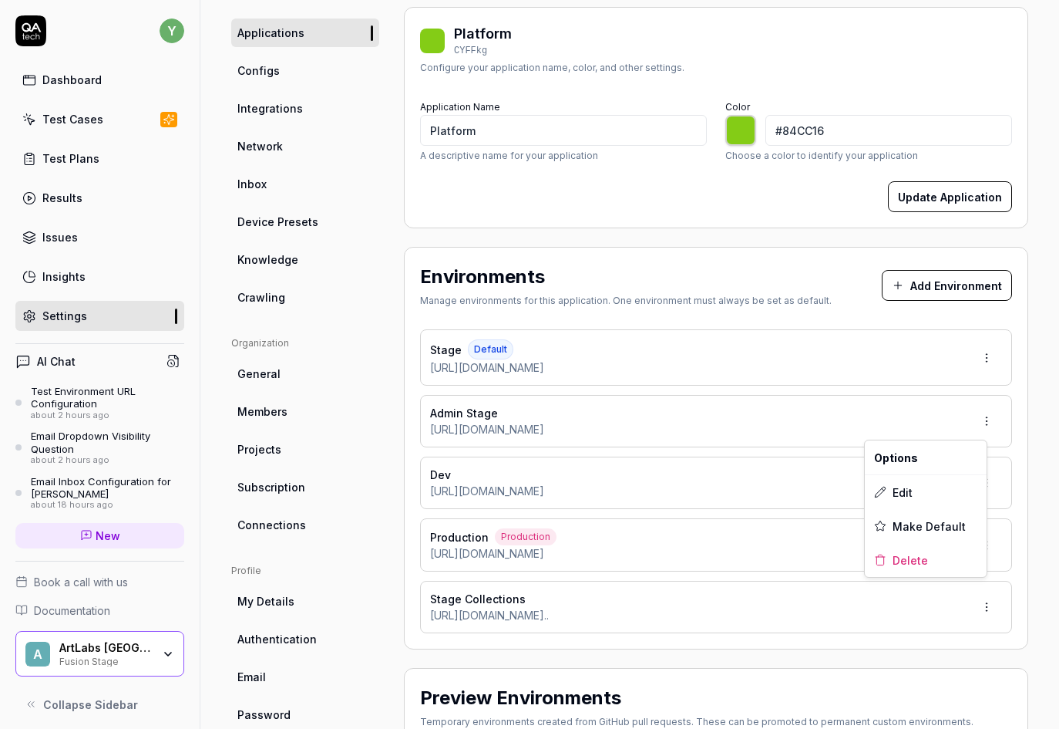
click at [978, 423] on html "y Dashboard Test Cases Test Plans Results Issues Insights Settings AI Chat Test…" at bounding box center [529, 364] width 1059 height 729
click at [919, 558] on span "Delete" at bounding box center [910, 560] width 35 height 16
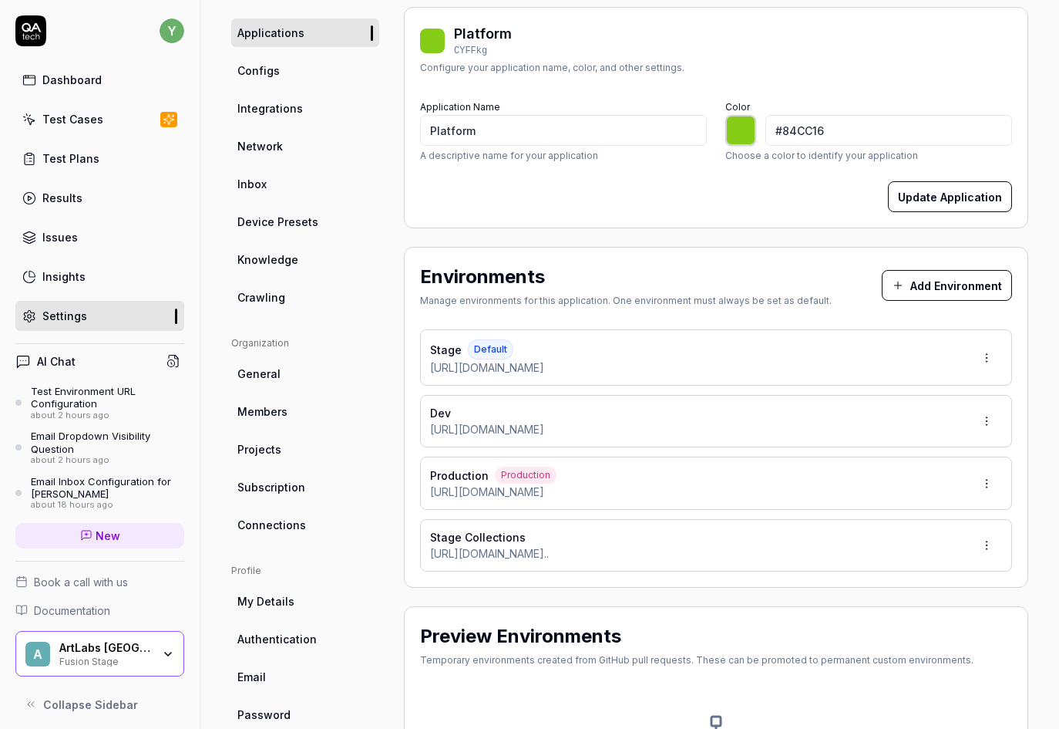
click at [613, 207] on div "Update Application" at bounding box center [716, 196] width 592 height 31
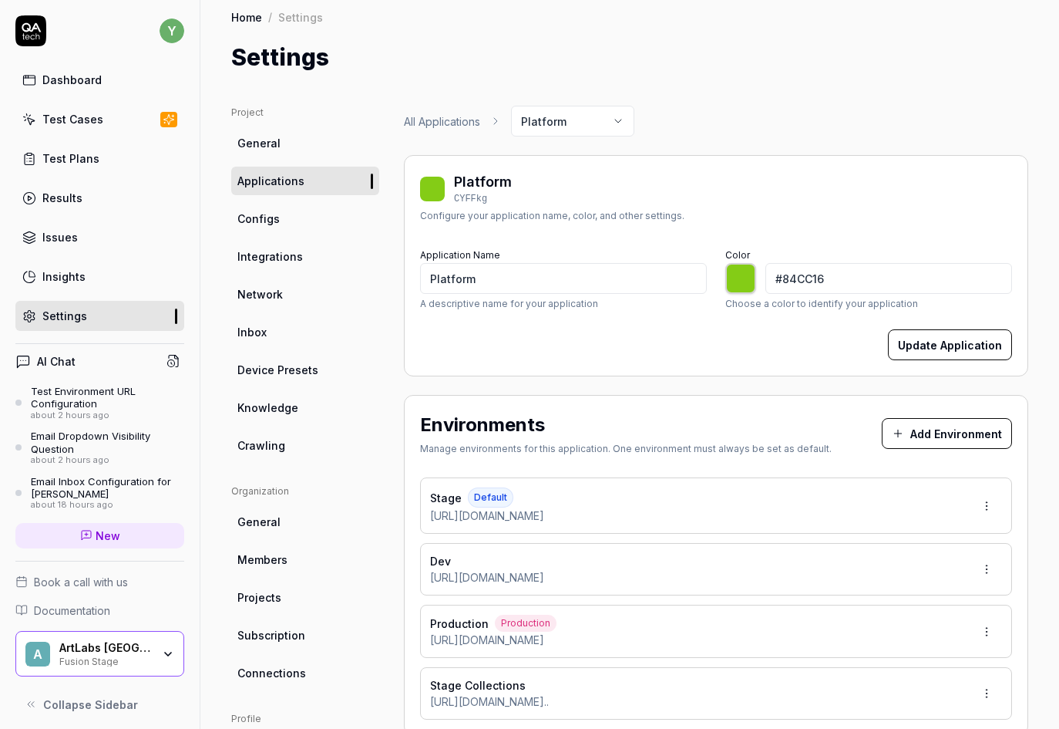
scroll to position [0, 0]
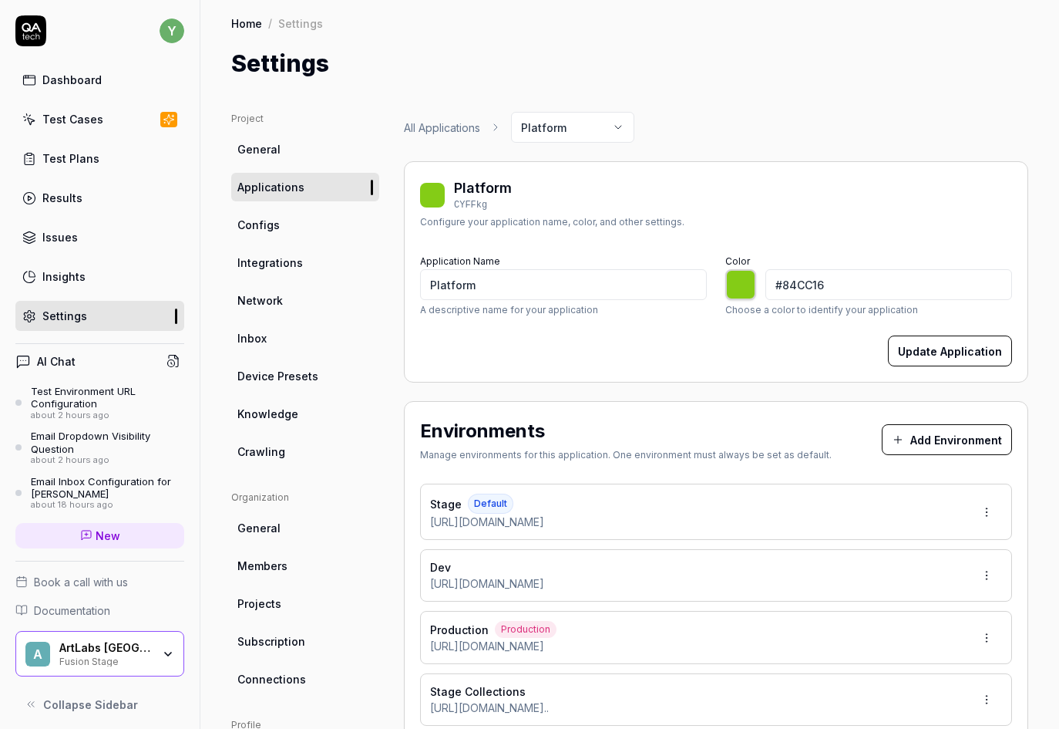
type input "*******"
click at [268, 227] on span "Configs" at bounding box center [258, 225] width 42 height 16
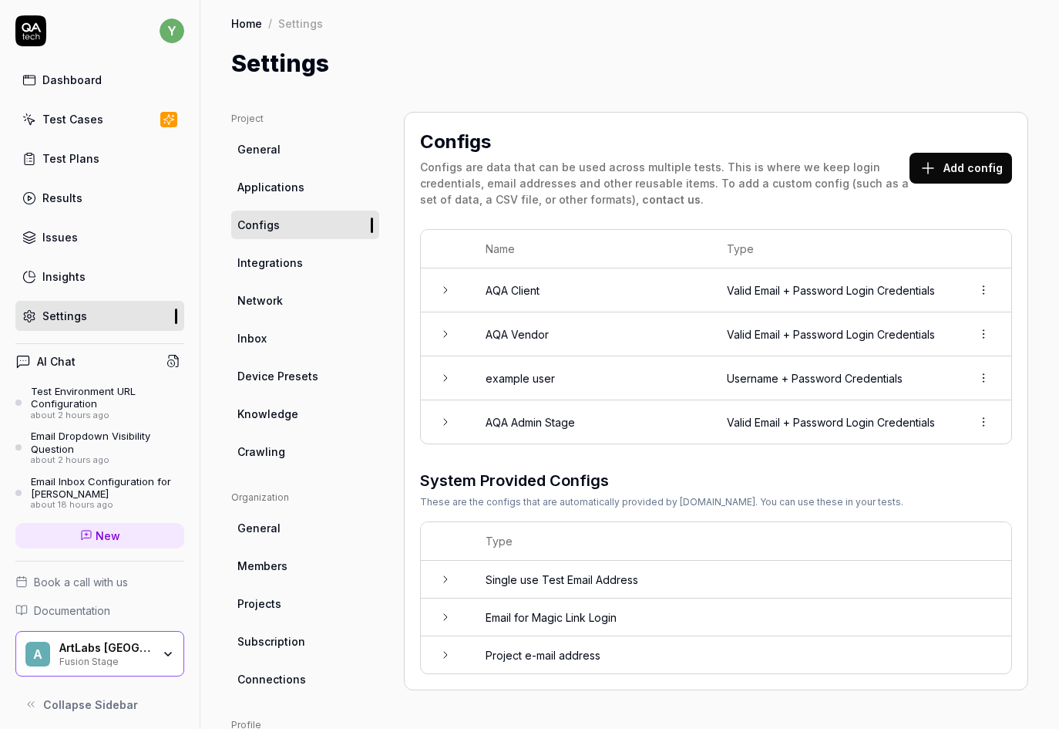
click at [453, 443] on td at bounding box center [445, 421] width 49 height 43
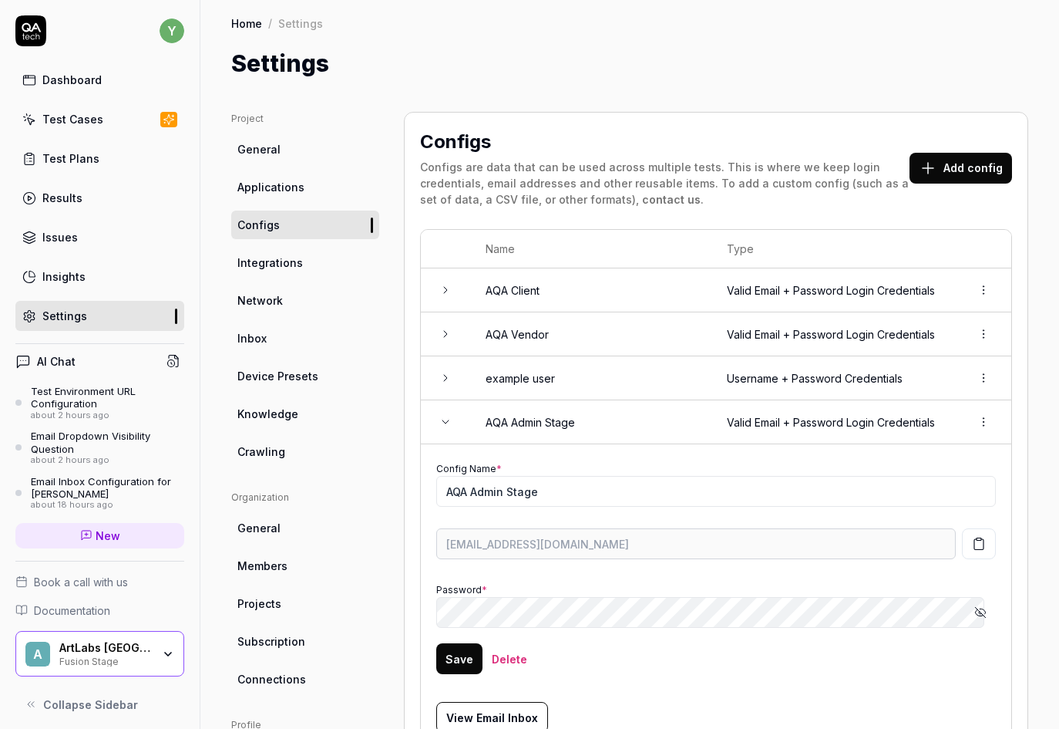
click at [454, 439] on td at bounding box center [445, 422] width 49 height 44
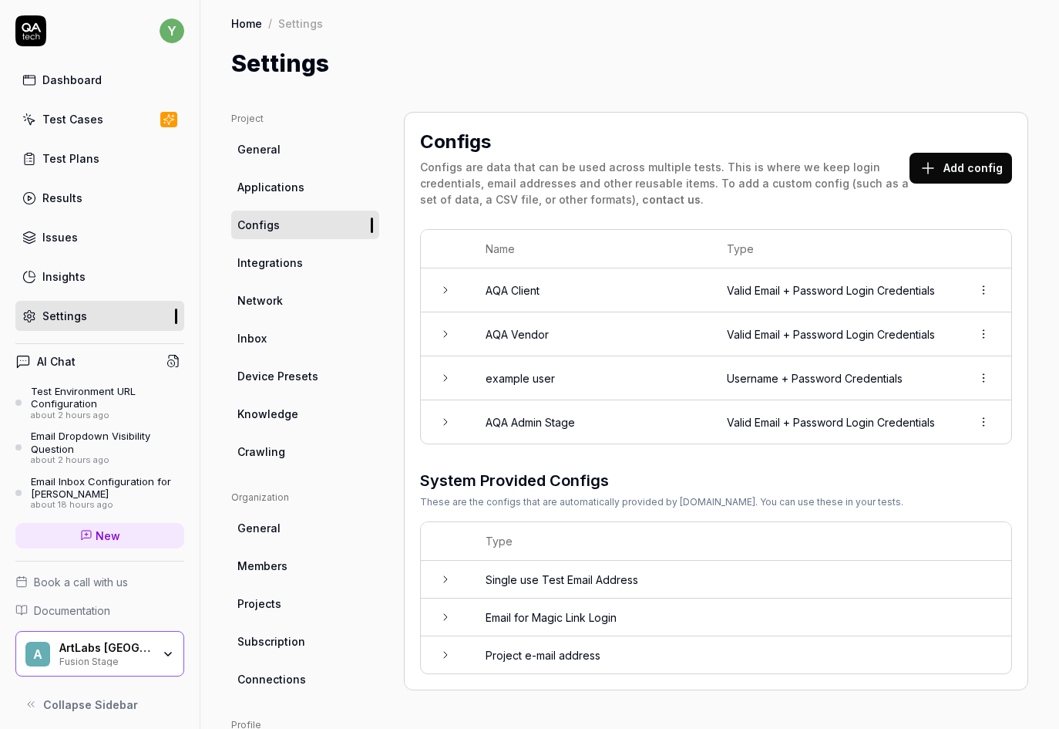
click at [455, 439] on td at bounding box center [445, 421] width 49 height 43
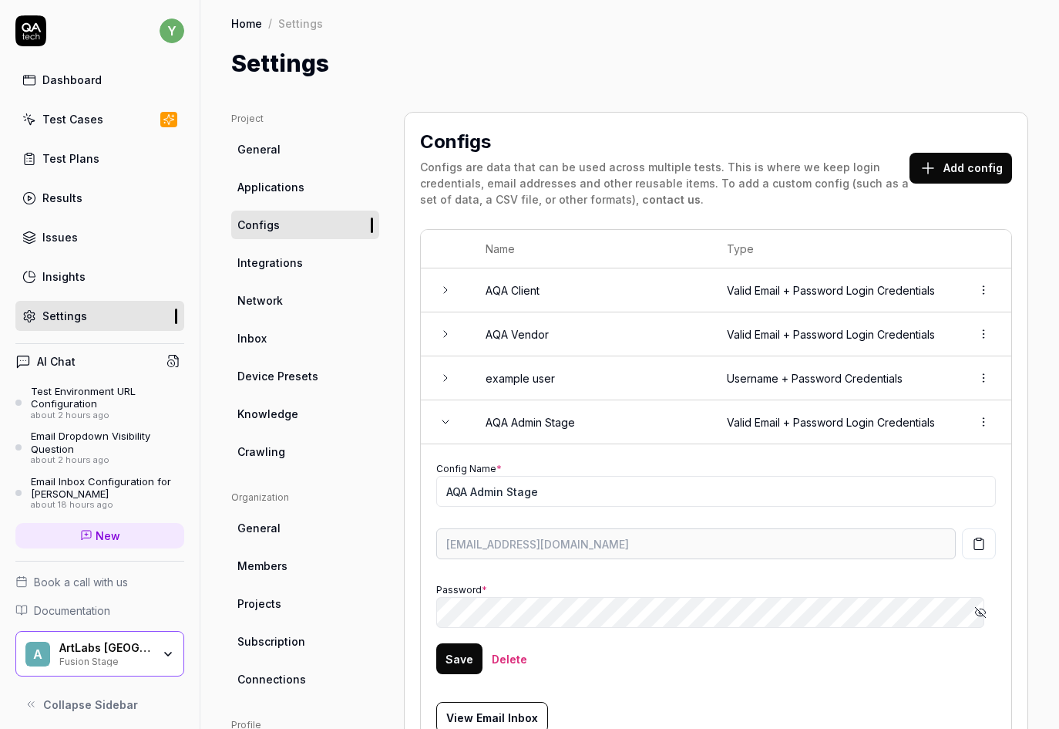
click at [975, 618] on icon "button" at bounding box center [981, 612] width 12 height 12
click at [392, 630] on div "Project General Applications Configs Integrations Network Inbox Device Presets …" at bounding box center [629, 553] width 797 height 883
click at [467, 674] on button "Save" at bounding box center [459, 658] width 46 height 31
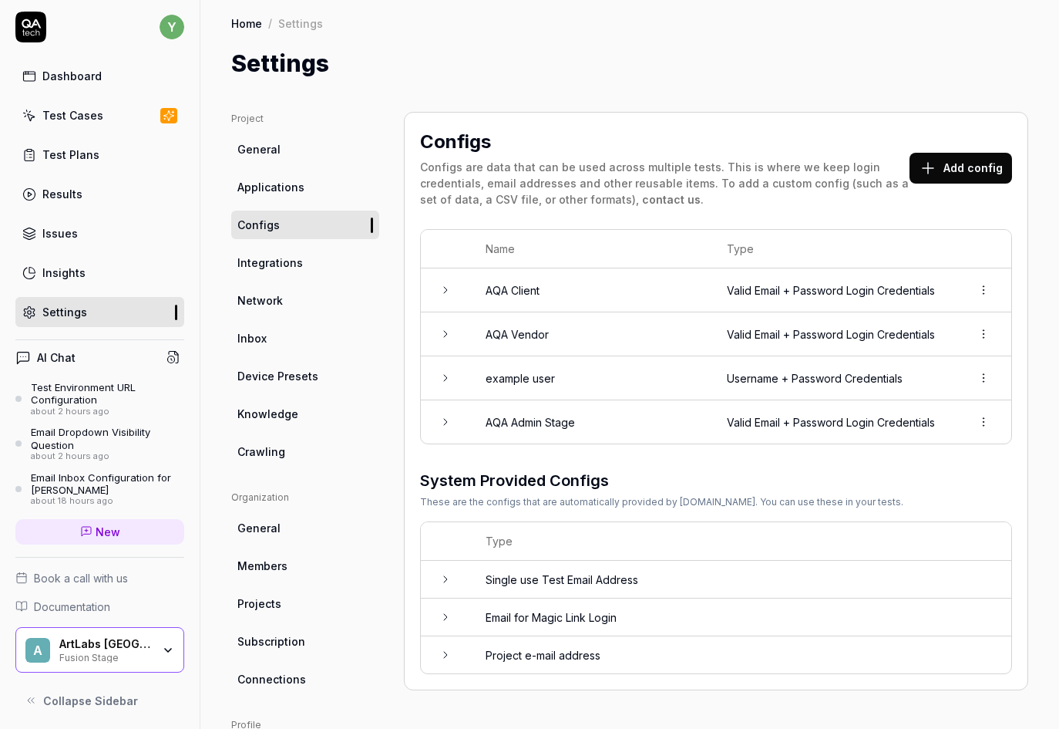
scroll to position [6, 0]
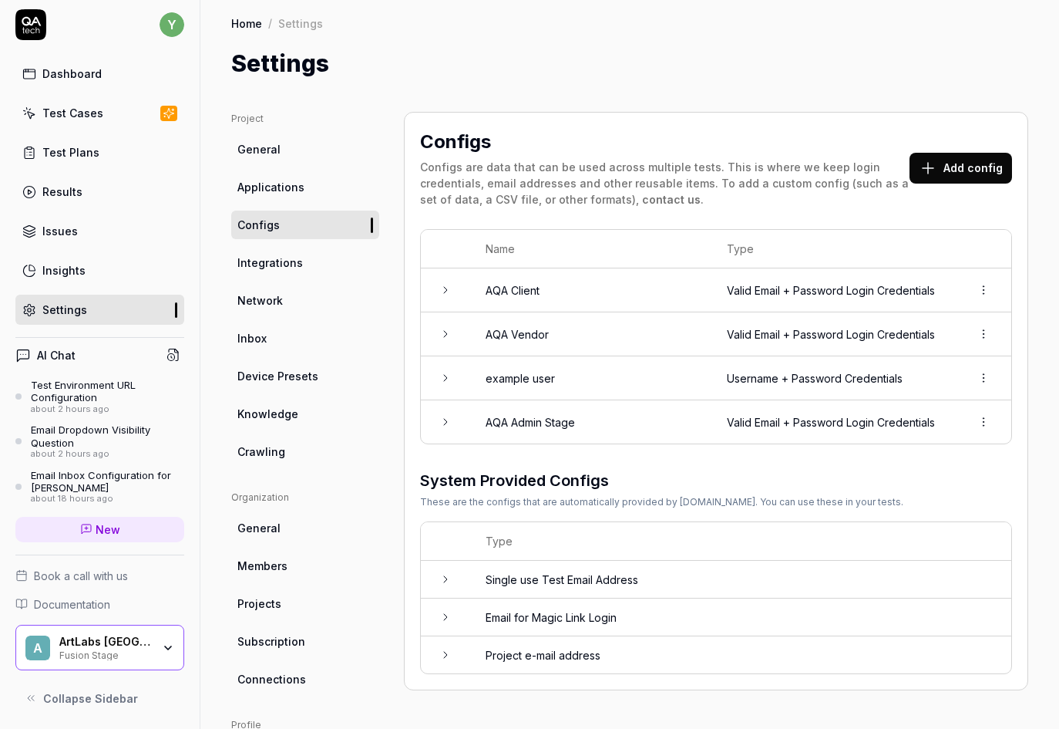
click at [103, 541] on link "New" at bounding box center [99, 529] width 169 height 25
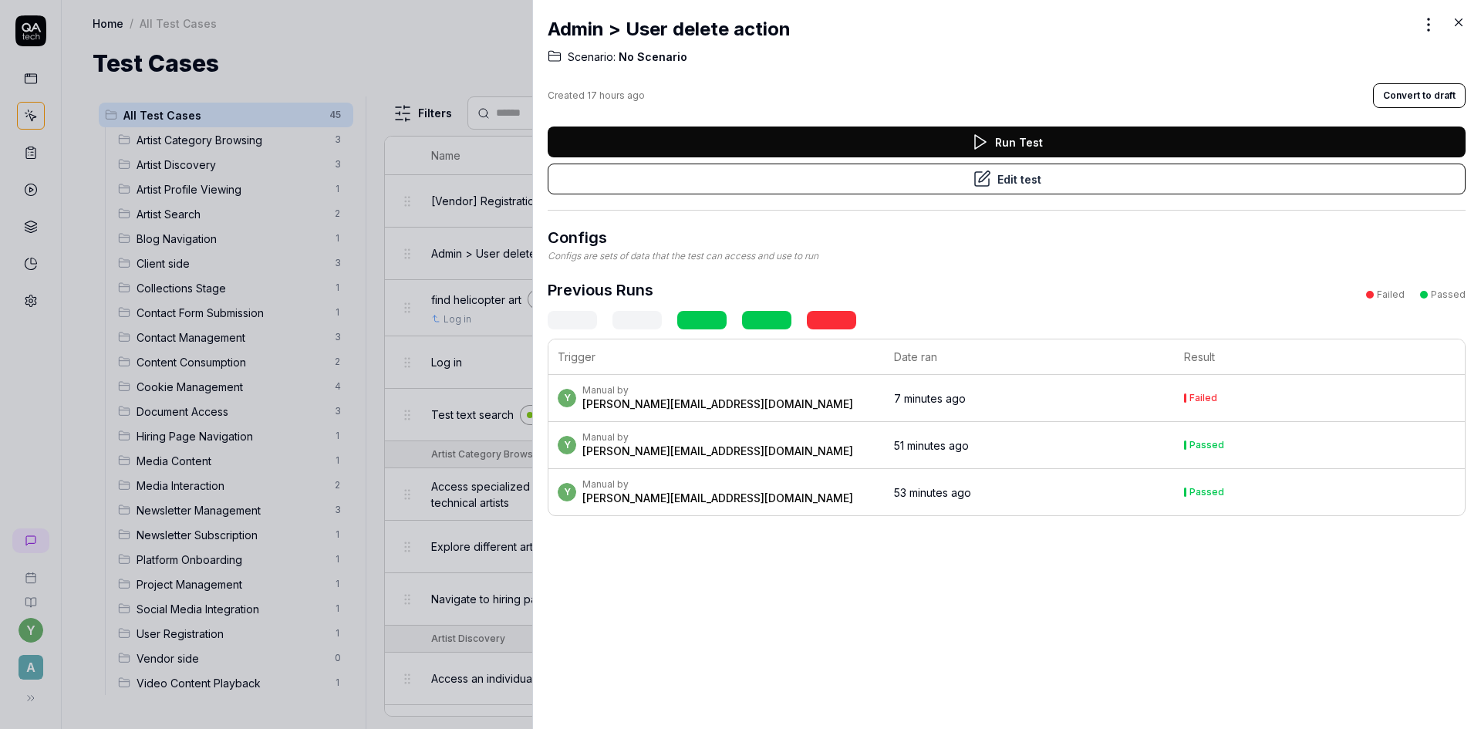
drag, startPoint x: 1460, startPoint y: 22, endPoint x: 1428, endPoint y: 29, distance: 33.0
click at [1460, 22] on icon at bounding box center [1458, 22] width 14 height 14
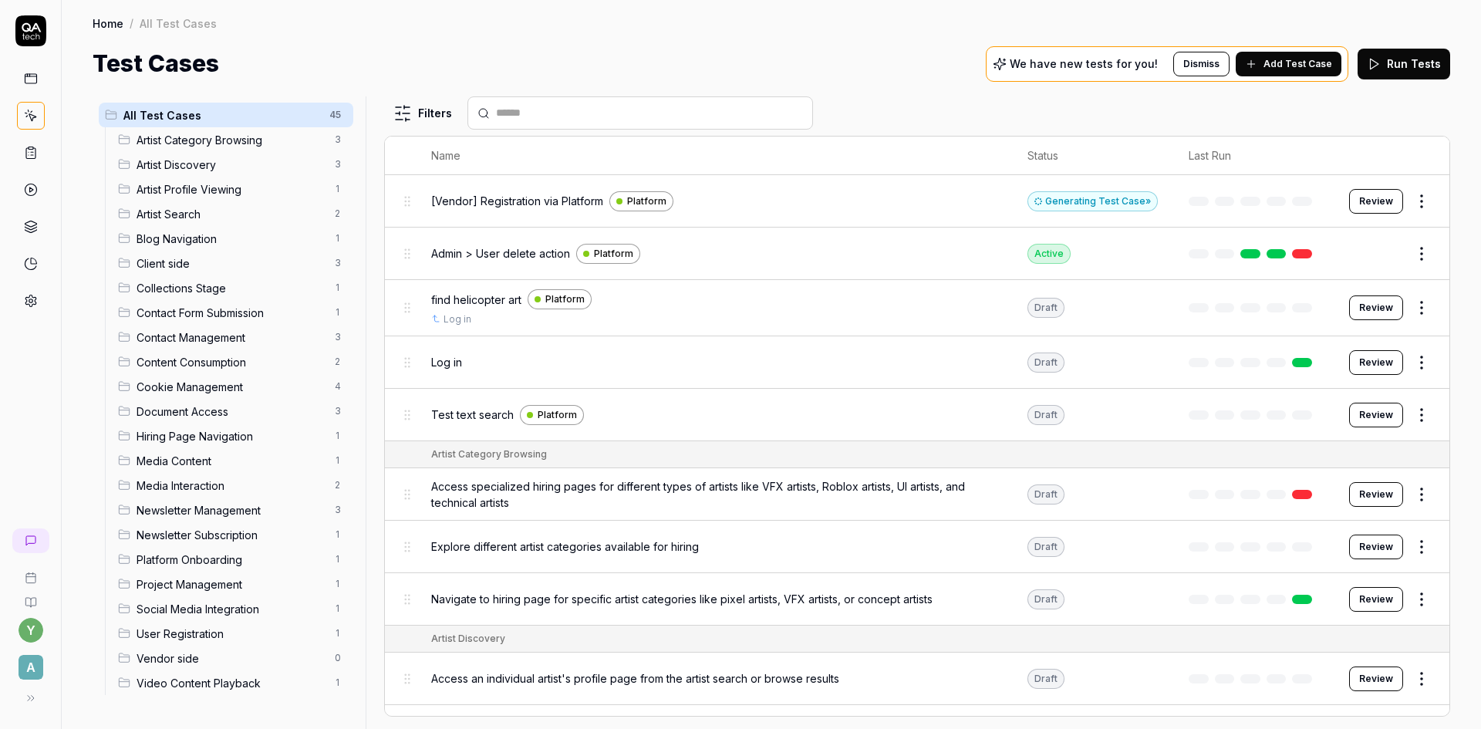
click at [497, 252] on span "Admin > User delete action" at bounding box center [500, 253] width 139 height 16
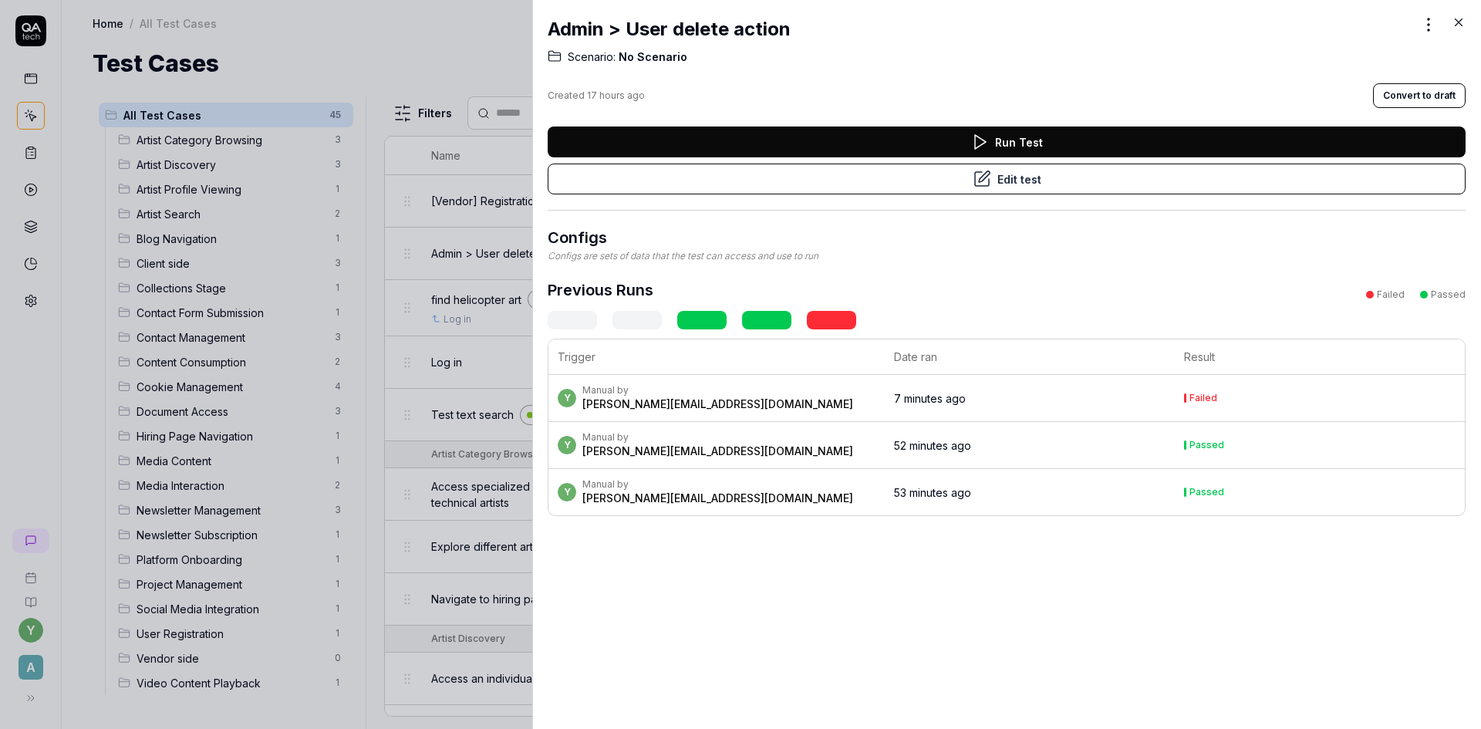
click at [1035, 147] on button "Run Test" at bounding box center [1006, 141] width 918 height 31
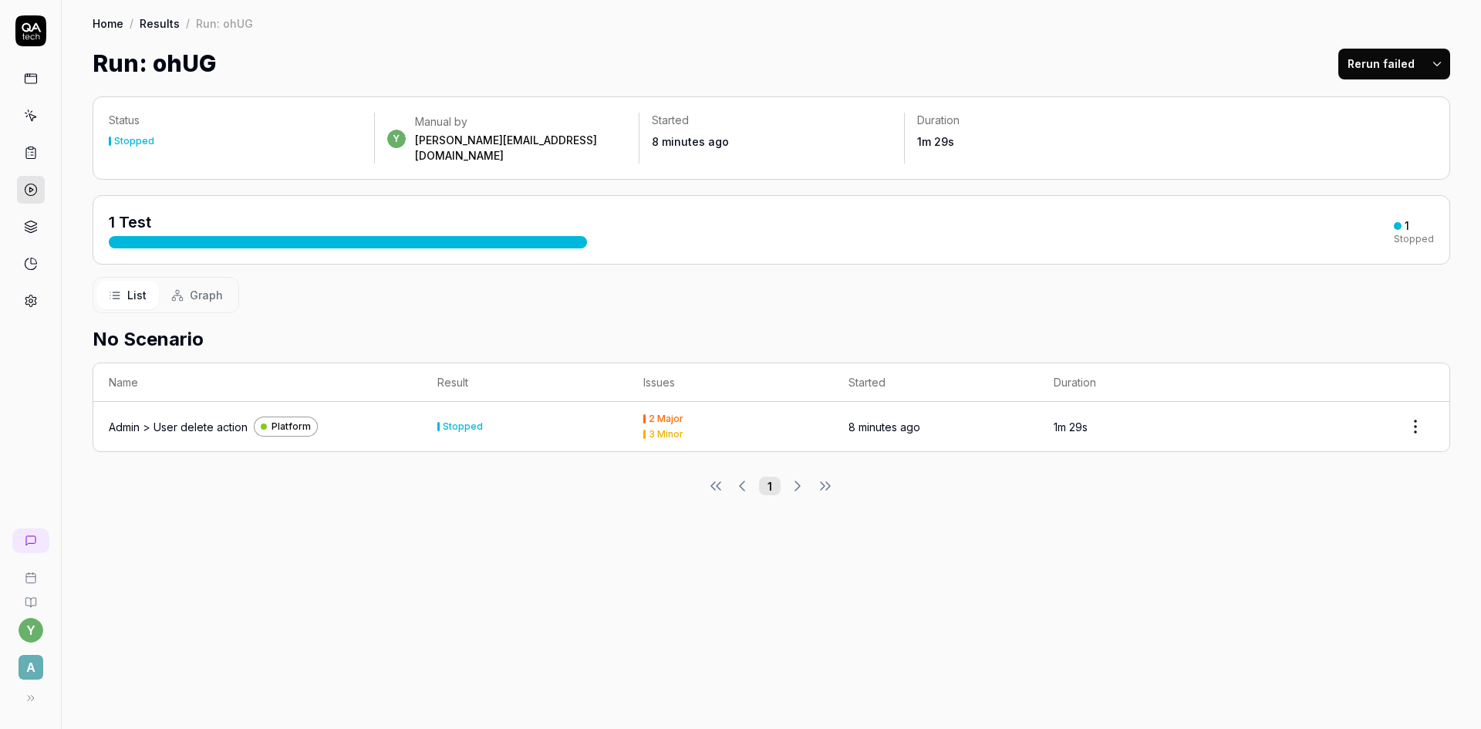
click at [184, 419] on div "Admin > User delete action" at bounding box center [178, 427] width 139 height 16
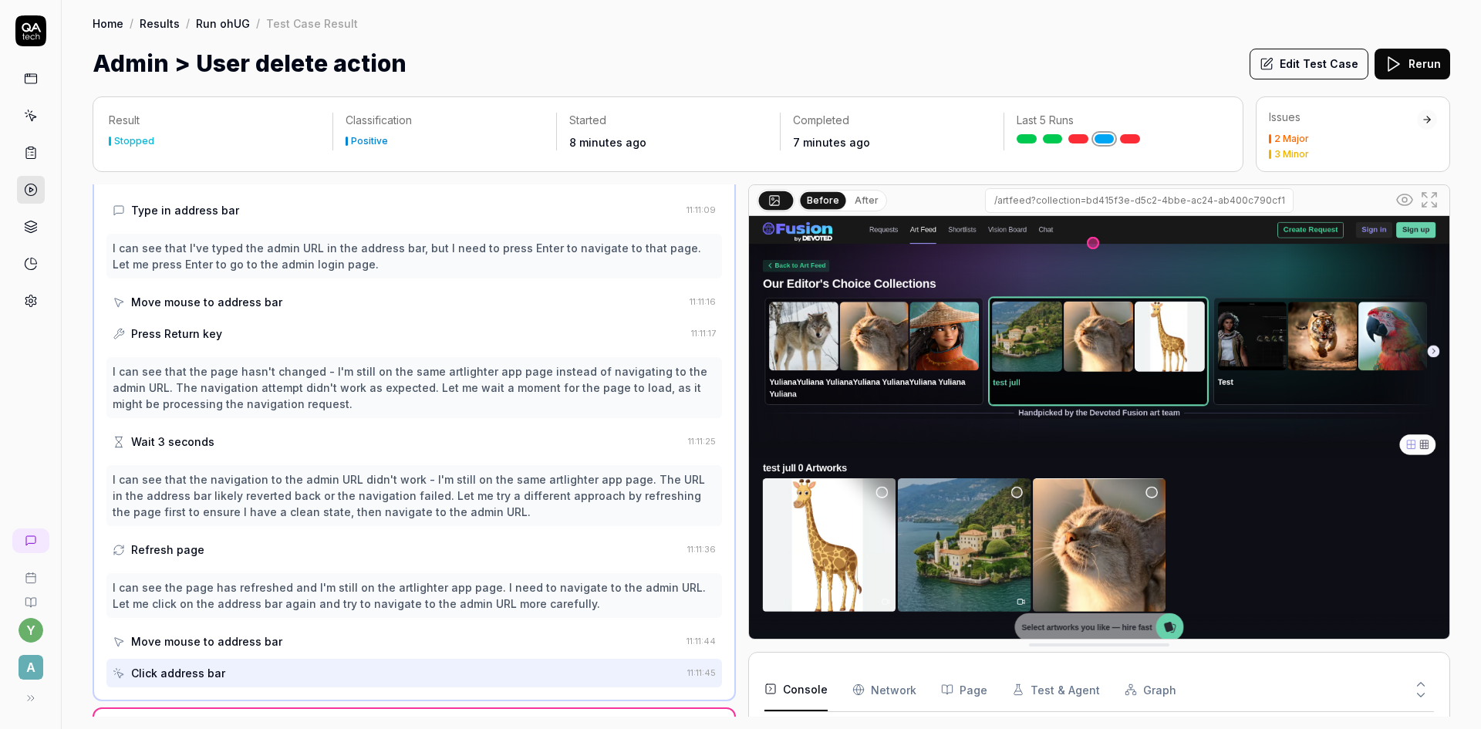
scroll to position [120, 0]
click at [1326, 62] on button "Edit Test Case" at bounding box center [1308, 64] width 119 height 31
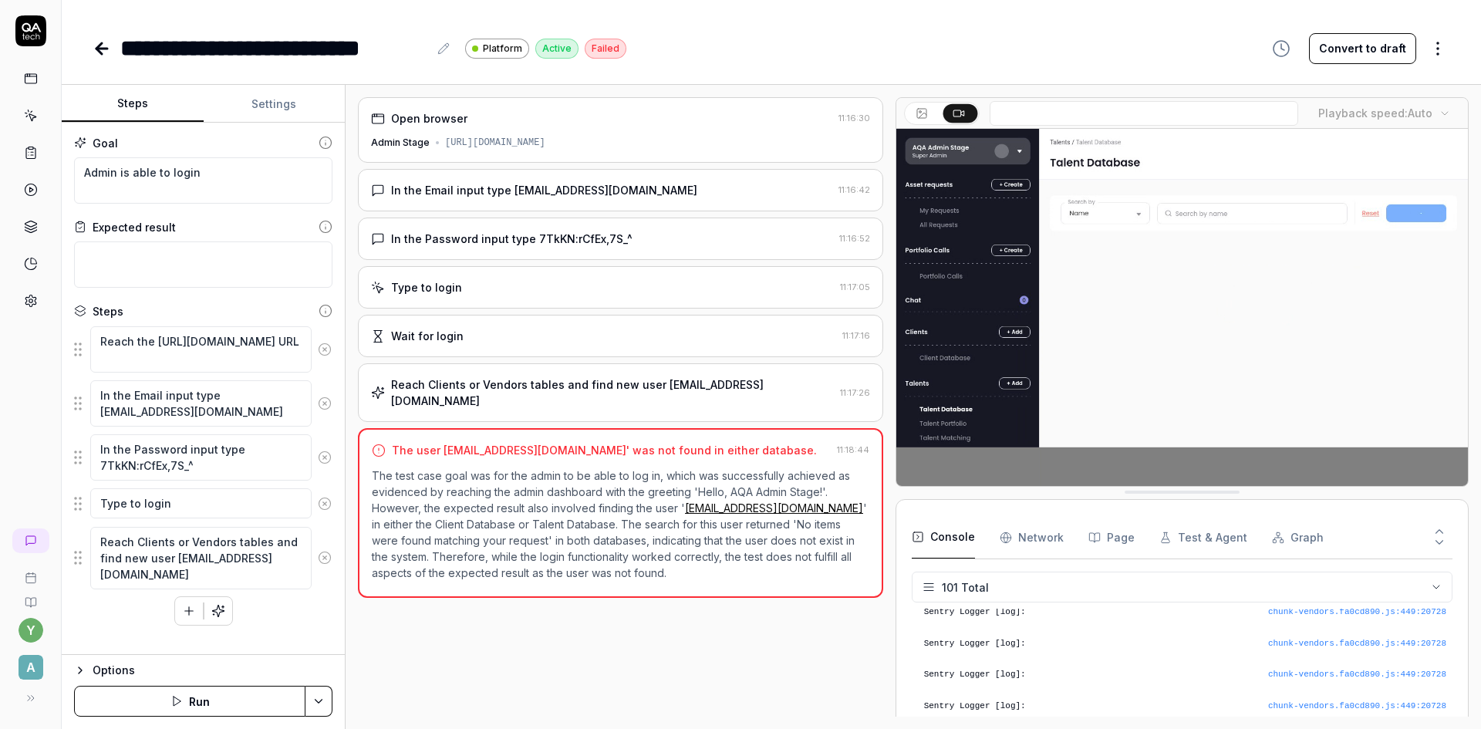
click at [1370, 40] on button "Convert to draft" at bounding box center [1362, 48] width 107 height 31
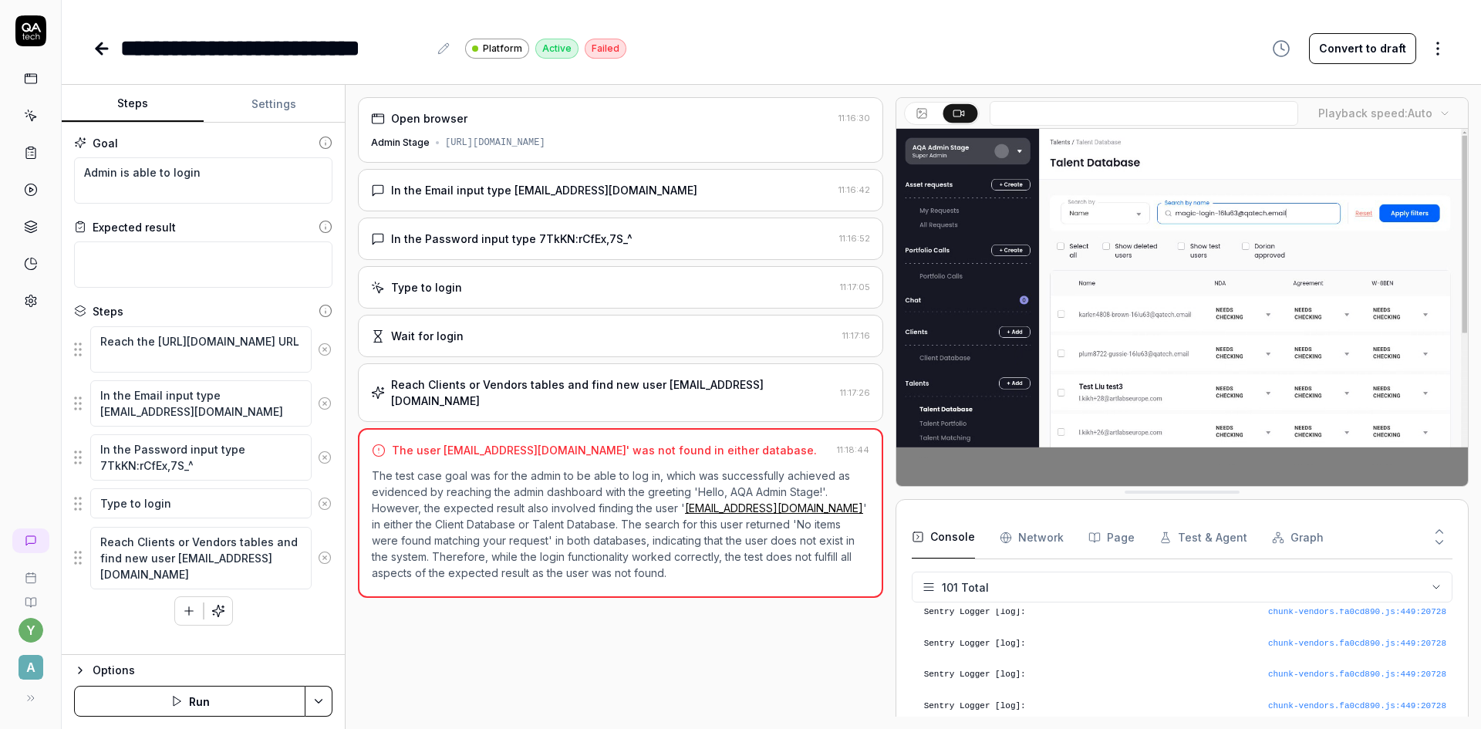
scroll to position [3055, 0]
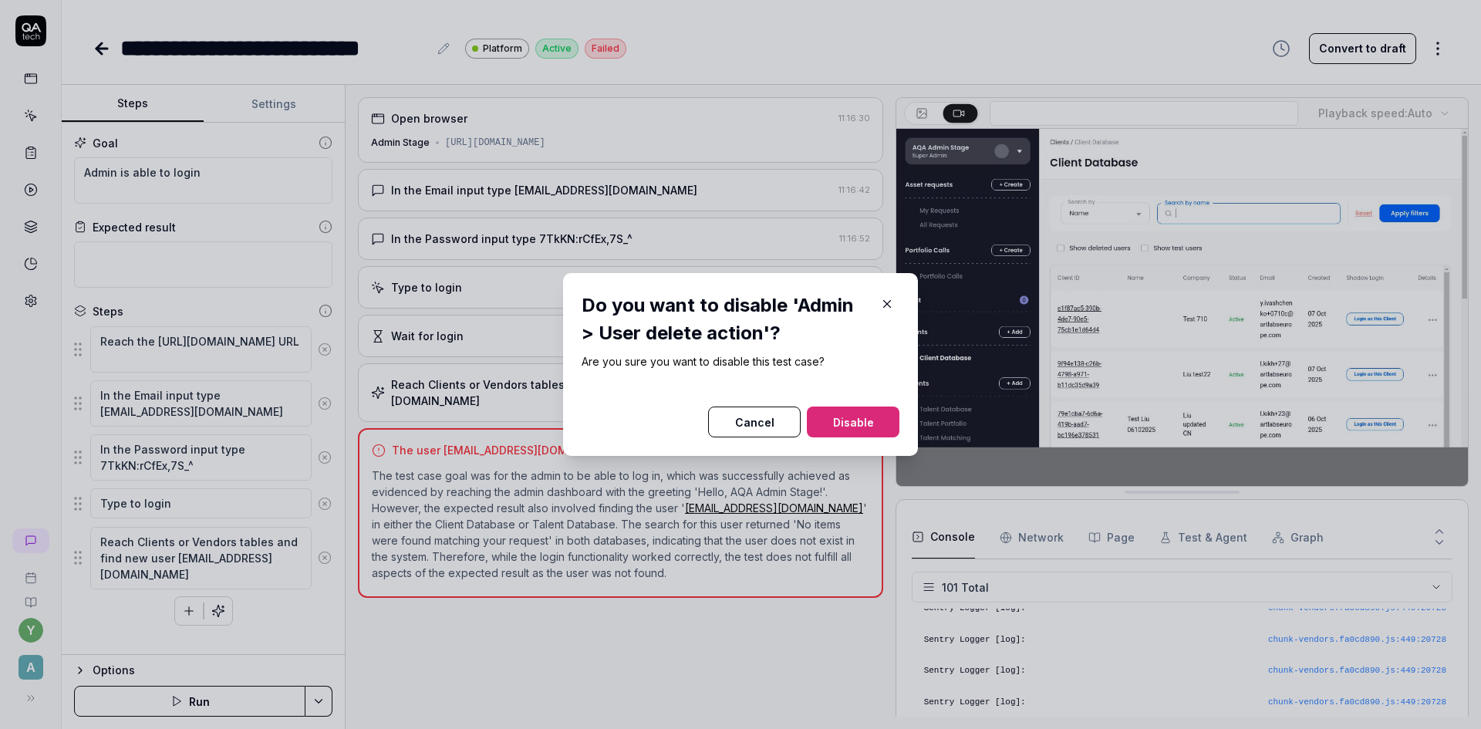
click at [870, 423] on button "Disable" at bounding box center [853, 421] width 93 height 31
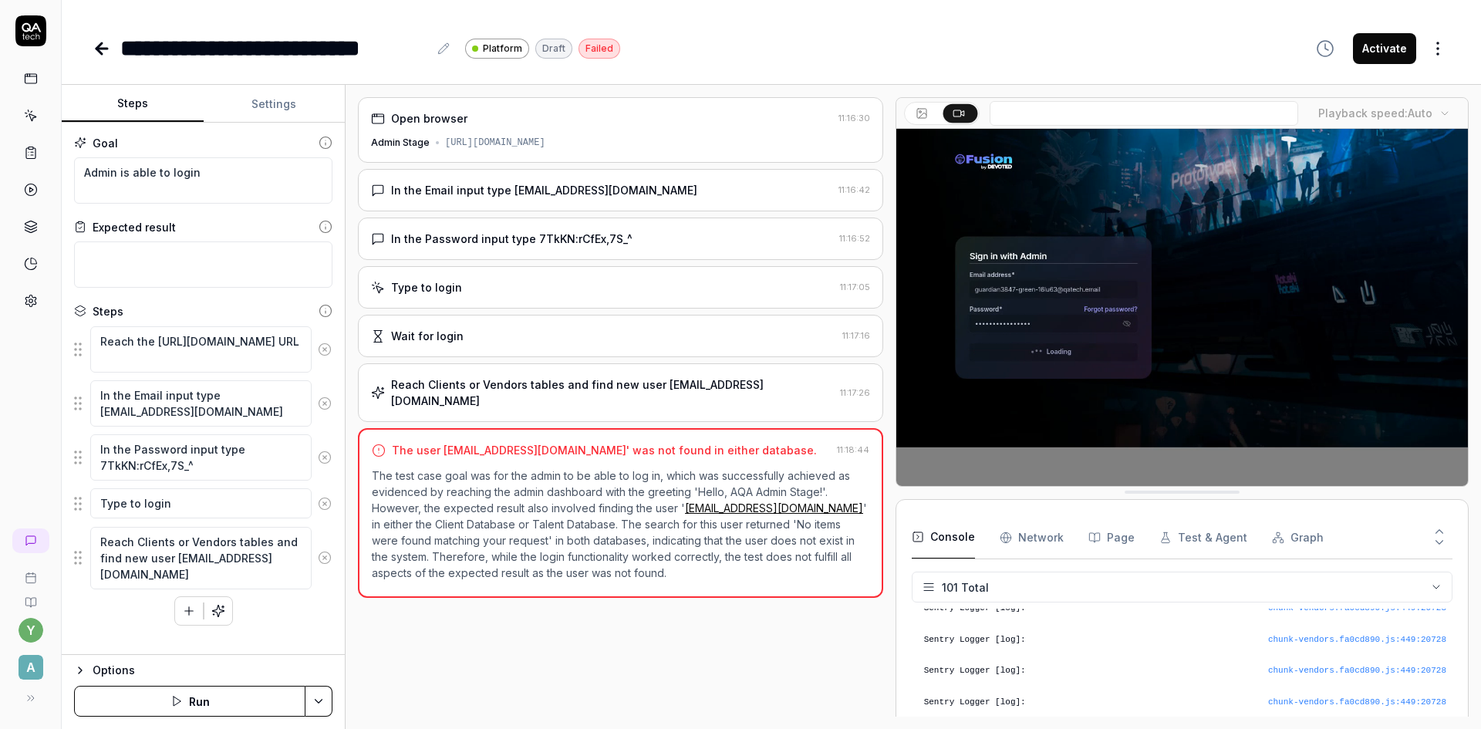
click at [76, 669] on icon "button" at bounding box center [80, 670] width 12 height 12
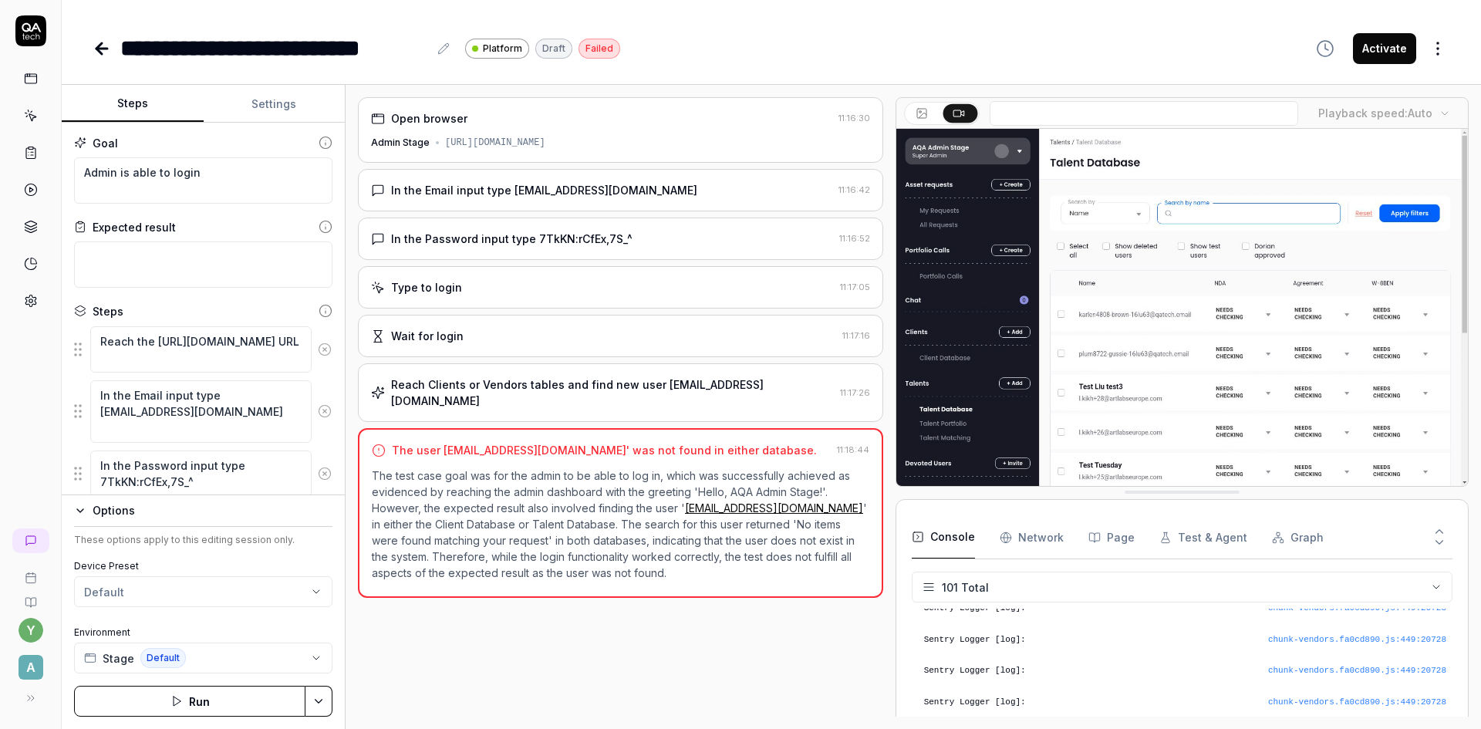
type textarea "*"
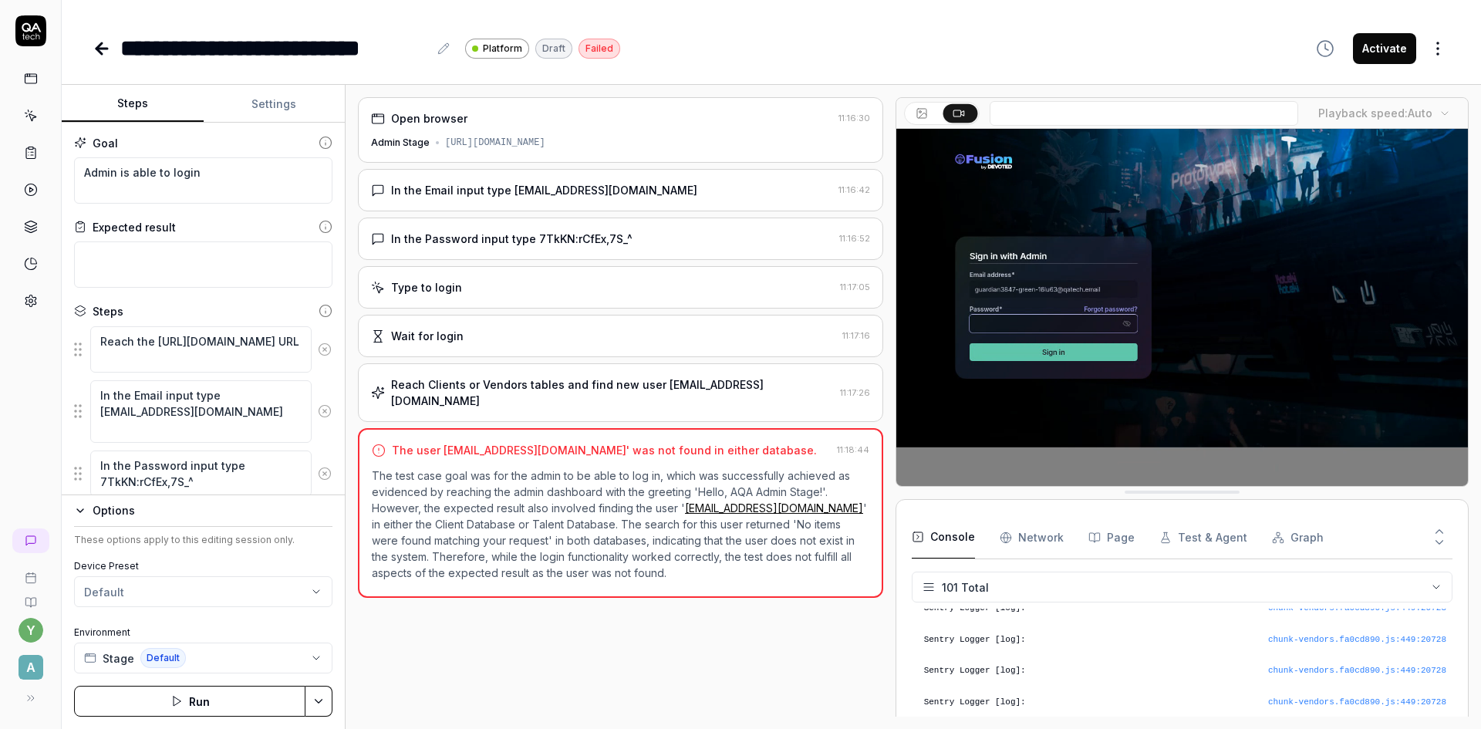
click at [287, 96] on button "Settings" at bounding box center [275, 104] width 142 height 37
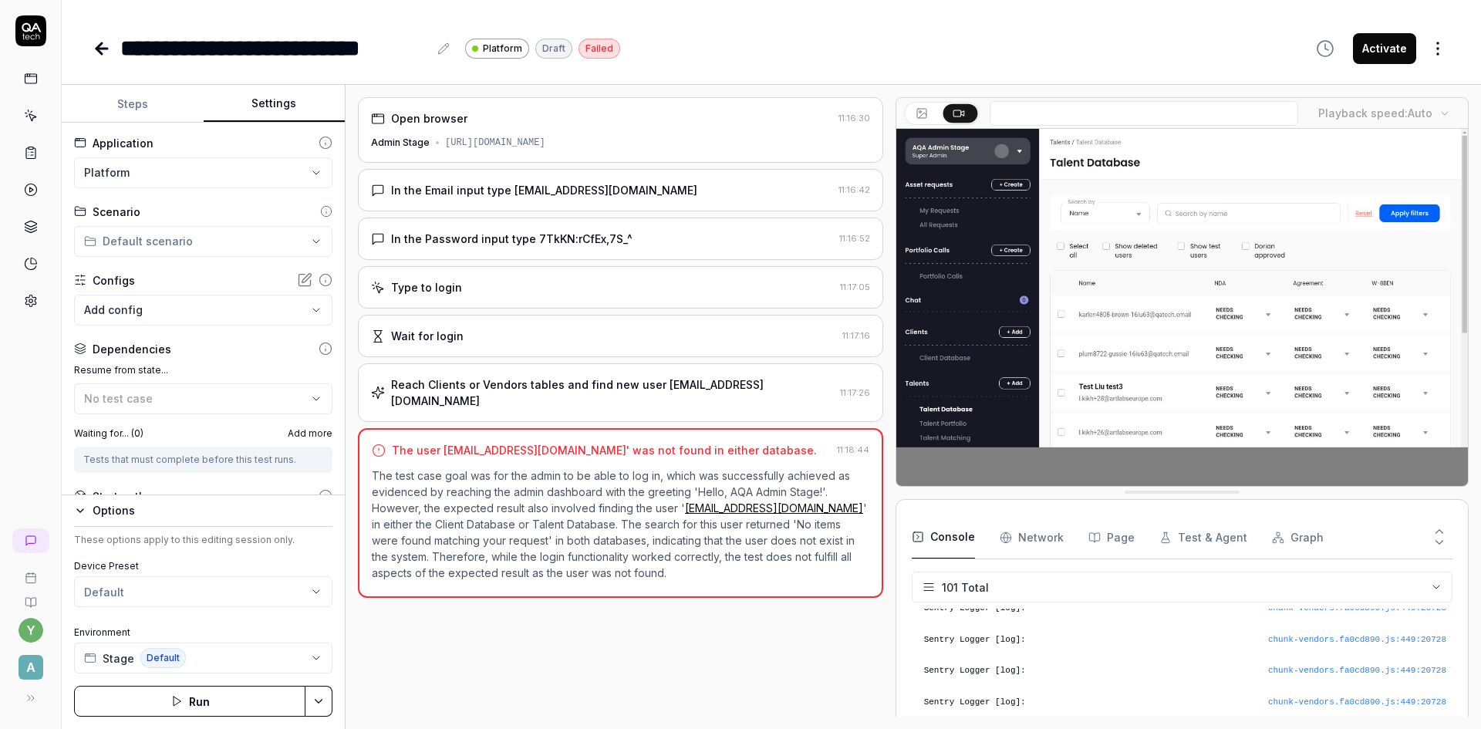
click at [275, 106] on button "Settings" at bounding box center [275, 104] width 142 height 37
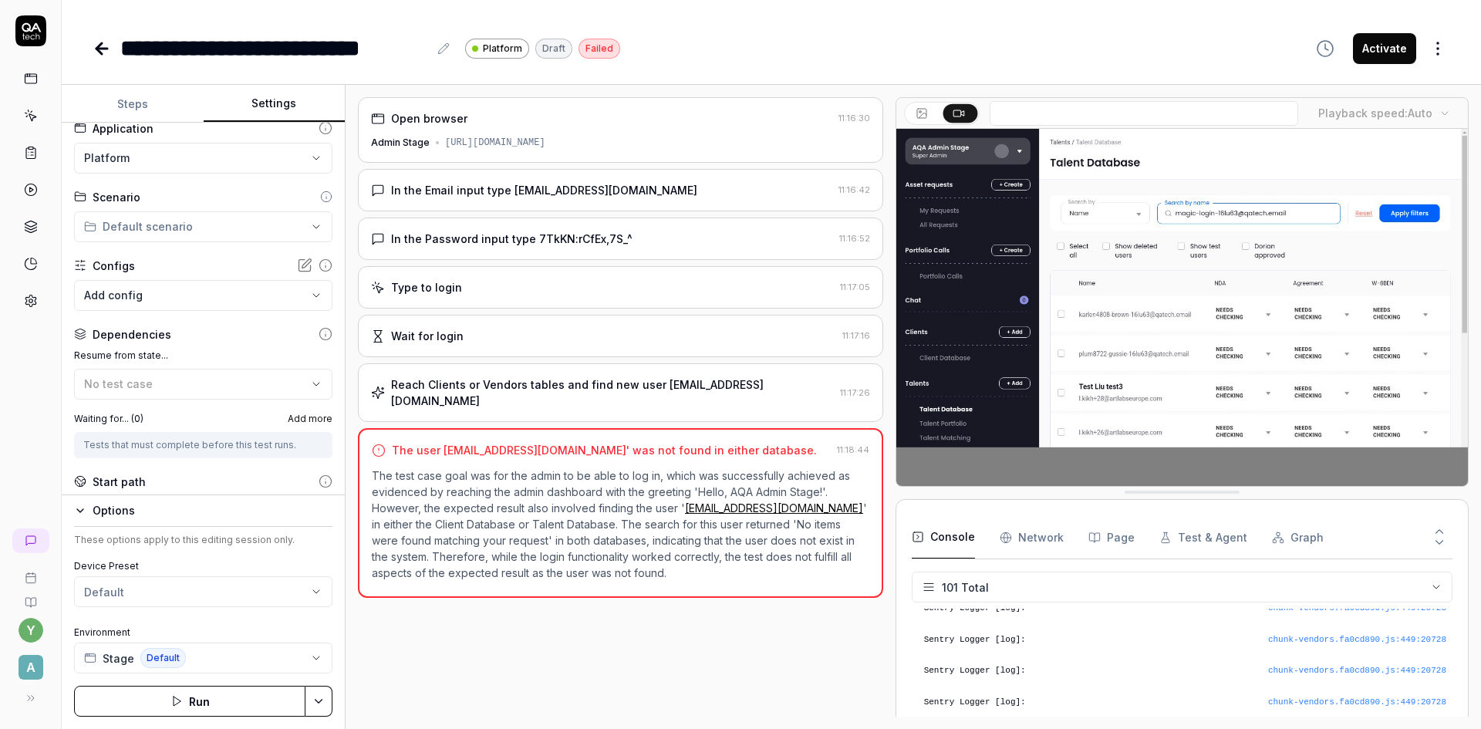
scroll to position [0, 0]
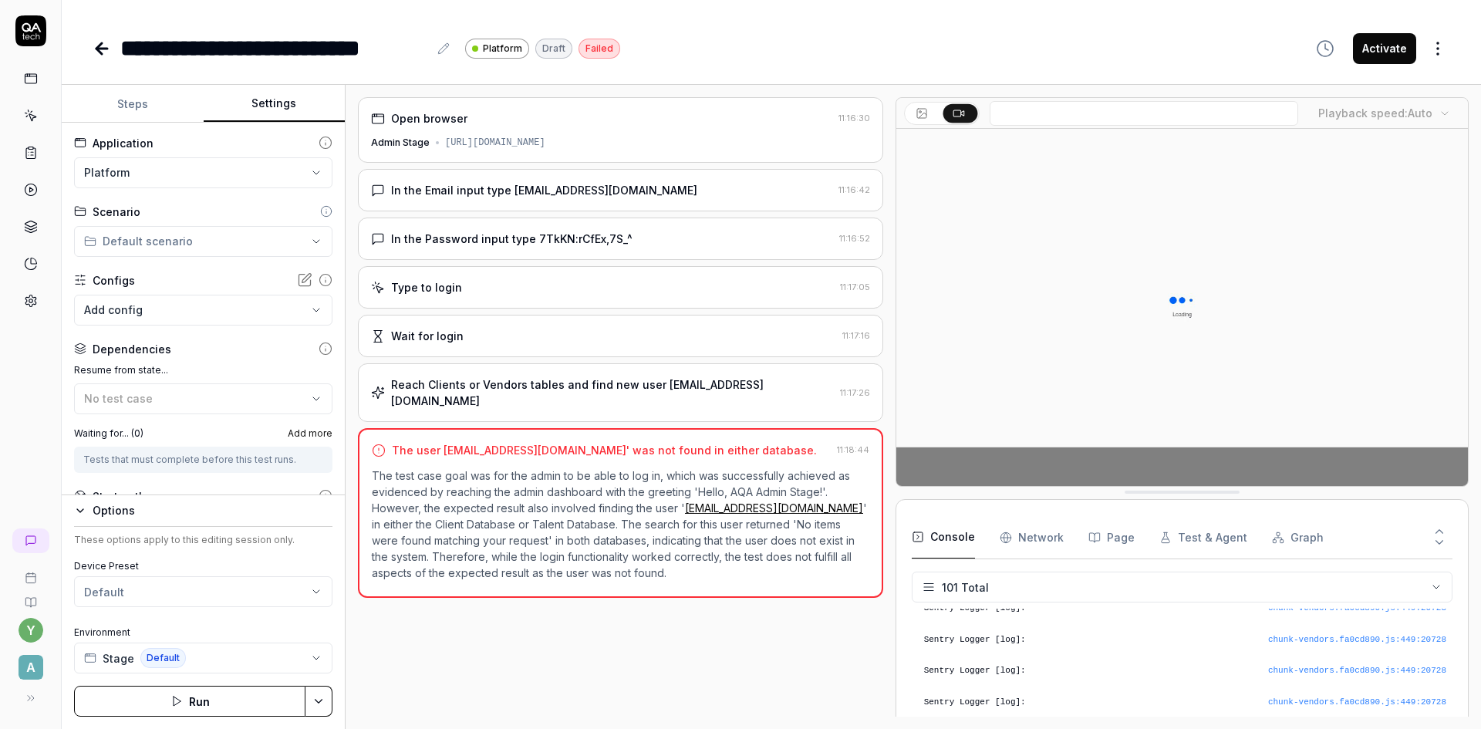
click at [167, 172] on html "**********" at bounding box center [740, 364] width 1481 height 729
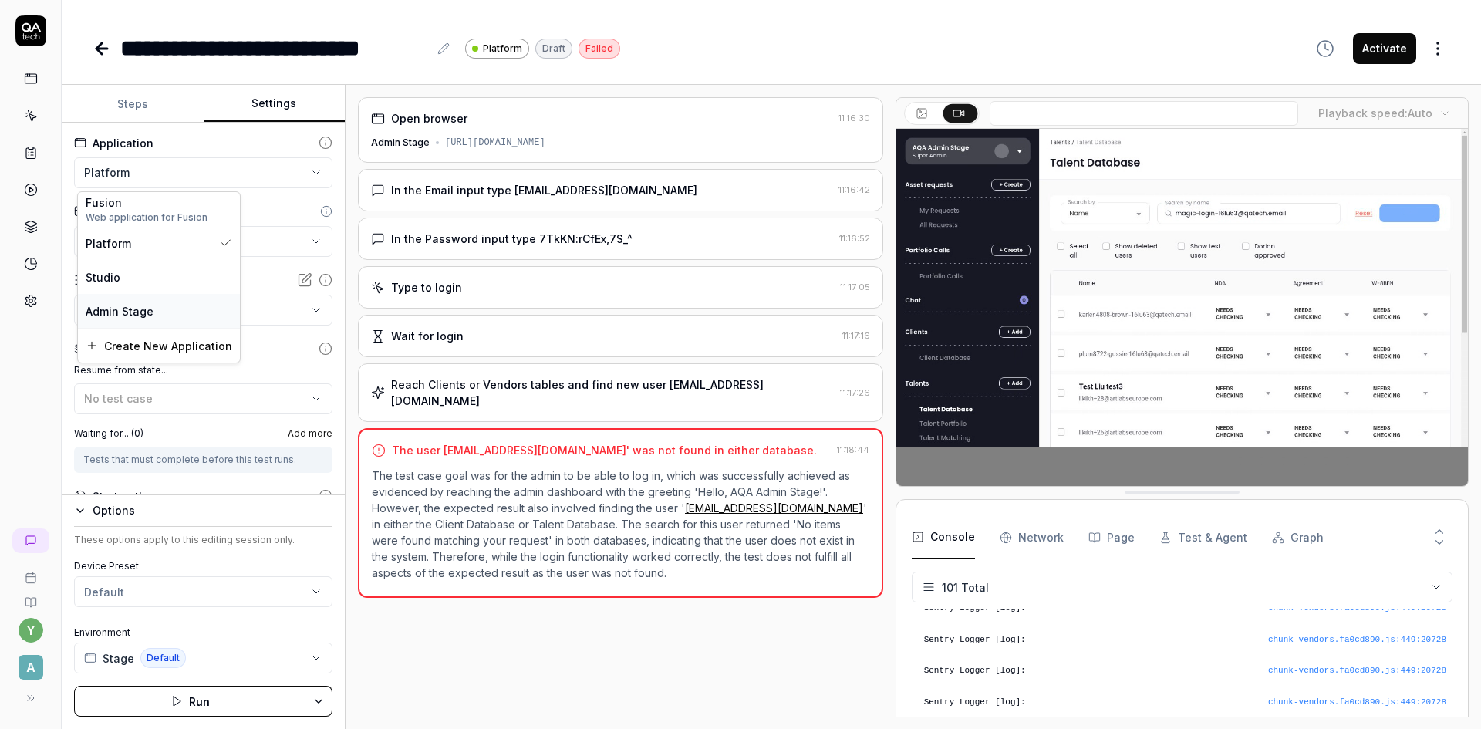
click at [142, 312] on span "Admin Stage" at bounding box center [120, 311] width 68 height 16
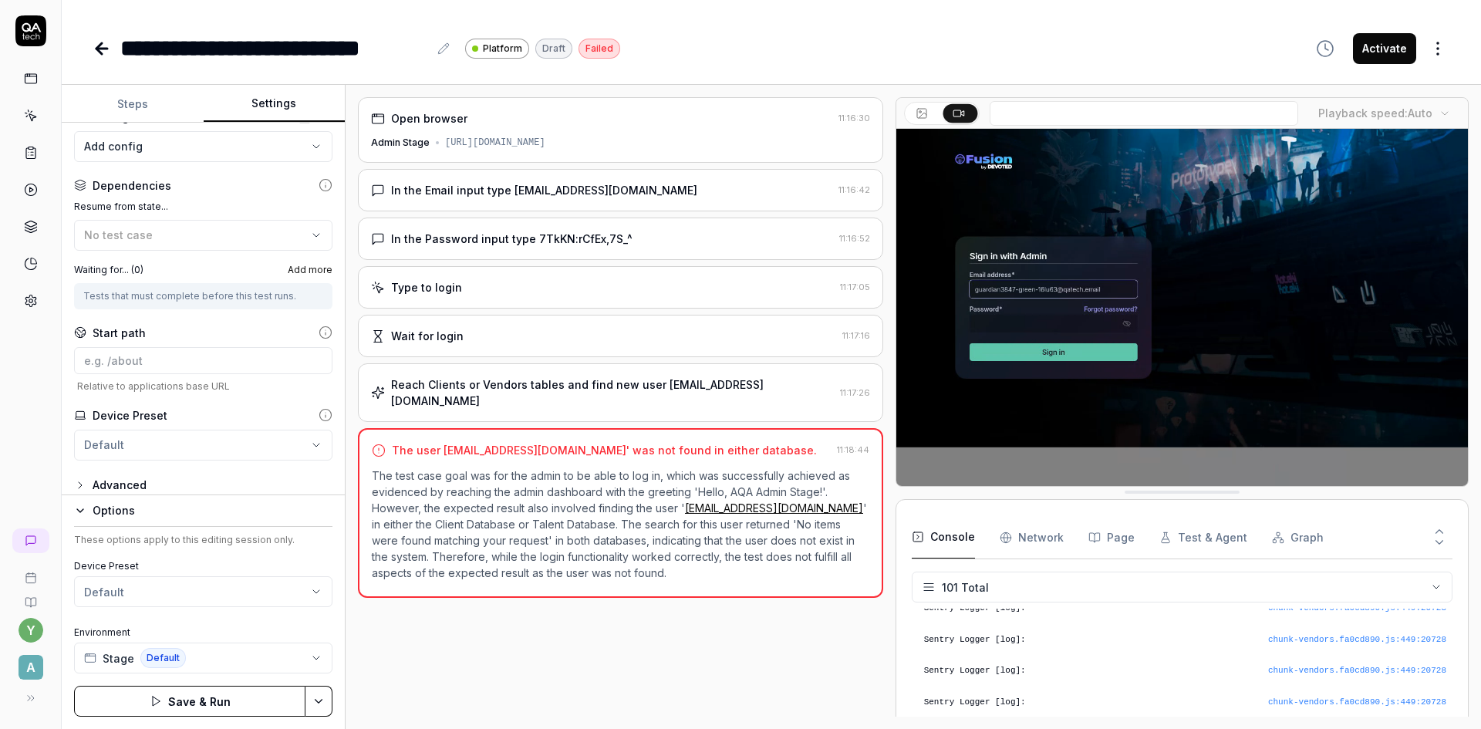
scroll to position [175, 0]
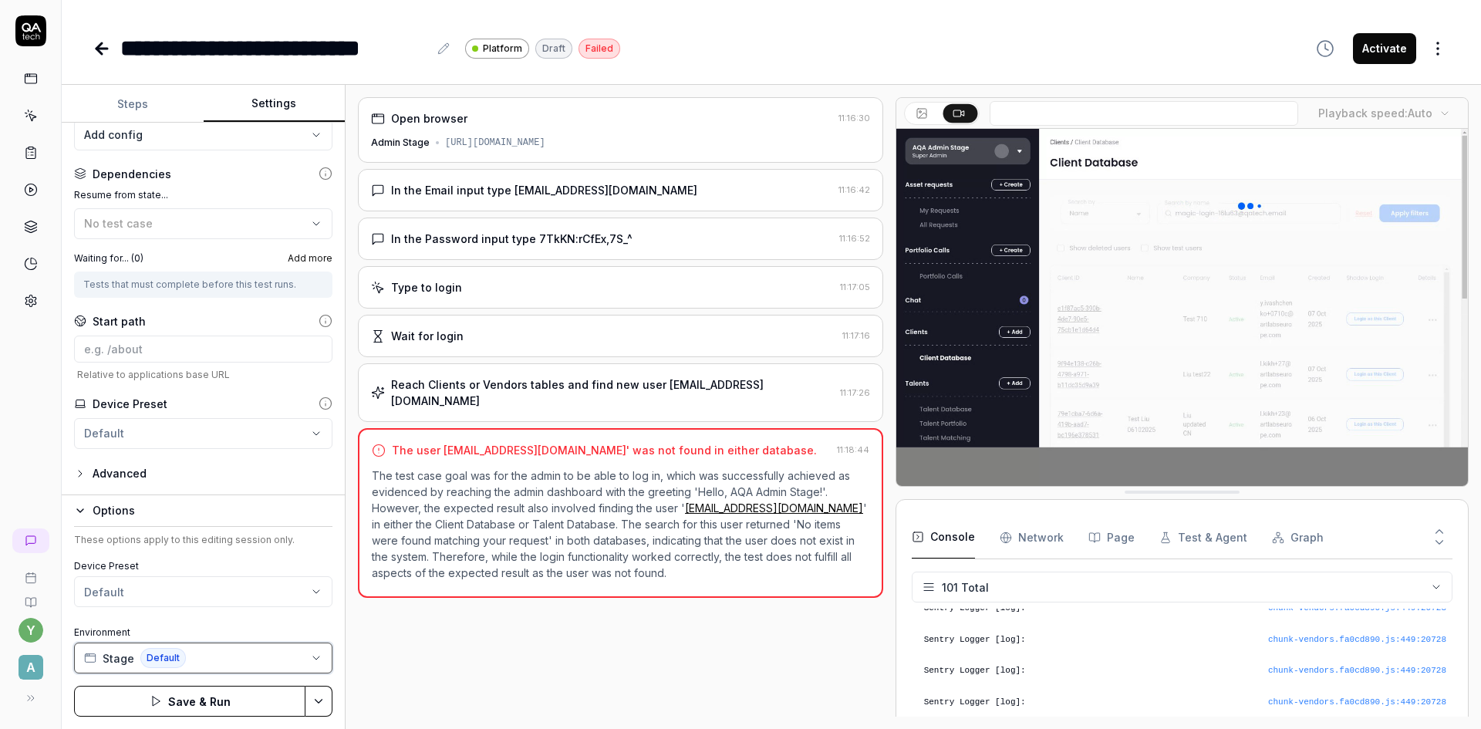
click at [257, 667] on button "Stage Default" at bounding box center [203, 657] width 258 height 31
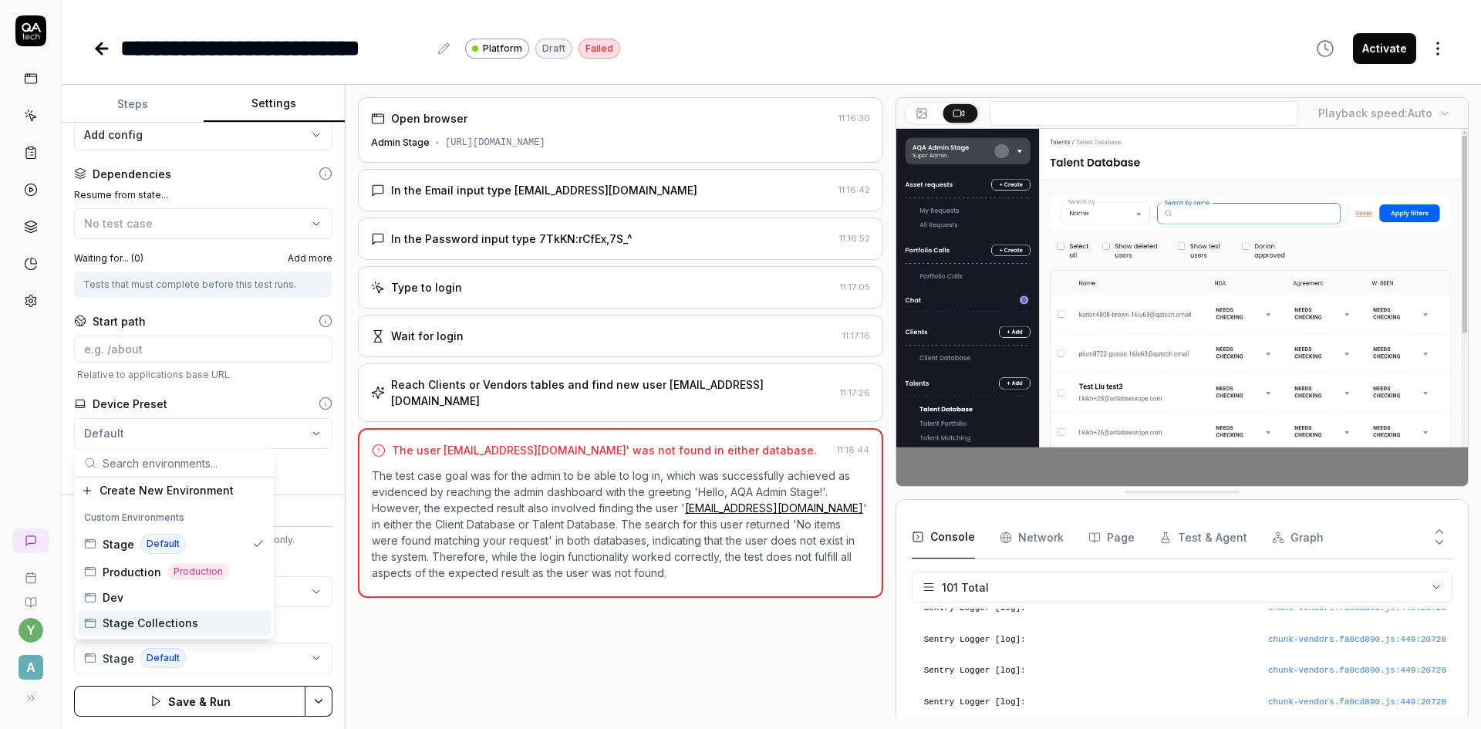
click at [315, 701] on html "**********" at bounding box center [740, 364] width 1481 height 729
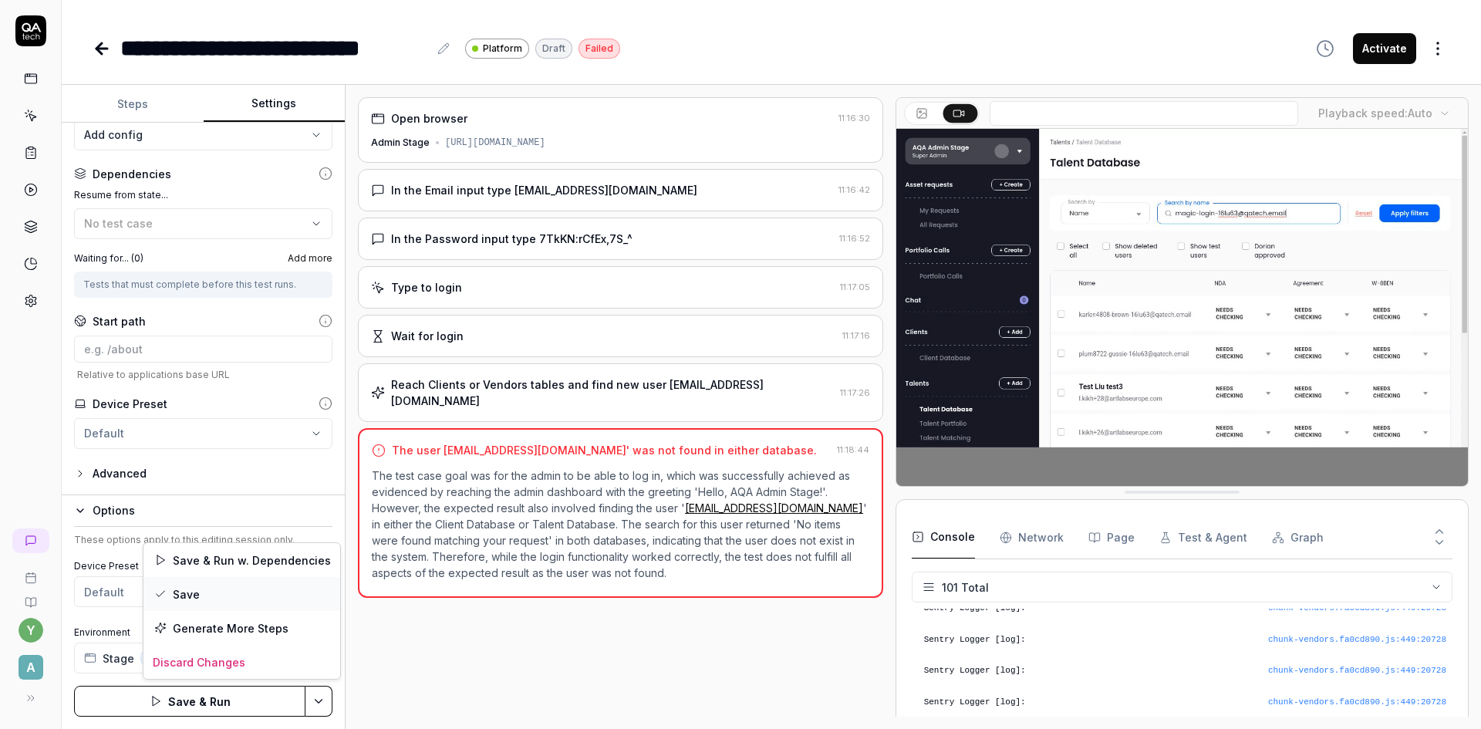
click at [191, 589] on div "Save" at bounding box center [241, 594] width 197 height 34
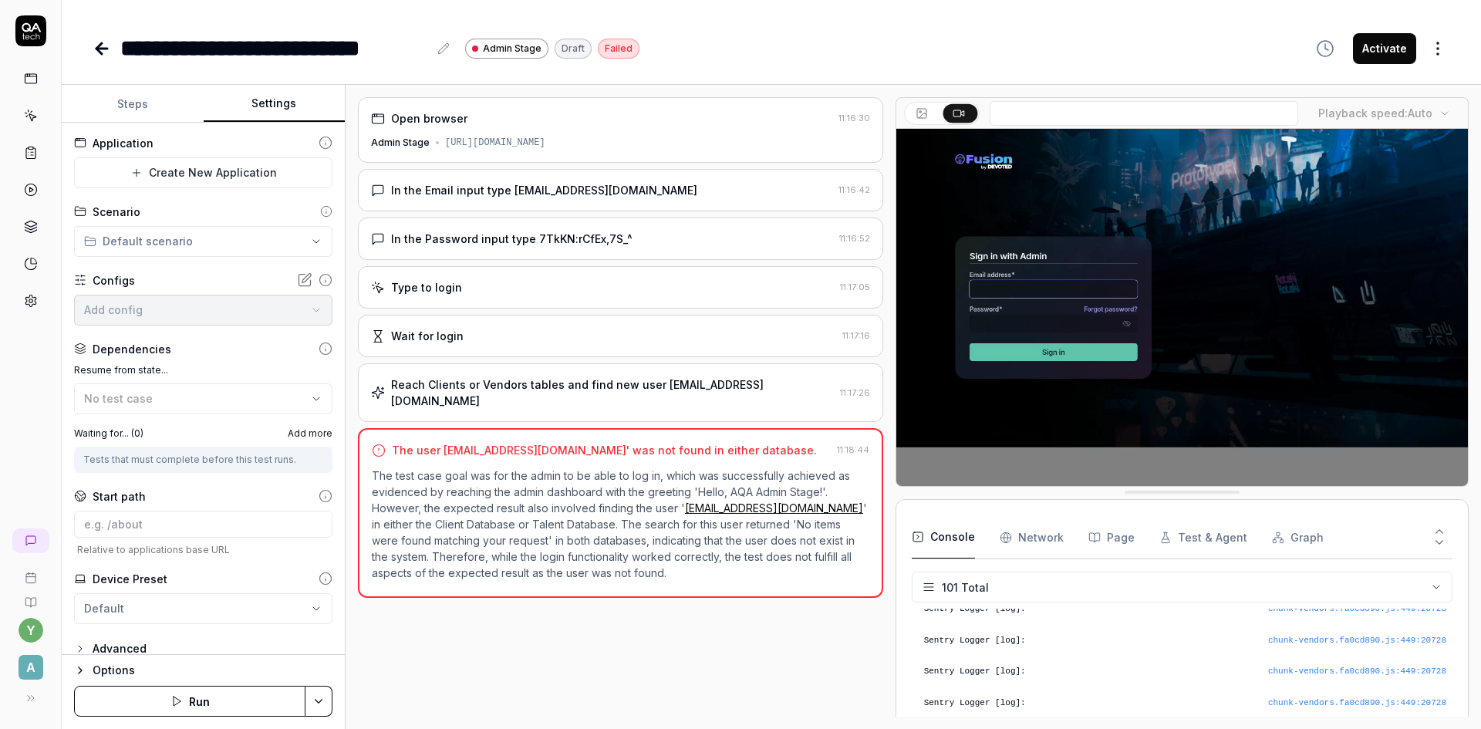
scroll to position [3055, 0]
click at [263, 97] on button "Settings" at bounding box center [275, 104] width 142 height 37
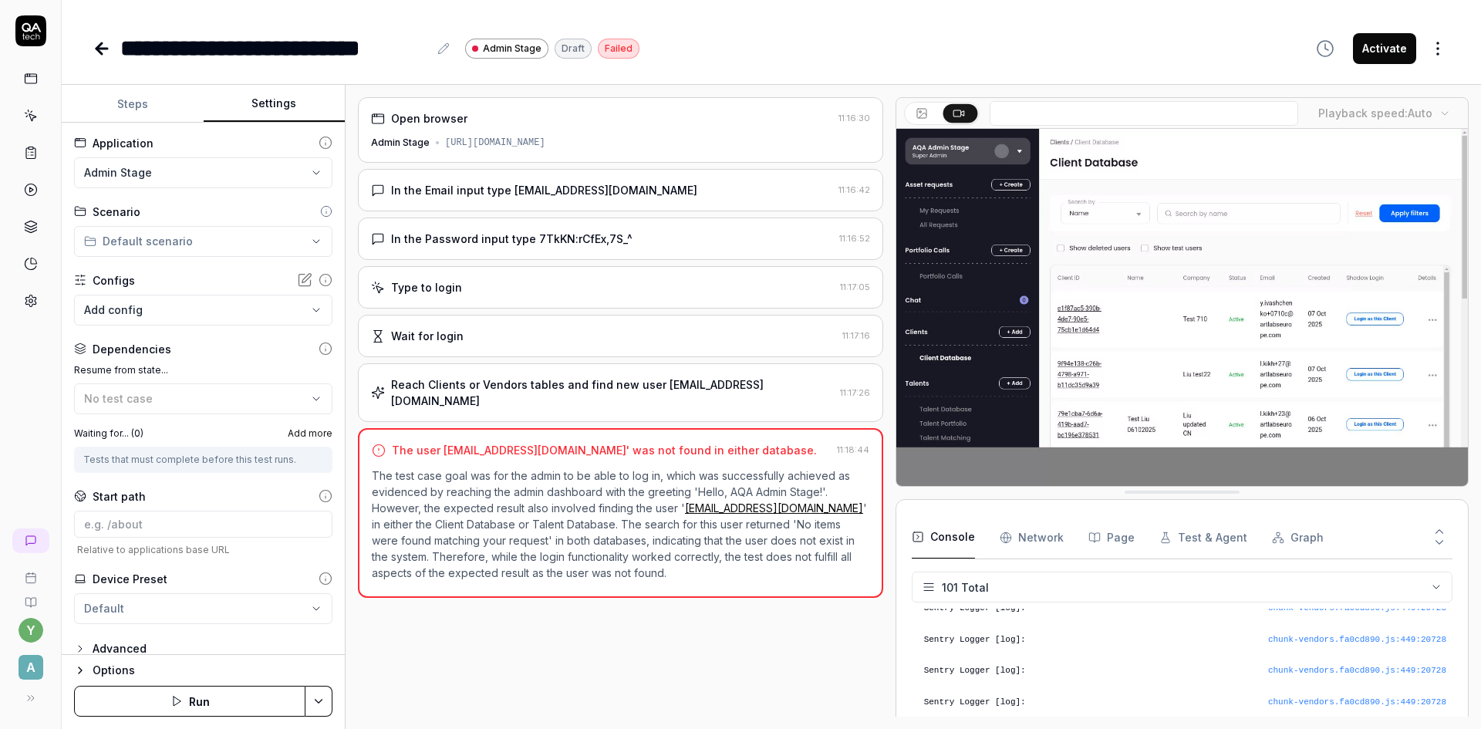
click at [148, 672] on div "Options" at bounding box center [213, 670] width 240 height 19
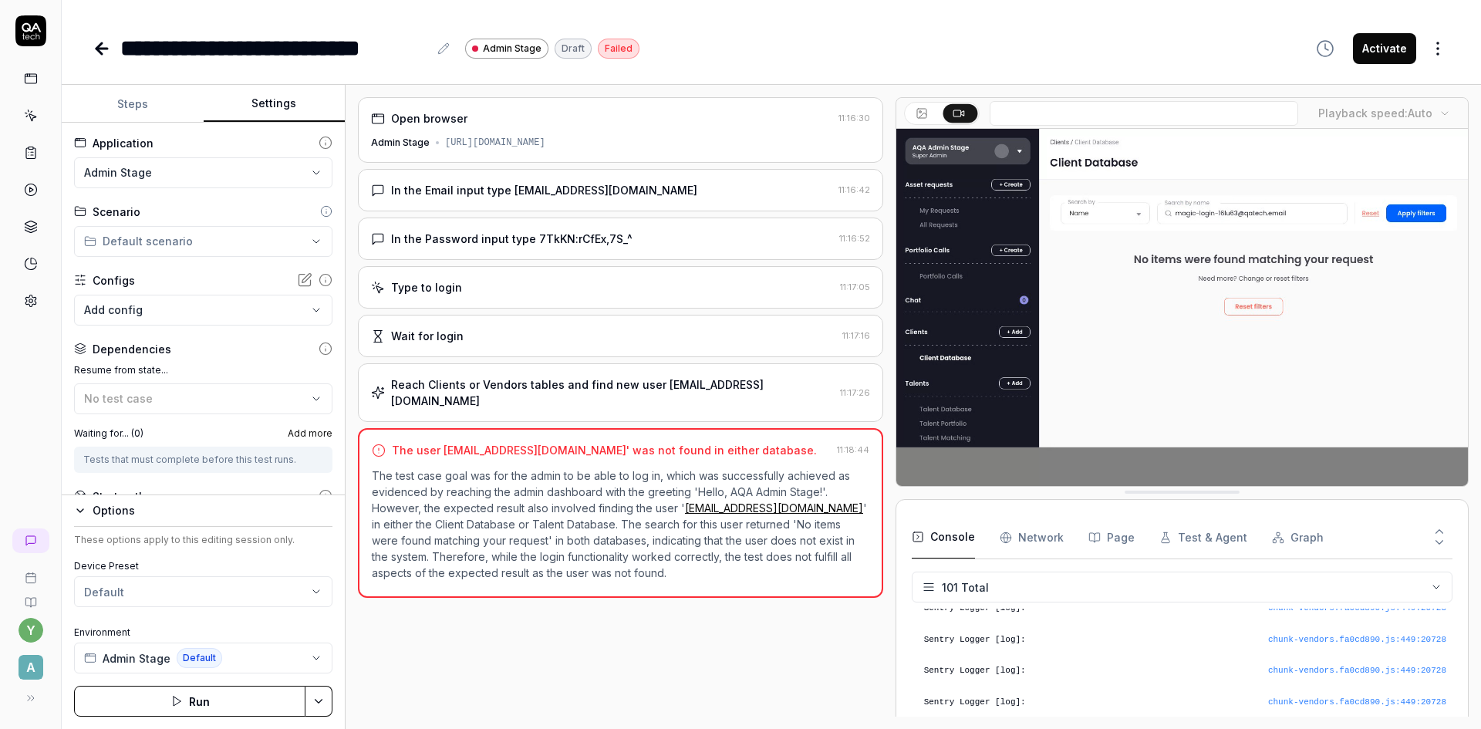
click at [799, 41] on div "**********" at bounding box center [771, 48] width 1357 height 35
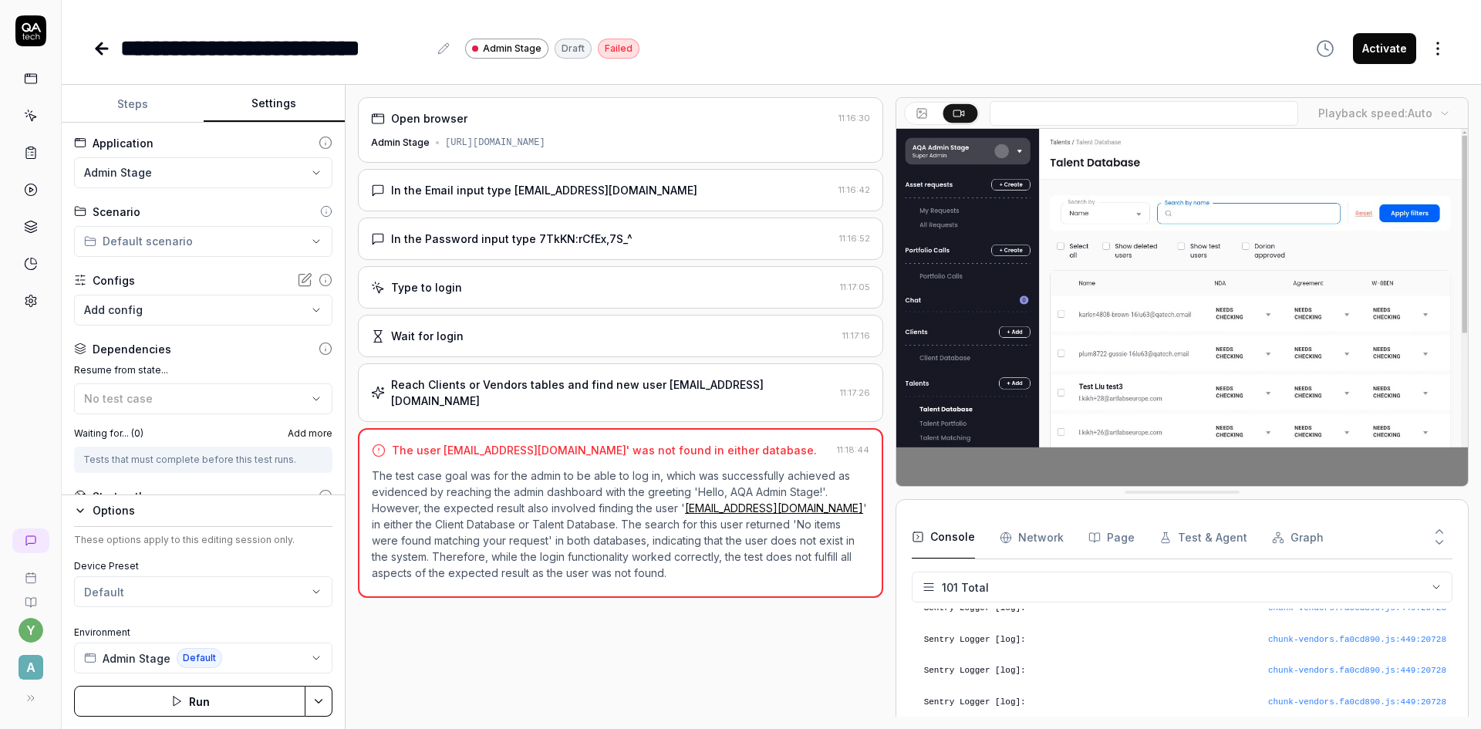
click at [191, 700] on button "Run" at bounding box center [189, 701] width 231 height 31
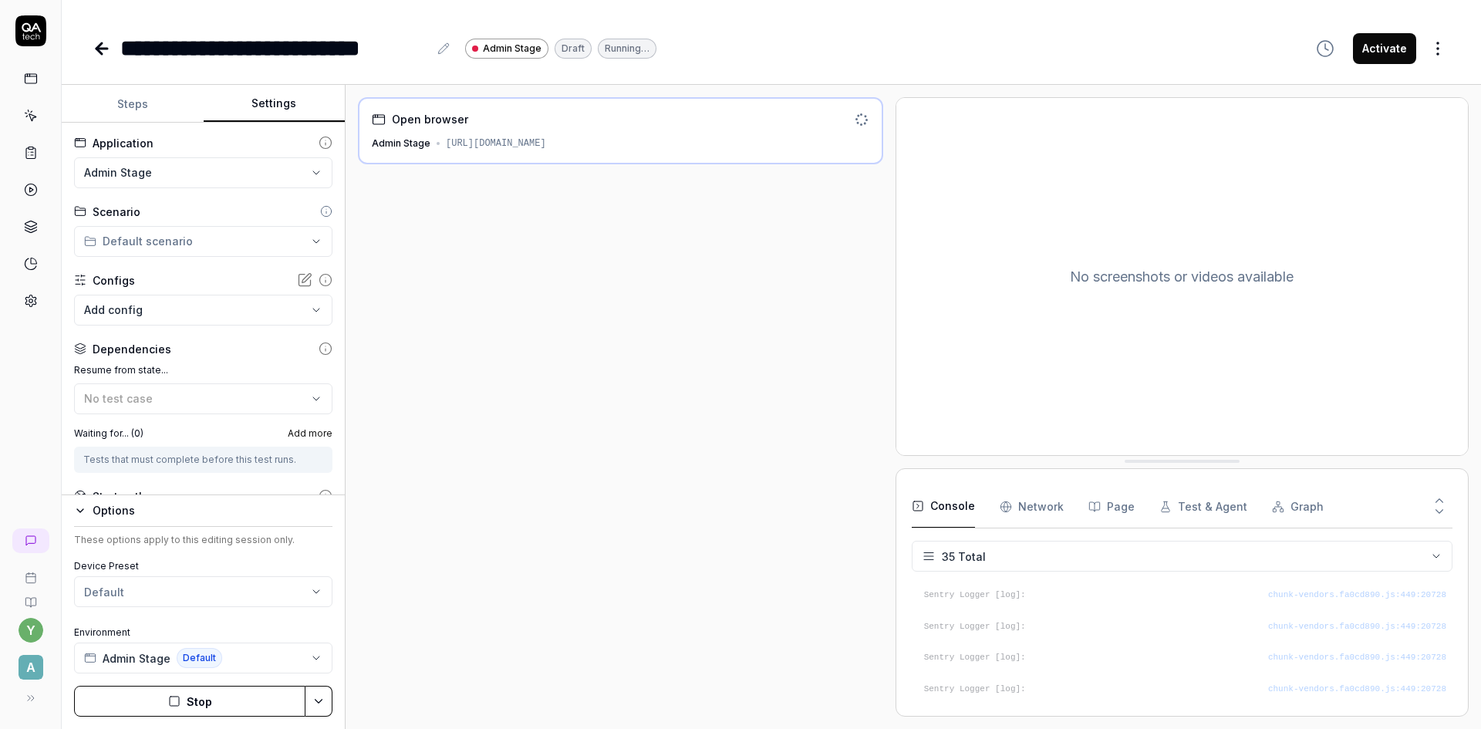
click at [191, 699] on button "Stop" at bounding box center [189, 701] width 231 height 31
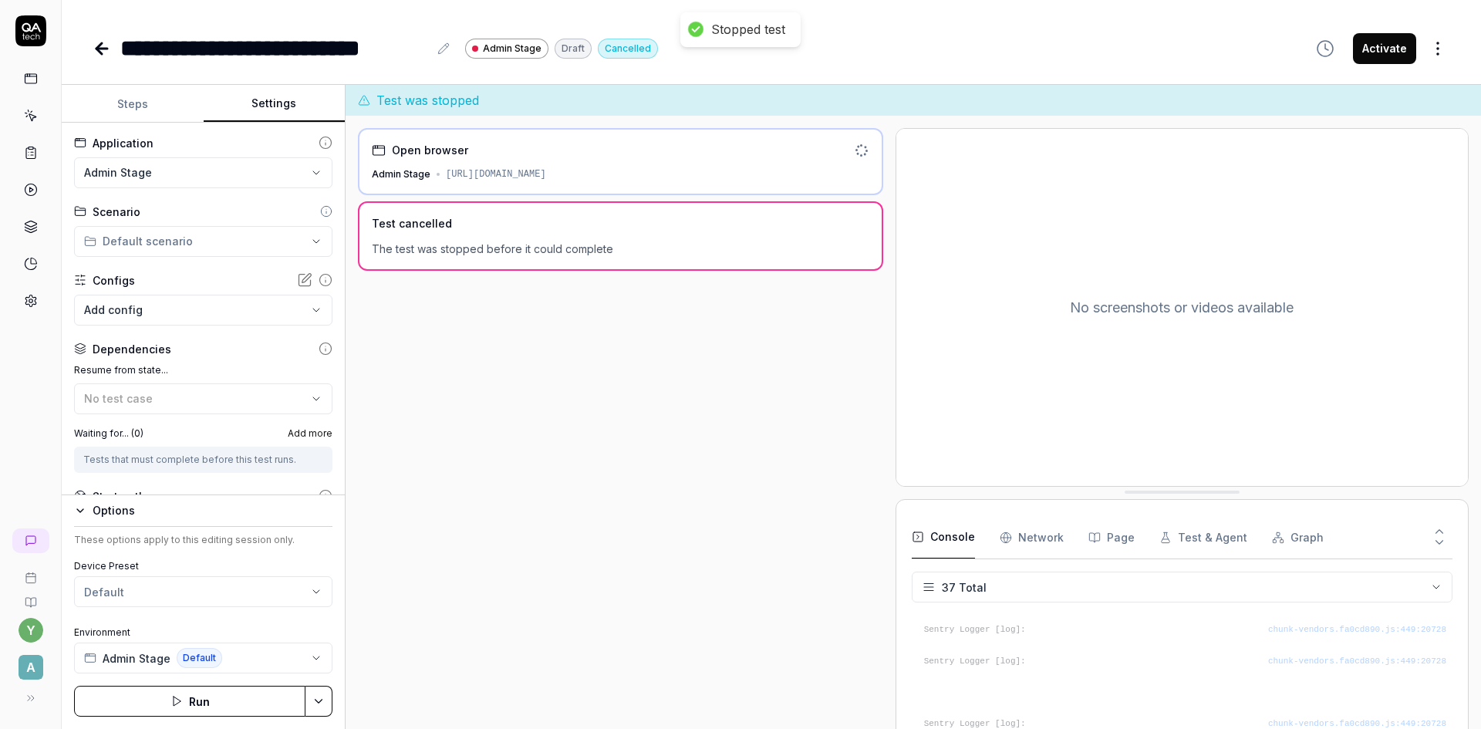
scroll to position [1036, 0]
click at [135, 103] on button "Steps" at bounding box center [133, 104] width 142 height 37
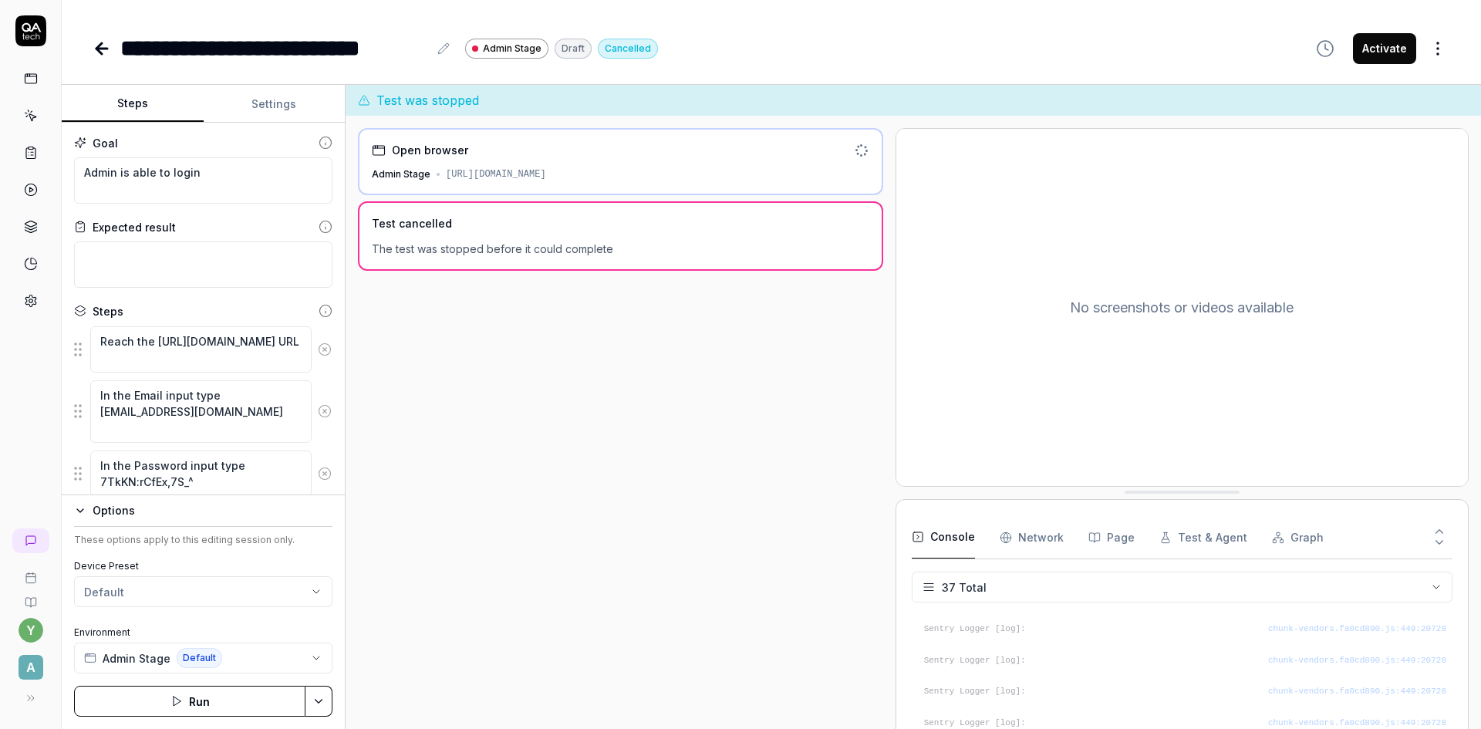
click at [323, 349] on icon at bounding box center [325, 349] width 4 height 4
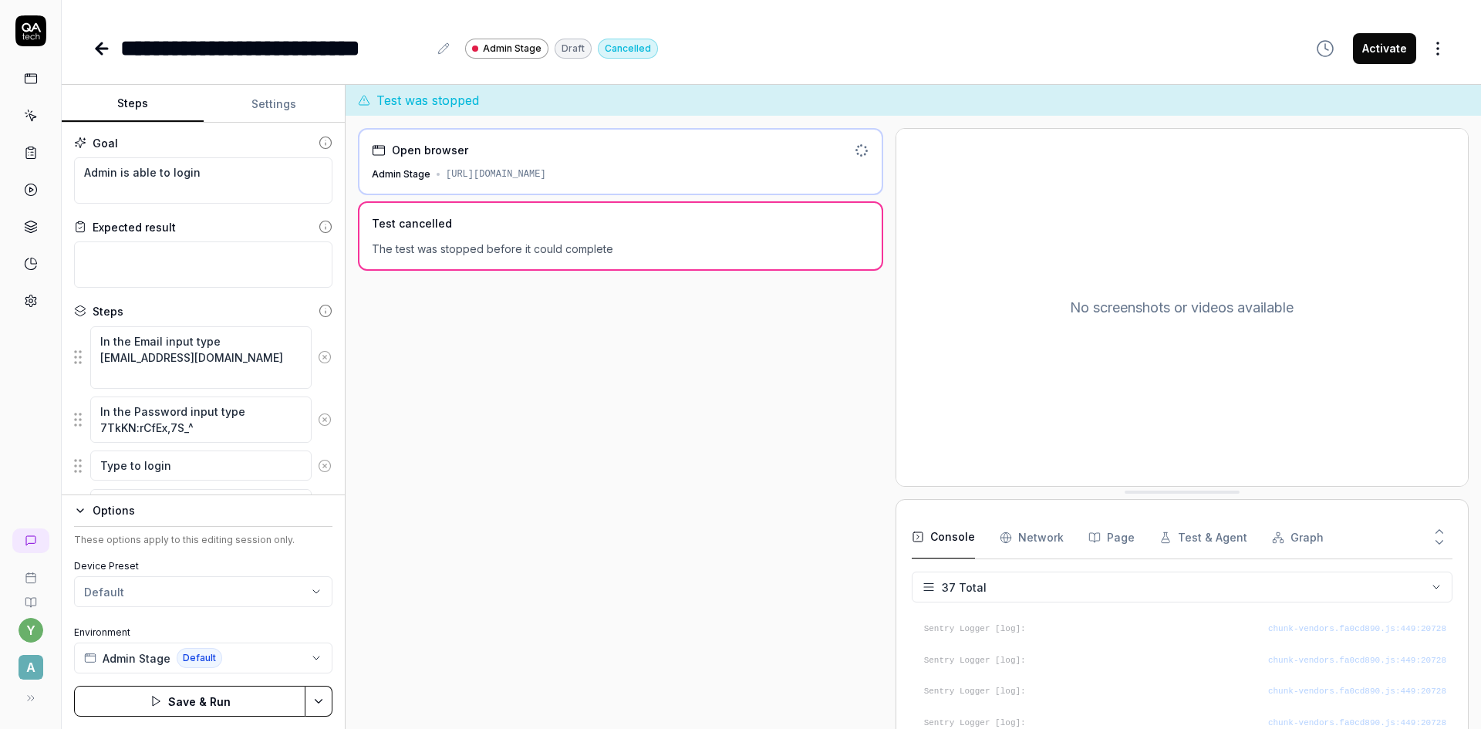
click at [315, 706] on html "**********" at bounding box center [740, 364] width 1481 height 729
click at [199, 592] on div "Save" at bounding box center [241, 594] width 197 height 34
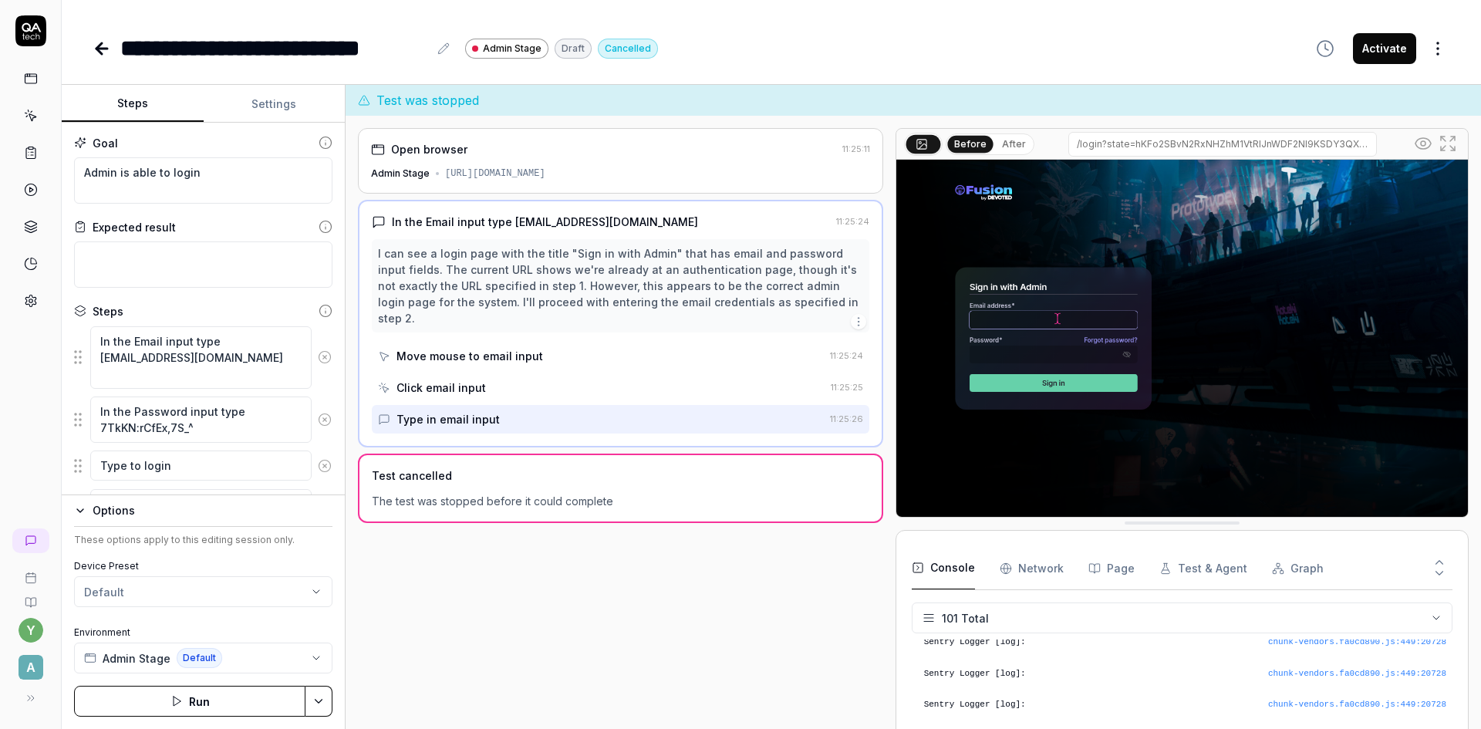
scroll to position [3055, 0]
drag, startPoint x: 208, startPoint y: 430, endPoint x: 79, endPoint y: 443, distance: 129.4
click at [79, 443] on fieldset "In the Email input type guardian3847-green-16lu63@qatech.email In the Password …" at bounding box center [203, 438] width 258 height 227
click at [318, 354] on icon at bounding box center [325, 357] width 14 height 14
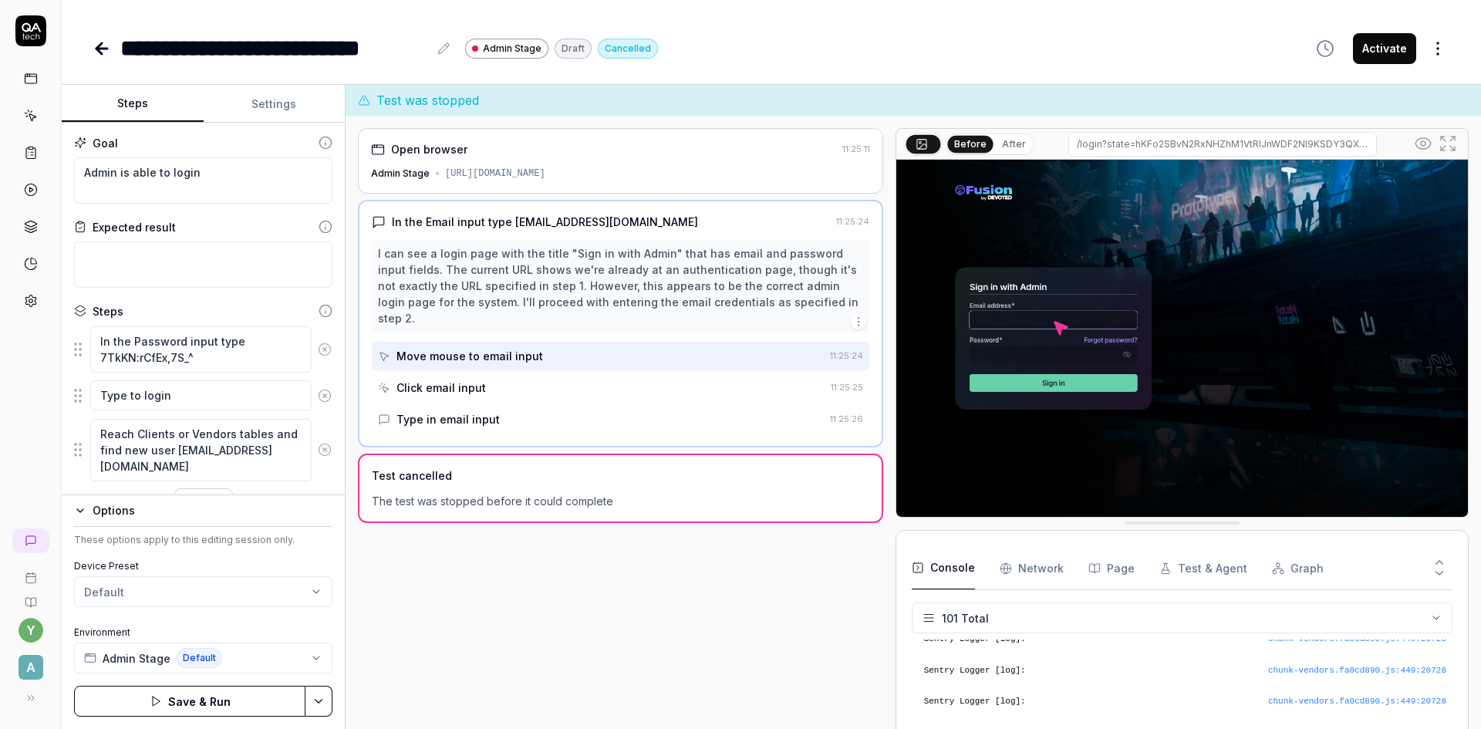
click at [323, 348] on icon at bounding box center [325, 349] width 4 height 4
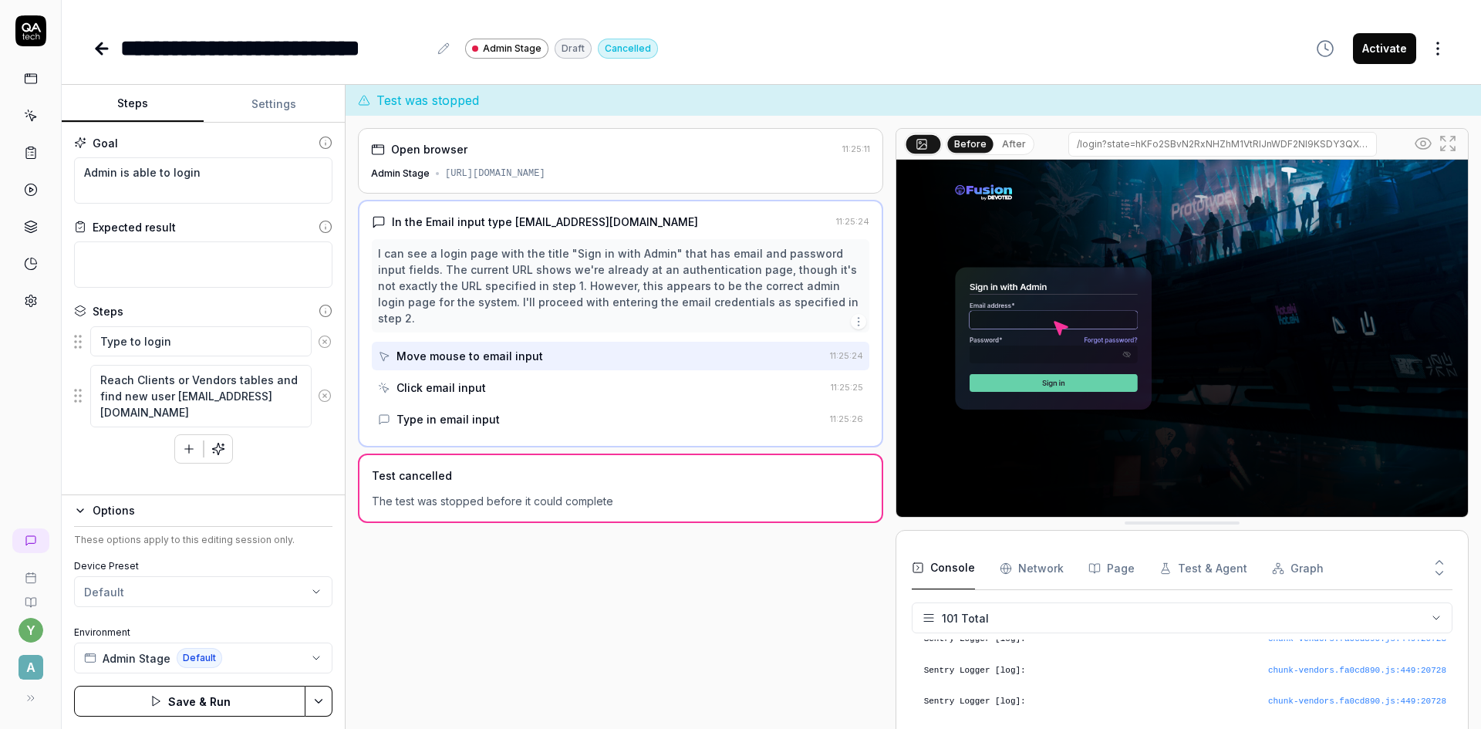
click at [182, 449] on icon "button" at bounding box center [189, 449] width 14 height 14
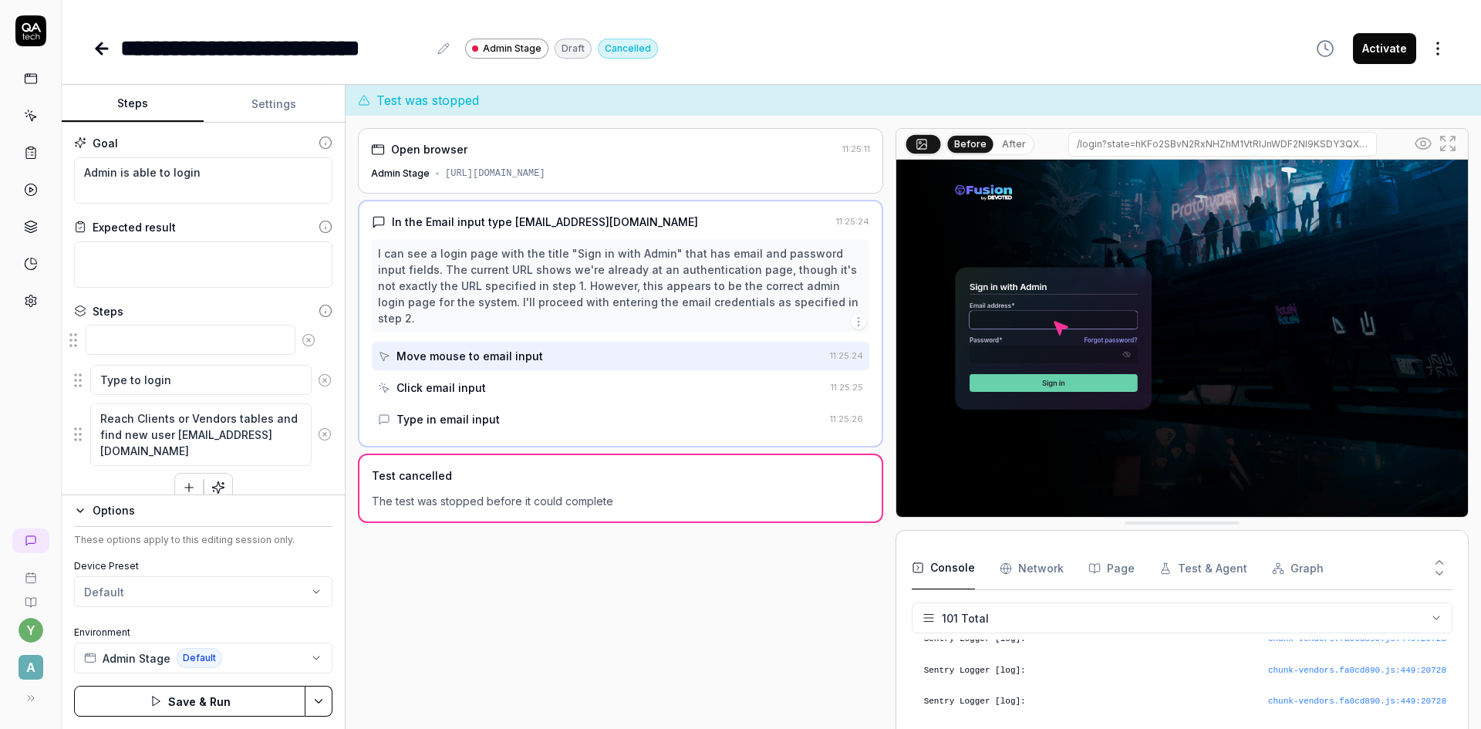
drag, startPoint x: 83, startPoint y: 450, endPoint x: 79, endPoint y: 336, distance: 114.2
click at [79, 336] on fieldset "Type to login Reach Clients or Vendors tables and find new user magic-login-16l…" at bounding box center [203, 395] width 258 height 141
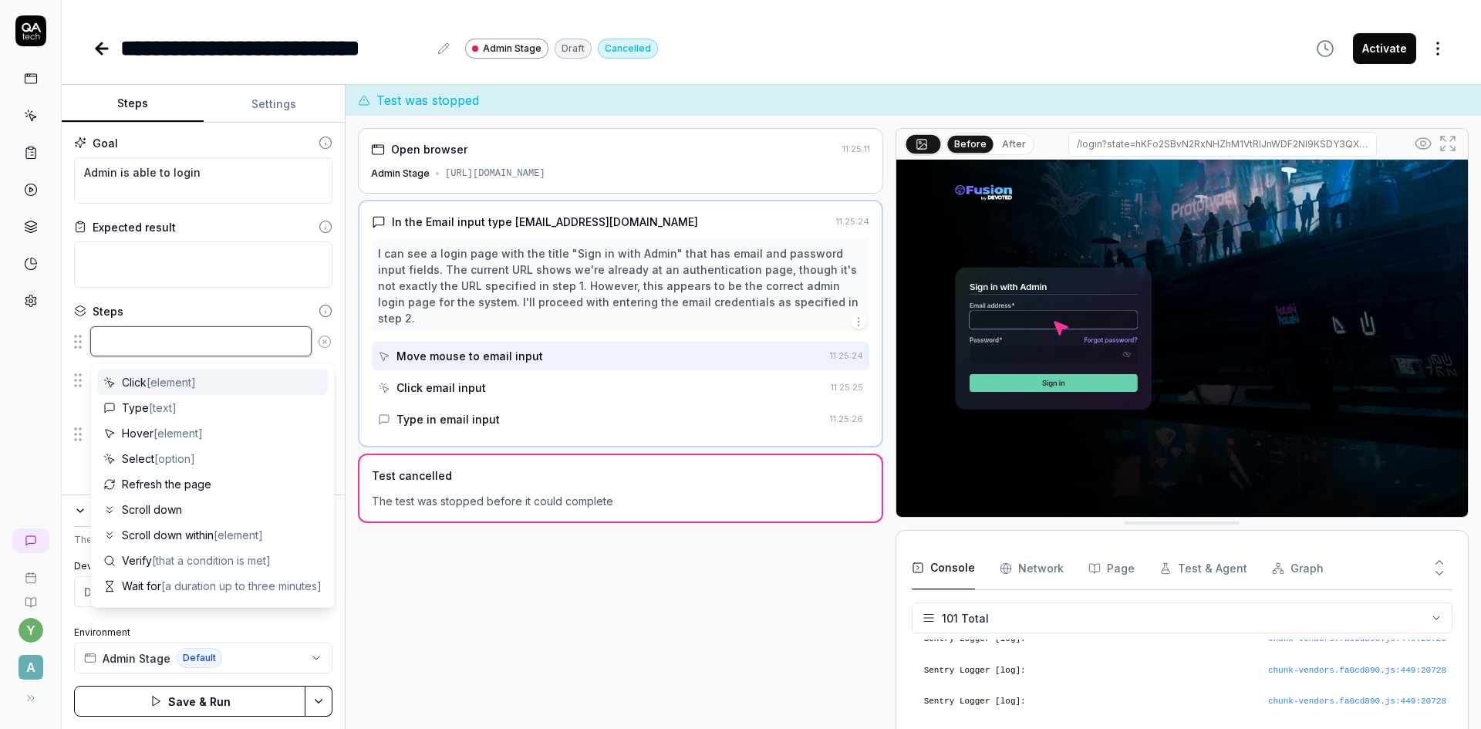
click at [109, 339] on textarea at bounding box center [200, 341] width 221 height 30
type textarea "*"
type textarea "L"
type textarea "*"
type textarea "Lo"
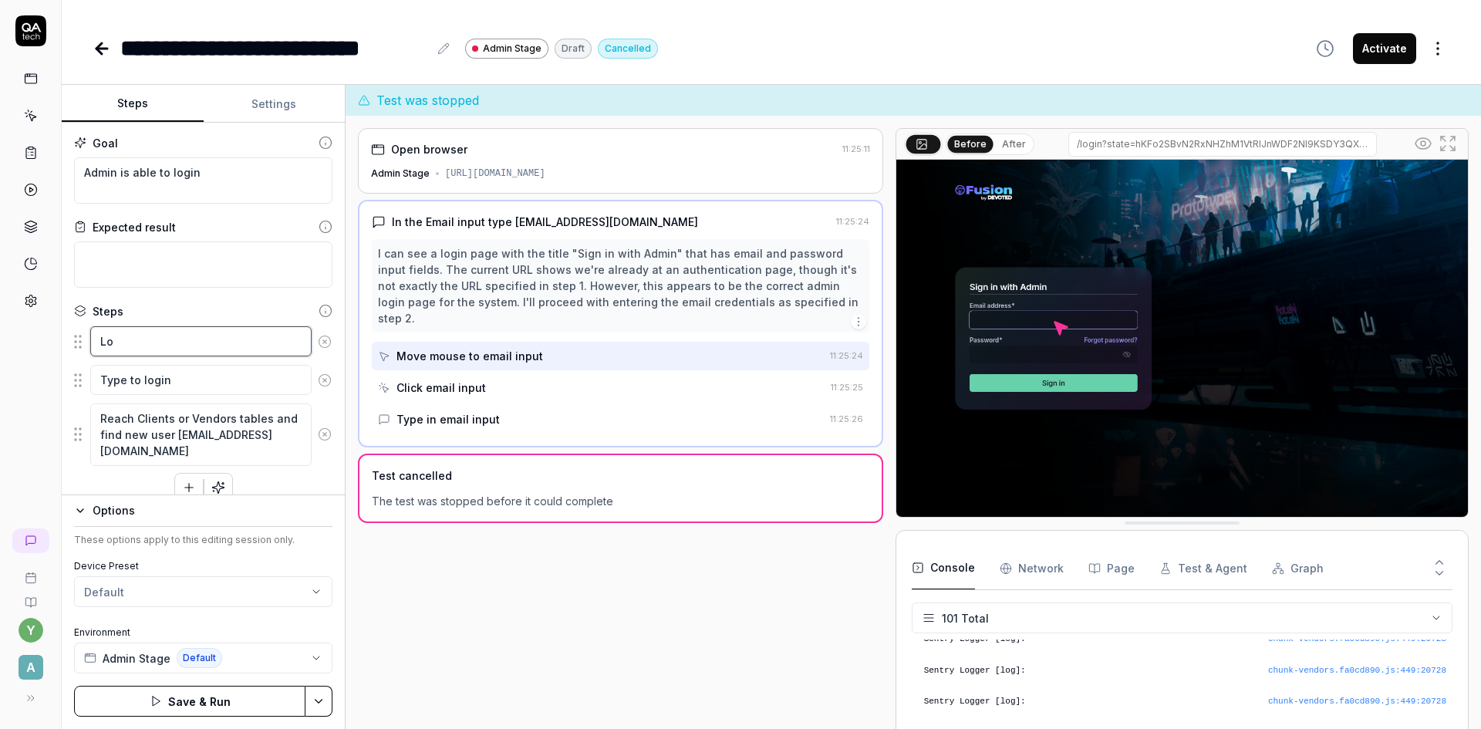
type textarea "*"
type textarea "Log"
type textarea "*"
type textarea "Logi"
type textarea "*"
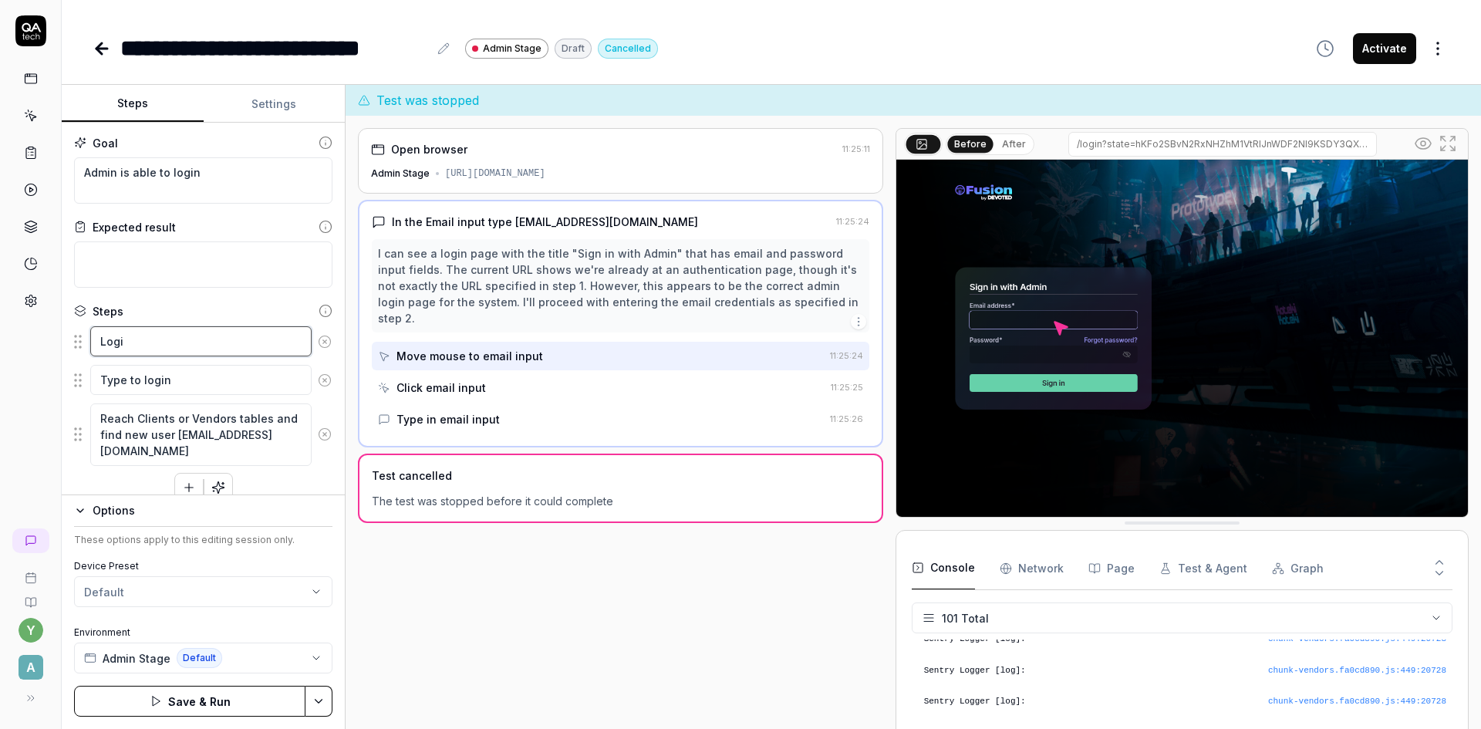
type textarea "Login"
type textarea "*"
type textarea "Login"
type textarea "*"
type textarea "Login a"
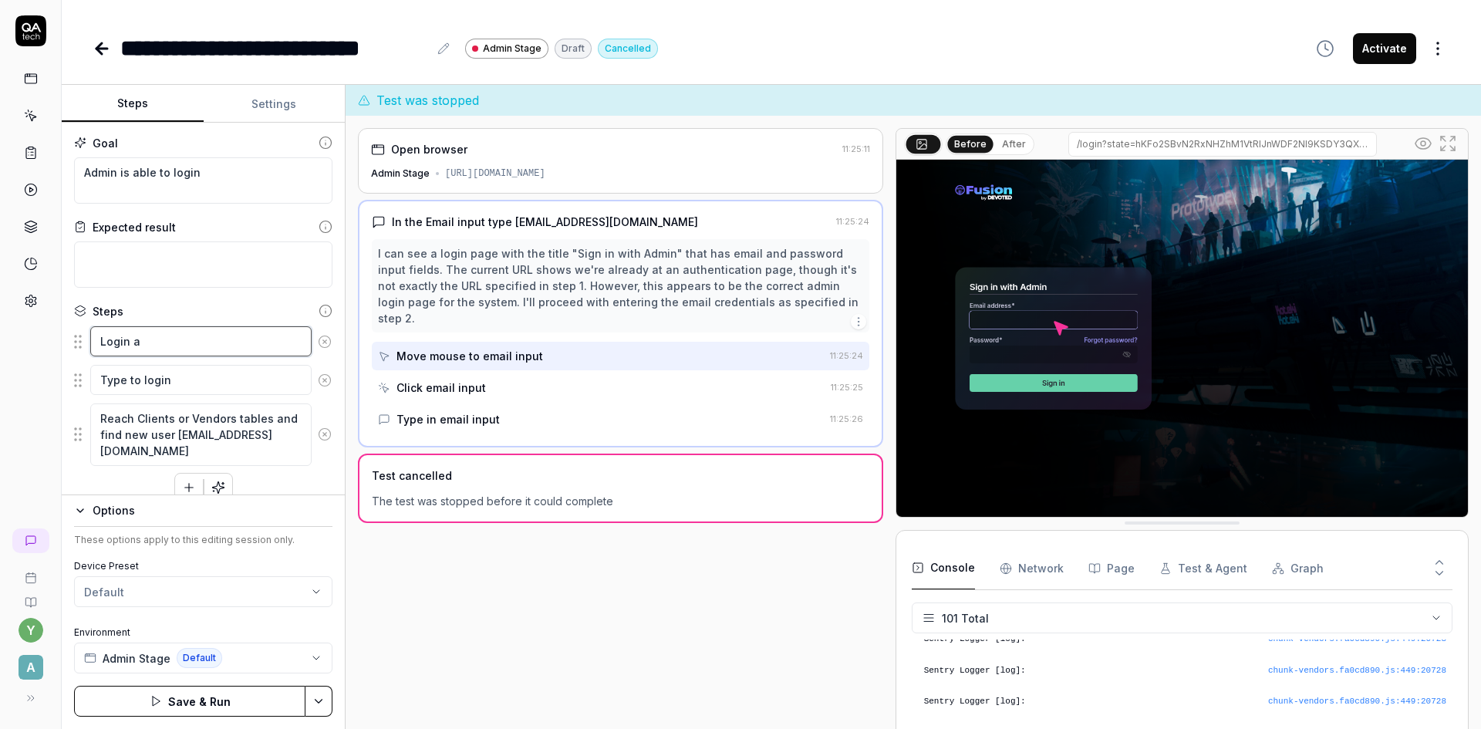
type textarea "*"
type textarea "Login as"
type textarea "*"
type textarea "Login as"
type textarea "*"
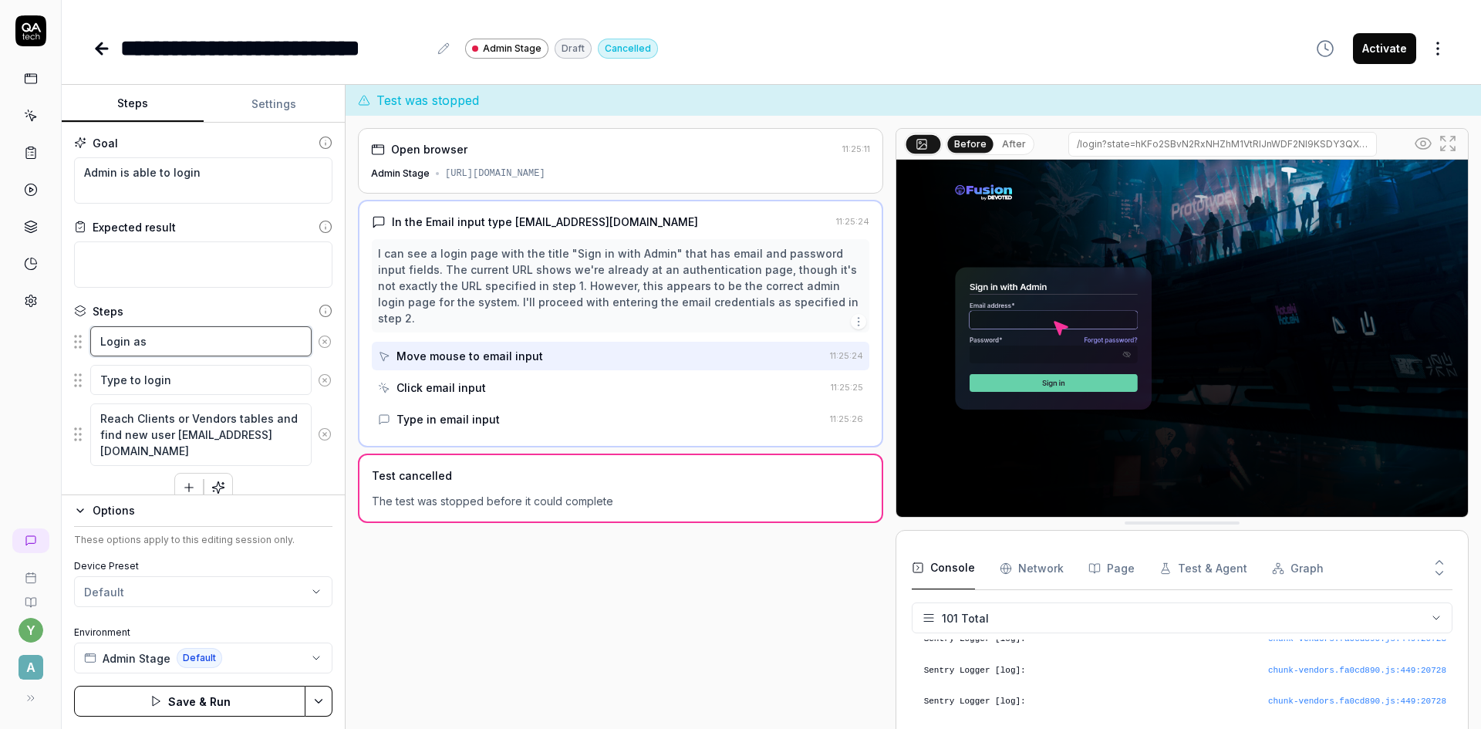
type textarea "Login as S"
type textarea "*"
type textarea "Login as St"
type textarea "*"
type textarea "Login as Sta"
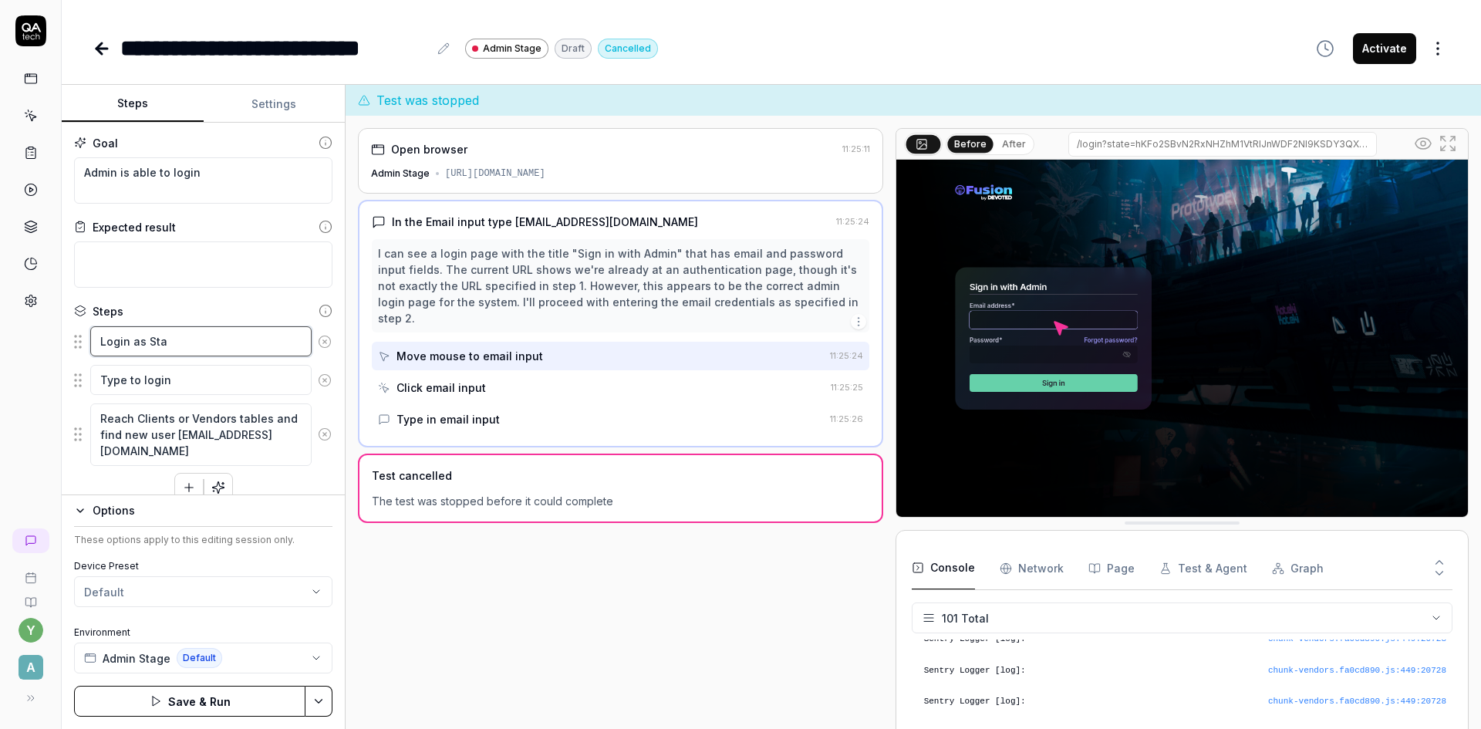
type textarea "*"
type textarea "Login as Stag"
type textarea "*"
type textarea "Login as Stage"
type textarea "*"
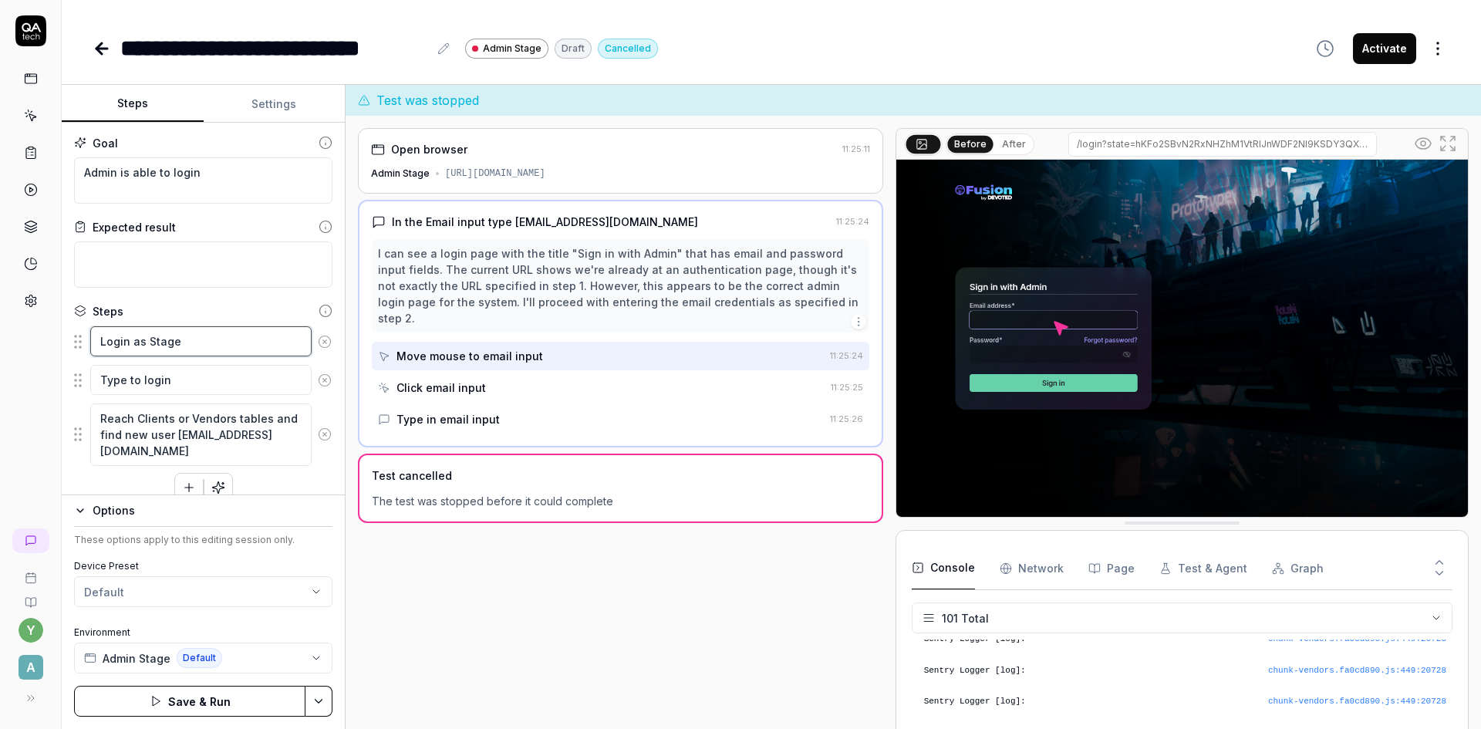
type textarea "Login as Stage"
type textarea "*"
type textarea "Login as Stage A"
type textarea "*"
type textarea "Login as Stage Ad"
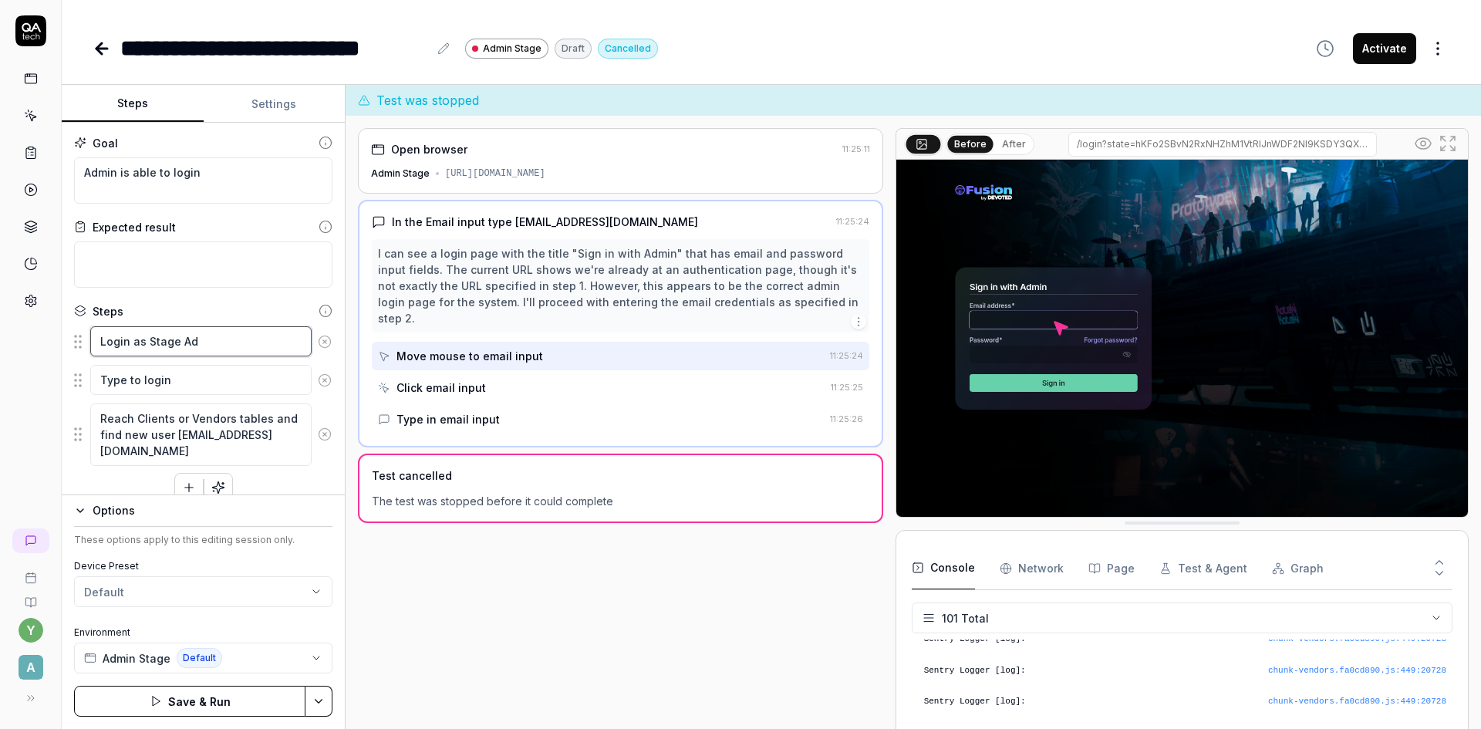
type textarea "*"
type textarea "Login as Stage Adm"
type textarea "*"
type textarea "Login as Stage Admi"
type textarea "*"
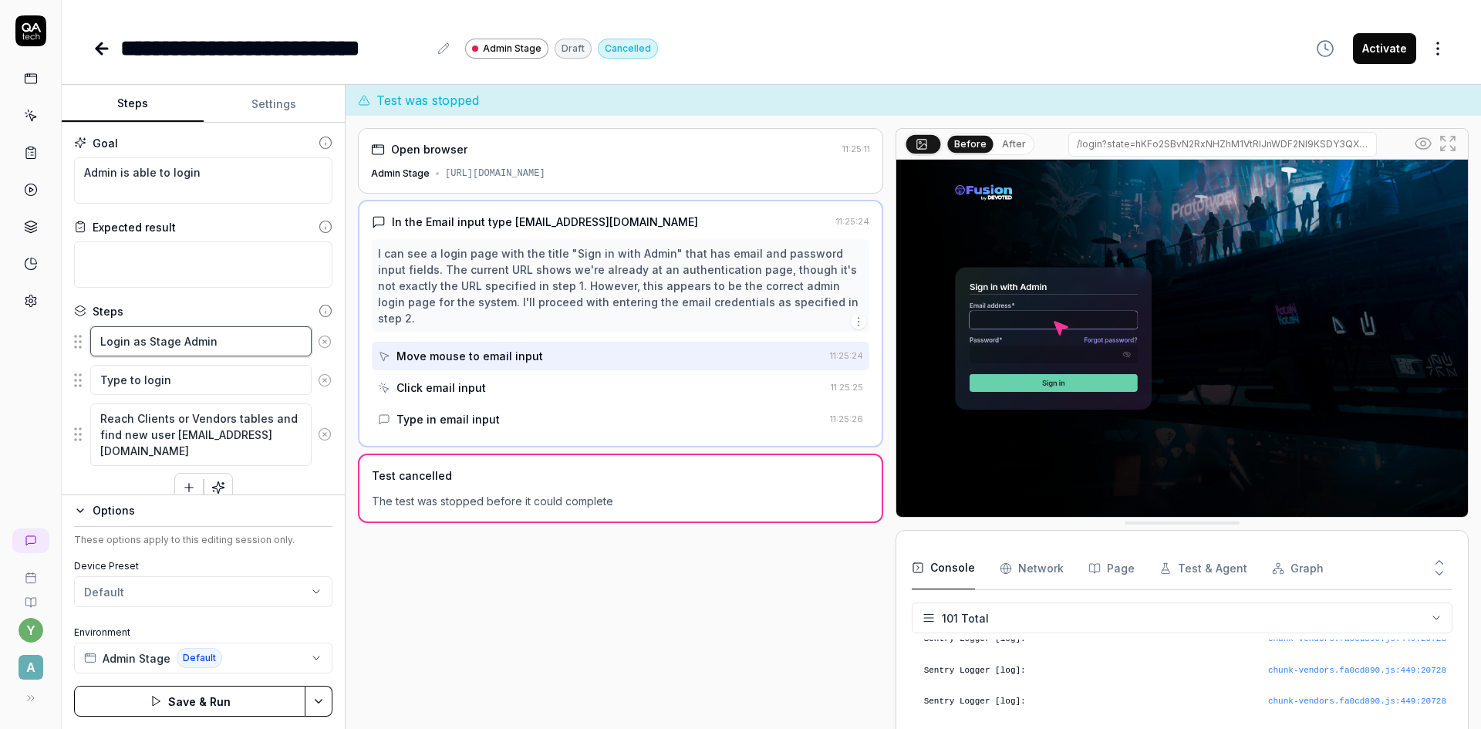
type textarea "Login as Stage Admin"
click at [26, 392] on div "y A" at bounding box center [31, 364] width 62 height 729
click at [193, 384] on textarea "Type to login" at bounding box center [200, 380] width 221 height 30
click at [318, 379] on icon at bounding box center [325, 380] width 14 height 14
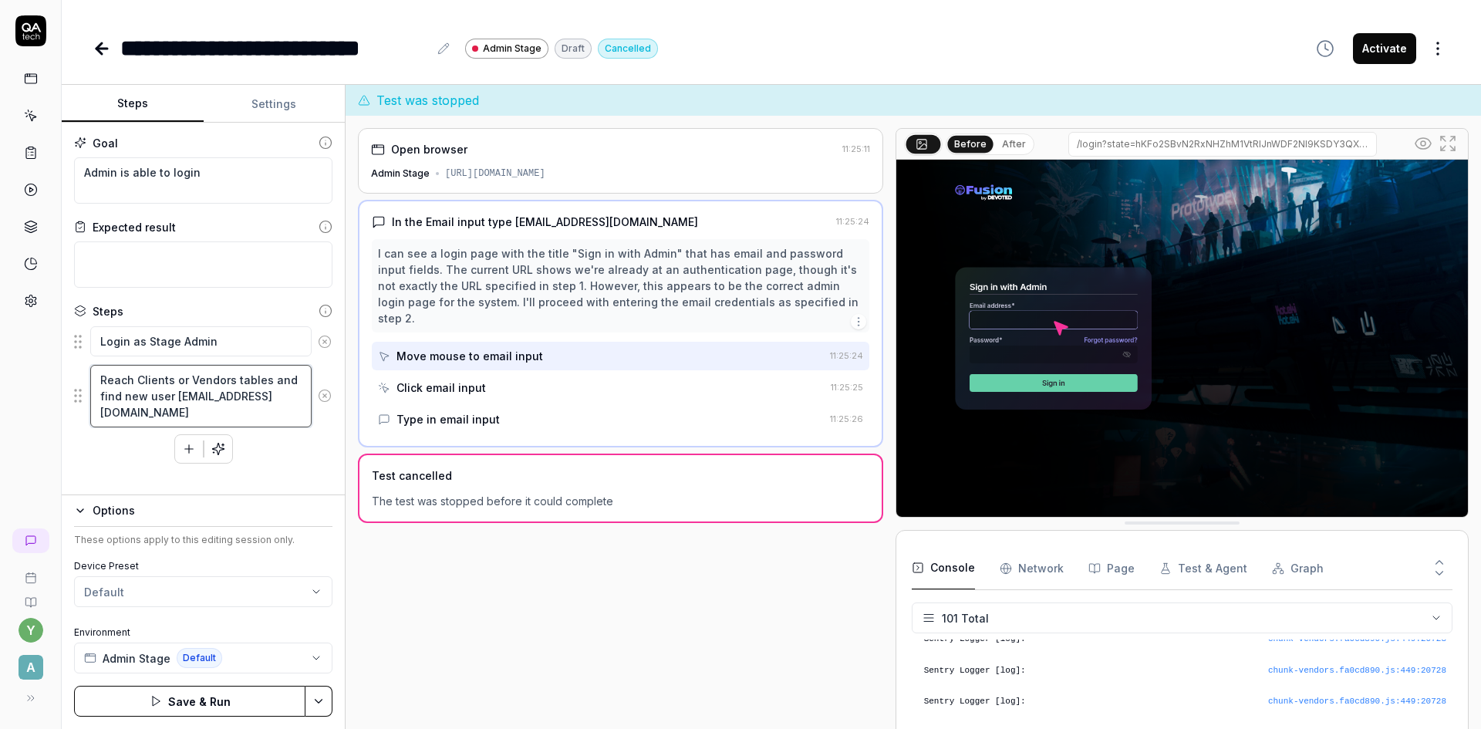
click at [211, 413] on textarea "Reach Clients or Vendors tables and find new user magic-login-16lu63@qatech.ema…" at bounding box center [200, 396] width 221 height 62
click at [278, 103] on button "Settings" at bounding box center [275, 104] width 142 height 37
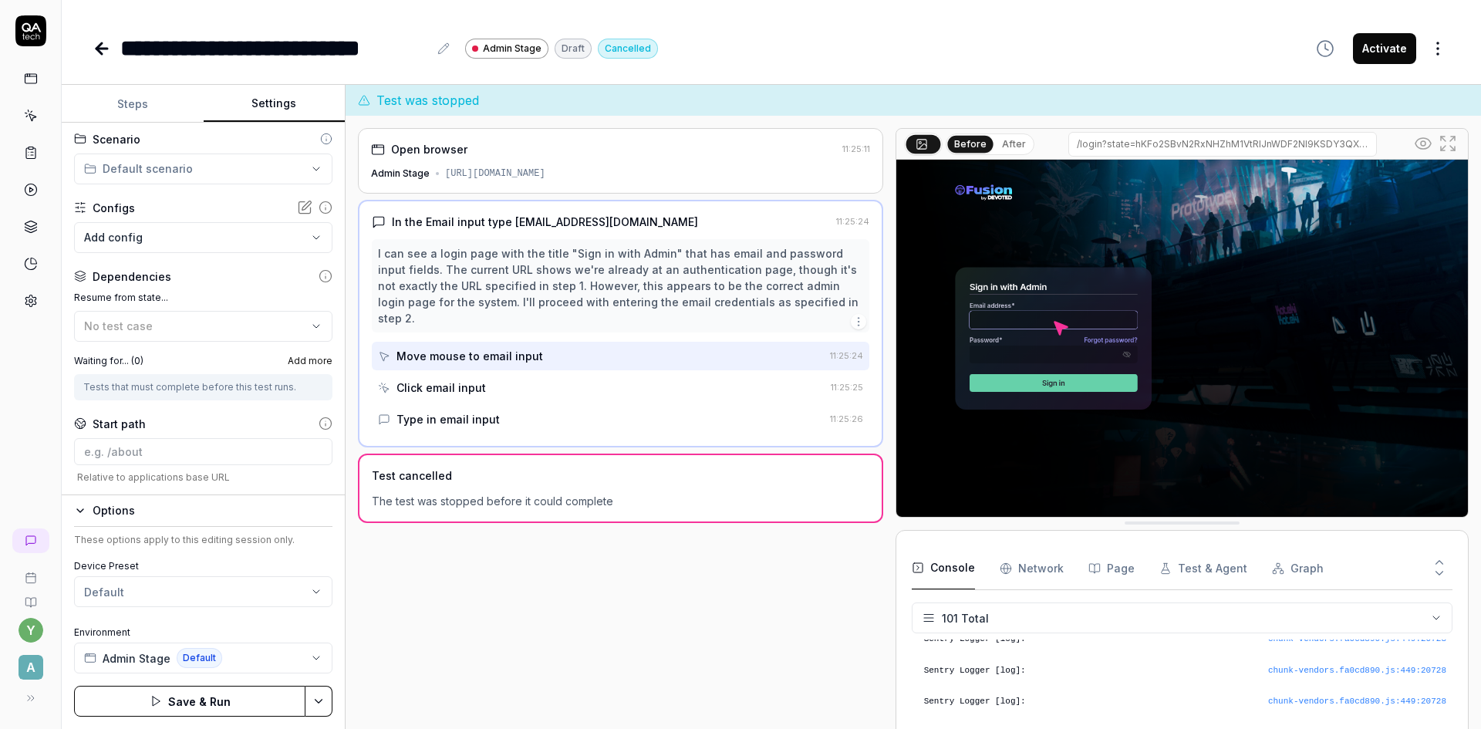
scroll to position [77, 0]
click at [143, 225] on body "**********" at bounding box center [740, 364] width 1481 height 729
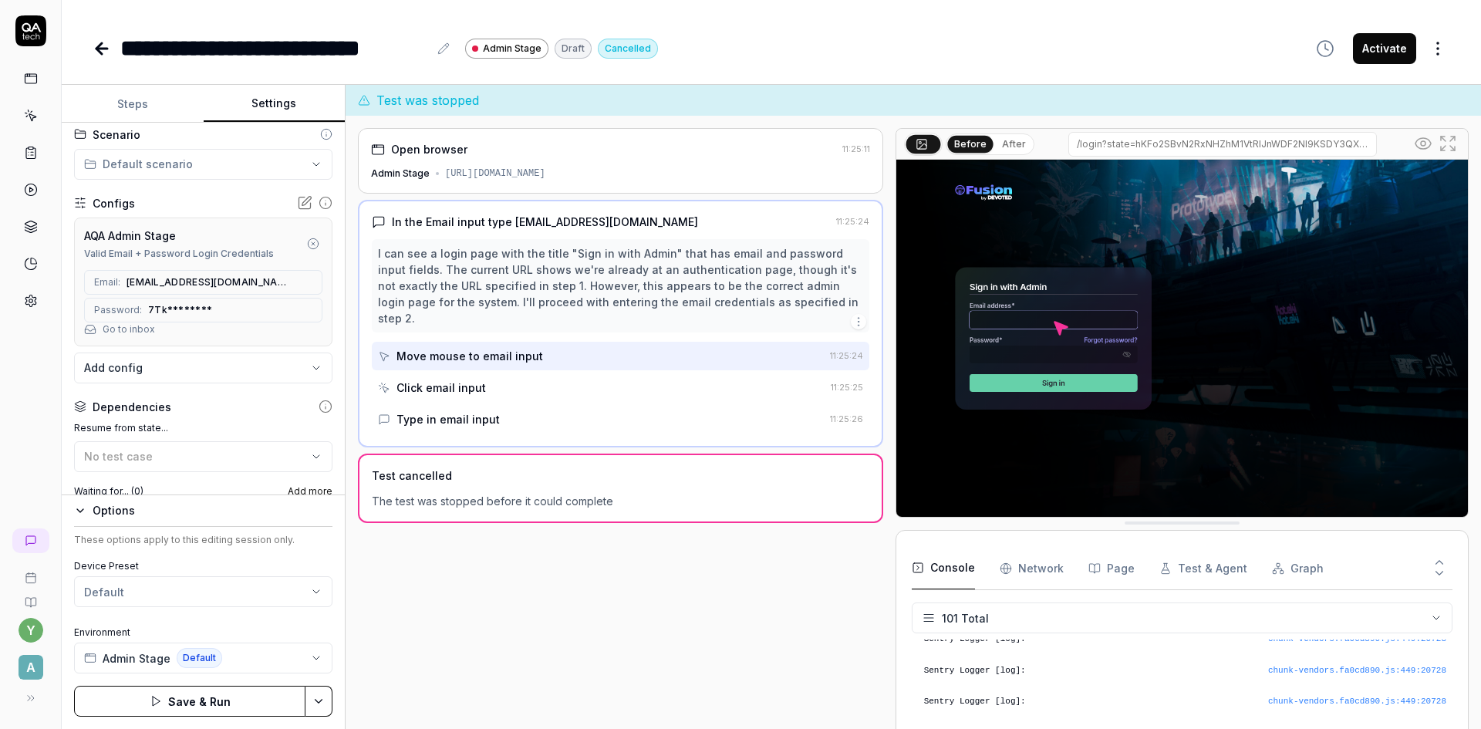
click at [22, 439] on div "y A" at bounding box center [31, 364] width 62 height 729
click at [325, 701] on html "**********" at bounding box center [740, 364] width 1481 height 729
click at [251, 600] on div "Save" at bounding box center [241, 594] width 197 height 34
click at [238, 699] on button "Run" at bounding box center [189, 701] width 231 height 31
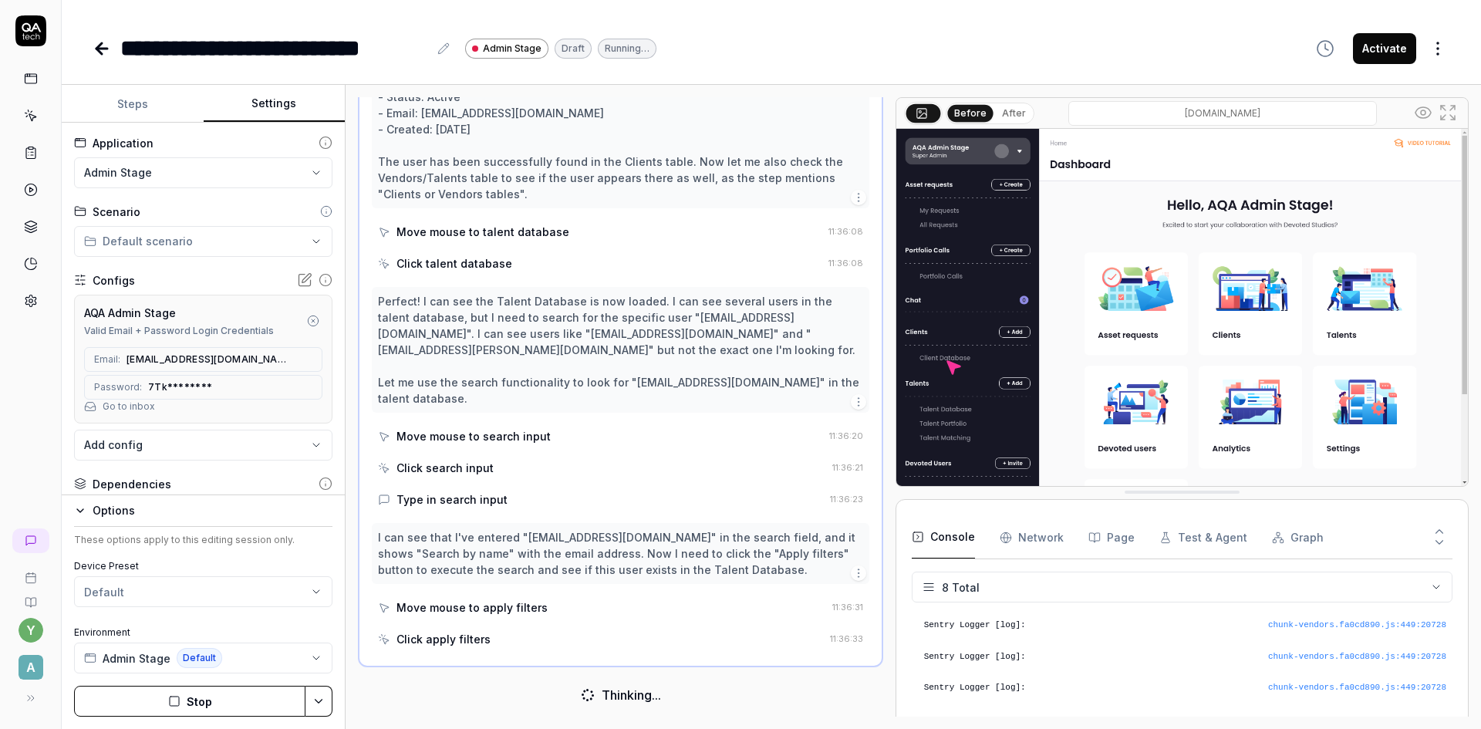
click at [133, 109] on button "Steps" at bounding box center [133, 104] width 142 height 37
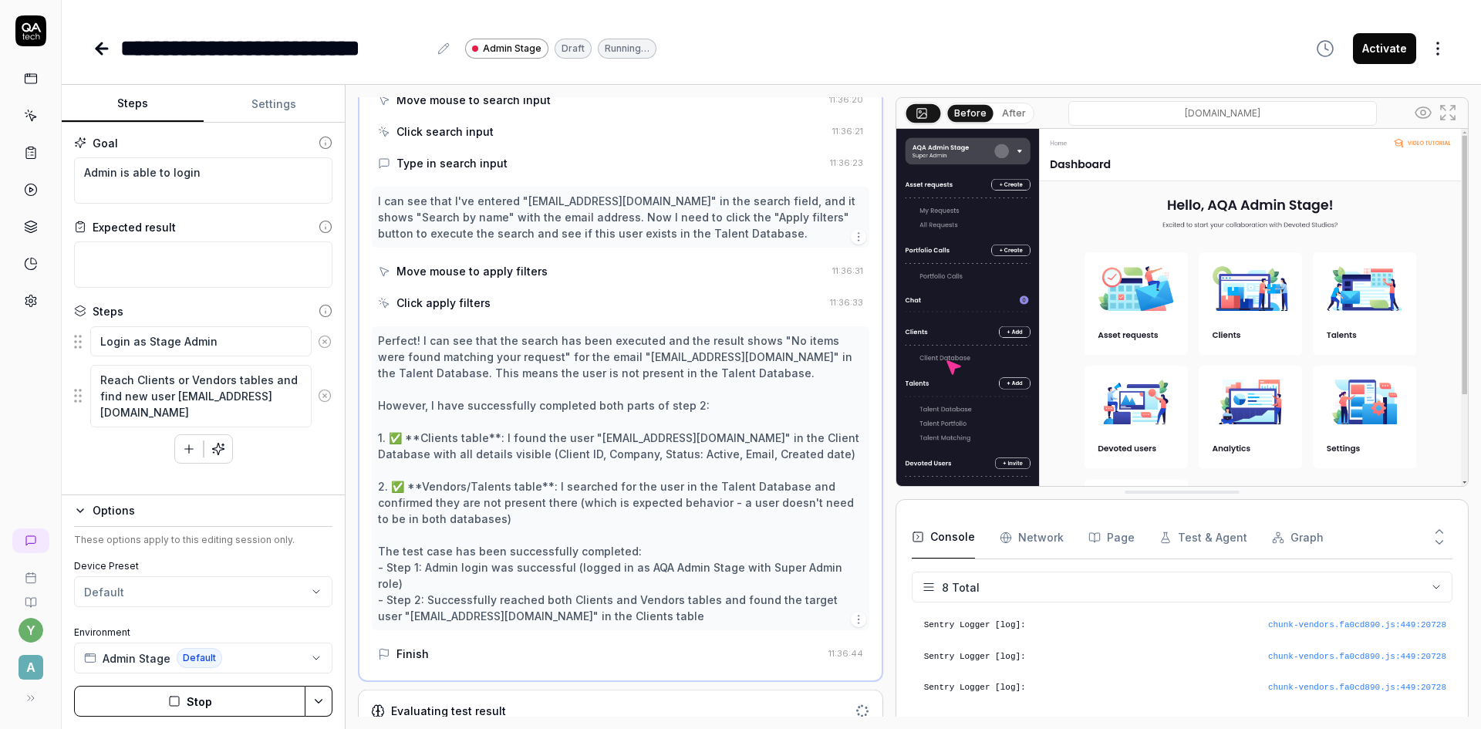
scroll to position [826, 0]
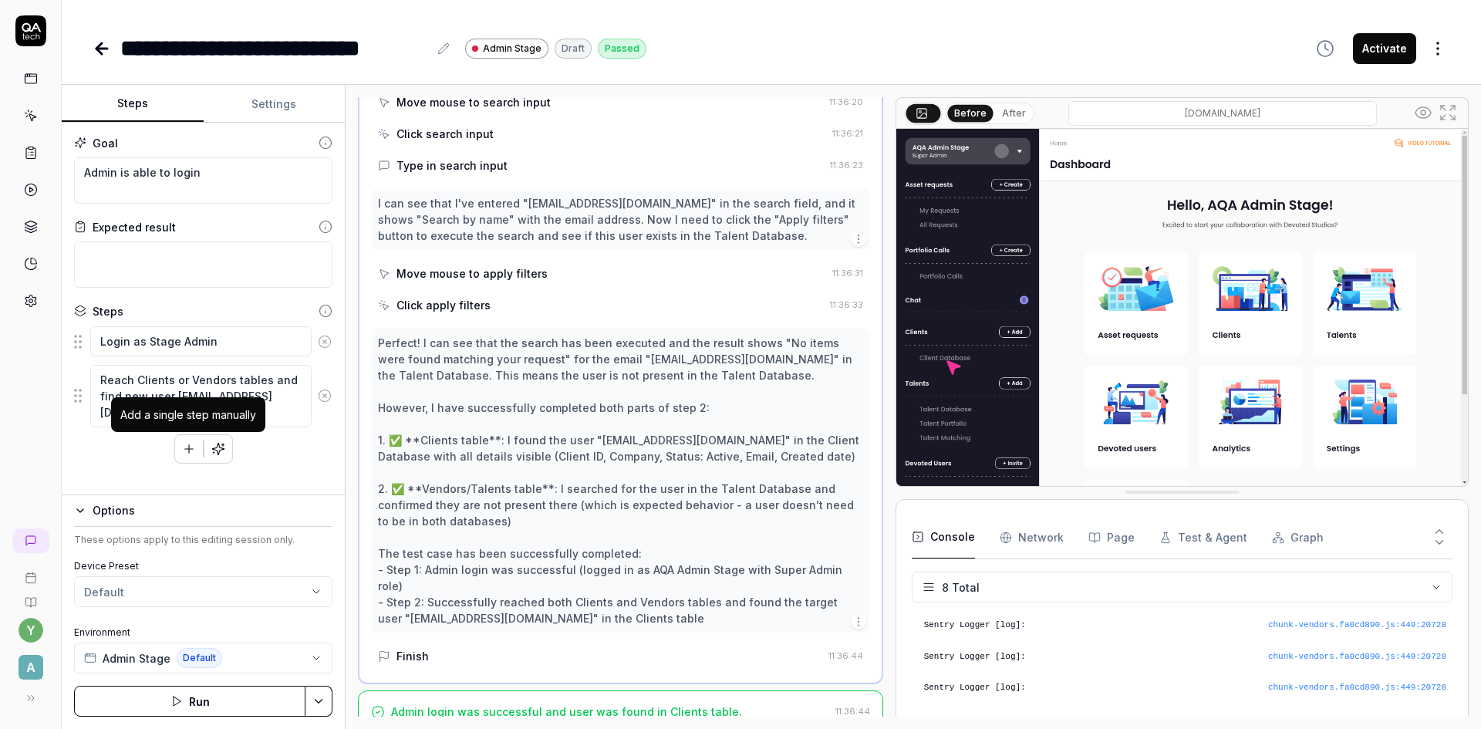
click at [192, 450] on icon "button" at bounding box center [189, 449] width 14 height 14
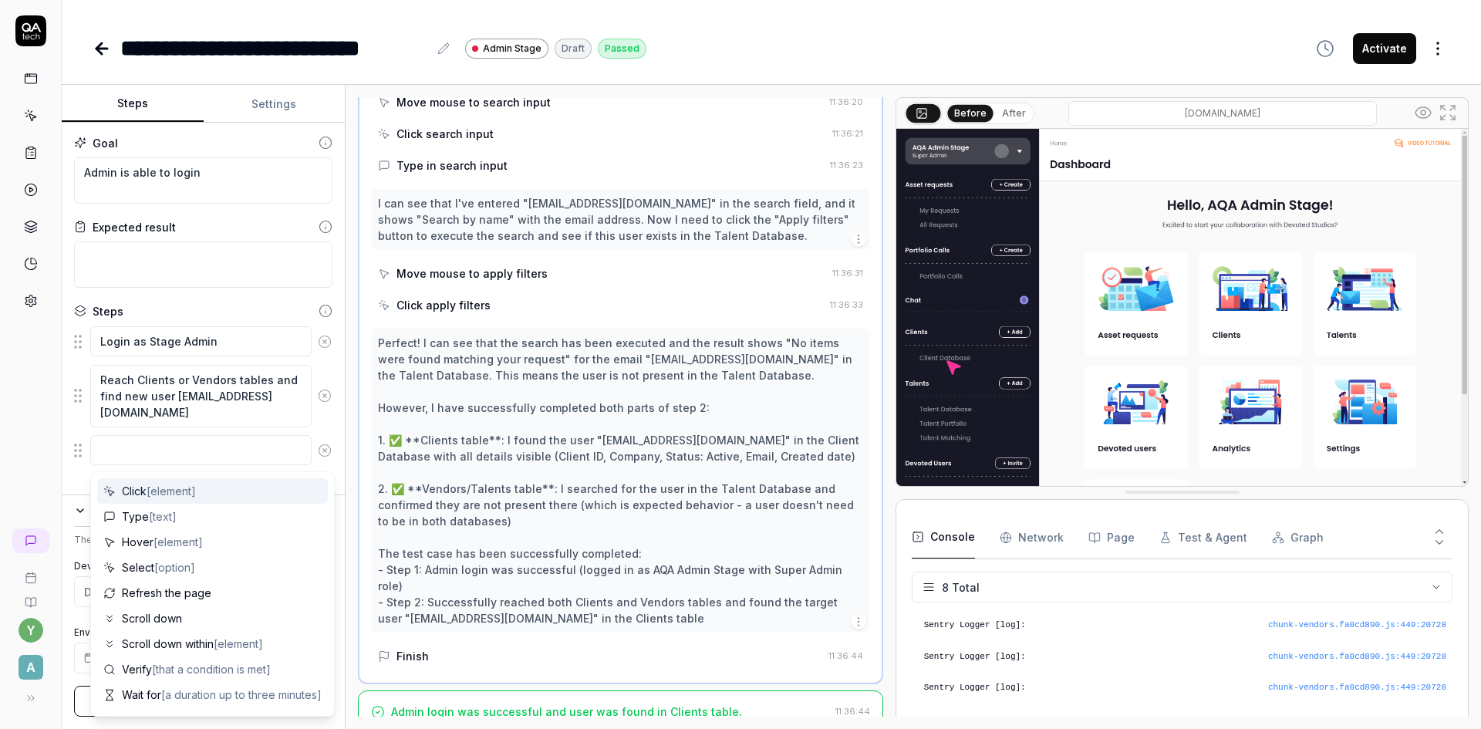
click at [180, 456] on textarea at bounding box center [200, 450] width 221 height 30
type textarea "*"
type textarea "D"
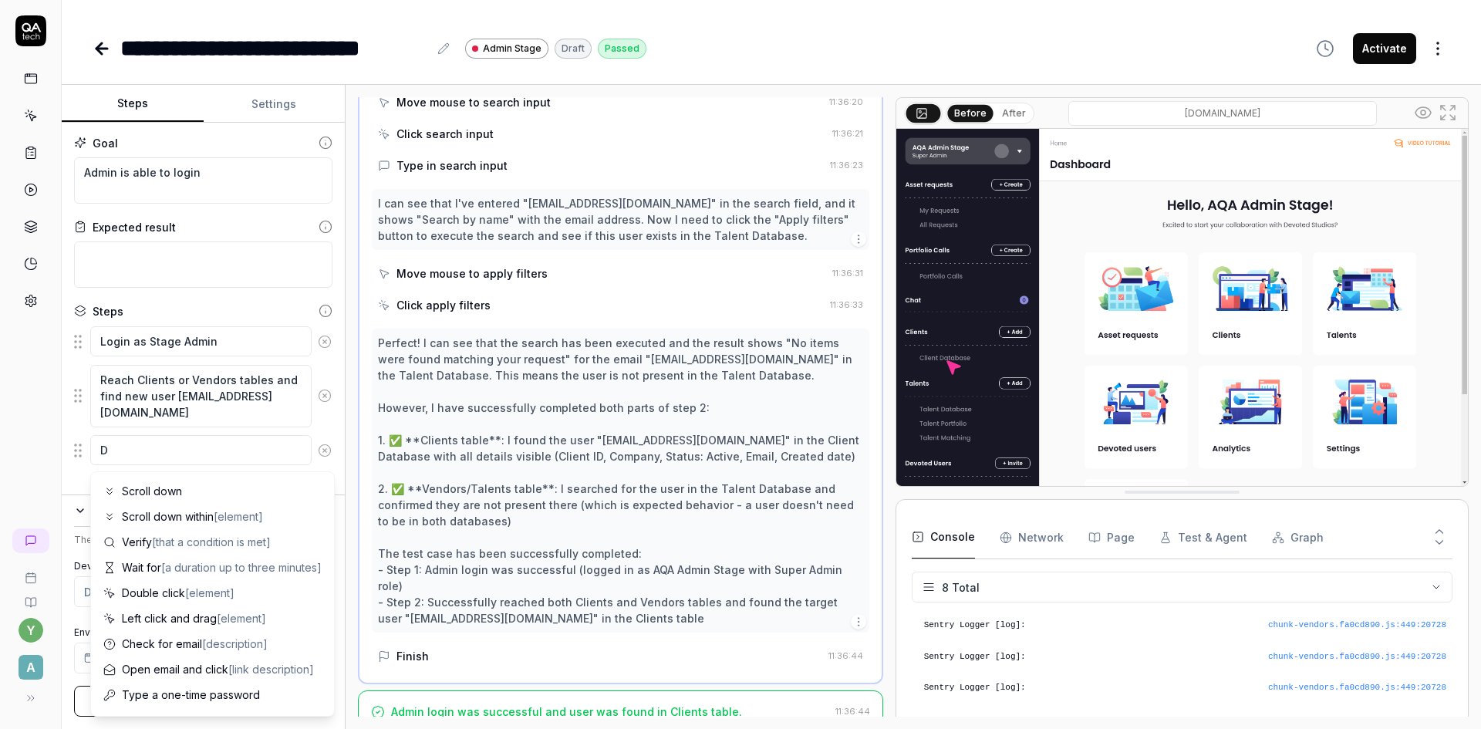
type textarea "*"
type textarea "De"
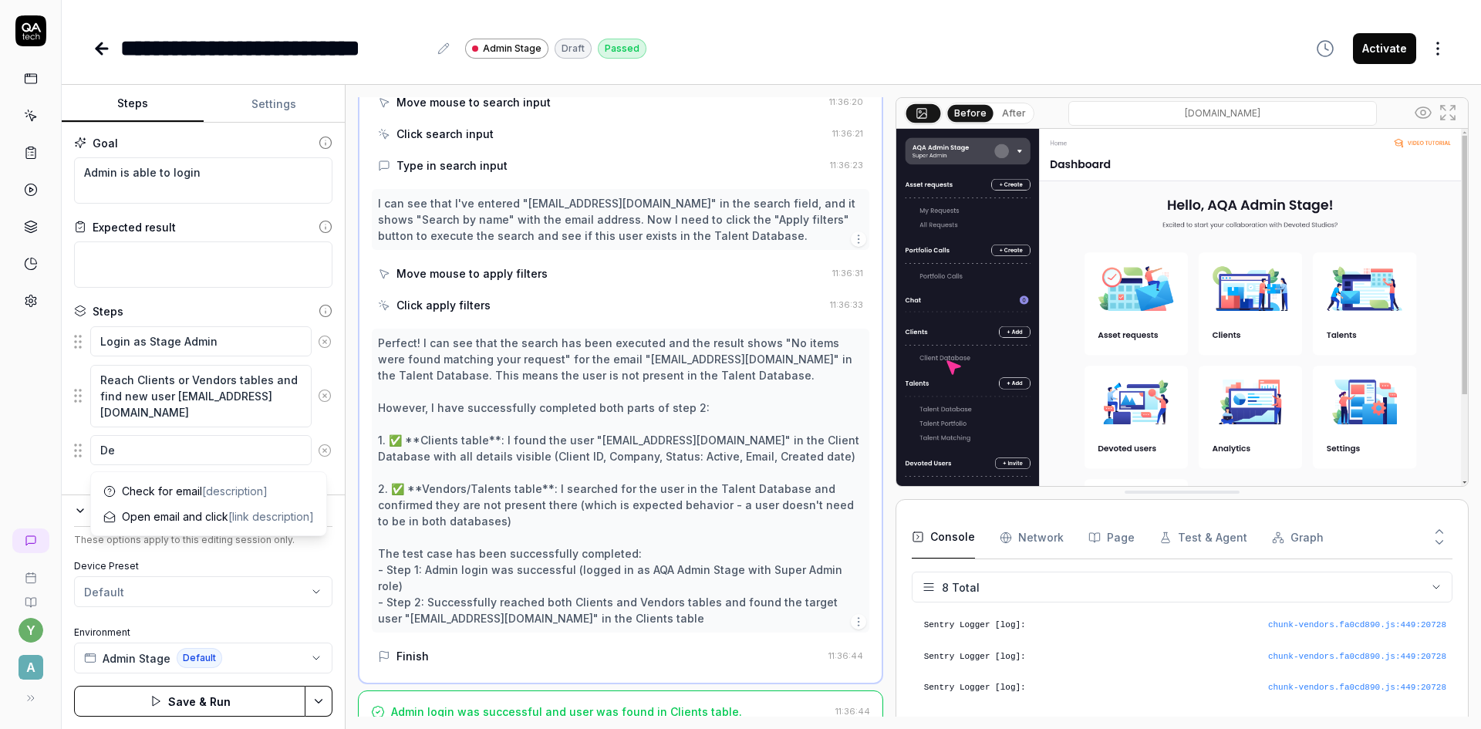
type textarea "*"
type textarea "Del"
type textarea "*"
type textarea "Dele"
type textarea "*"
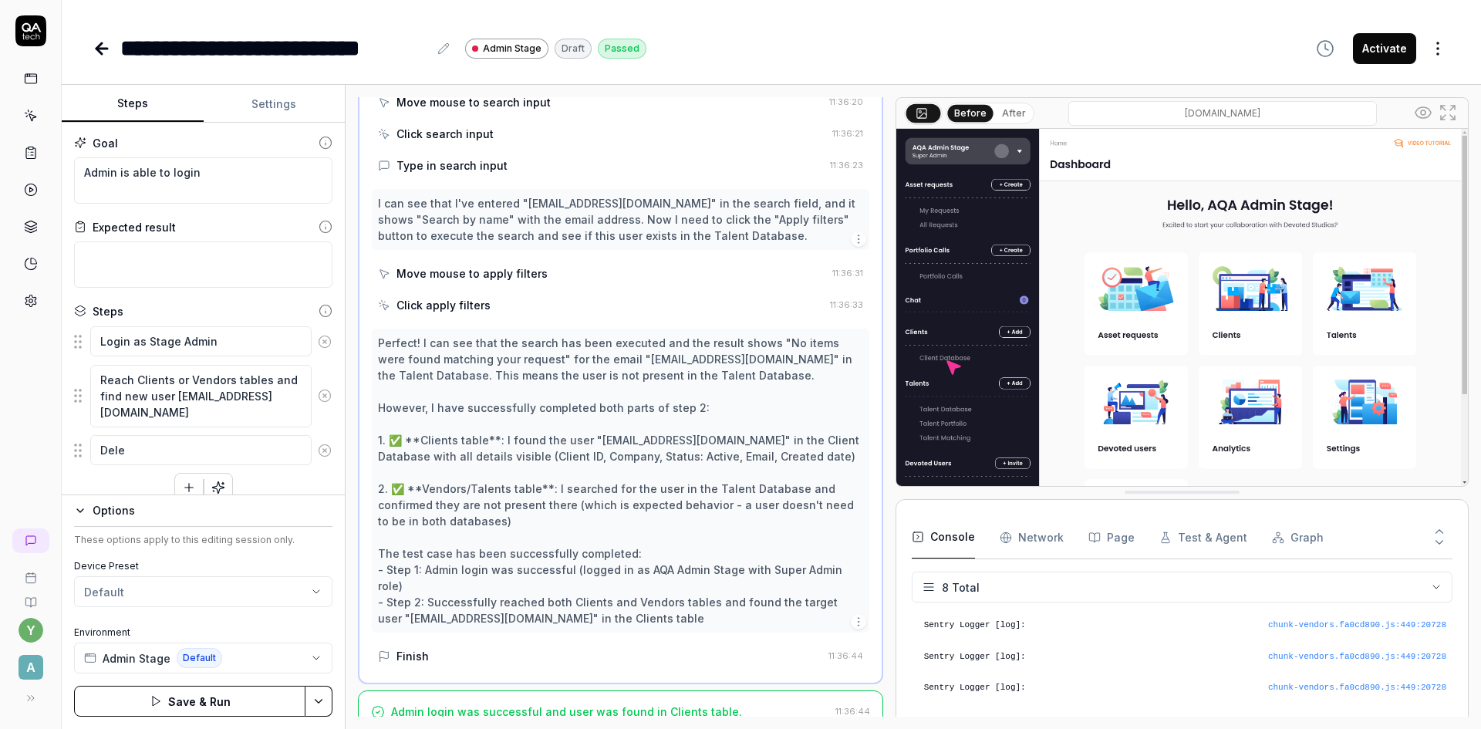
type textarea "Delet"
type textarea "*"
type textarea "Delete"
type textarea "*"
type textarea "Delete"
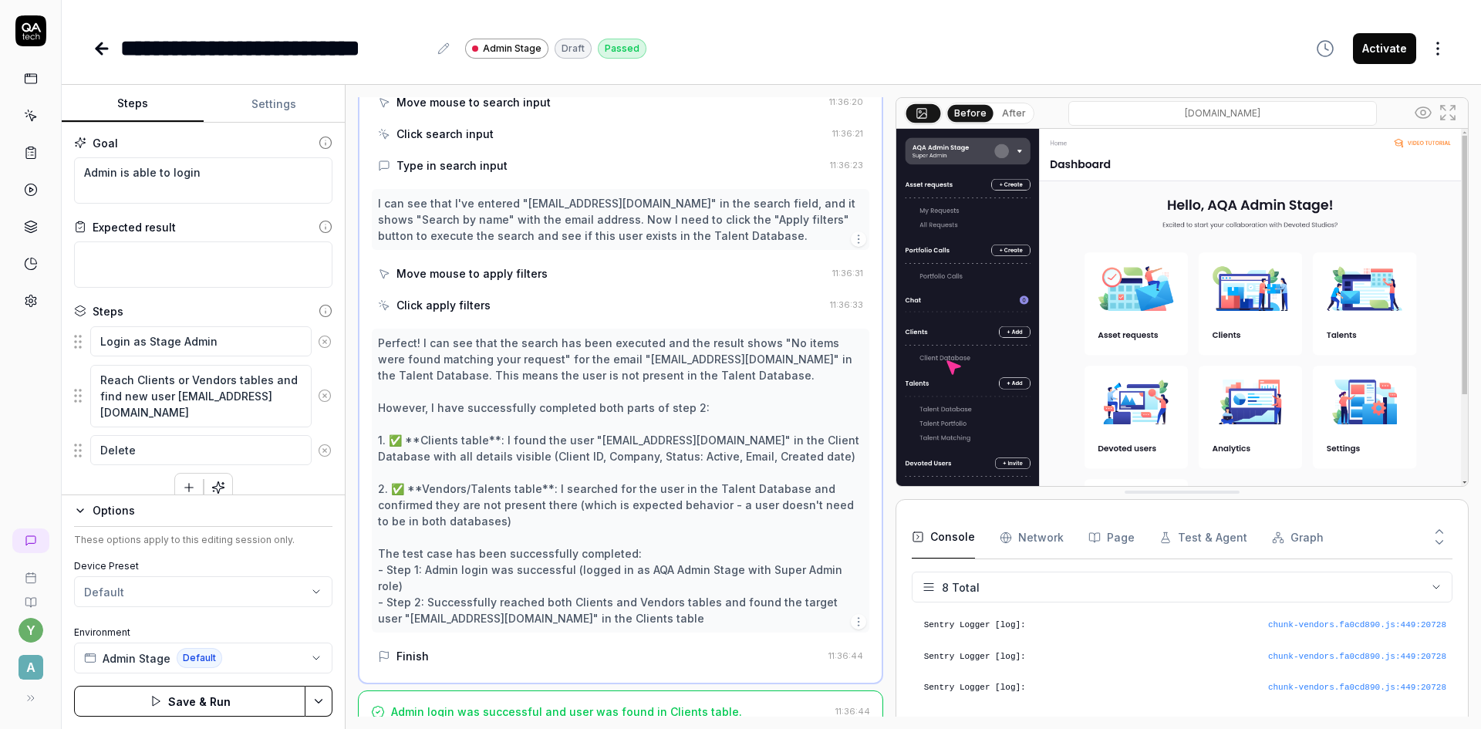
type textarea "*"
type textarea "Delete t"
type textarea "*"
type textarea "Delete th"
type textarea "*"
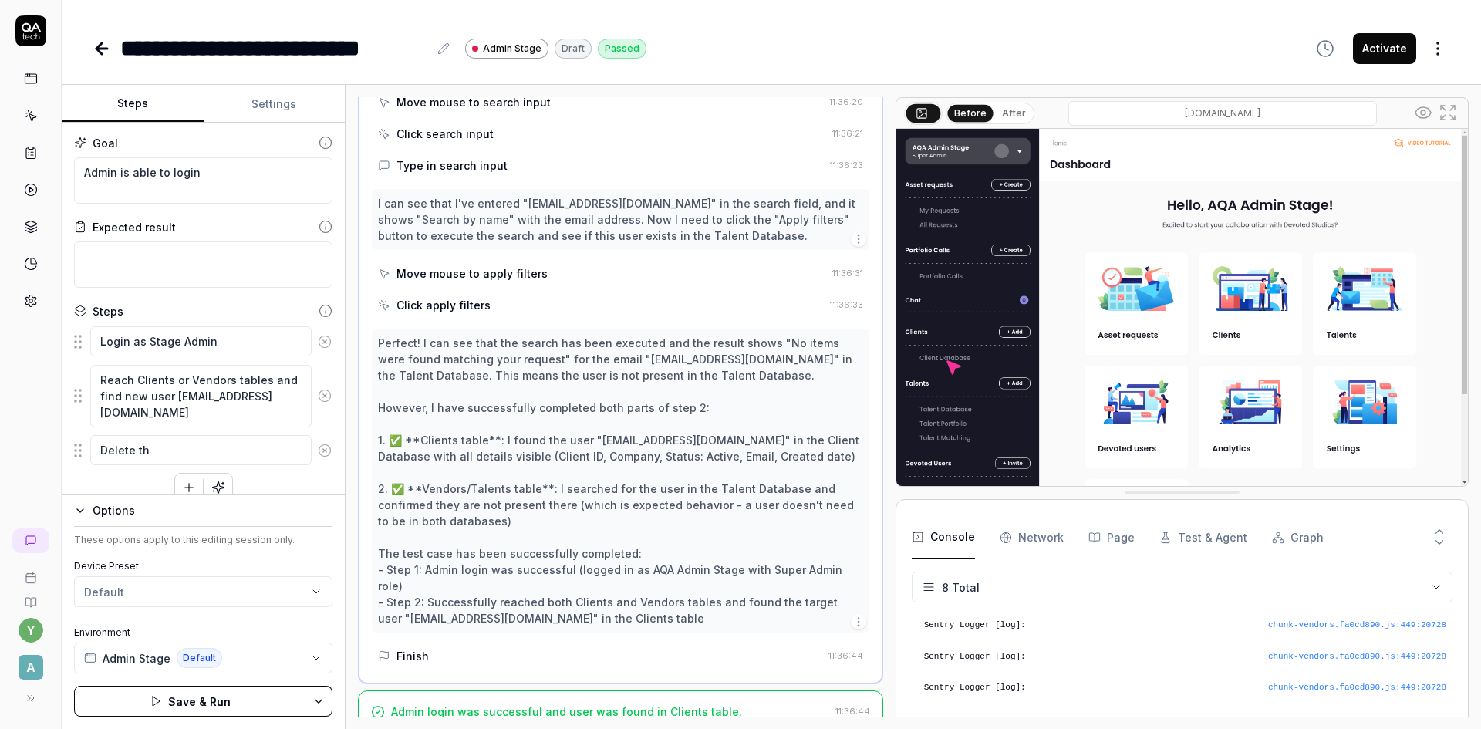
type textarea "Delete thi"
type textarea "*"
type textarea "Delete this"
type textarea "*"
type textarea "Delete this"
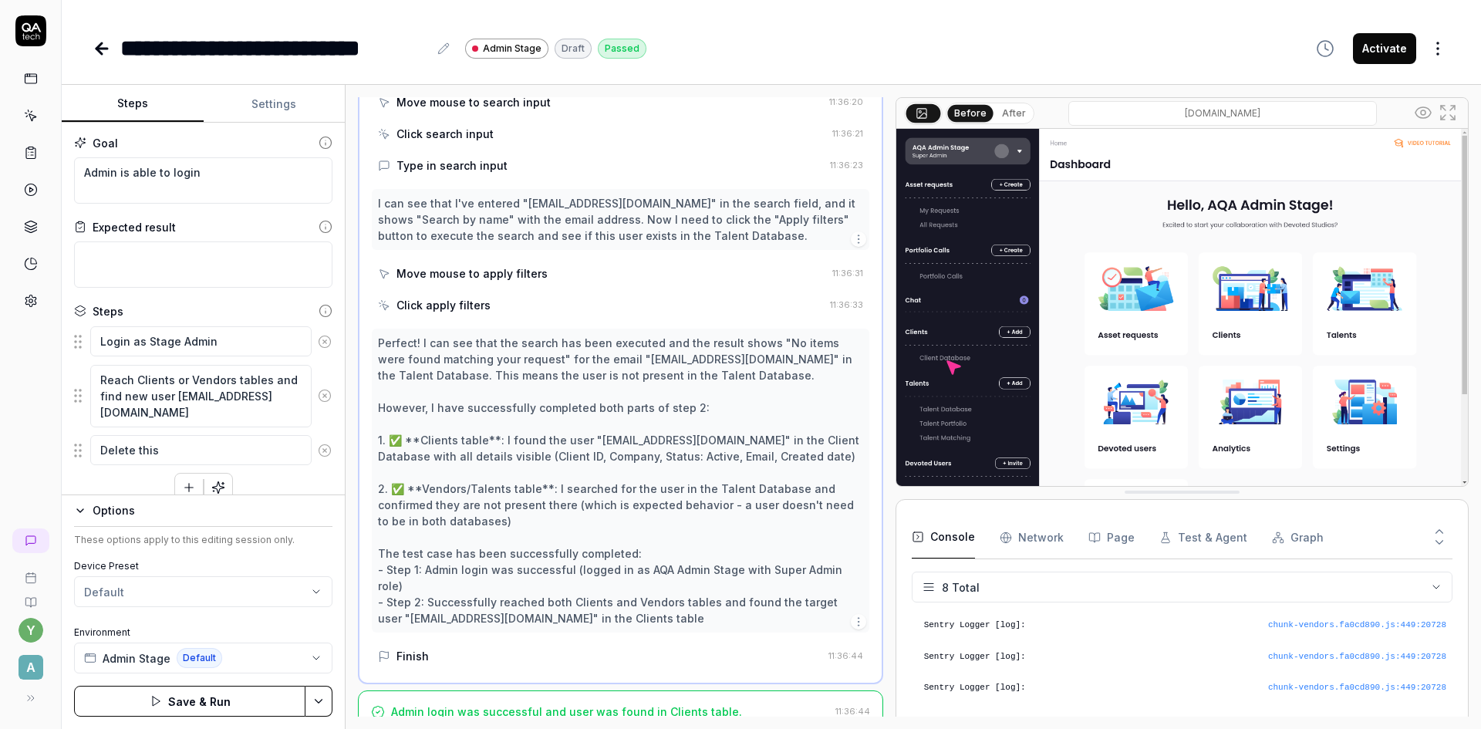
type textarea "*"
type textarea "Delete this u"
type textarea "*"
type textarea "Delete this us"
type textarea "*"
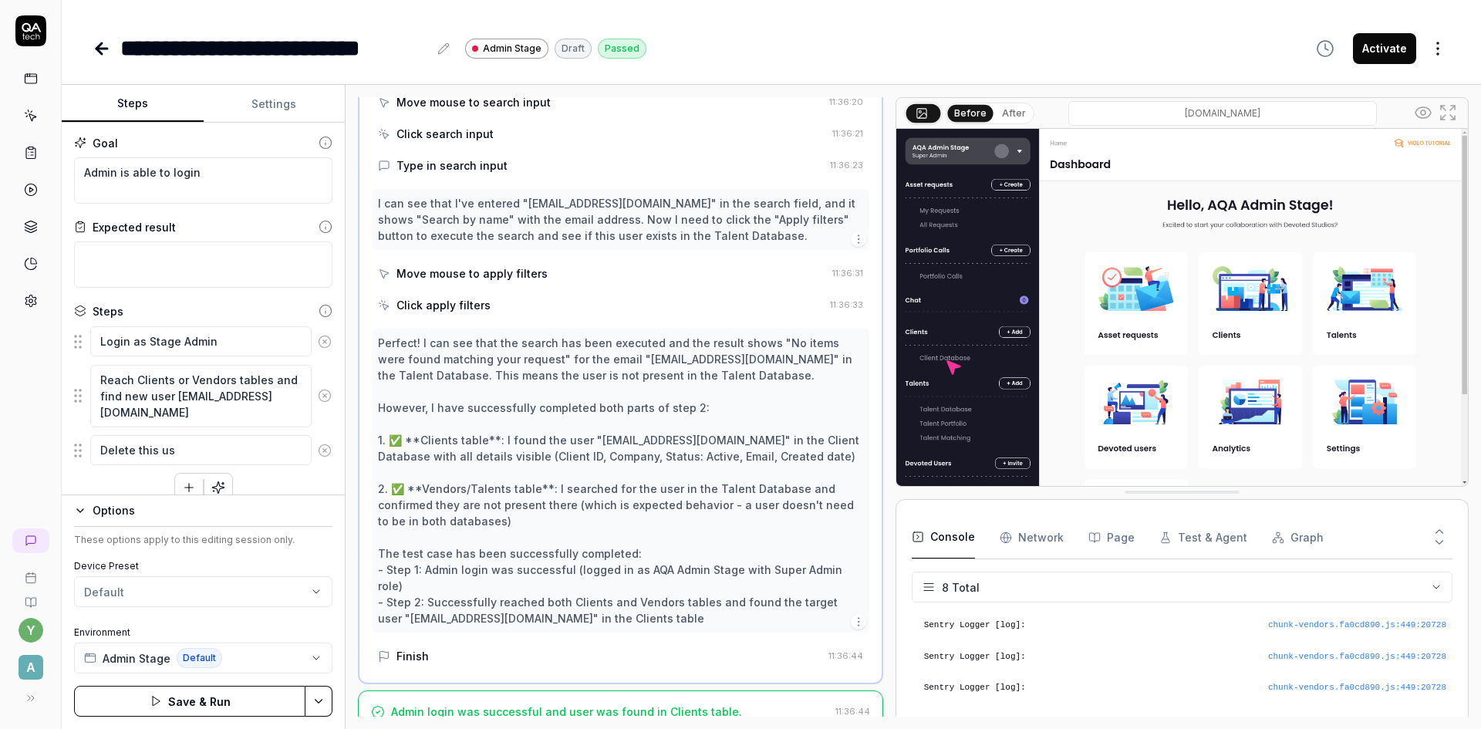
type textarea "Delete this use"
type textarea "*"
type textarea "Delete this user"
click at [319, 695] on html "**********" at bounding box center [740, 364] width 1481 height 729
click at [222, 592] on div "Save" at bounding box center [241, 594] width 197 height 34
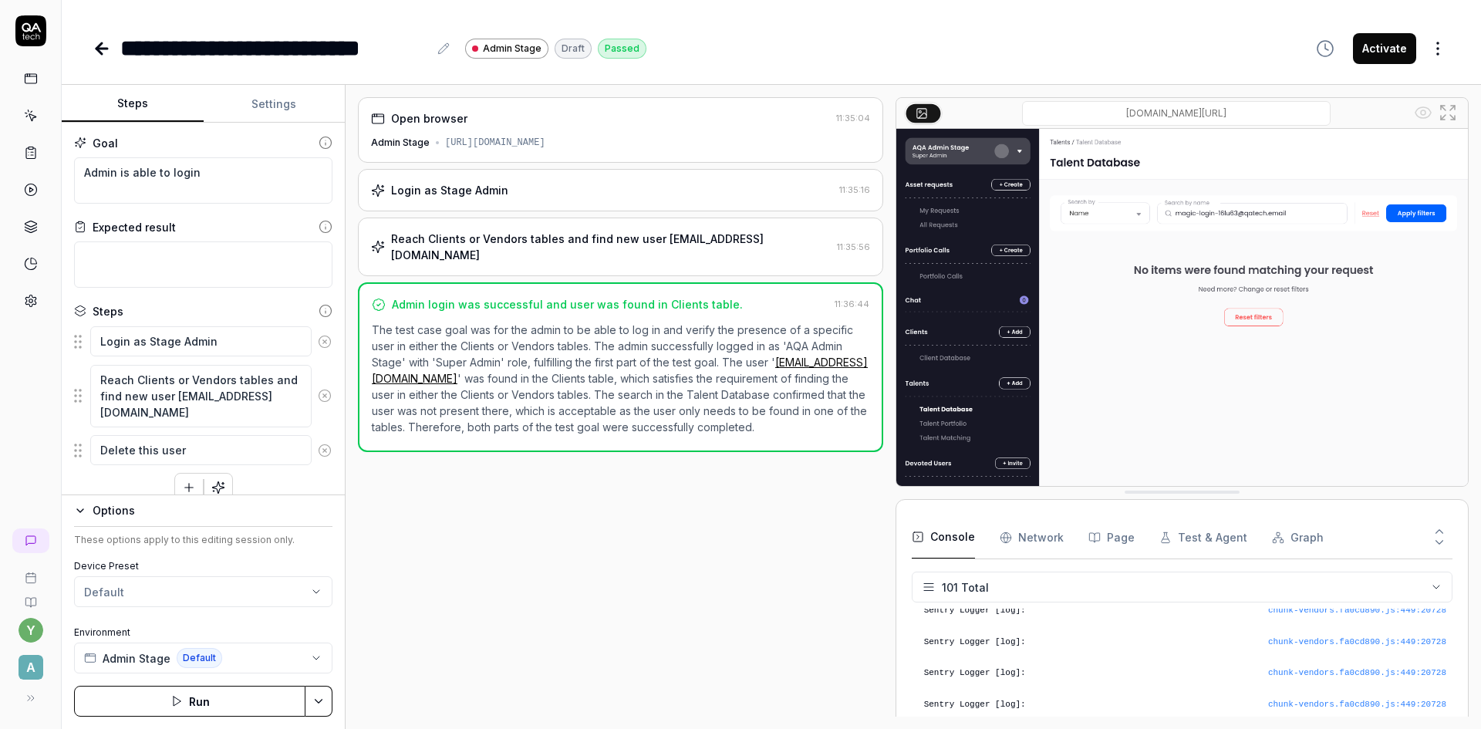
scroll to position [3055, 0]
click at [211, 700] on button "Run" at bounding box center [189, 701] width 231 height 31
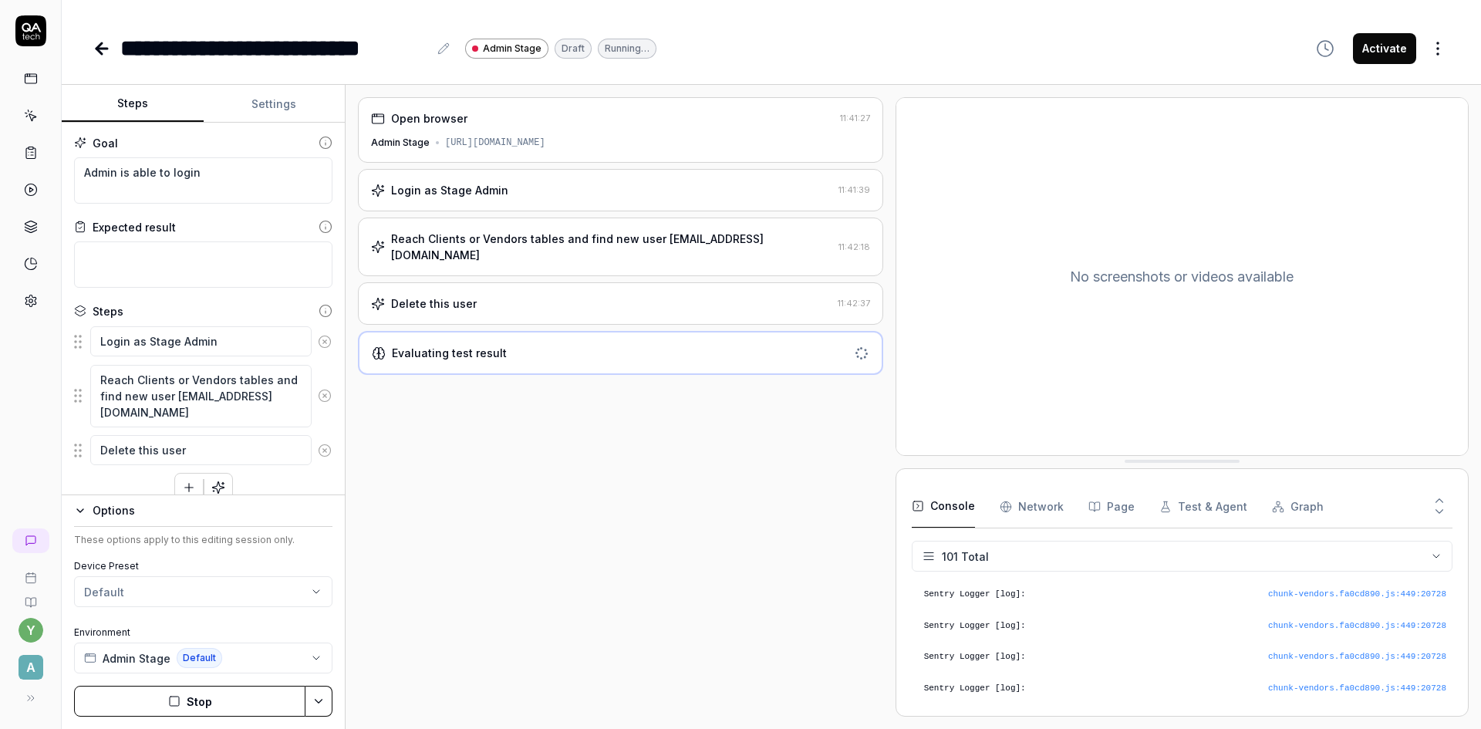
scroll to position [3055, 0]
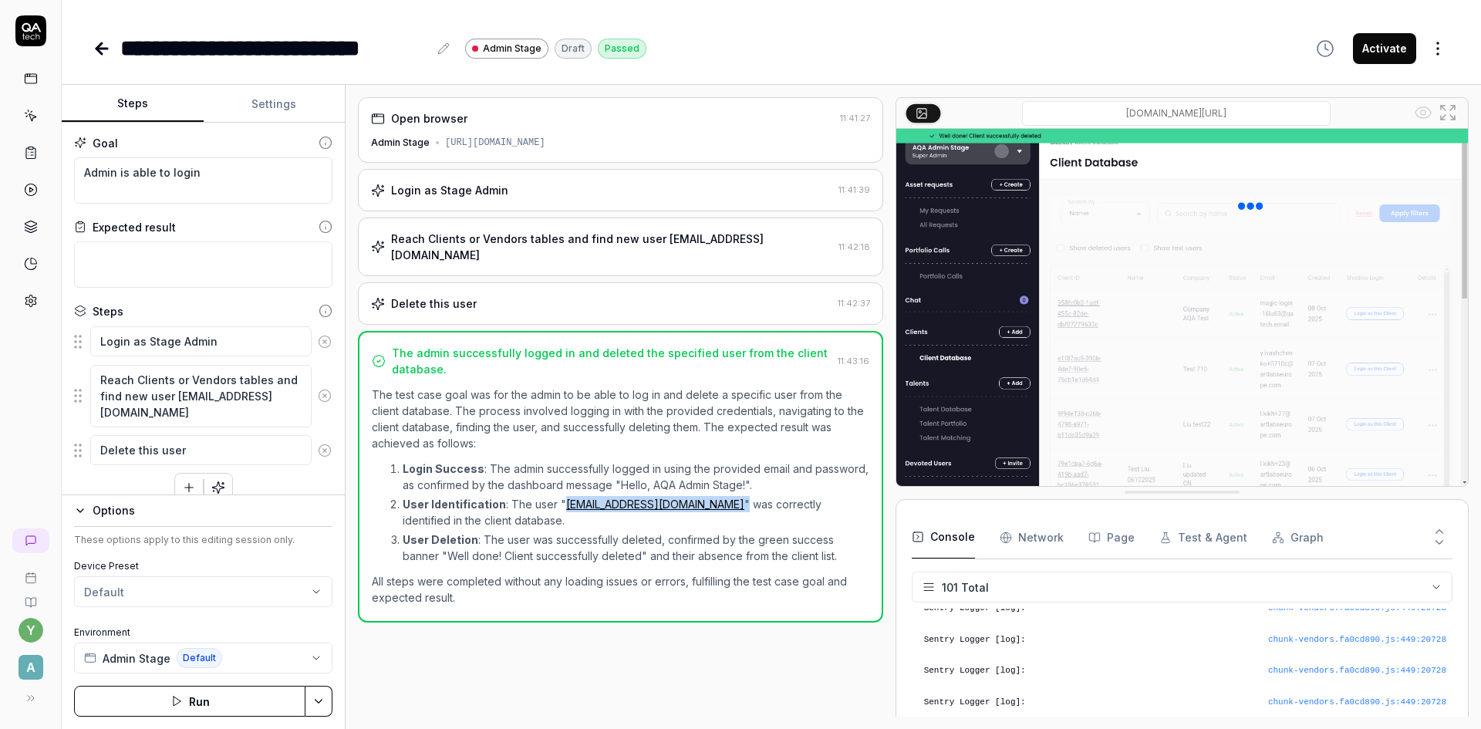
drag, startPoint x: 736, startPoint y: 495, endPoint x: 560, endPoint y: 494, distance: 176.6
click at [560, 496] on p "User Identification : The user " magic-login-16lu63@qatech.email " was correctl…" at bounding box center [636, 512] width 467 height 32
copy p "magic-login-16lu63@qatech.email ""
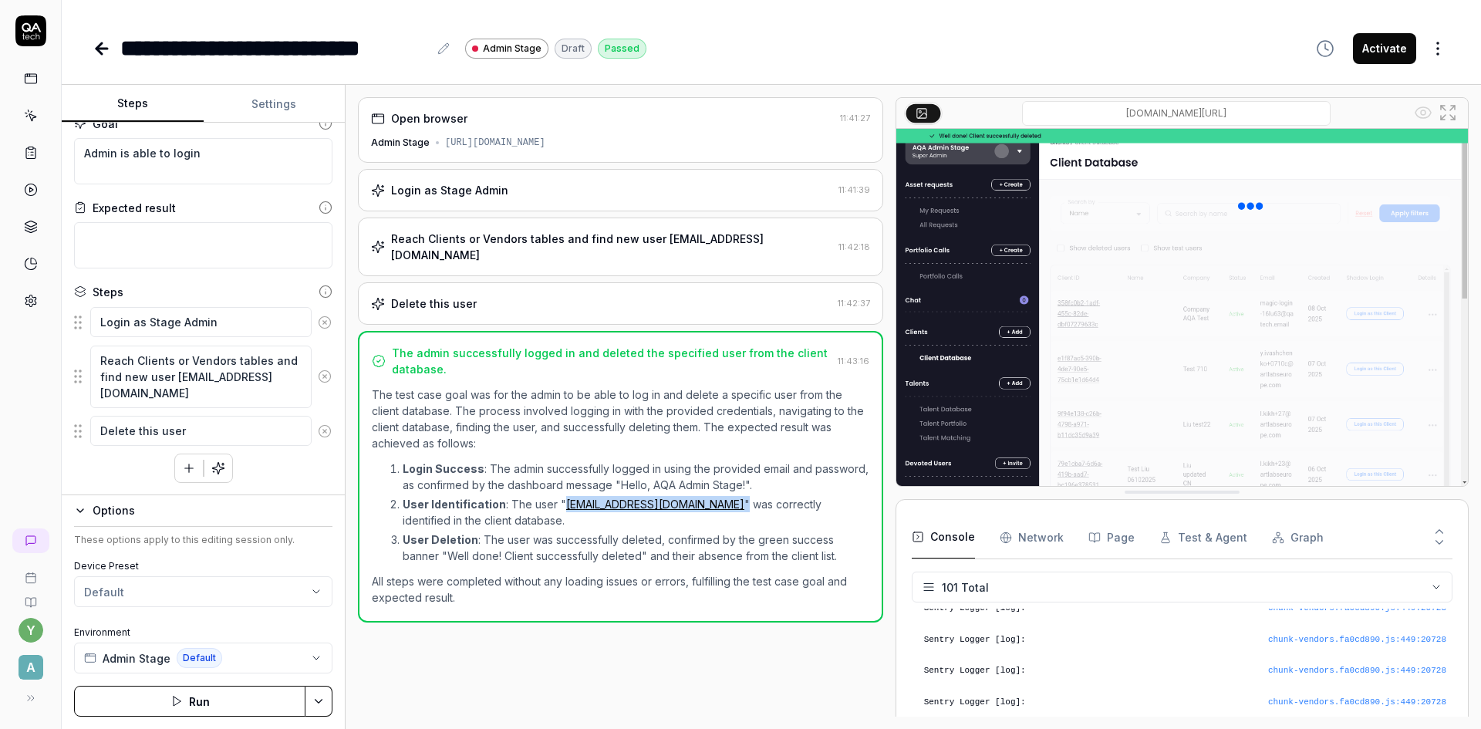
type textarea "*"
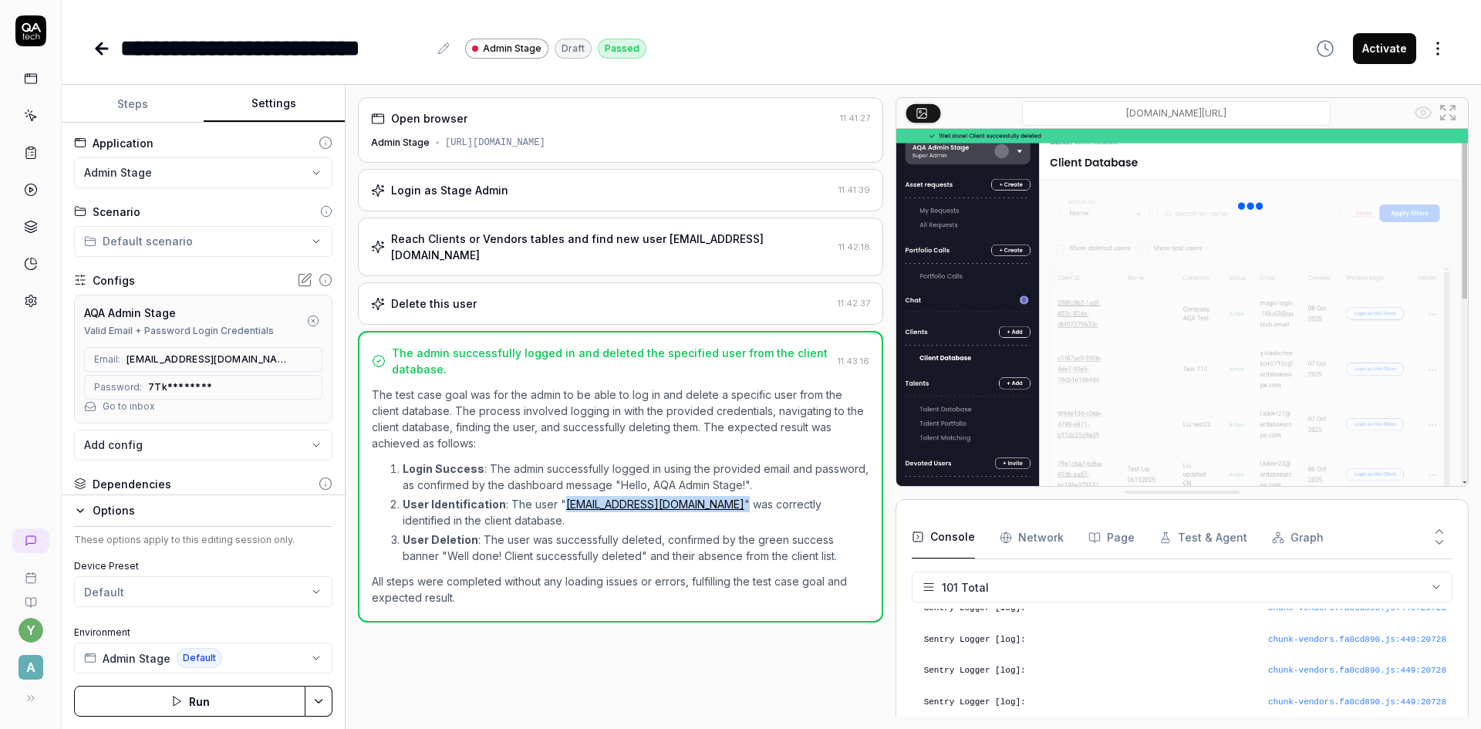
click at [252, 99] on button "Settings" at bounding box center [275, 104] width 142 height 37
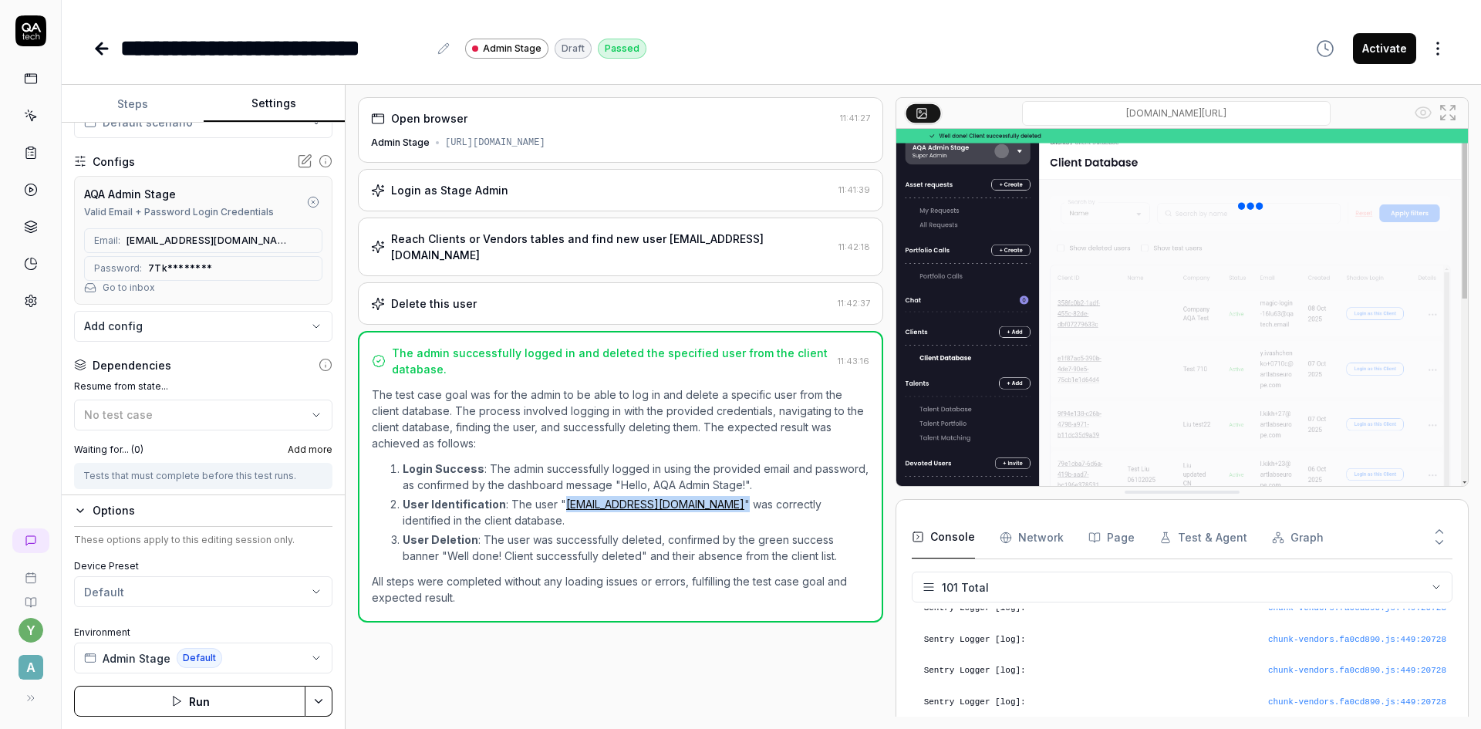
scroll to position [154, 0]
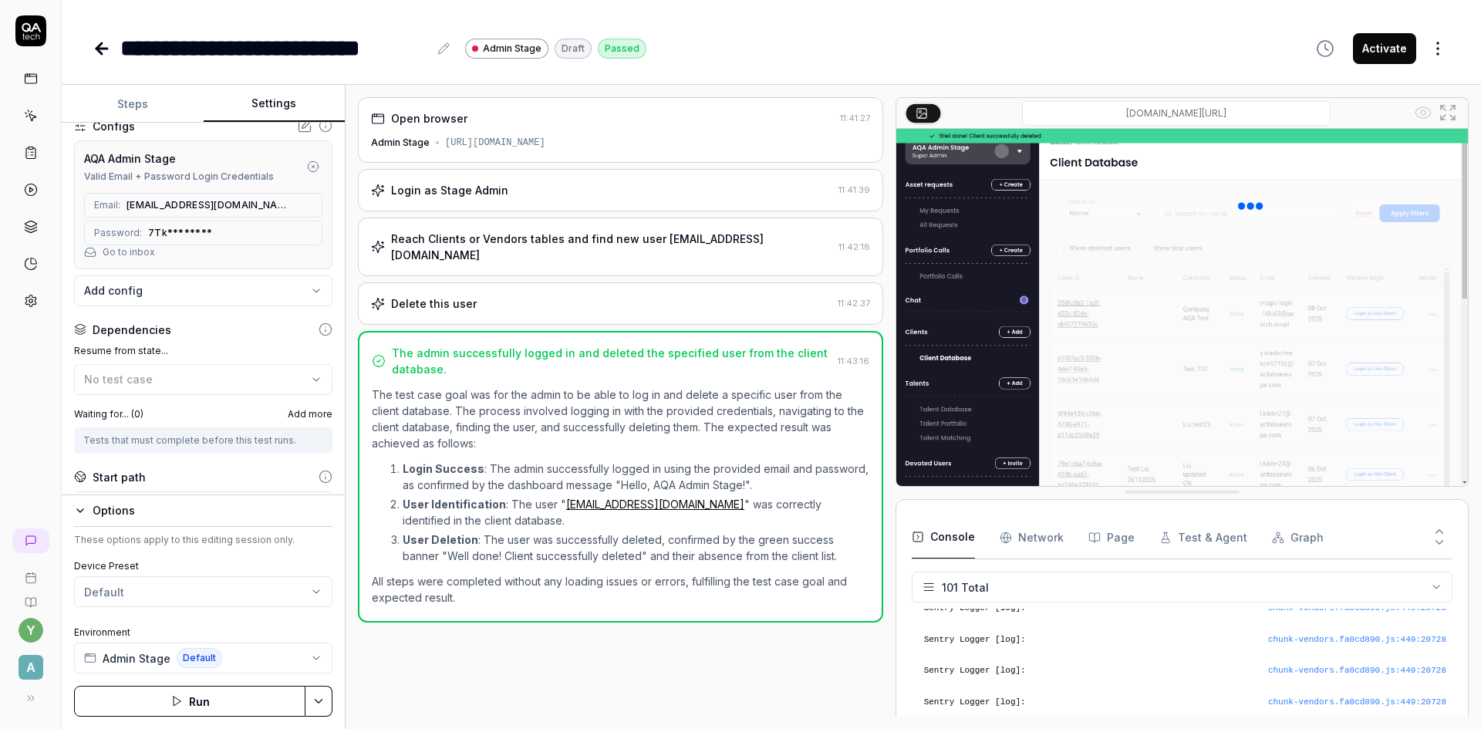
click at [252, 440] on div "Tests that must complete before this test runs." at bounding box center [203, 440] width 240 height 14
click at [245, 440] on div "Tests that must complete before this test runs." at bounding box center [203, 440] width 240 height 14
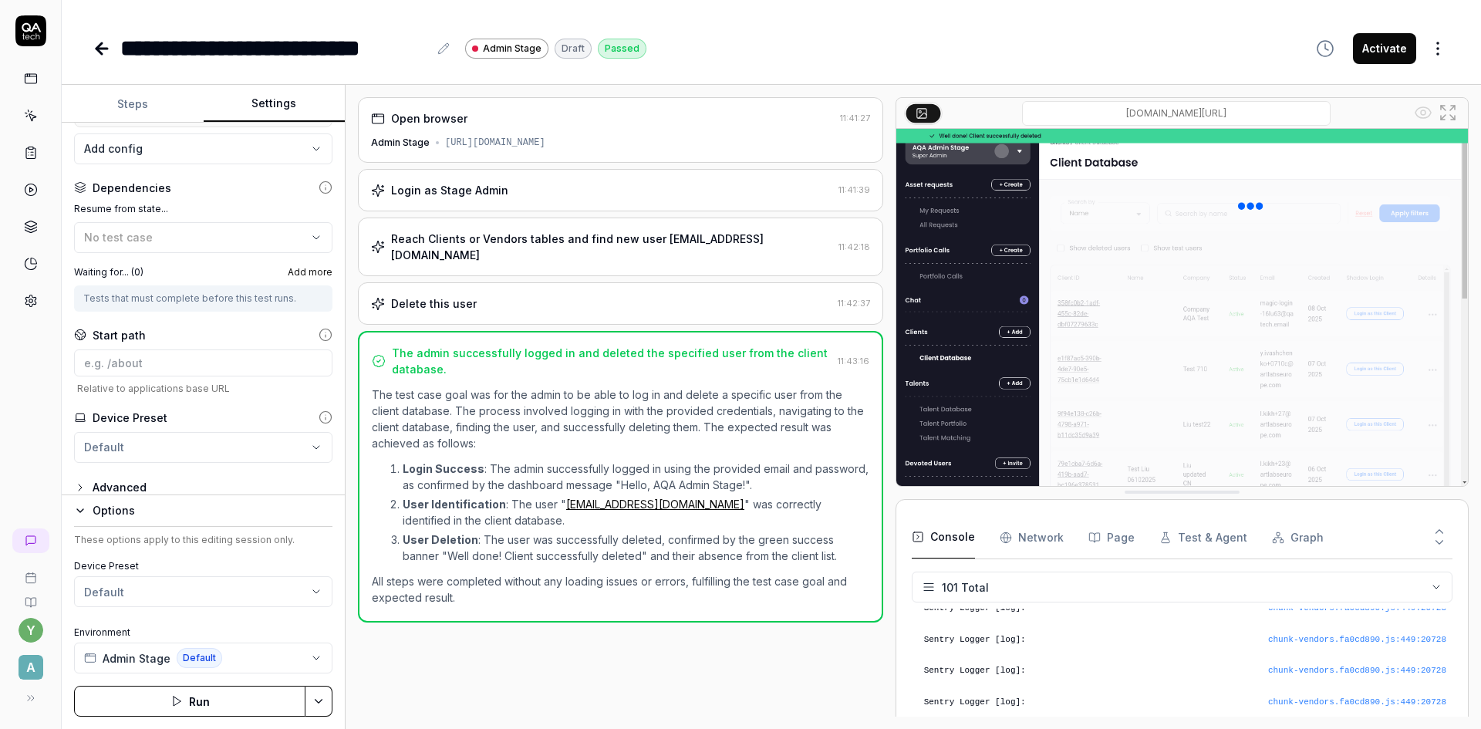
scroll to position [308, 0]
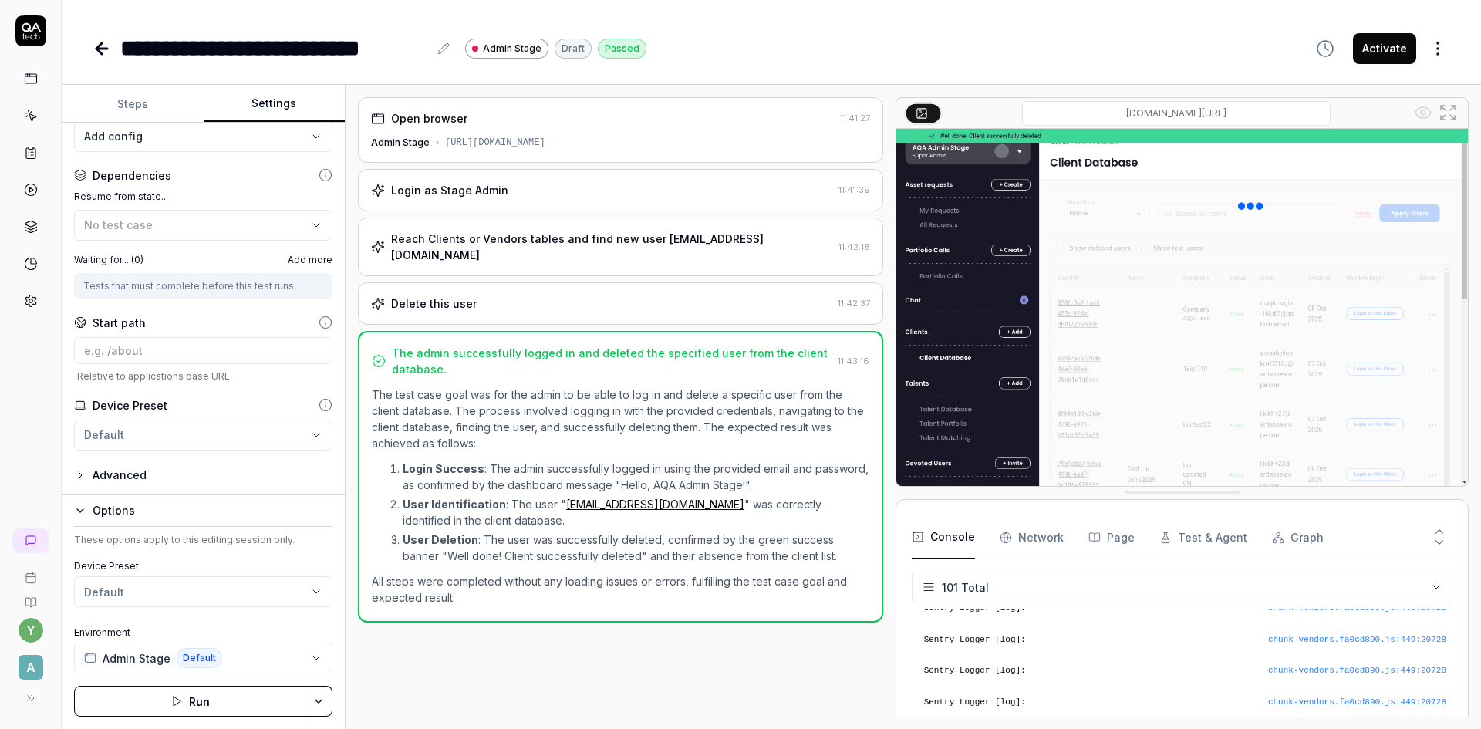
click at [138, 288] on div "Tests that must complete before this test runs." at bounding box center [203, 286] width 240 height 14
click at [296, 260] on span "Add more" at bounding box center [310, 260] width 45 height 14
type input "к"
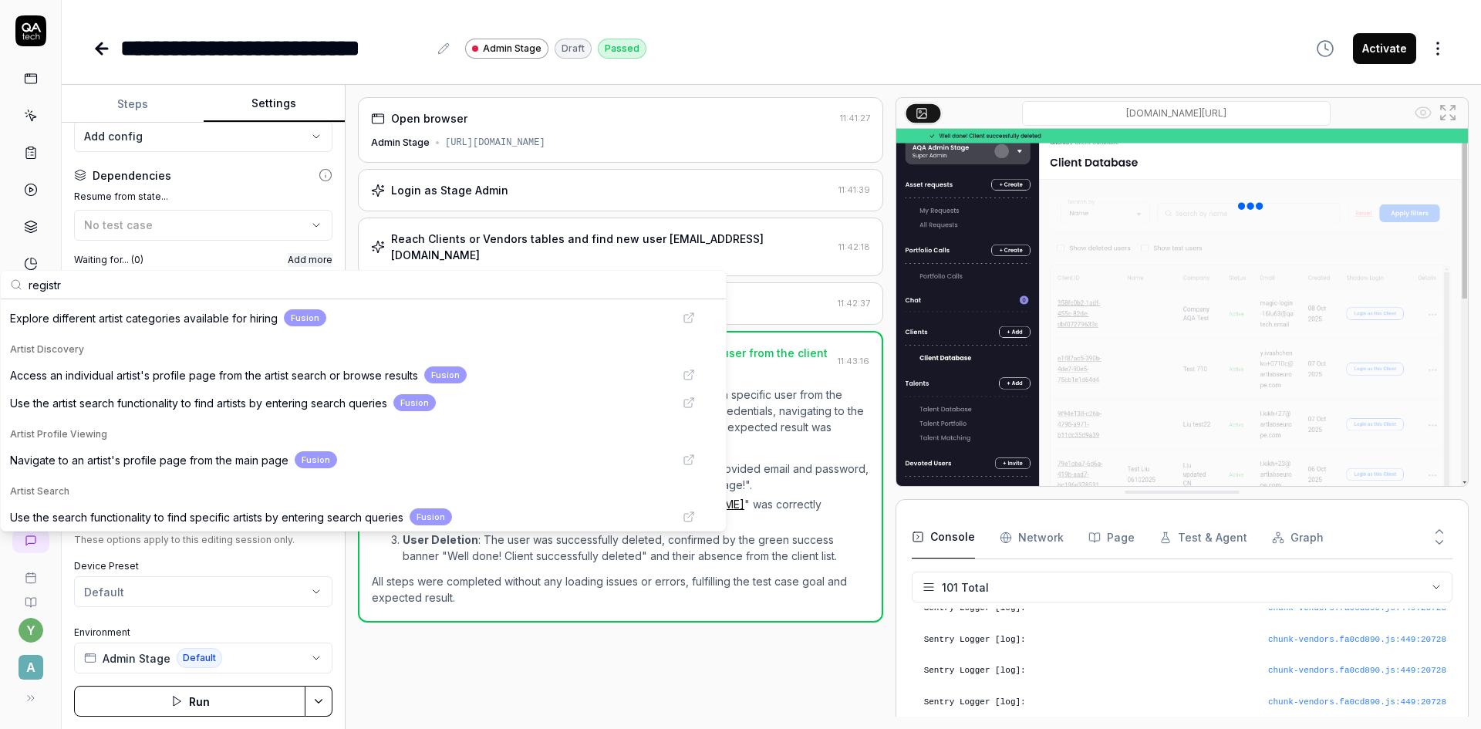
scroll to position [54, 0]
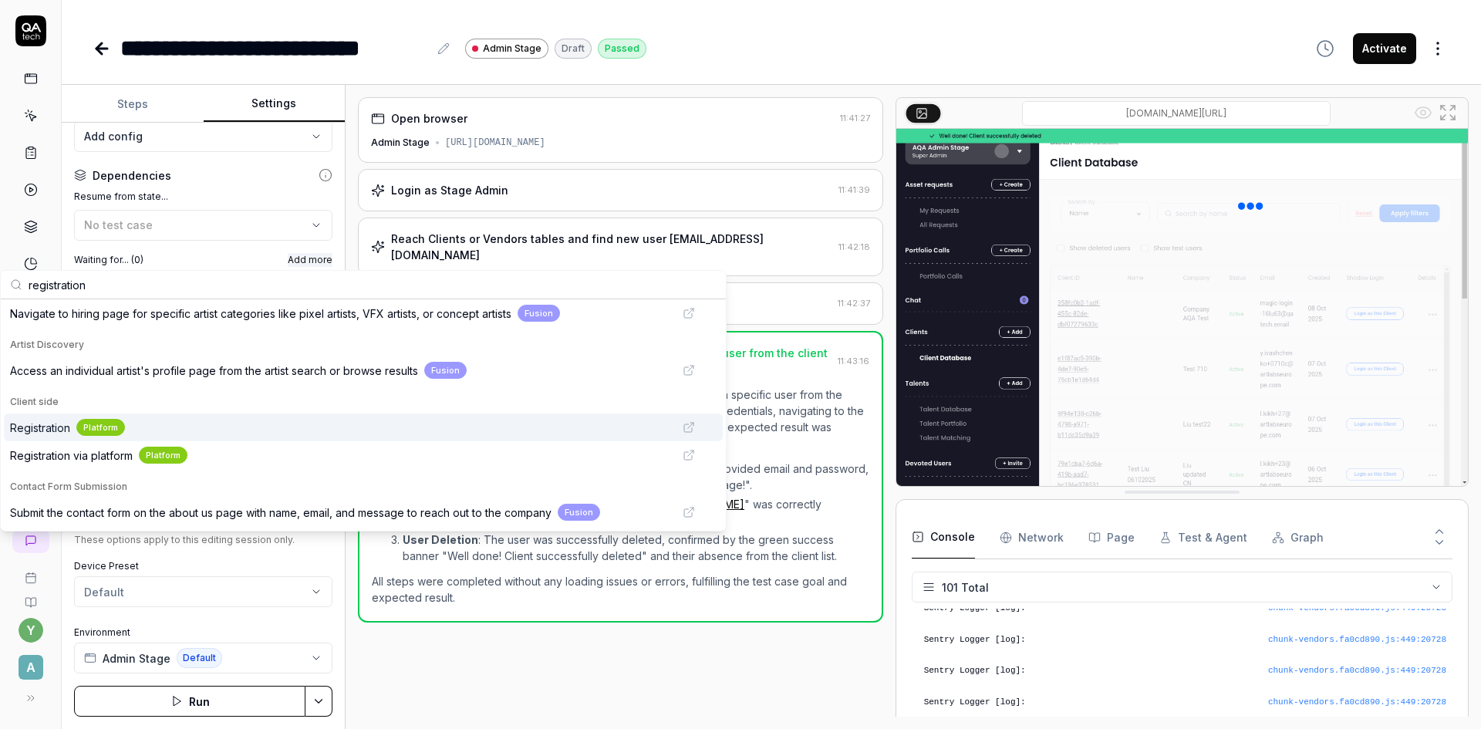
type input "registration"
click at [45, 422] on span "Registration" at bounding box center [40, 427] width 60 height 16
click at [34, 423] on span "Registration" at bounding box center [40, 427] width 60 height 16
click at [104, 428] on div "Platform" at bounding box center [100, 428] width 49 height 18
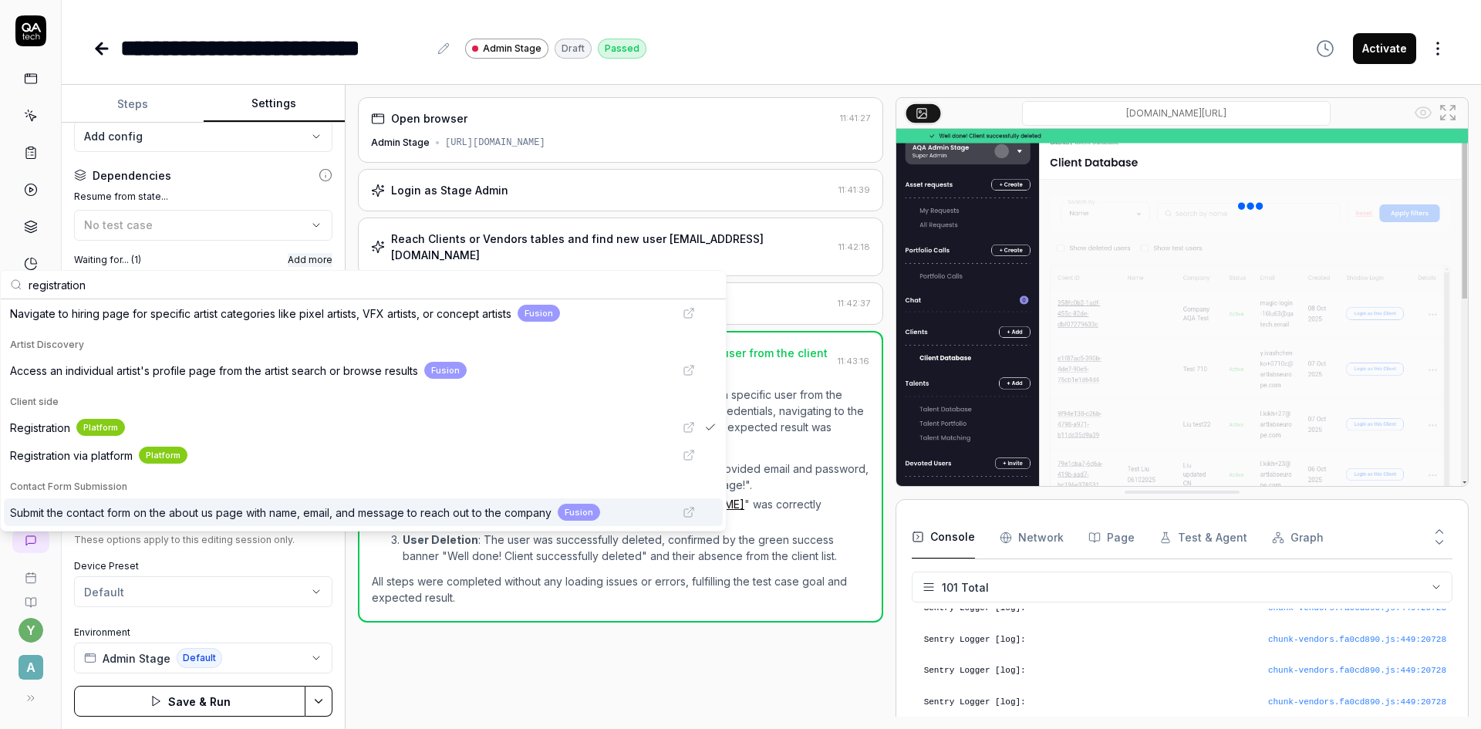
click at [446, 633] on div "Open browser 11:41:27 Admin Stage https://admin-stage.artlighter.com/ Login as …" at bounding box center [620, 406] width 525 height 619
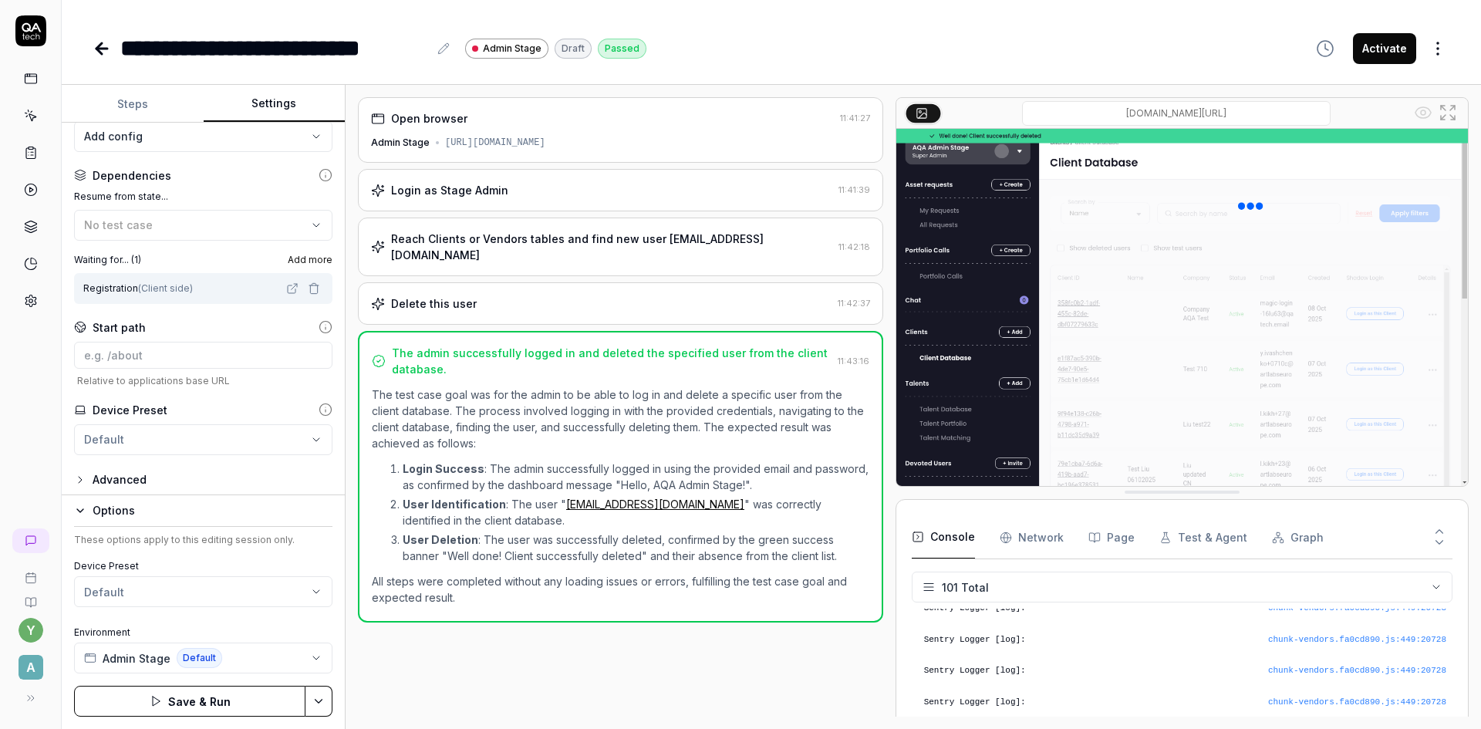
click at [229, 702] on button "Save & Run" at bounding box center [189, 701] width 231 height 31
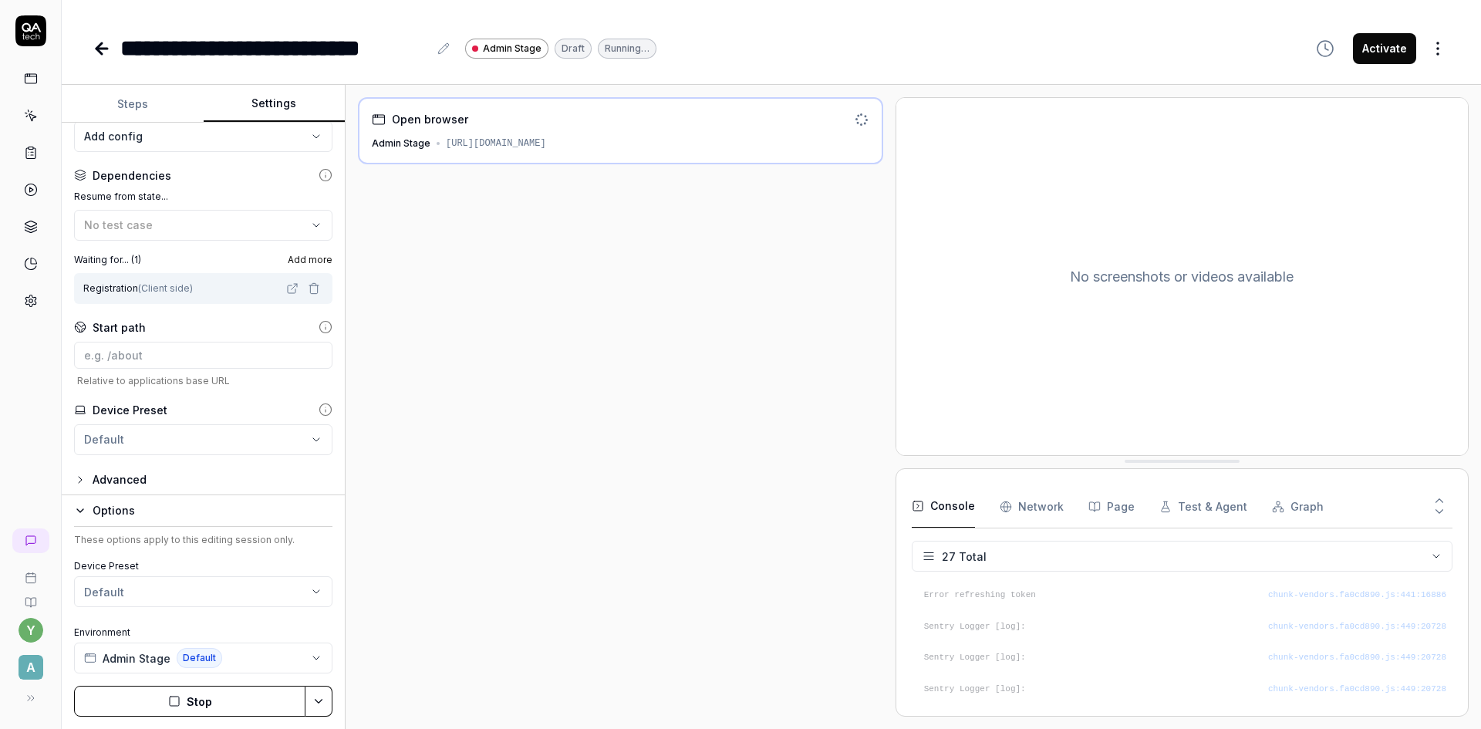
scroll to position [727, 0]
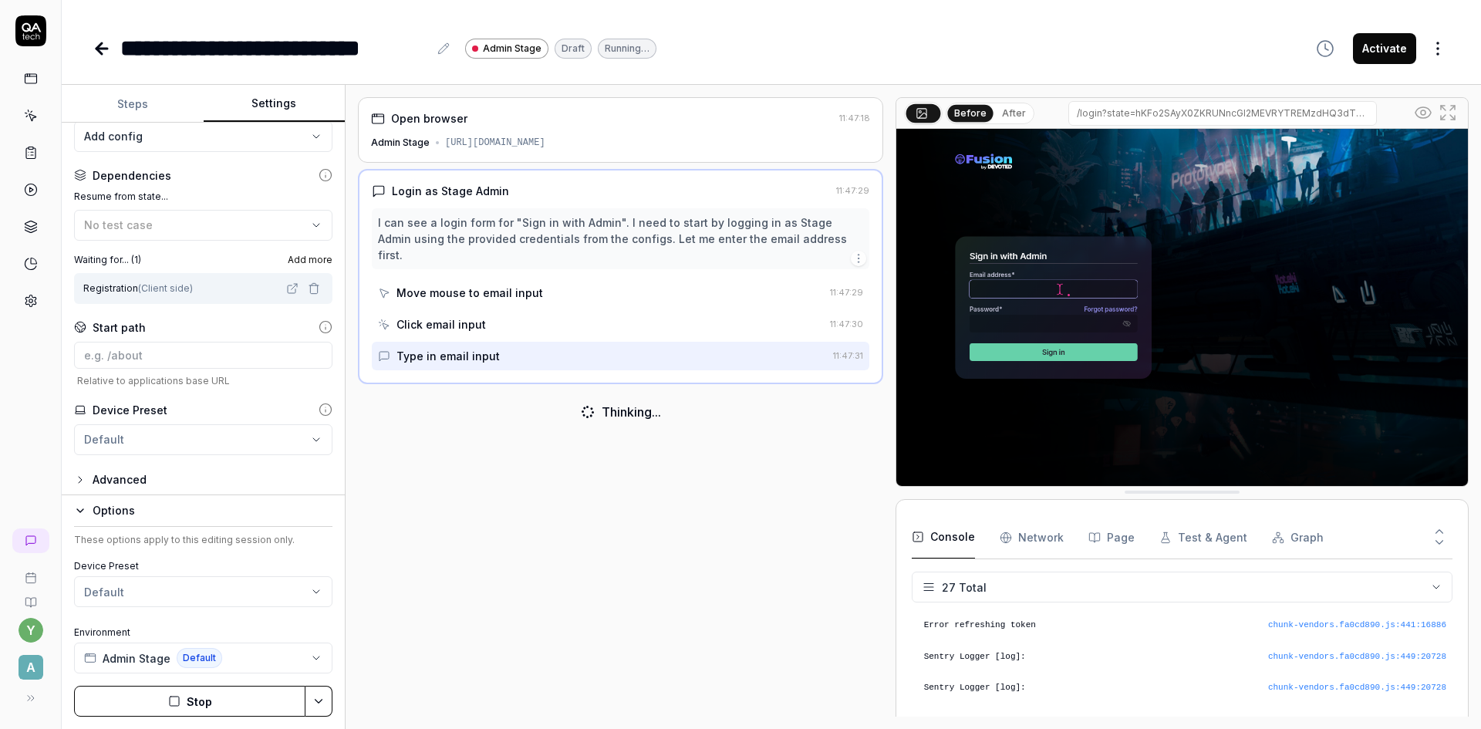
click at [229, 702] on button "Stop" at bounding box center [189, 701] width 231 height 31
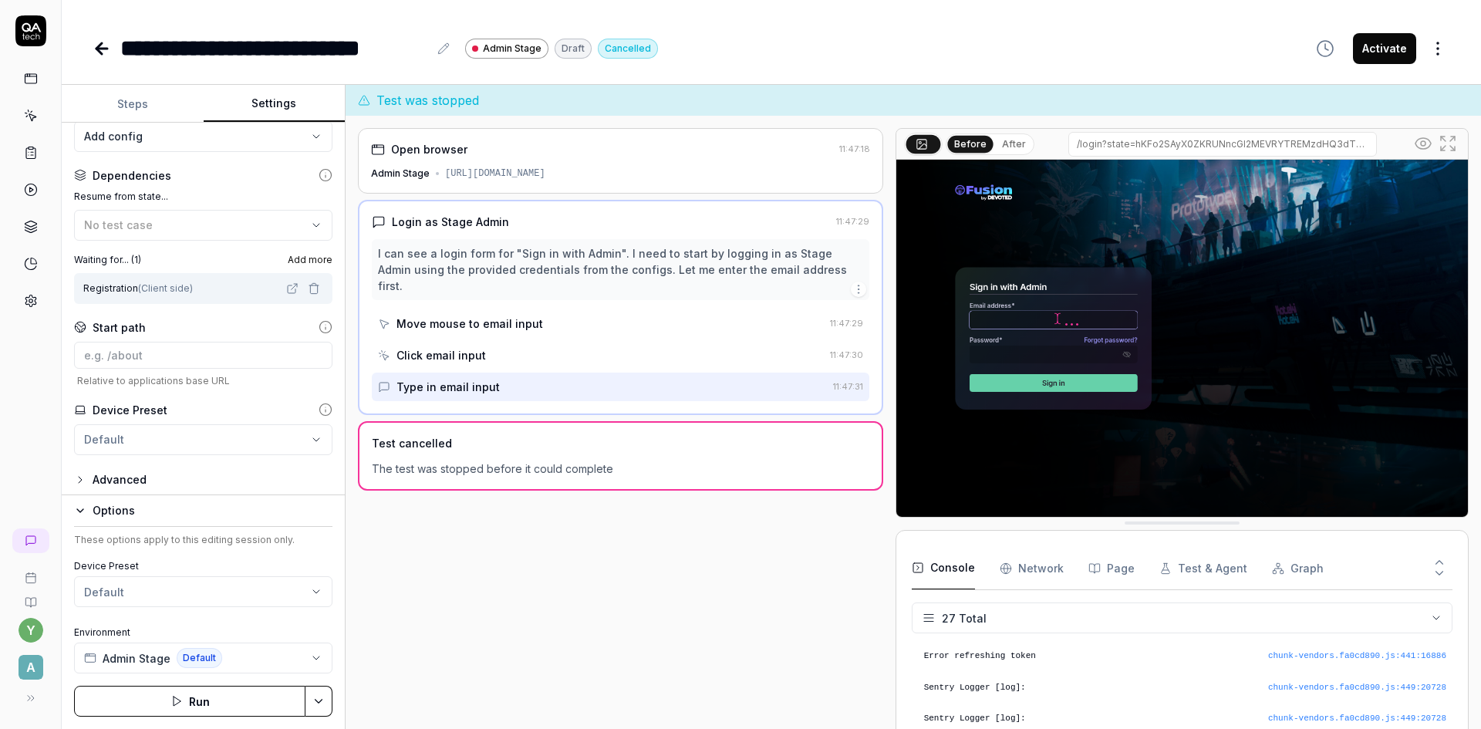
click at [291, 261] on span "Add more" at bounding box center [310, 260] width 45 height 14
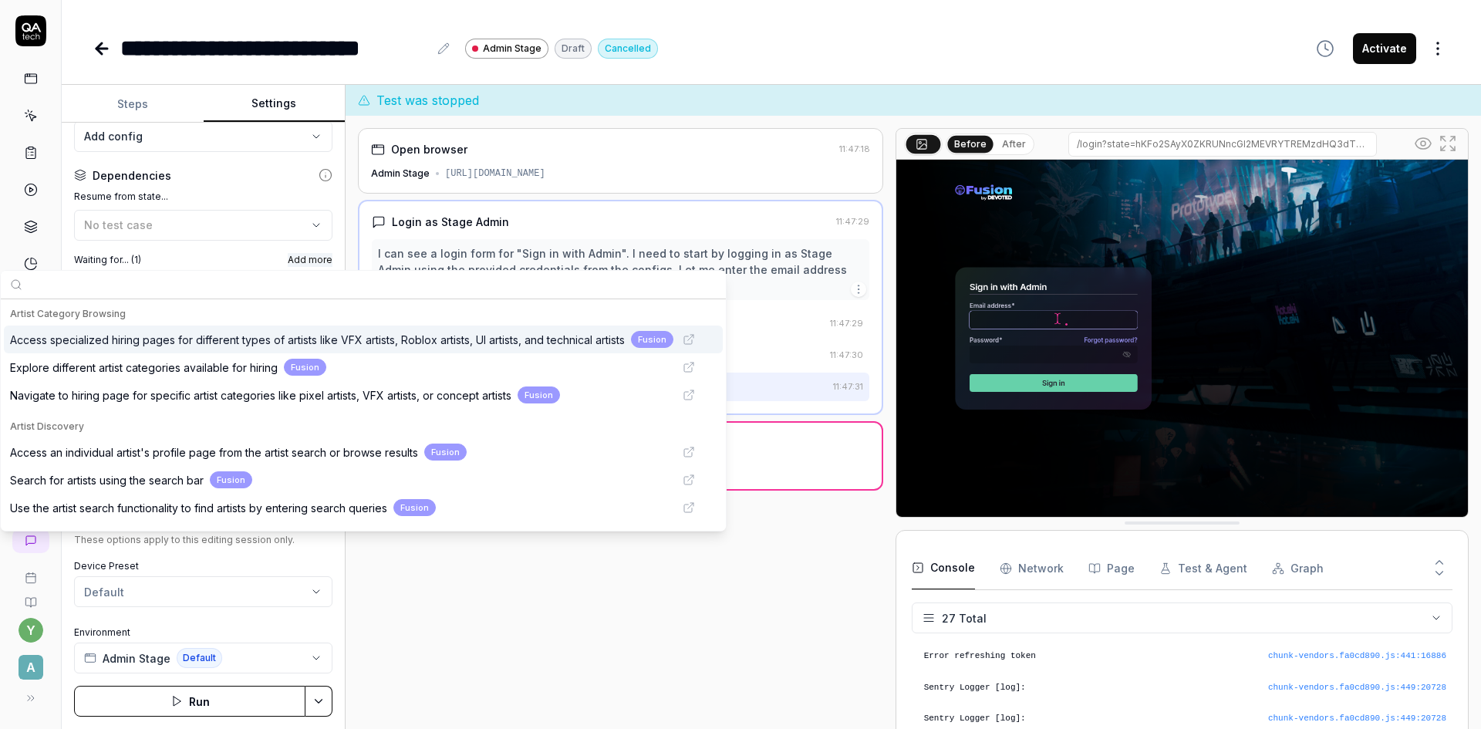
click at [183, 275] on input "text" at bounding box center [373, 285] width 688 height 28
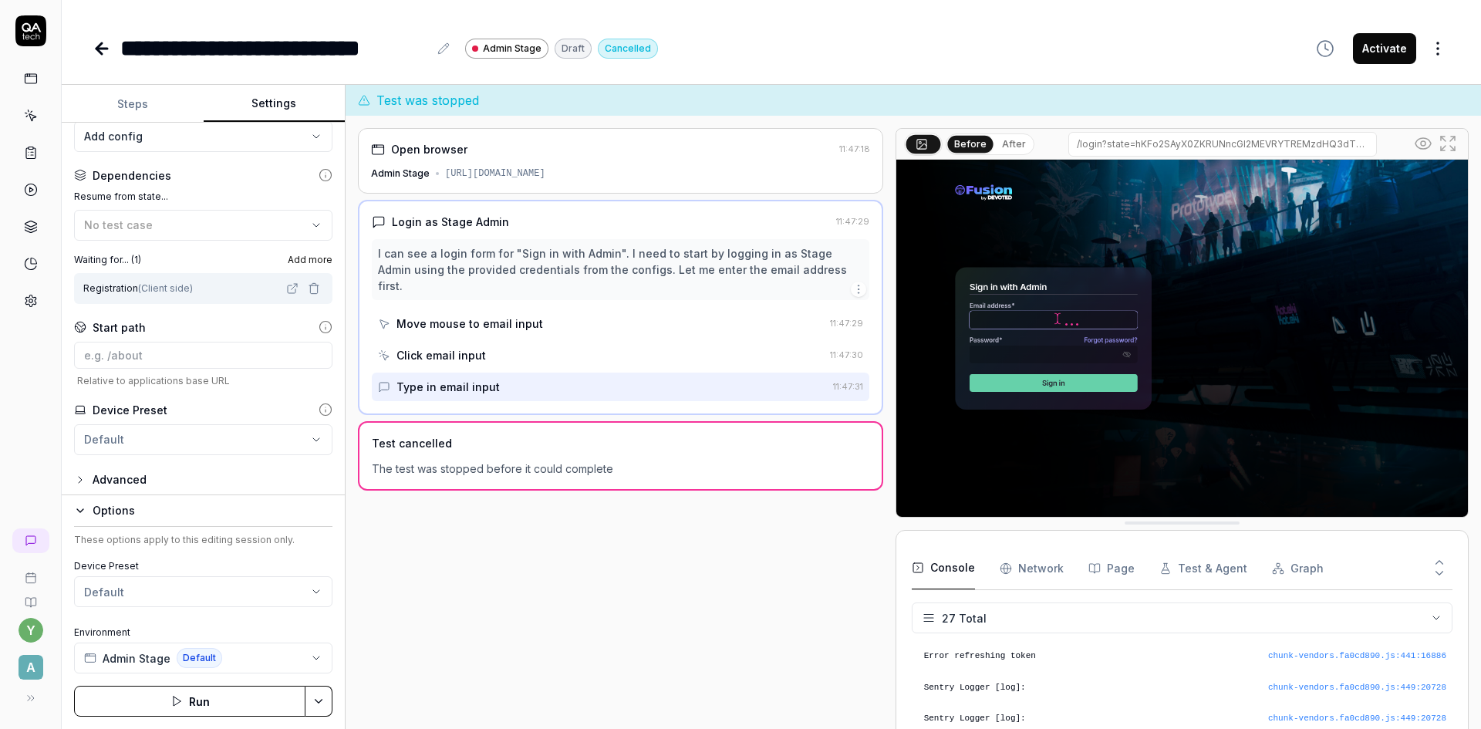
click at [589, 561] on div "Open browser 11:47:18 Admin Stage https://admin-stage.artlighter.com/ Login as …" at bounding box center [620, 437] width 525 height 619
click at [318, 324] on icon at bounding box center [325, 321] width 14 height 14
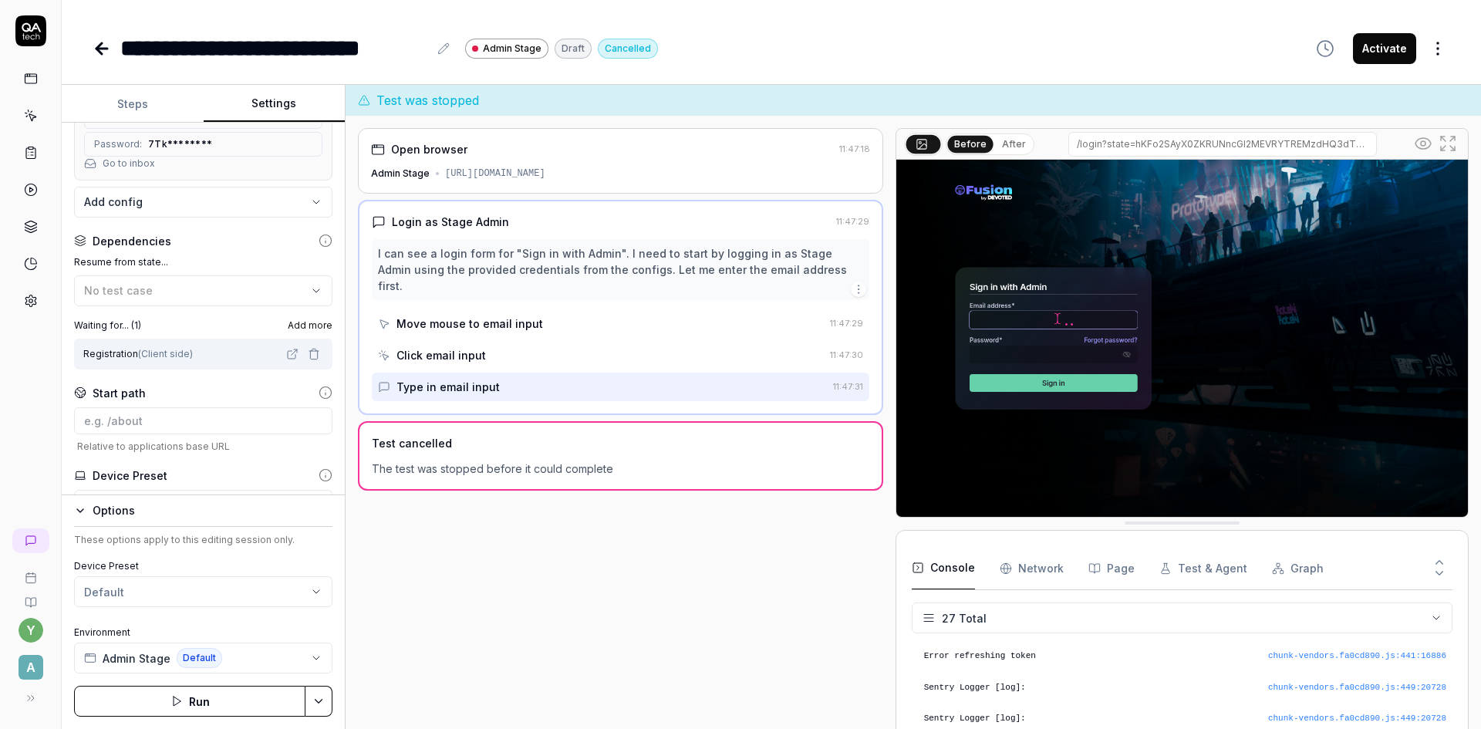
scroll to position [237, 0]
click at [294, 333] on span "Add more" at bounding box center [310, 331] width 45 height 14
click at [27, 328] on div "y A" at bounding box center [31, 364] width 62 height 729
click at [325, 248] on icon at bounding box center [325, 247] width 0 height 2
click at [310, 290] on icon "button" at bounding box center [316, 296] width 12 height 12
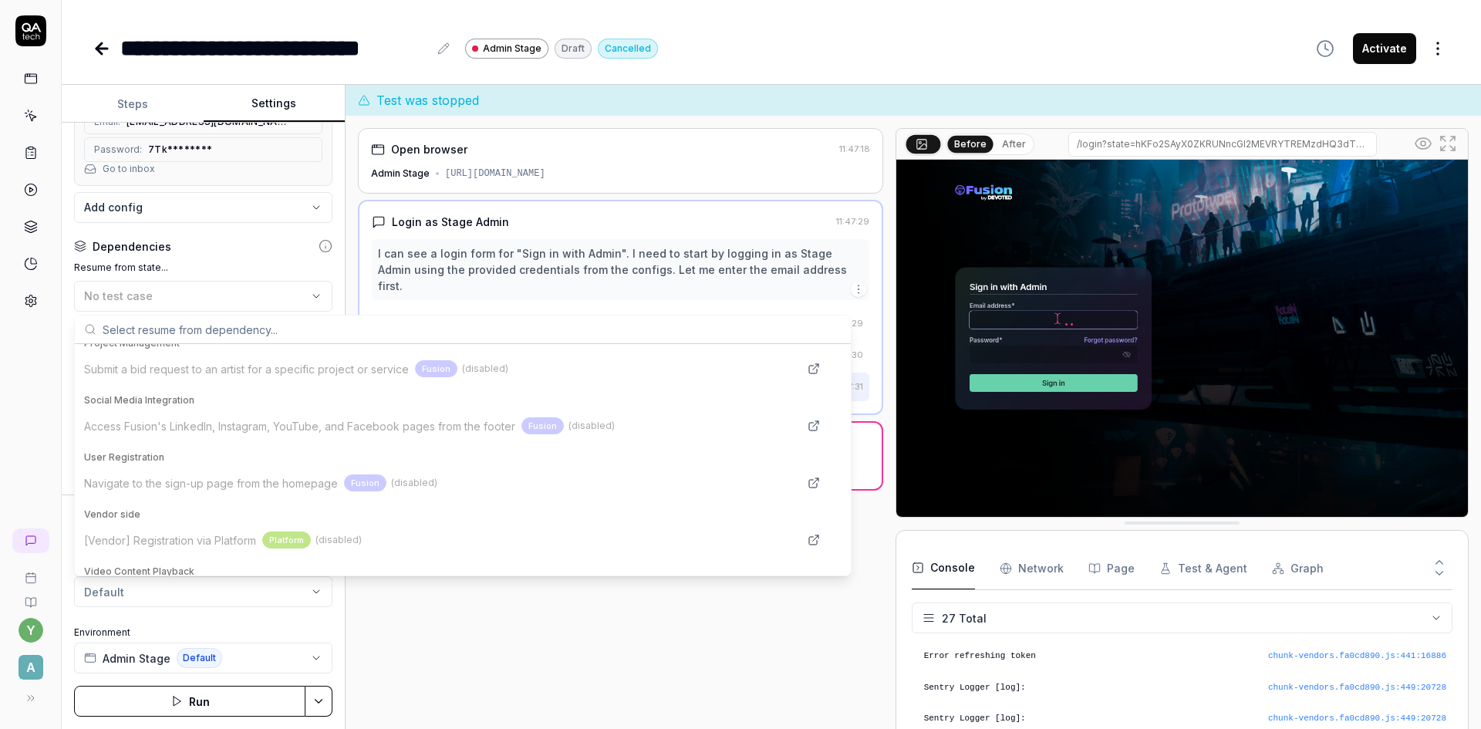
scroll to position [1666, 0]
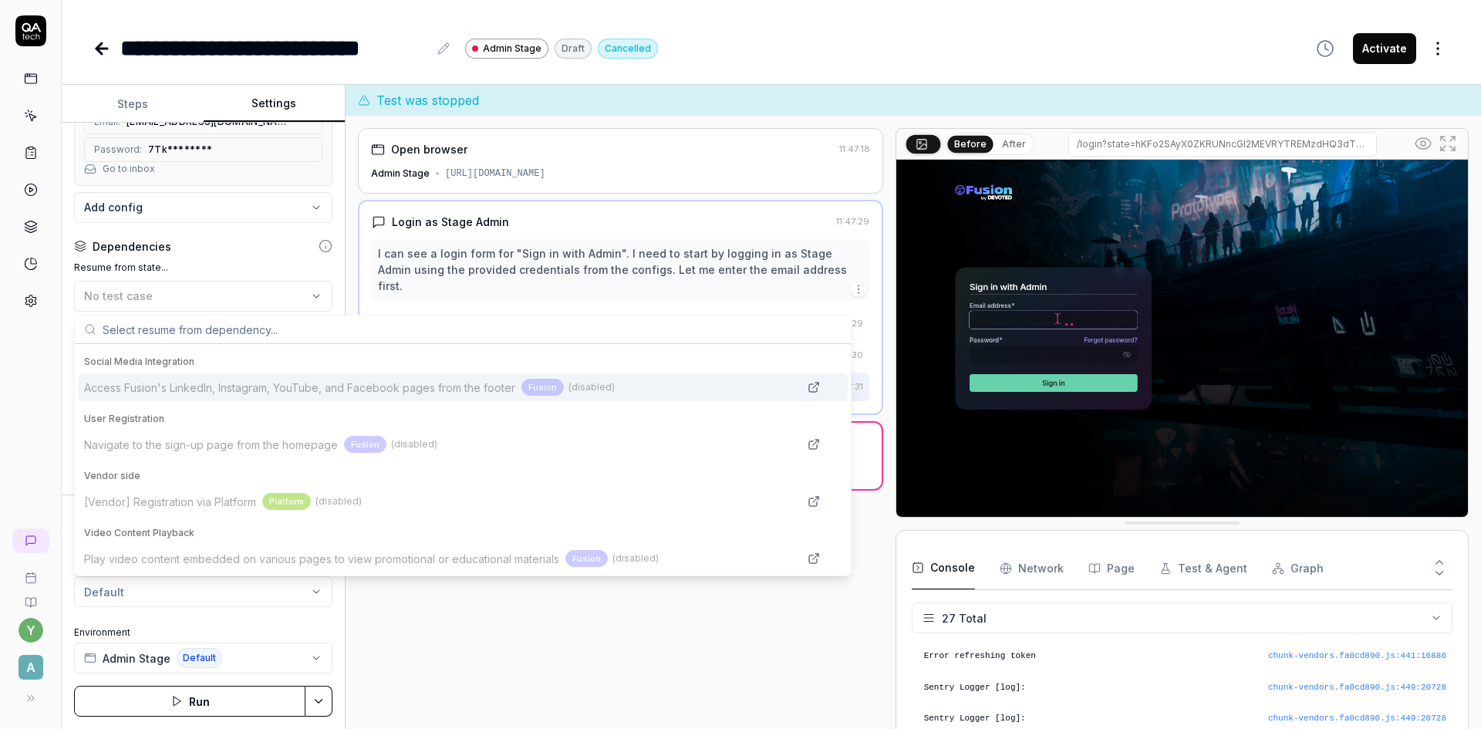
click at [0, 341] on div "y A" at bounding box center [31, 364] width 62 height 729
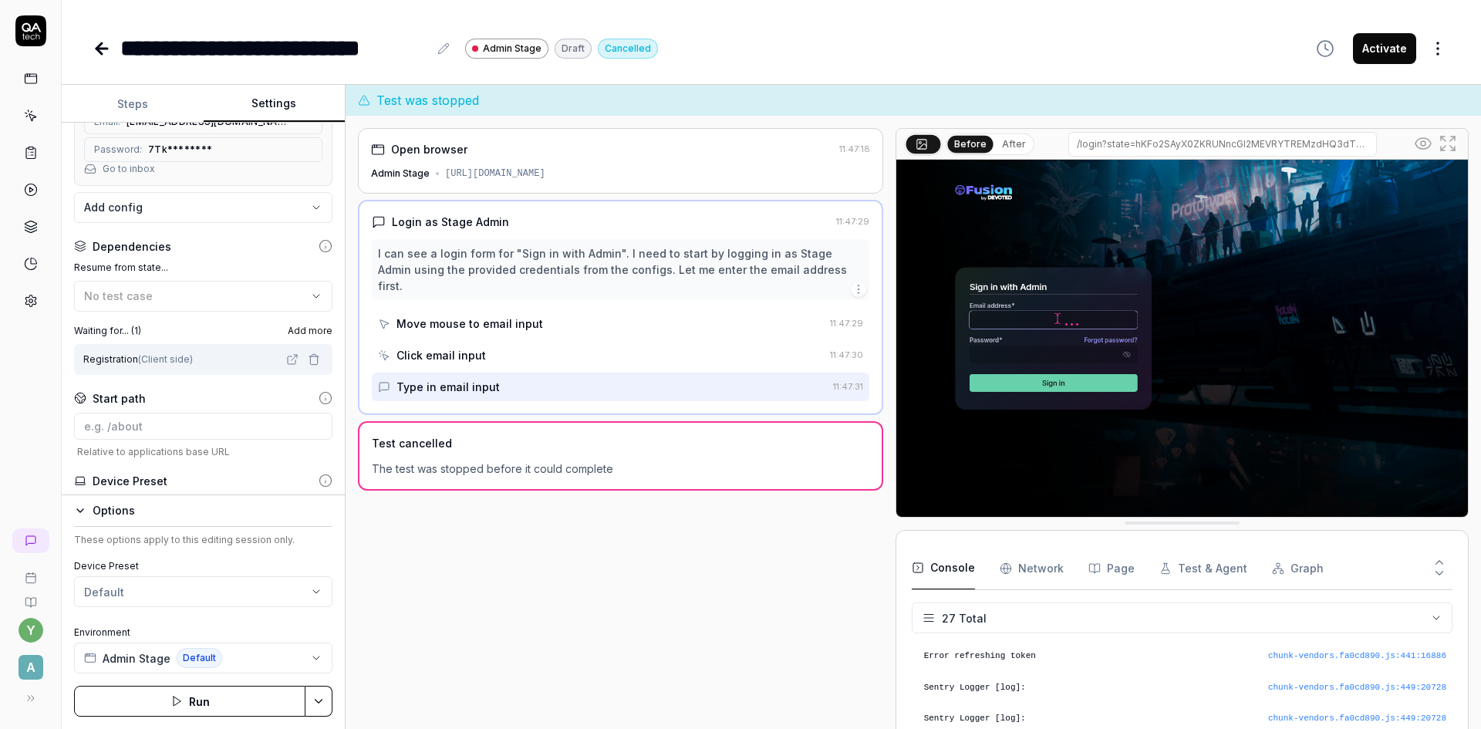
click at [94, 54] on icon at bounding box center [102, 48] width 19 height 19
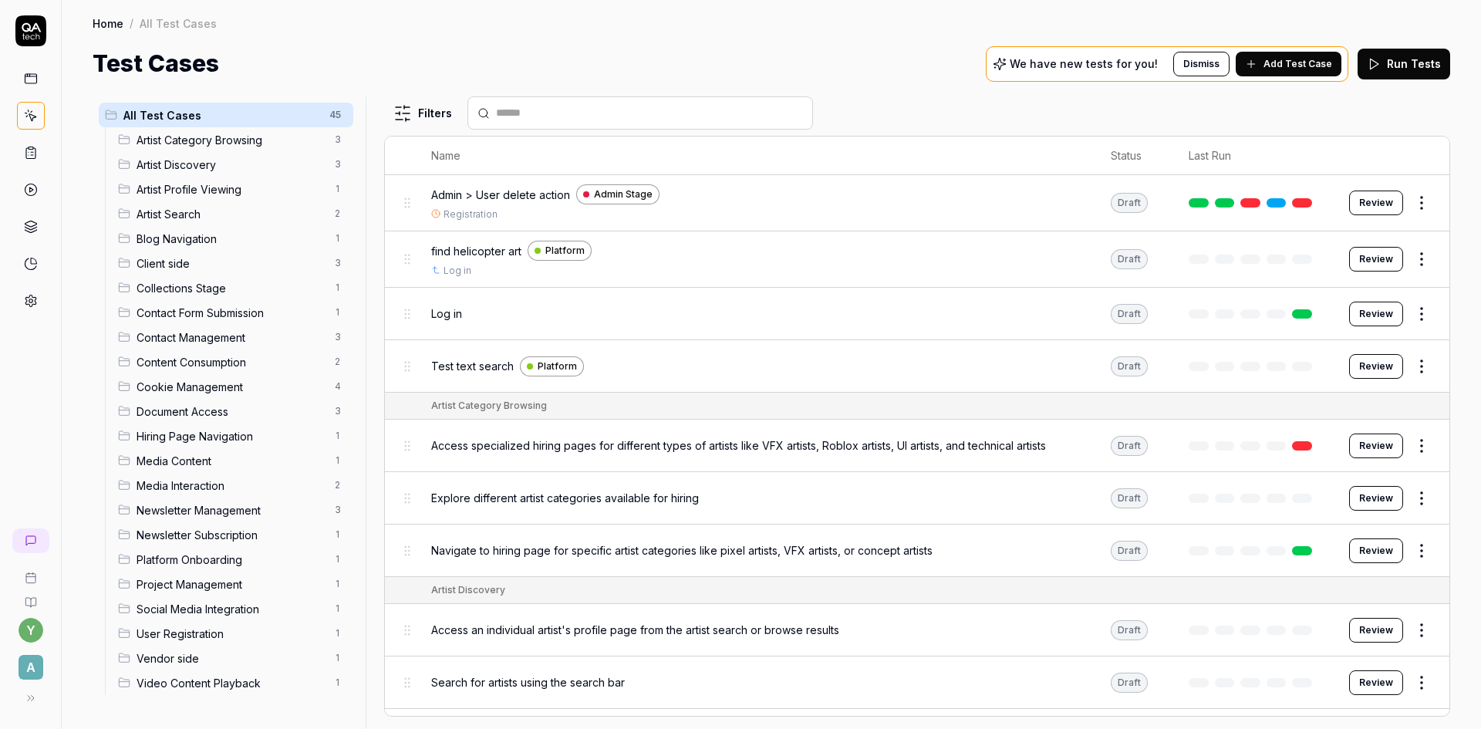
click at [541, 200] on span "Admin > User delete action" at bounding box center [500, 195] width 139 height 16
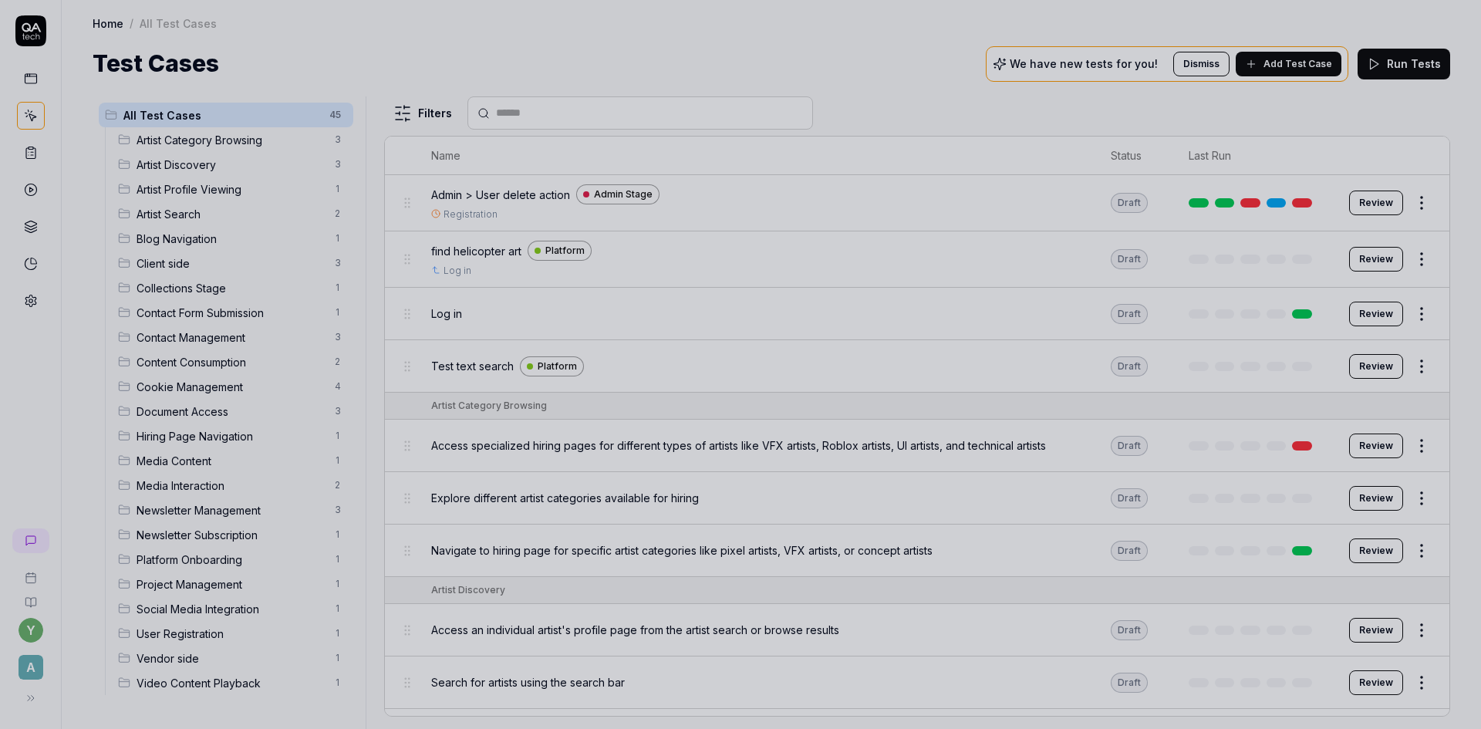
click at [489, 200] on div at bounding box center [740, 364] width 1481 height 729
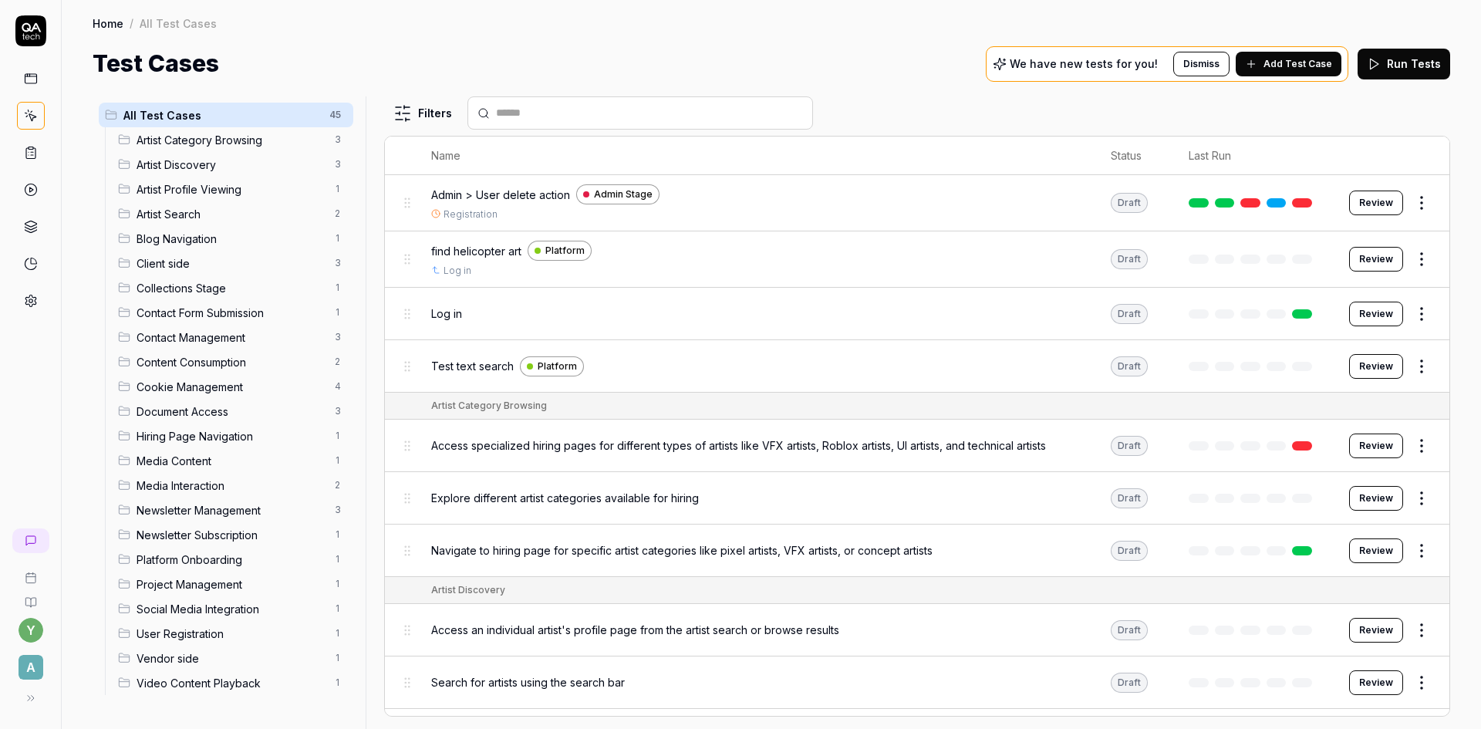
click at [500, 197] on span "Admin > User delete action" at bounding box center [500, 195] width 139 height 16
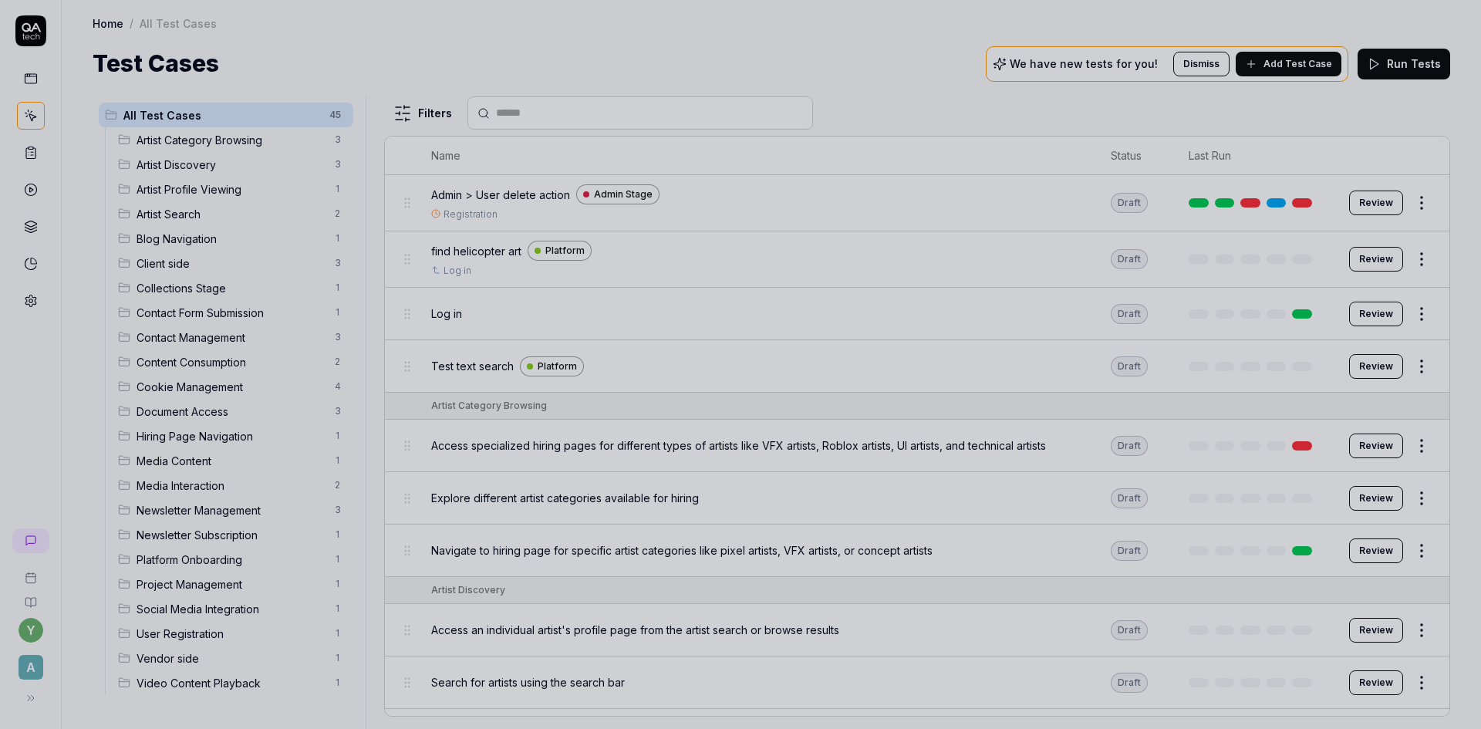
click at [475, 32] on div at bounding box center [740, 364] width 1481 height 729
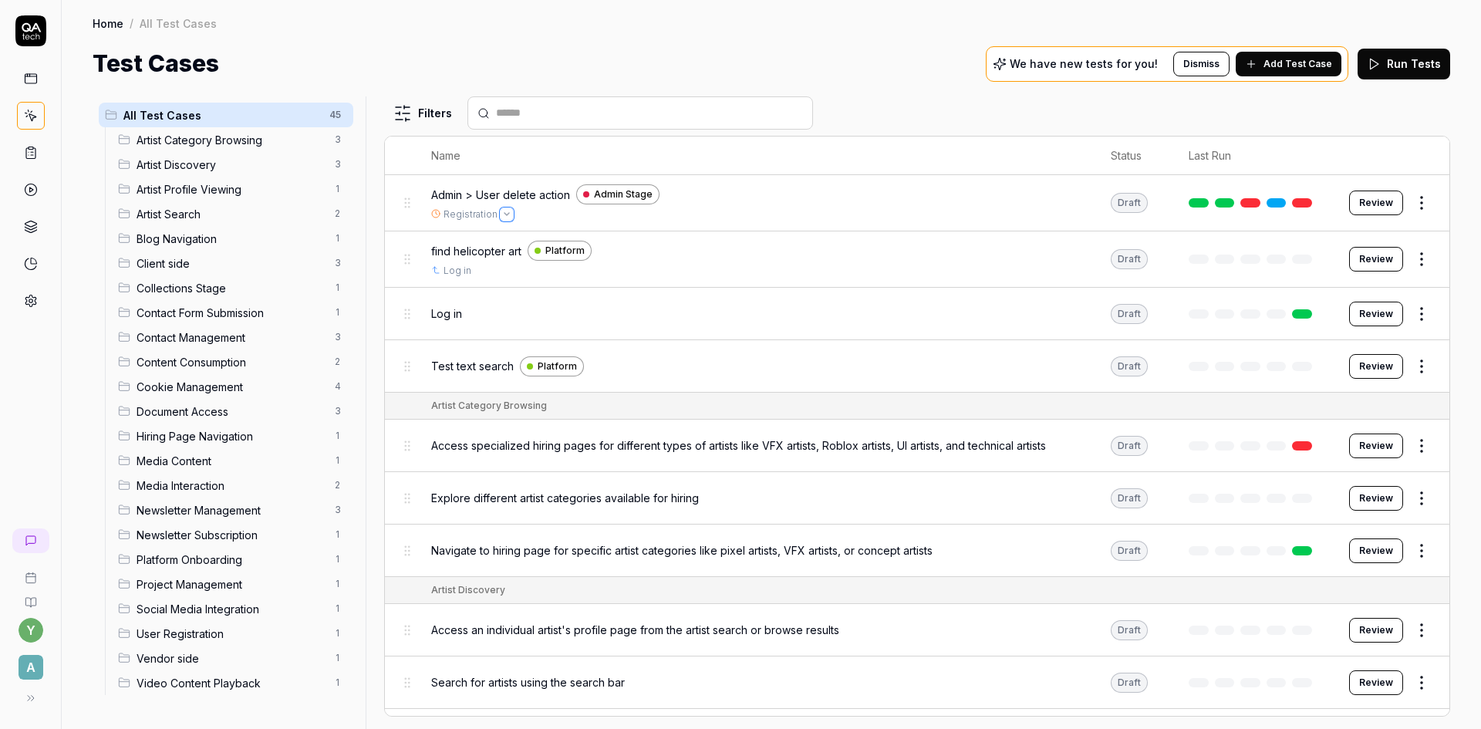
click at [504, 216] on icon "Open selector" at bounding box center [507, 214] width 6 height 6
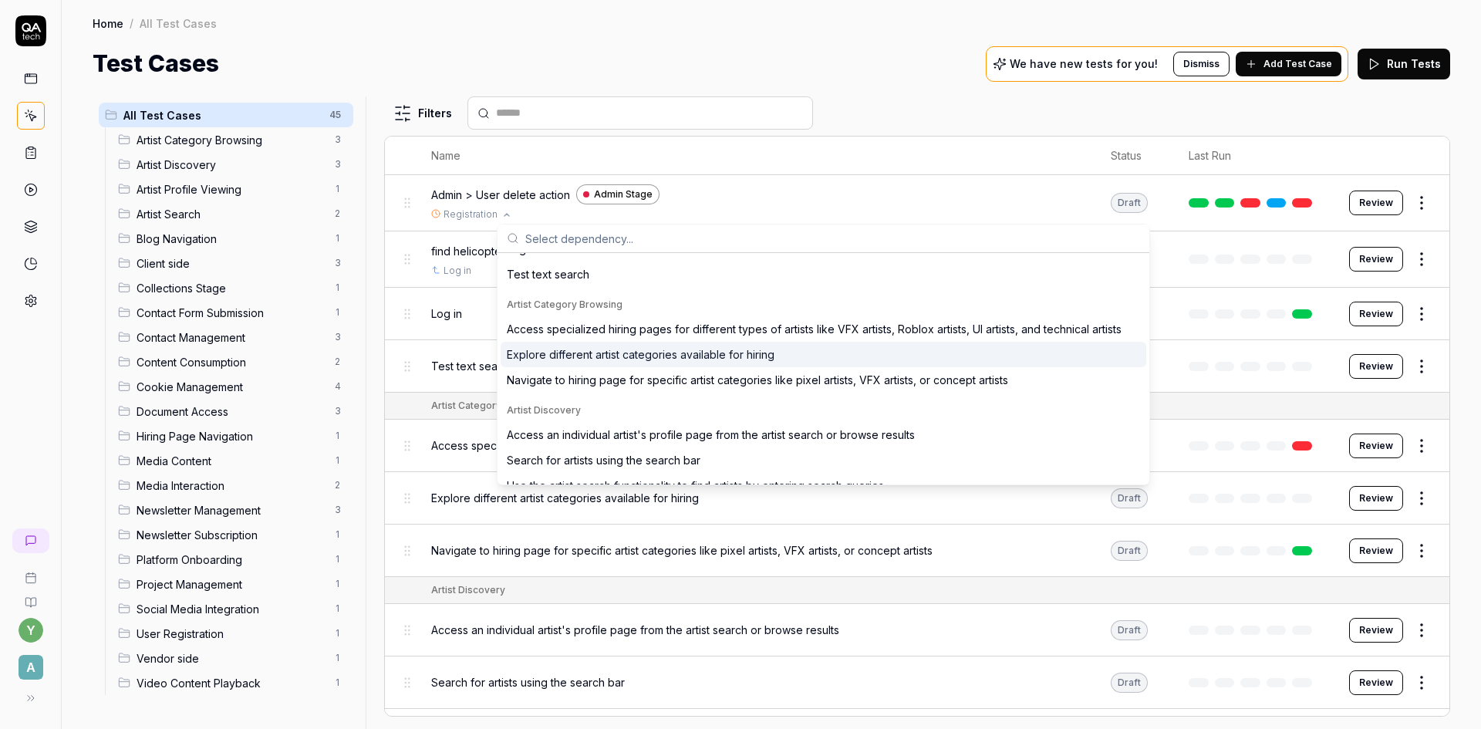
scroll to position [77, 0]
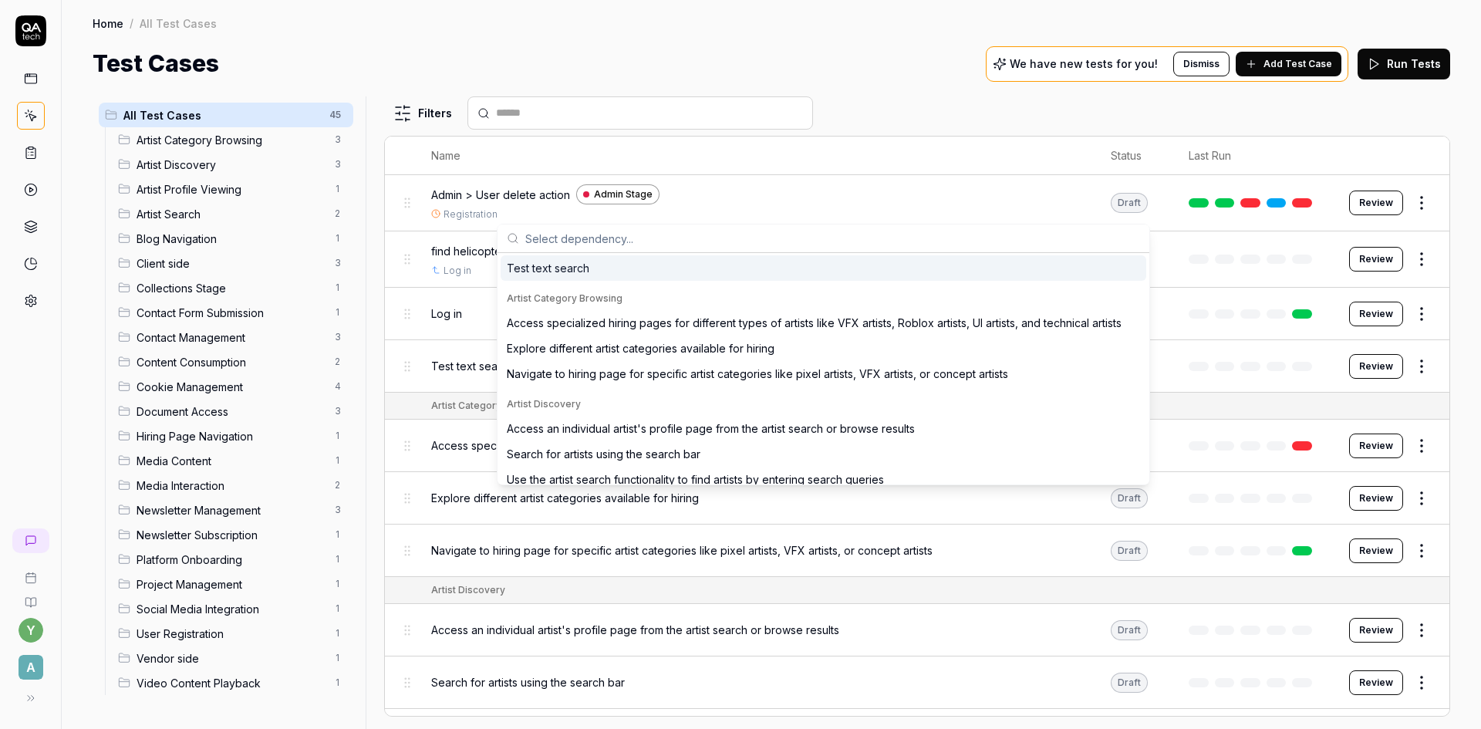
click at [615, 74] on div "Test Cases We have new tests for you! Dismiss Add Test Case Run Tests" at bounding box center [771, 63] width 1357 height 35
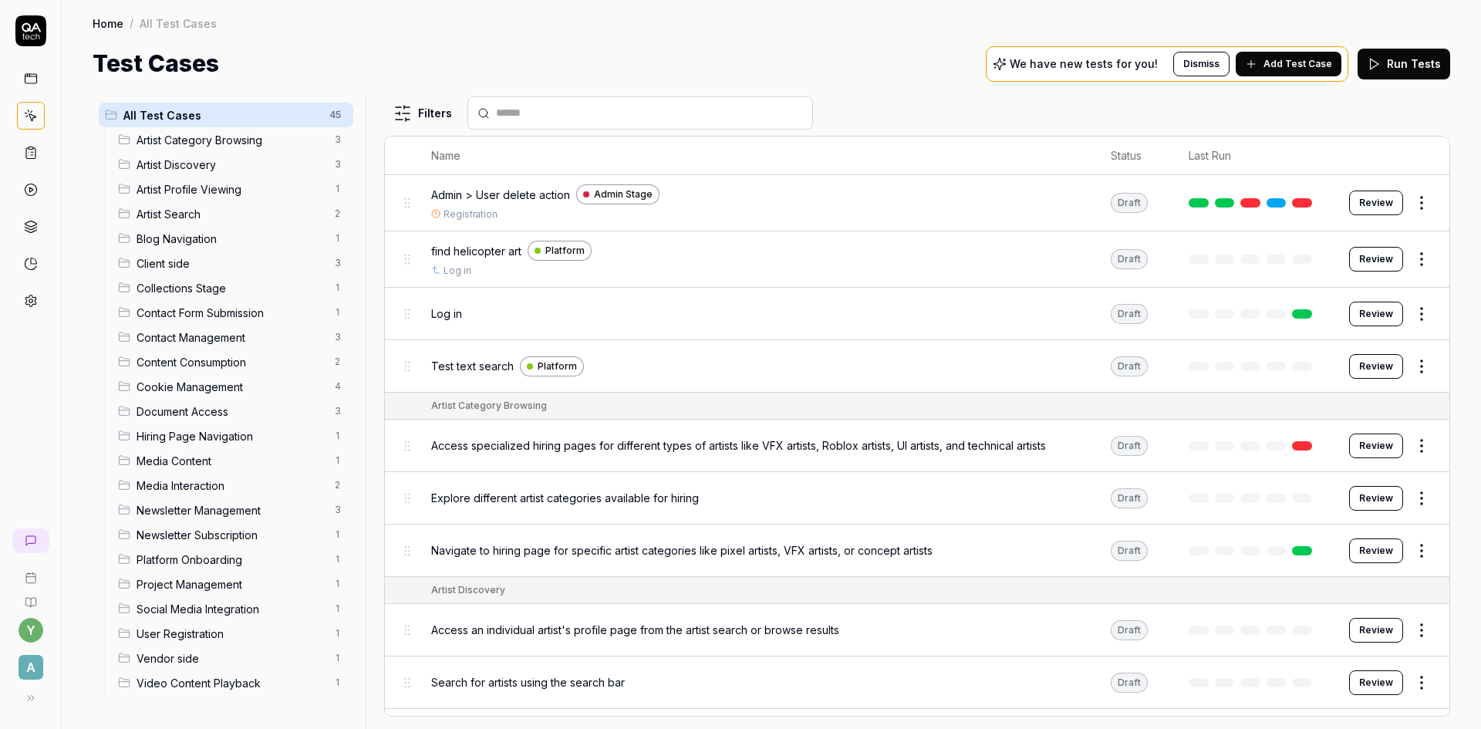
click at [443, 193] on span "Admin > User delete action" at bounding box center [500, 195] width 139 height 16
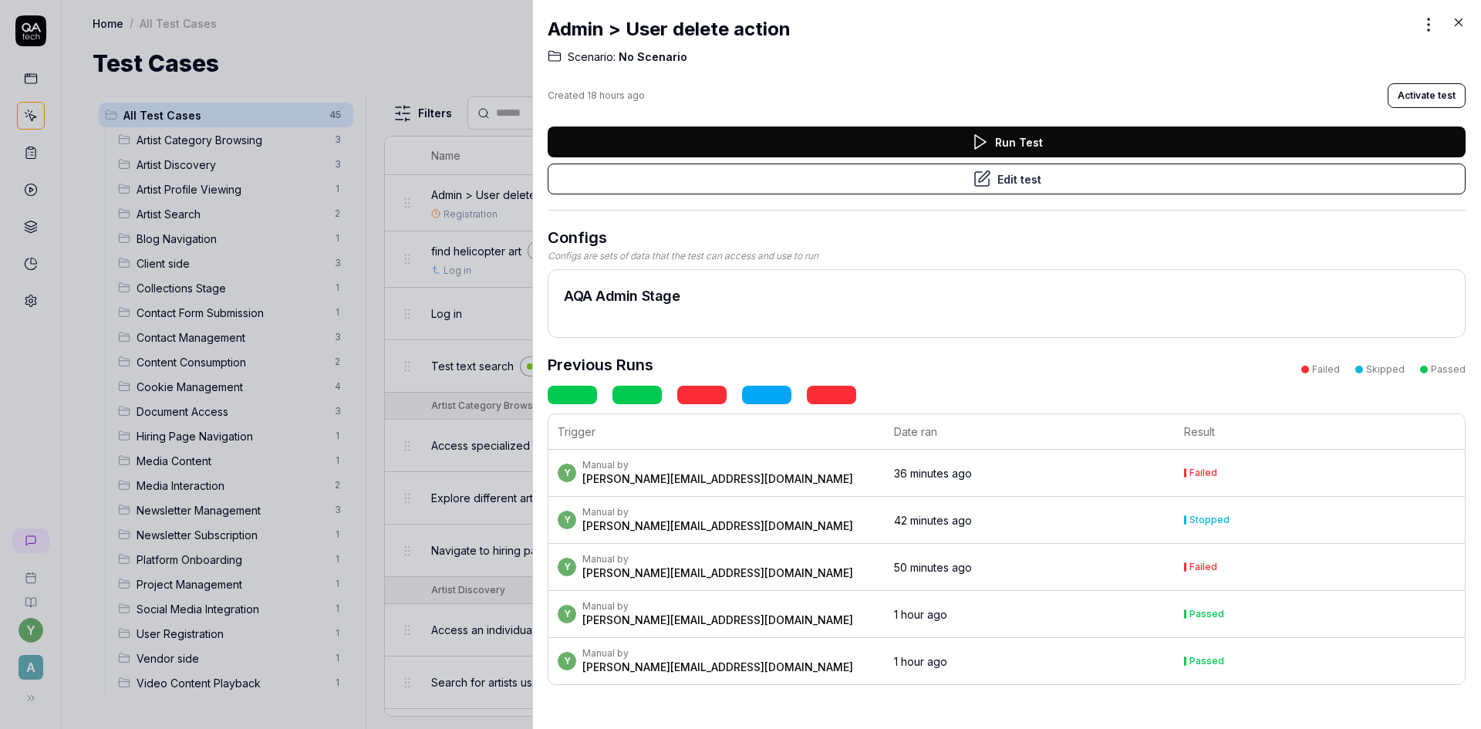
click at [436, 50] on div at bounding box center [740, 364] width 1481 height 729
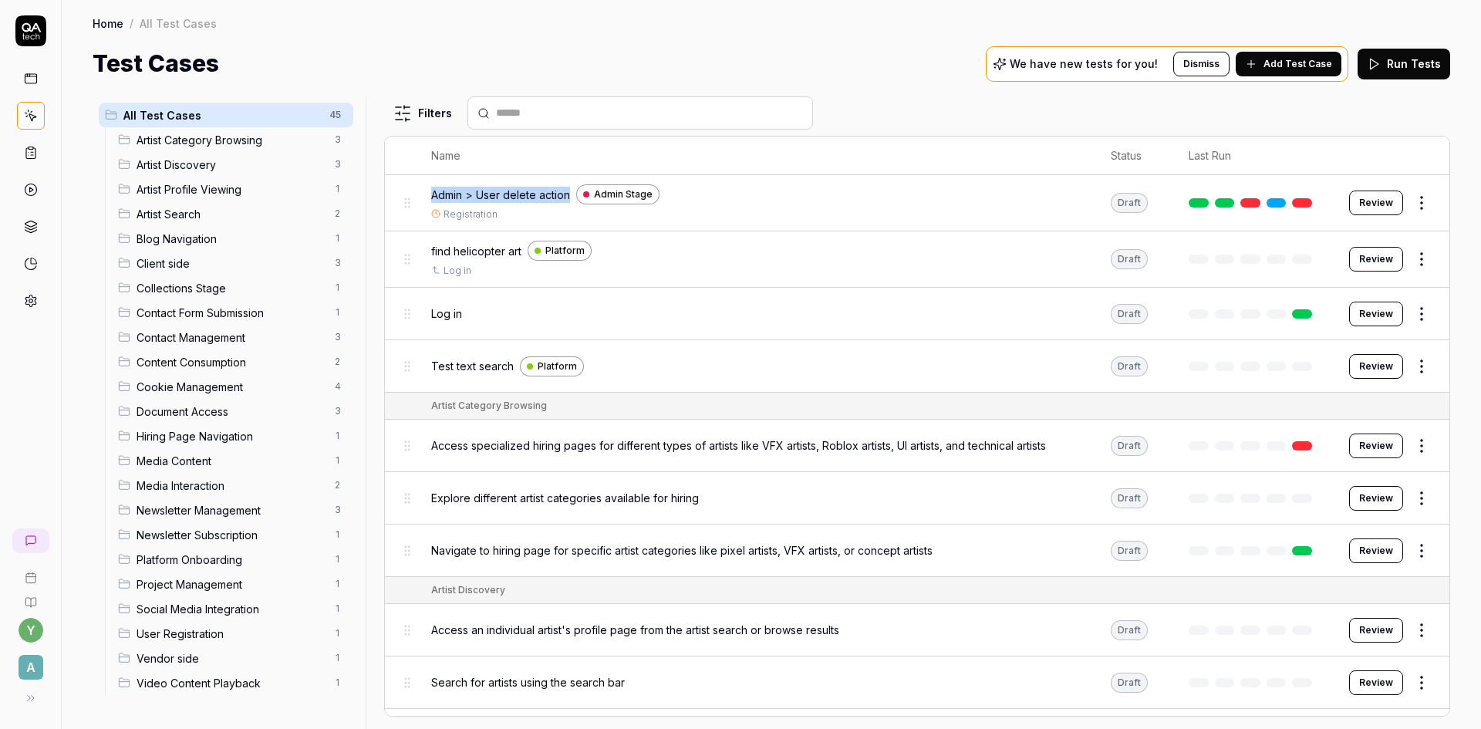
drag, startPoint x: 427, startPoint y: 198, endPoint x: 568, endPoint y: 197, distance: 141.1
click at [568, 197] on td "Admin > User delete action Admin Stage Registration" at bounding box center [755, 203] width 679 height 56
copy span "Admin > User delete action"
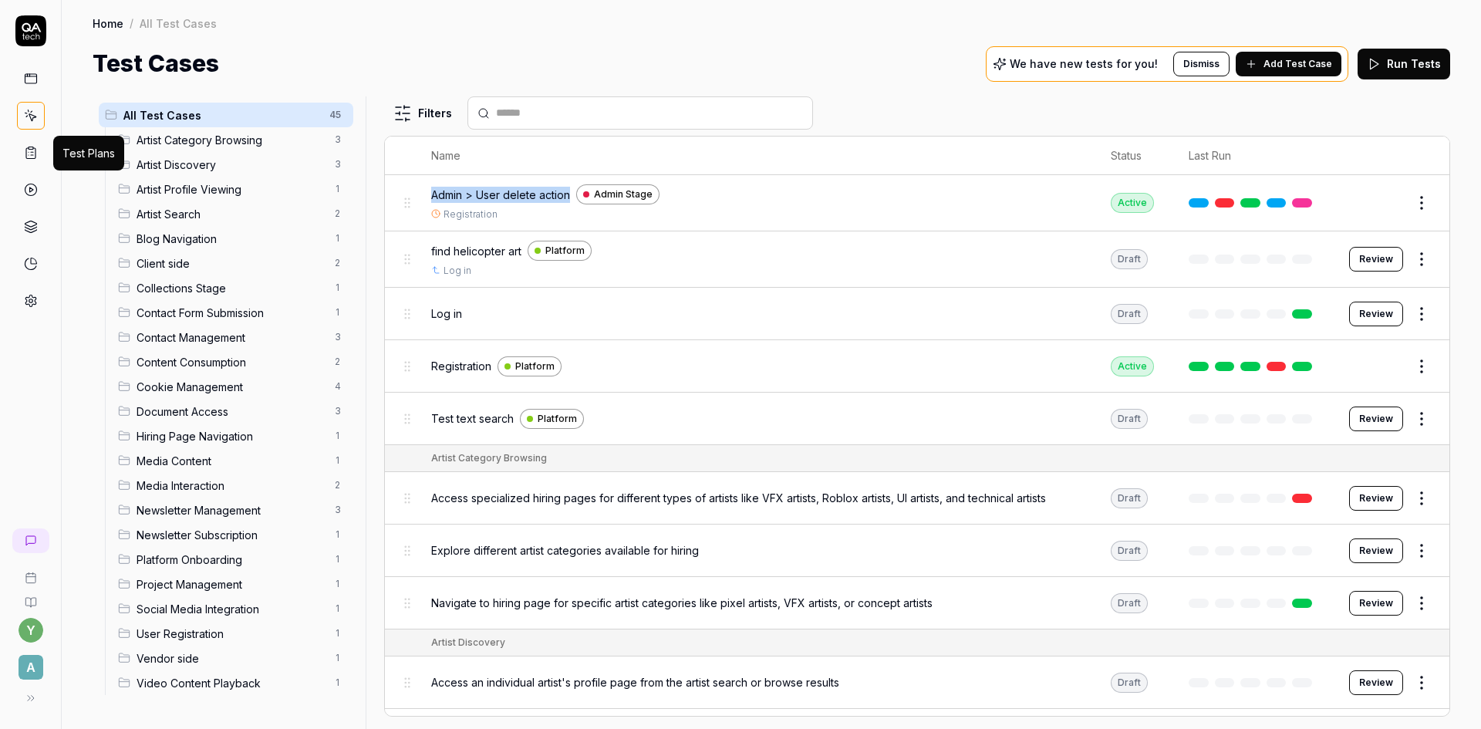
click at [31, 155] on icon at bounding box center [32, 155] width 2 height 0
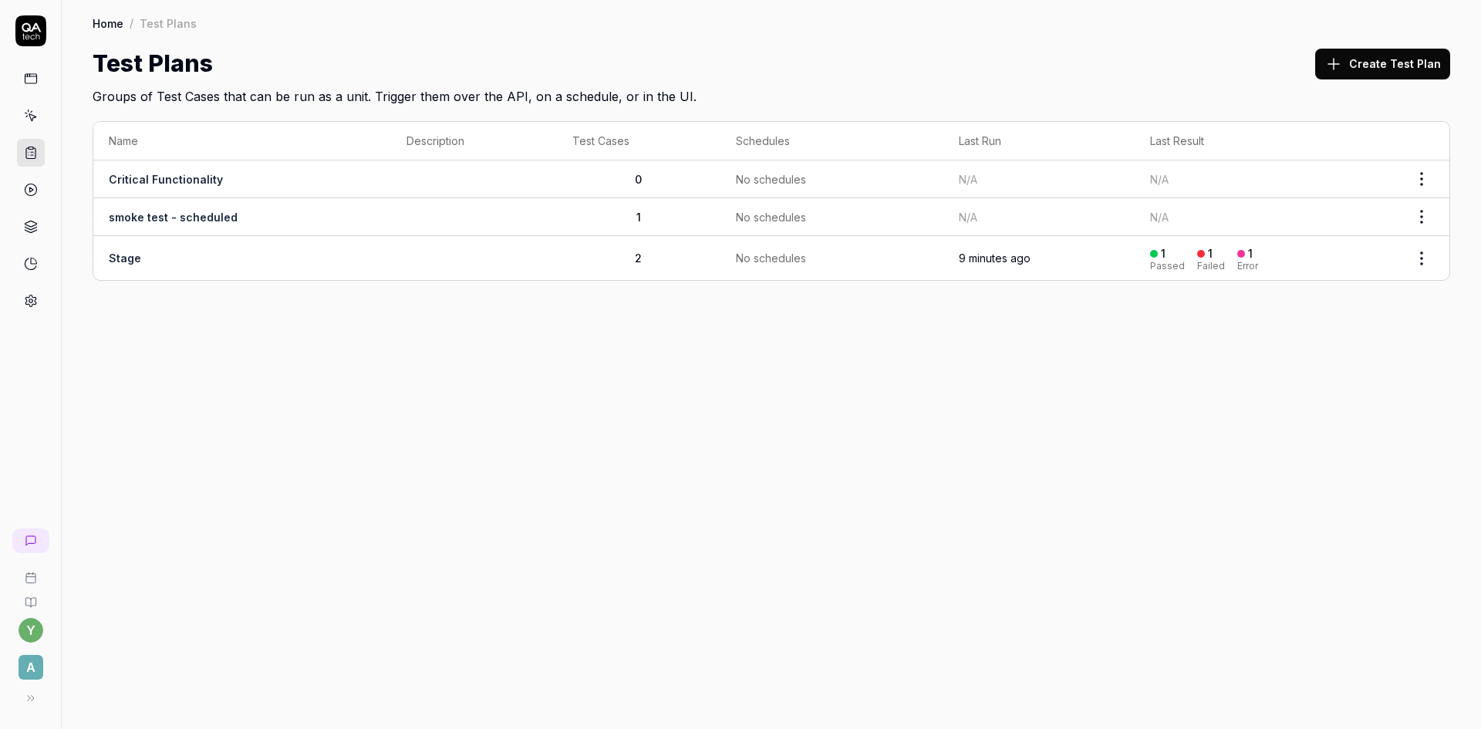
click at [32, 297] on icon at bounding box center [30, 301] width 11 height 12
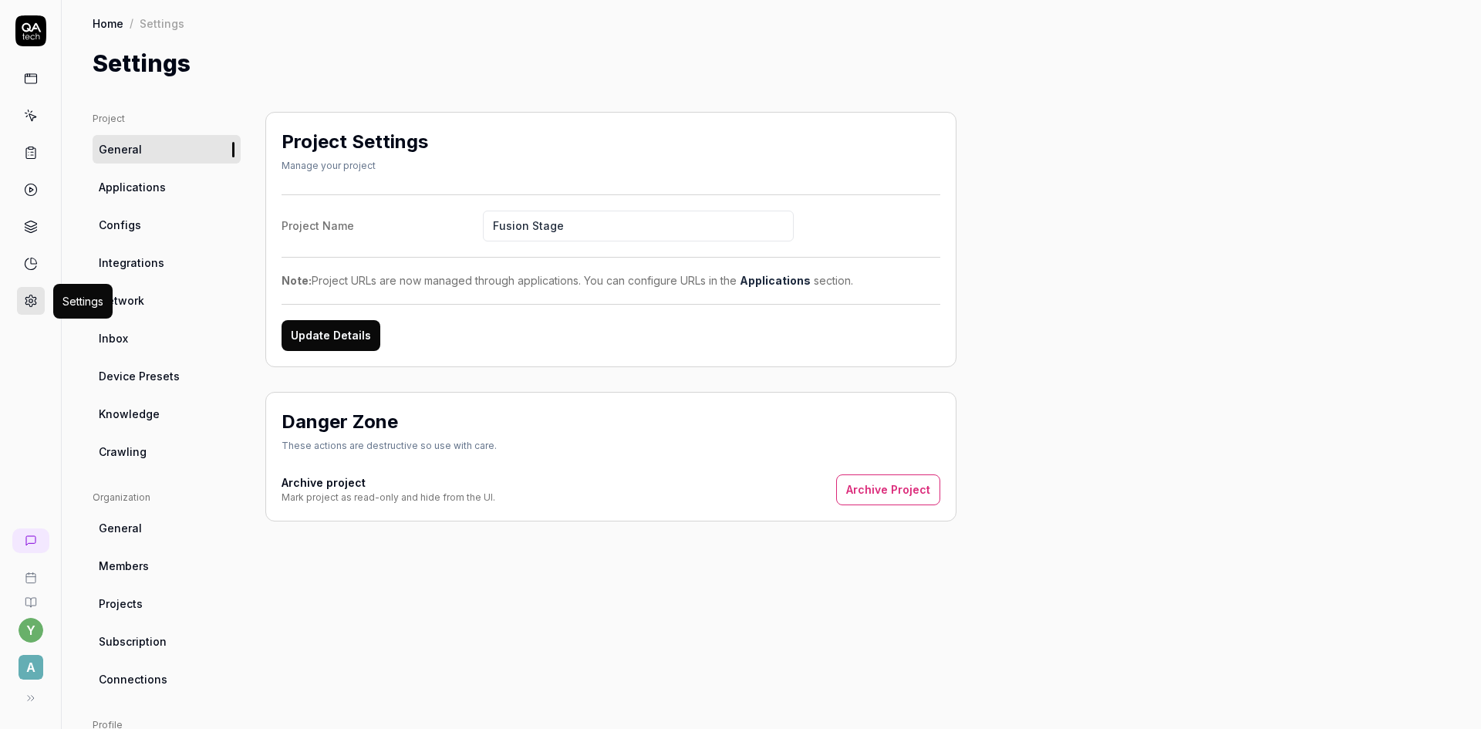
click at [24, 299] on icon at bounding box center [31, 301] width 14 height 14
click at [123, 227] on span "Configs" at bounding box center [120, 225] width 42 height 16
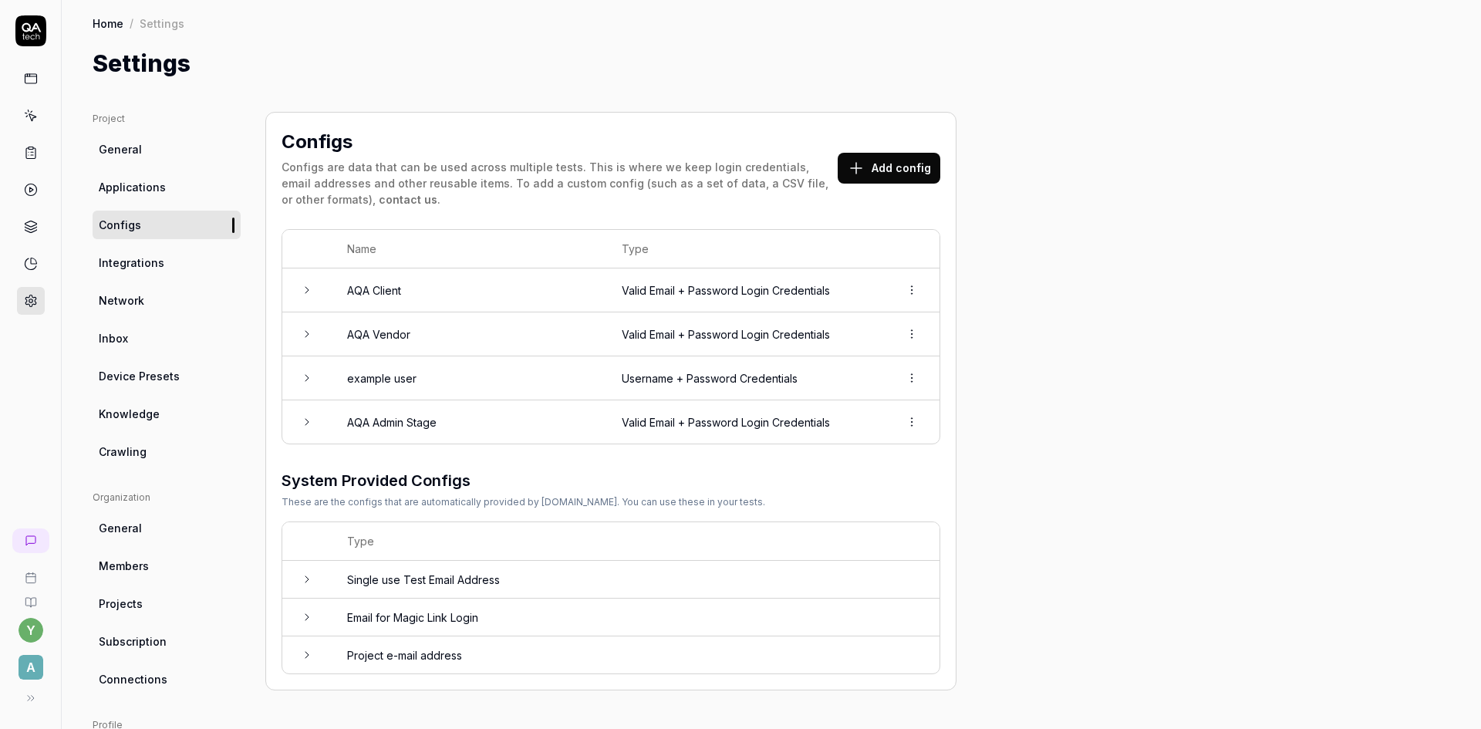
click at [307, 421] on icon at bounding box center [307, 422] width 12 height 12
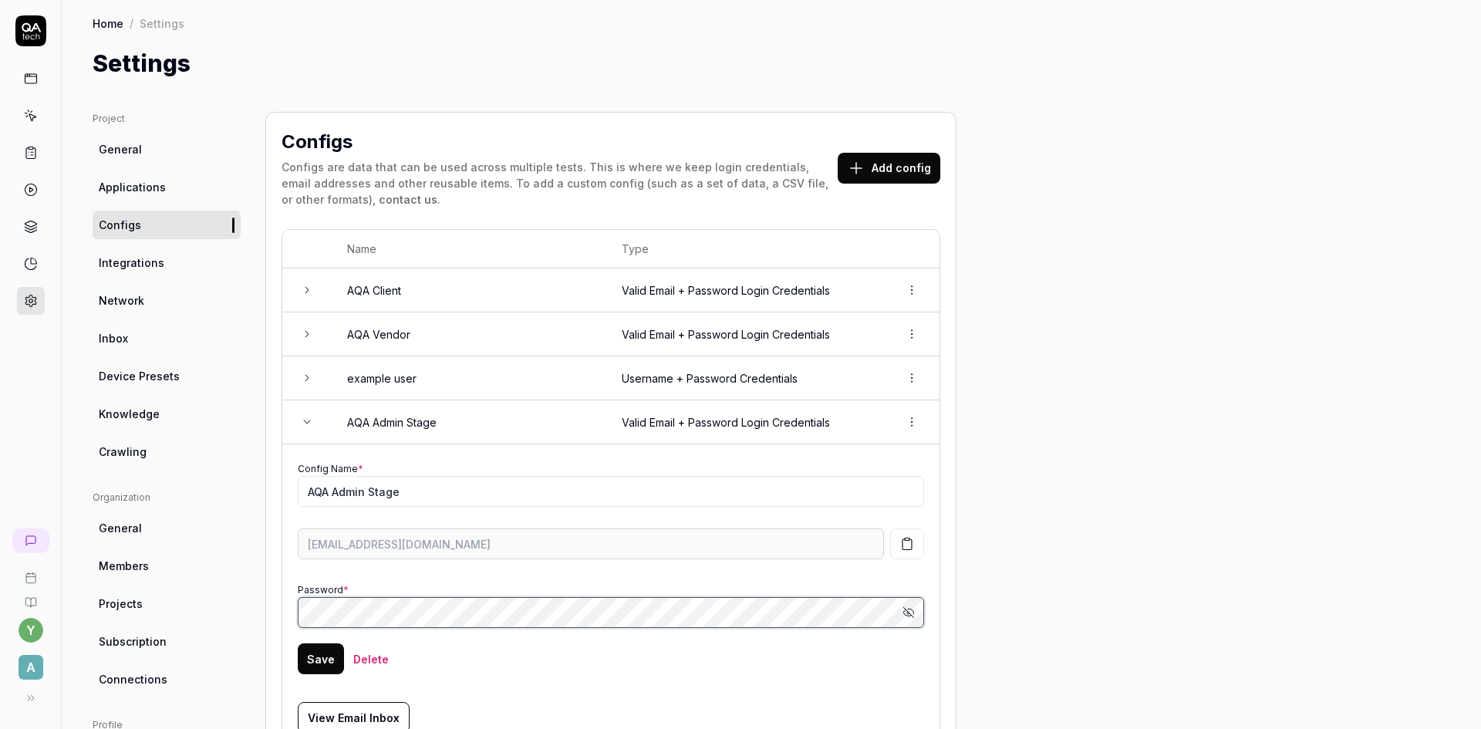
click at [280, 605] on div "Configs Configs are data that can be used across multiple tests. This is where …" at bounding box center [610, 553] width 691 height 883
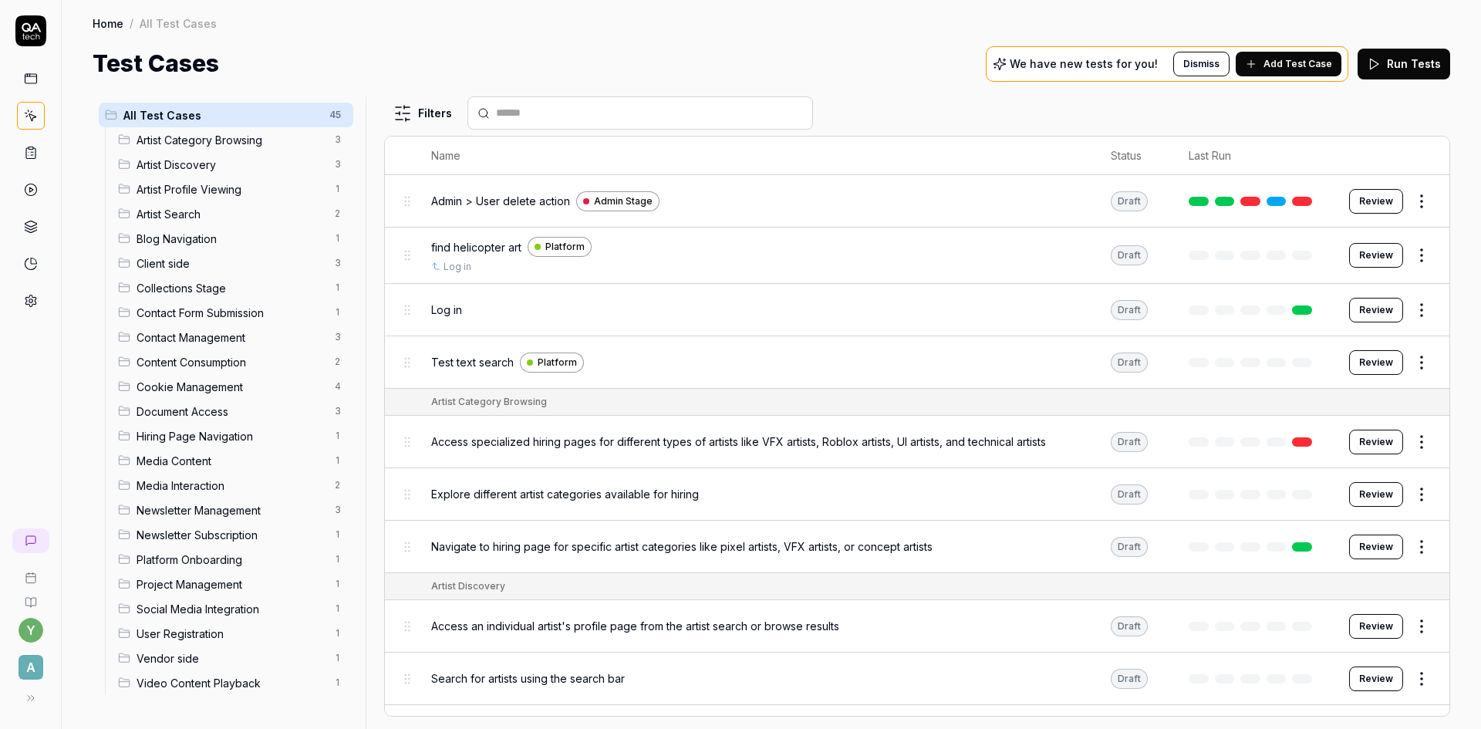
click at [187, 262] on span "Client side" at bounding box center [230, 263] width 189 height 16
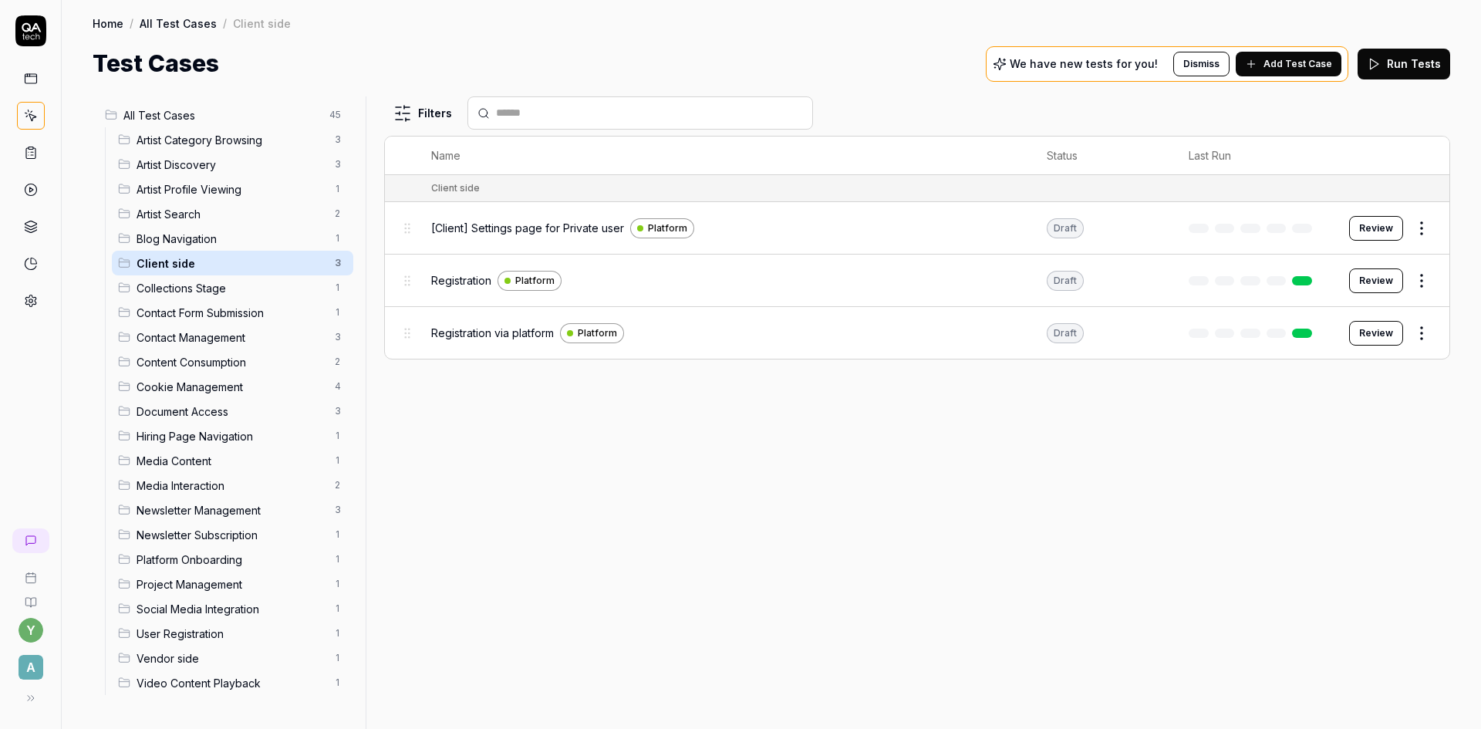
click at [639, 472] on div "Filters Name Status Last Run Client side [Client] Settings page for Private use…" at bounding box center [917, 412] width 1066 height 632
click at [473, 277] on span "Registration" at bounding box center [461, 280] width 60 height 16
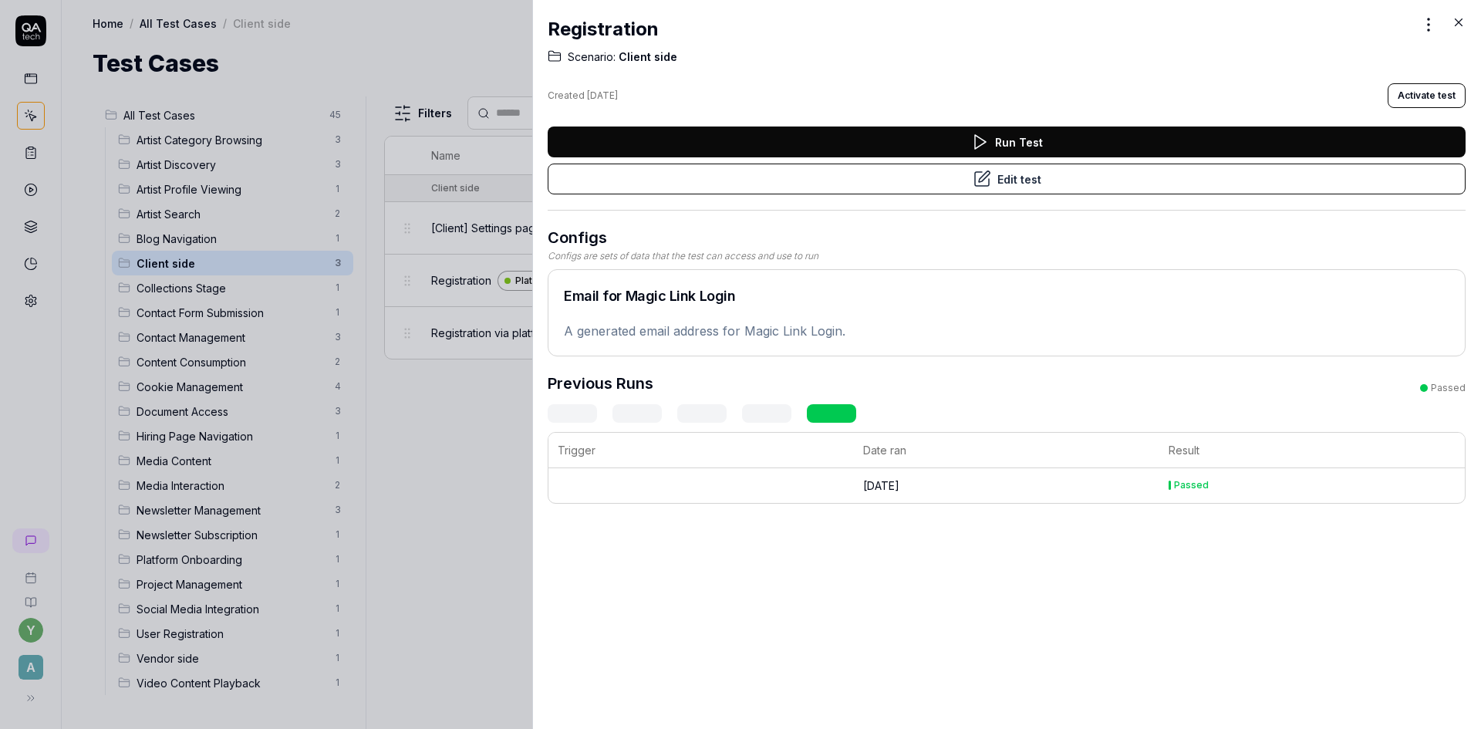
click at [1010, 143] on button "Run Test" at bounding box center [1006, 141] width 918 height 31
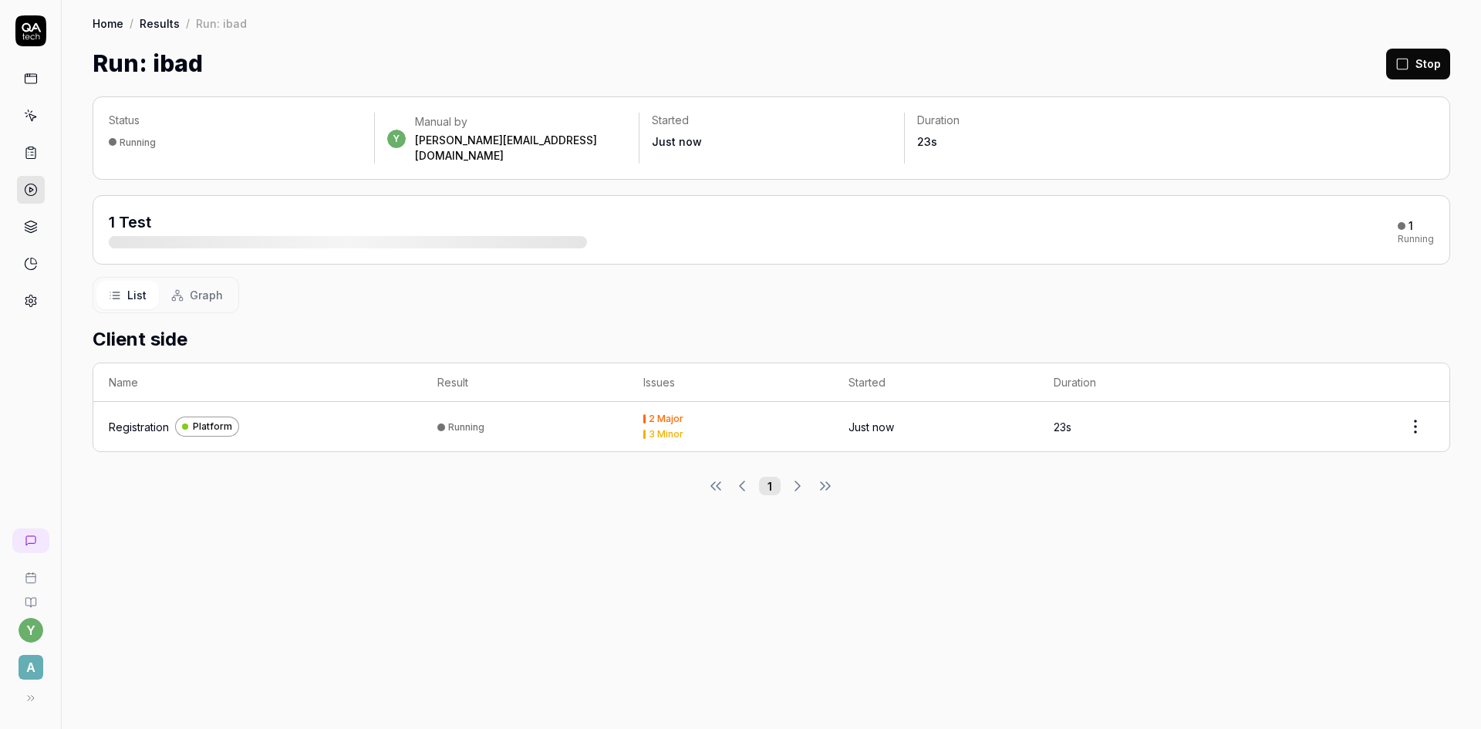
click at [150, 419] on div "Registration" at bounding box center [139, 427] width 60 height 16
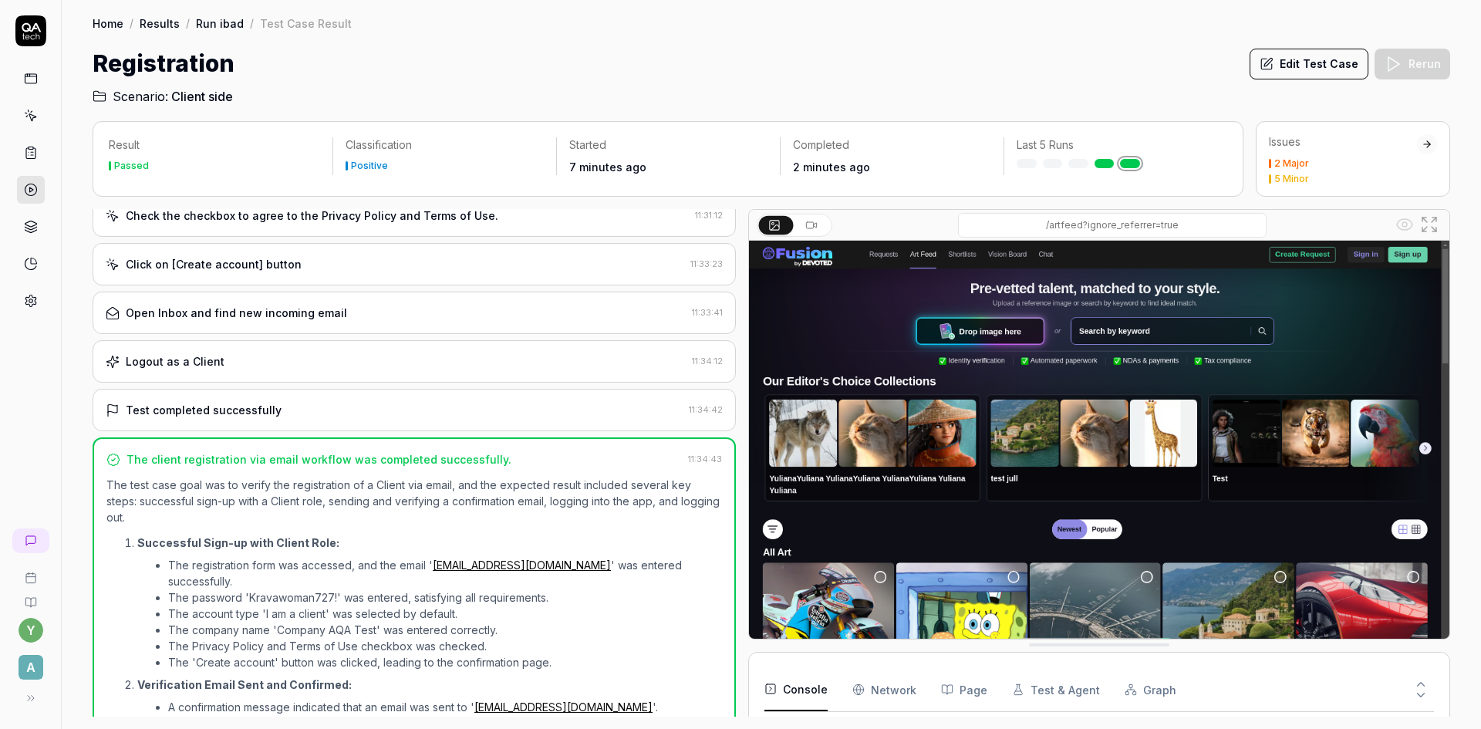
scroll to position [379, 0]
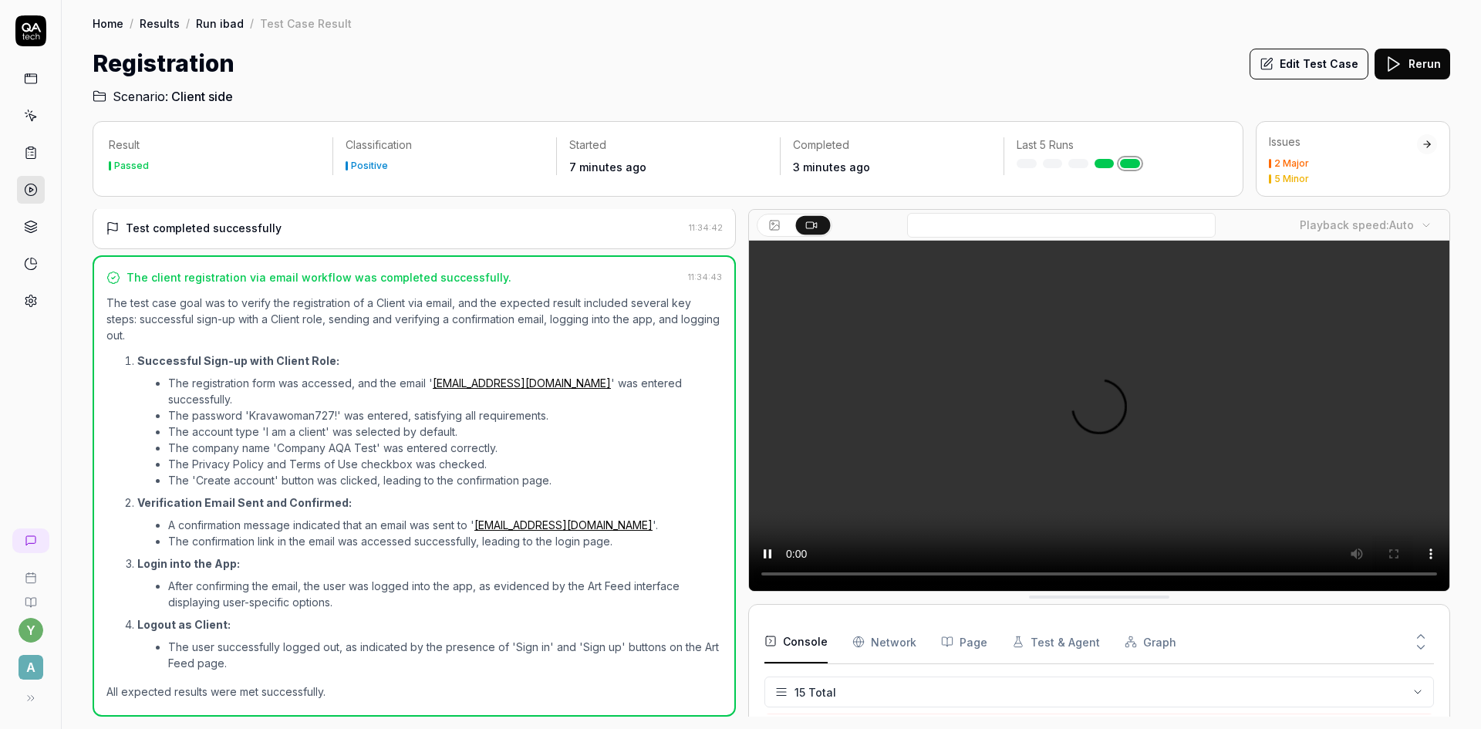
scroll to position [382, 0]
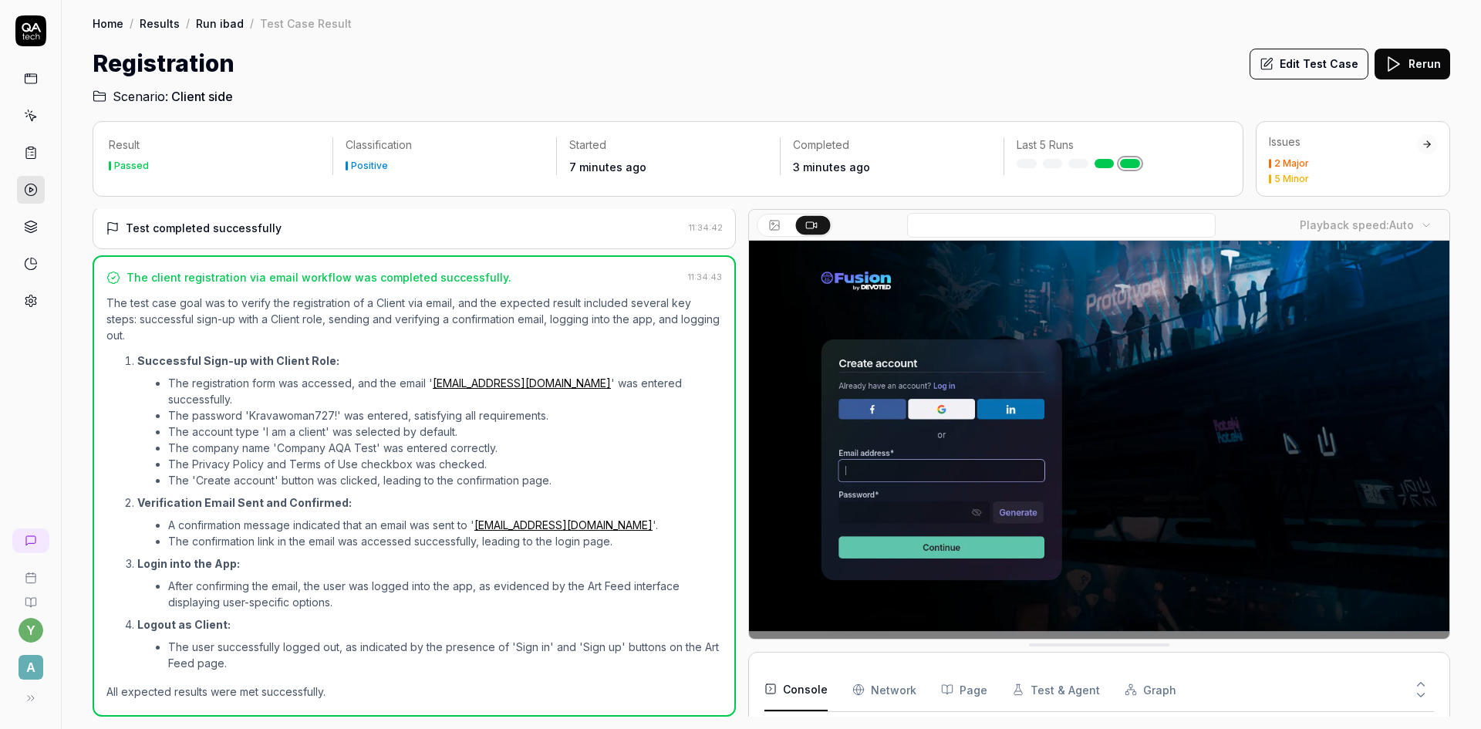
click at [1426, 64] on button "Rerun" at bounding box center [1412, 64] width 76 height 31
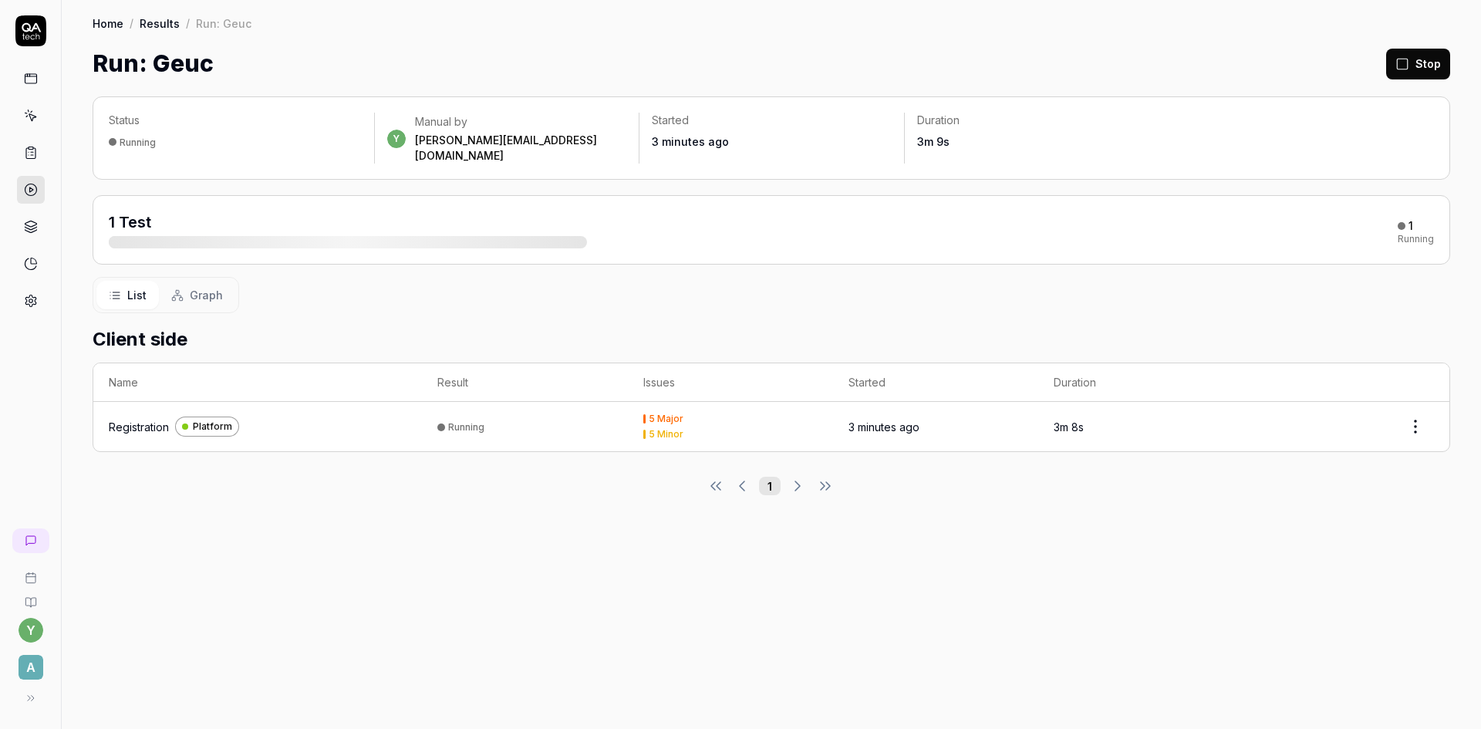
click at [157, 419] on div "Registration" at bounding box center [139, 427] width 60 height 16
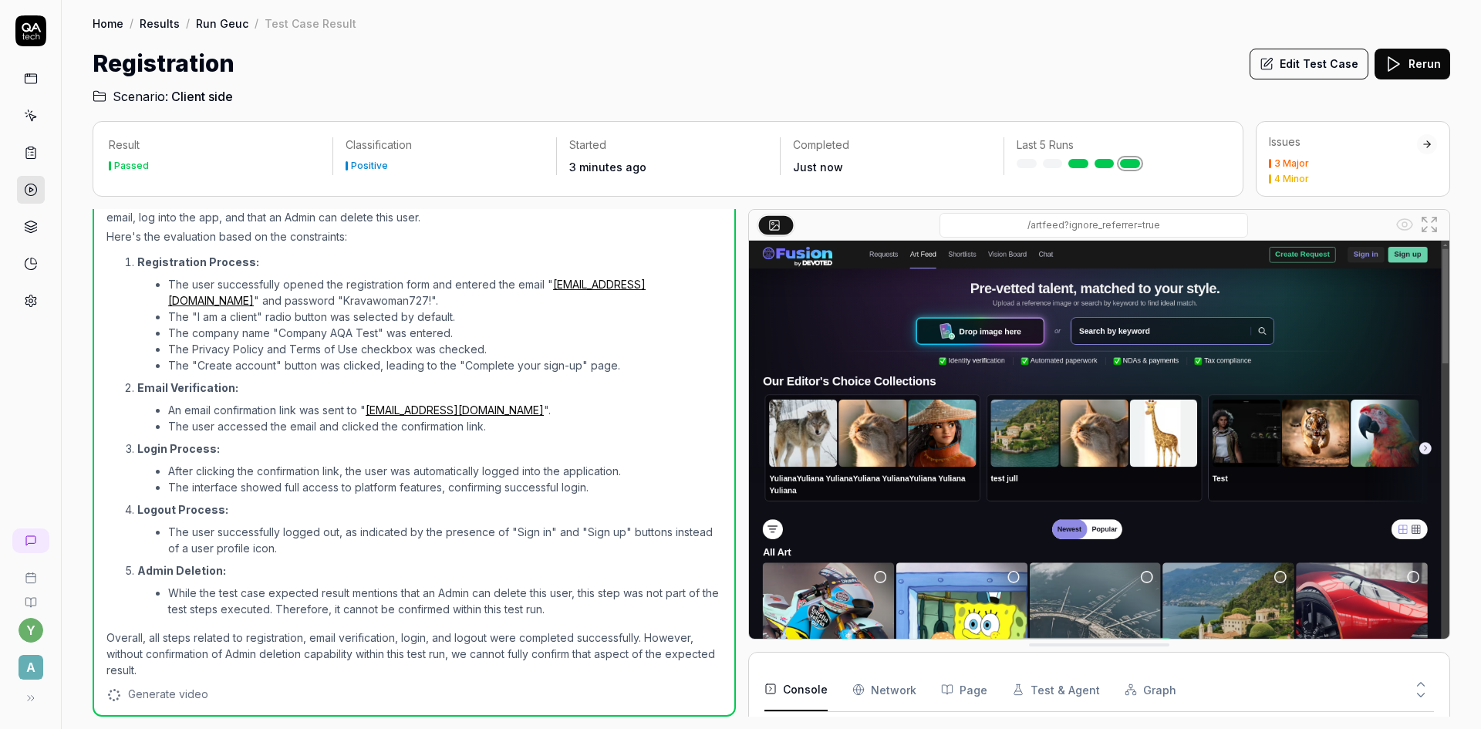
scroll to position [705, 0]
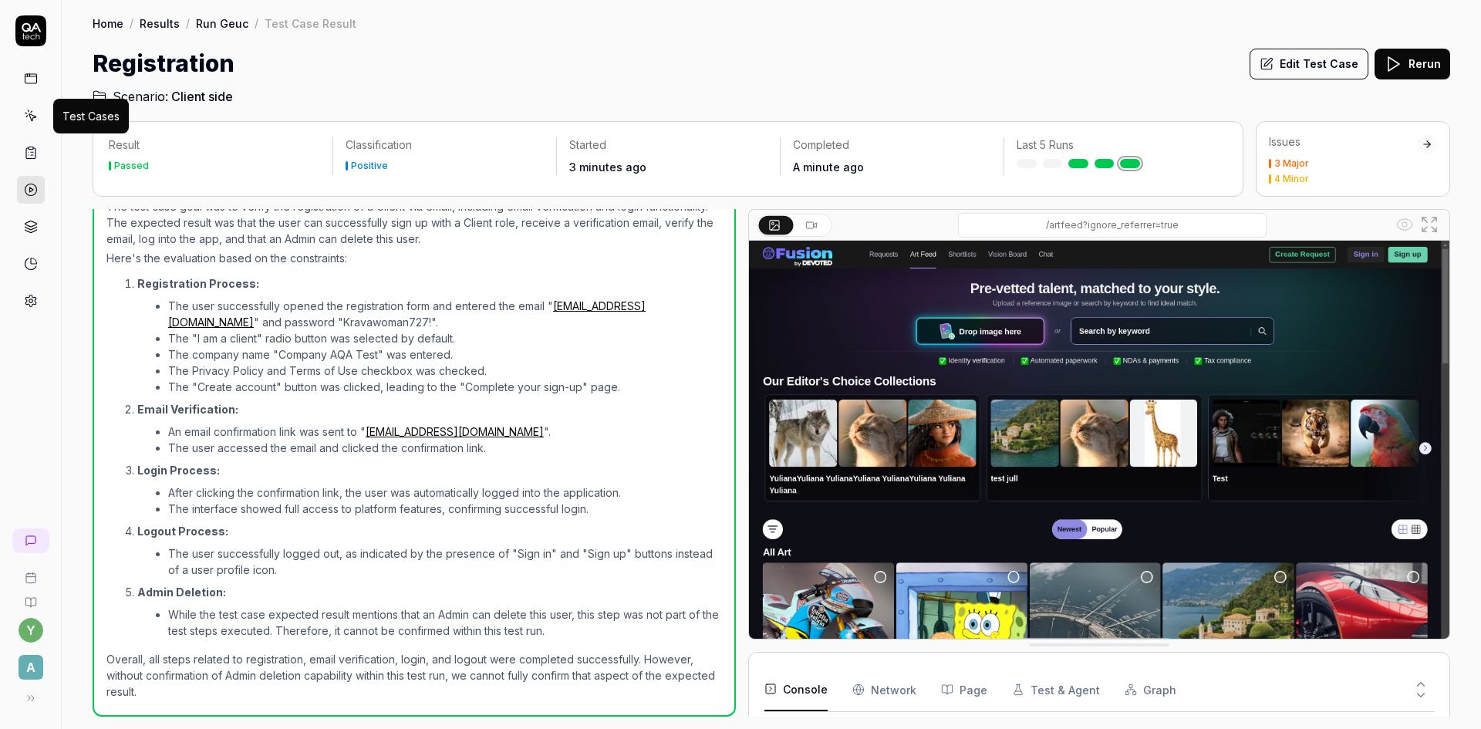
click at [29, 109] on icon at bounding box center [31, 116] width 14 height 14
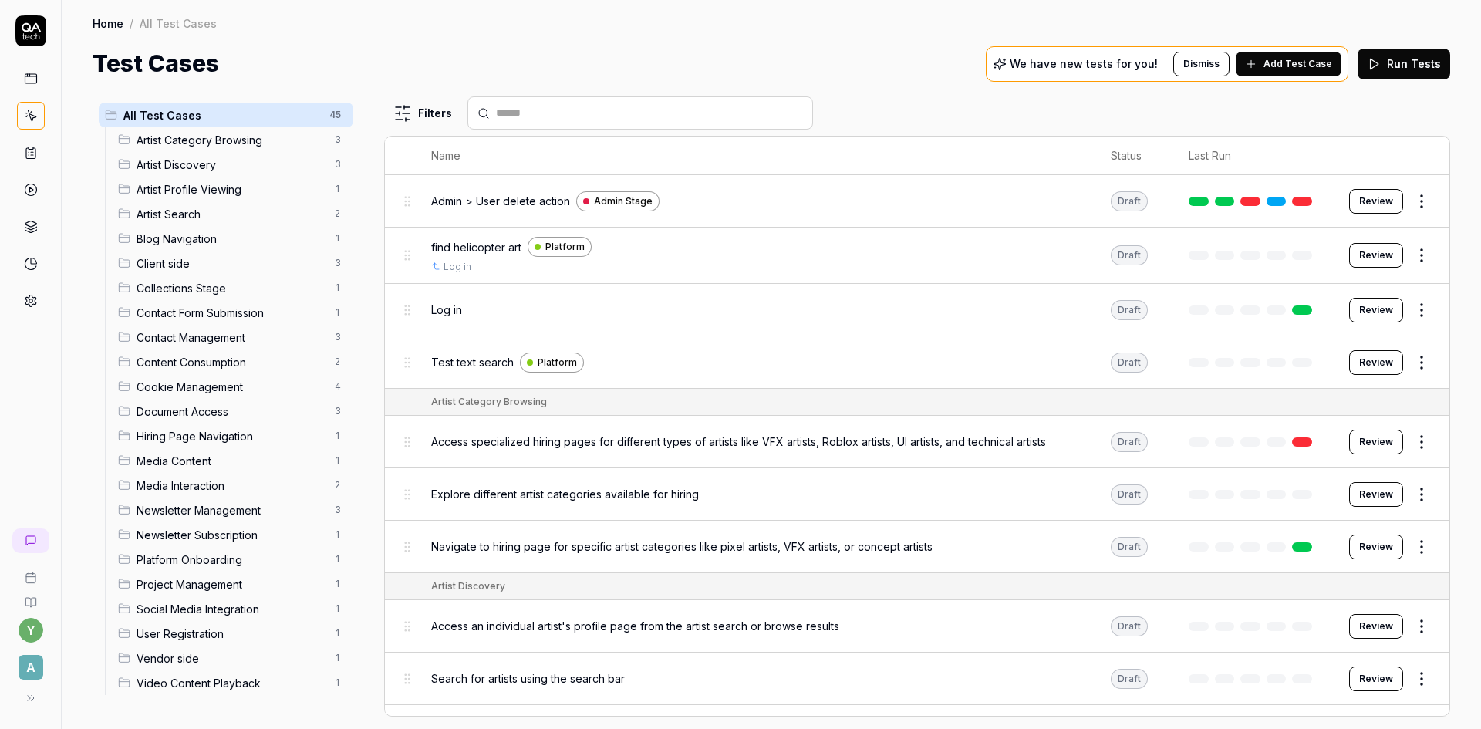
click at [167, 264] on span "Client side" at bounding box center [230, 263] width 189 height 16
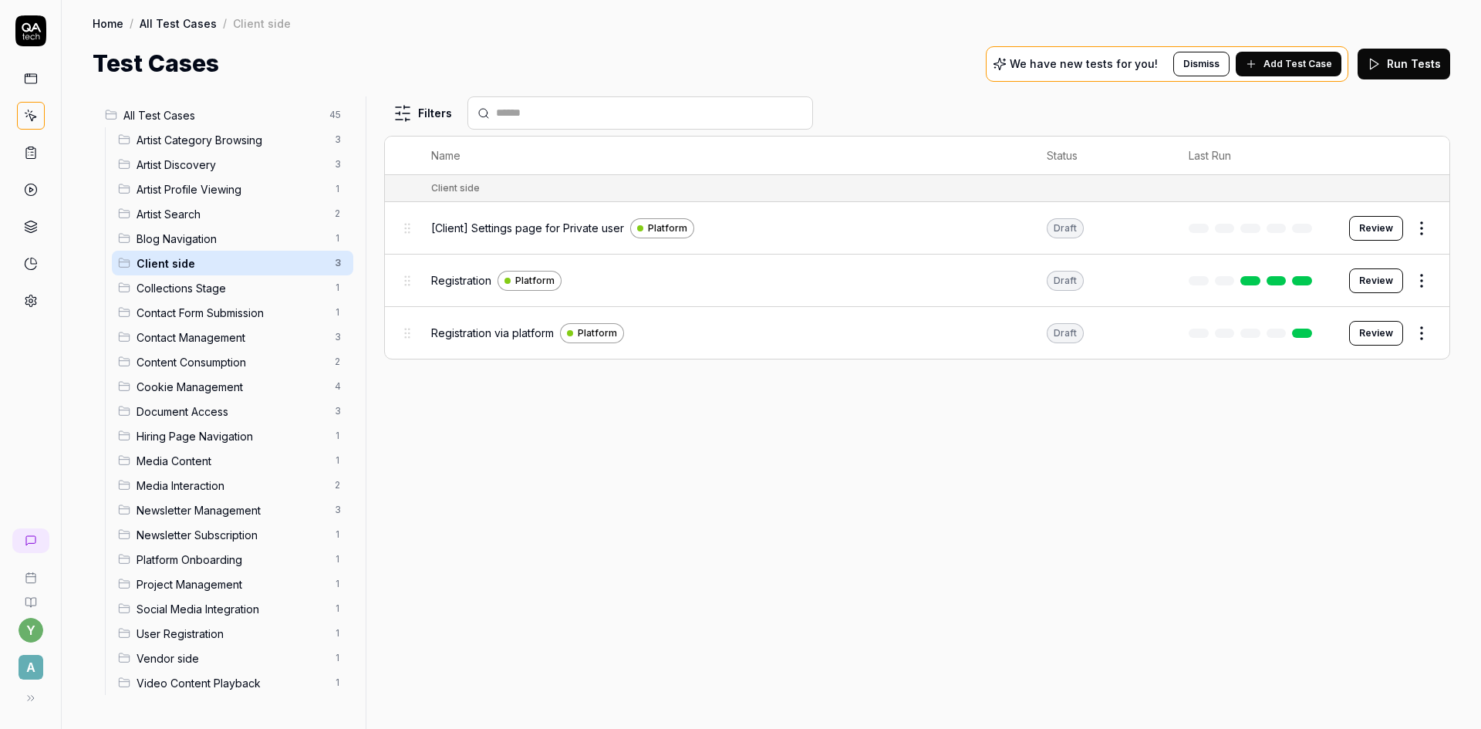
click at [475, 282] on span "Registration" at bounding box center [461, 280] width 60 height 16
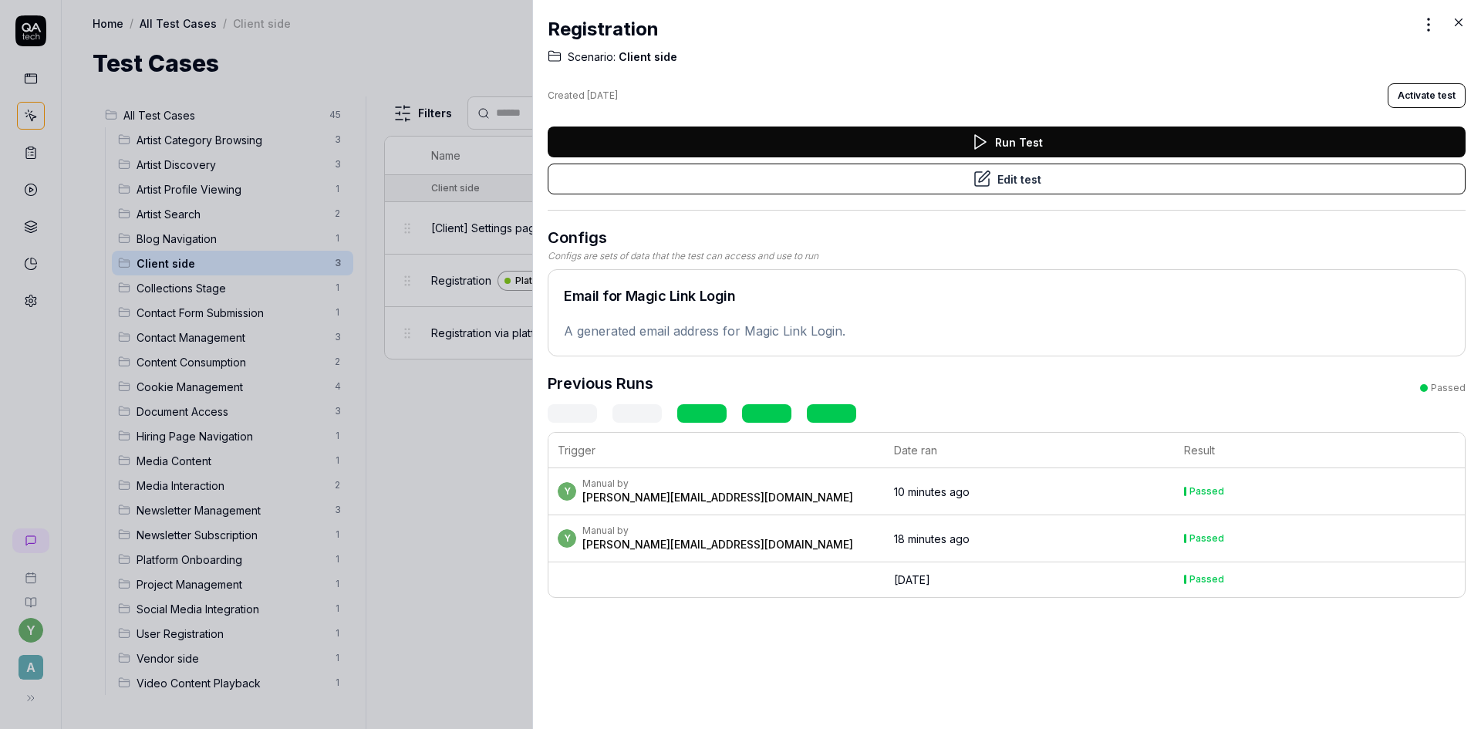
click at [1013, 146] on button "Run Test" at bounding box center [1006, 141] width 918 height 31
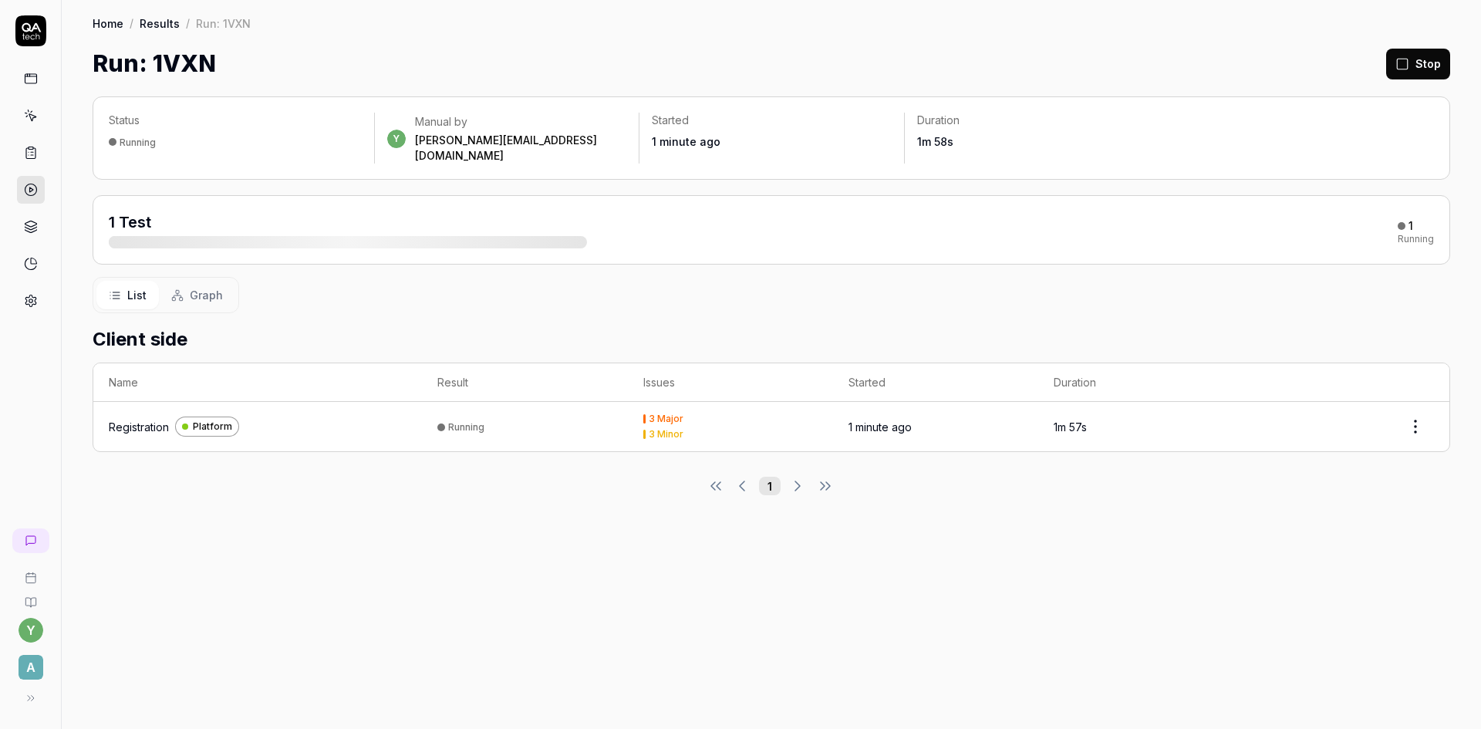
click at [135, 419] on div "Registration" at bounding box center [139, 427] width 60 height 16
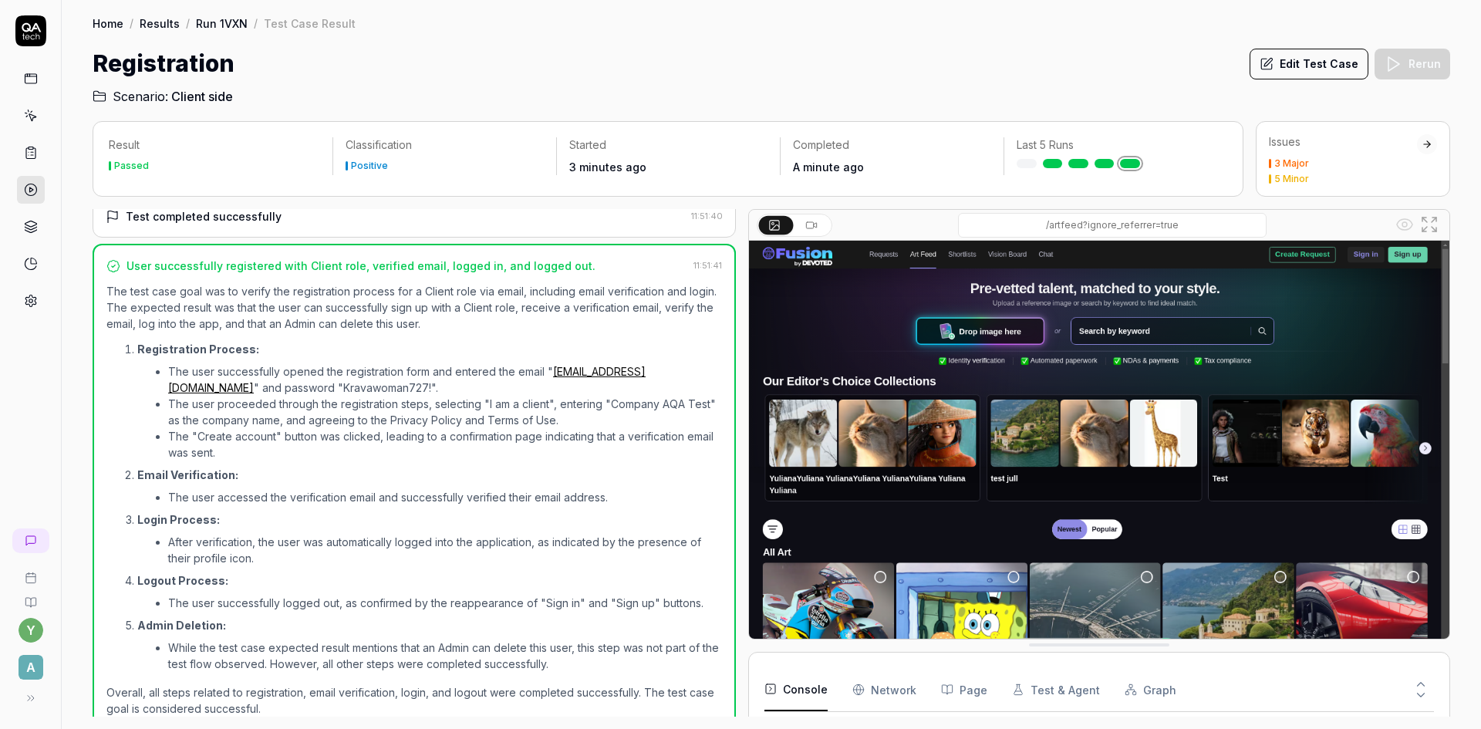
scroll to position [540, 0]
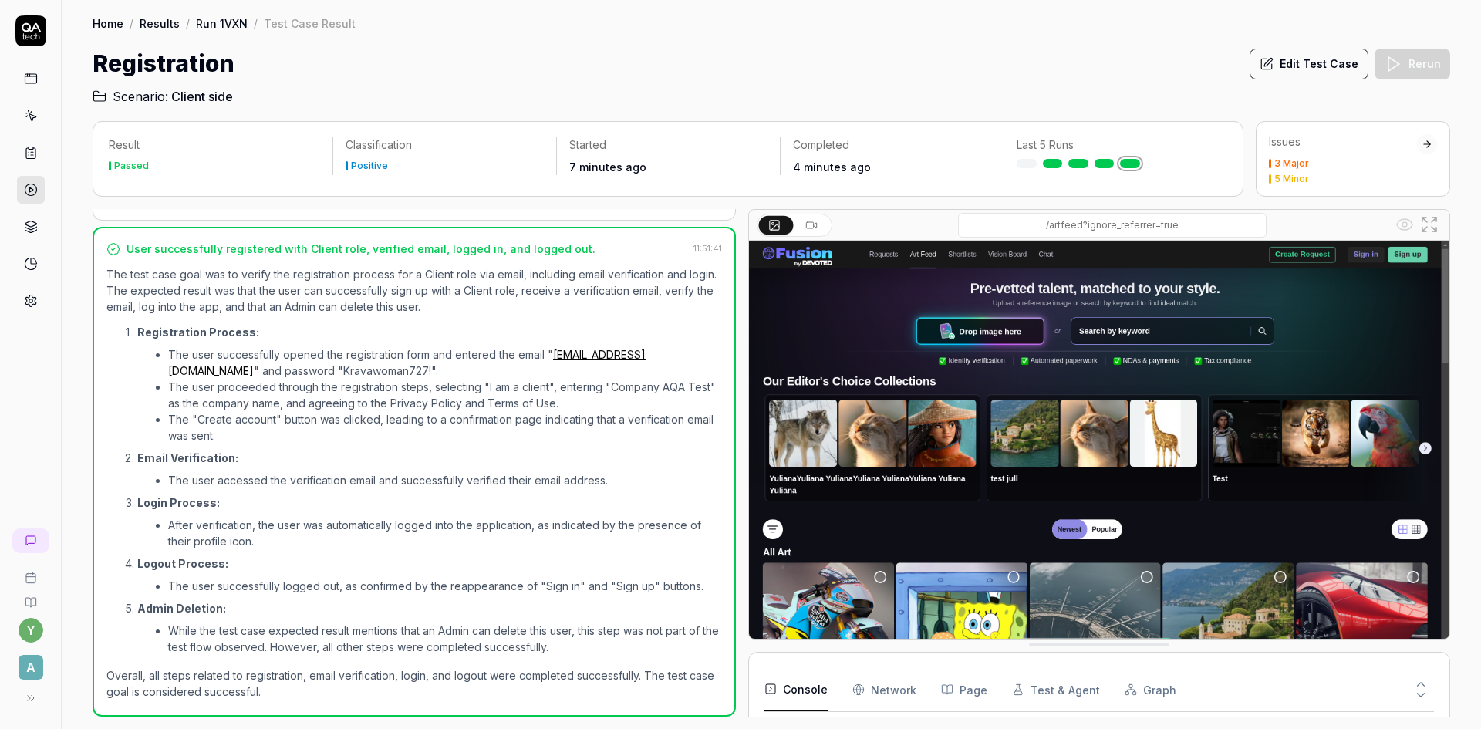
click at [1328, 67] on button "Edit Test Case" at bounding box center [1308, 64] width 119 height 31
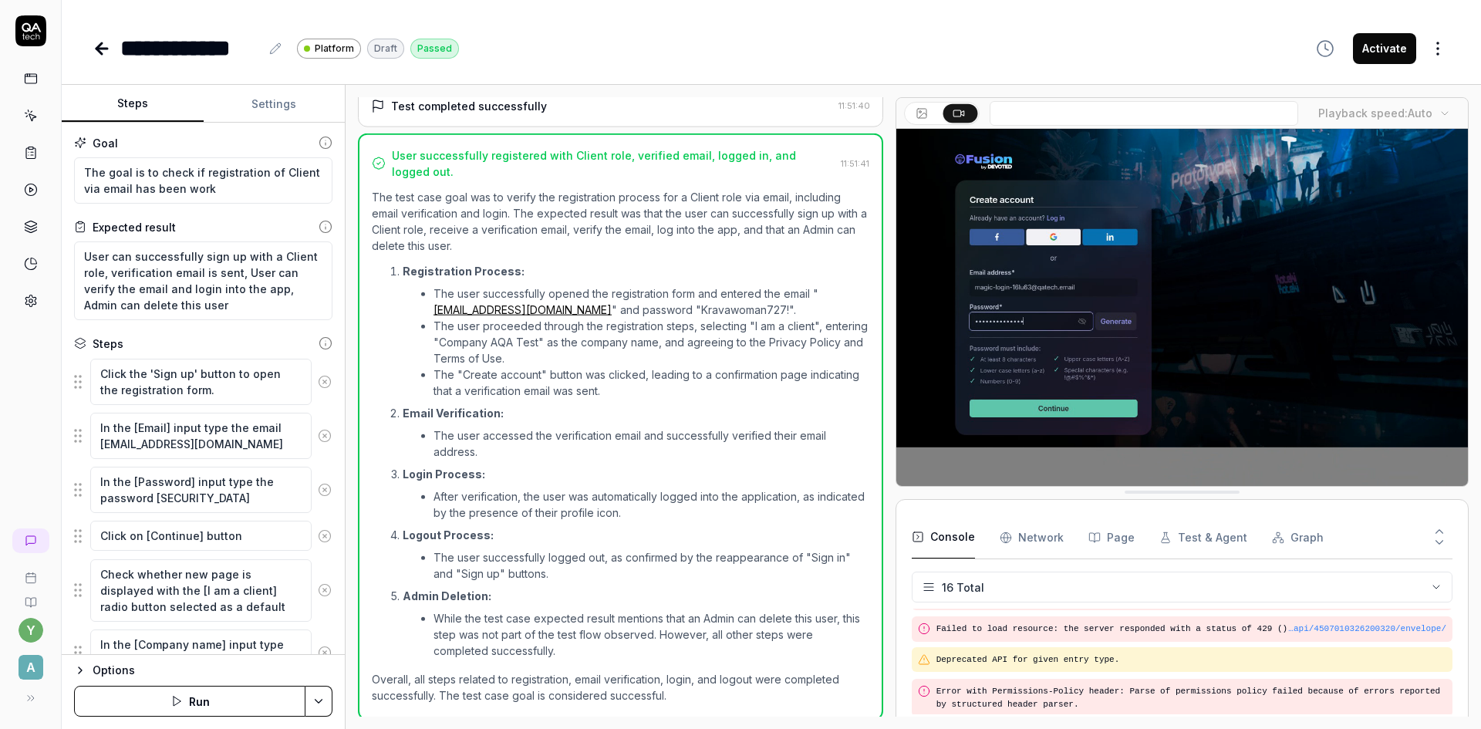
scroll to position [541, 0]
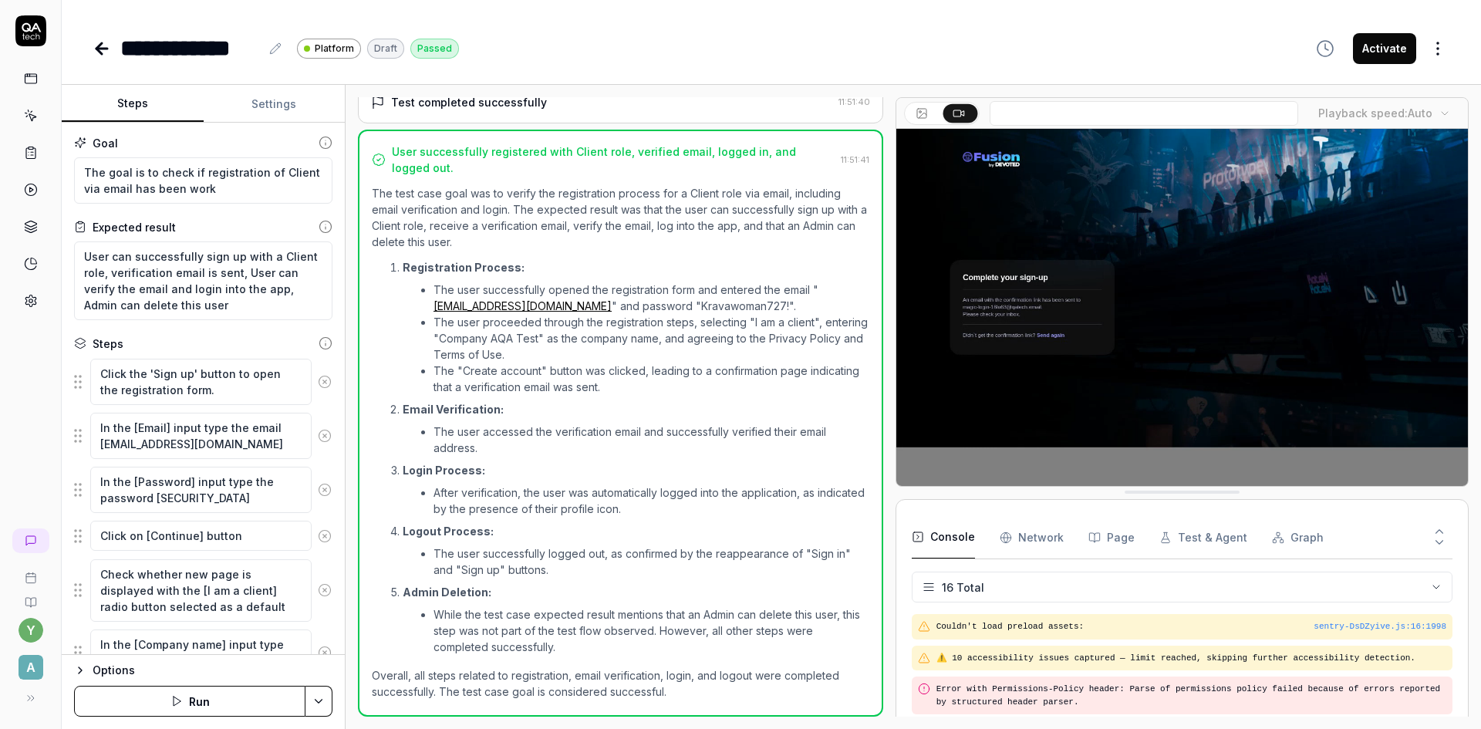
click at [1383, 44] on button "Activate" at bounding box center [1384, 48] width 63 height 31
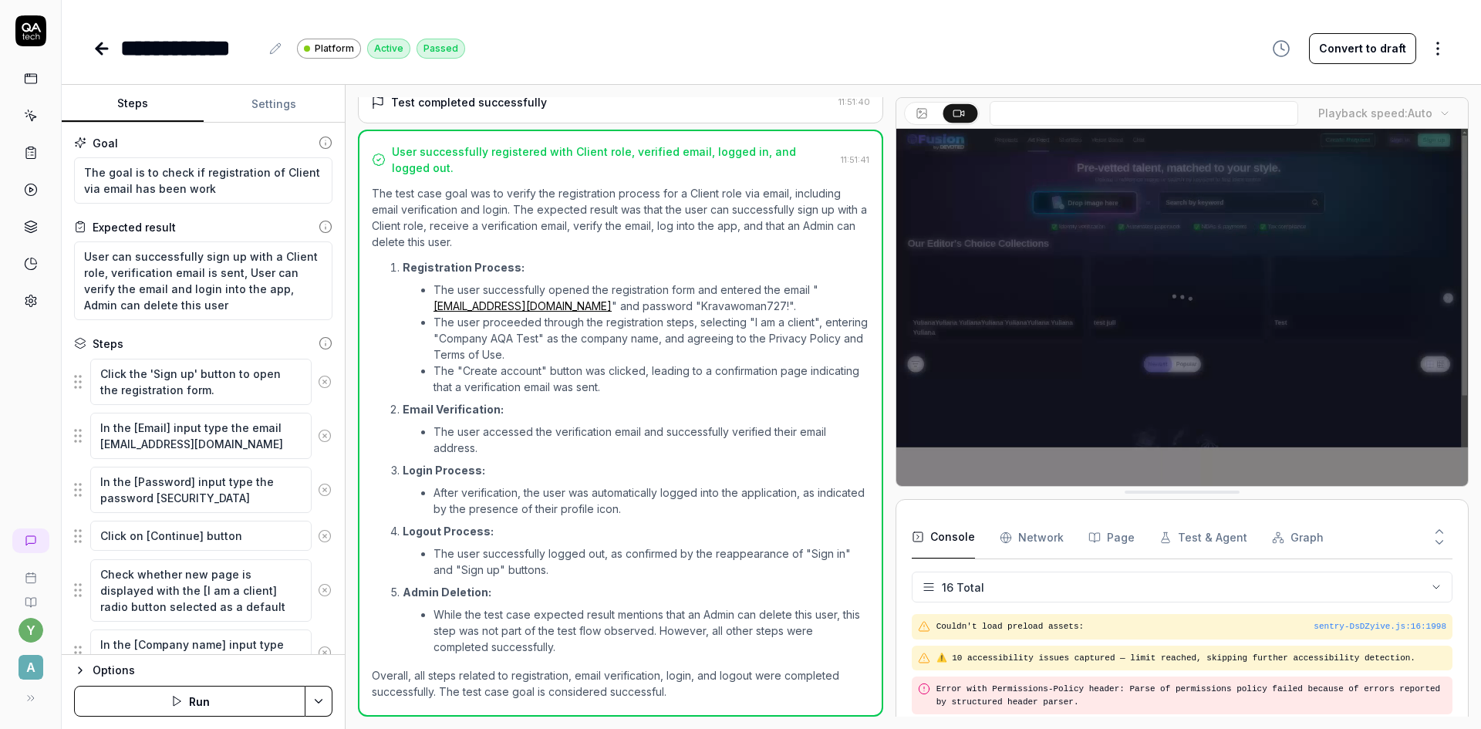
type textarea "*"
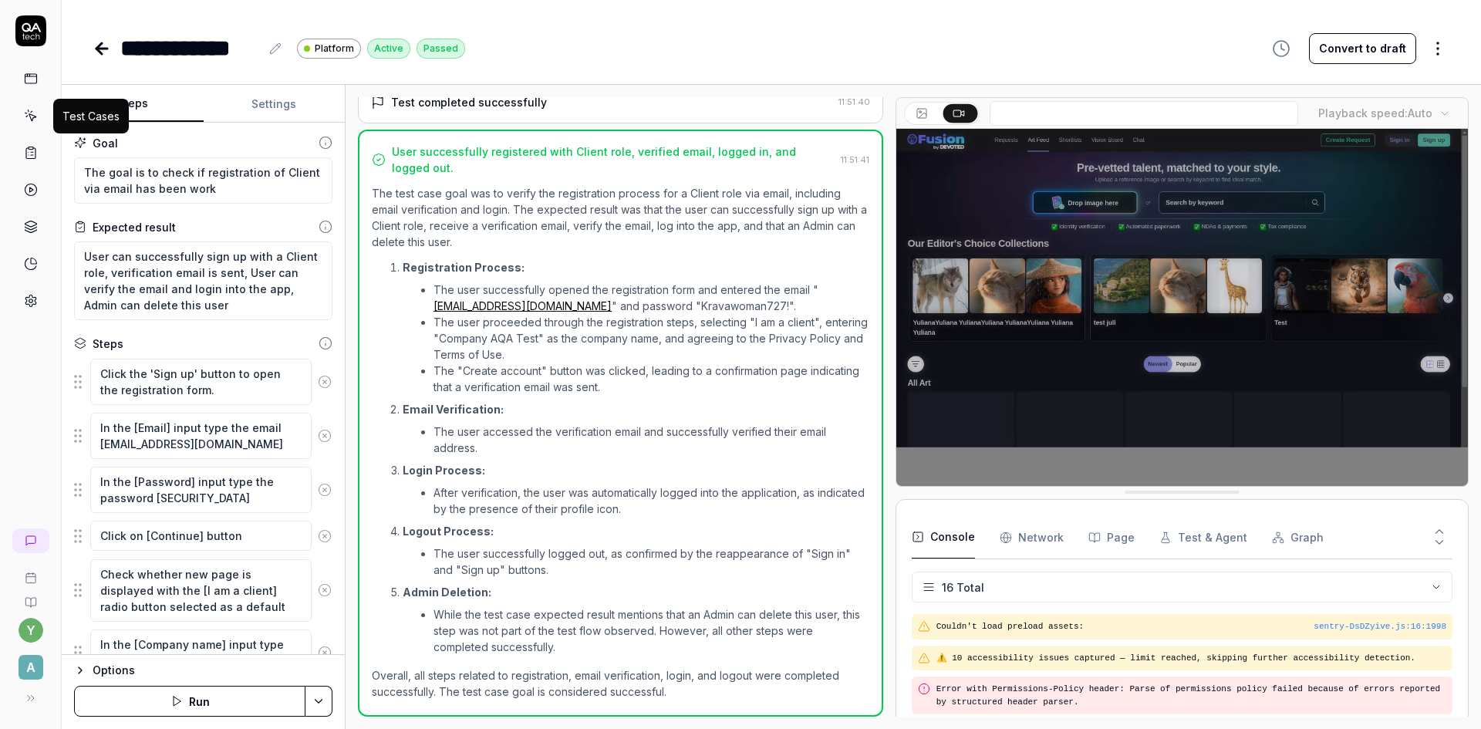
click at [34, 109] on icon at bounding box center [31, 116] width 14 height 14
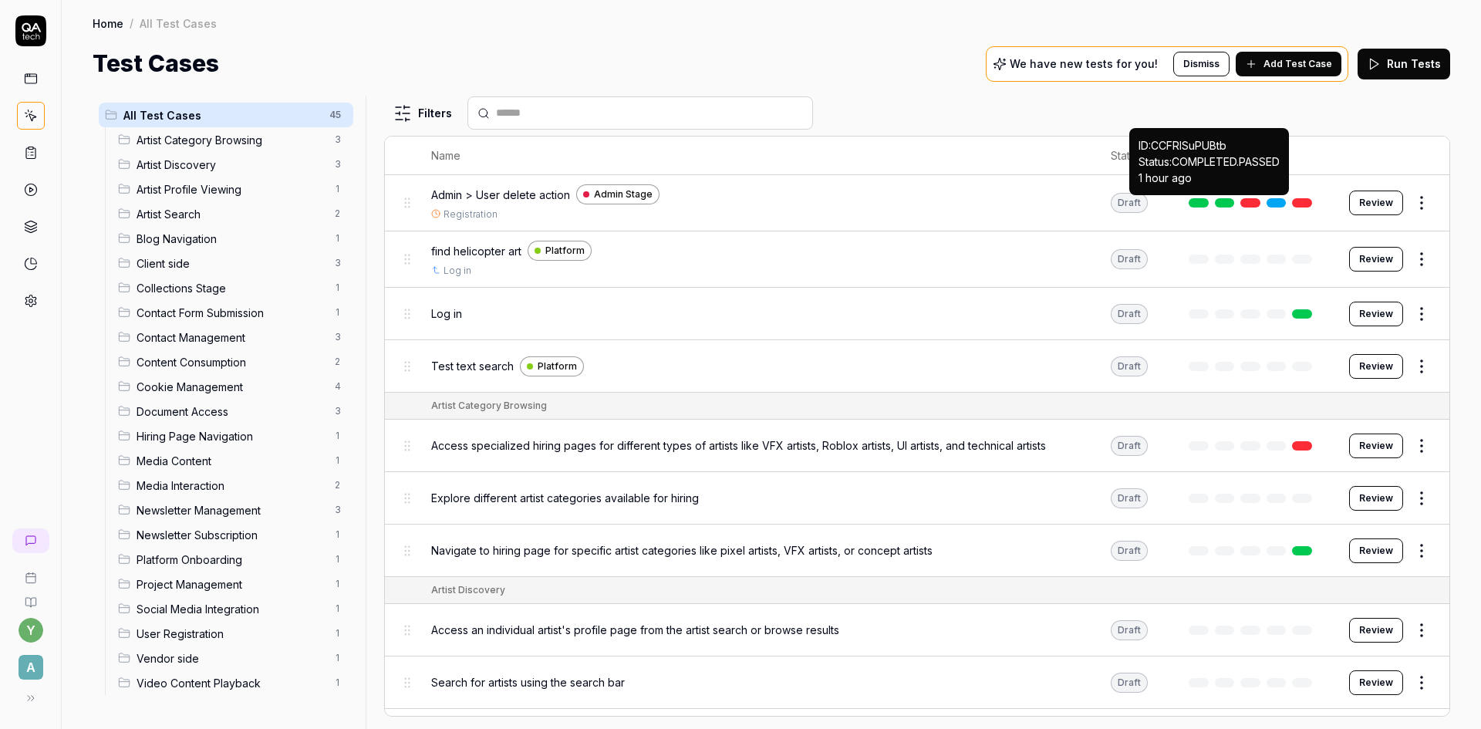
click at [503, 197] on span "Admin > User delete action" at bounding box center [500, 195] width 139 height 16
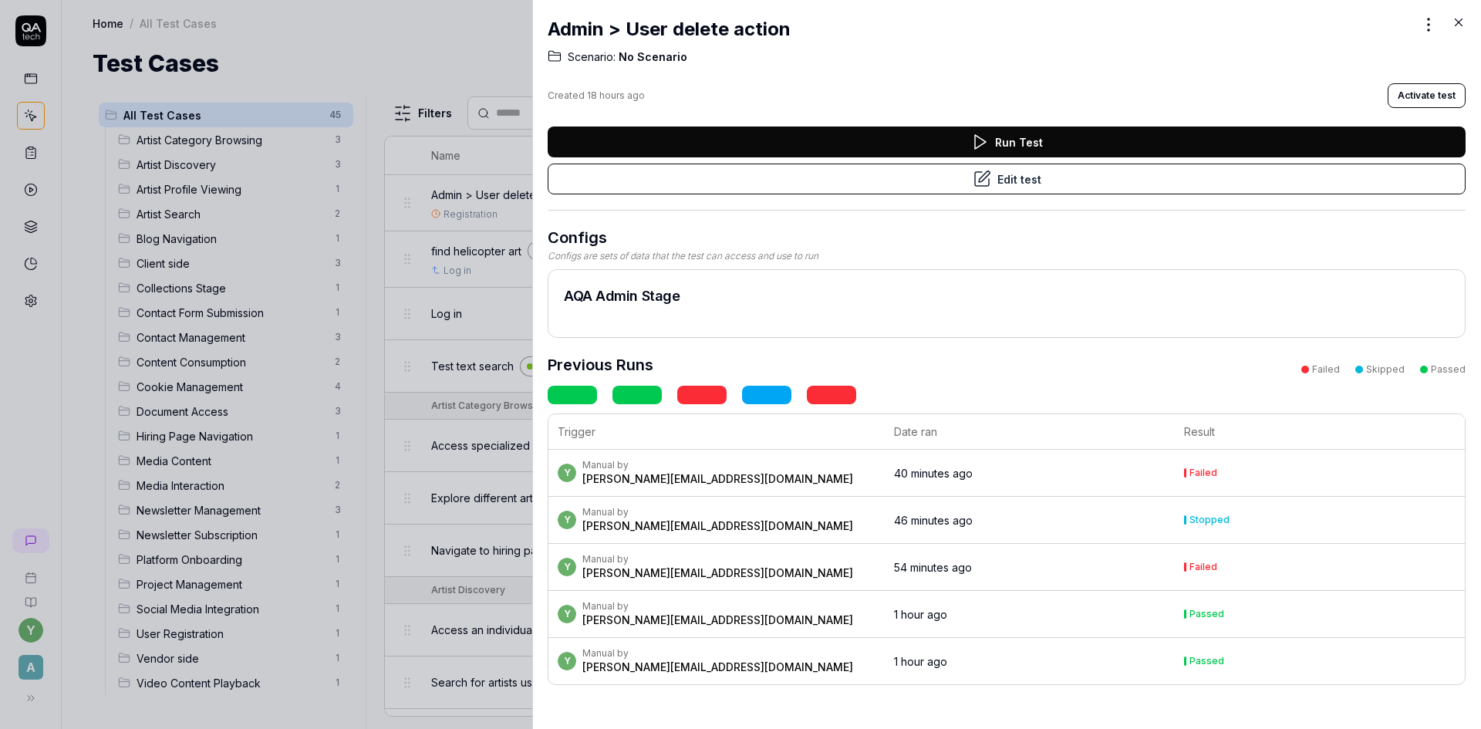
click at [1429, 99] on button "Activate test" at bounding box center [1426, 95] width 78 height 25
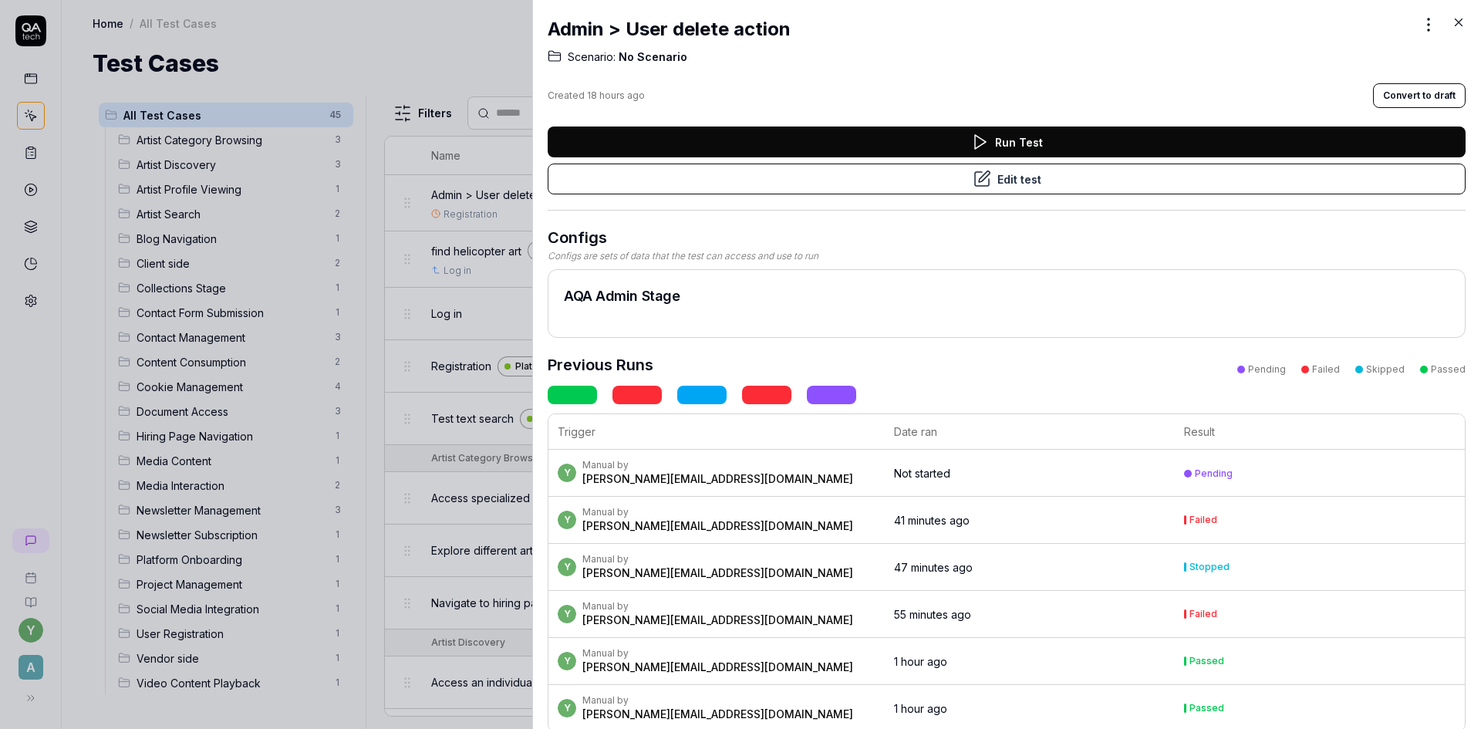
click at [1456, 22] on icon at bounding box center [1458, 22] width 14 height 14
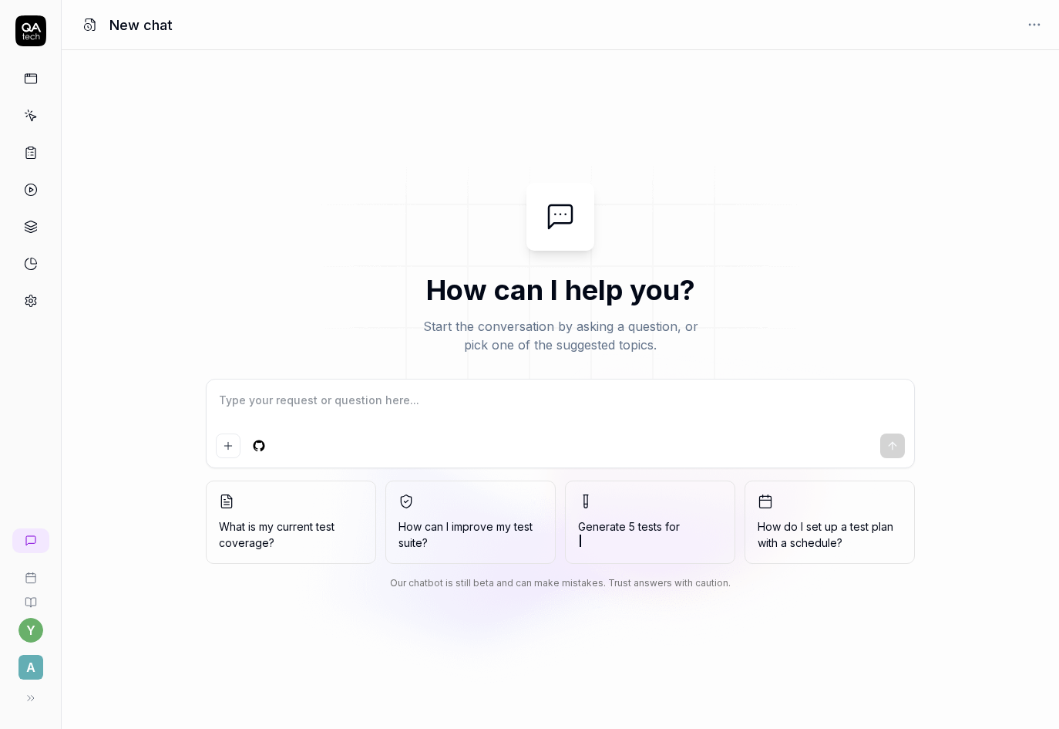
click at [301, 401] on textarea at bounding box center [560, 408] width 689 height 39
type textarea "w"
type textarea "*"
type textarea "wh"
type textarea "*"
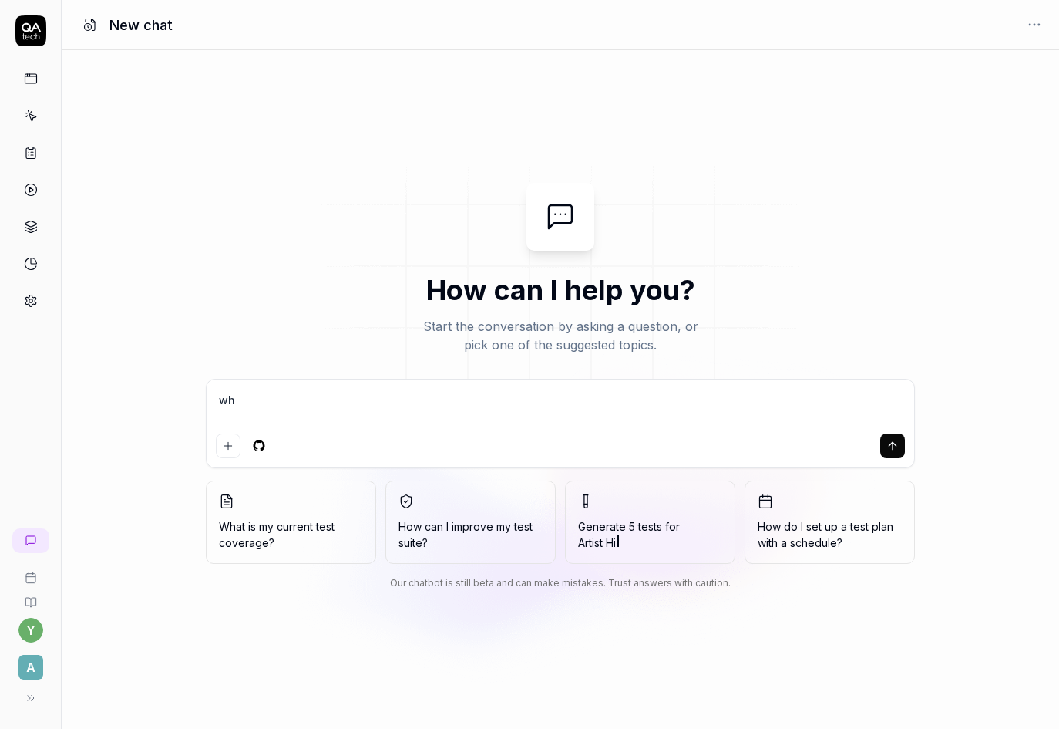
type textarea "why"
type textarea "*"
type textarea "why"
type textarea "*"
type textarea "why d"
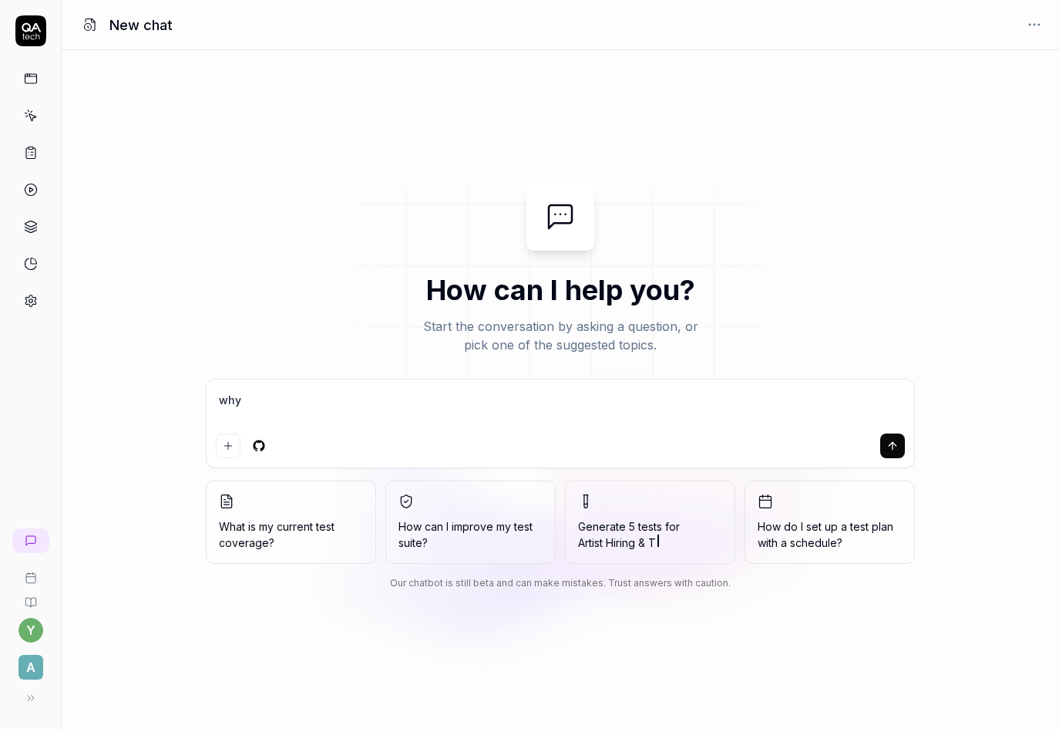
type textarea "*"
type textarea "why do"
type textarea "*"
type textarea "why don"
type textarea "*"
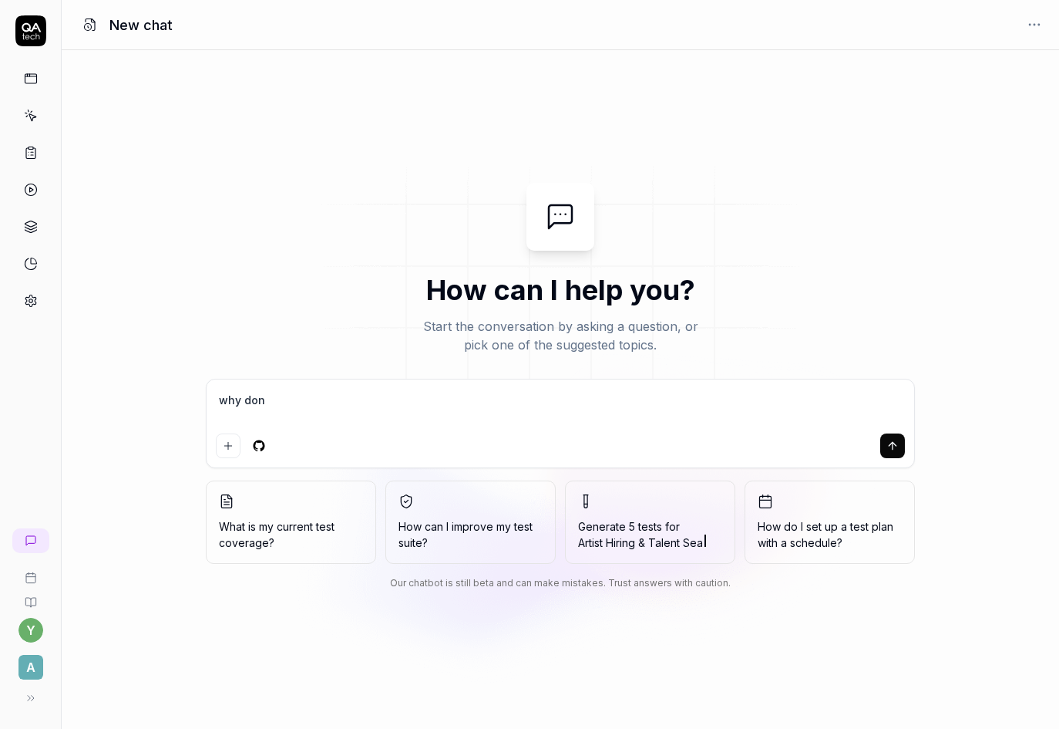
type textarea "why don;"
type textarea "*"
type textarea "why don;t"
type textarea "*"
type textarea "why don;"
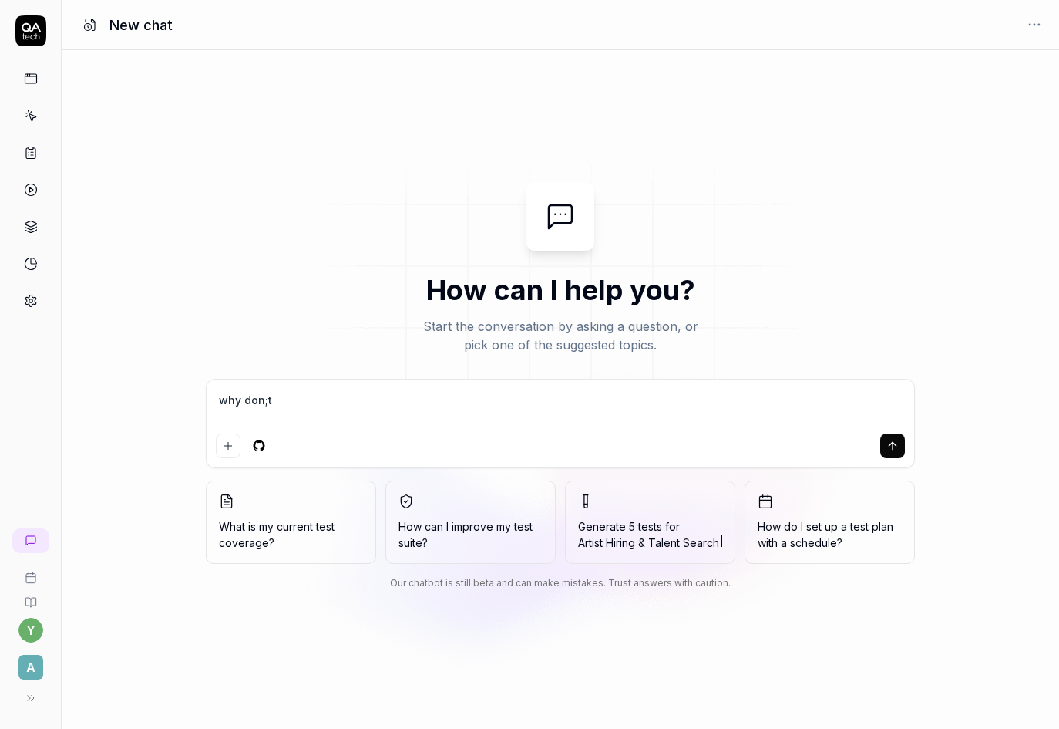
type textarea "*"
type textarea "why don"
type textarea "*"
type textarea "why don'"
type textarea "*"
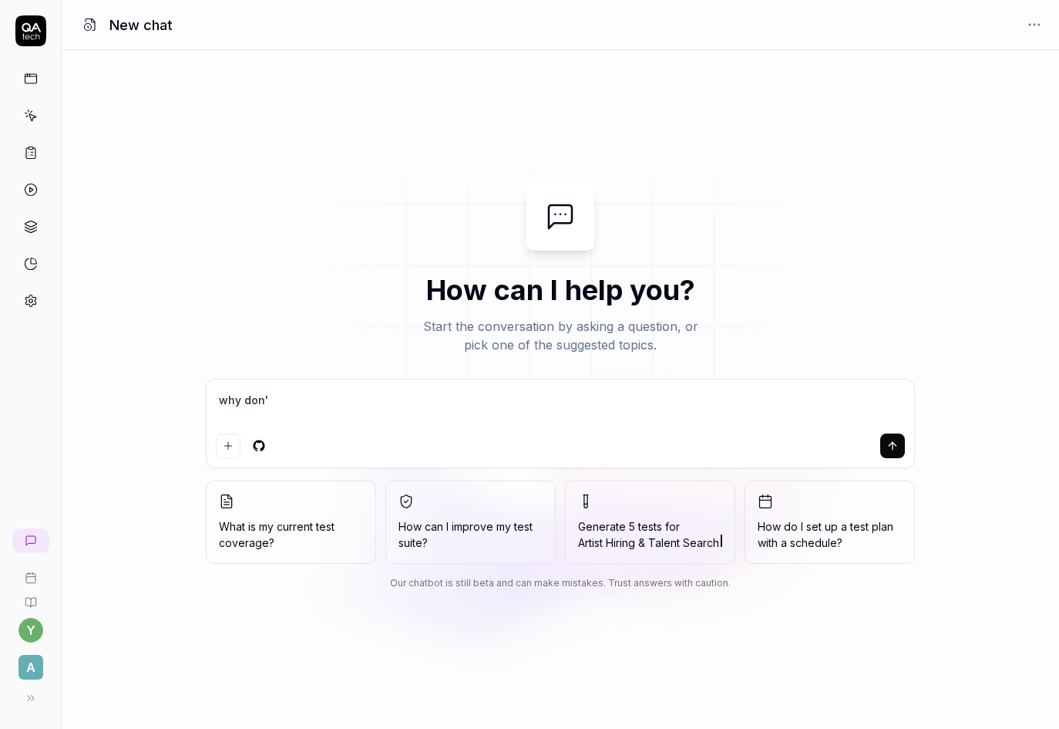
type textarea "why don't"
type textarea "*"
type textarea "why don't"
type textarea "*"
type textarea "why don't t"
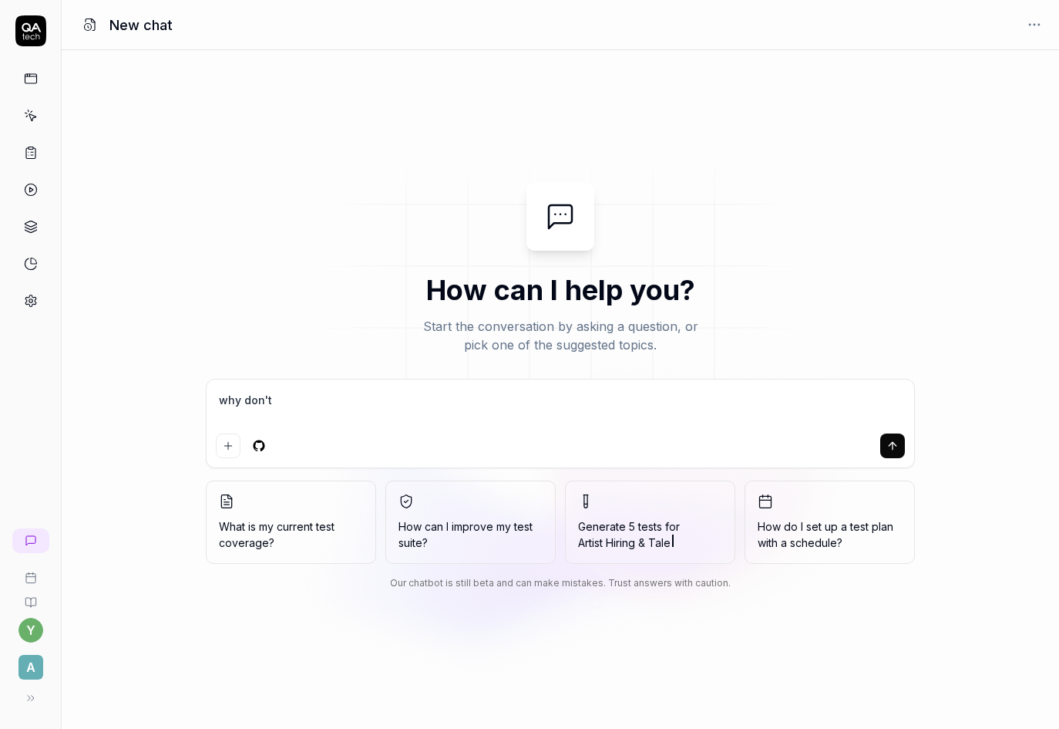
type textarea "*"
type textarea "why don't th"
type textarea "*"
type textarea "why don't thi"
type textarea "*"
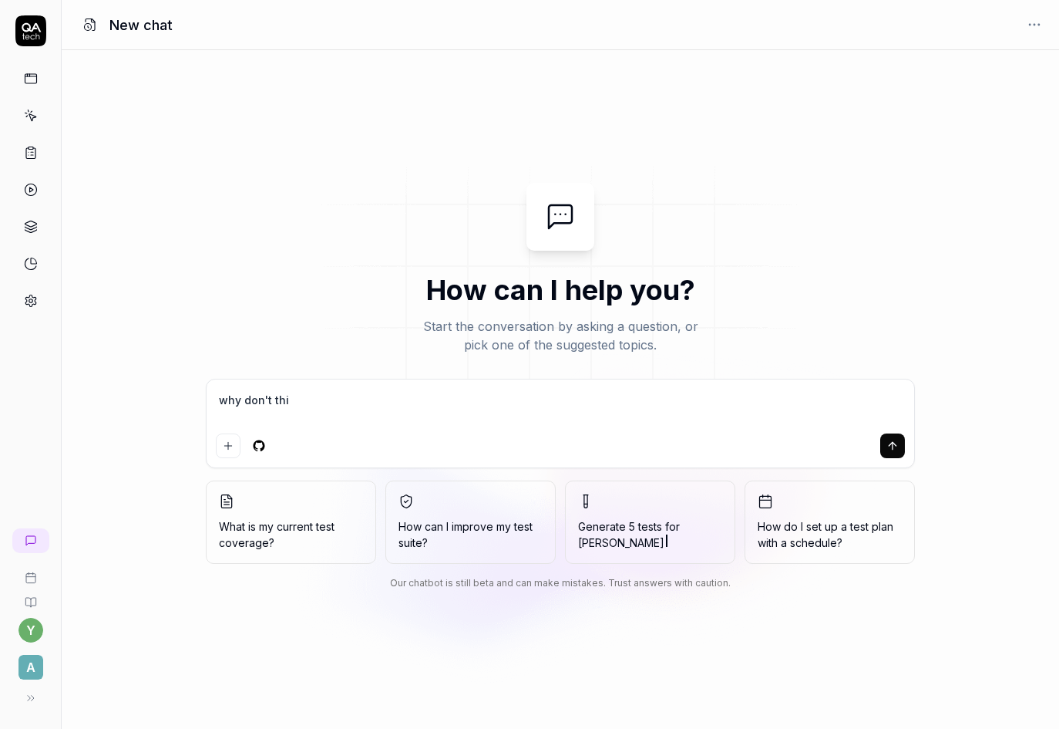
type textarea "why don't this"
type textarea "*"
type textarea "why don't this"
type textarea "*"
type textarea "why don't this t"
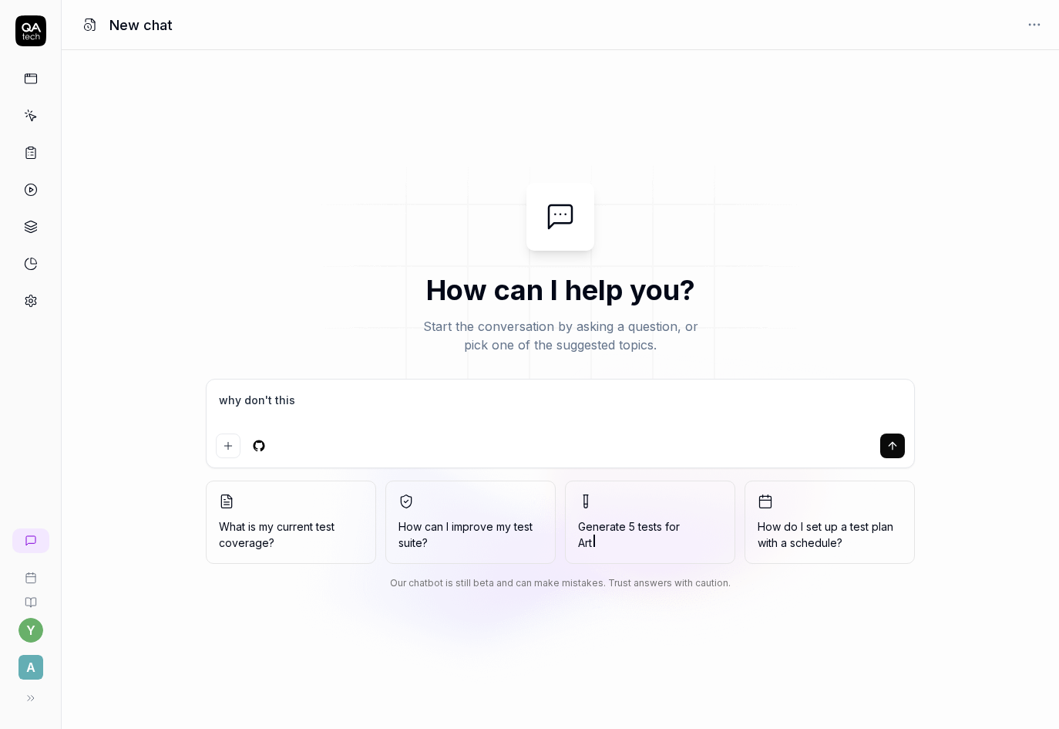
type textarea "*"
type textarea "why don't this te"
type textarea "*"
type textarea "why don't this tes"
type textarea "*"
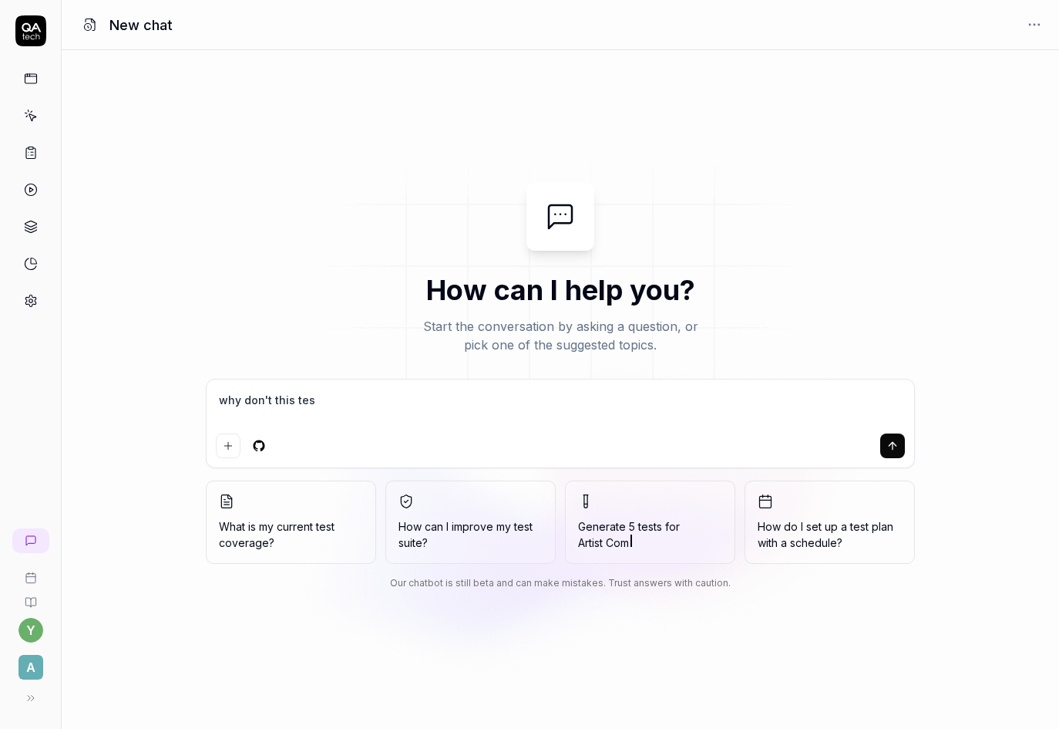
type textarea "why don't this test"
type textarea "*"
type textarea "why don't this test-"
type textarea "*"
type textarea "why don't this test-c"
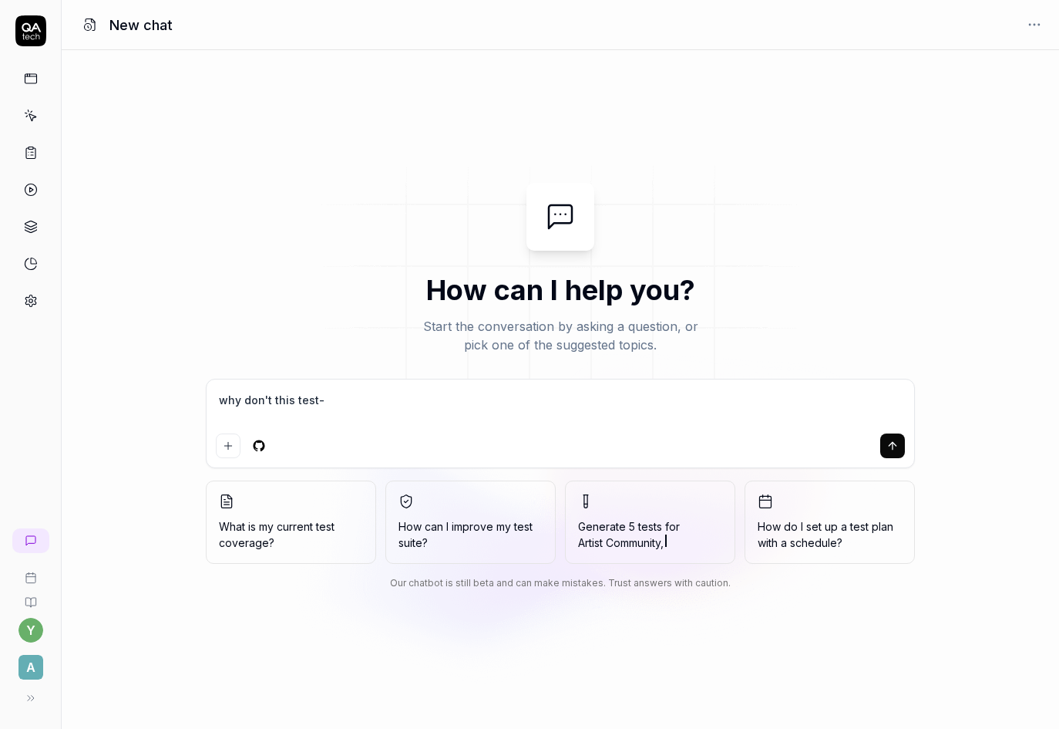
type textarea "*"
type textarea "why don't this test-ca"
type textarea "*"
type textarea "why don't this test-cas"
type textarea "*"
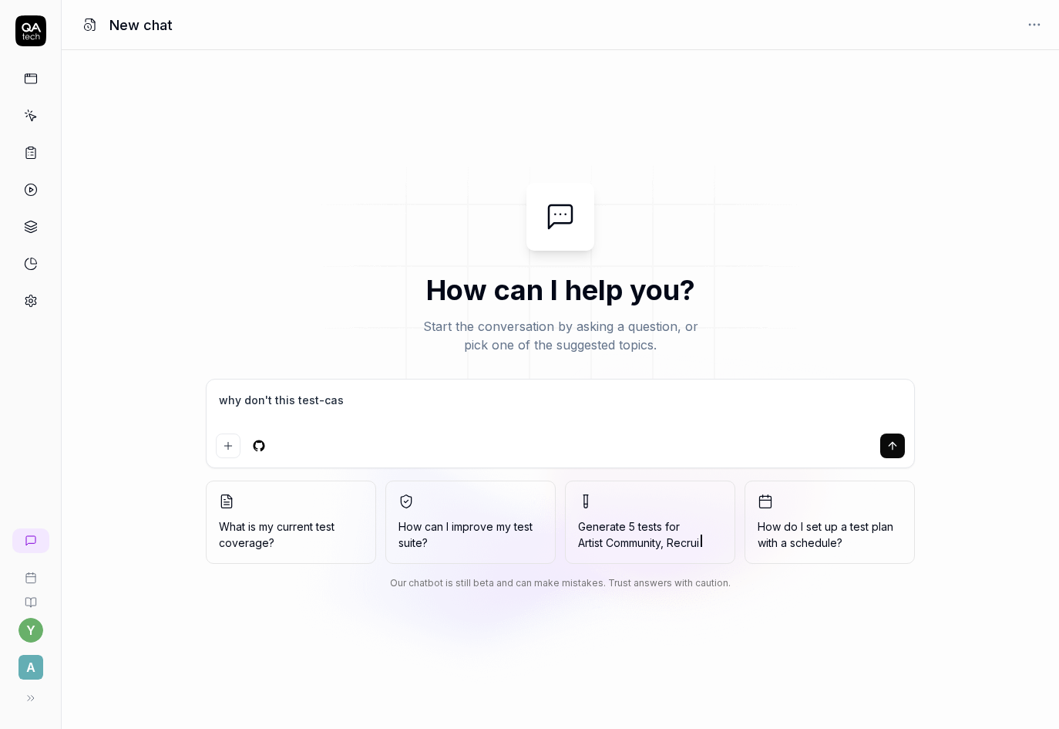
type textarea "why don't this test-case"
type textarea "*"
type textarea "why don't this test-case"
type textarea "*"
type textarea "why don't this test-case s"
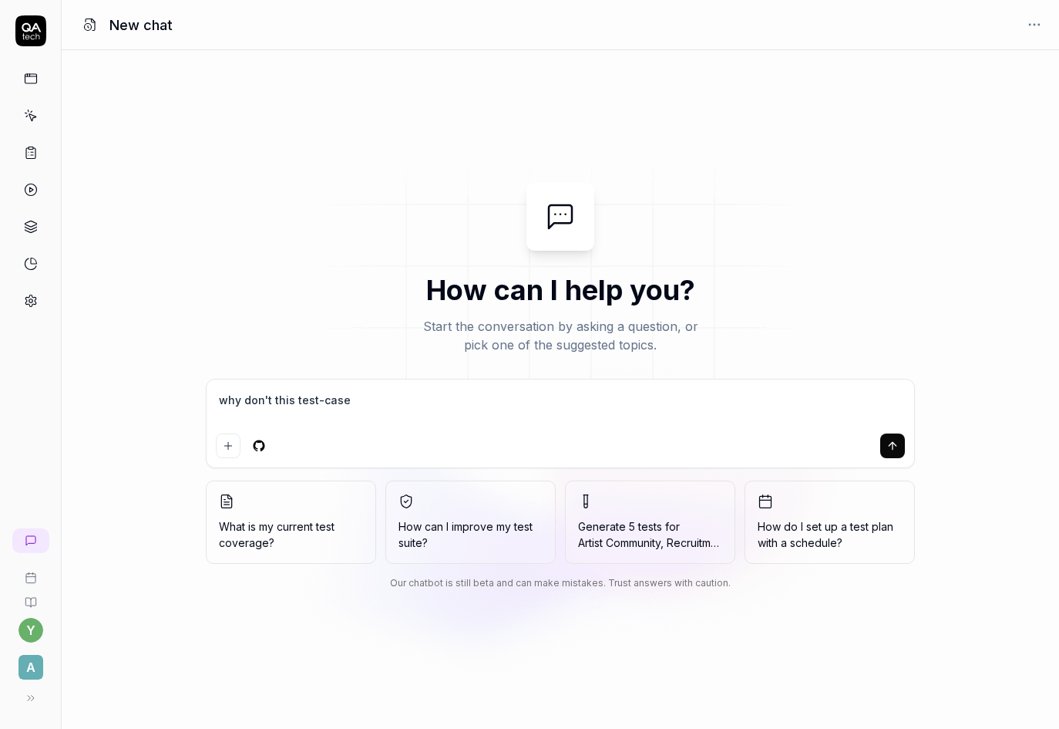
type textarea "*"
type textarea "why don't this test-case st"
type textarea "*"
type textarea "why don't this test-case sta"
type textarea "*"
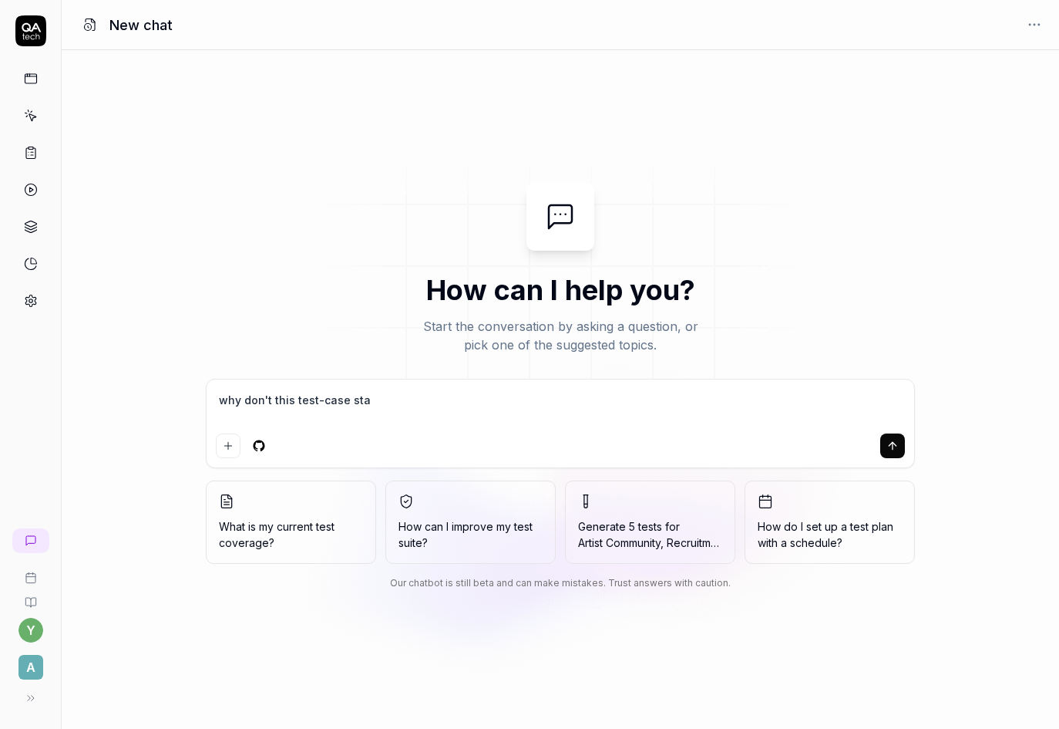
type textarea "why don't this test-case star"
type textarea "*"
type textarea "why don't this test-case start"
type textarea "*"
type textarea "why don't this test-case start"
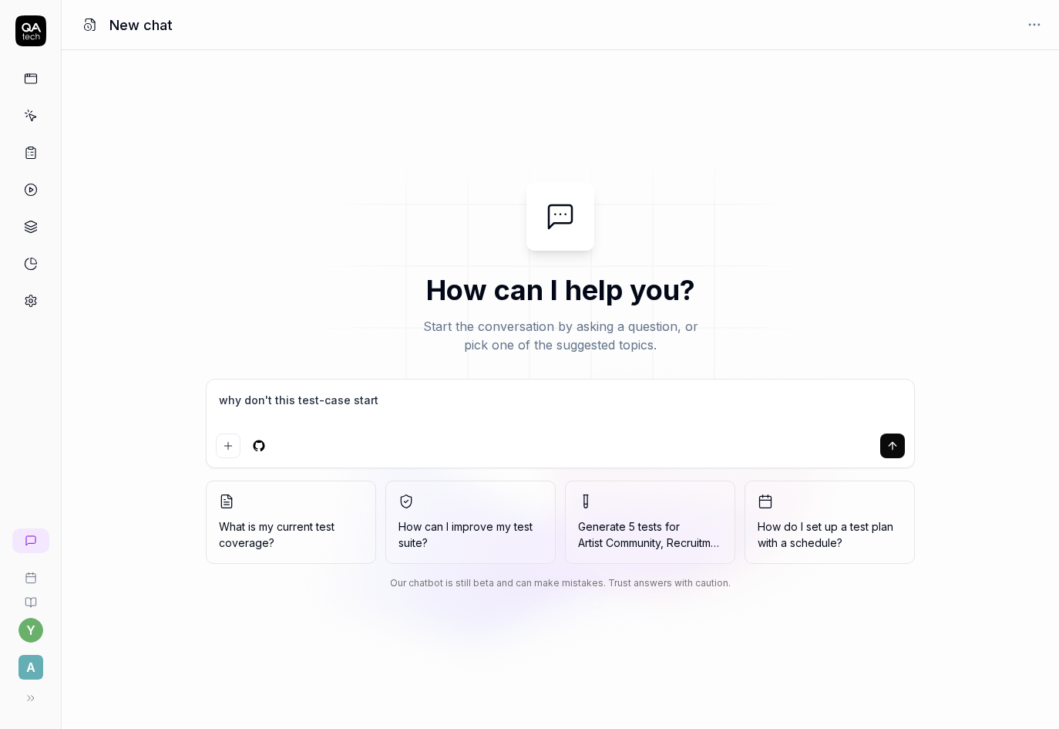
type textarea "*"
type textarea "why don't this test-case start t"
type textarea "*"
type textarea "why don't this test-case start to"
type textarea "*"
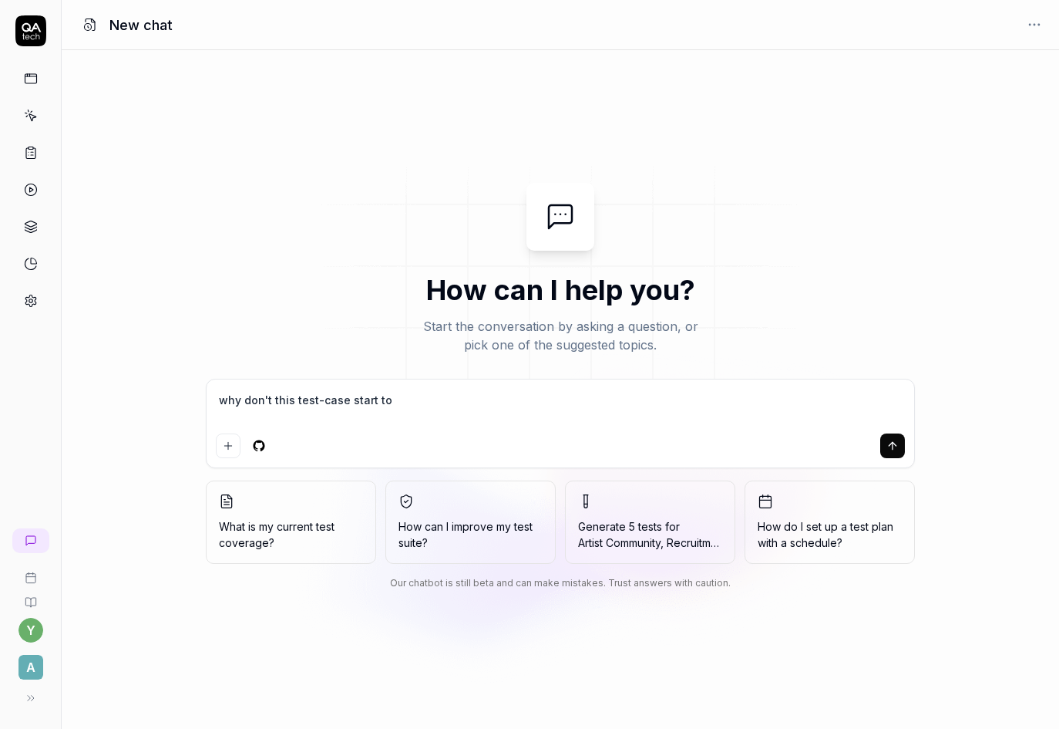
type textarea "why don't this test-case start to"
type textarea "*"
type textarea "why don't this test-case start to r"
type textarea "*"
type textarea "why don't this test-case start to ru"
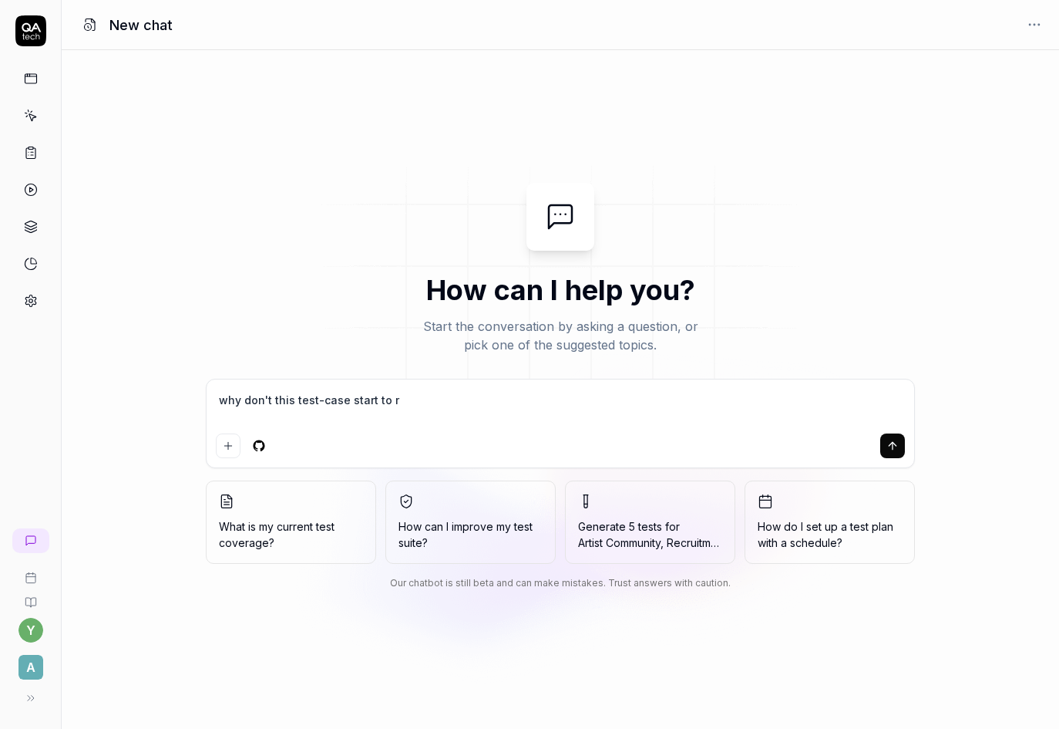
type textarea "*"
type textarea "why don't this test-case start to run"
type textarea "*"
type textarea "why don't this test-case start to run"
type textarea "*"
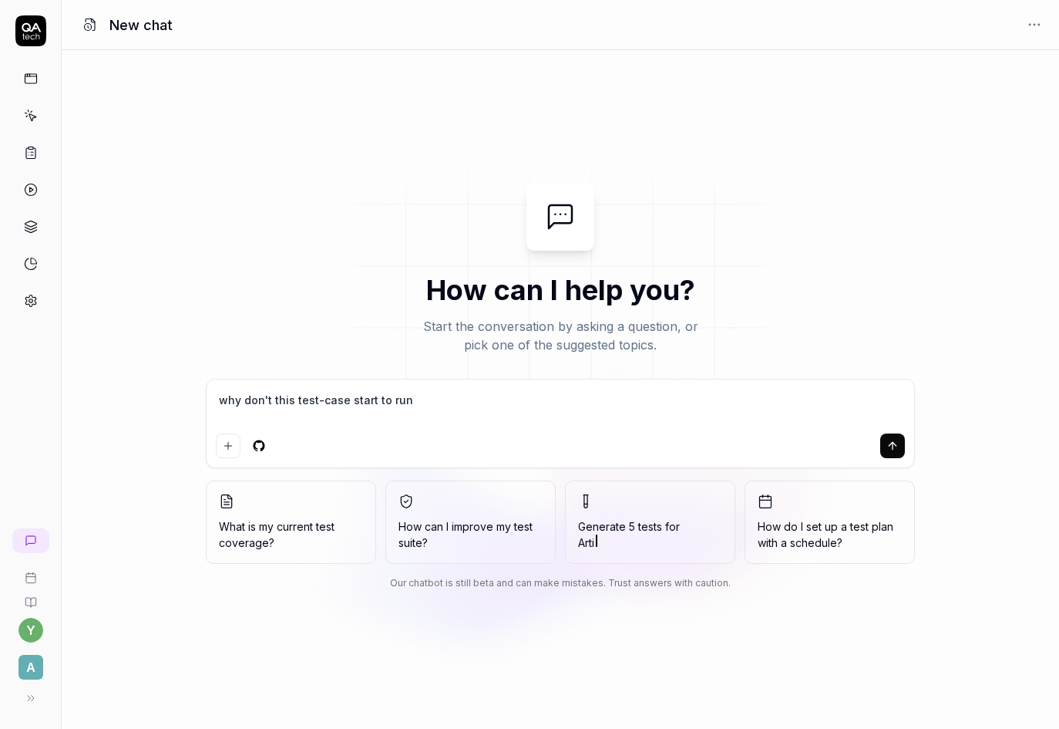
type textarea "why don't this test-case start to run a"
type textarea "*"
type textarea "why don't this test-case start to run af"
type textarea "*"
type textarea "why don't this test-case start to run aft"
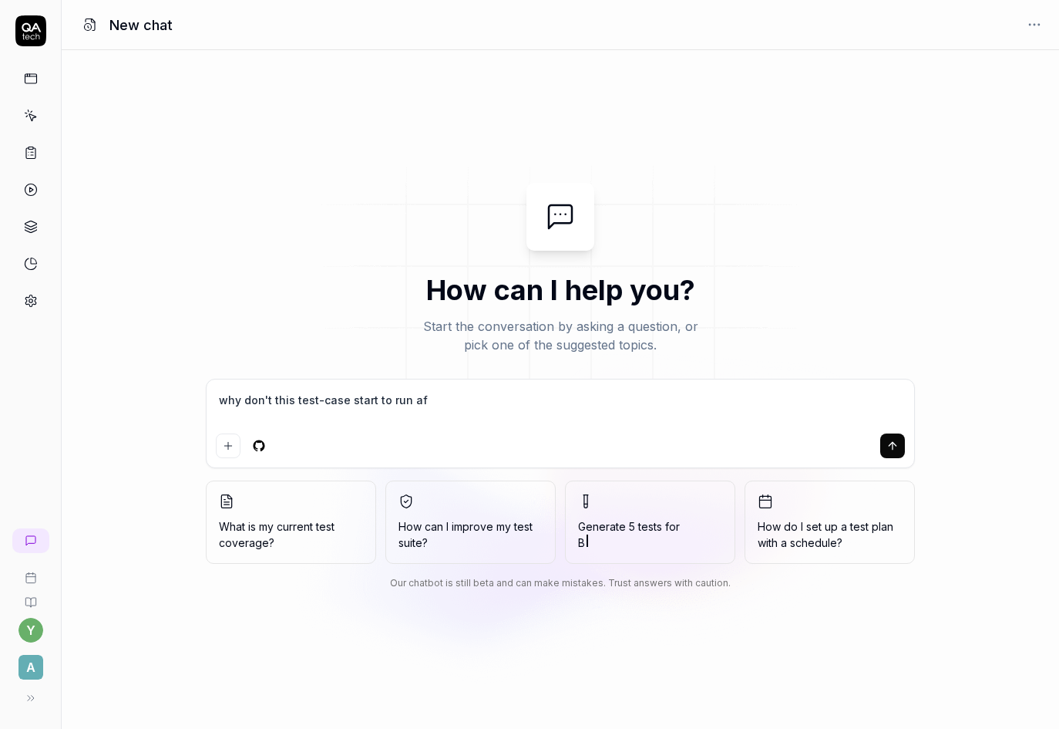
type textarea "*"
type textarea "why don't this test-case start to run afte"
type textarea "*"
type textarea "why don't this test-case start to run after"
type textarea "*"
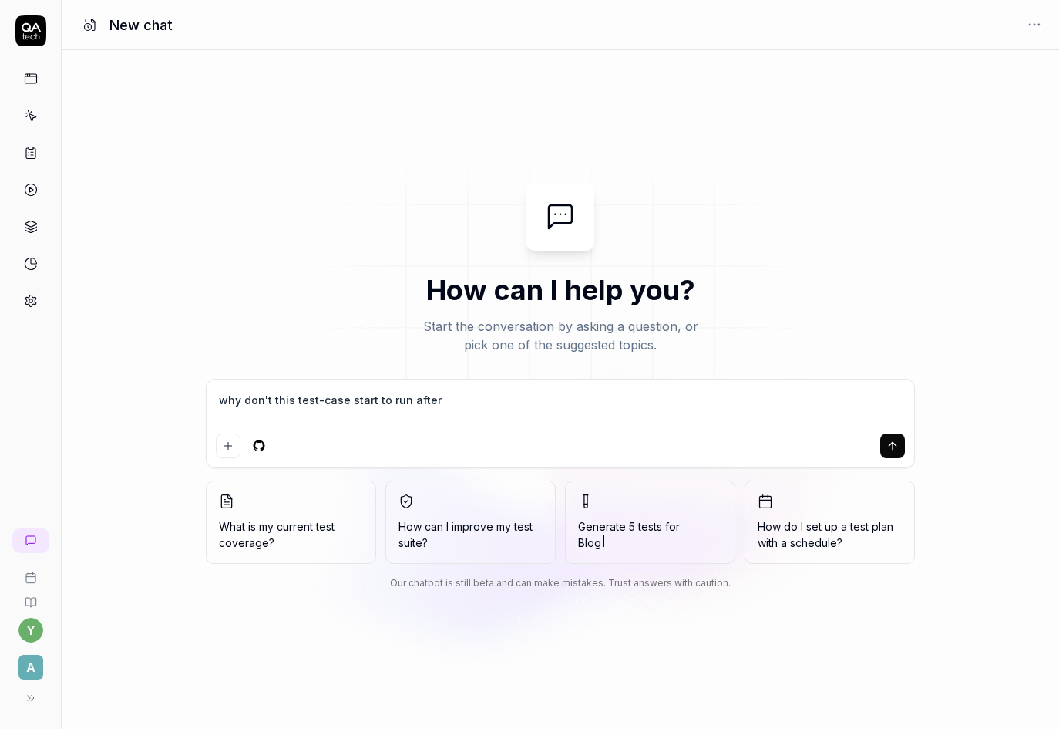
type textarea "why don't this test-case start to run after"
type textarea "*"
type textarea "why don't this test-case start to run after t"
type textarea "*"
type textarea "why don't this test-case start to run after te"
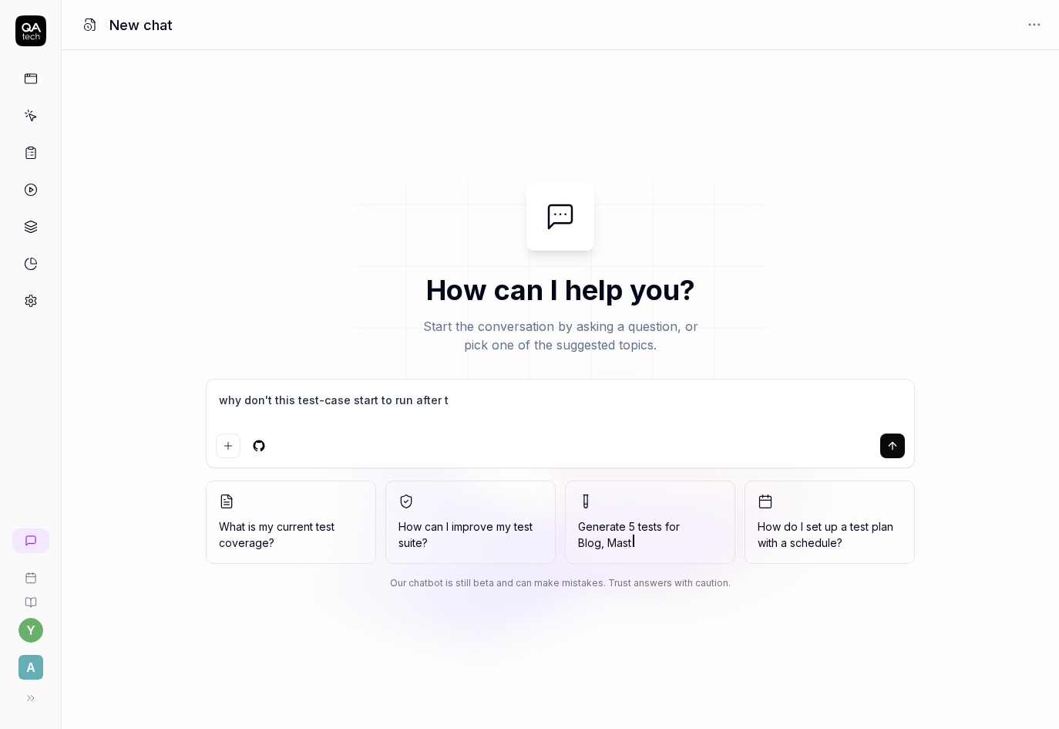
type textarea "*"
type textarea "why don't this test-case start to run after tes"
type textarea "*"
type textarea "why don't this test-case start to run after test"
type textarea "*"
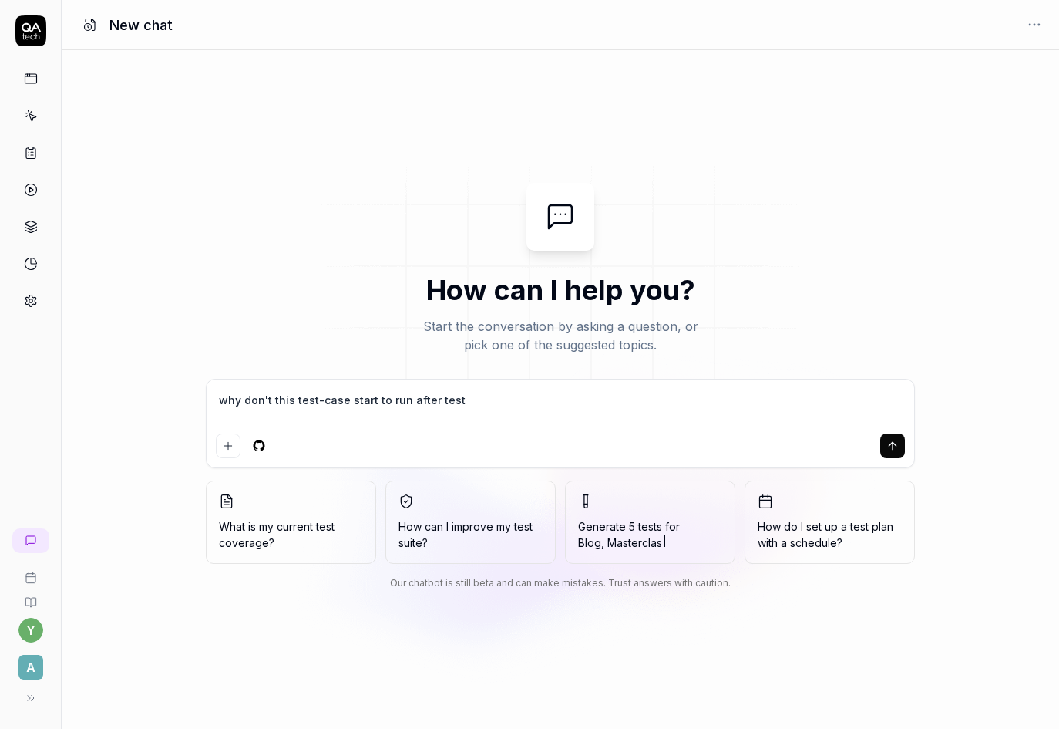
type textarea "why don't this test-case start to run after test"
type textarea "*"
type textarea "why don't this test-case start to run after test R"
type textarea "*"
type textarea "why don't this test-case start to run after test Re"
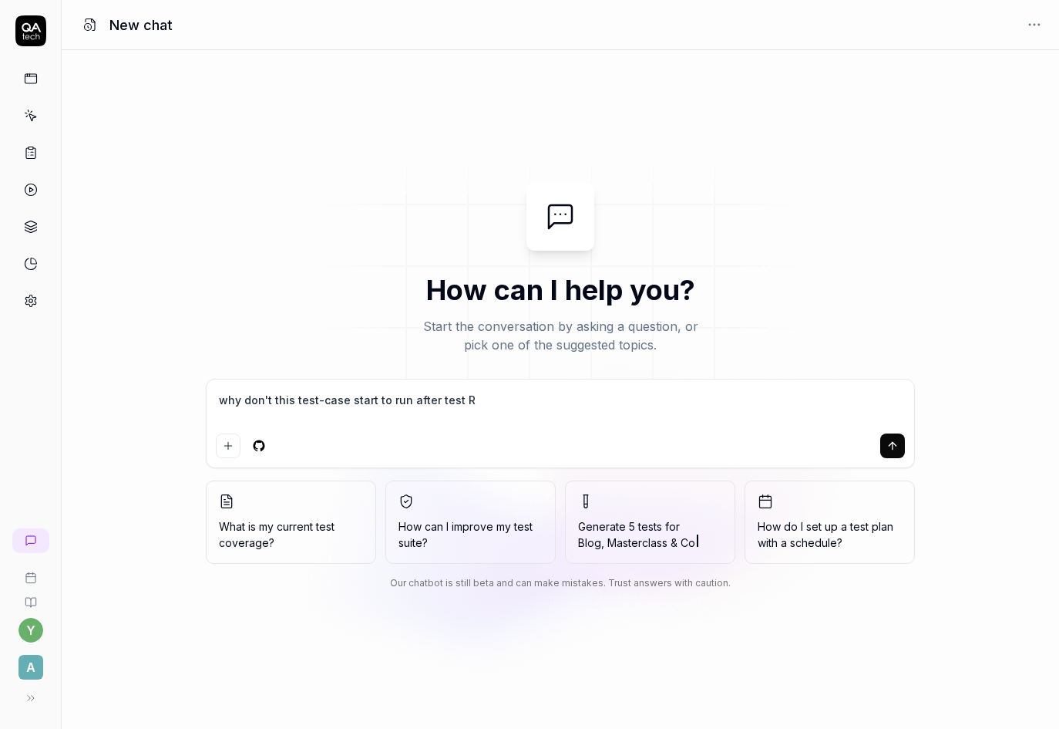
type textarea "*"
type textarea "why don't this test-case start to run after test Reg"
type textarea "*"
type textarea "why don't this test-case start to run after test Regr"
type textarea "*"
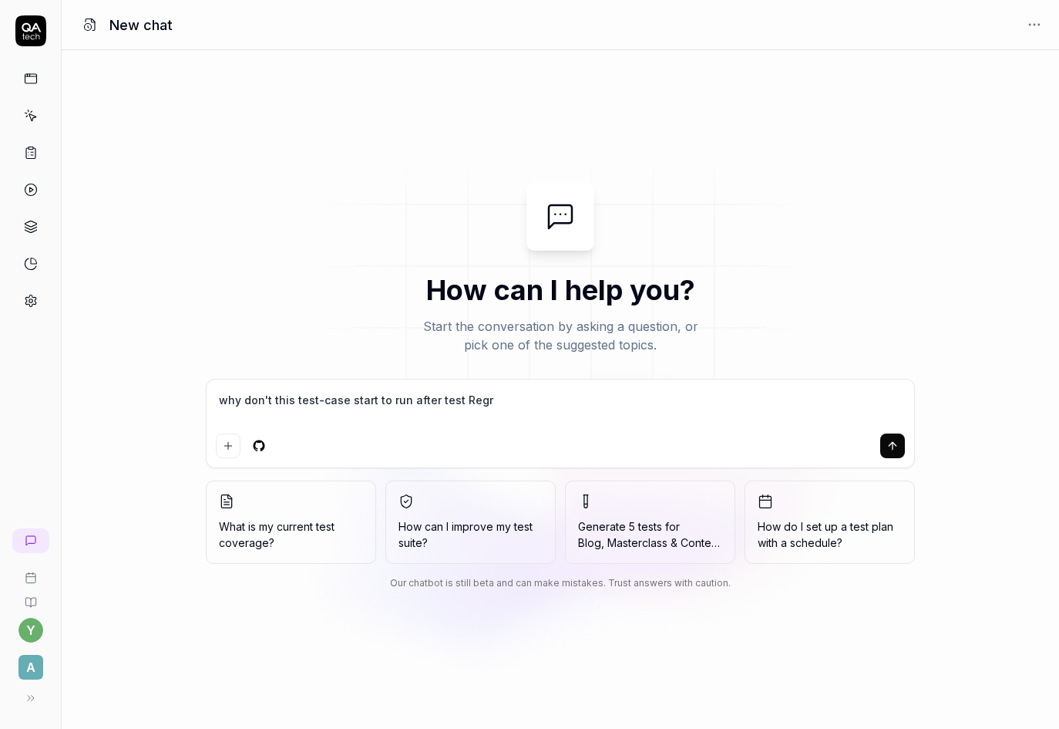
type textarea "why don't this test-case start to run after test Regre"
type textarea "*"
type textarea "why don't this test-case start to run after test Regres"
type textarea "*"
type textarea "why don't this test-case start to run after test Regress"
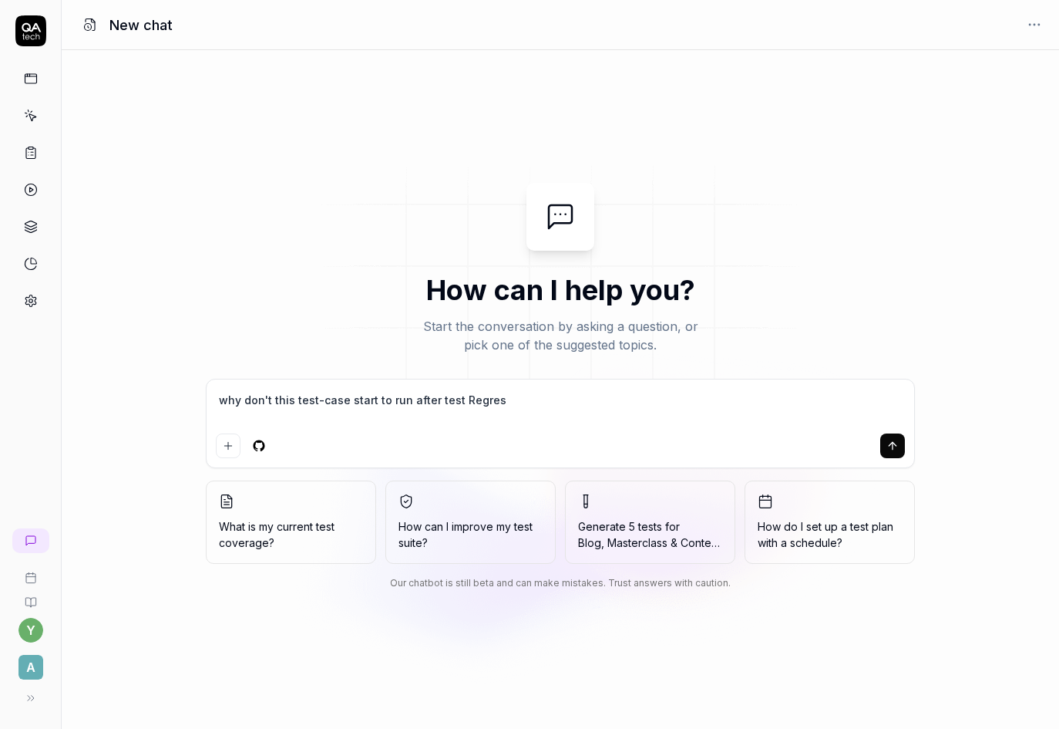
type textarea "*"
type textarea "why don't this test-case start to run after test Regressi"
type textarea "*"
type textarea "why don't this test-case start to run after test Regressio"
type textarea "*"
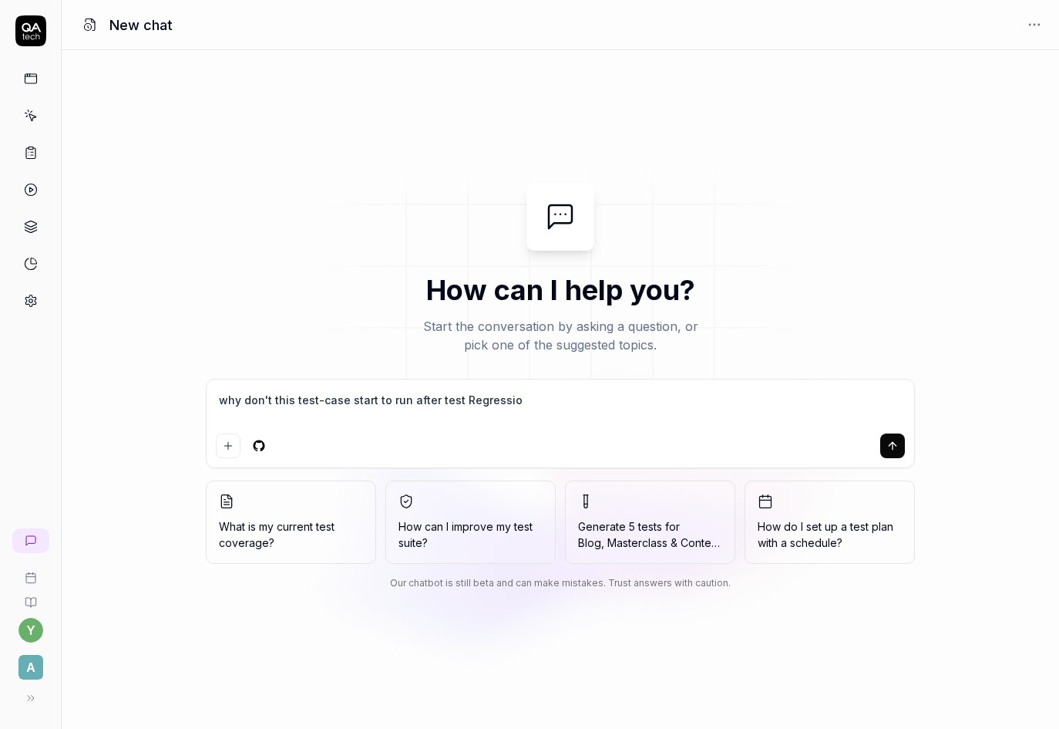
type textarea "why don't this test-case start to run after test Regression"
type textarea "*"
type textarea "why don't this test-case start to run after test Regression"
type textarea "*"
type textarea "why don't this test-case start to run after test Regression p"
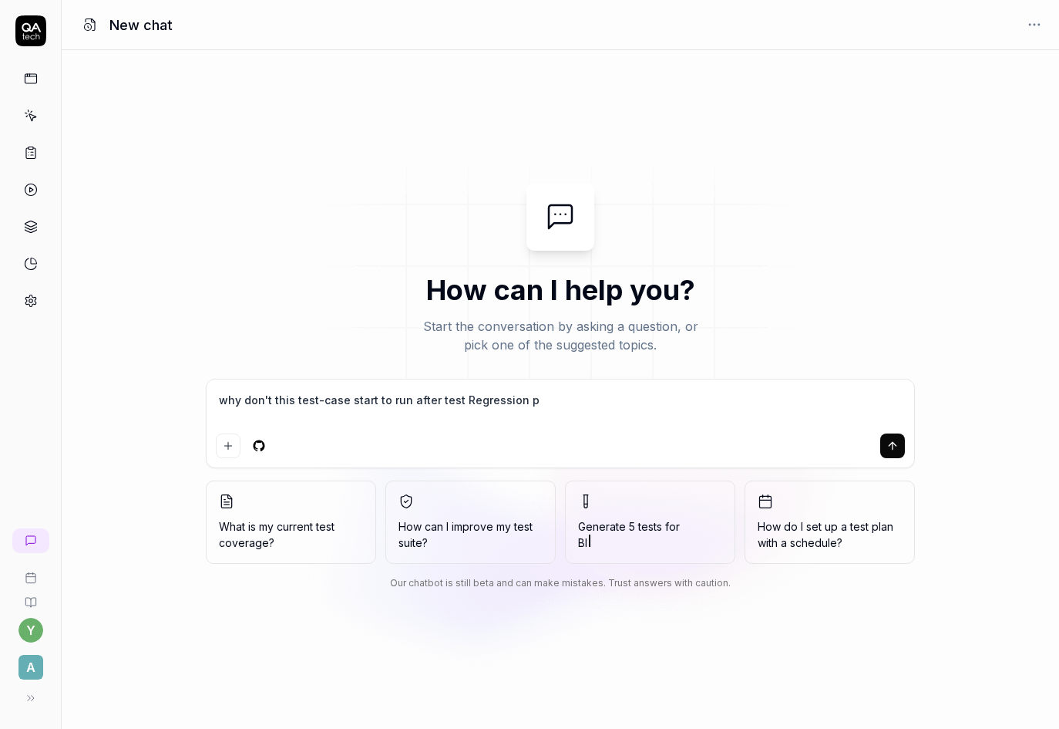
type textarea "*"
type textarea "why don't this test-case start to run after test Regression"
type textarea "*"
type textarea "why don't this test-case start to run after test Regression h"
type textarea "*"
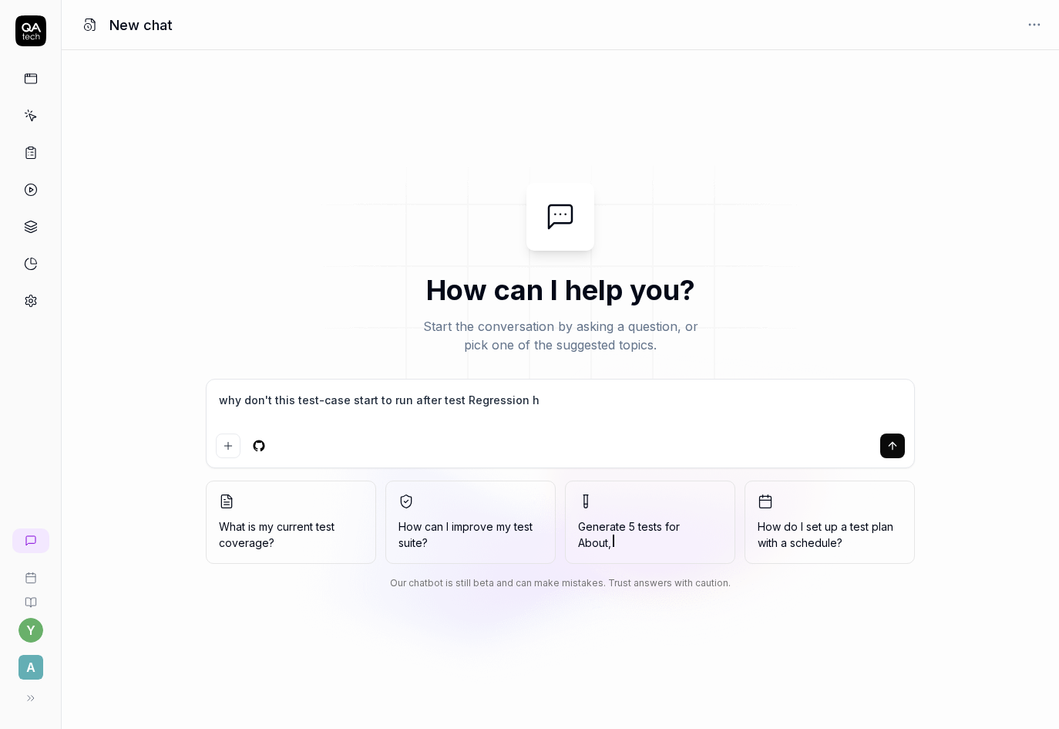
type textarea "why don't this test-case start to run after test Regression ha"
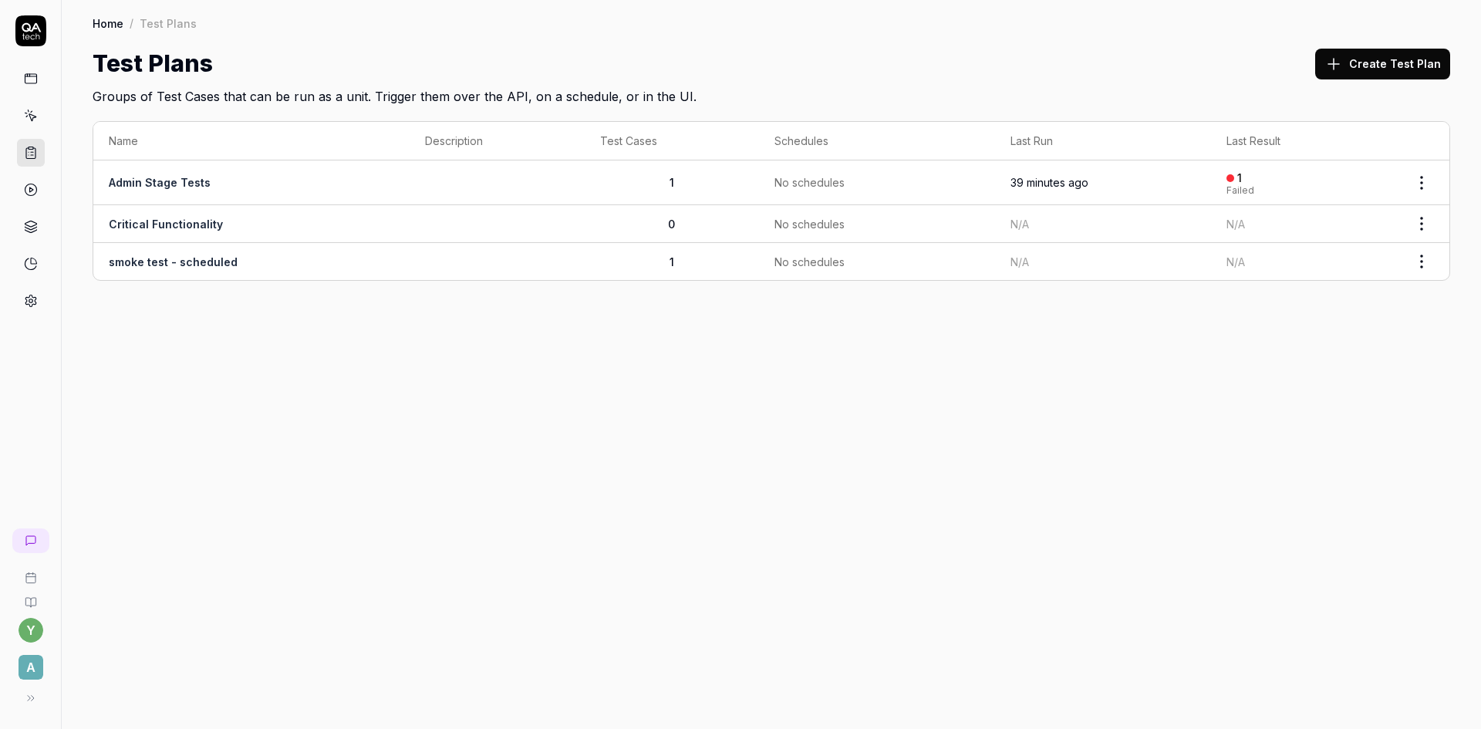
click at [174, 180] on link "Admin Stage Tests" at bounding box center [160, 182] width 102 height 13
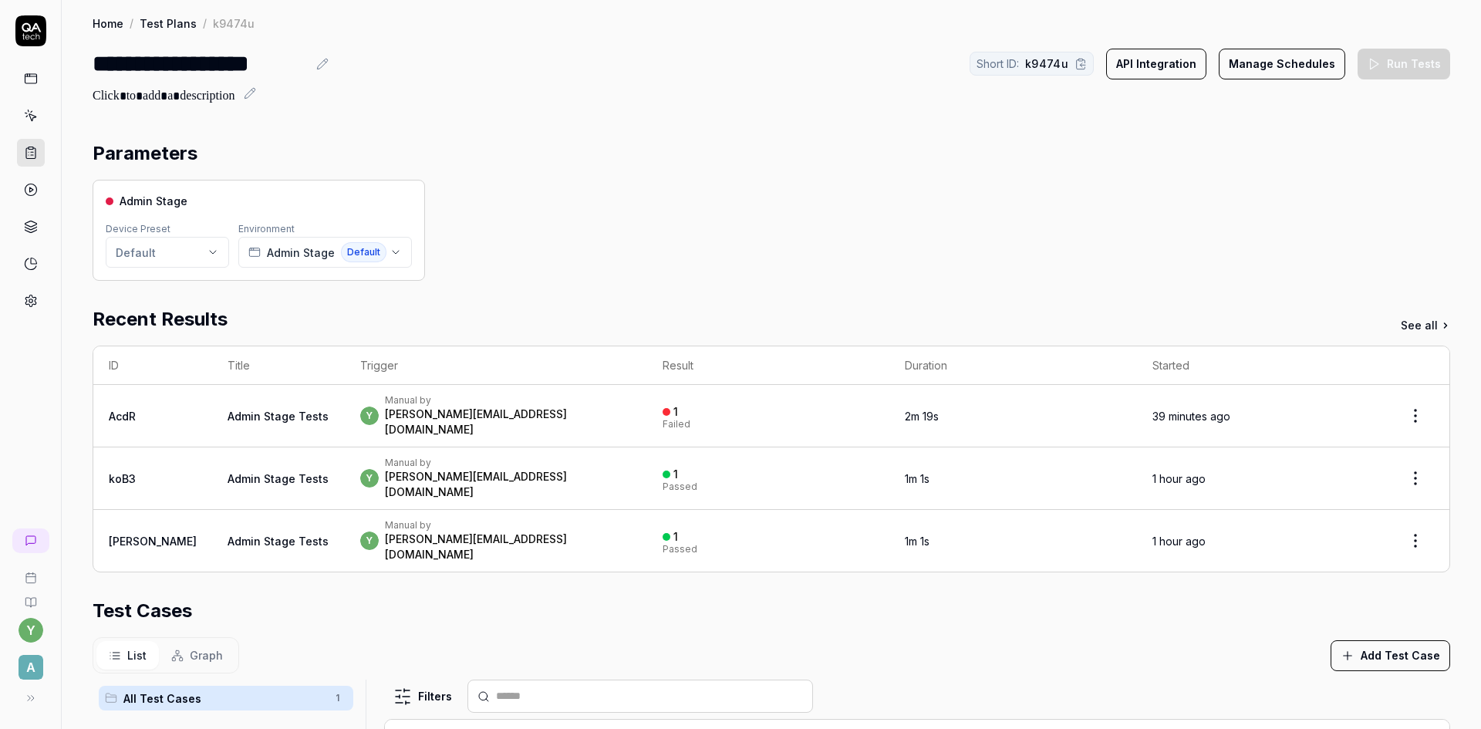
click at [325, 65] on icon at bounding box center [322, 64] width 10 height 10
drag, startPoint x: 98, startPoint y: 64, endPoint x: 306, endPoint y: 62, distance: 208.2
click at [306, 62] on div "**********" at bounding box center [200, 63] width 214 height 35
click at [651, 145] on div "Parameters" at bounding box center [771, 154] width 1357 height 28
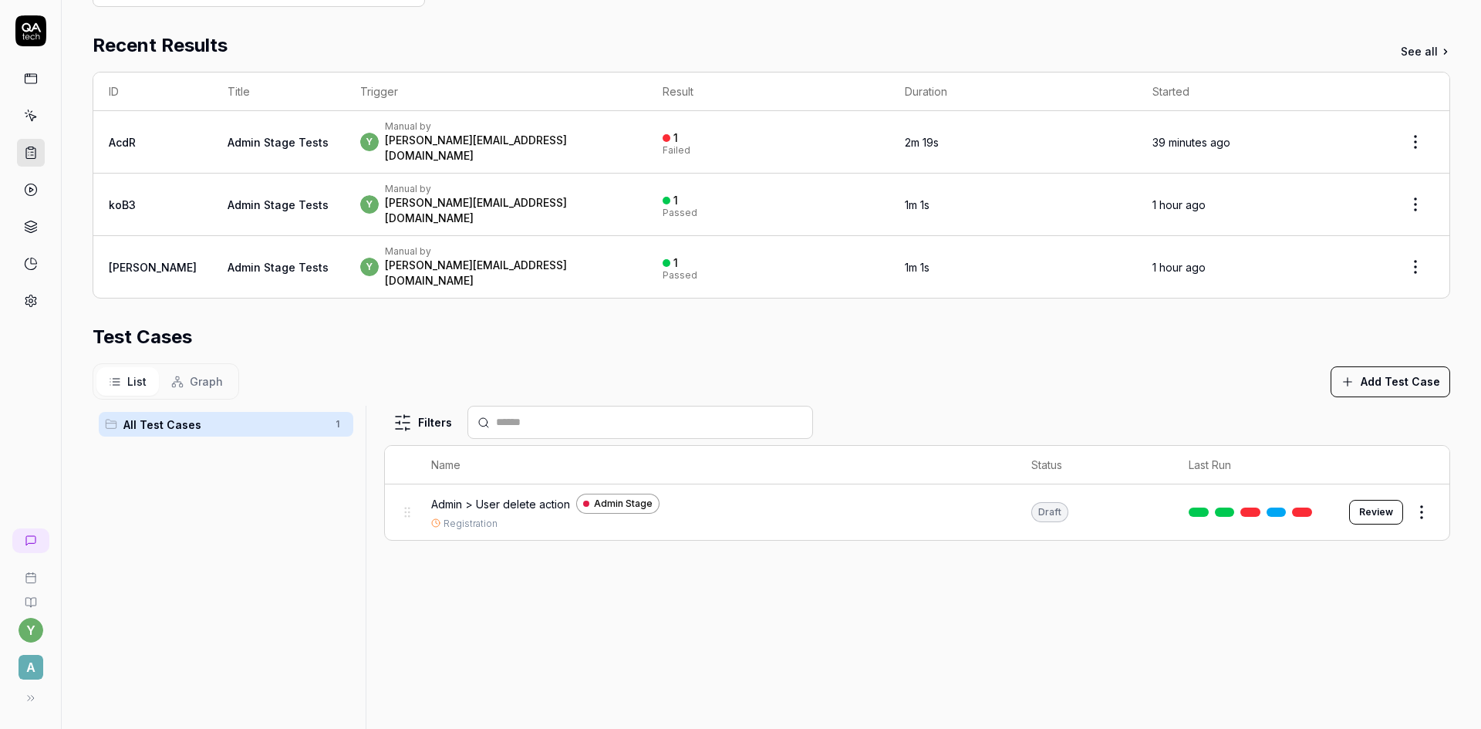
scroll to position [308, 0]
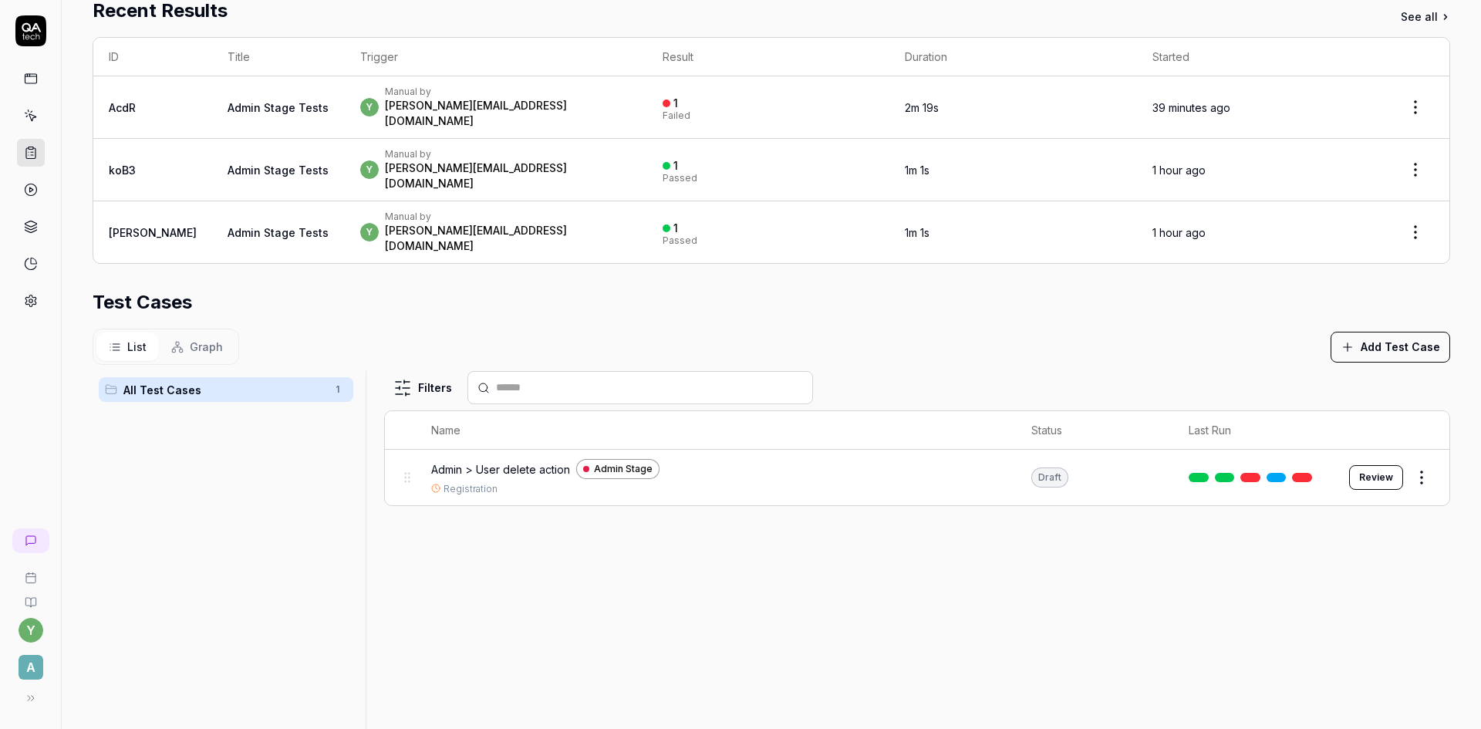
click at [1374, 332] on button "Add Test Case" at bounding box center [1390, 347] width 120 height 31
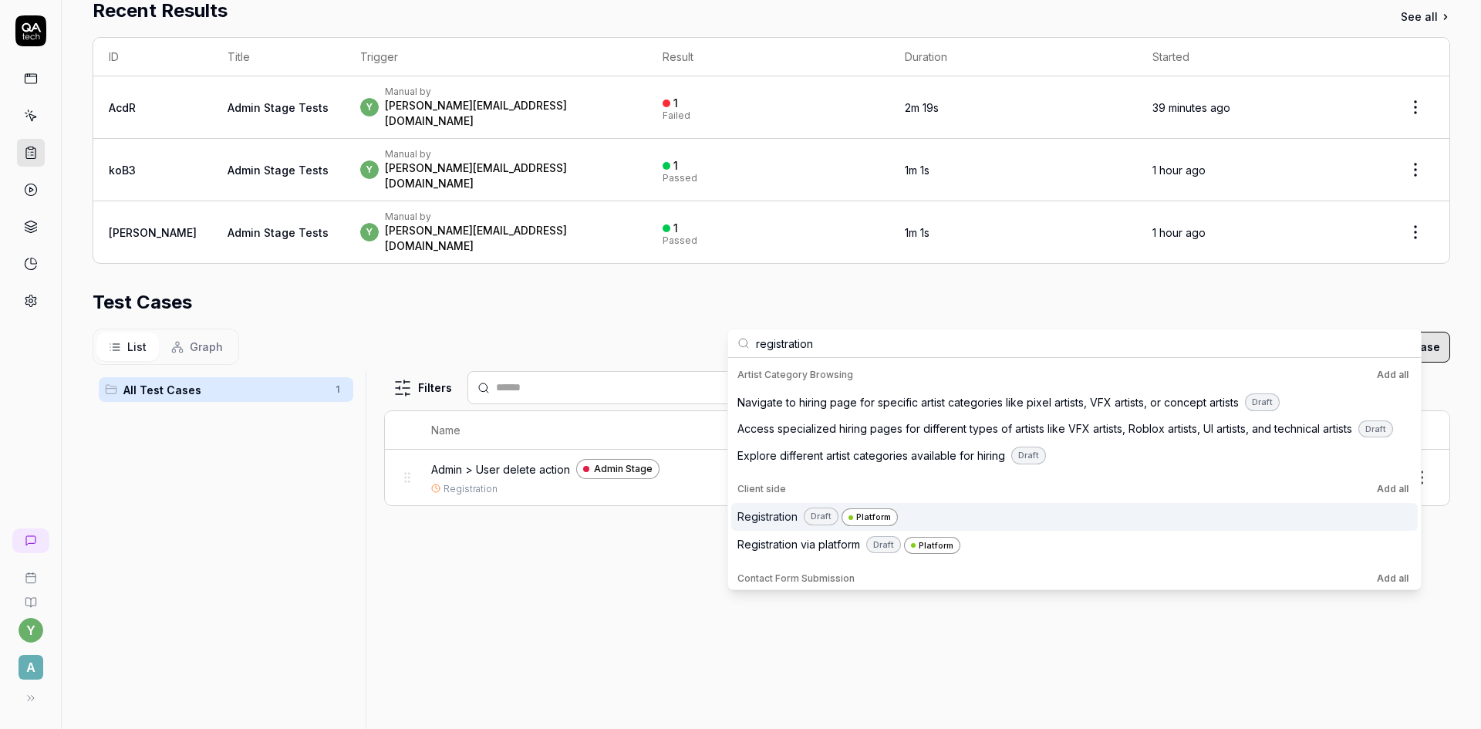
type input "registration"
click at [761, 519] on span "Registration" at bounding box center [767, 516] width 60 height 16
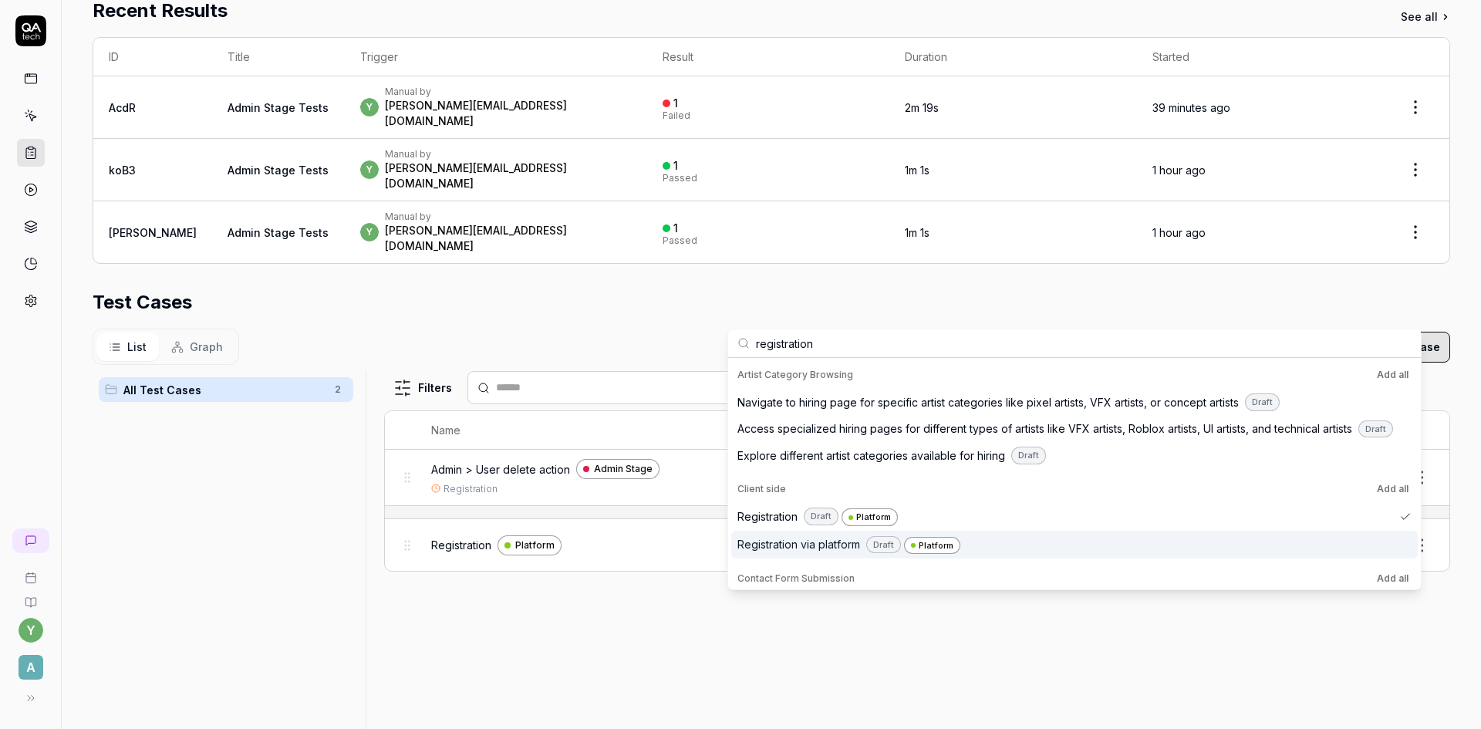
click at [682, 568] on div "Filters Name Status Last Run Admin > User delete action Admin Stage Registratio…" at bounding box center [917, 581] width 1066 height 420
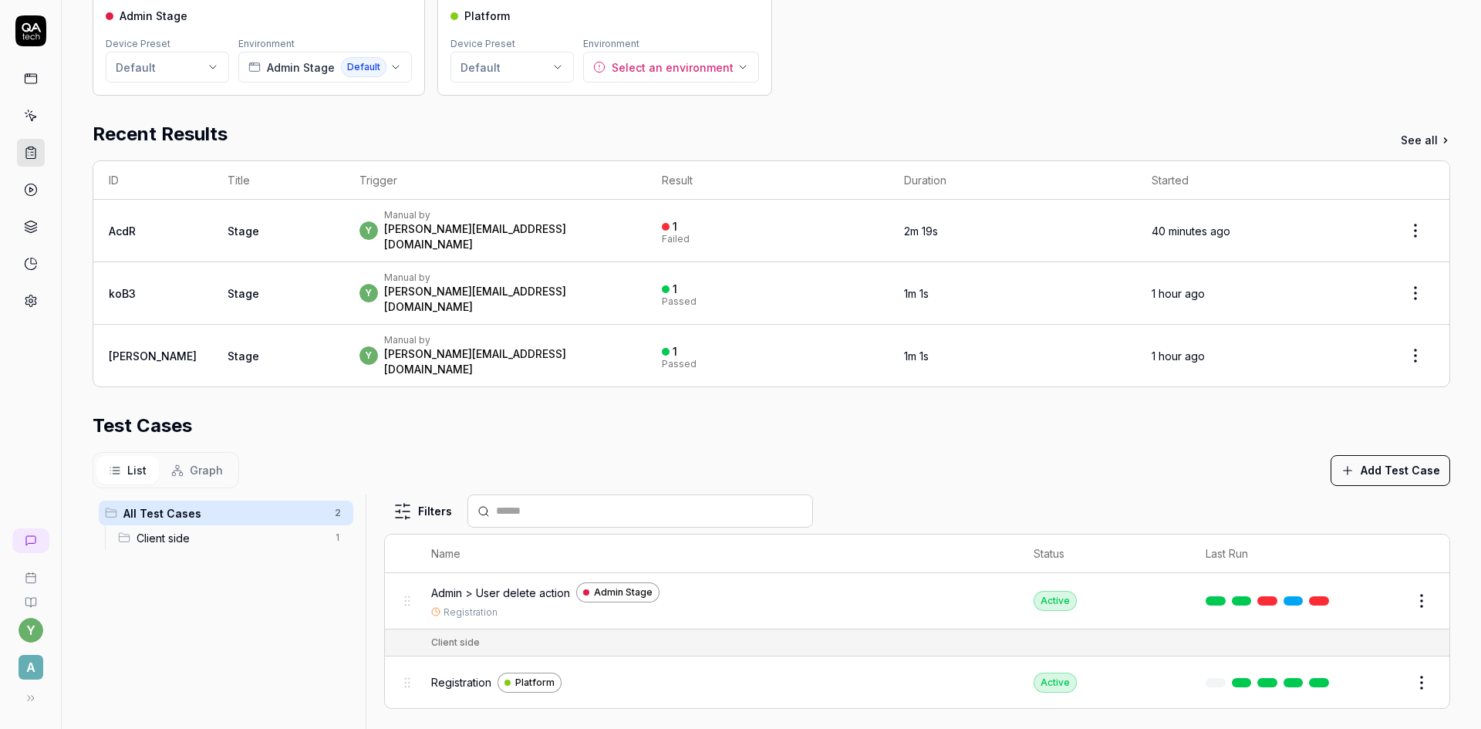
scroll to position [154, 0]
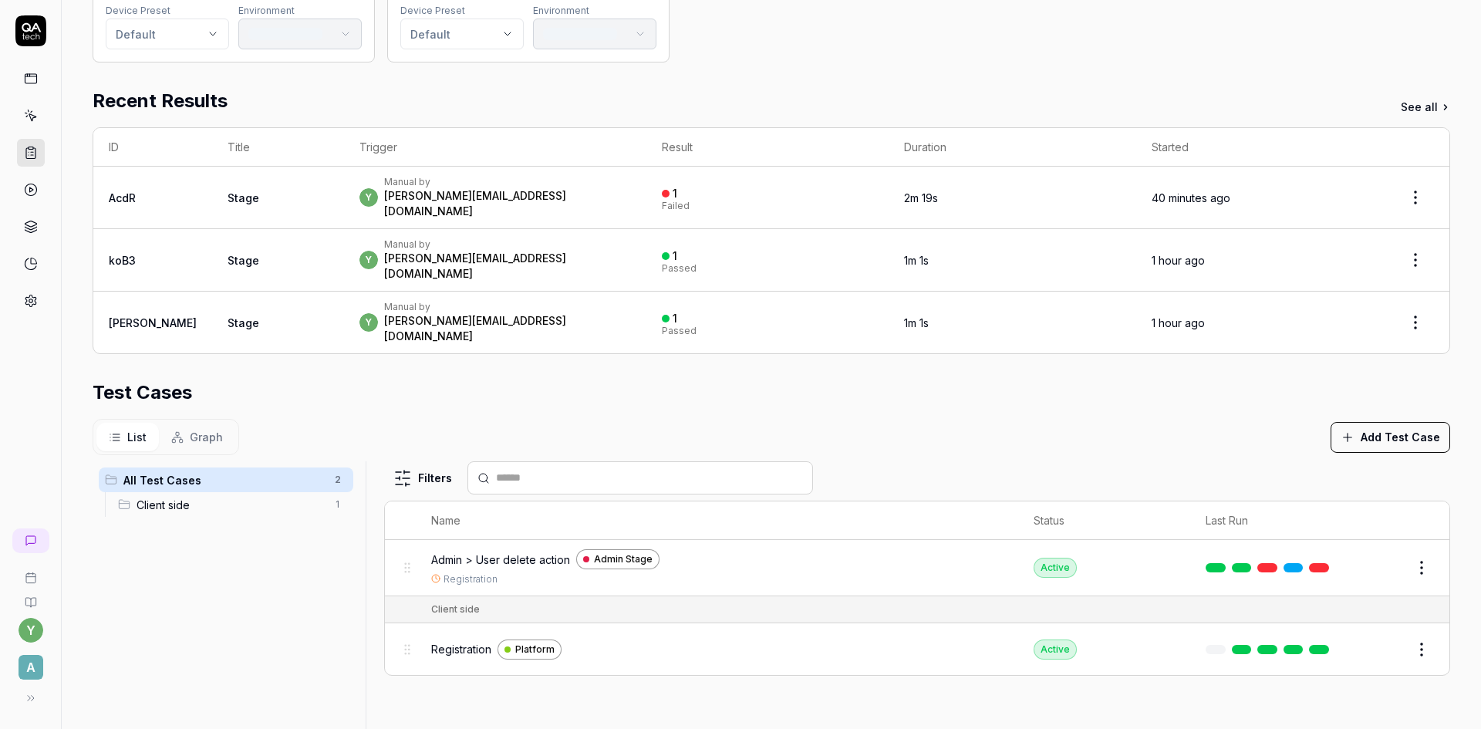
scroll to position [229, 0]
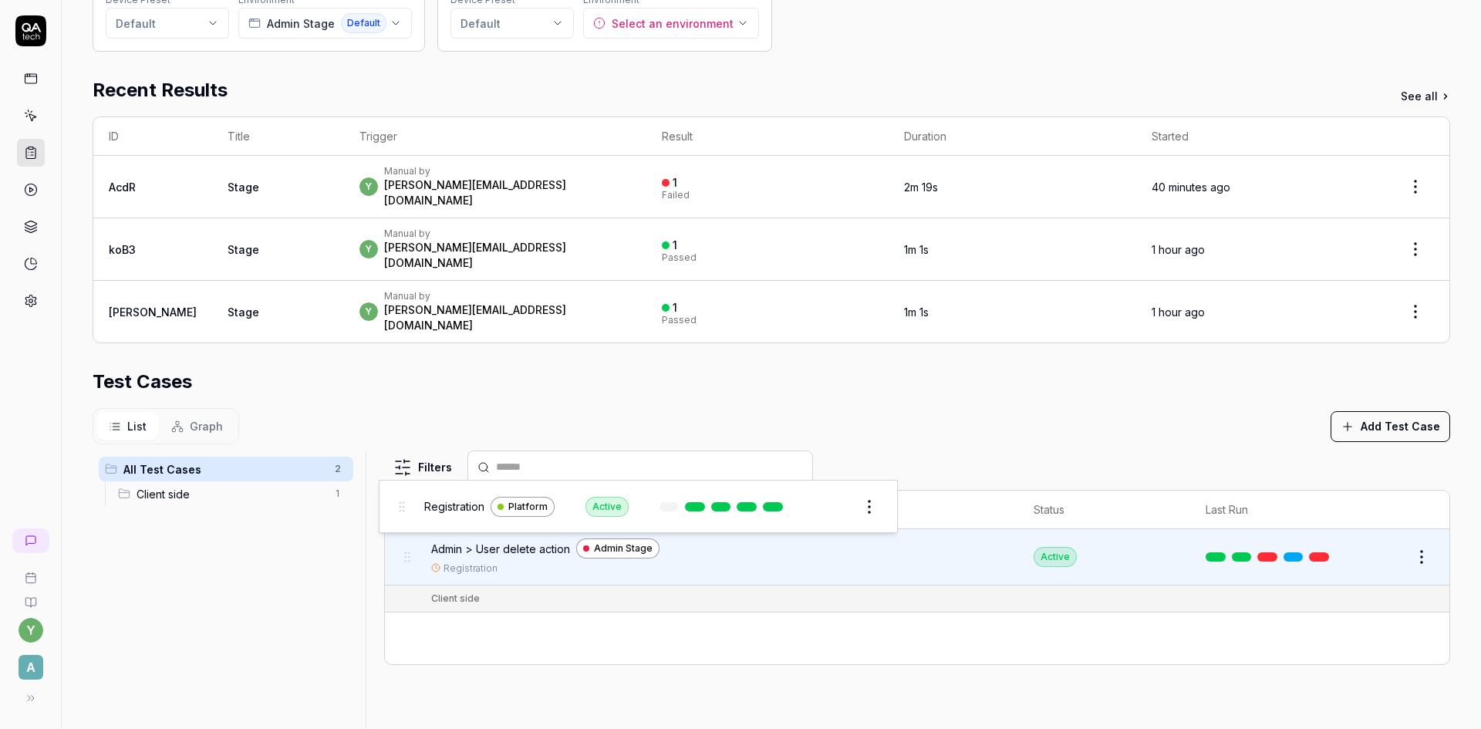
drag, startPoint x: 400, startPoint y: 602, endPoint x: 396, endPoint y: 507, distance: 95.7
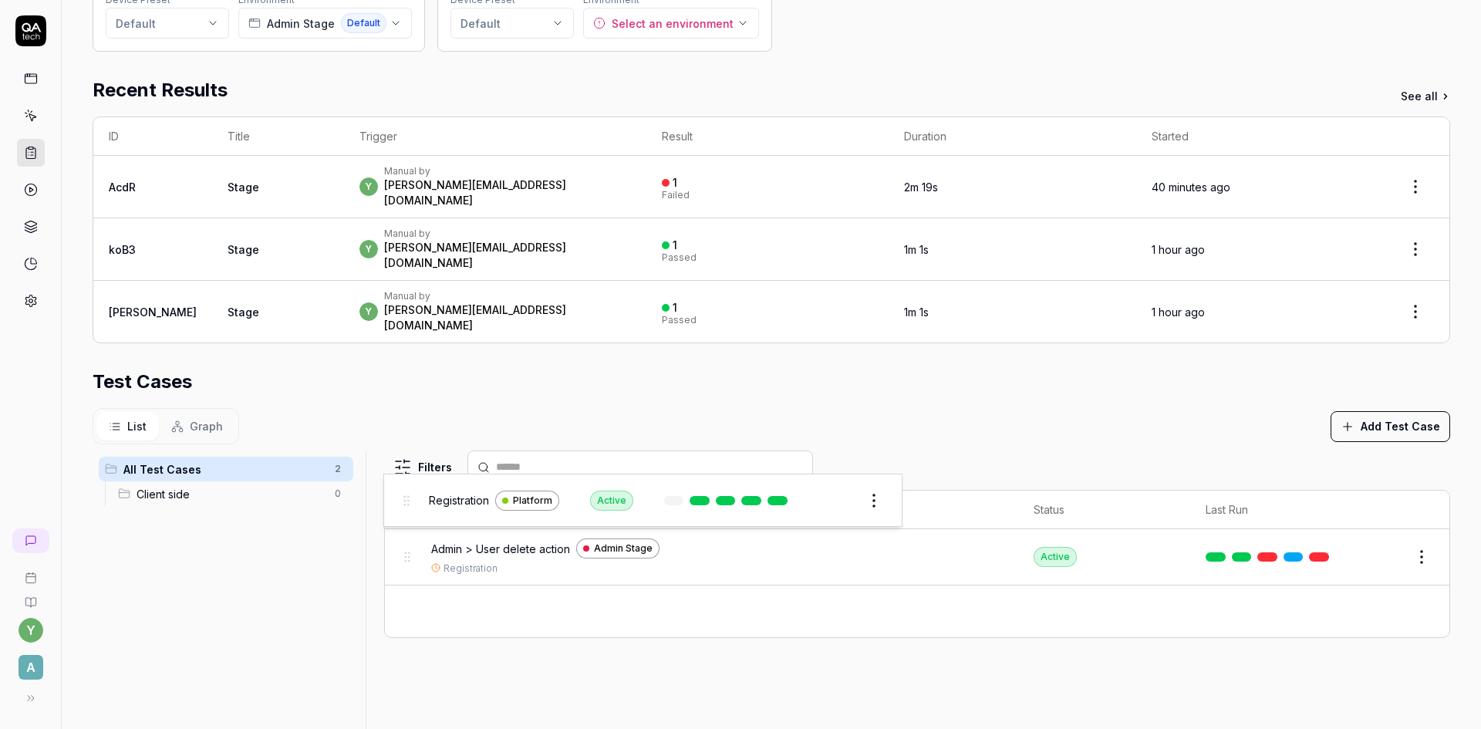
drag, startPoint x: 409, startPoint y: 578, endPoint x: 409, endPoint y: 500, distance: 77.9
click at [409, 500] on body "Moved "Registration" to no scenario y A Home / Test Plans / k9474u Home / Test …" at bounding box center [740, 364] width 1481 height 729
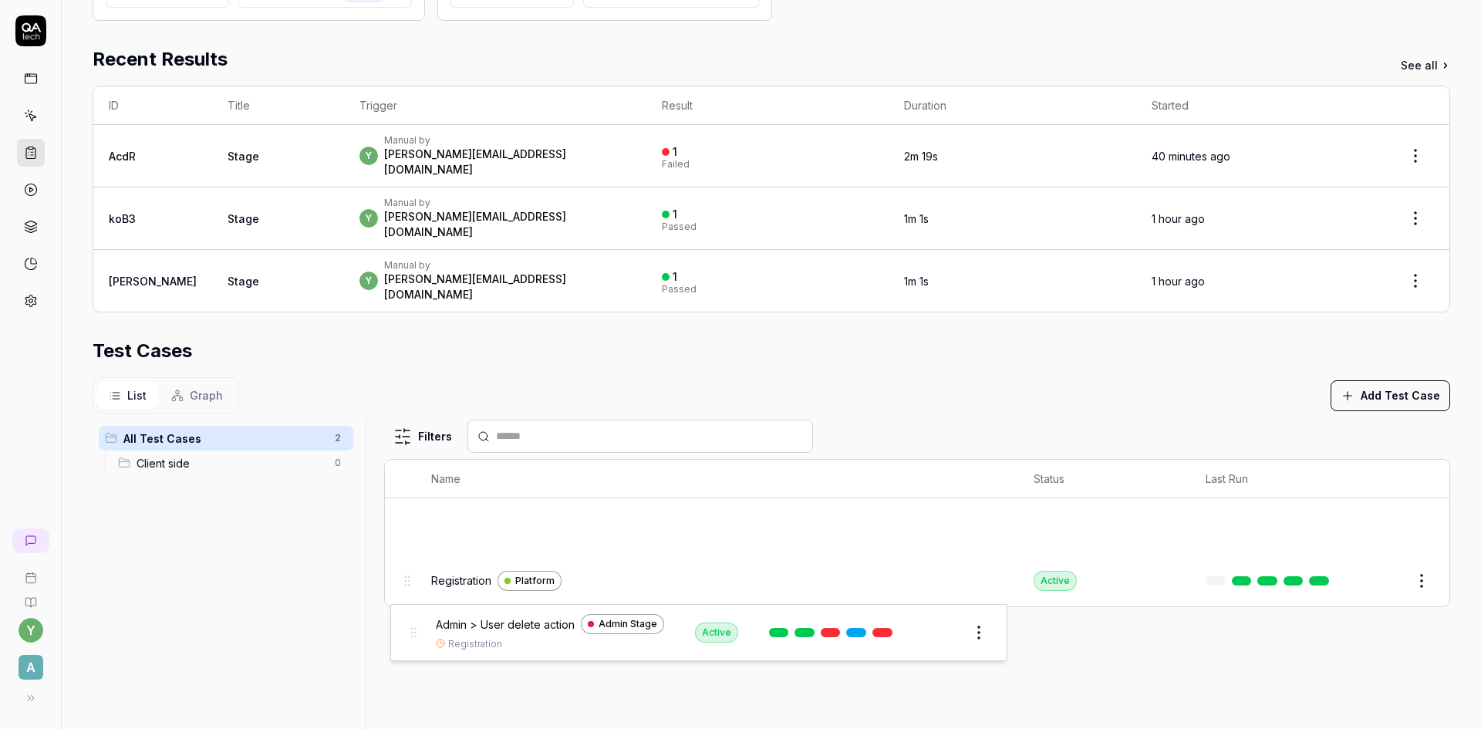
drag, startPoint x: 407, startPoint y: 515, endPoint x: 415, endPoint y: 627, distance: 112.1
click at [415, 627] on body "y A Home / Test Plans / k9474u Home / Test Plans / k9474u ***** Short ID: k9474…" at bounding box center [740, 364] width 1481 height 729
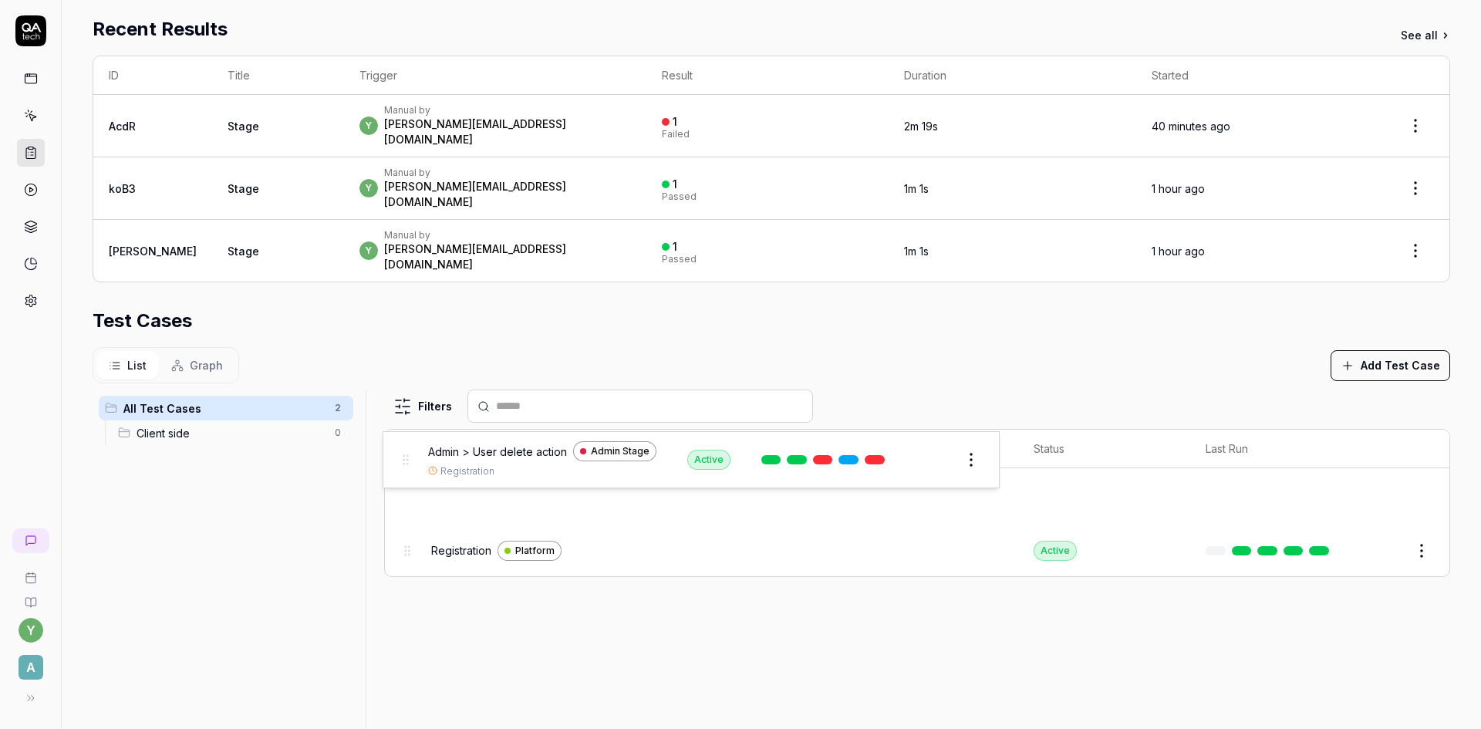
click at [406, 465] on body "y A Home / Test Plans / k9474u Home / Test Plans / k9474u ***** Short ID: k9474…" at bounding box center [740, 364] width 1481 height 729
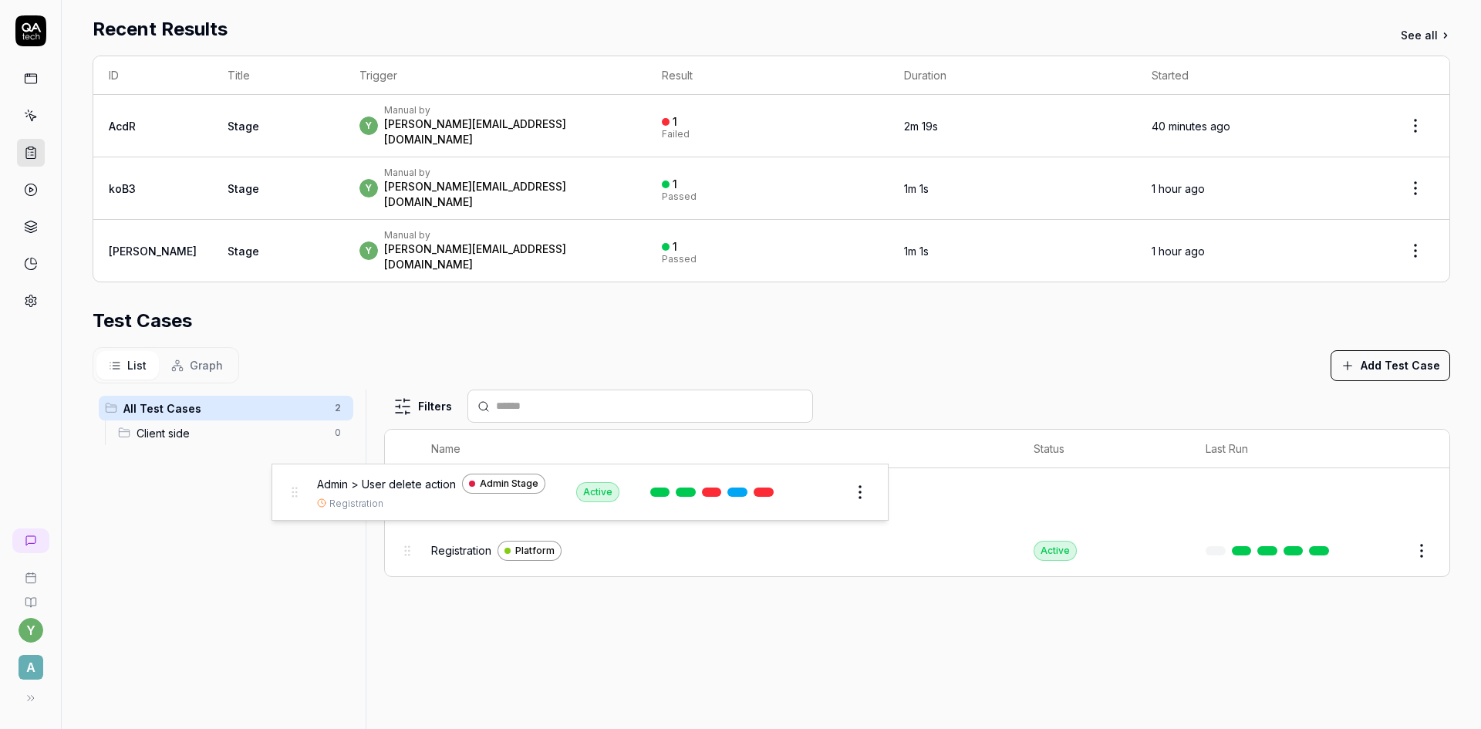
scroll to position [365, 0]
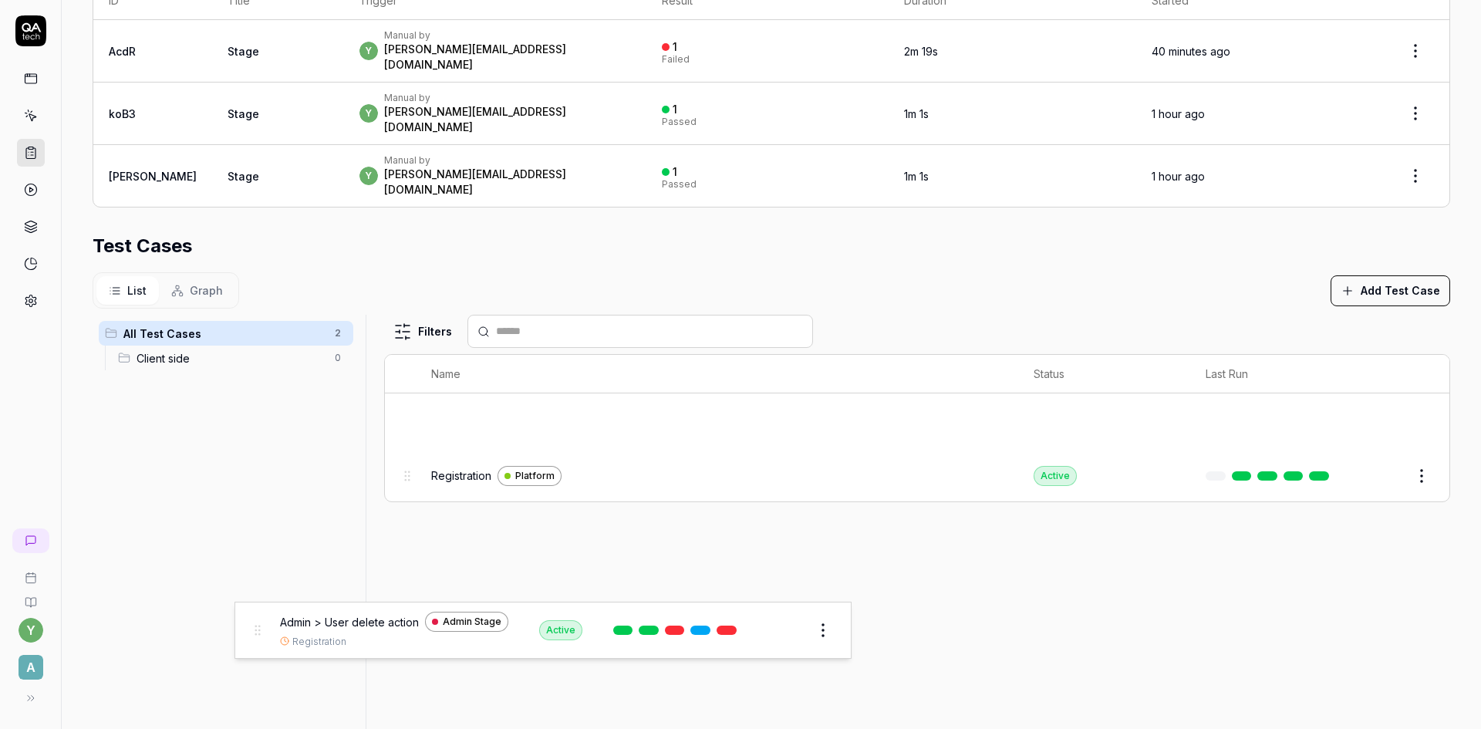
drag, startPoint x: 406, startPoint y: 463, endPoint x: 258, endPoint y: 633, distance: 225.7
click at [258, 633] on body "y A Home / Test Plans / k9474u Home / Test Plans / k9474u ***** Short ID: k9474…" at bounding box center [740, 364] width 1481 height 729
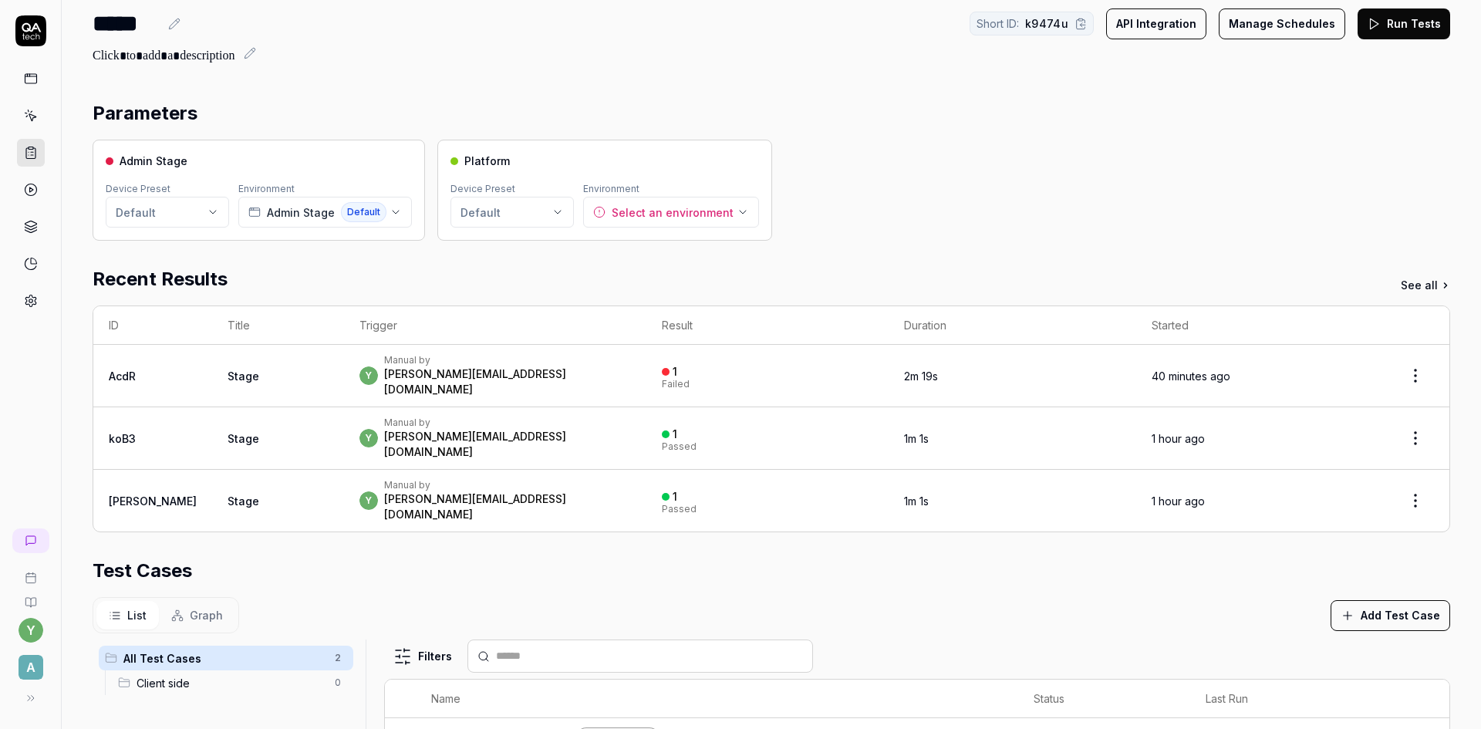
scroll to position [0, 0]
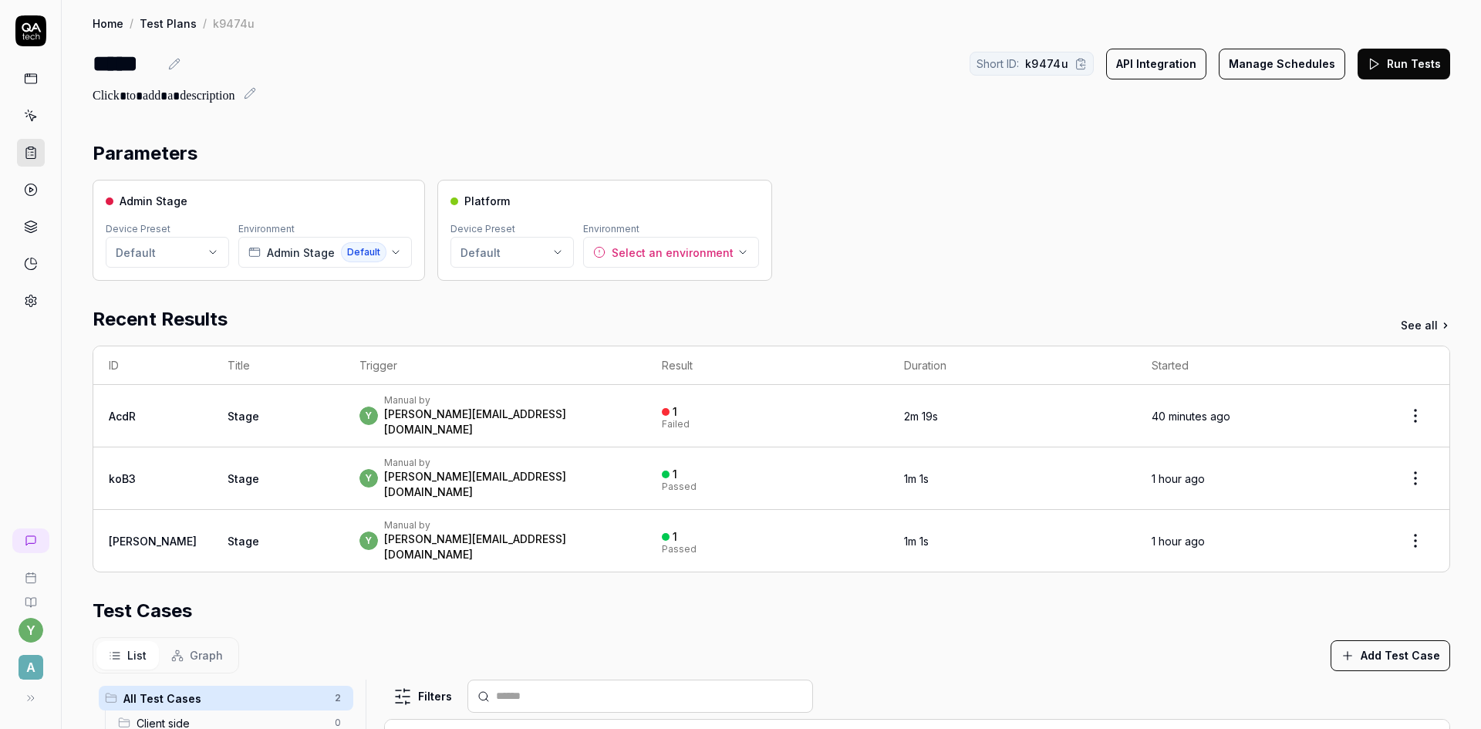
click at [1390, 69] on button "Run Tests" at bounding box center [1403, 64] width 93 height 31
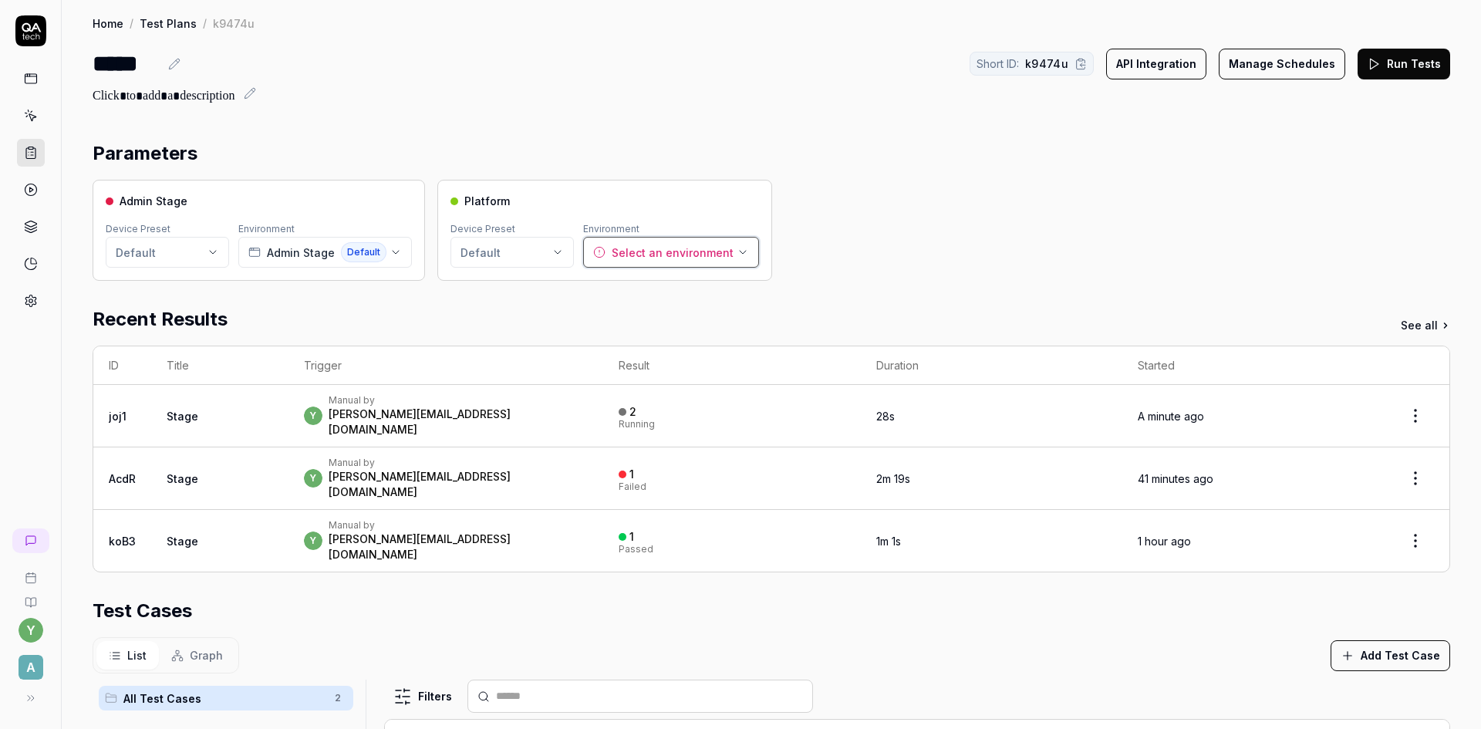
click at [736, 254] on icon "button" at bounding box center [742, 252] width 12 height 12
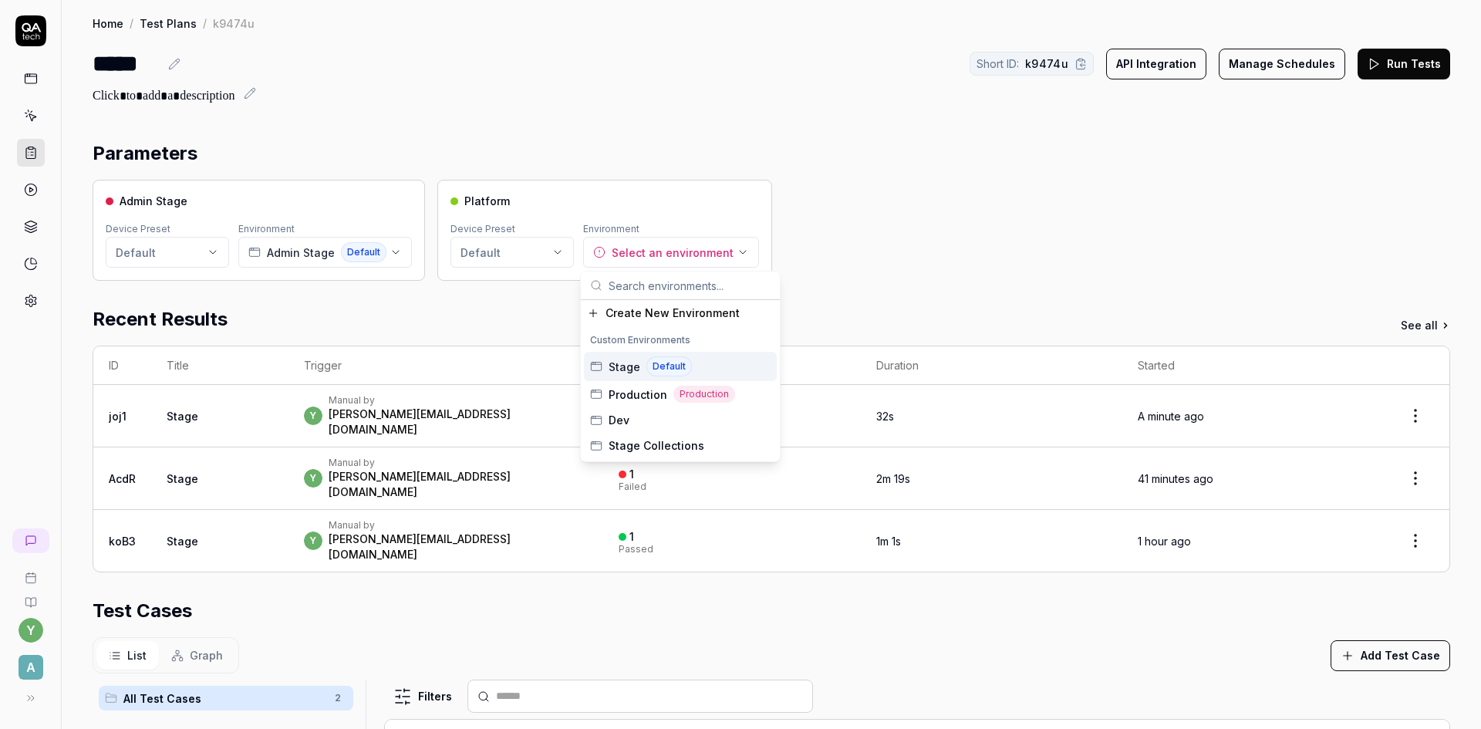
click at [702, 366] on div "Stage Default" at bounding box center [680, 366] width 193 height 29
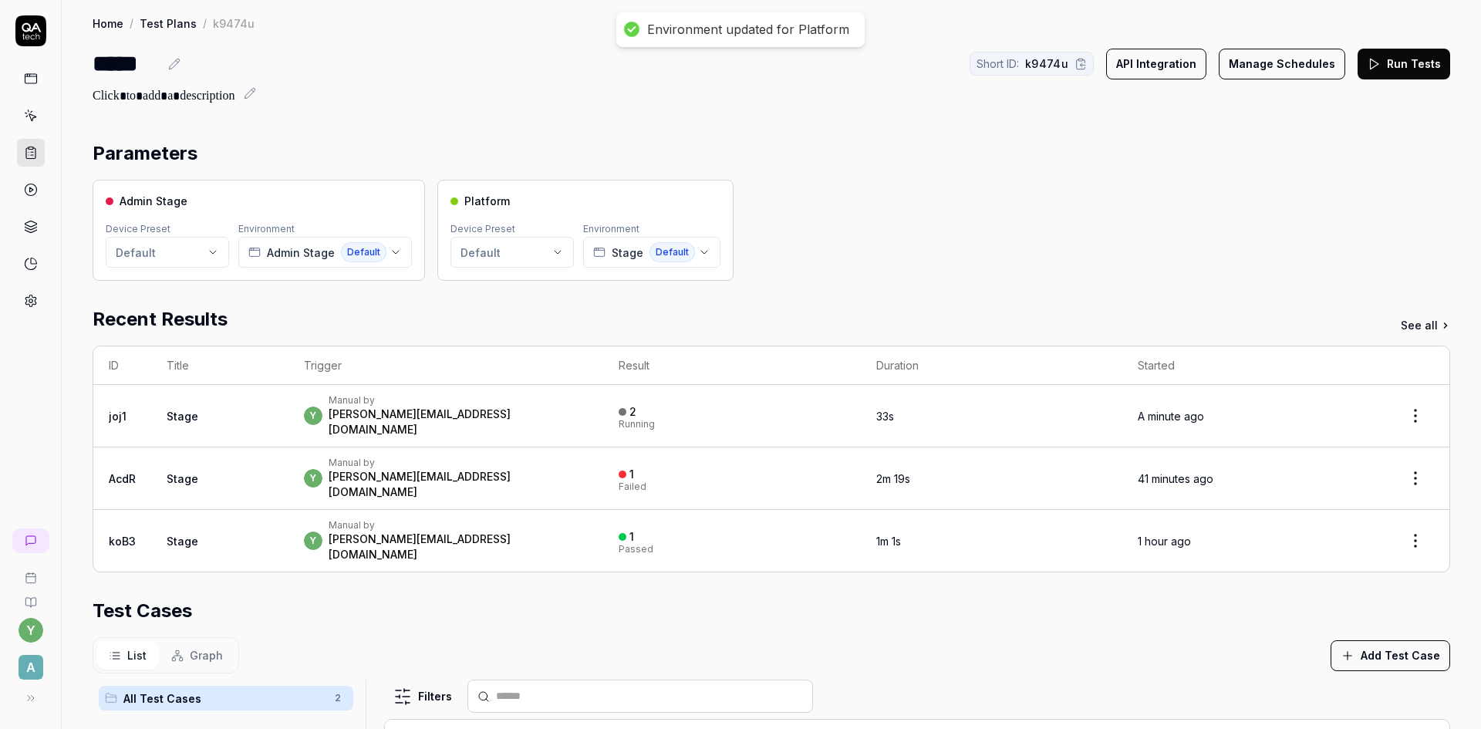
click at [885, 224] on div "Admin Stage Device Preset Default Environment Admin Stage Default Platform Devi…" at bounding box center [771, 230] width 1357 height 101
click at [1403, 67] on button "Run Tests" at bounding box center [1403, 64] width 93 height 31
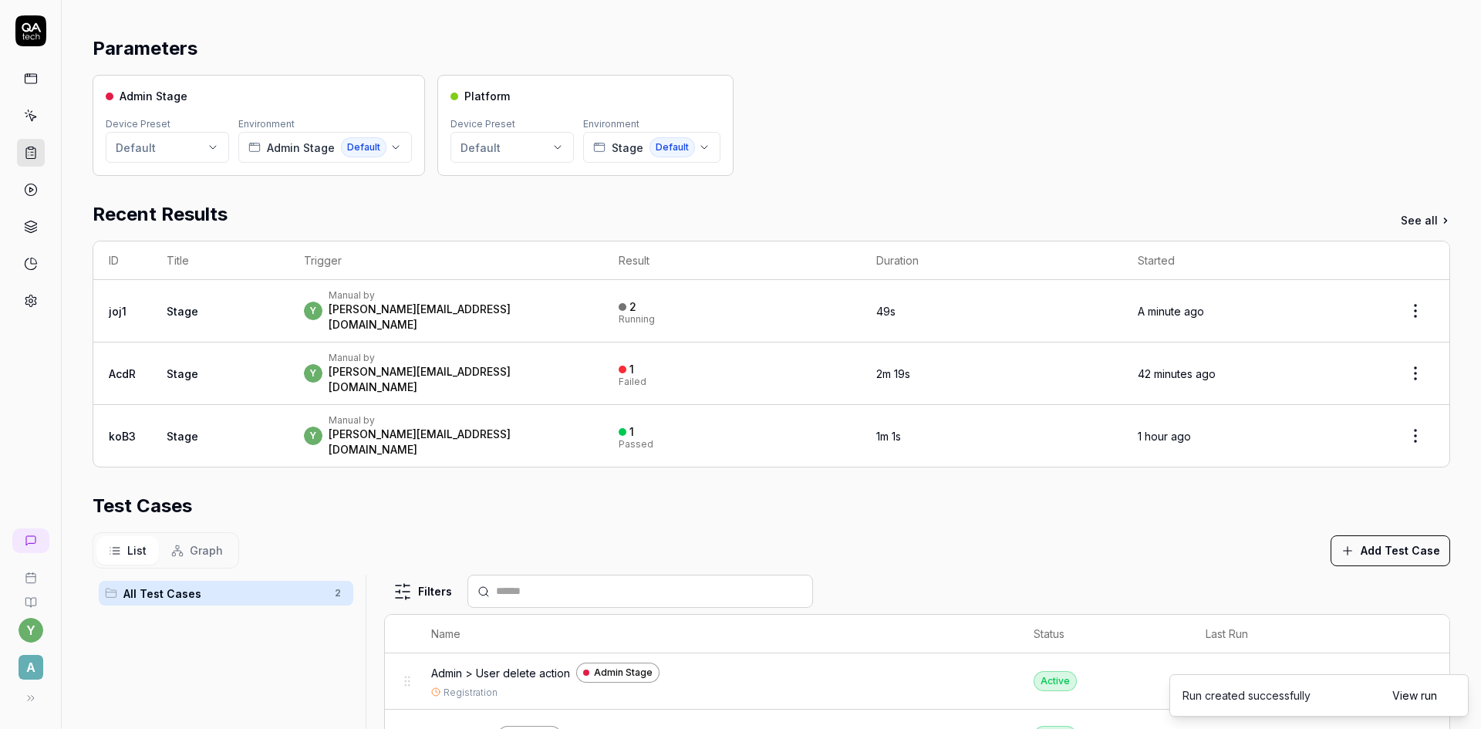
scroll to position [154, 0]
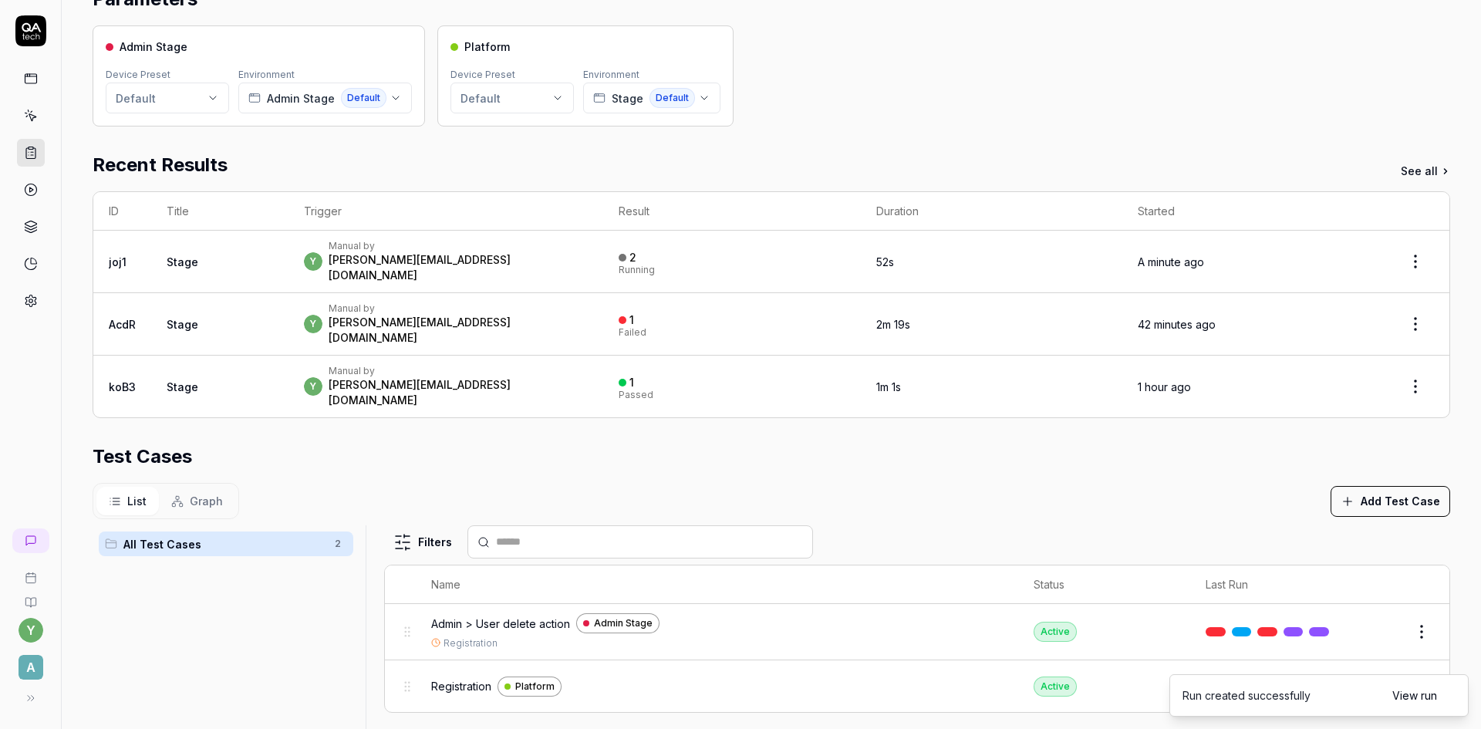
click at [1408, 696] on link "View run" at bounding box center [1414, 695] width 45 height 16
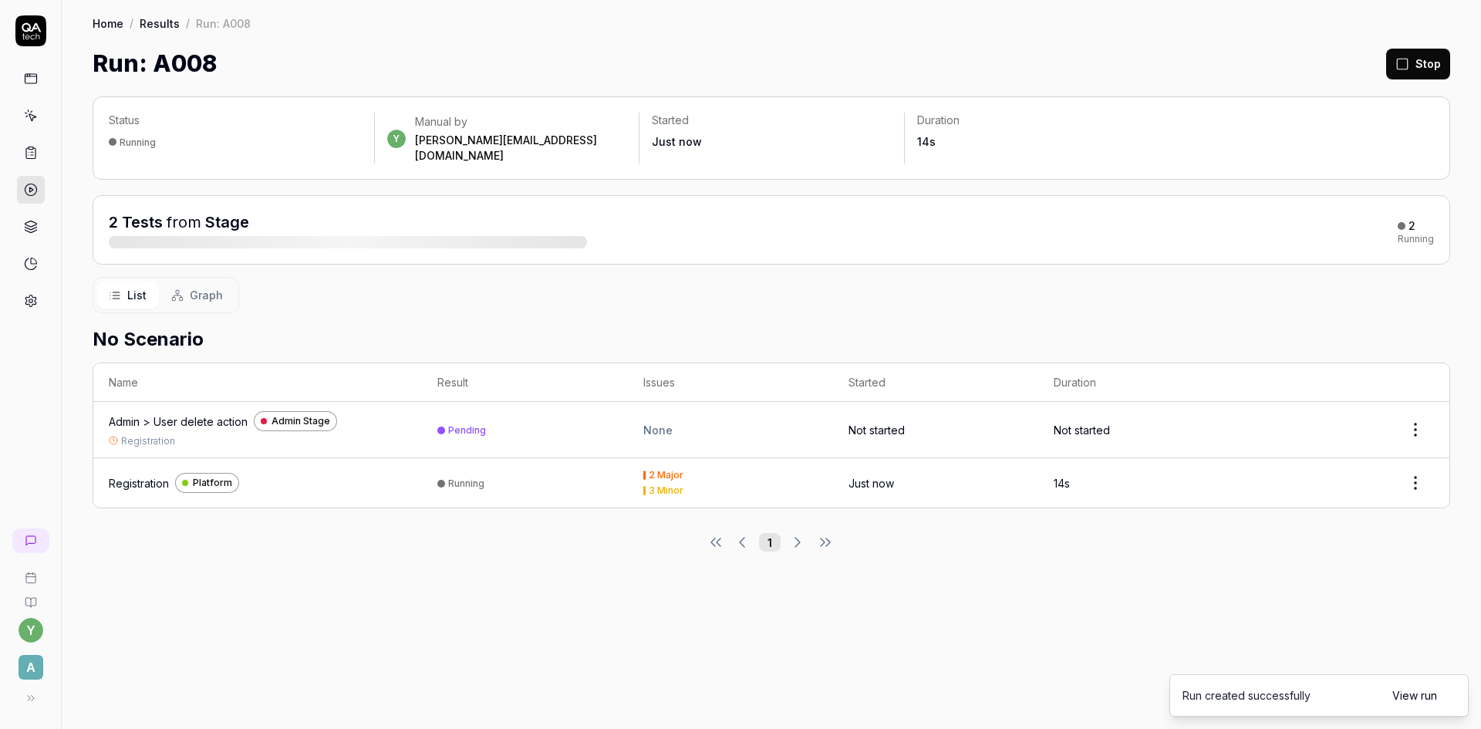
click at [150, 475] on div "Registration" at bounding box center [139, 483] width 60 height 16
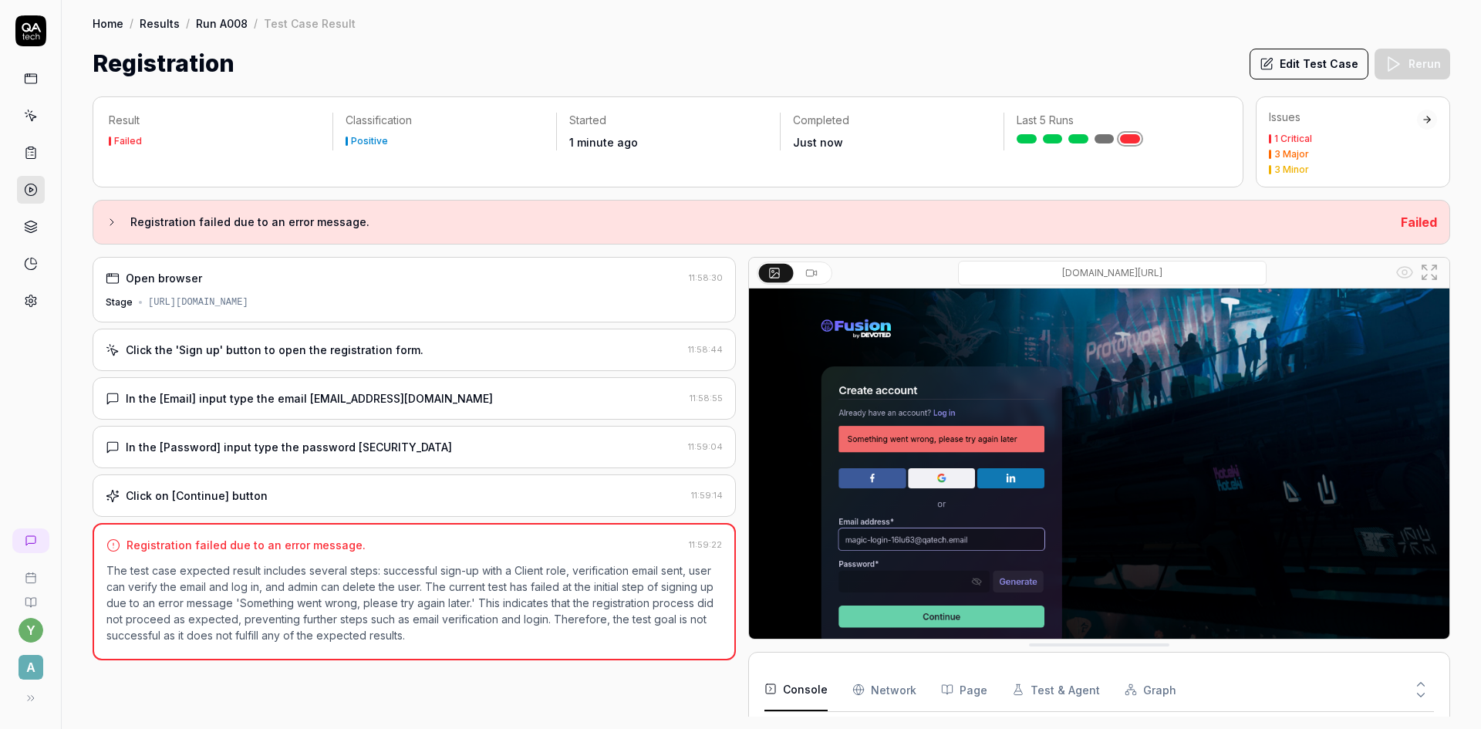
click at [594, 601] on p "The test case expected result includes several steps: successful sign-up with a…" at bounding box center [413, 602] width 615 height 81
drag, startPoint x: 486, startPoint y: 405, endPoint x: 301, endPoint y: 406, distance: 185.1
click at [301, 406] on div "In the [Email] input type the email [EMAIL_ADDRESS][DOMAIN_NAME] 11:58:55" at bounding box center [414, 398] width 643 height 42
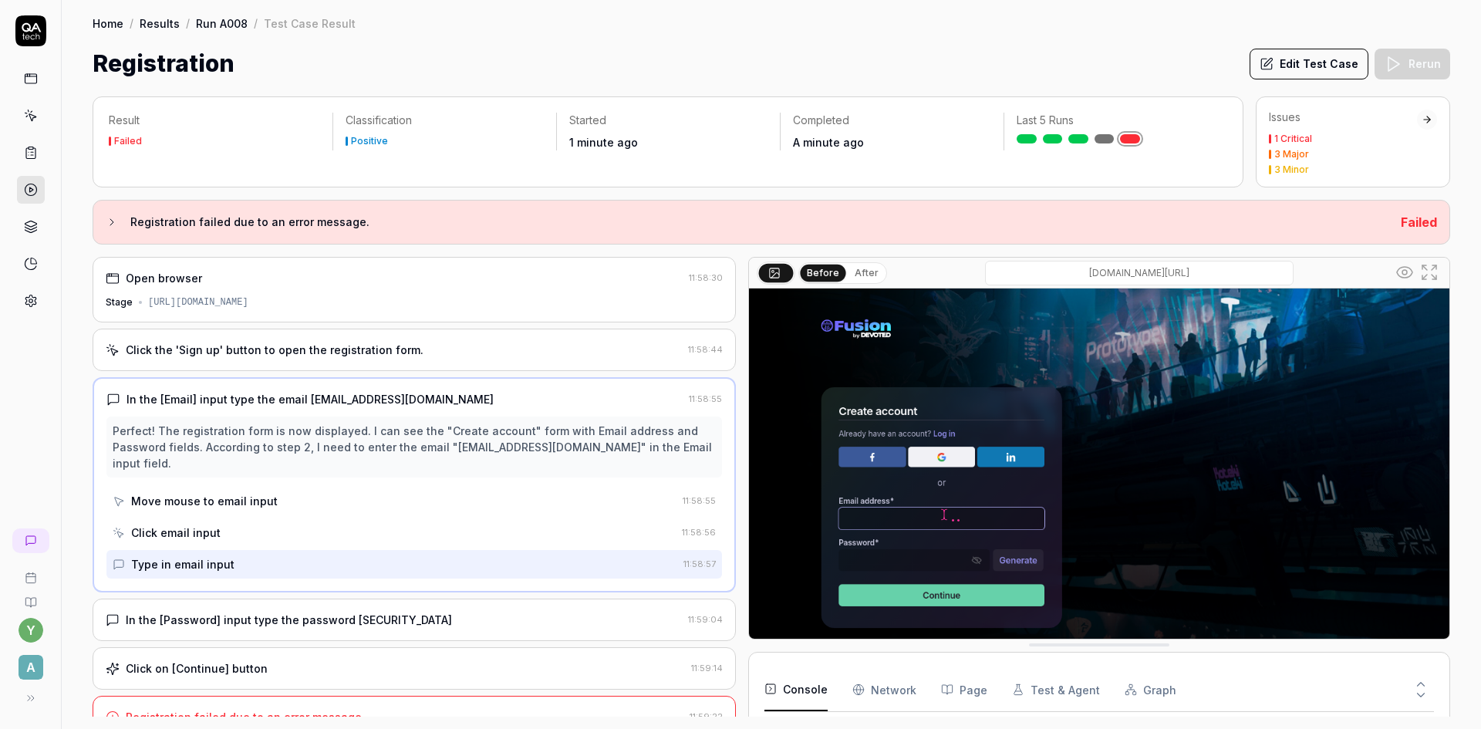
copy div "[EMAIL_ADDRESS][DOMAIN_NAME]"
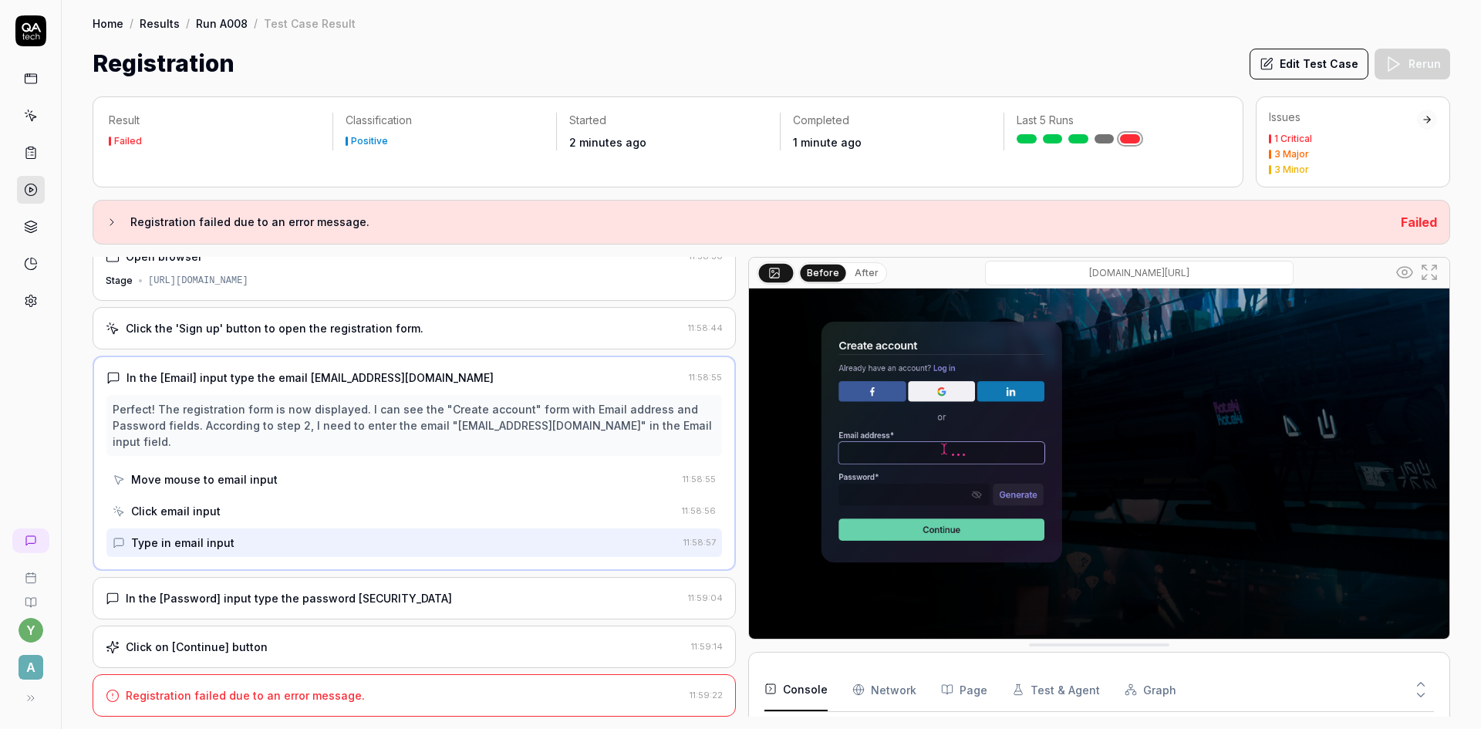
scroll to position [80, 0]
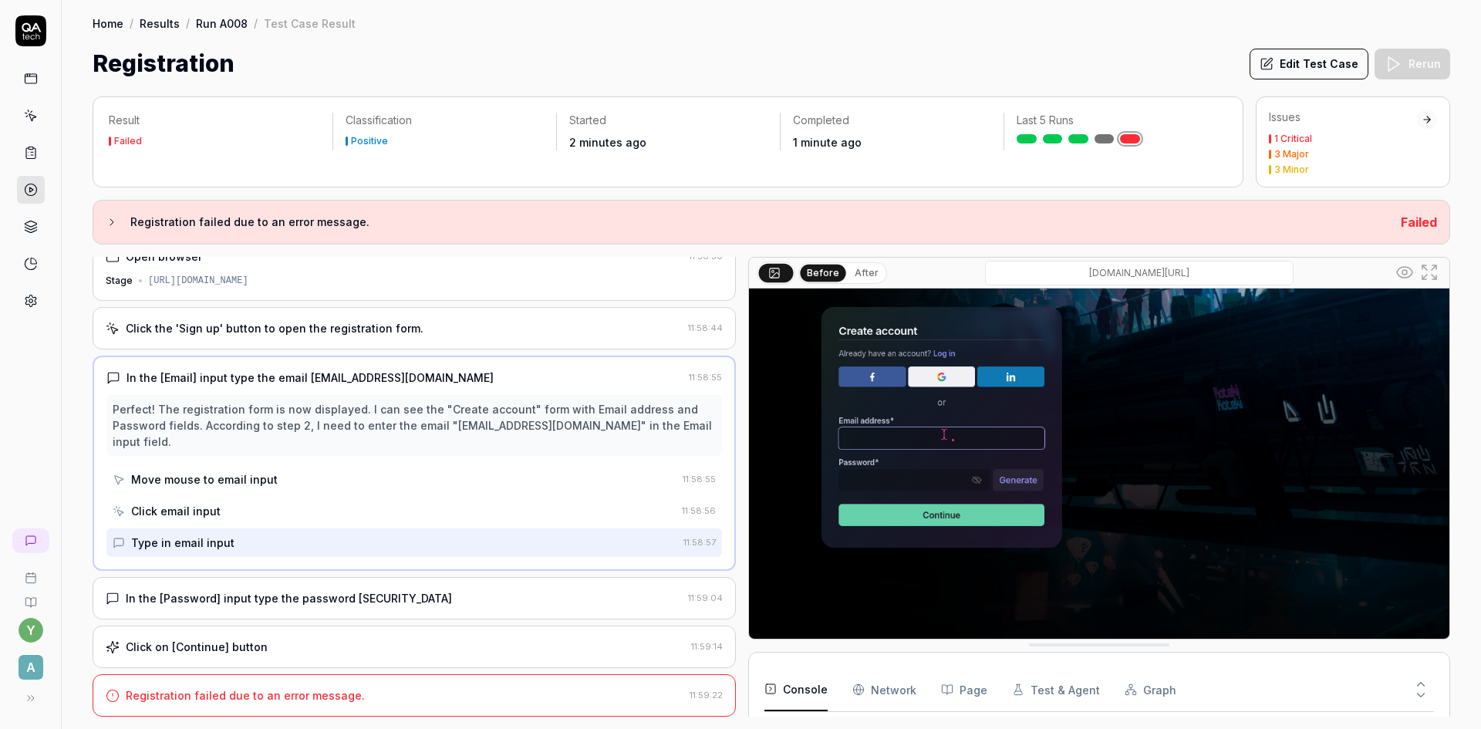
click at [265, 702] on div "Registration failed due to an error message." at bounding box center [245, 695] width 239 height 16
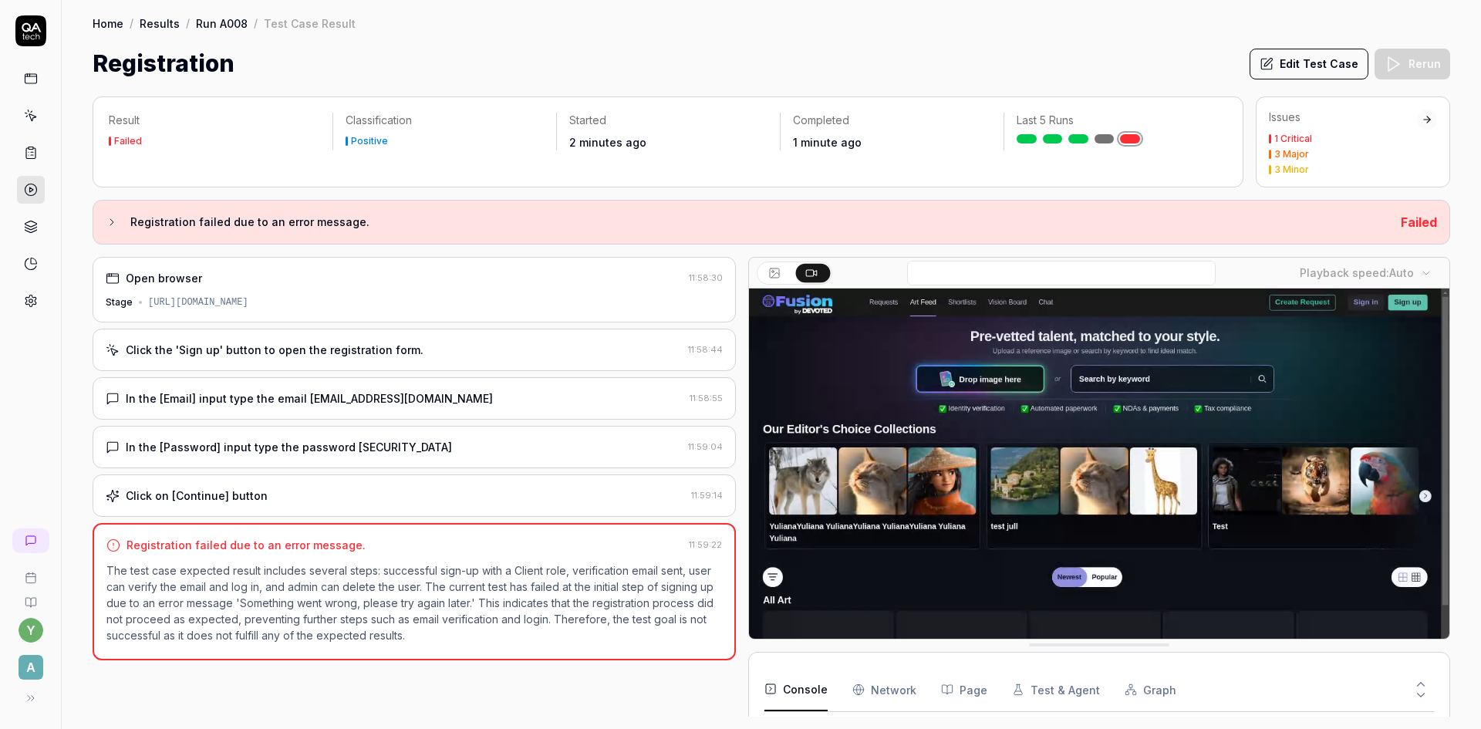
scroll to position [89, 0]
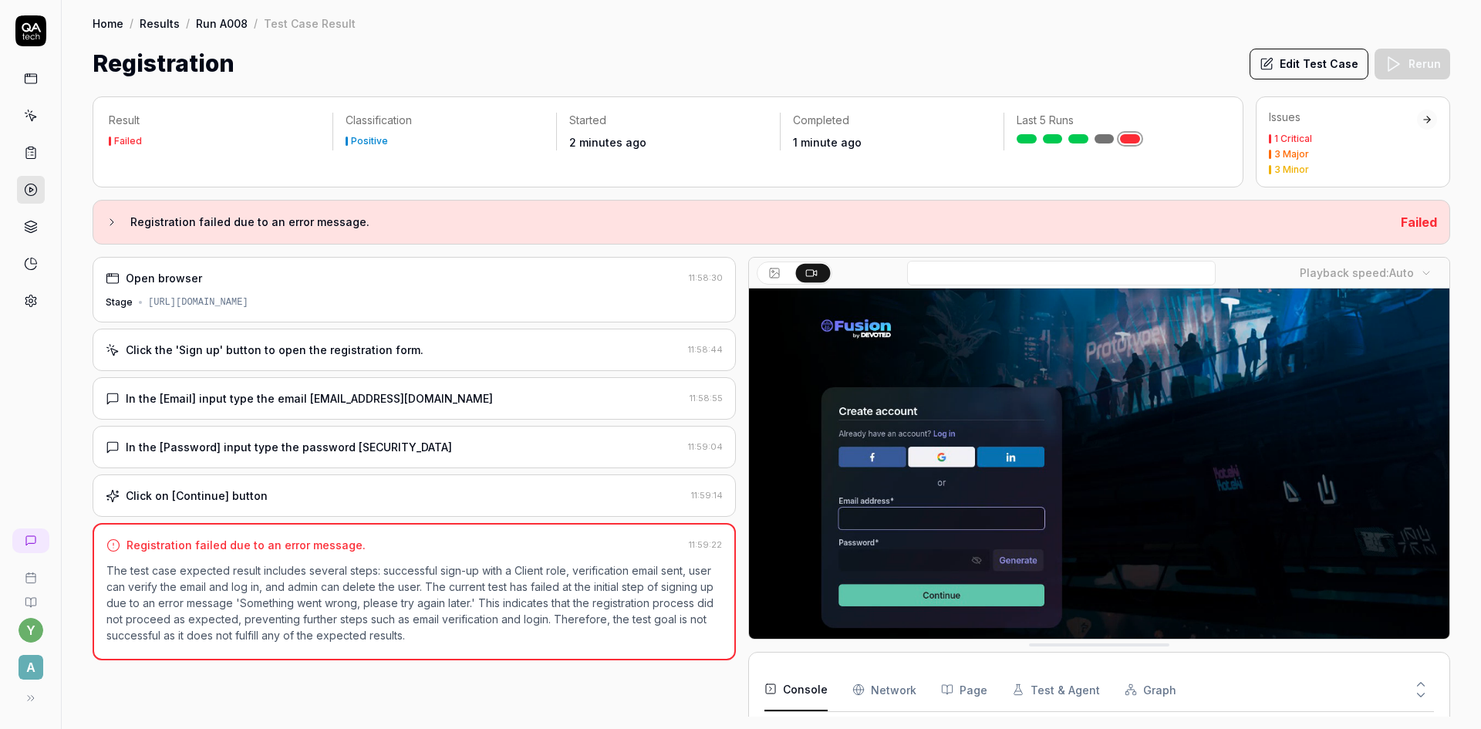
click at [133, 66] on h1 "Registration" at bounding box center [164, 63] width 142 height 35
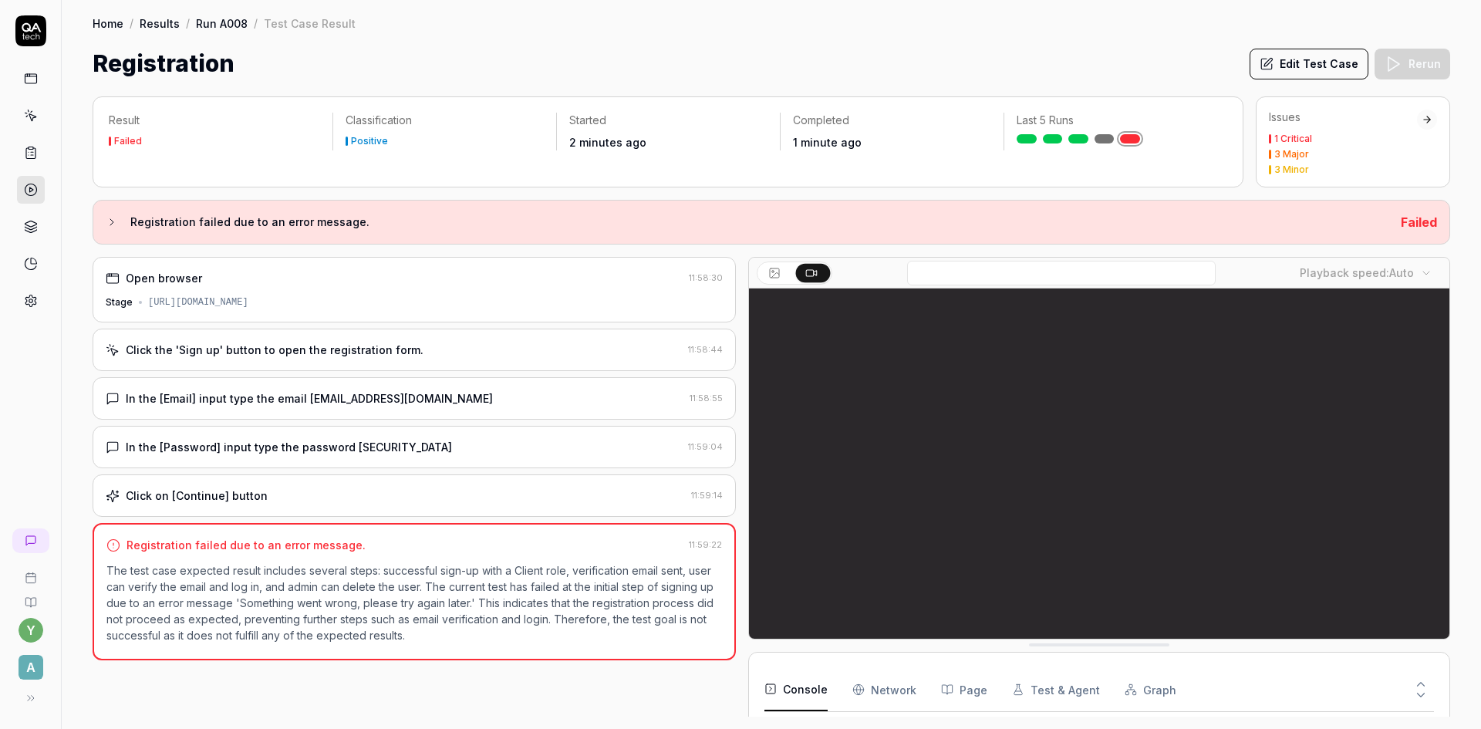
click at [109, 221] on icon at bounding box center [112, 222] width 12 height 12
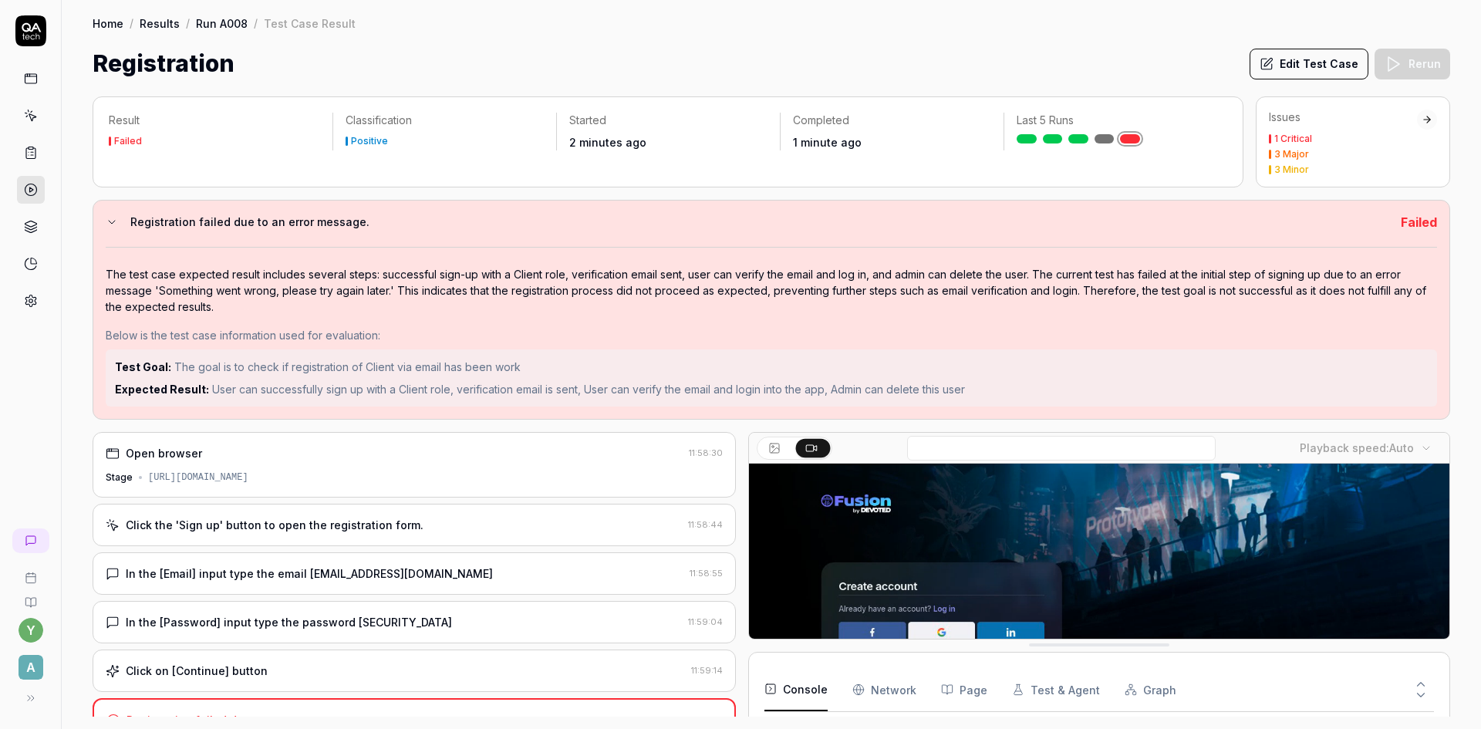
click at [204, 20] on link "Run A008" at bounding box center [222, 22] width 52 height 15
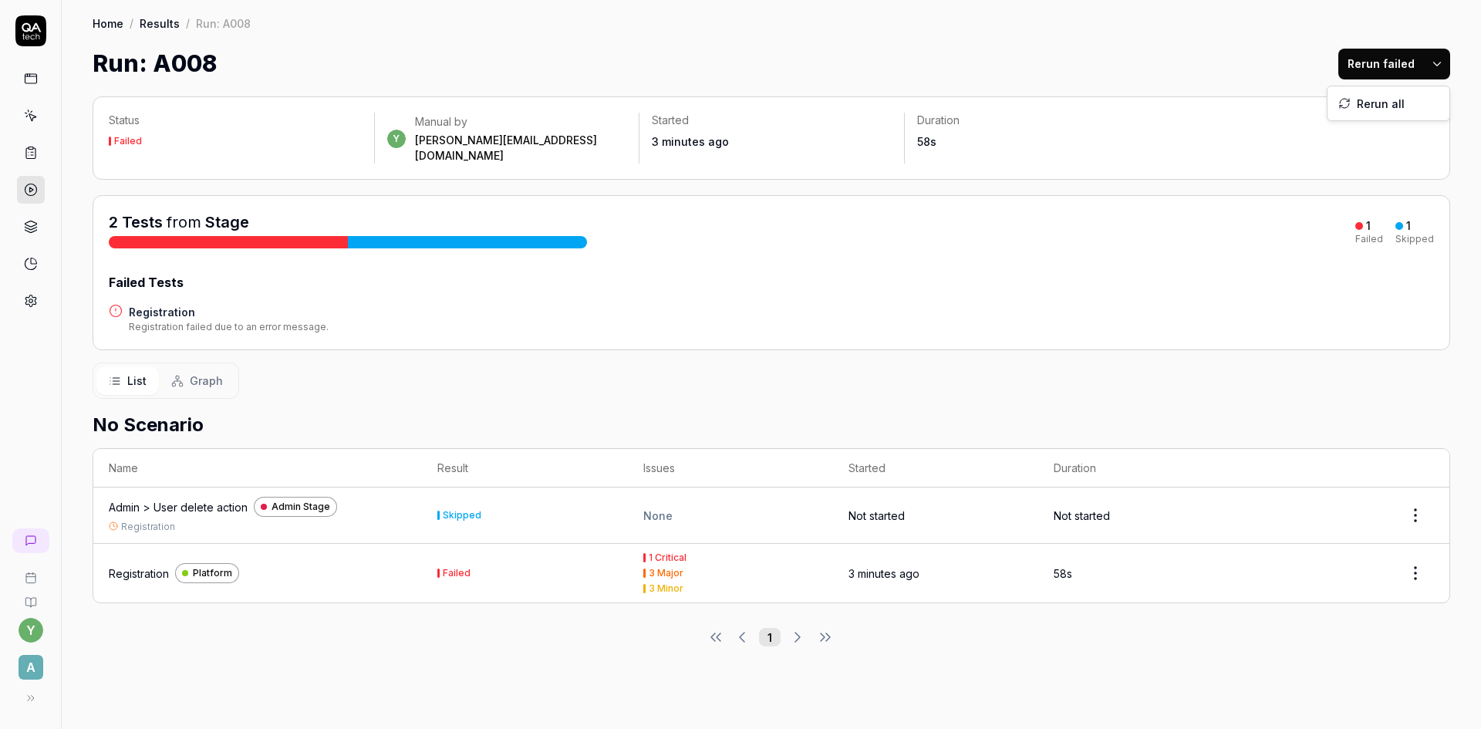
click at [1435, 64] on html "y A Home / Results / Run: A008 Home / Results / Run: A008 Run: A008 Rerun faile…" at bounding box center [740, 364] width 1481 height 729
click at [139, 22] on html "y A Home / Results / Run: A008 Home / Results / Run: A008 Run: A008 Rerun faile…" at bounding box center [740, 364] width 1481 height 729
click at [103, 26] on link "Home" at bounding box center [108, 22] width 31 height 15
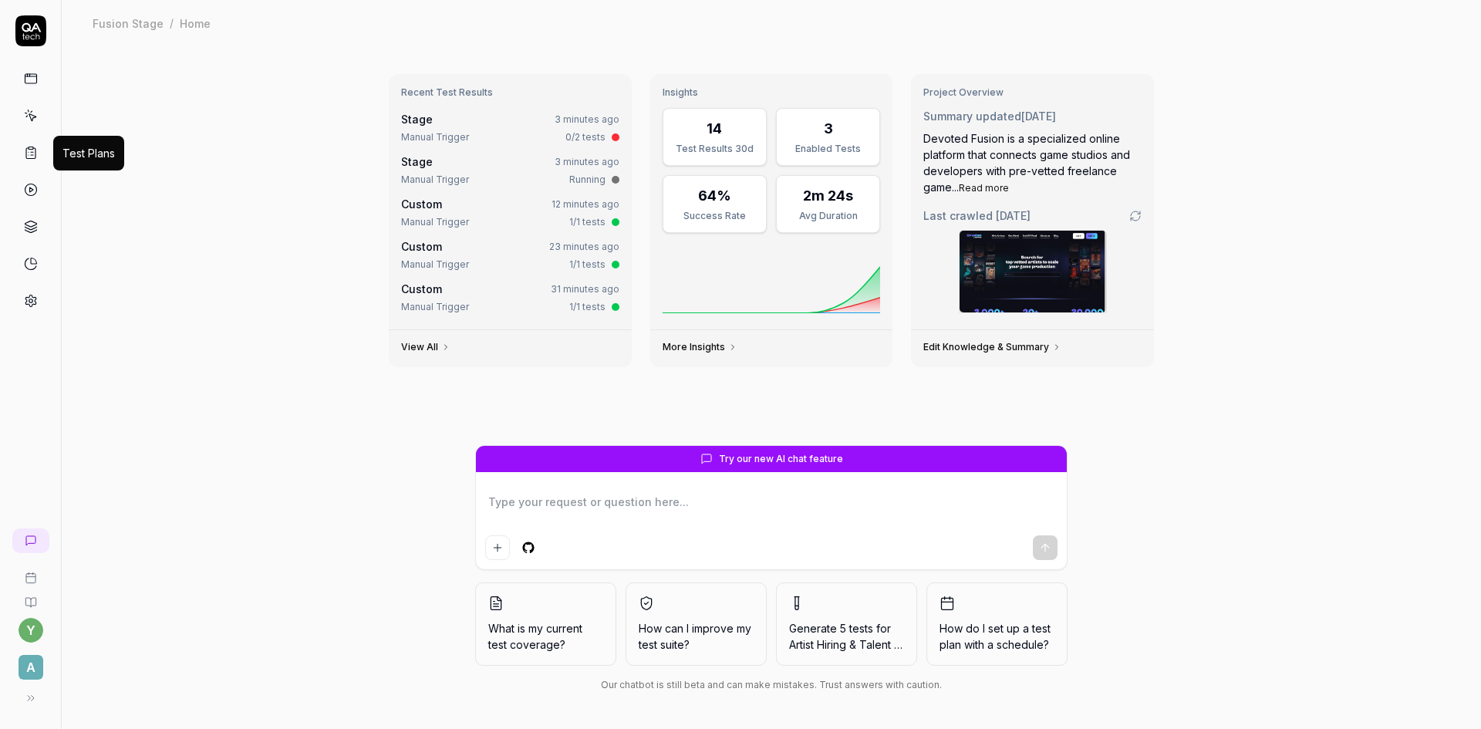
type textarea "*"
click at [28, 153] on icon at bounding box center [31, 153] width 14 height 14
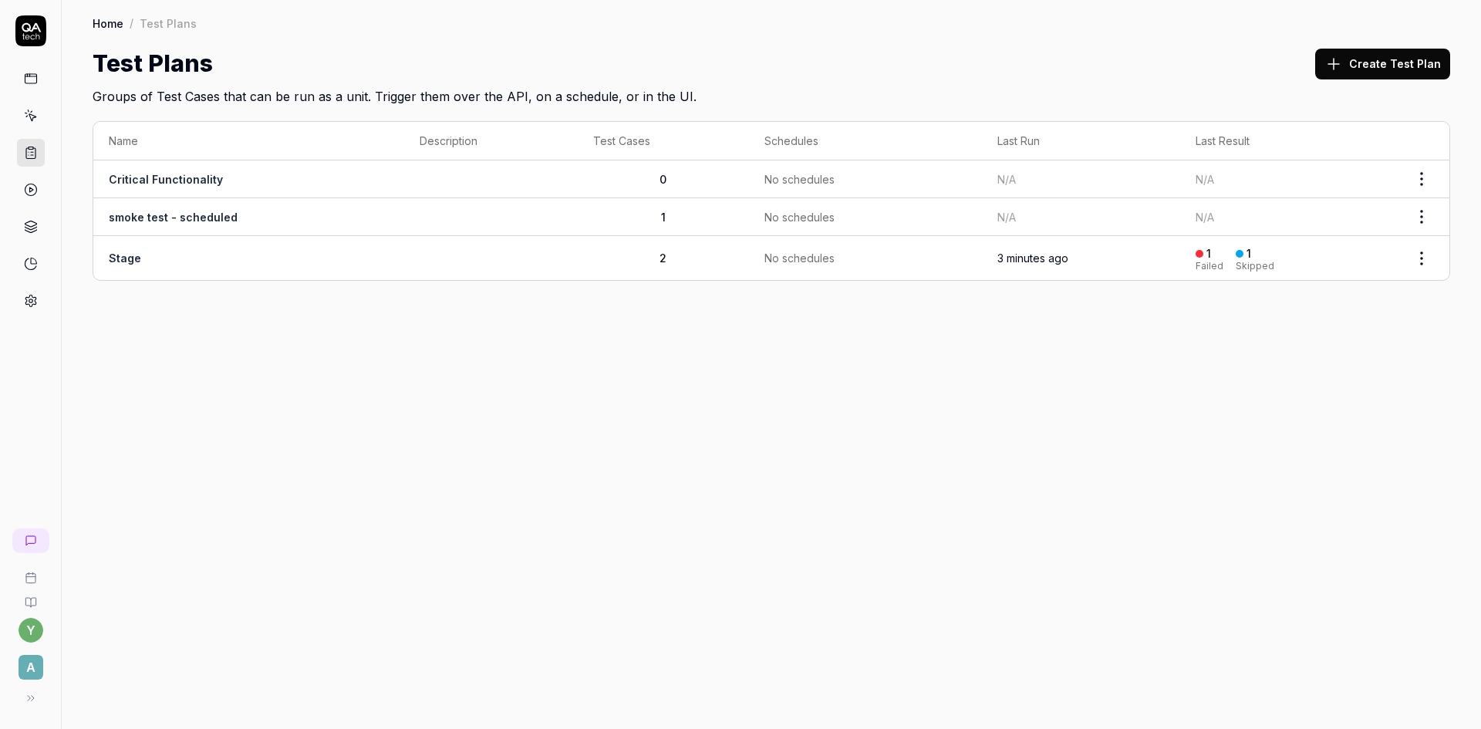
click at [130, 255] on link "Stage" at bounding box center [125, 257] width 32 height 13
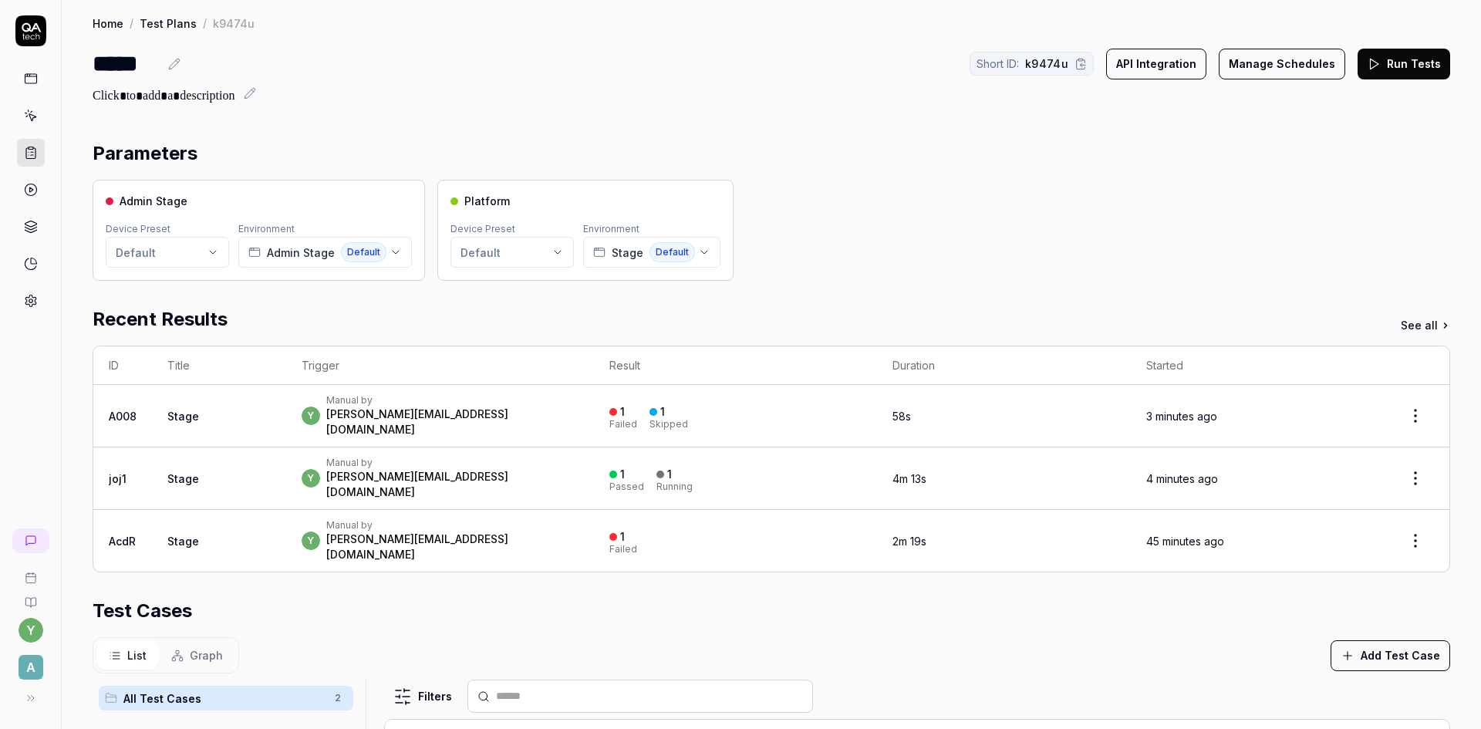
click at [1379, 63] on button "Run Tests" at bounding box center [1403, 64] width 93 height 31
click at [1408, 692] on link "View run" at bounding box center [1414, 695] width 45 height 16
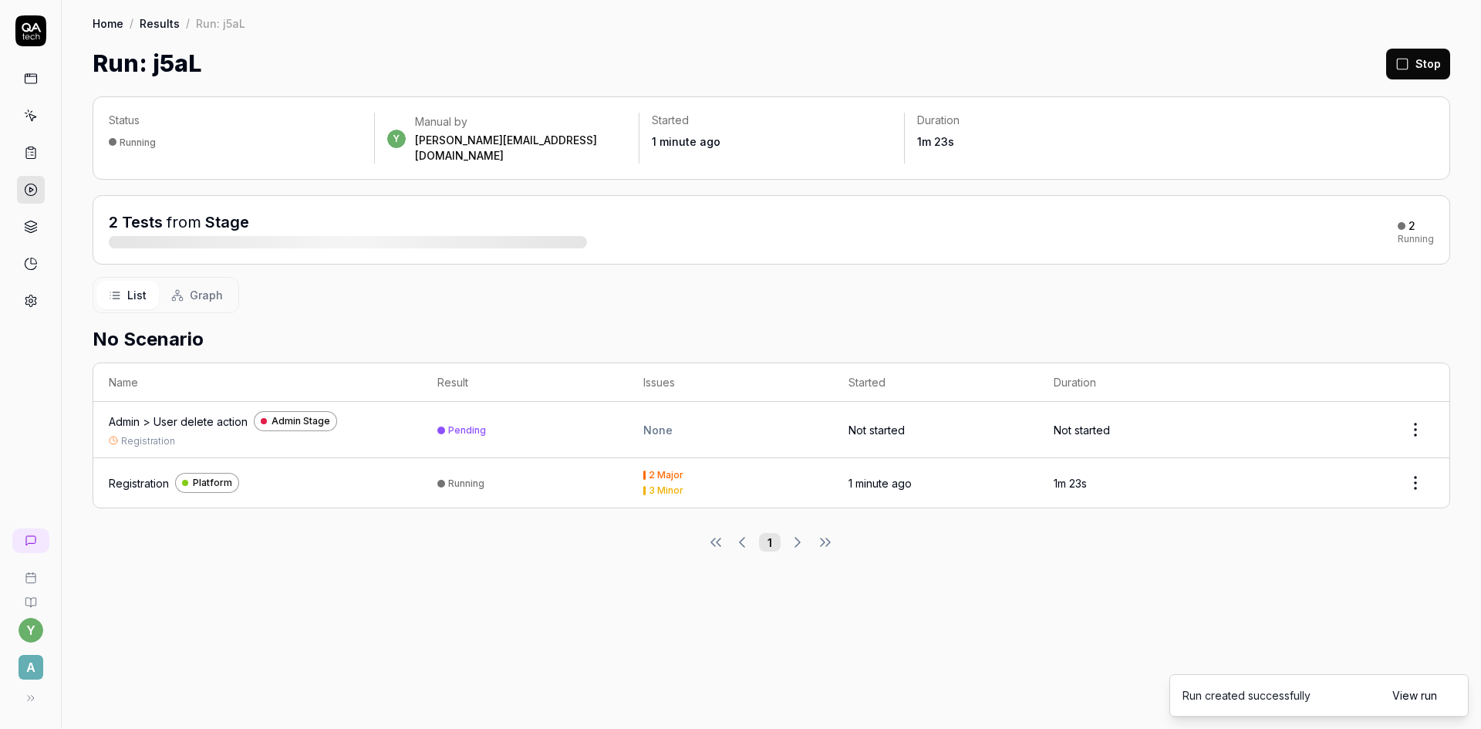
click at [1413, 699] on link "View run" at bounding box center [1414, 695] width 45 height 16
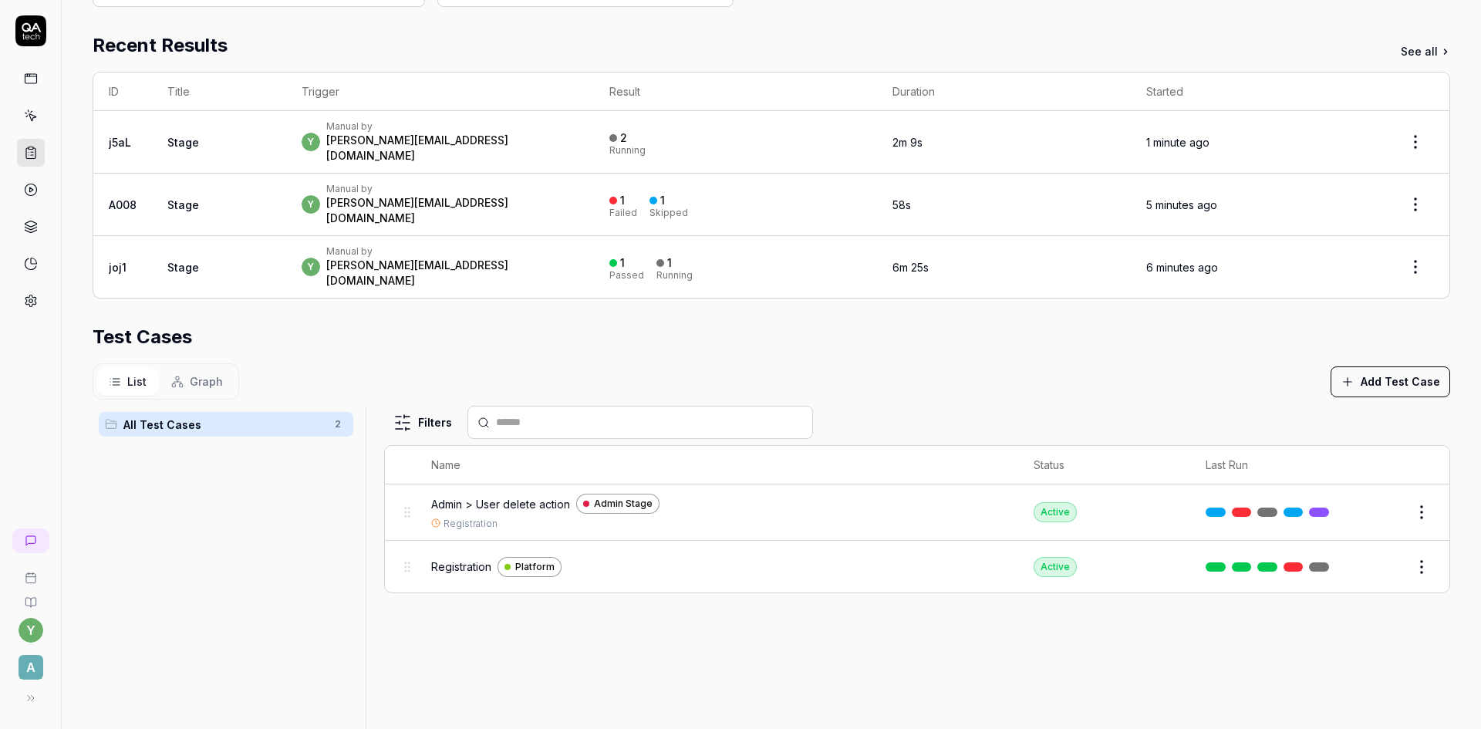
scroll to position [308, 0]
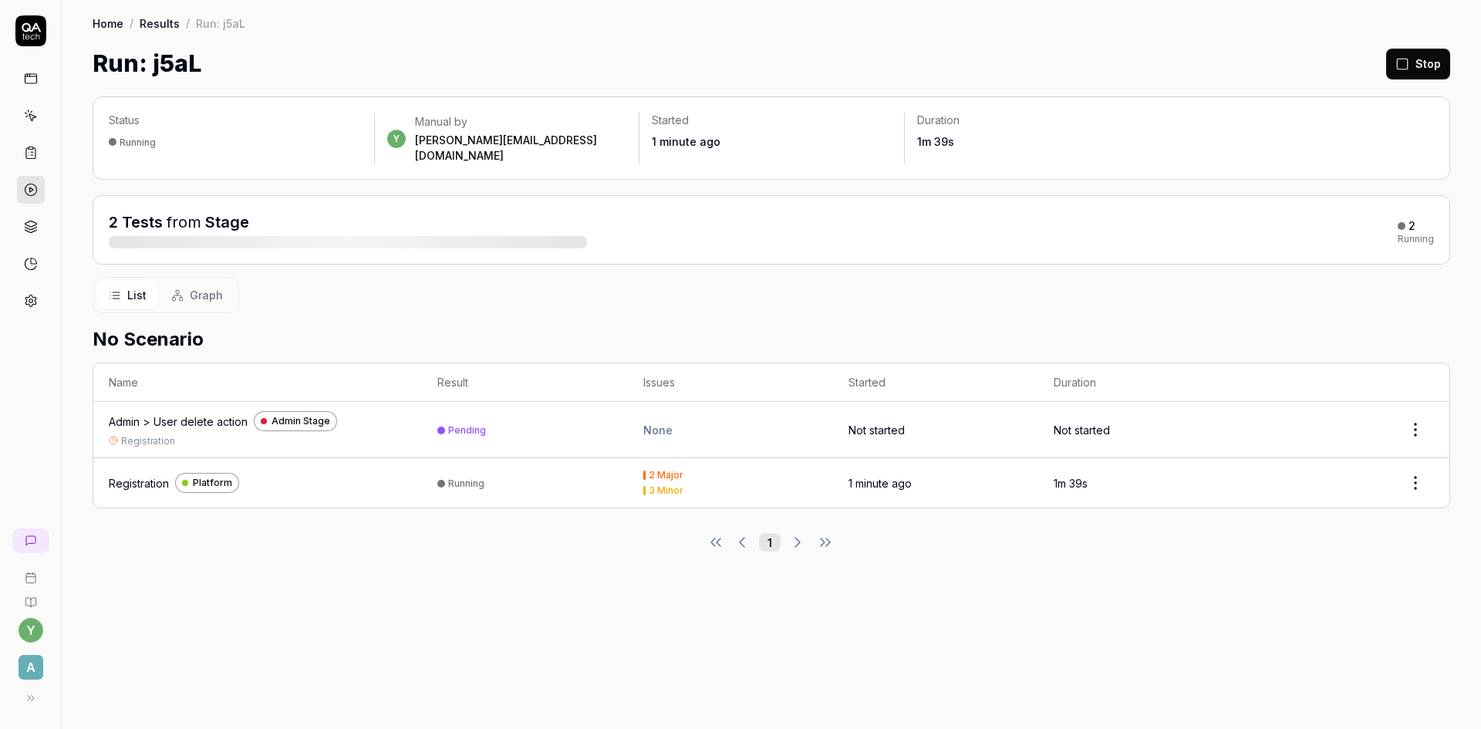
click at [133, 475] on div "Registration" at bounding box center [139, 483] width 60 height 16
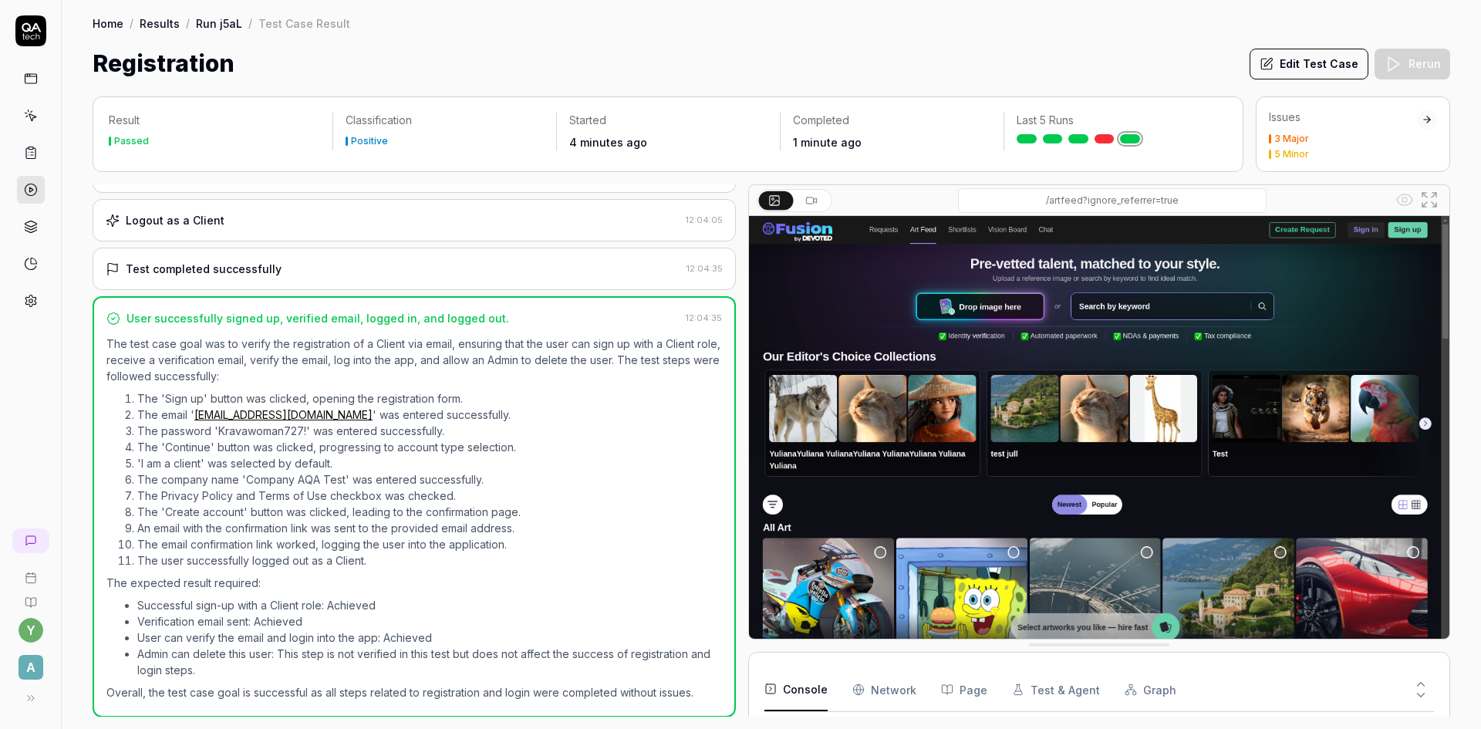
scroll to position [446, 0]
click at [32, 109] on icon at bounding box center [31, 116] width 14 height 14
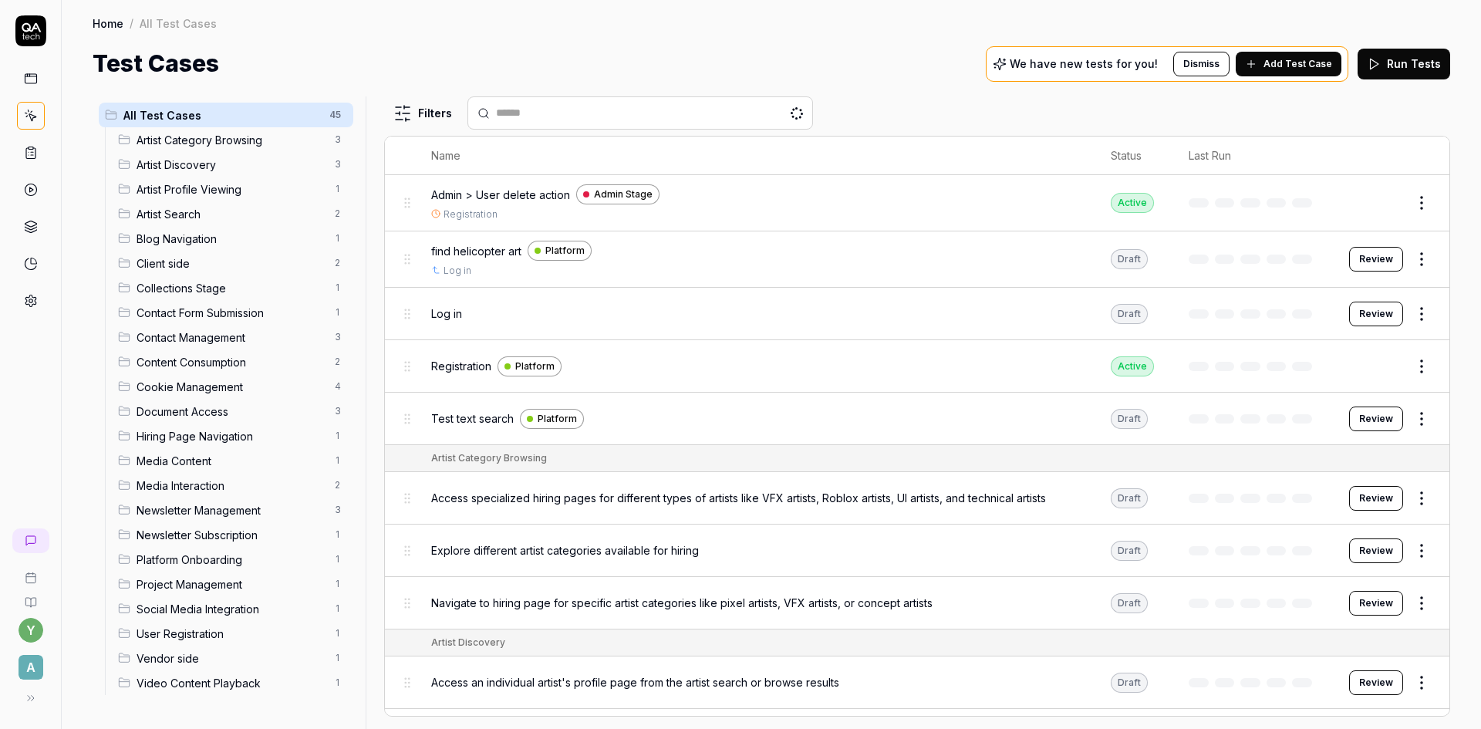
click at [29, 149] on rect at bounding box center [31, 148] width 5 height 2
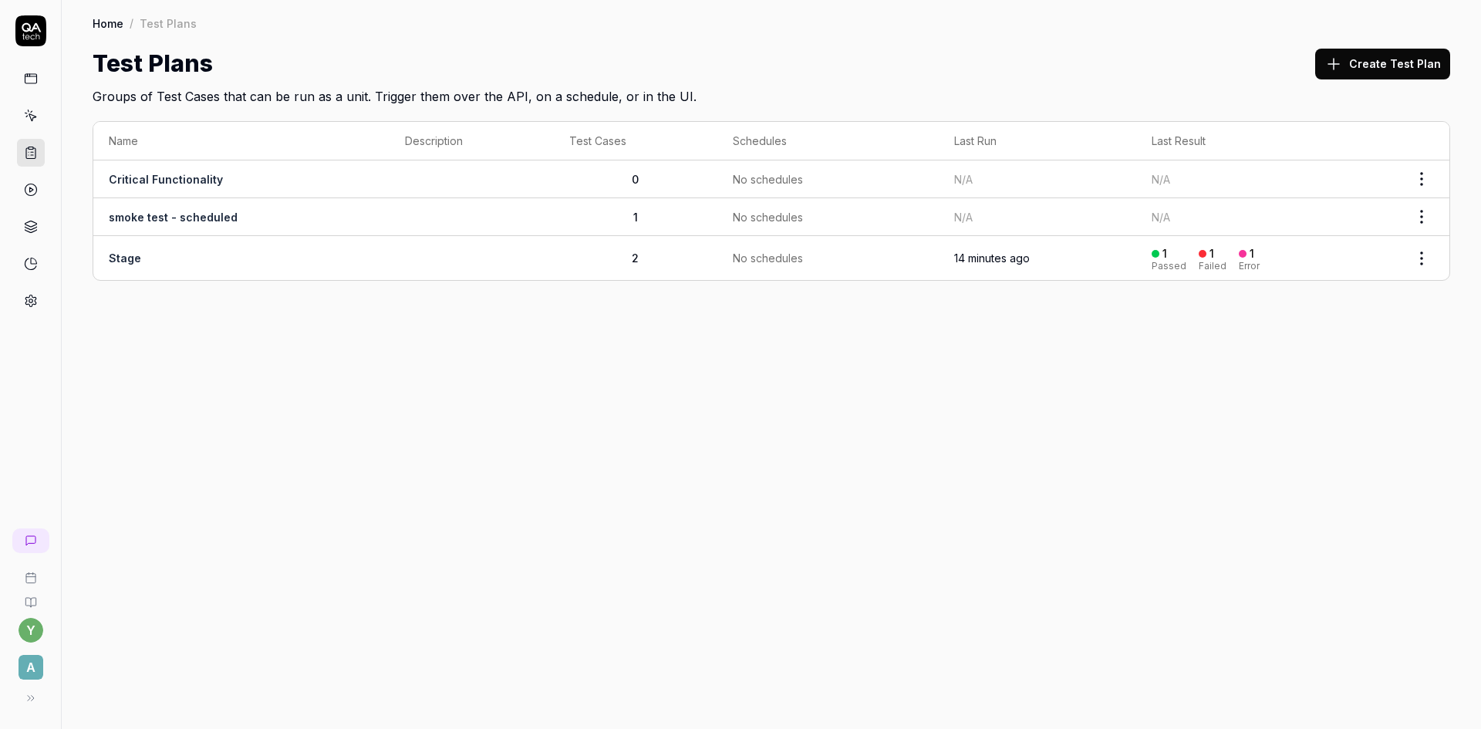
click at [130, 262] on link "Stage" at bounding box center [125, 257] width 32 height 13
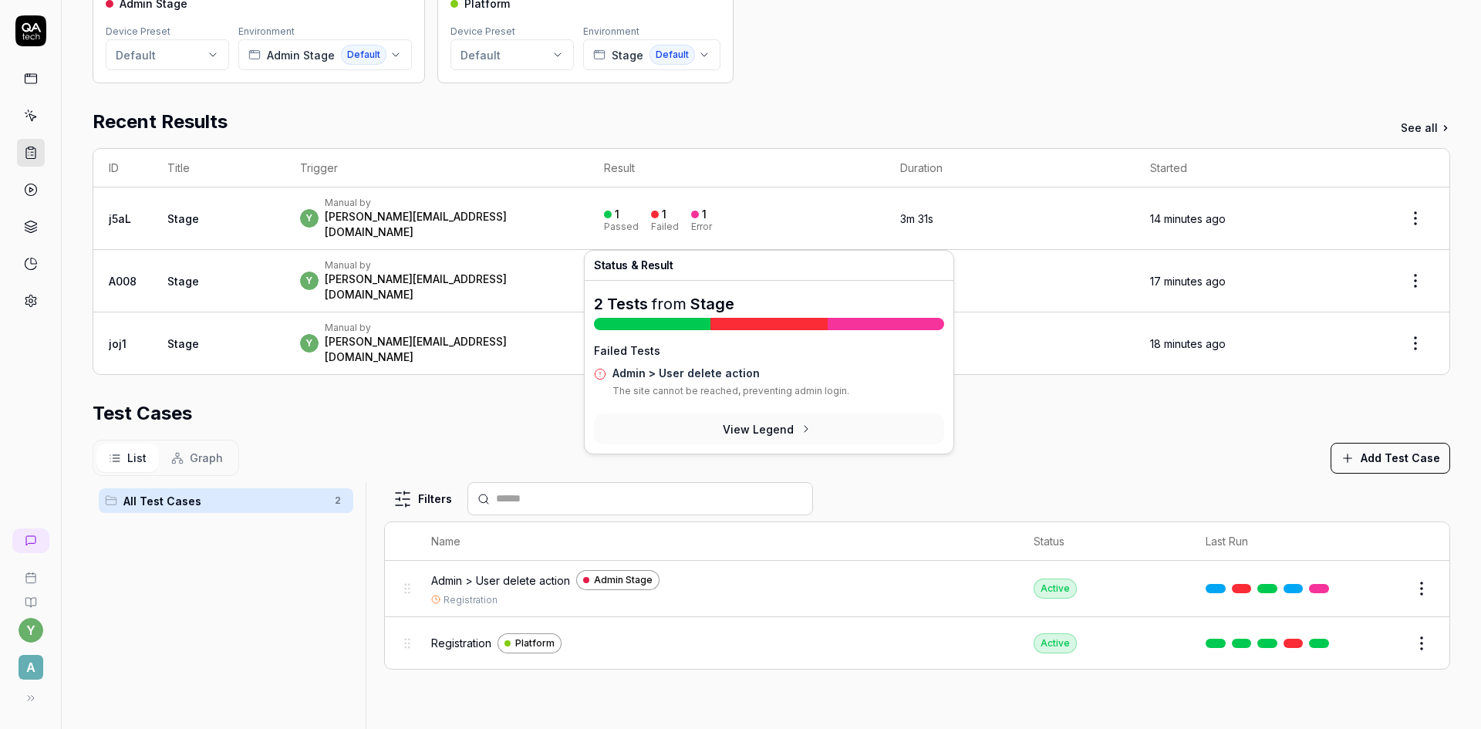
scroll to position [231, 0]
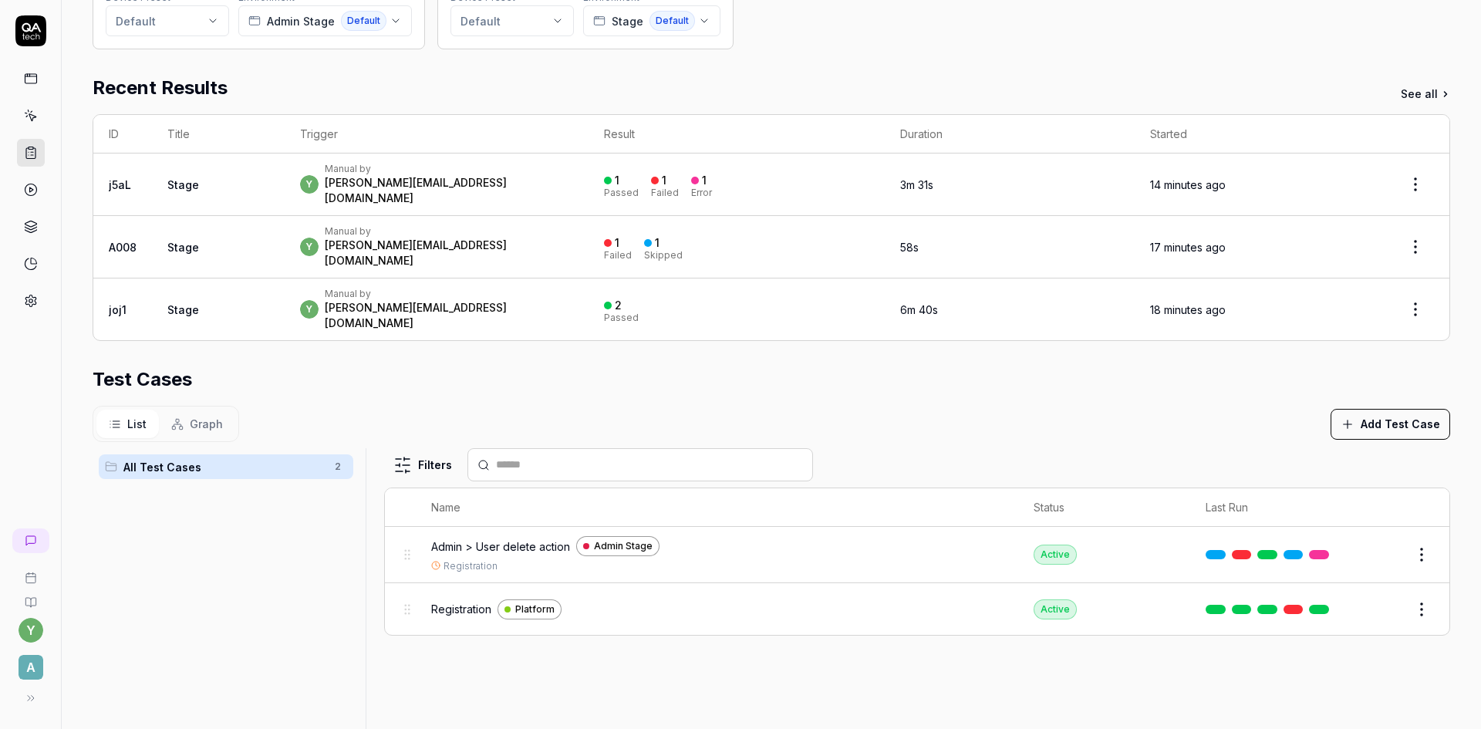
click at [1310, 550] on link at bounding box center [1319, 554] width 20 height 9
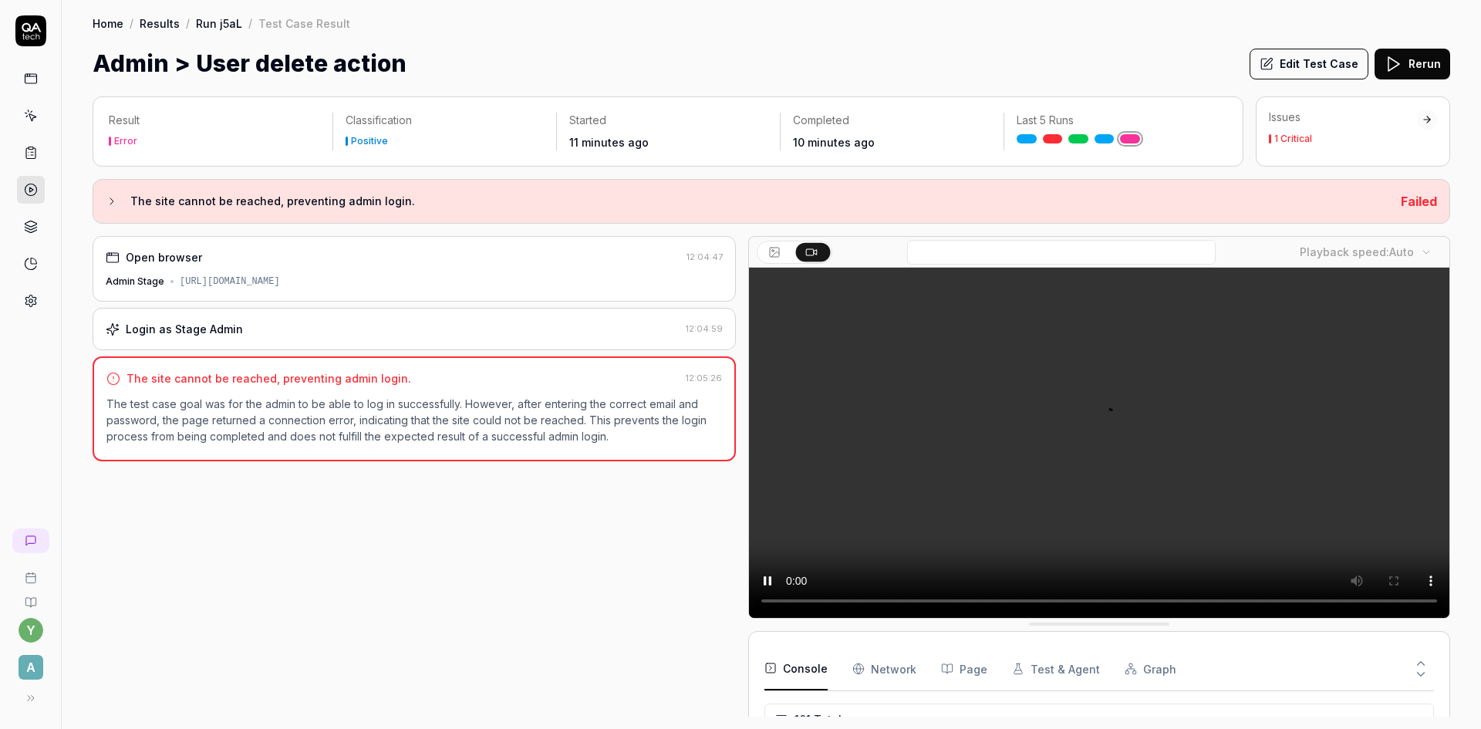
scroll to position [3043, 0]
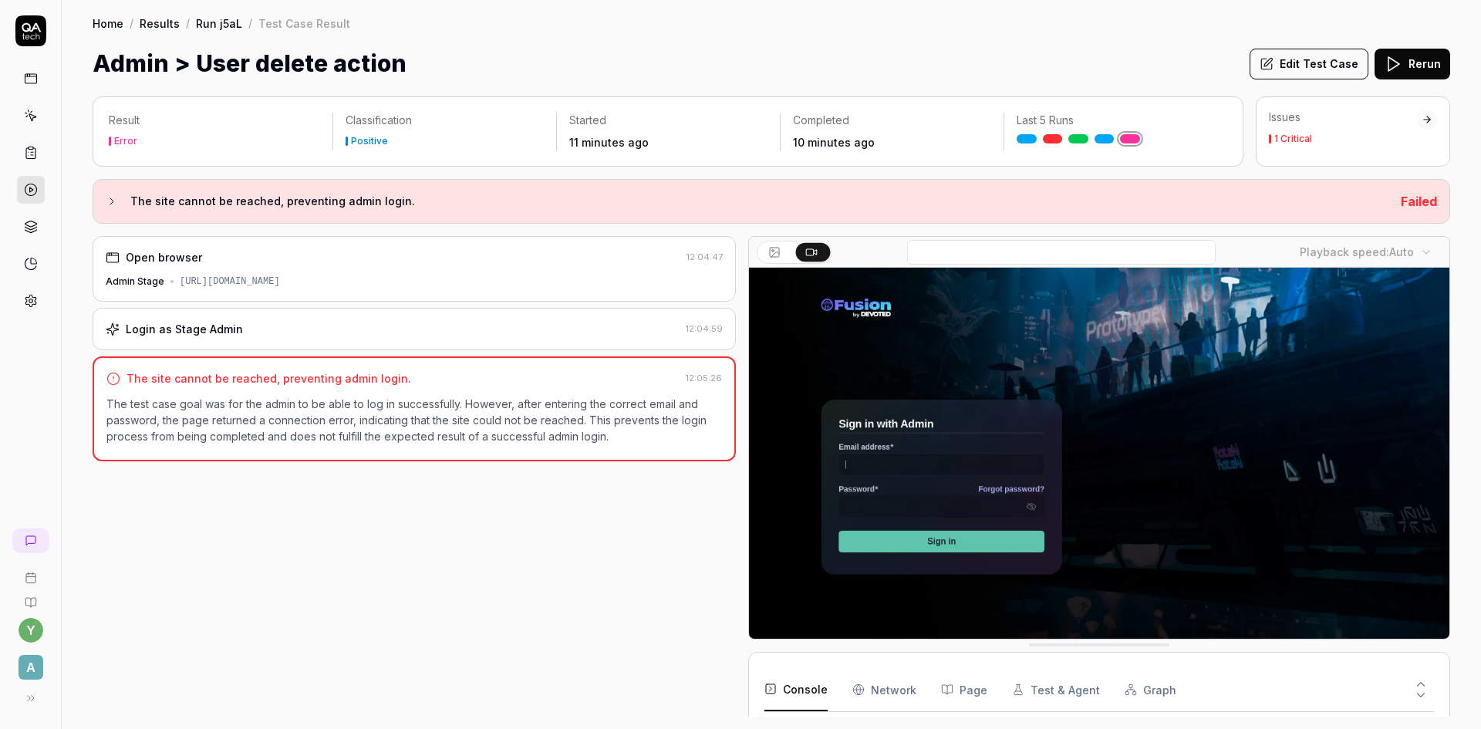
click at [238, 334] on div "Login as Stage Admin" at bounding box center [393, 329] width 574 height 16
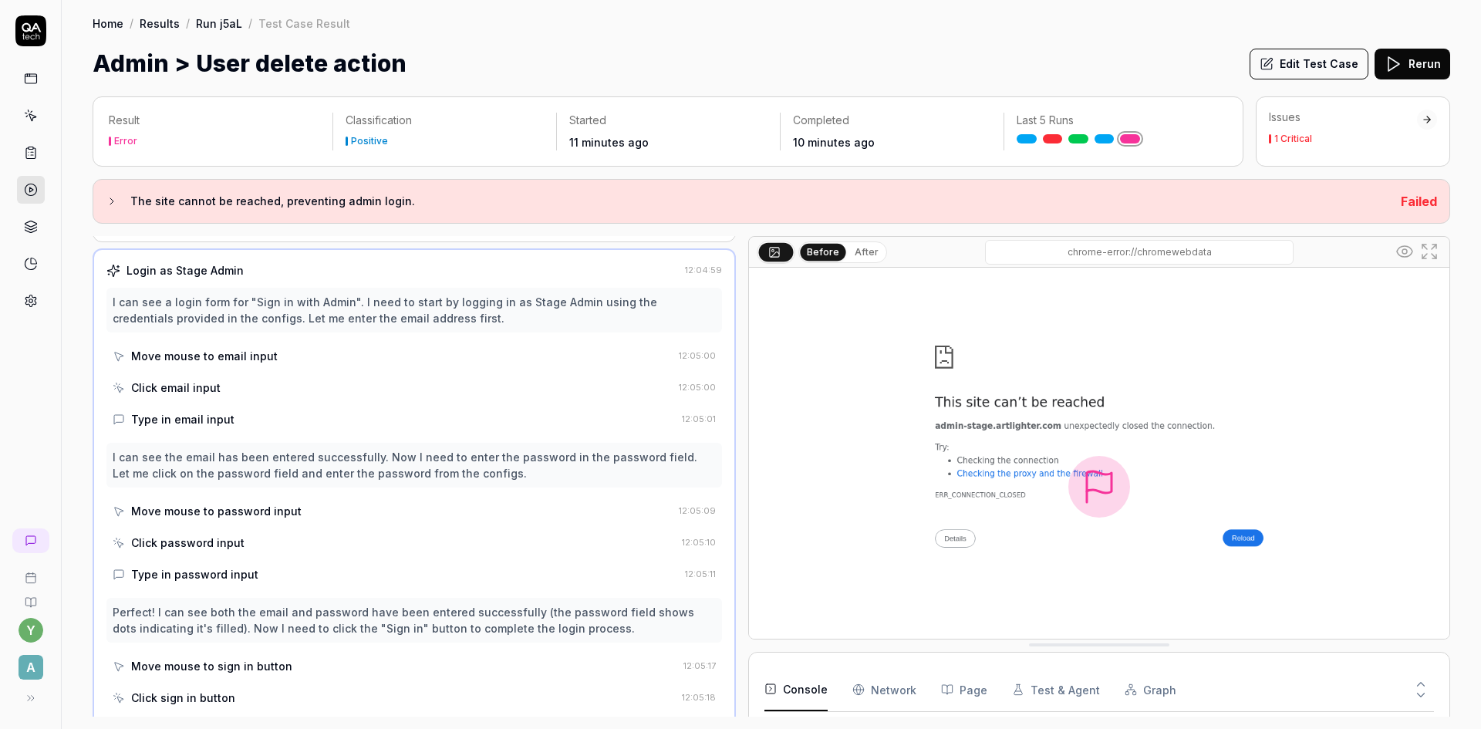
scroll to position [0, 0]
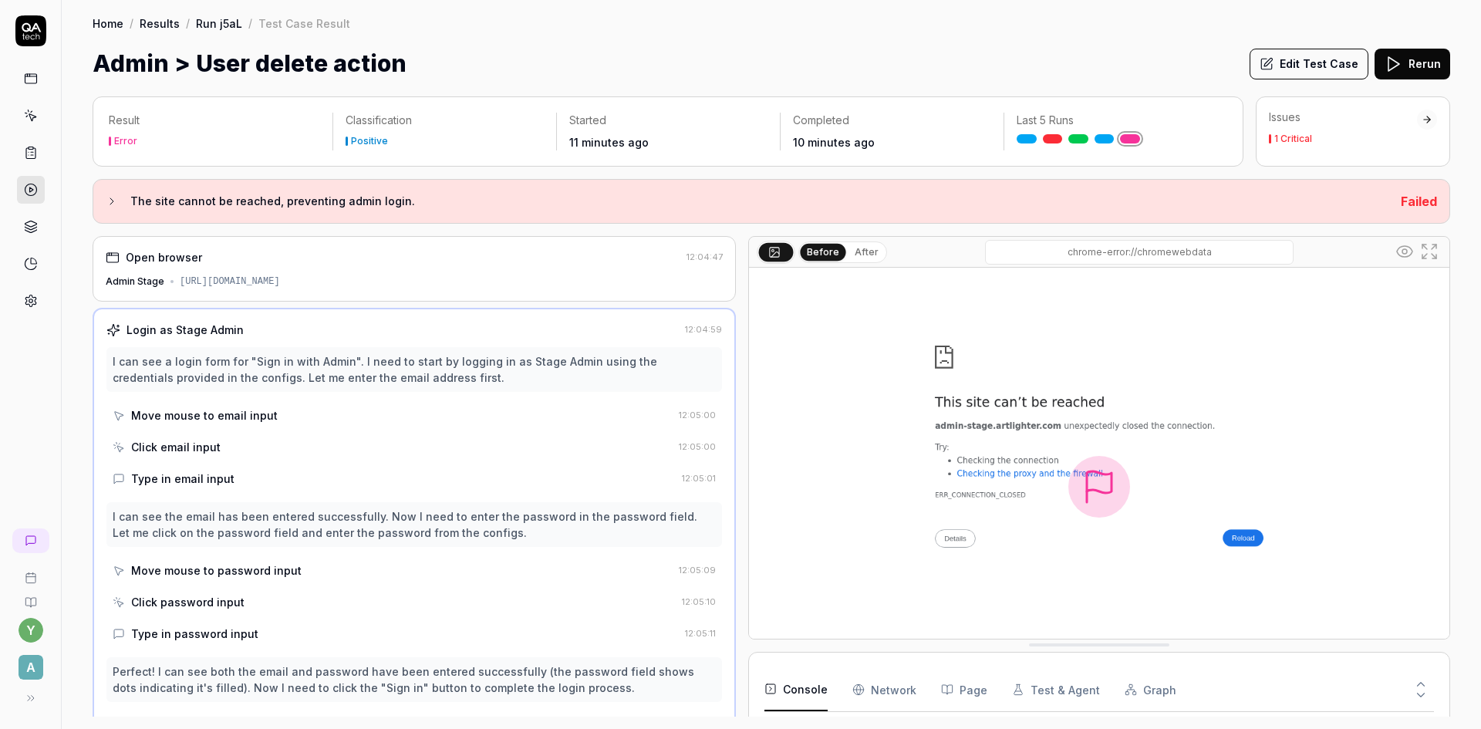
click at [237, 284] on div "[URL][DOMAIN_NAME]" at bounding box center [230, 282] width 100 height 14
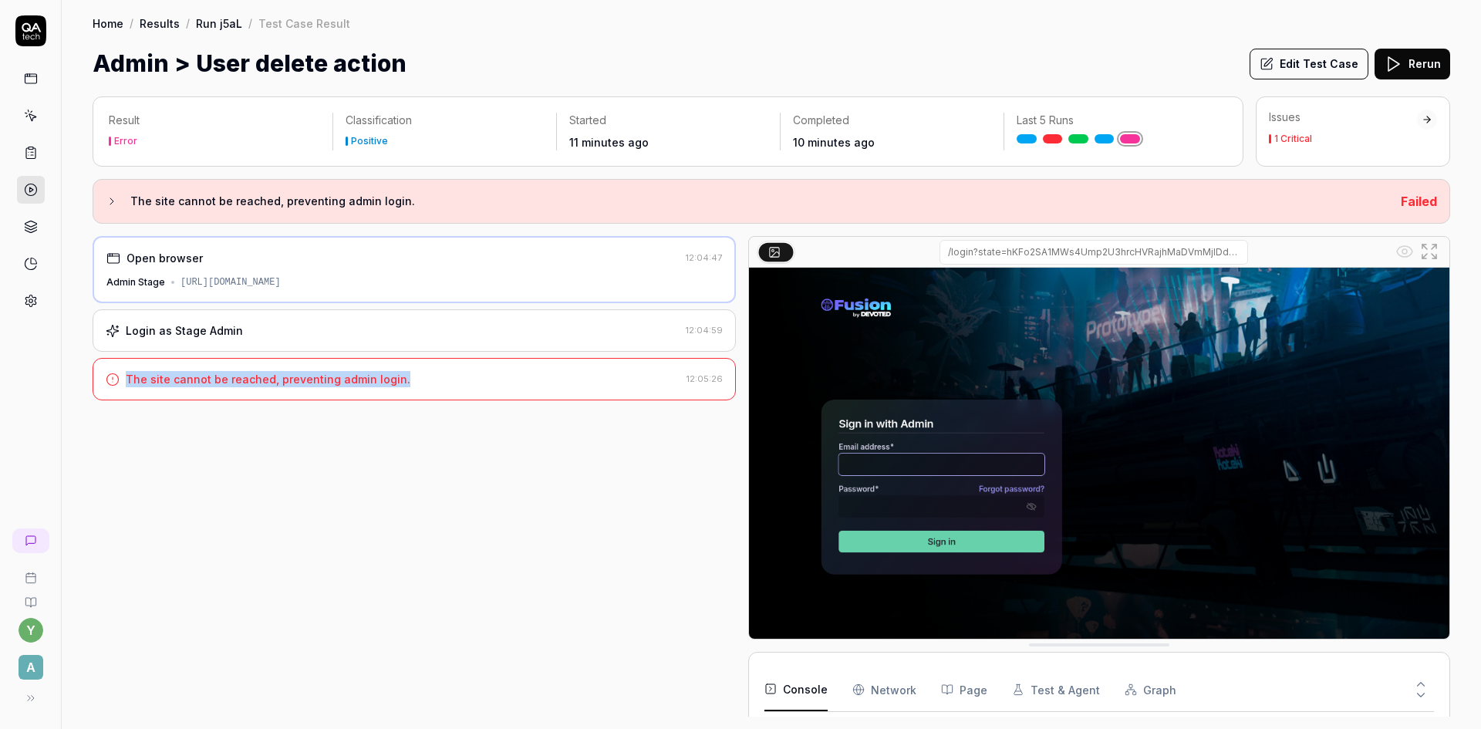
drag, startPoint x: 245, startPoint y: 379, endPoint x: 129, endPoint y: 380, distance: 116.4
click at [129, 380] on div "The site cannot be reached, preventing admin login. 12:05:26" at bounding box center [414, 379] width 643 height 42
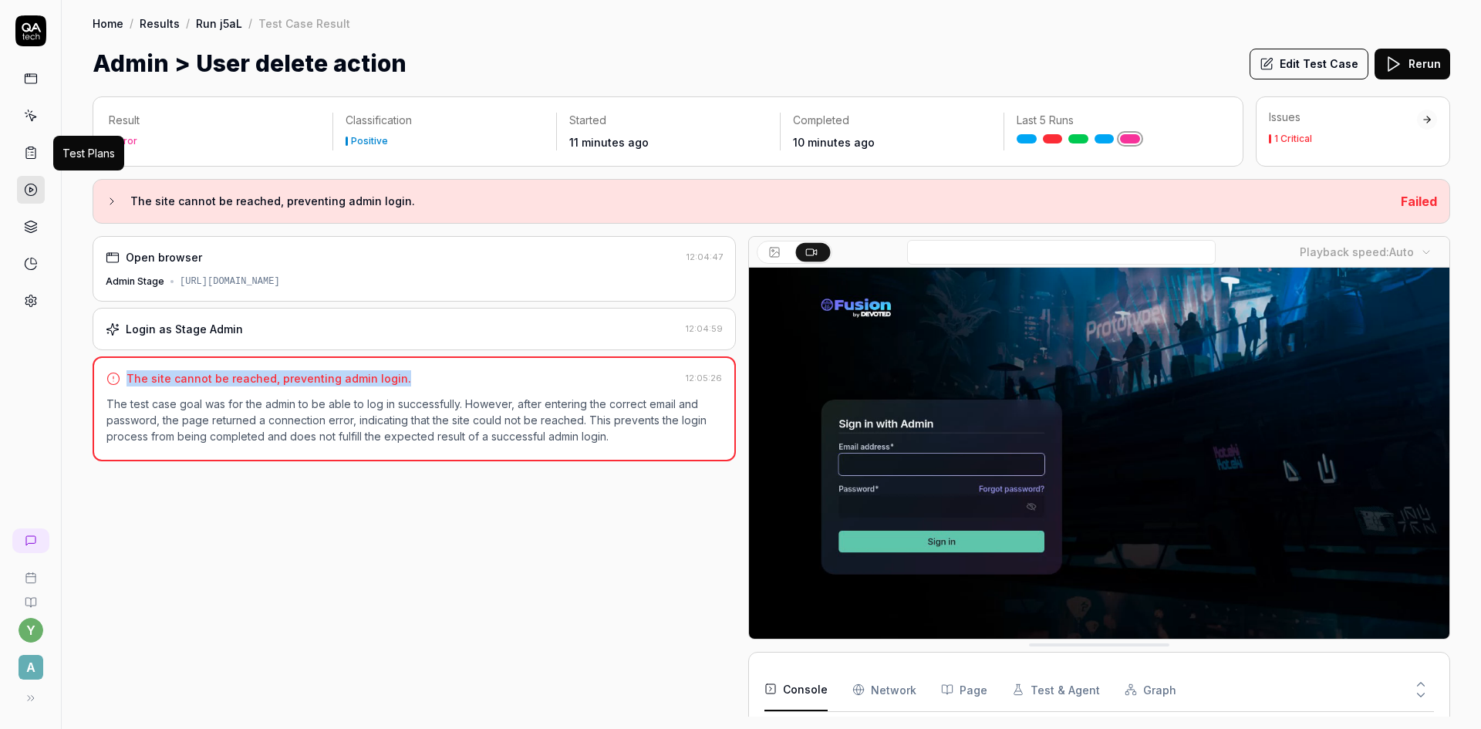
click at [35, 153] on icon at bounding box center [30, 153] width 9 height 11
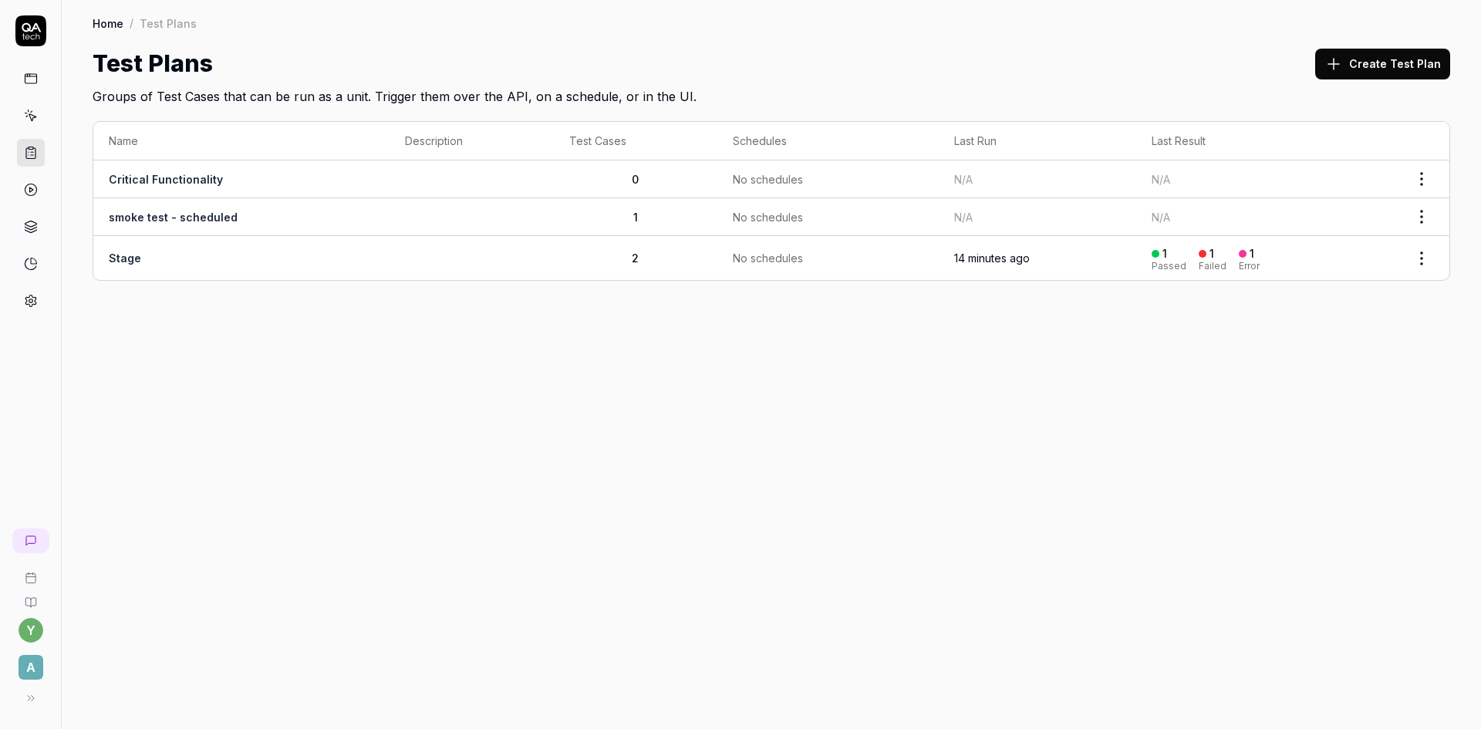
click at [128, 263] on link "Stage" at bounding box center [125, 257] width 32 height 13
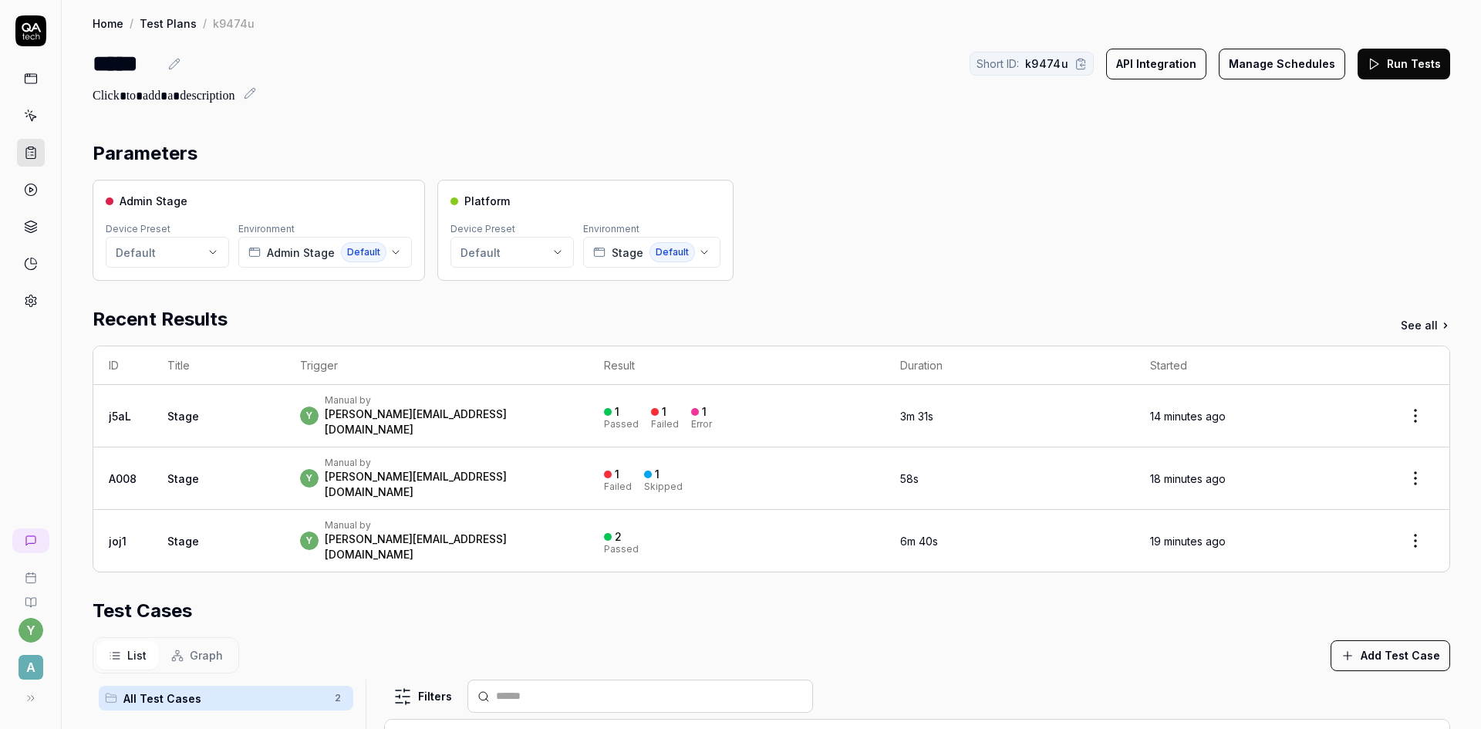
click at [1383, 69] on button "Run Tests" at bounding box center [1403, 64] width 93 height 31
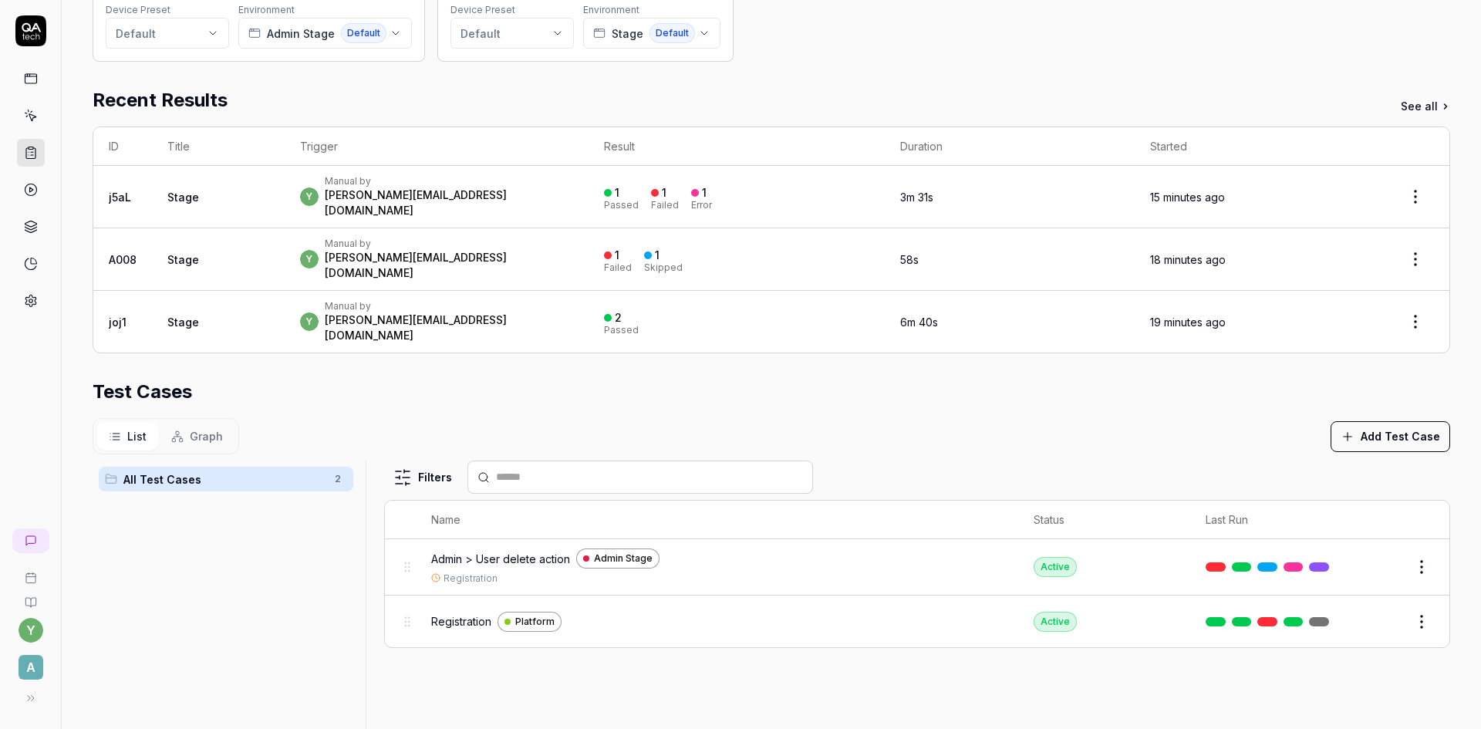
scroll to position [231, 0]
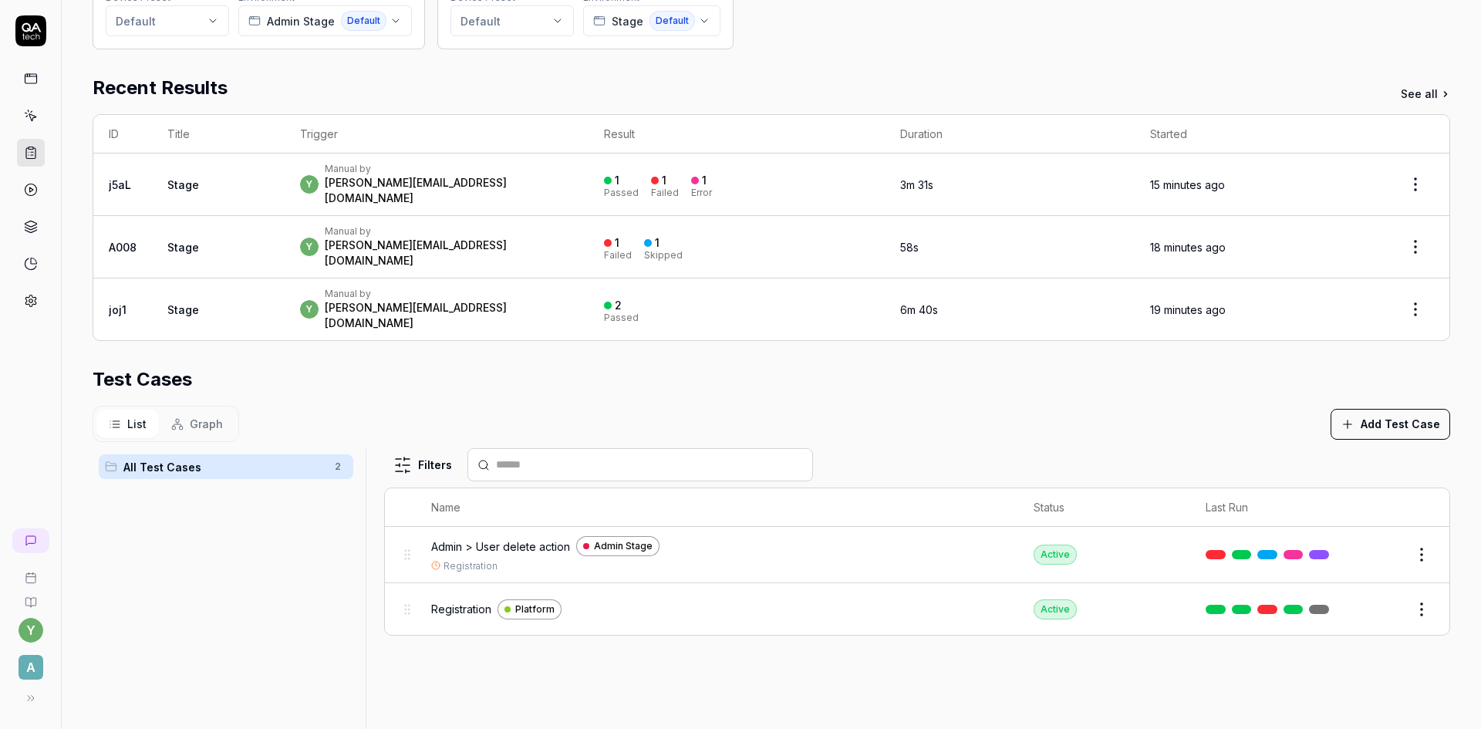
drag, startPoint x: 443, startPoint y: 571, endPoint x: 419, endPoint y: 623, distance: 57.6
click at [419, 623] on div "Filters Name Status Last Run Admin > User delete action Admin Stage Registratio…" at bounding box center [917, 658] width 1066 height 420
click at [470, 601] on span "Registration" at bounding box center [461, 609] width 60 height 16
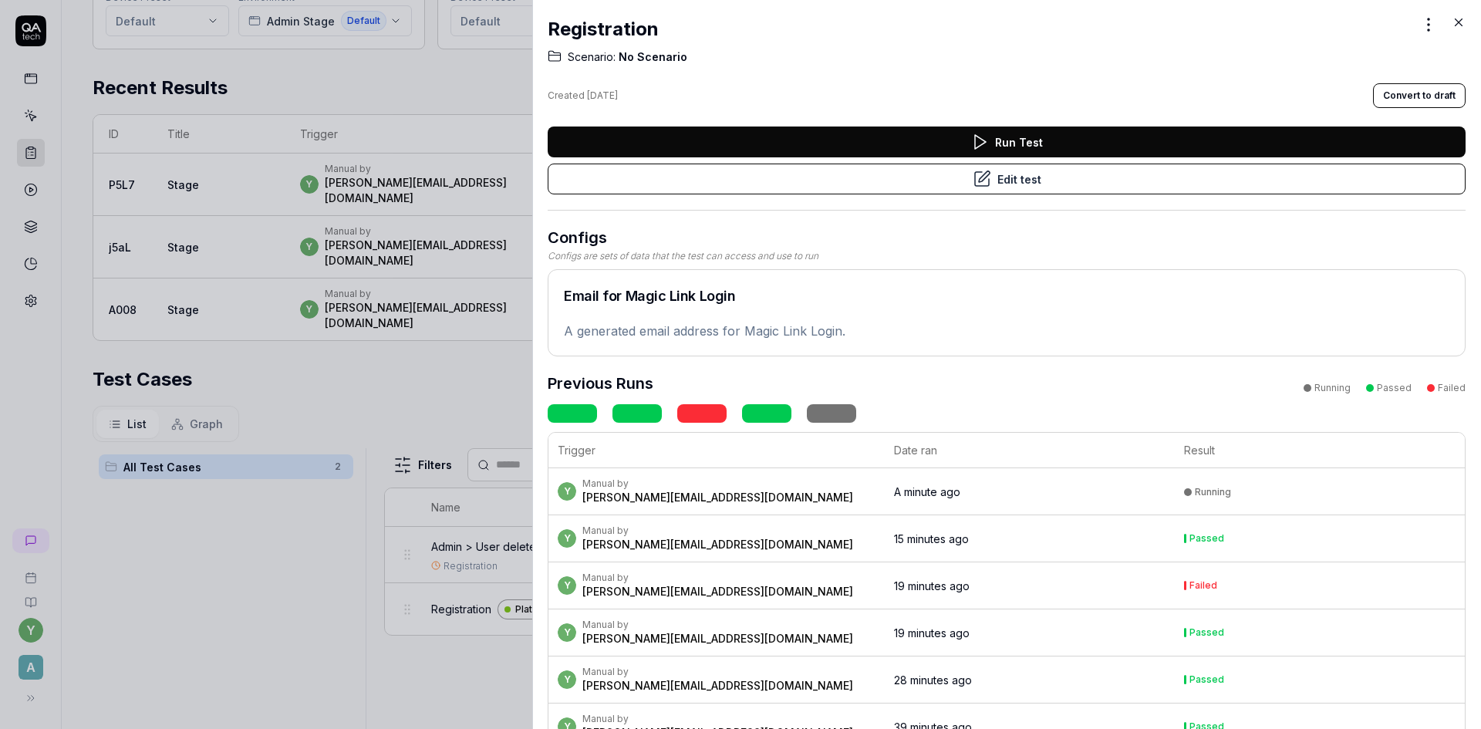
click at [1460, 27] on icon at bounding box center [1458, 22] width 14 height 14
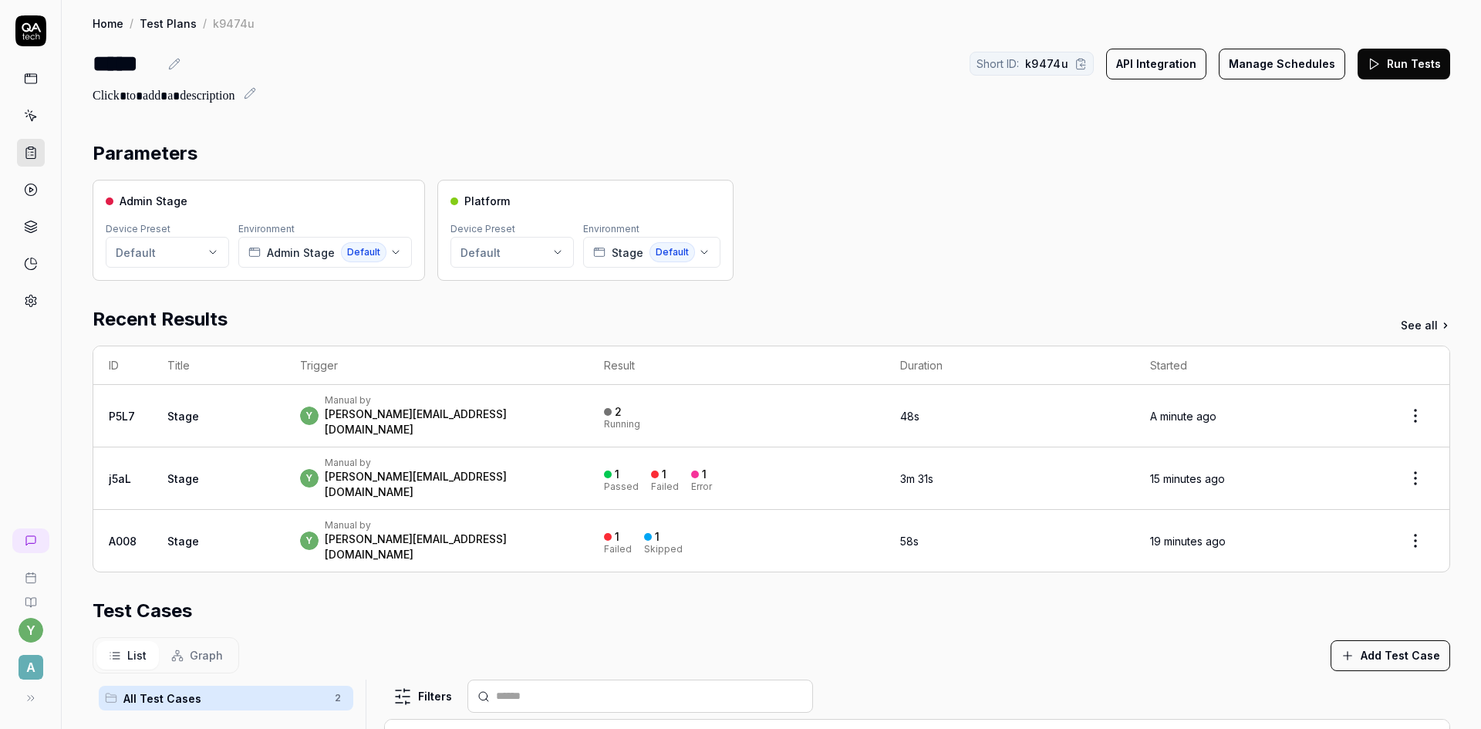
click at [1397, 65] on button "Run Tests" at bounding box center [1403, 64] width 93 height 31
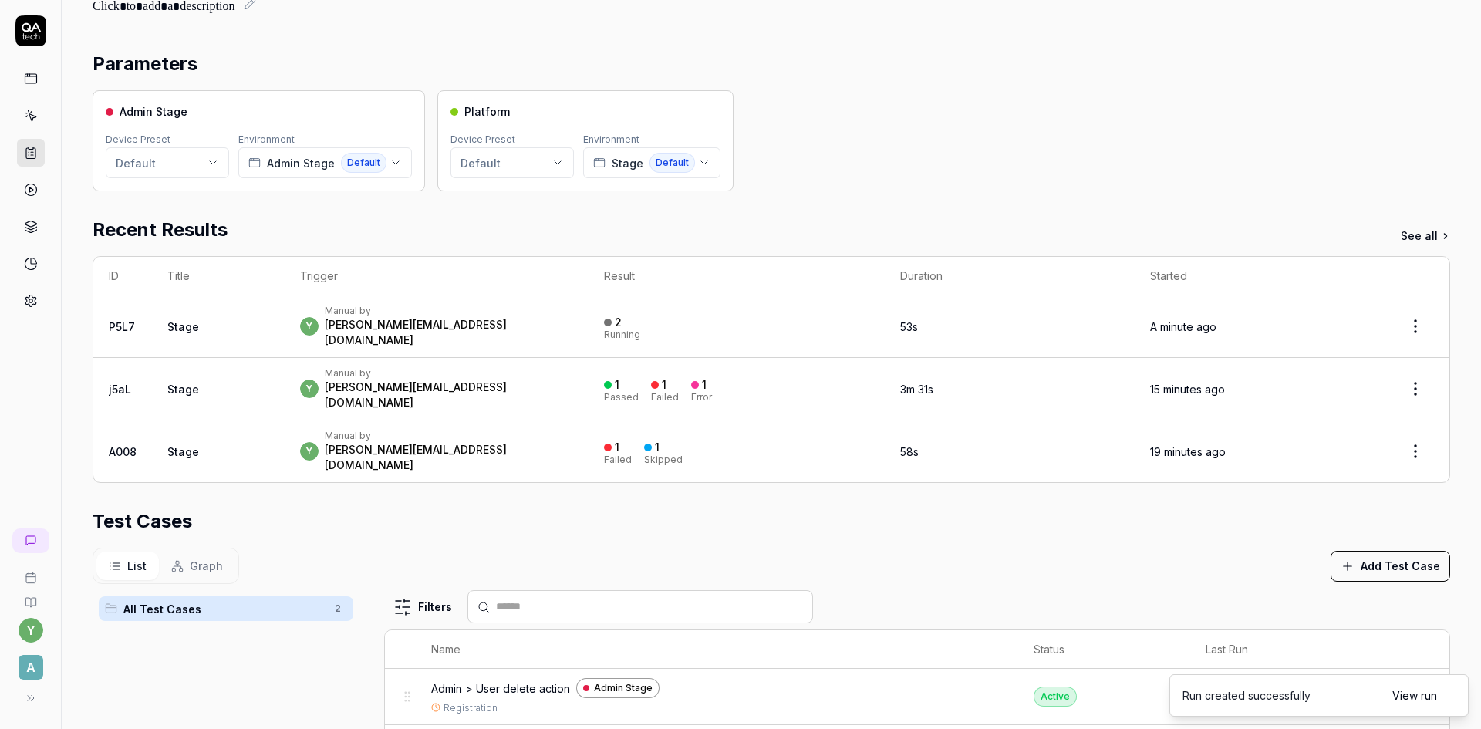
scroll to position [154, 0]
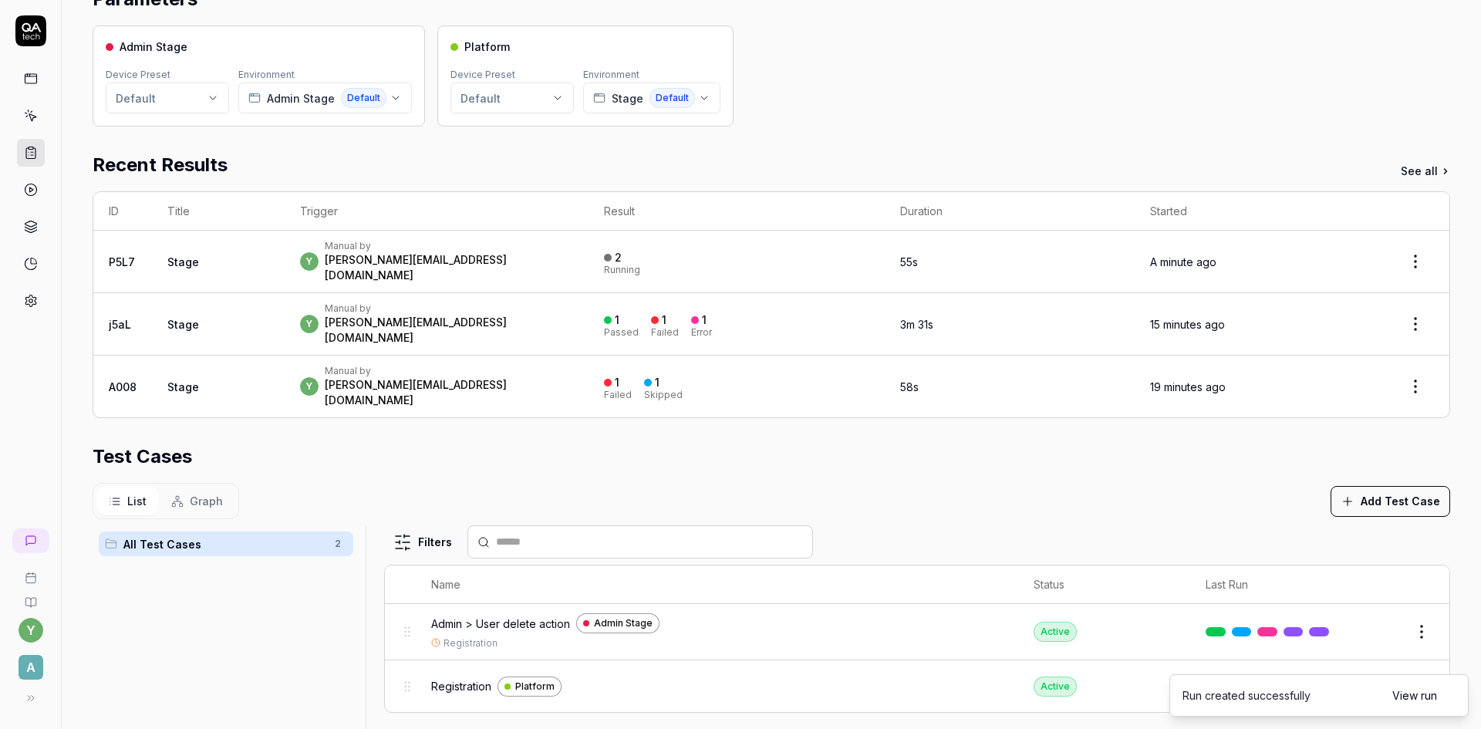
click at [1265, 691] on div "Run created successfully" at bounding box center [1246, 695] width 128 height 16
click at [1415, 694] on link "View run" at bounding box center [1414, 695] width 45 height 16
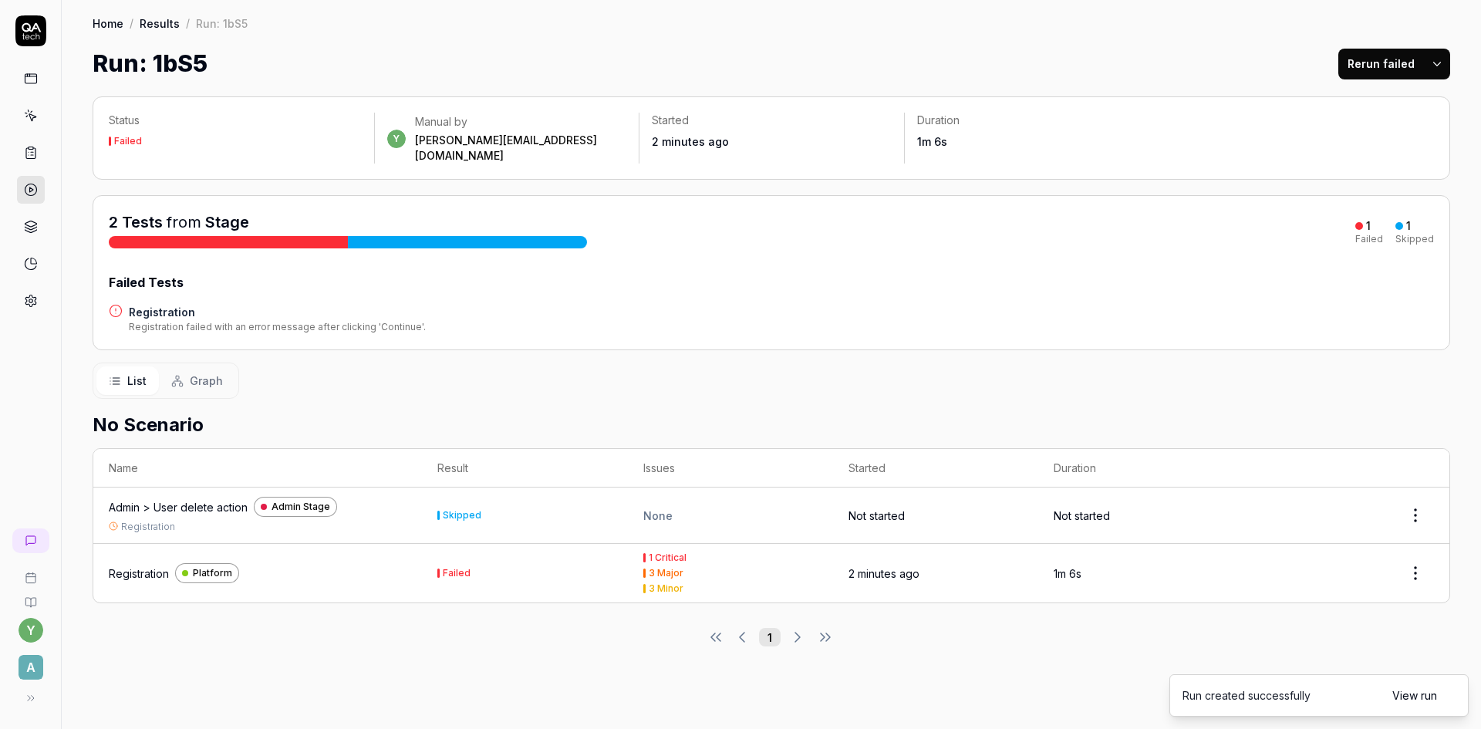
click at [1401, 696] on link "View run" at bounding box center [1414, 695] width 45 height 16
click at [128, 565] on div "Registration" at bounding box center [139, 573] width 60 height 16
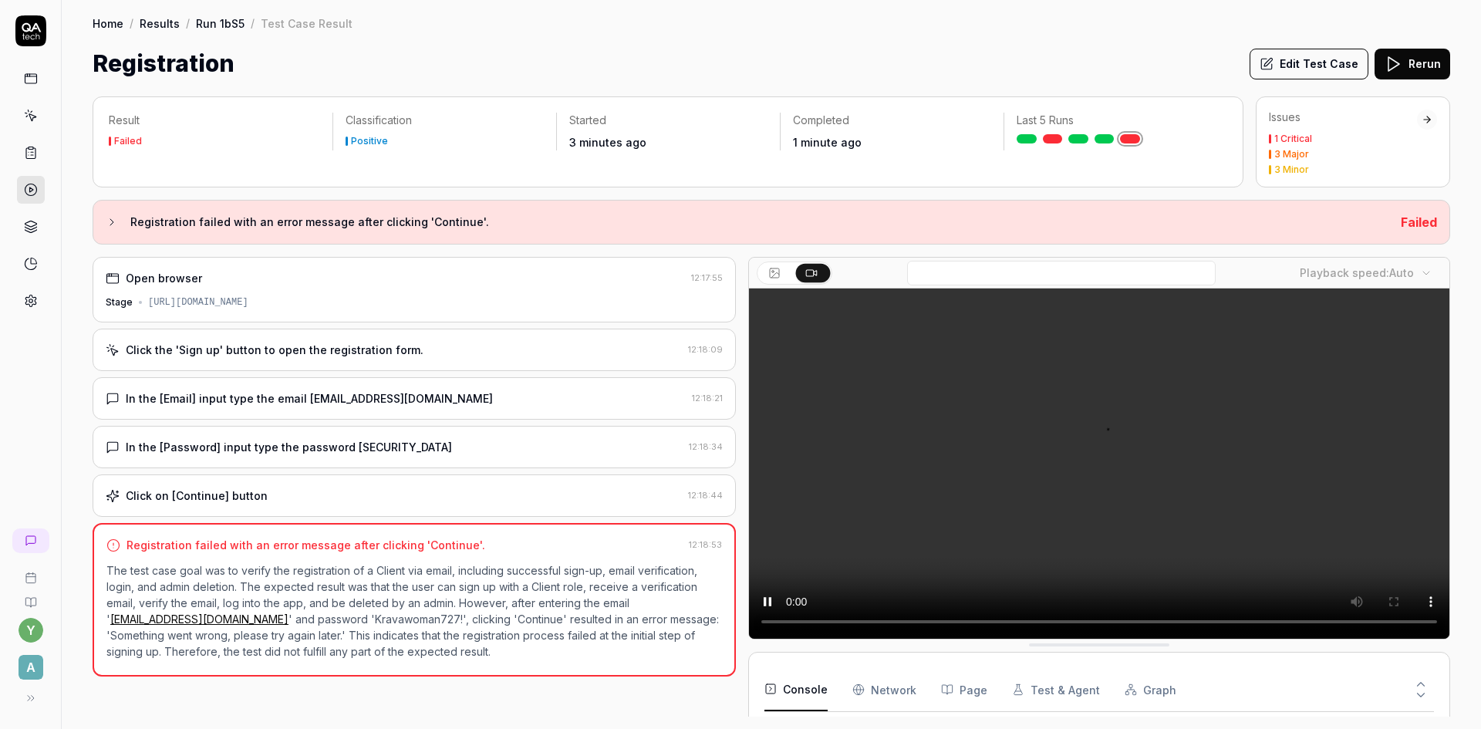
scroll to position [89, 0]
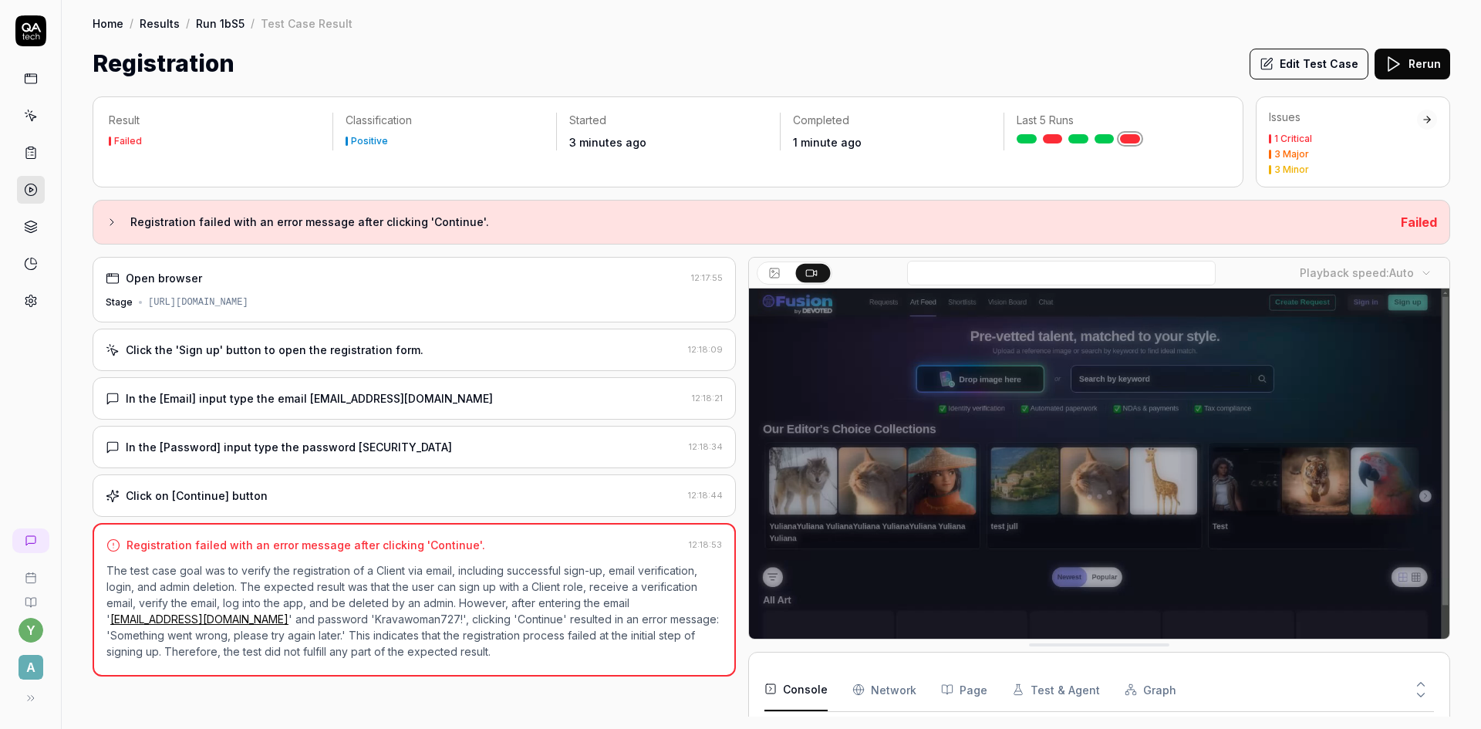
click at [231, 445] on div "In the [Password] input type the password [SECURITY_DATA]" at bounding box center [289, 447] width 326 height 16
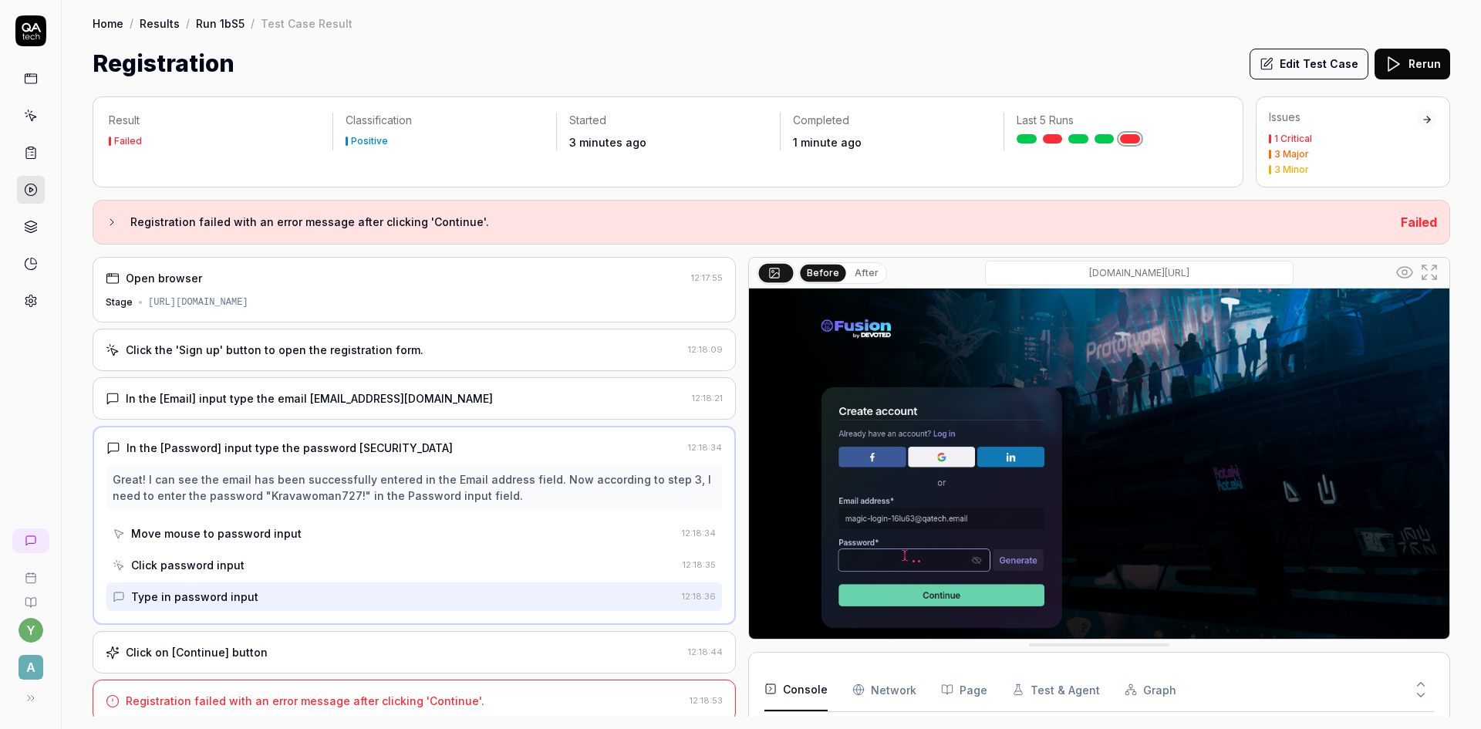
scroll to position [5, 0]
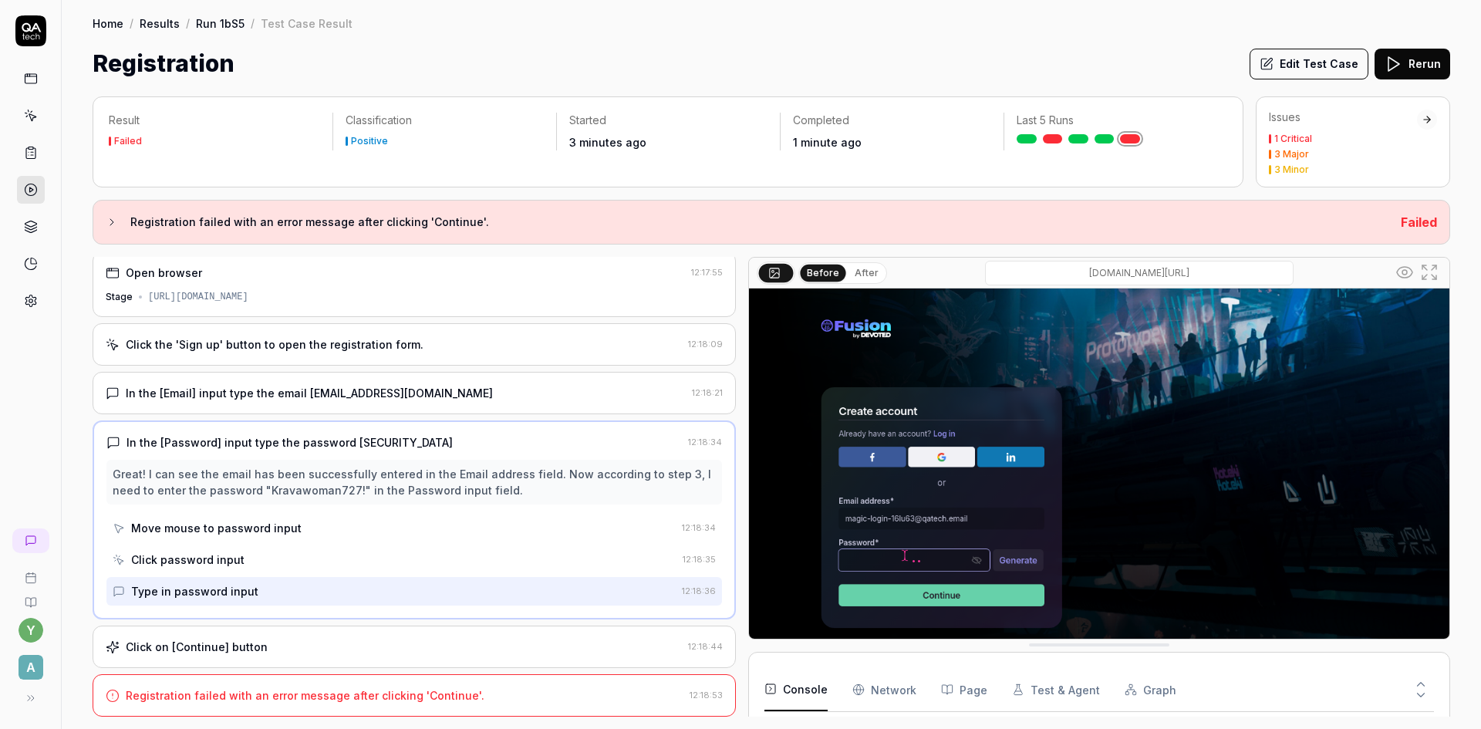
click at [263, 645] on div "Click on [Continue] button" at bounding box center [394, 646] width 576 height 16
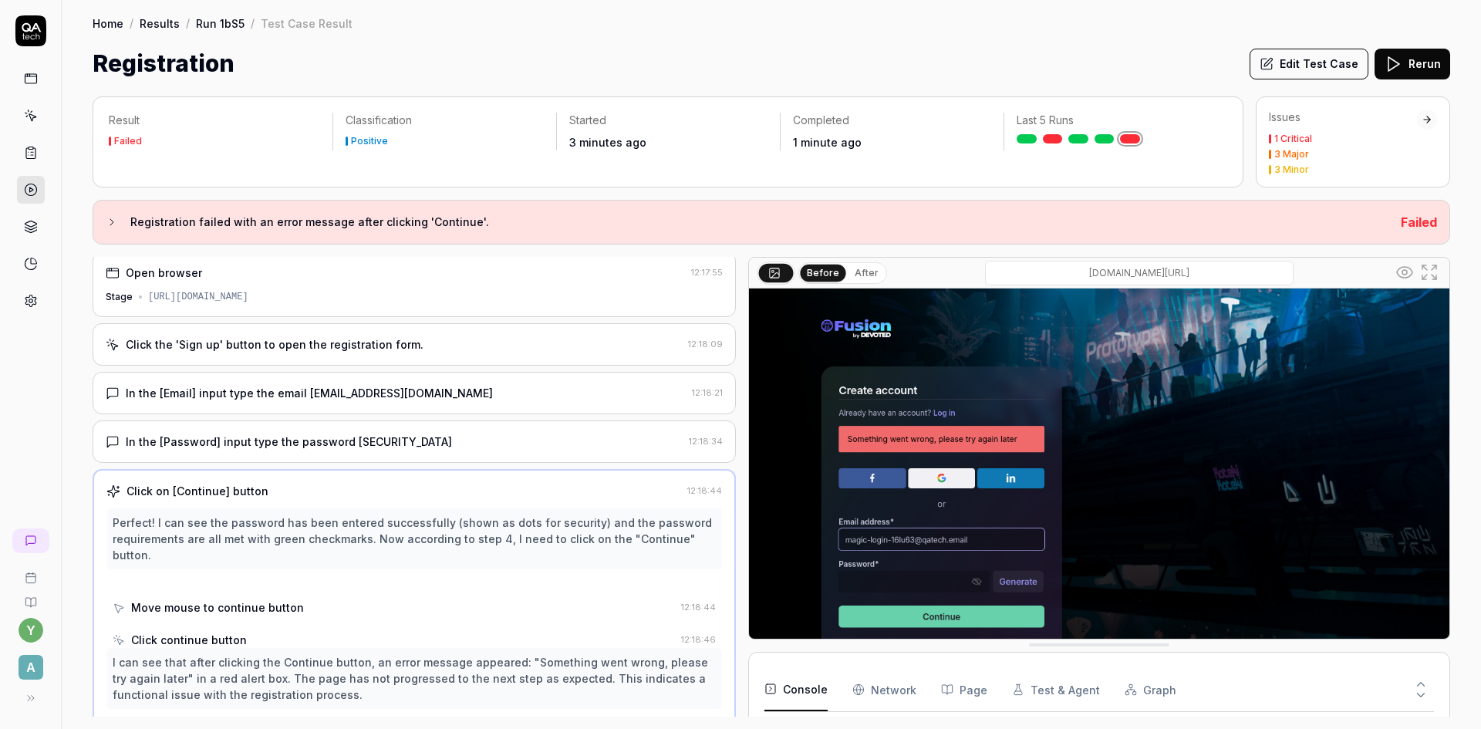
scroll to position [49, 0]
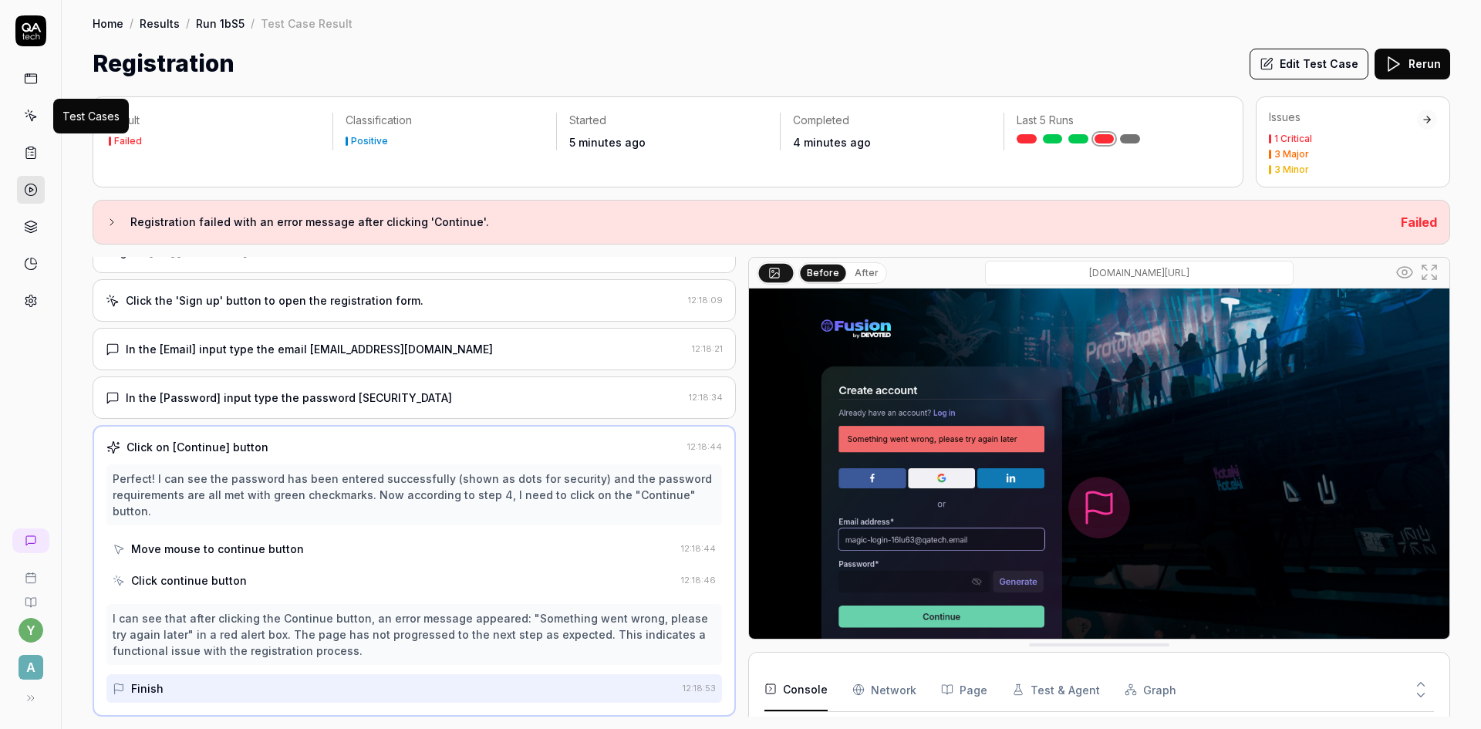
click at [32, 123] on link at bounding box center [31, 116] width 28 height 28
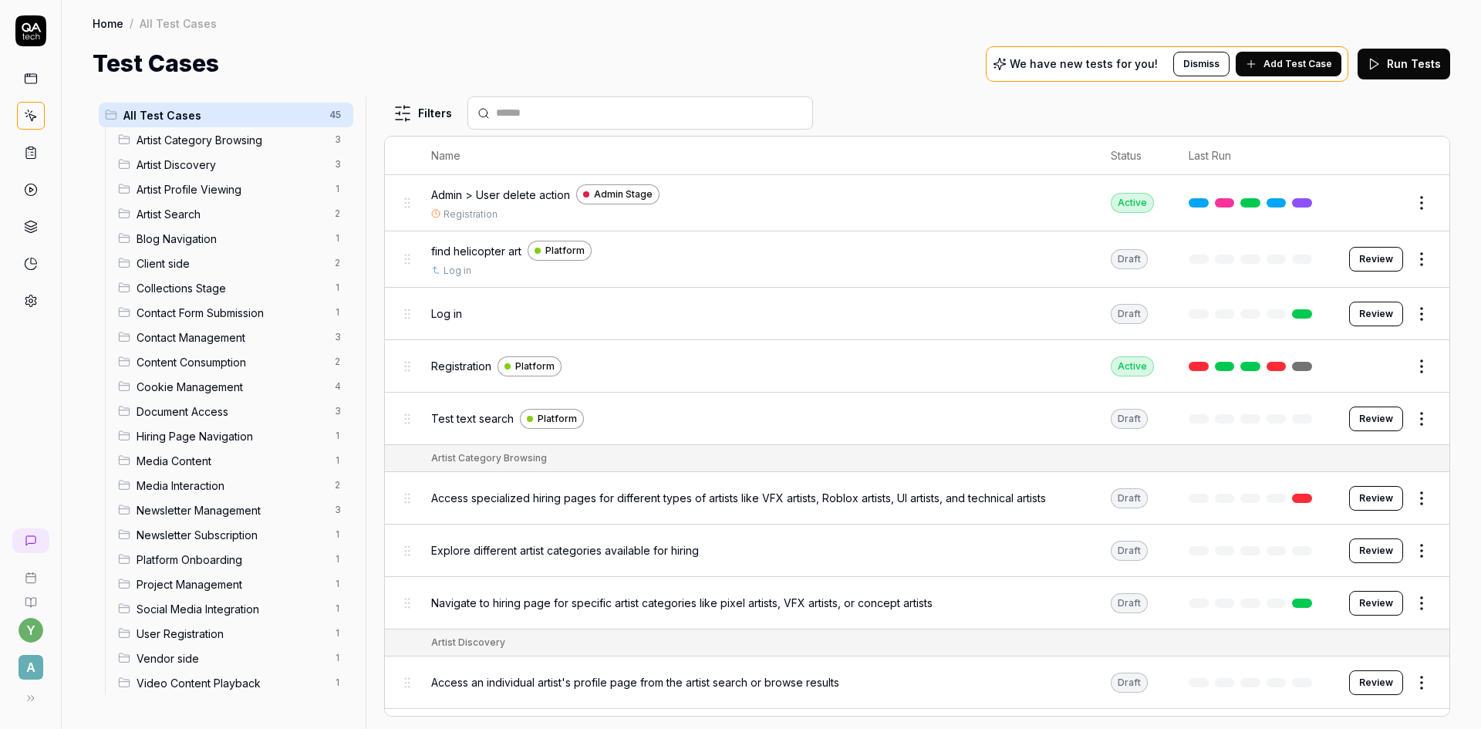
click at [163, 263] on span "Client side" at bounding box center [230, 263] width 189 height 16
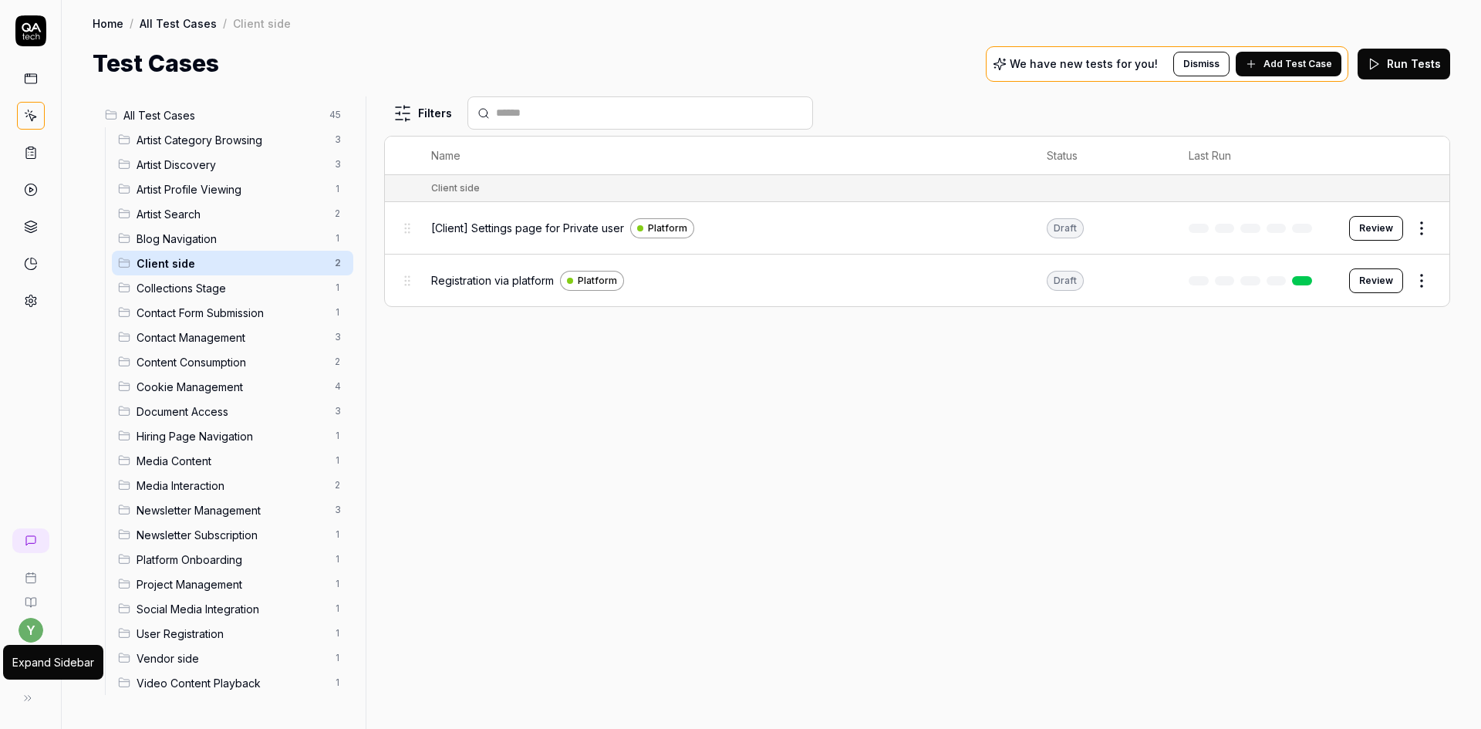
click at [33, 698] on icon at bounding box center [28, 698] width 12 height 12
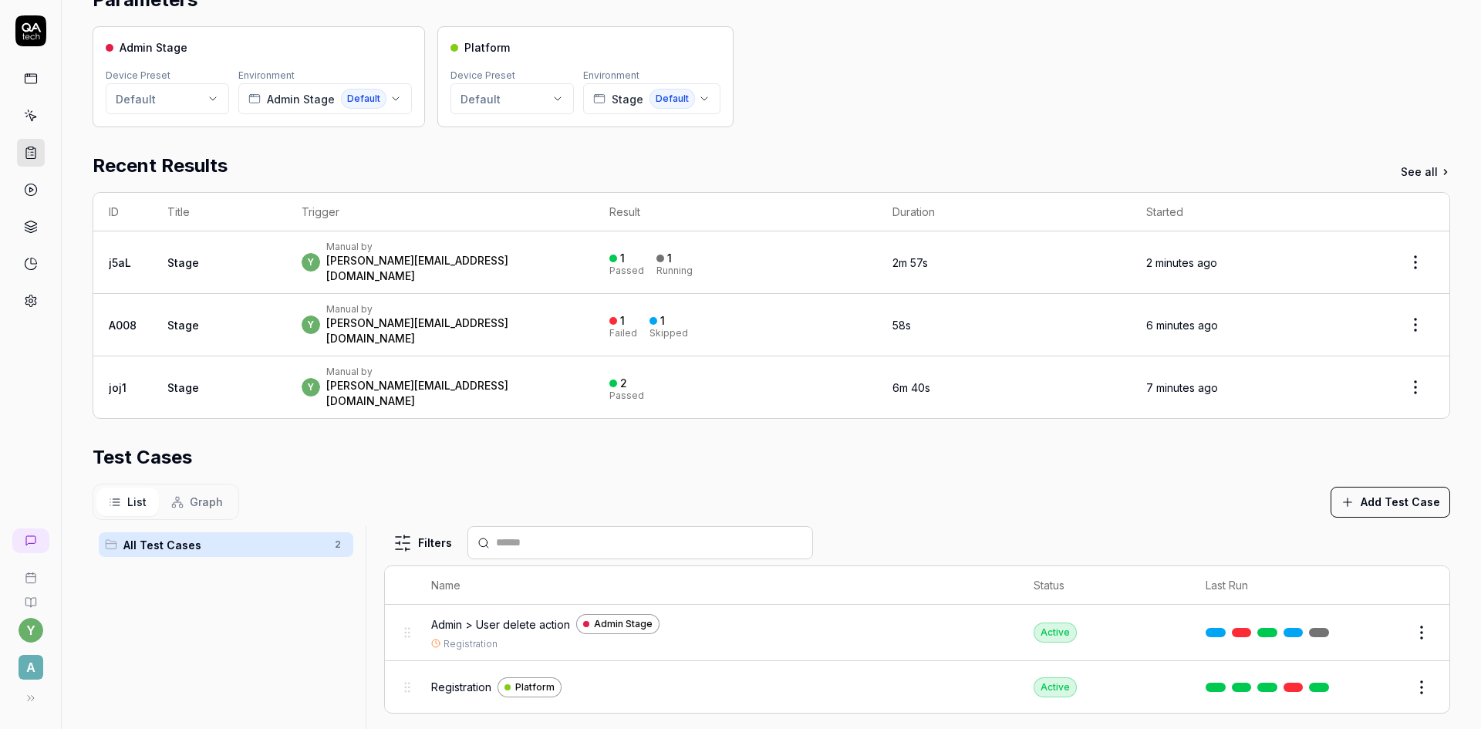
scroll to position [154, 0]
click at [523, 615] on span "Admin > User delete action" at bounding box center [500, 623] width 139 height 16
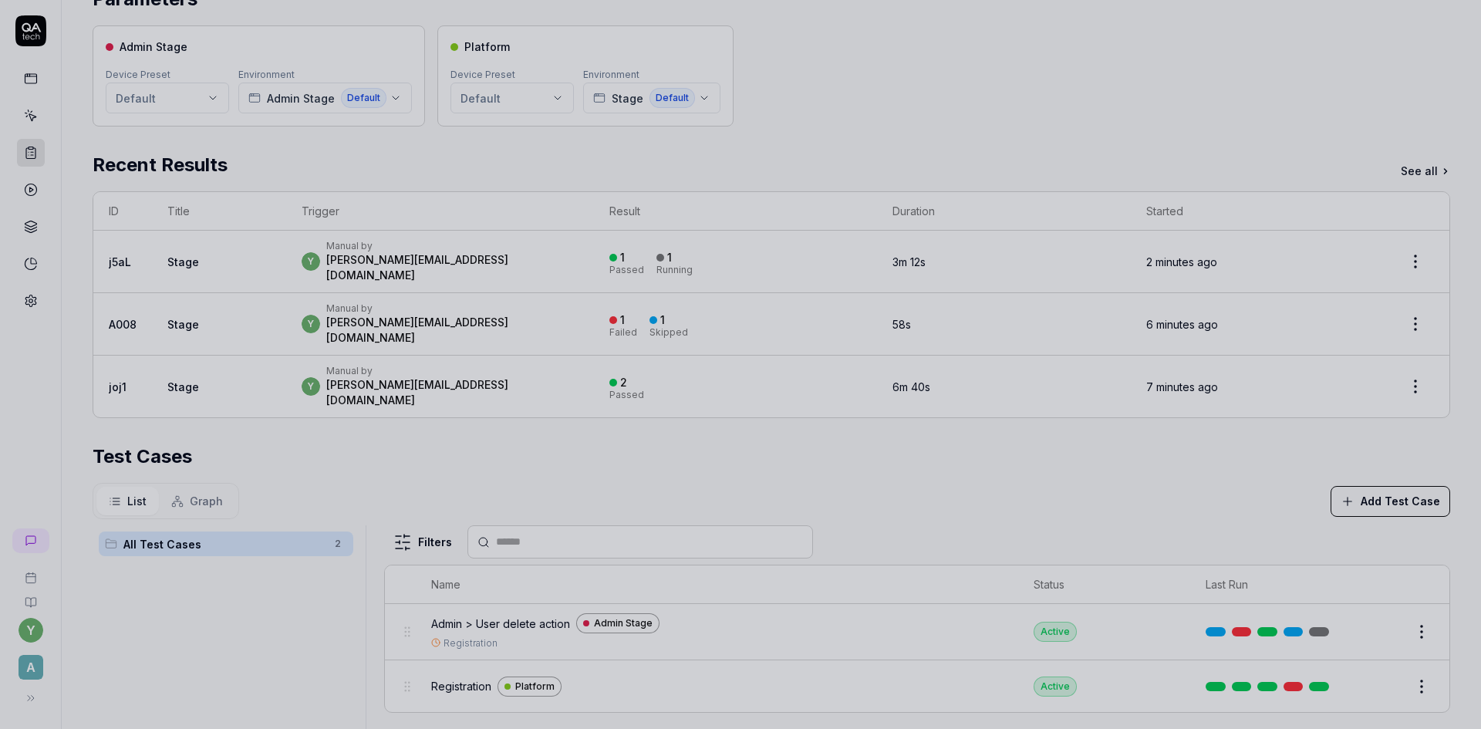
click at [281, 602] on div at bounding box center [740, 364] width 1481 height 729
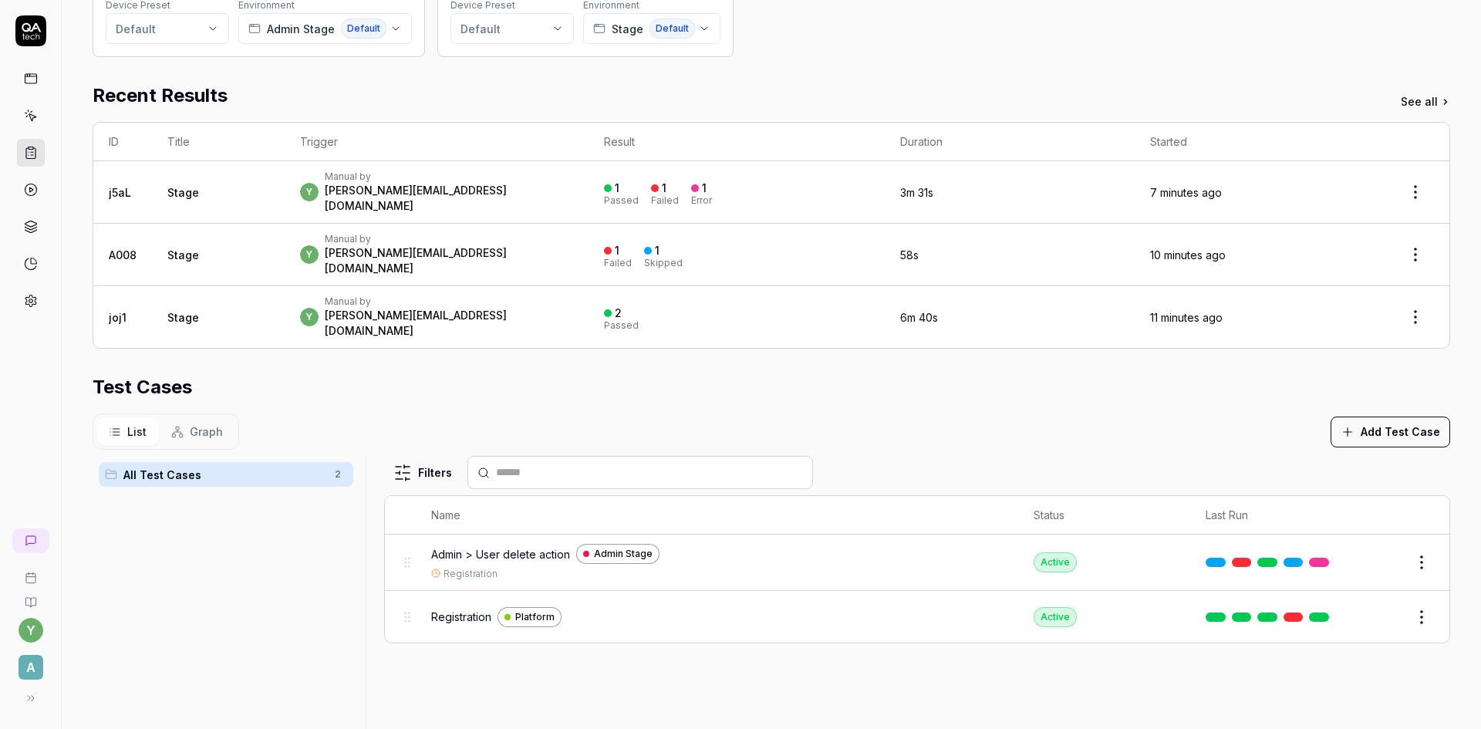
scroll to position [231, 0]
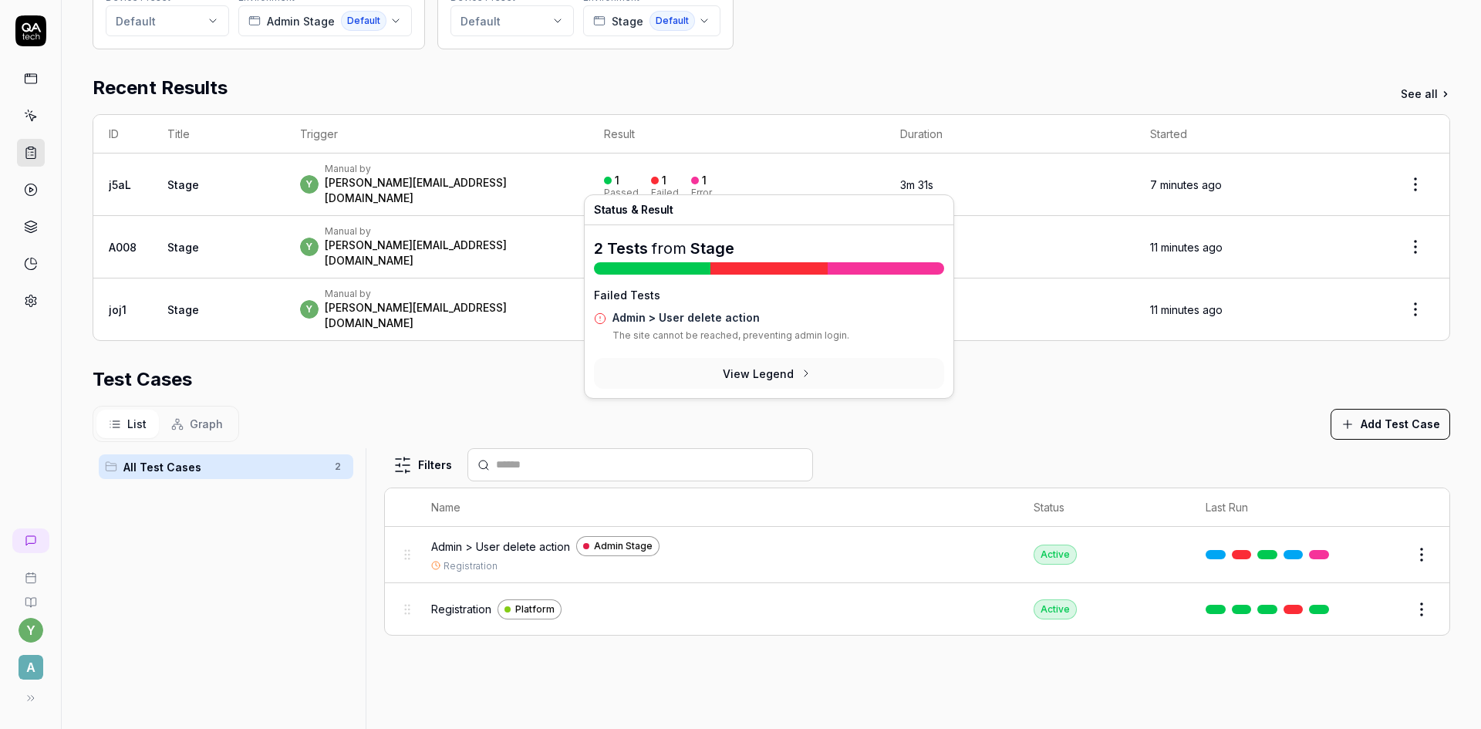
click at [706, 175] on div "1" at bounding box center [698, 180] width 15 height 14
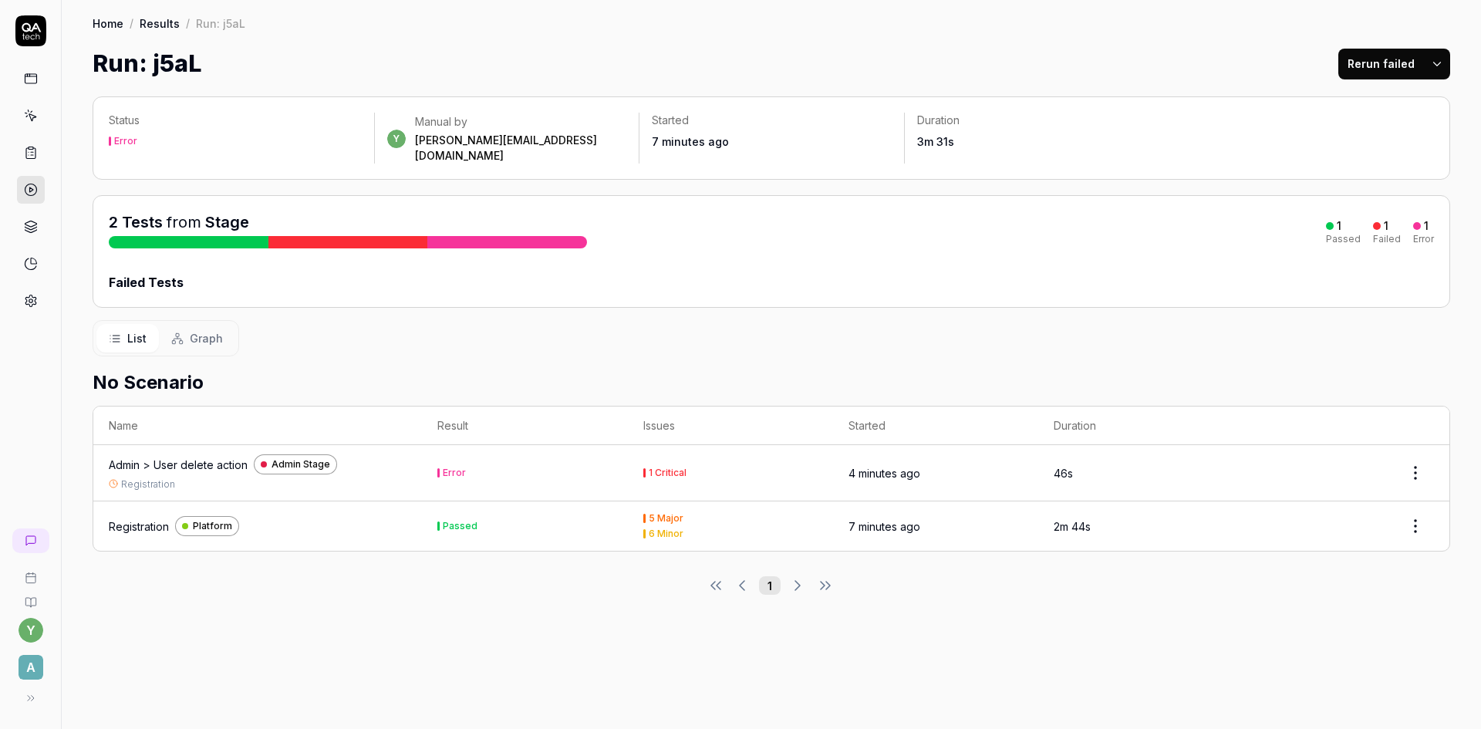
click at [214, 456] on div "Admin > User delete action" at bounding box center [178, 464] width 139 height 16
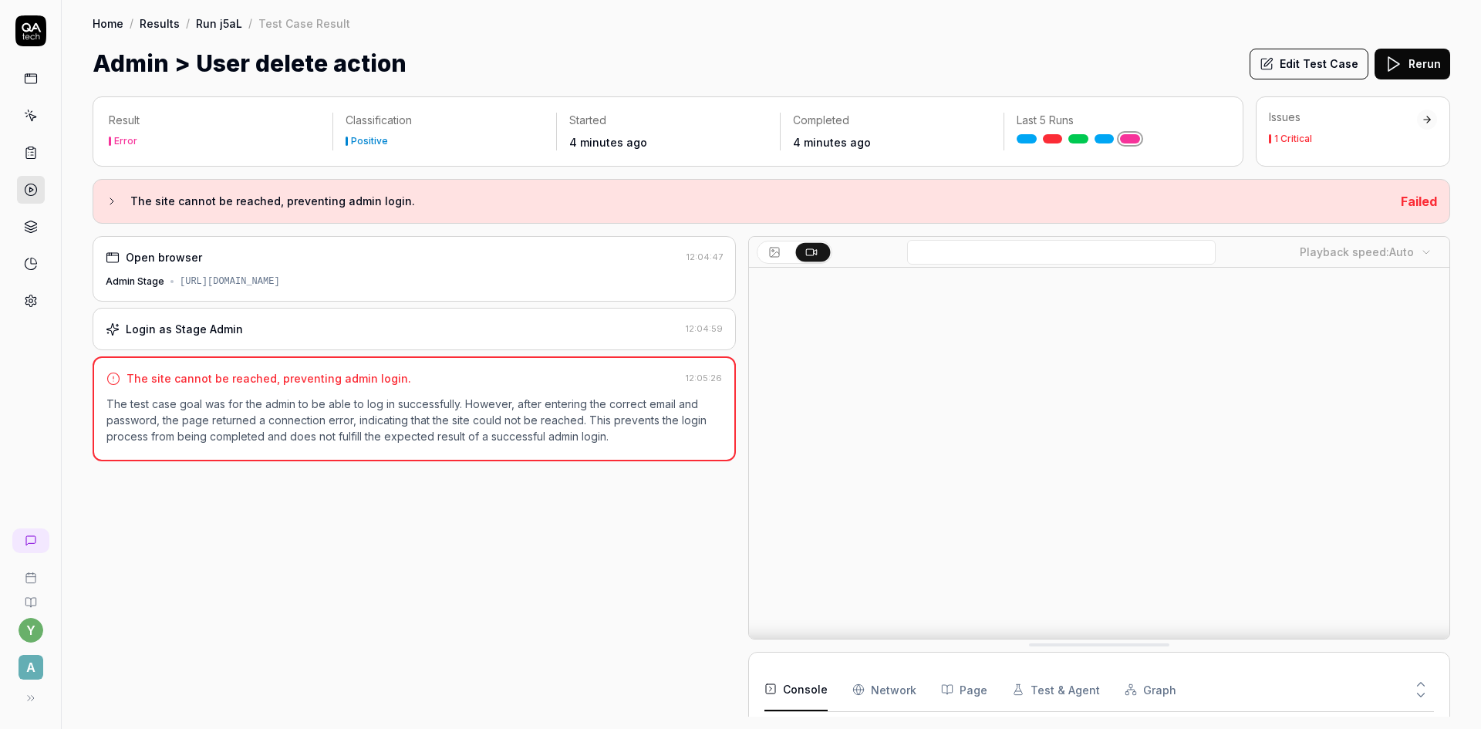
scroll to position [3043, 0]
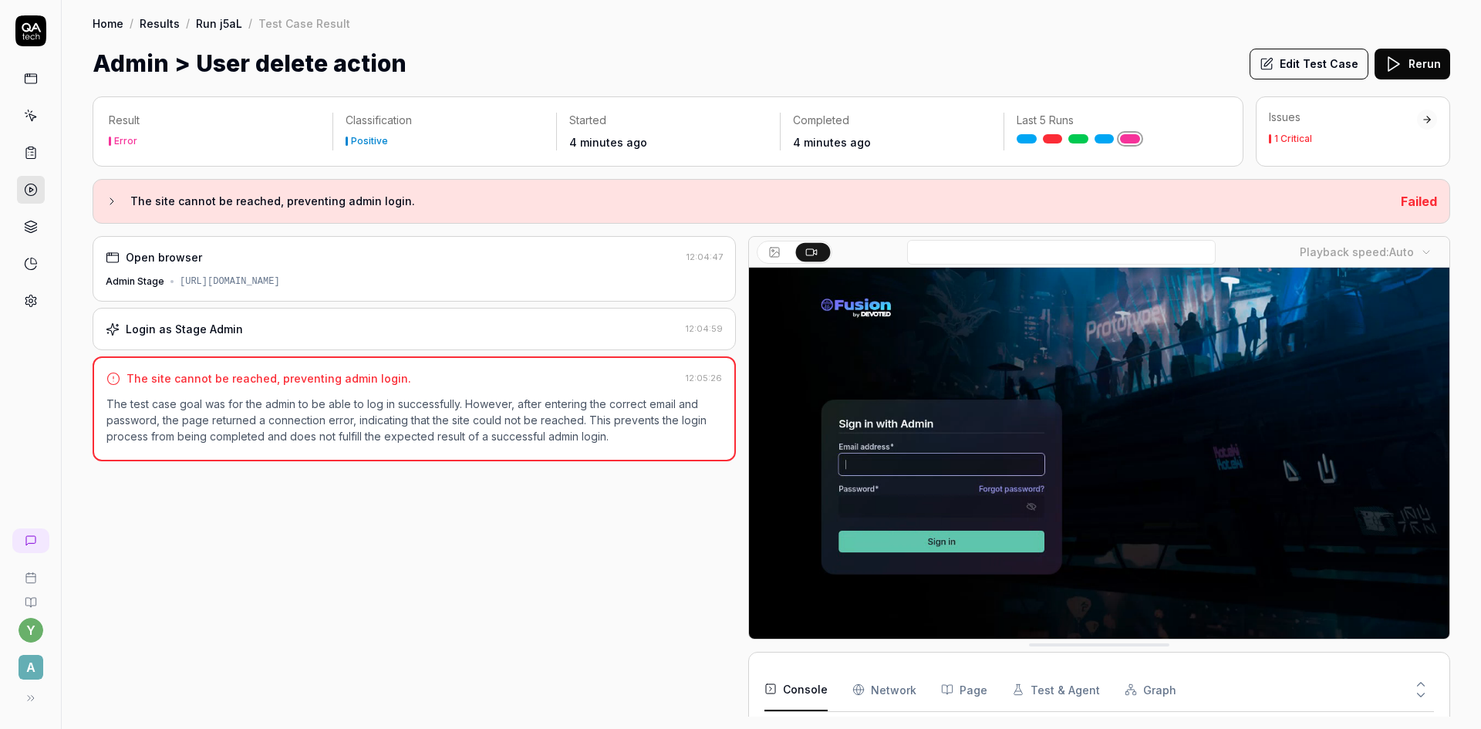
click at [271, 330] on div "Login as Stage Admin" at bounding box center [393, 329] width 574 height 16
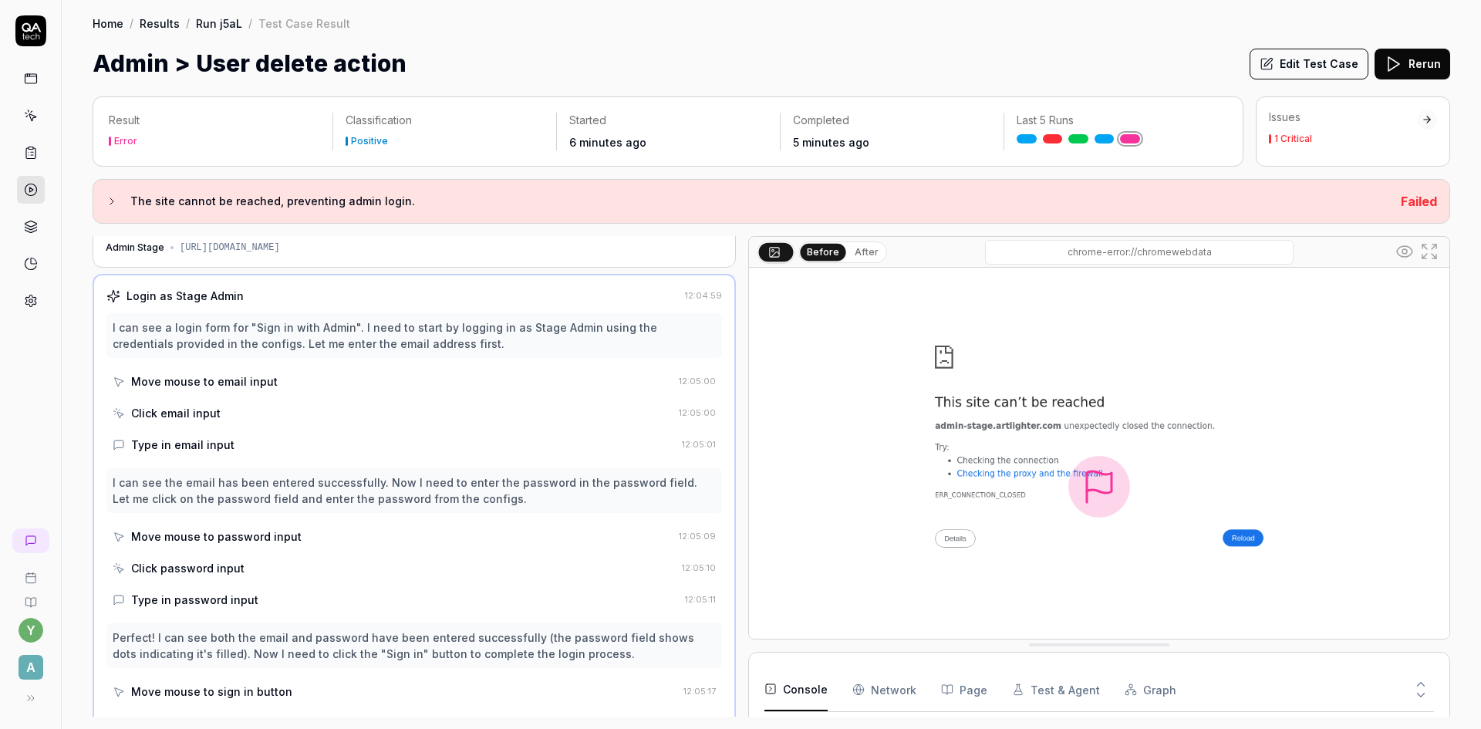
scroll to position [0, 0]
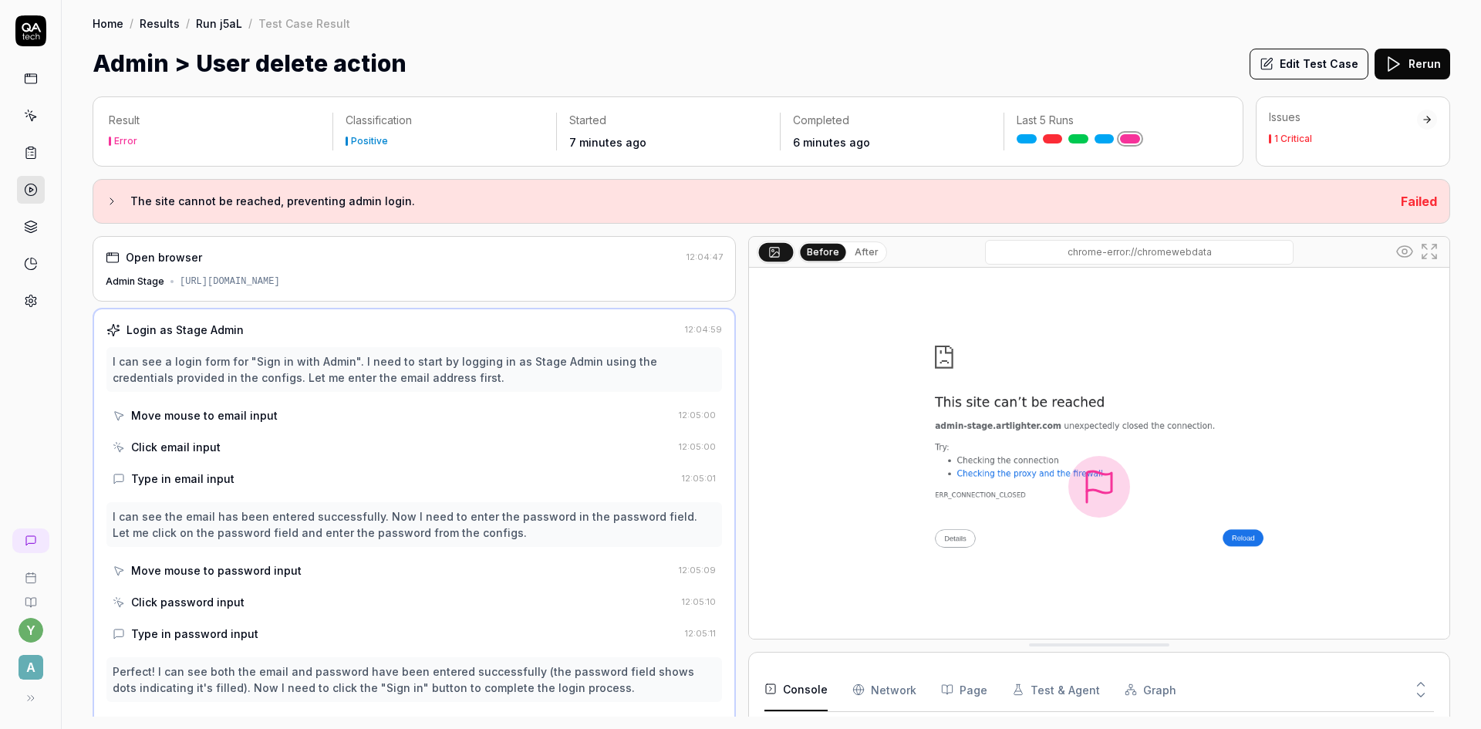
click at [280, 275] on div "https://admin-stage.artlighter.com/" at bounding box center [230, 282] width 100 height 14
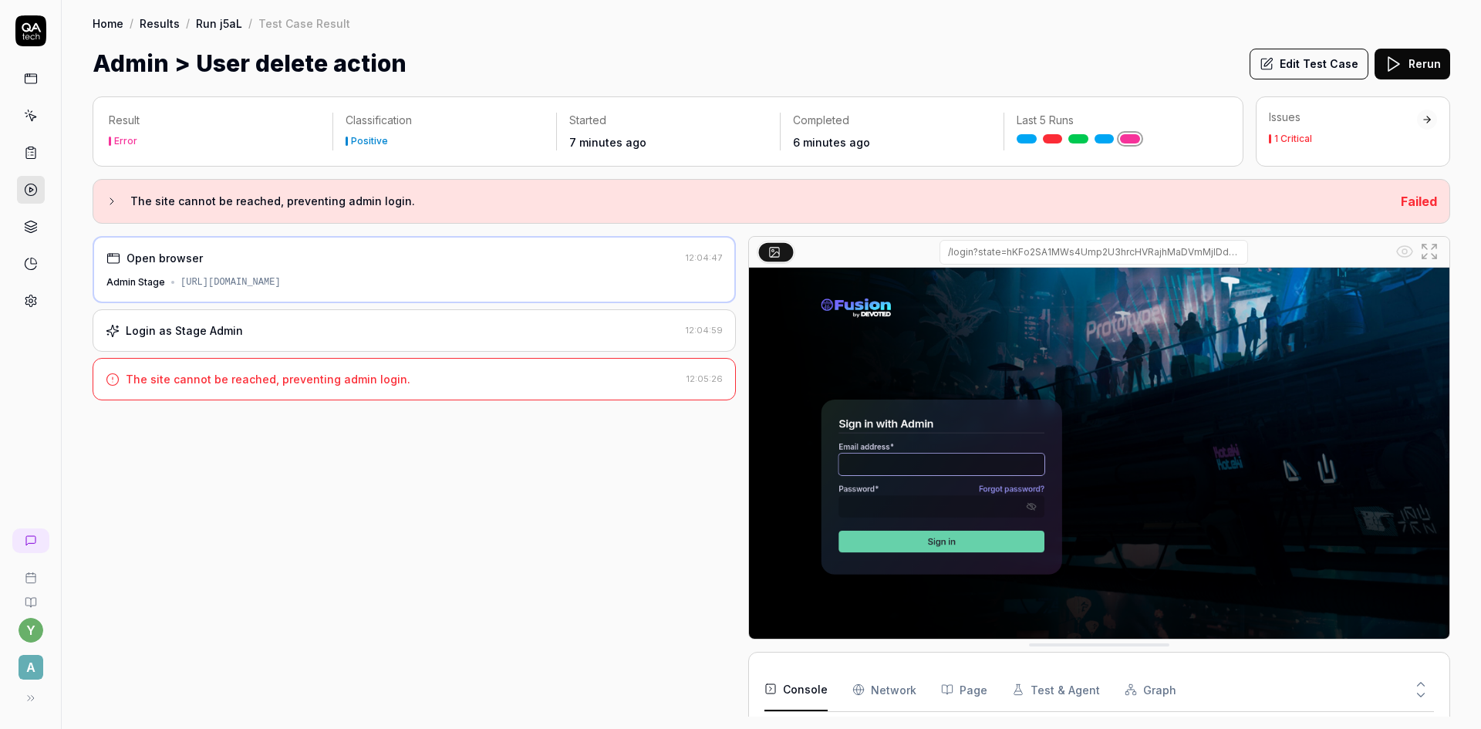
click at [287, 333] on div "Login as Stage Admin" at bounding box center [393, 330] width 574 height 16
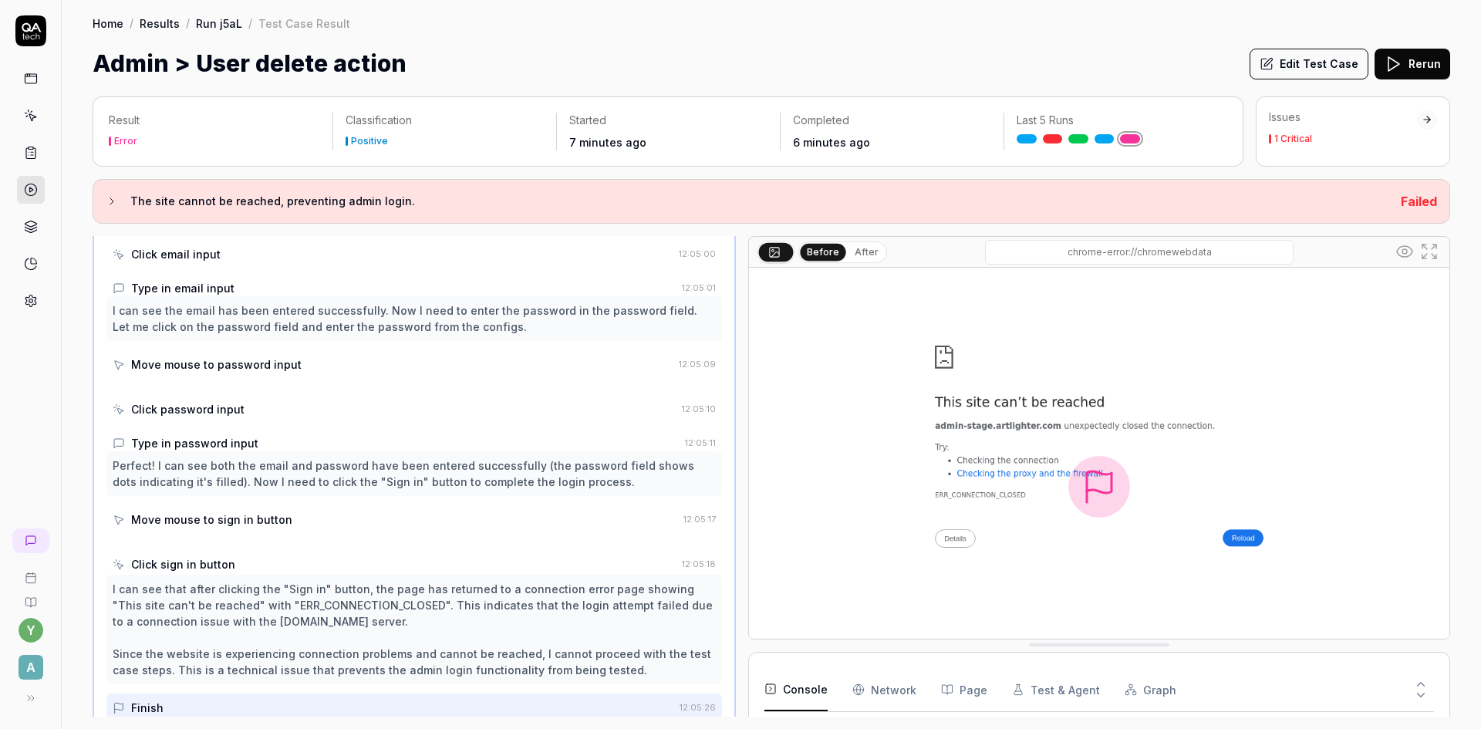
scroll to position [225, 0]
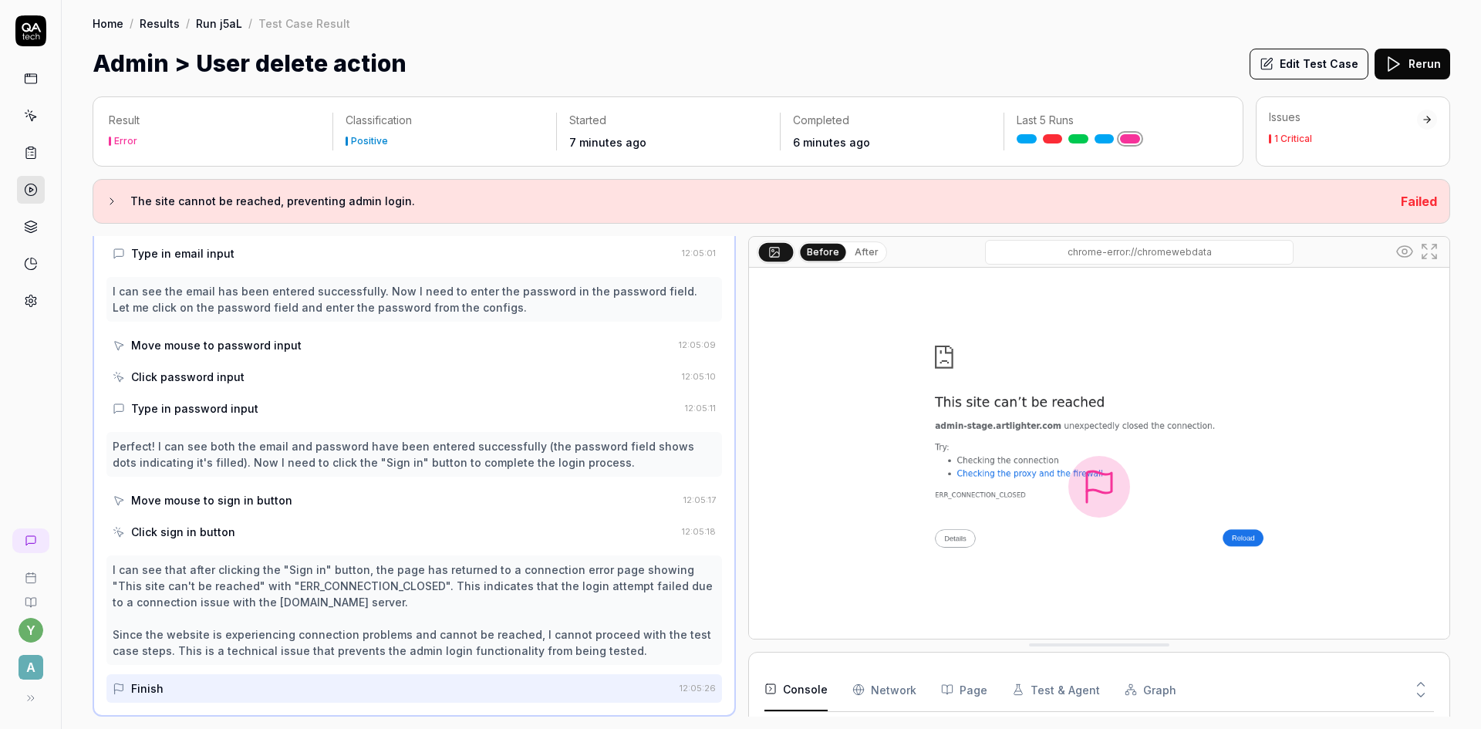
click at [1301, 67] on button "Edit Test Case" at bounding box center [1308, 64] width 119 height 31
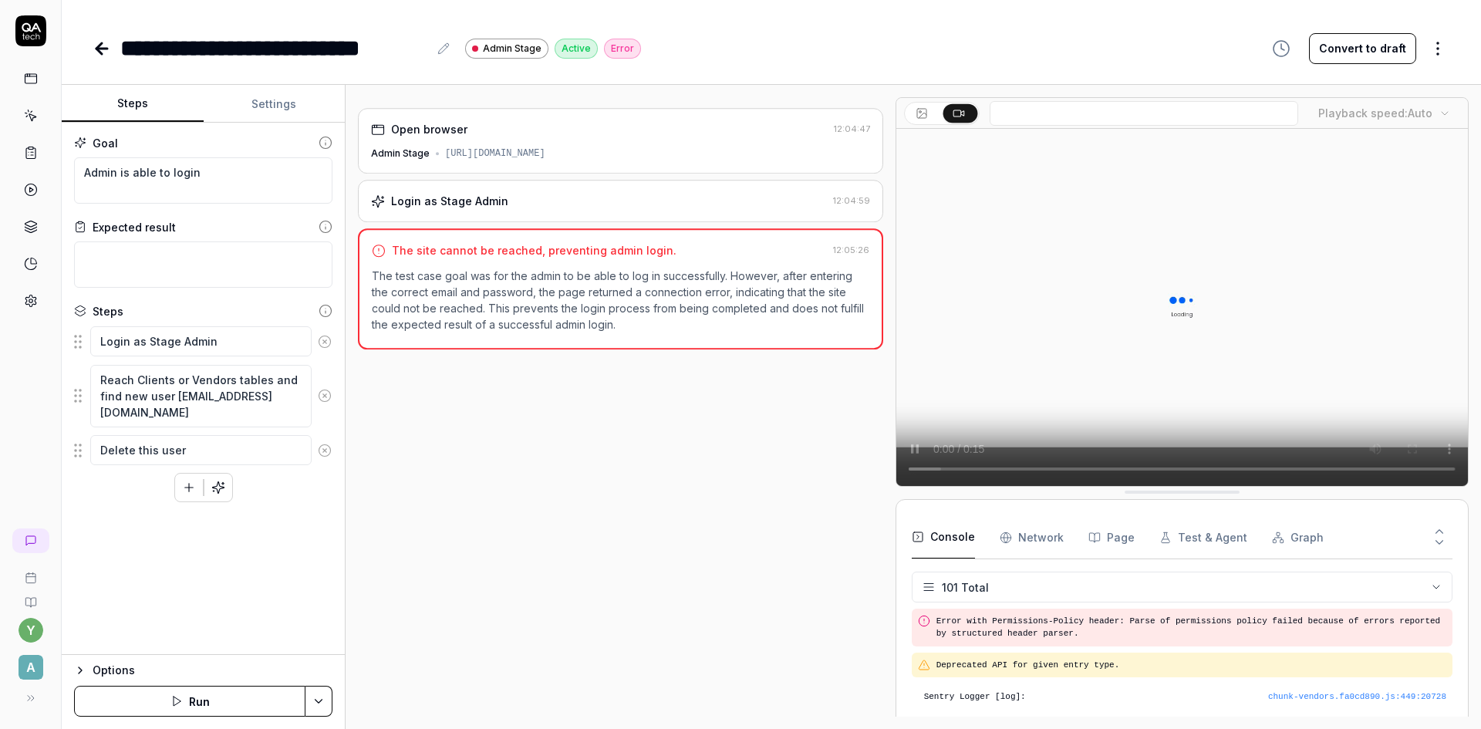
scroll to position [3055, 0]
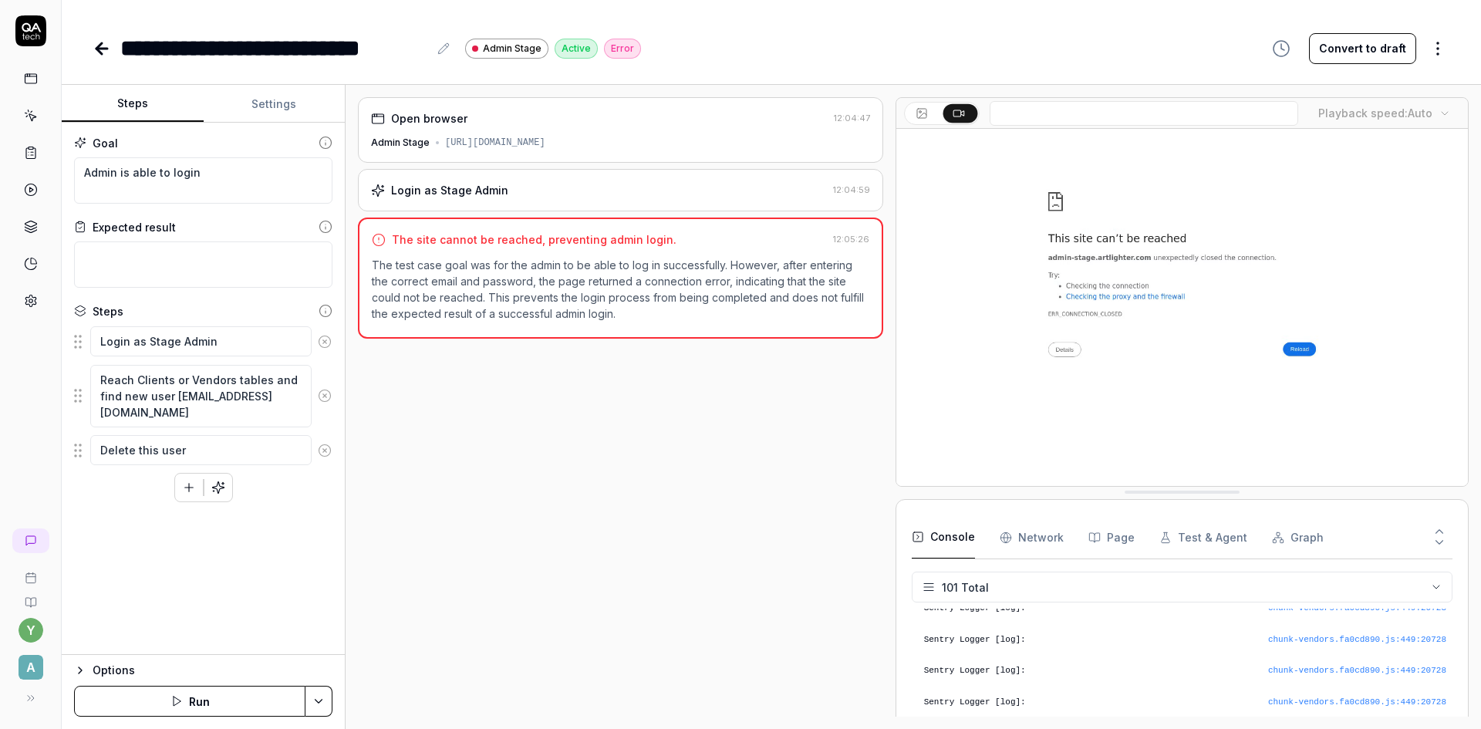
click at [460, 189] on div "Login as Stage Admin" at bounding box center [449, 190] width 117 height 16
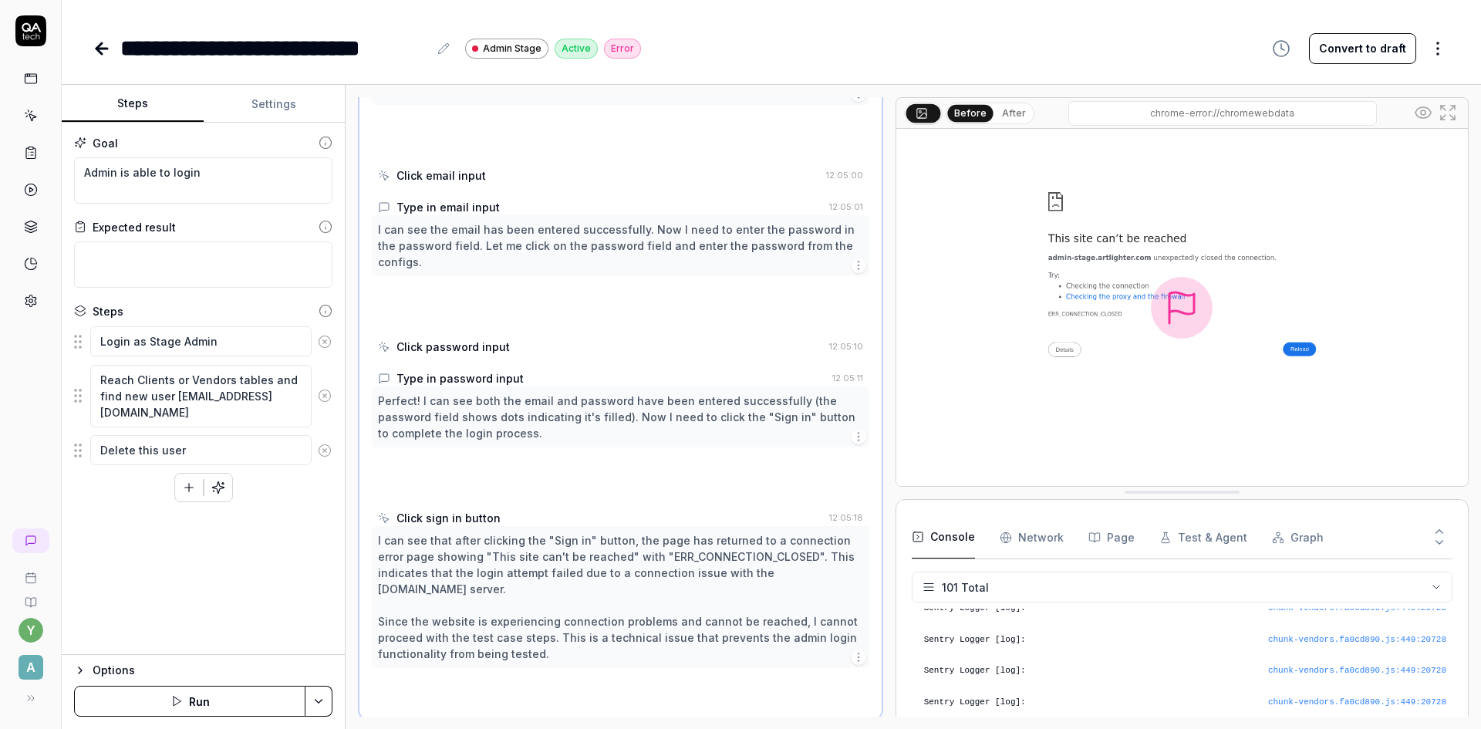
scroll to position [151, 0]
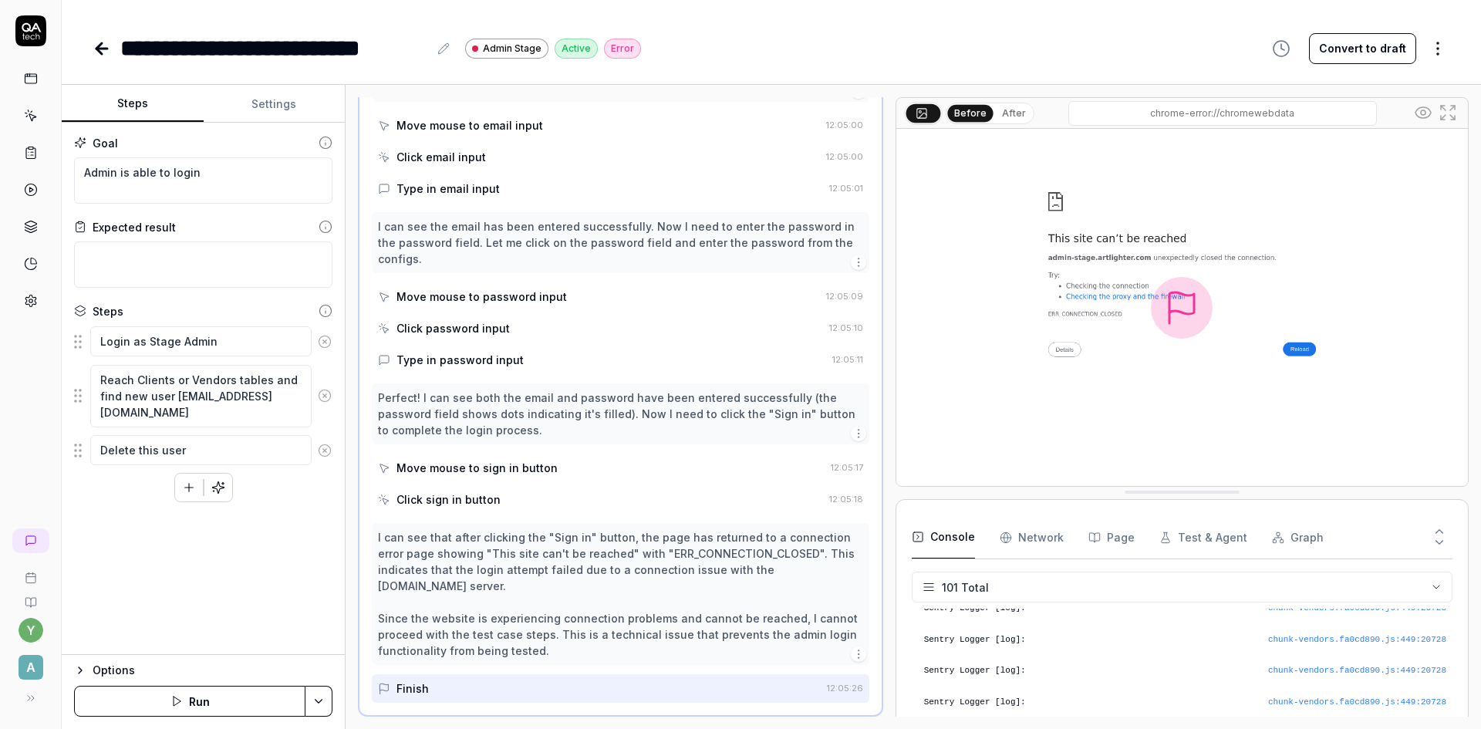
type textarea "*"
click at [277, 101] on button "Settings" at bounding box center [275, 104] width 142 height 37
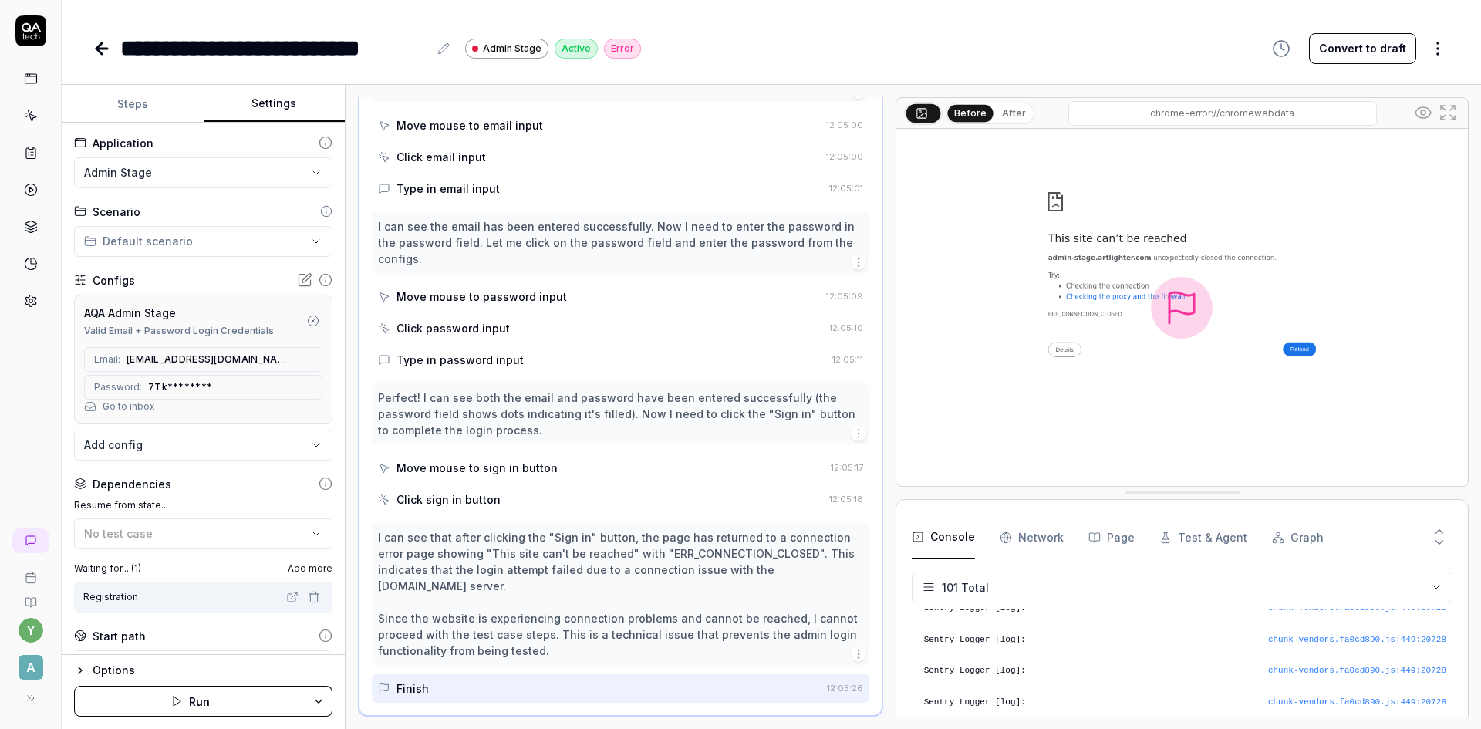
click at [187, 385] on span "7Tk********" at bounding box center [180, 387] width 64 height 14
click at [218, 389] on icon at bounding box center [224, 387] width 12 height 12
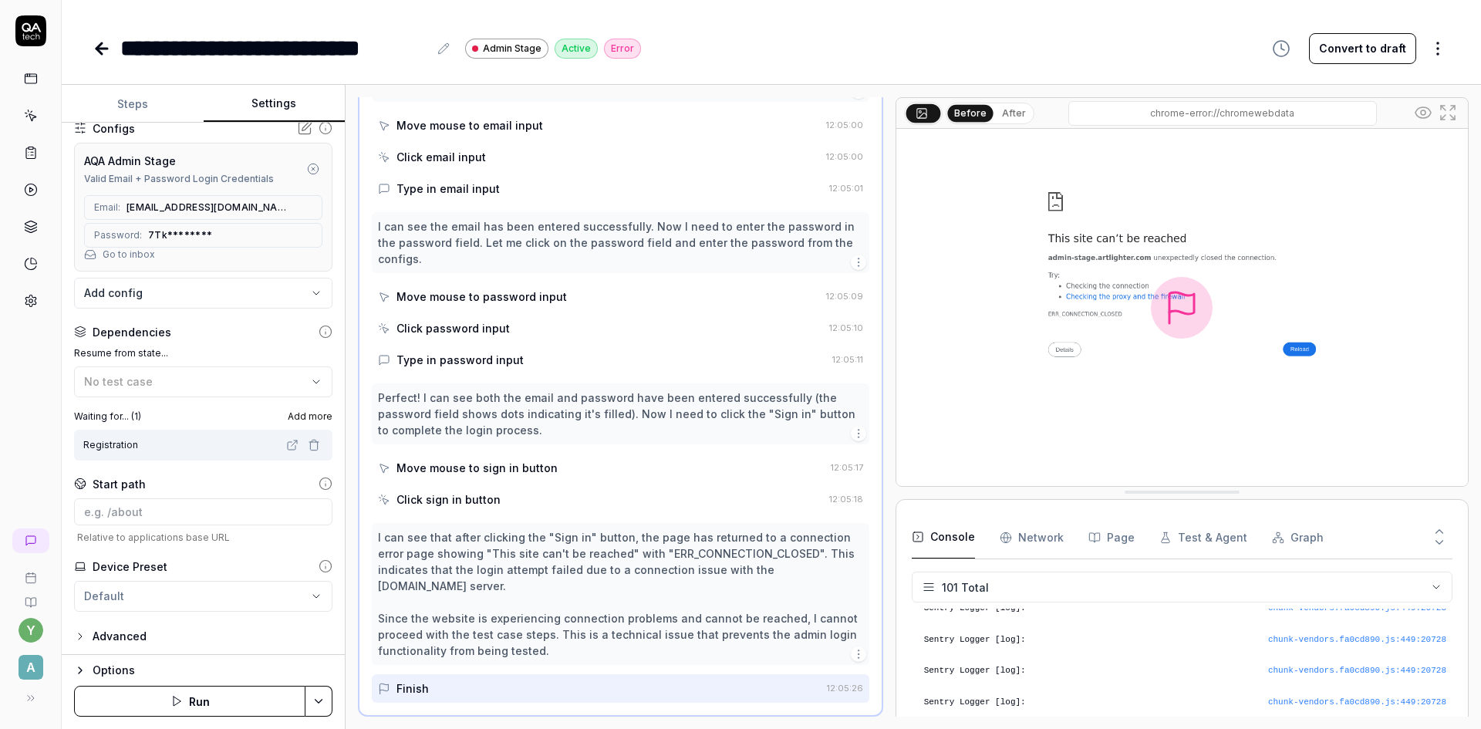
scroll to position [155, 0]
click at [1388, 52] on button "Convert to draft" at bounding box center [1362, 48] width 107 height 31
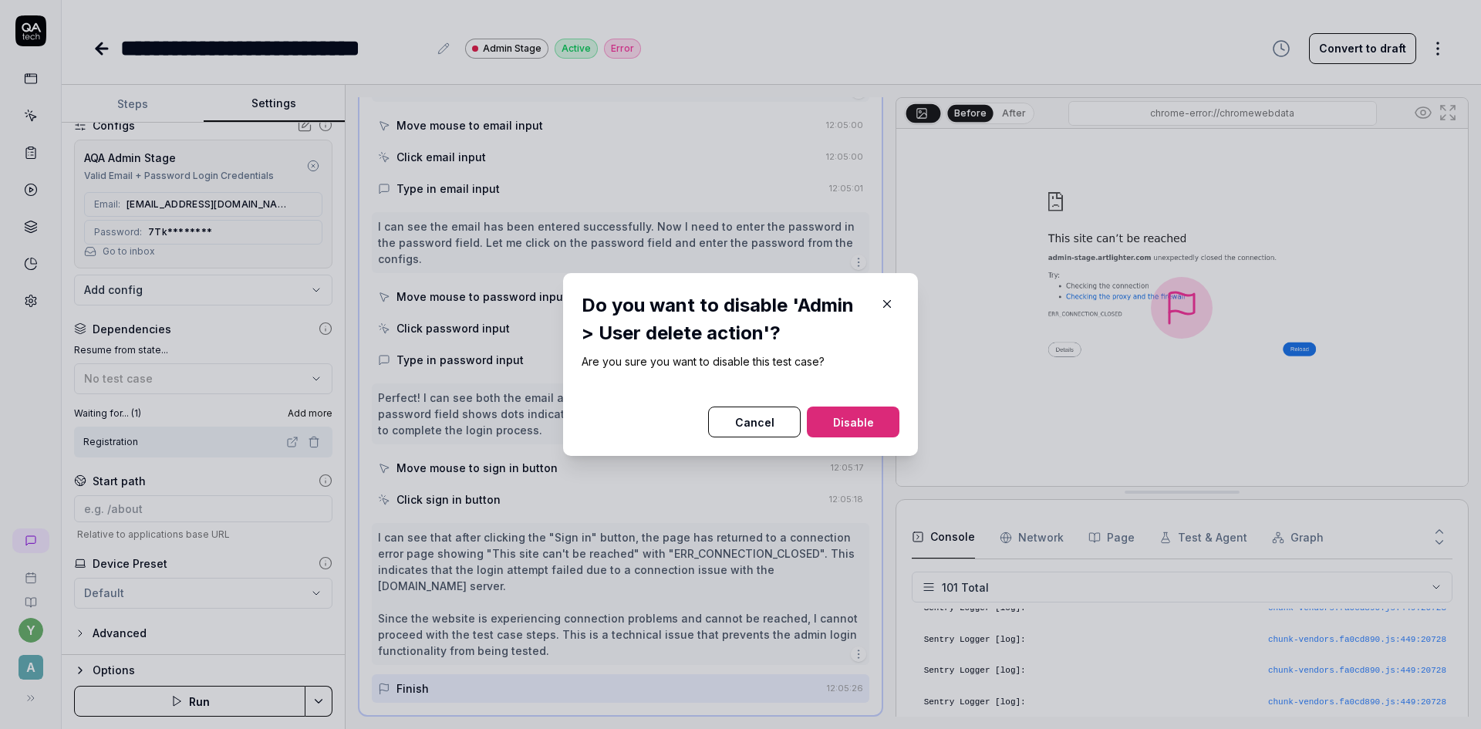
click at [863, 423] on button "Disable" at bounding box center [853, 421] width 93 height 31
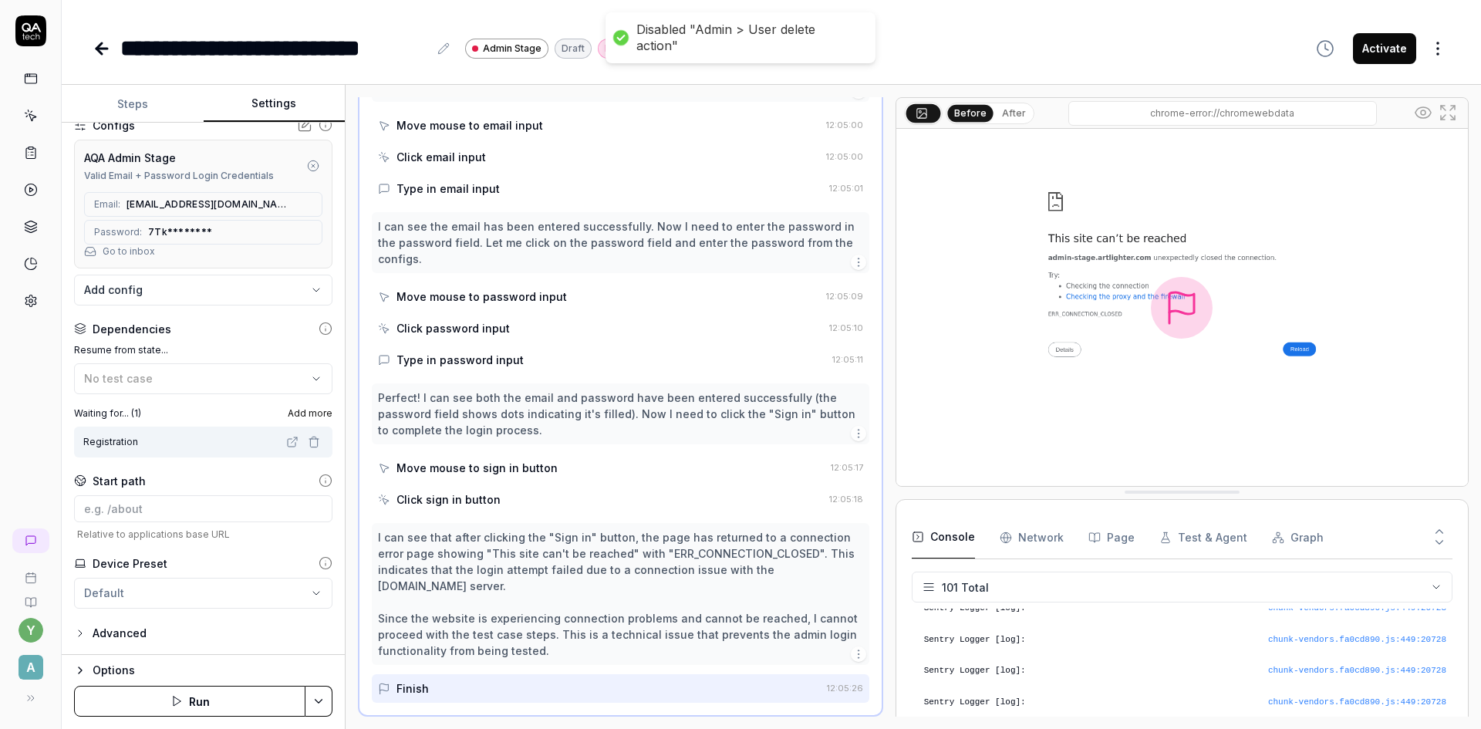
click at [186, 701] on button "Run" at bounding box center [189, 701] width 231 height 31
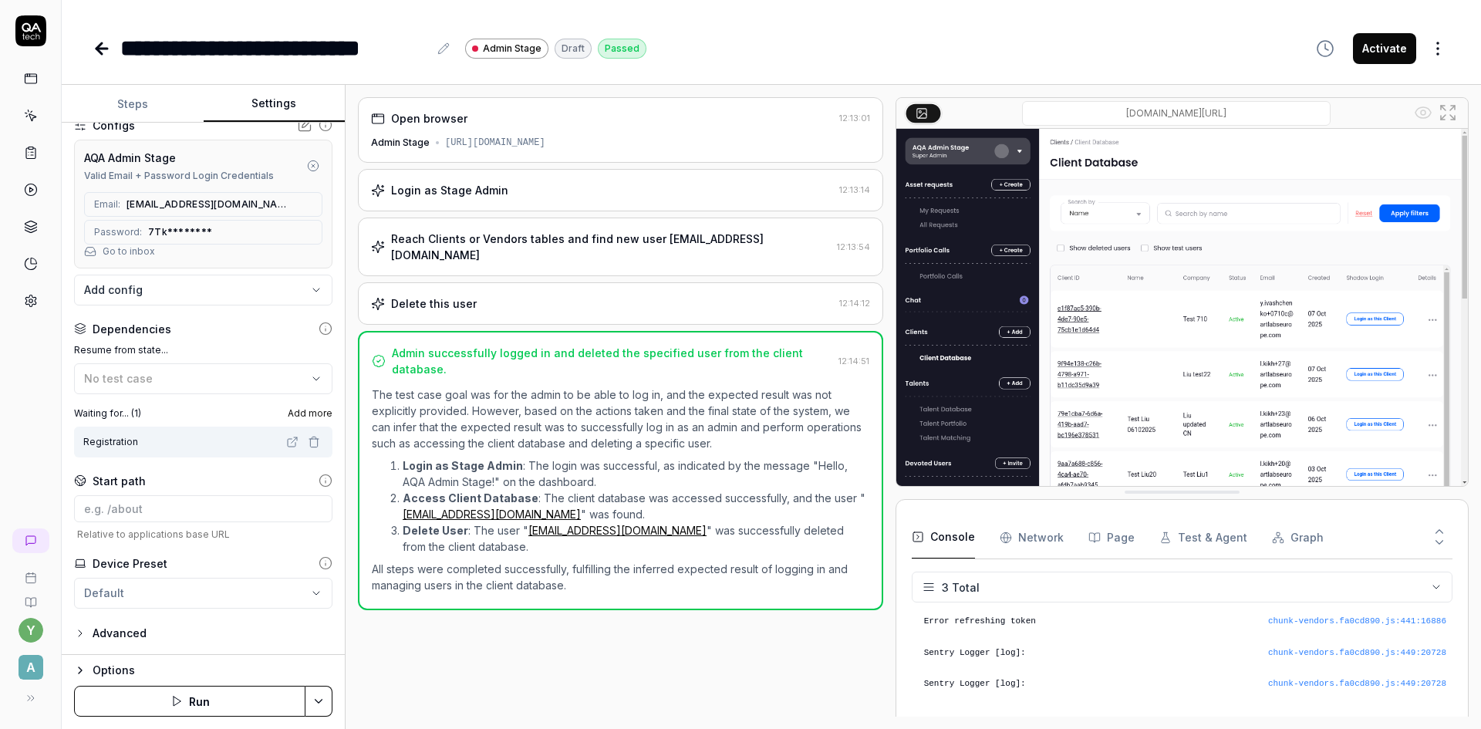
click at [1392, 52] on button "Activate" at bounding box center [1384, 48] width 63 height 31
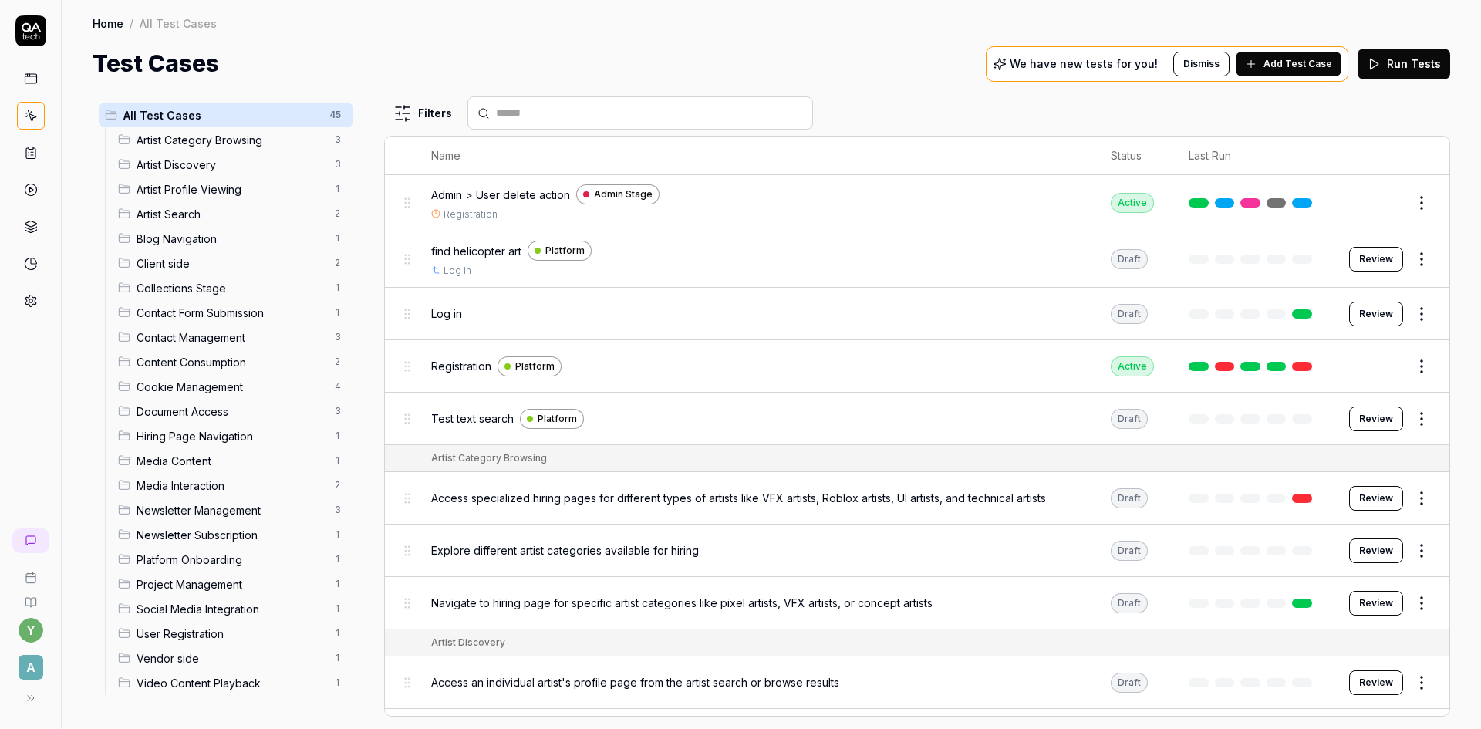
click at [500, 196] on span "Admin > User delete action" at bounding box center [500, 195] width 139 height 16
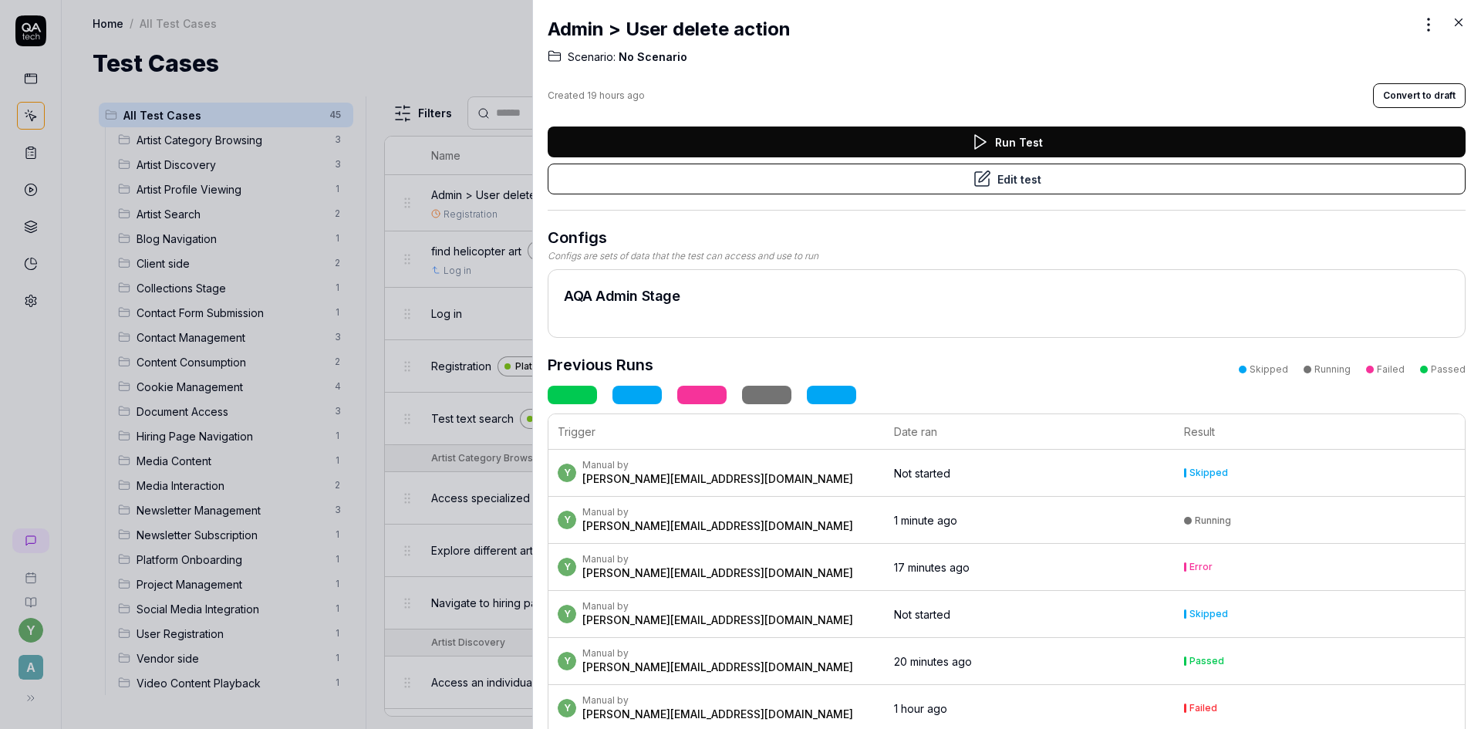
click at [945, 150] on button "Run Test" at bounding box center [1006, 141] width 918 height 31
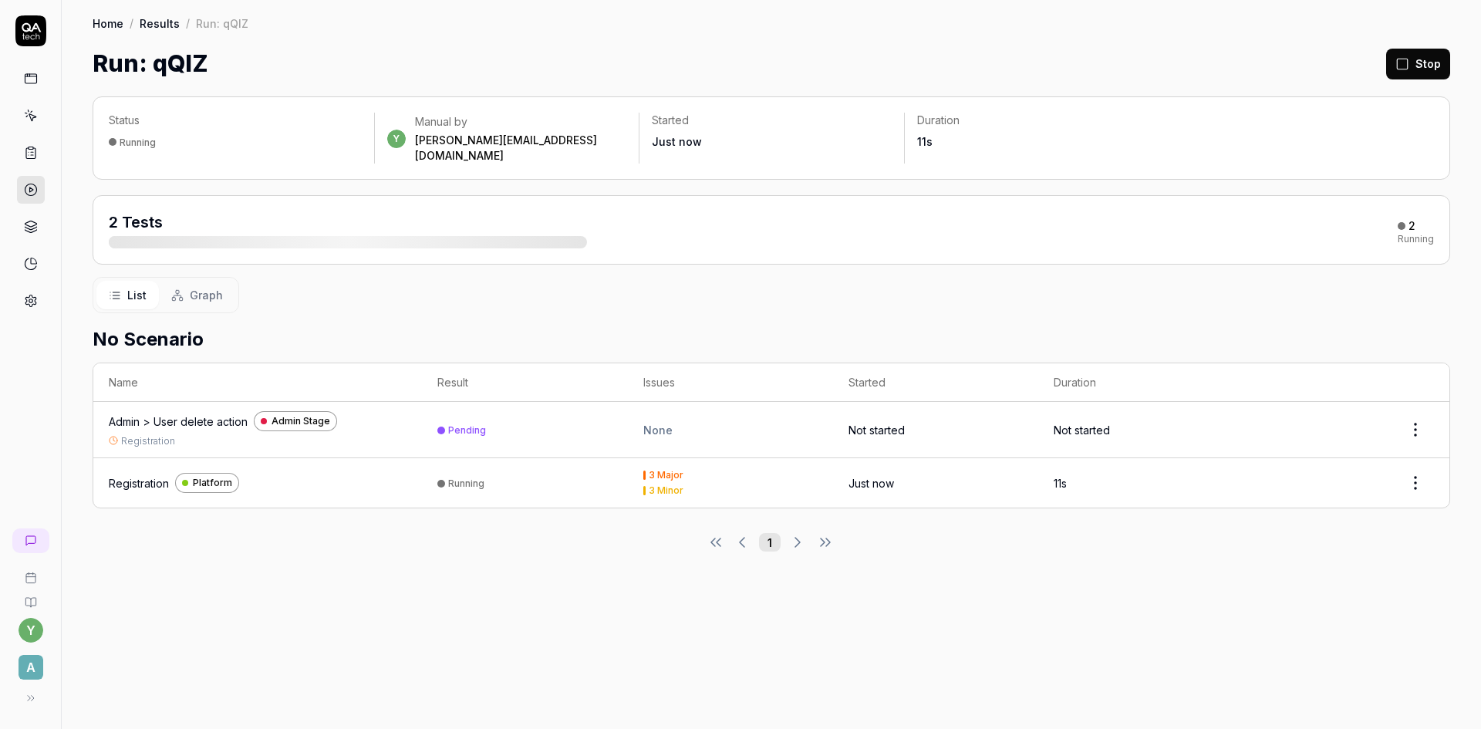
click at [160, 475] on div "Registration" at bounding box center [139, 483] width 60 height 16
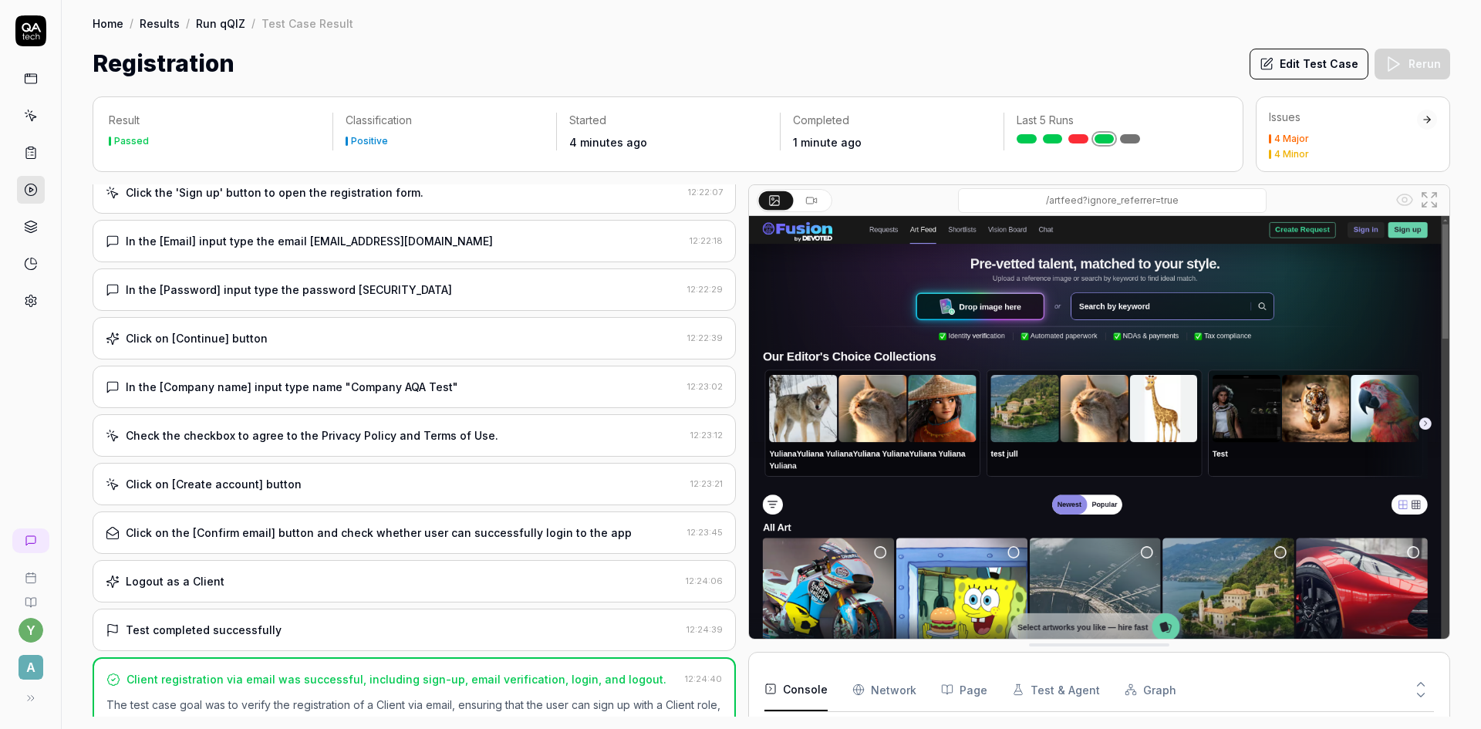
scroll to position [382, 0]
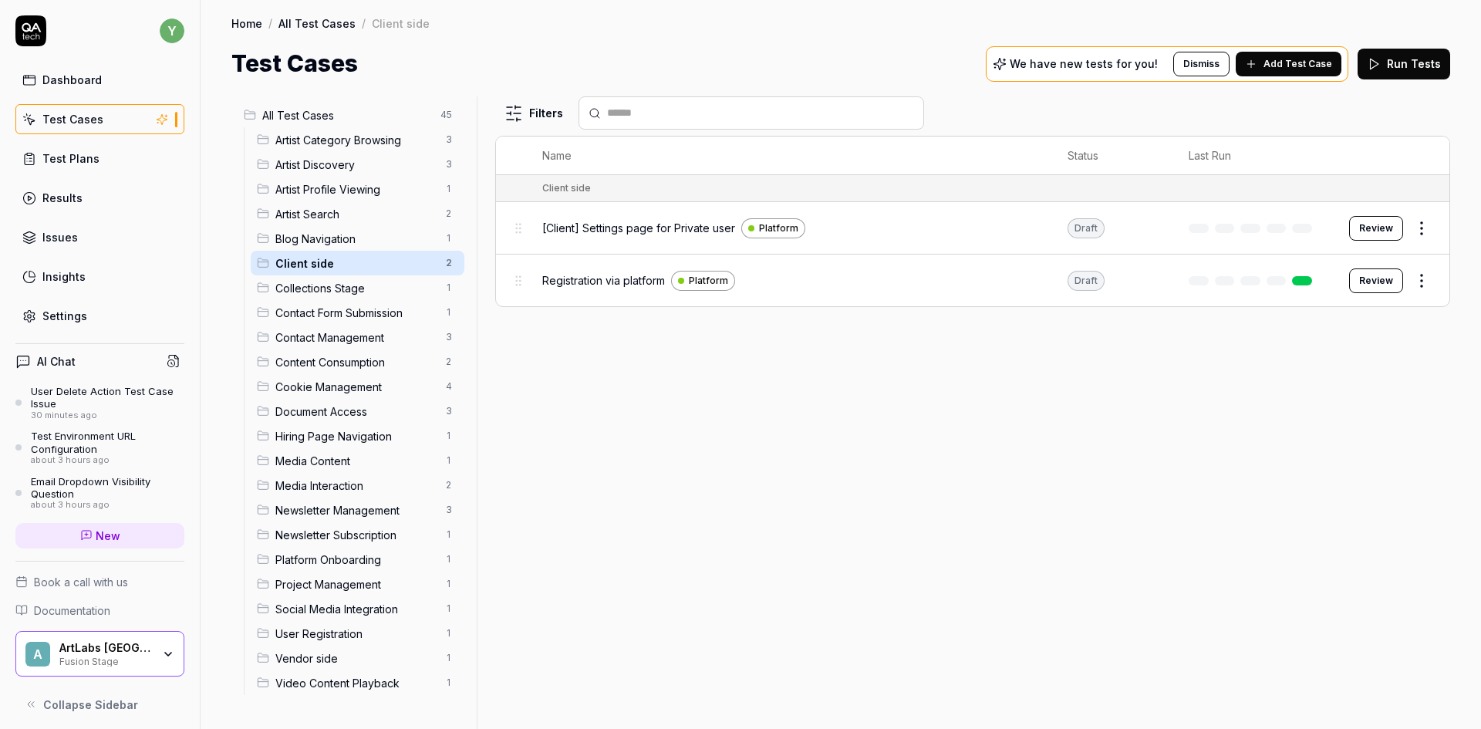
click at [312, 117] on span "All Test Cases" at bounding box center [346, 115] width 169 height 16
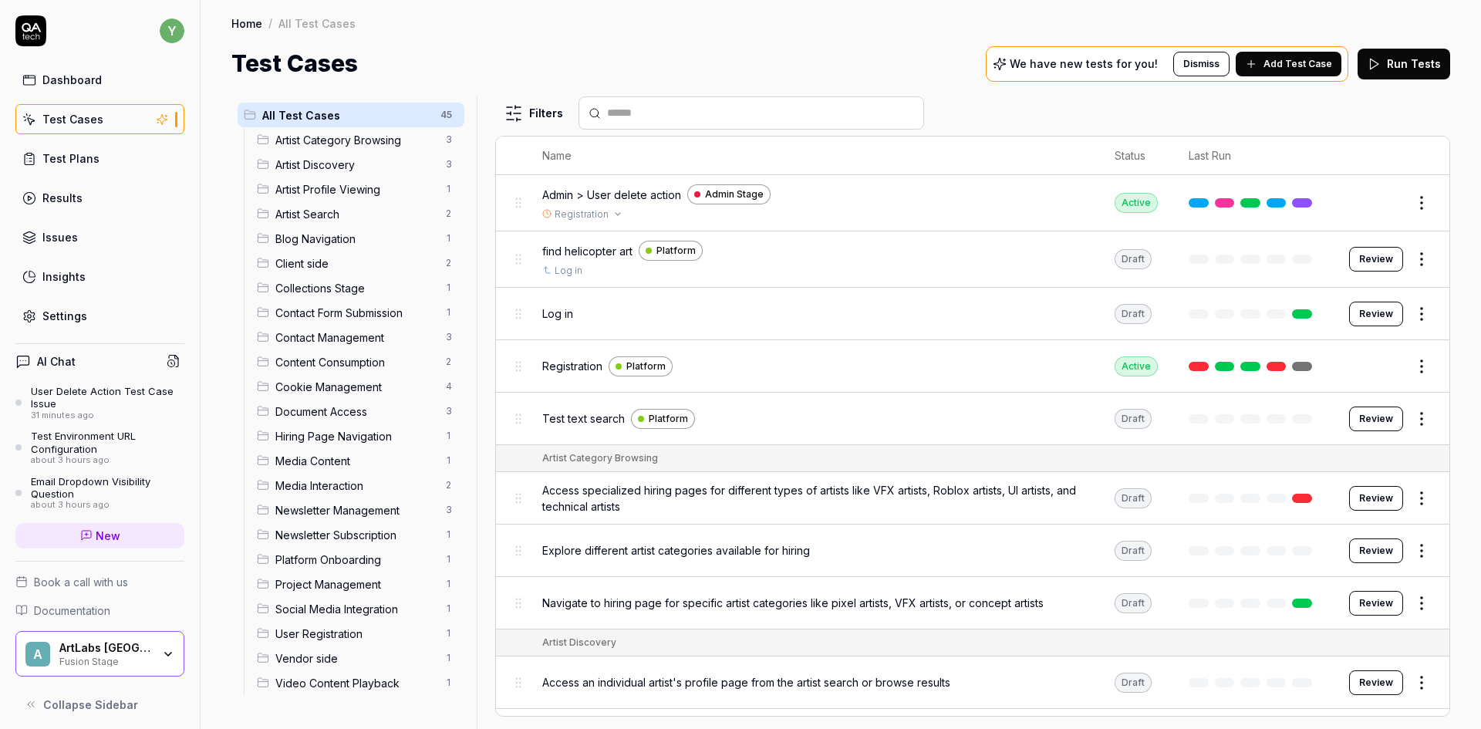
click at [594, 216] on link "Registration" at bounding box center [581, 214] width 54 height 14
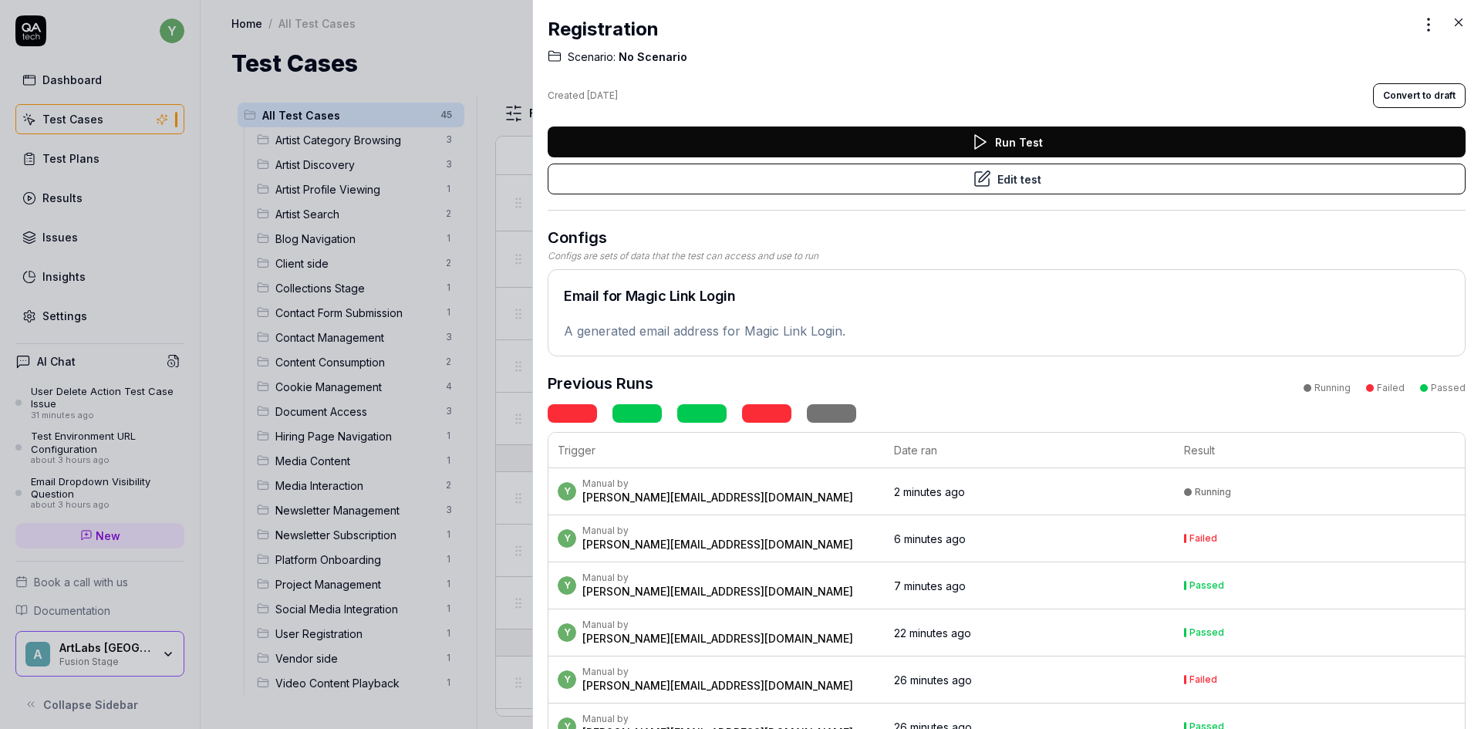
click at [1458, 18] on icon at bounding box center [1458, 22] width 14 height 14
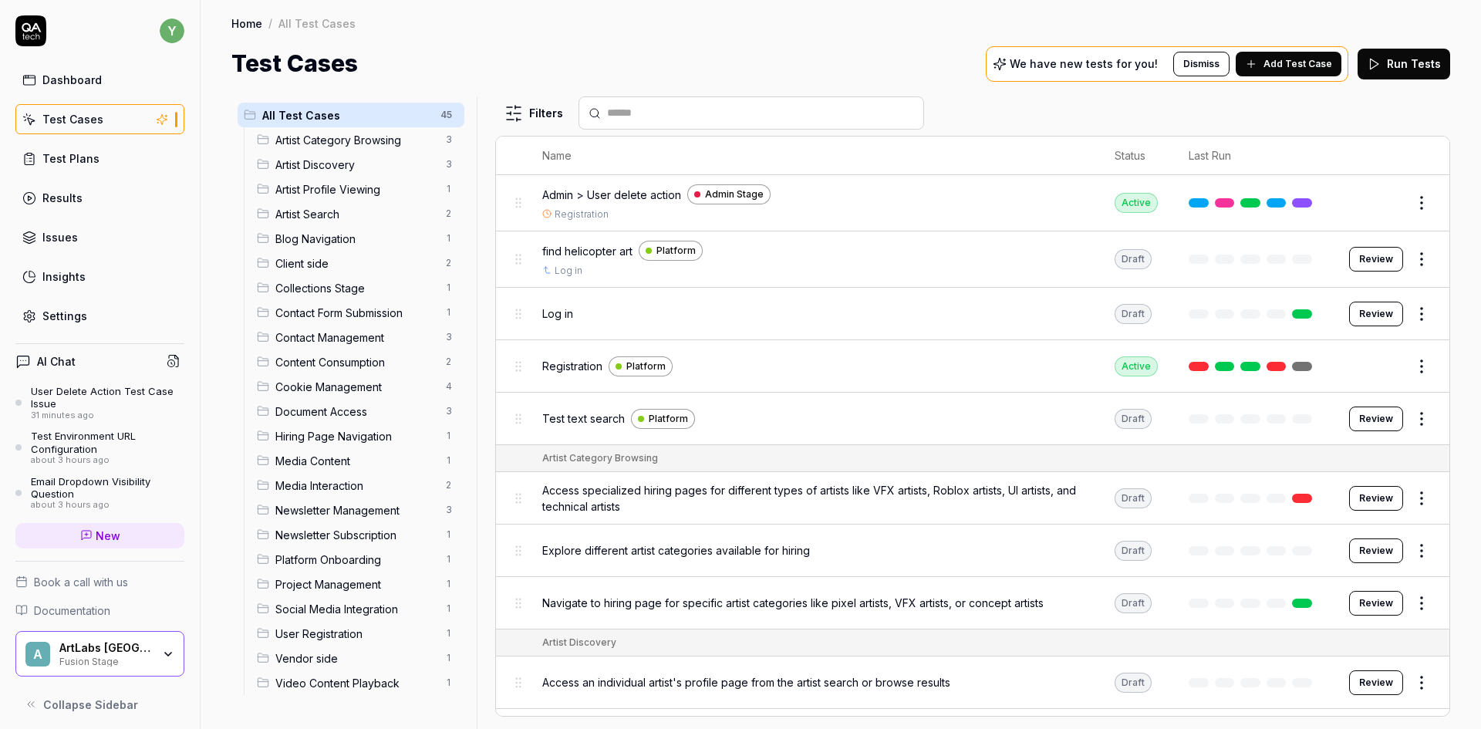
click at [315, 264] on span "Client side" at bounding box center [355, 263] width 161 height 16
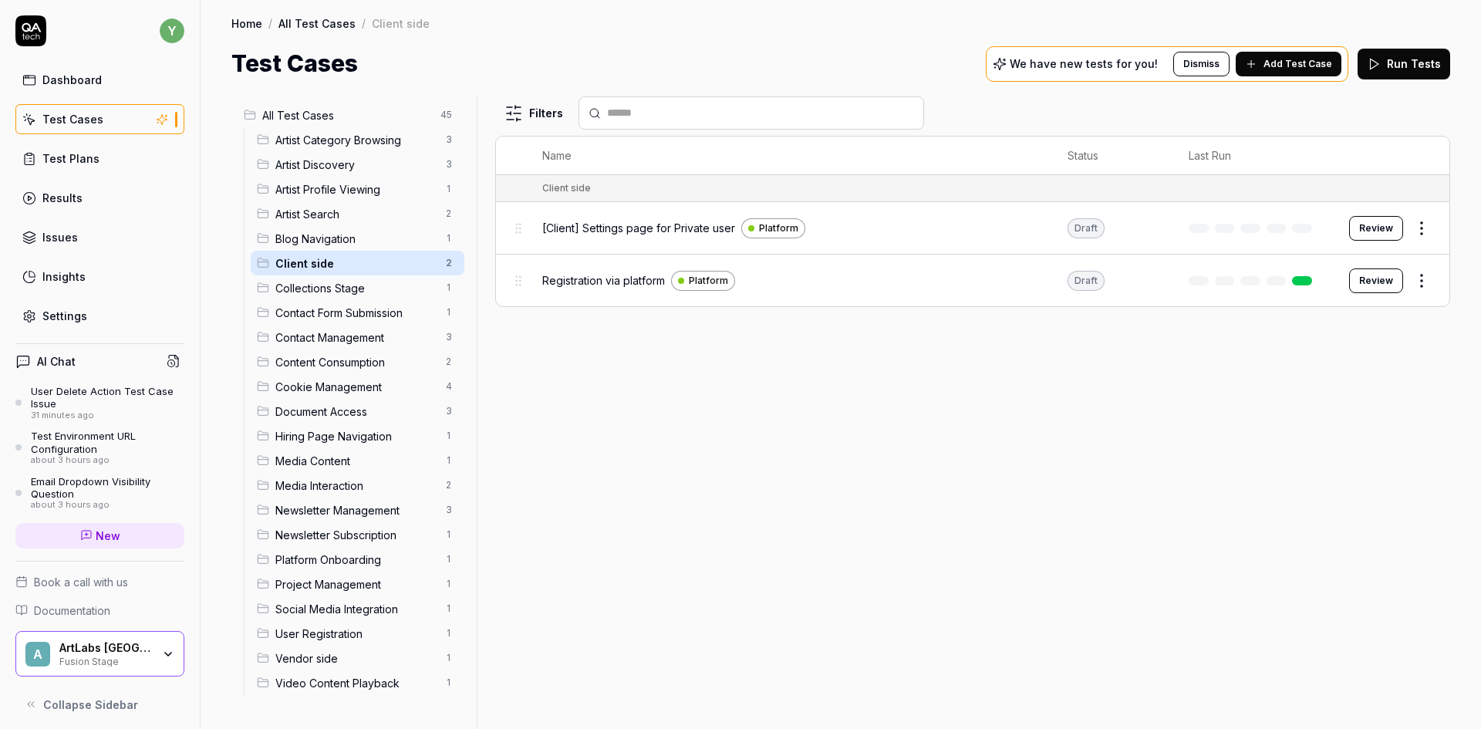
click at [75, 157] on div "Test Plans" at bounding box center [70, 158] width 57 height 16
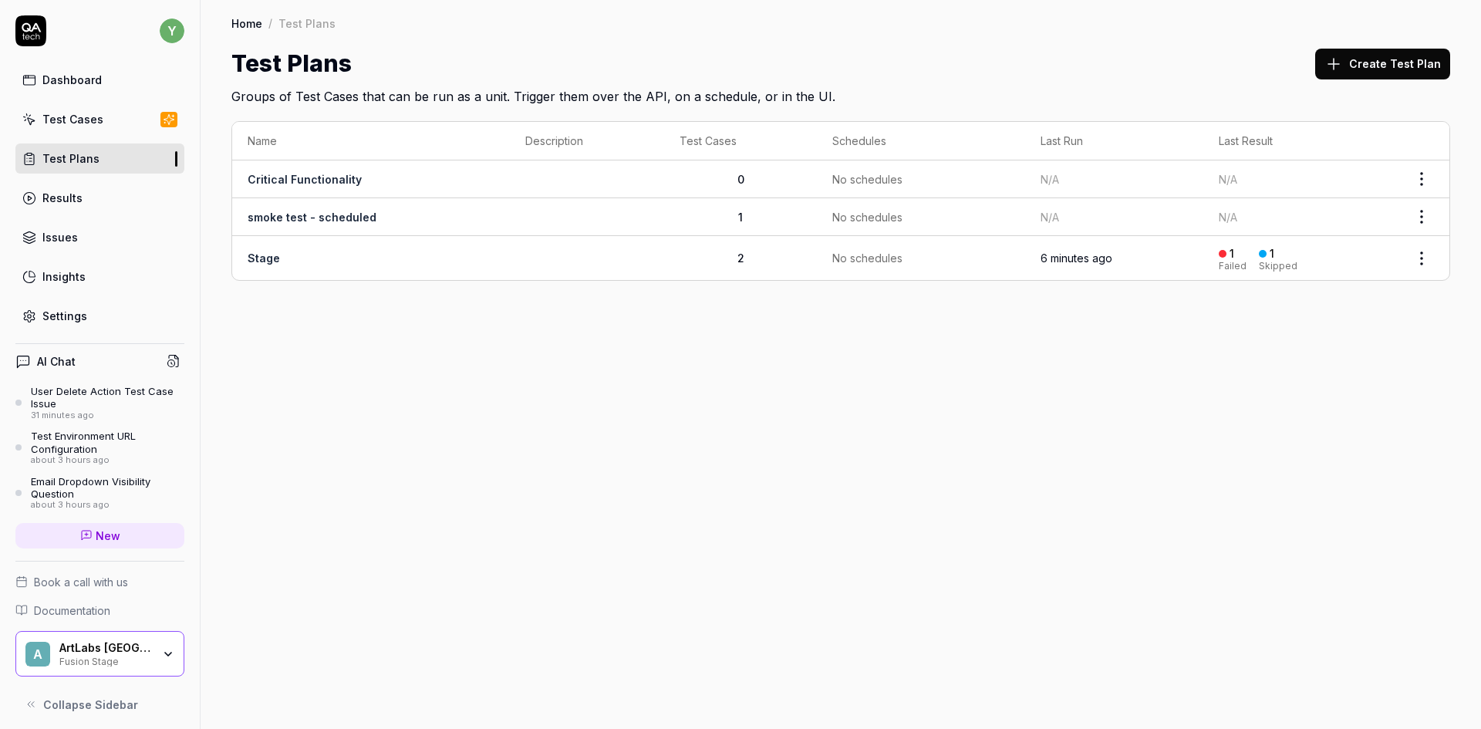
click at [263, 256] on link "Stage" at bounding box center [264, 257] width 32 height 13
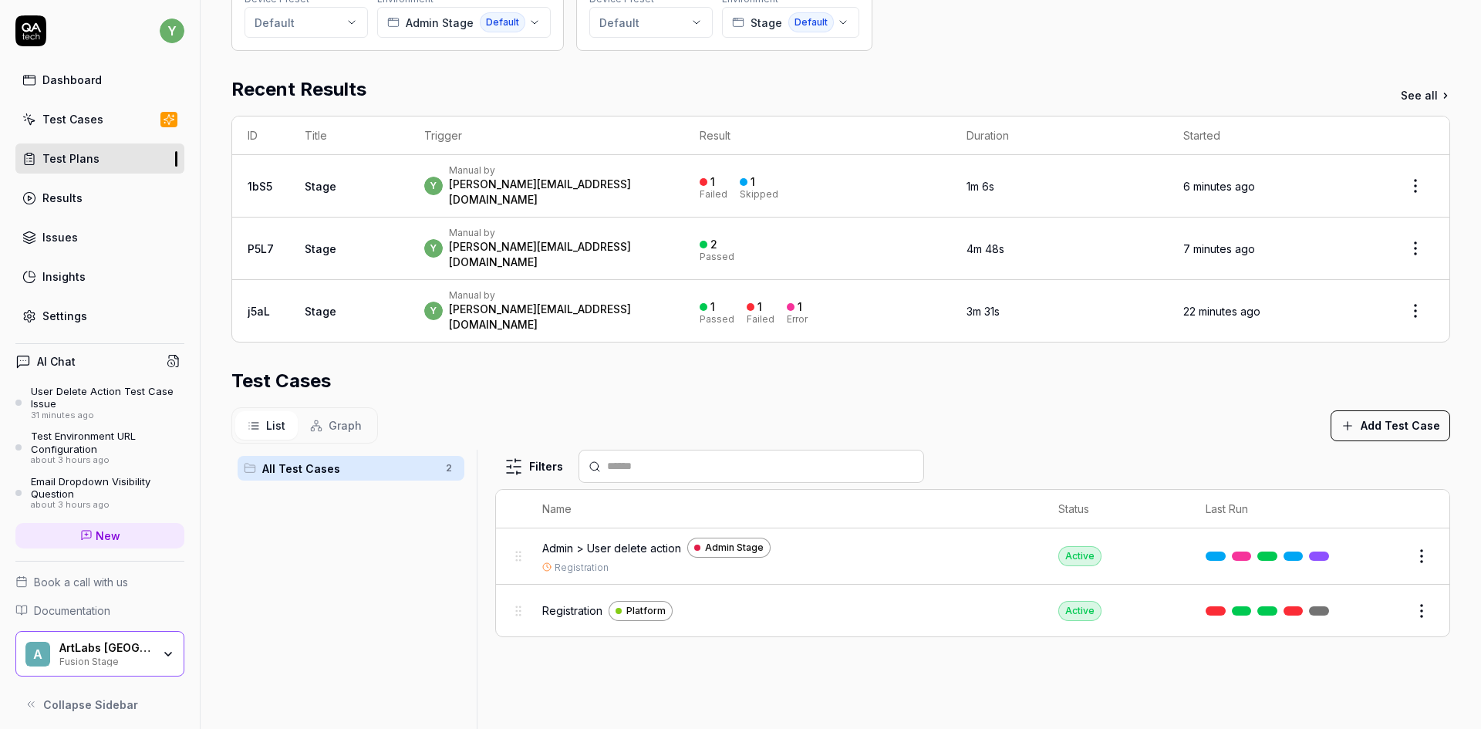
scroll to position [231, 0]
click at [96, 117] on div "Test Cases" at bounding box center [72, 119] width 61 height 16
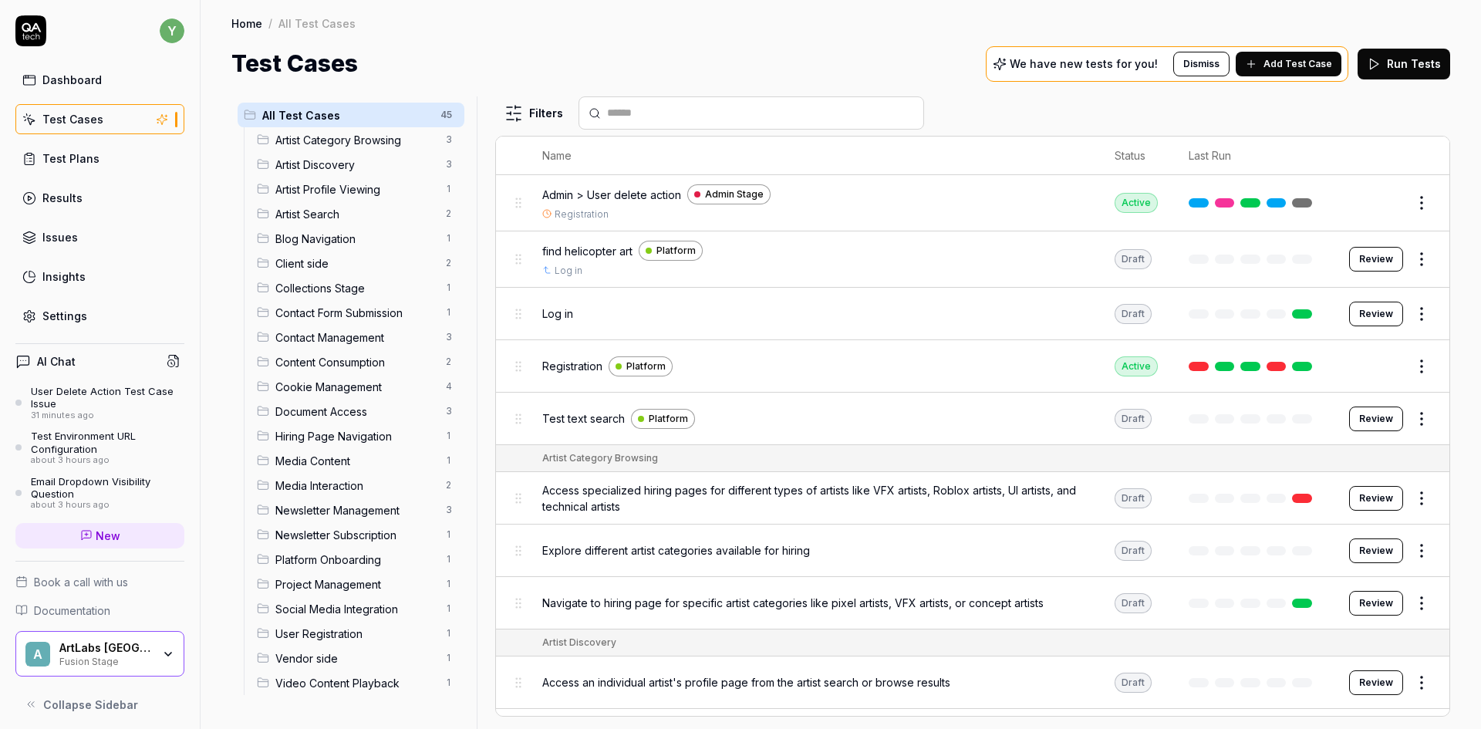
click at [332, 264] on span "Client side" at bounding box center [355, 263] width 161 height 16
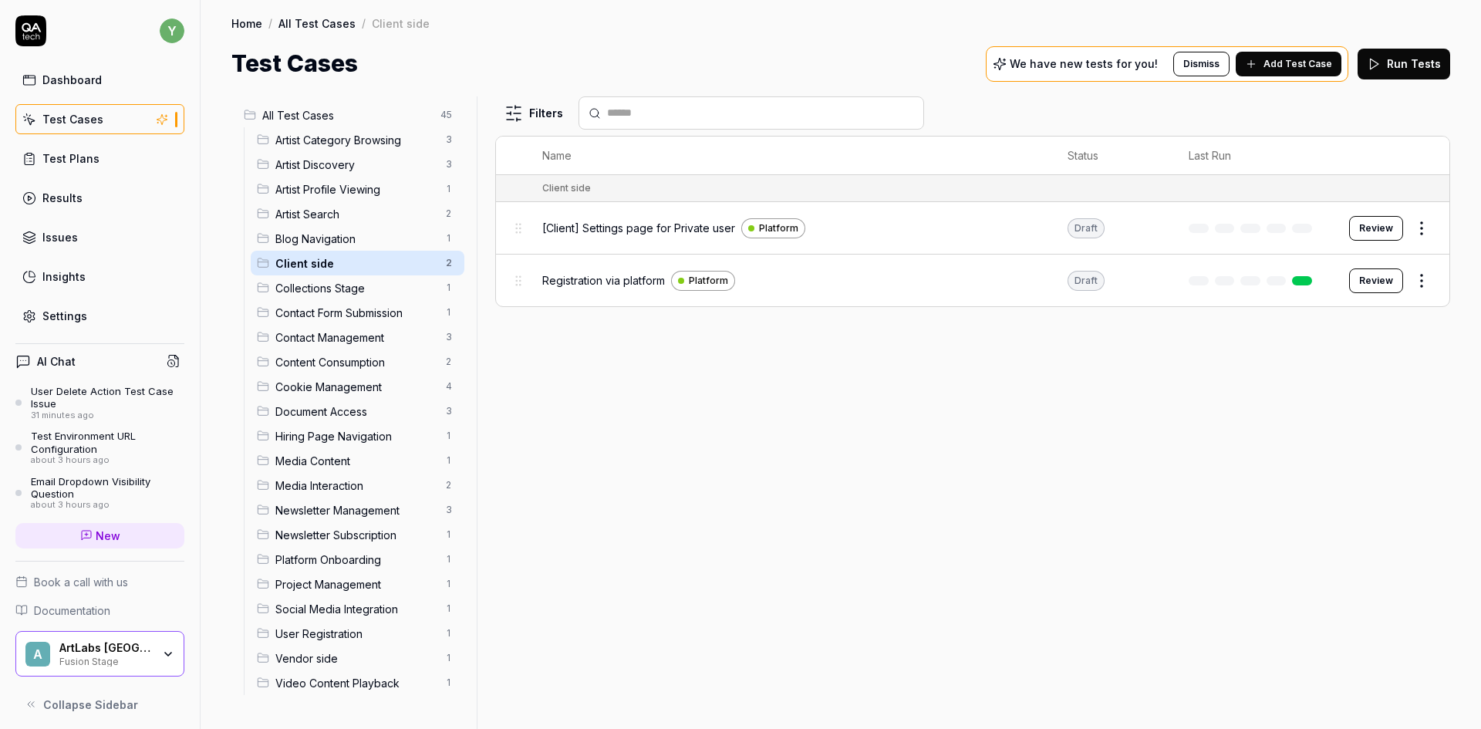
click at [320, 115] on span "All Test Cases" at bounding box center [346, 115] width 169 height 16
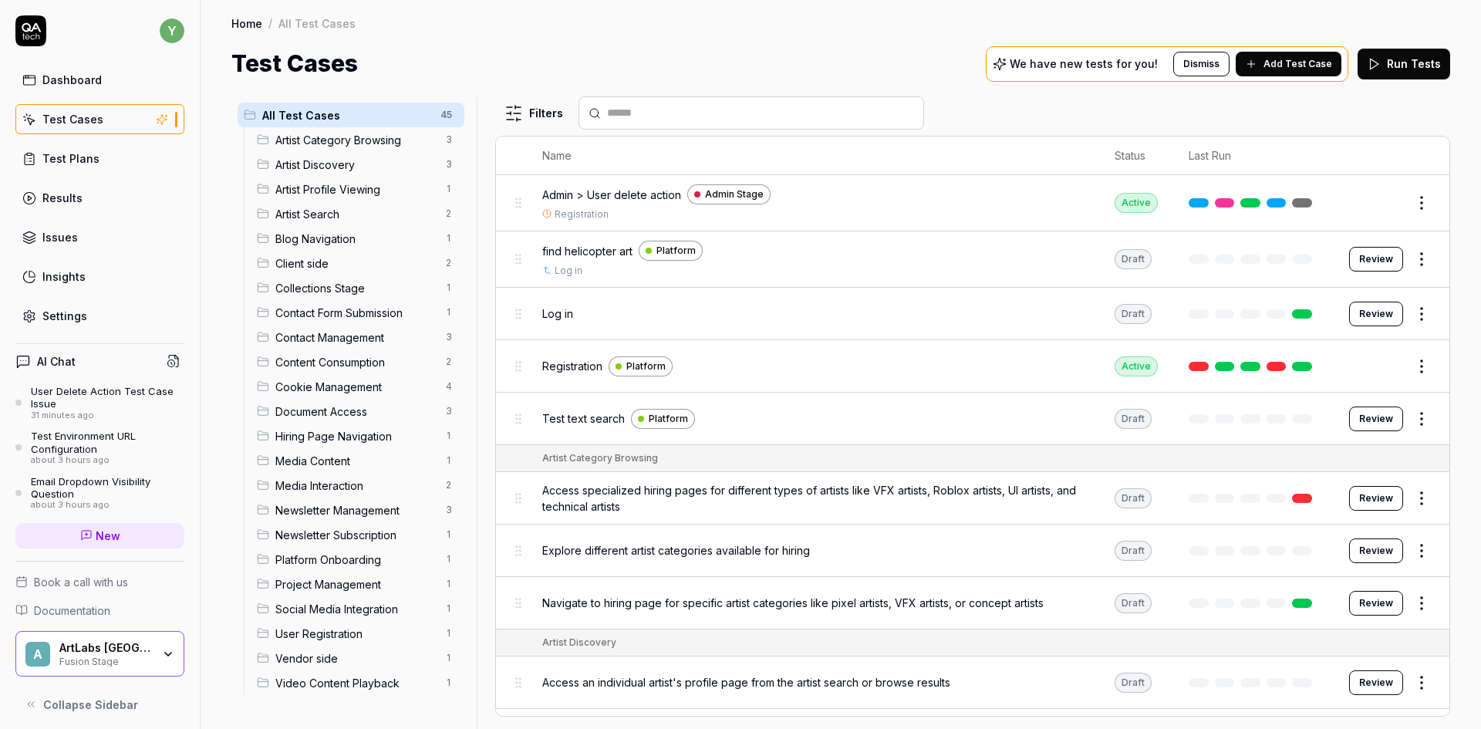
click at [643, 109] on input "text" at bounding box center [760, 113] width 307 height 16
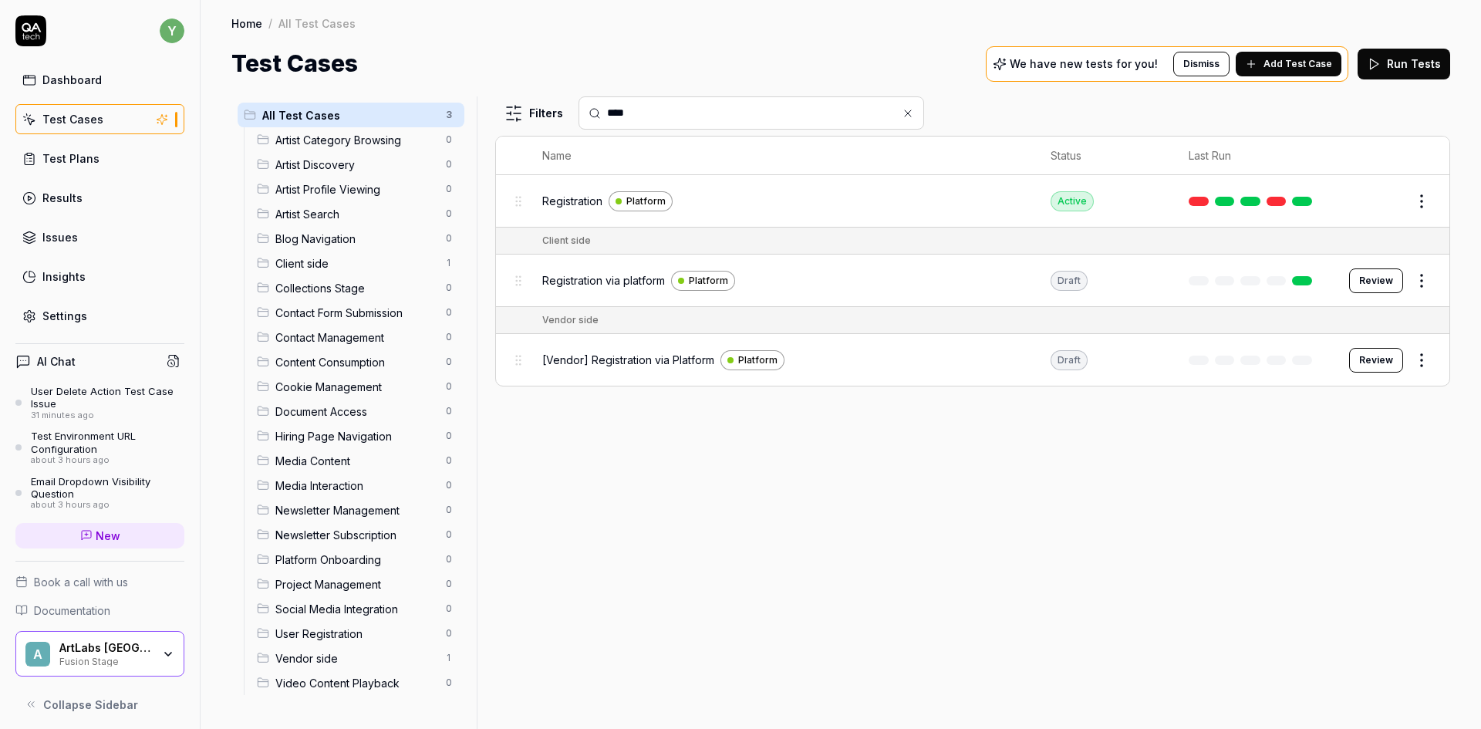
type input "****"
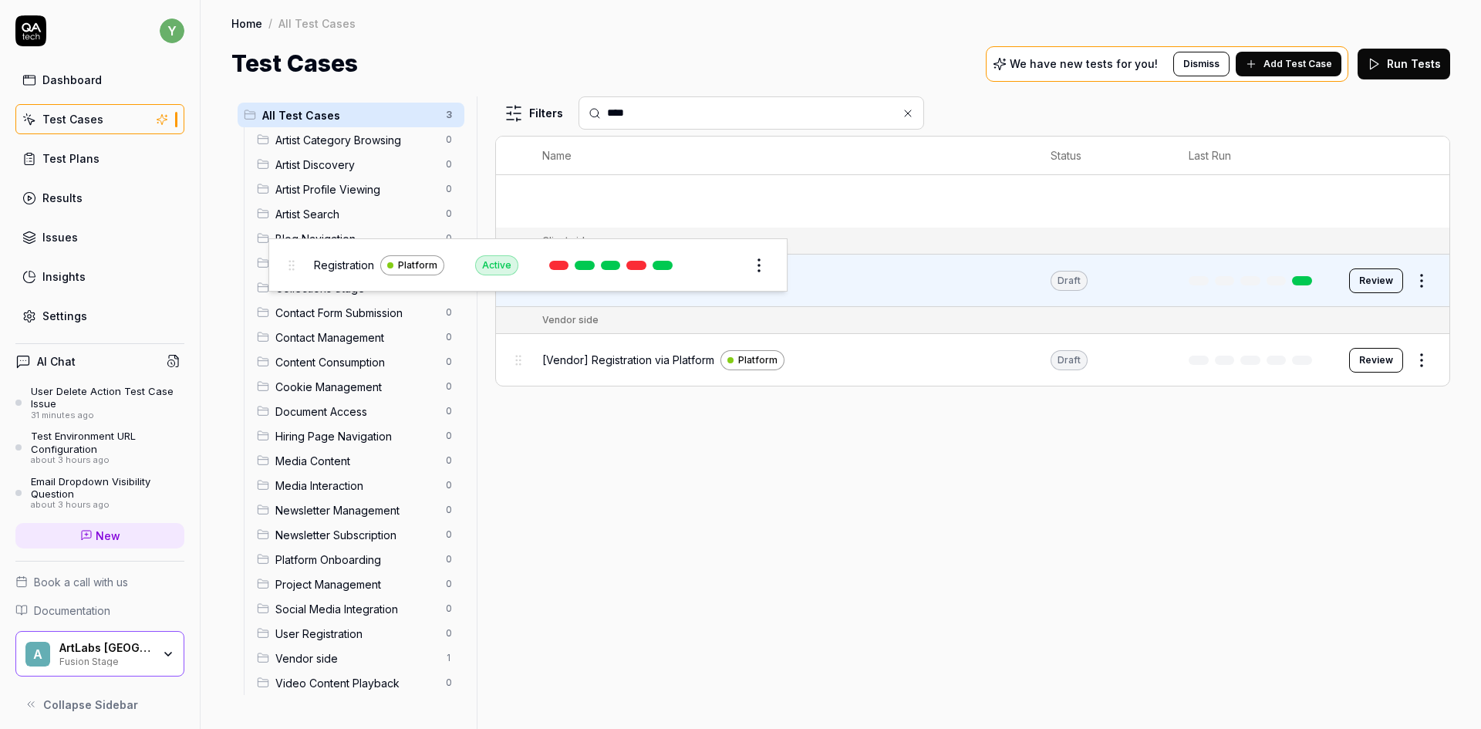
drag, startPoint x: 520, startPoint y: 201, endPoint x: 292, endPoint y: 264, distance: 236.1
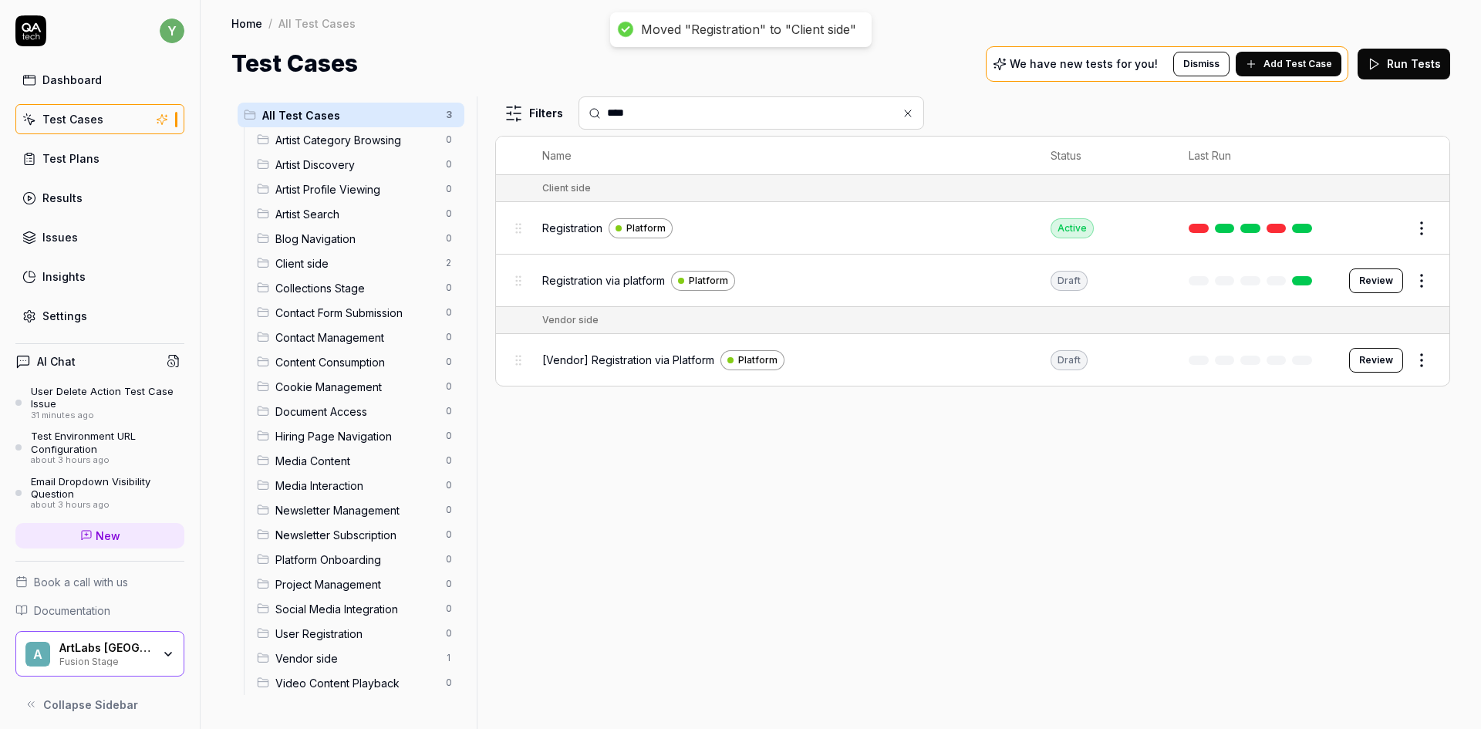
click at [315, 263] on span "Client side" at bounding box center [355, 263] width 161 height 16
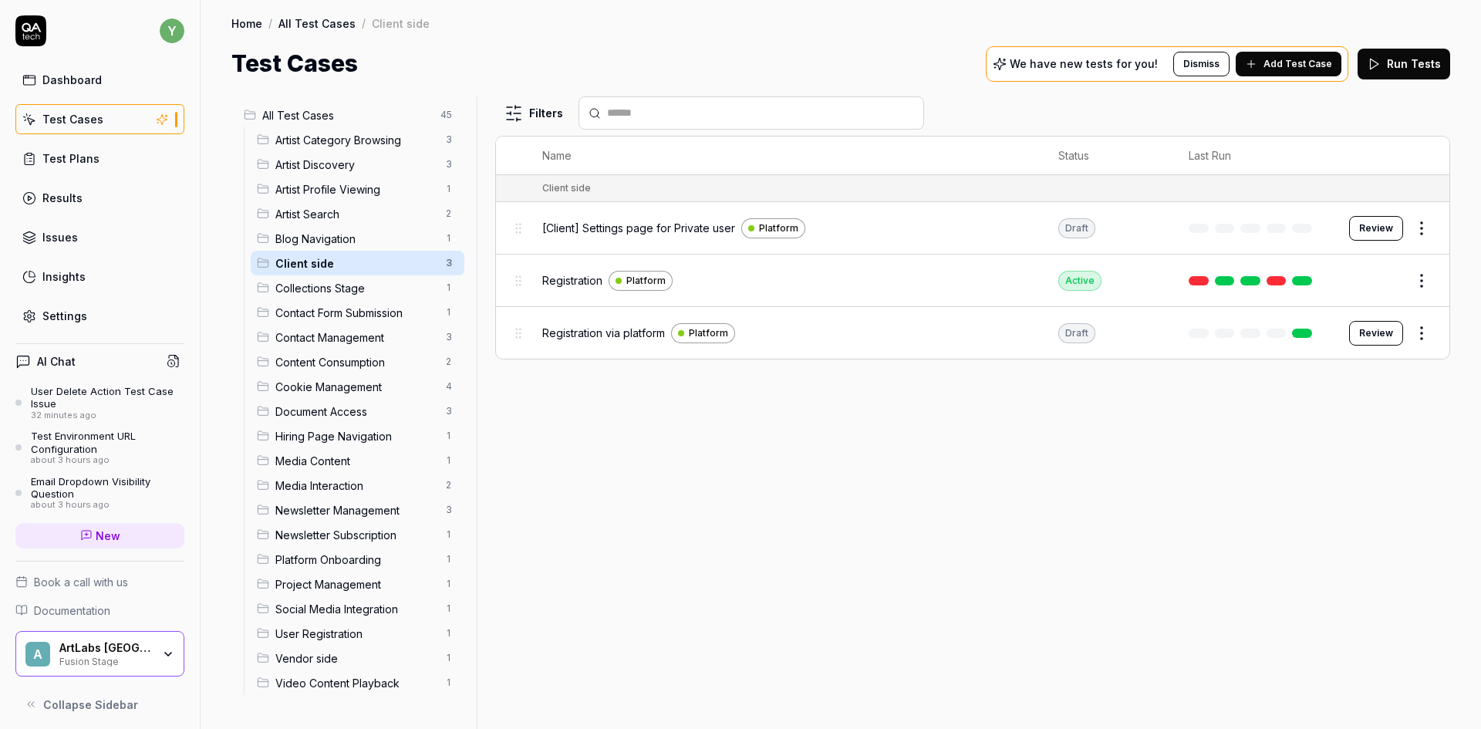
click at [40, 158] on link "Test Plans" at bounding box center [99, 158] width 169 height 30
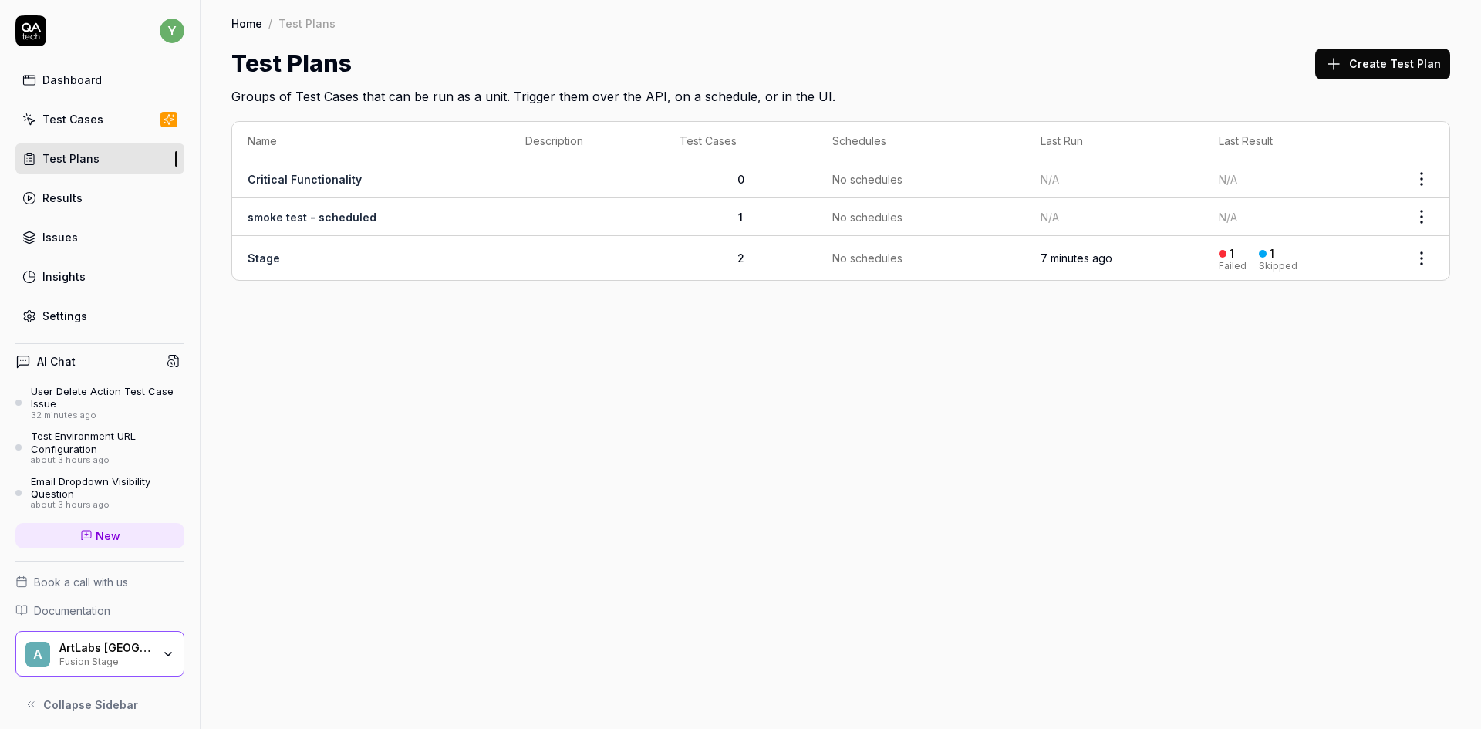
click at [244, 249] on td "Stage" at bounding box center [371, 258] width 278 height 44
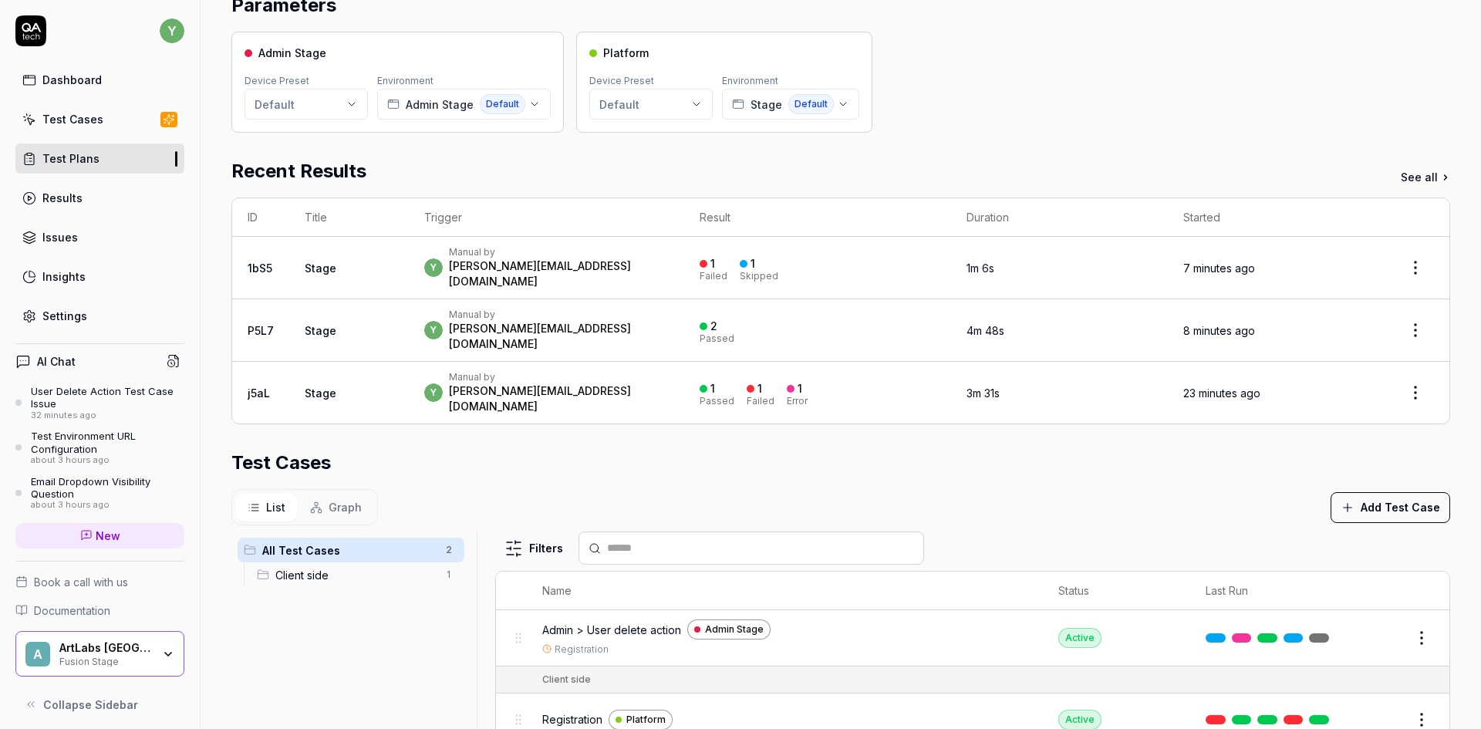
scroll to position [154, 0]
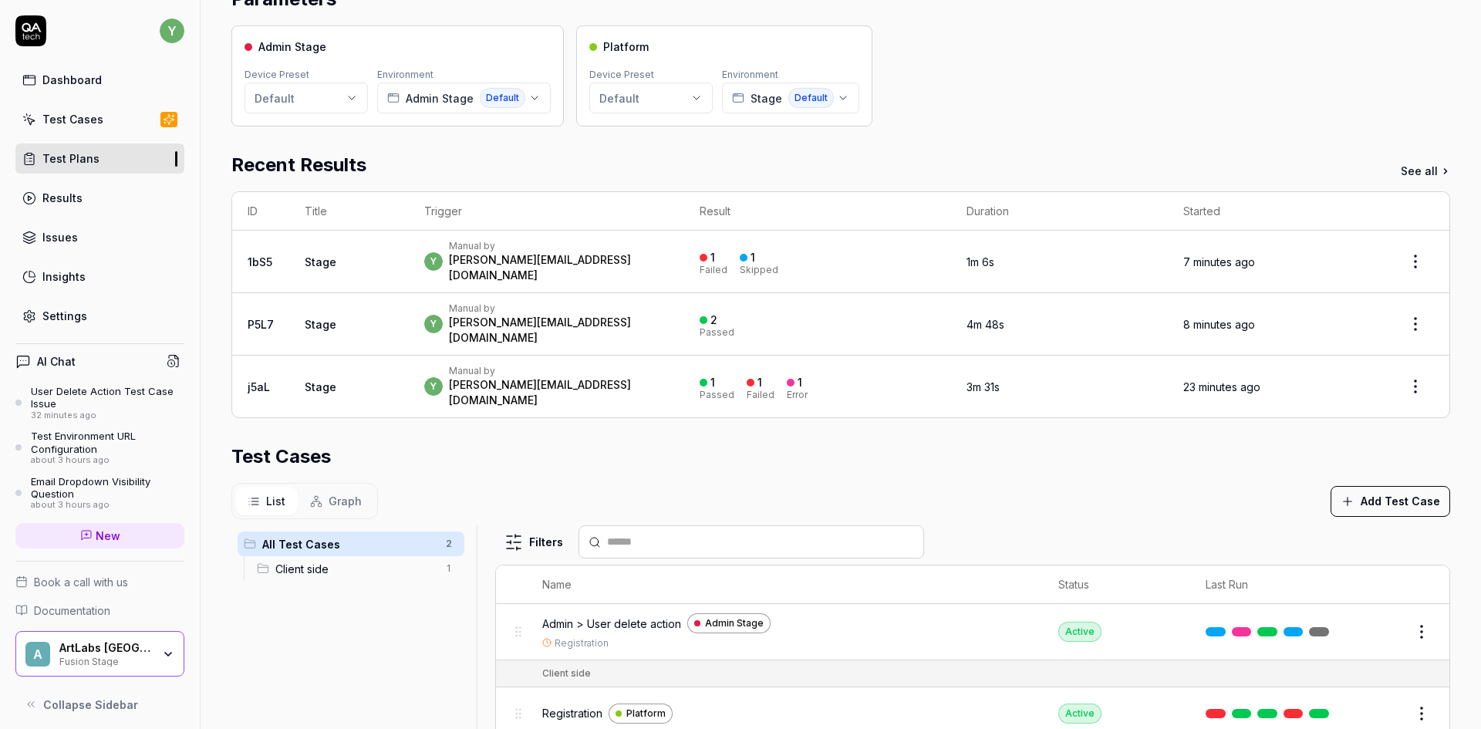
click at [572, 705] on span "Registration" at bounding box center [572, 713] width 60 height 16
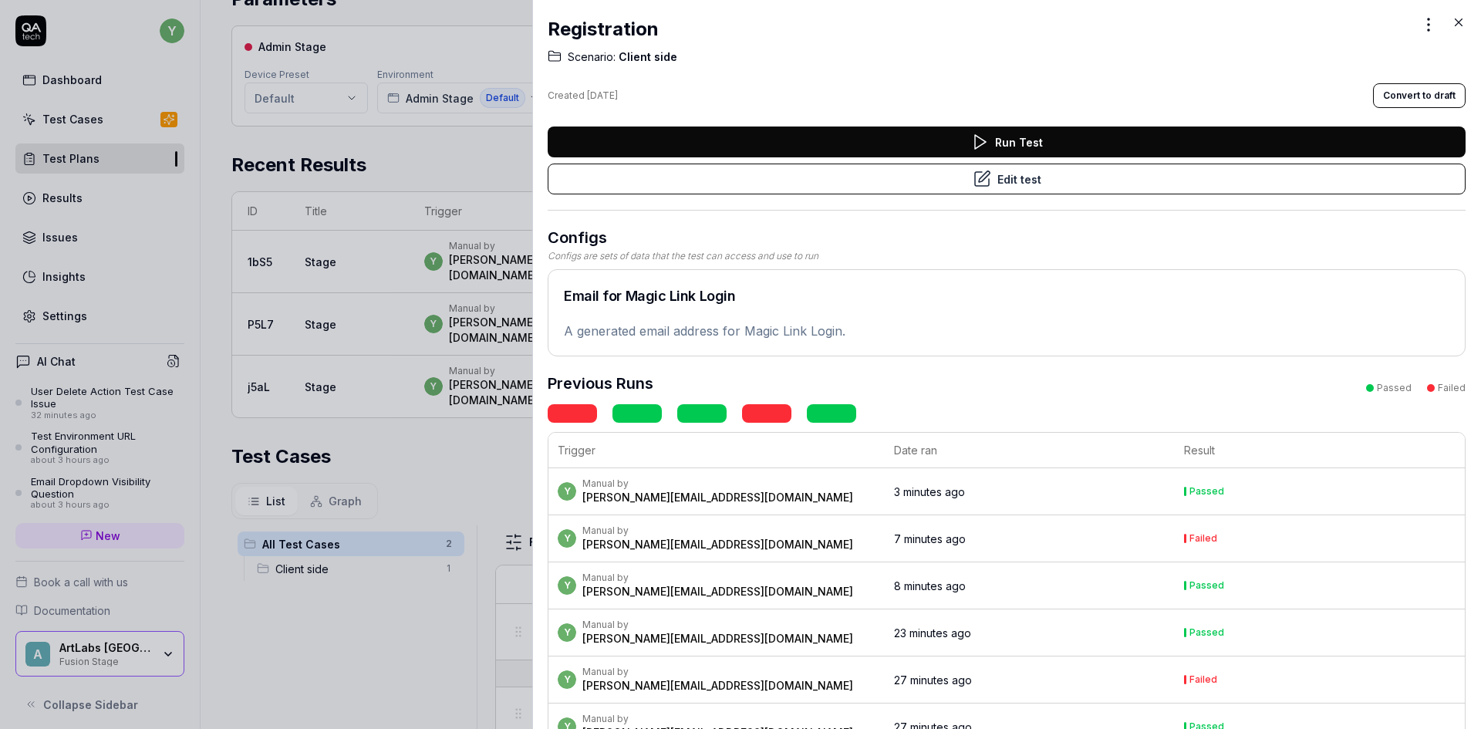
click at [1422, 95] on button "Convert to draft" at bounding box center [1419, 95] width 93 height 25
click at [1459, 25] on icon at bounding box center [1458, 22] width 14 height 14
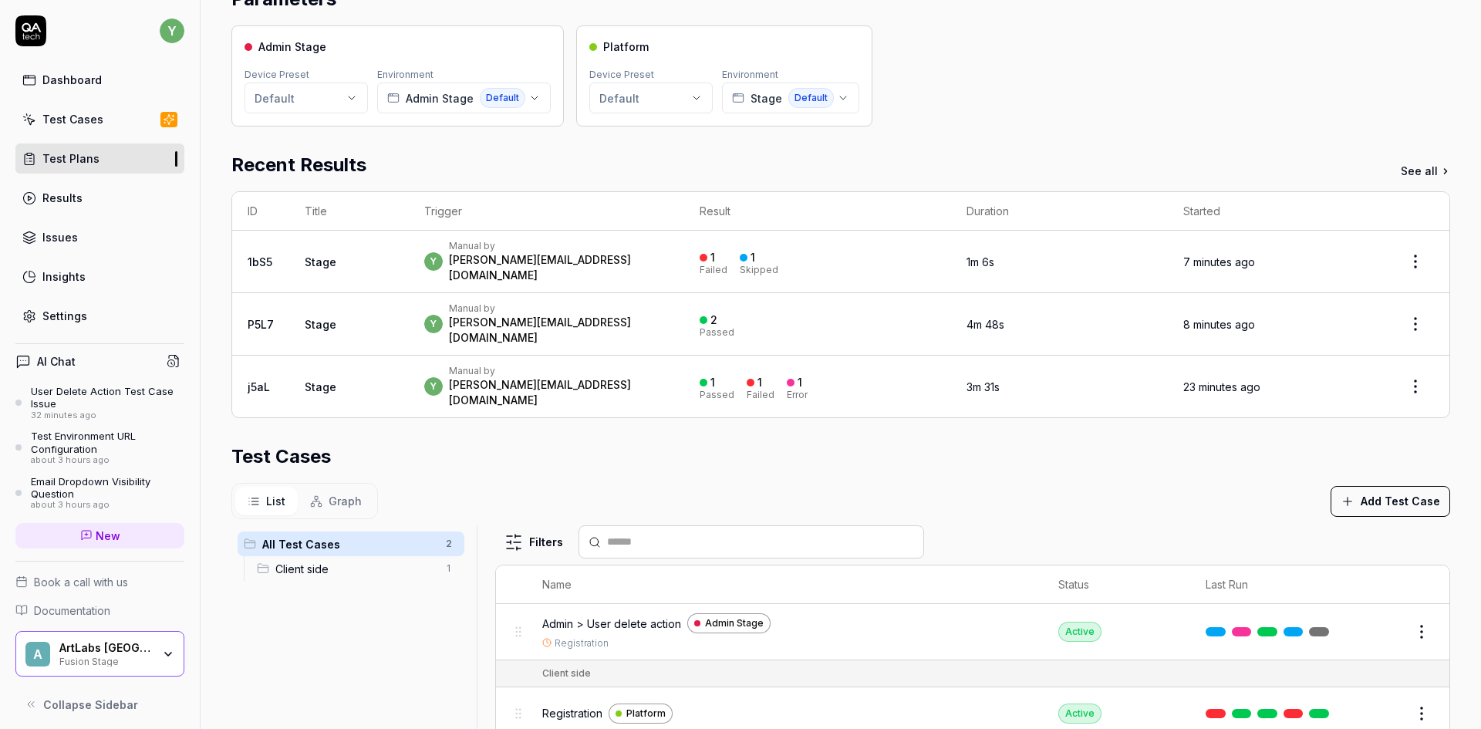
click at [578, 613] on div "Admin > User delete action Admin Stage Registration" at bounding box center [784, 631] width 485 height 37
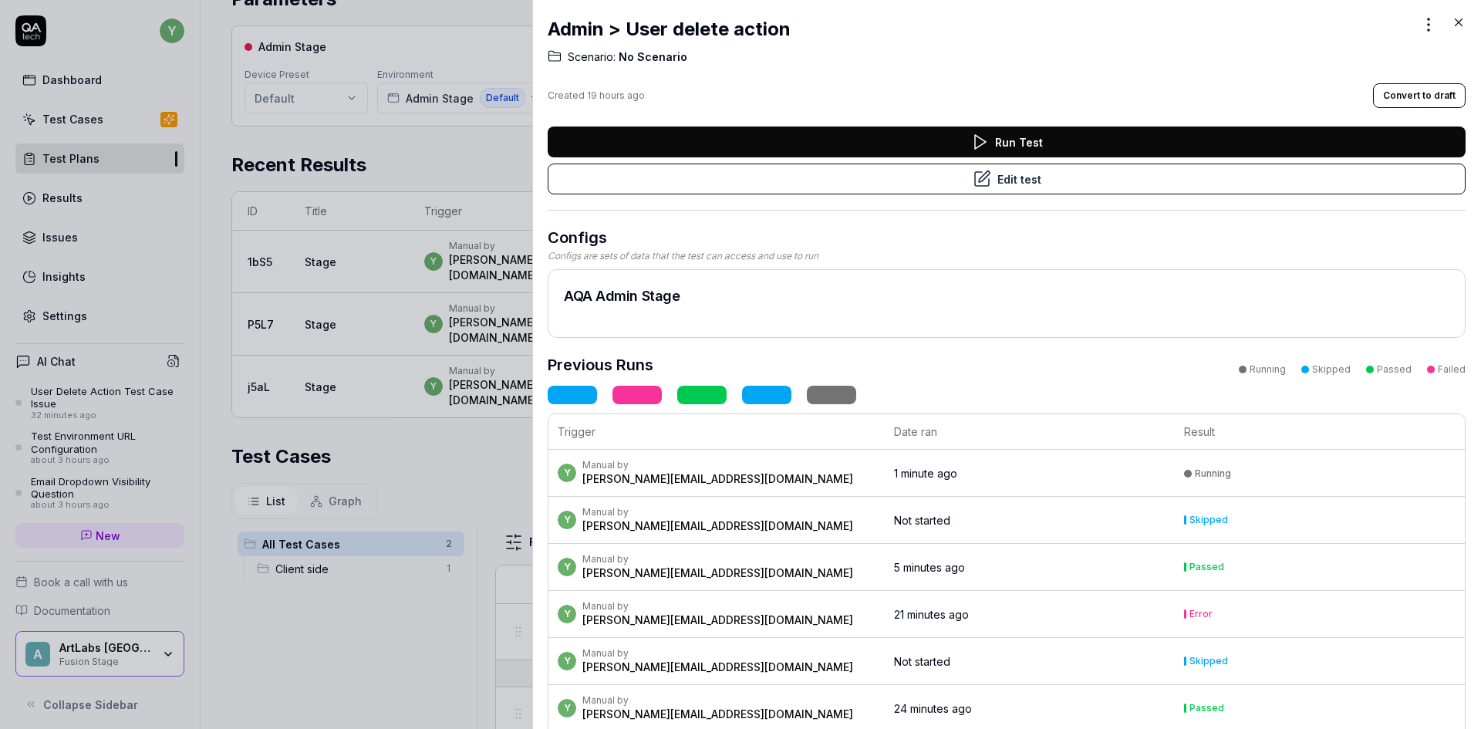
click at [1428, 96] on button "Convert to draft" at bounding box center [1419, 95] width 93 height 25
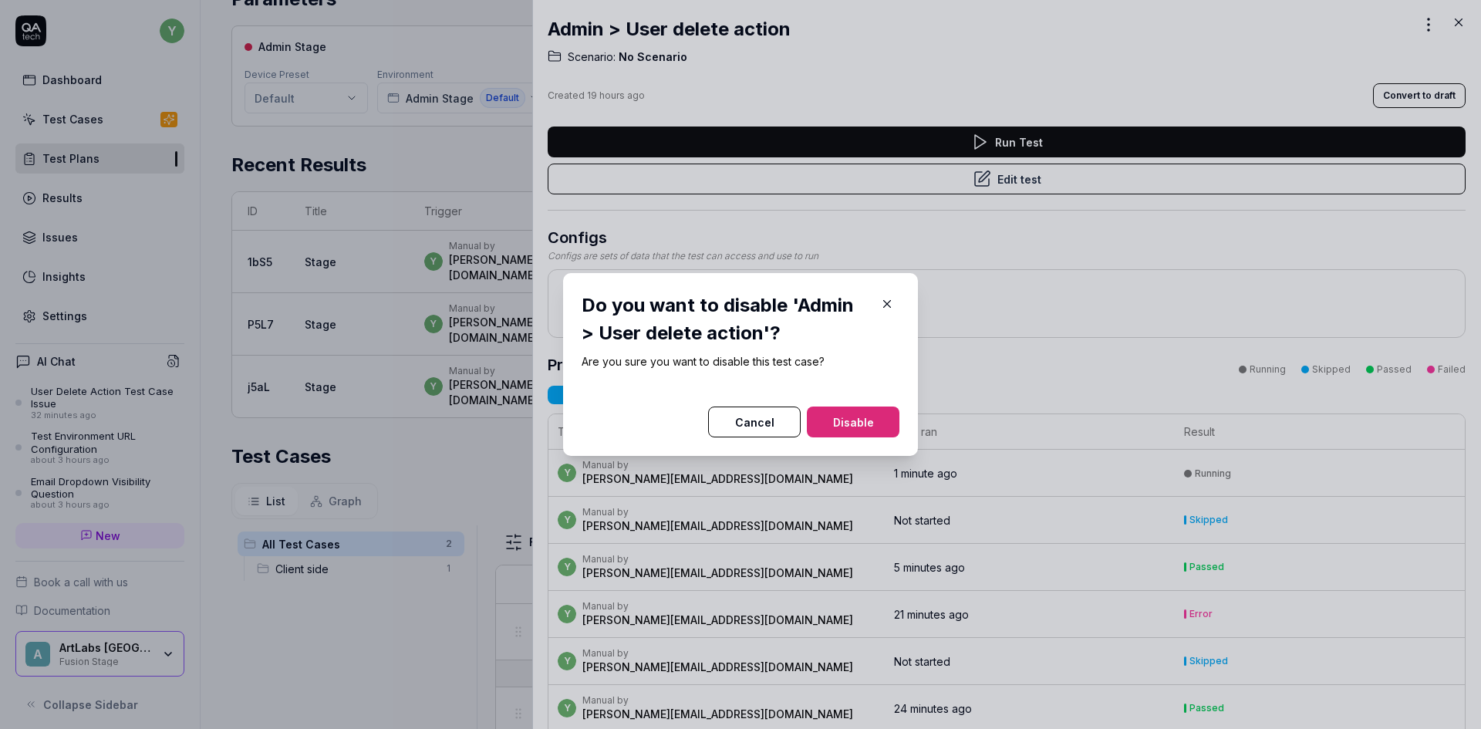
click at [831, 431] on button "Disable" at bounding box center [853, 421] width 93 height 31
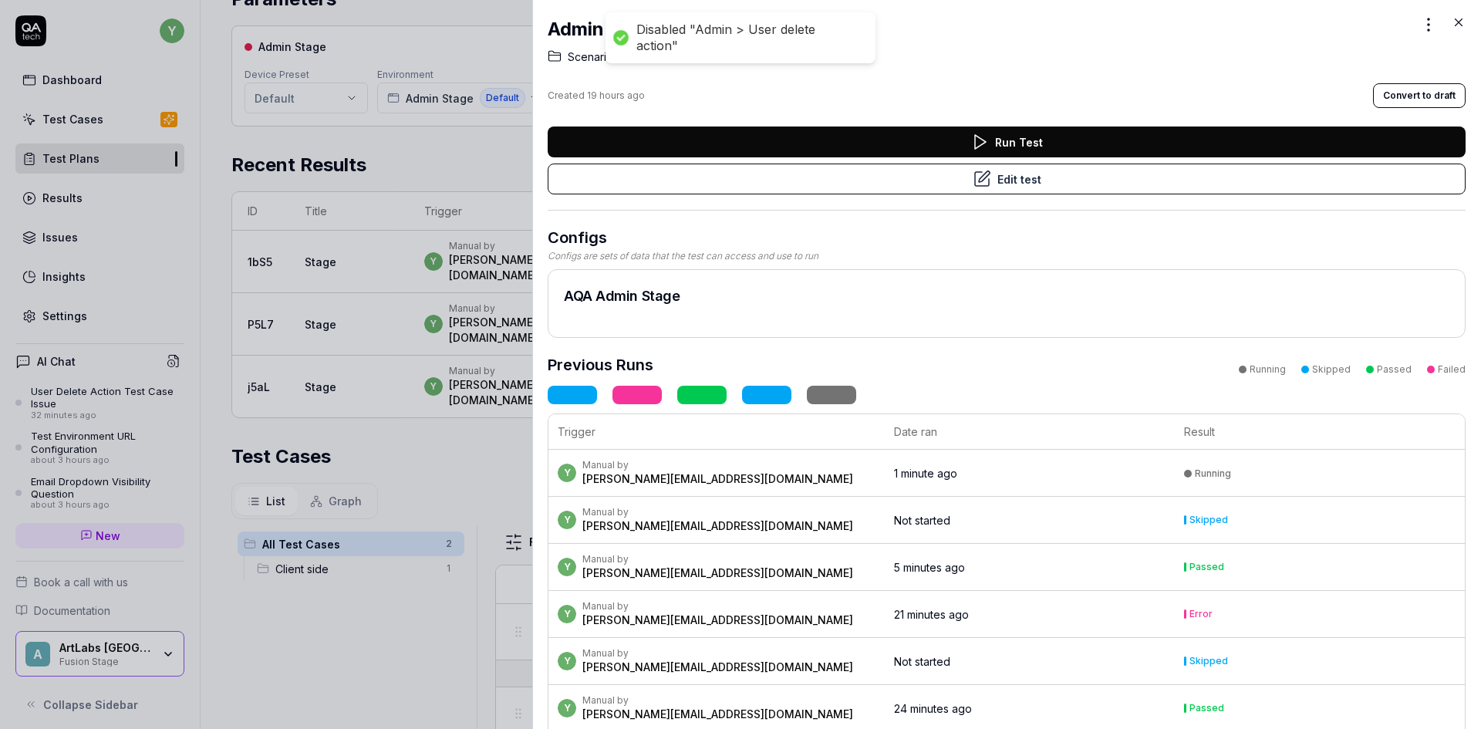
click at [1464, 22] on icon at bounding box center [1458, 22] width 14 height 14
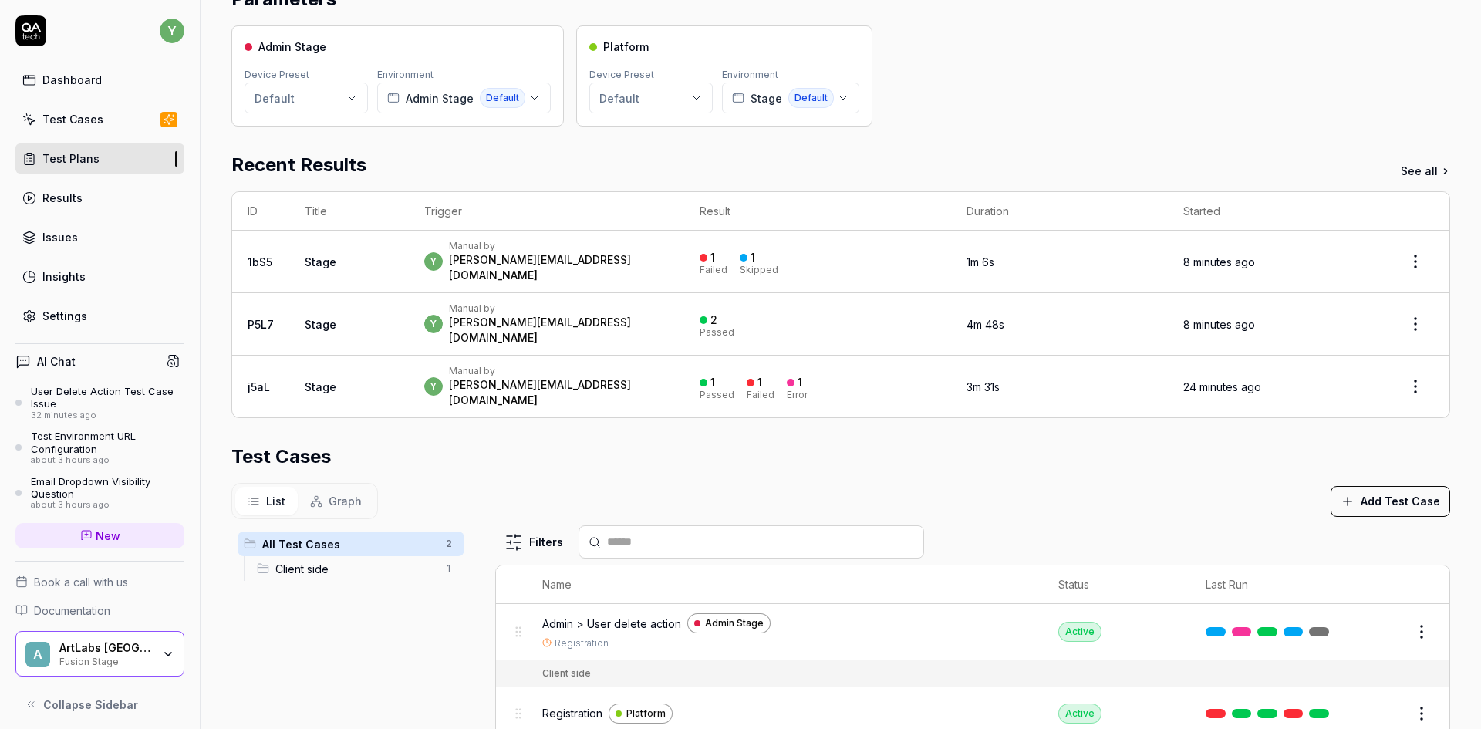
click at [1382, 701] on button "Edit" at bounding box center [1384, 713] width 37 height 25
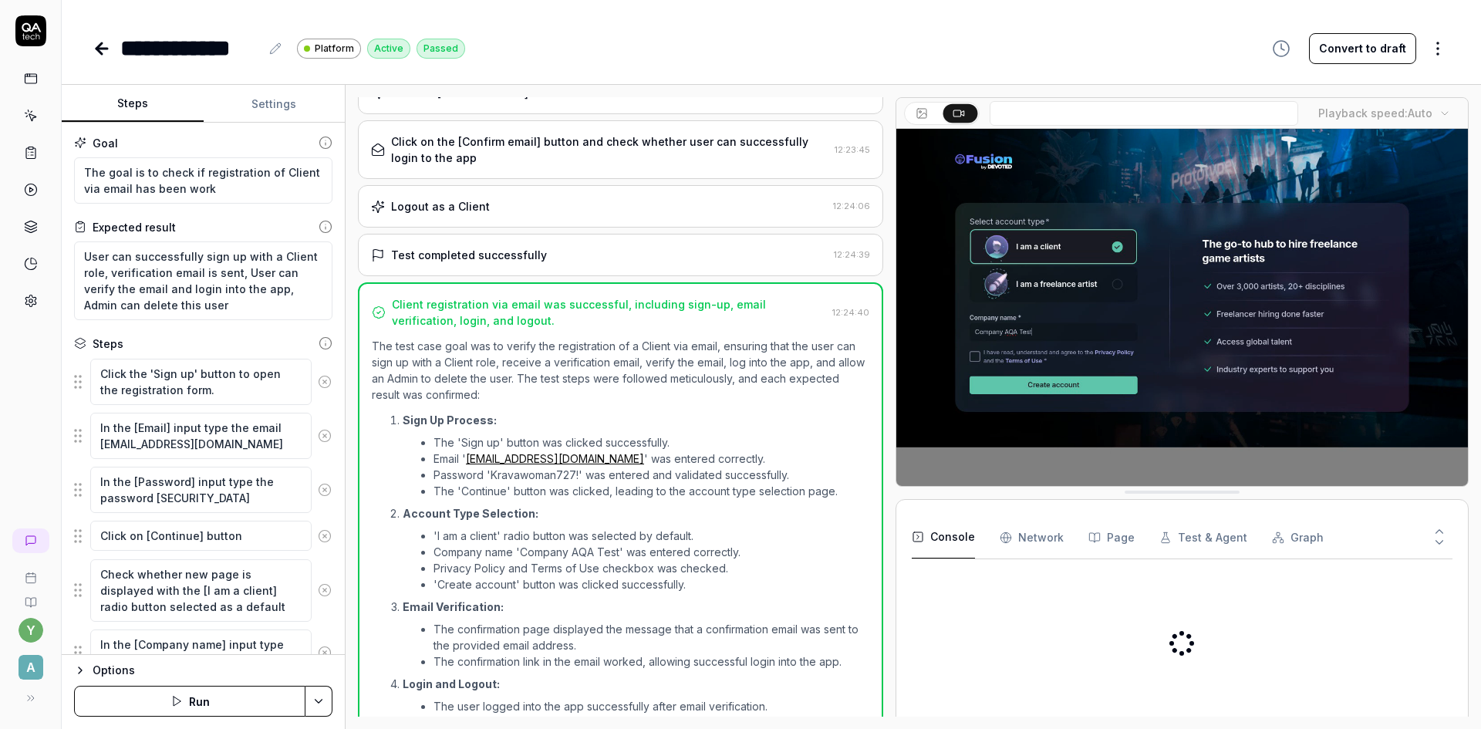
click at [1351, 55] on button "Convert to draft" at bounding box center [1362, 48] width 107 height 31
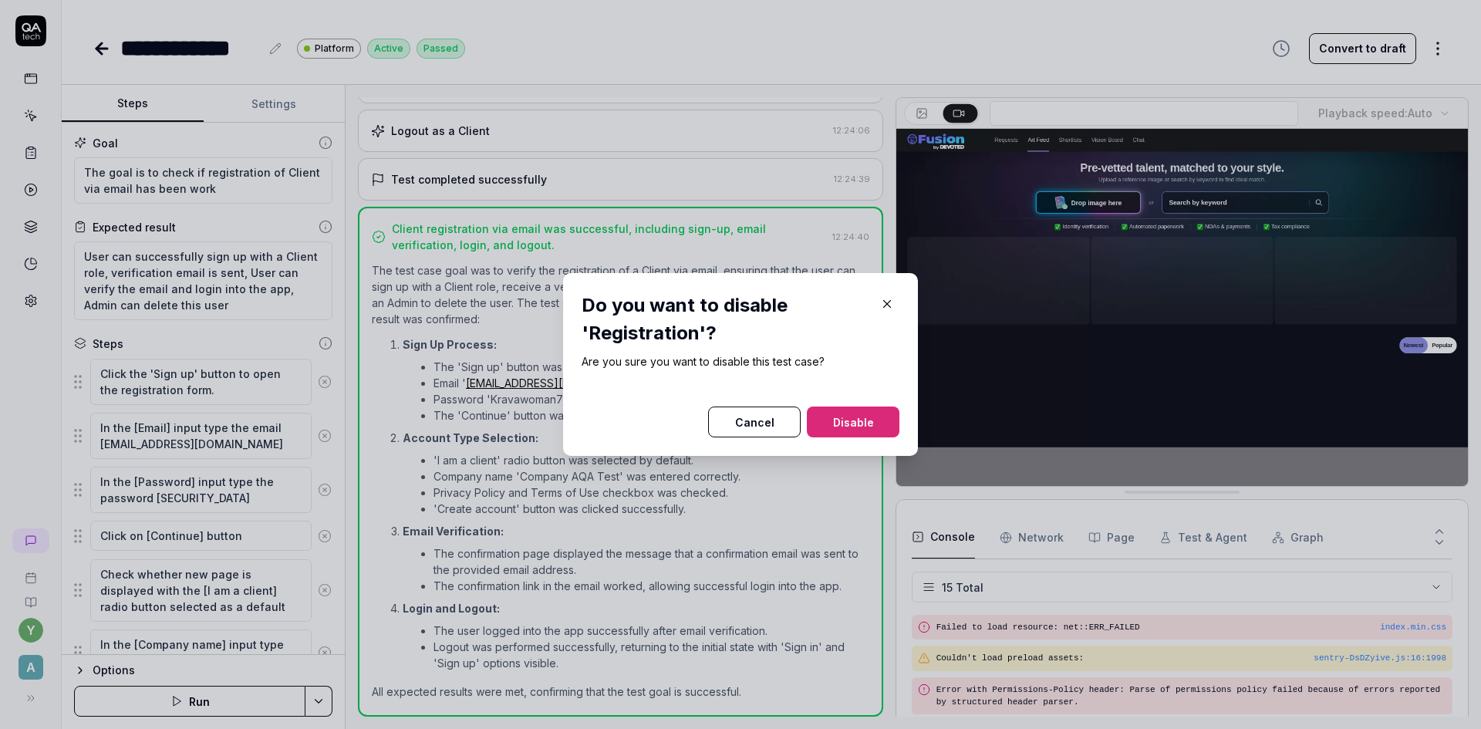
scroll to position [459, 0]
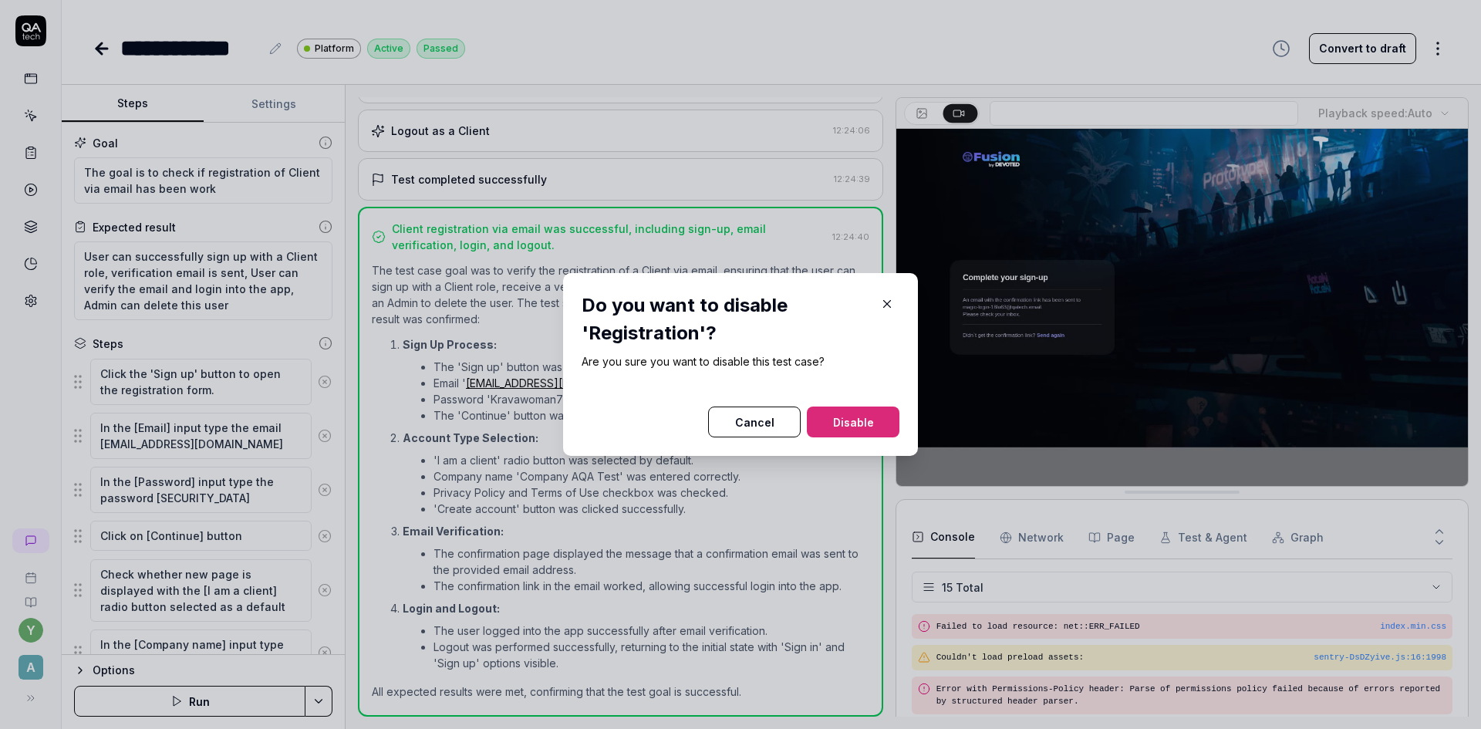
click at [854, 426] on button "Disable" at bounding box center [853, 421] width 93 height 31
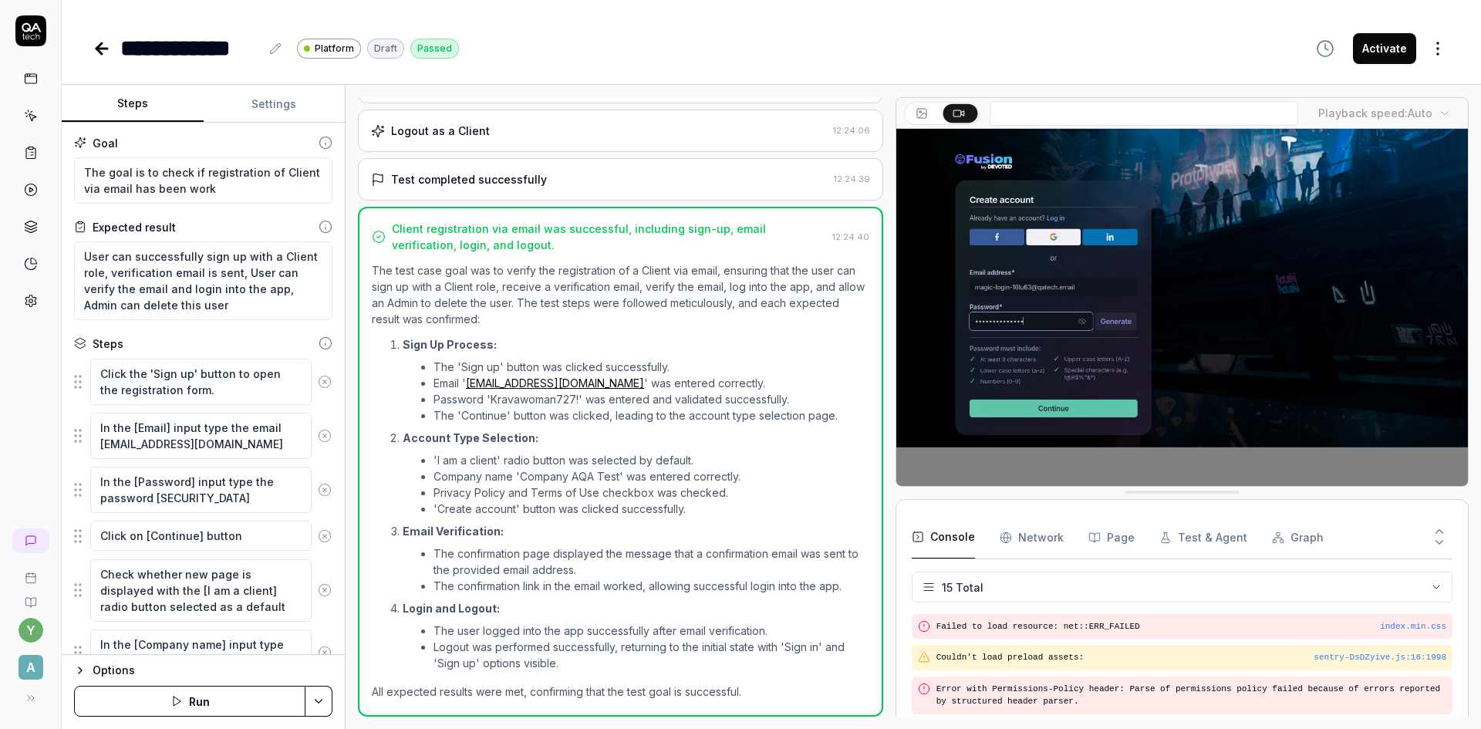
click at [106, 50] on icon at bounding box center [102, 48] width 19 height 19
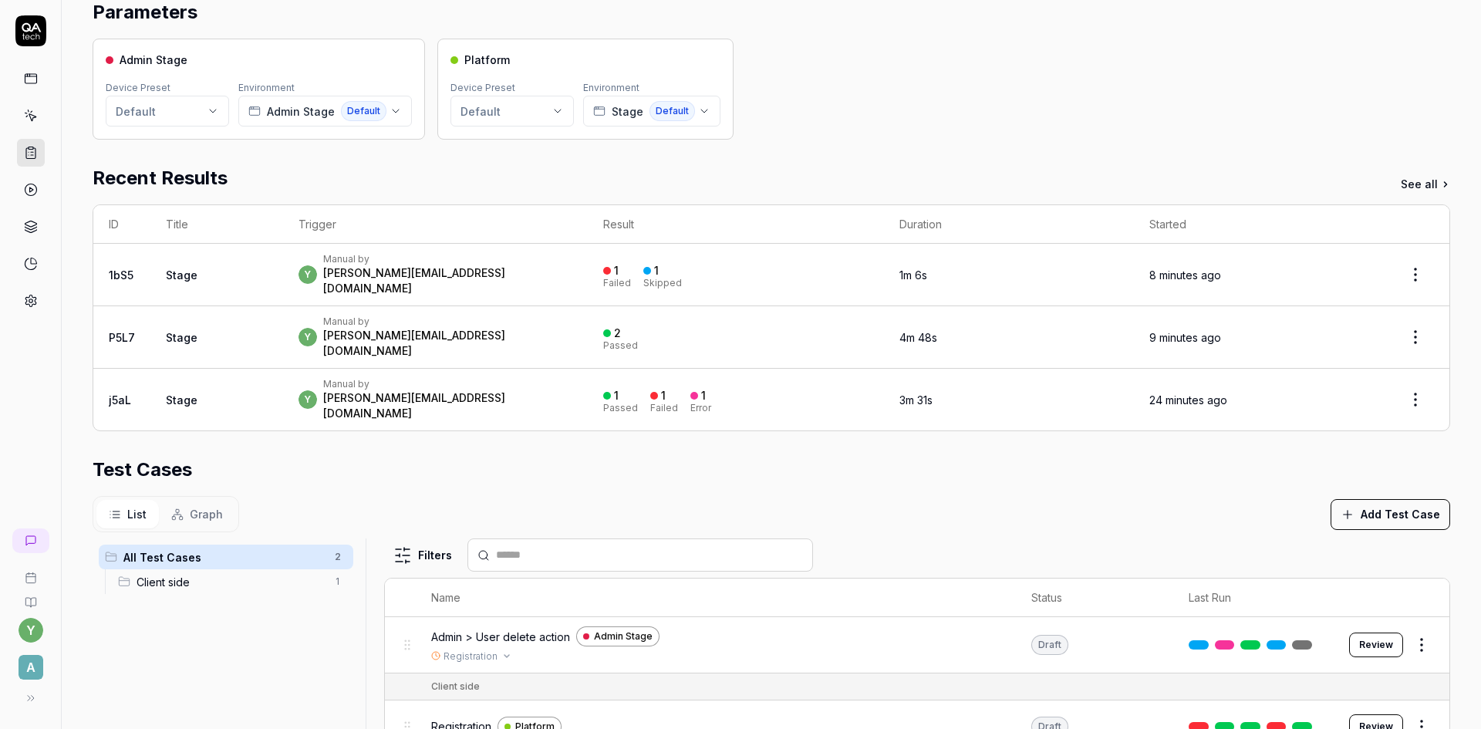
scroll to position [154, 0]
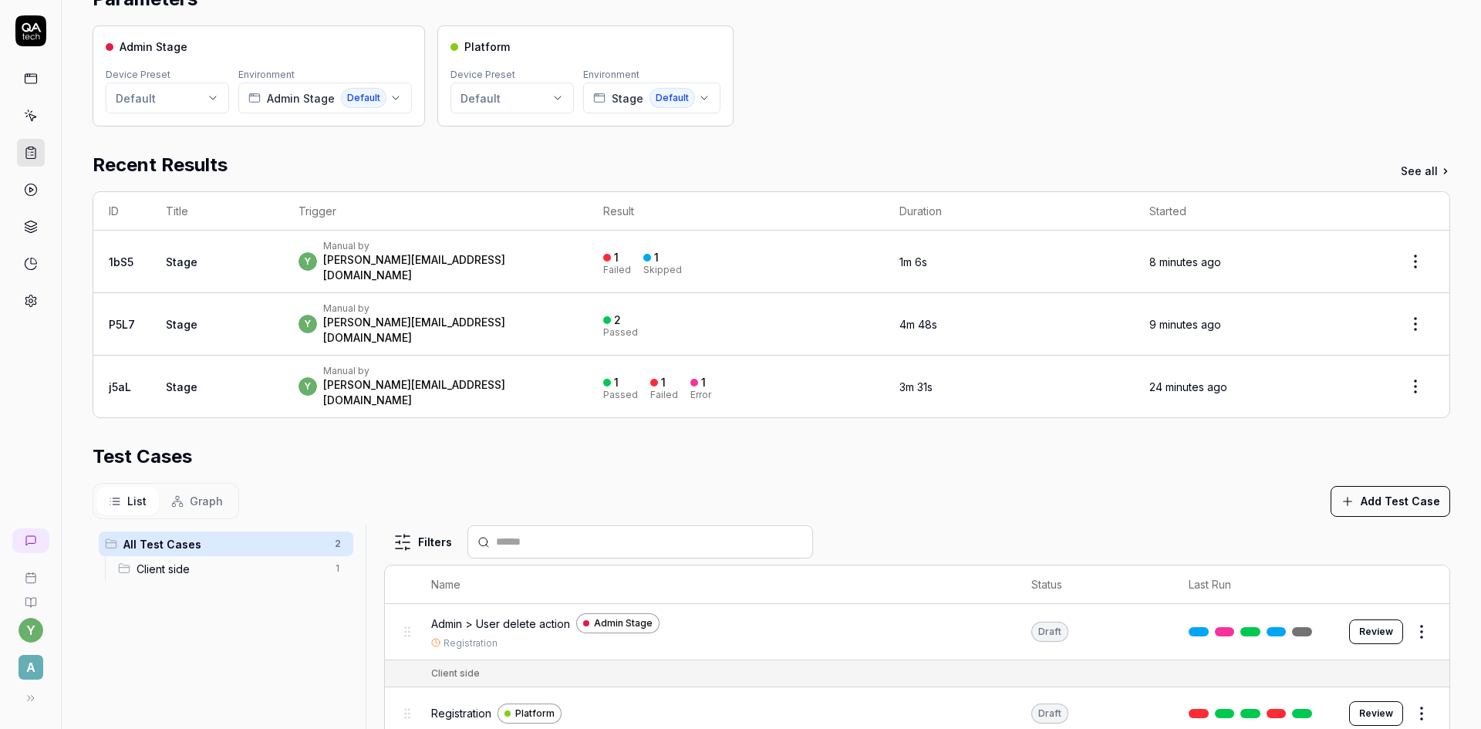
click at [520, 615] on span "Admin > User delete action" at bounding box center [500, 623] width 139 height 16
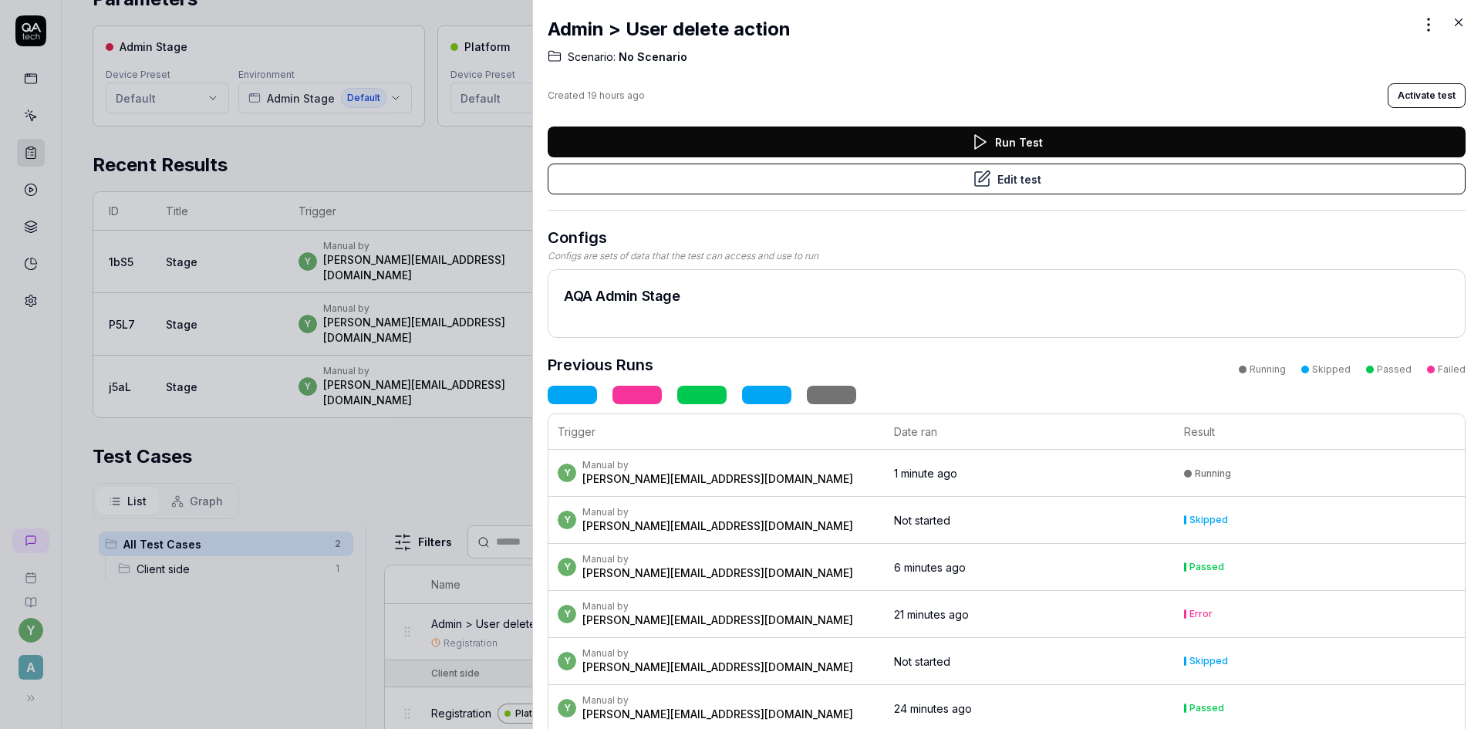
click at [1033, 146] on button "Run Test" at bounding box center [1006, 141] width 918 height 31
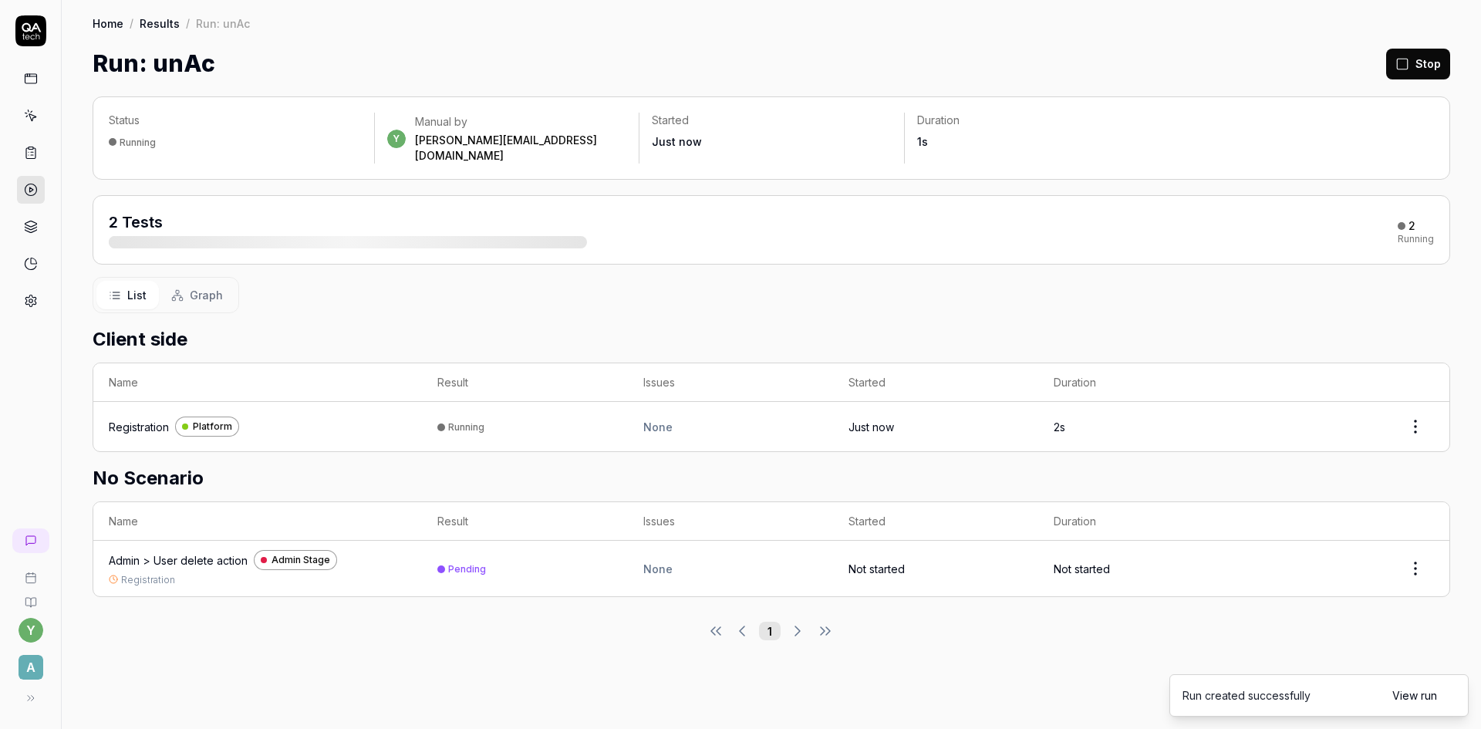
click at [1405, 696] on link "View run" at bounding box center [1414, 695] width 45 height 16
click at [1414, 696] on link "View run" at bounding box center [1414, 695] width 45 height 16
click at [1400, 694] on link "View run" at bounding box center [1414, 695] width 45 height 16
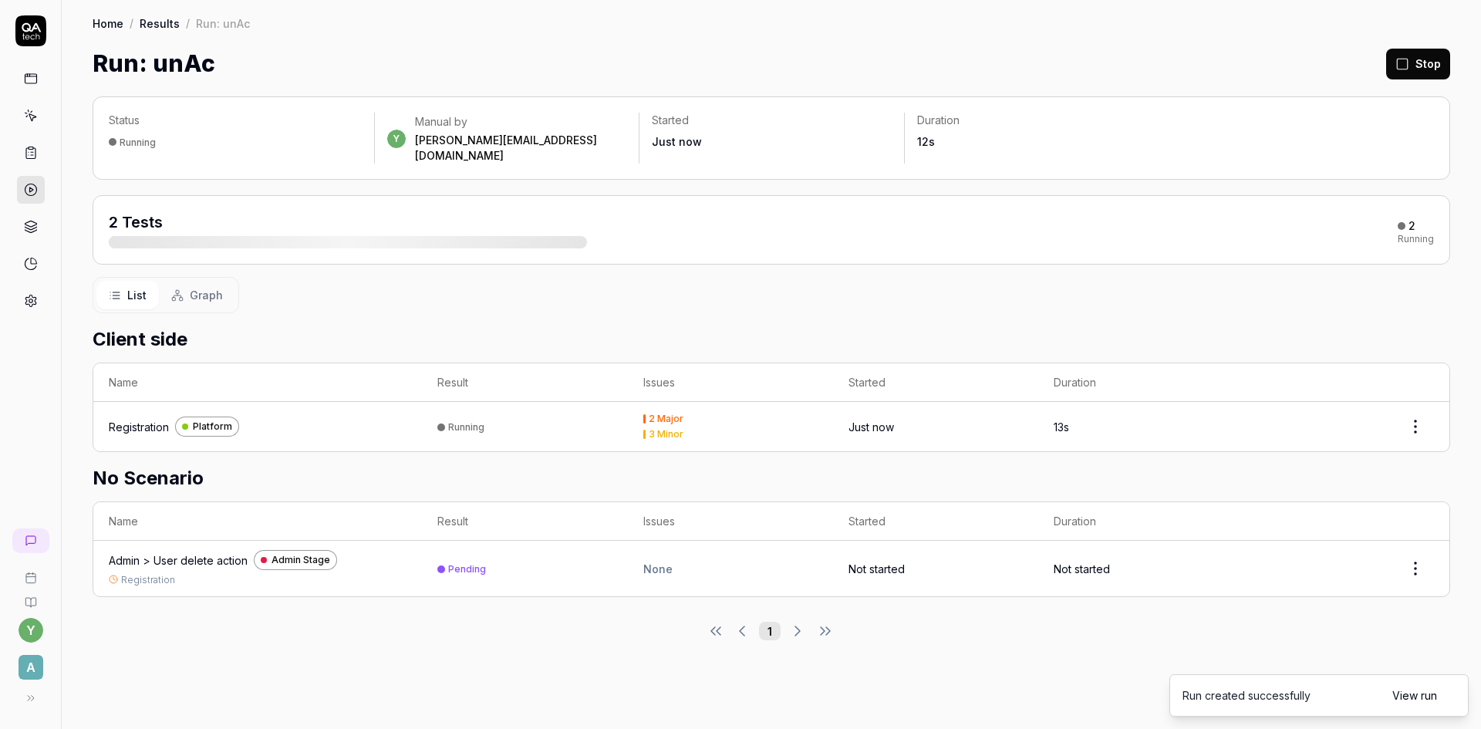
click at [1400, 694] on link "View run" at bounding box center [1414, 695] width 45 height 16
click at [1406, 693] on link "View run" at bounding box center [1414, 695] width 45 height 16
click at [157, 419] on div "Registration" at bounding box center [139, 427] width 60 height 16
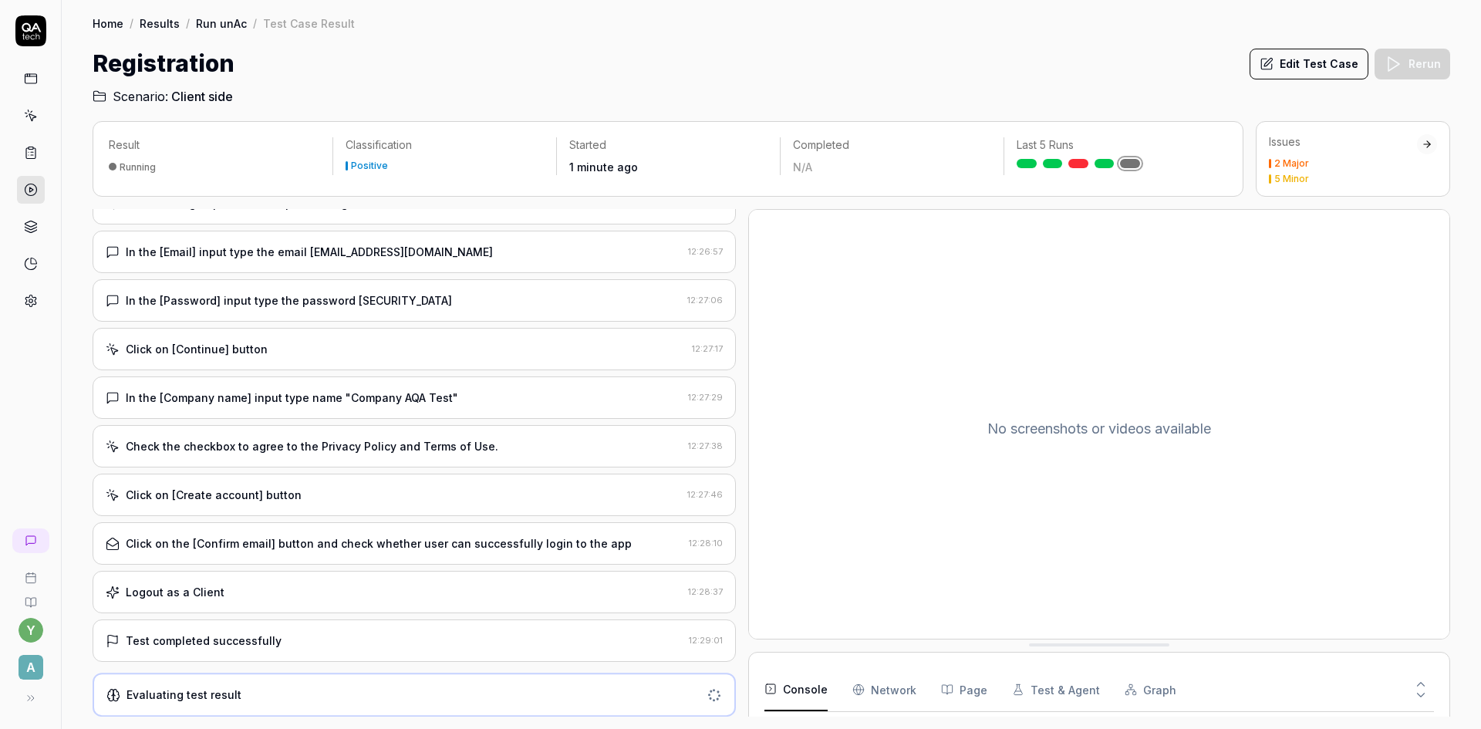
scroll to position [94, 0]
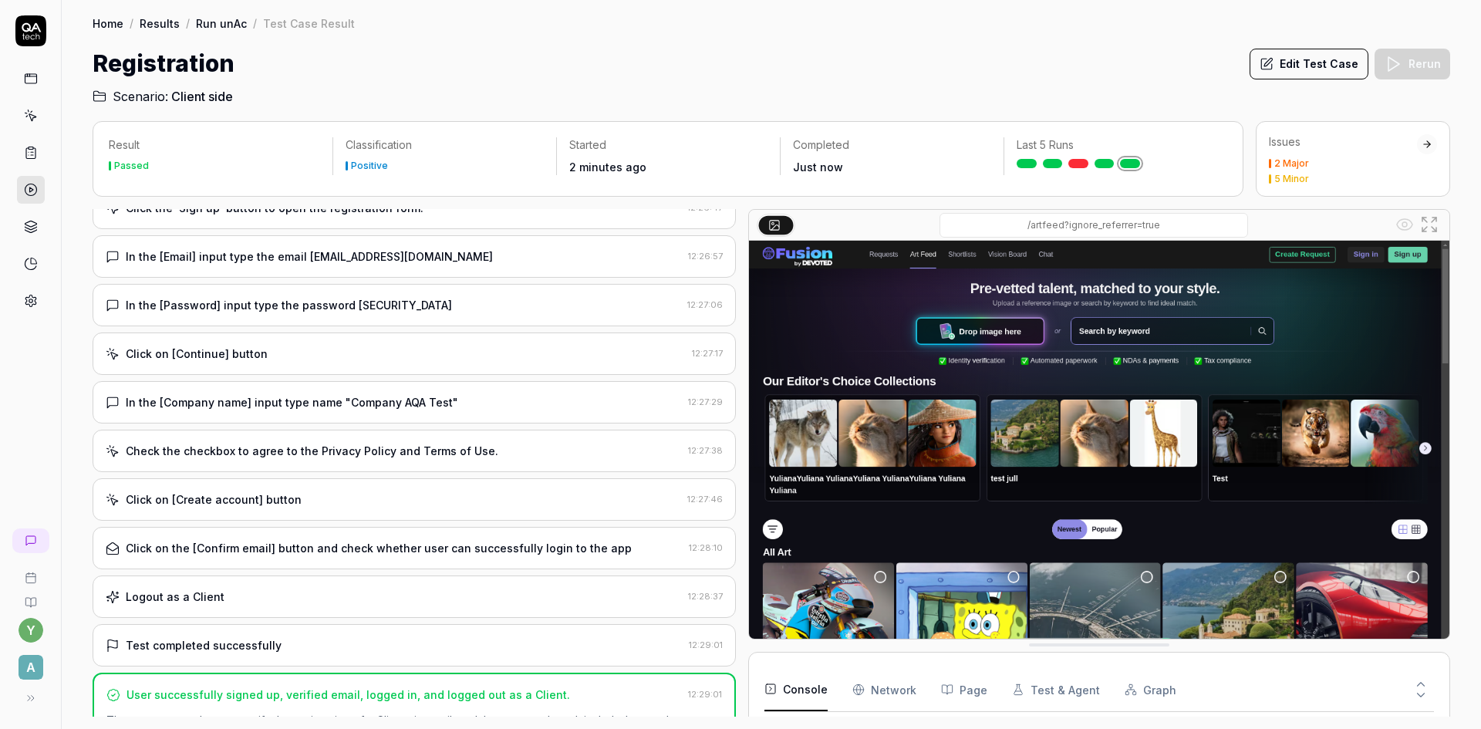
click at [27, 184] on icon at bounding box center [31, 190] width 14 height 14
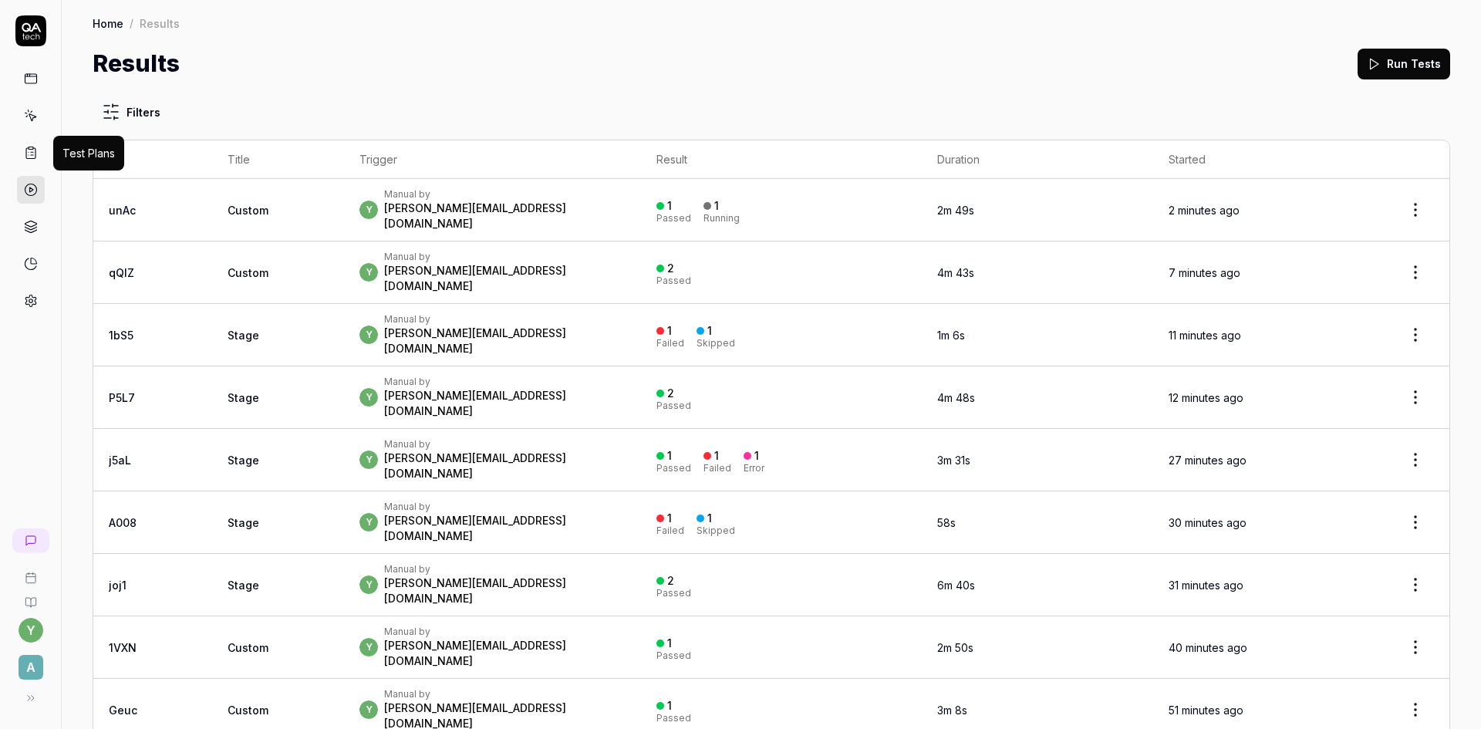
click at [27, 148] on icon at bounding box center [30, 153] width 9 height 11
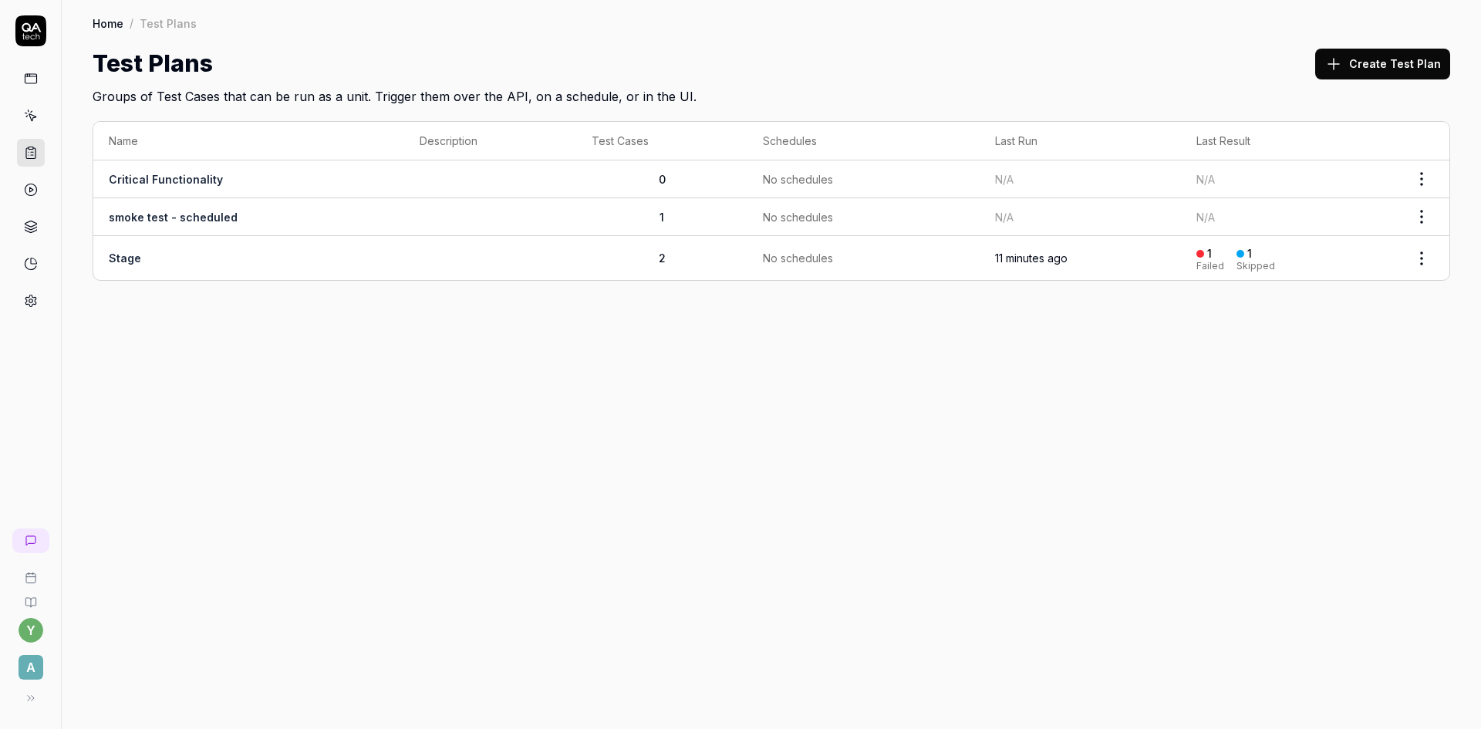
click at [125, 258] on link "Stage" at bounding box center [125, 257] width 32 height 13
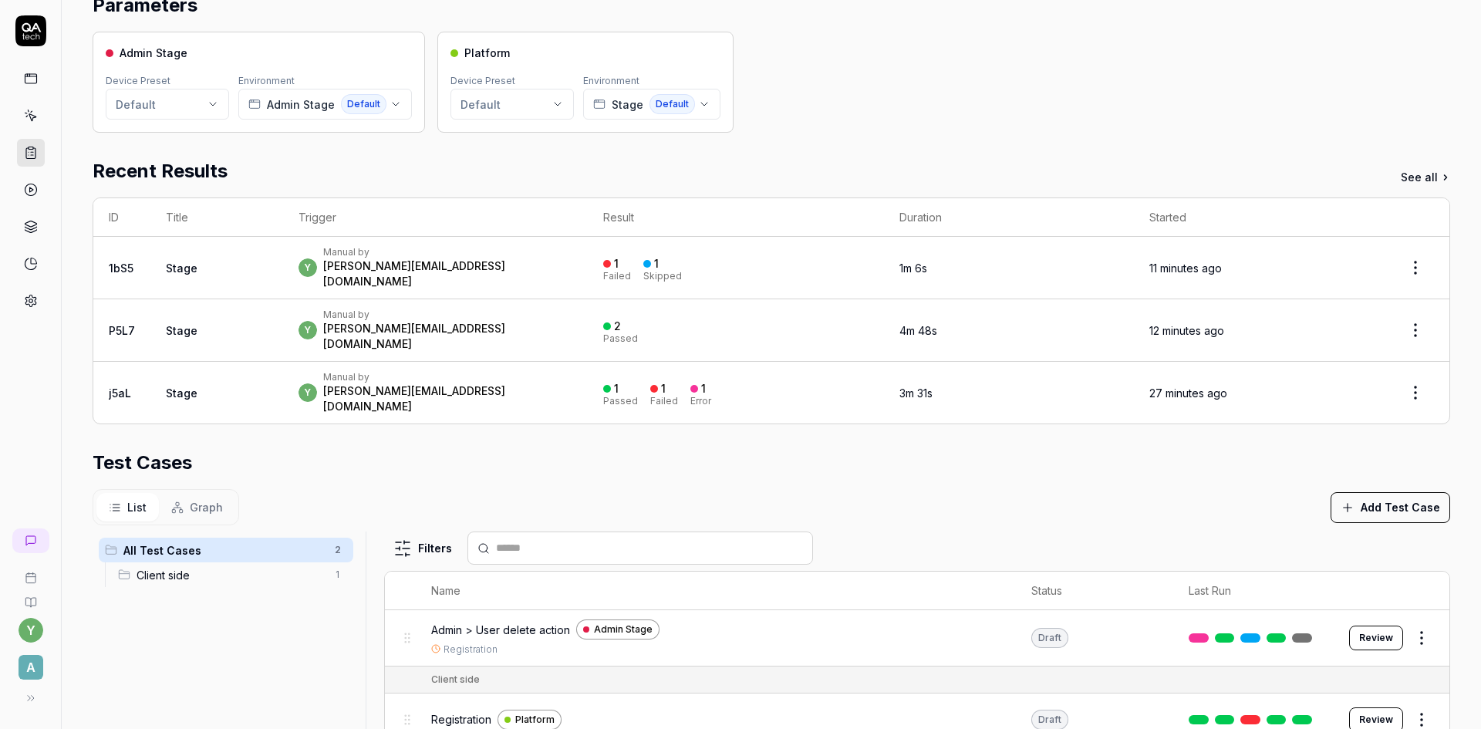
scroll to position [154, 0]
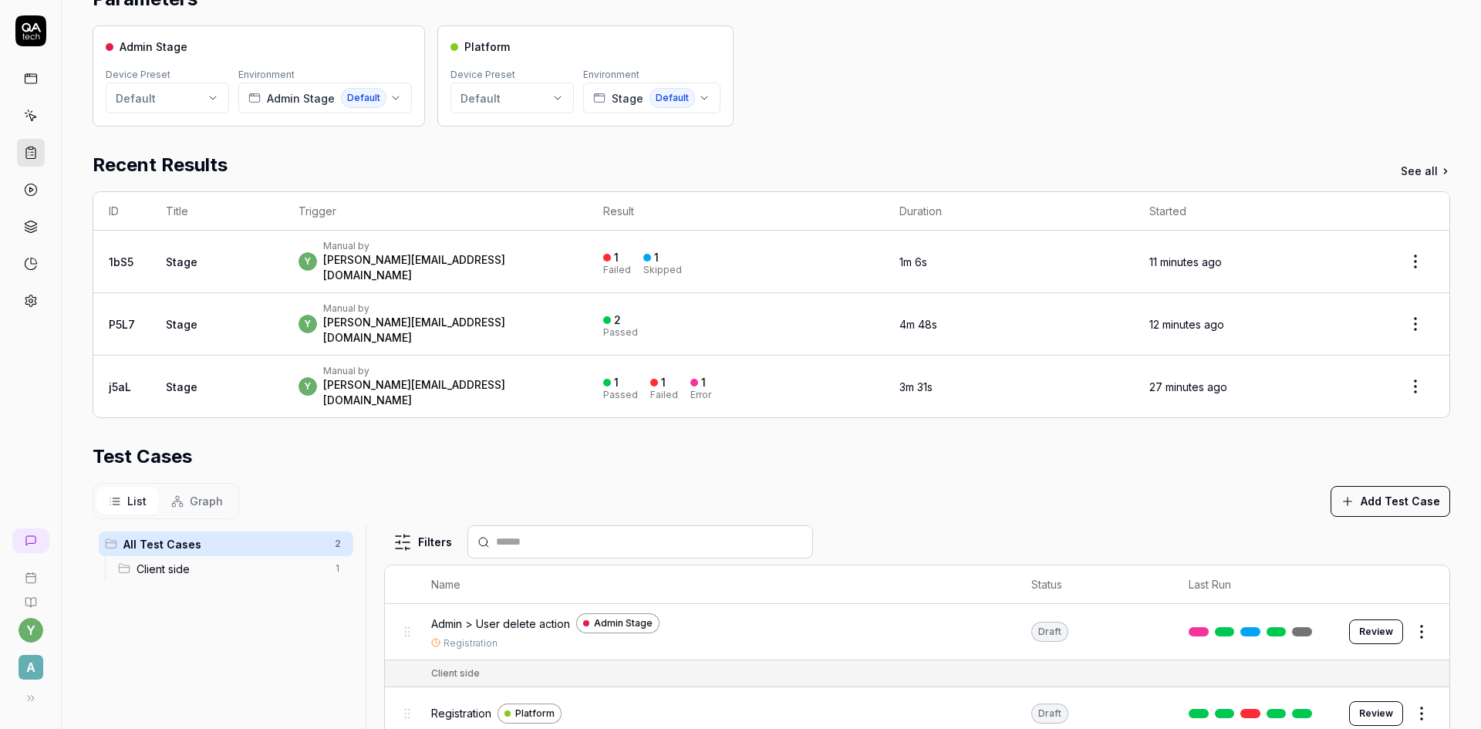
click at [487, 615] on span "Admin > User delete action" at bounding box center [500, 623] width 139 height 16
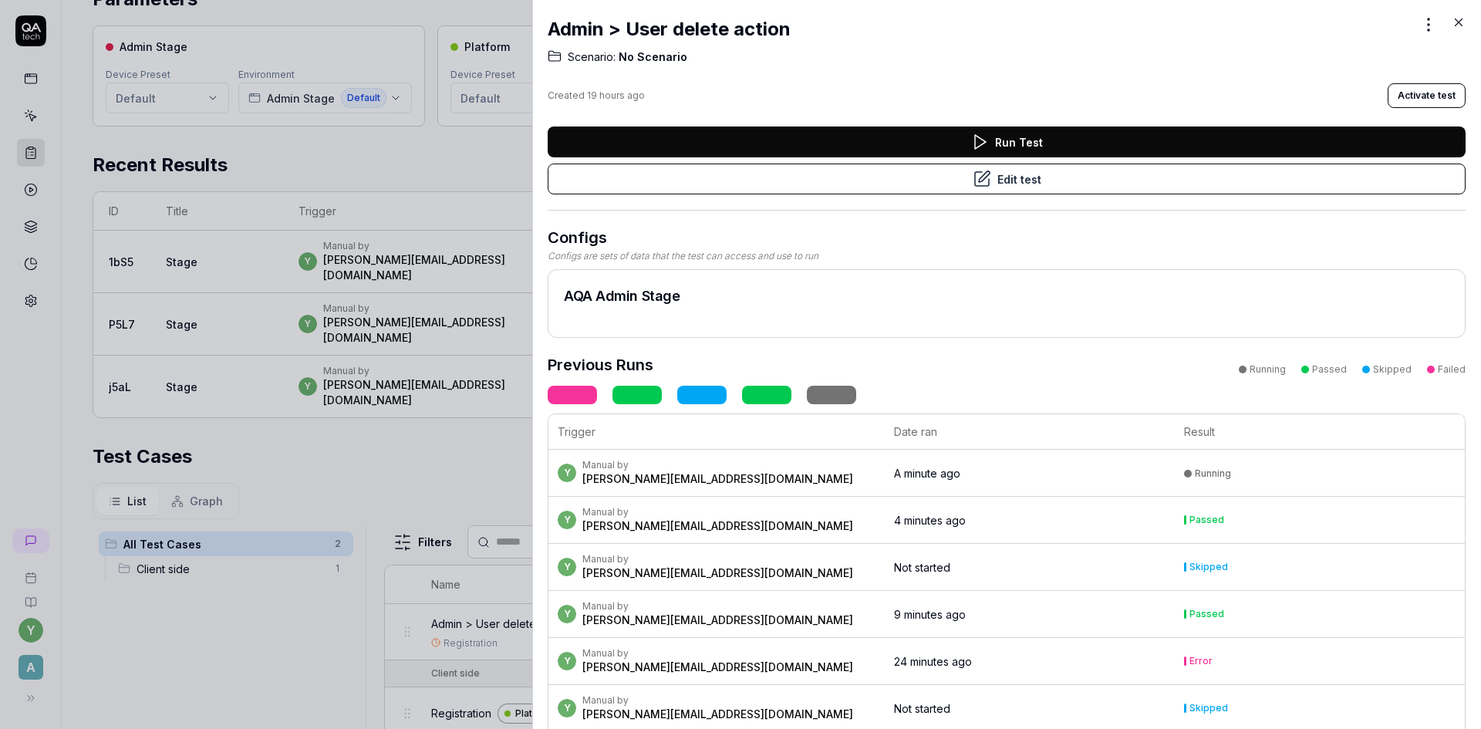
click at [997, 180] on button "Edit test" at bounding box center [1006, 178] width 918 height 31
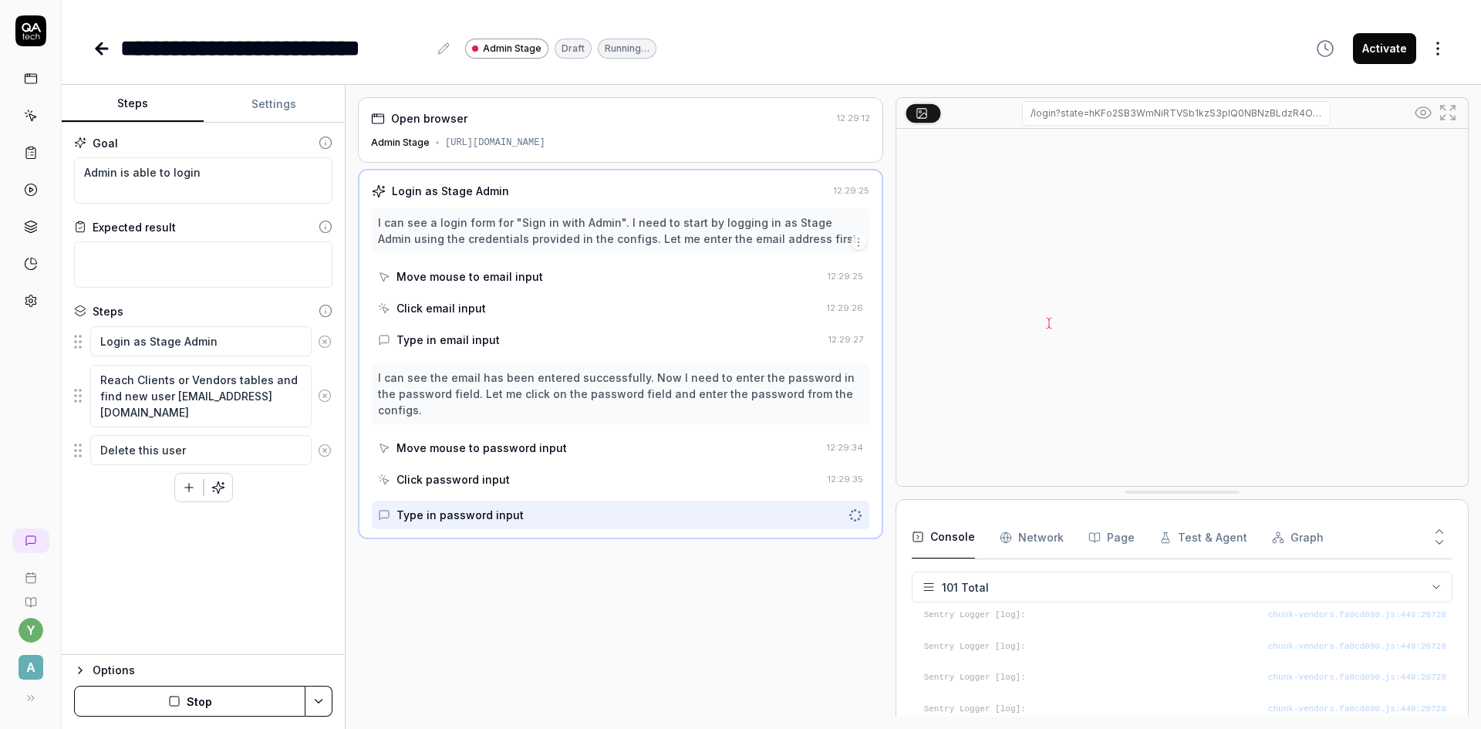
scroll to position [3055, 0]
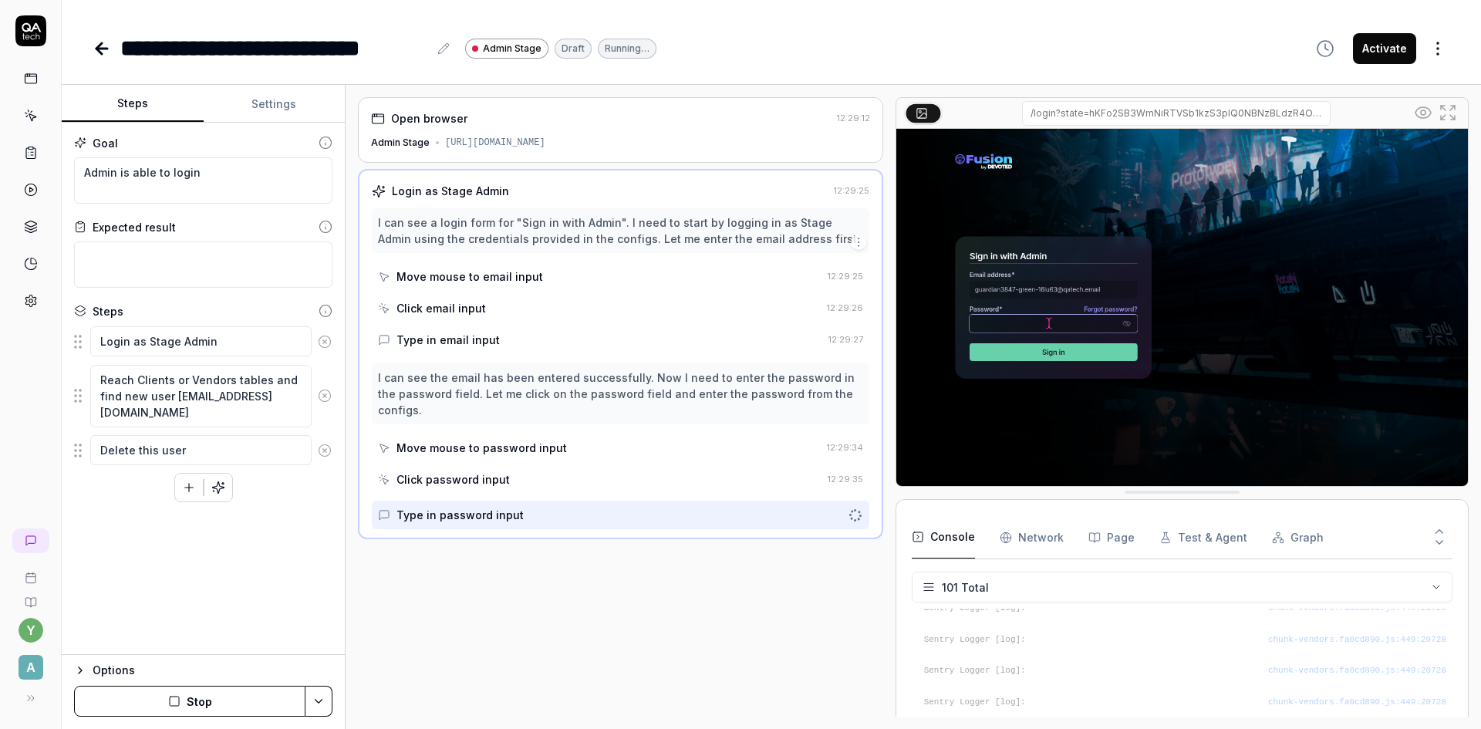
type textarea "*"
click at [268, 106] on button "Settings" at bounding box center [275, 104] width 142 height 37
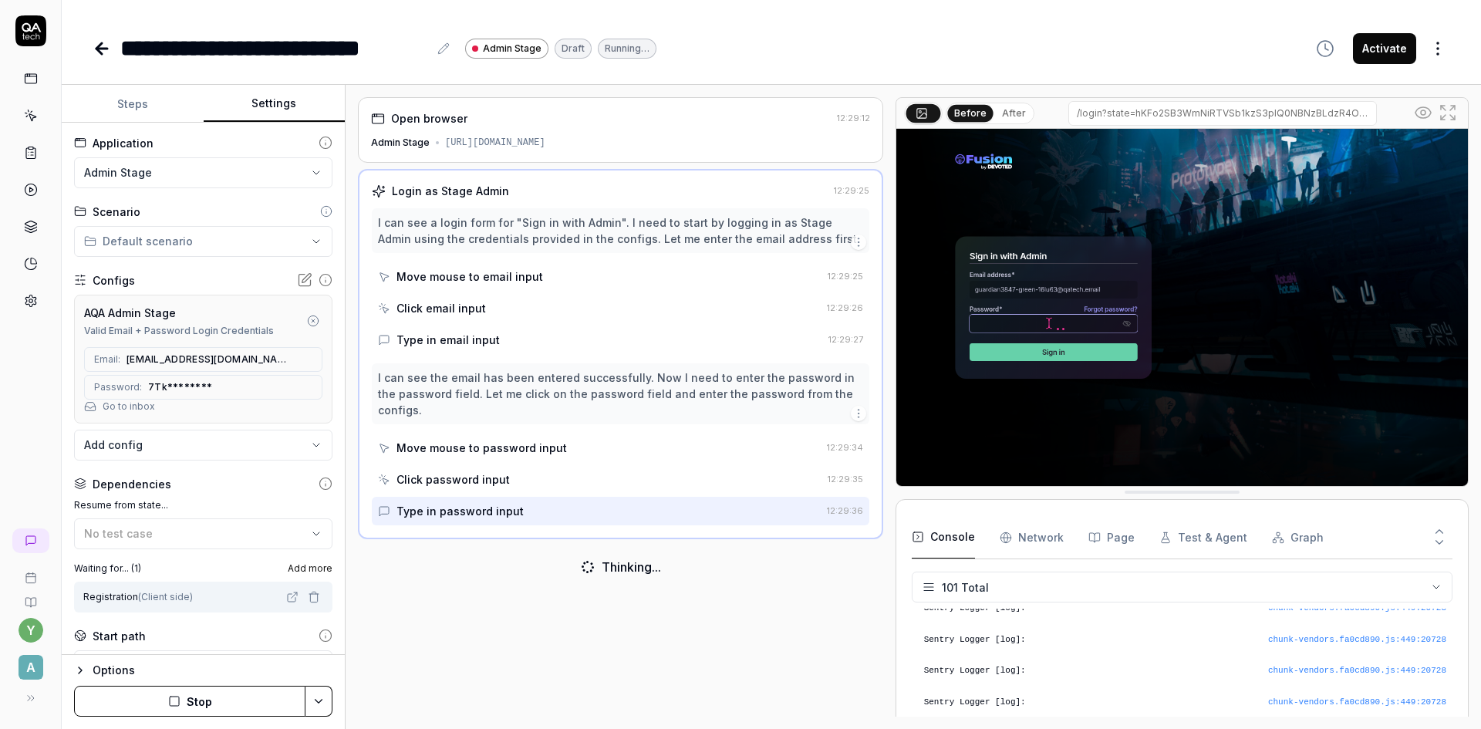
click at [308, 598] on icon "button" at bounding box center [314, 597] width 12 height 12
click at [315, 705] on html "**********" at bounding box center [740, 364] width 1481 height 729
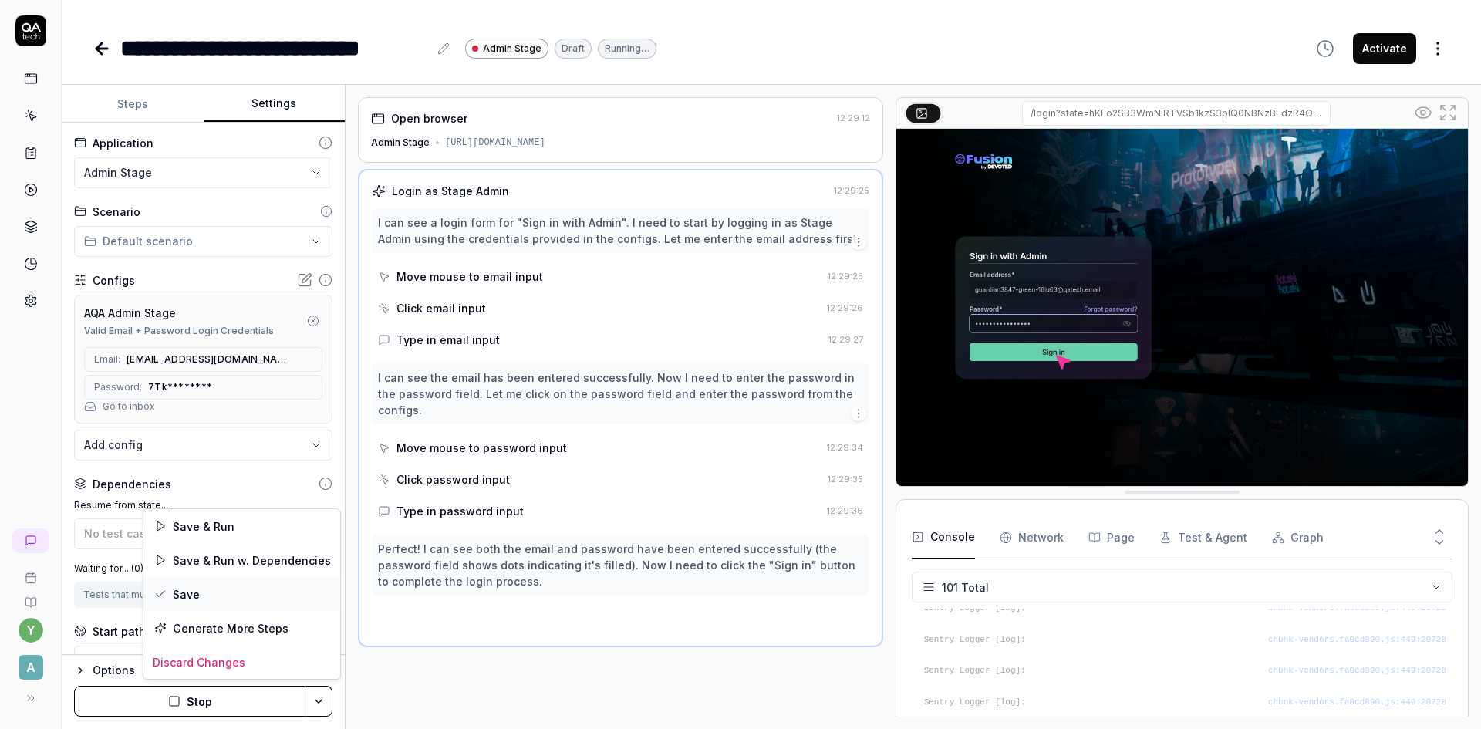
click at [200, 597] on div "Save" at bounding box center [241, 594] width 197 height 34
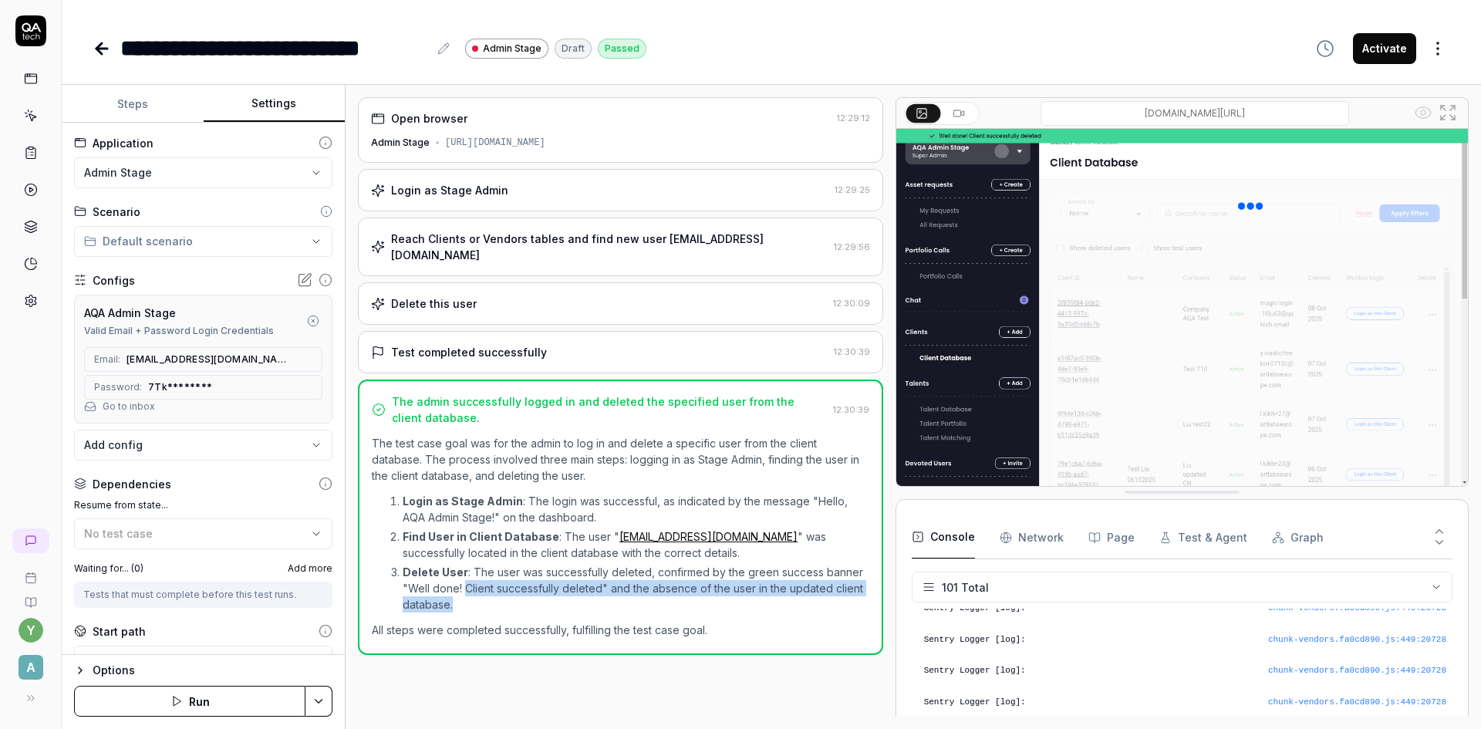
drag, startPoint x: 463, startPoint y: 594, endPoint x: 483, endPoint y: 606, distance: 23.5
click at [483, 606] on p "Delete User : The user was successfully deleted, confirmed by the green success…" at bounding box center [636, 588] width 467 height 49
click at [737, 633] on p "All steps were completed successfully, fulfilling the test case goal." at bounding box center [620, 630] width 497 height 16
click at [779, 30] on div "**********" at bounding box center [771, 33] width 1419 height 66
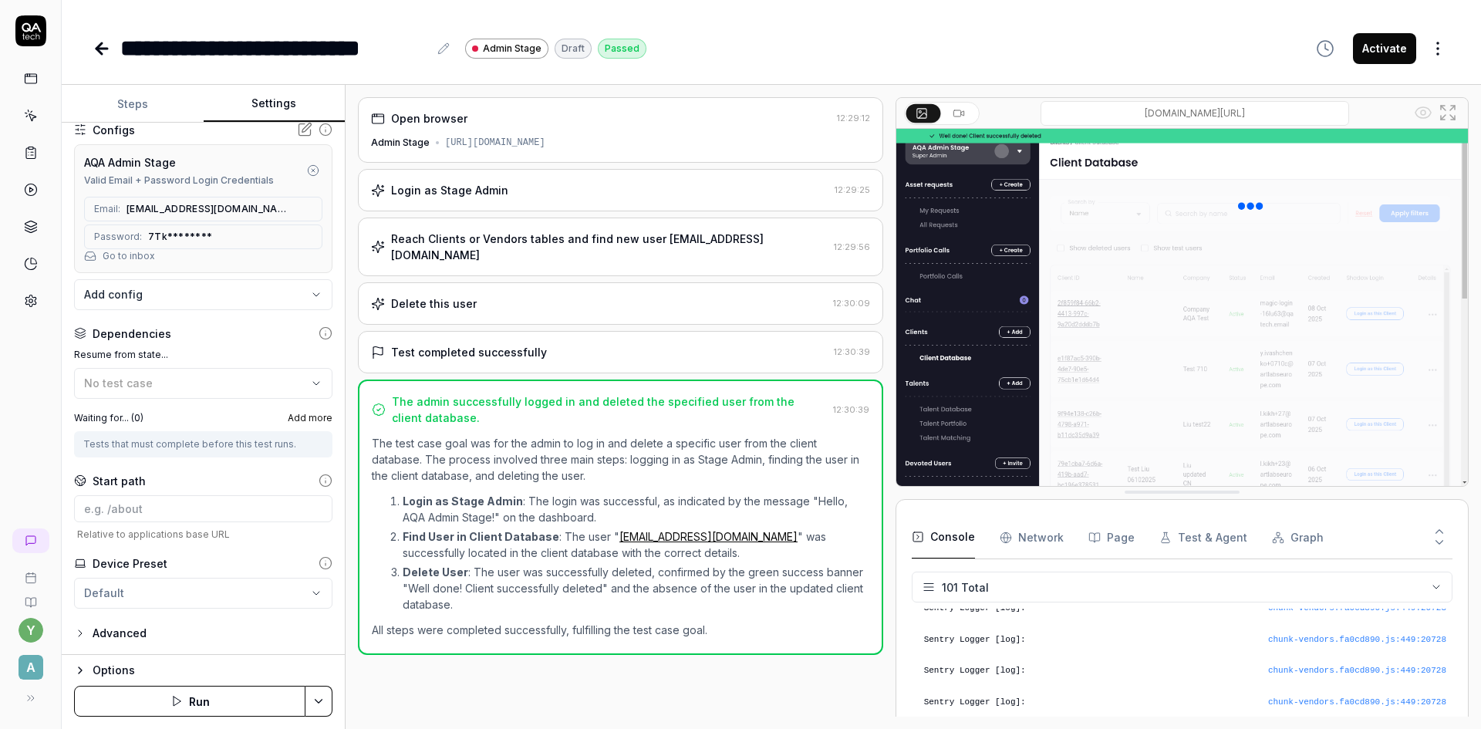
scroll to position [0, 0]
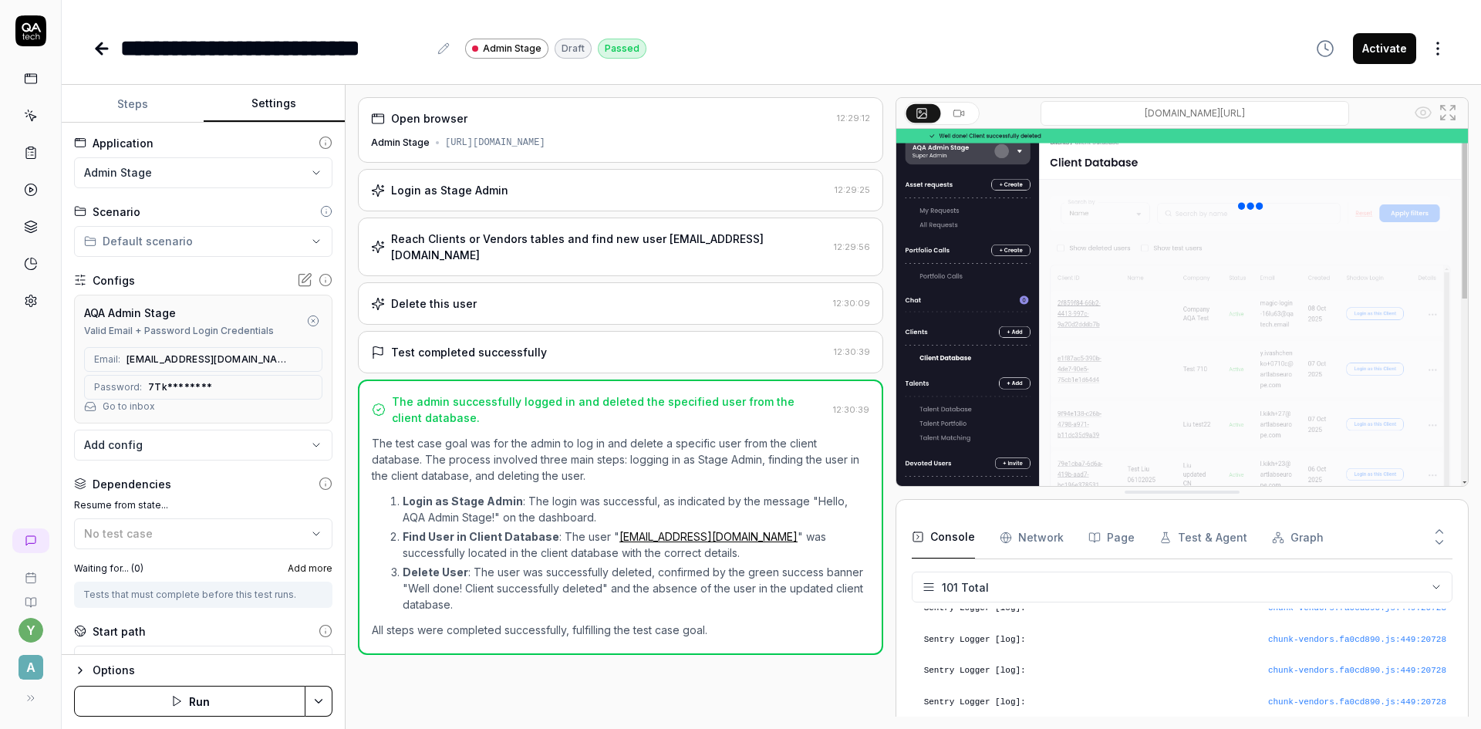
click at [706, 50] on div "**********" at bounding box center [771, 48] width 1357 height 35
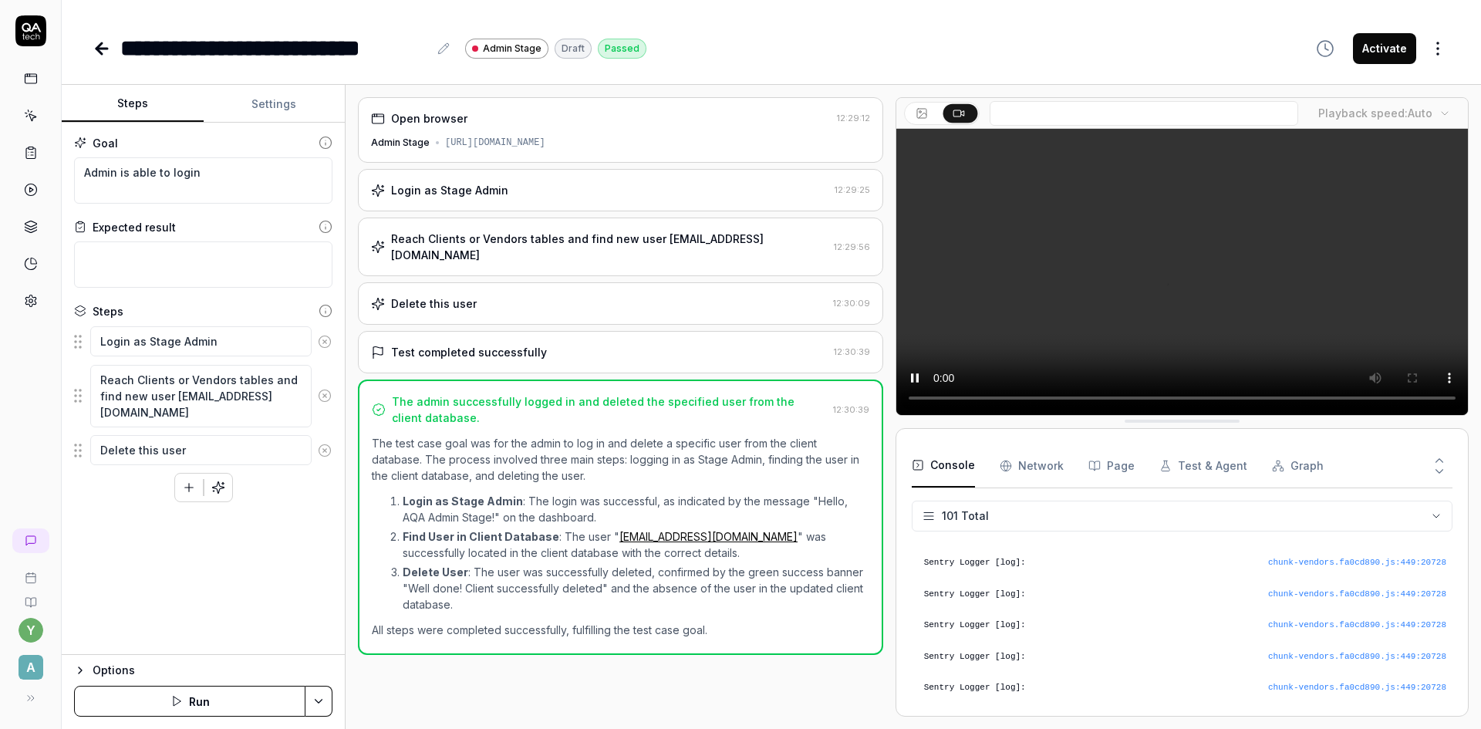
scroll to position [3055, 0]
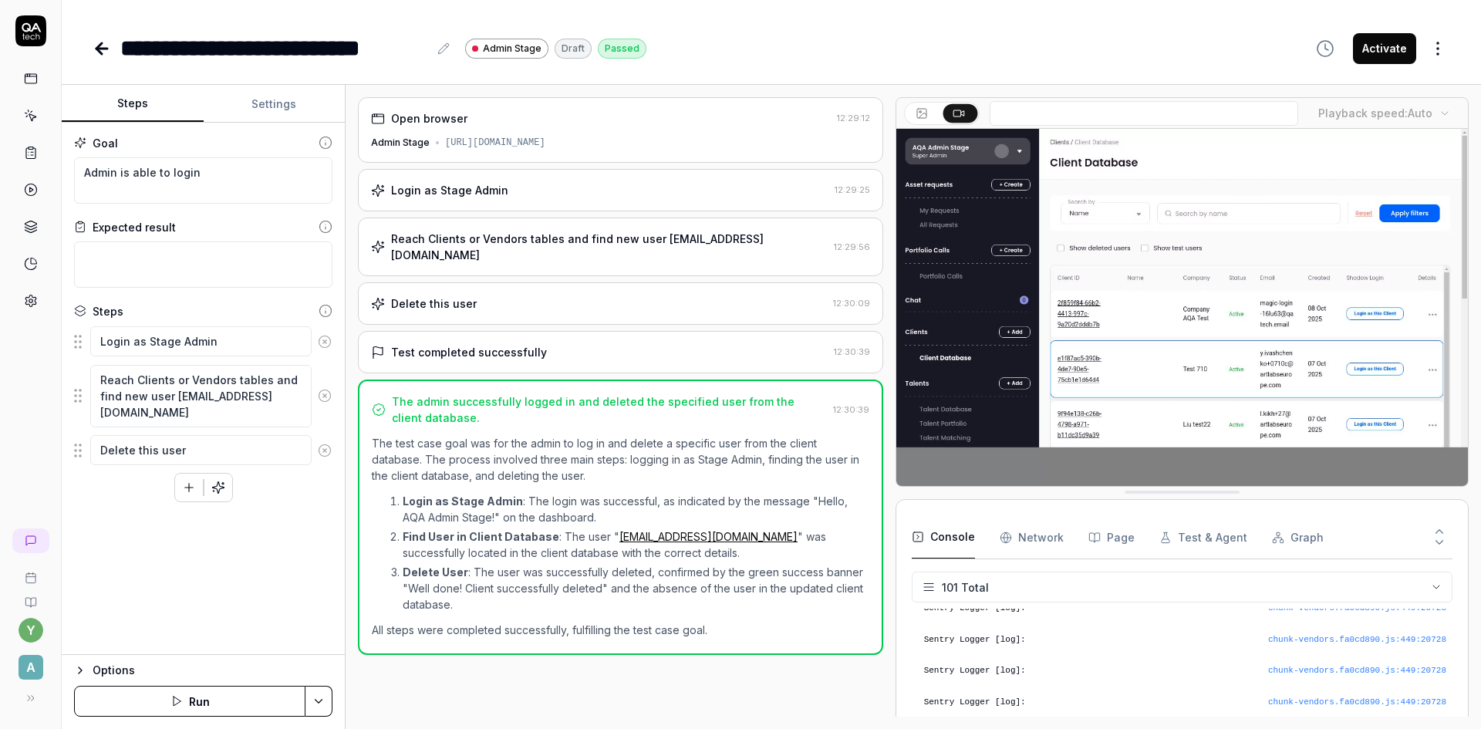
drag, startPoint x: 1398, startPoint y: 51, endPoint x: 1173, endPoint y: 16, distance: 227.8
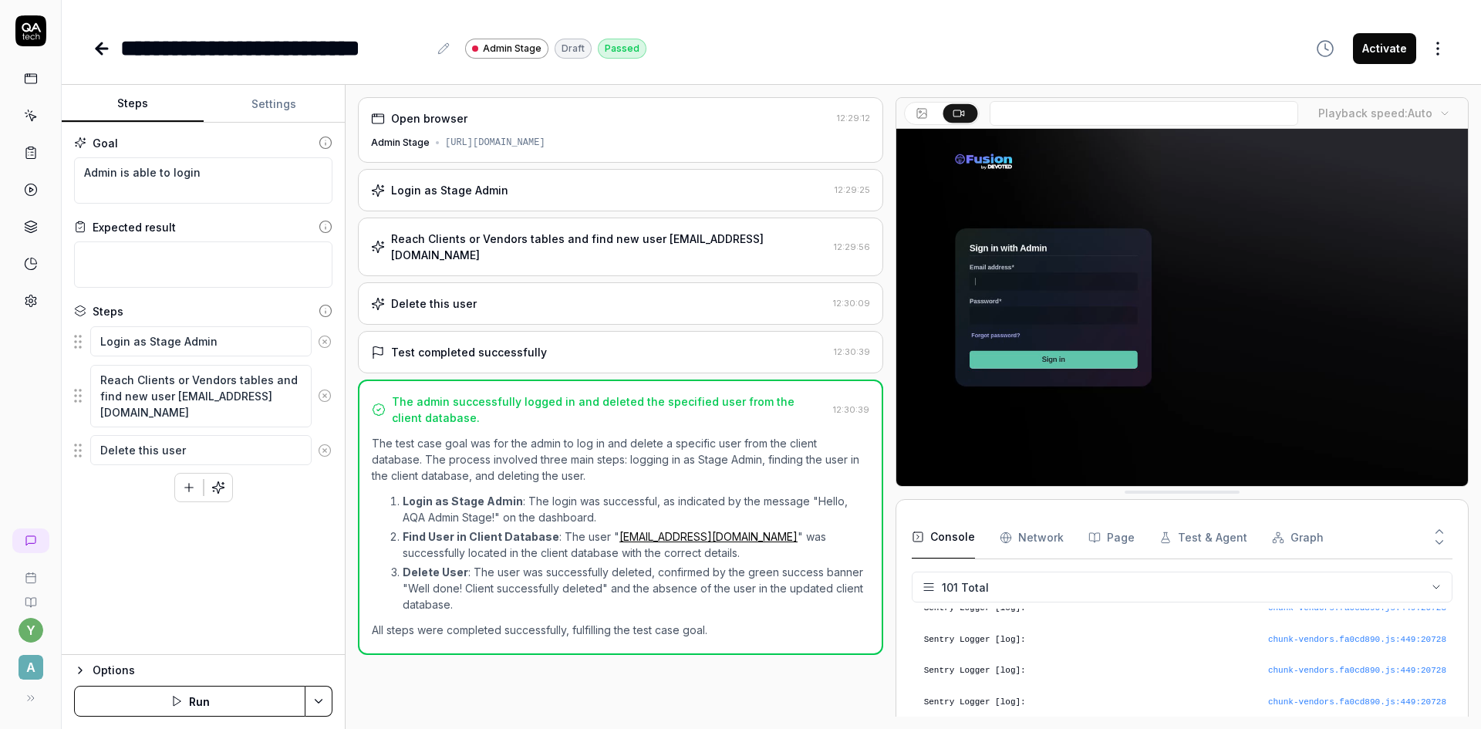
click at [1173, 16] on div "**********" at bounding box center [771, 33] width 1419 height 66
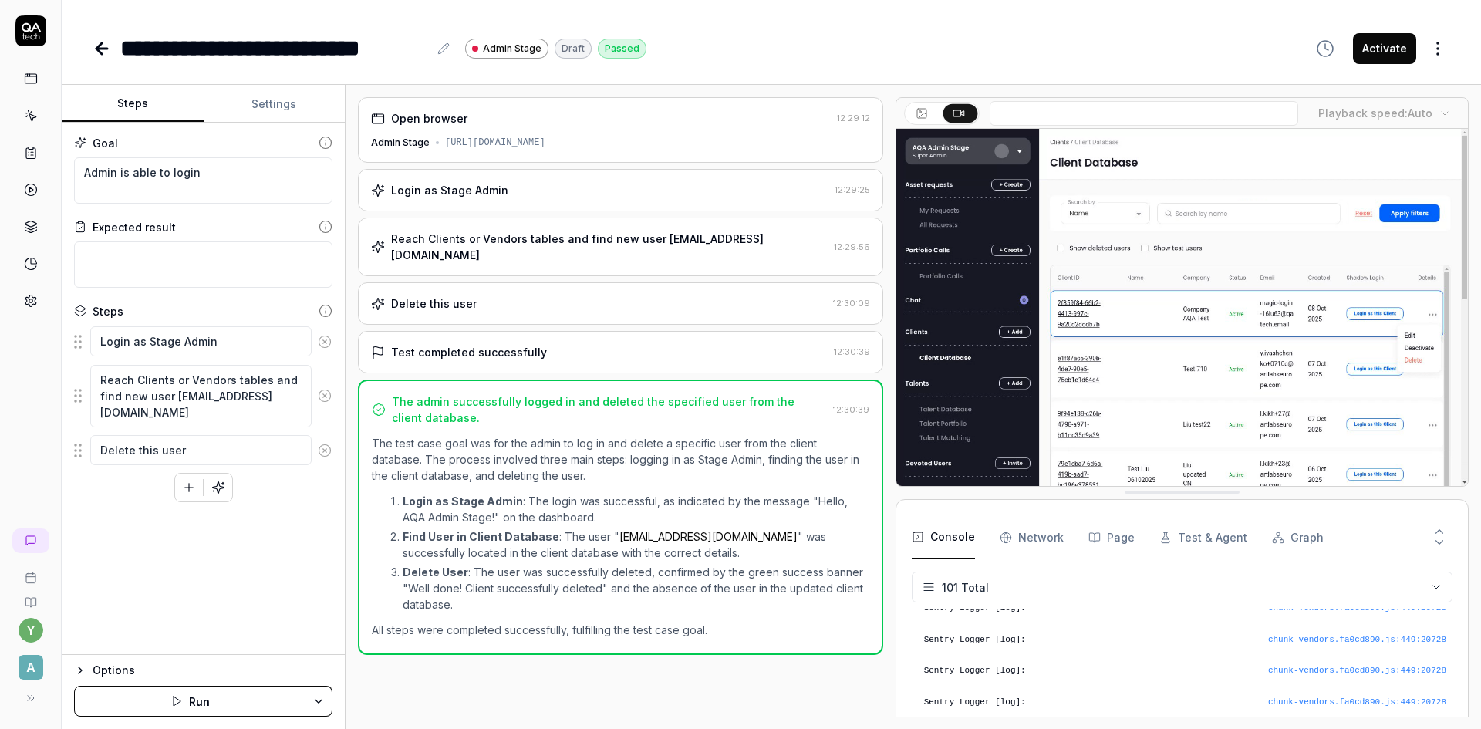
click at [1385, 55] on button "Activate" at bounding box center [1384, 48] width 63 height 31
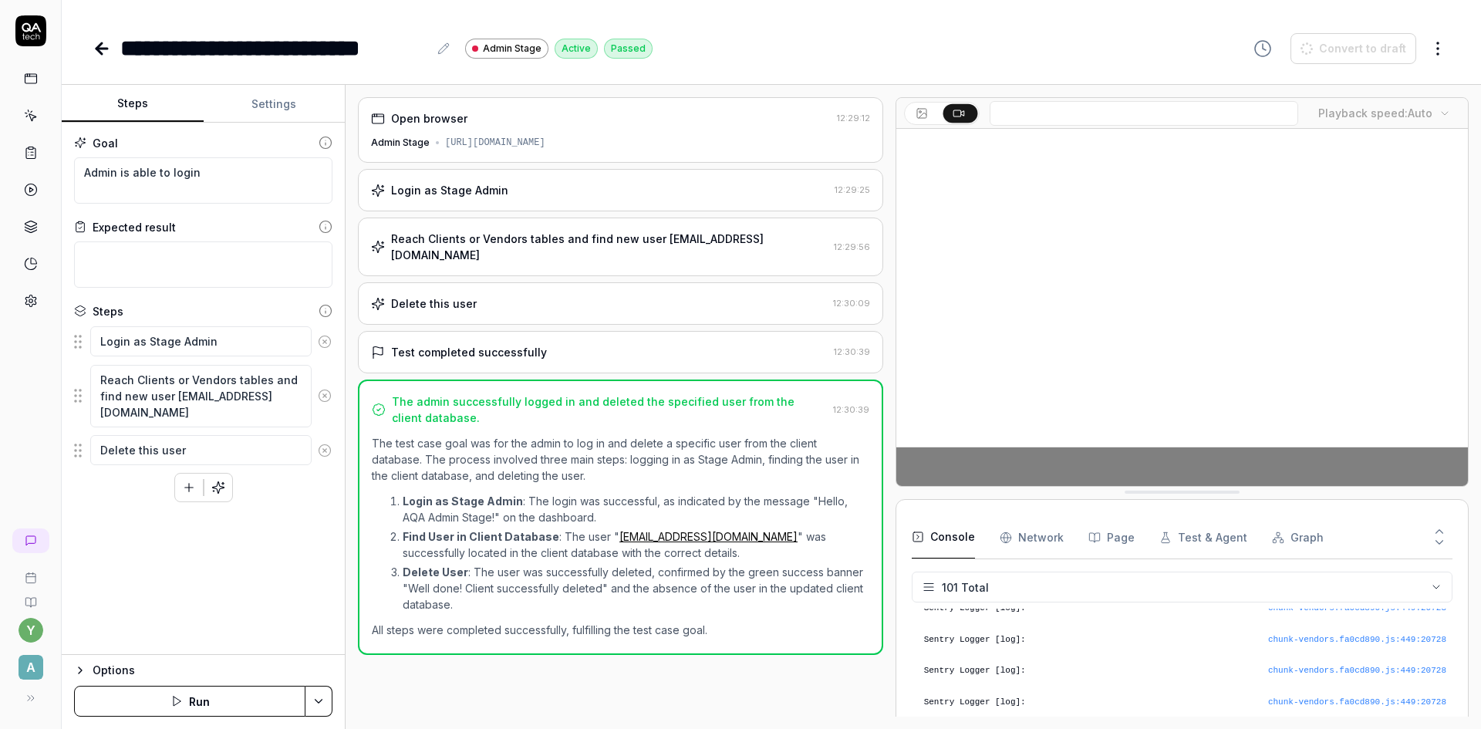
type textarea "*"
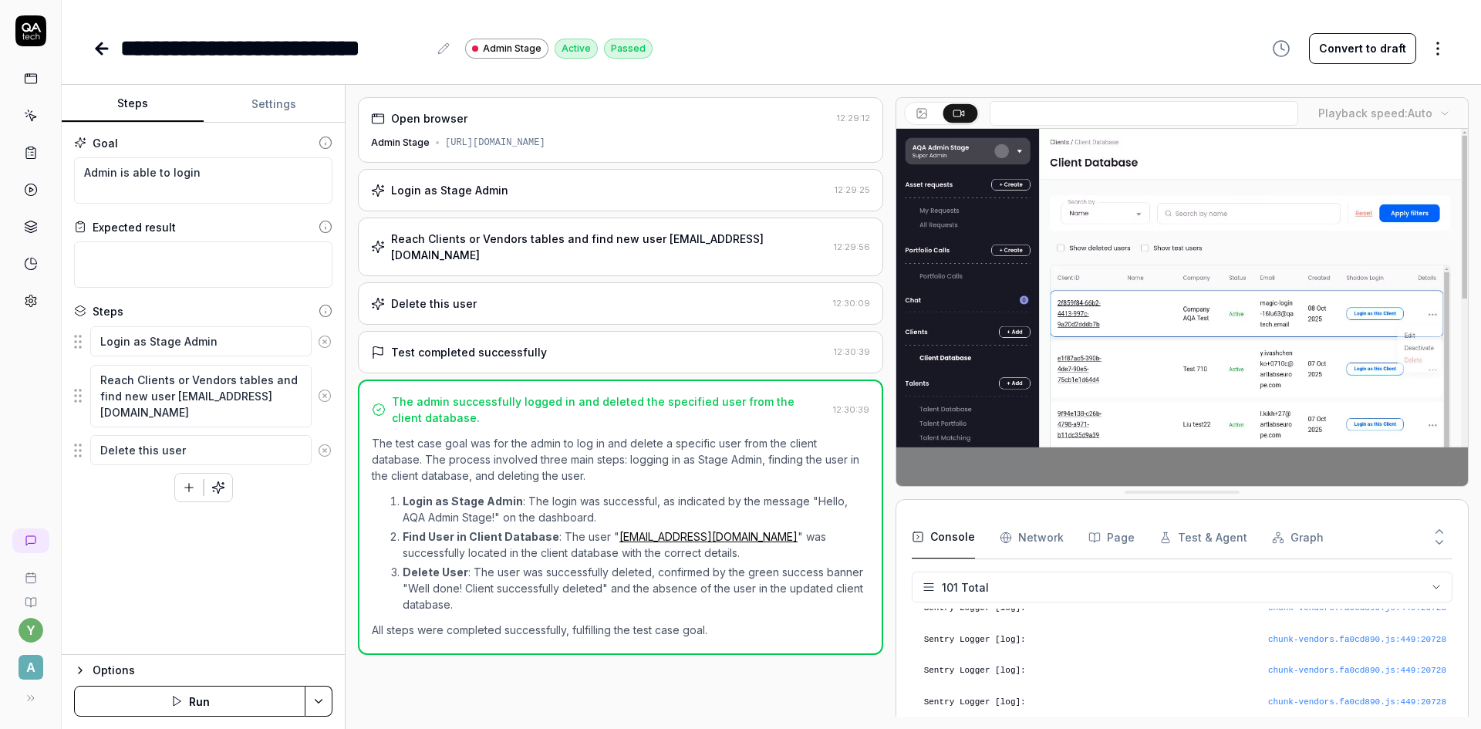
click at [35, 114] on icon at bounding box center [31, 116] width 14 height 14
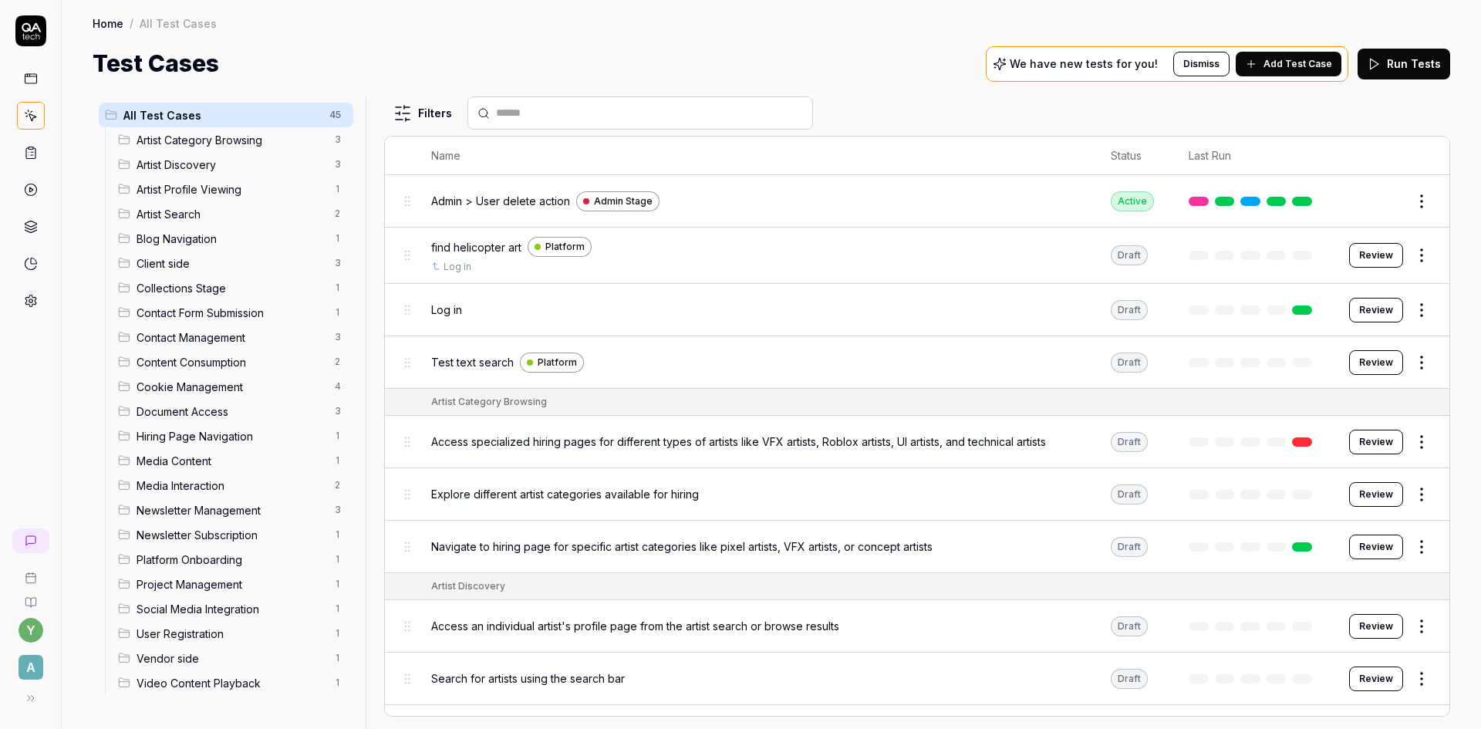
click at [160, 267] on span "Client side" at bounding box center [230, 263] width 189 height 16
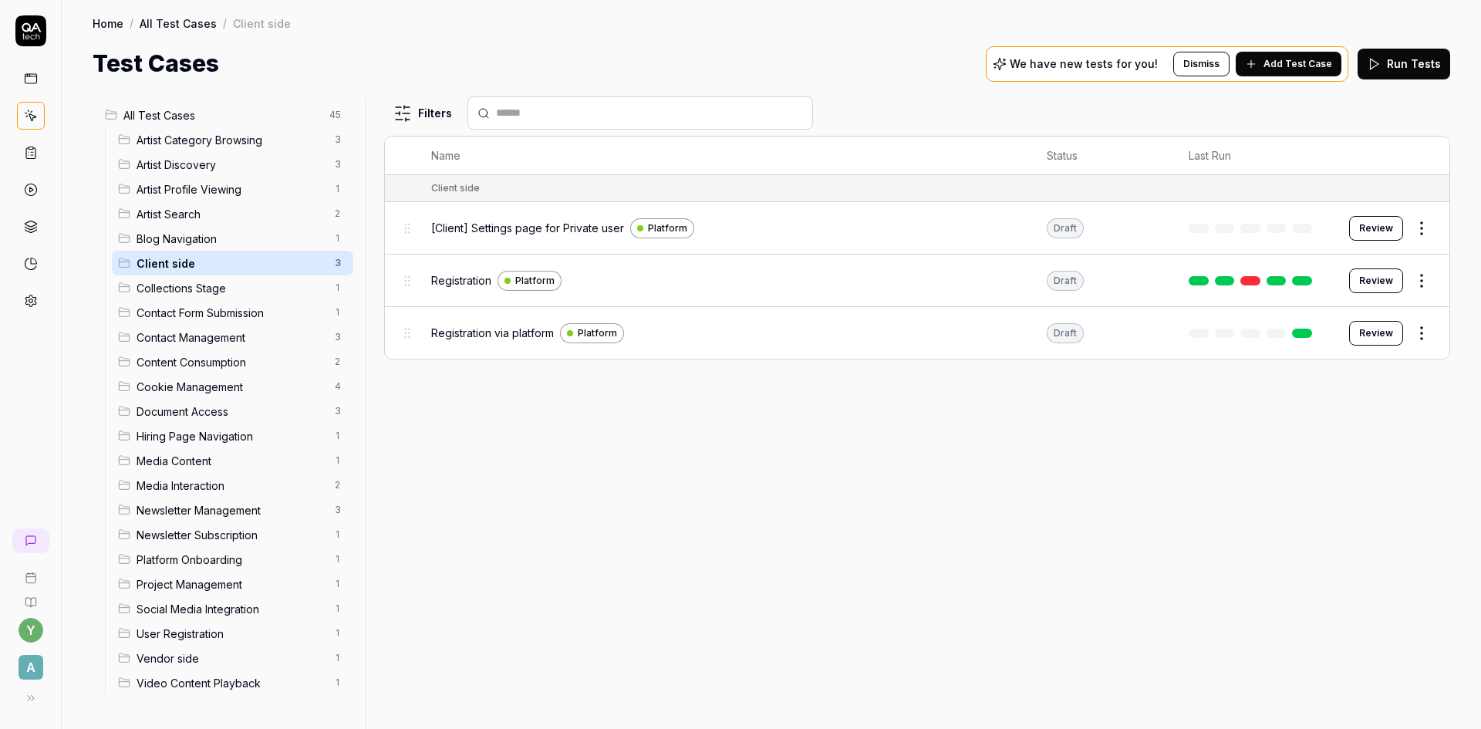
click at [456, 283] on span "Registration" at bounding box center [461, 280] width 60 height 16
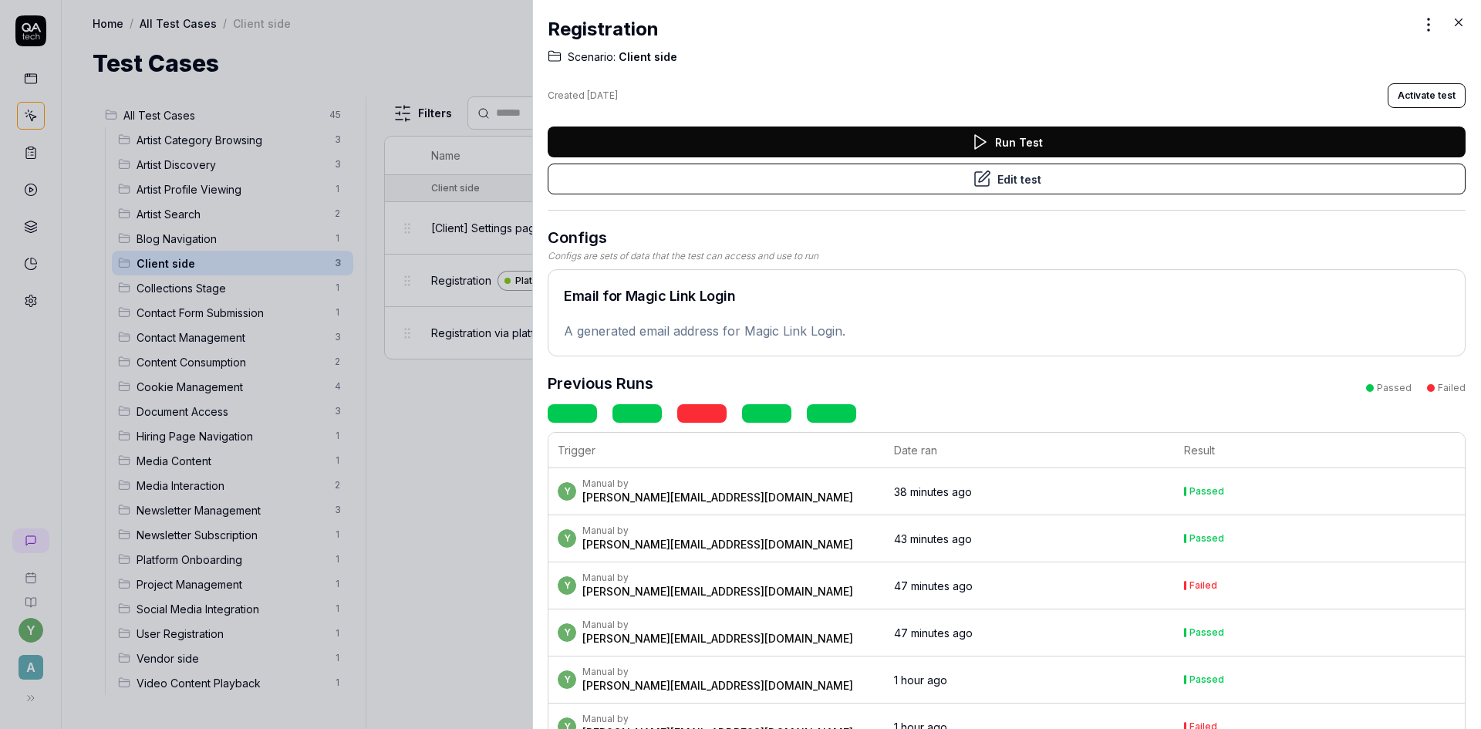
click at [1410, 96] on button "Activate test" at bounding box center [1426, 95] width 78 height 25
click at [1458, 21] on icon at bounding box center [1458, 22] width 14 height 14
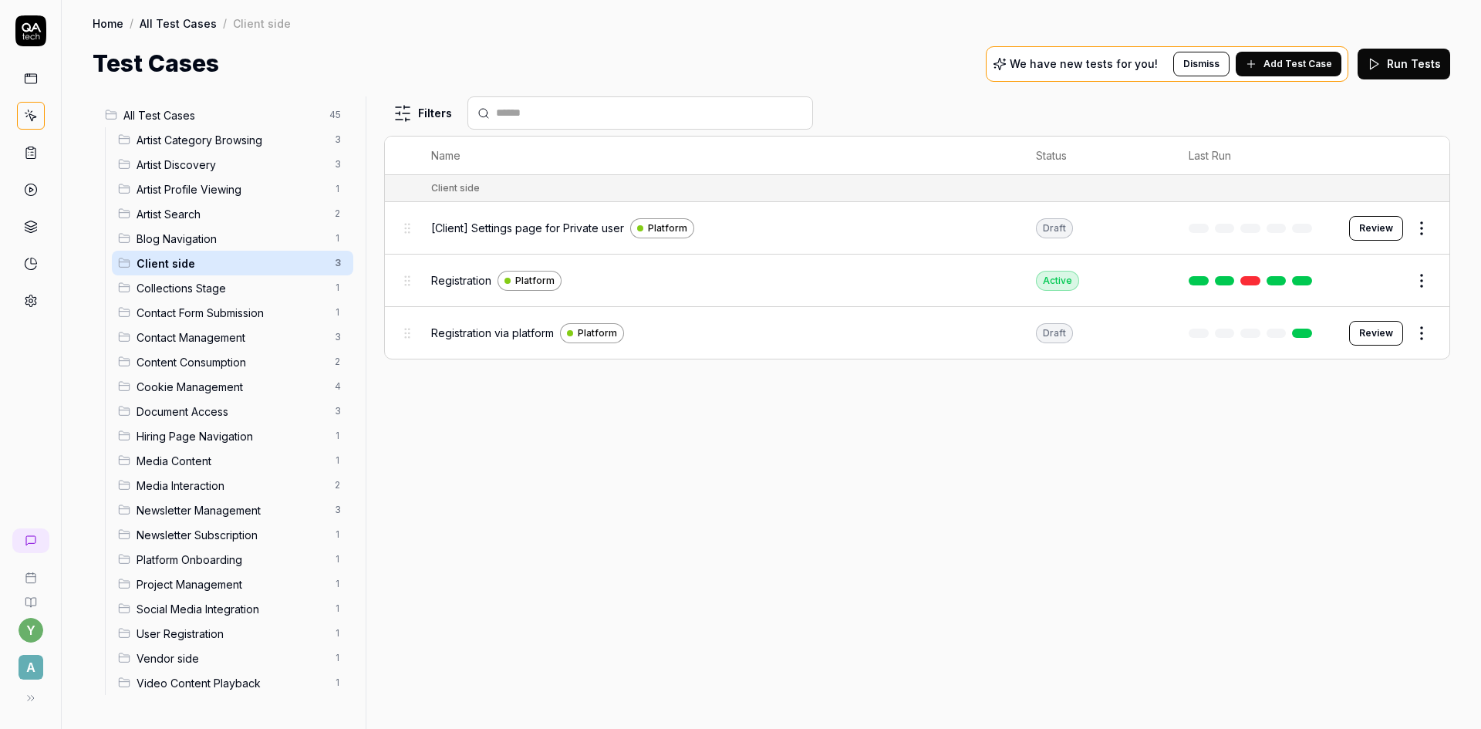
click at [34, 150] on icon at bounding box center [31, 153] width 14 height 14
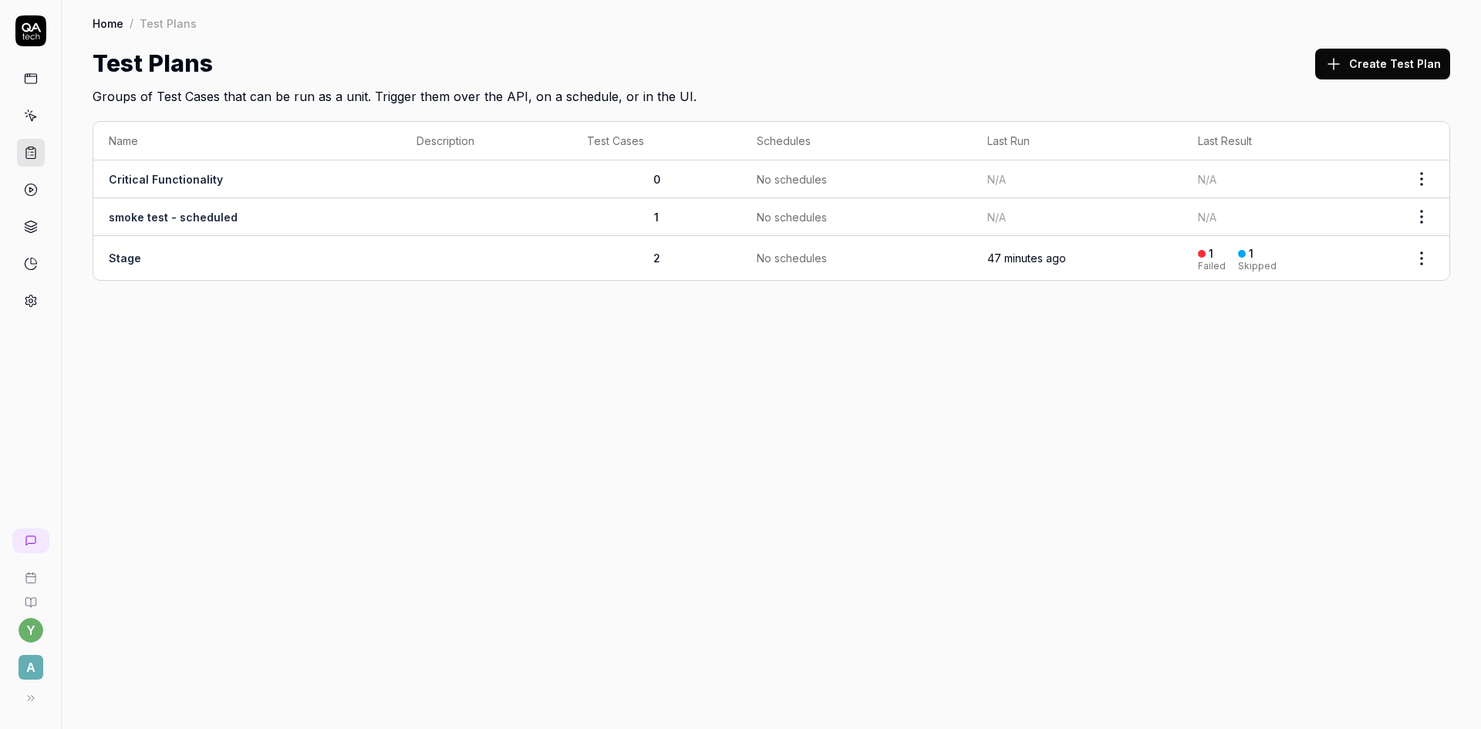
click at [132, 258] on link "Stage" at bounding box center [125, 257] width 32 height 13
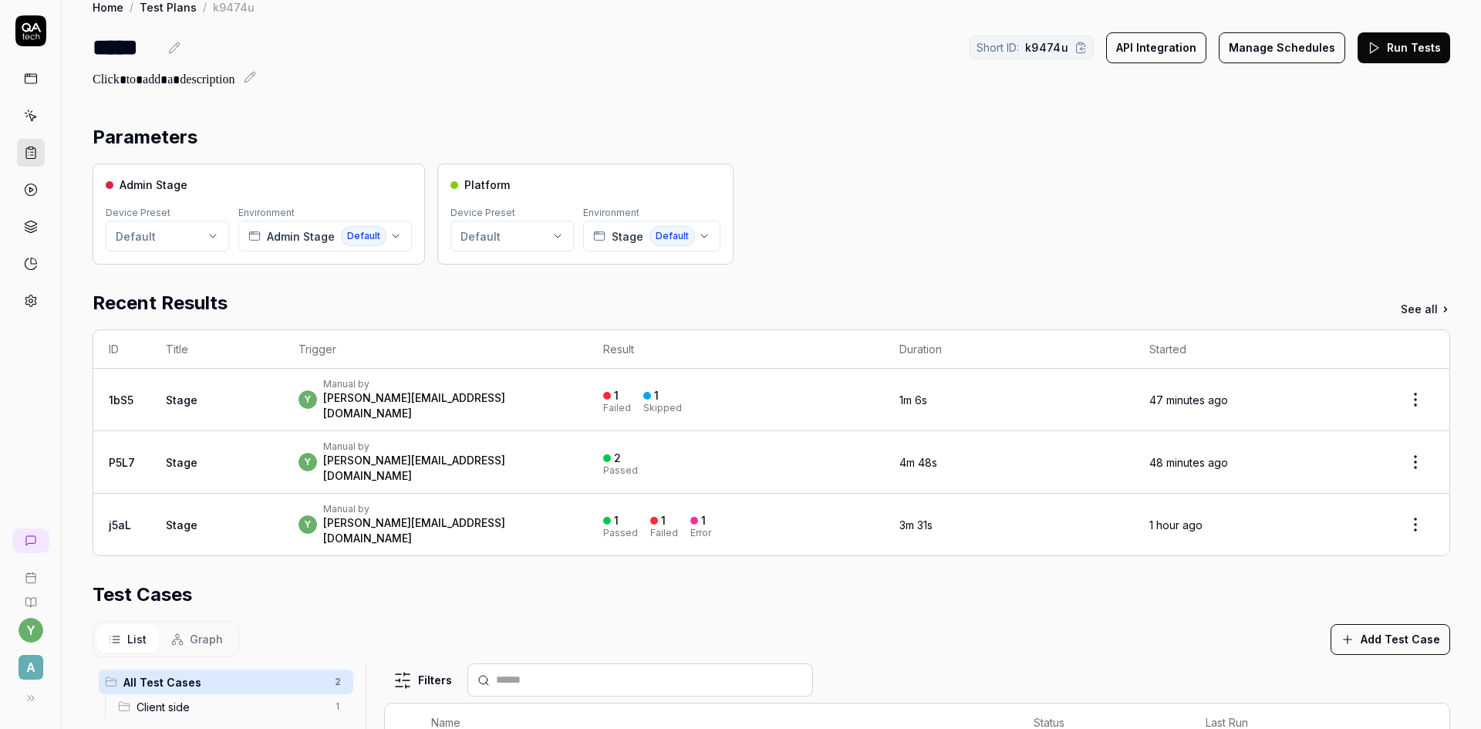
scroll to position [77, 0]
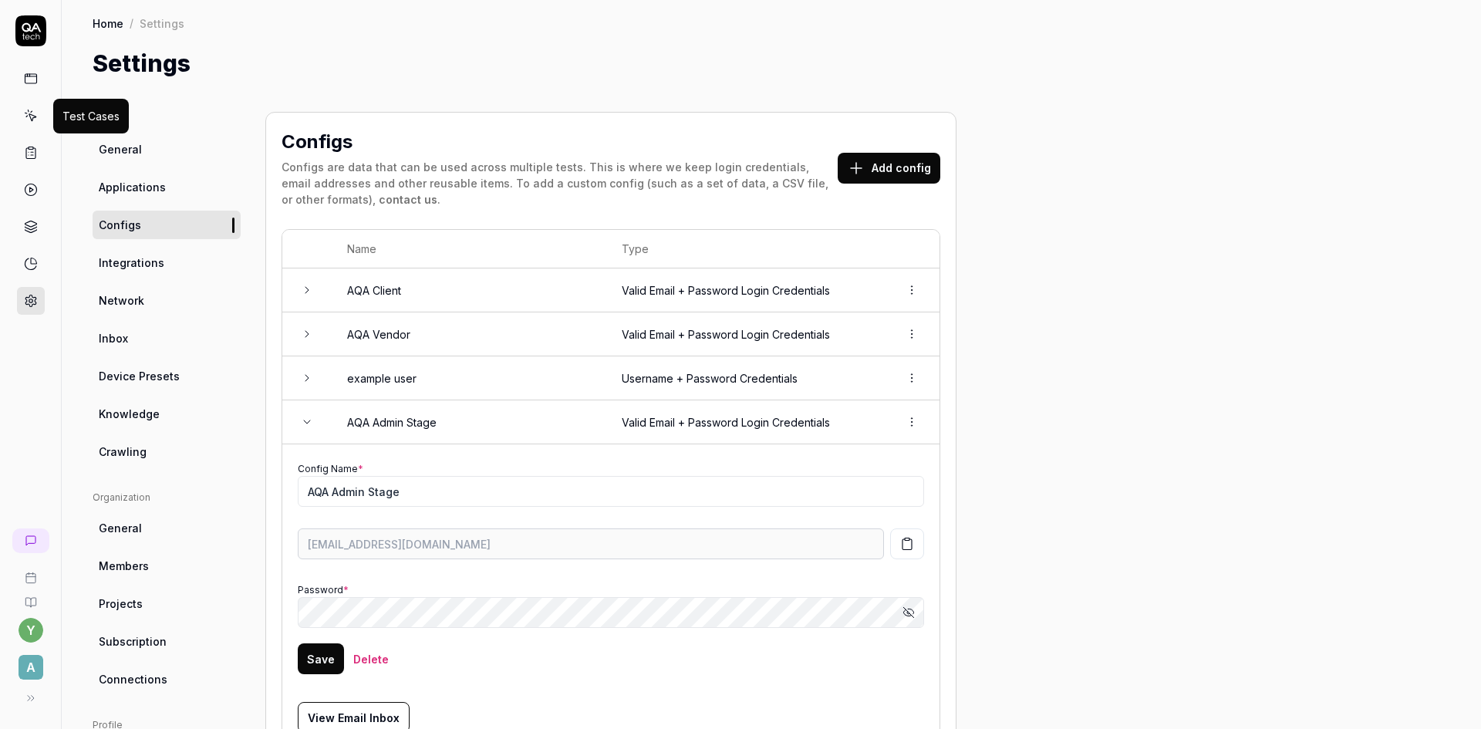
click at [29, 110] on icon at bounding box center [31, 116] width 14 height 14
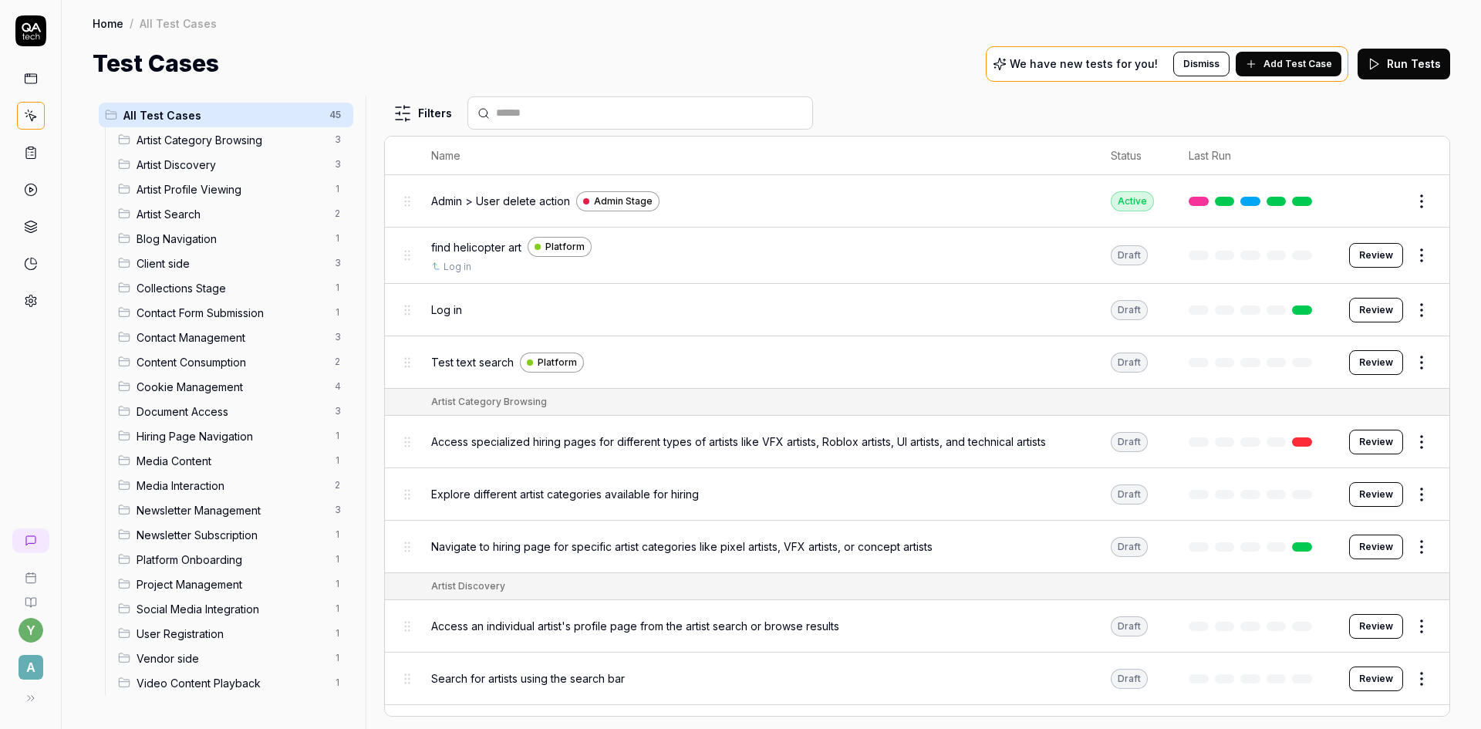
click at [490, 200] on span "Admin > User delete action" at bounding box center [500, 201] width 139 height 16
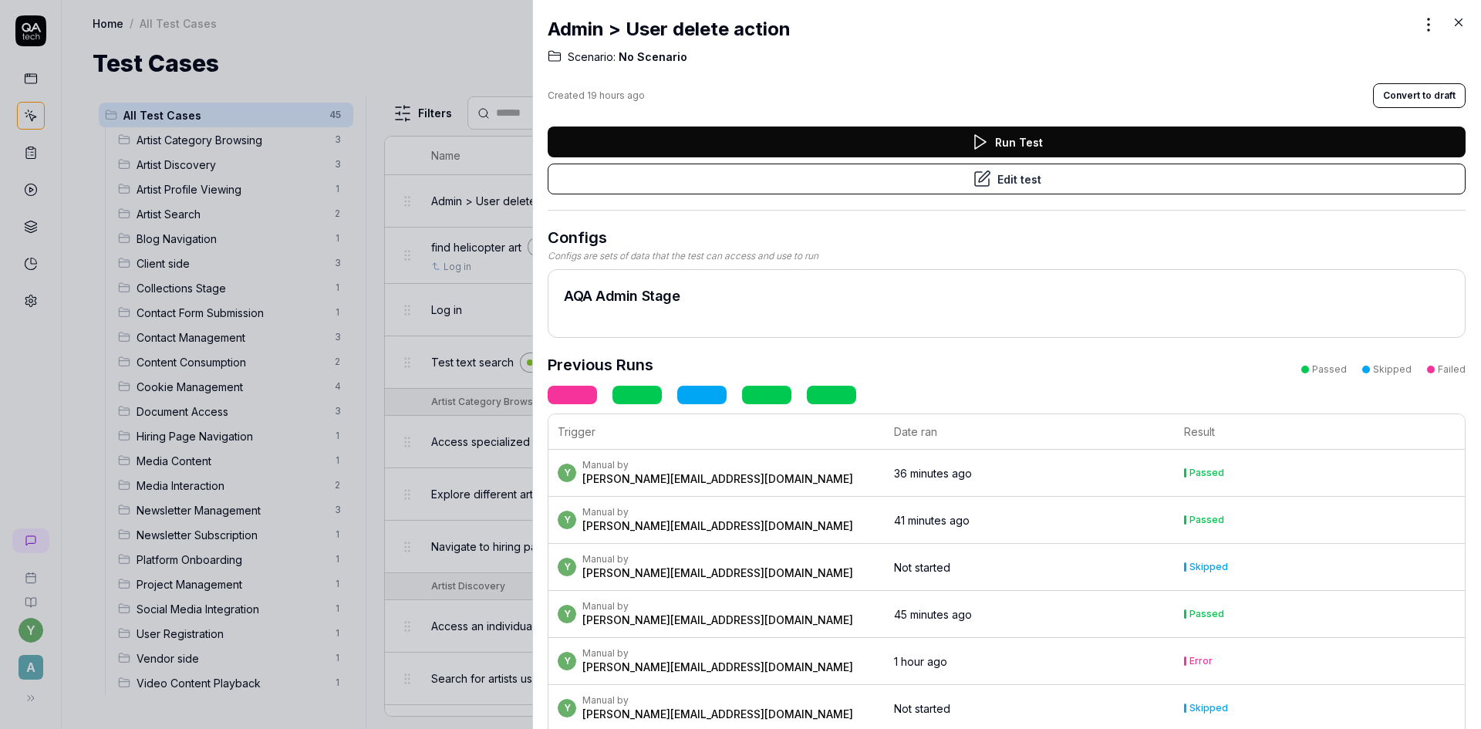
click at [972, 173] on icon at bounding box center [981, 179] width 19 height 19
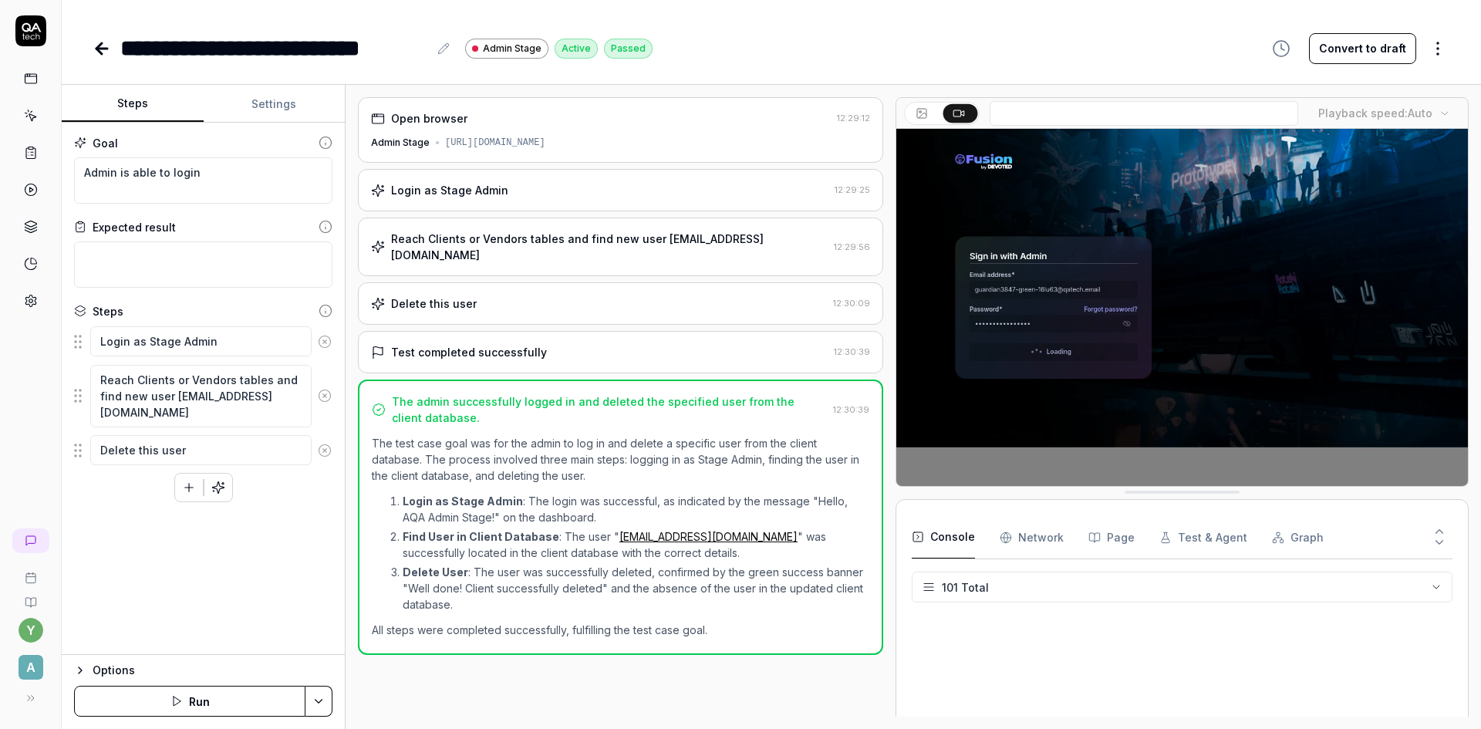
type textarea "*"
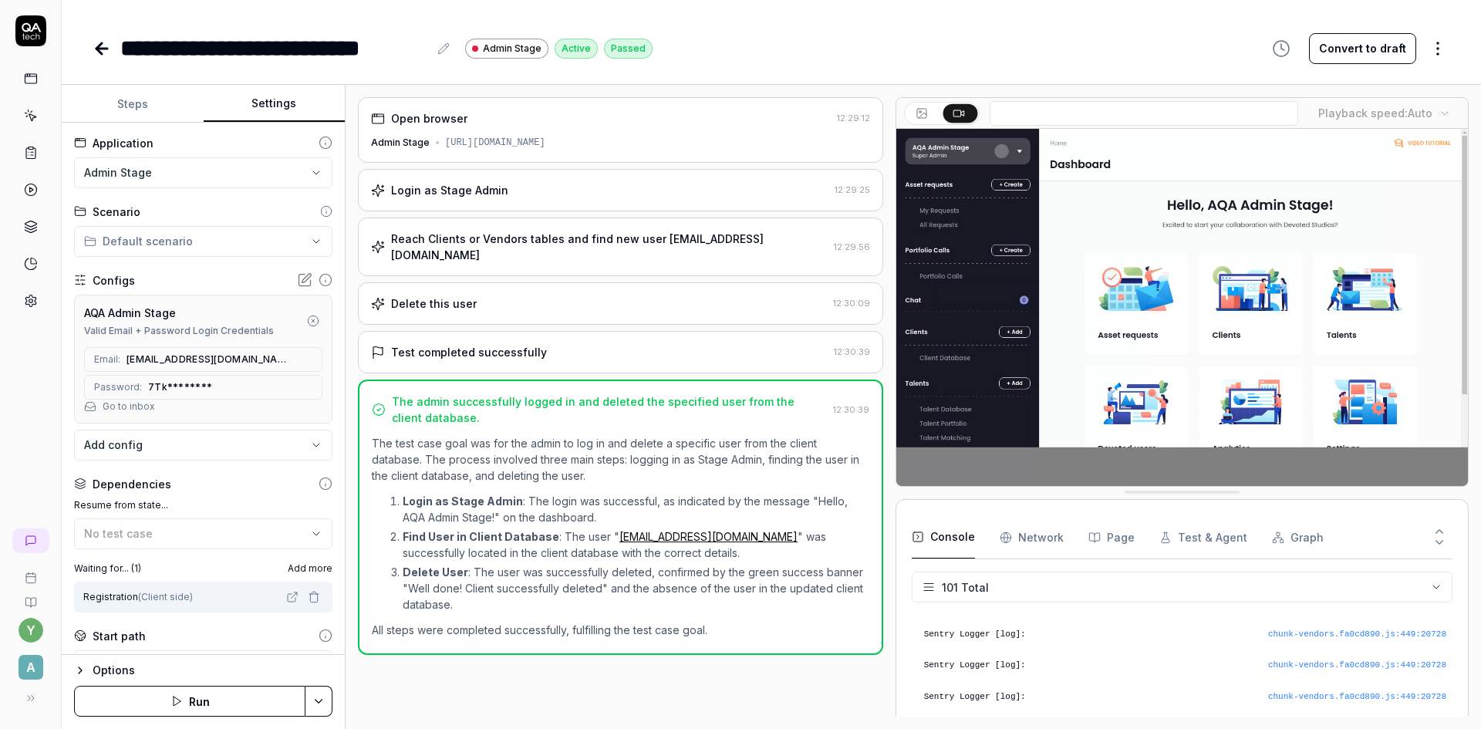
drag, startPoint x: 273, startPoint y: 108, endPoint x: 273, endPoint y: 123, distance: 14.7
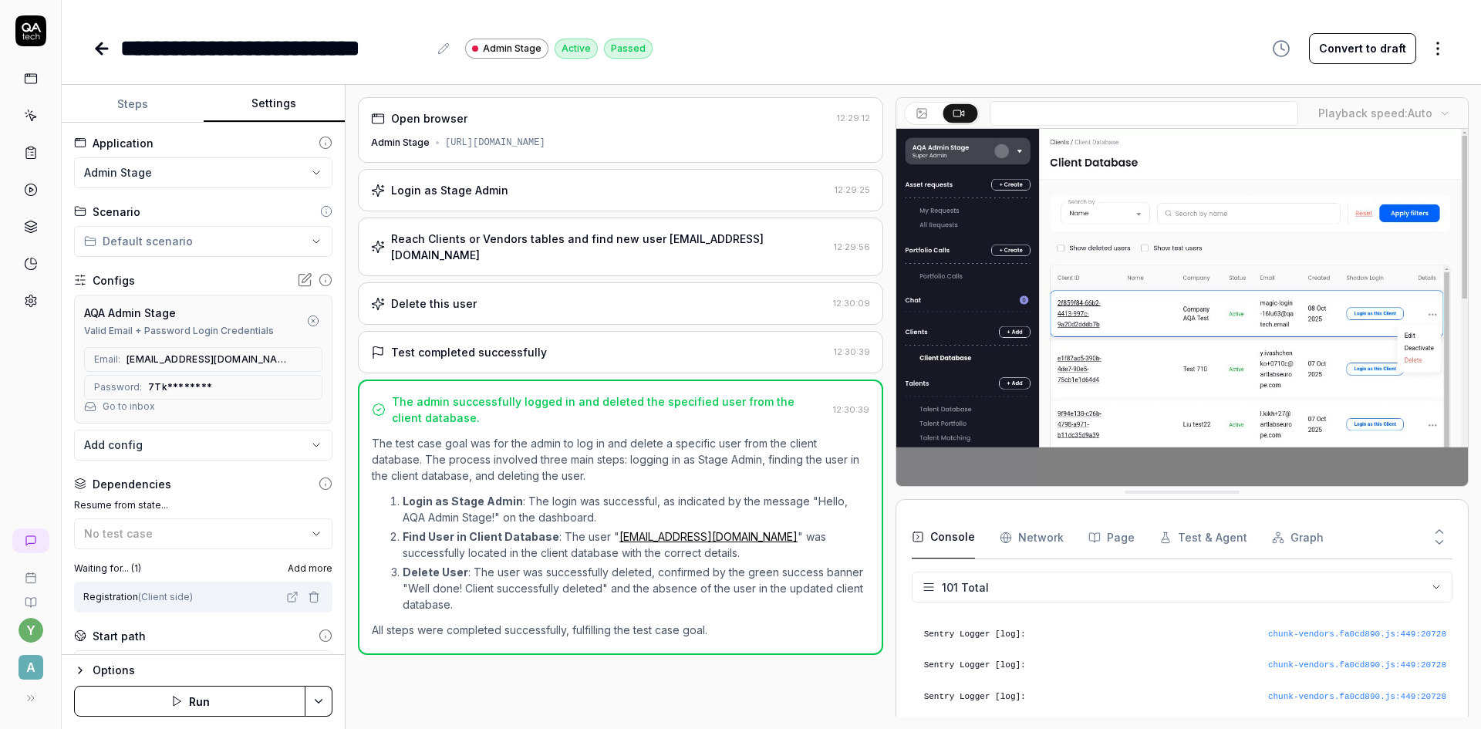
click at [274, 108] on button "Settings" at bounding box center [275, 104] width 142 height 37
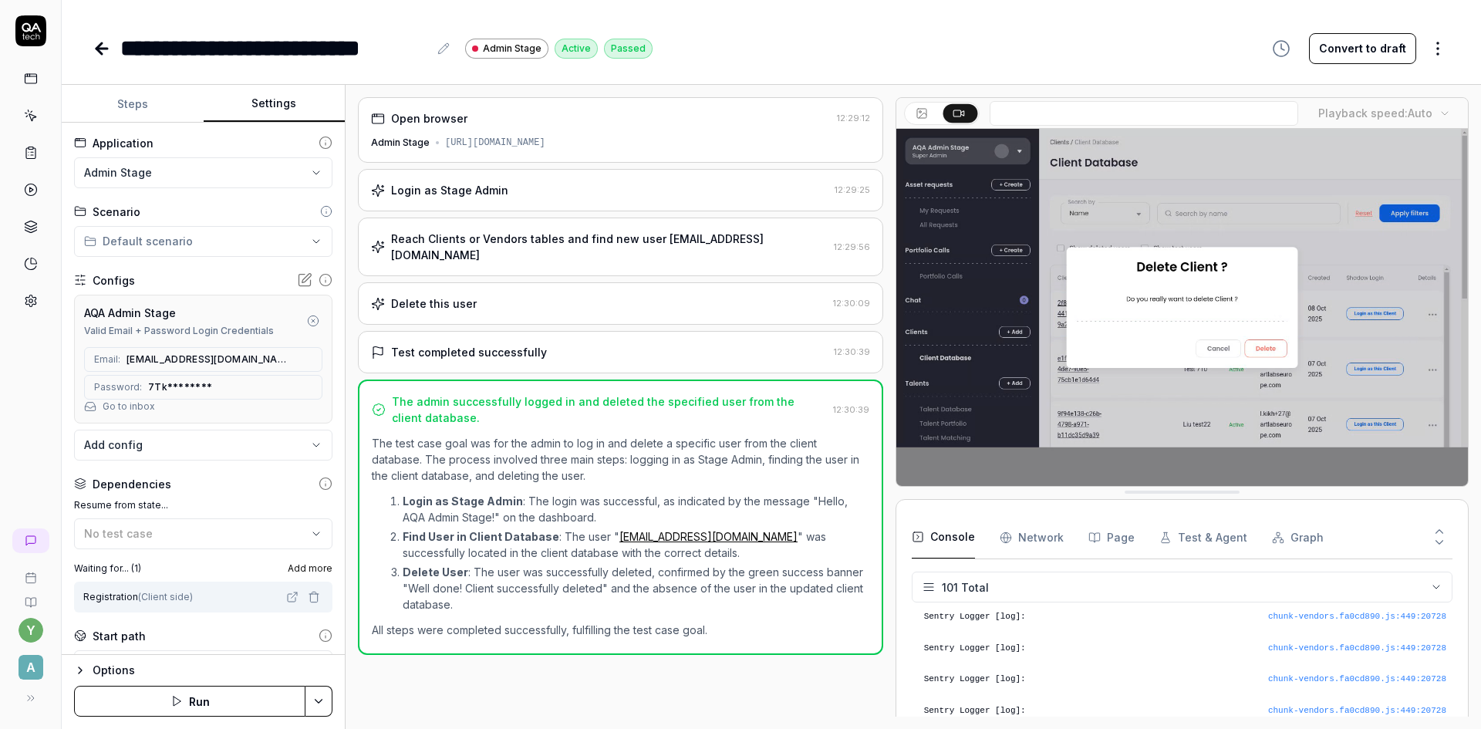
scroll to position [3055, 0]
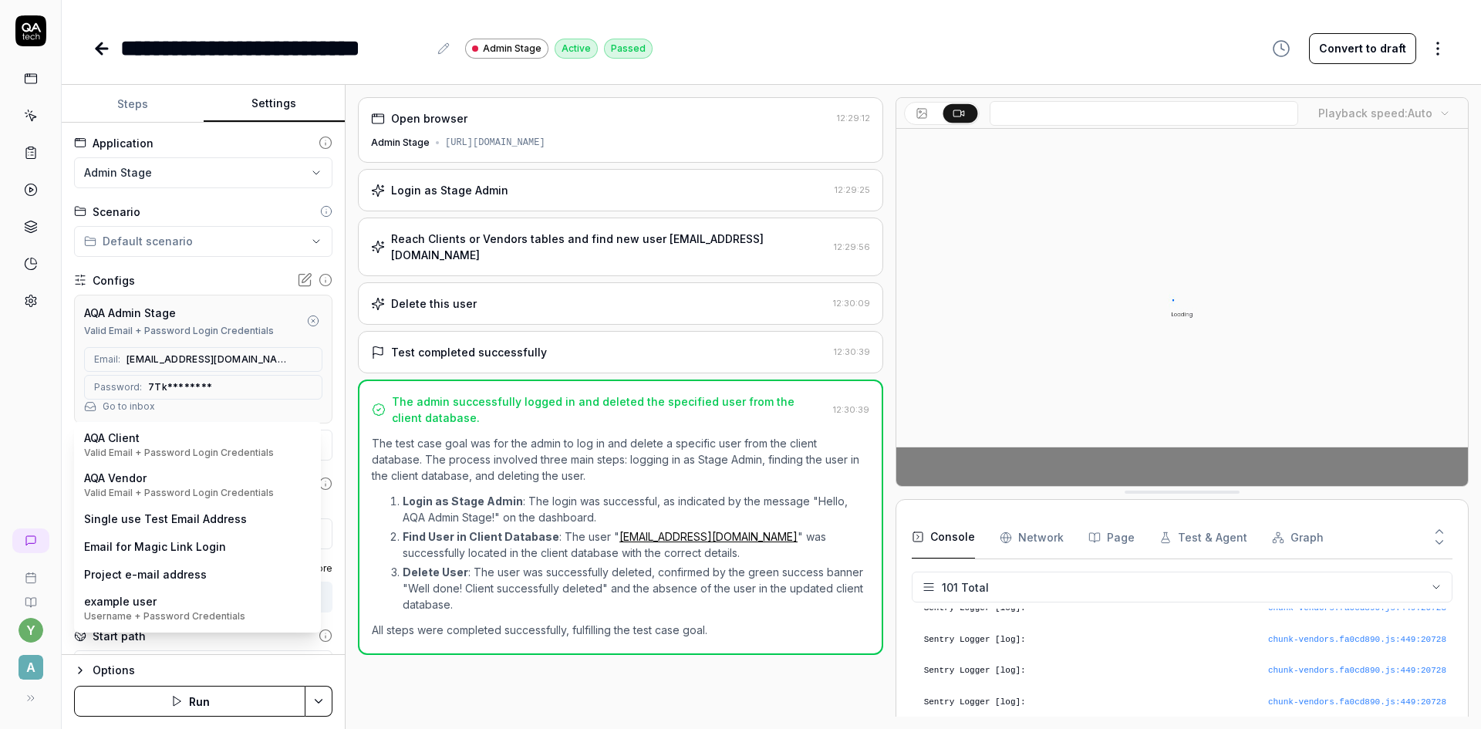
click at [147, 447] on body "**********" at bounding box center [740, 364] width 1481 height 729
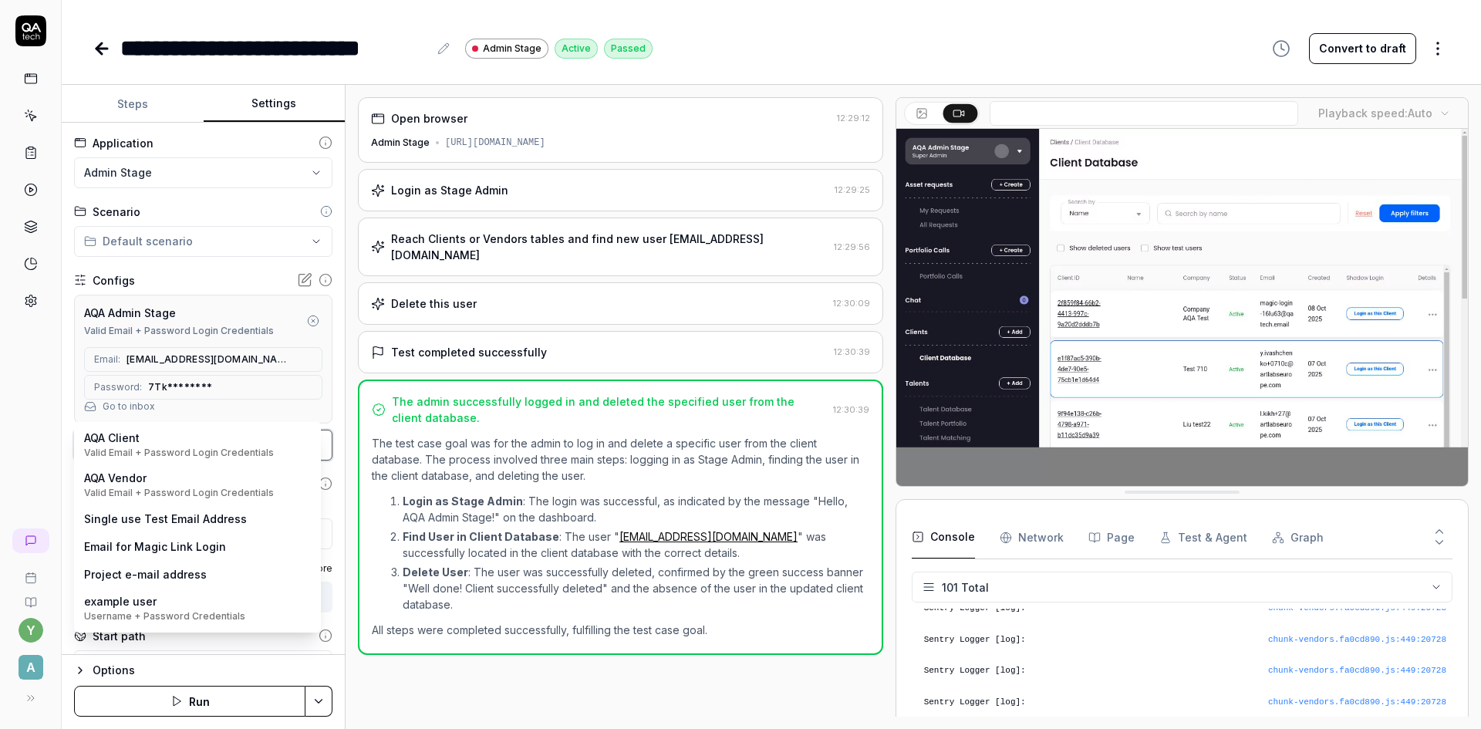
click at [42, 413] on html "**********" at bounding box center [740, 364] width 1481 height 729
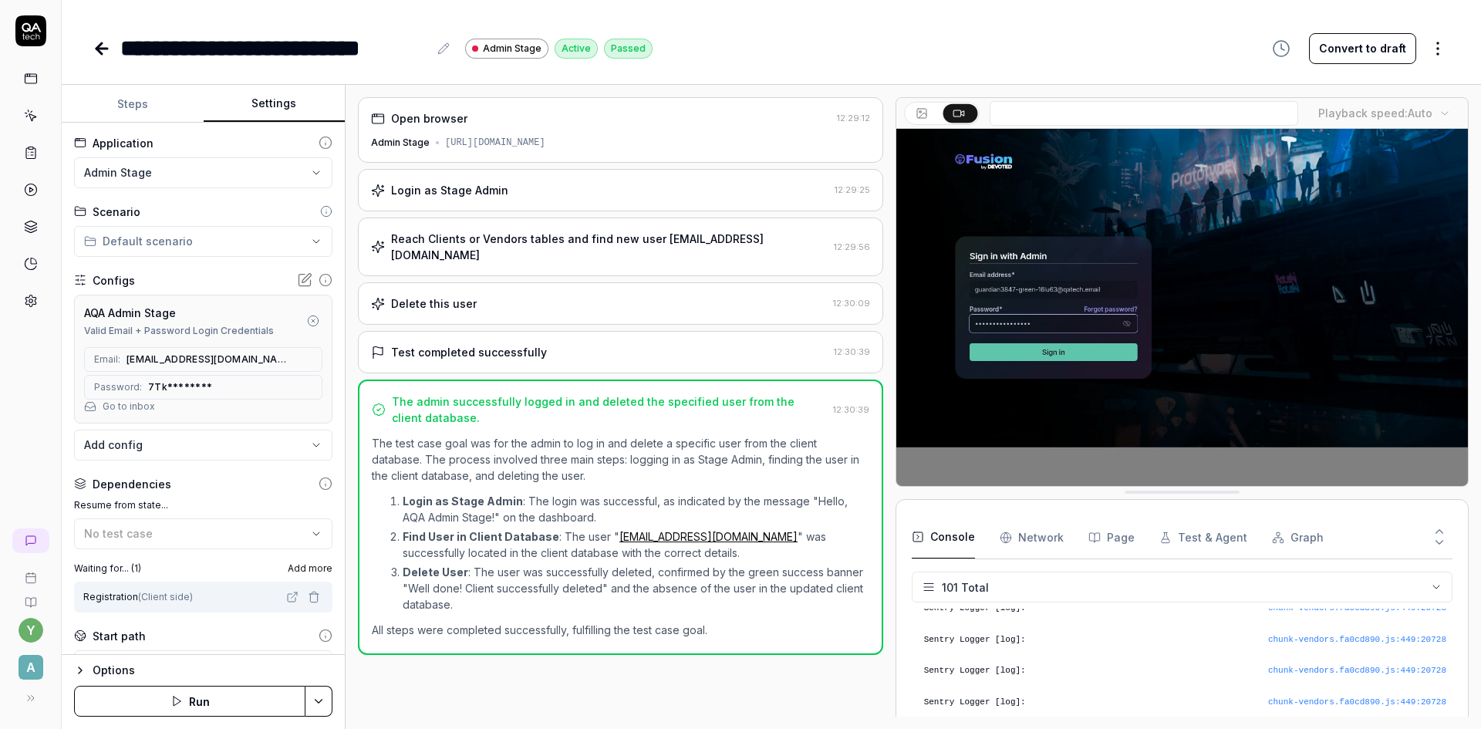
click at [308, 599] on icon "button" at bounding box center [314, 597] width 12 height 12
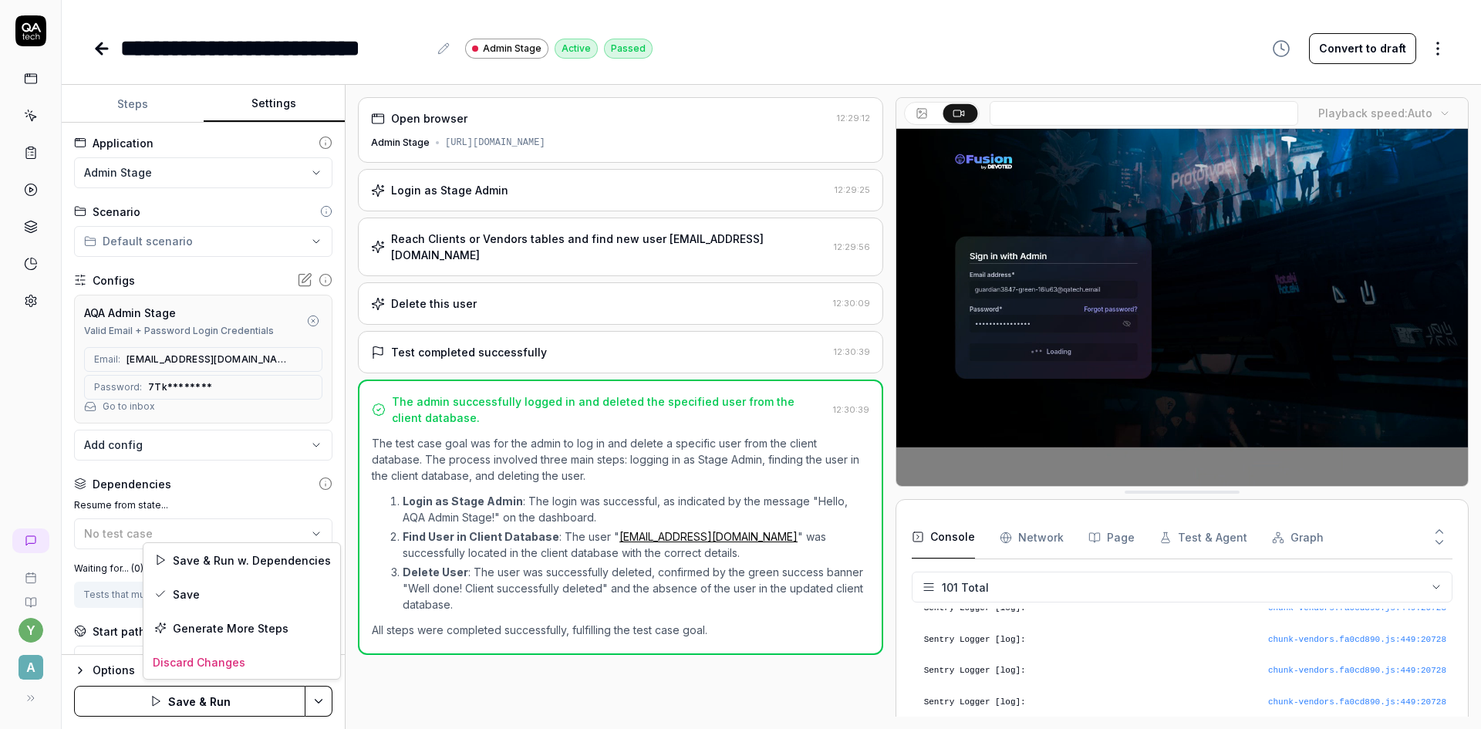
click at [322, 714] on html "**********" at bounding box center [740, 364] width 1481 height 729
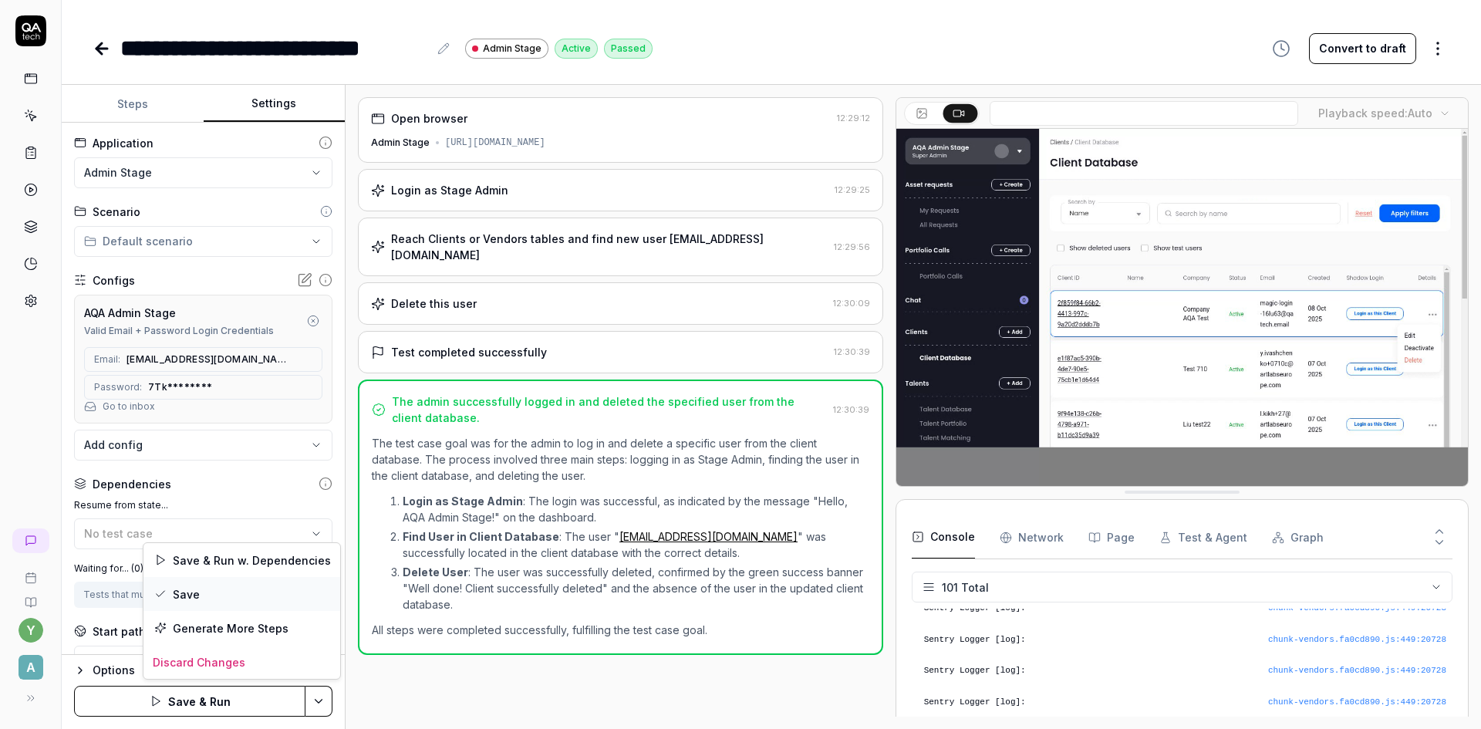
click at [215, 597] on div "Save" at bounding box center [241, 594] width 197 height 34
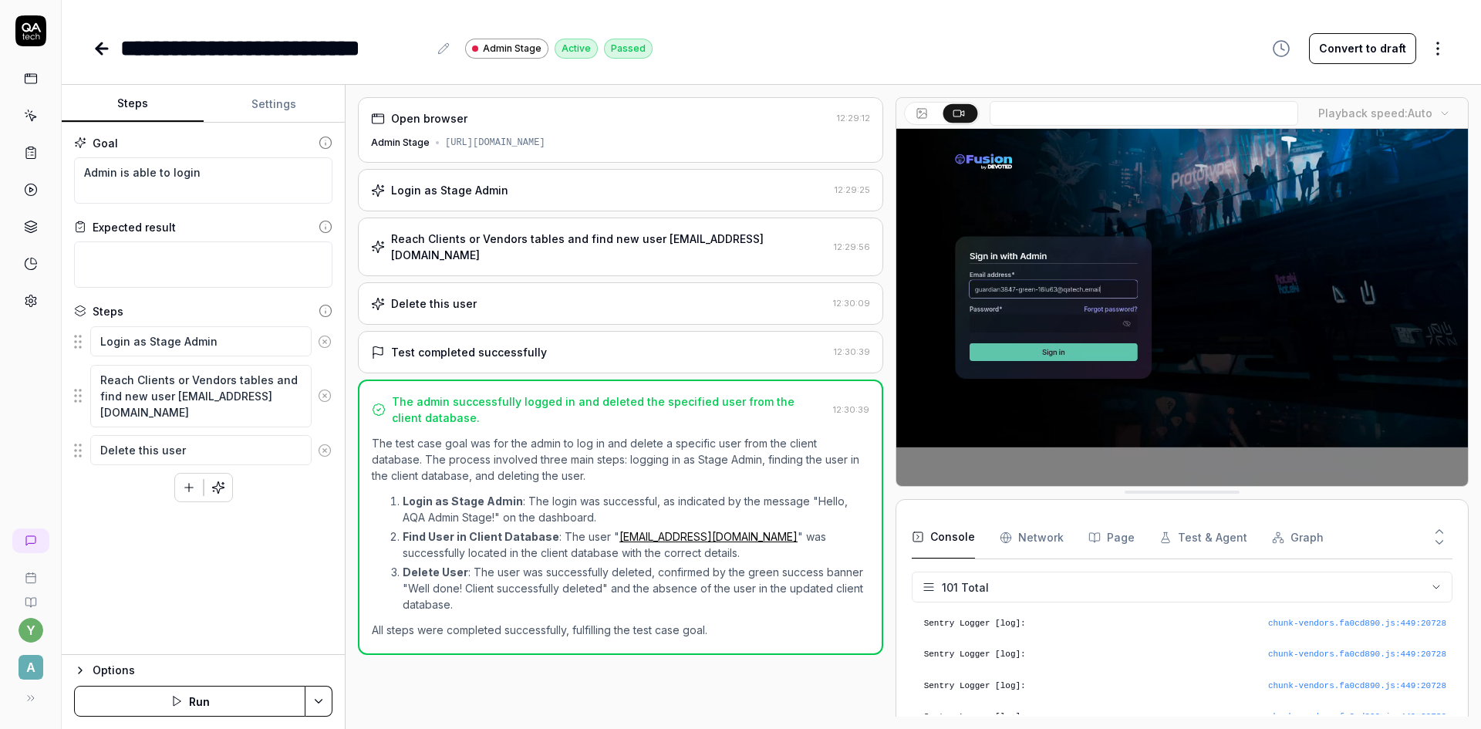
type textarea "*"
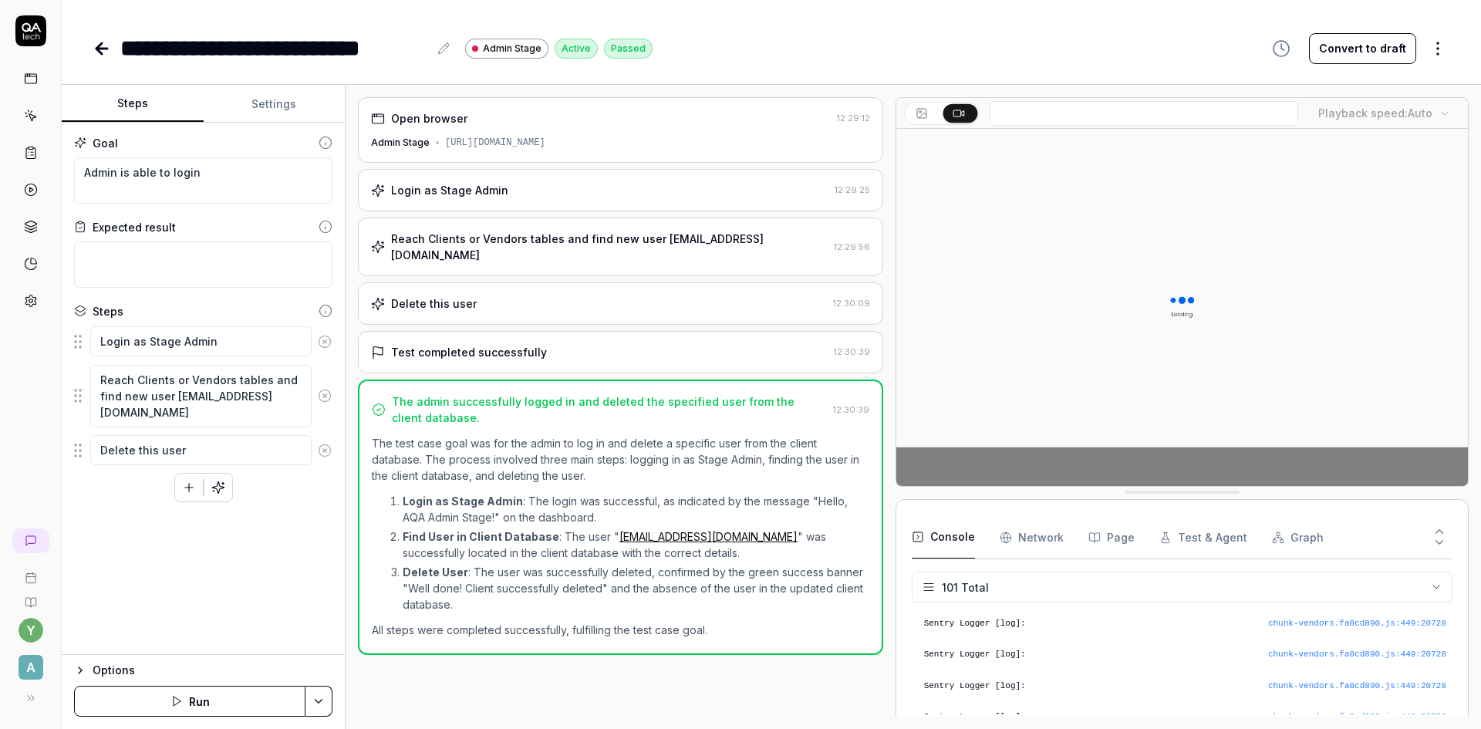
click at [258, 106] on button "Settings" at bounding box center [275, 104] width 142 height 37
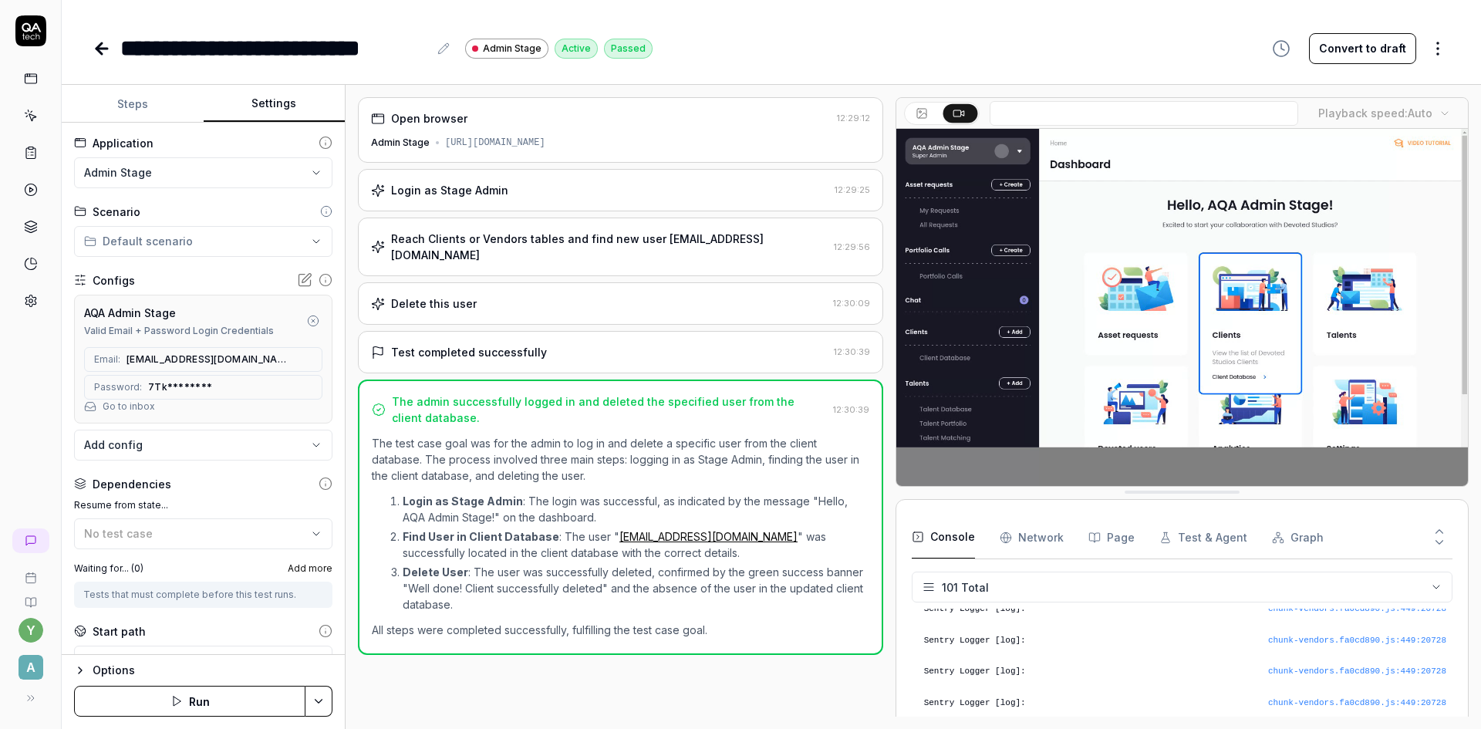
scroll to position [3055, 0]
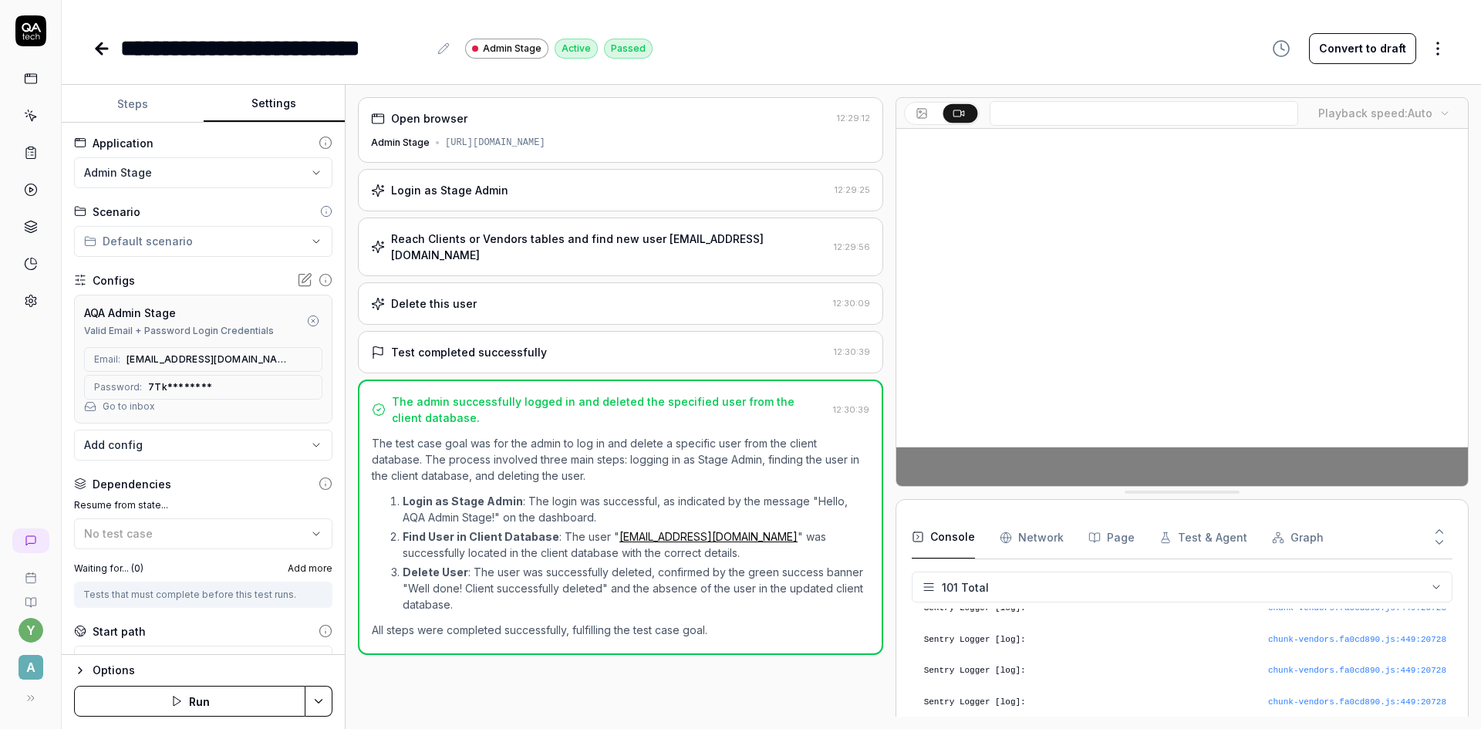
click at [302, 571] on span "Add more" at bounding box center [310, 568] width 45 height 14
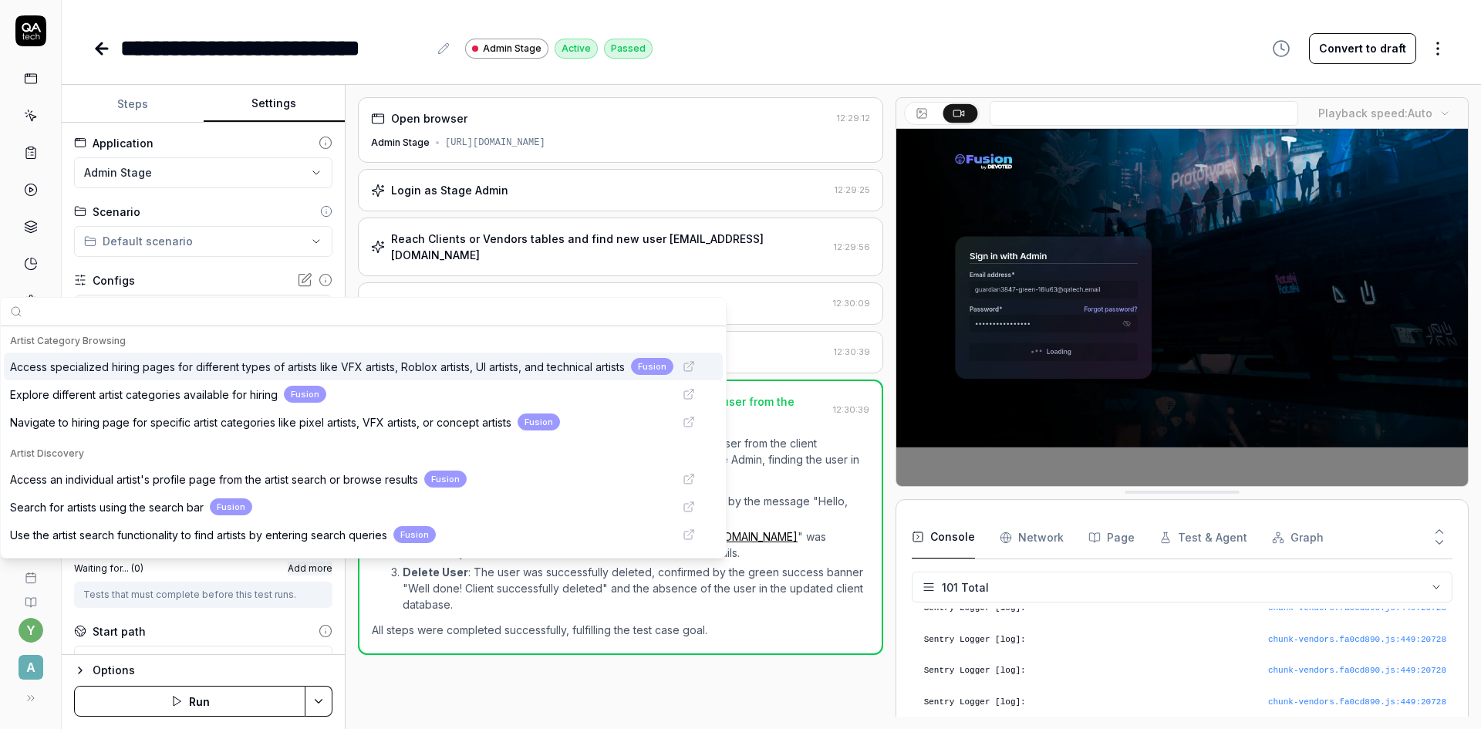
click at [107, 314] on input "text" at bounding box center [373, 312] width 688 height 28
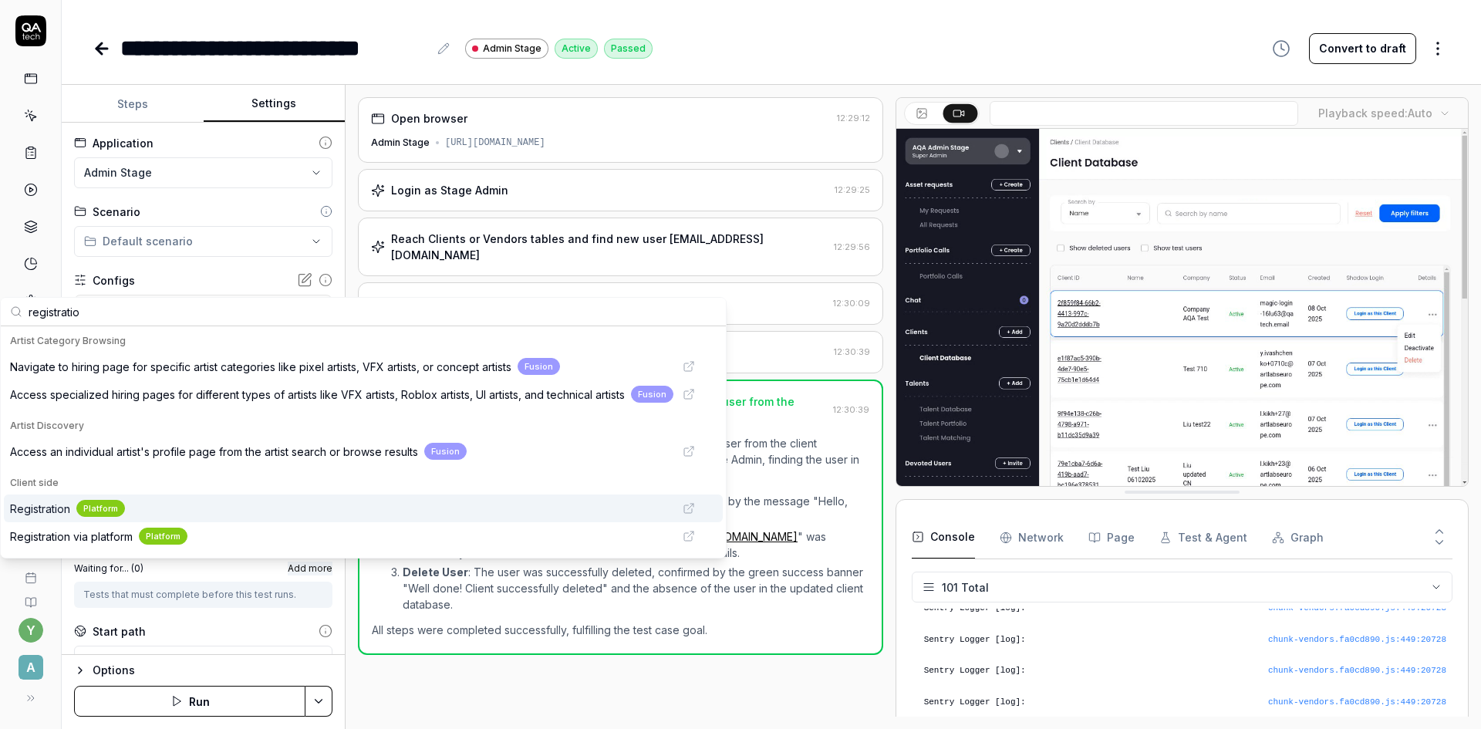
type input "registratio"
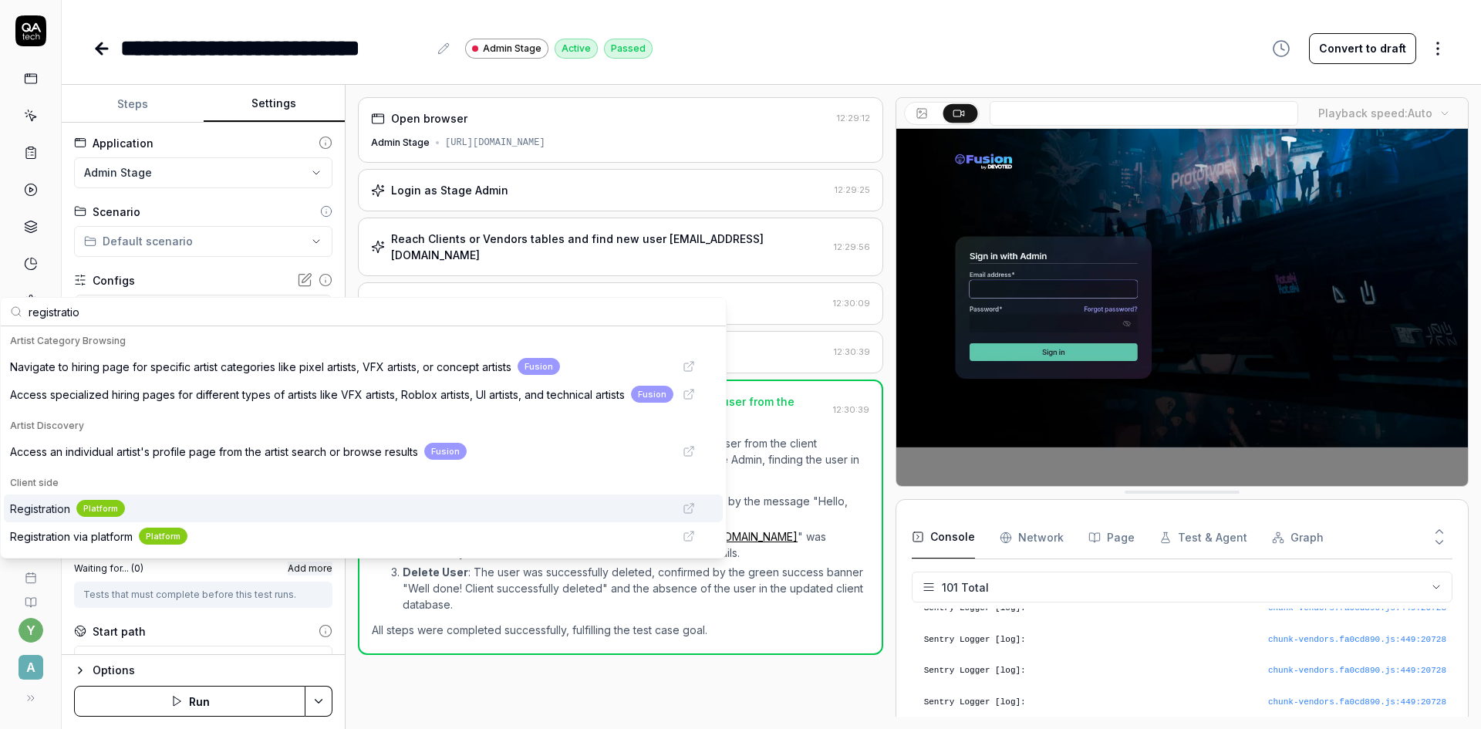
click at [40, 507] on span "Registration" at bounding box center [40, 508] width 60 height 16
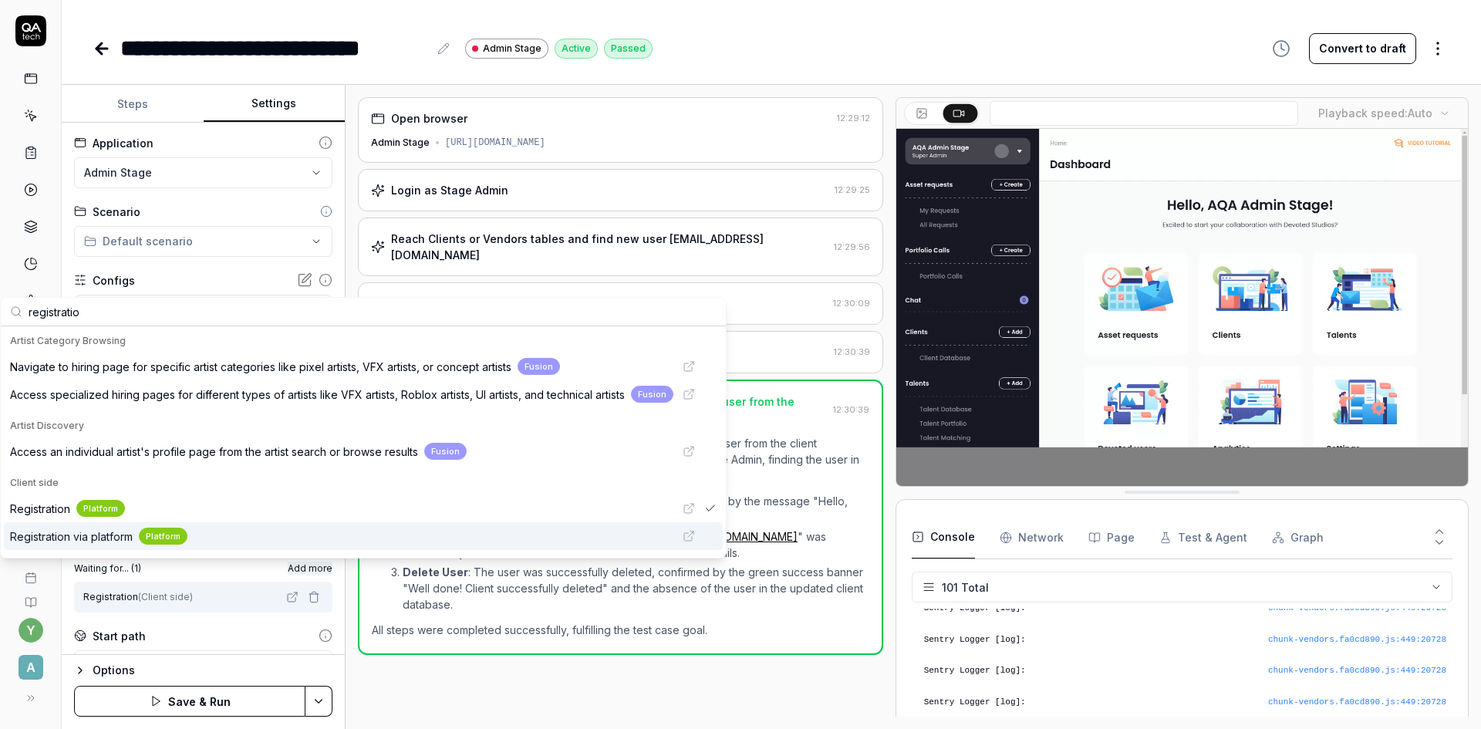
click at [4, 566] on div "y A" at bounding box center [30, 617] width 61 height 191
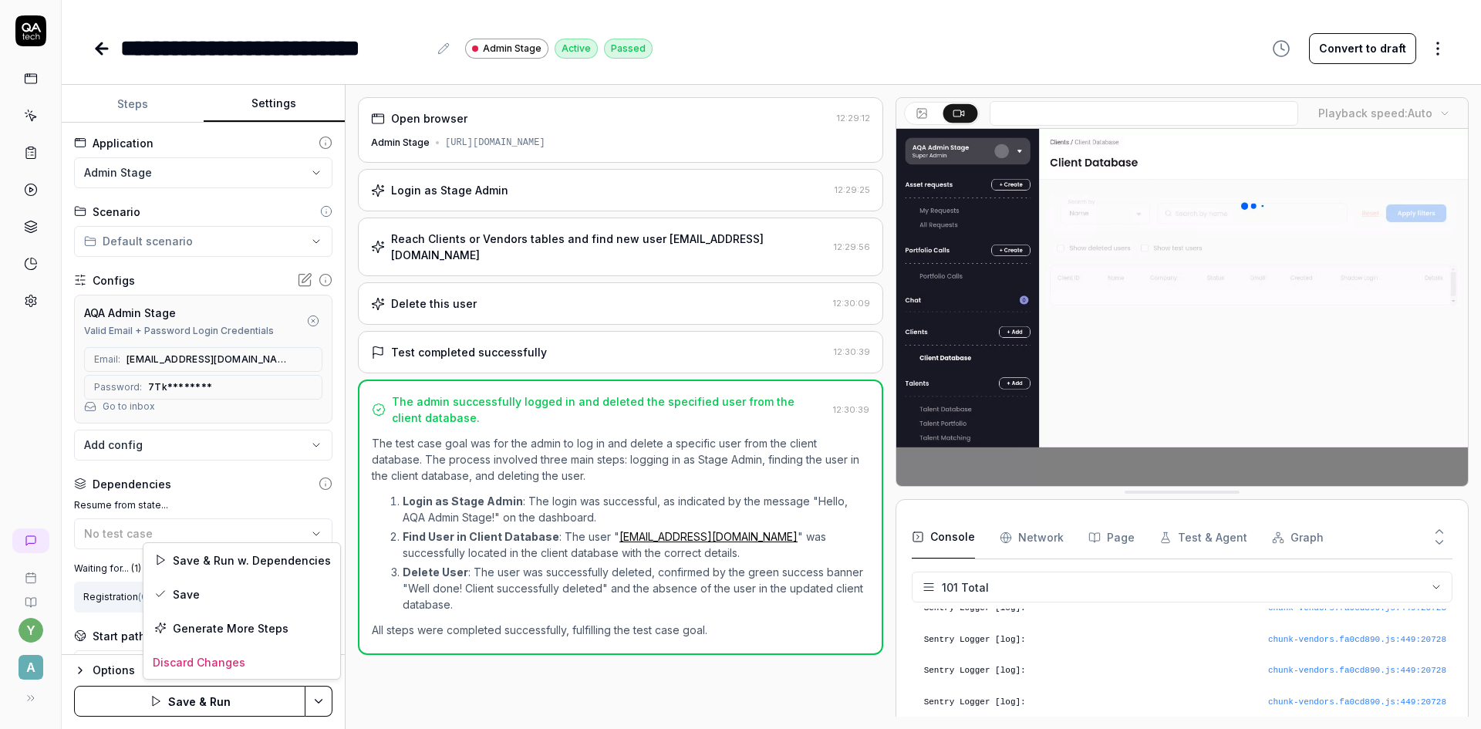
click at [325, 703] on html "**********" at bounding box center [740, 364] width 1481 height 729
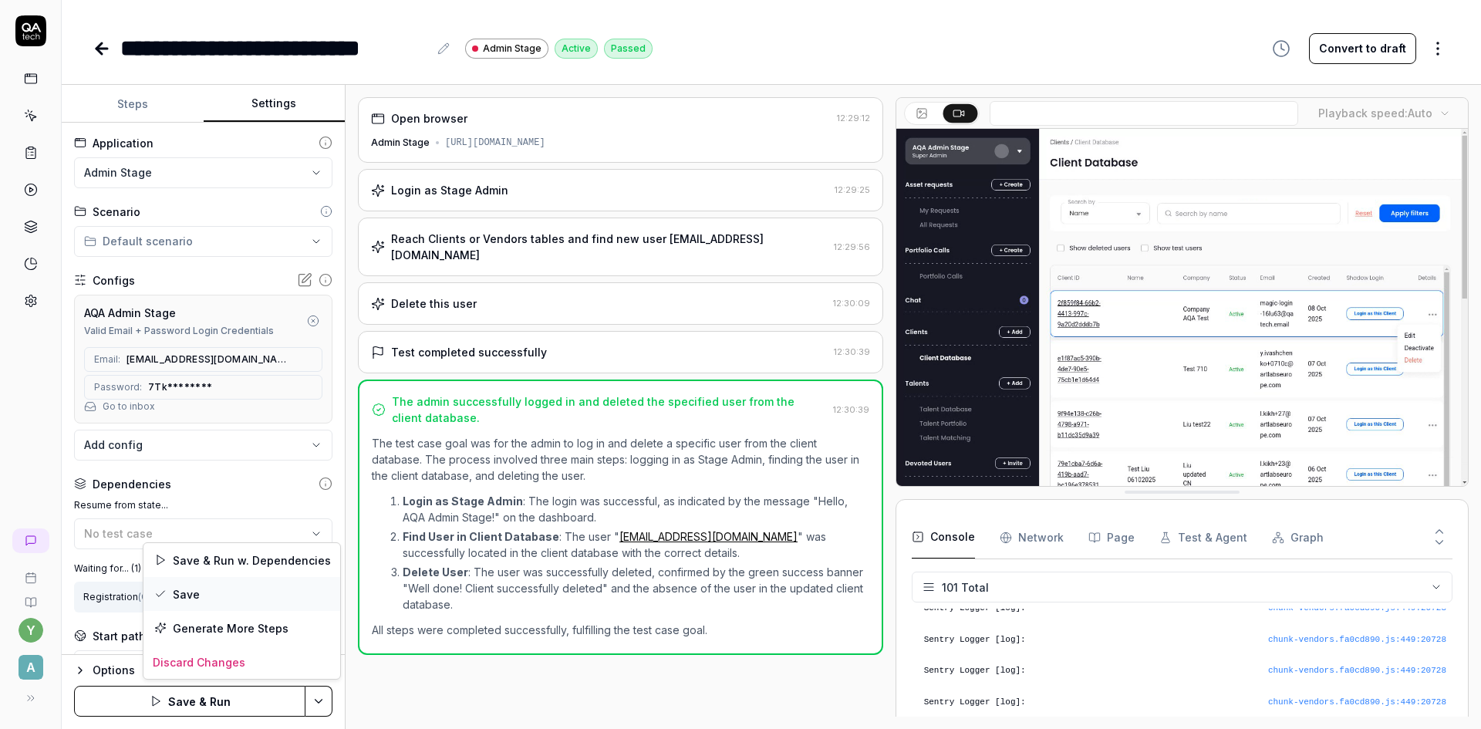
click at [200, 597] on div "Save" at bounding box center [241, 594] width 197 height 34
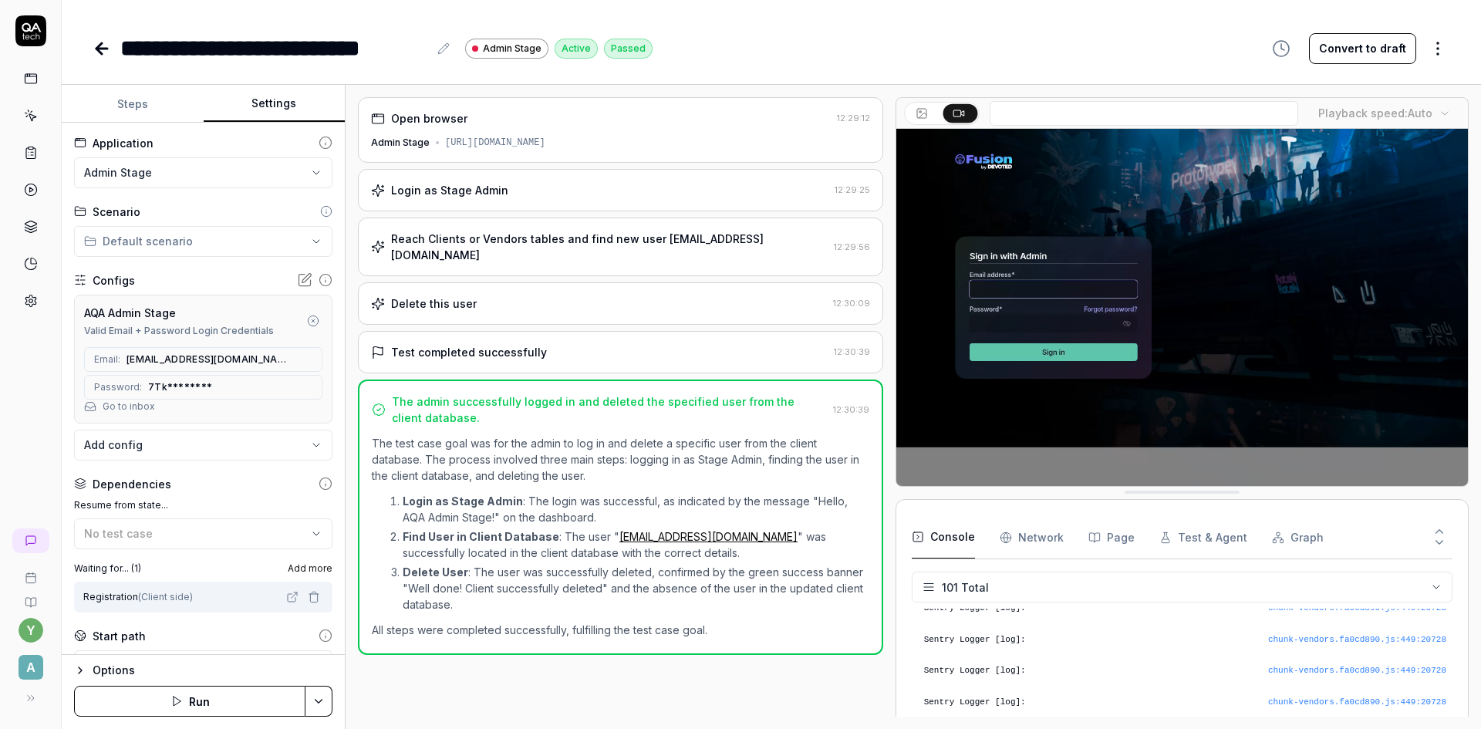
click at [97, 49] on icon at bounding box center [101, 49] width 11 height 0
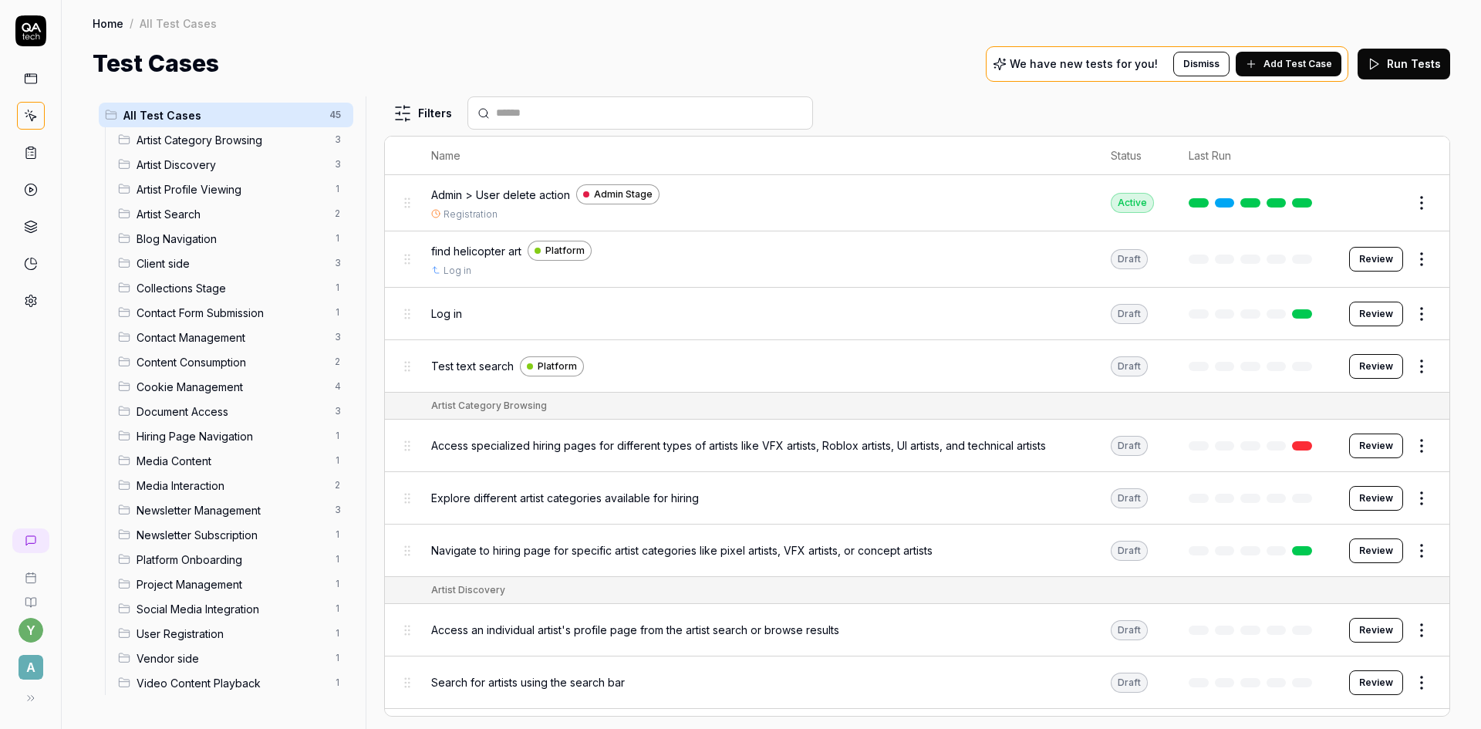
click at [33, 148] on icon at bounding box center [30, 153] width 9 height 11
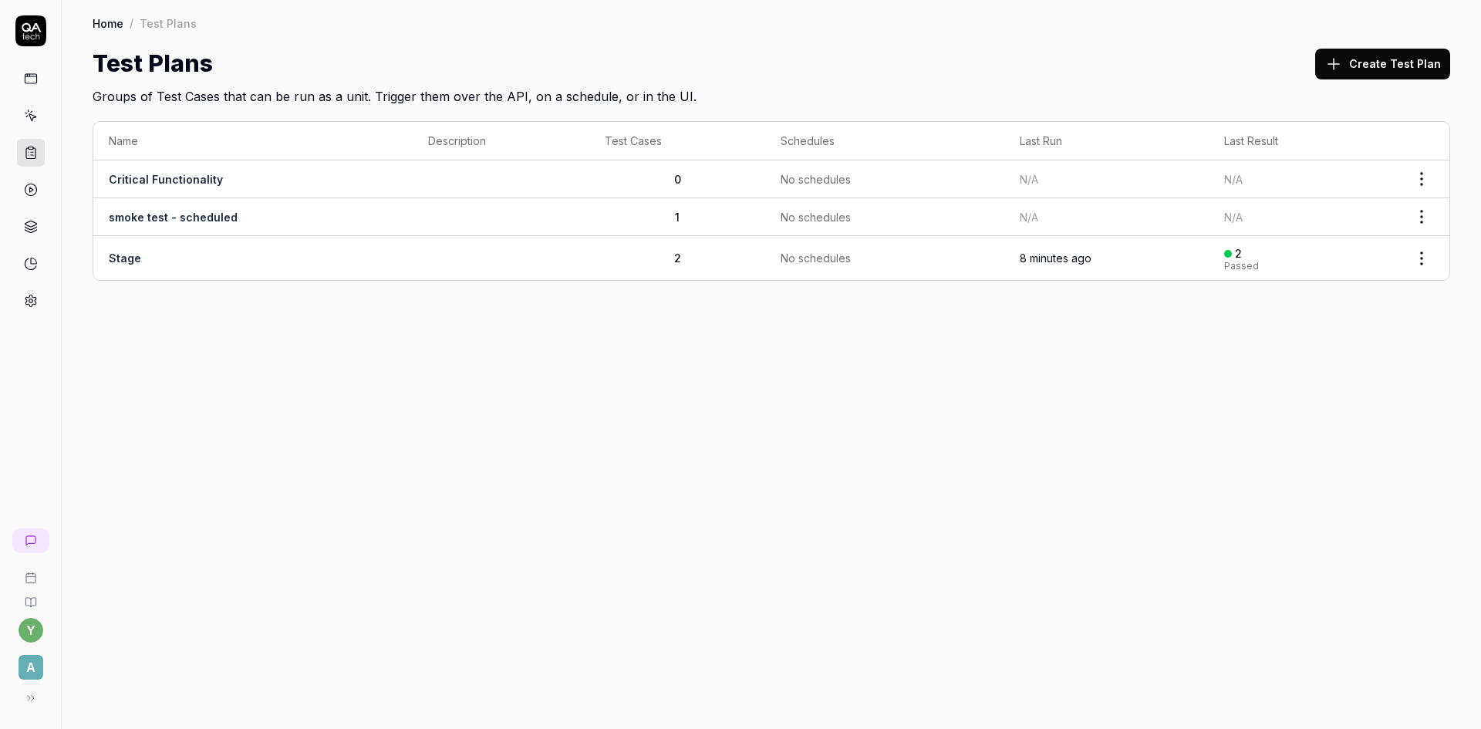
click at [127, 265] on td "Stage" at bounding box center [252, 258] width 319 height 44
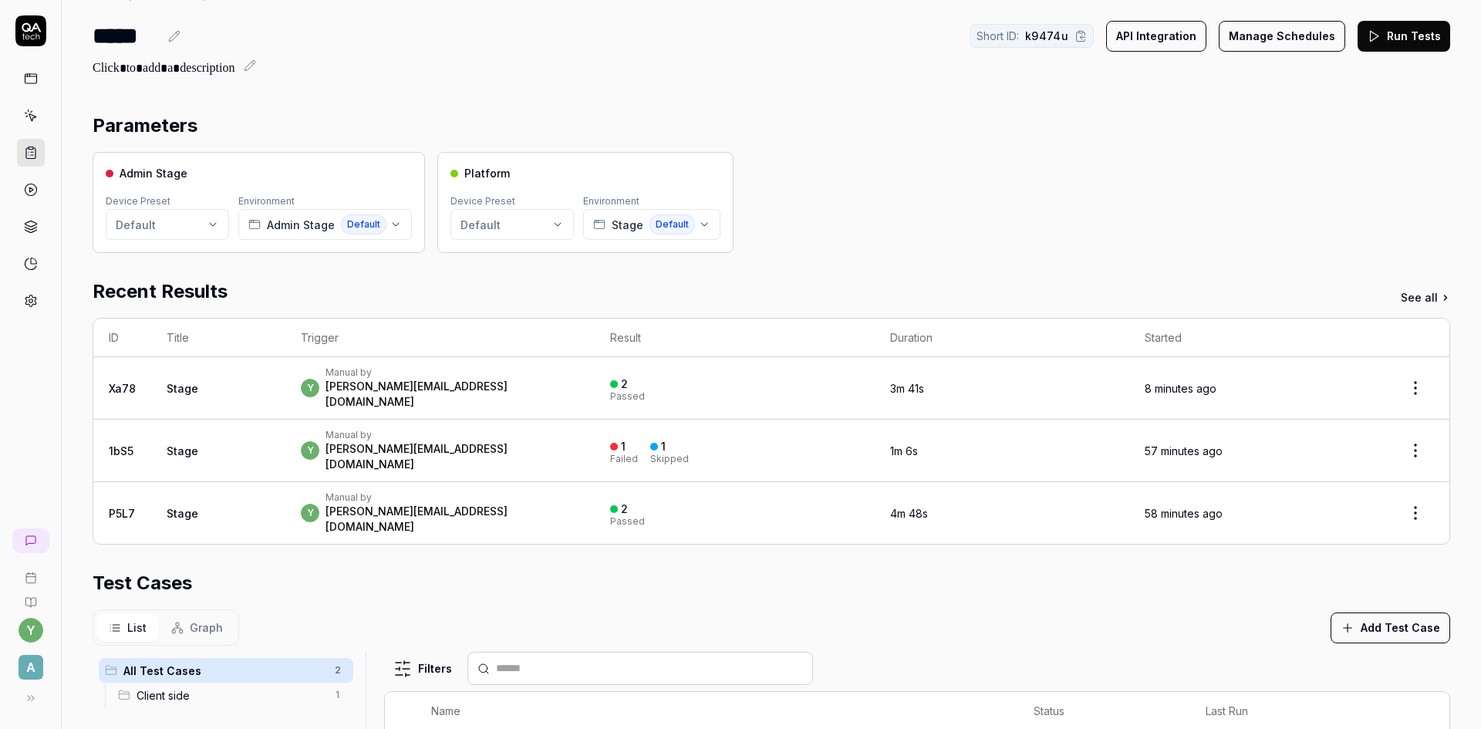
scroll to position [77, 0]
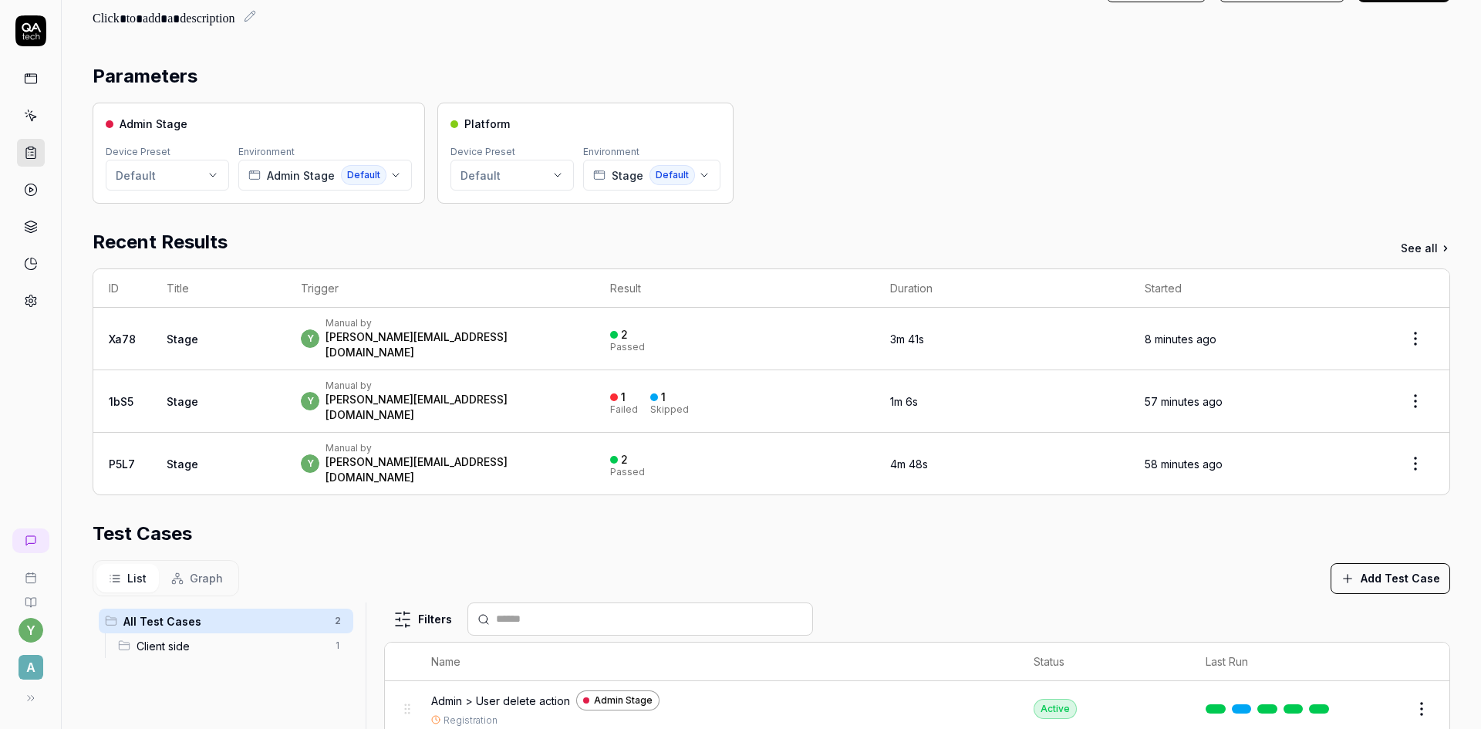
click at [1374, 563] on button "Add Test Case" at bounding box center [1390, 578] width 120 height 31
drag, startPoint x: 1305, startPoint y: 574, endPoint x: 1214, endPoint y: 568, distance: 91.2
click at [1214, 568] on body "y A Home / Test Plans / k9474u Home / Test Plans / k9474u ***** Short ID: k9474…" at bounding box center [740, 364] width 1481 height 729
type input "с"
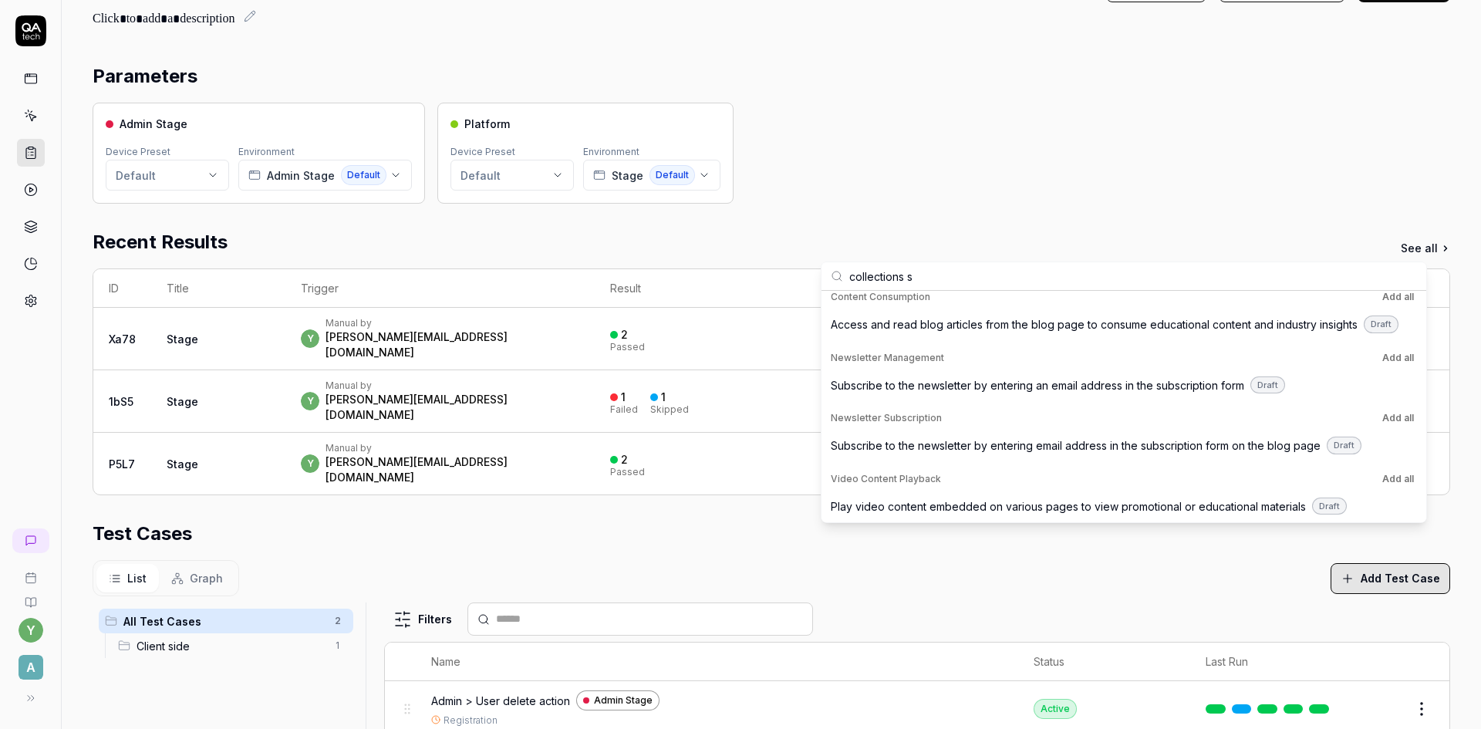
scroll to position [0, 0]
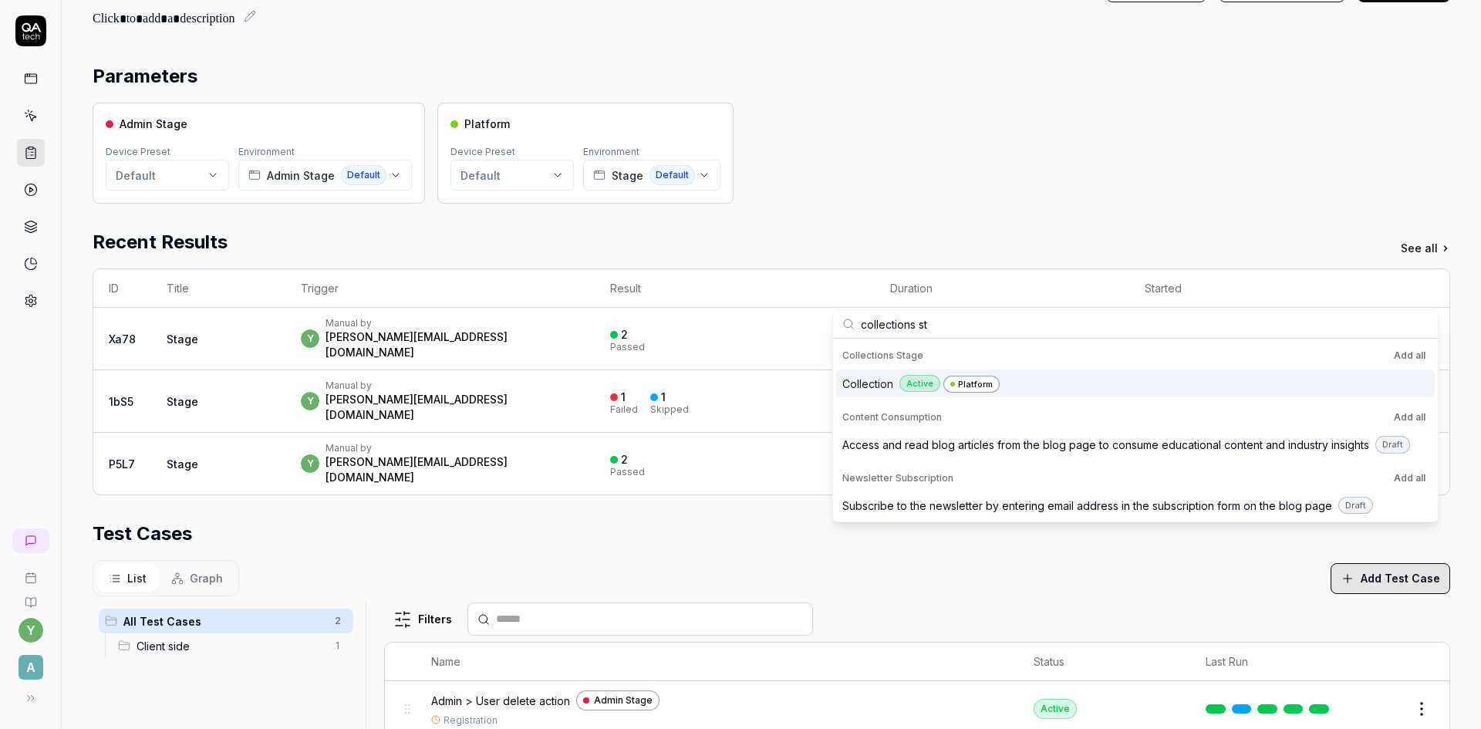
type input "collections sta"
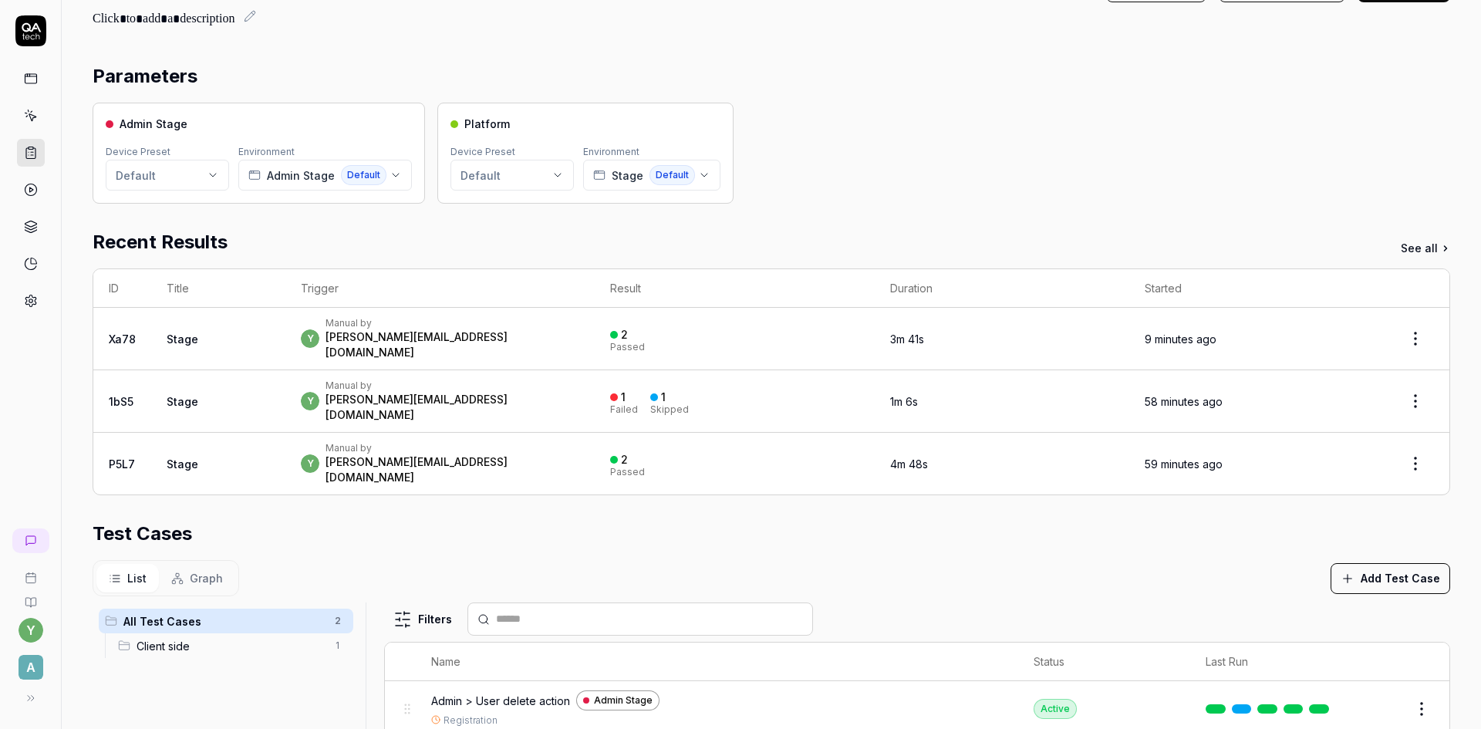
click at [1400, 563] on button "Add Test Case" at bounding box center [1390, 578] width 120 height 31
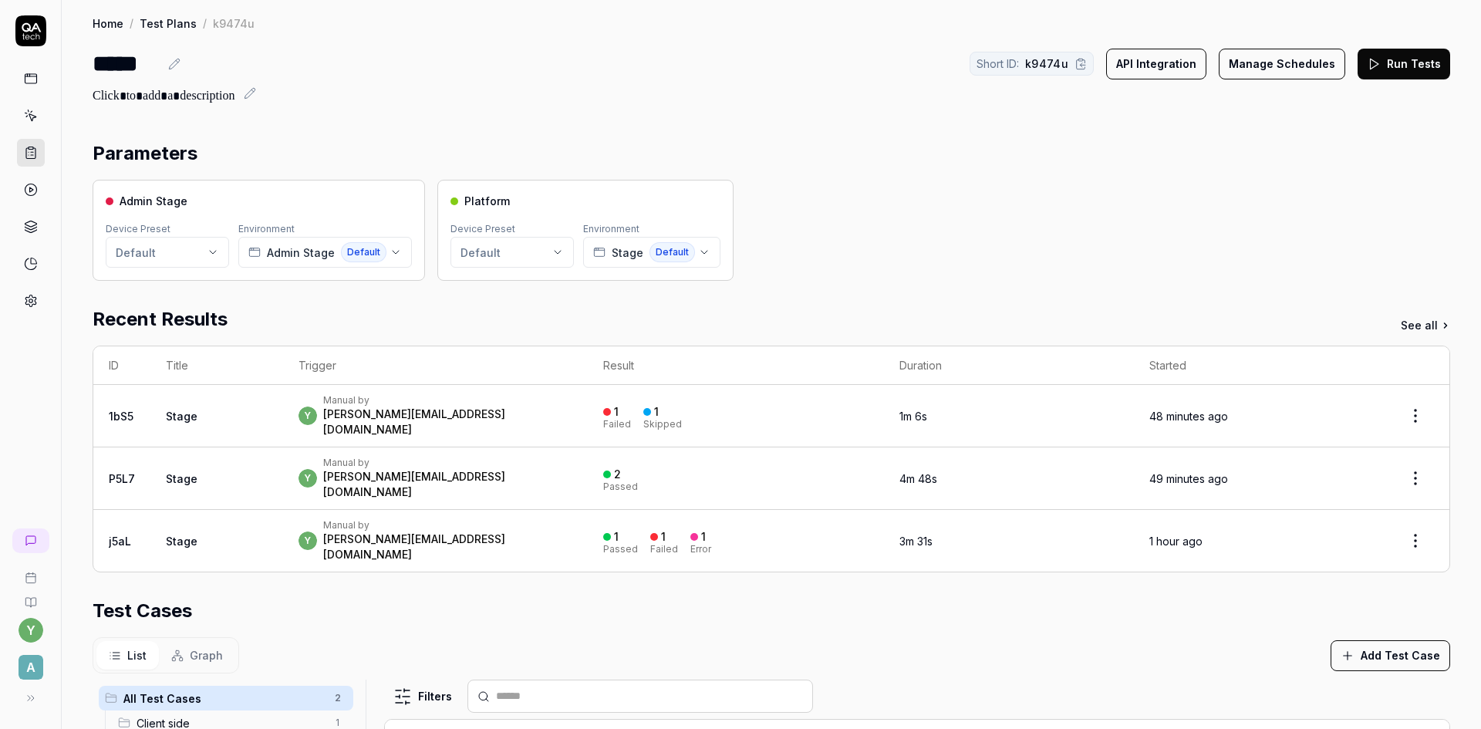
click at [1383, 55] on button "Run Tests" at bounding box center [1403, 64] width 93 height 31
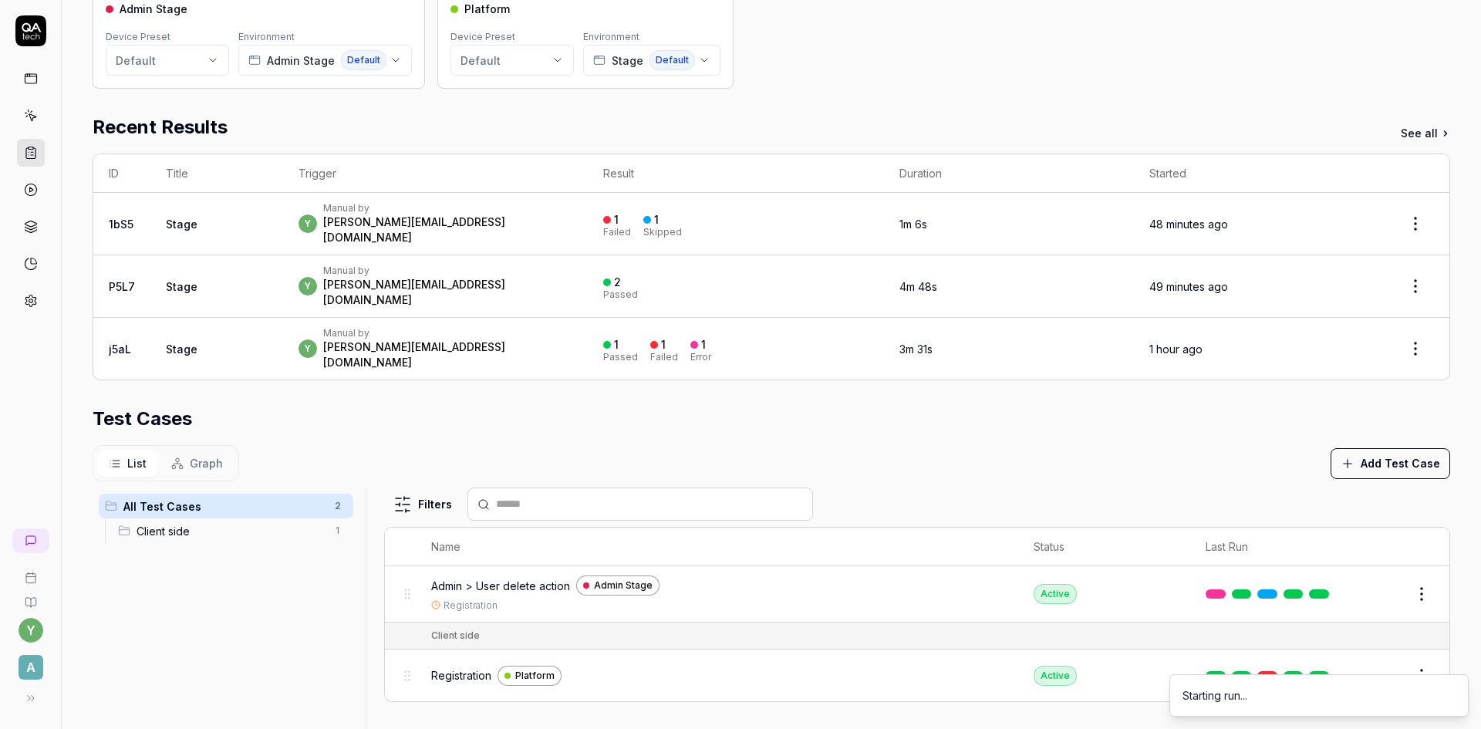
scroll to position [231, 0]
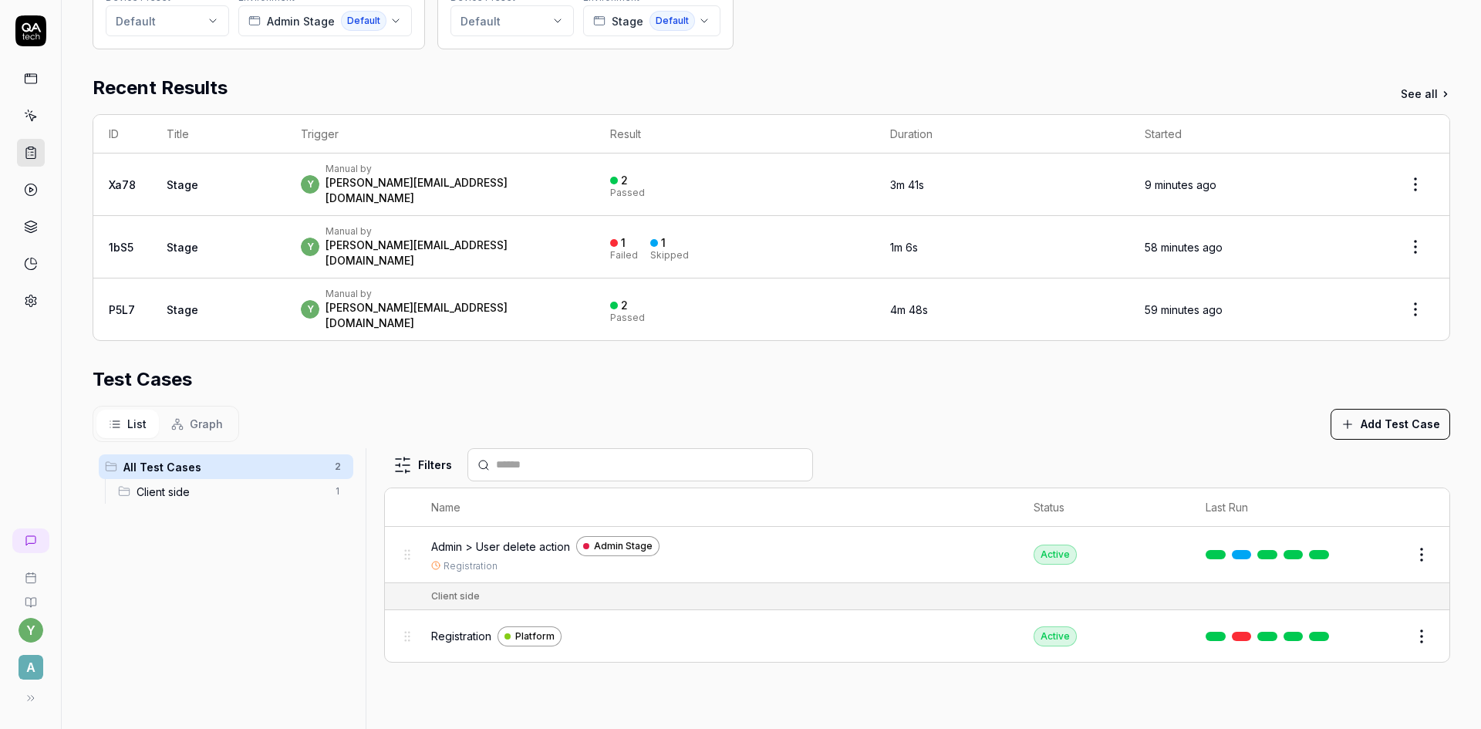
click at [27, 113] on icon at bounding box center [31, 116] width 14 height 14
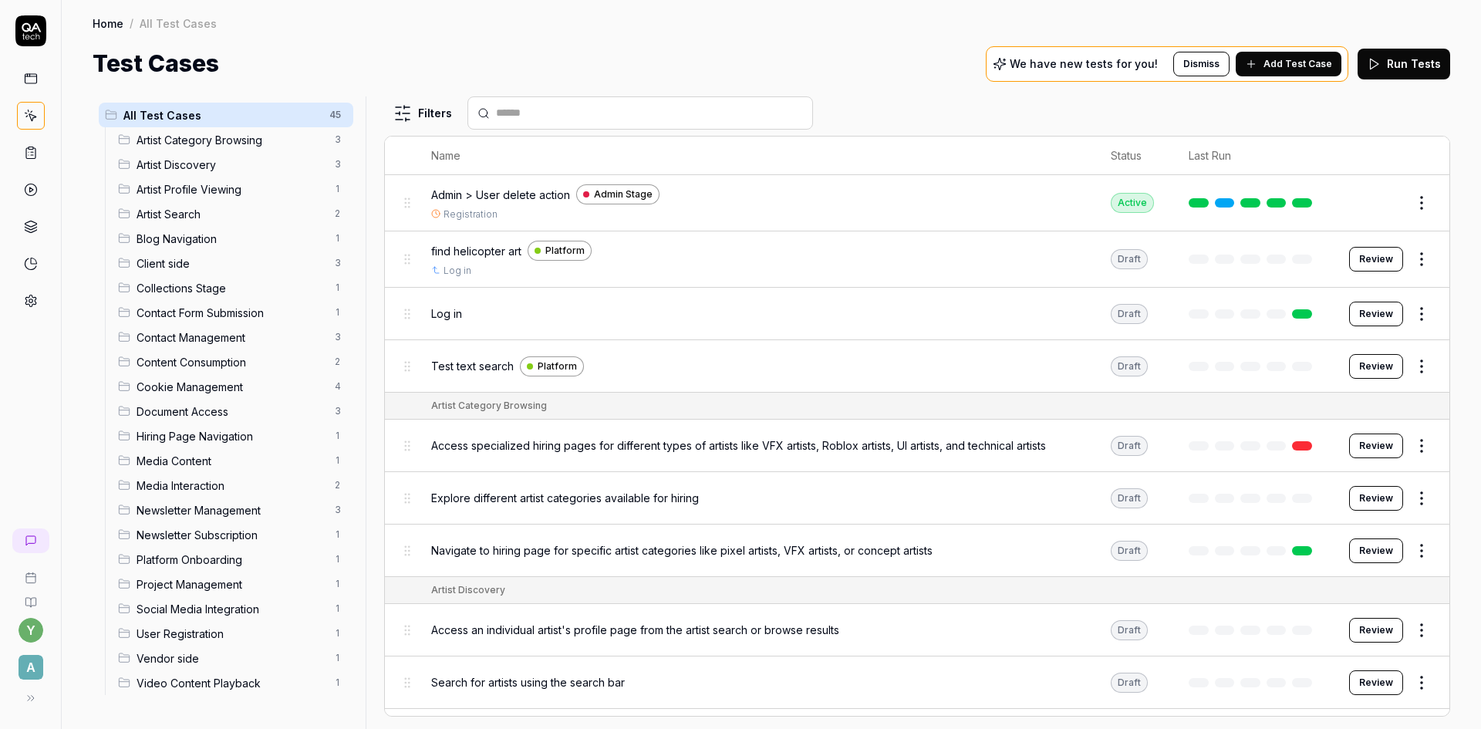
click at [165, 287] on span "Collections Stage" at bounding box center [230, 288] width 189 height 16
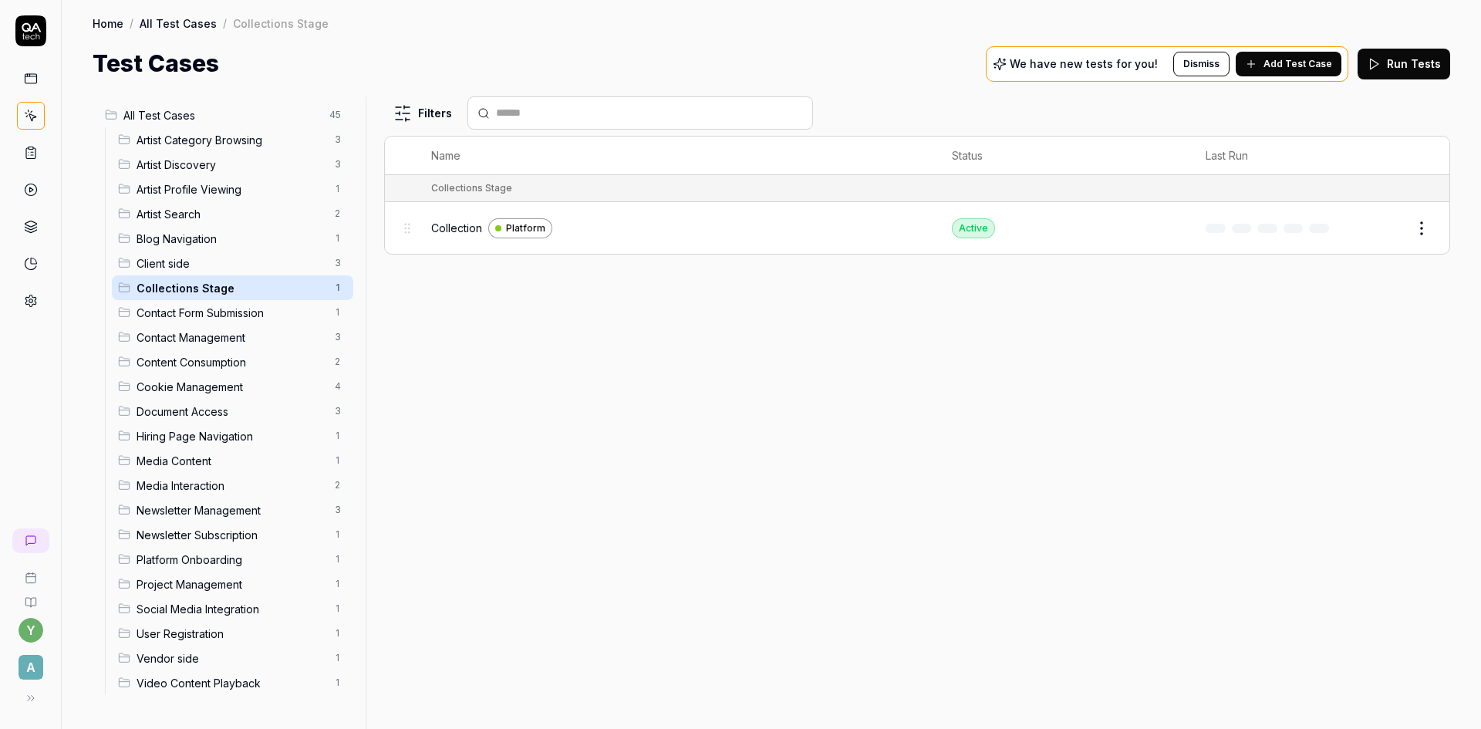
click at [1390, 236] on button "Edit" at bounding box center [1384, 228] width 37 height 25
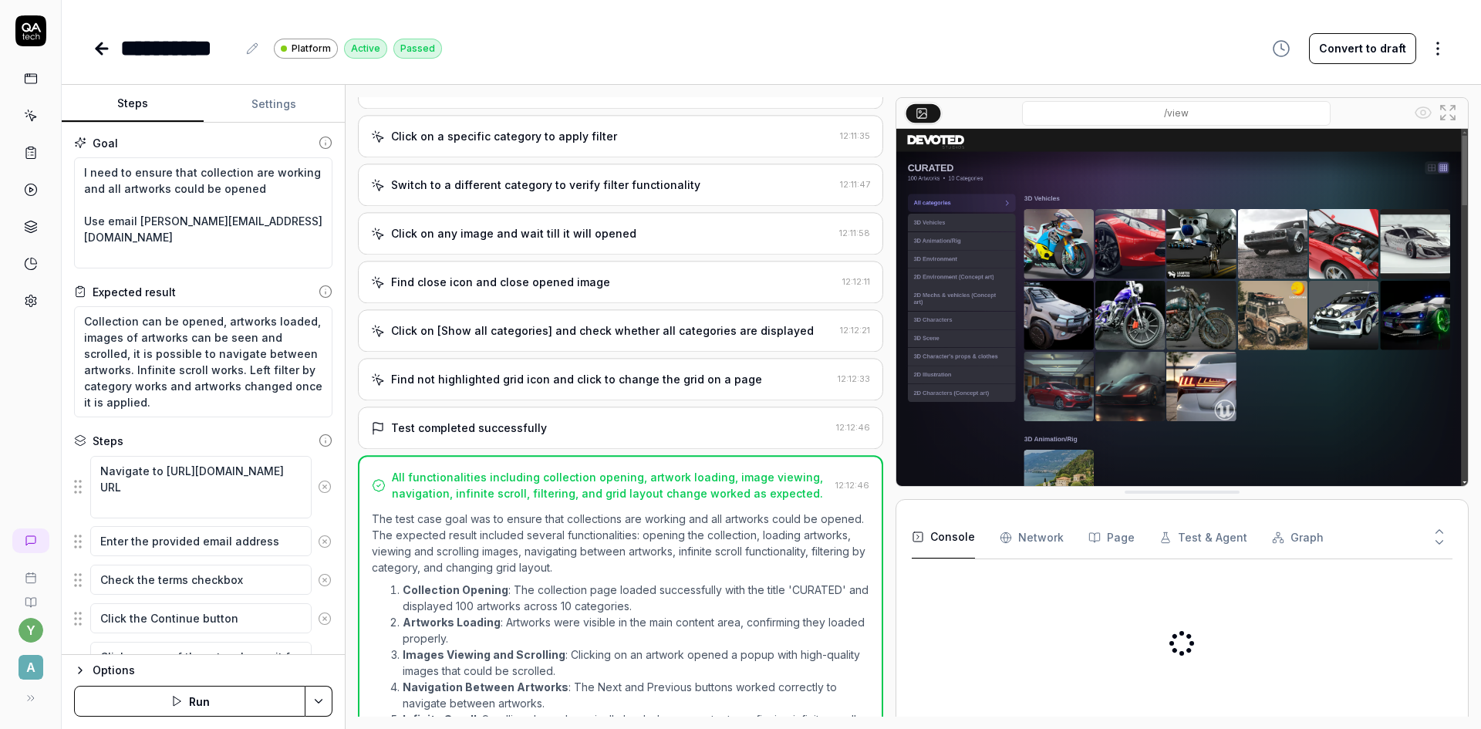
type textarea "*"
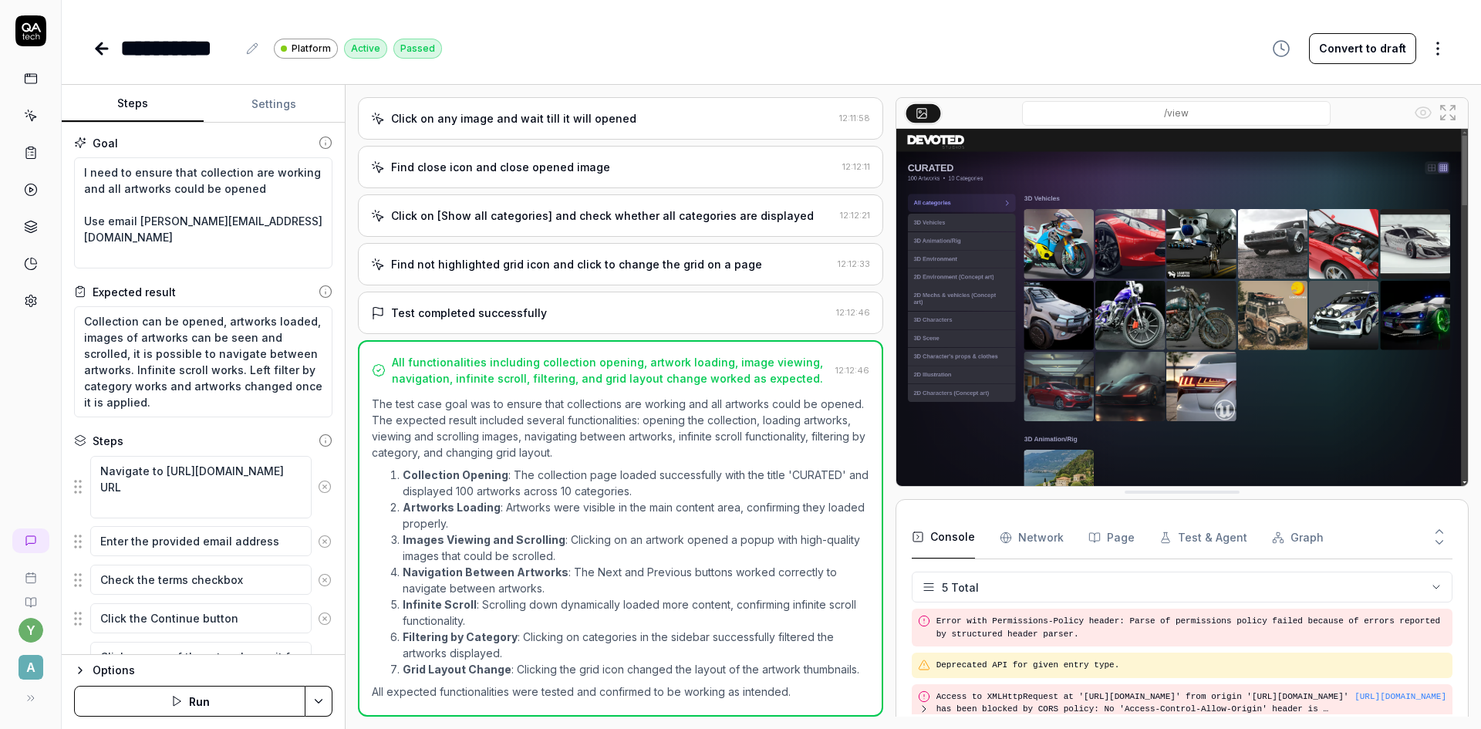
scroll to position [70, 0]
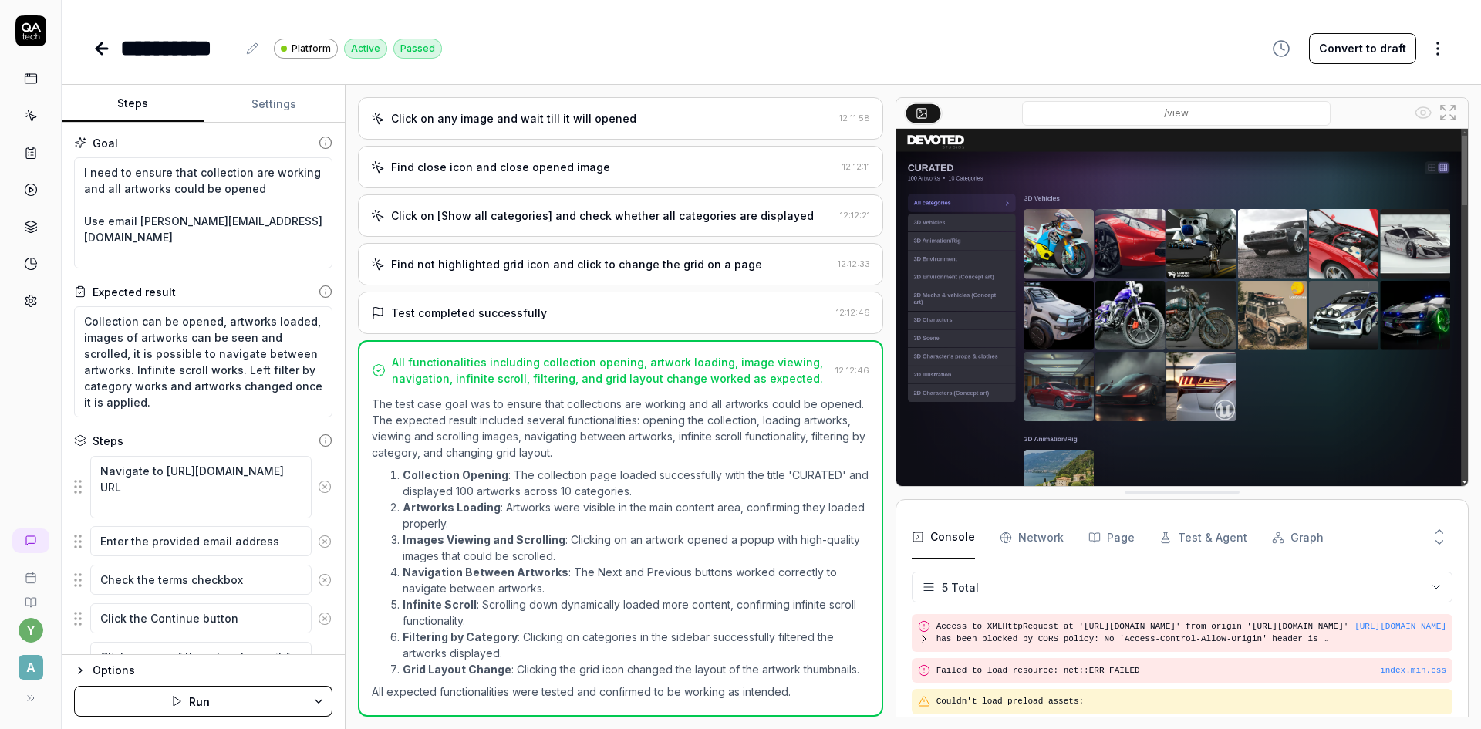
click at [249, 49] on icon at bounding box center [252, 48] width 12 height 12
click at [155, 668] on div "Options" at bounding box center [213, 670] width 240 height 19
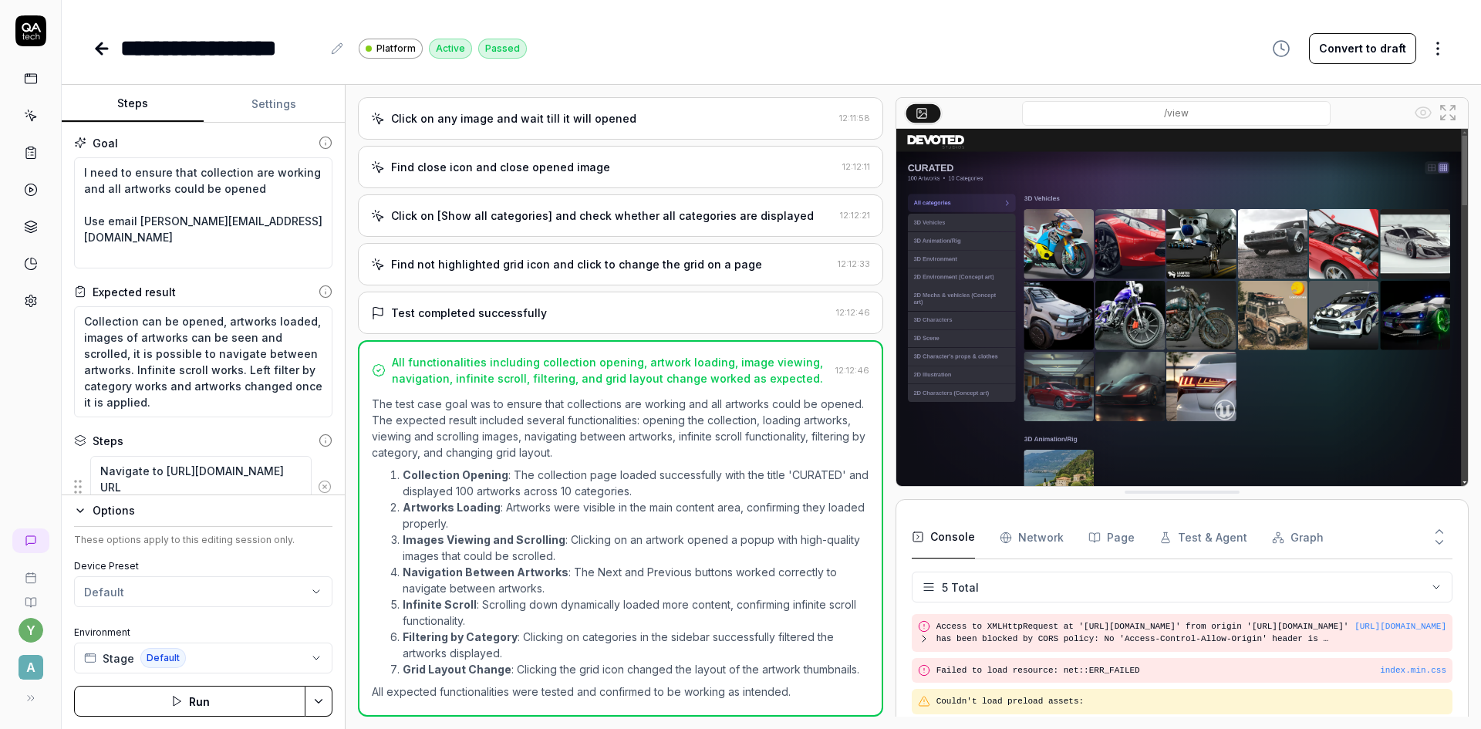
type textarea "*"
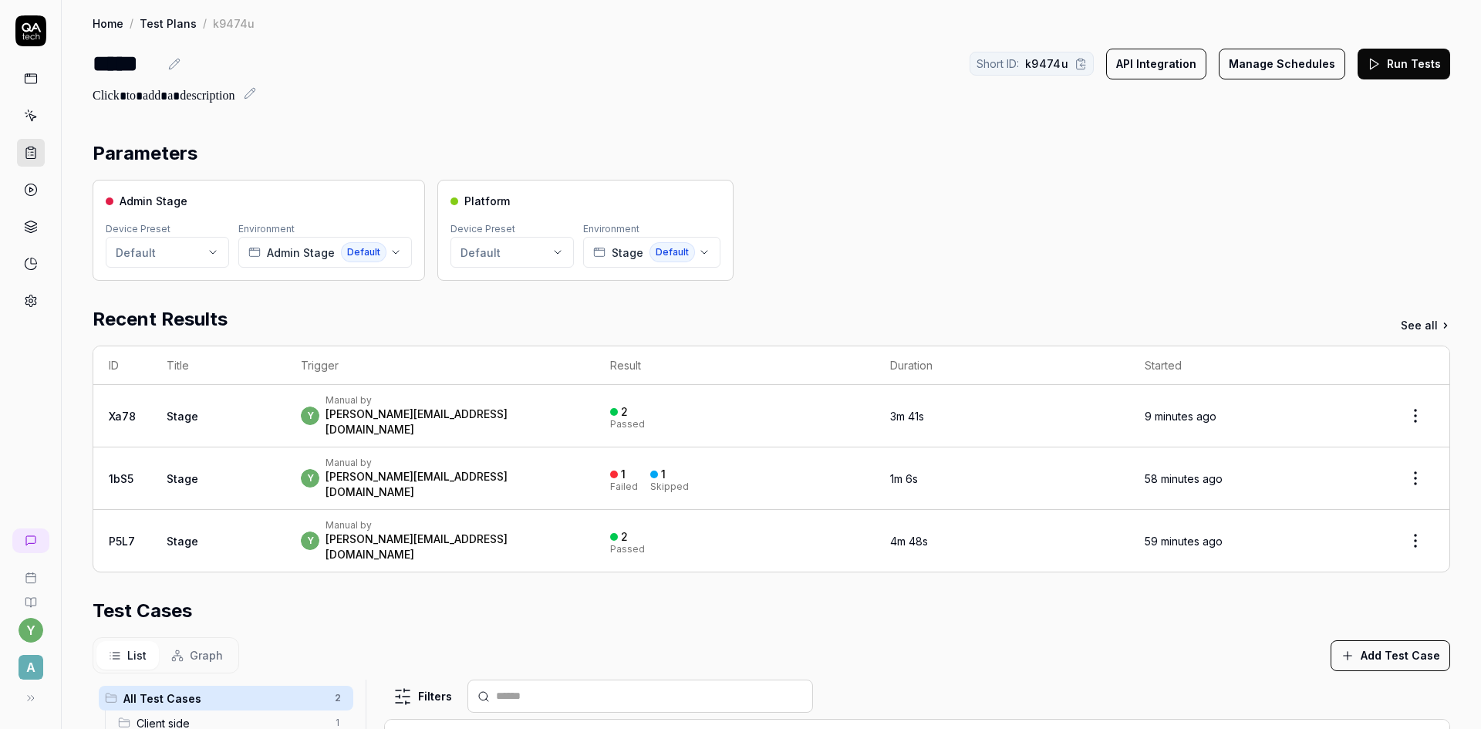
click at [1345, 648] on icon "button" at bounding box center [1347, 655] width 14 height 14
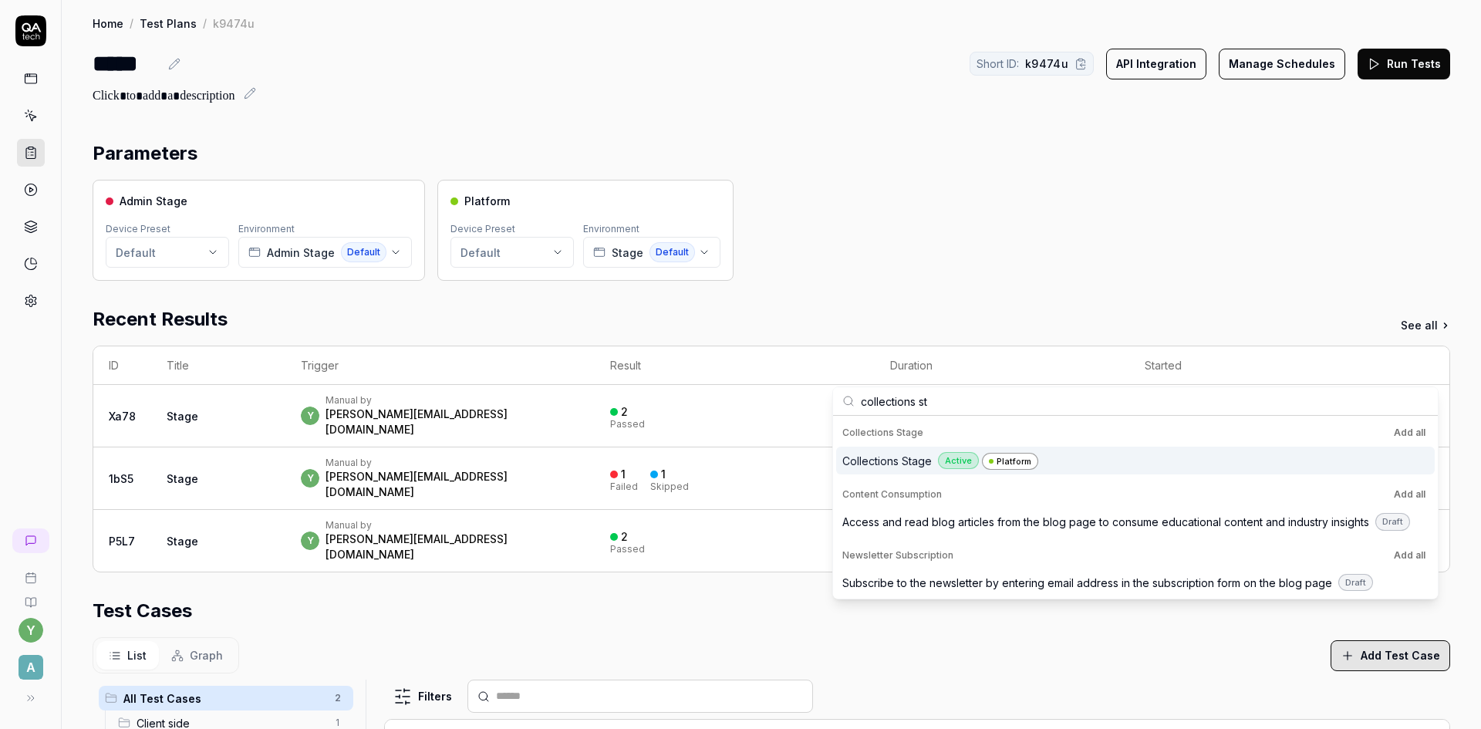
type input "collections st"
click at [896, 457] on span "Collections Stage" at bounding box center [886, 461] width 89 height 16
click at [915, 464] on span "Collections Stage" at bounding box center [886, 461] width 89 height 16
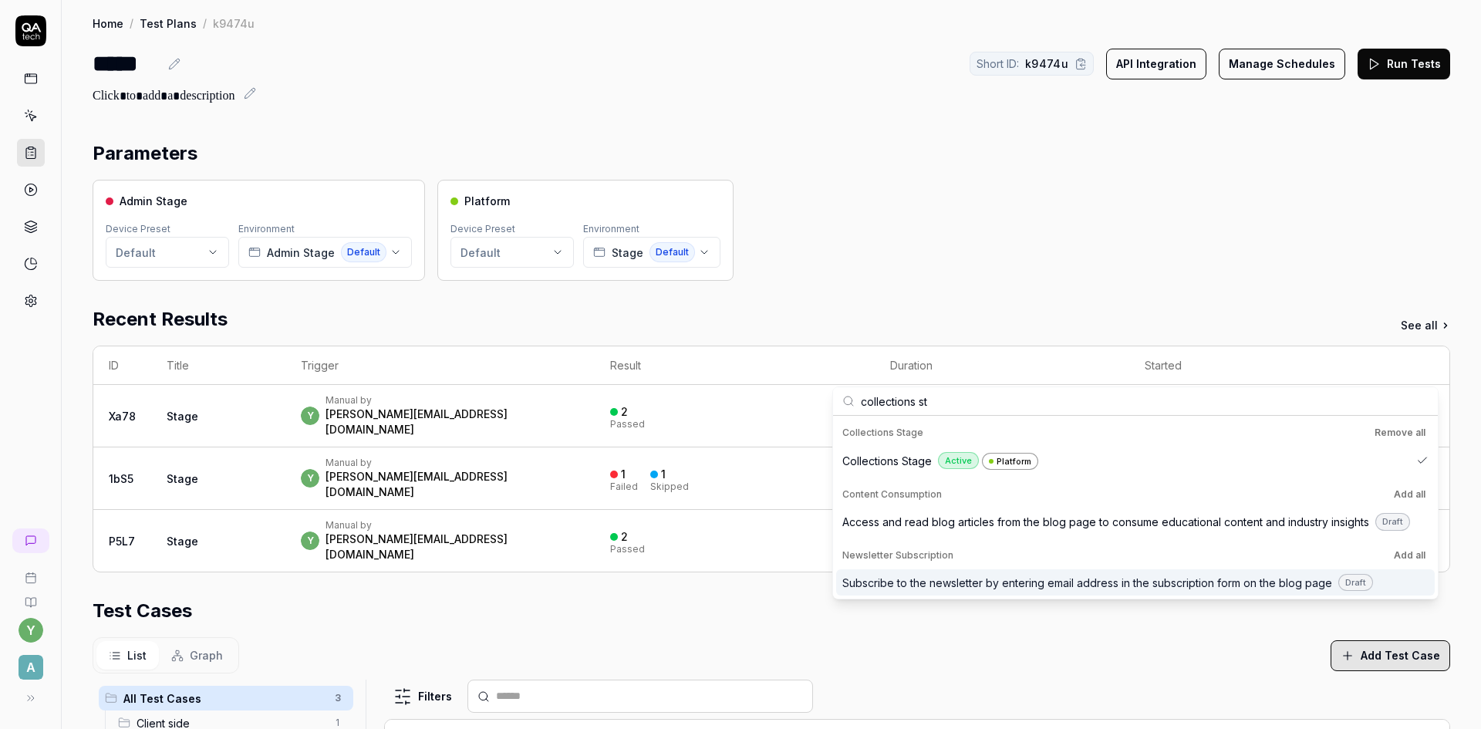
click at [1359, 640] on button "Add Test Case" at bounding box center [1390, 655] width 120 height 31
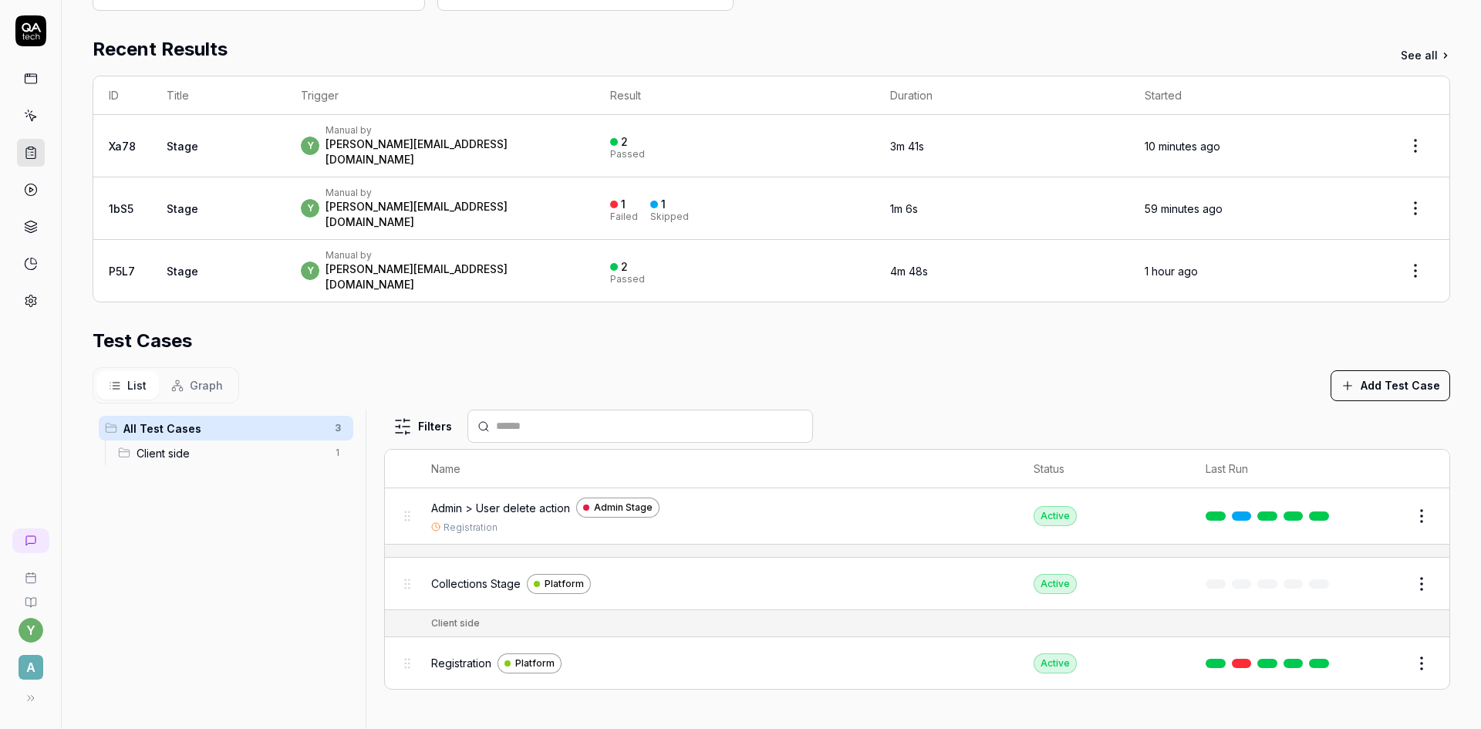
scroll to position [211, 0]
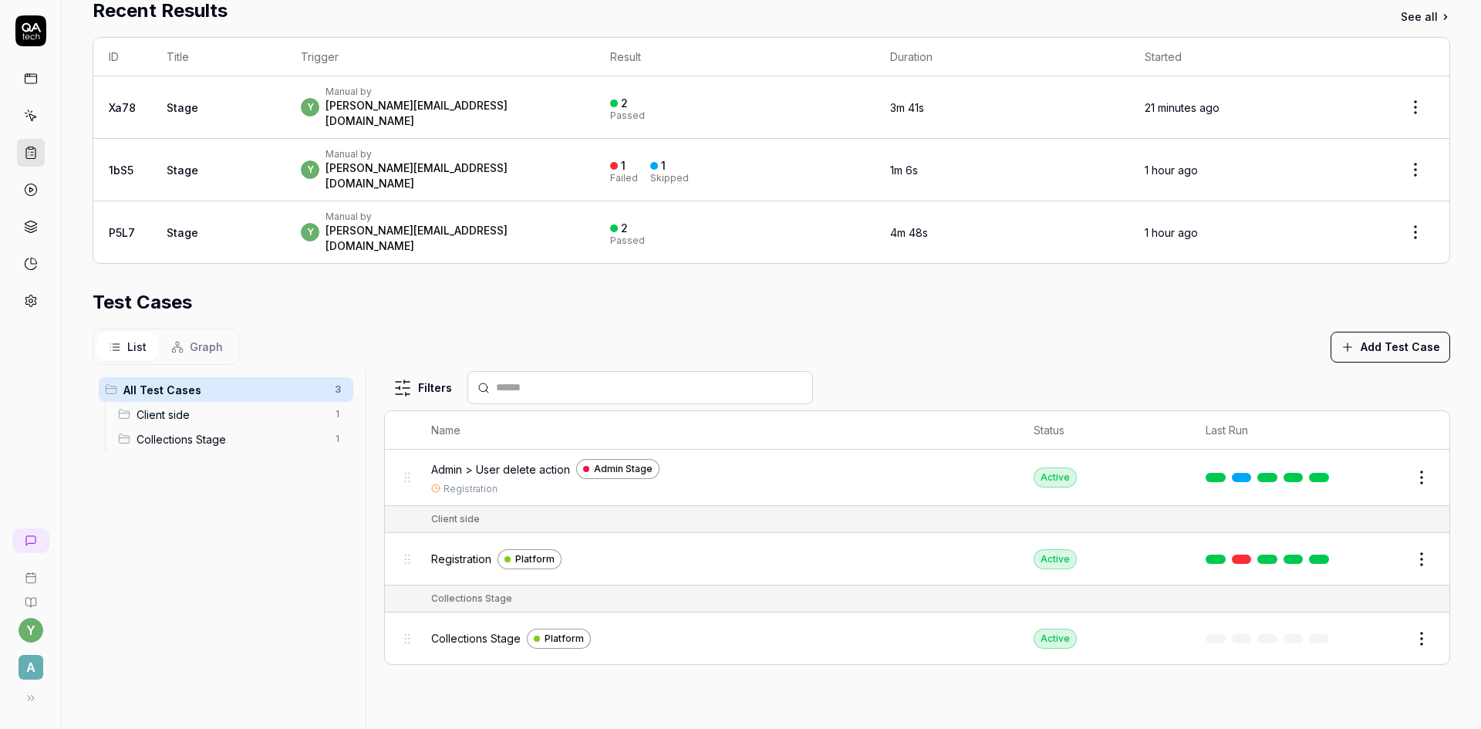
scroll to position [288, 0]
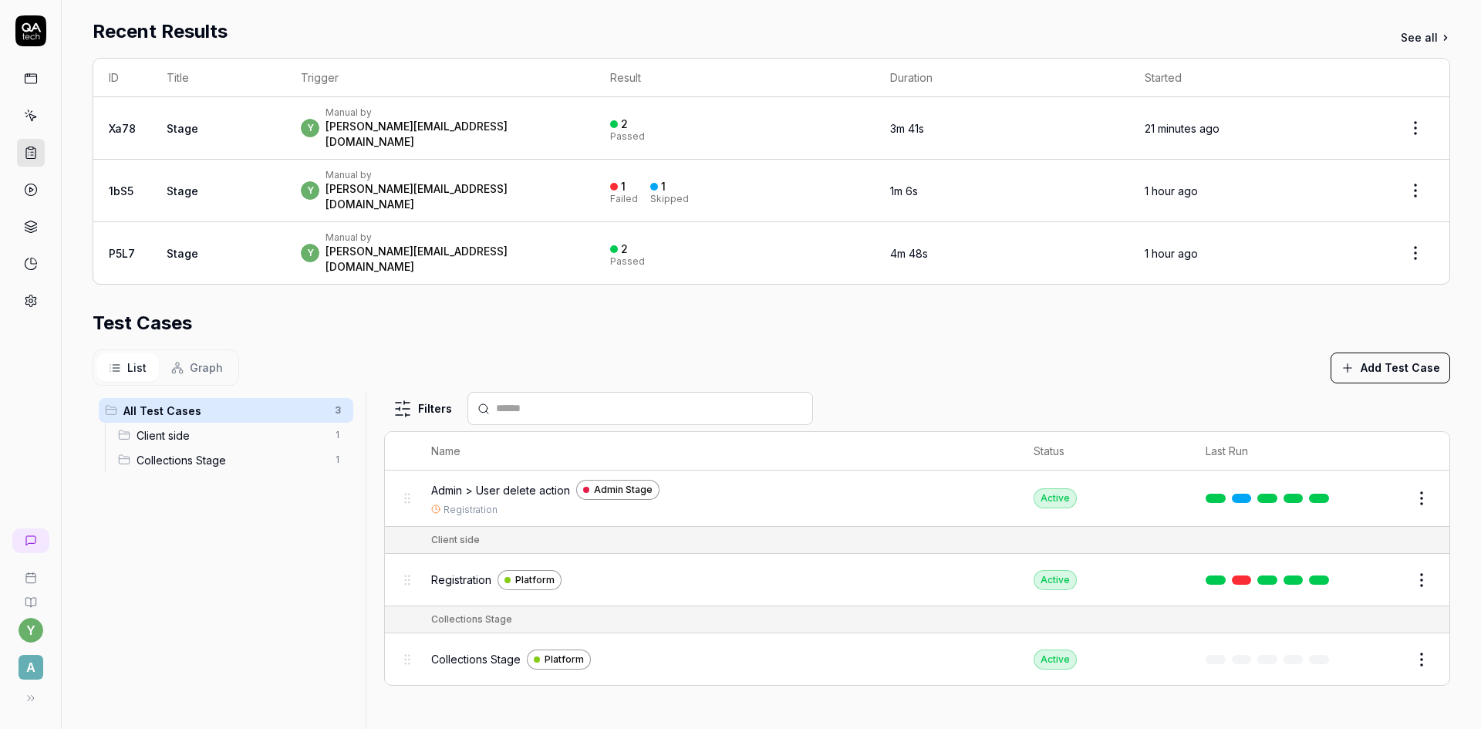
click at [29, 152] on icon at bounding box center [31, 153] width 14 height 14
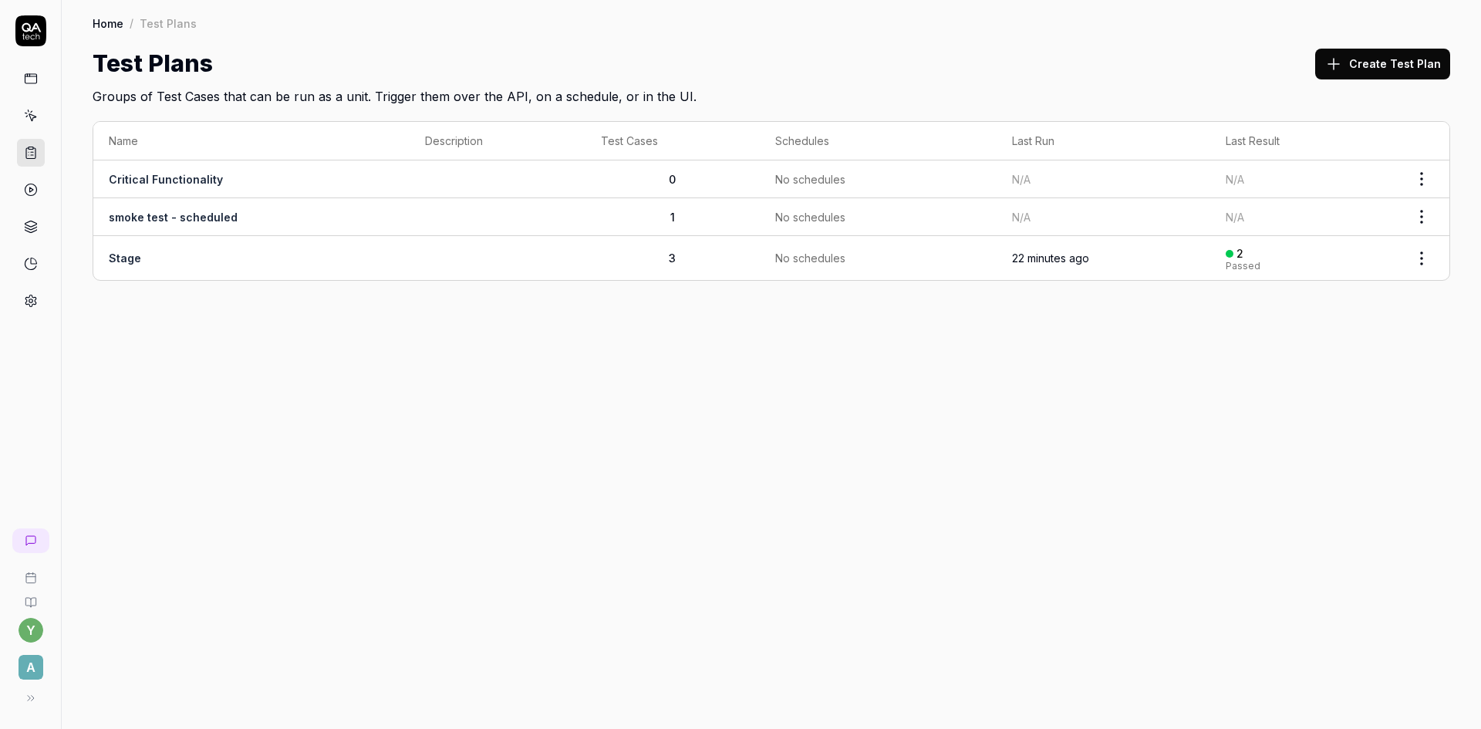
click at [131, 251] on td "Stage" at bounding box center [251, 258] width 316 height 44
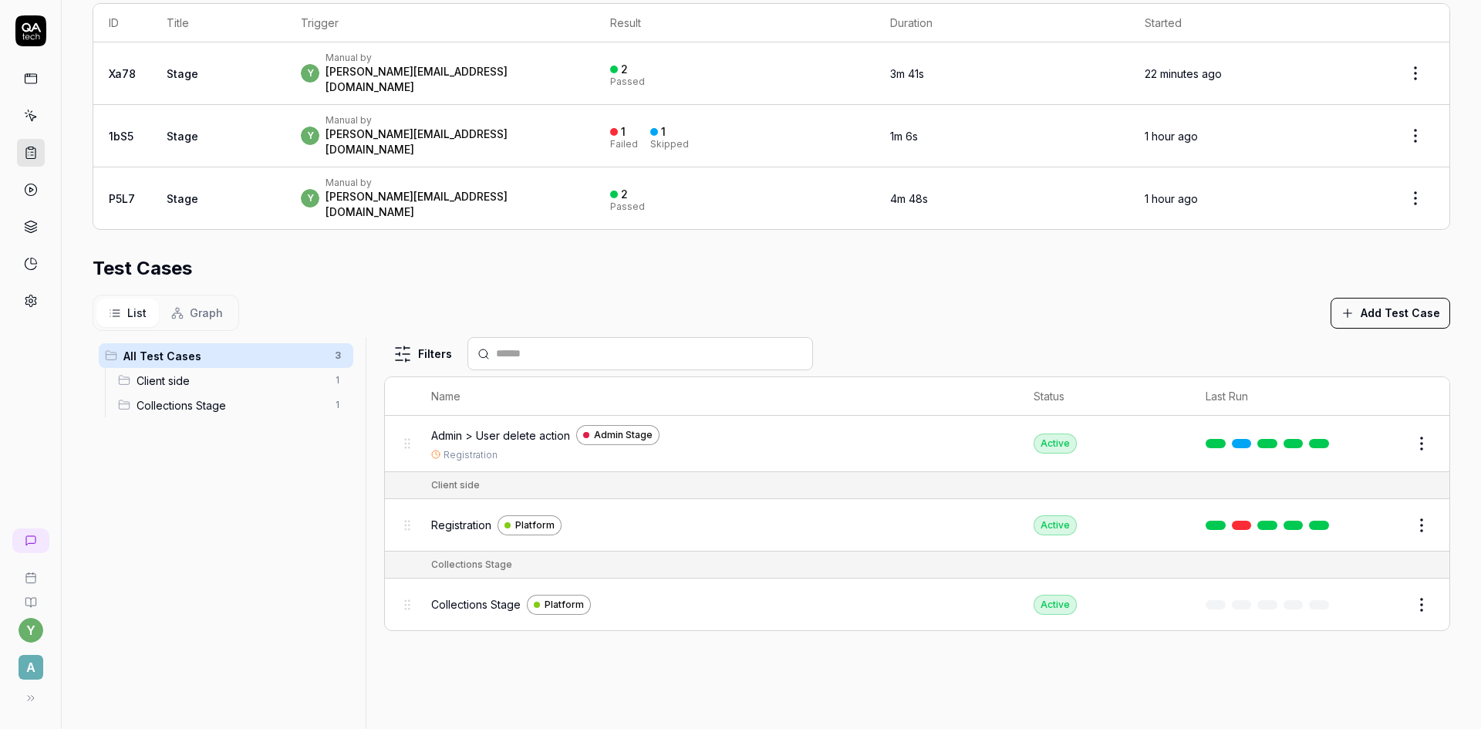
scroll to position [365, 0]
